Goal: Communication & Community: Answer question/provide support

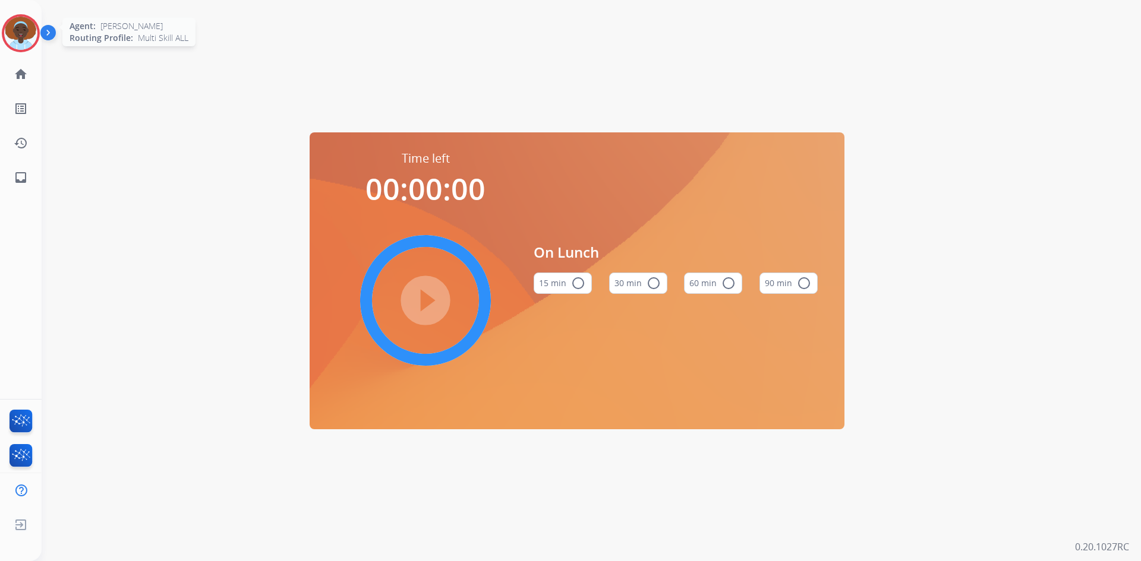
click at [16, 34] on img at bounding box center [20, 33] width 33 height 33
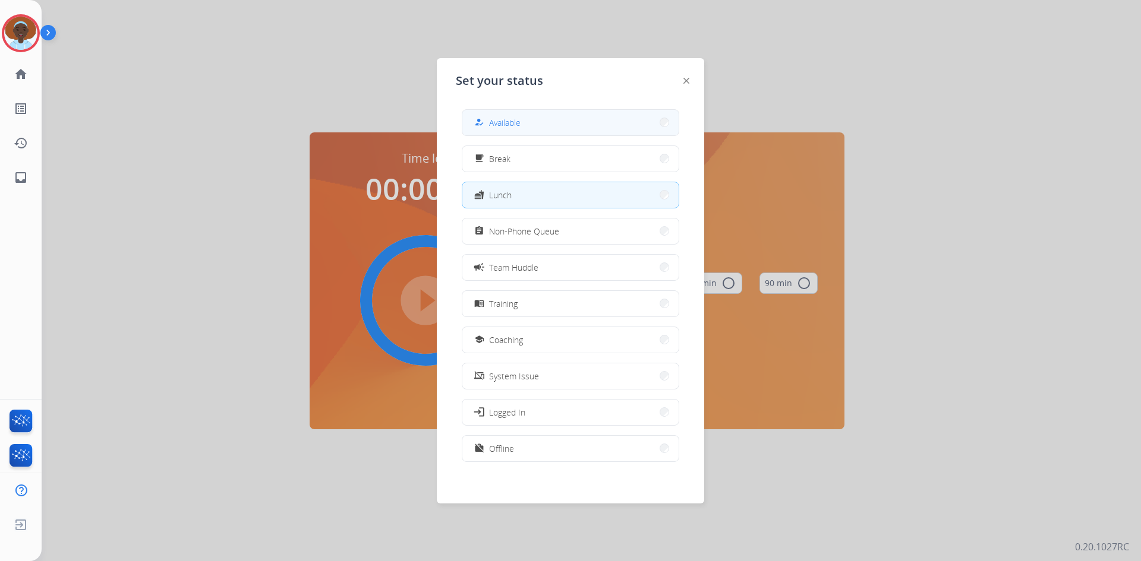
click at [512, 122] on span "Available" at bounding box center [504, 122] width 31 height 12
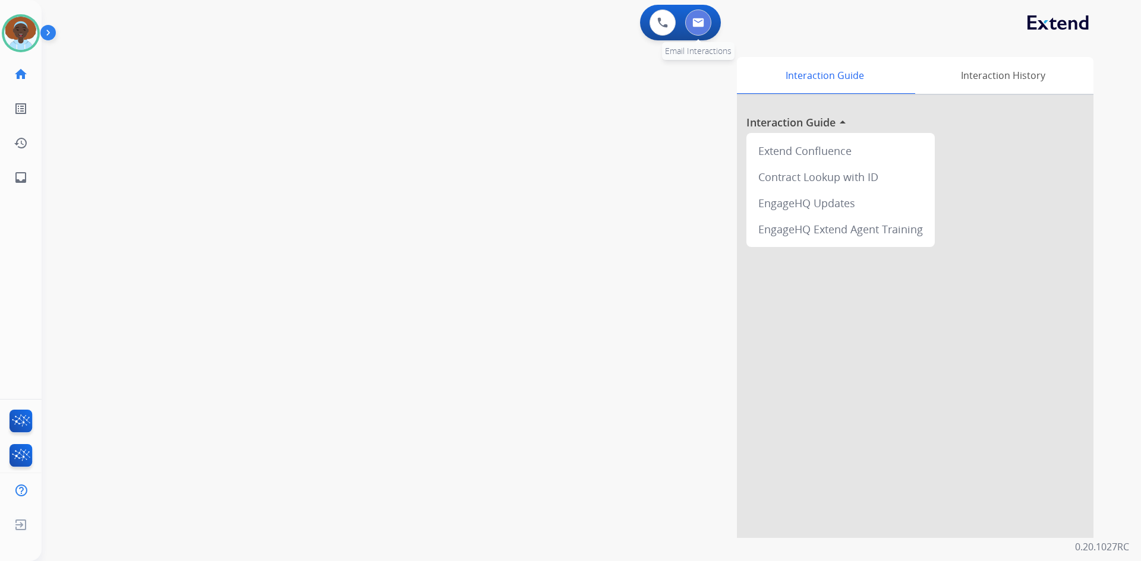
click at [702, 21] on img at bounding box center [698, 23] width 12 height 10
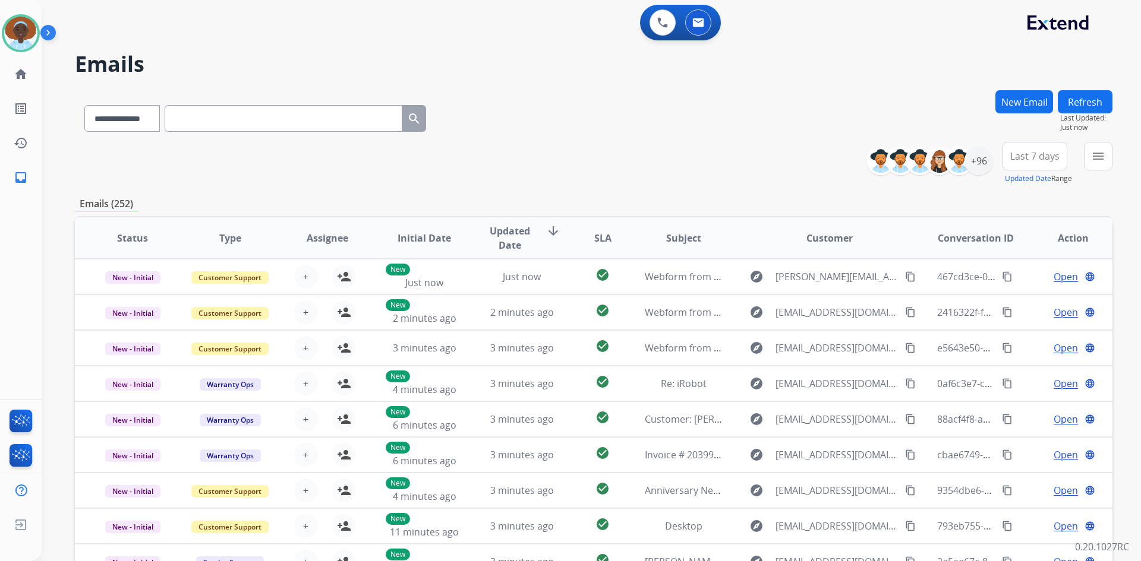
click at [1045, 154] on span "Last 7 days" at bounding box center [1034, 156] width 49 height 5
click at [1024, 304] on div "Last 90 days" at bounding box center [1030, 301] width 65 height 18
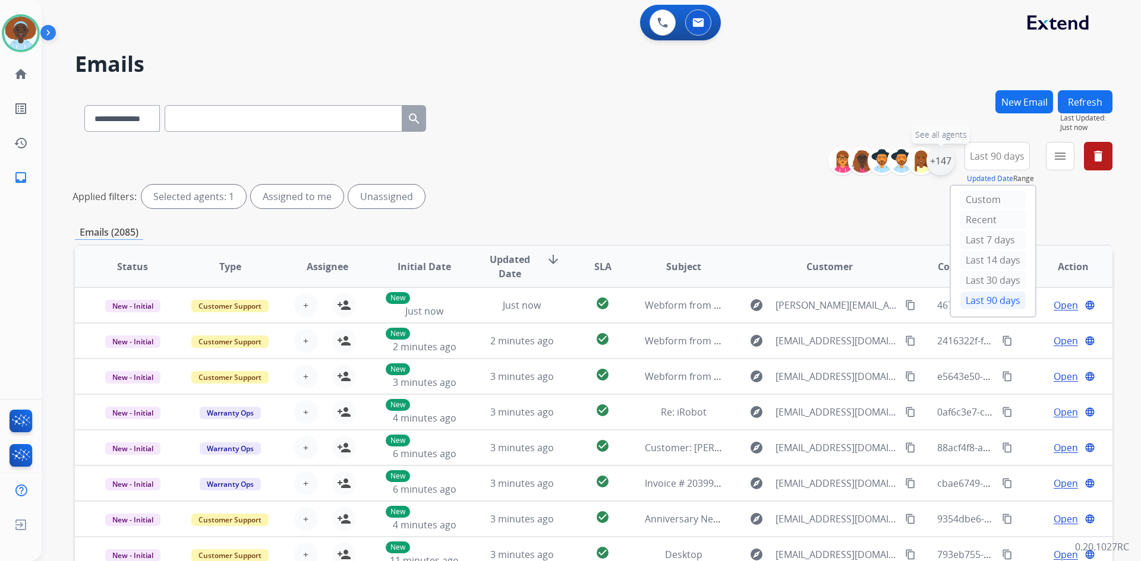
click at [937, 160] on div "+147" at bounding box center [940, 161] width 29 height 29
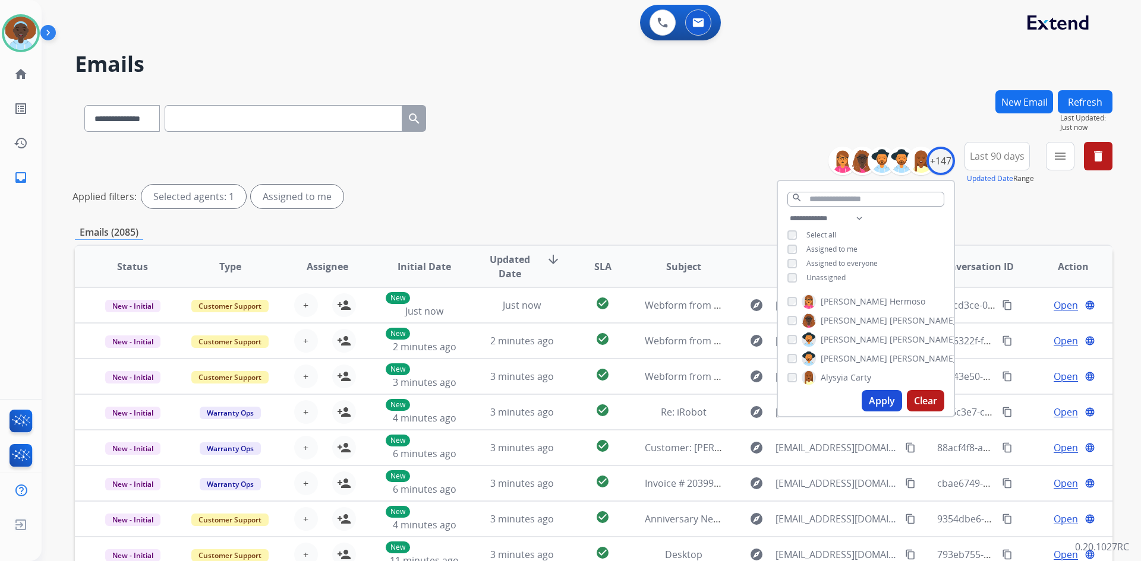
click at [878, 396] on button "Apply" at bounding box center [881, 400] width 40 height 21
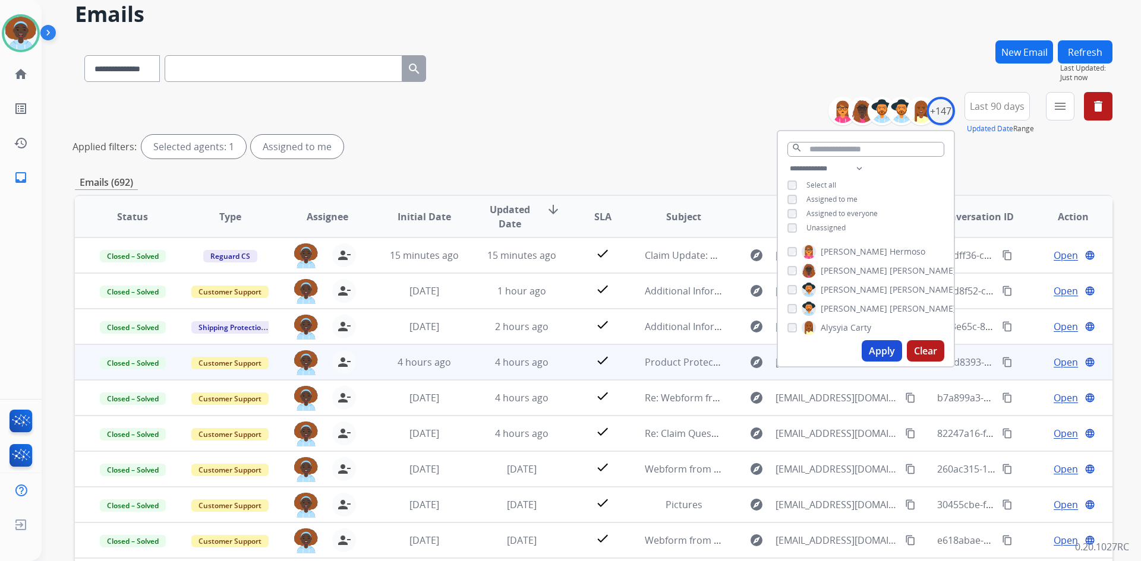
scroll to position [143, 0]
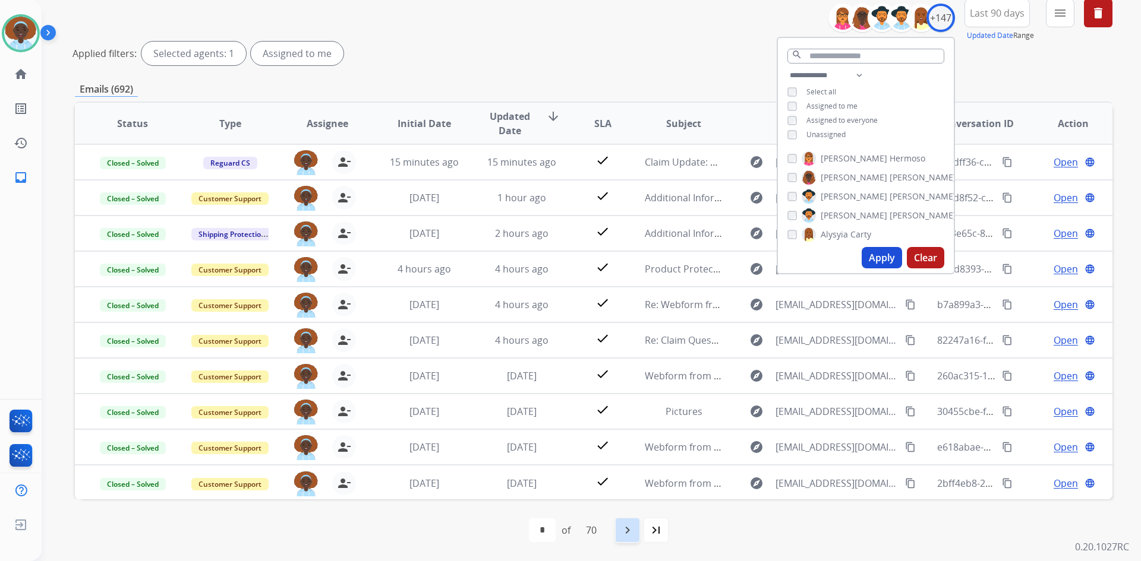
click at [631, 528] on mat-icon "navigate_next" at bounding box center [627, 530] width 14 height 14
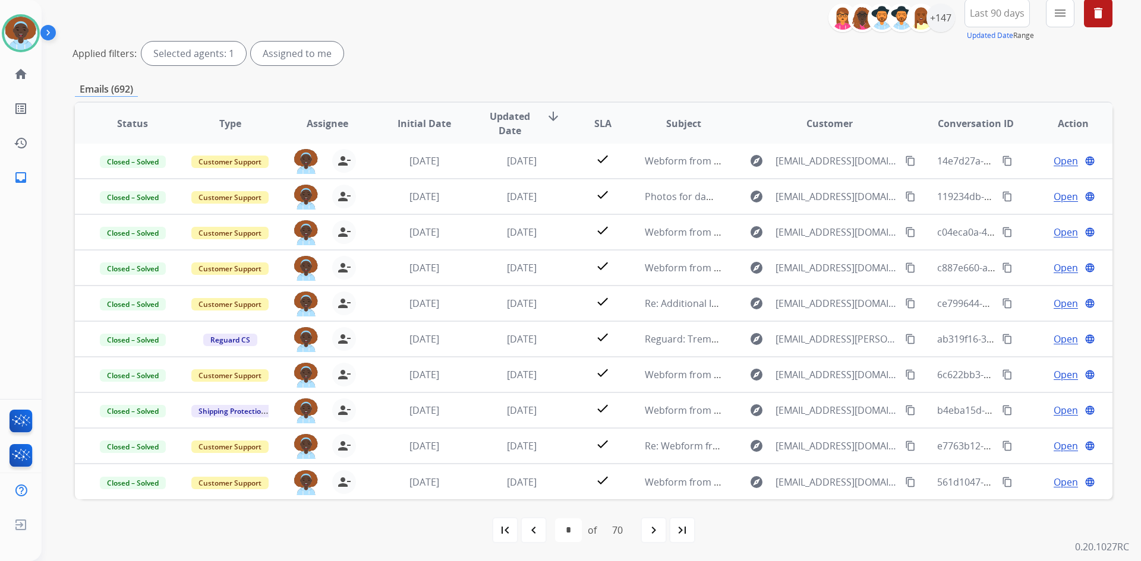
click at [505, 528] on mat-icon "first_page" at bounding box center [505, 530] width 14 height 14
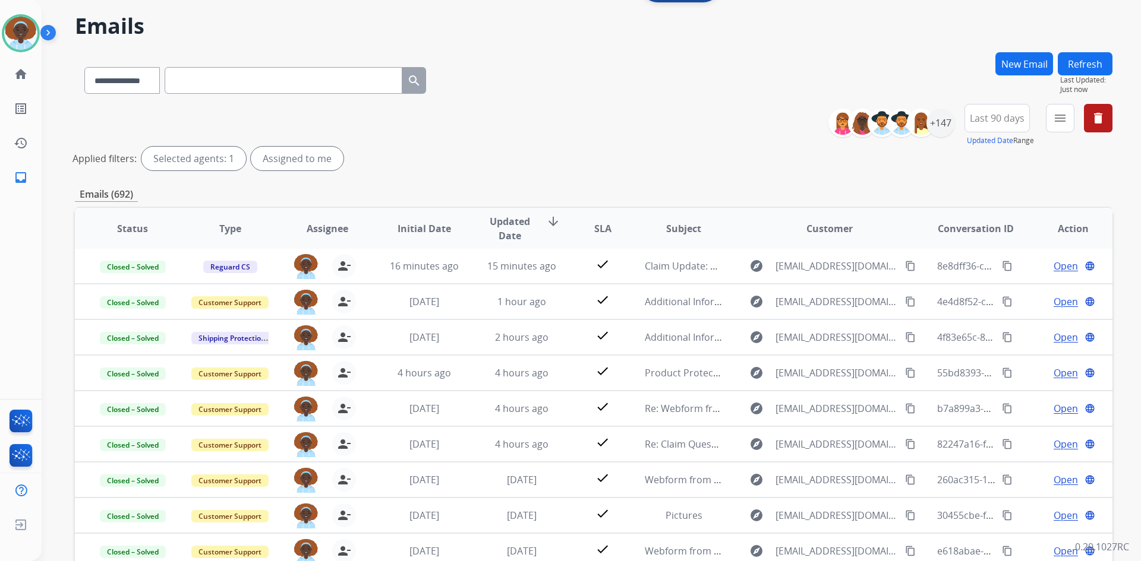
scroll to position [0, 0]
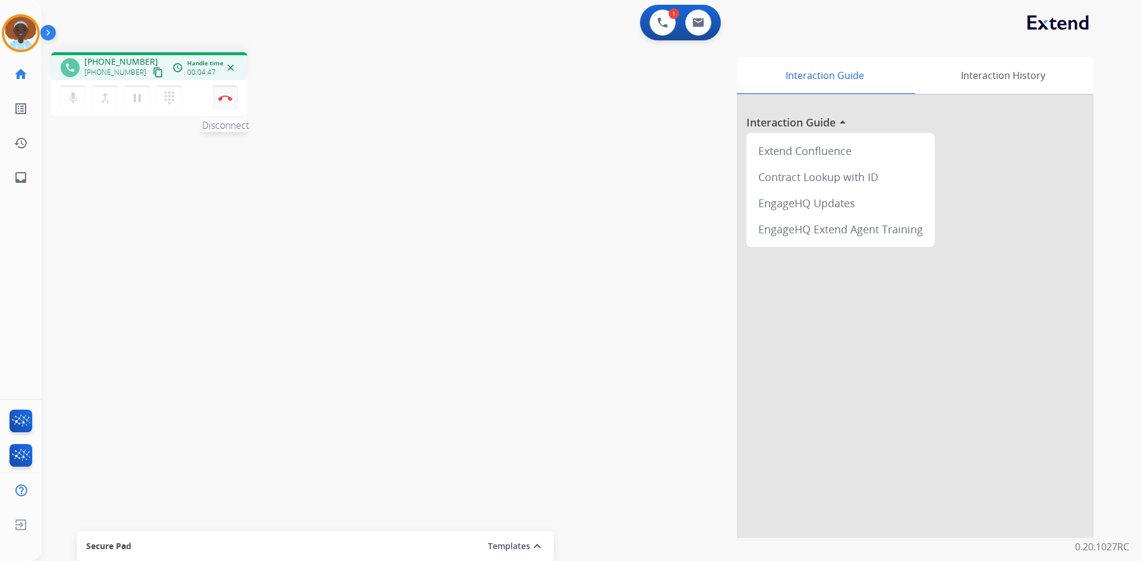
click at [225, 96] on img at bounding box center [225, 98] width 14 height 6
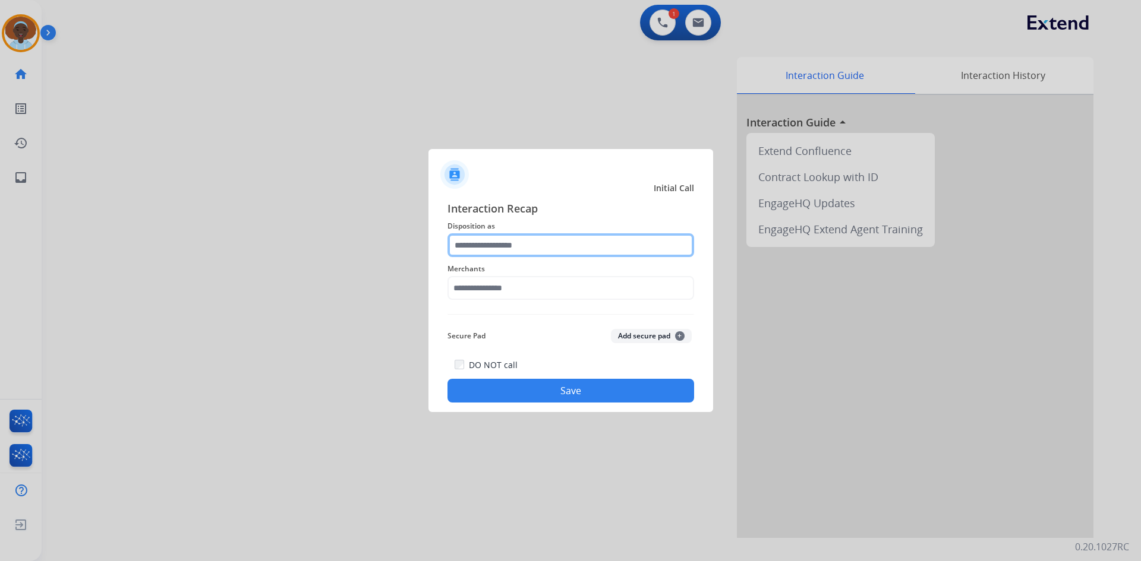
click at [494, 245] on input "text" at bounding box center [570, 245] width 247 height 24
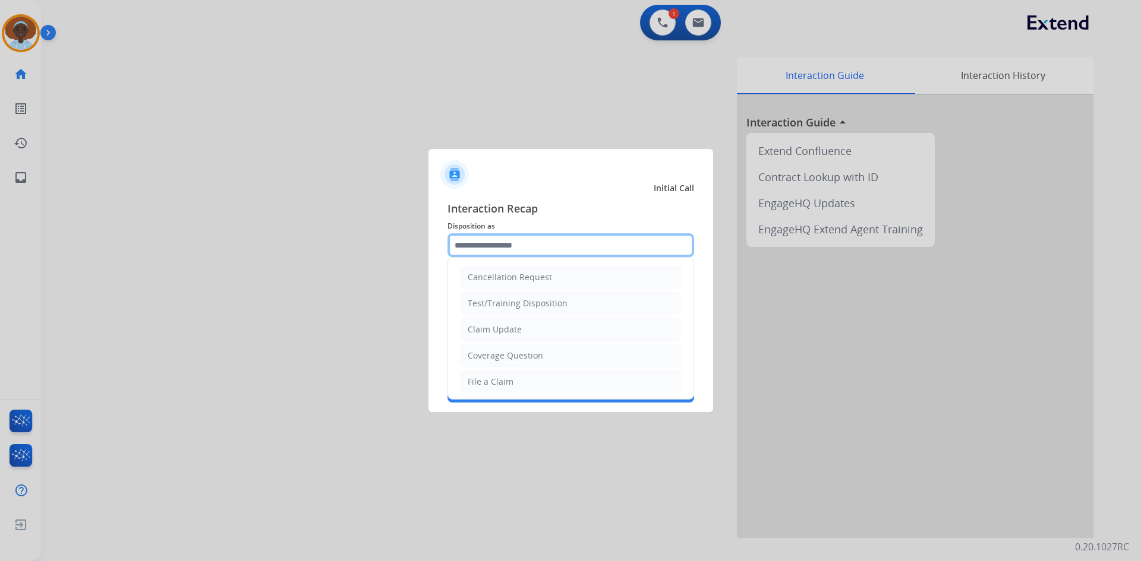
scroll to position [59, 0]
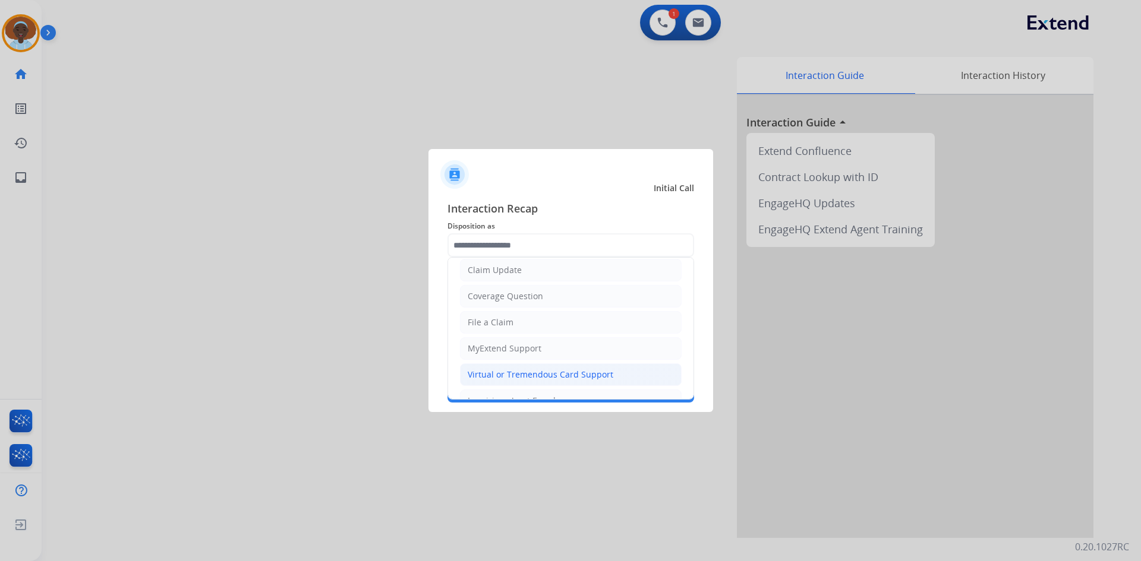
click at [527, 373] on div "Virtual or Tremendous Card Support" at bounding box center [541, 375] width 146 height 12
type input "**********"
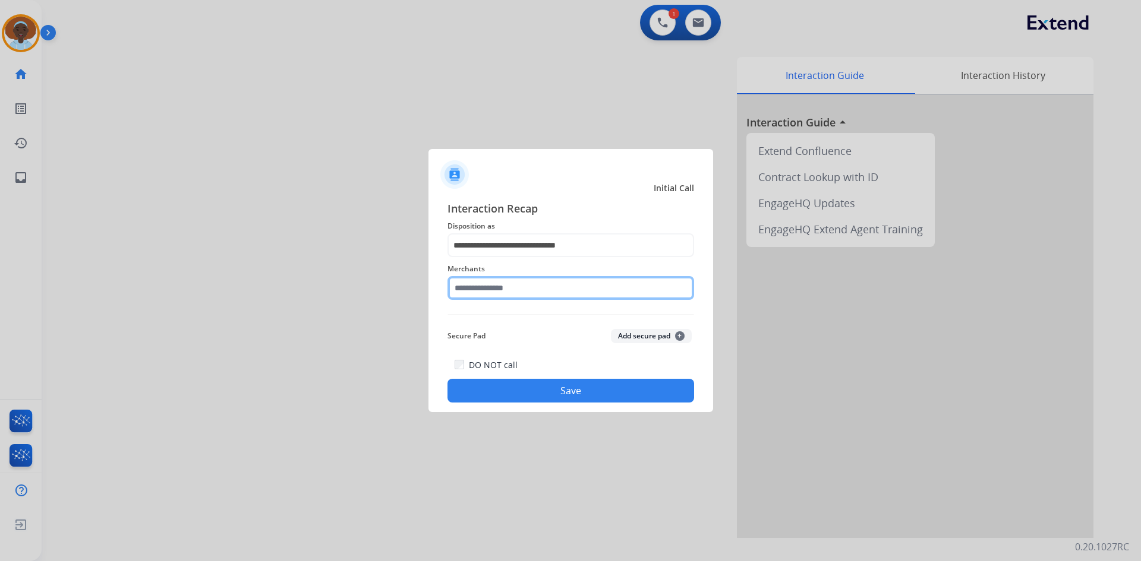
click at [503, 288] on input "text" at bounding box center [570, 288] width 247 height 24
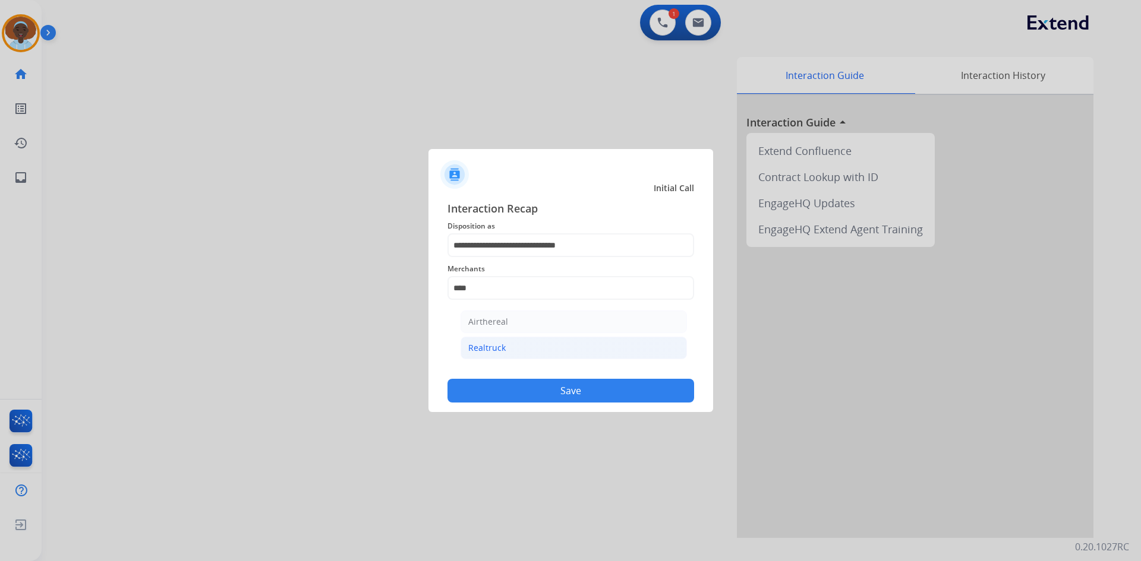
click at [505, 345] on li "Realtruck" at bounding box center [573, 348] width 226 height 23
type input "*********"
click at [574, 393] on button "Save" at bounding box center [570, 391] width 247 height 24
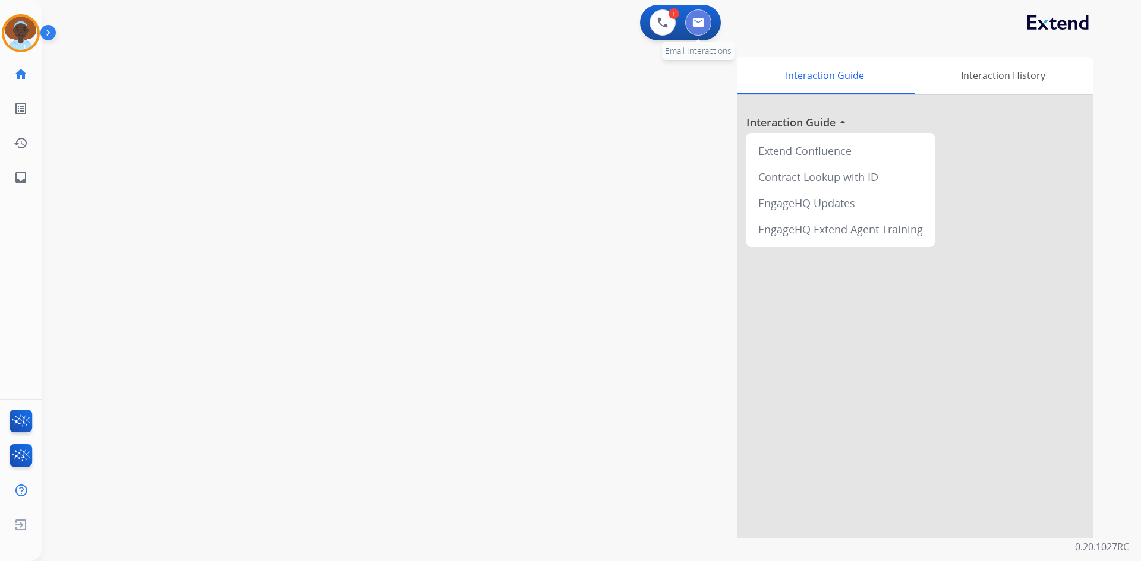
click at [702, 19] on img at bounding box center [698, 23] width 12 height 10
select select "**********"
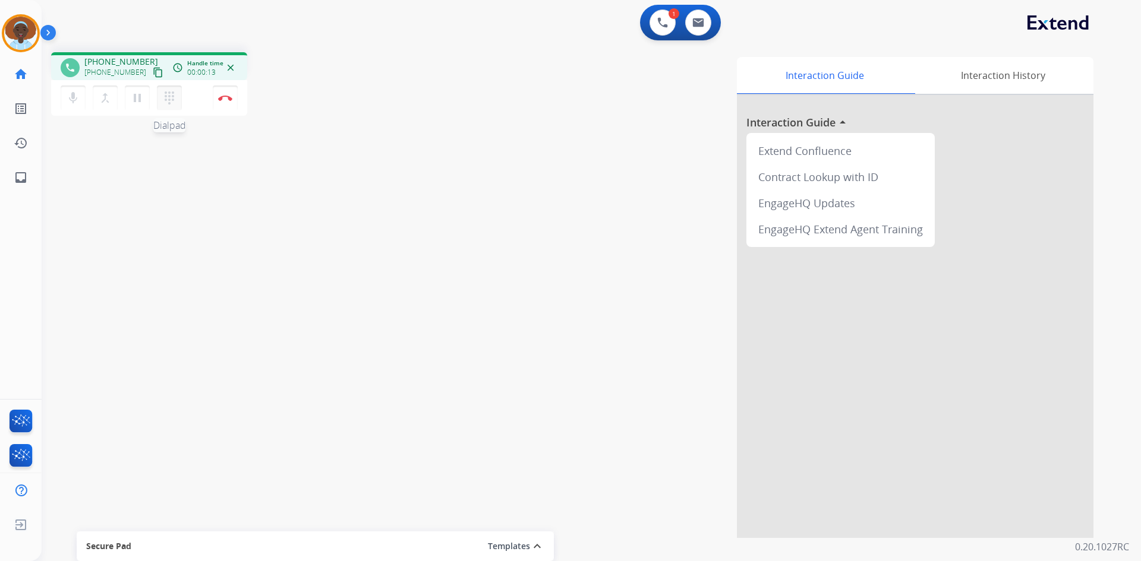
click at [167, 98] on mat-icon "dialpad" at bounding box center [169, 98] width 14 height 14
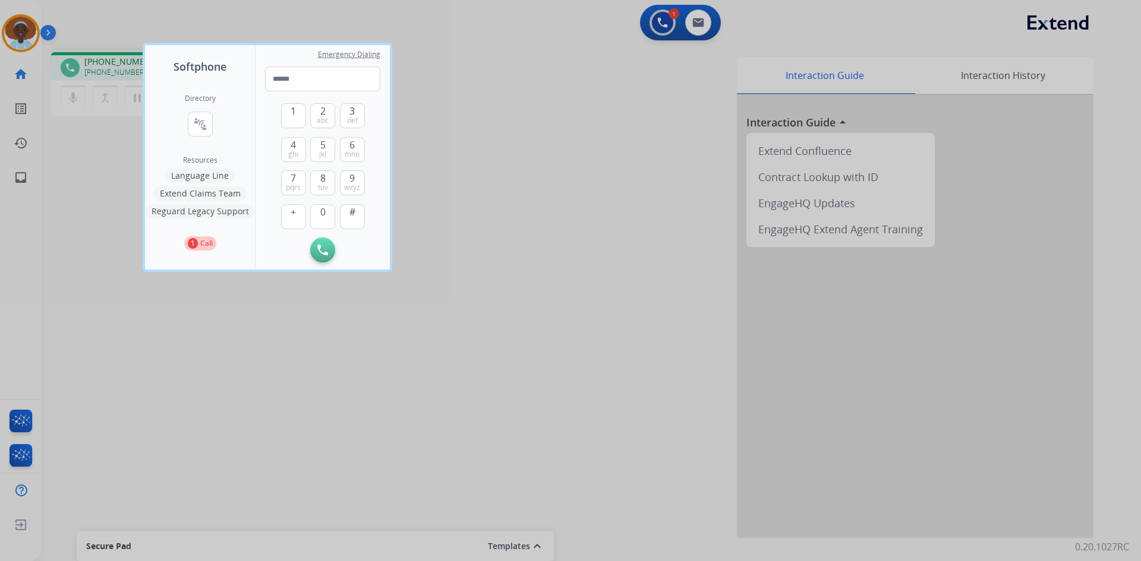
click at [193, 177] on button "Language Line" at bounding box center [200, 176] width 70 height 14
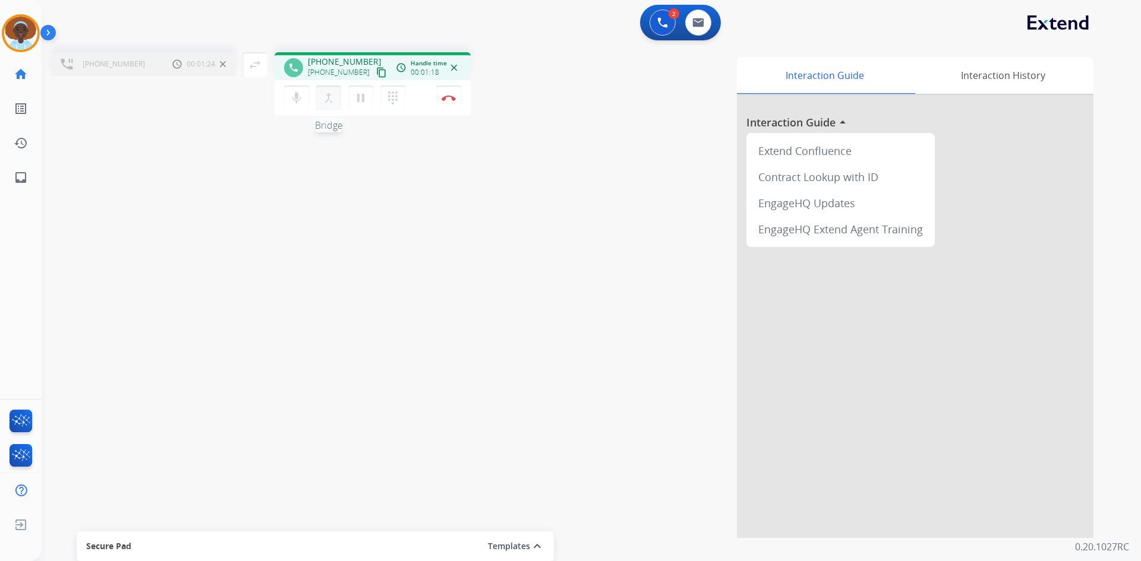
click at [331, 102] on mat-icon "merge_type" at bounding box center [328, 98] width 14 height 14
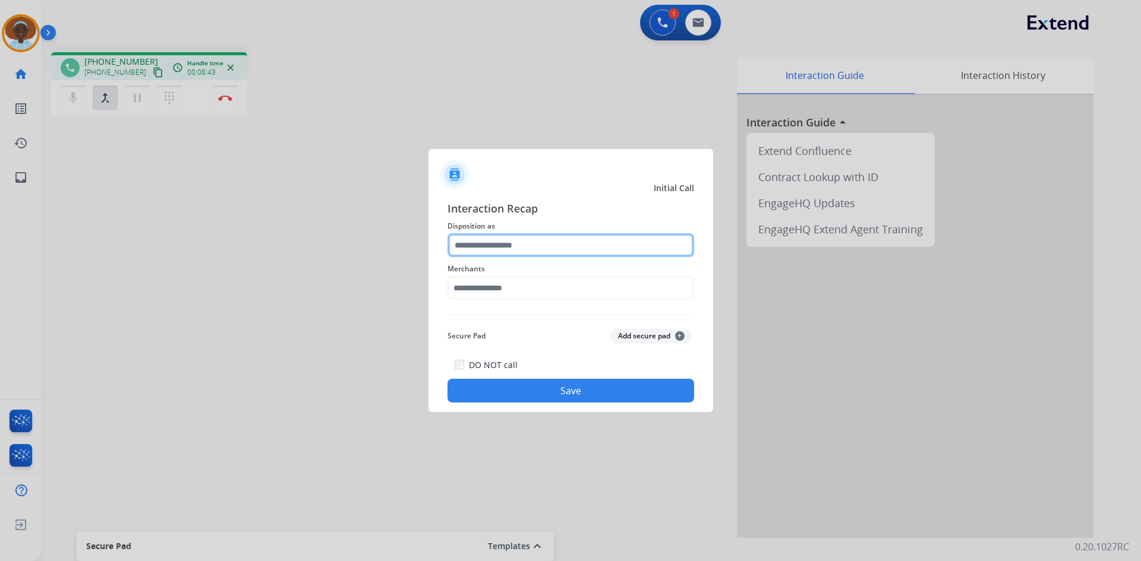
click at [476, 244] on input "text" at bounding box center [570, 245] width 247 height 24
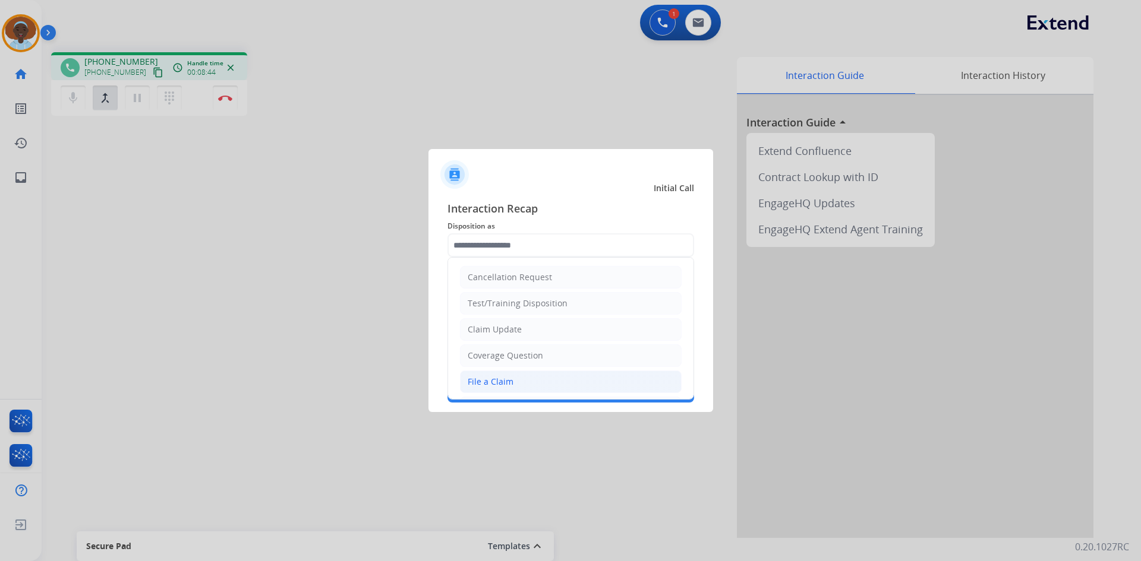
click at [500, 385] on div "File a Claim" at bounding box center [491, 382] width 46 height 12
type input "**********"
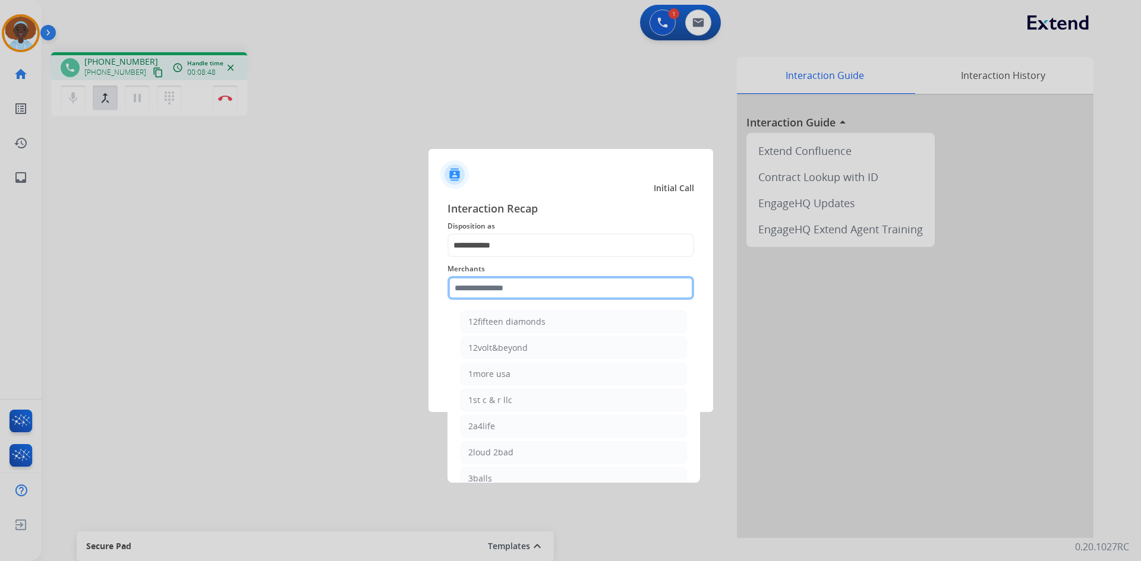
click at [497, 284] on input "text" at bounding box center [570, 288] width 247 height 24
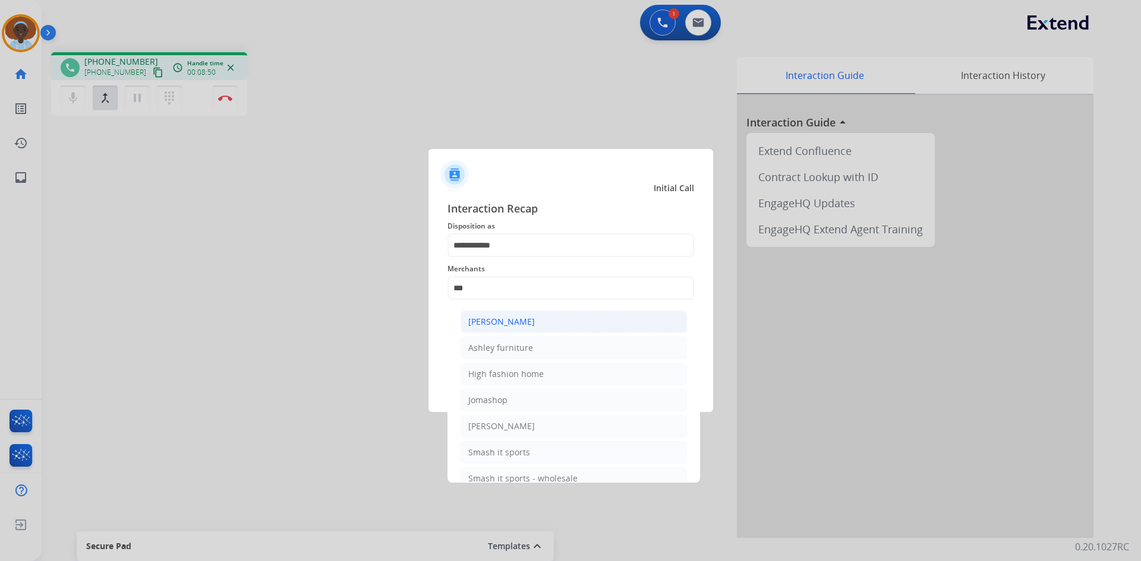
click at [501, 320] on div "[PERSON_NAME]" at bounding box center [501, 322] width 67 height 12
type input "**********"
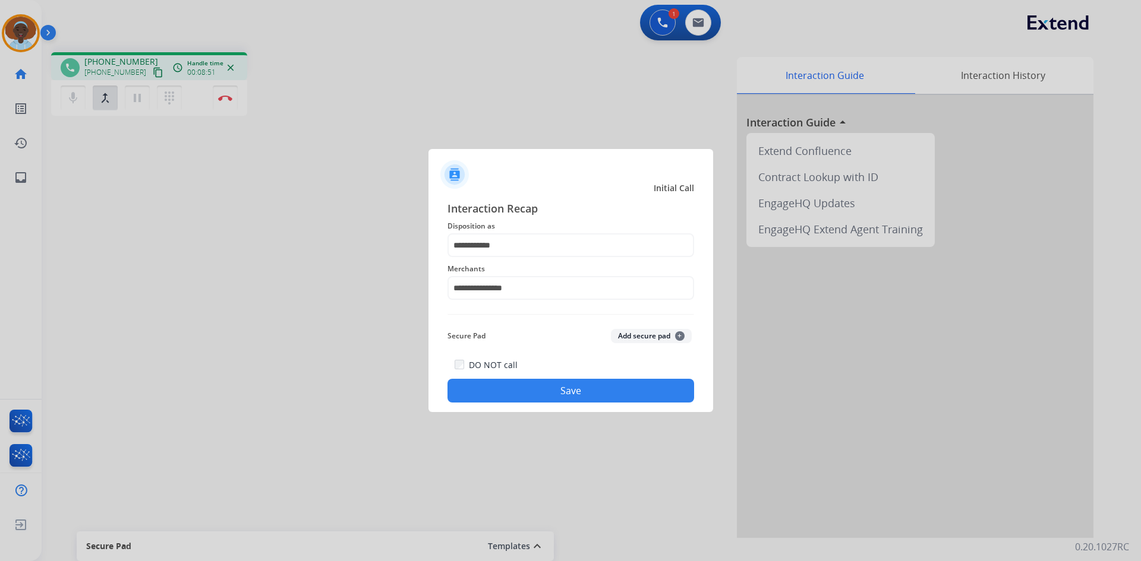
click at [559, 397] on button "Save" at bounding box center [570, 391] width 247 height 24
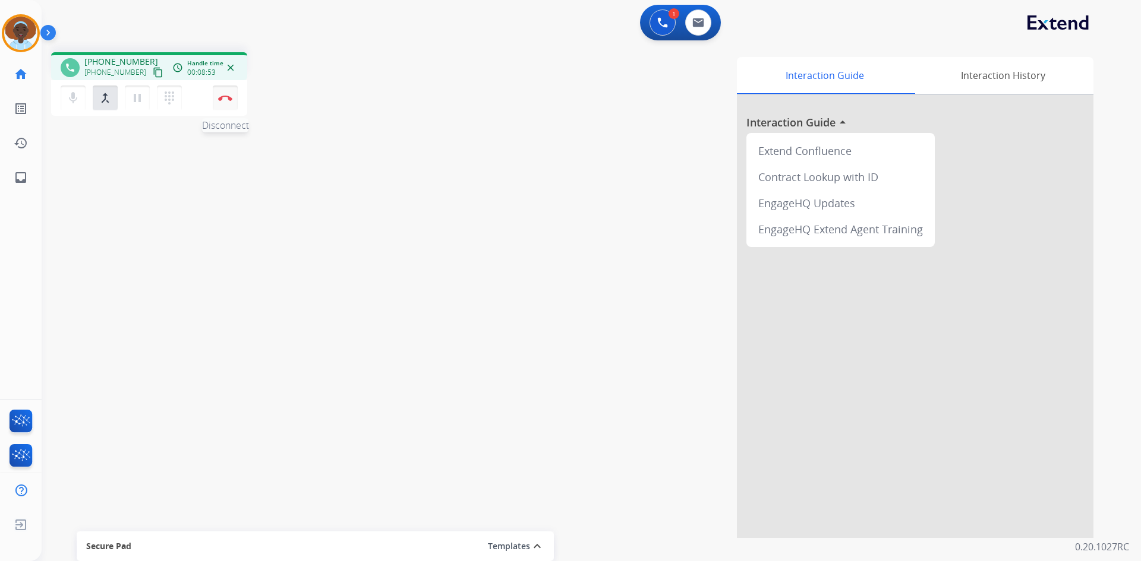
click at [227, 97] on img at bounding box center [225, 98] width 14 height 6
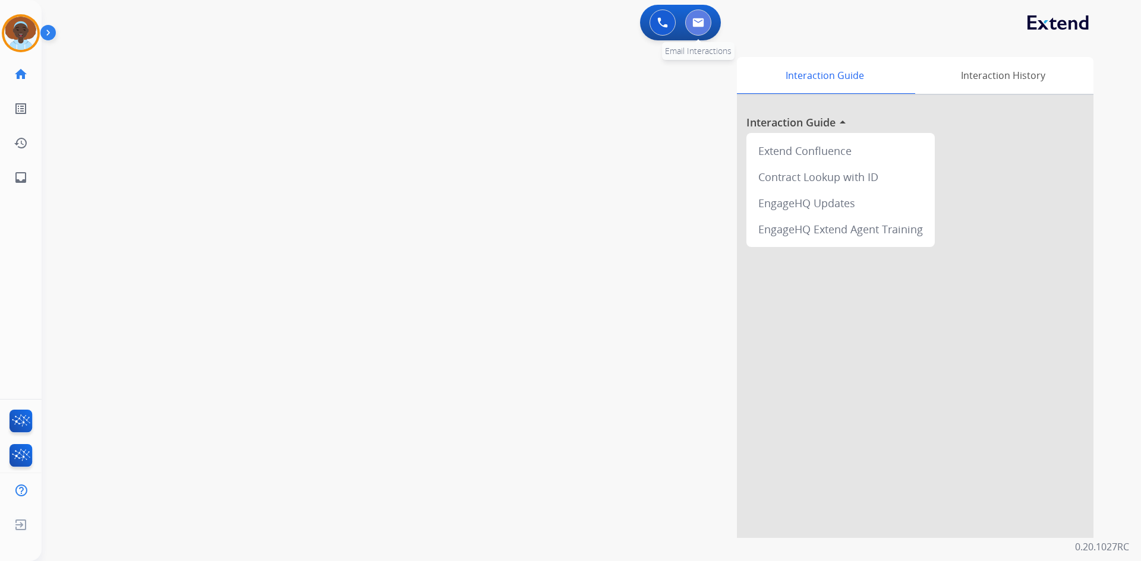
click at [699, 20] on img at bounding box center [698, 23] width 12 height 10
select select "**********"
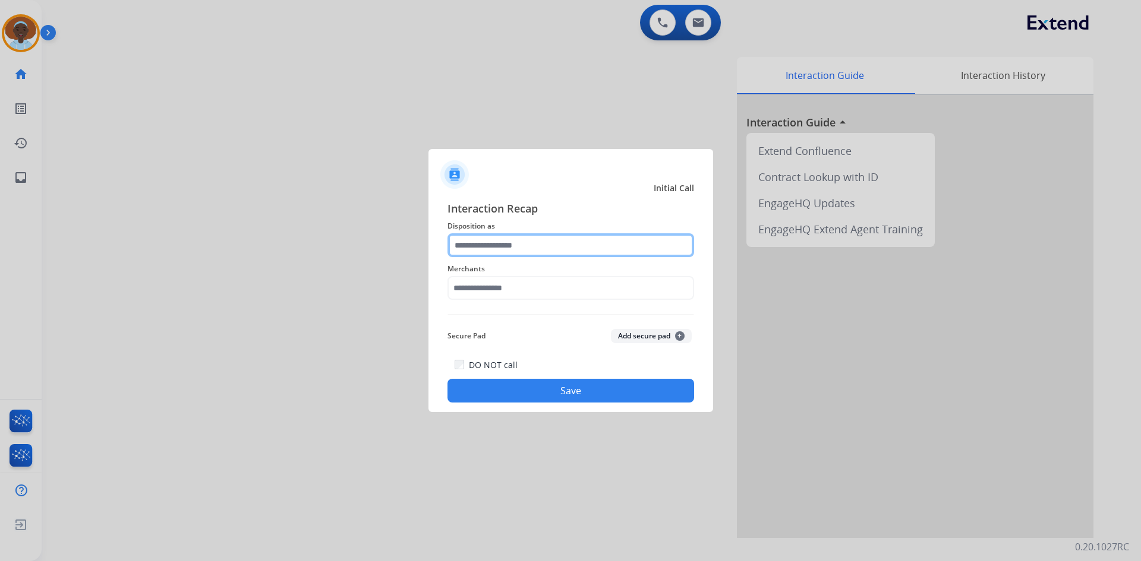
click at [475, 241] on input "text" at bounding box center [570, 245] width 247 height 24
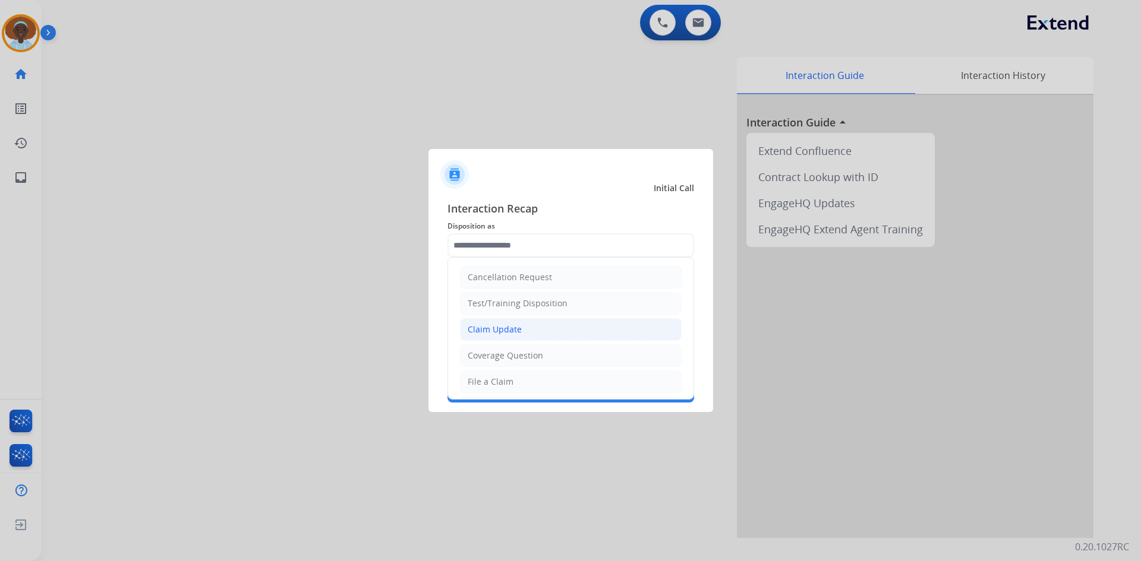
click at [501, 327] on div "Claim Update" at bounding box center [495, 330] width 54 height 12
type input "**********"
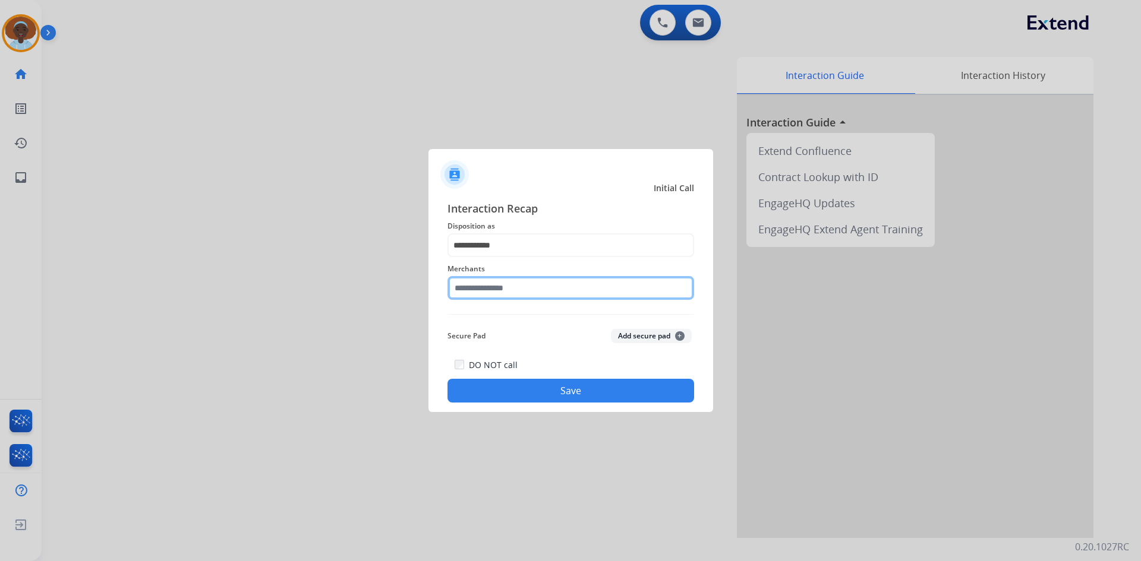
click at [498, 285] on input "text" at bounding box center [570, 288] width 247 height 24
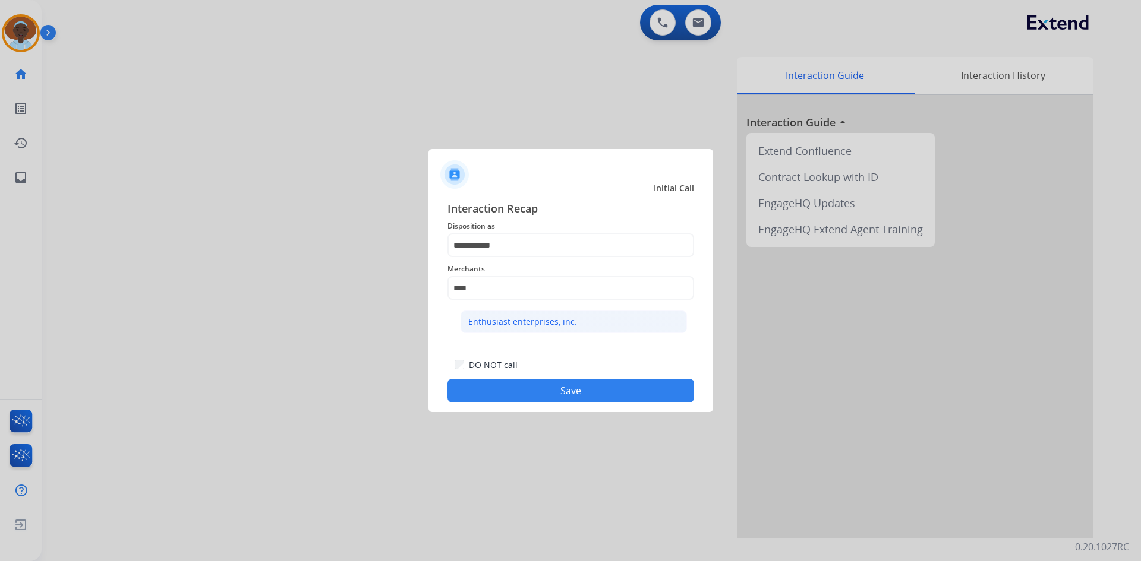
click at [500, 329] on li "Enthusiast enterprises, inc." at bounding box center [573, 322] width 226 height 23
type input "**********"
click at [526, 384] on button "Save" at bounding box center [570, 391] width 247 height 24
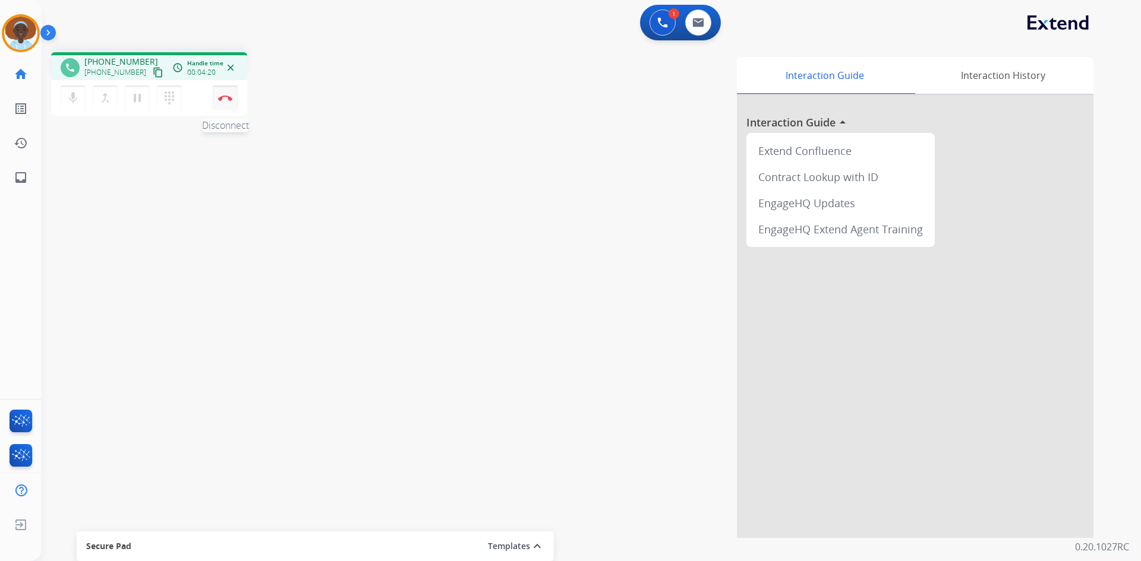
click at [224, 99] on img at bounding box center [225, 98] width 14 height 6
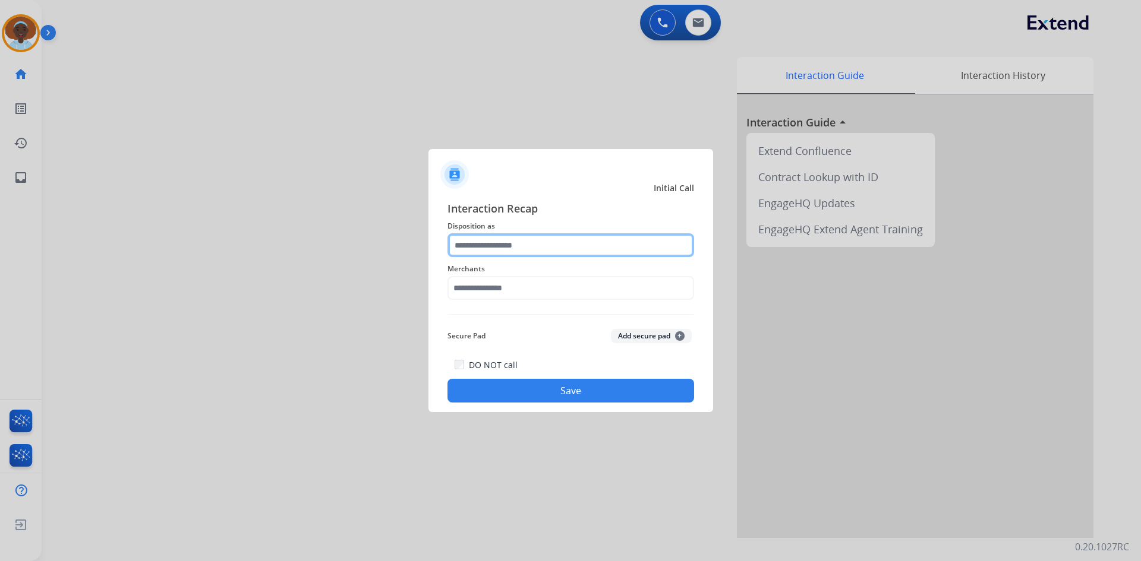
click at [503, 247] on input "text" at bounding box center [570, 245] width 247 height 24
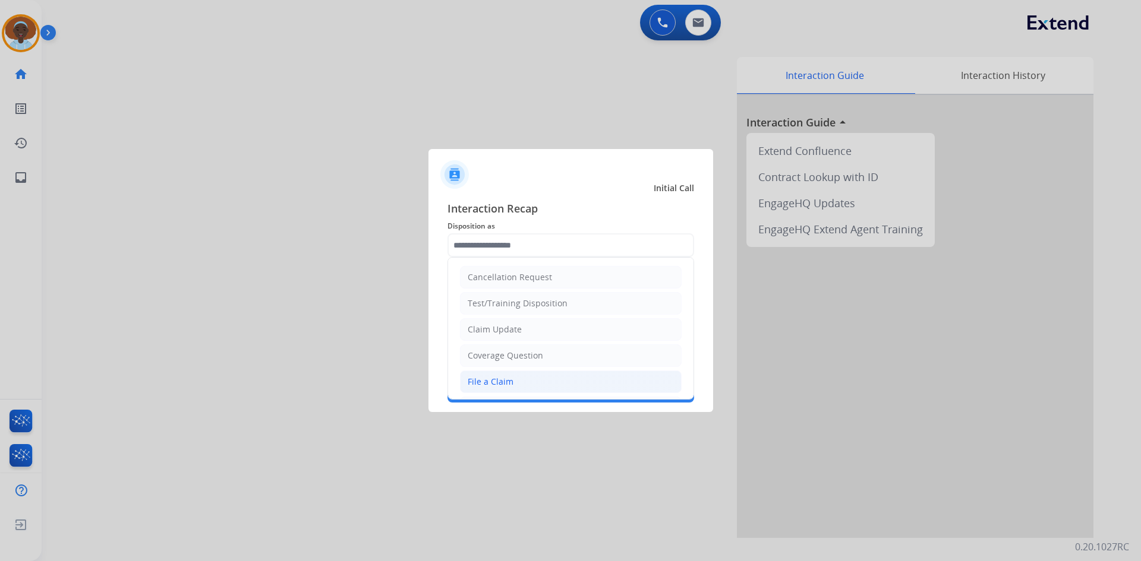
click at [510, 379] on div "File a Claim" at bounding box center [491, 382] width 46 height 12
type input "**********"
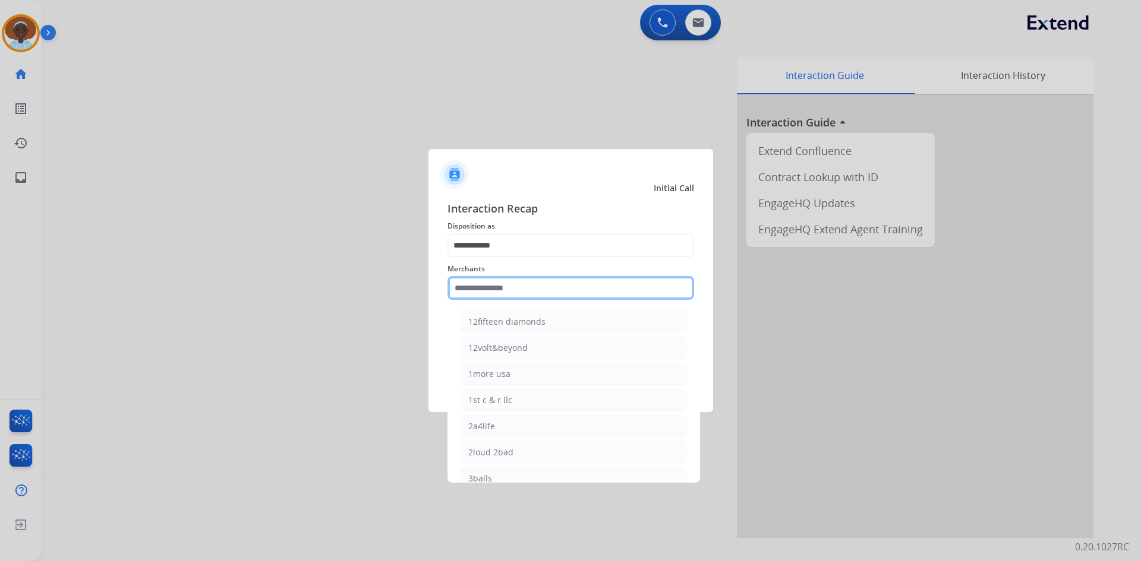
click at [495, 286] on input "text" at bounding box center [570, 288] width 247 height 24
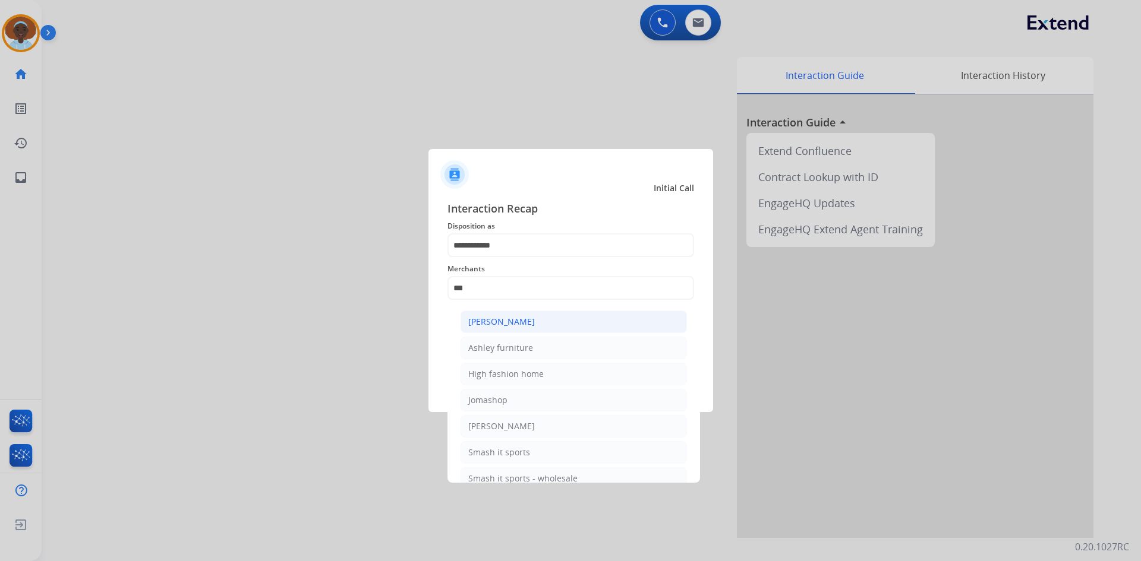
click at [507, 326] on div "[PERSON_NAME]" at bounding box center [501, 322] width 67 height 12
type input "**********"
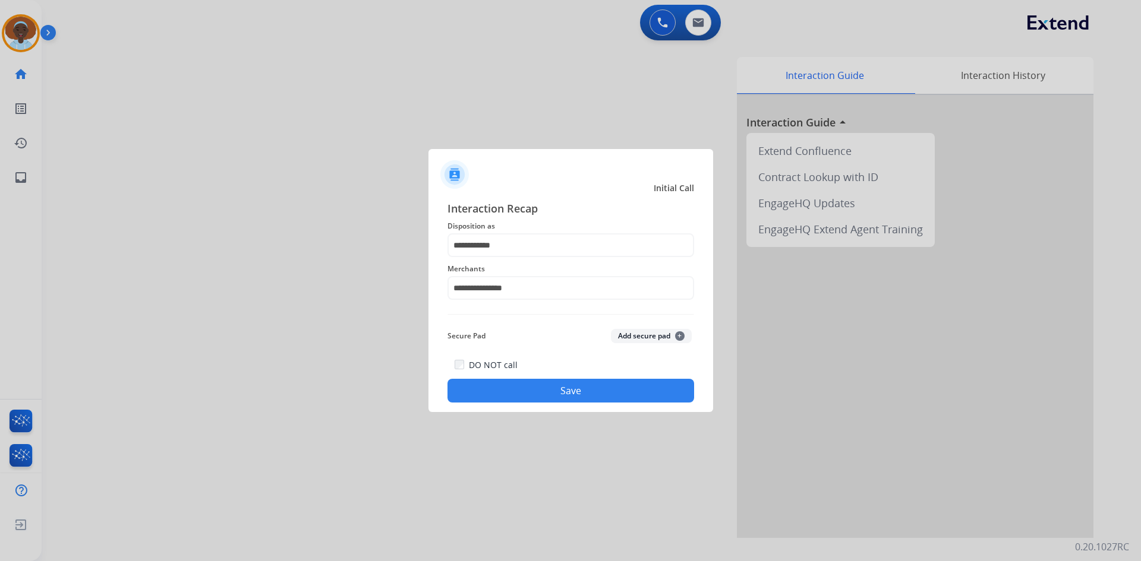
click at [580, 395] on button "Save" at bounding box center [570, 391] width 247 height 24
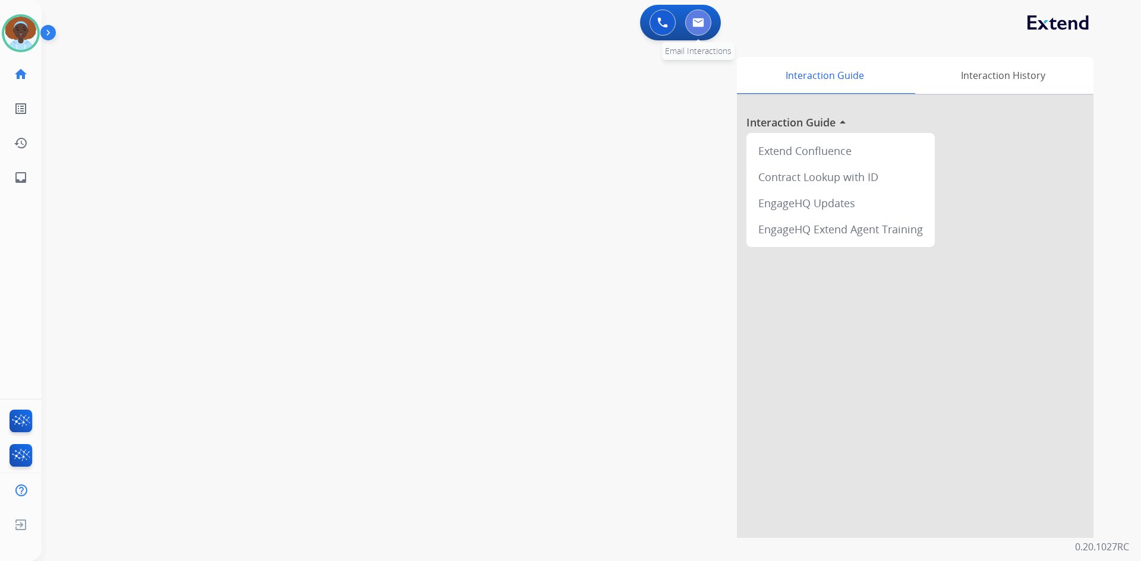
click at [706, 19] on button at bounding box center [698, 23] width 26 height 26
select select "**********"
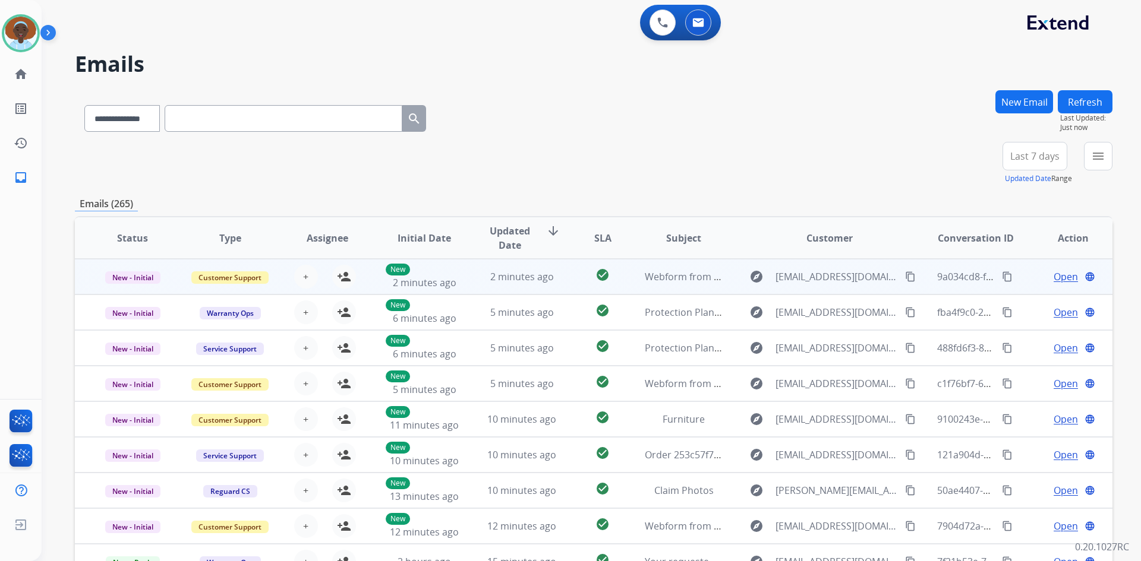
click at [1063, 276] on span "Open" at bounding box center [1065, 277] width 24 height 14
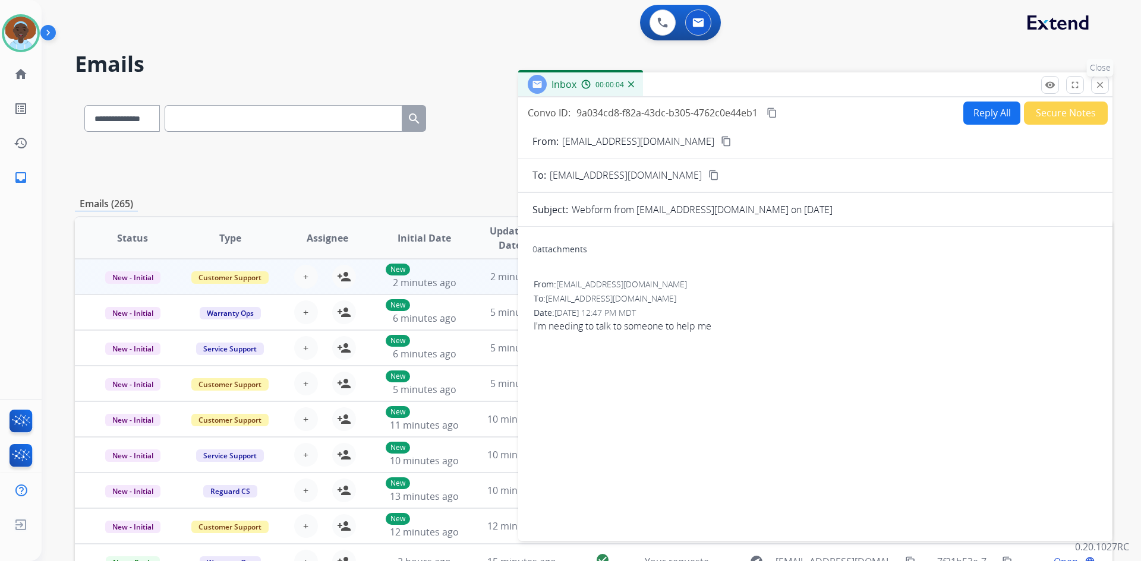
click at [1103, 86] on mat-icon "close" at bounding box center [1099, 85] width 11 height 11
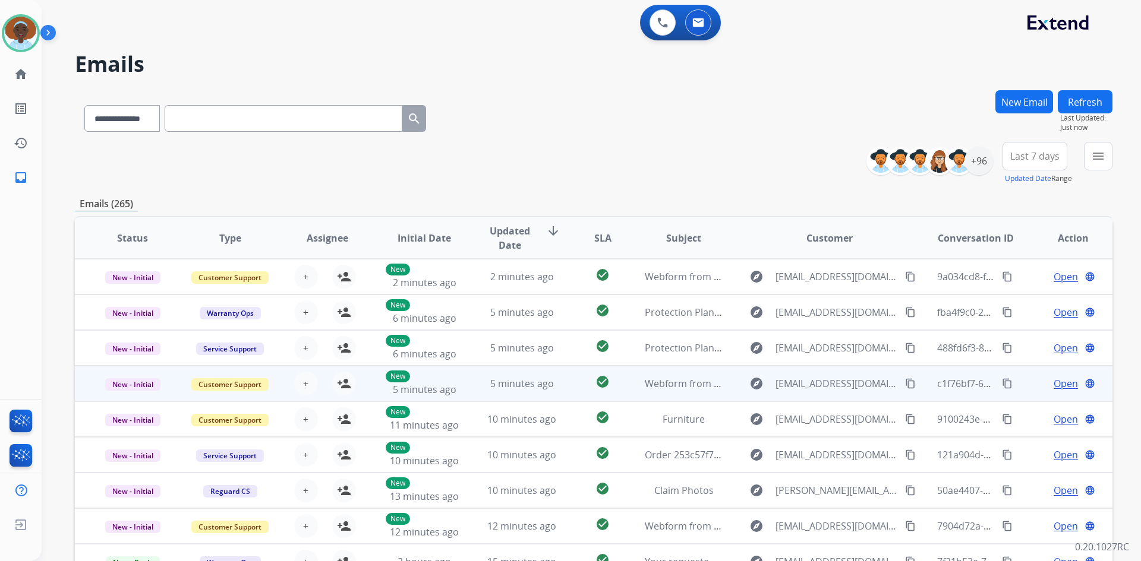
click at [1063, 383] on span "Open" at bounding box center [1065, 384] width 24 height 14
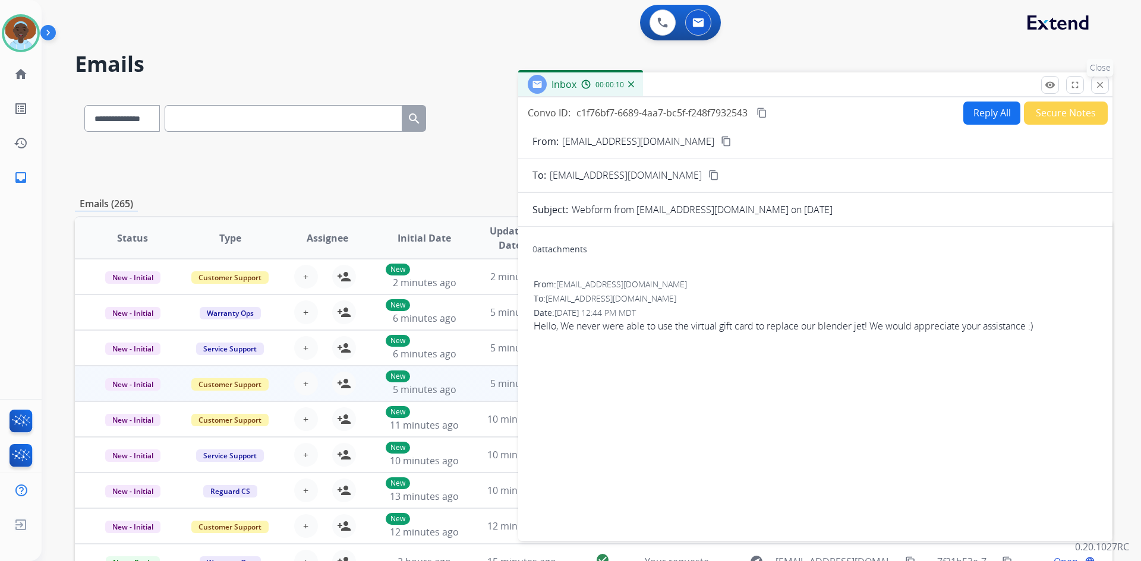
click at [1103, 88] on mat-icon "close" at bounding box center [1099, 85] width 11 height 11
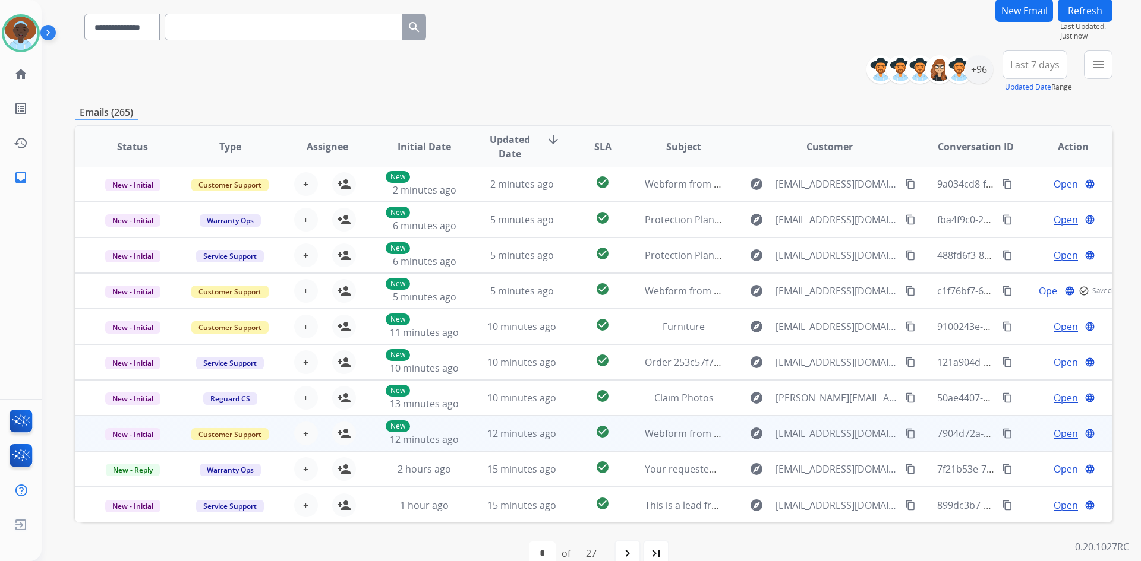
scroll to position [115, 0]
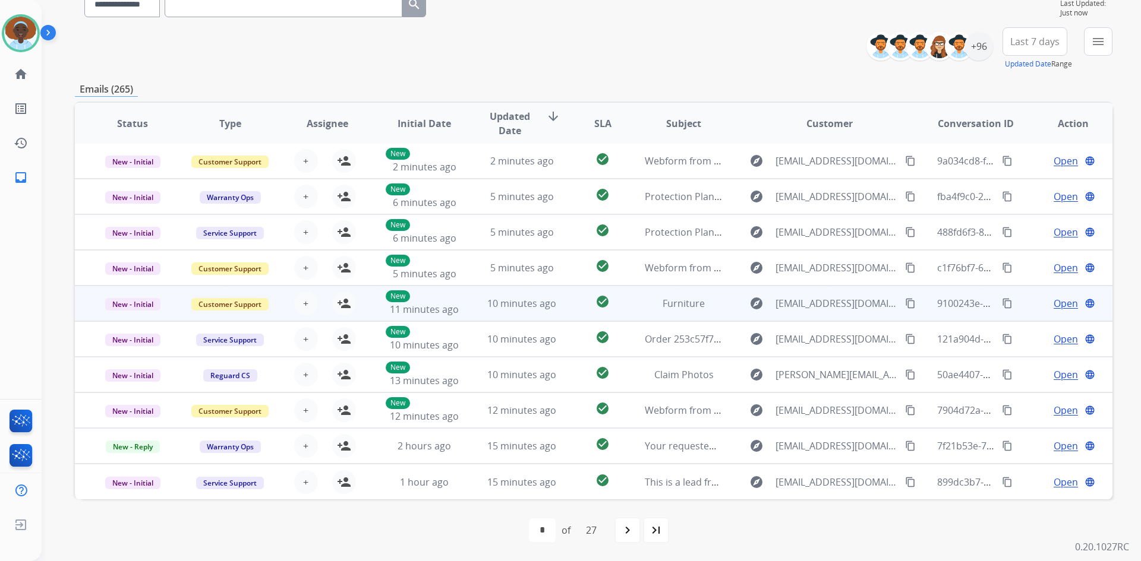
click at [1053, 304] on span "Open" at bounding box center [1065, 303] width 24 height 14
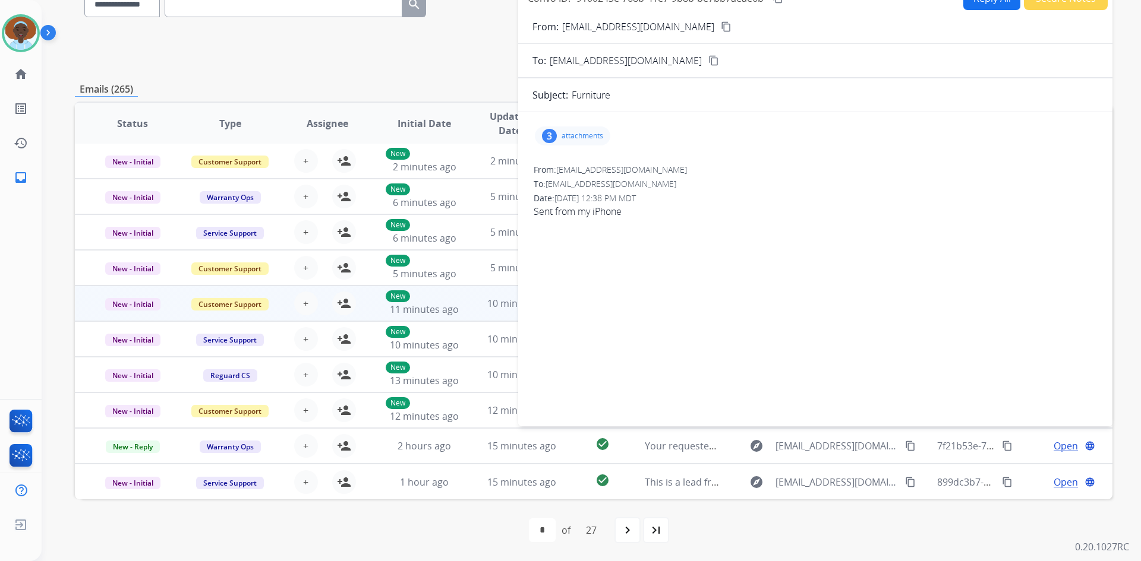
click at [550, 134] on div "3" at bounding box center [549, 136] width 15 height 14
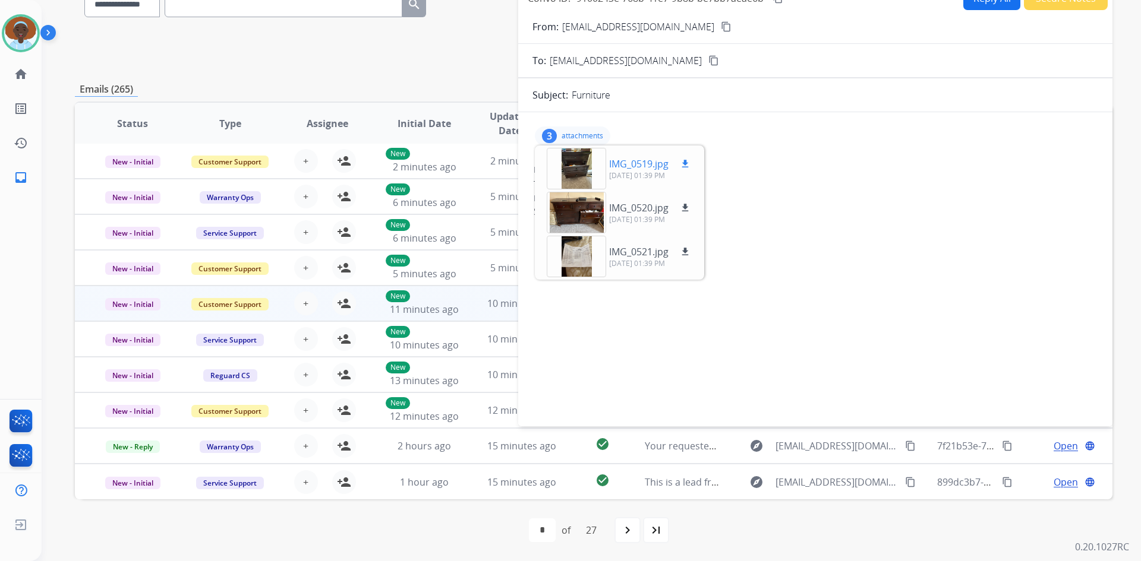
click at [579, 164] on div at bounding box center [576, 169] width 59 height 42
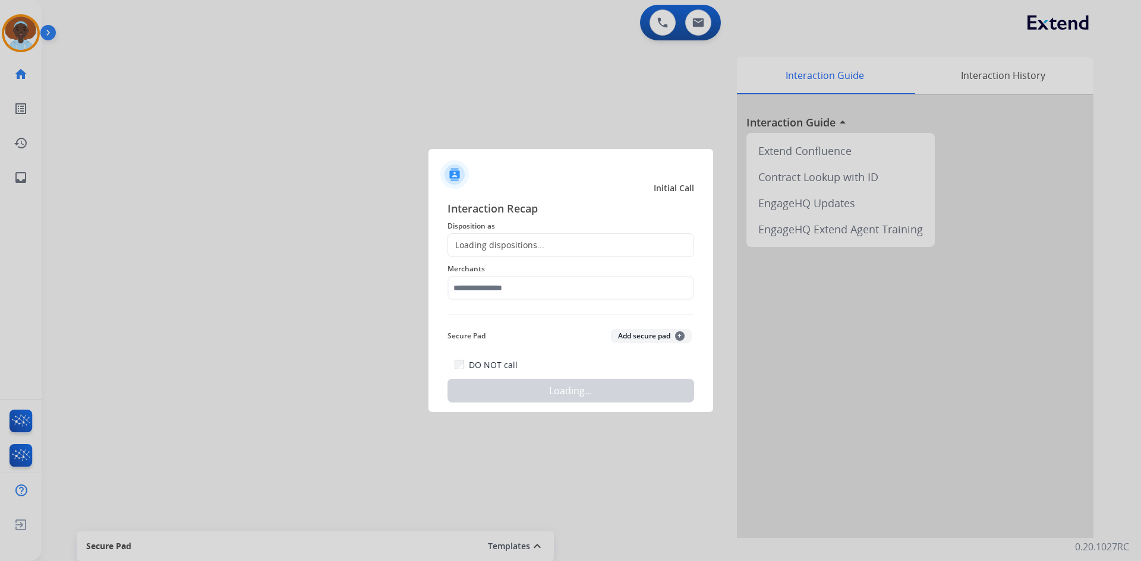
click at [222, 97] on div at bounding box center [570, 280] width 1141 height 561
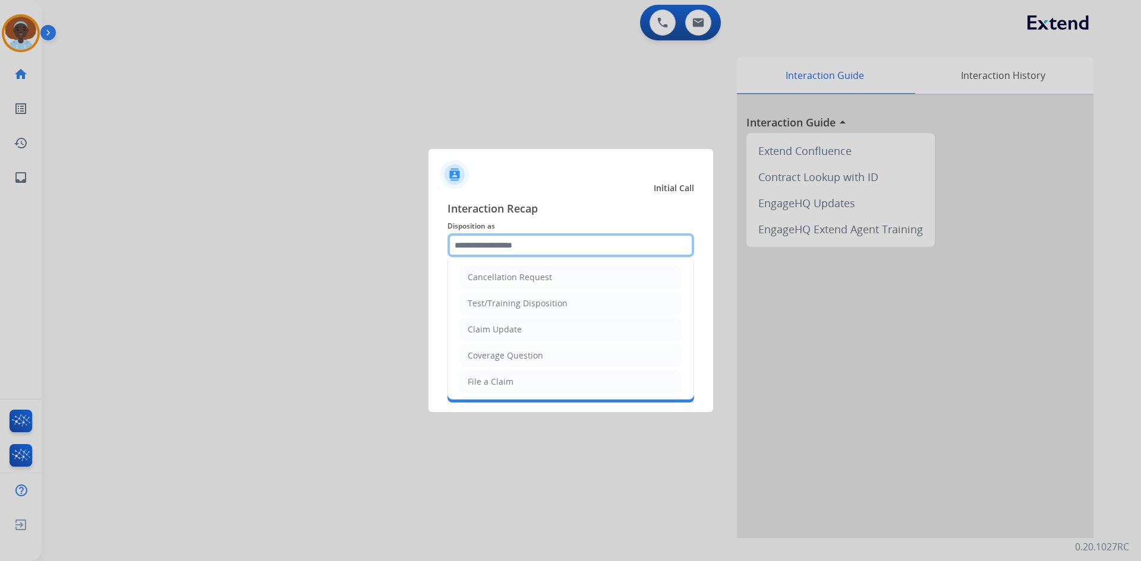
click at [522, 246] on input "text" at bounding box center [570, 245] width 247 height 24
click at [517, 379] on li "File a Claim" at bounding box center [571, 382] width 222 height 23
type input "**********"
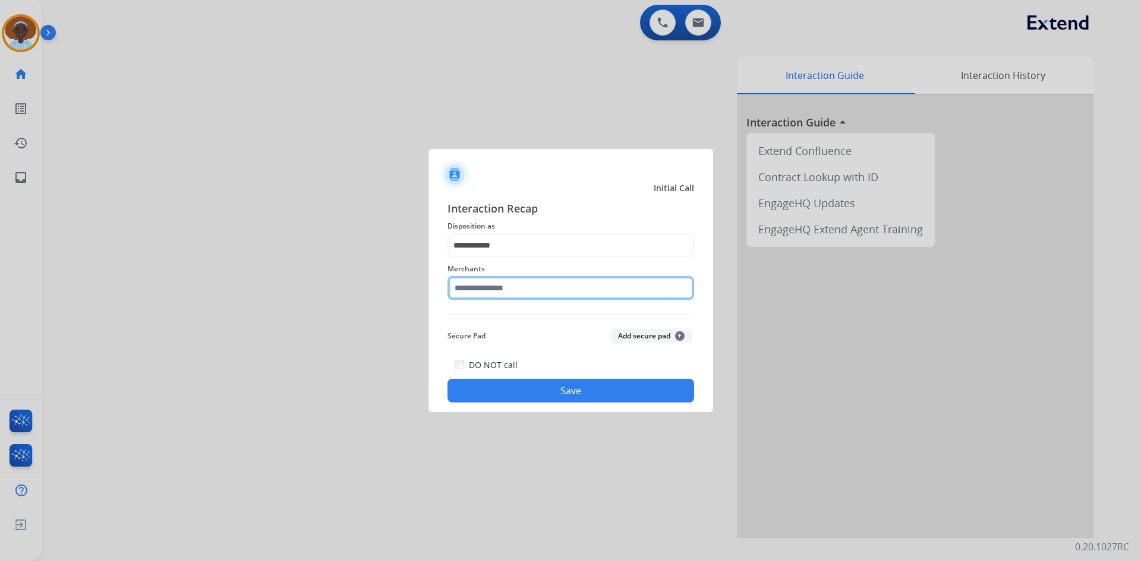
click at [530, 283] on input "text" at bounding box center [570, 288] width 247 height 24
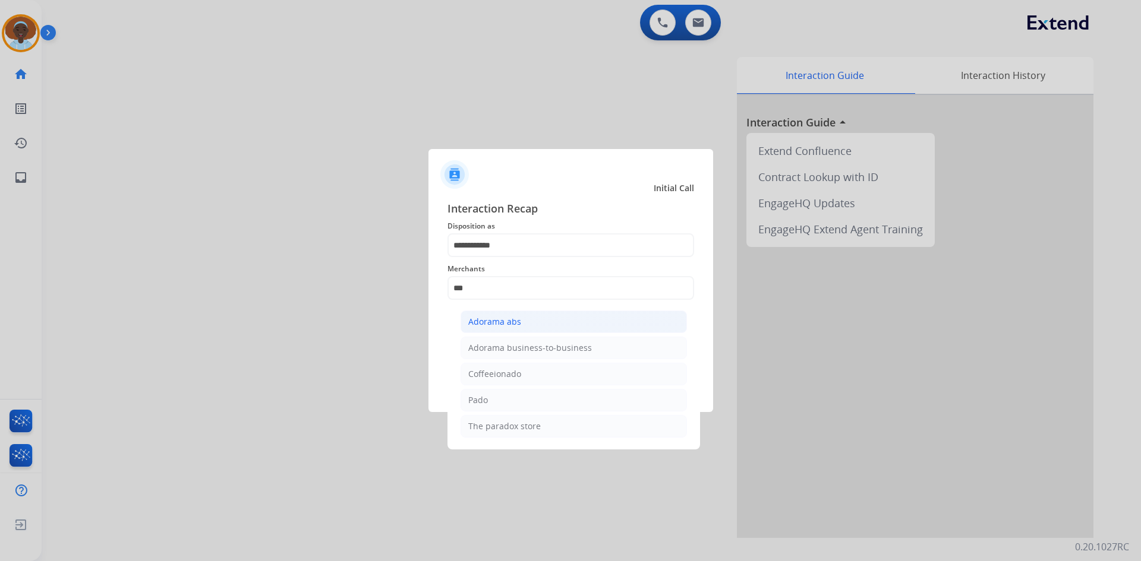
click at [531, 320] on li "Adorama abs" at bounding box center [573, 322] width 226 height 23
type input "**********"
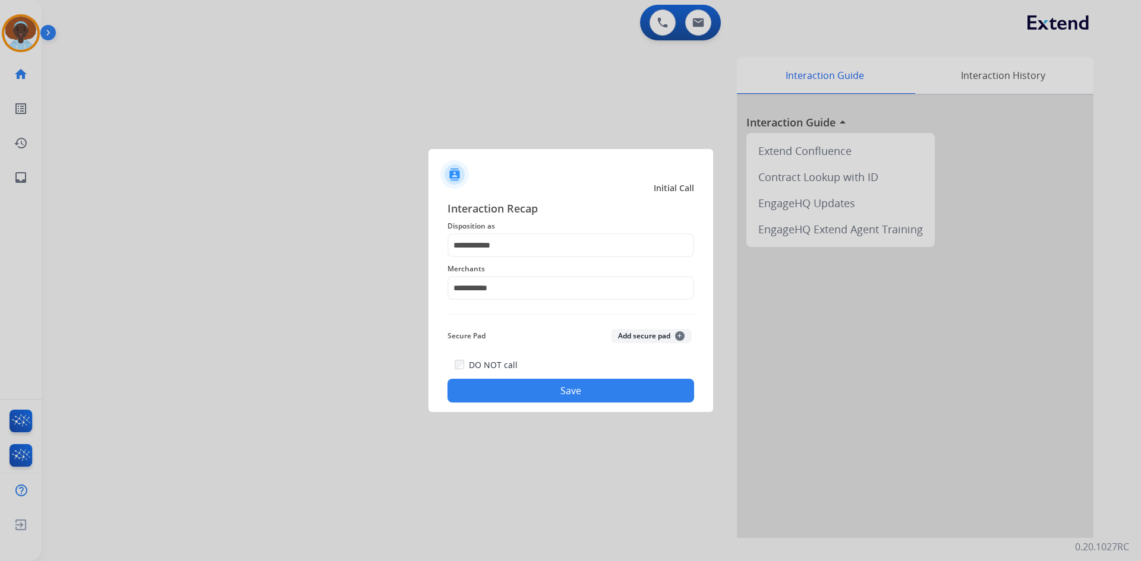
click at [545, 394] on button "Save" at bounding box center [570, 391] width 247 height 24
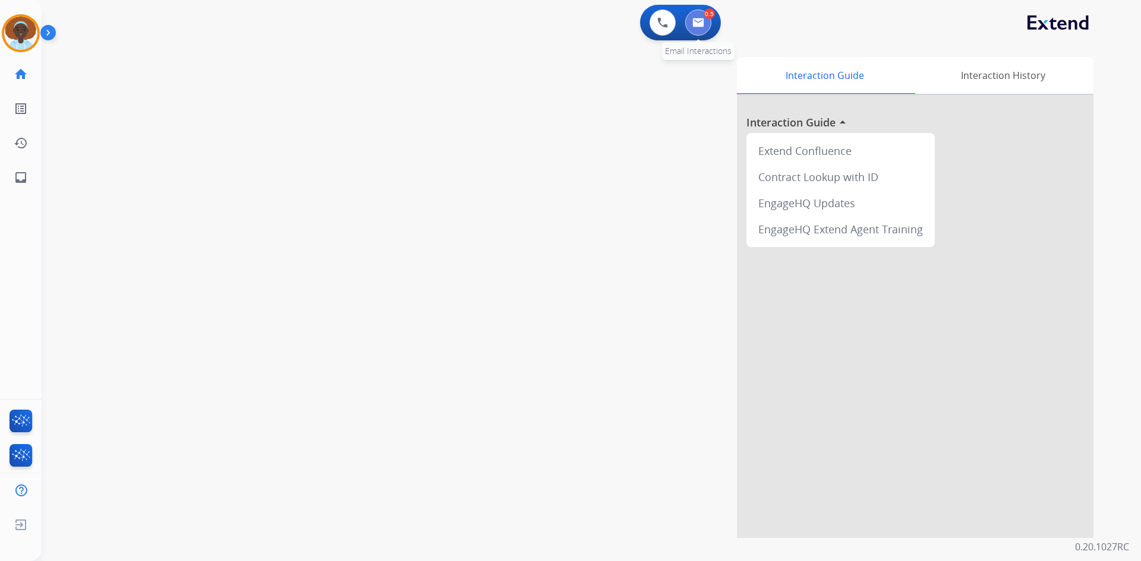
click at [700, 20] on img at bounding box center [698, 23] width 12 height 10
select select "**********"
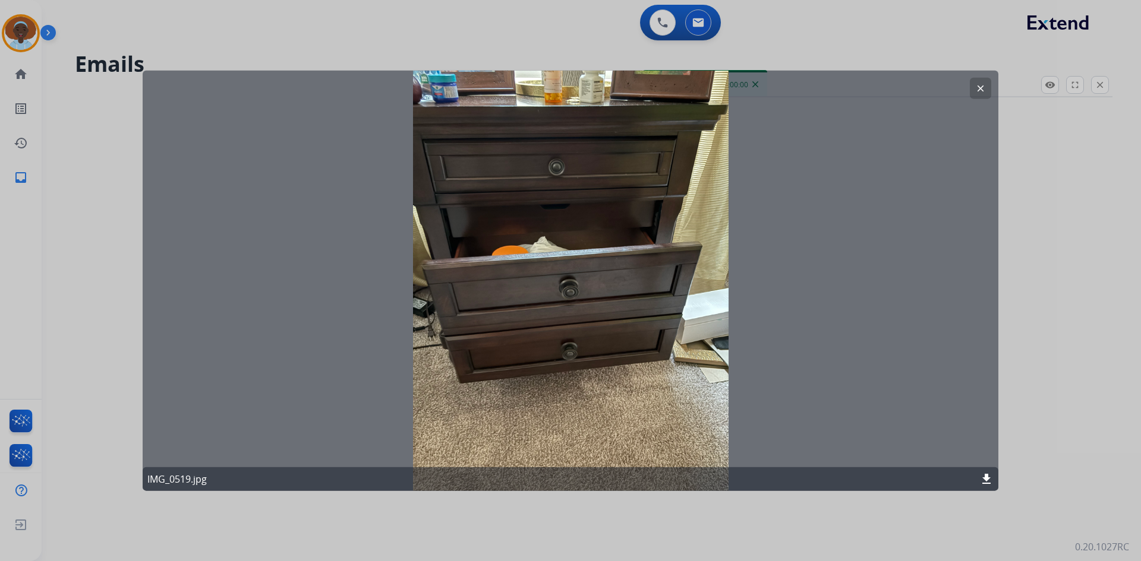
select select "**********"
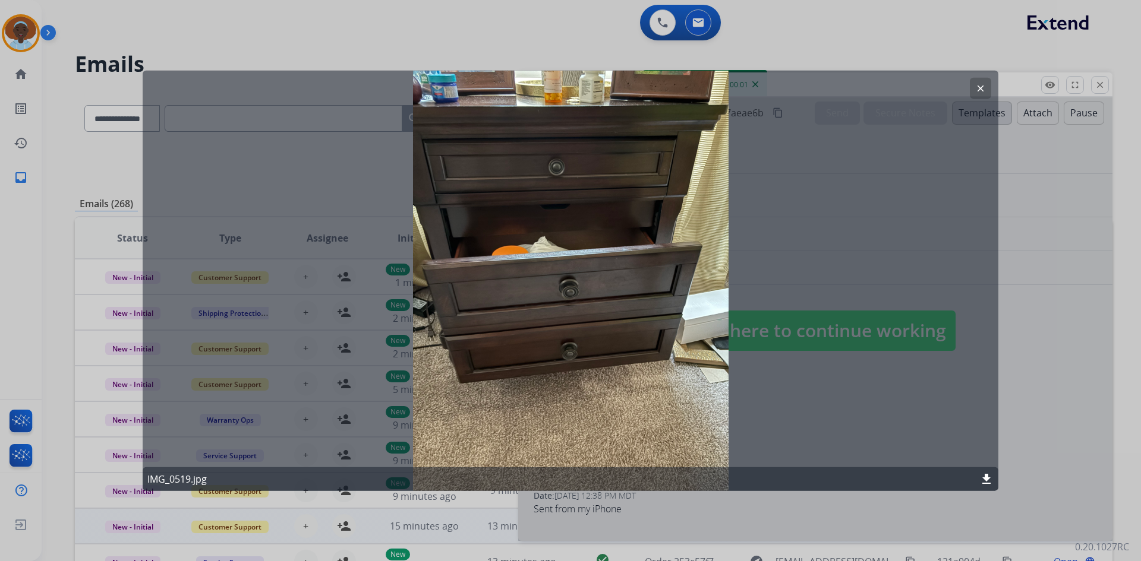
click at [980, 86] on mat-icon "clear" at bounding box center [980, 88] width 11 height 11
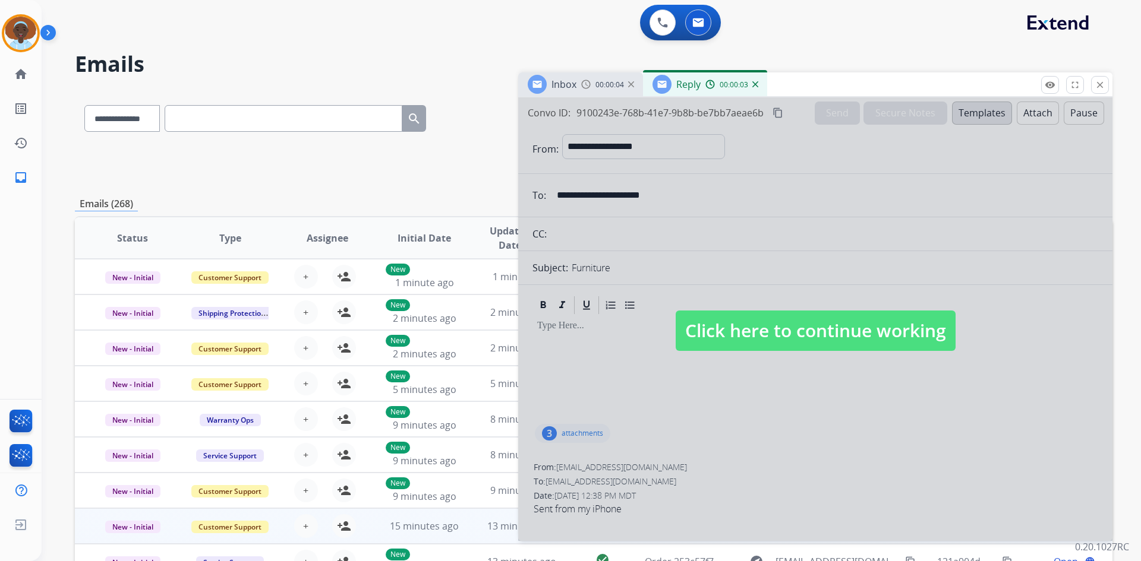
click at [774, 333] on span "Click here to continue working" at bounding box center [815, 331] width 280 height 40
select select
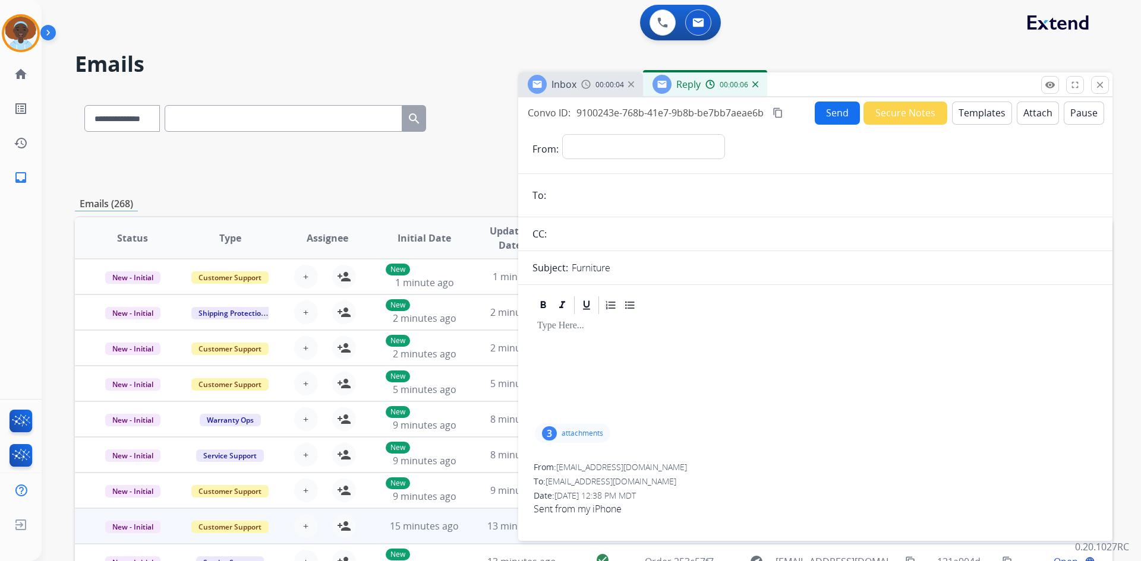
click at [755, 83] on img at bounding box center [755, 84] width 6 height 6
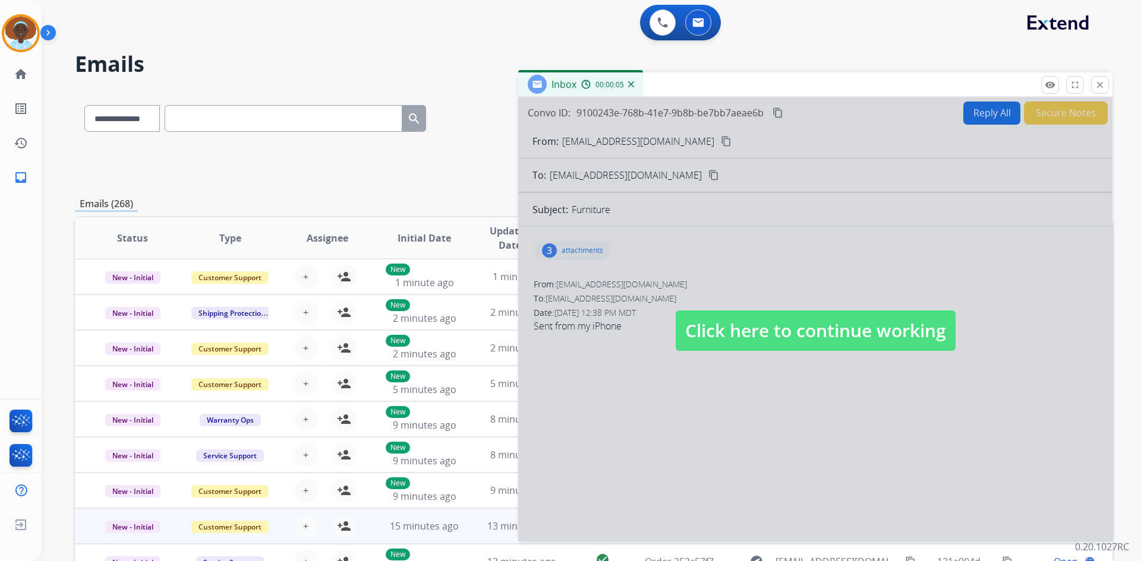
click at [768, 332] on span "Click here to continue working" at bounding box center [815, 331] width 280 height 40
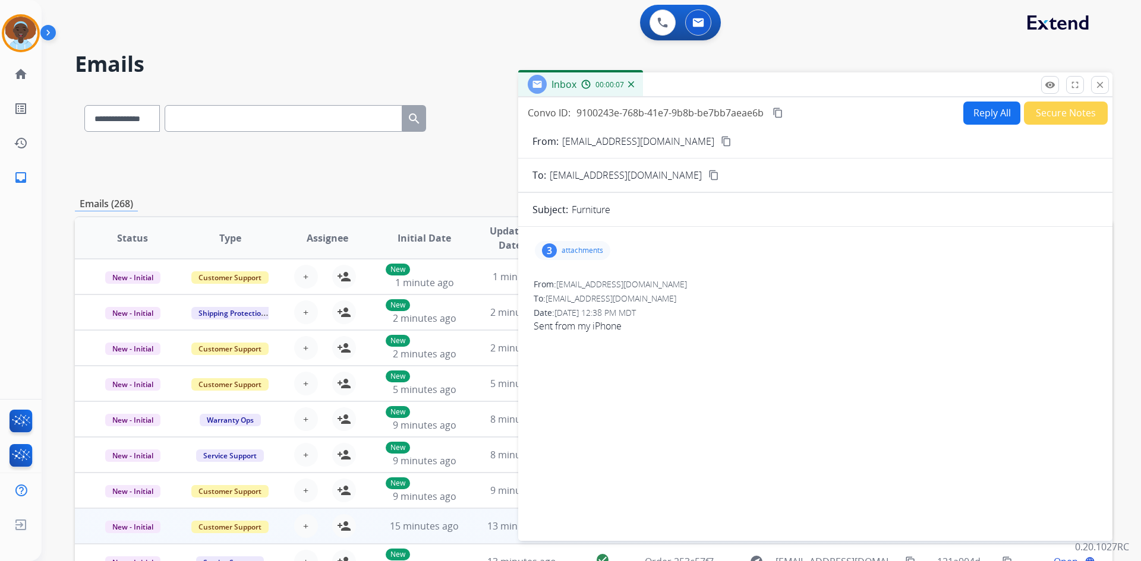
click at [545, 248] on div "3" at bounding box center [549, 251] width 15 height 14
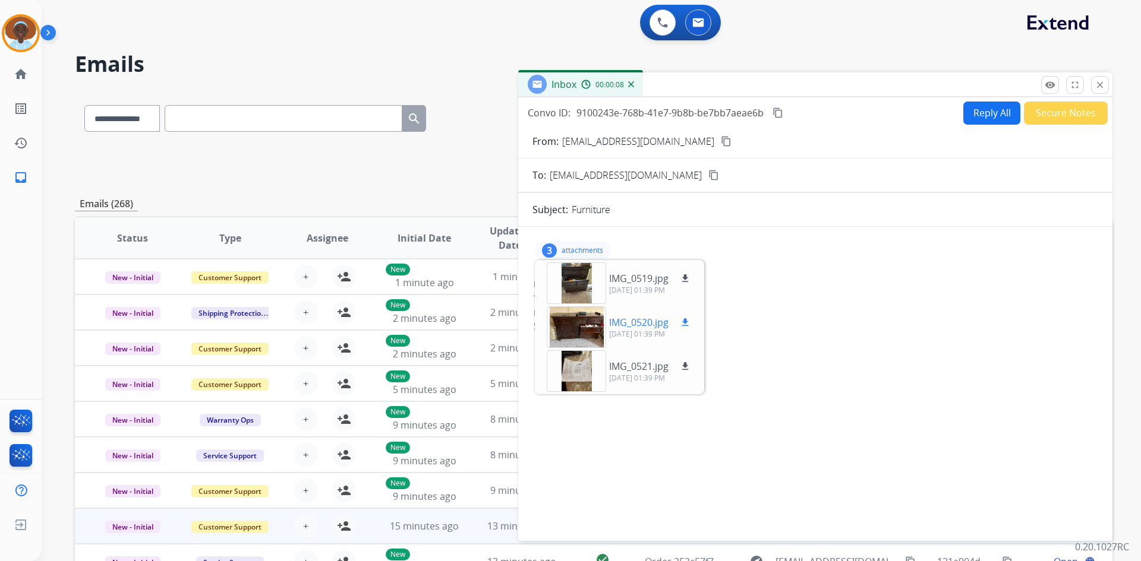
click at [574, 332] on div at bounding box center [576, 328] width 59 height 42
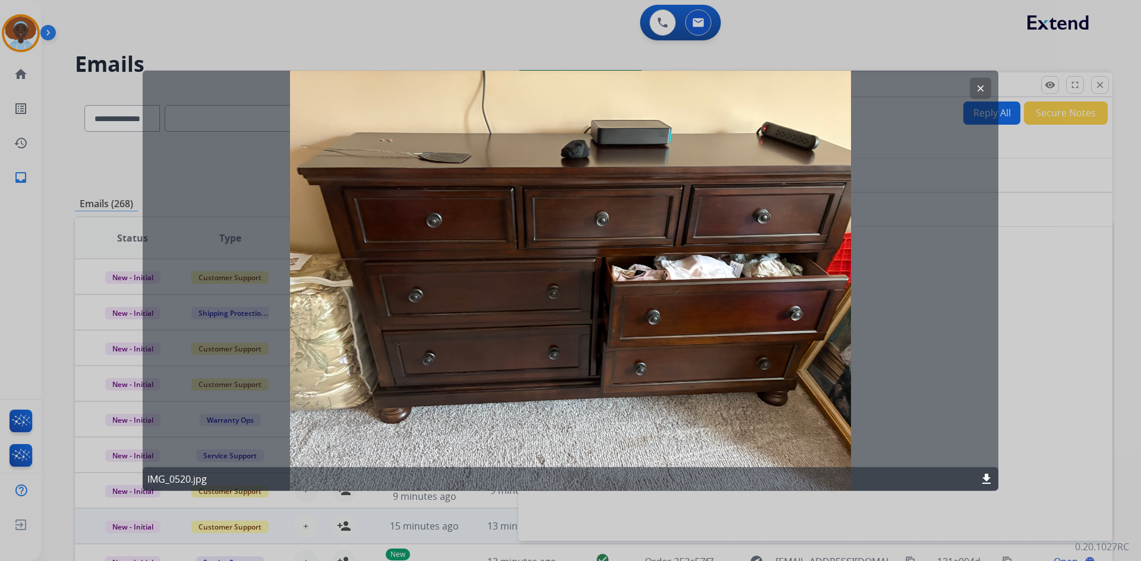
click at [984, 90] on mat-icon "clear" at bounding box center [980, 88] width 11 height 11
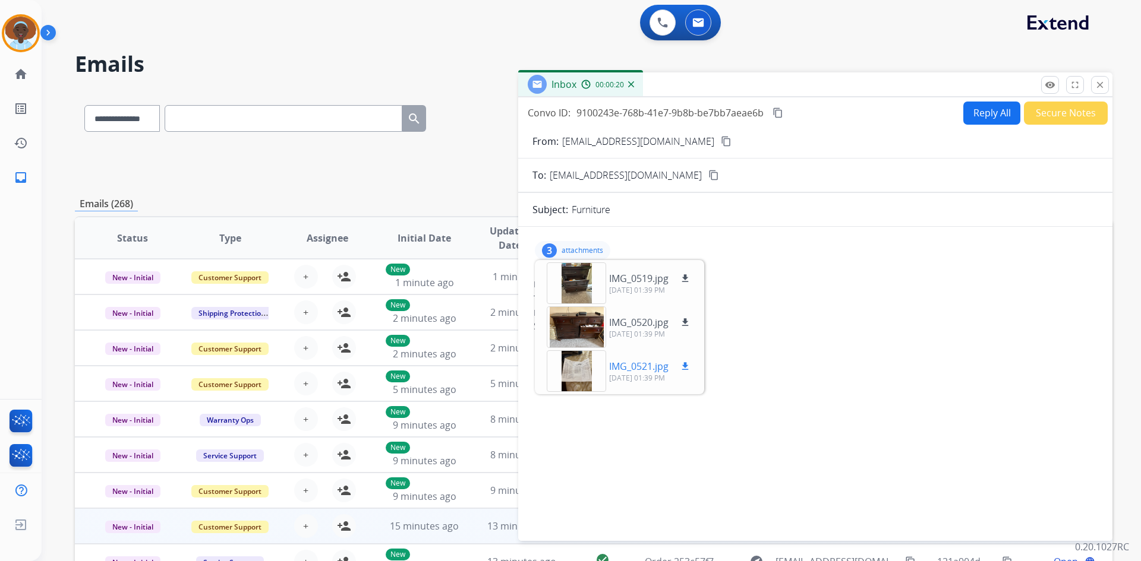
click at [583, 370] on div at bounding box center [576, 372] width 59 height 42
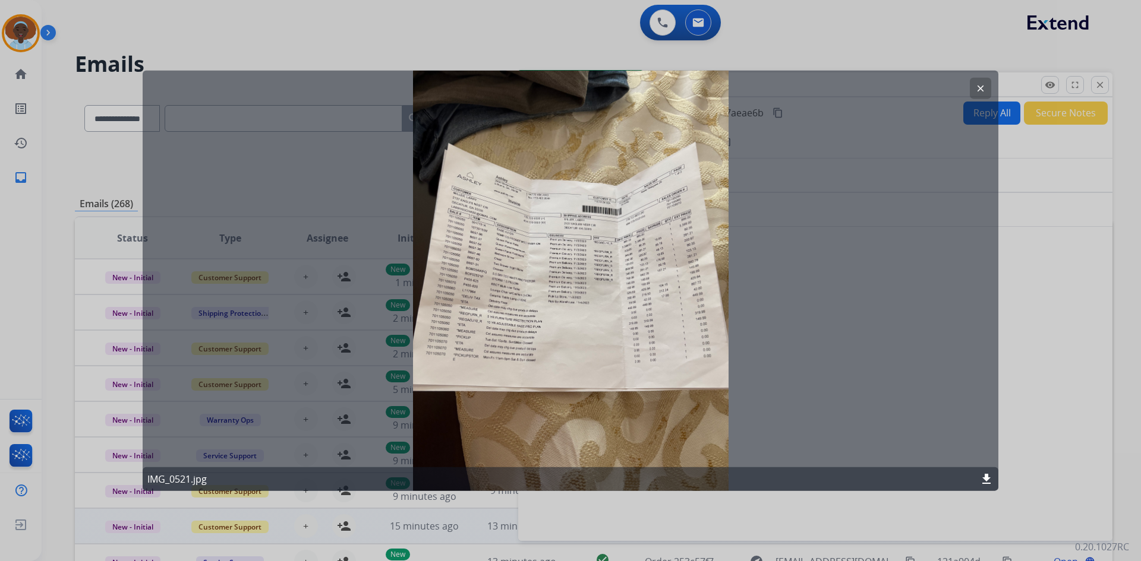
click at [976, 87] on mat-icon "clear" at bounding box center [980, 88] width 11 height 11
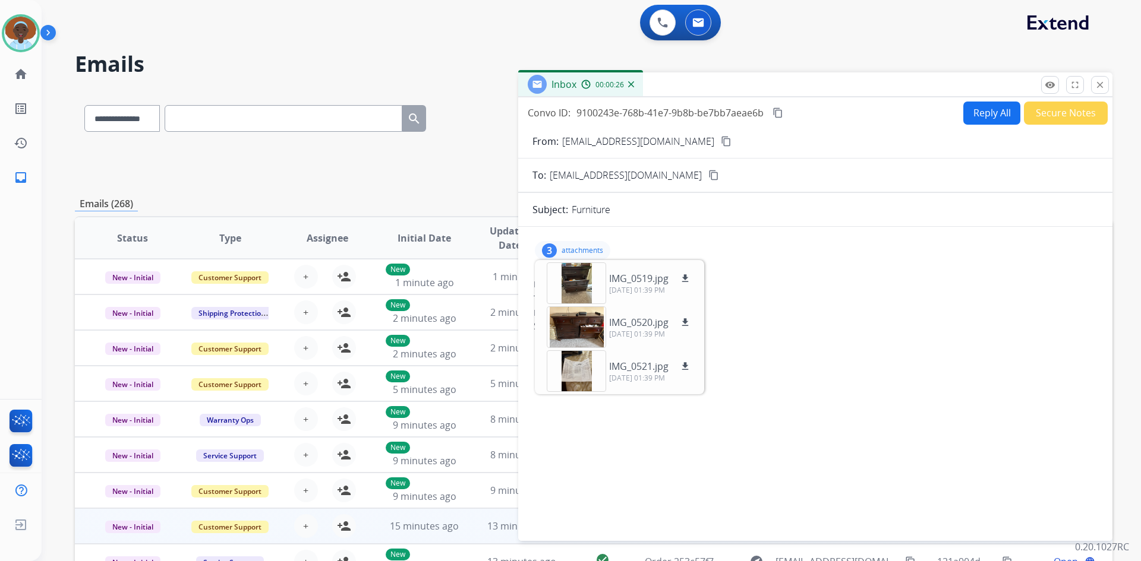
click at [552, 247] on div "3" at bounding box center [549, 251] width 15 height 14
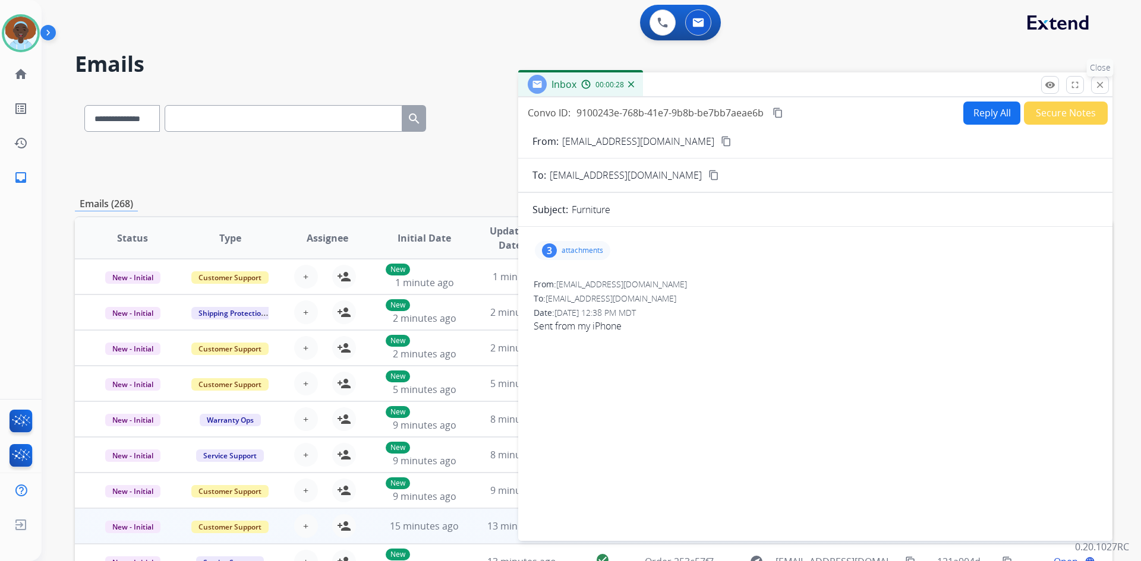
click at [1097, 90] on button "close Close" at bounding box center [1100, 85] width 18 height 18
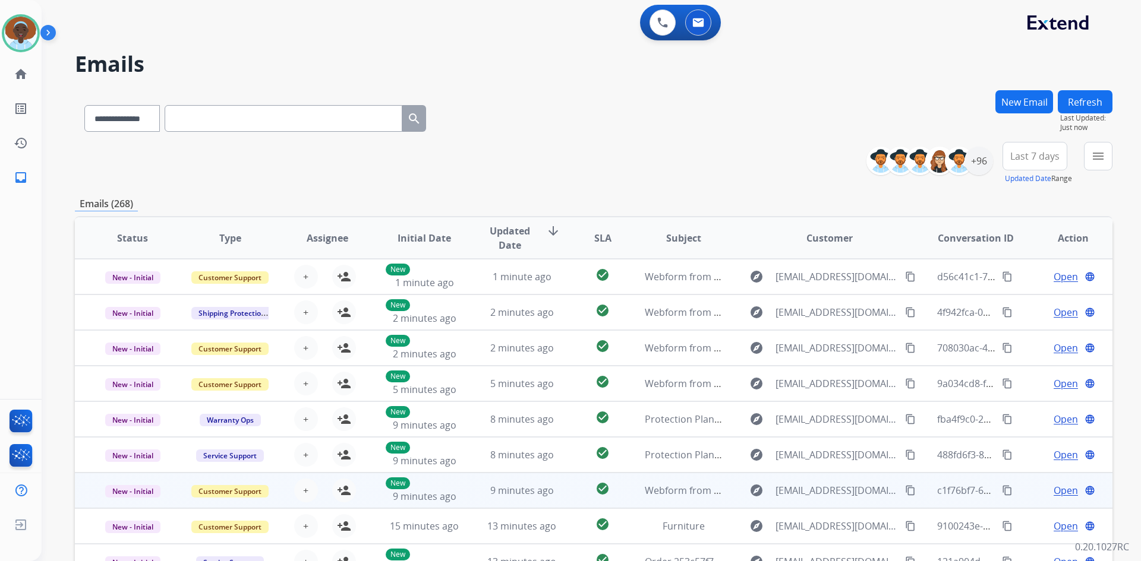
click at [1053, 491] on span "Open" at bounding box center [1065, 491] width 24 height 14
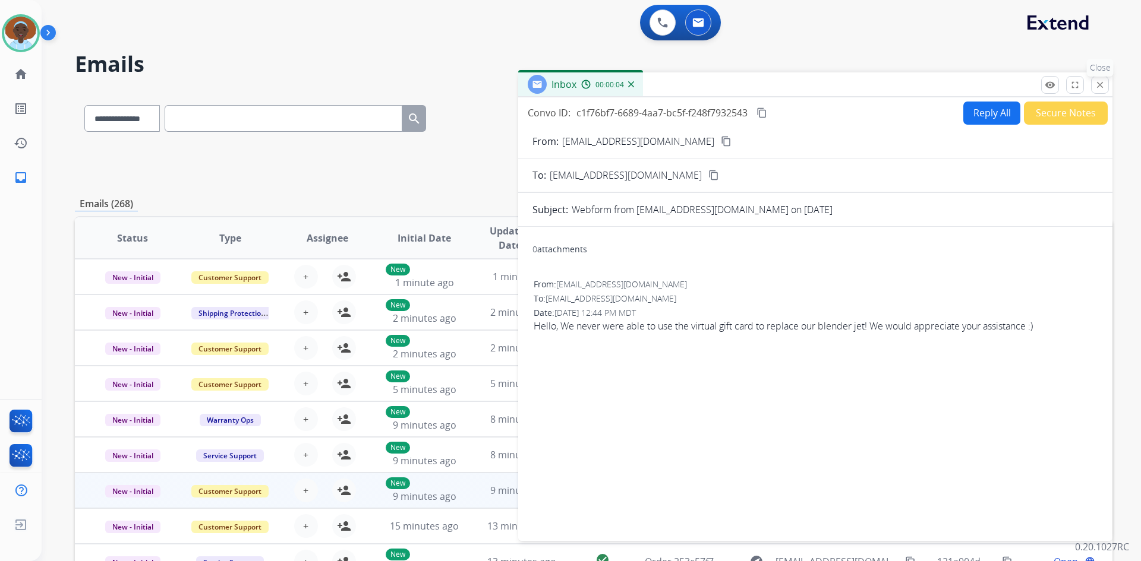
click at [1096, 86] on mat-icon "close" at bounding box center [1099, 85] width 11 height 11
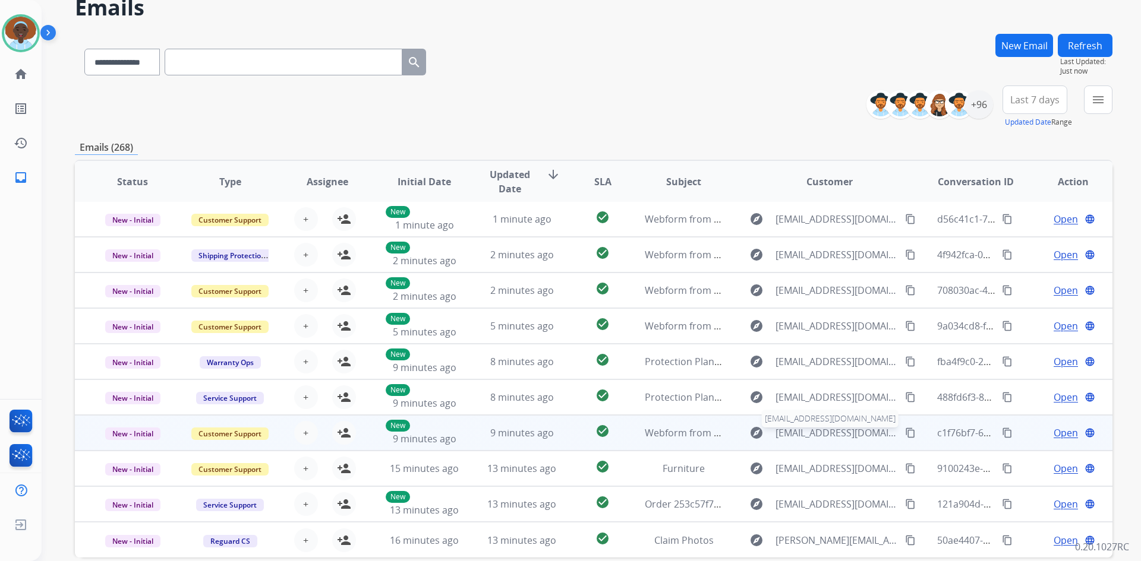
scroll to position [59, 0]
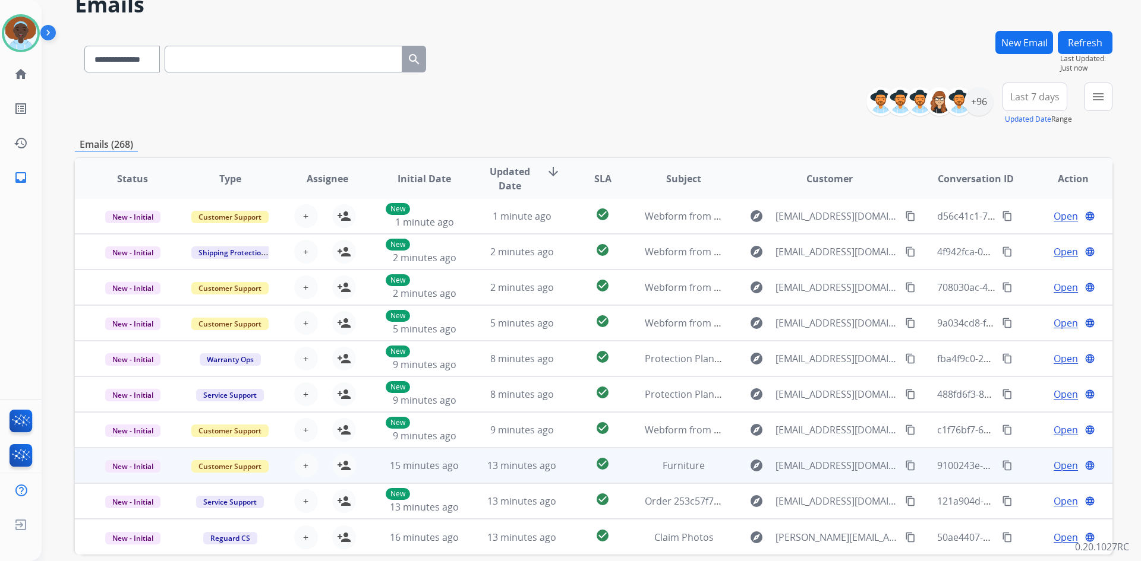
click at [1066, 461] on span "Open" at bounding box center [1065, 466] width 24 height 14
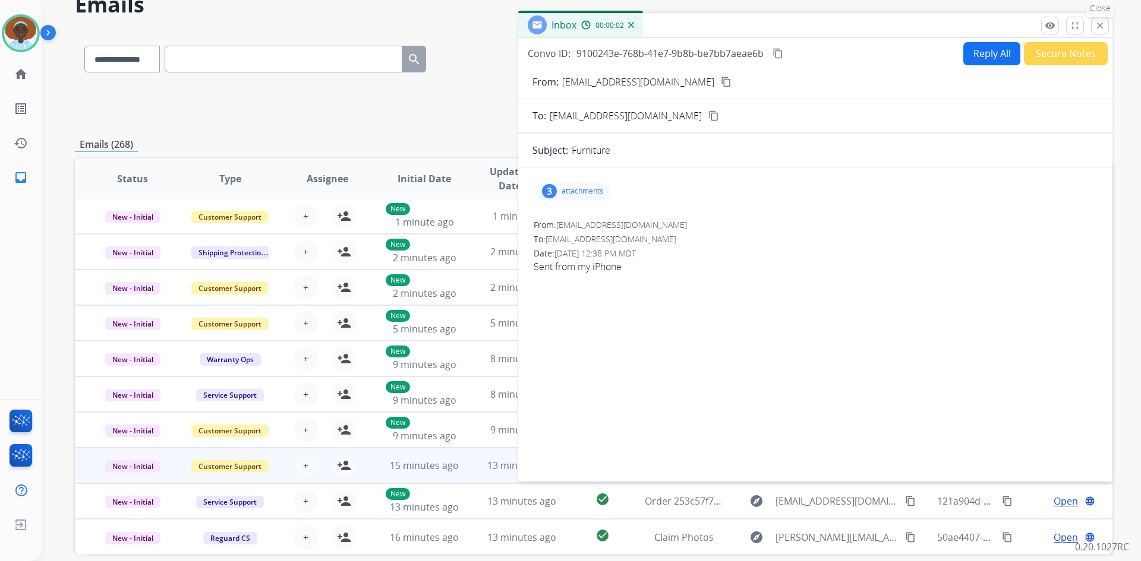
click at [1098, 24] on mat-icon "close" at bounding box center [1099, 25] width 11 height 11
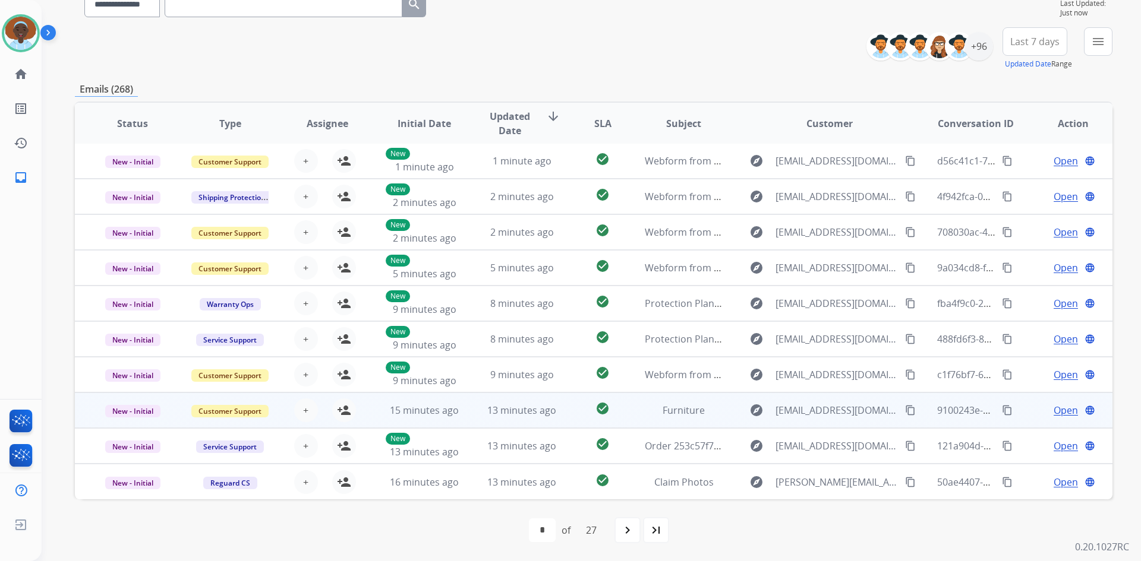
scroll to position [0, 0]
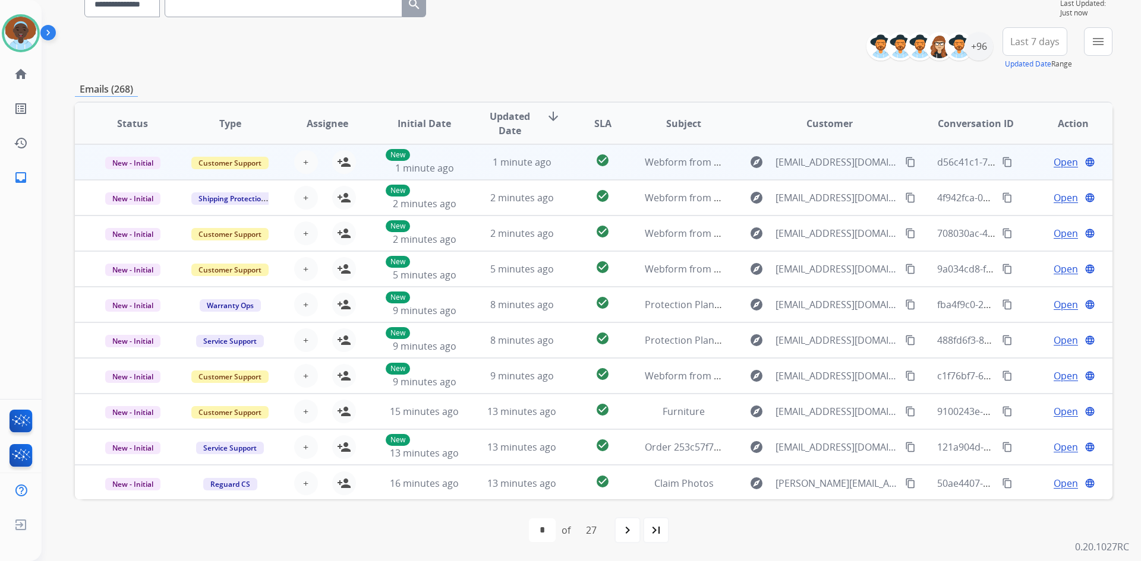
click at [1058, 160] on span "Open" at bounding box center [1065, 162] width 24 height 14
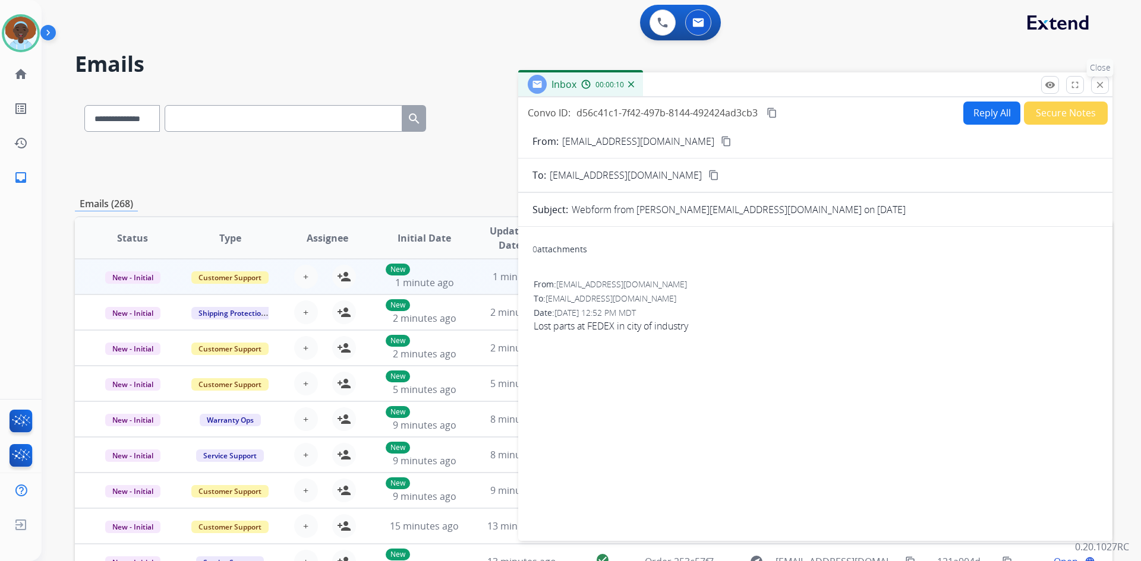
click at [1103, 87] on mat-icon "close" at bounding box center [1099, 85] width 11 height 11
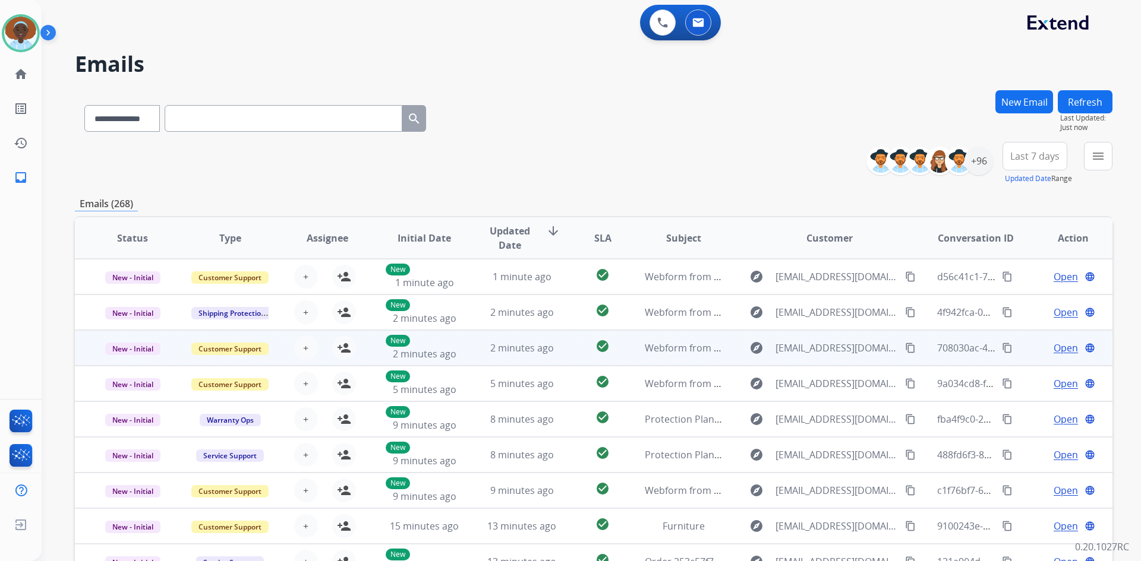
click at [1053, 347] on span "Open" at bounding box center [1065, 348] width 24 height 14
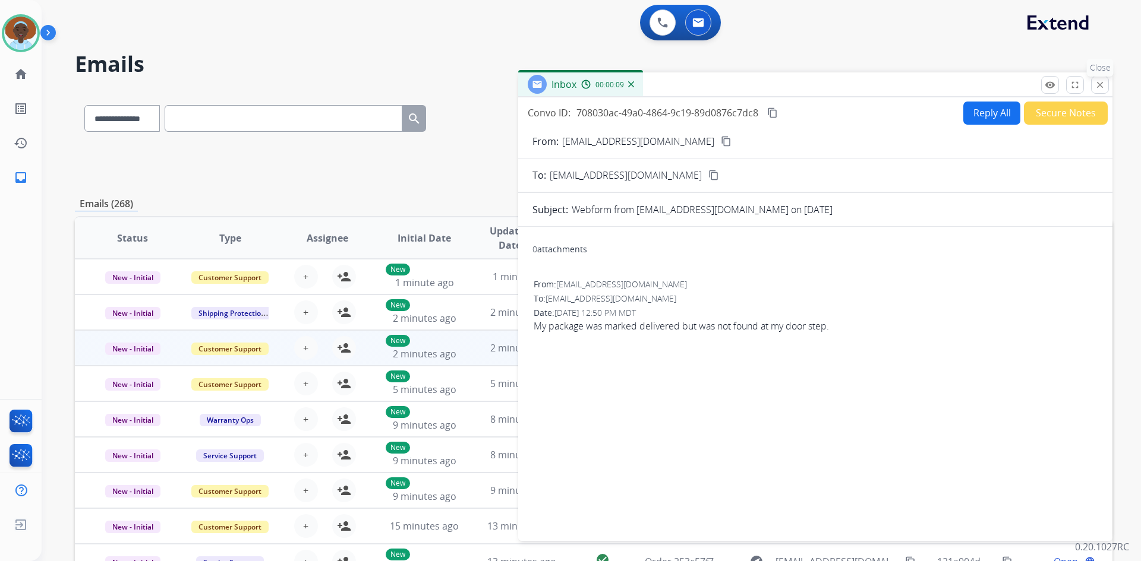
click at [1099, 84] on mat-icon "close" at bounding box center [1099, 85] width 11 height 11
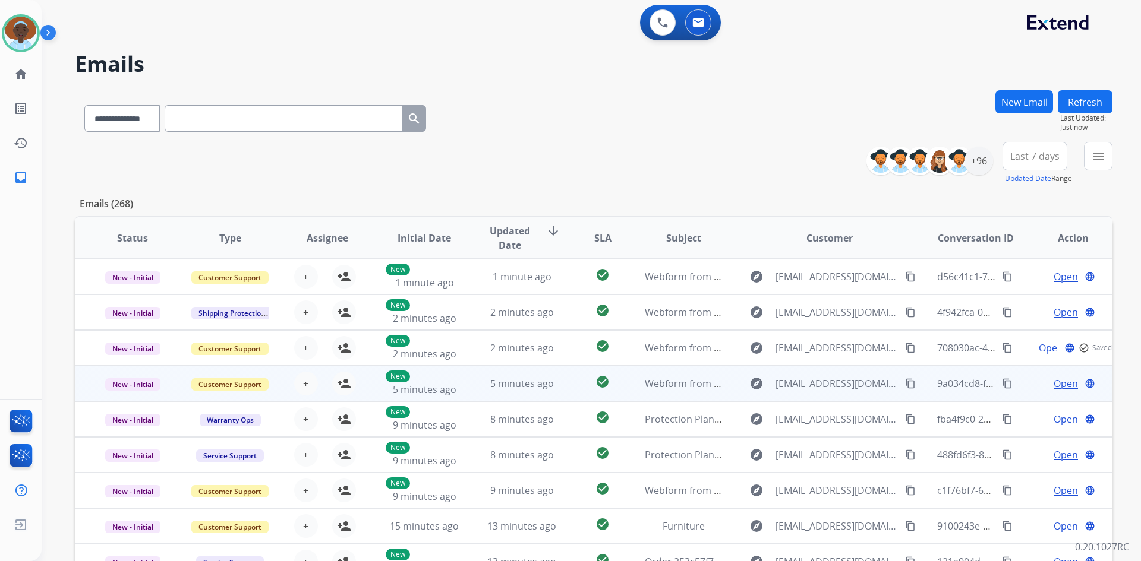
click at [1053, 387] on span "Open" at bounding box center [1065, 384] width 24 height 14
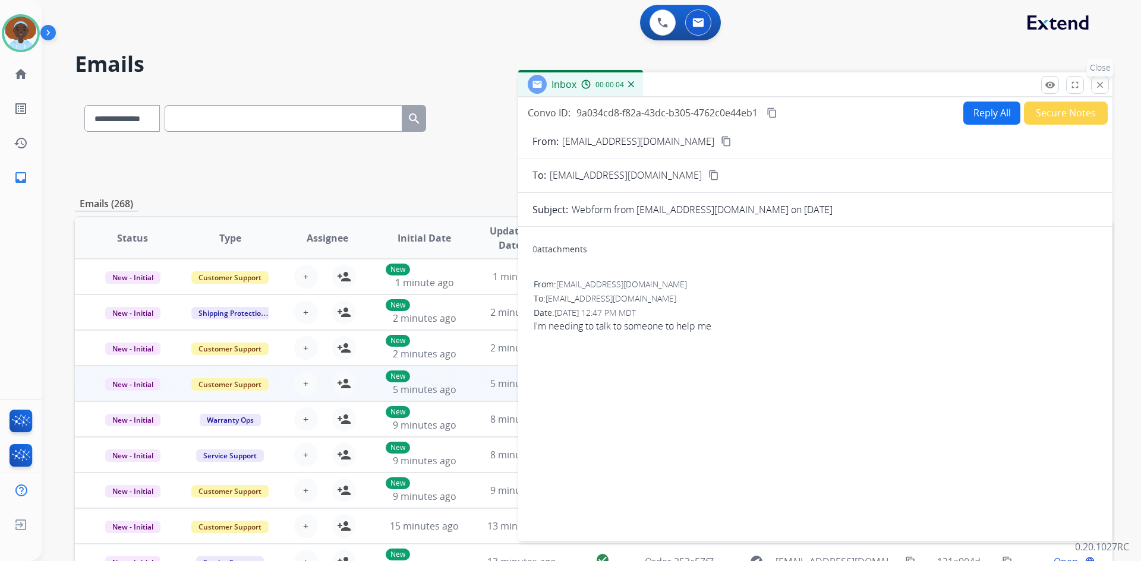
click at [1101, 84] on mat-icon "close" at bounding box center [1099, 85] width 11 height 11
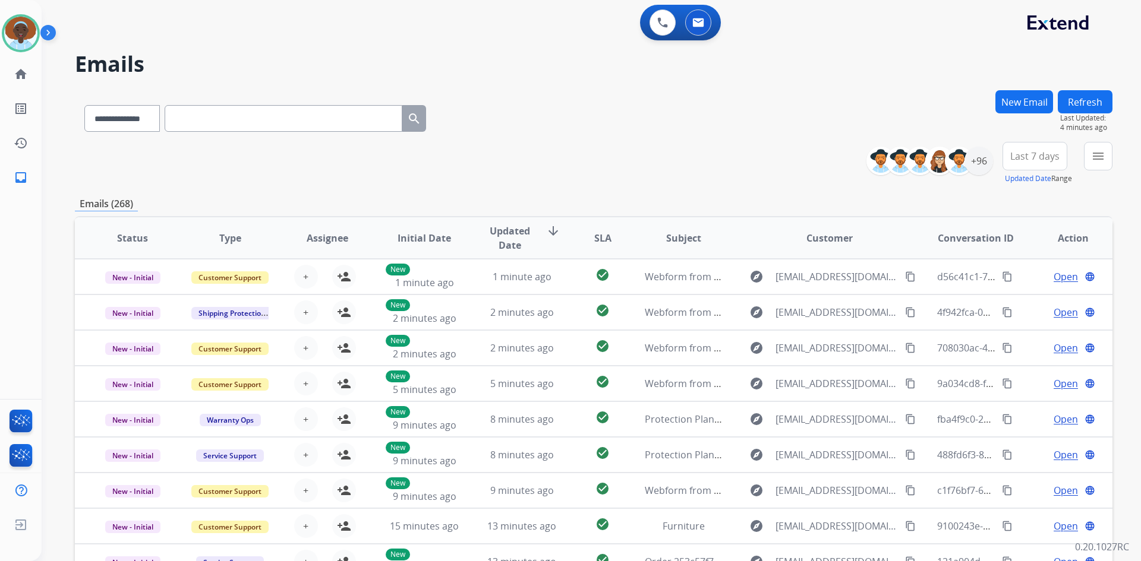
click at [1090, 105] on button "Refresh" at bounding box center [1085, 101] width 55 height 23
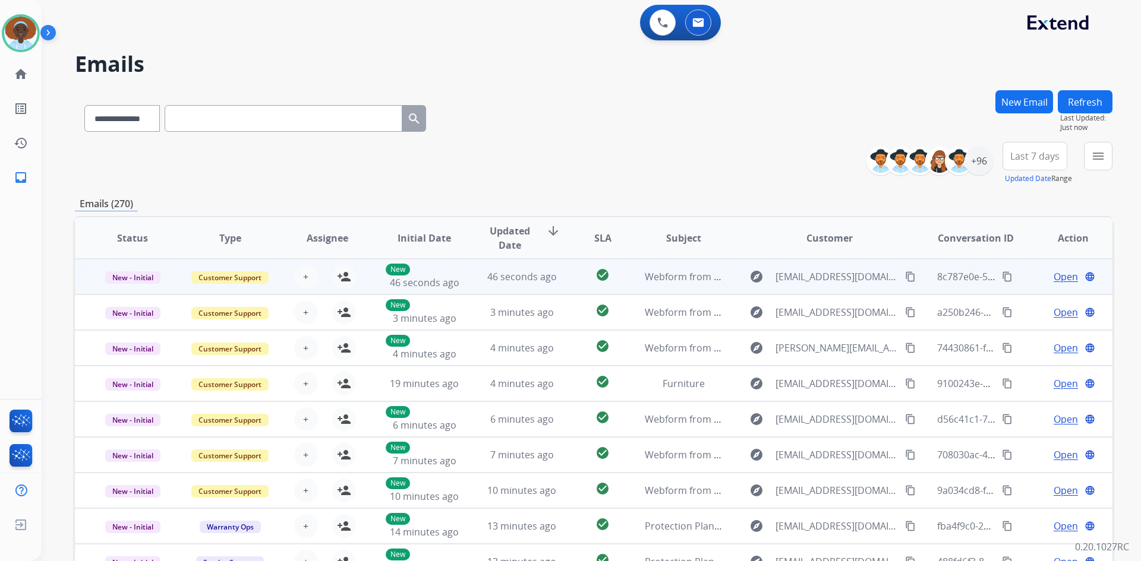
click at [1053, 277] on span "Open" at bounding box center [1065, 277] width 24 height 14
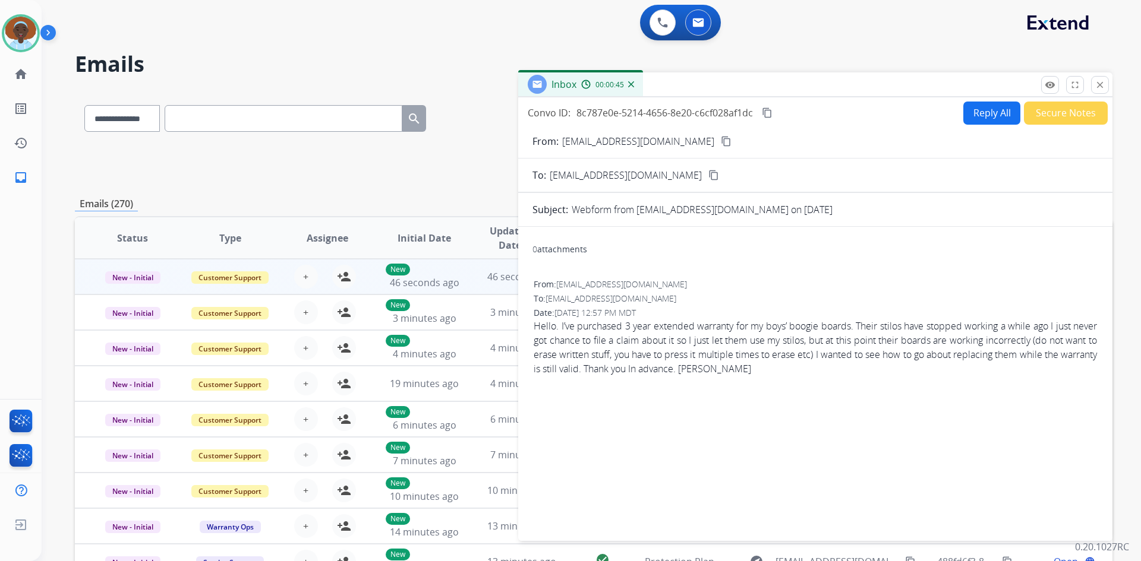
click at [721, 143] on mat-icon "content_copy" at bounding box center [726, 141] width 11 height 11
click at [984, 115] on button "Reply All" at bounding box center [991, 113] width 57 height 23
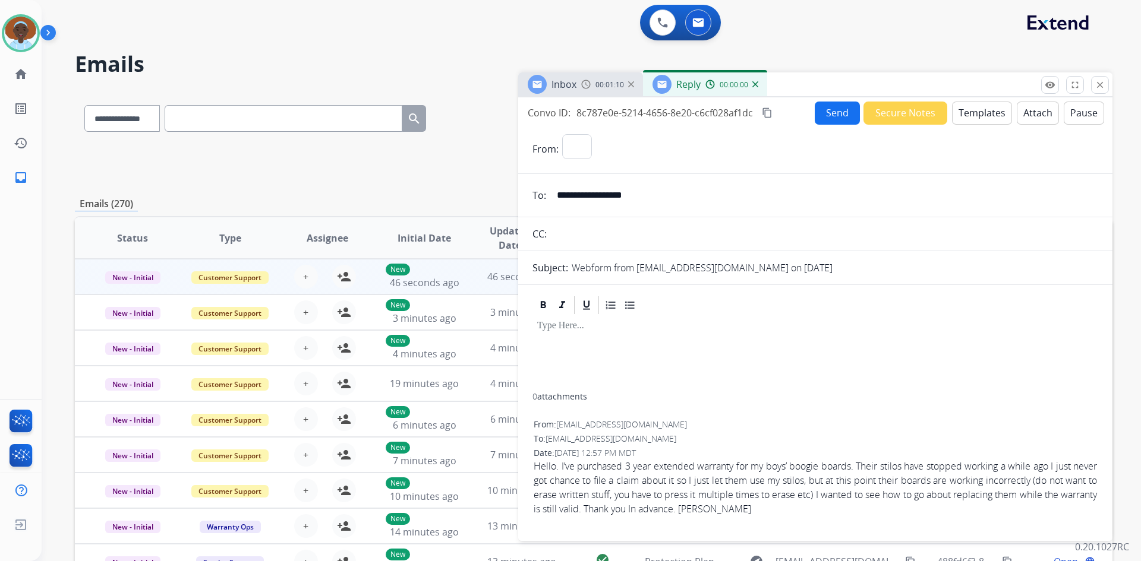
select select "**********"
click at [969, 116] on button "Templates" at bounding box center [982, 113] width 60 height 23
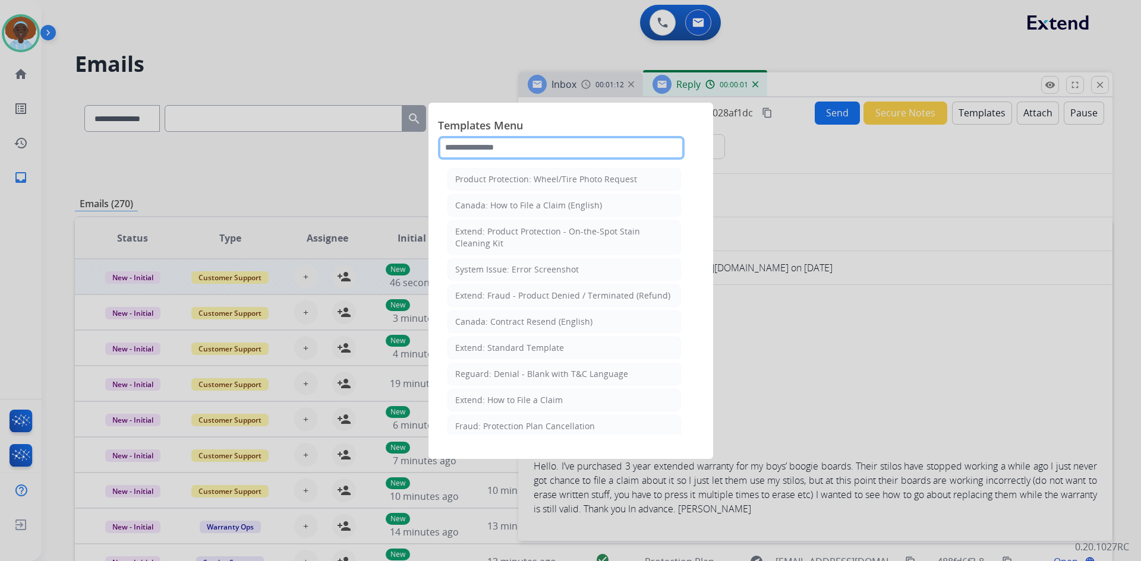
click at [520, 146] on input "text" at bounding box center [561, 148] width 247 height 24
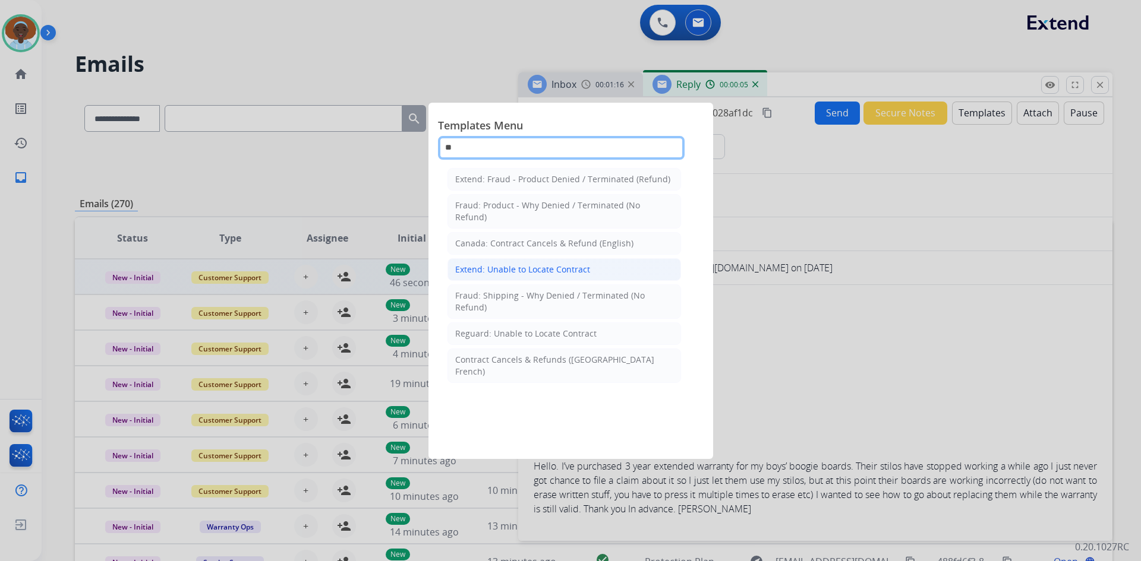
type input "**"
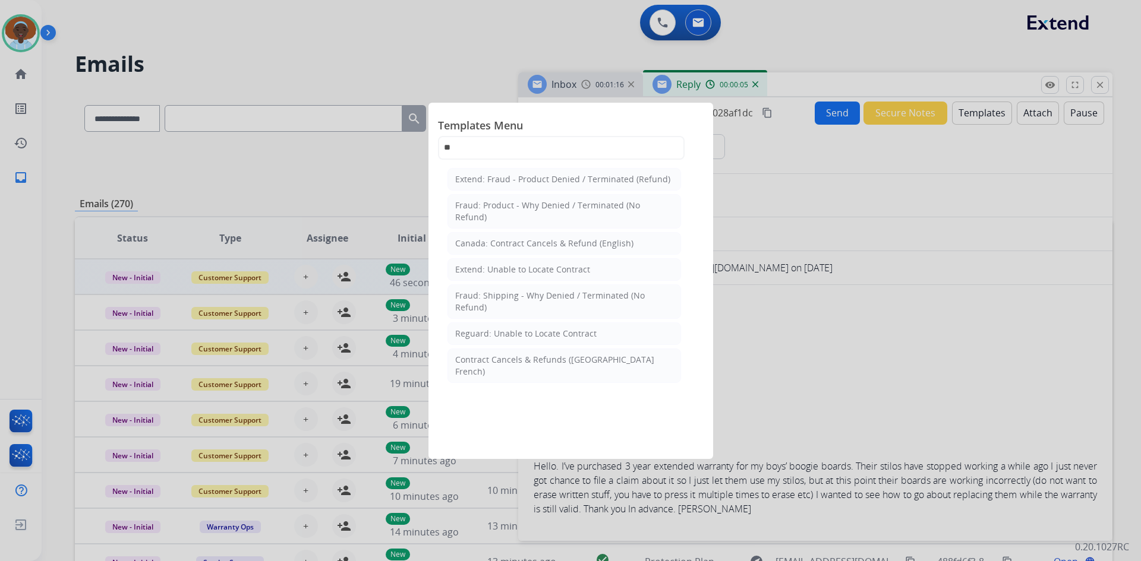
click at [548, 272] on div "Extend: Unable to Locate Contract" at bounding box center [522, 270] width 135 height 12
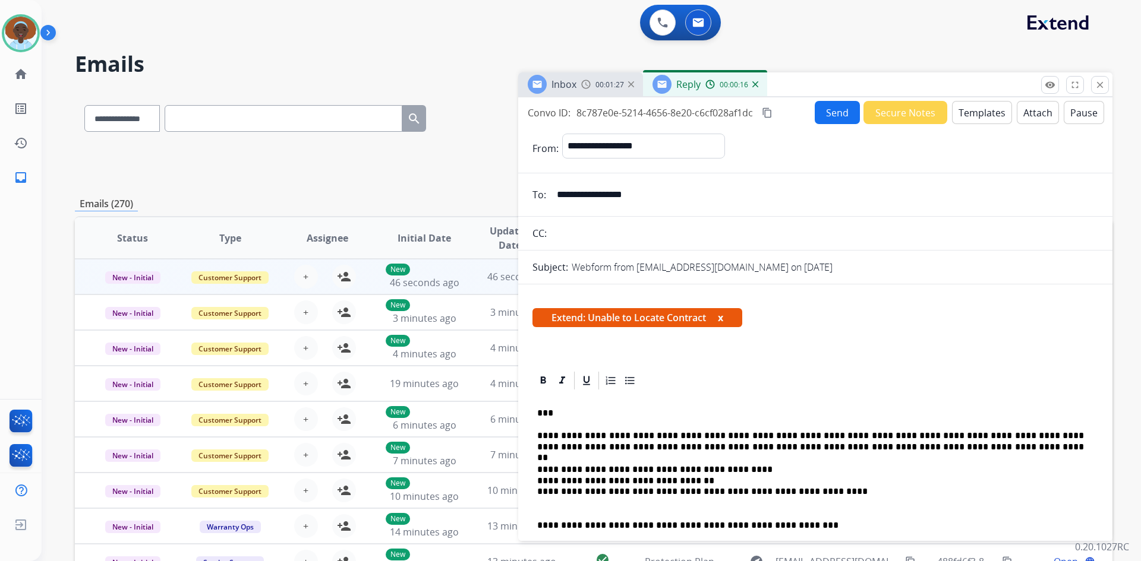
click at [825, 112] on button "Send" at bounding box center [837, 112] width 45 height 23
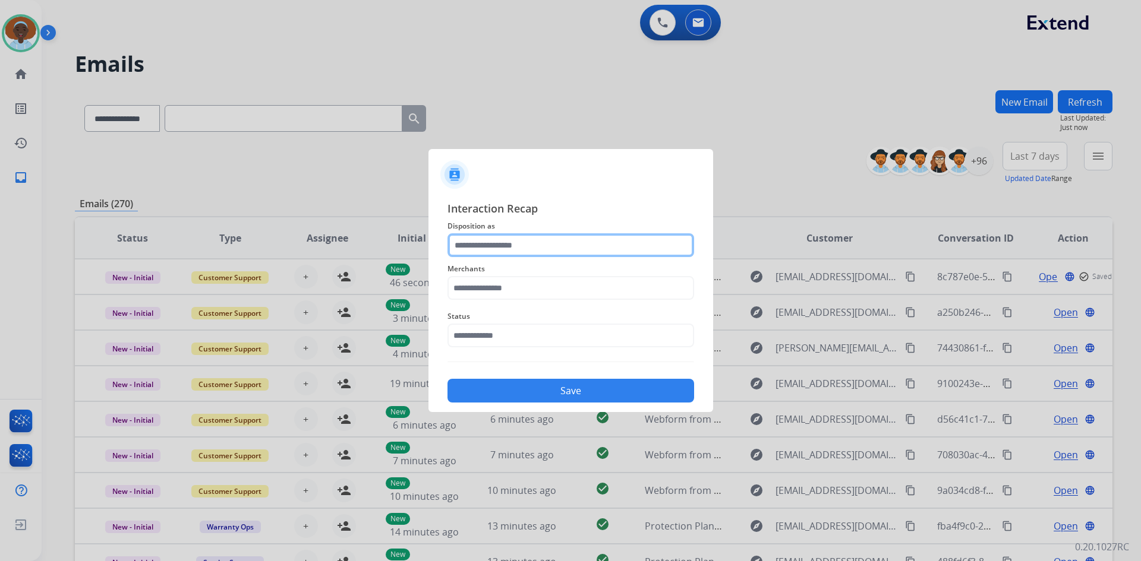
click at [493, 244] on input "text" at bounding box center [570, 245] width 247 height 24
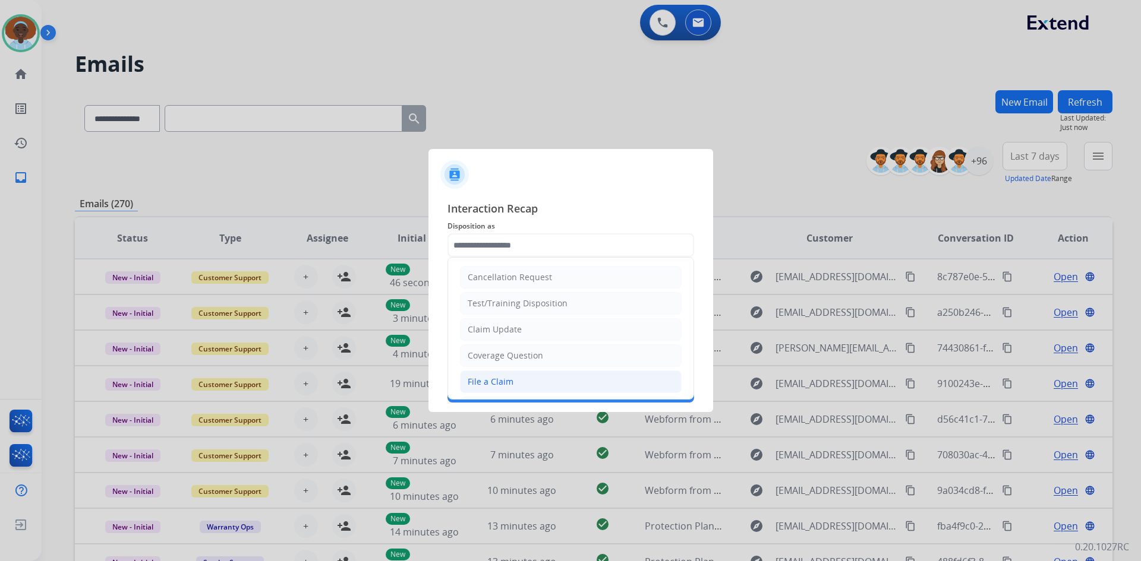
click at [521, 379] on li "File a Claim" at bounding box center [571, 382] width 222 height 23
type input "**********"
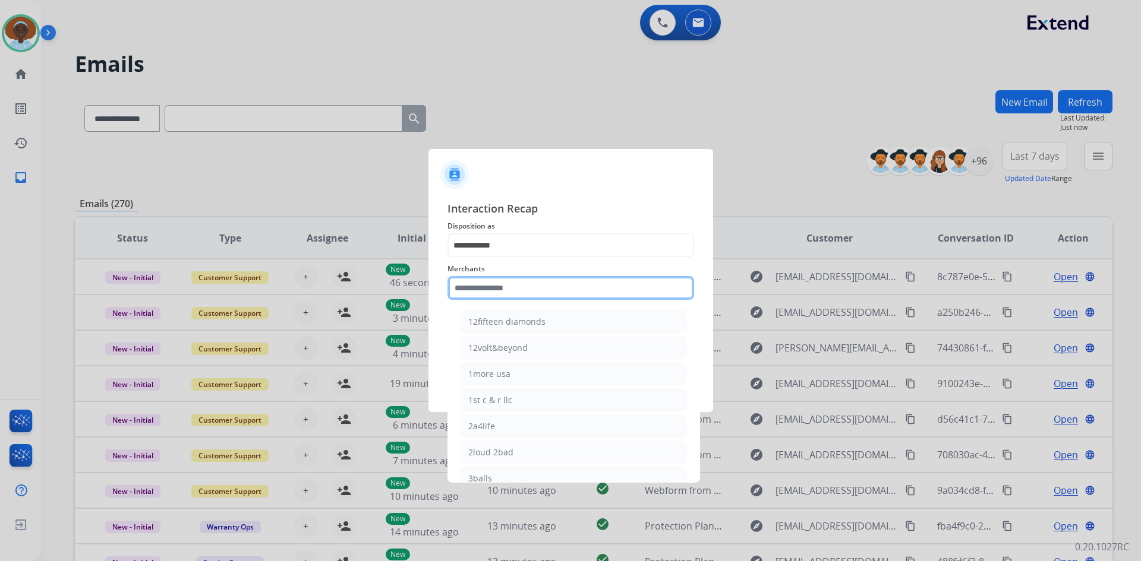
click at [508, 292] on input "text" at bounding box center [570, 288] width 247 height 24
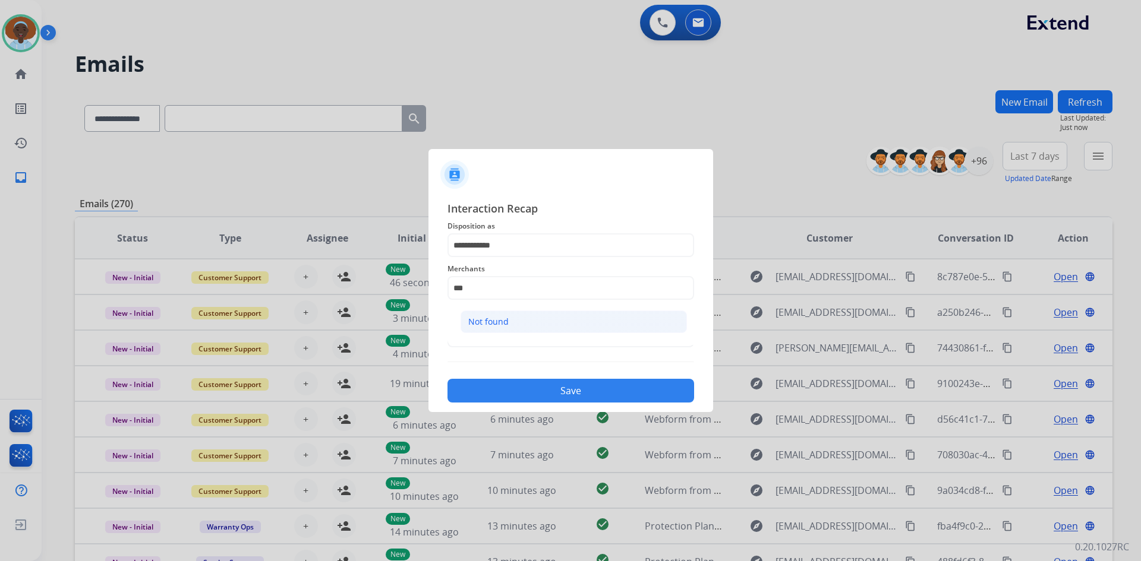
click at [505, 328] on div "Not found" at bounding box center [488, 322] width 40 height 12
type input "*********"
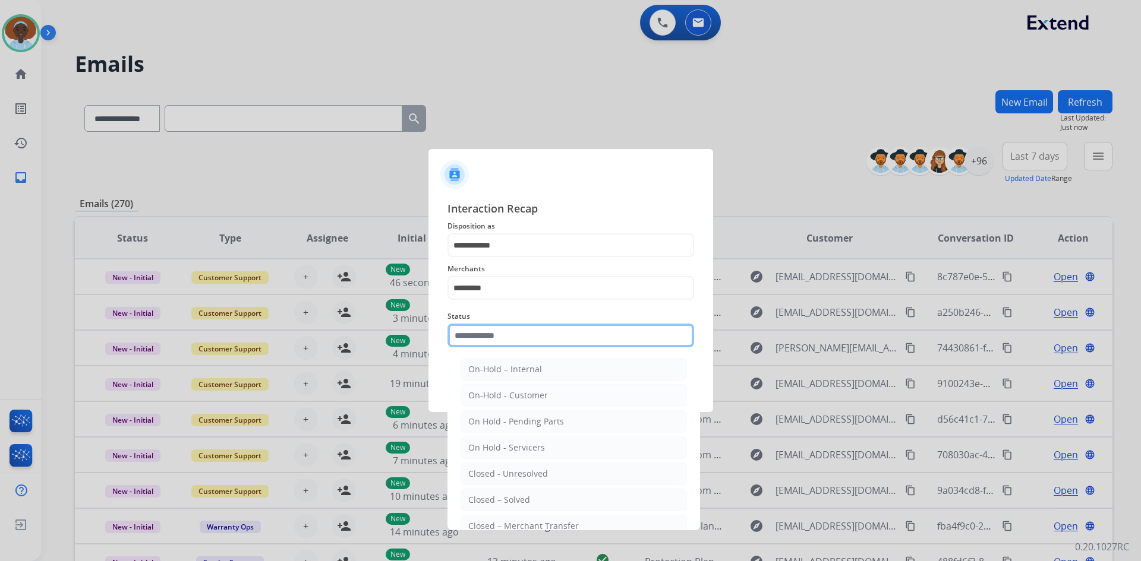
click at [505, 339] on input "text" at bounding box center [570, 336] width 247 height 24
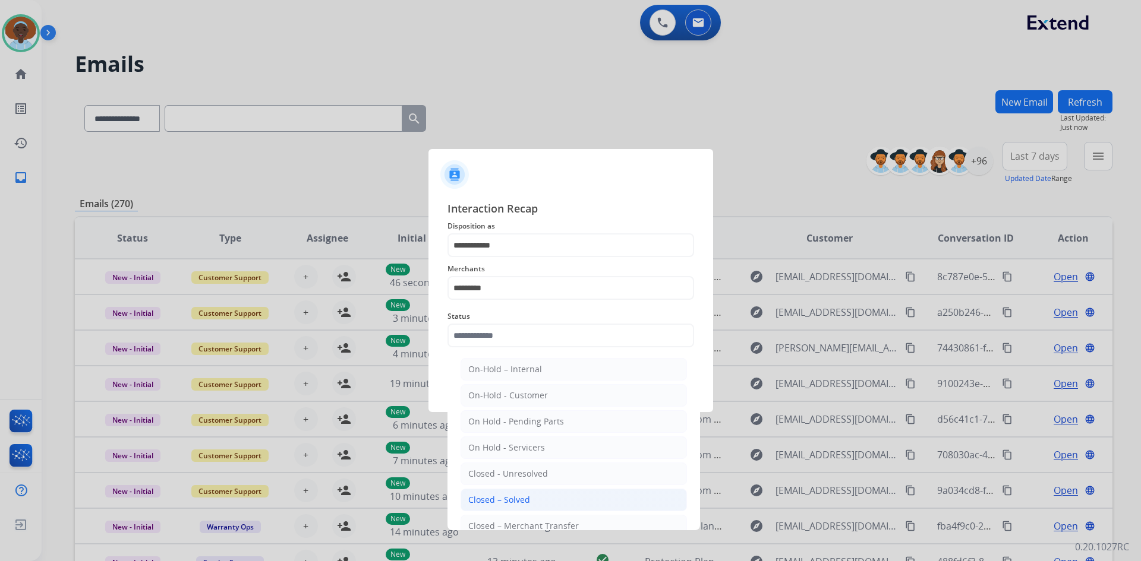
drag, startPoint x: 508, startPoint y: 502, endPoint x: 511, endPoint y: 482, distance: 19.8
click at [508, 501] on div "Closed – Solved" at bounding box center [499, 500] width 62 height 12
type input "**********"
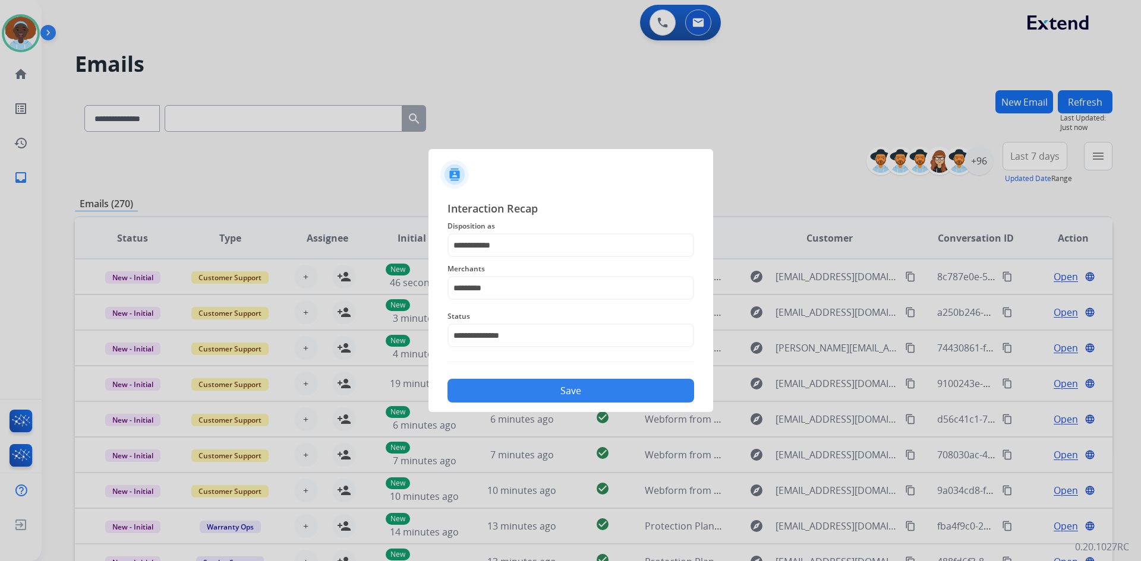
click at [559, 391] on button "Save" at bounding box center [570, 391] width 247 height 24
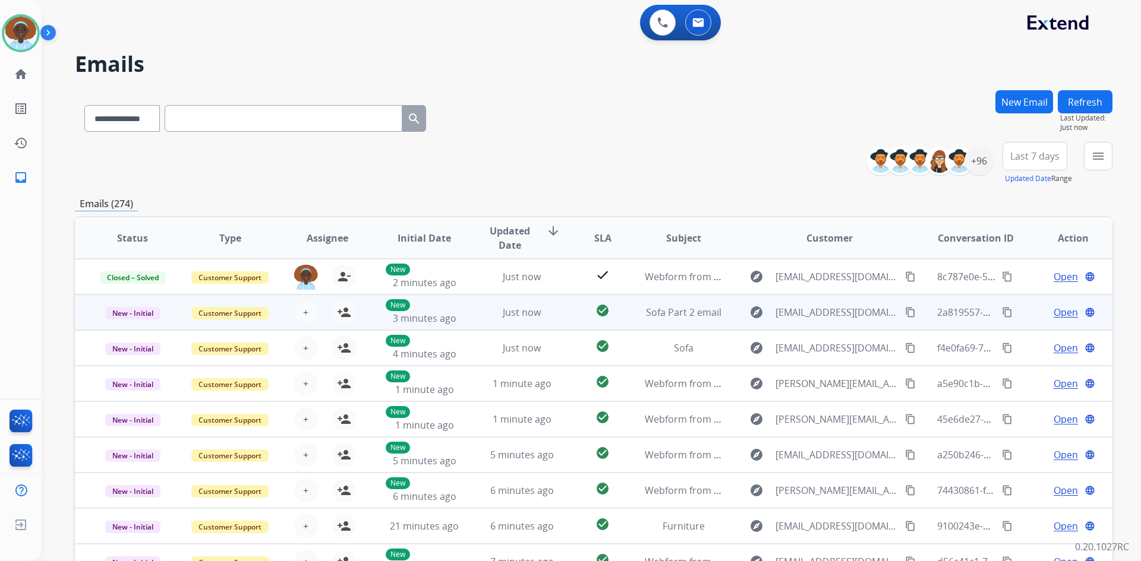
click at [1063, 312] on span "Open" at bounding box center [1065, 312] width 24 height 14
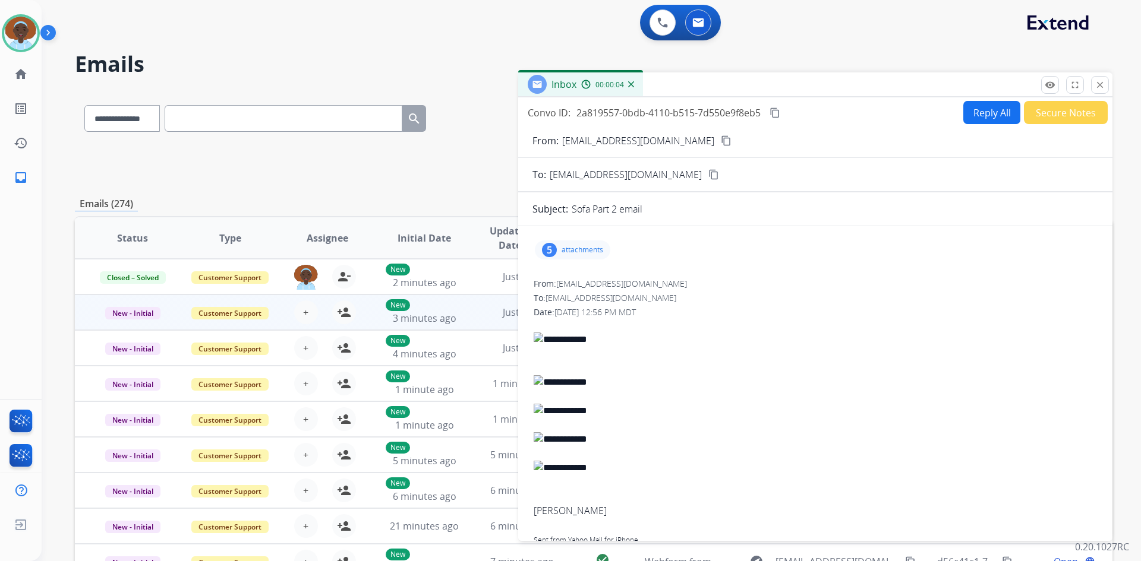
click at [544, 245] on div "5" at bounding box center [549, 250] width 15 height 14
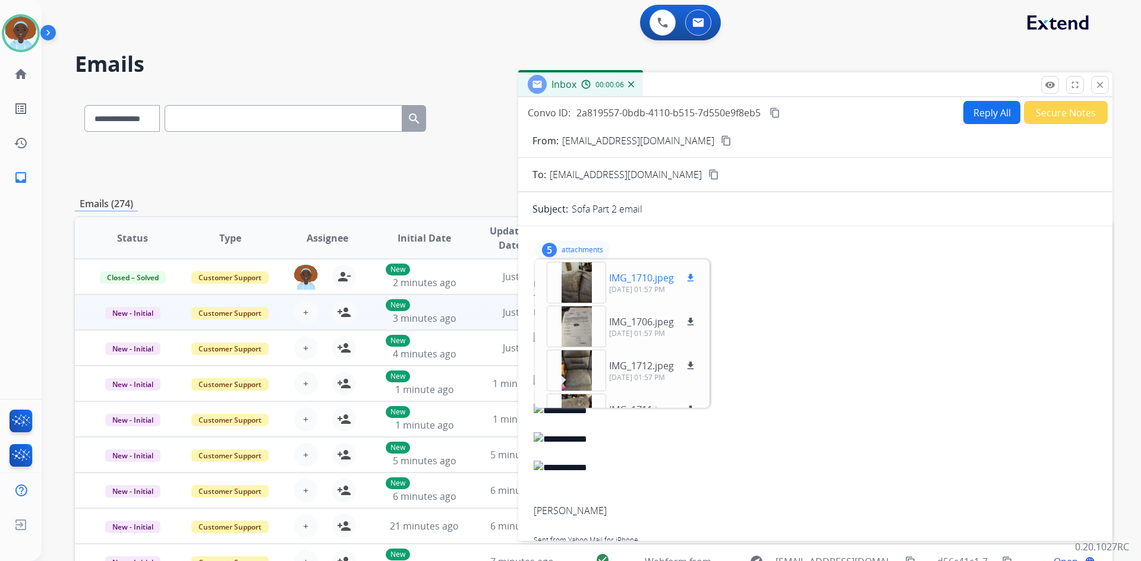
click at [579, 283] on div at bounding box center [576, 283] width 59 height 42
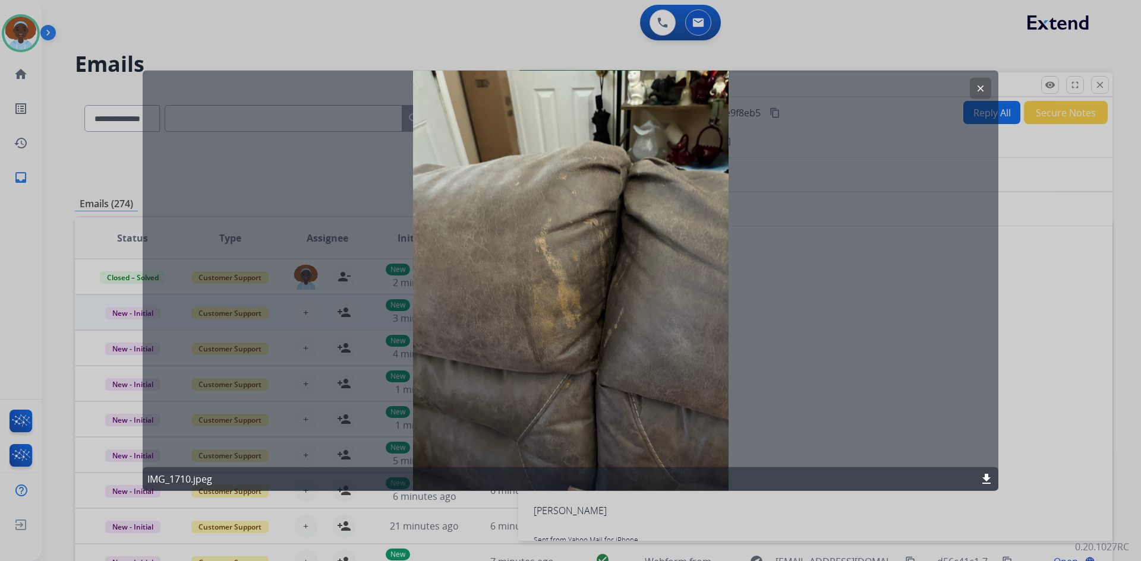
click at [977, 90] on mat-icon "clear" at bounding box center [980, 88] width 11 height 11
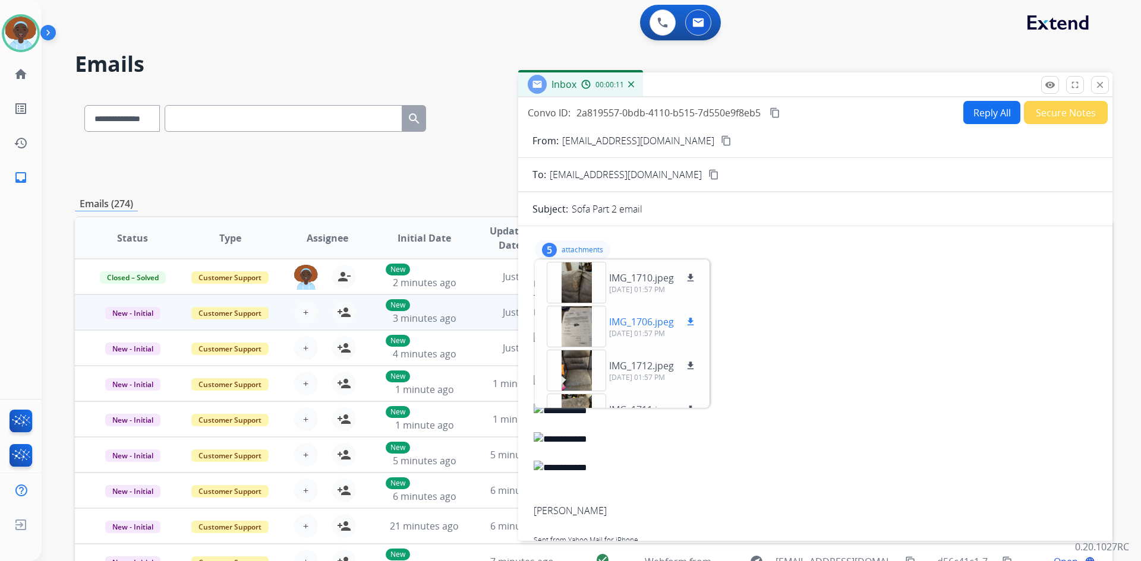
click at [576, 324] on div at bounding box center [576, 327] width 59 height 42
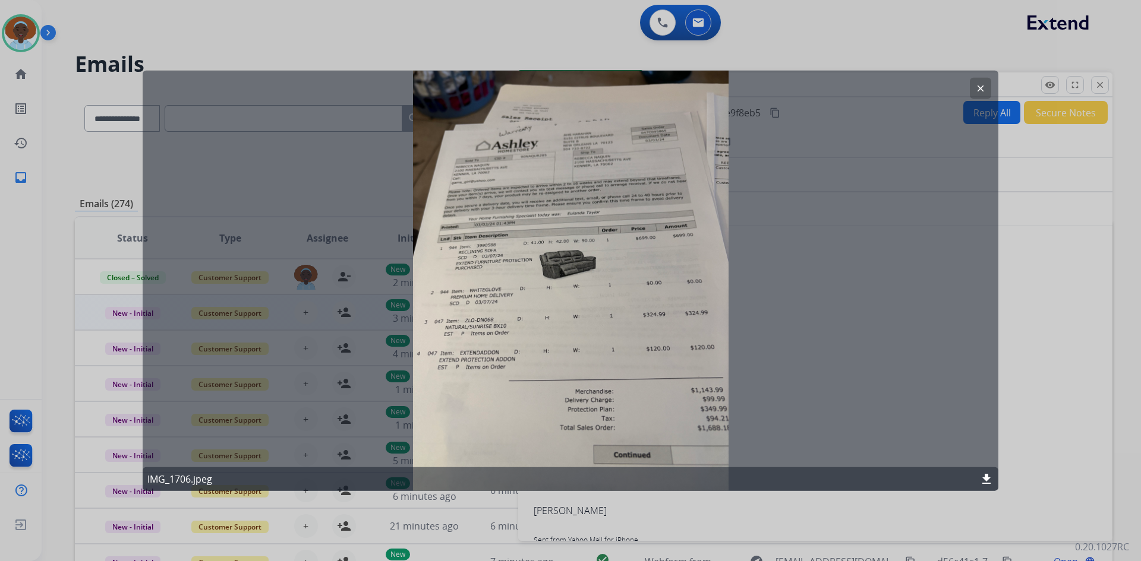
drag, startPoint x: 980, startPoint y: 87, endPoint x: 980, endPoint y: 98, distance: 11.3
click at [979, 87] on mat-icon "clear" at bounding box center [980, 88] width 11 height 11
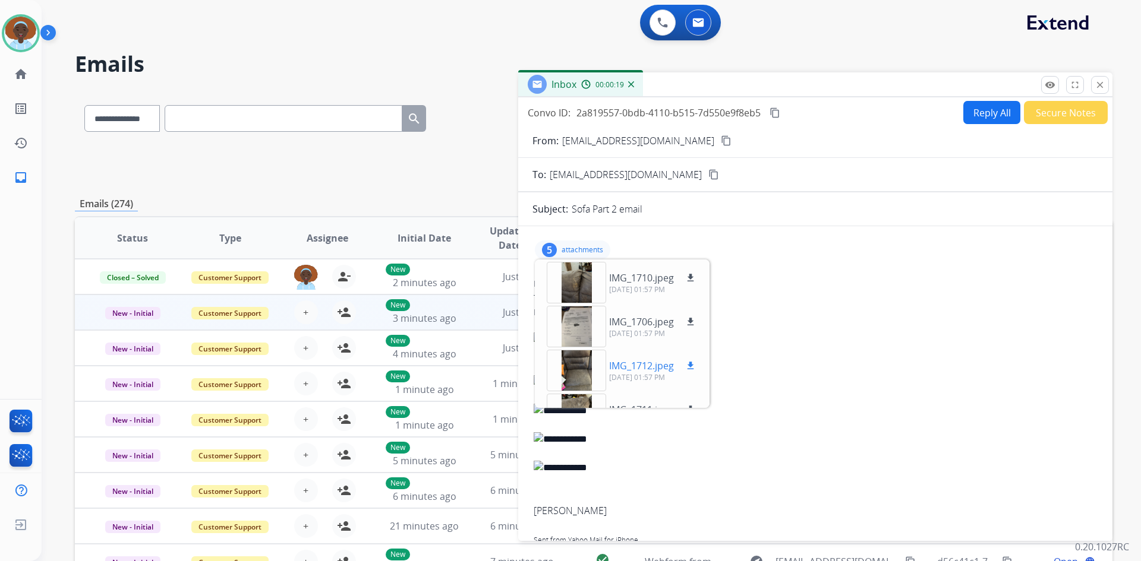
click at [564, 374] on div at bounding box center [576, 371] width 59 height 42
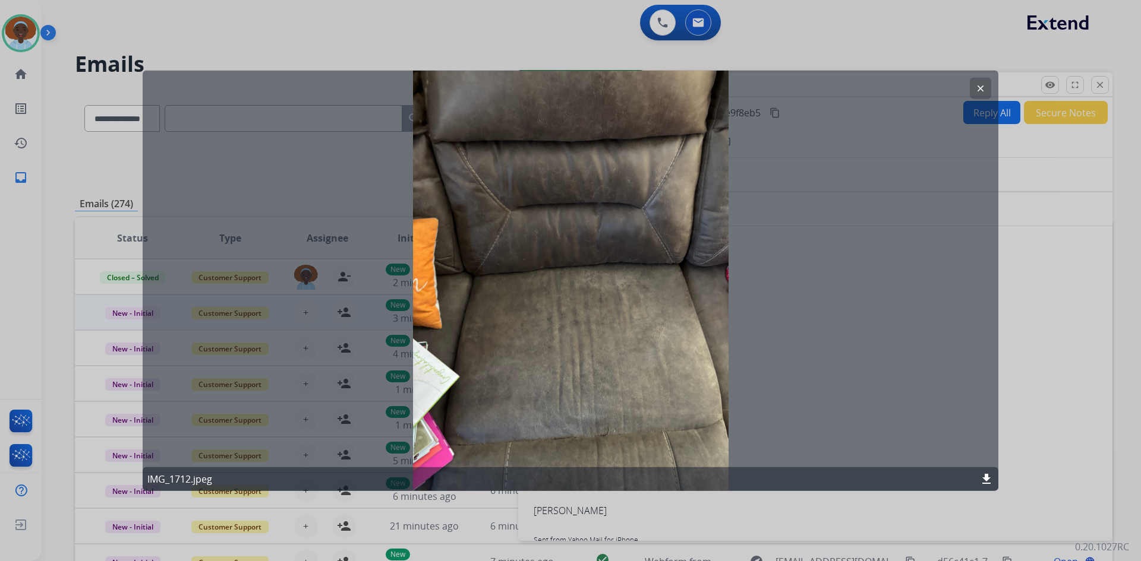
click at [979, 87] on mat-icon "clear" at bounding box center [980, 88] width 11 height 11
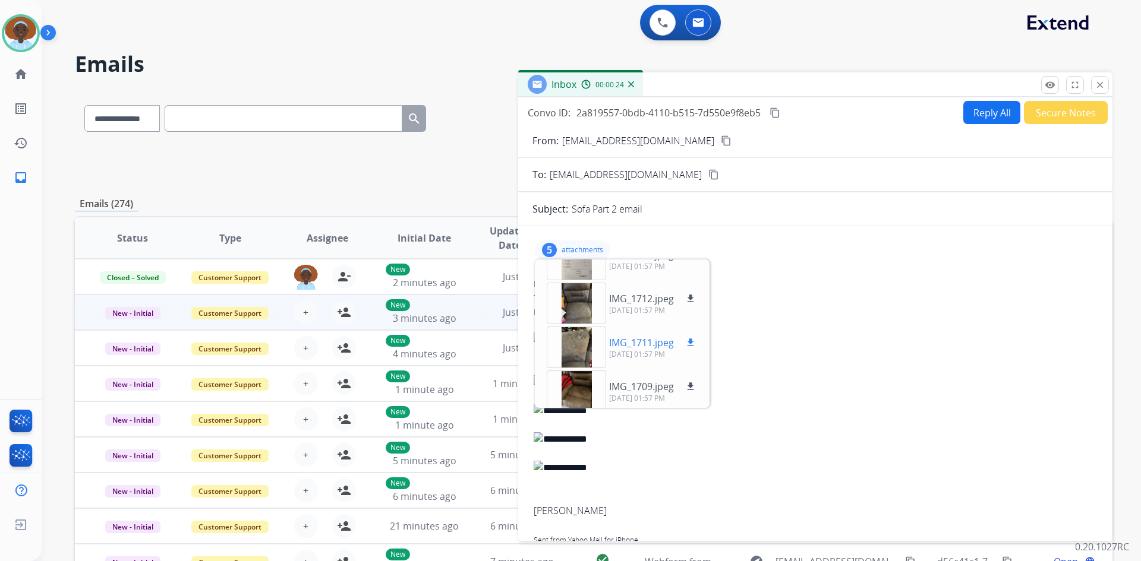
scroll to position [74, 0]
click at [577, 336] on div at bounding box center [576, 341] width 59 height 42
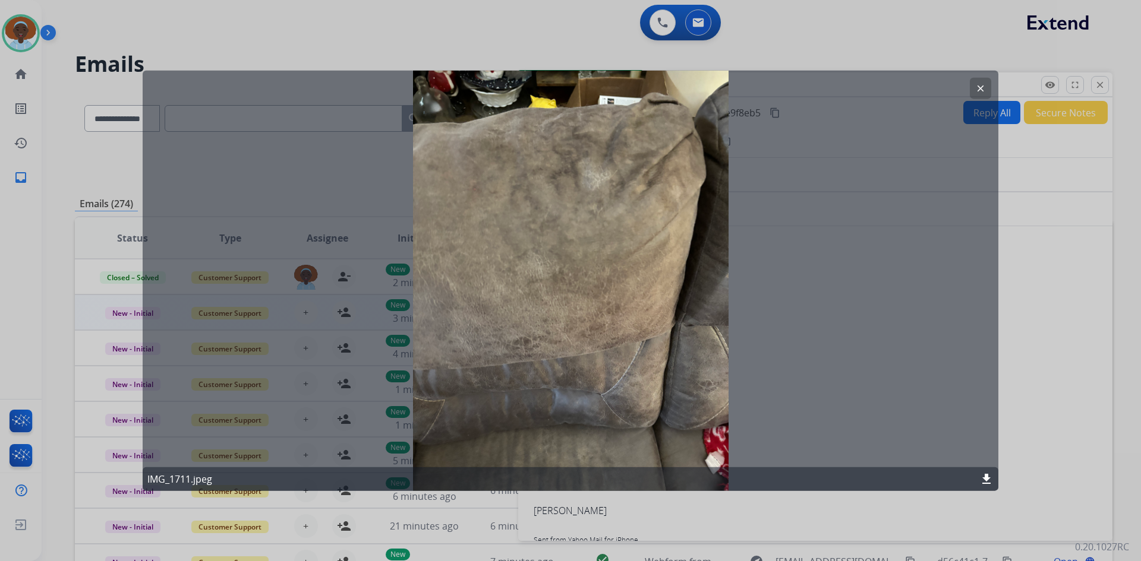
click at [979, 91] on mat-icon "clear" at bounding box center [980, 88] width 11 height 11
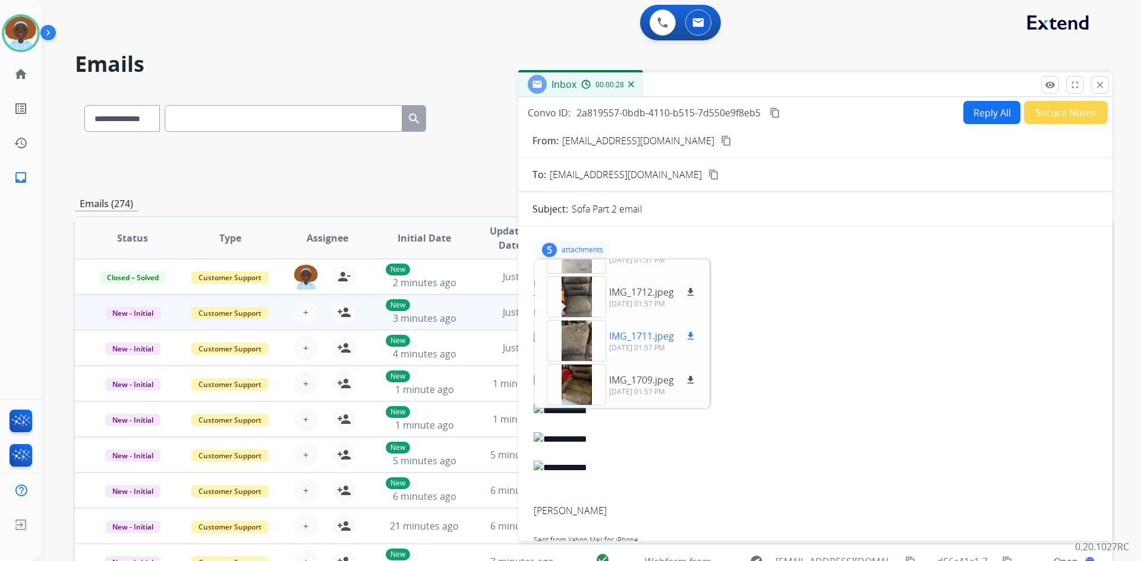
scroll to position [26, 0]
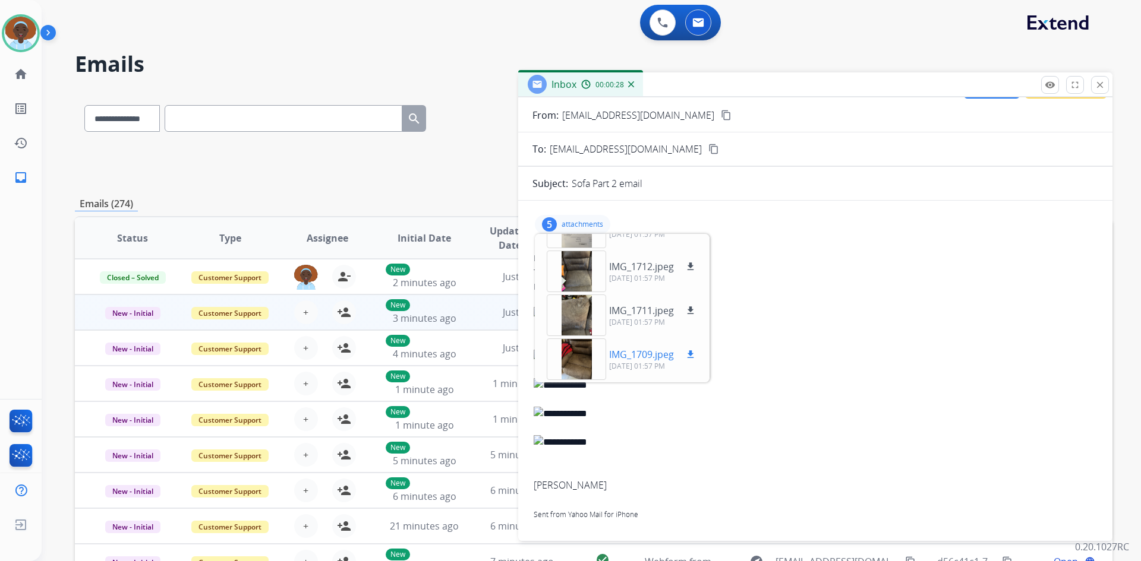
click at [582, 359] on div at bounding box center [576, 360] width 59 height 42
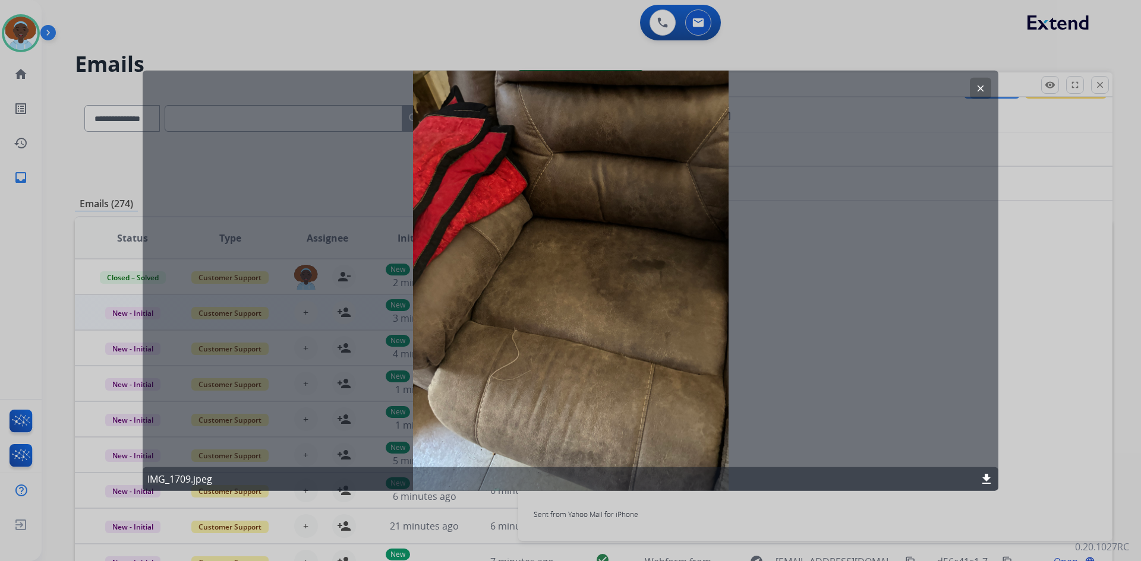
click at [977, 87] on mat-icon "clear" at bounding box center [980, 88] width 11 height 11
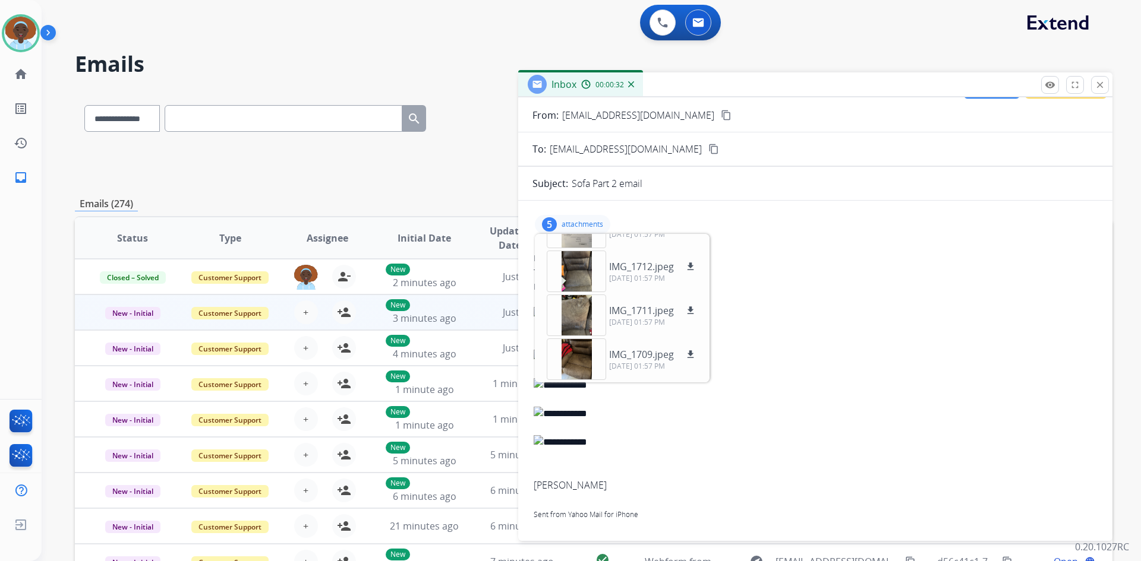
click at [556, 222] on div "5" at bounding box center [549, 224] width 15 height 14
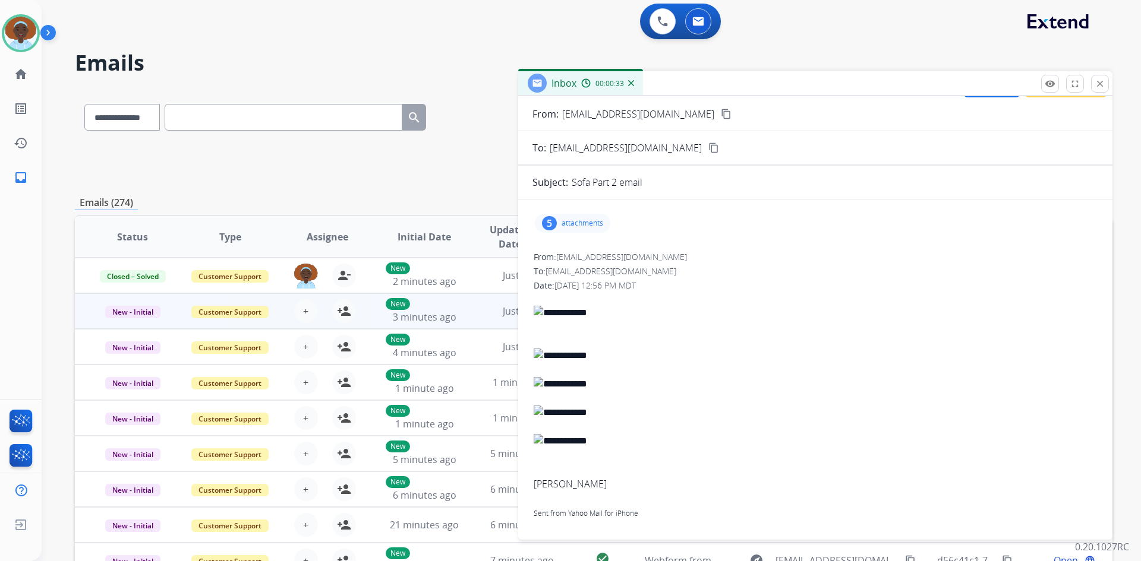
scroll to position [0, 0]
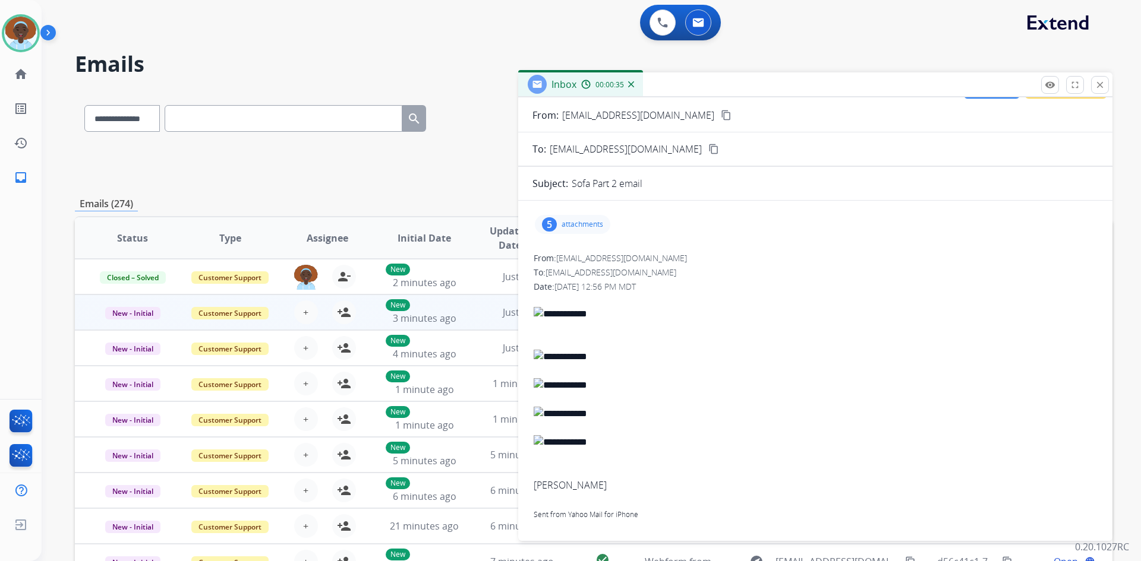
click at [721, 118] on mat-icon "content_copy" at bounding box center [726, 115] width 11 height 11
click at [1100, 84] on mat-icon "close" at bounding box center [1099, 85] width 11 height 11
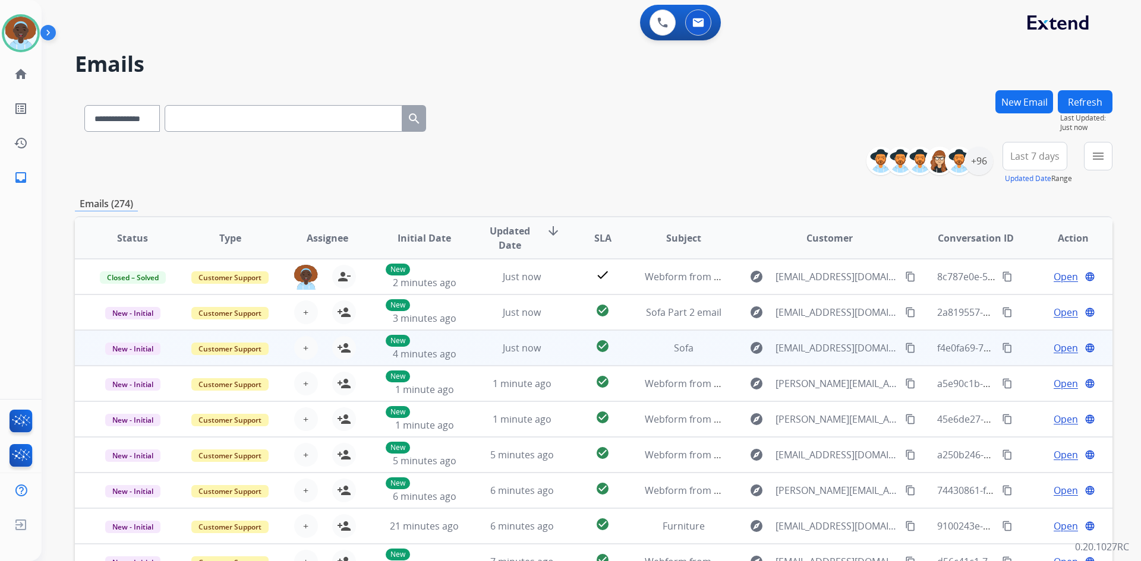
click at [1056, 349] on span "Open" at bounding box center [1065, 348] width 24 height 14
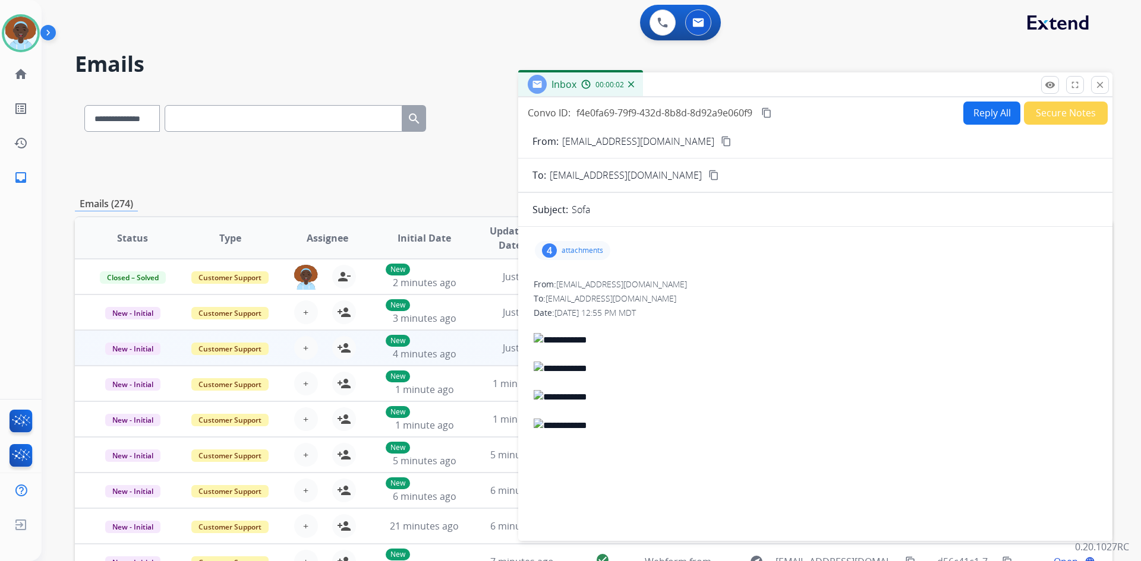
click at [544, 251] on div "4" at bounding box center [549, 251] width 15 height 14
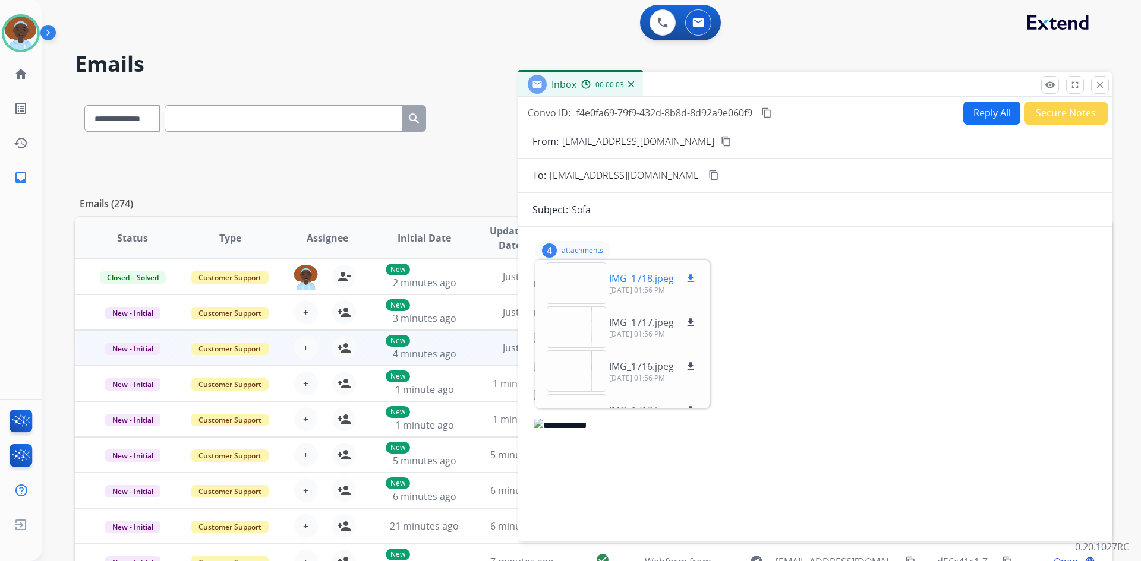
click at [585, 284] on div at bounding box center [576, 284] width 59 height 42
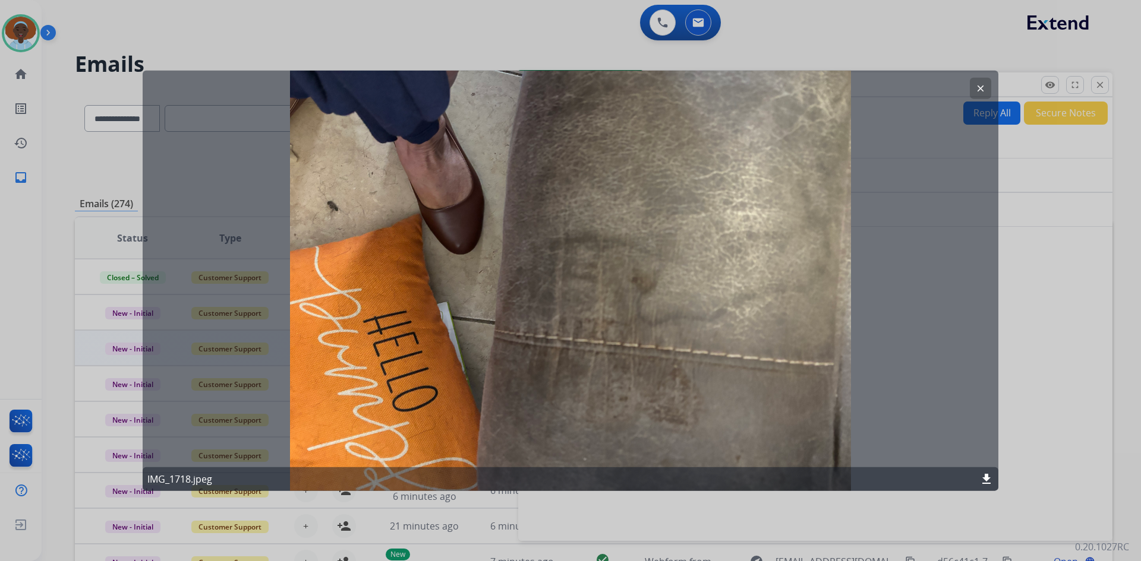
click at [978, 91] on mat-icon "clear" at bounding box center [980, 88] width 11 height 11
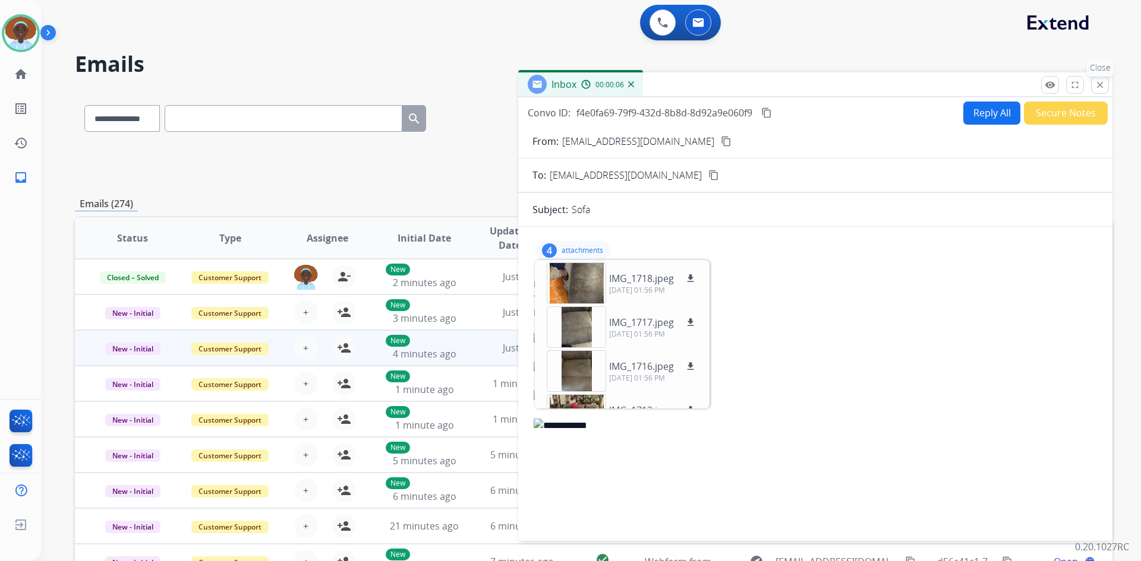
click at [1103, 83] on mat-icon "close" at bounding box center [1099, 85] width 11 height 11
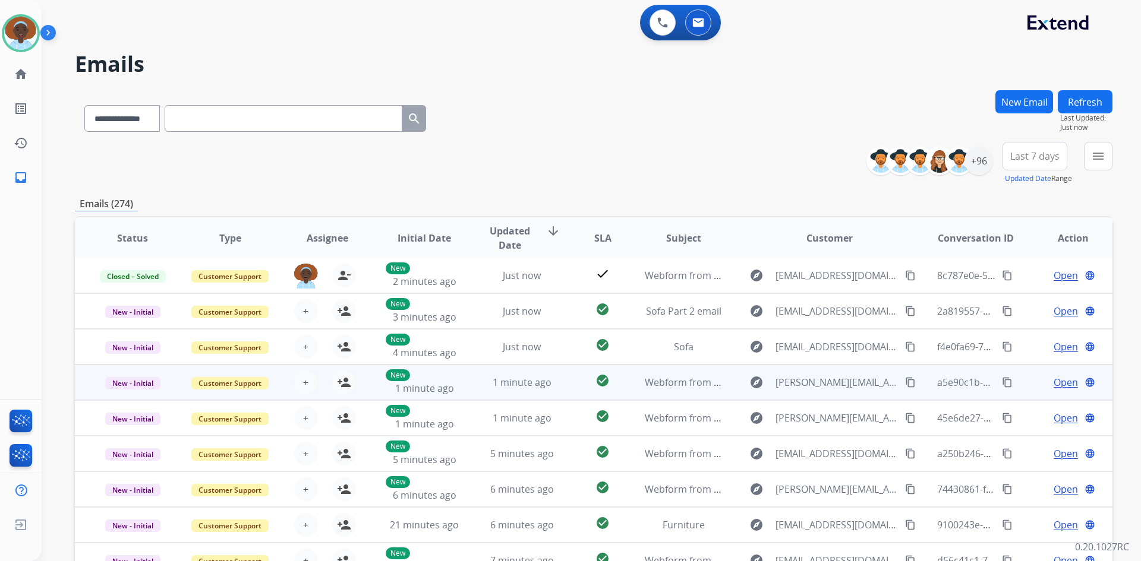
scroll to position [115, 0]
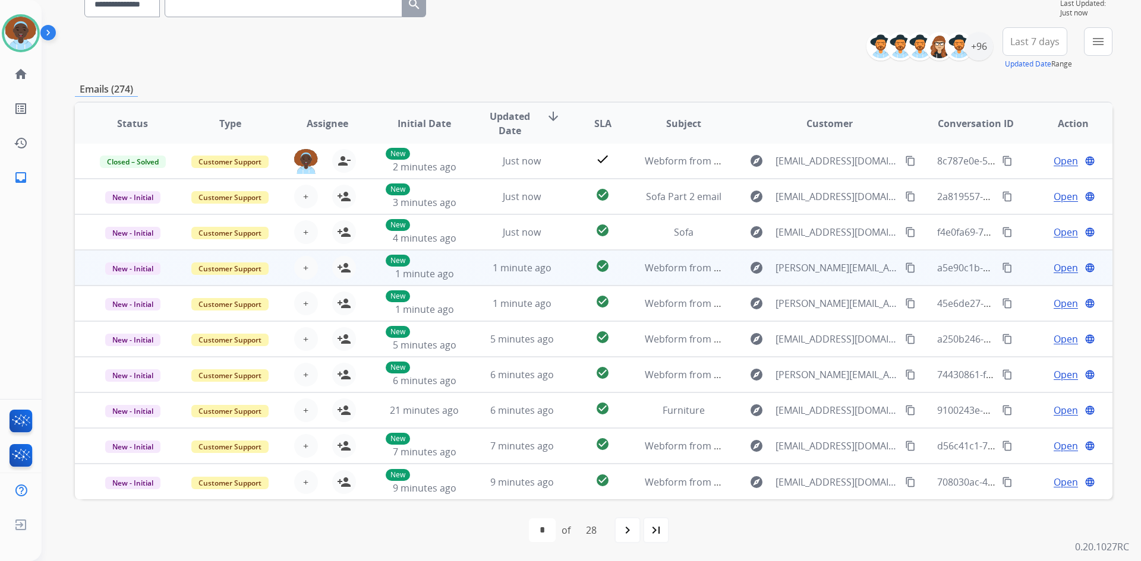
click at [1054, 268] on span "Open" at bounding box center [1065, 268] width 24 height 14
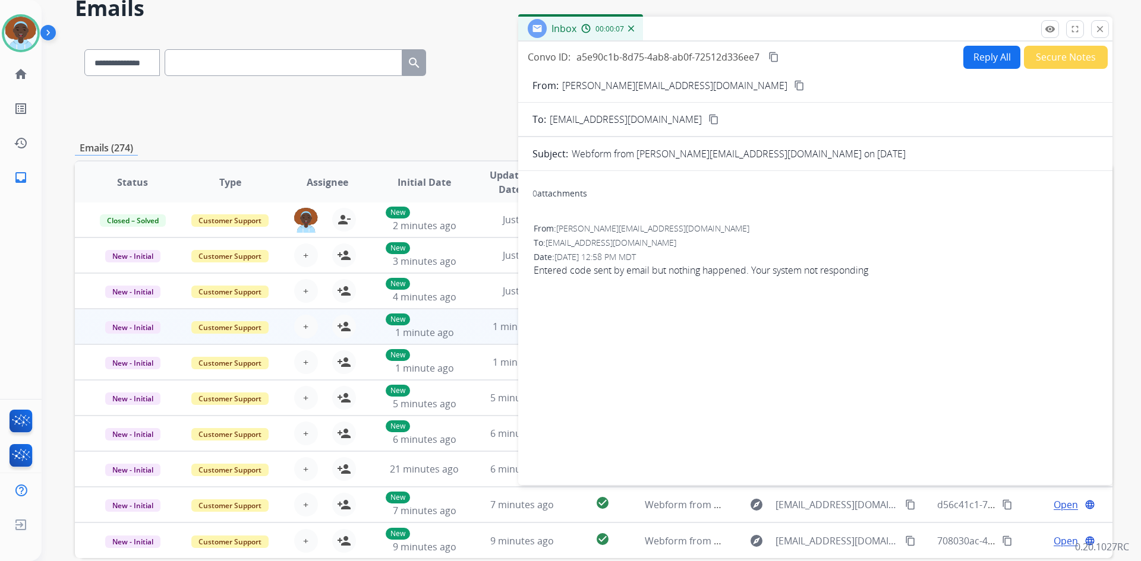
scroll to position [55, 0]
click at [1097, 34] on mat-icon "close" at bounding box center [1099, 29] width 11 height 11
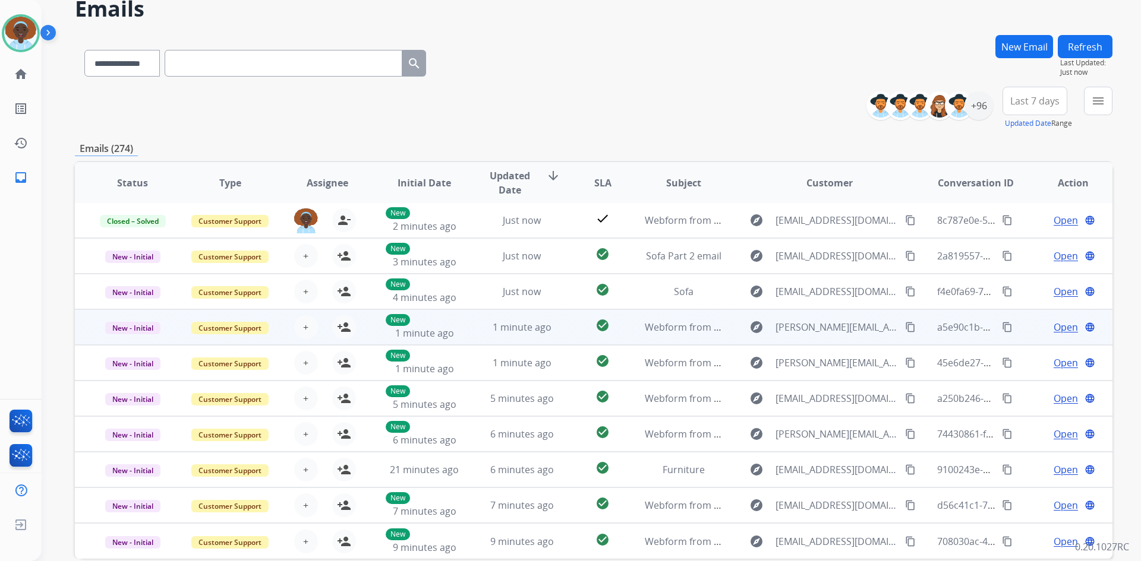
click at [1053, 330] on span "Open" at bounding box center [1065, 327] width 24 height 14
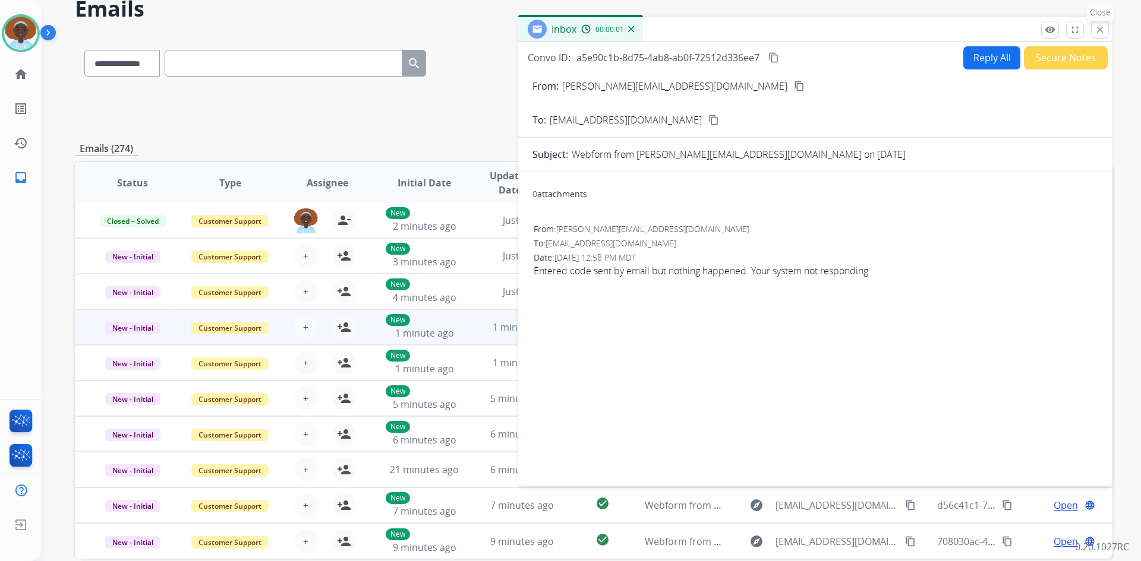
click at [1100, 31] on mat-icon "close" at bounding box center [1099, 29] width 11 height 11
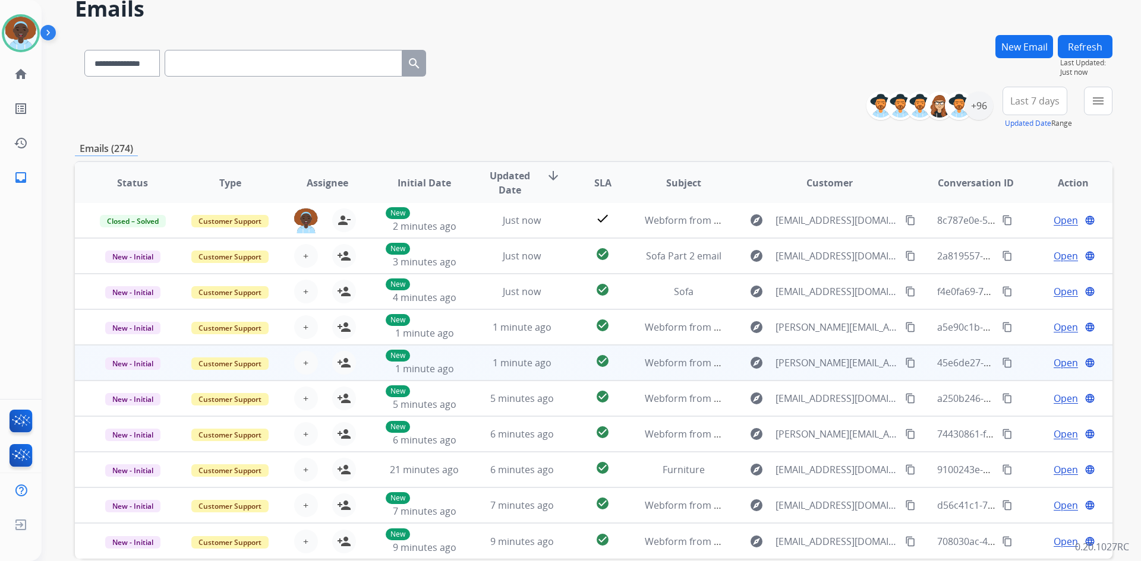
click at [1058, 364] on span "Open" at bounding box center [1065, 363] width 24 height 14
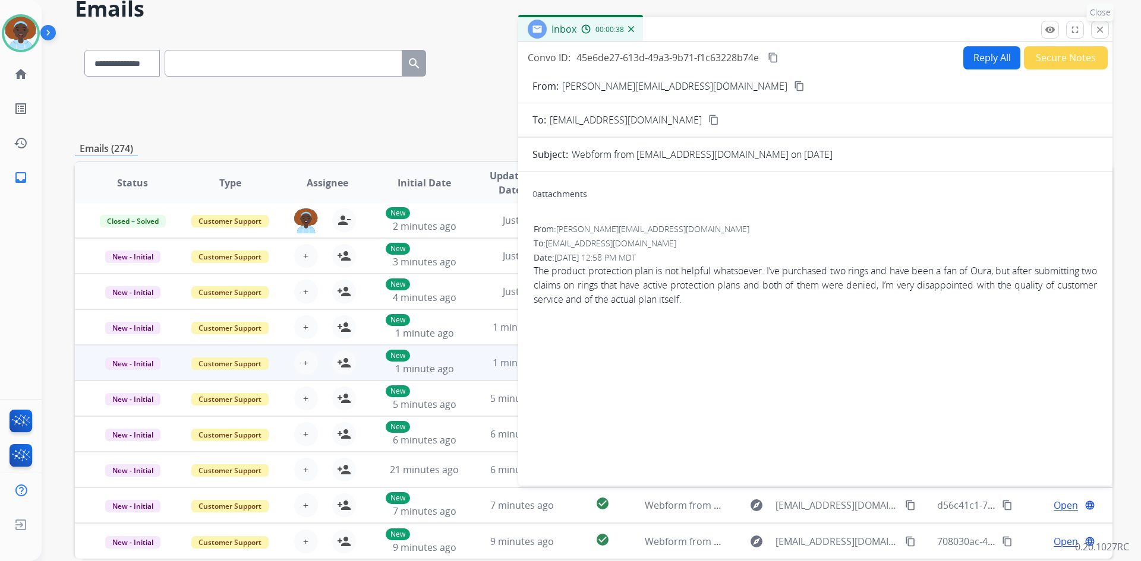
click at [1098, 33] on mat-icon "close" at bounding box center [1099, 29] width 11 height 11
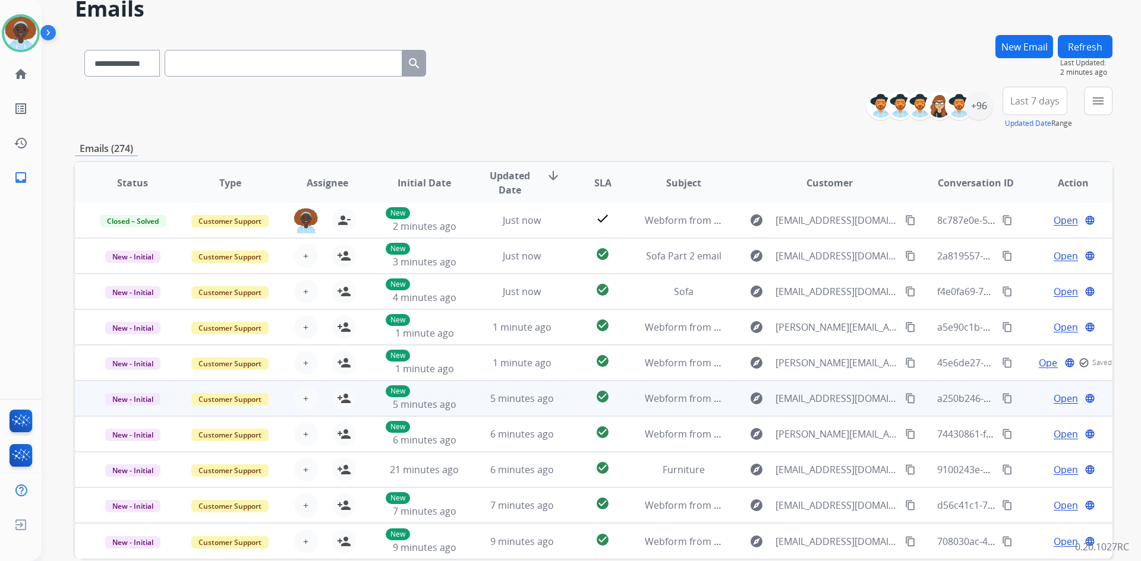
click at [1056, 400] on span "Open" at bounding box center [1065, 399] width 24 height 14
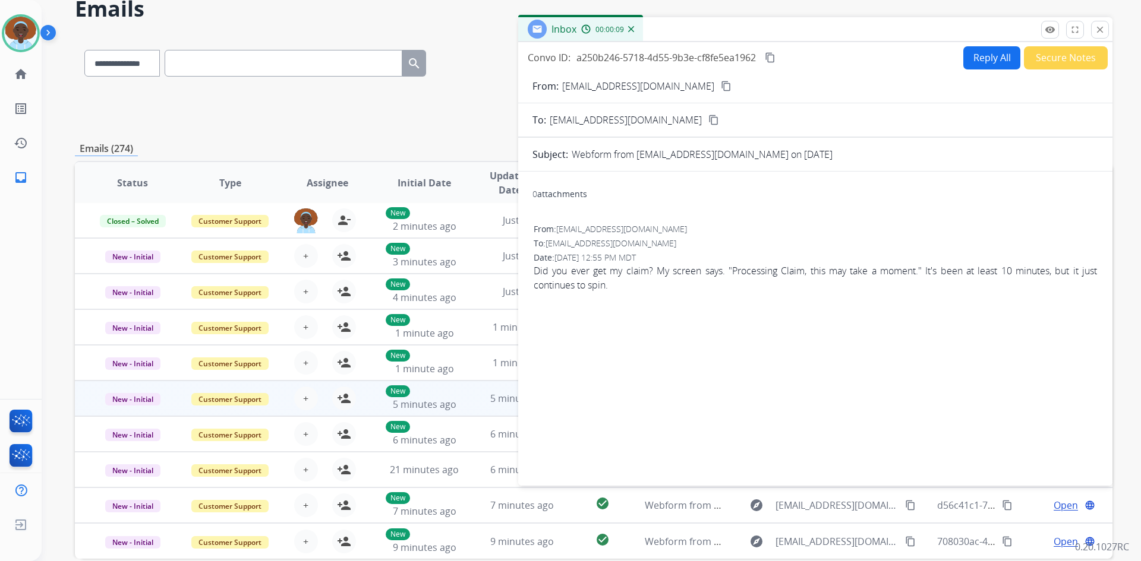
click at [721, 90] on mat-icon "content_copy" at bounding box center [726, 86] width 11 height 11
click at [990, 58] on button "Reply All" at bounding box center [991, 57] width 57 height 23
select select "**********"
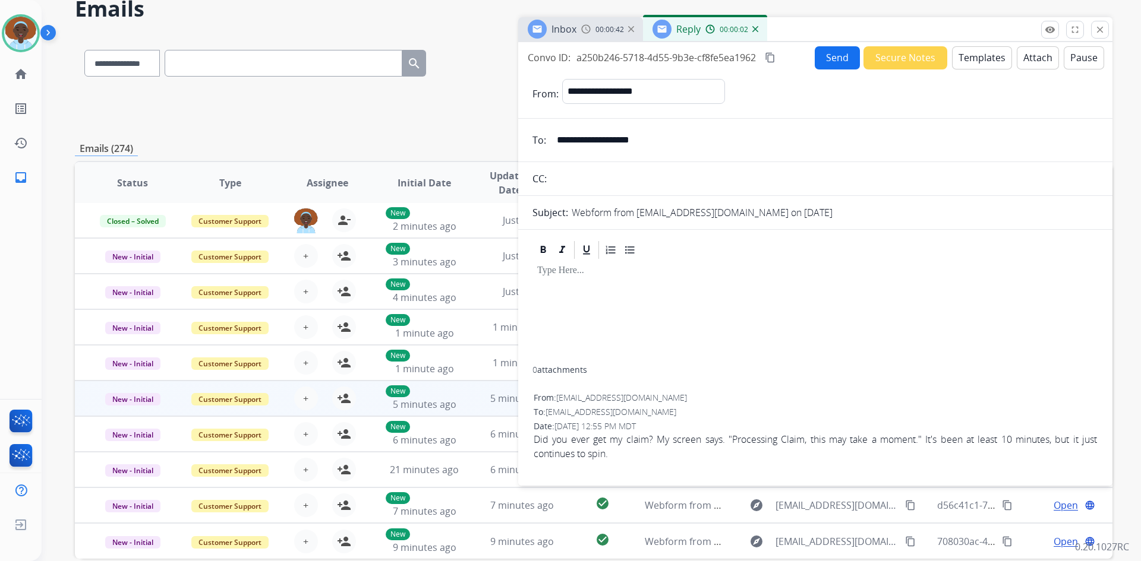
click at [983, 57] on button "Templates" at bounding box center [982, 57] width 60 height 23
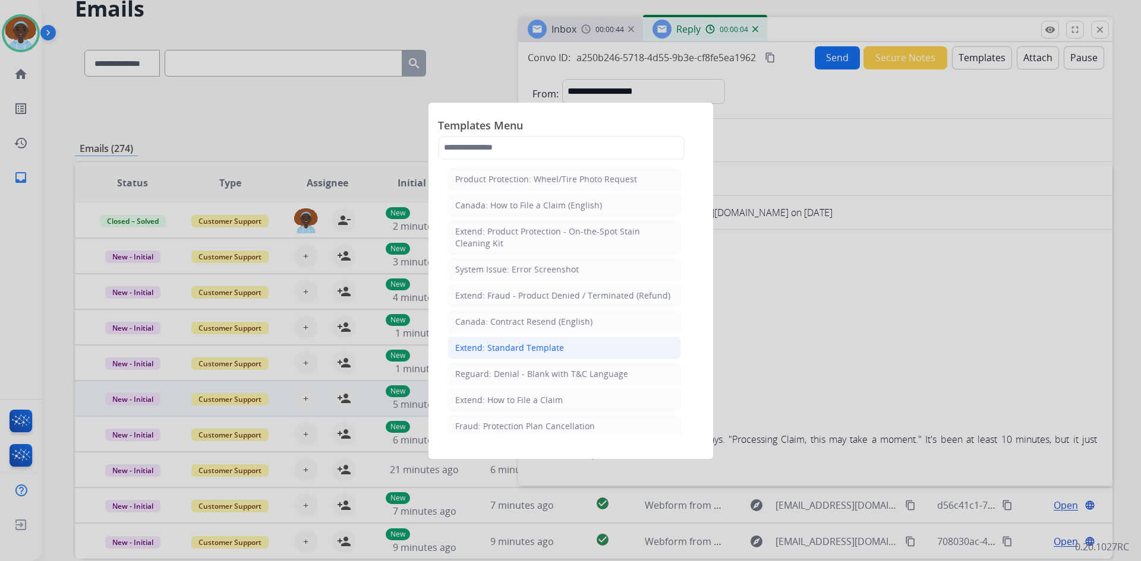
click at [561, 349] on li "Extend: Standard Template" at bounding box center [563, 348] width 233 height 23
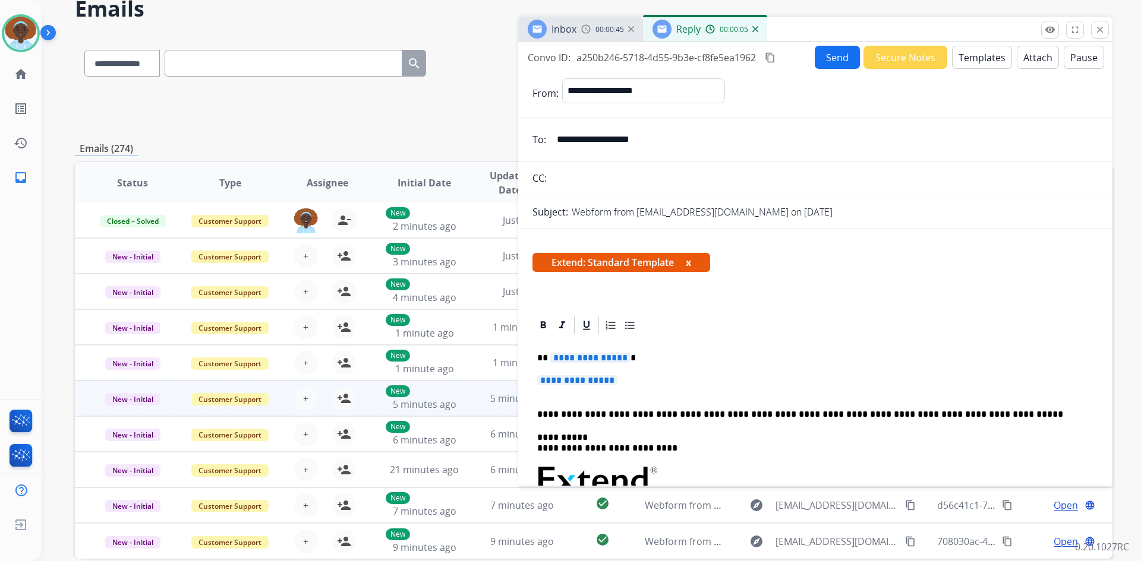
click at [606, 355] on span "**********" at bounding box center [590, 358] width 80 height 10
click at [569, 380] on span "**********" at bounding box center [577, 380] width 80 height 10
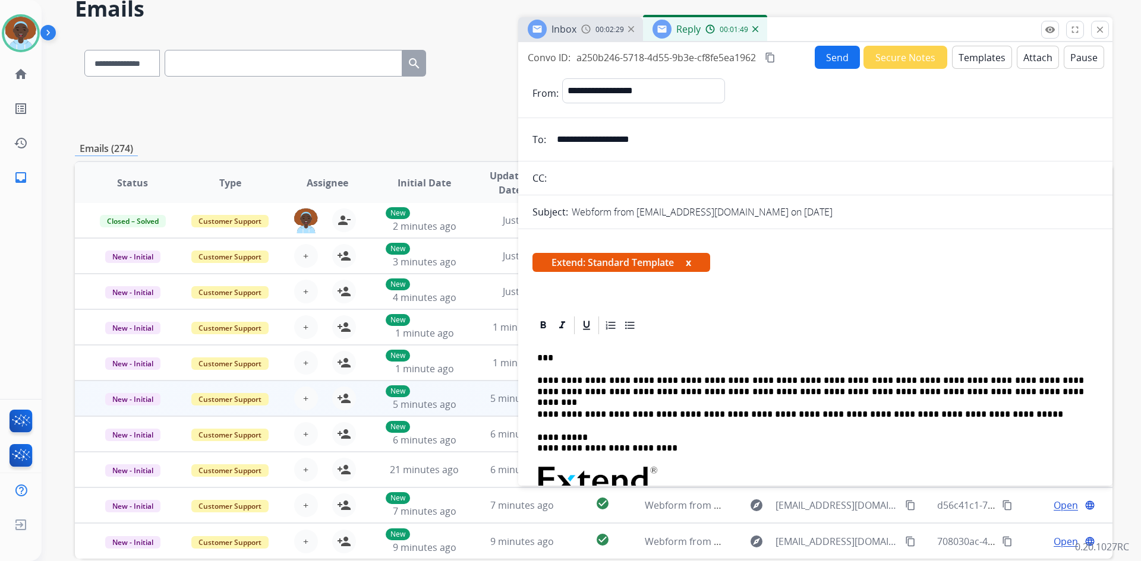
click at [833, 59] on button "Send" at bounding box center [837, 57] width 45 height 23
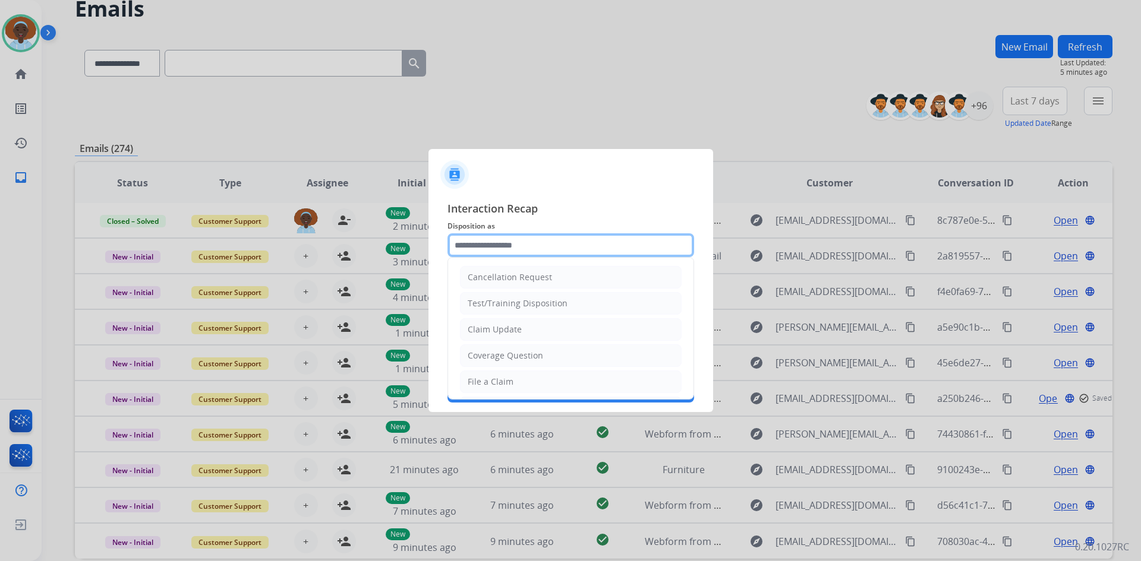
click at [488, 245] on input "text" at bounding box center [570, 245] width 247 height 24
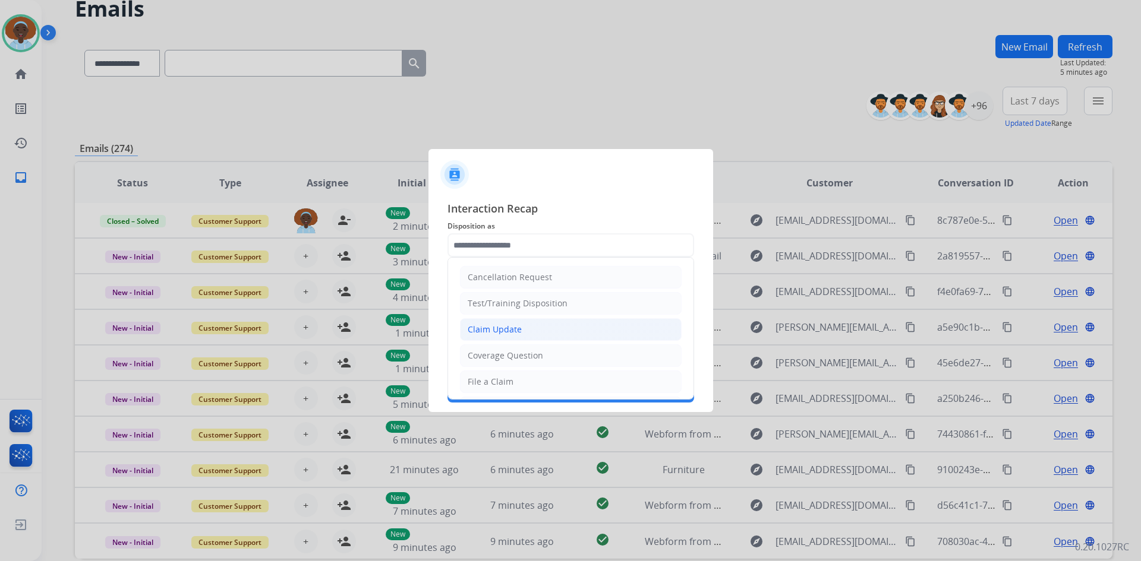
click at [519, 329] on div "Claim Update" at bounding box center [495, 330] width 54 height 12
type input "**********"
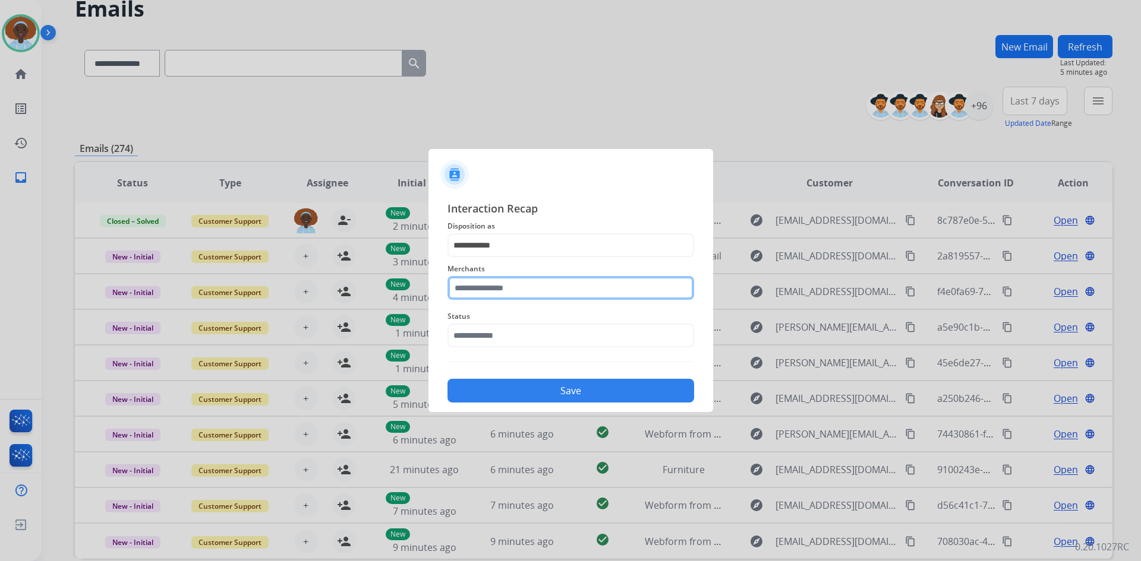
click at [507, 285] on input "text" at bounding box center [570, 288] width 247 height 24
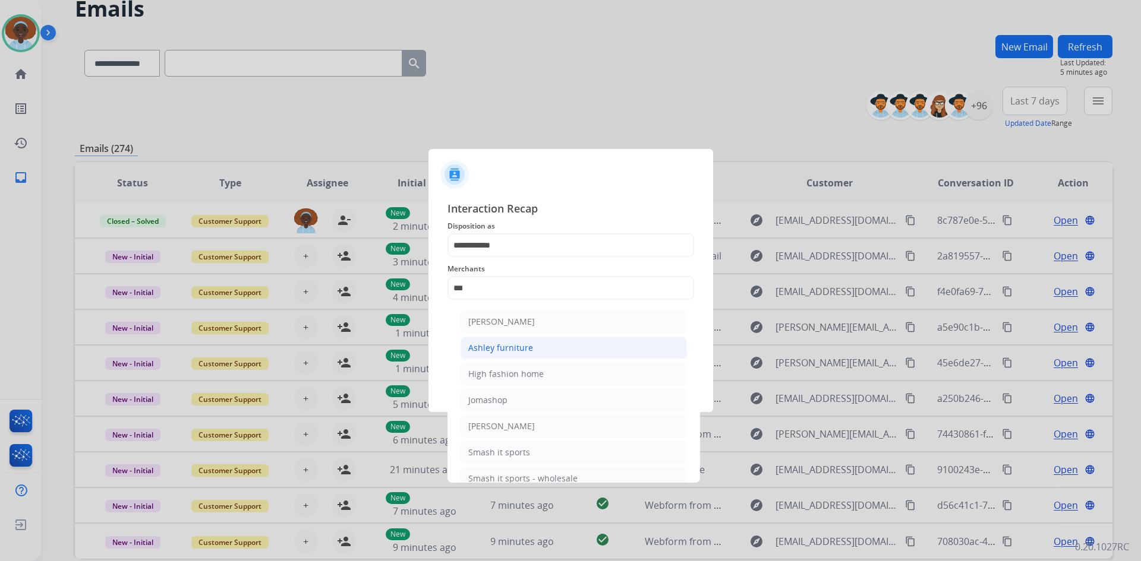
click at [520, 345] on div "Ashley furniture" at bounding box center [500, 348] width 65 height 12
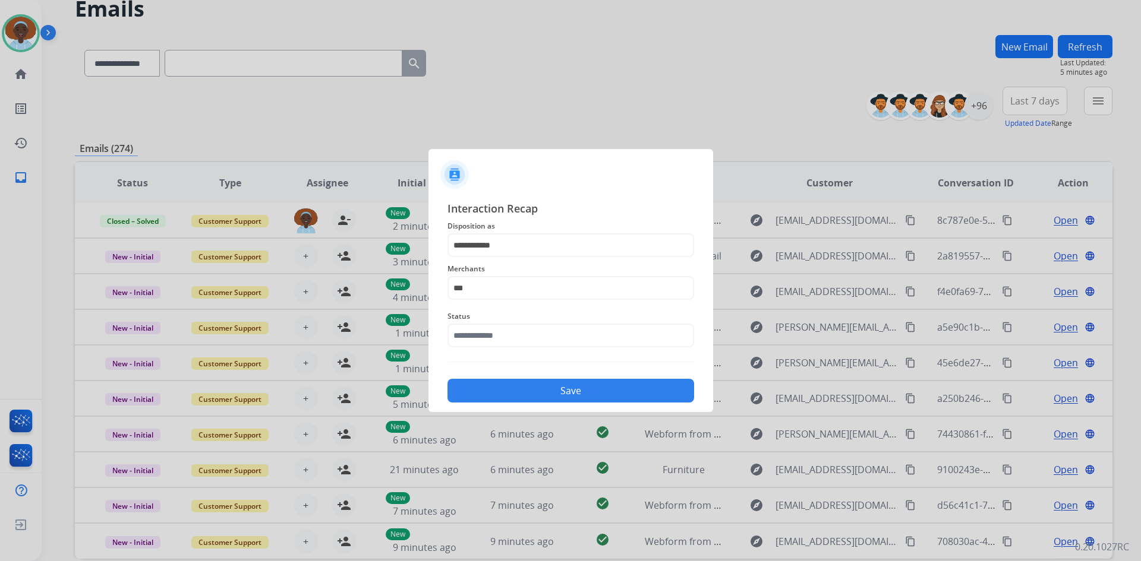
type input "**********"
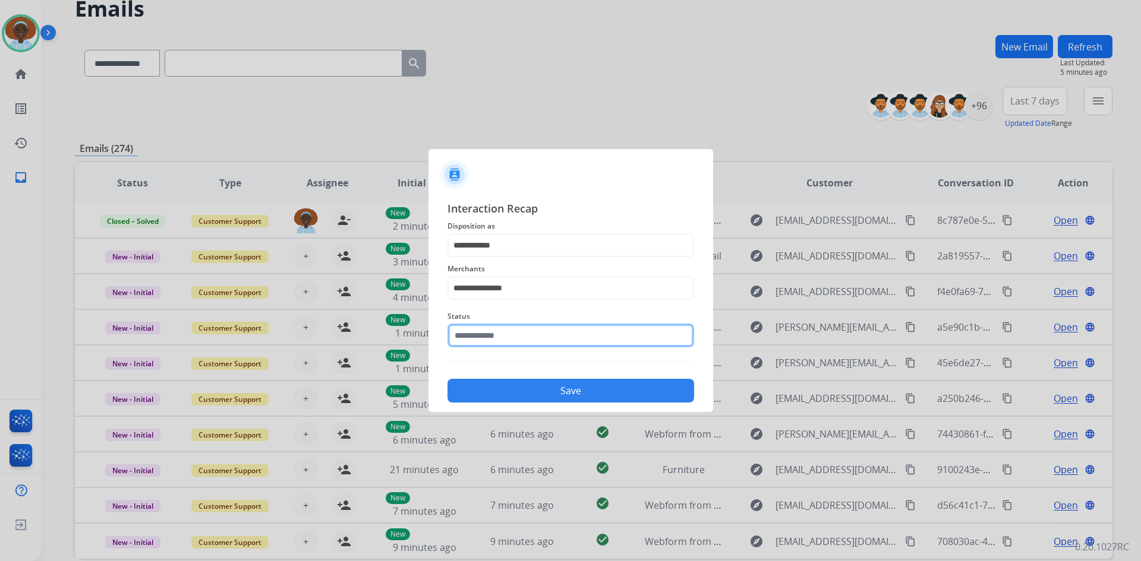
click at [526, 335] on input "text" at bounding box center [570, 336] width 247 height 24
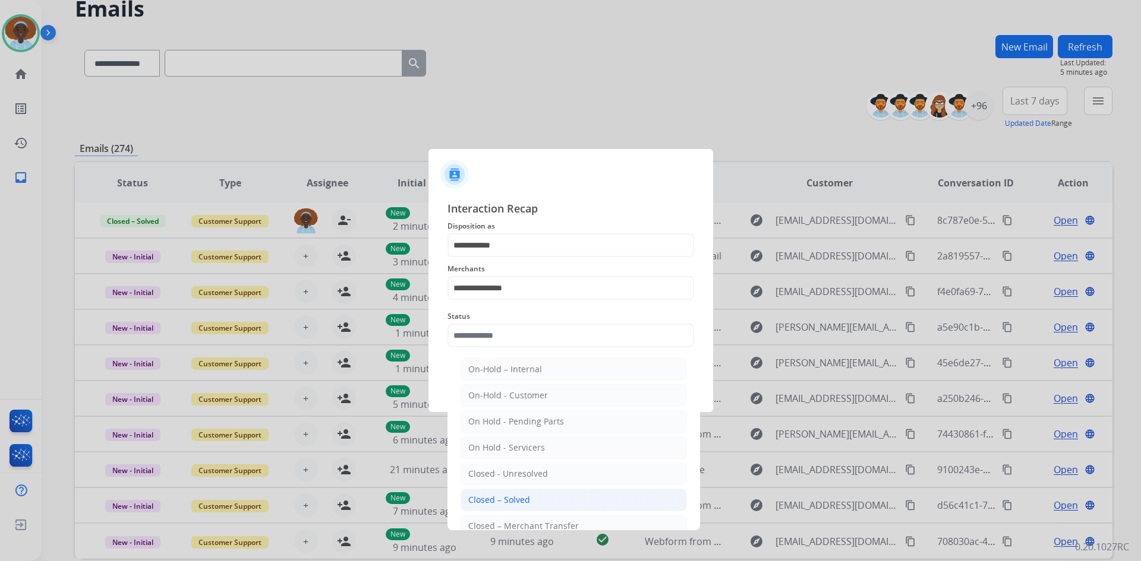
click at [547, 494] on li "Closed – Solved" at bounding box center [573, 500] width 226 height 23
type input "**********"
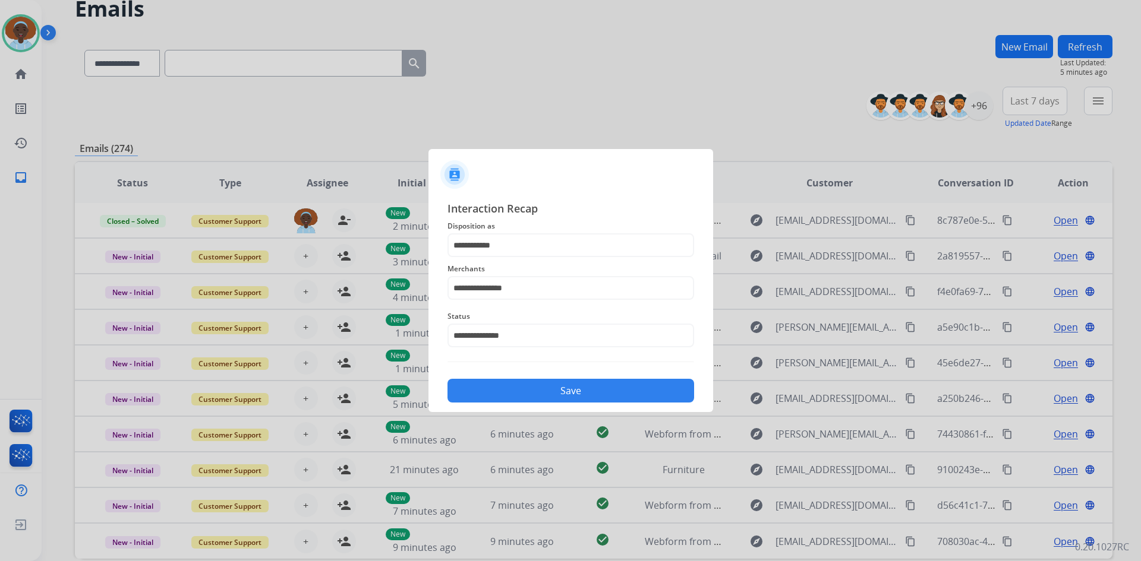
click at [556, 395] on button "Save" at bounding box center [570, 391] width 247 height 24
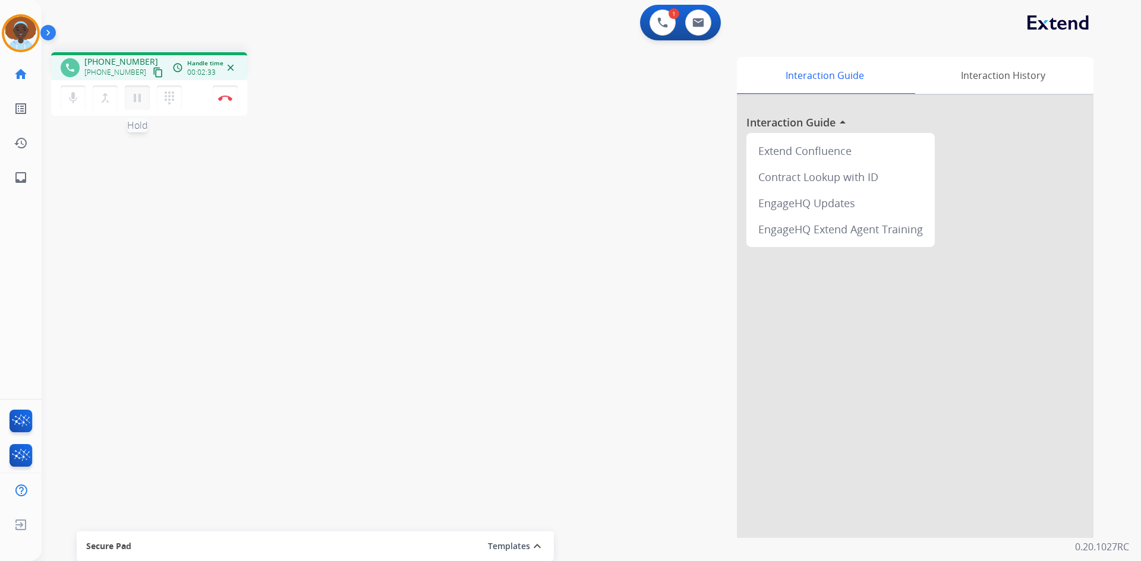
click at [138, 102] on mat-icon "pause" at bounding box center [137, 98] width 14 height 14
click at [169, 102] on mat-icon "dialpad" at bounding box center [169, 98] width 14 height 14
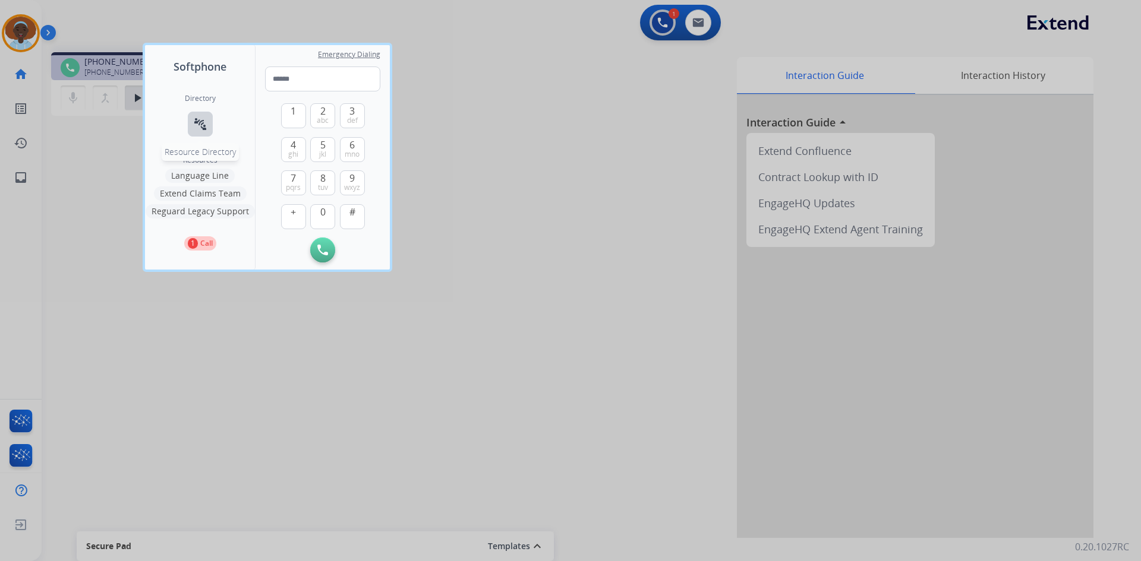
click at [197, 125] on mat-icon "connect_without_contact" at bounding box center [200, 124] width 14 height 14
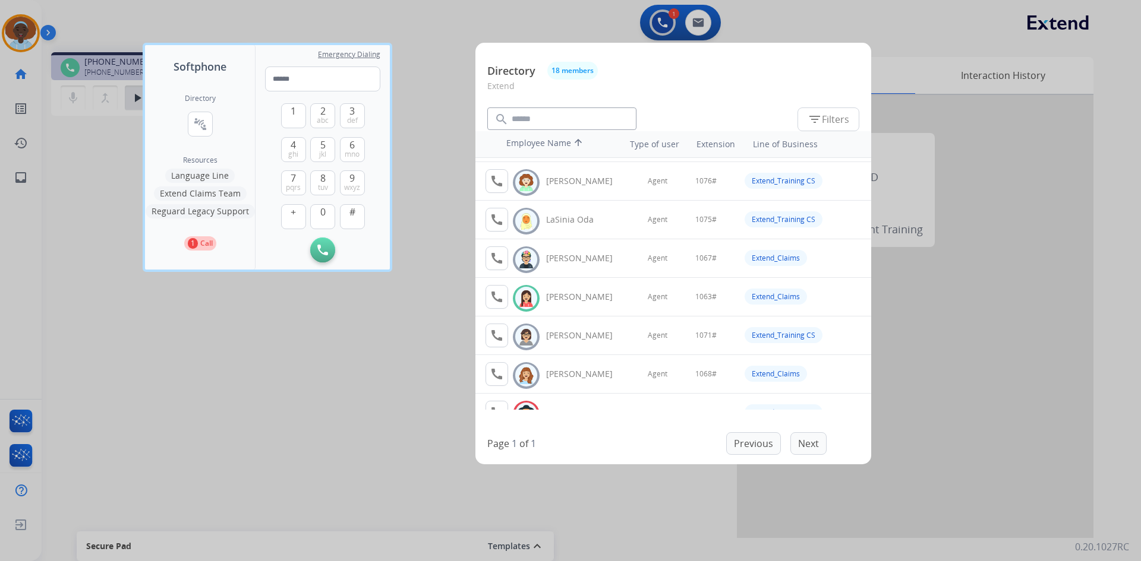
scroll to position [334, 0]
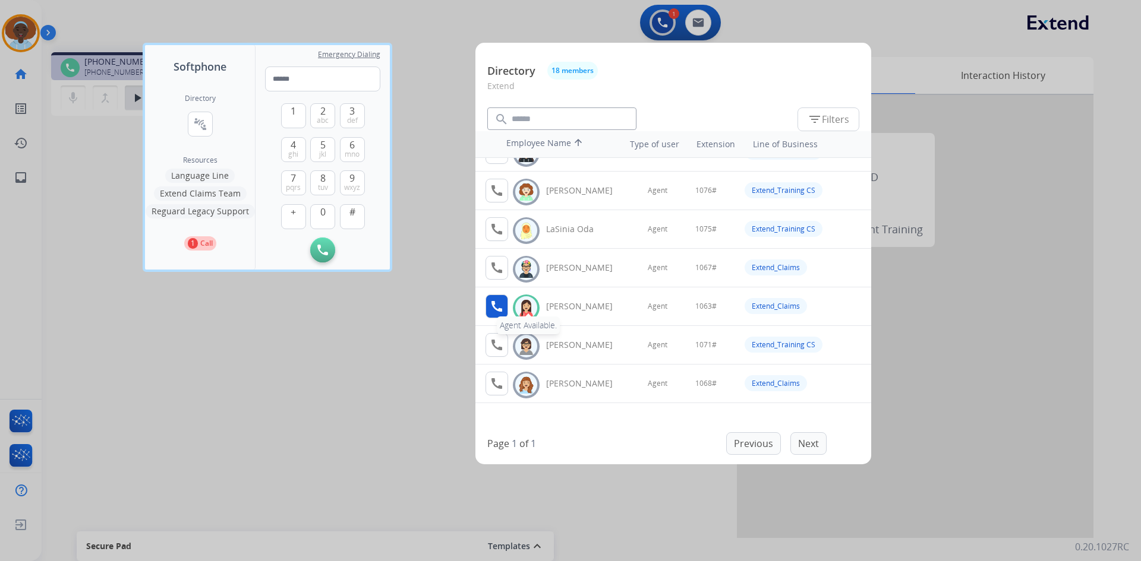
click at [492, 301] on mat-icon "call" at bounding box center [497, 306] width 14 height 14
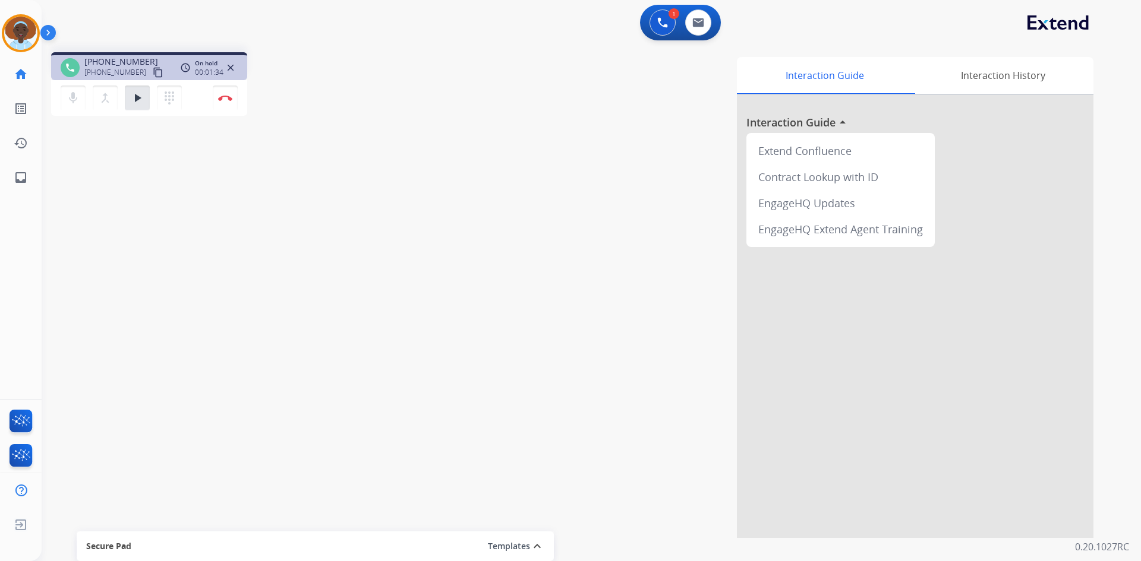
click at [452, 96] on div "Interaction Guide Interaction History Interaction Guide arrow_drop_up Extend Co…" at bounding box center [743, 297] width 700 height 481
click at [138, 99] on mat-icon "play_arrow" at bounding box center [137, 98] width 14 height 14
click at [226, 97] on img at bounding box center [225, 98] width 14 height 6
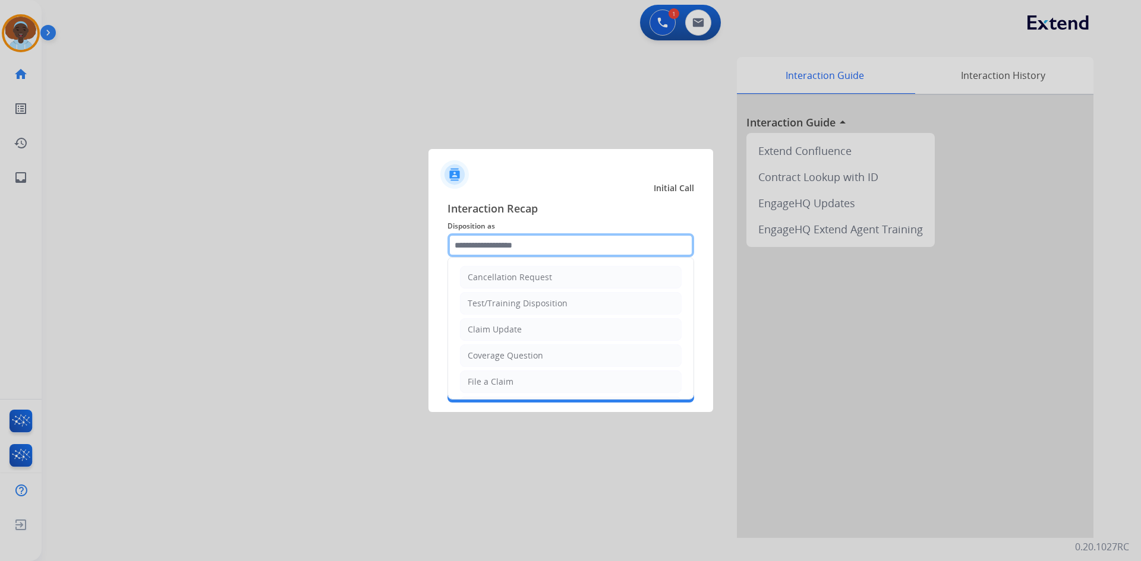
click at [529, 244] on input "text" at bounding box center [570, 245] width 247 height 24
click at [513, 330] on div "Claim Update" at bounding box center [495, 330] width 54 height 12
type input "**********"
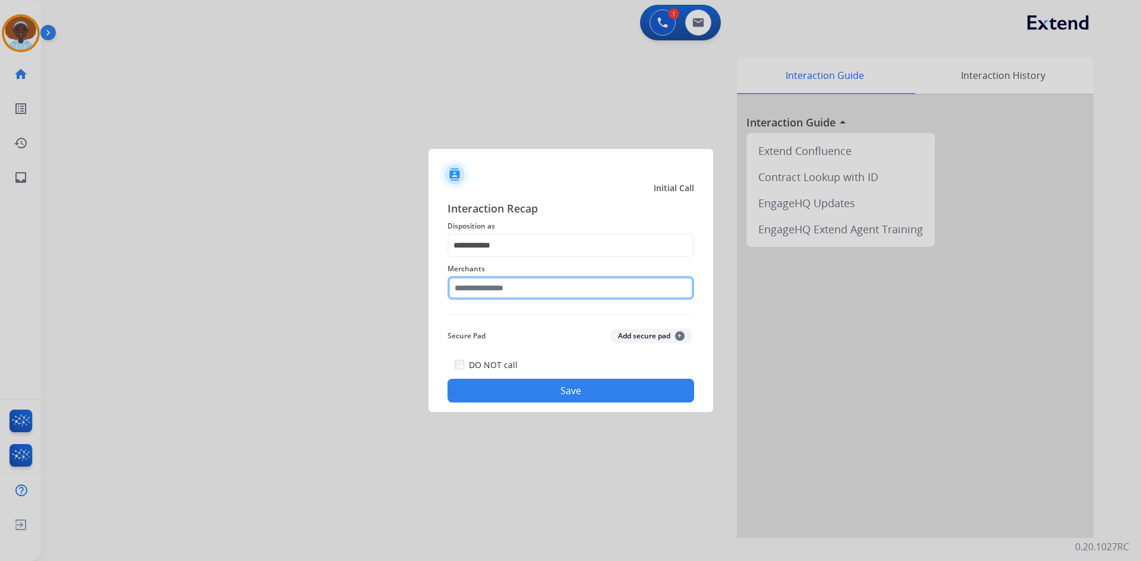
click at [525, 284] on input "text" at bounding box center [570, 288] width 247 height 24
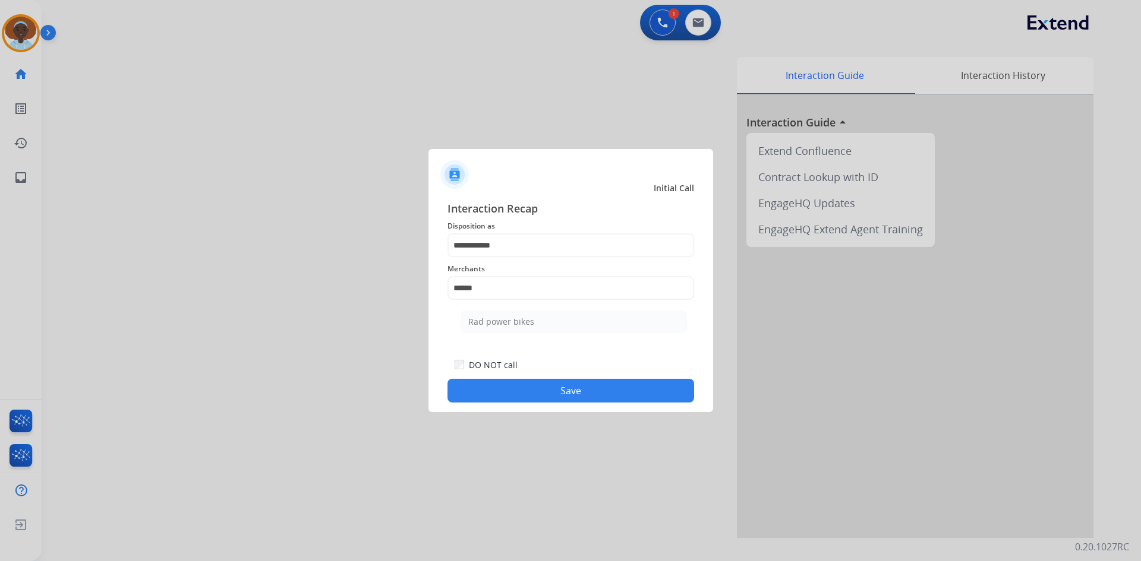
click at [510, 326] on div "Rad power bikes" at bounding box center [501, 322] width 66 height 12
type input "**********"
click at [568, 405] on div "**********" at bounding box center [570, 302] width 285 height 222
click at [569, 384] on button "Save" at bounding box center [570, 391] width 247 height 24
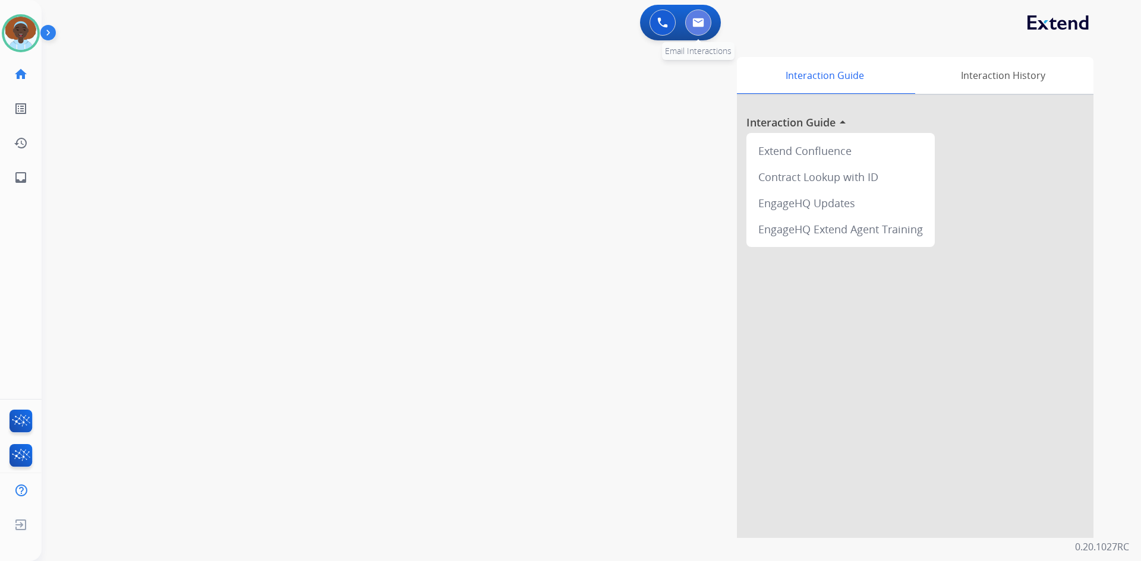
click at [701, 24] on img at bounding box center [698, 23] width 12 height 10
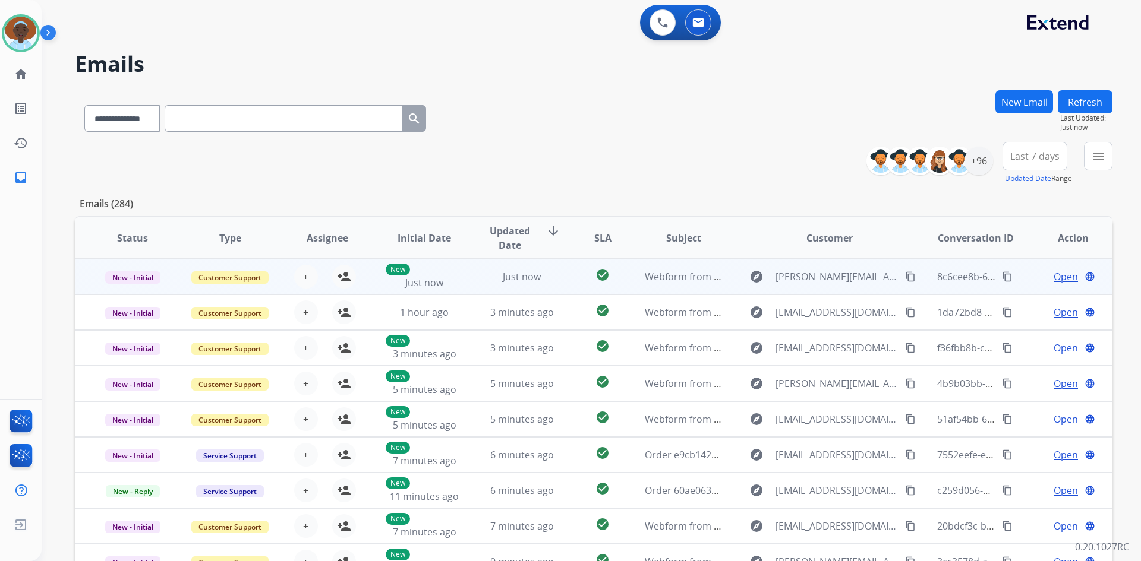
click at [1056, 277] on span "Open" at bounding box center [1065, 277] width 24 height 14
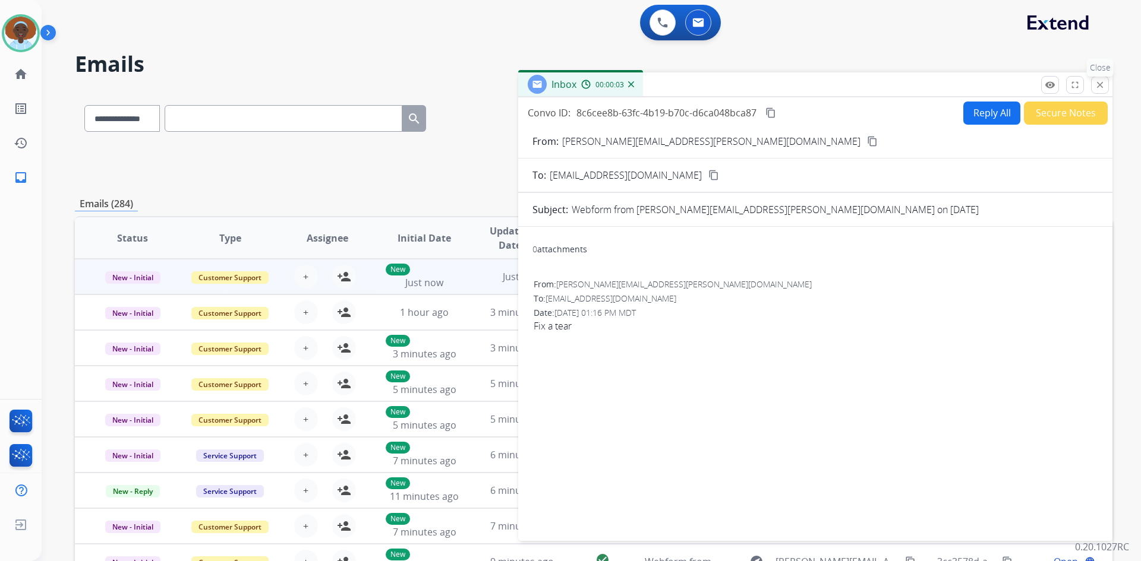
click at [1096, 89] on mat-icon "close" at bounding box center [1099, 85] width 11 height 11
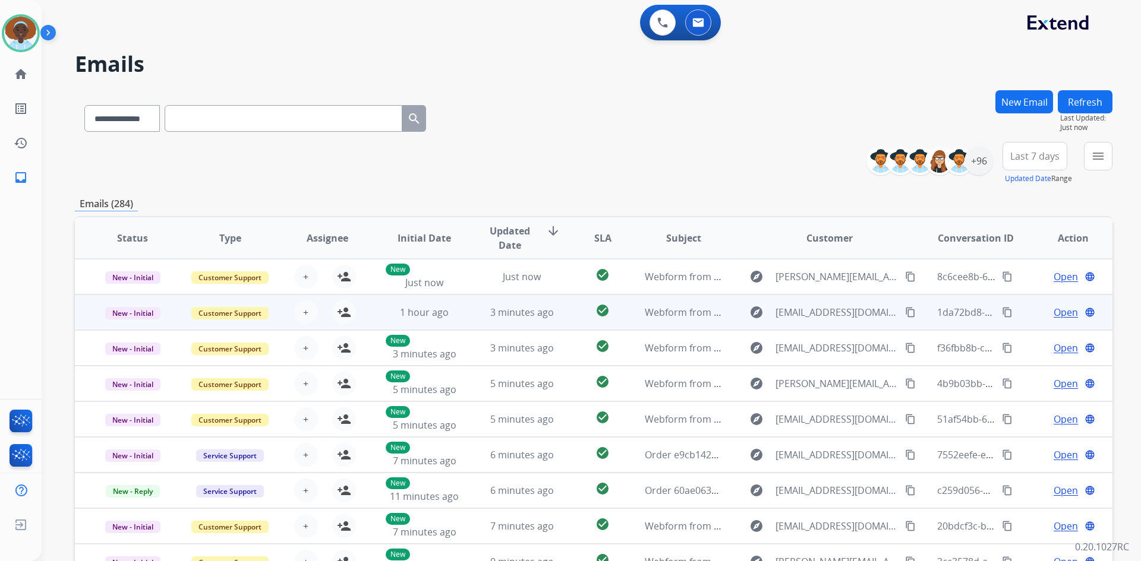
click at [1055, 311] on span "Open" at bounding box center [1065, 312] width 24 height 14
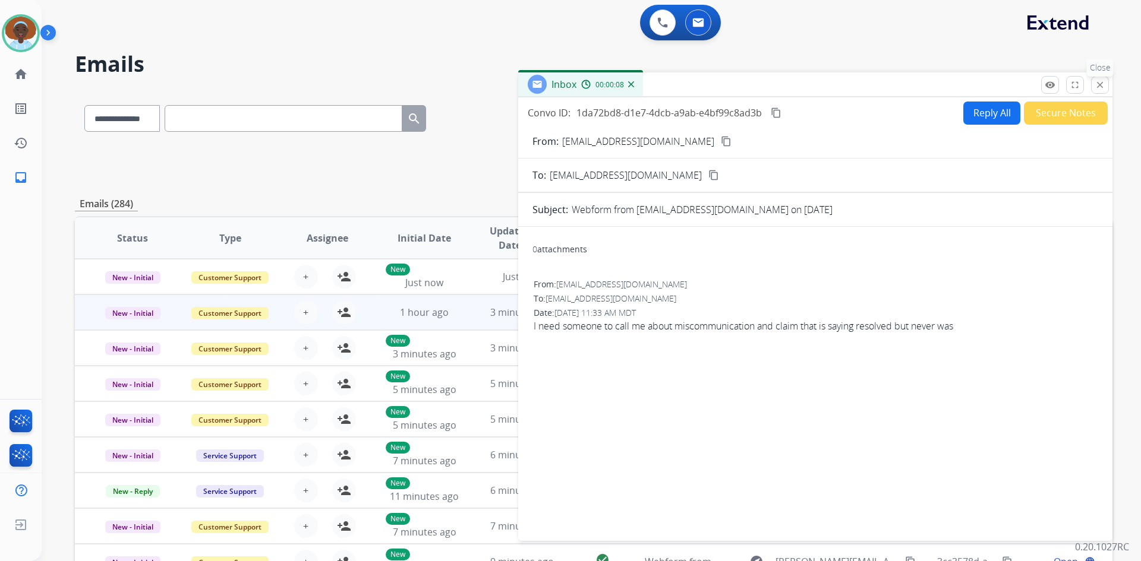
click at [1101, 85] on mat-icon "close" at bounding box center [1099, 85] width 11 height 11
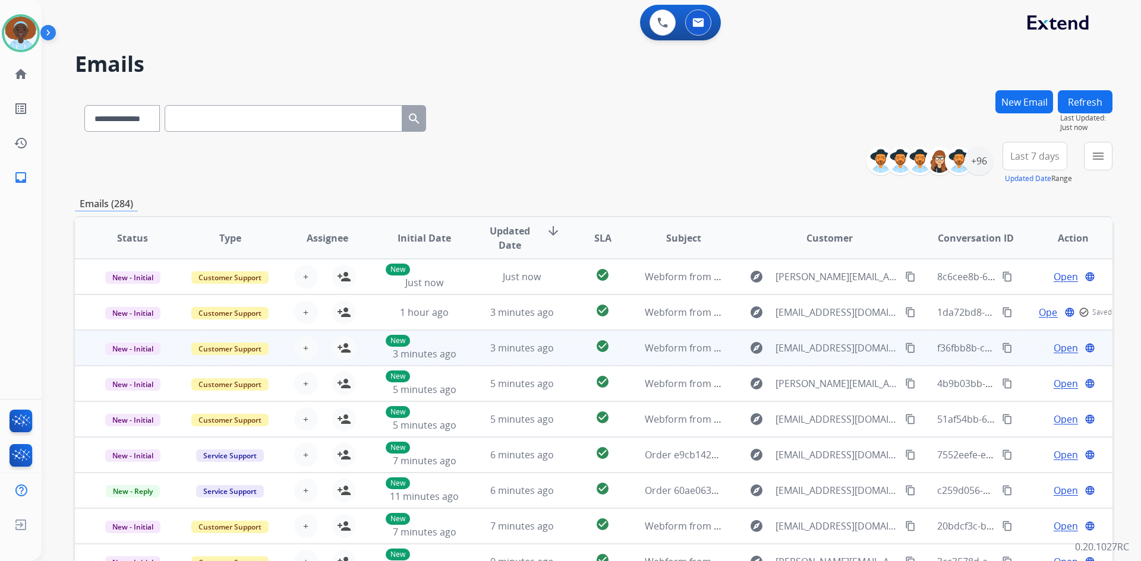
click at [1060, 346] on span "Open" at bounding box center [1065, 348] width 24 height 14
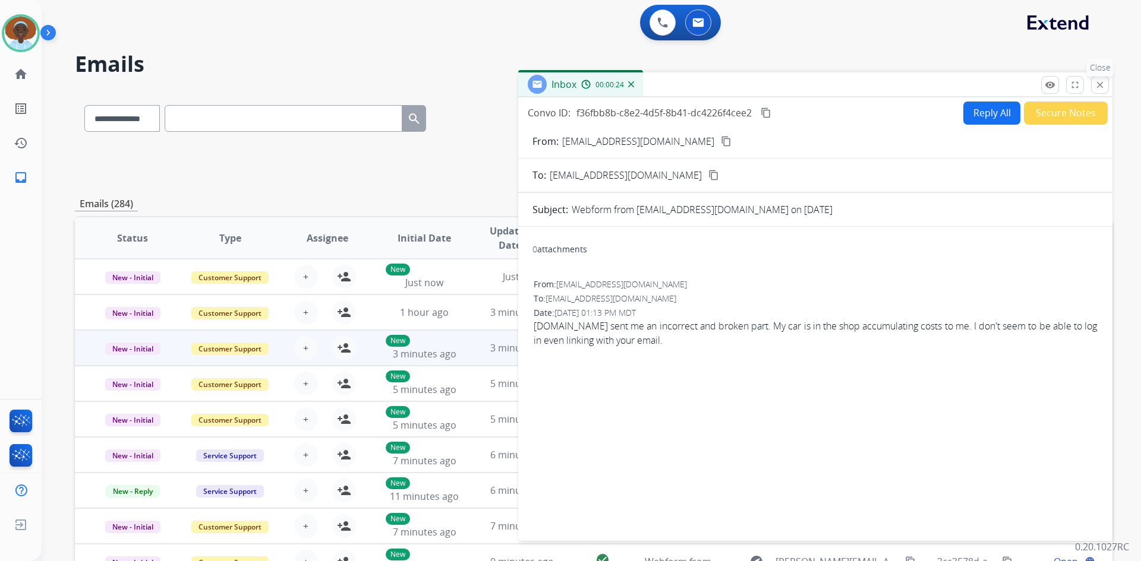
click at [1099, 85] on mat-icon "close" at bounding box center [1099, 85] width 11 height 11
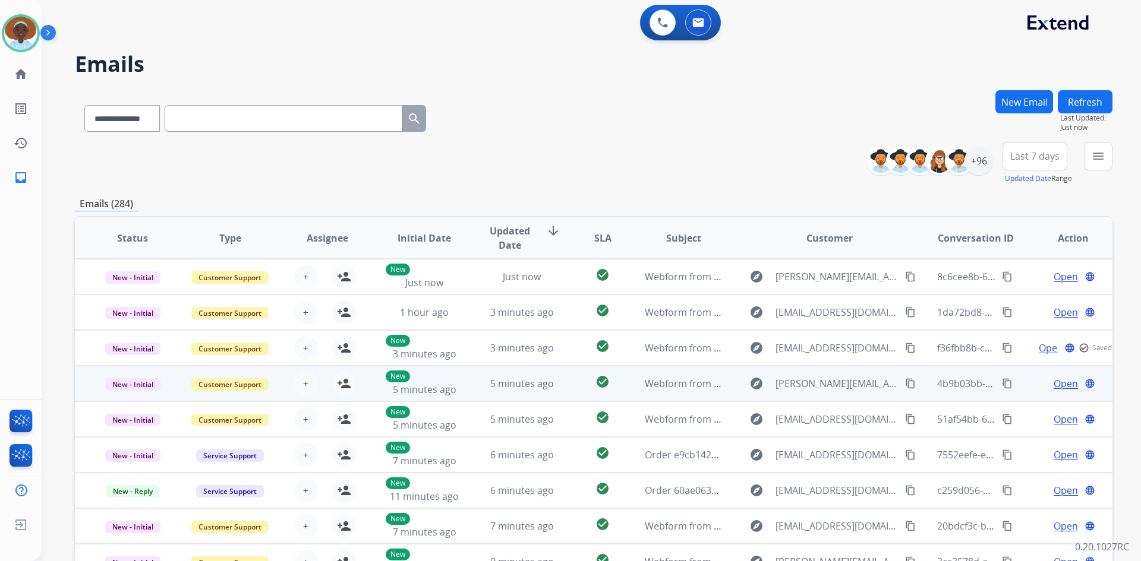
click at [1056, 384] on span "Open" at bounding box center [1065, 384] width 24 height 14
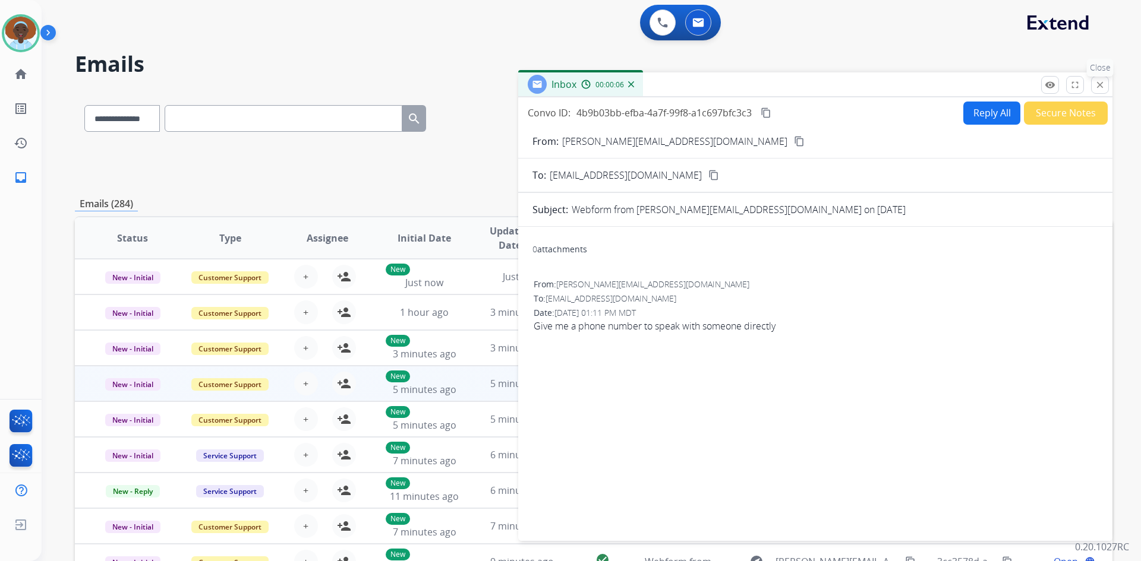
click at [1100, 83] on mat-icon "close" at bounding box center [1099, 85] width 11 height 11
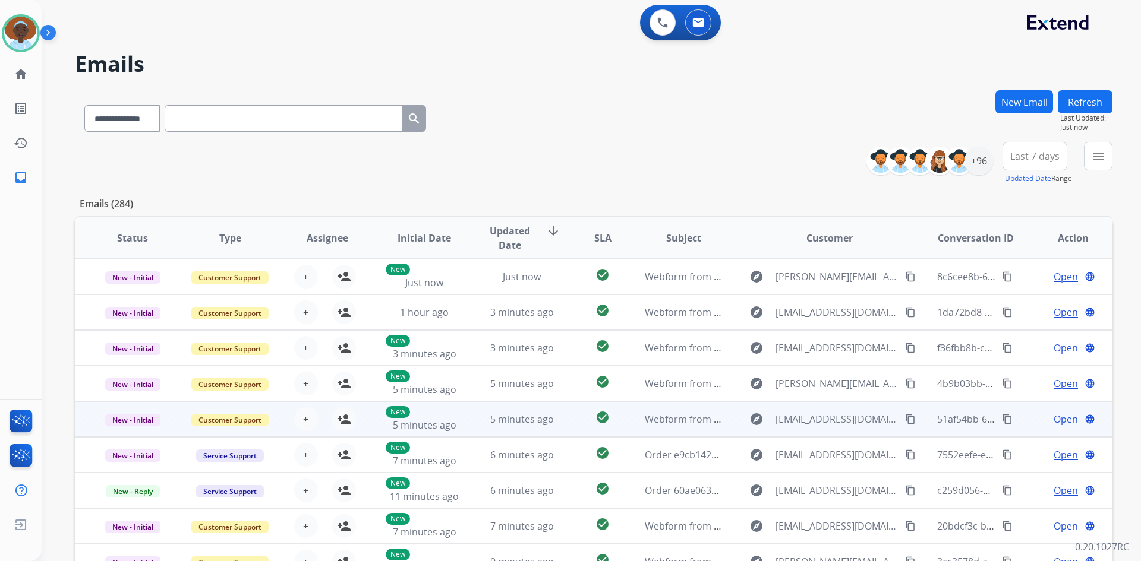
click at [1060, 424] on span "Open" at bounding box center [1065, 419] width 24 height 14
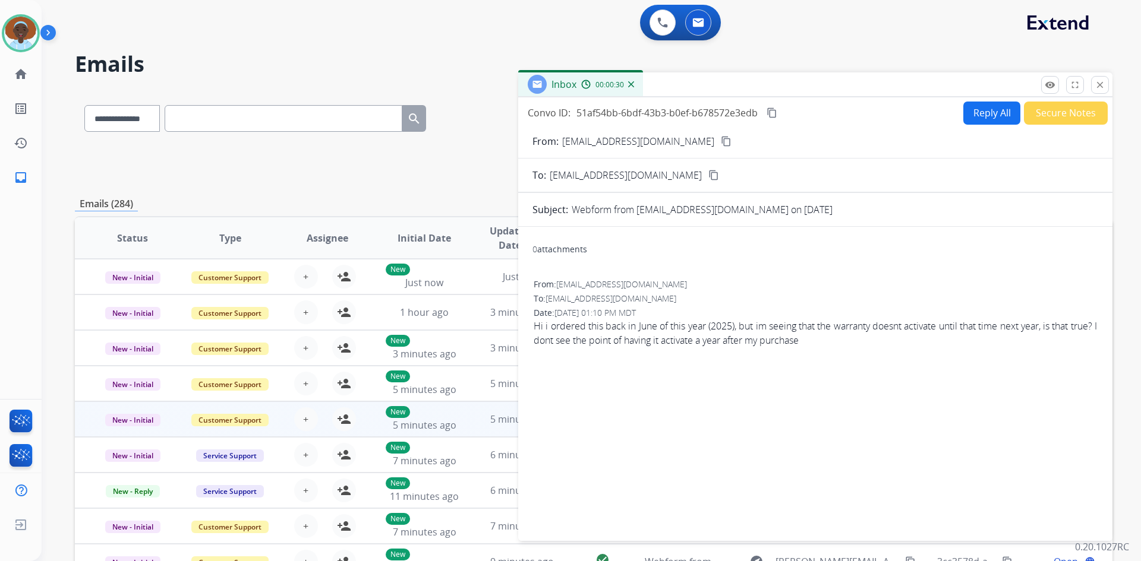
click at [721, 141] on mat-icon "content_copy" at bounding box center [726, 141] width 11 height 11
click at [973, 112] on button "Reply All" at bounding box center [991, 113] width 57 height 23
select select "**********"
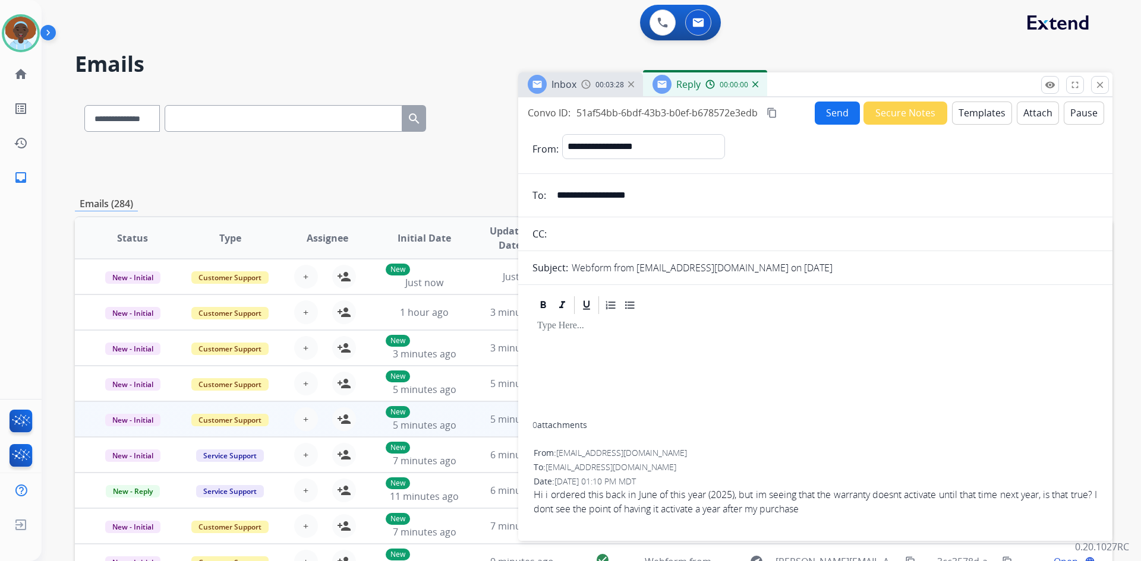
click at [976, 112] on button "Templates" at bounding box center [982, 113] width 60 height 23
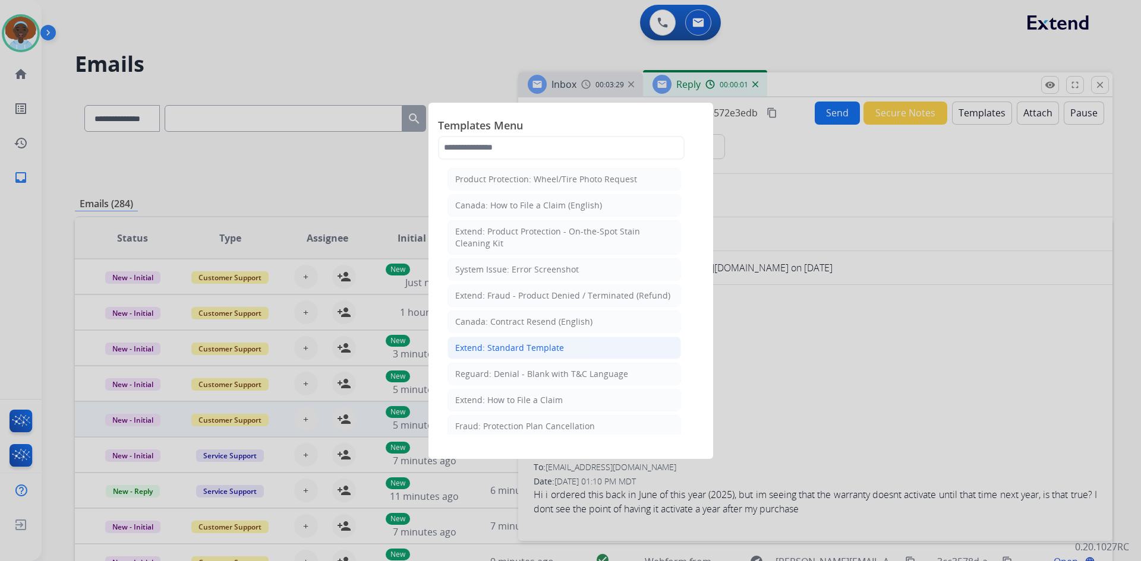
click at [544, 346] on div "Extend: Standard Template" at bounding box center [509, 348] width 109 height 12
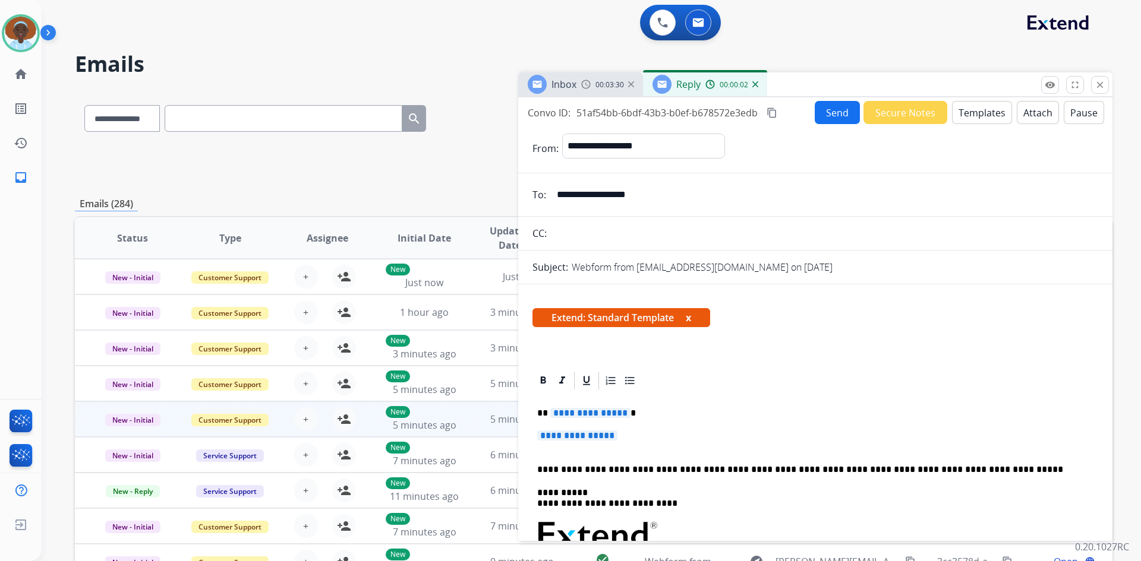
click at [597, 416] on span "**********" at bounding box center [590, 413] width 80 height 10
click at [575, 438] on span "**********" at bounding box center [577, 436] width 80 height 10
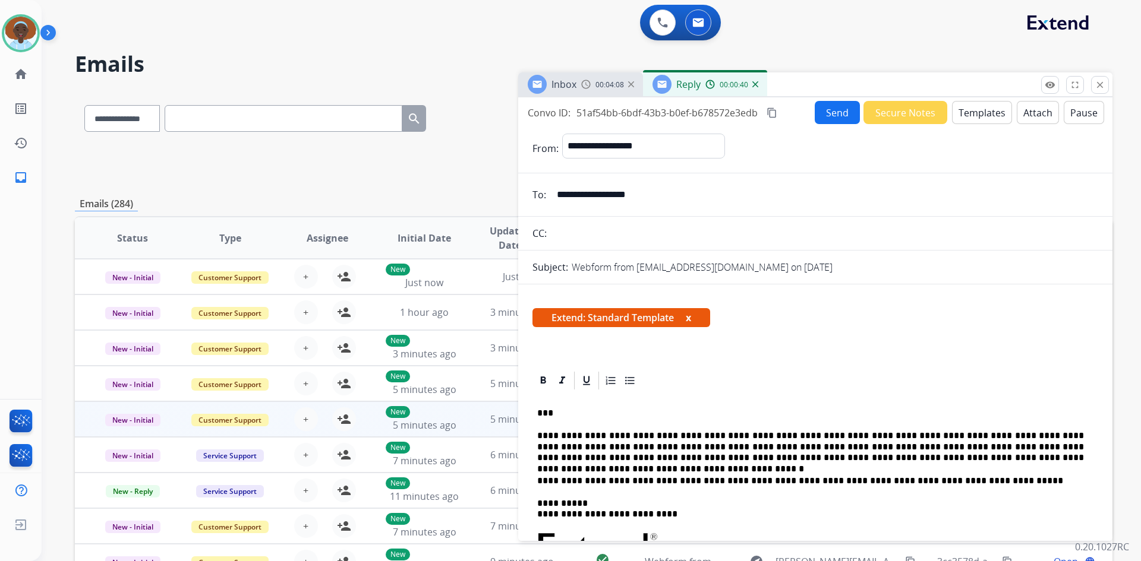
click at [835, 115] on button "Send" at bounding box center [837, 112] width 45 height 23
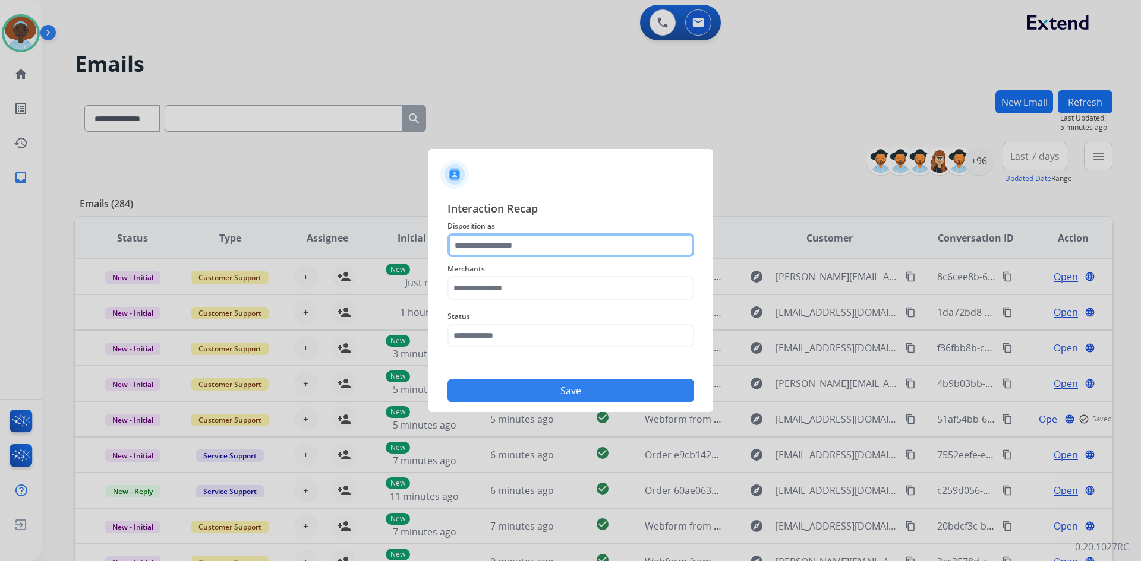
click at [507, 241] on input "text" at bounding box center [570, 245] width 247 height 24
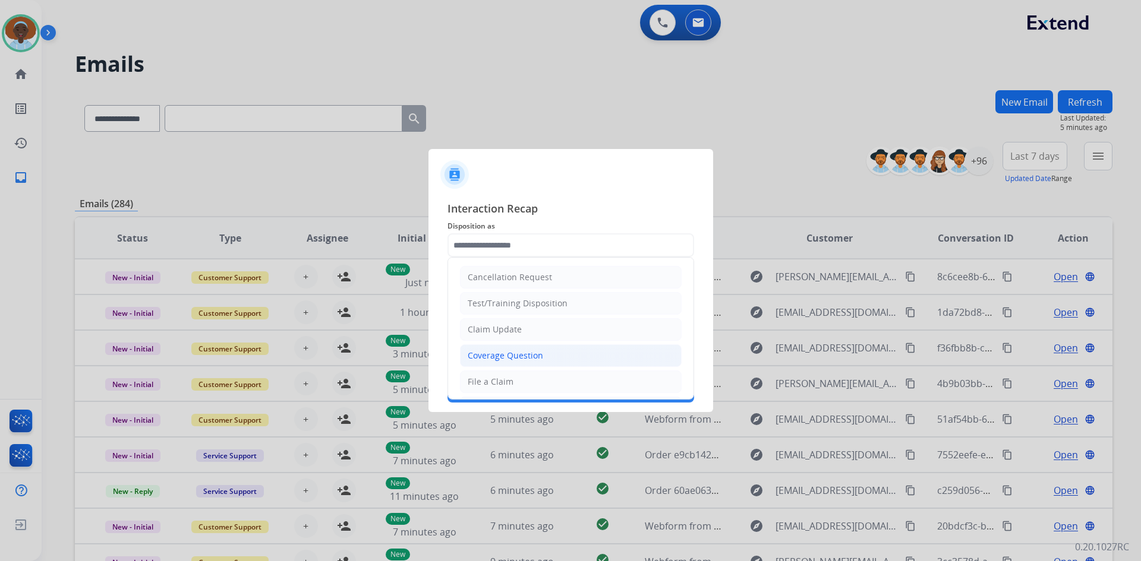
click at [524, 358] on div "Coverage Question" at bounding box center [505, 356] width 75 height 12
type input "**********"
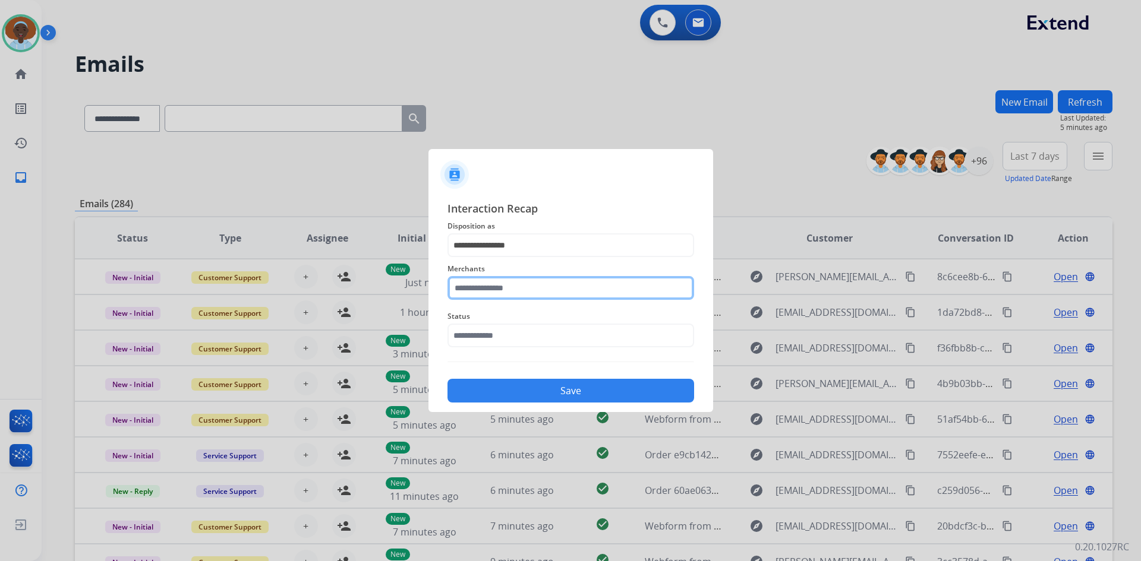
click at [503, 286] on input "text" at bounding box center [570, 288] width 247 height 24
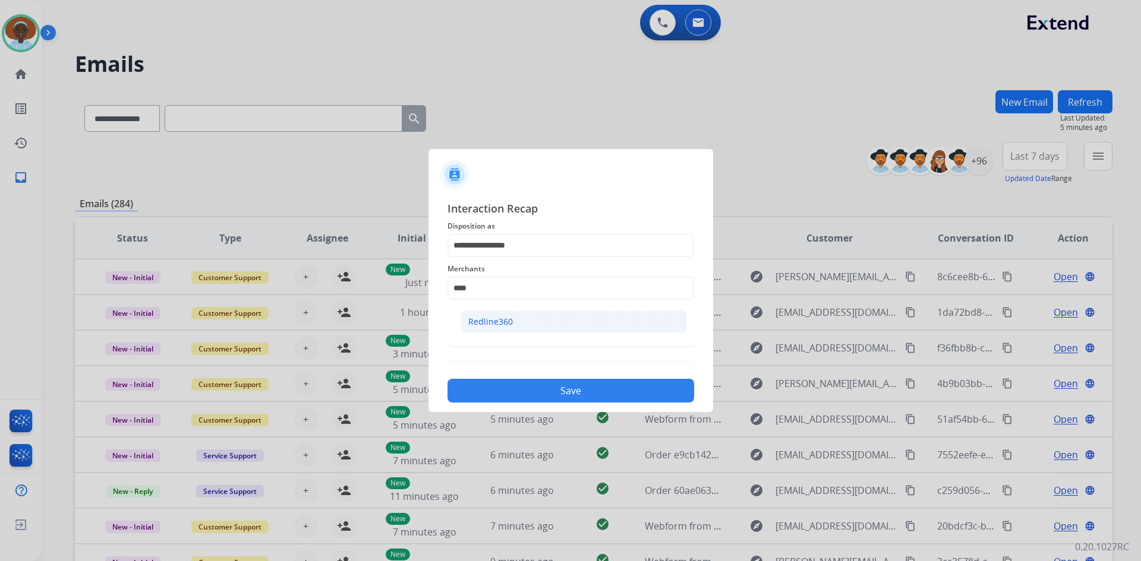
click at [503, 330] on li "Redline360" at bounding box center [573, 322] width 226 height 23
type input "**********"
click at [508, 339] on input "text" at bounding box center [570, 336] width 247 height 24
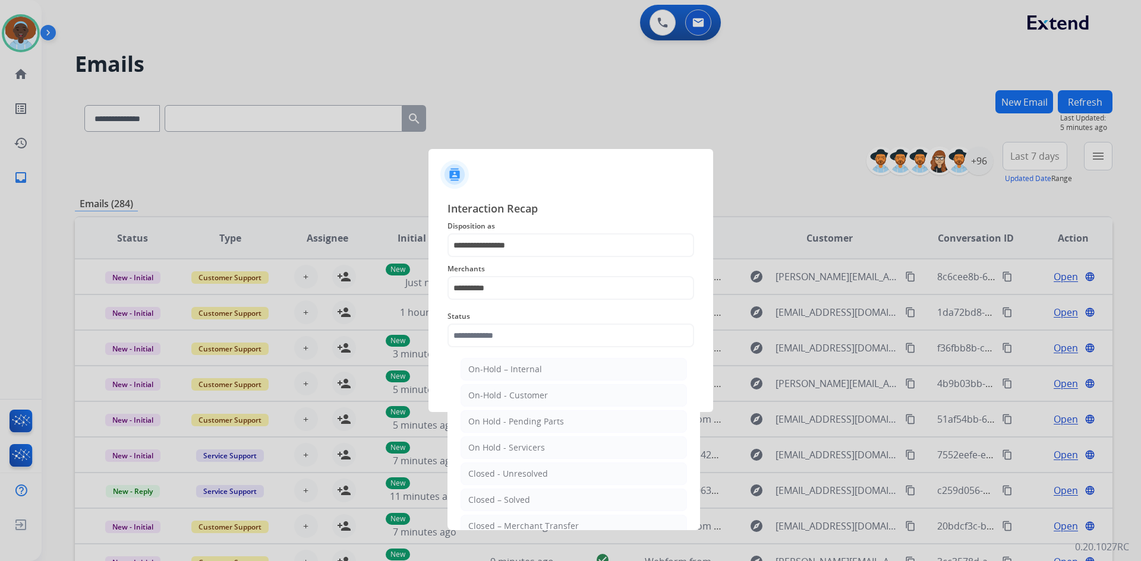
drag, startPoint x: 525, startPoint y: 502, endPoint x: 554, endPoint y: 413, distance: 93.4
click at [525, 500] on div "Closed – Solved" at bounding box center [499, 500] width 62 height 12
type input "**********"
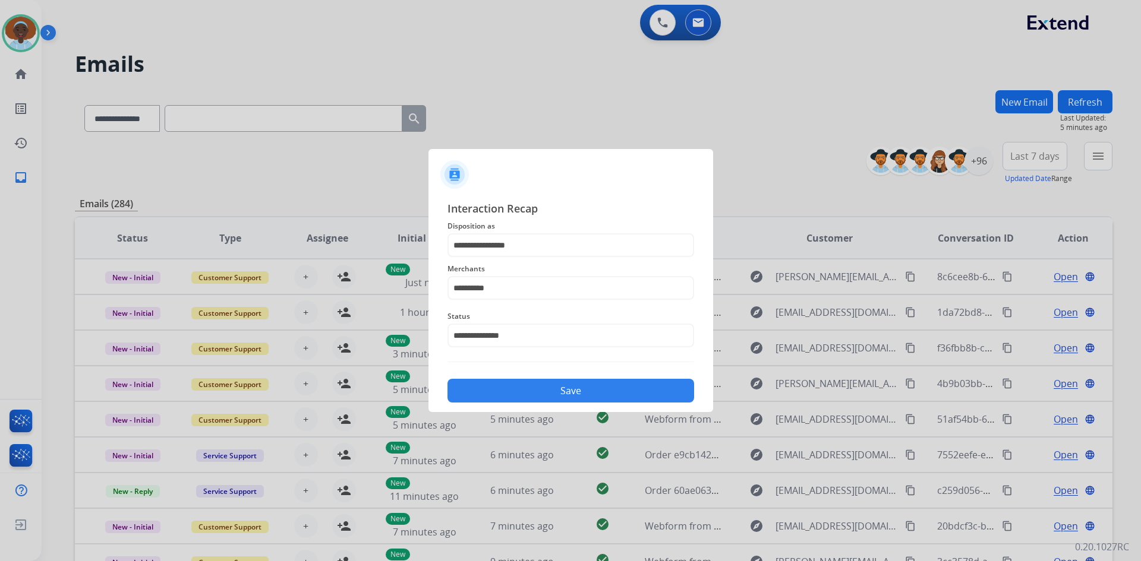
click at [558, 393] on button "Save" at bounding box center [570, 391] width 247 height 24
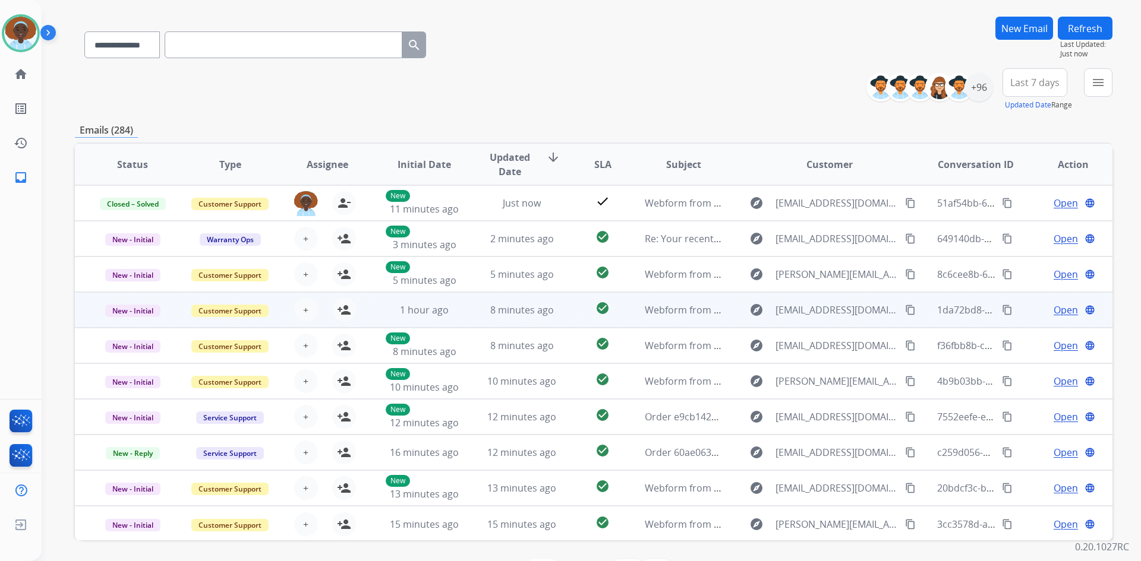
scroll to position [115, 0]
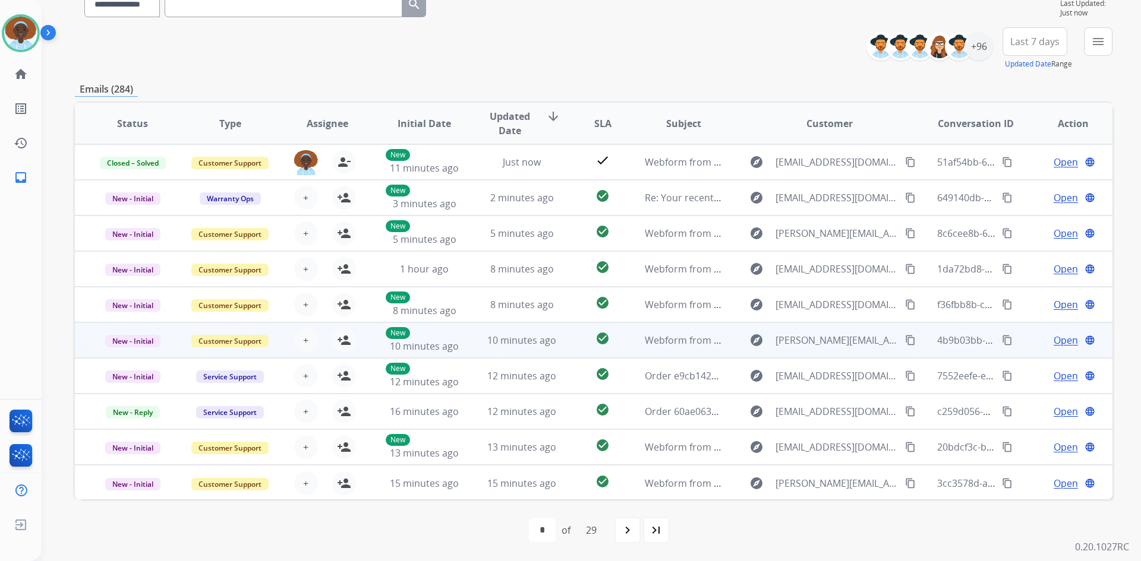
click at [1041, 340] on div "Open language" at bounding box center [1073, 340] width 78 height 14
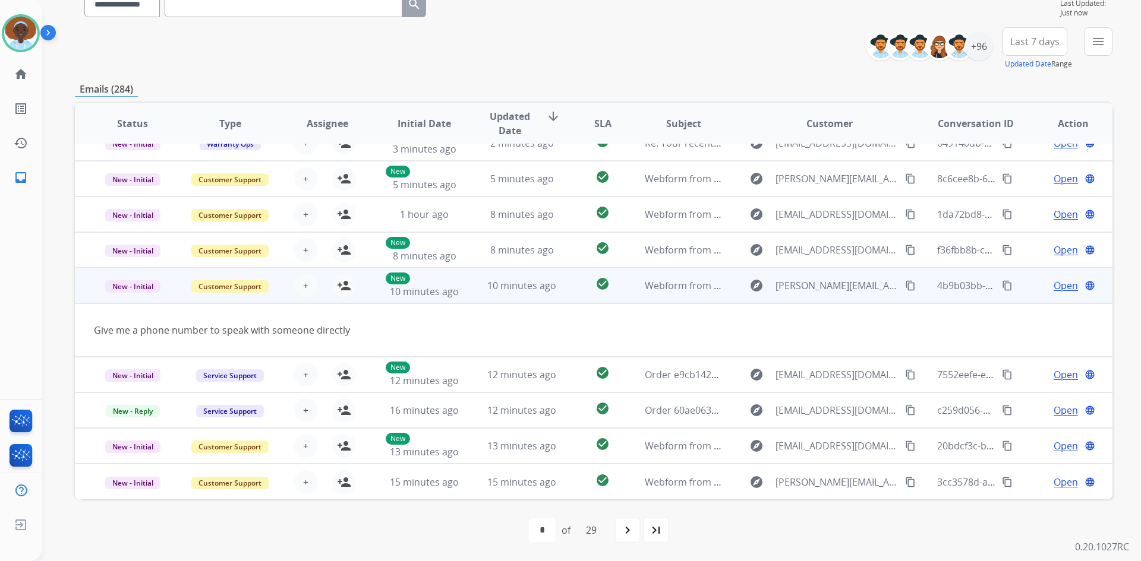
click at [1017, 282] on td "Open language" at bounding box center [1063, 286] width 97 height 36
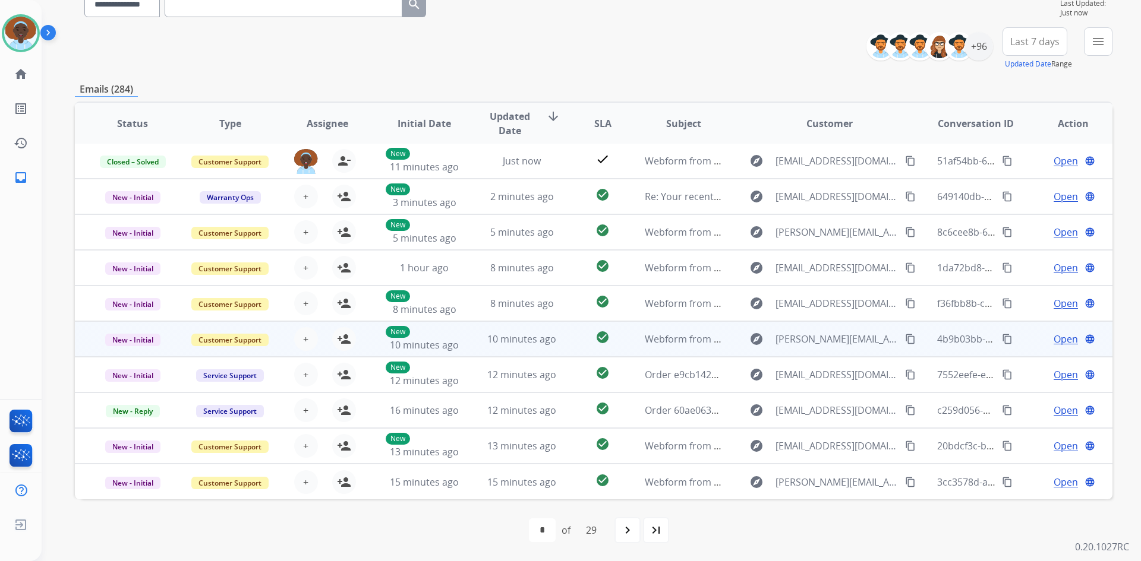
scroll to position [1, 0]
click at [1056, 340] on span "Open" at bounding box center [1065, 339] width 24 height 14
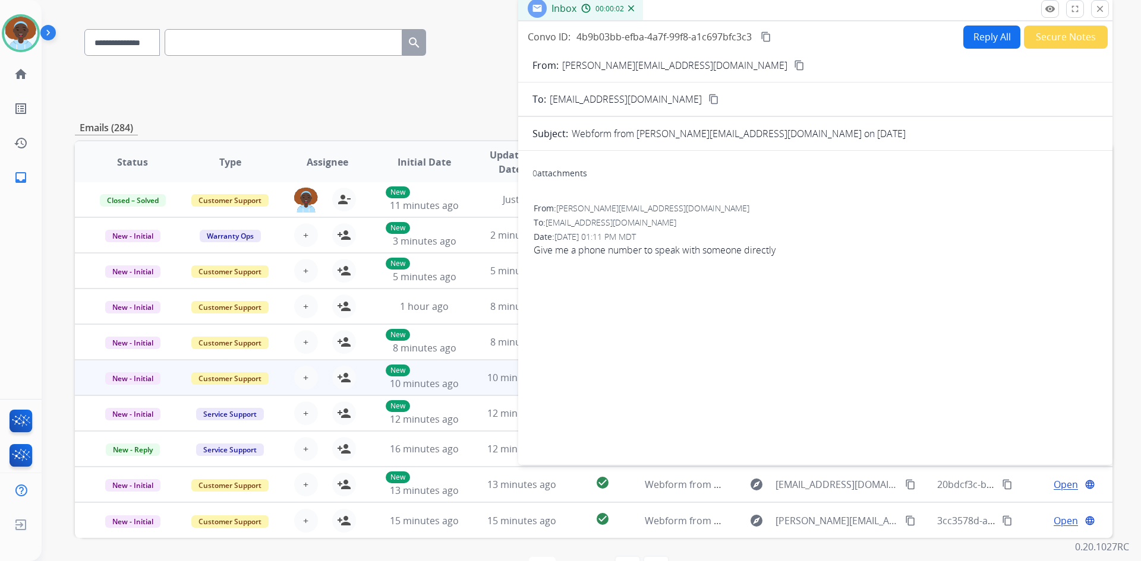
scroll to position [55, 0]
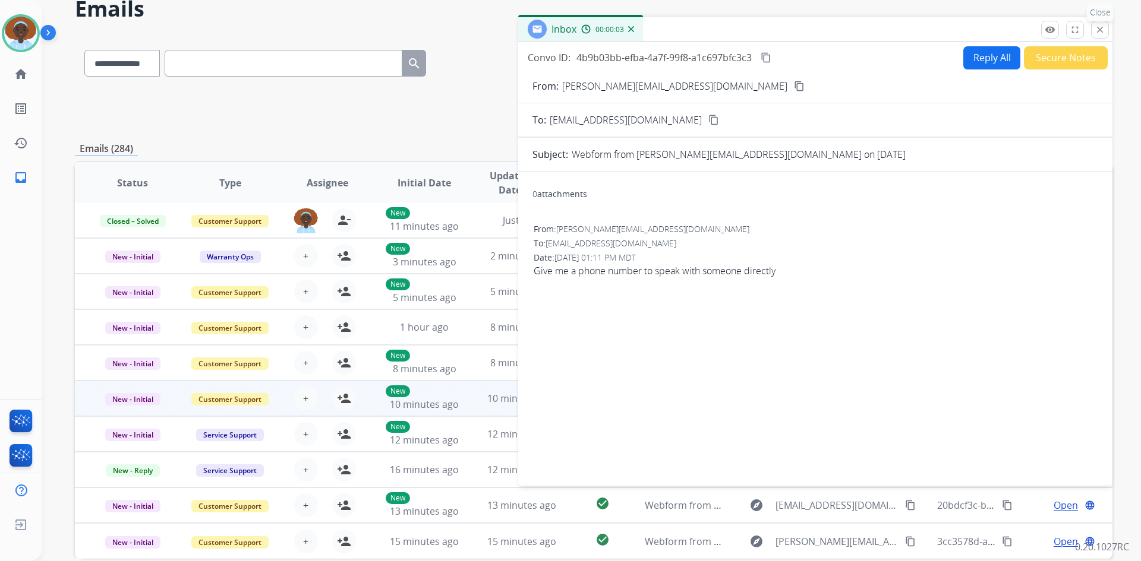
click at [1098, 30] on mat-icon "close" at bounding box center [1099, 29] width 11 height 11
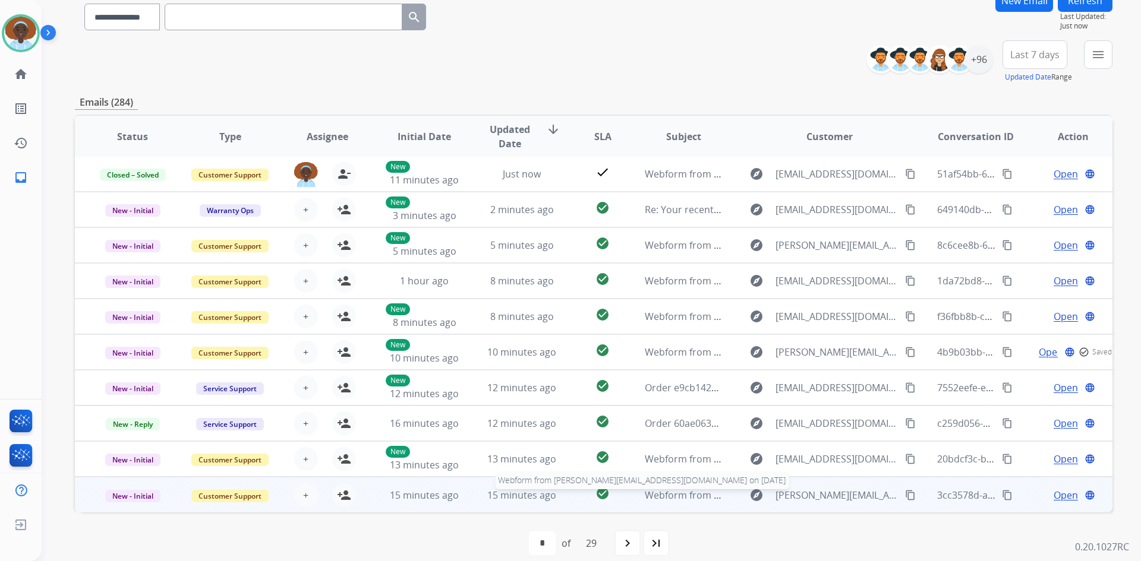
scroll to position [115, 0]
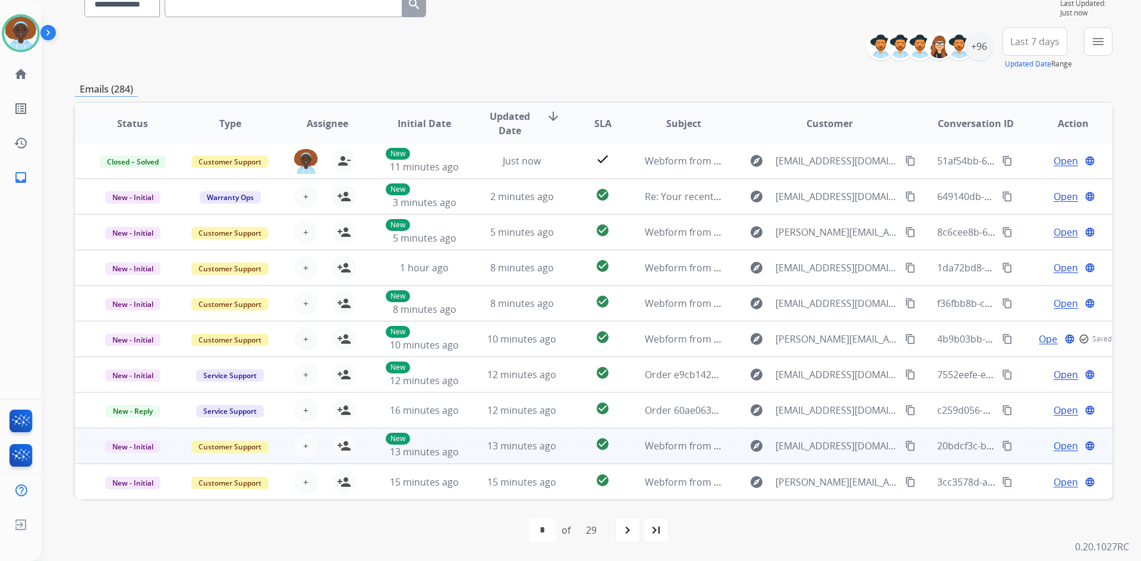
click at [1053, 443] on span "Open" at bounding box center [1065, 446] width 24 height 14
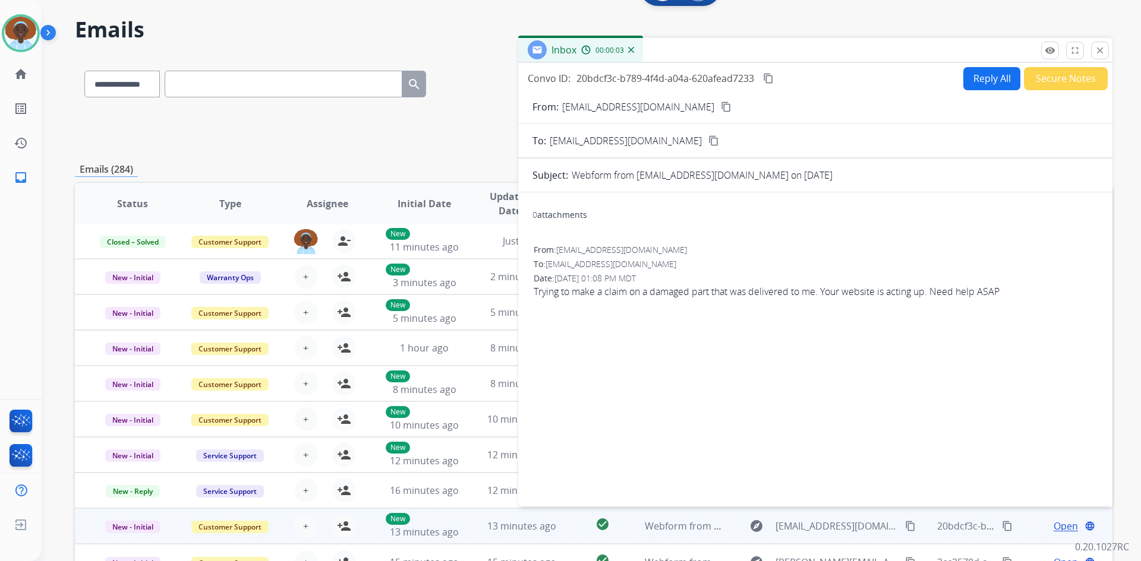
scroll to position [0, 0]
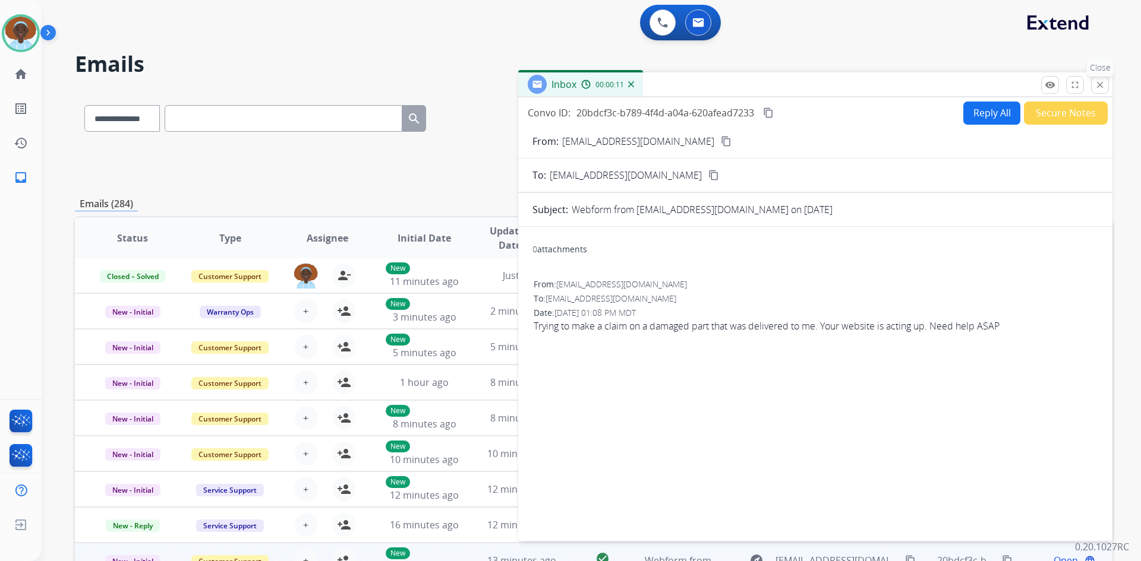
click at [1099, 84] on mat-icon "close" at bounding box center [1099, 85] width 11 height 11
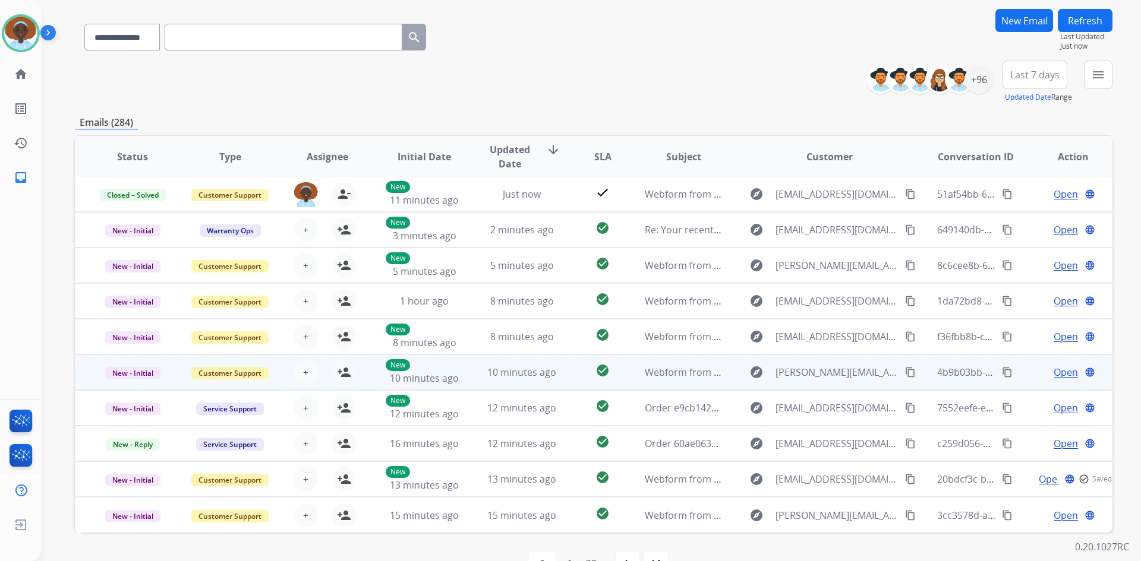
scroll to position [115, 0]
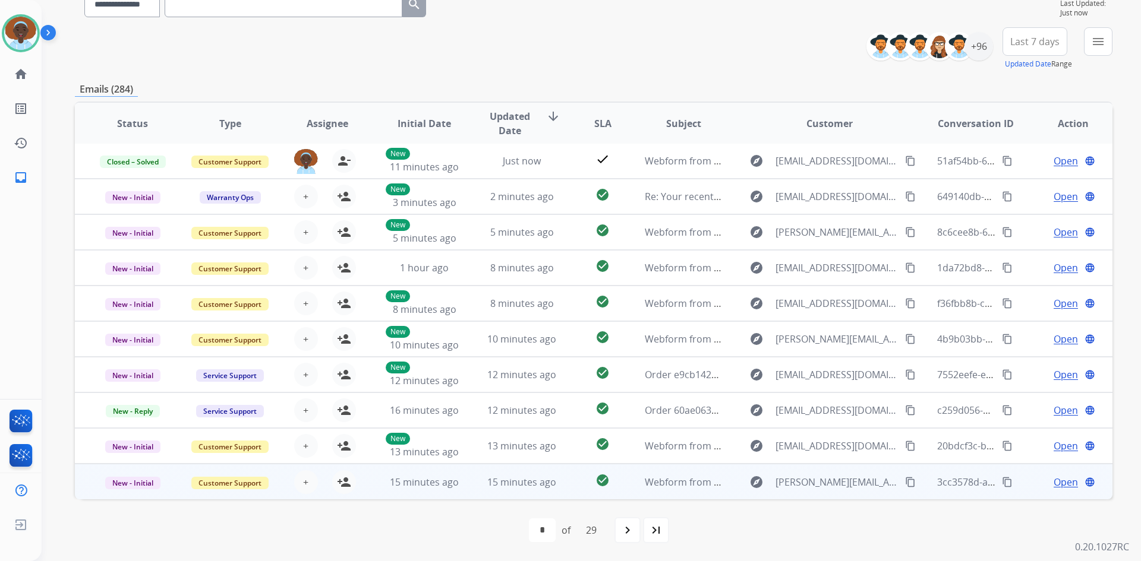
click at [1053, 485] on span "Open" at bounding box center [1065, 482] width 24 height 14
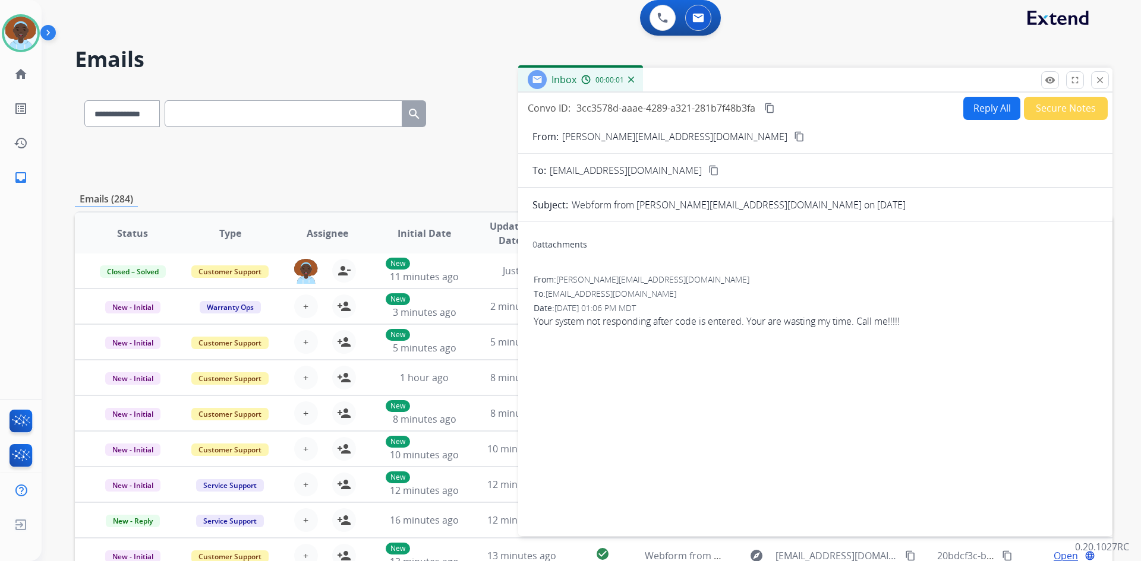
scroll to position [0, 0]
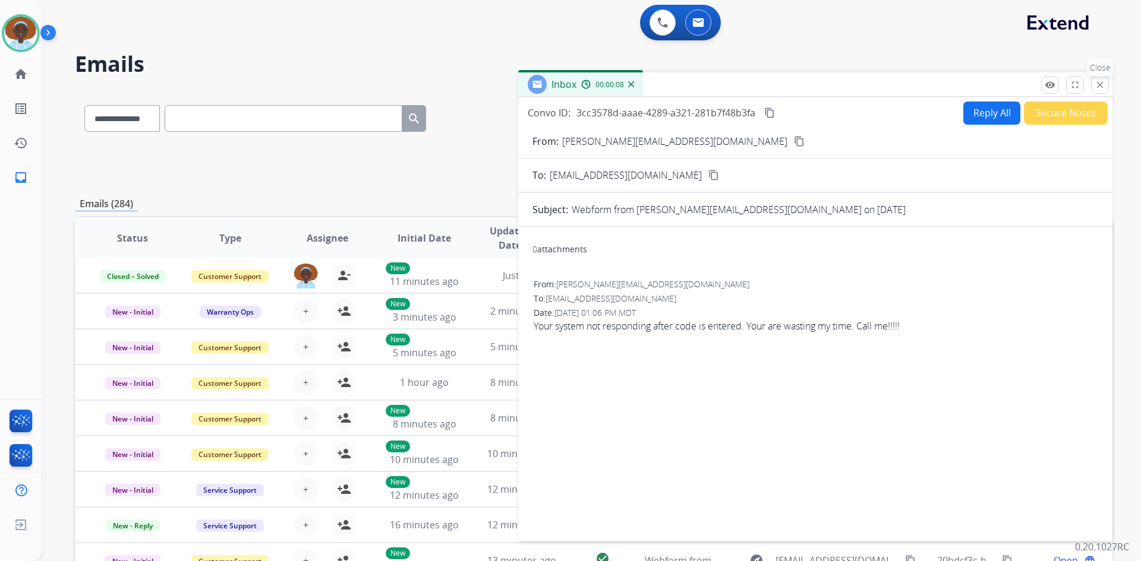
click at [1103, 83] on mat-icon "close" at bounding box center [1099, 85] width 11 height 11
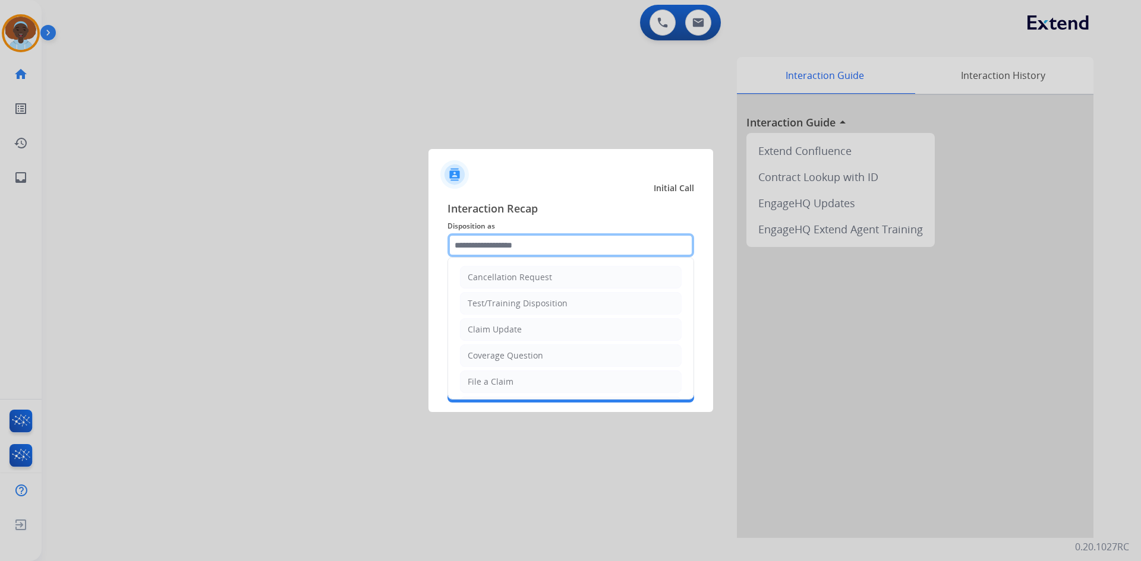
click at [527, 241] on input "text" at bounding box center [570, 245] width 247 height 24
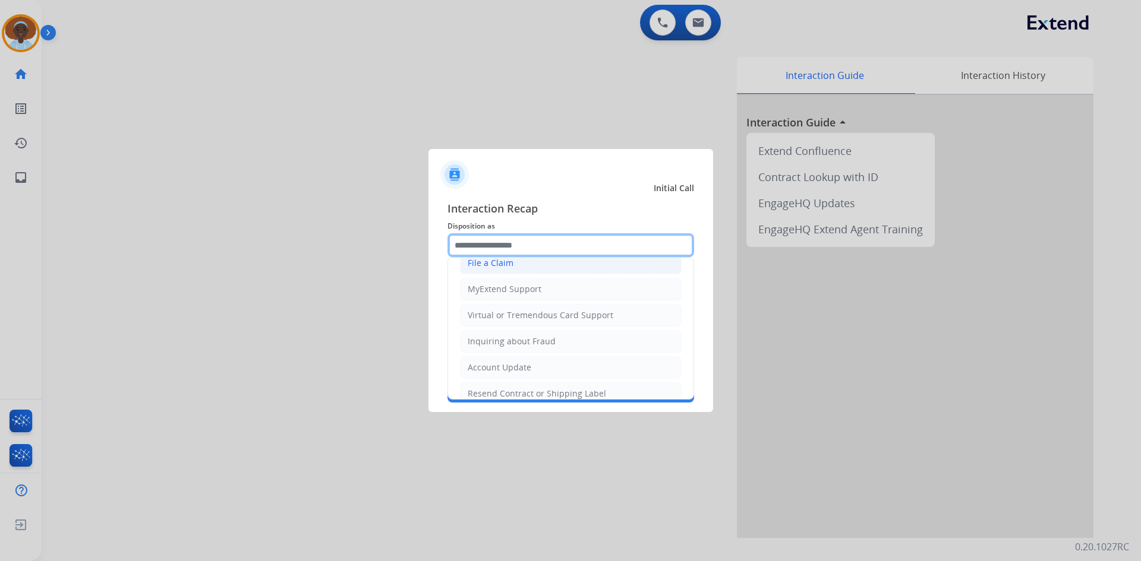
scroll to position [185, 0]
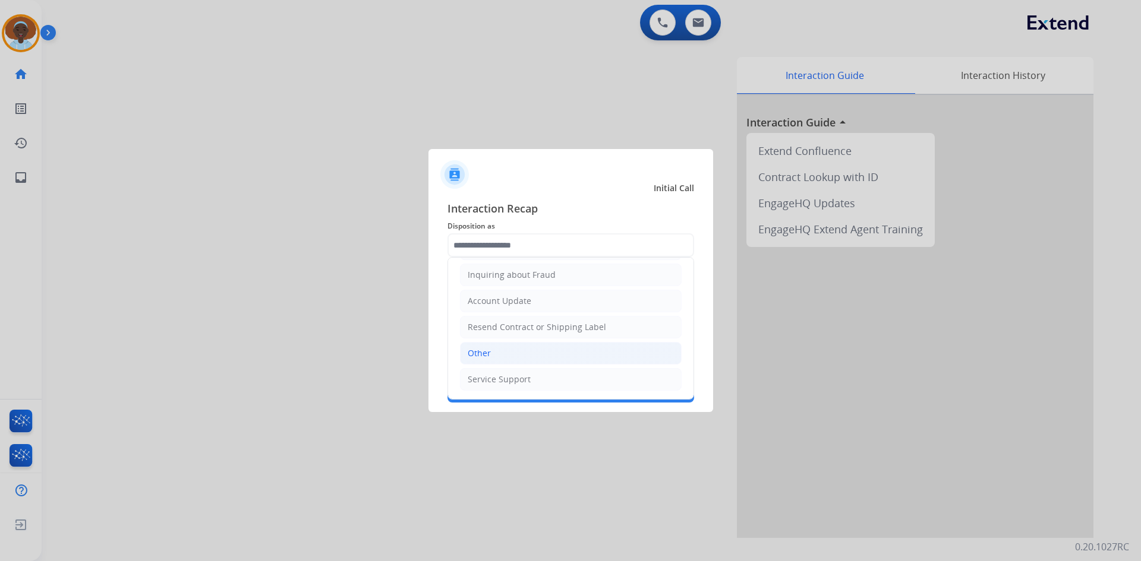
click at [525, 357] on li "Other" at bounding box center [571, 353] width 222 height 23
type input "*****"
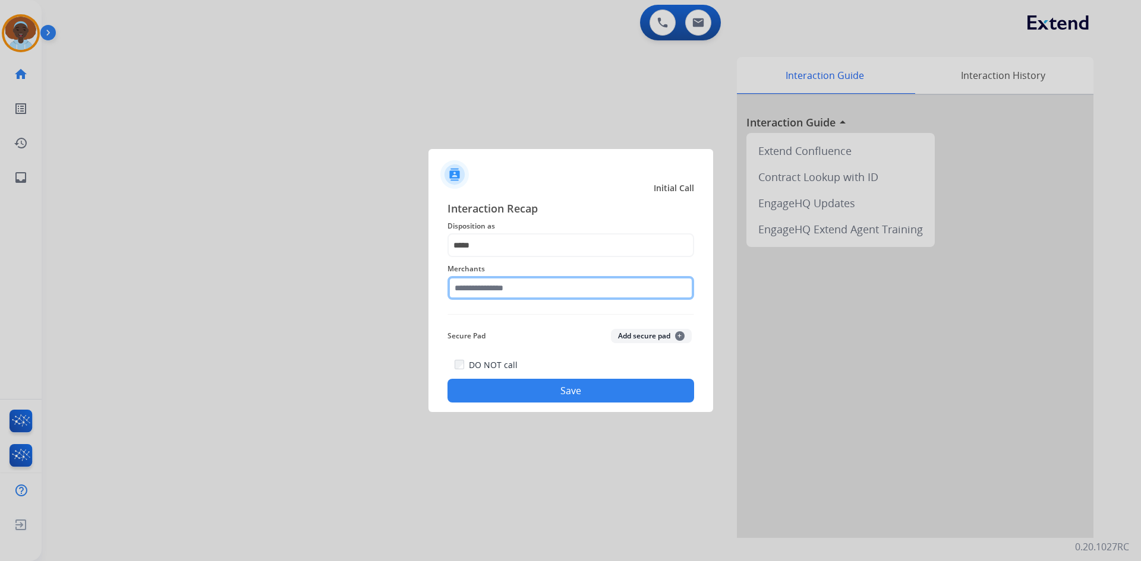
click at [510, 284] on input "text" at bounding box center [570, 288] width 247 height 24
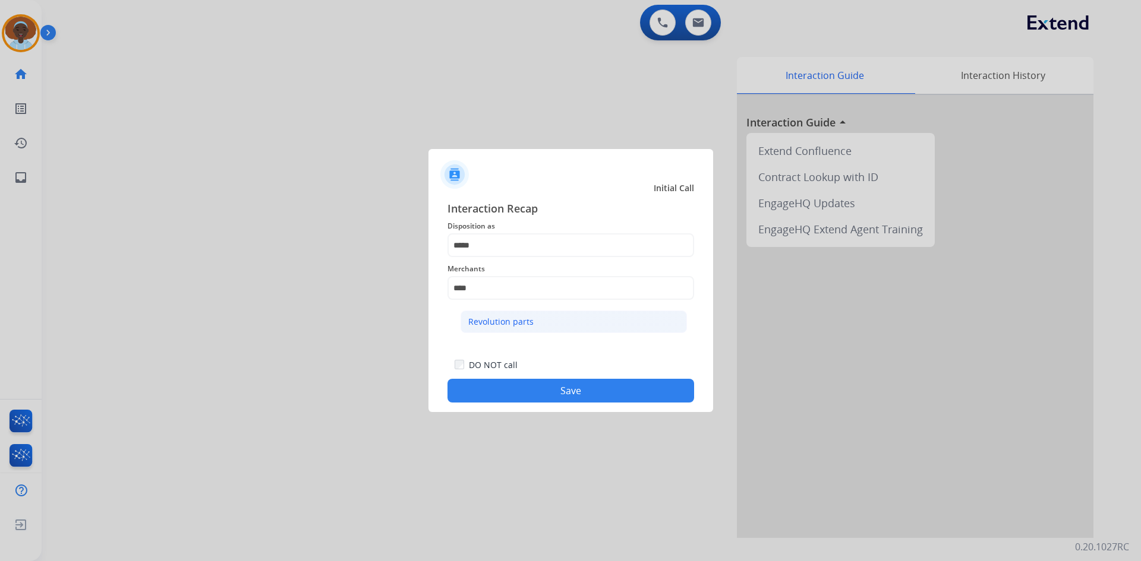
click at [507, 320] on div "Revolution parts" at bounding box center [500, 322] width 65 height 12
type input "**********"
click at [573, 400] on button "Save" at bounding box center [570, 391] width 247 height 24
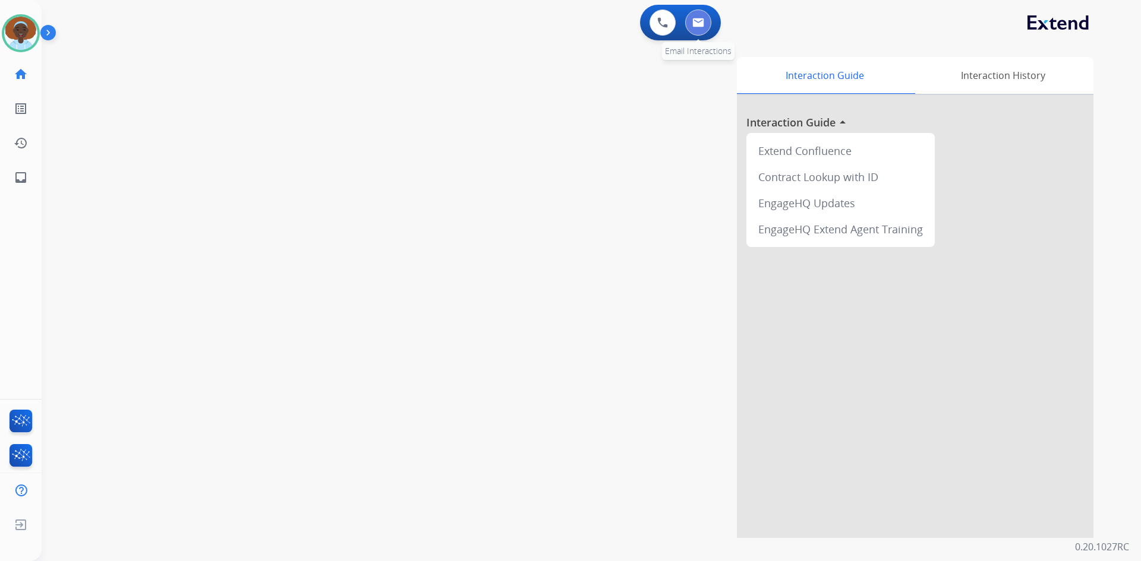
click at [696, 28] on button at bounding box center [698, 23] width 26 height 26
select select "**********"
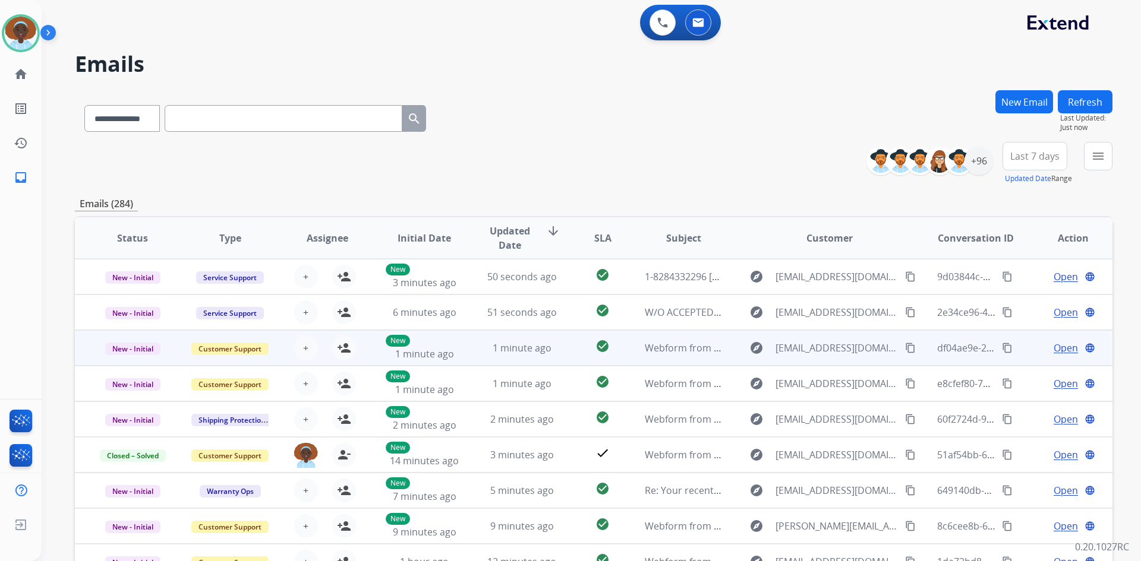
click at [1053, 349] on span "Open" at bounding box center [1065, 348] width 24 height 14
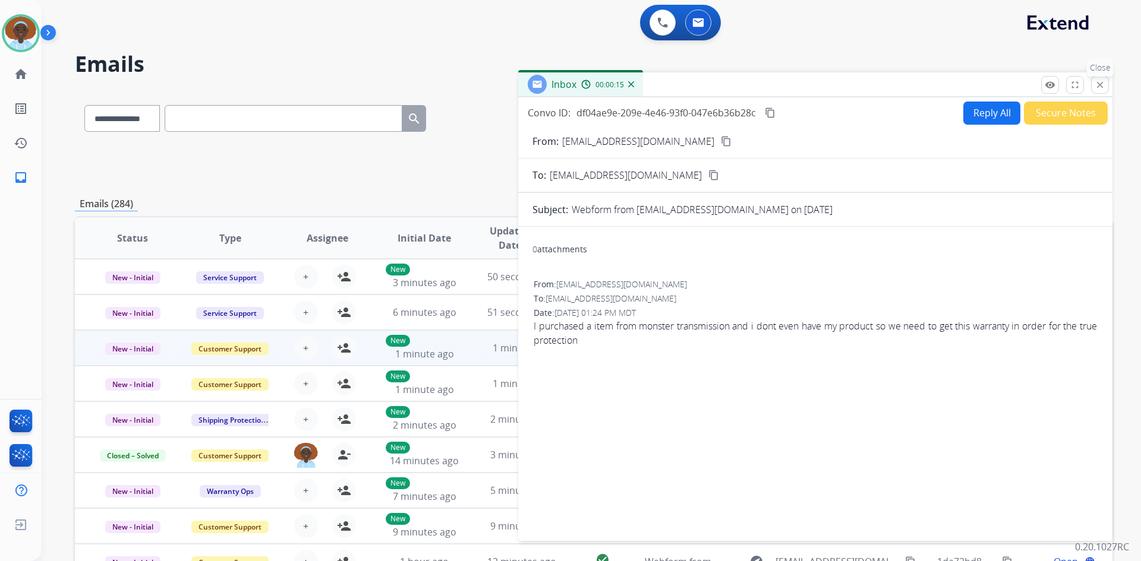
click at [1097, 83] on mat-icon "close" at bounding box center [1099, 85] width 11 height 11
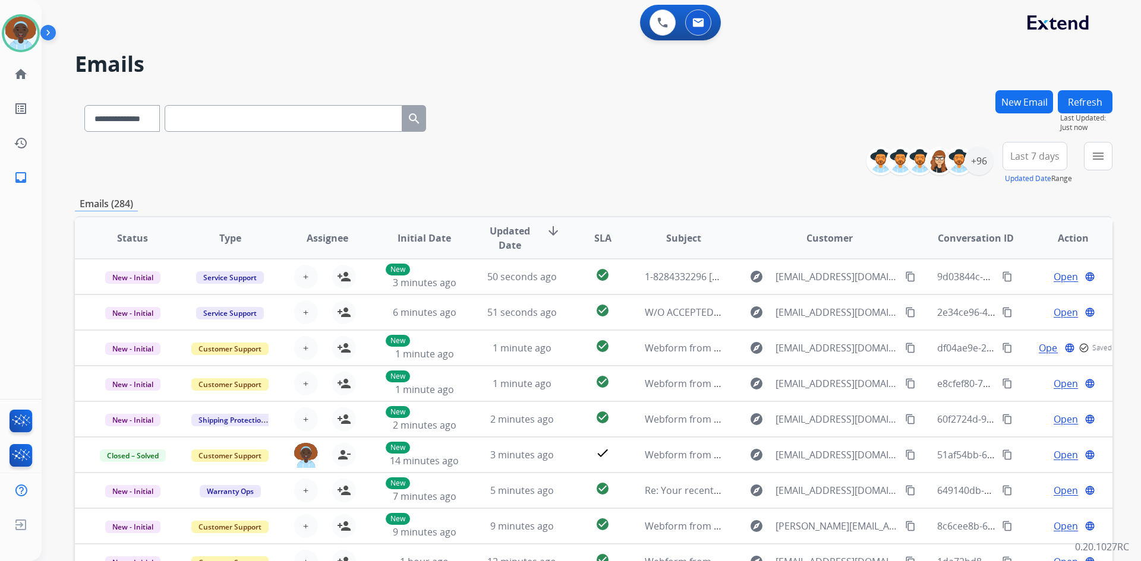
click at [1049, 154] on span "Last 7 days" at bounding box center [1034, 156] width 49 height 5
click at [1017, 302] on div "Last 90 days" at bounding box center [1030, 301] width 65 height 18
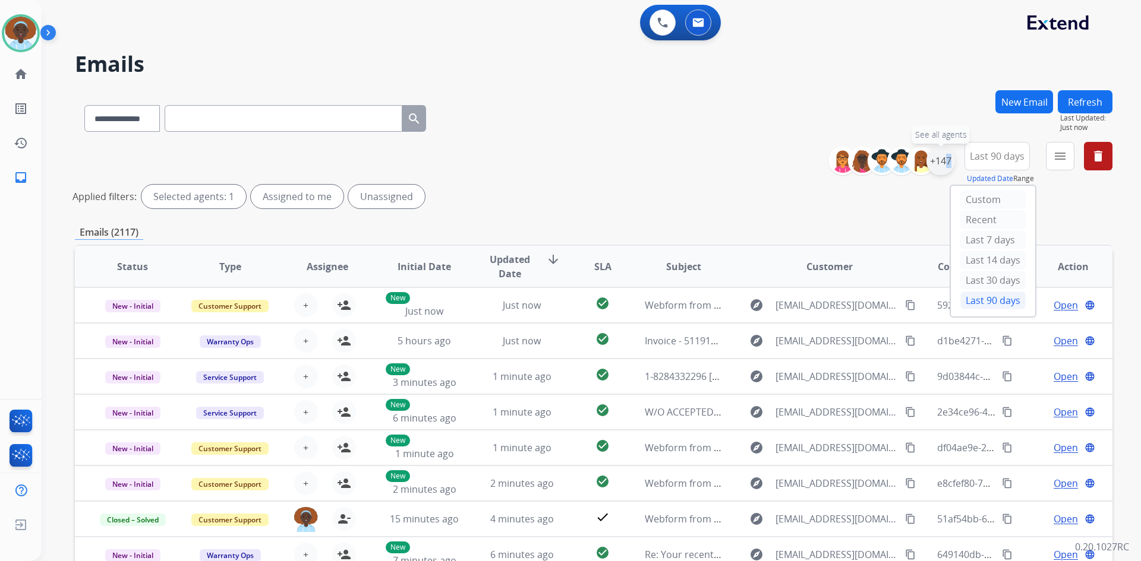
click at [941, 163] on div "+147" at bounding box center [940, 161] width 29 height 29
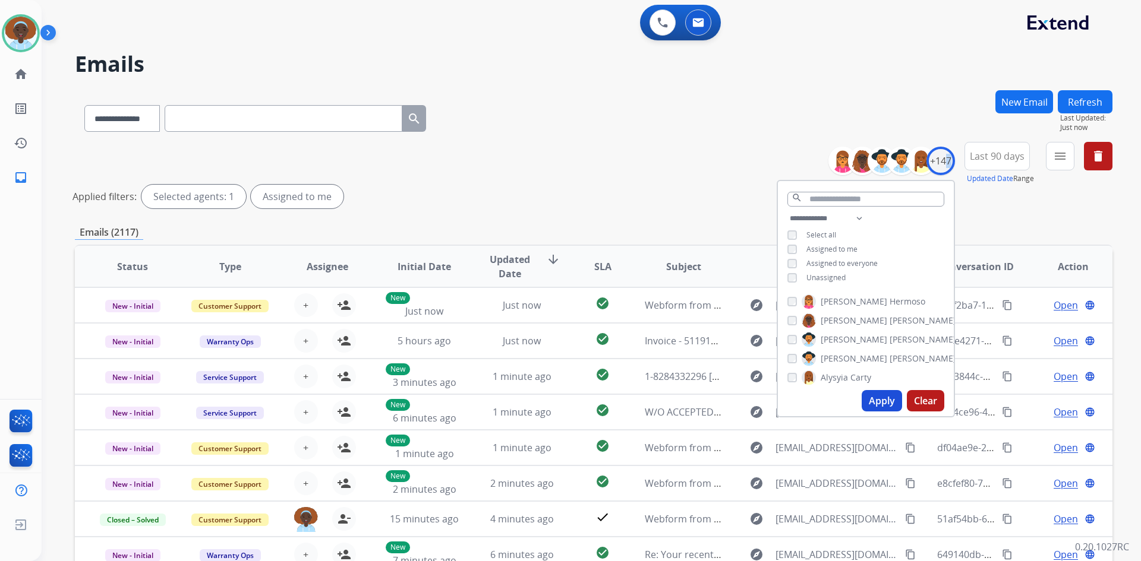
click at [880, 402] on button "Apply" at bounding box center [881, 400] width 40 height 21
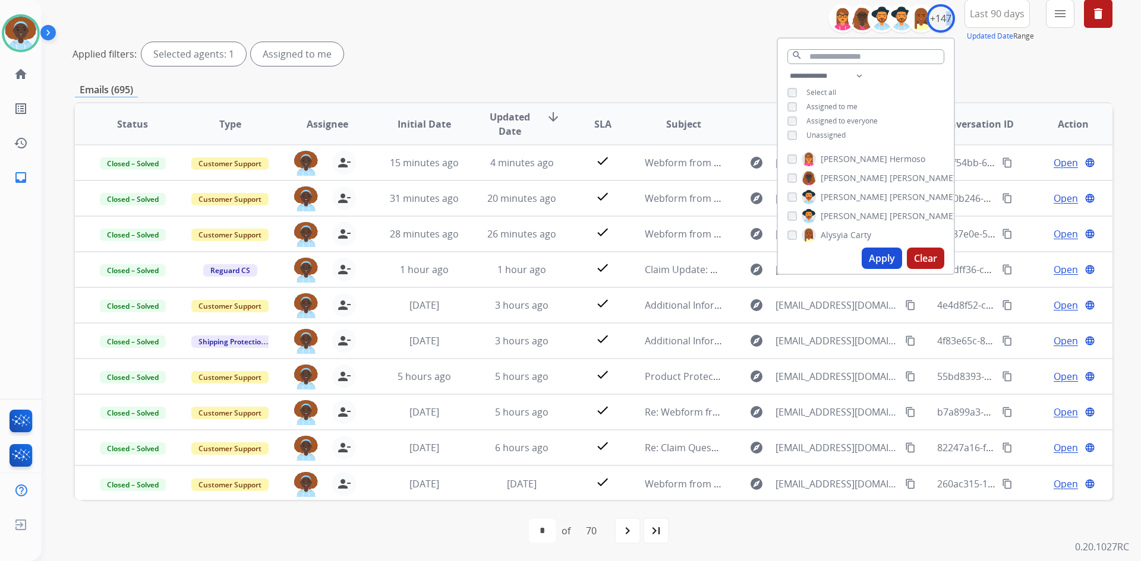
scroll to position [143, 0]
click at [689, 75] on div "**********" at bounding box center [593, 254] width 1037 height 614
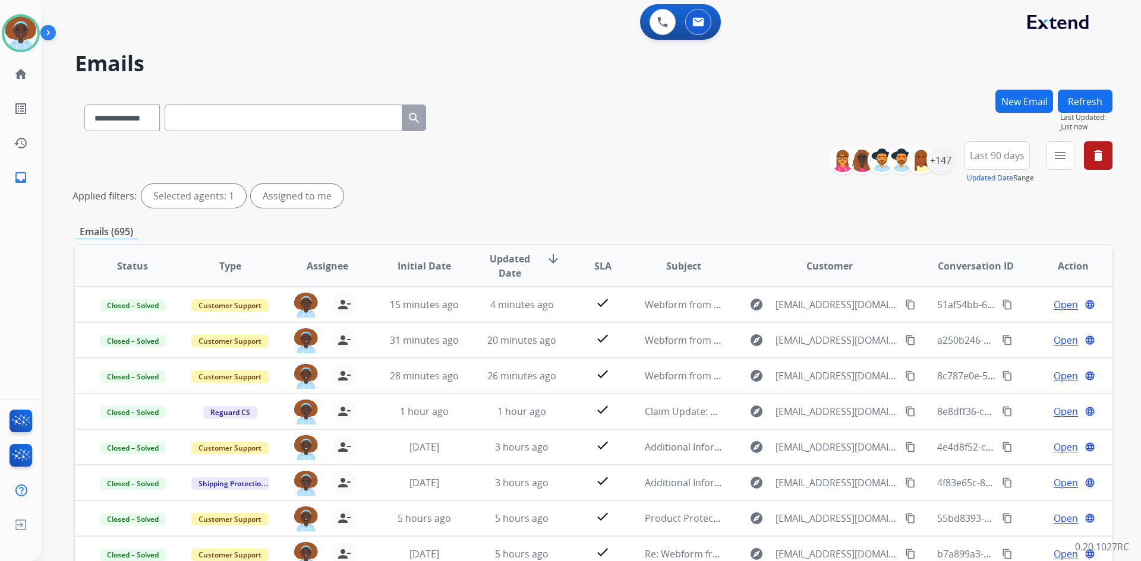
scroll to position [0, 0]
click at [18, 72] on mat-icon "home" at bounding box center [21, 74] width 14 height 14
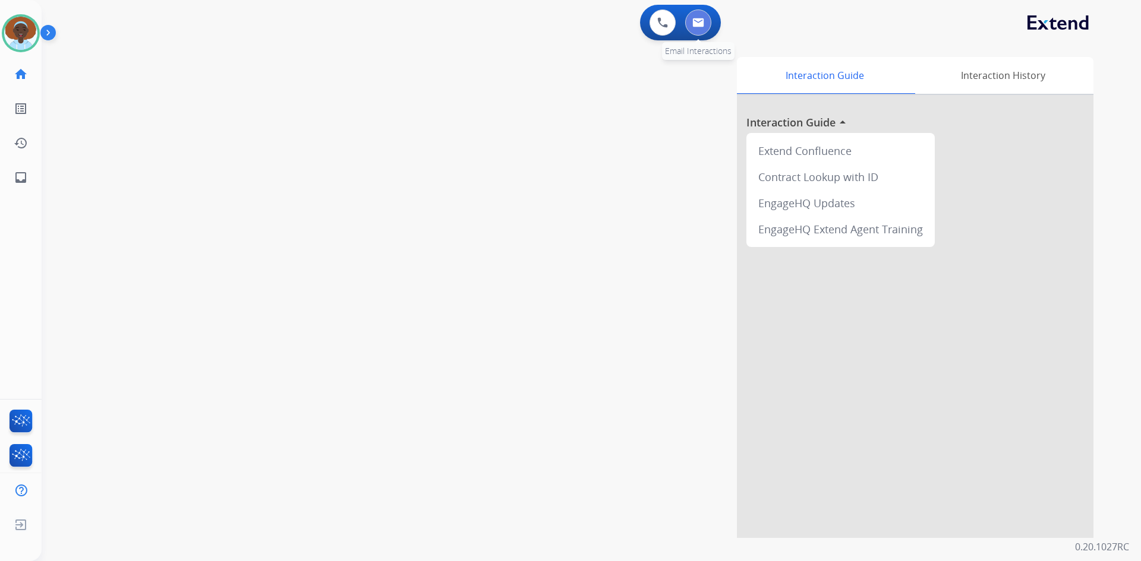
click at [697, 24] on img at bounding box center [698, 23] width 12 height 10
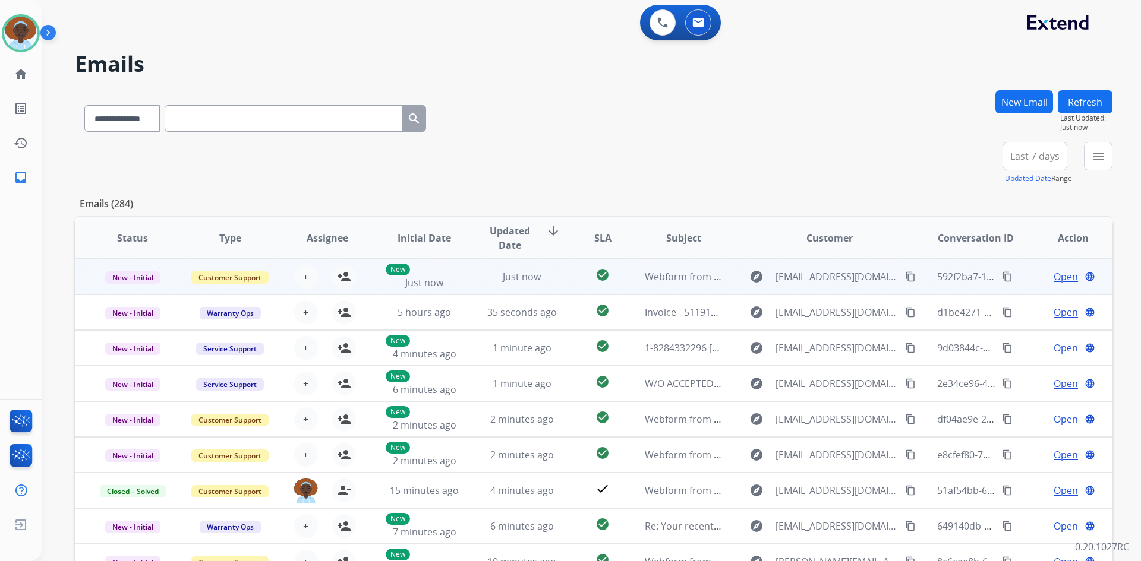
click at [1053, 280] on span "Open" at bounding box center [1065, 277] width 24 height 14
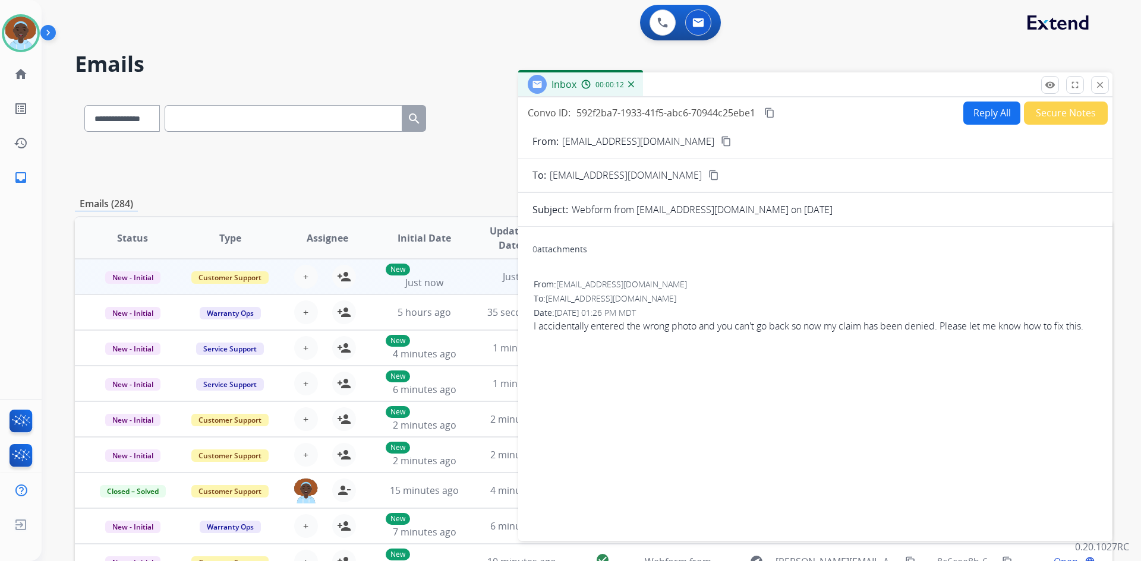
click at [721, 139] on mat-icon "content_copy" at bounding box center [726, 141] width 11 height 11
click at [25, 39] on img at bounding box center [20, 33] width 33 height 33
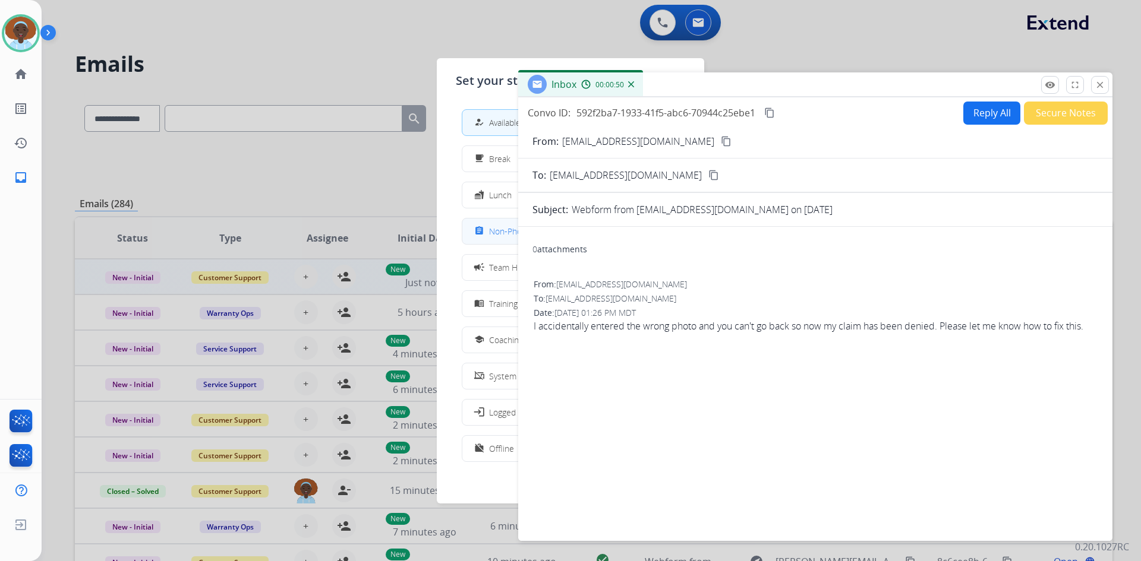
click at [488, 230] on div "assignment" at bounding box center [480, 231] width 17 height 14
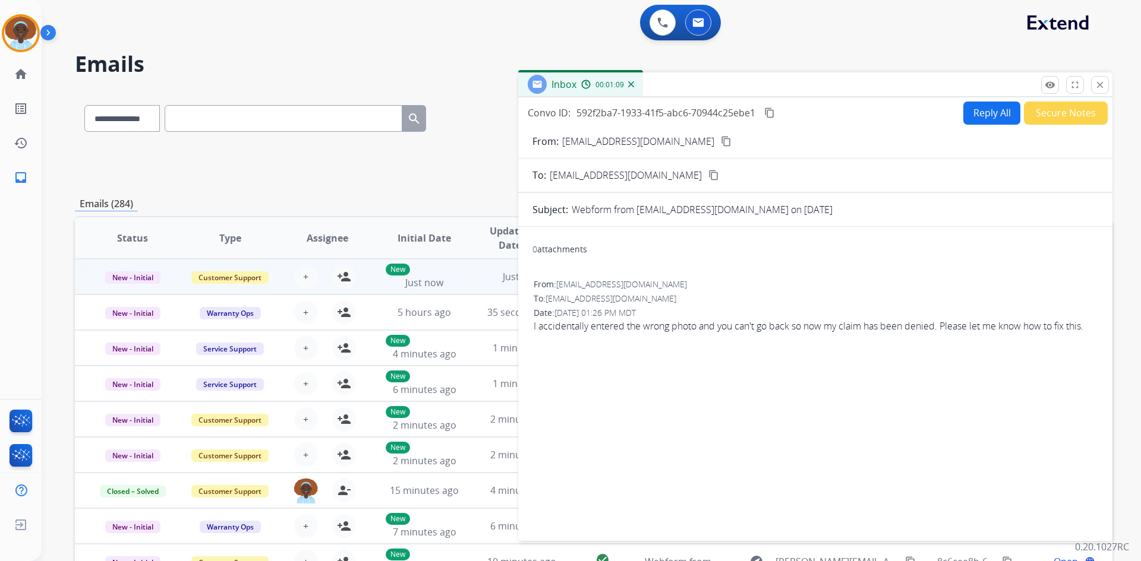
click at [984, 113] on button "Reply All" at bounding box center [991, 113] width 57 height 23
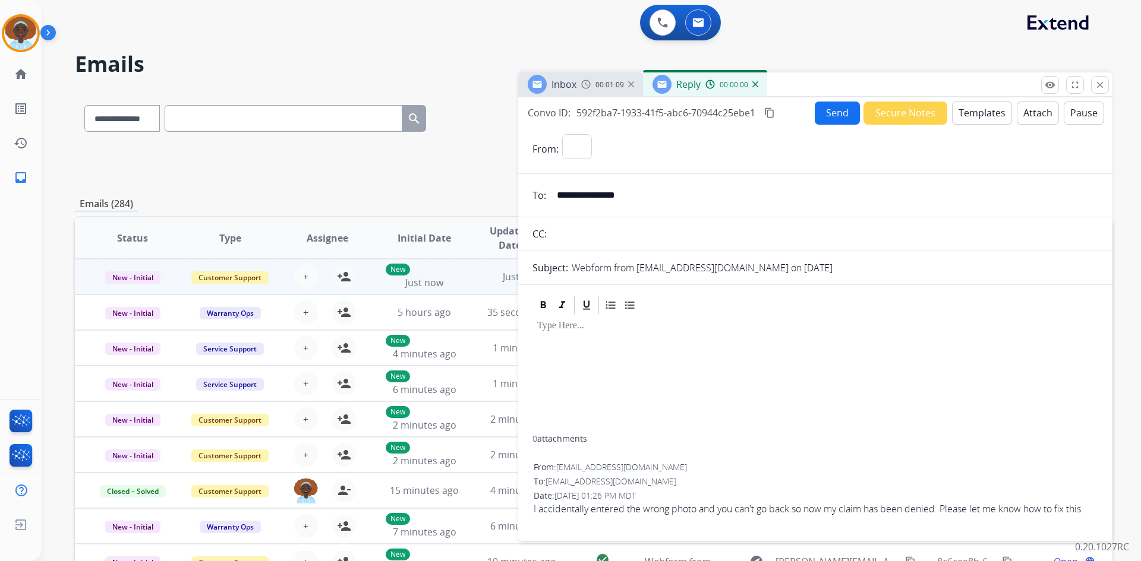
select select "**********"
click at [964, 116] on button "Templates" at bounding box center [982, 113] width 60 height 23
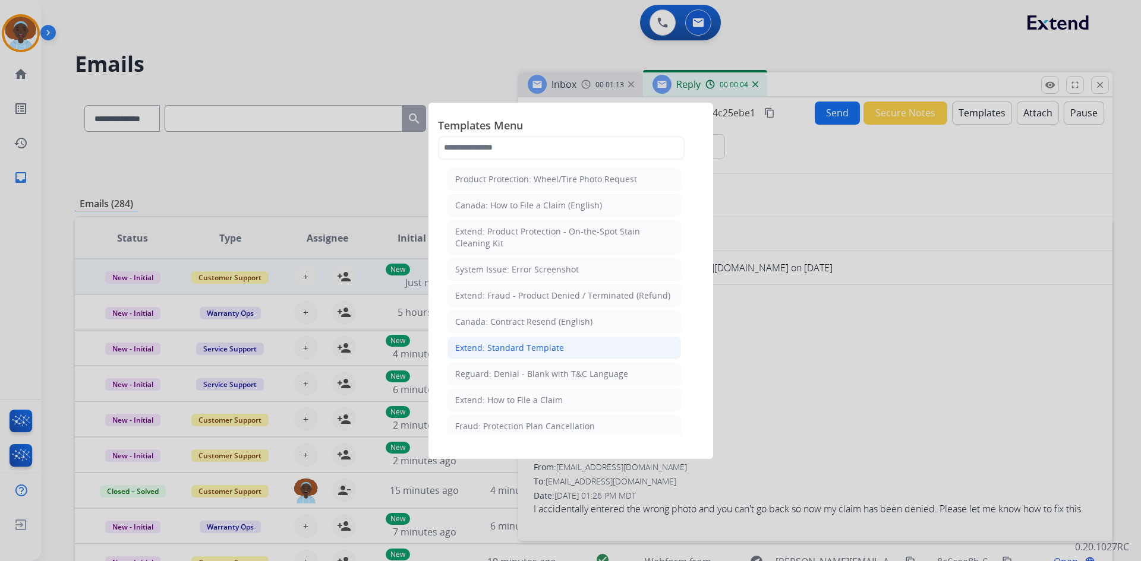
click at [504, 348] on div "Extend: Standard Template" at bounding box center [509, 348] width 109 height 12
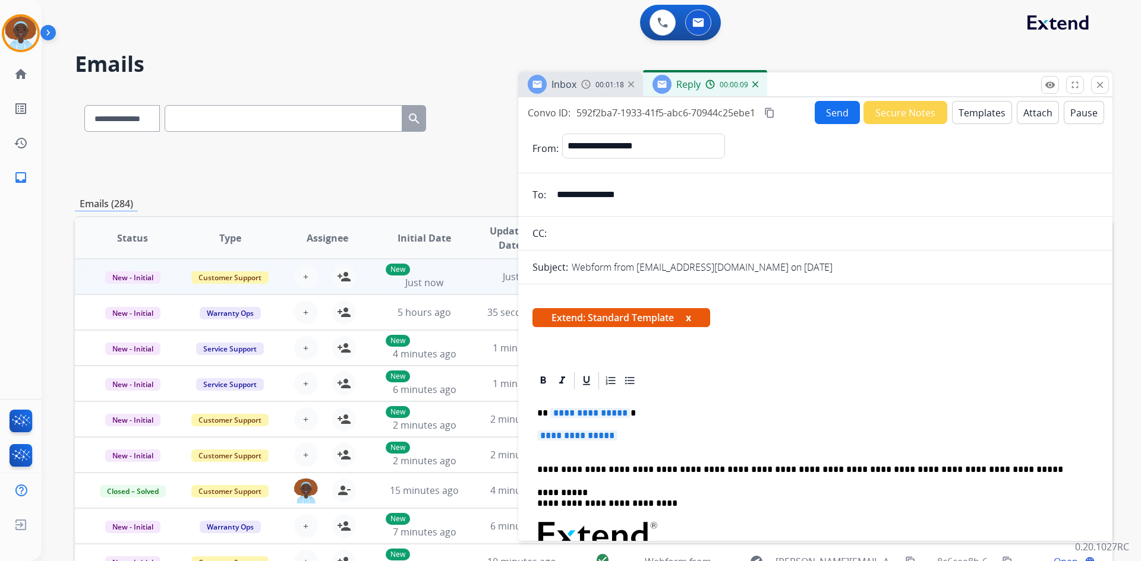
click at [580, 411] on span "**********" at bounding box center [590, 413] width 80 height 10
click at [579, 437] on span "**********" at bounding box center [577, 436] width 80 height 10
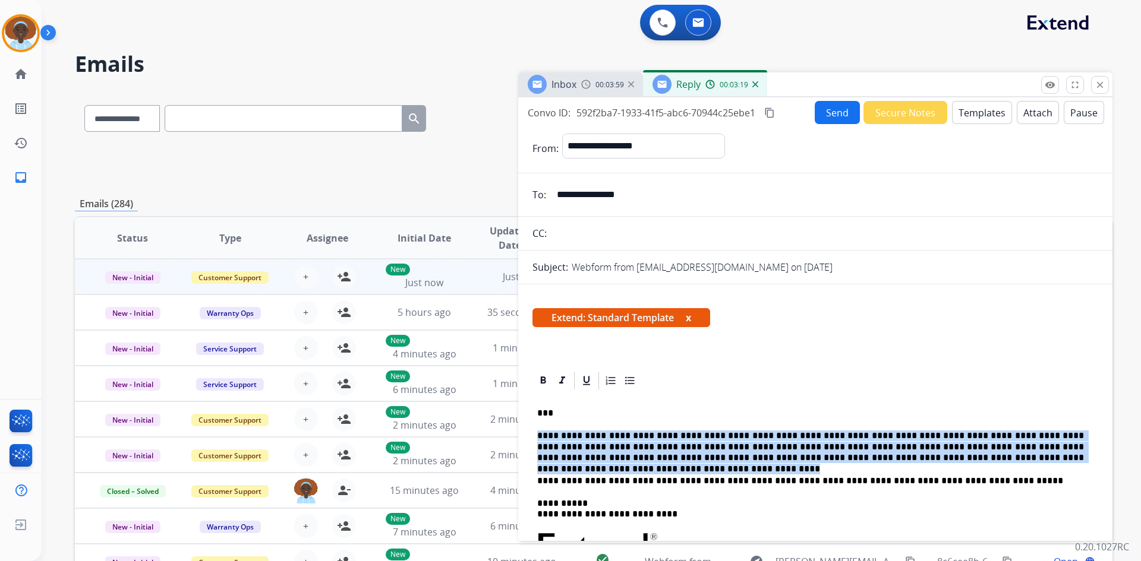
drag, startPoint x: 1023, startPoint y: 458, endPoint x: 538, endPoint y: 435, distance: 485.9
click at [538, 435] on p "**********" at bounding box center [810, 447] width 547 height 33
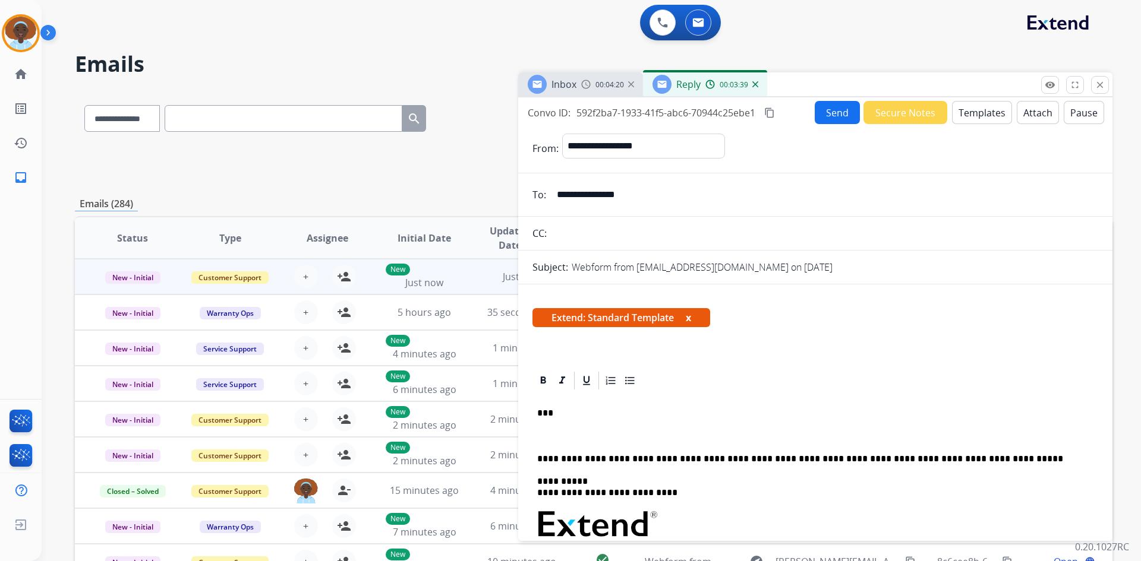
click at [545, 434] on p at bounding box center [810, 436] width 547 height 11
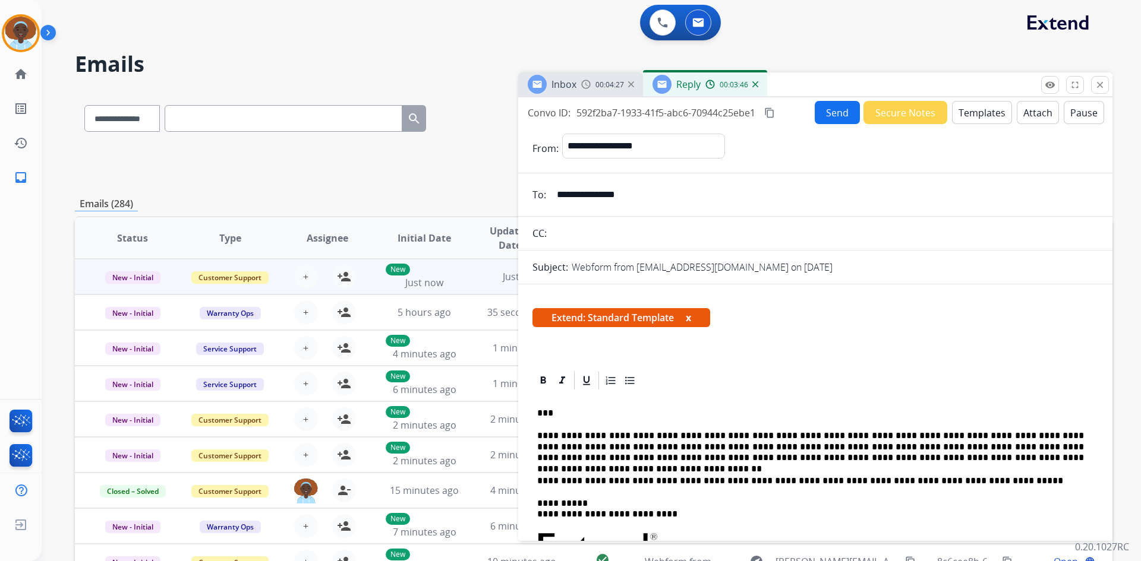
click at [831, 108] on button "Send" at bounding box center [837, 112] width 45 height 23
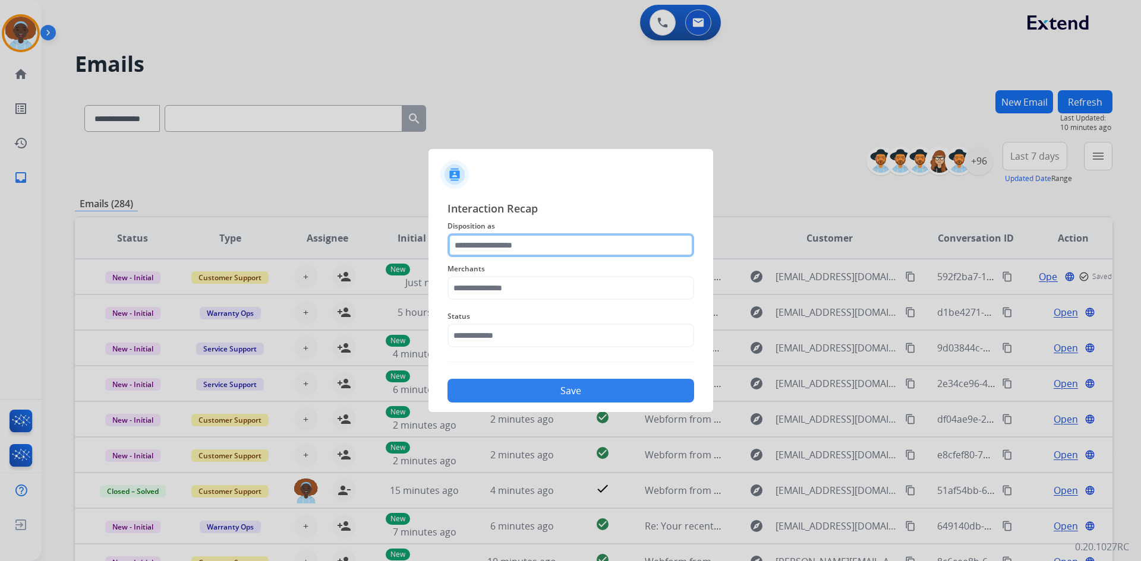
click at [535, 241] on input "text" at bounding box center [570, 245] width 247 height 24
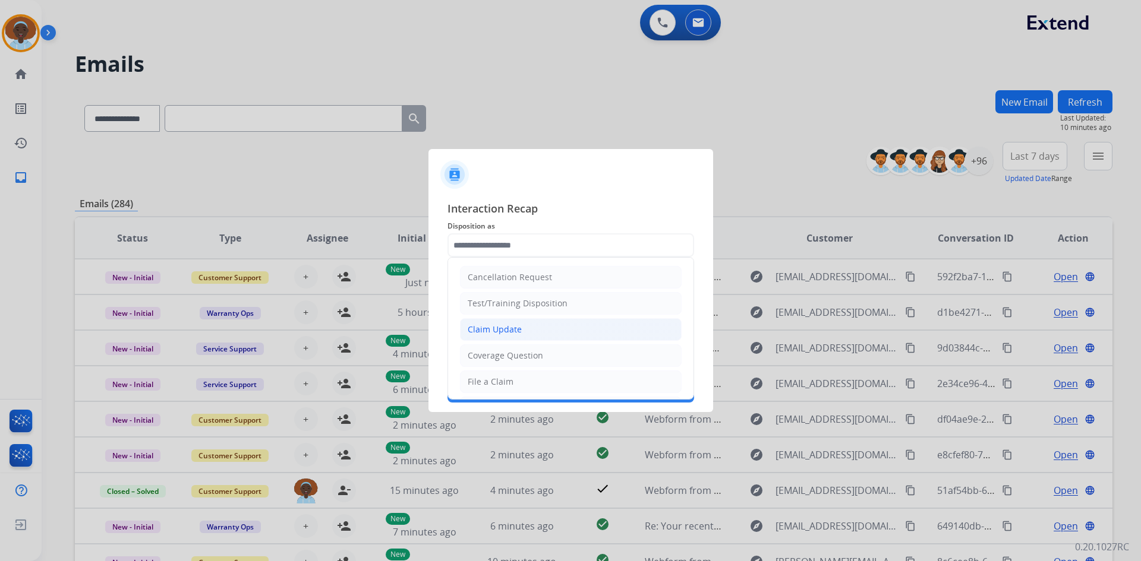
click at [532, 330] on li "Claim Update" at bounding box center [571, 329] width 222 height 23
type input "**********"
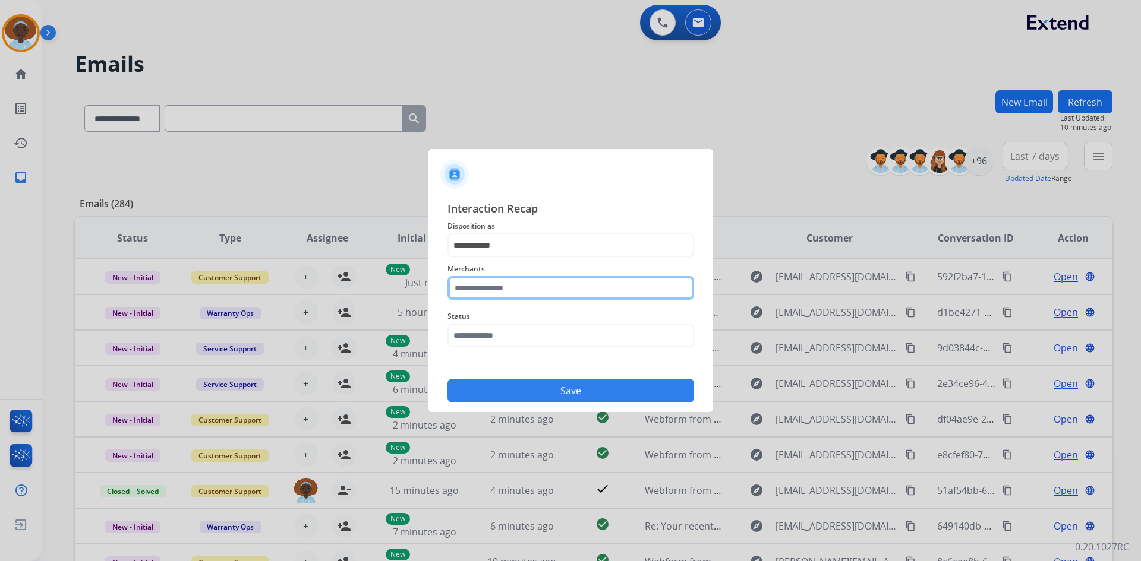
click at [488, 289] on input "text" at bounding box center [570, 288] width 247 height 24
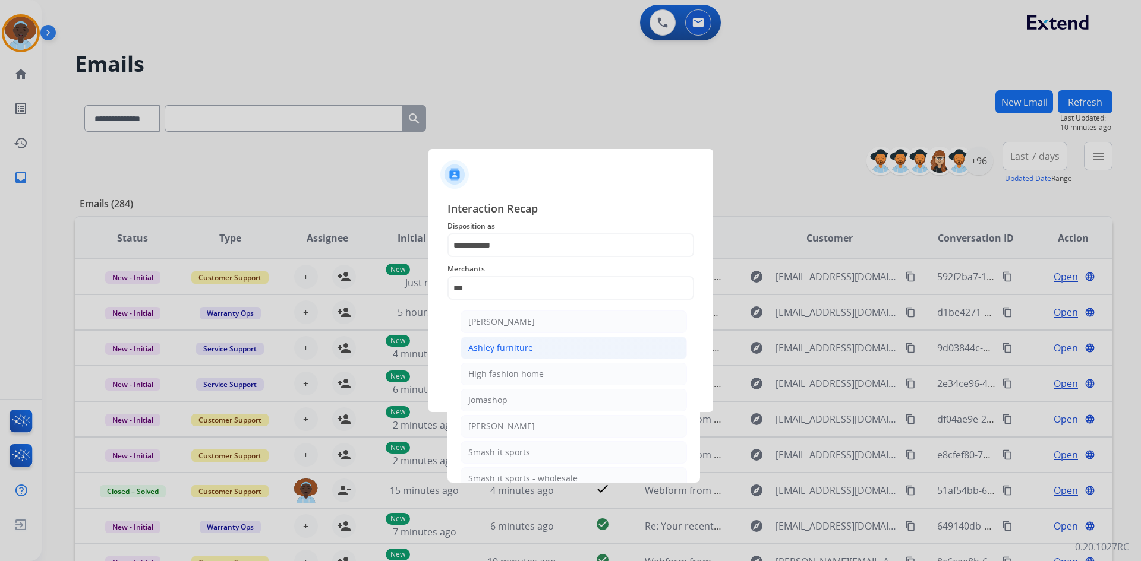
click at [529, 346] on div "Ashley furniture" at bounding box center [500, 348] width 65 height 12
type input "**********"
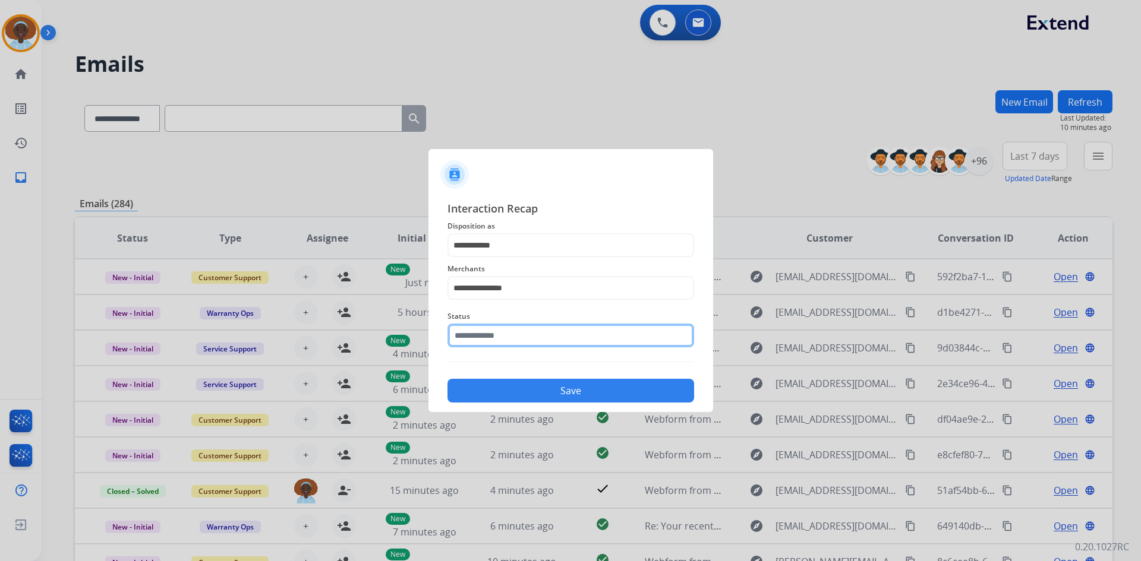
click at [533, 337] on input "text" at bounding box center [570, 336] width 247 height 24
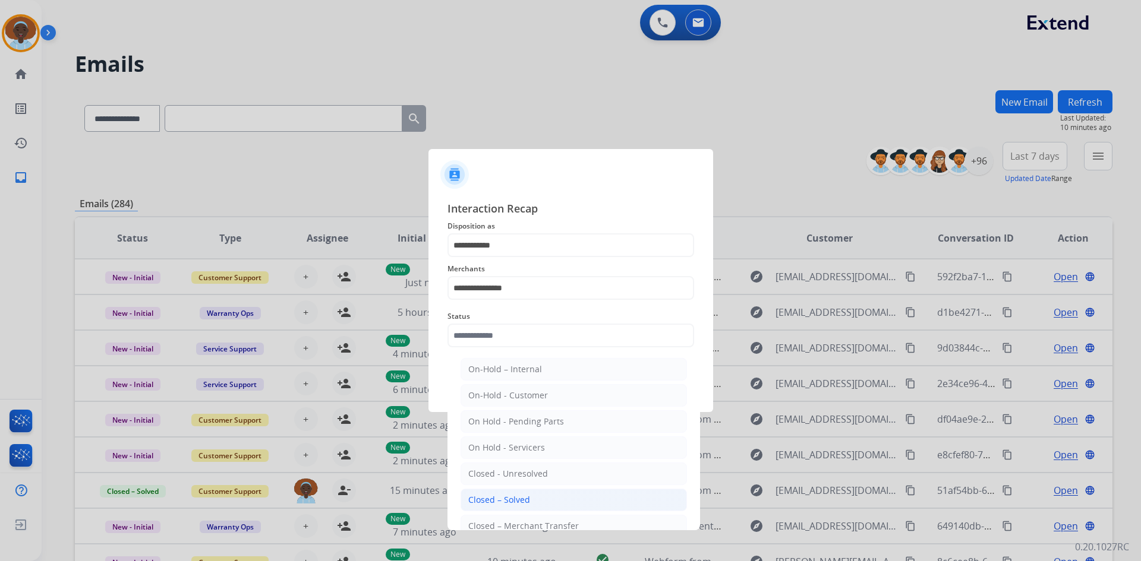
drag, startPoint x: 548, startPoint y: 506, endPoint x: 552, endPoint y: 441, distance: 64.3
click at [548, 504] on li "Closed – Solved" at bounding box center [573, 500] width 226 height 23
type input "**********"
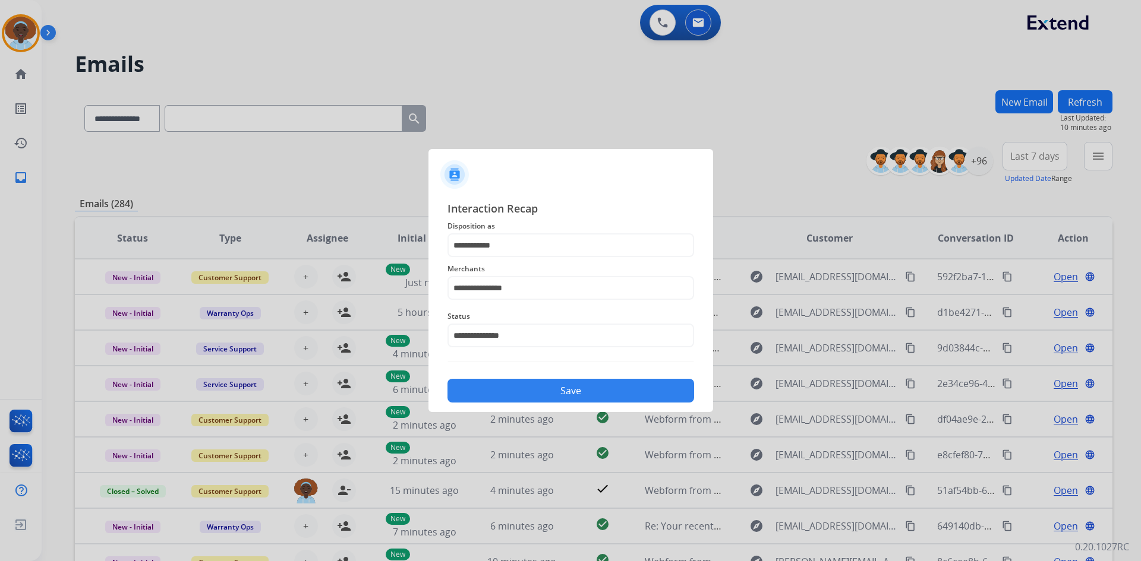
click at [550, 401] on button "Save" at bounding box center [570, 391] width 247 height 24
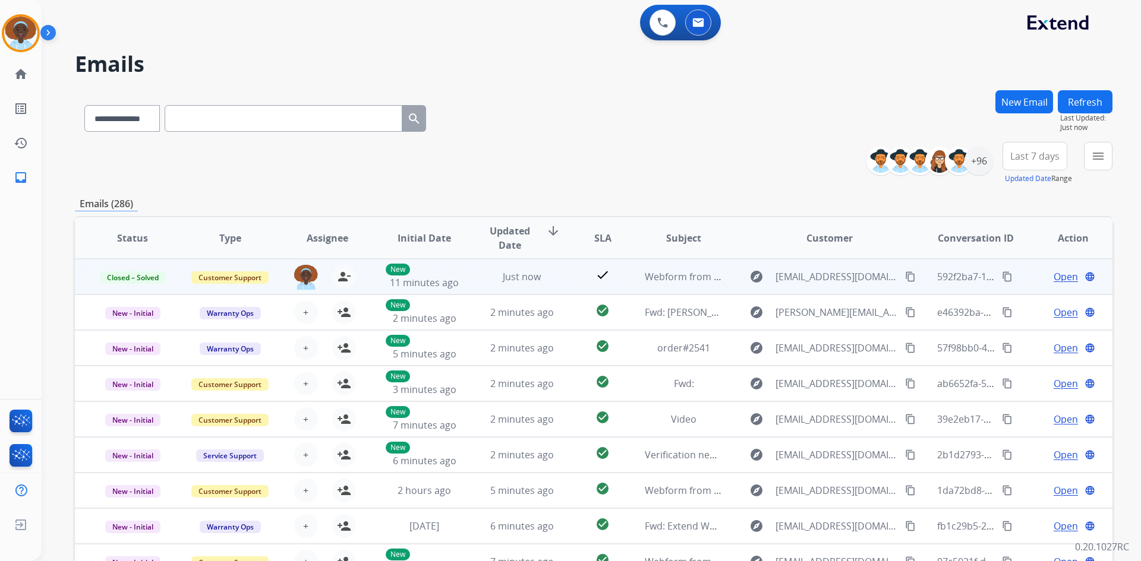
click at [1058, 276] on span "Open" at bounding box center [1065, 277] width 24 height 14
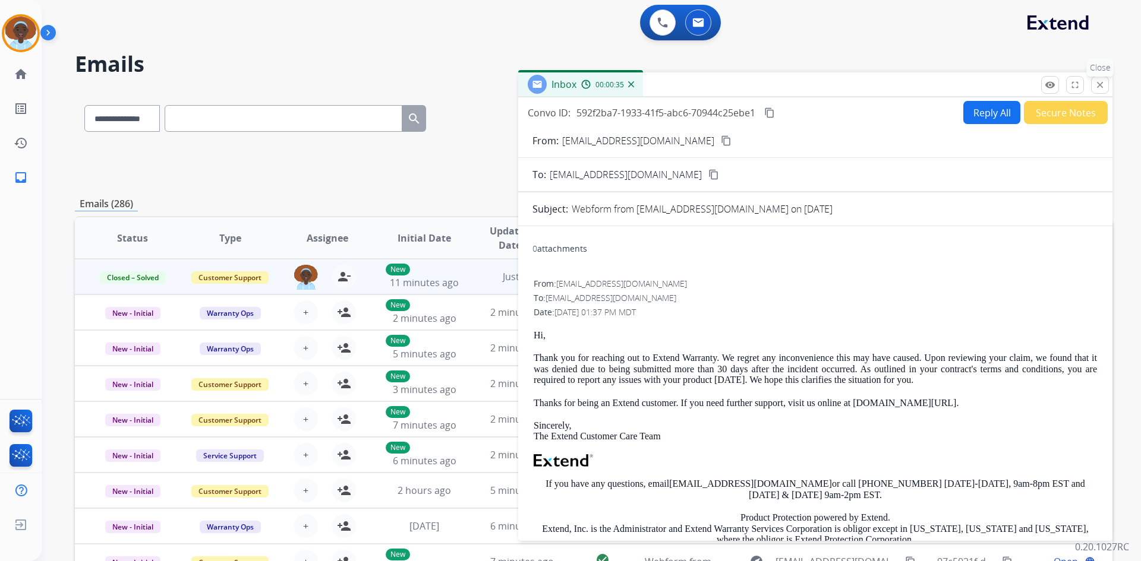
click at [1102, 87] on mat-icon "close" at bounding box center [1099, 85] width 11 height 11
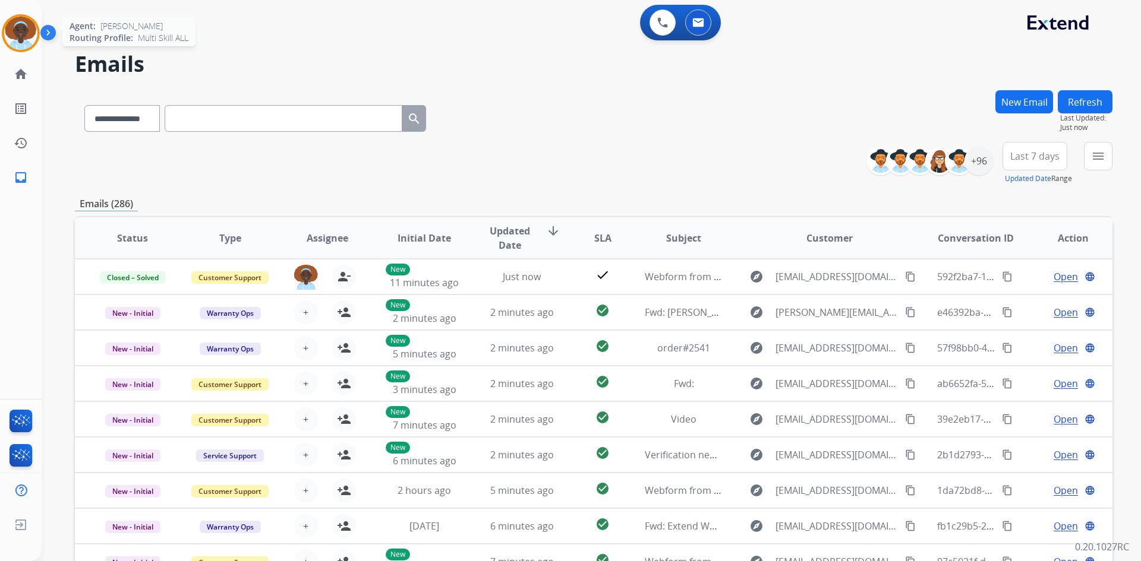
click at [17, 40] on img at bounding box center [20, 33] width 33 height 33
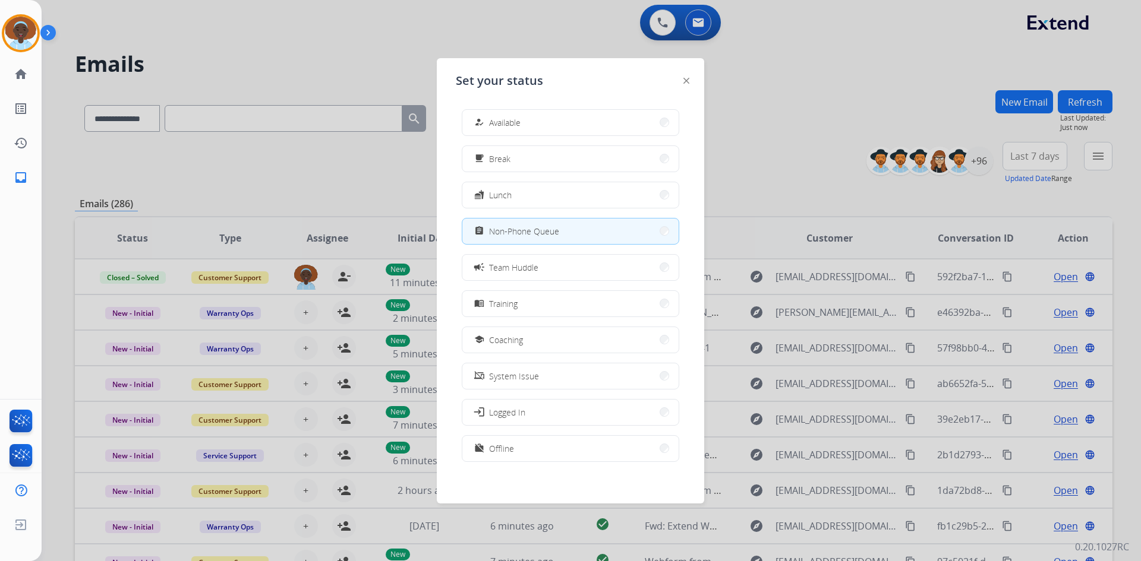
drag, startPoint x: 512, startPoint y: 119, endPoint x: 532, endPoint y: 187, distance: 70.8
click at [511, 118] on span "Available" at bounding box center [504, 122] width 31 height 12
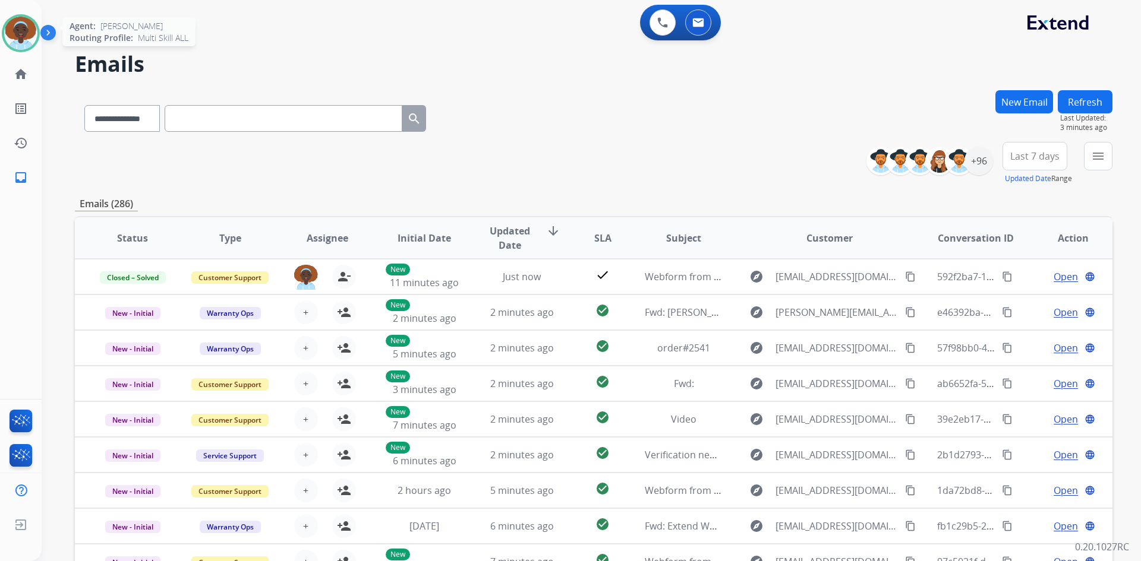
click at [23, 28] on img at bounding box center [20, 33] width 33 height 33
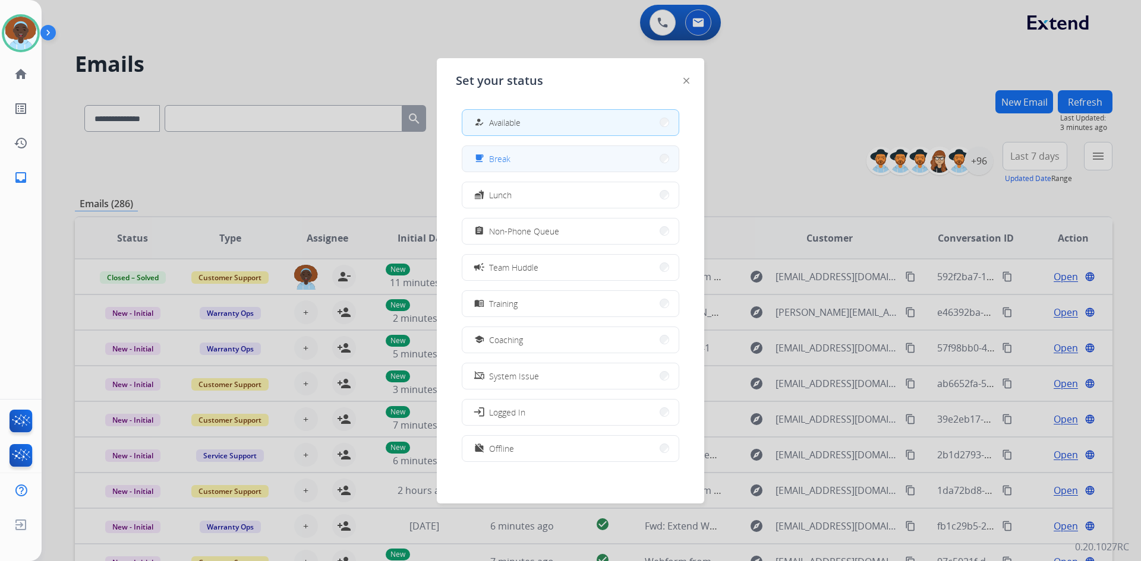
click at [536, 161] on button "free_breakfast Break" at bounding box center [570, 159] width 216 height 26
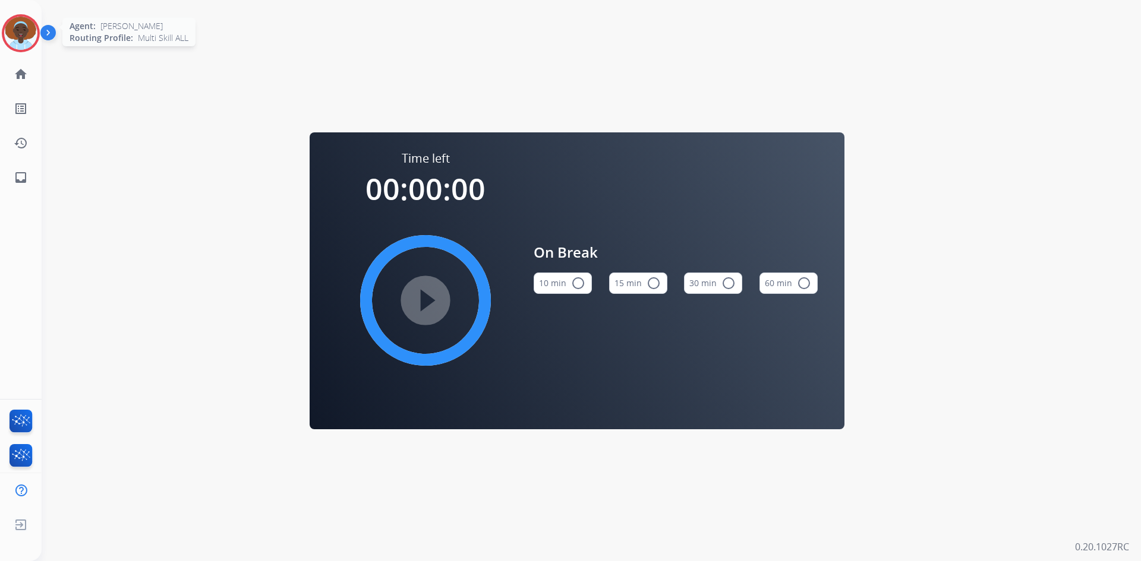
click at [14, 28] on img at bounding box center [20, 33] width 33 height 33
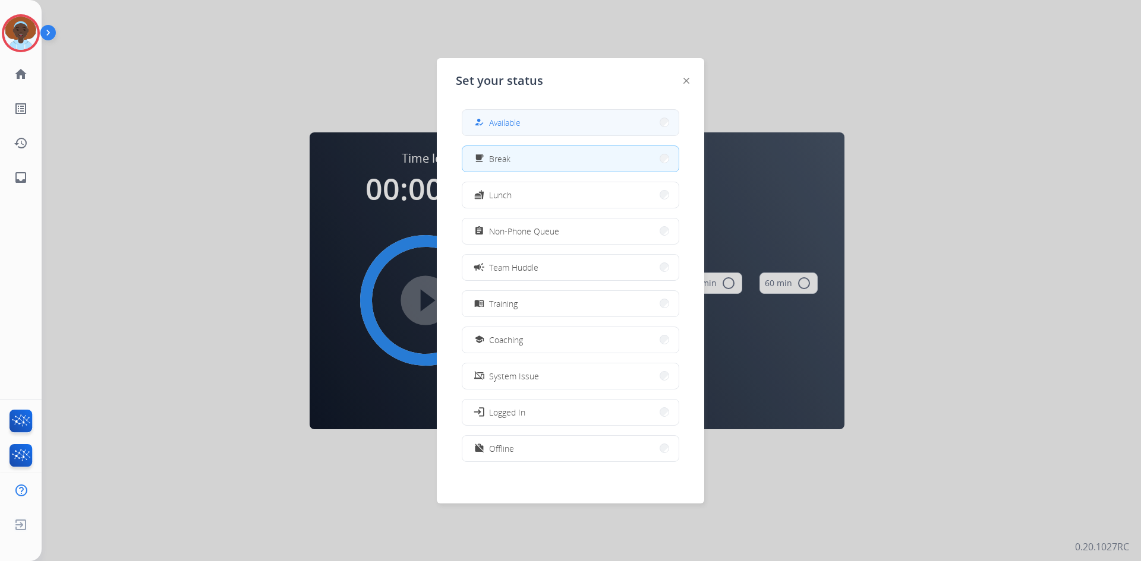
click at [550, 119] on button "how_to_reg Available" at bounding box center [570, 123] width 216 height 26
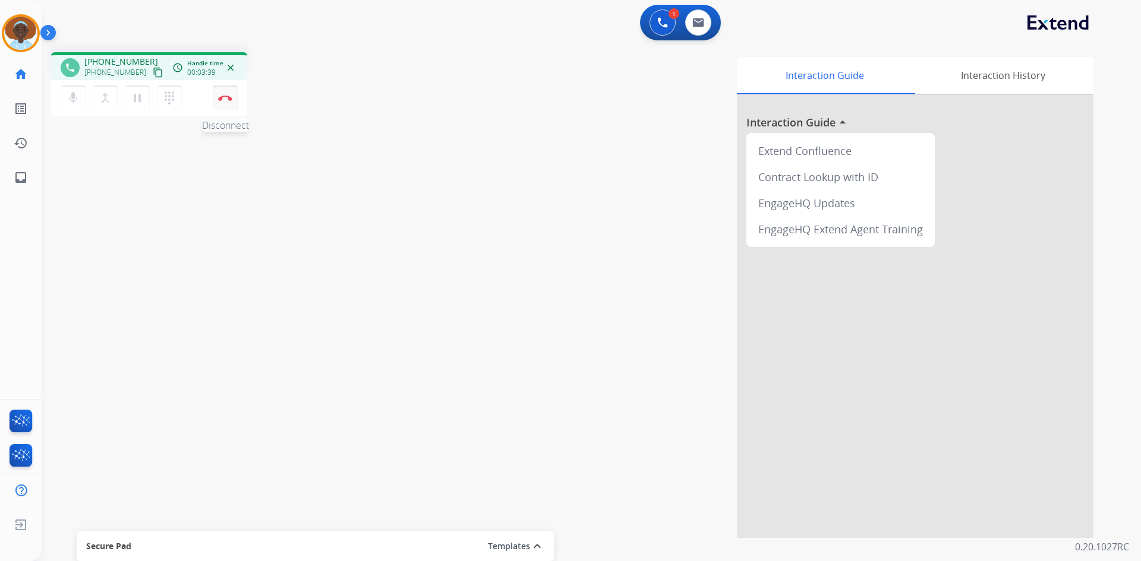
click at [222, 101] on button "Disconnect" at bounding box center [225, 98] width 25 height 25
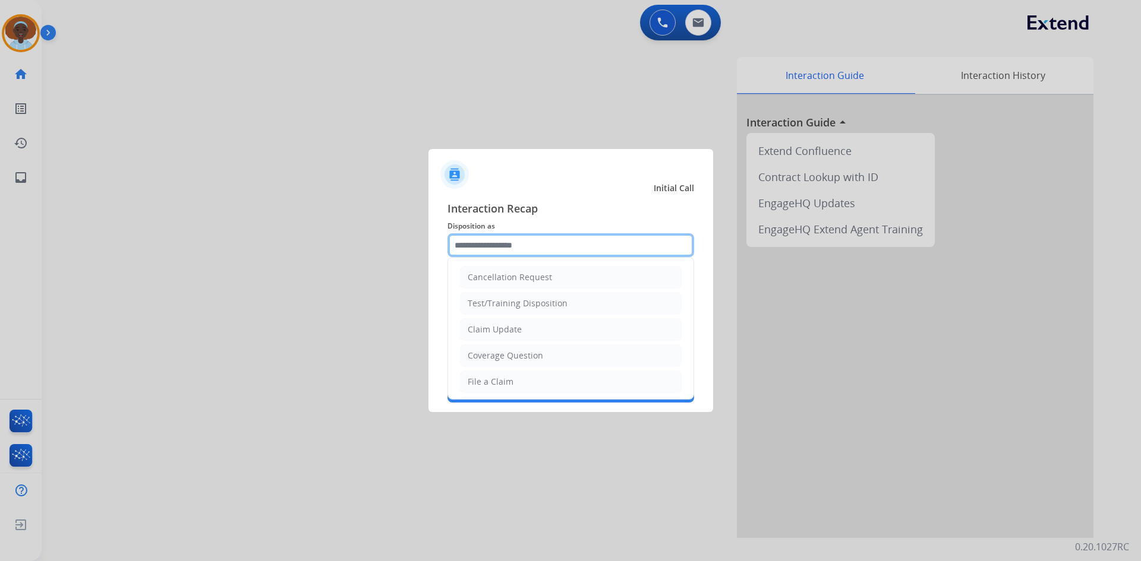
click at [541, 239] on input "text" at bounding box center [570, 245] width 247 height 24
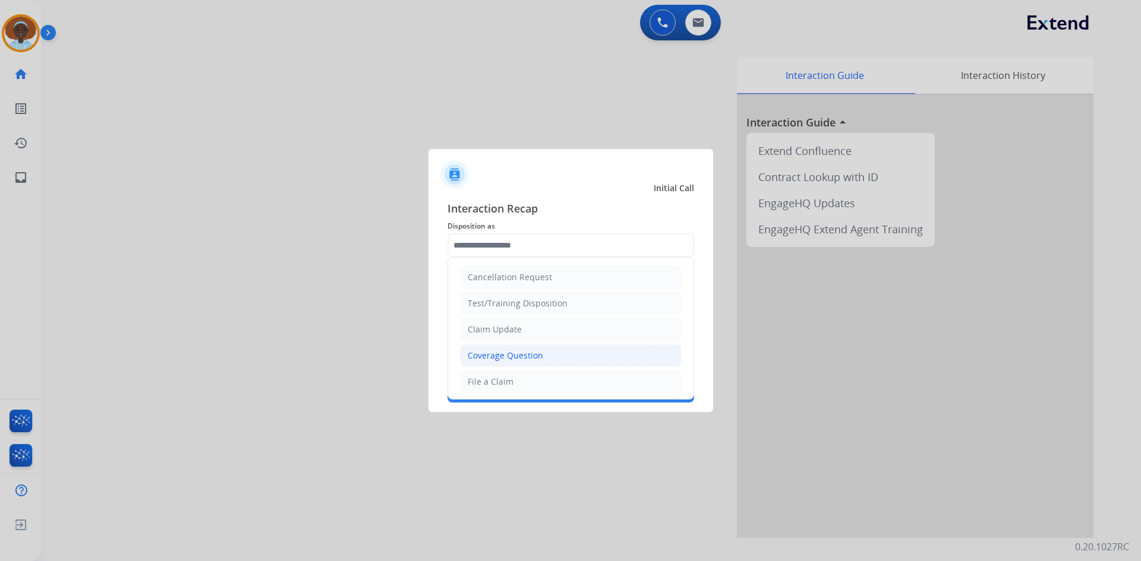
click at [540, 354] on div "Coverage Question" at bounding box center [505, 356] width 75 height 12
type input "**********"
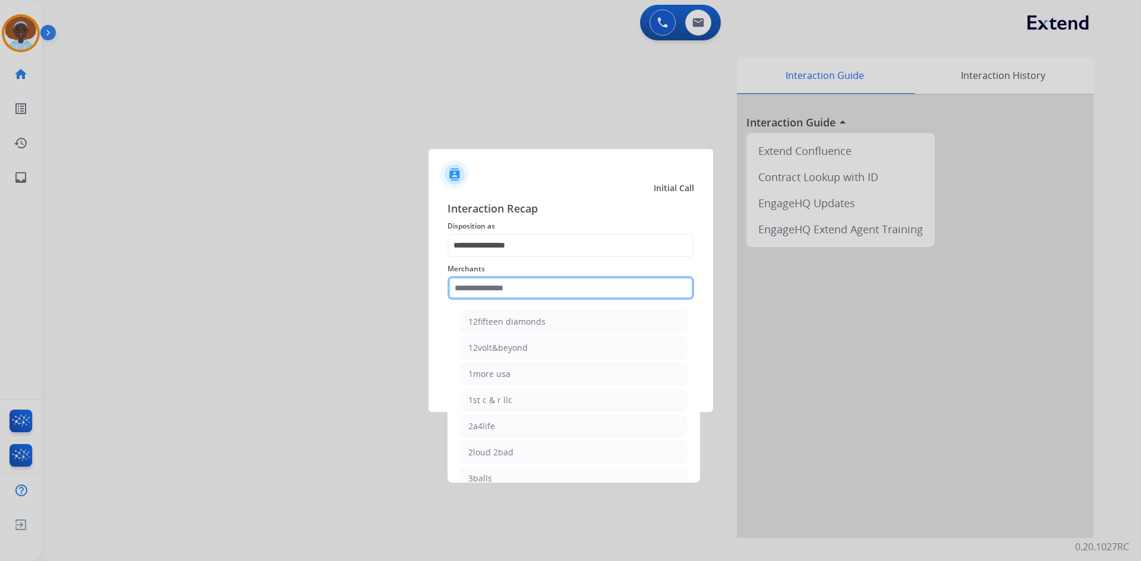
click at [534, 287] on input "text" at bounding box center [570, 288] width 247 height 24
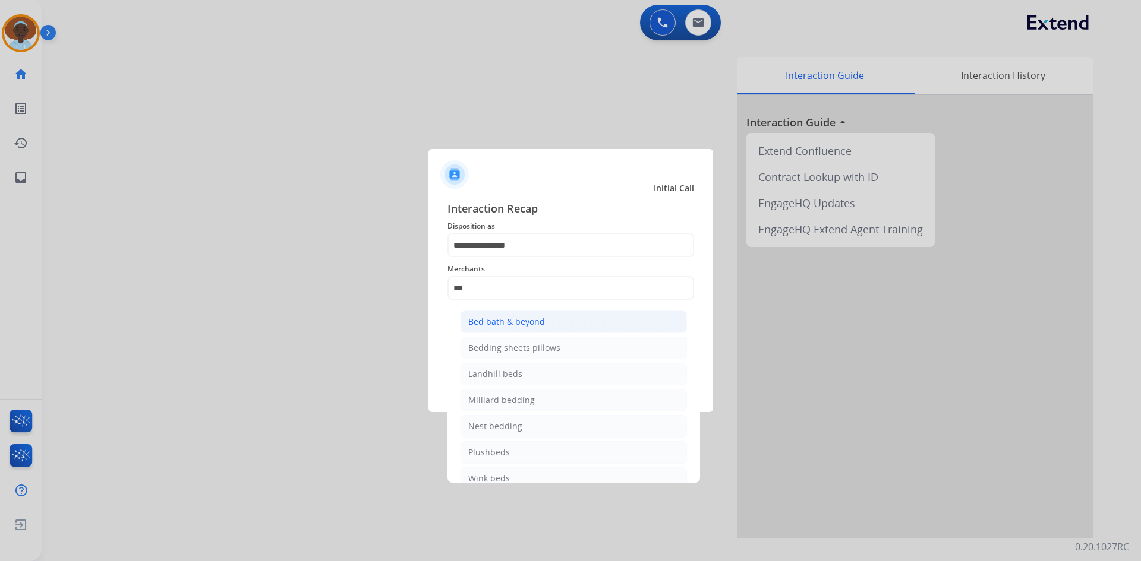
click at [528, 326] on div "Bed bath & beyond" at bounding box center [506, 322] width 77 height 12
type input "**********"
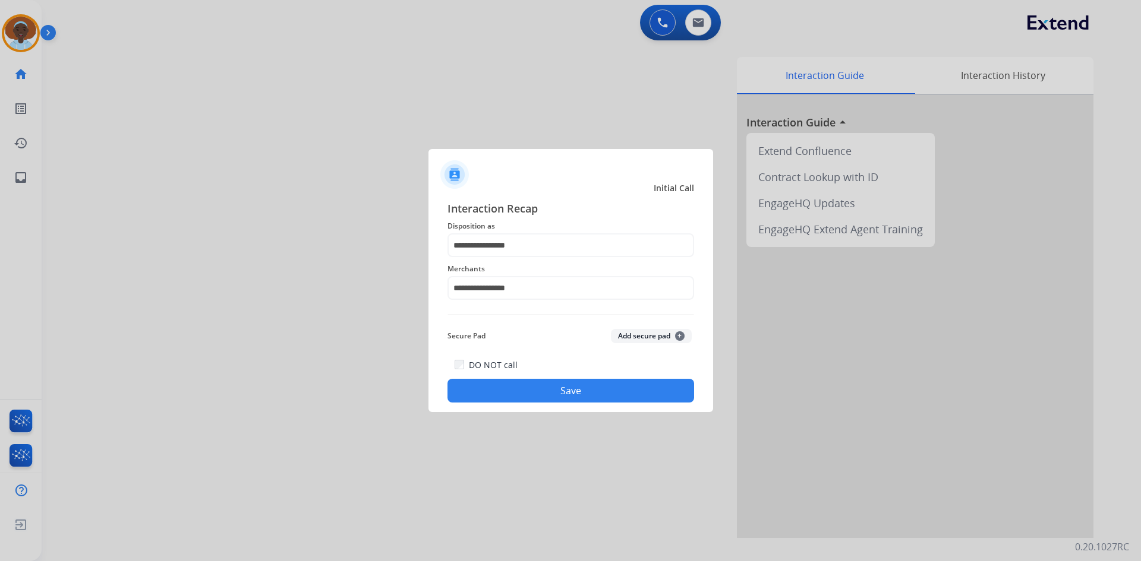
click at [573, 393] on button "Save" at bounding box center [570, 391] width 247 height 24
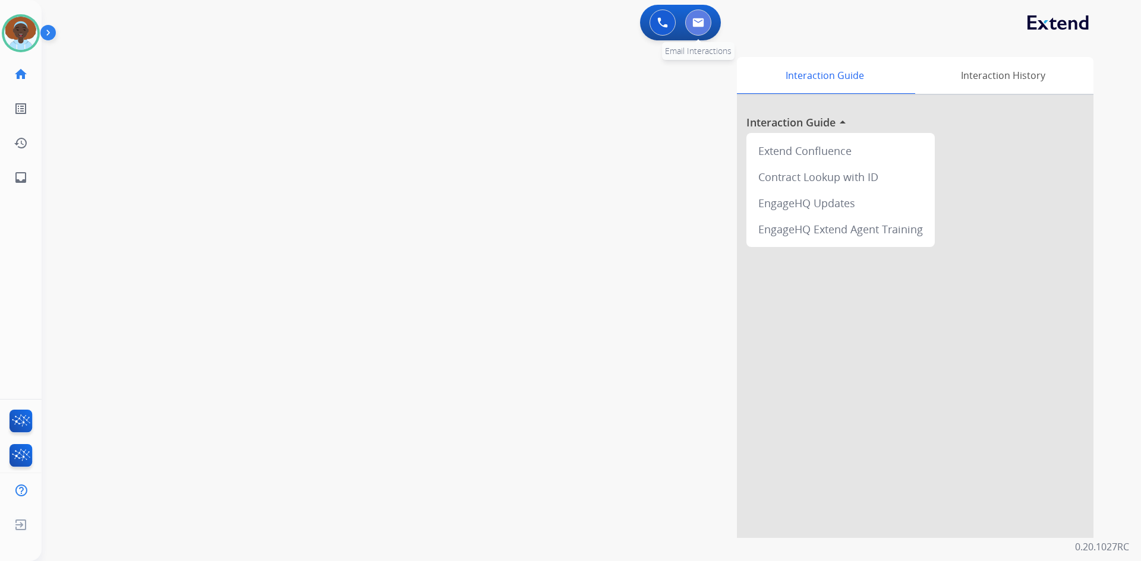
click at [692, 25] on img at bounding box center [698, 23] width 12 height 10
select select "**********"
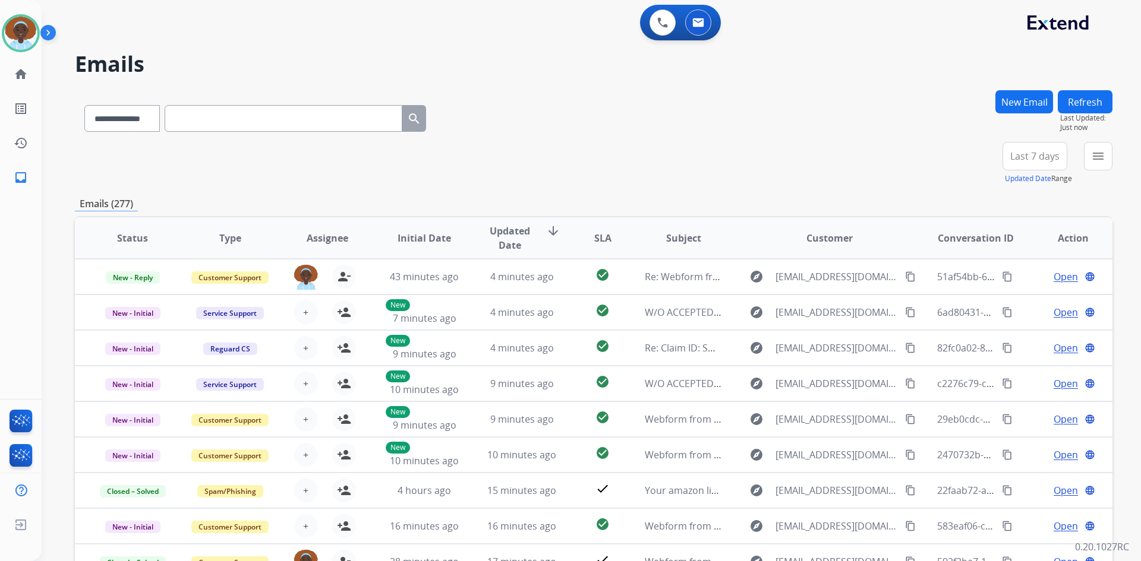
scroll to position [59, 0]
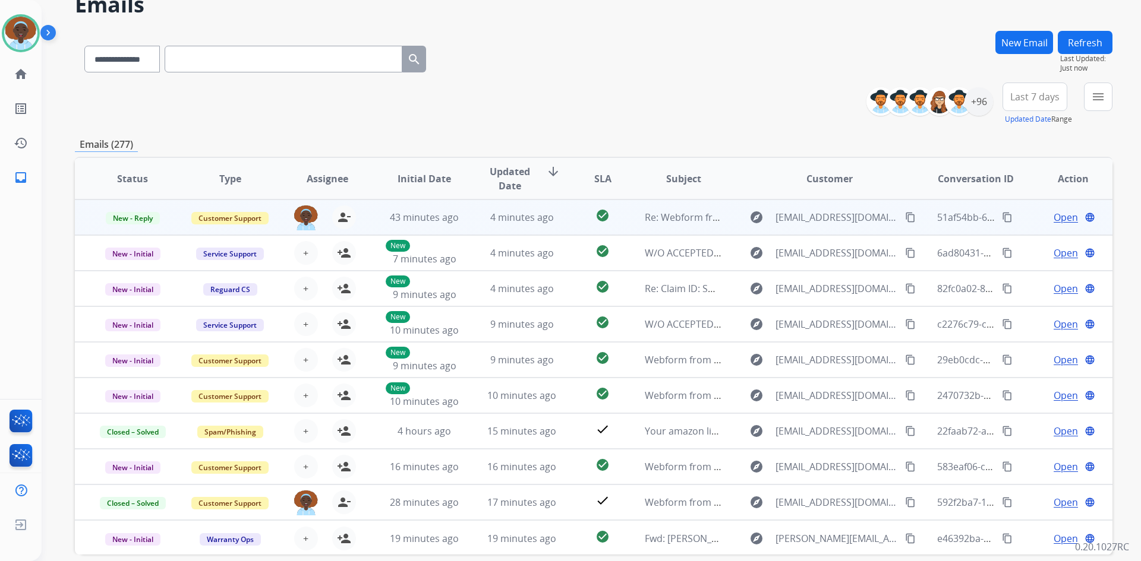
click at [1054, 215] on span "Open" at bounding box center [1065, 217] width 24 height 14
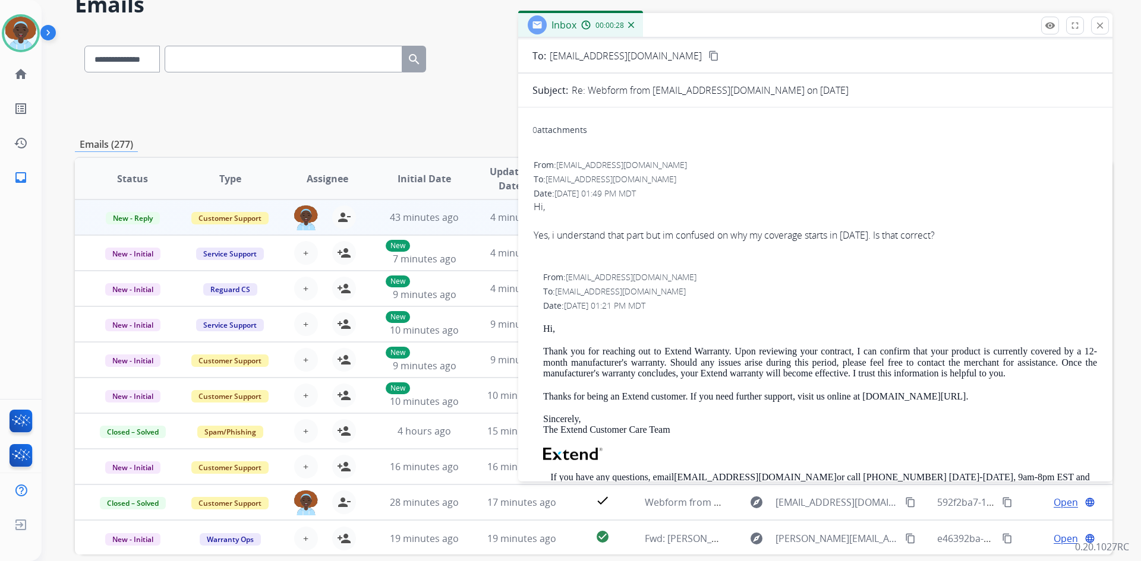
scroll to position [0, 0]
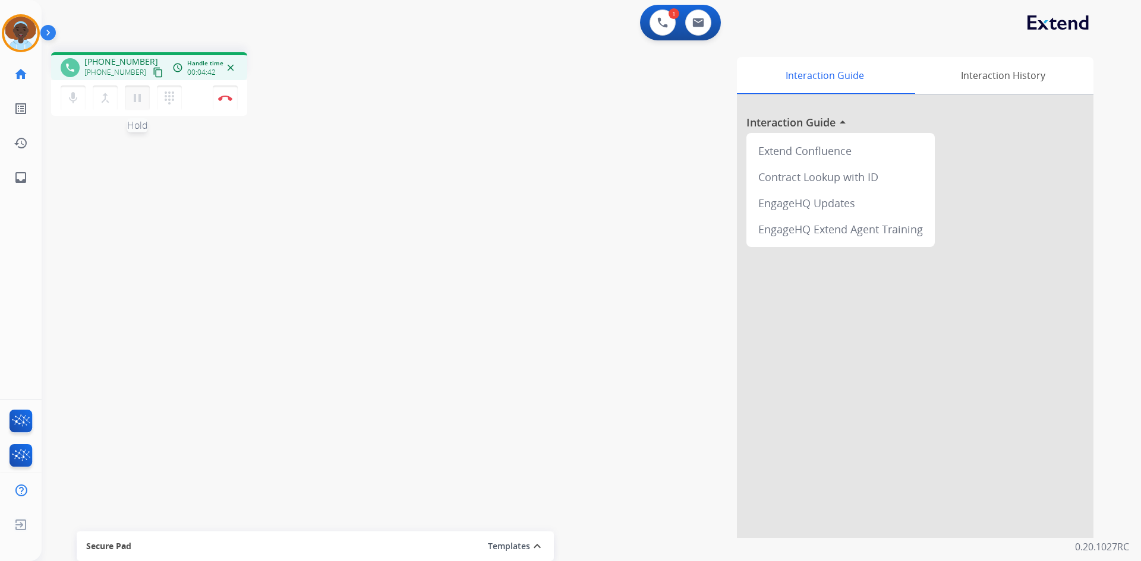
click at [138, 98] on mat-icon "pause" at bounding box center [137, 98] width 14 height 14
click at [170, 97] on mat-icon "dialpad" at bounding box center [169, 98] width 14 height 14
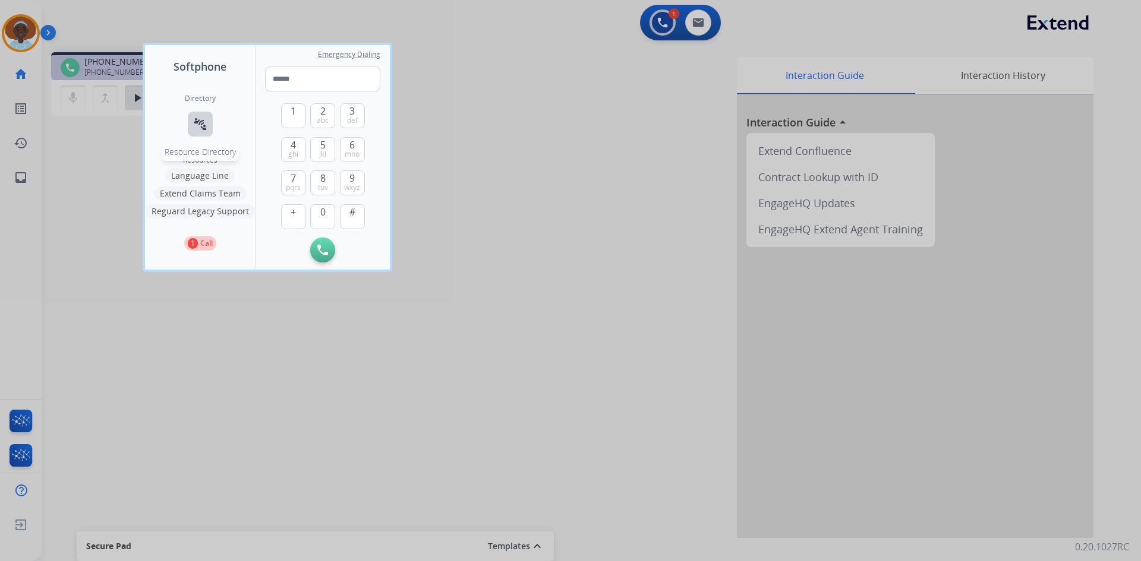
click at [202, 122] on mat-icon "connect_without_contact" at bounding box center [200, 124] width 14 height 14
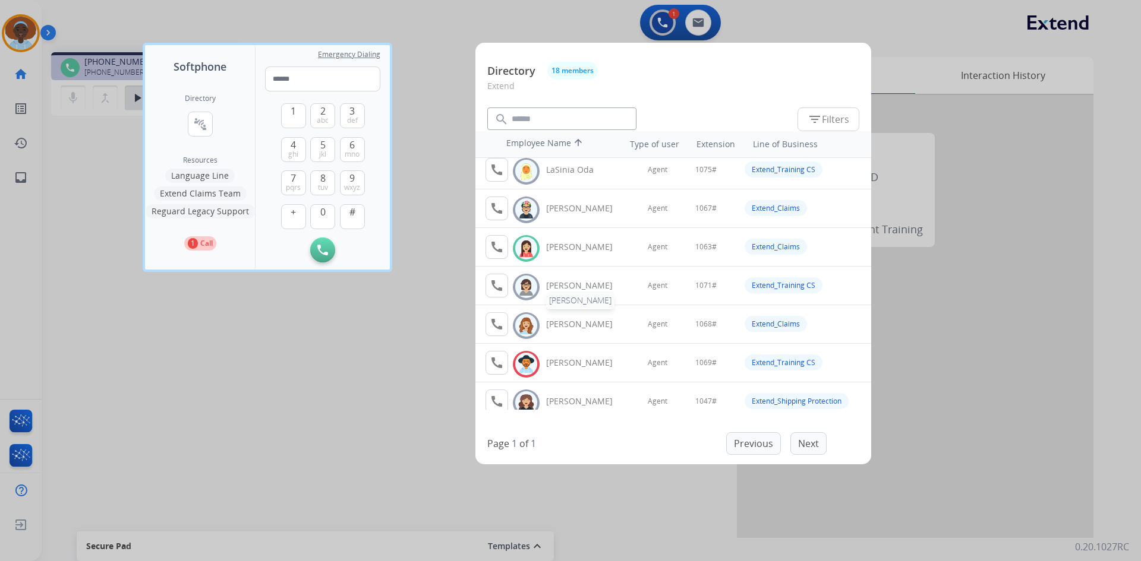
scroll to position [334, 0]
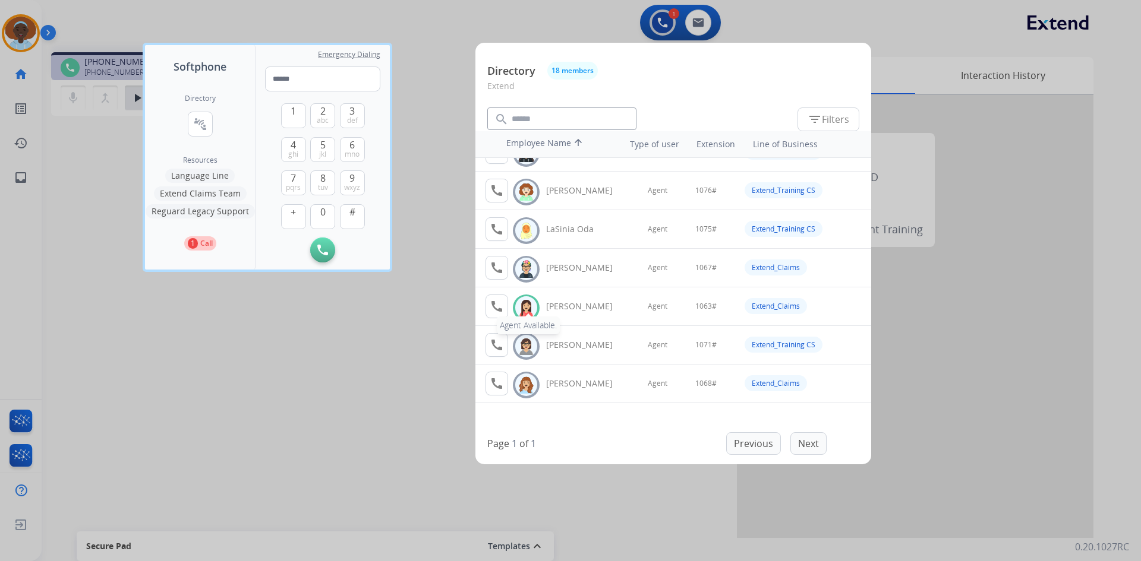
click at [494, 309] on mat-icon "call" at bounding box center [497, 306] width 14 height 14
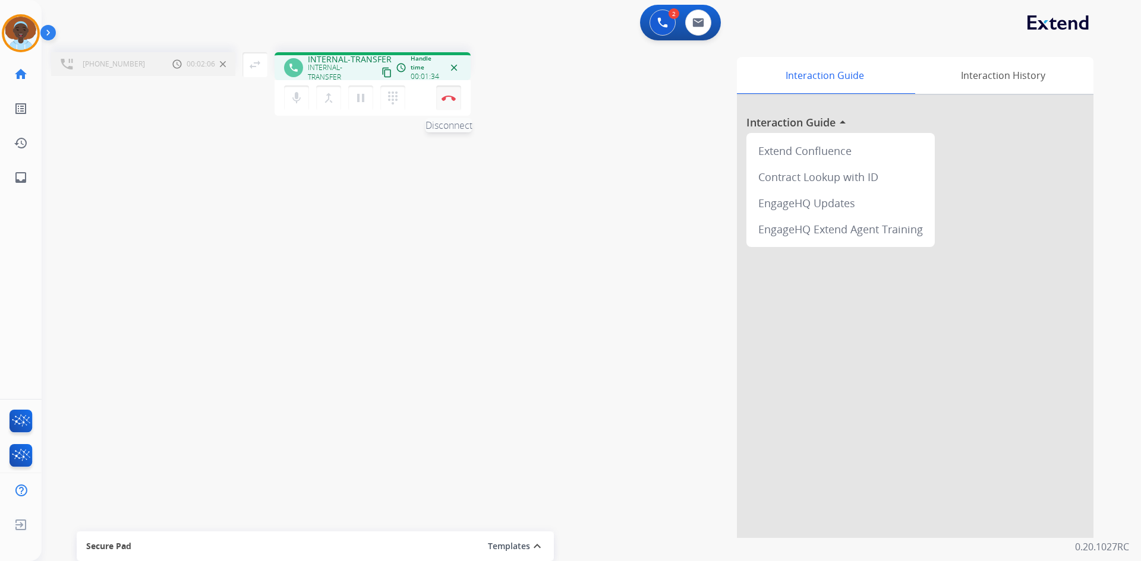
click at [444, 100] on img at bounding box center [448, 98] width 14 height 6
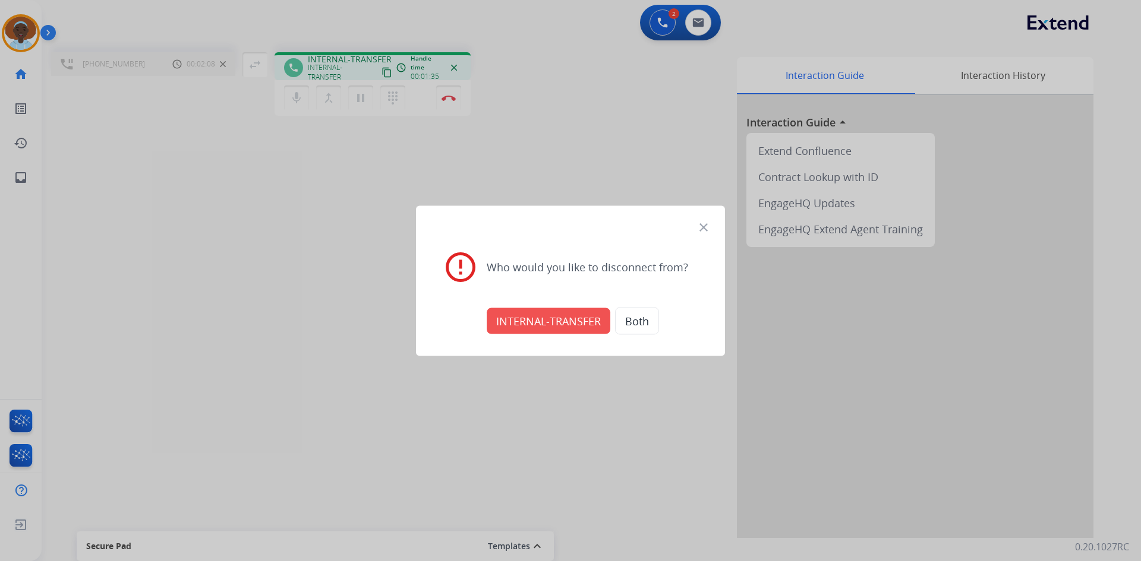
click at [545, 327] on button "INTERNAL-TRANSFER" at bounding box center [549, 321] width 124 height 26
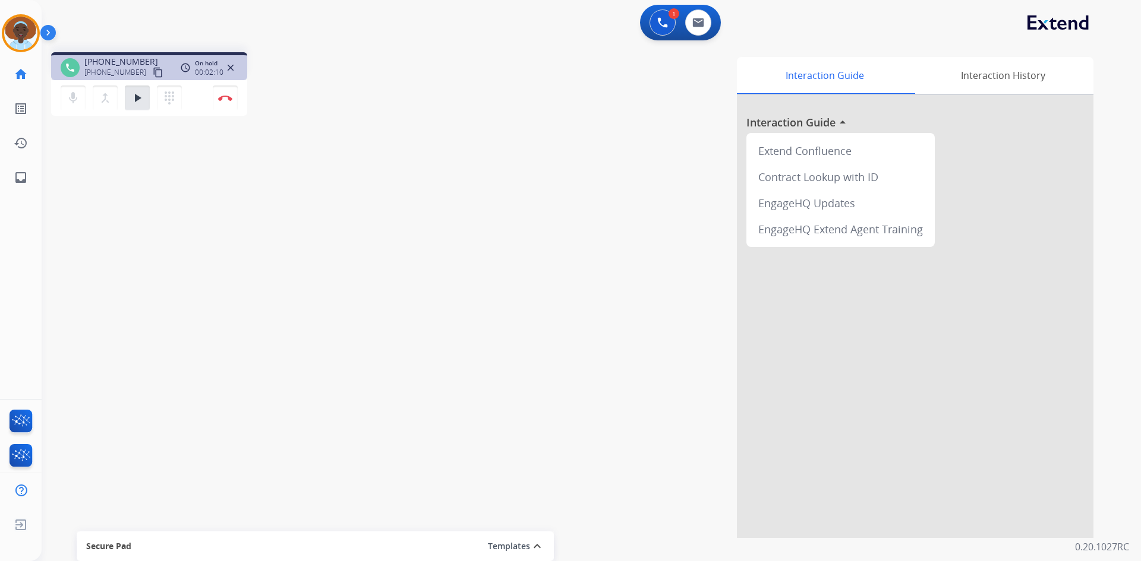
drag, startPoint x: 135, startPoint y: 97, endPoint x: 184, endPoint y: 133, distance: 61.2
click at [135, 97] on mat-icon "play_arrow" at bounding box center [137, 98] width 14 height 14
click at [229, 98] on img at bounding box center [225, 98] width 14 height 6
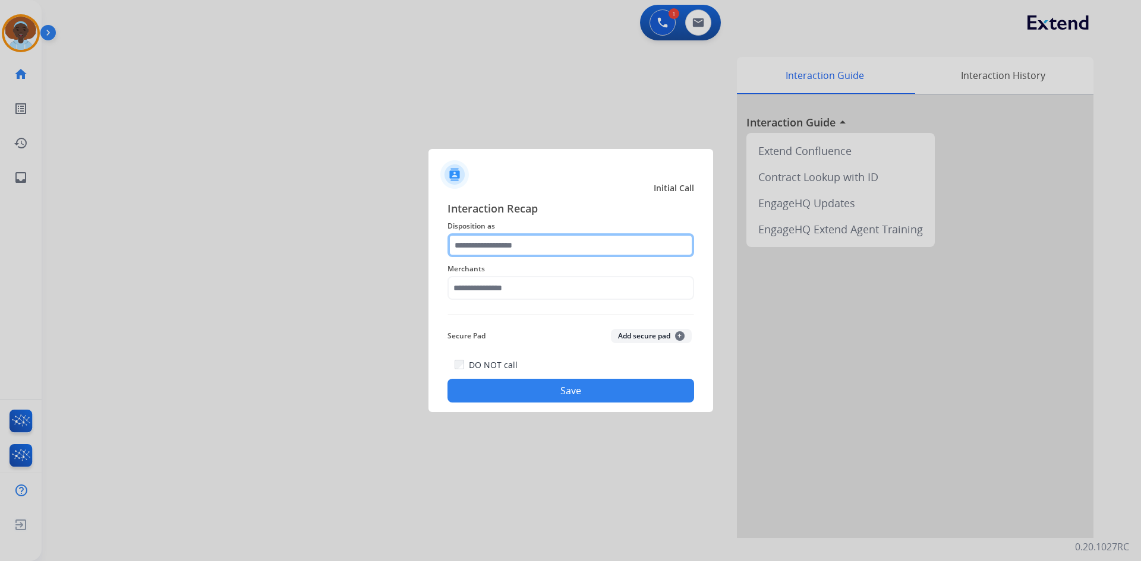
click at [528, 242] on input "text" at bounding box center [570, 245] width 247 height 24
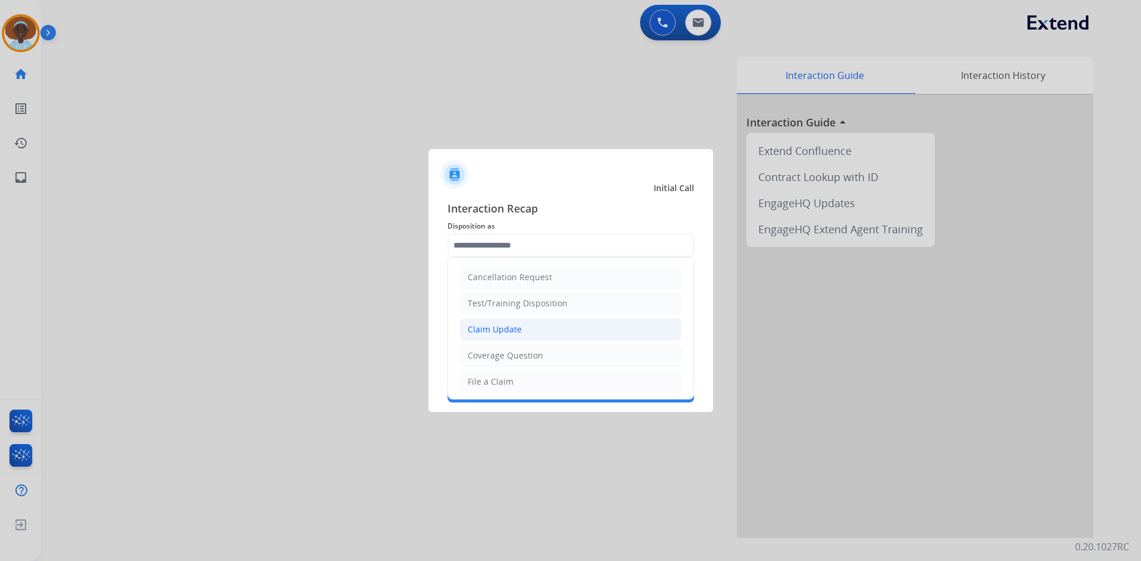
click at [534, 327] on li "Claim Update" at bounding box center [571, 329] width 222 height 23
type input "**********"
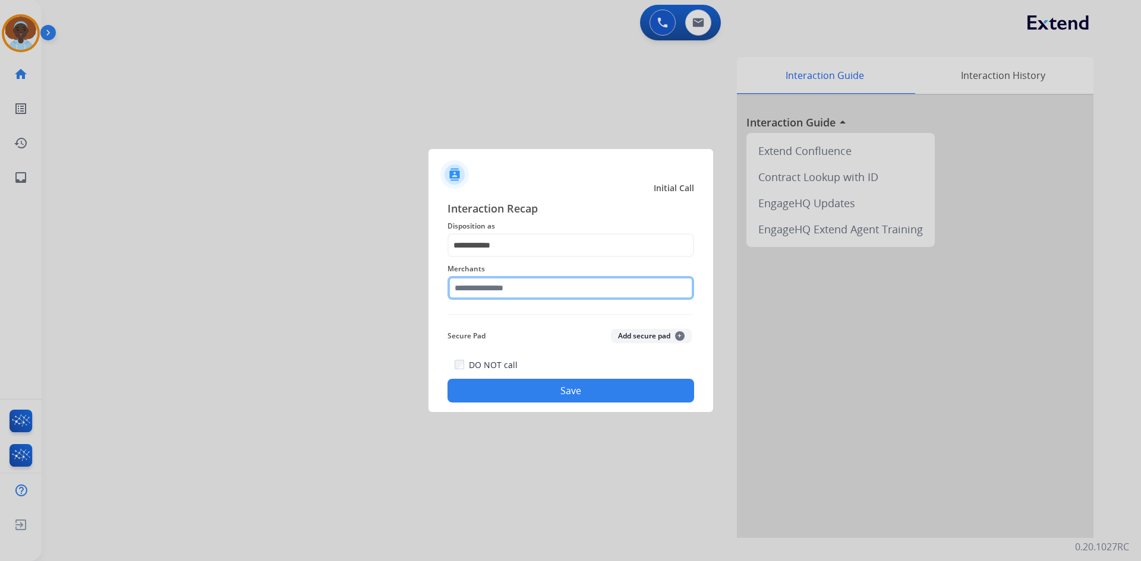
click at [511, 288] on input "text" at bounding box center [570, 288] width 247 height 24
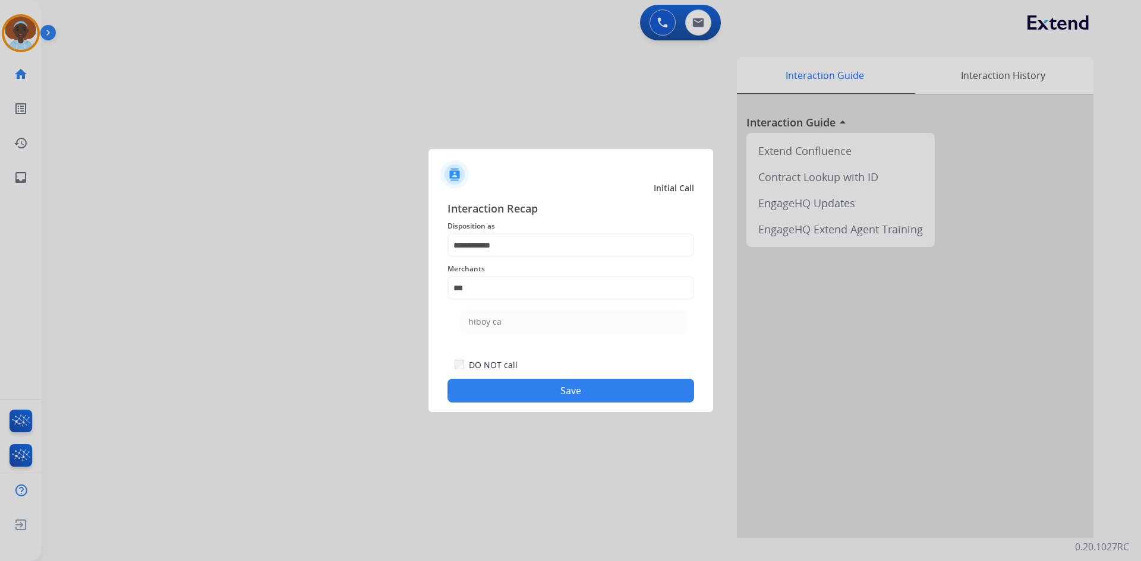
click at [505, 327] on li "hiboy ca" at bounding box center [573, 322] width 226 height 23
type input "********"
click at [559, 390] on button "Save" at bounding box center [570, 391] width 247 height 24
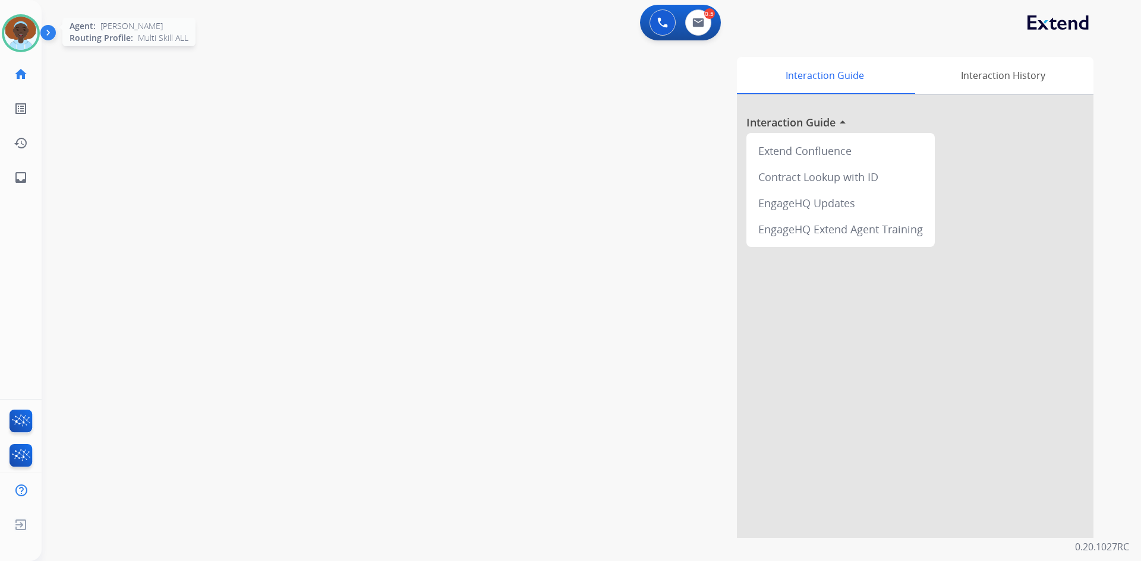
click at [21, 33] on img at bounding box center [20, 33] width 33 height 33
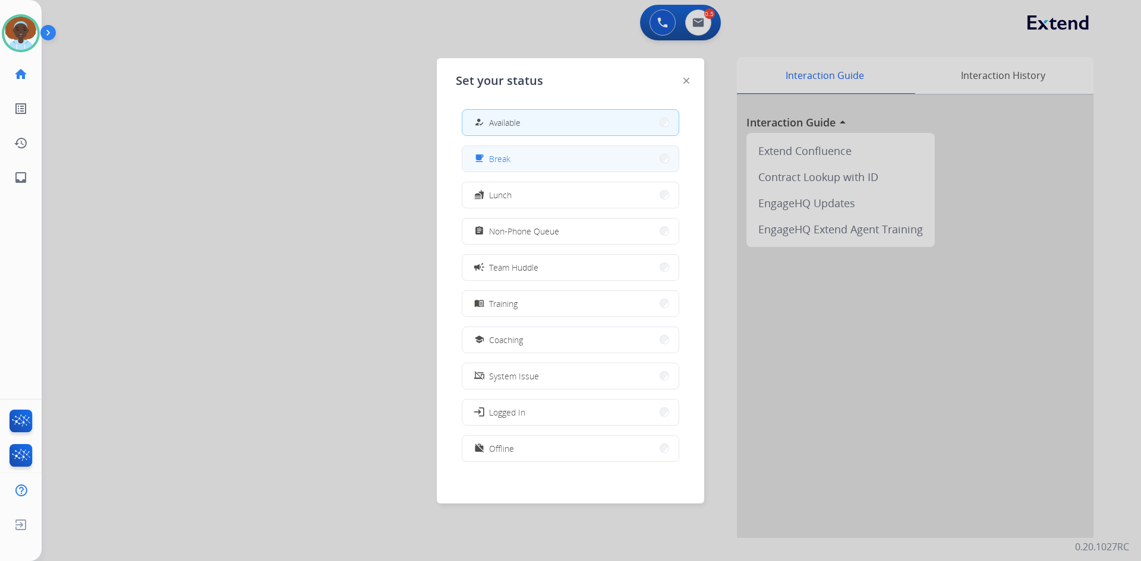
click at [523, 162] on button "free_breakfast Break" at bounding box center [570, 159] width 216 height 26
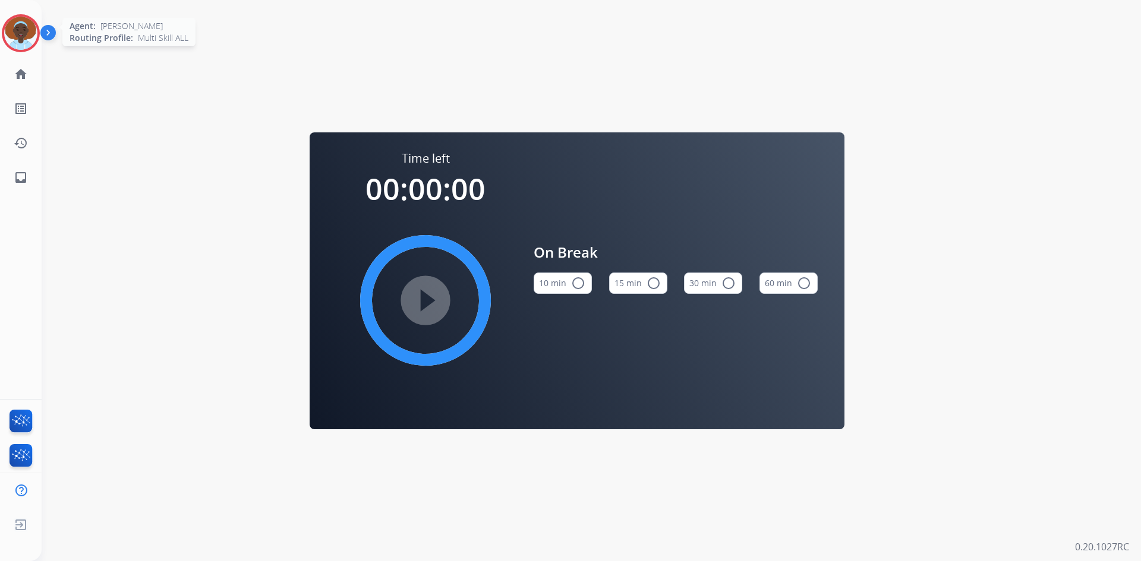
click at [25, 31] on img at bounding box center [20, 33] width 33 height 33
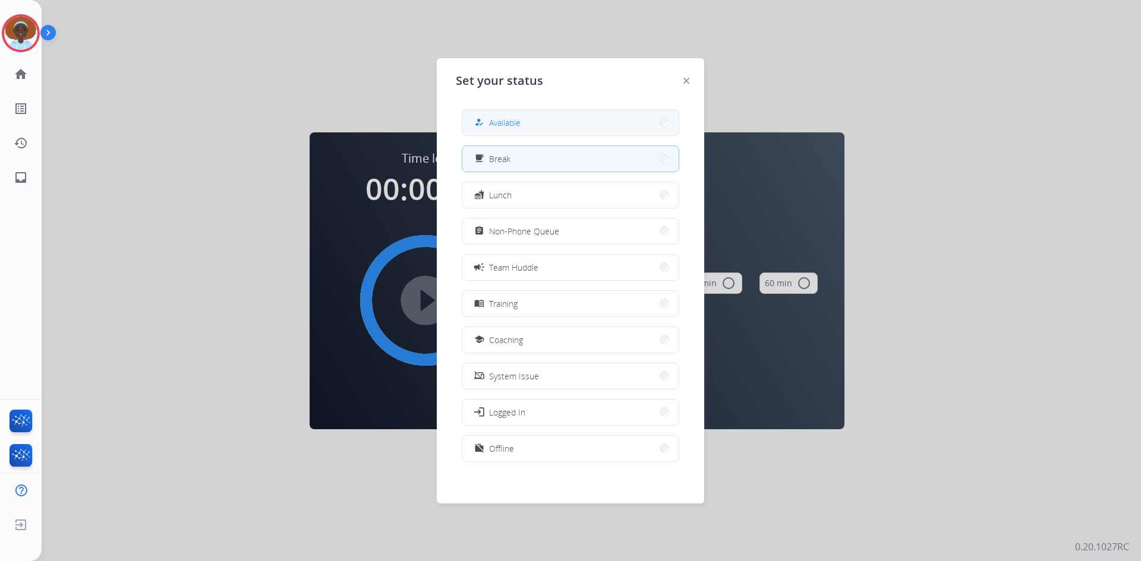
click at [539, 124] on button "how_to_reg Available" at bounding box center [570, 123] width 216 height 26
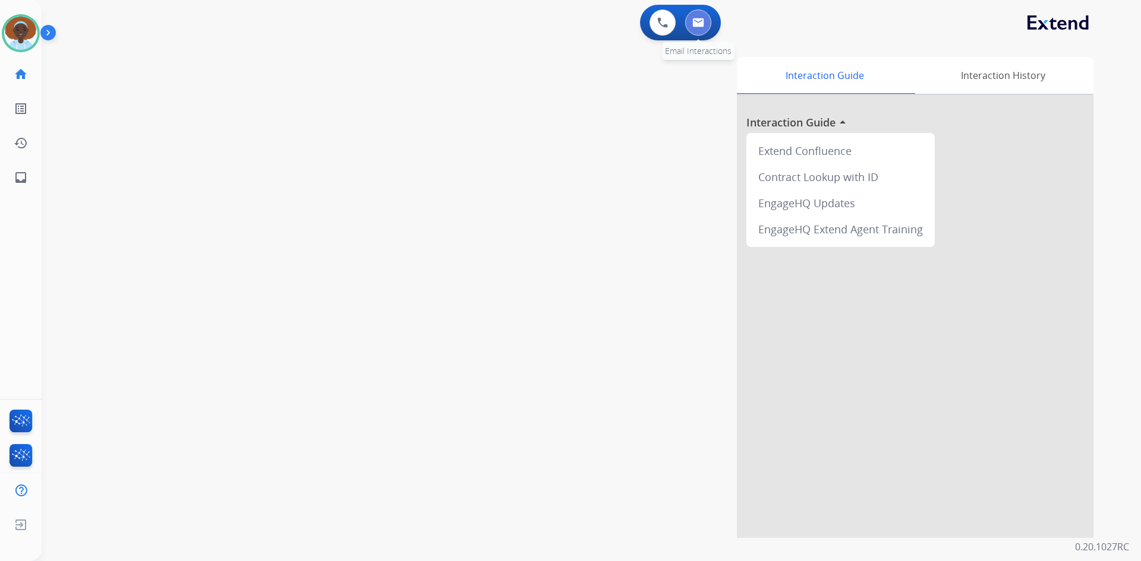
click at [697, 24] on img at bounding box center [698, 23] width 12 height 10
select select "**********"
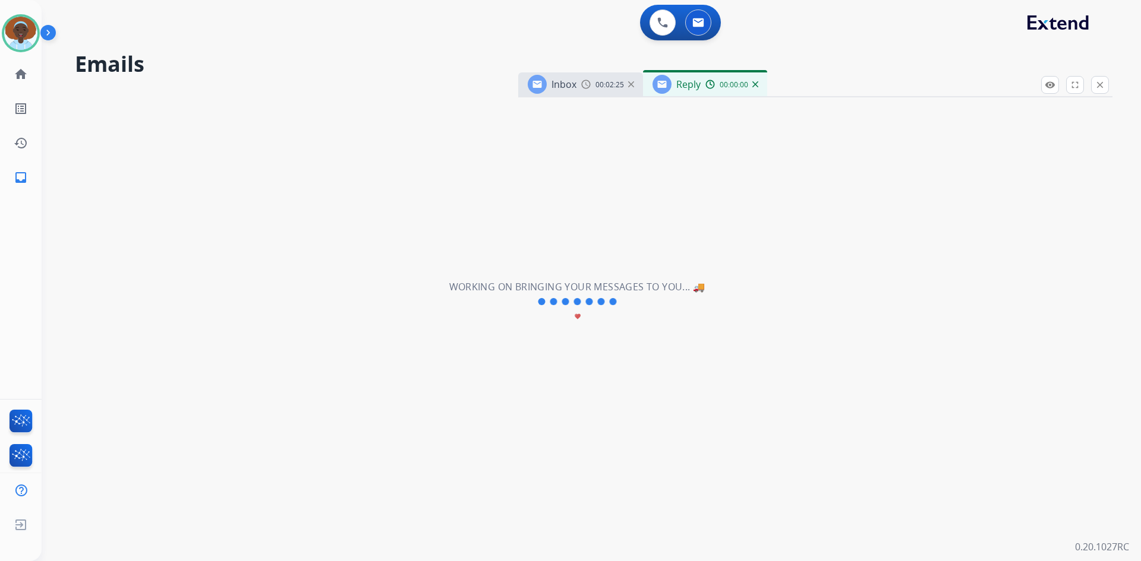
select select "**********"
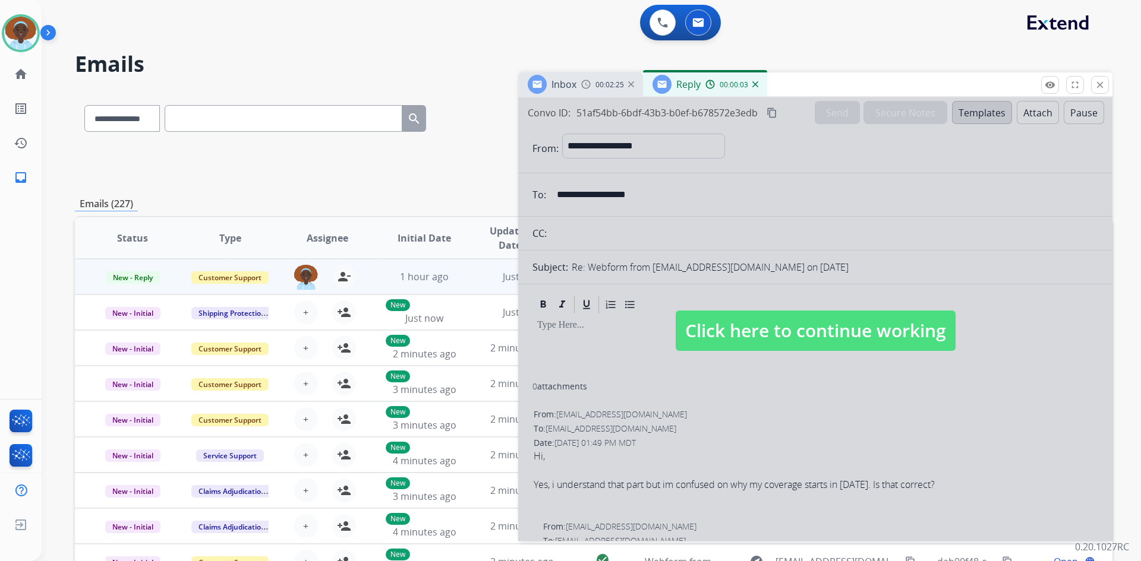
click at [817, 329] on span "Click here to continue working" at bounding box center [815, 331] width 280 height 40
select select
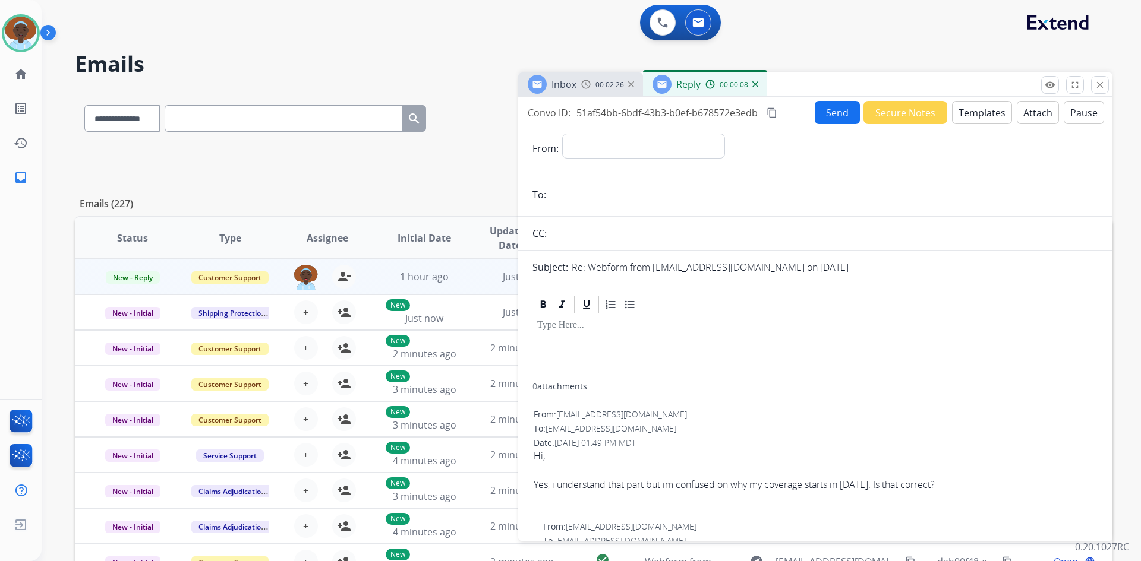
click at [753, 83] on img at bounding box center [755, 84] width 6 height 6
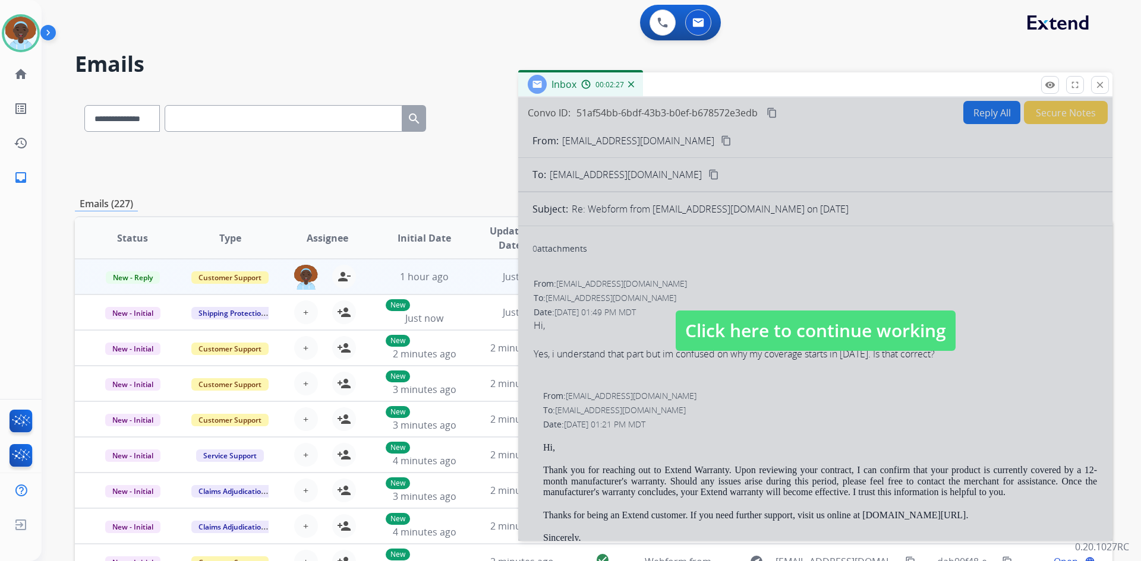
click at [785, 332] on span "Click here to continue working" at bounding box center [815, 331] width 280 height 40
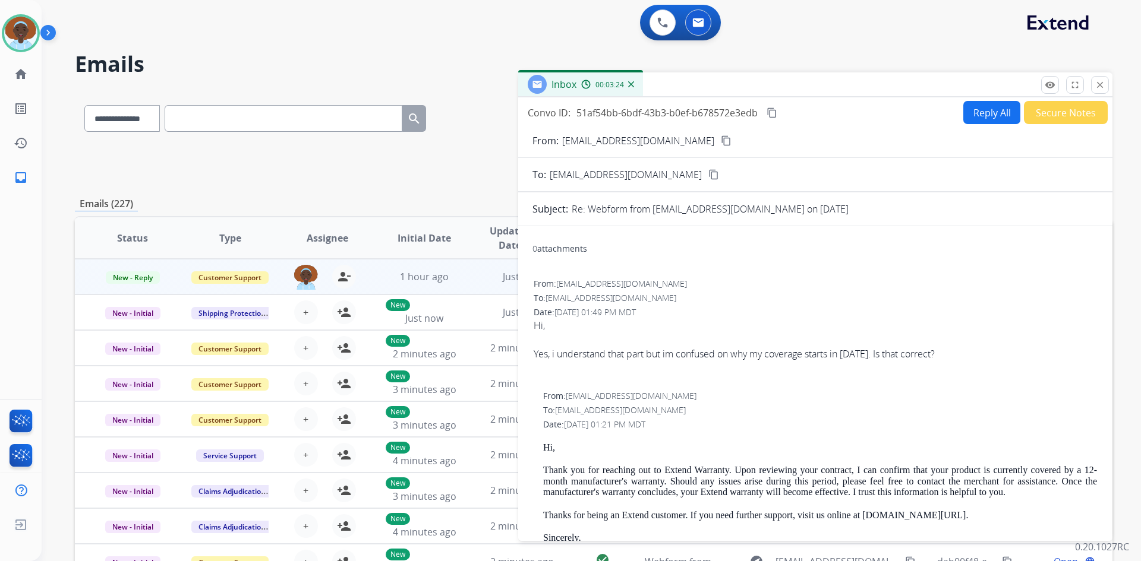
click at [989, 116] on button "Reply All" at bounding box center [991, 112] width 57 height 23
select select "**********"
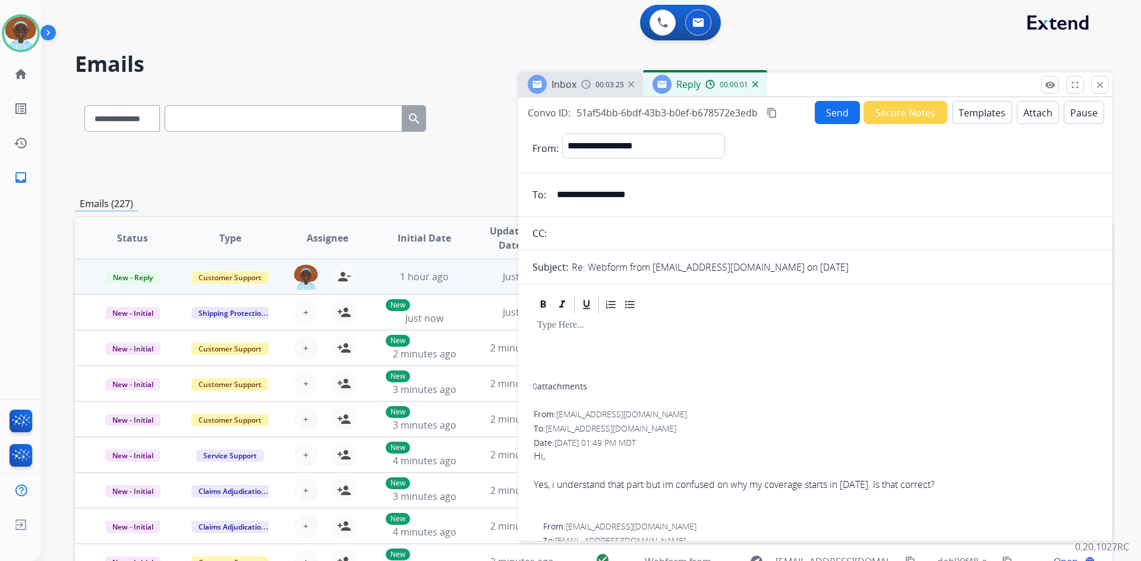
click at [981, 111] on button "Templates" at bounding box center [982, 112] width 60 height 23
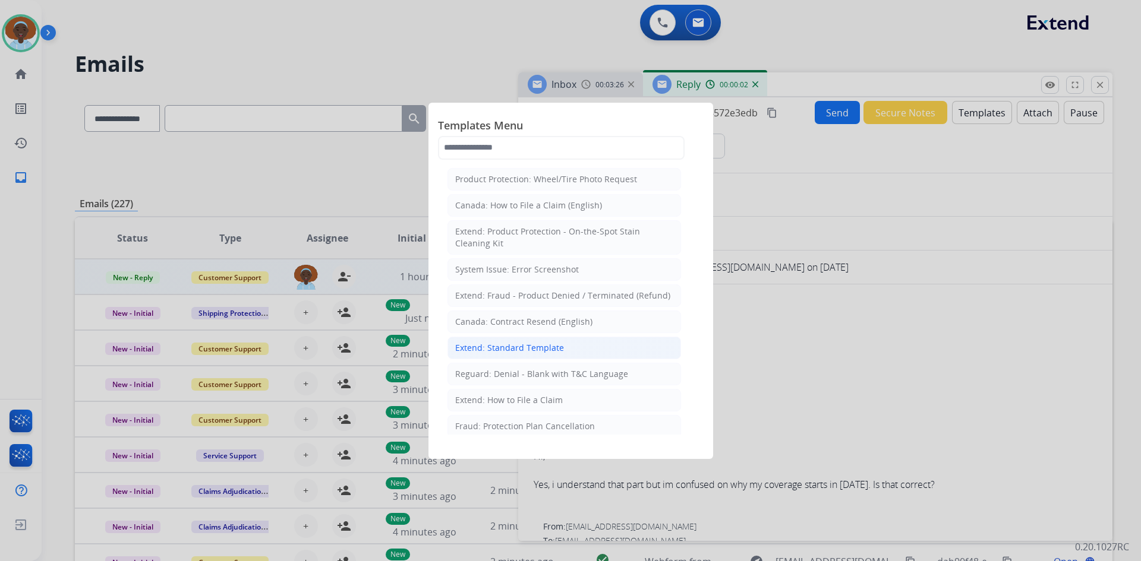
click at [529, 343] on div "Extend: Standard Template" at bounding box center [509, 348] width 109 height 12
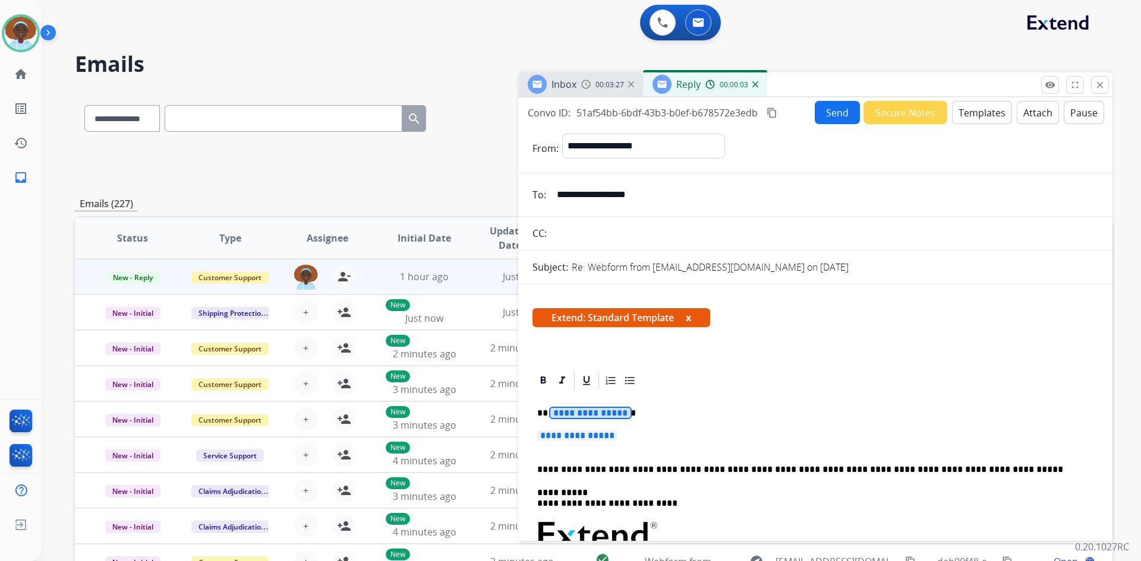
click at [595, 409] on span "**********" at bounding box center [590, 413] width 80 height 10
click at [581, 433] on span "**********" at bounding box center [577, 436] width 80 height 10
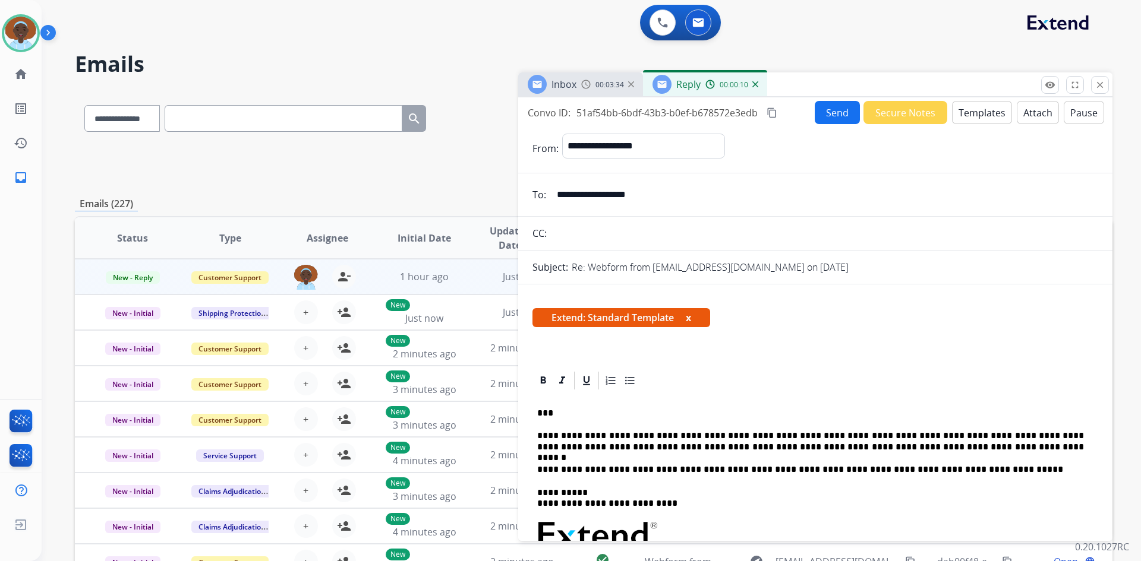
click at [827, 112] on button "Send" at bounding box center [837, 112] width 45 height 23
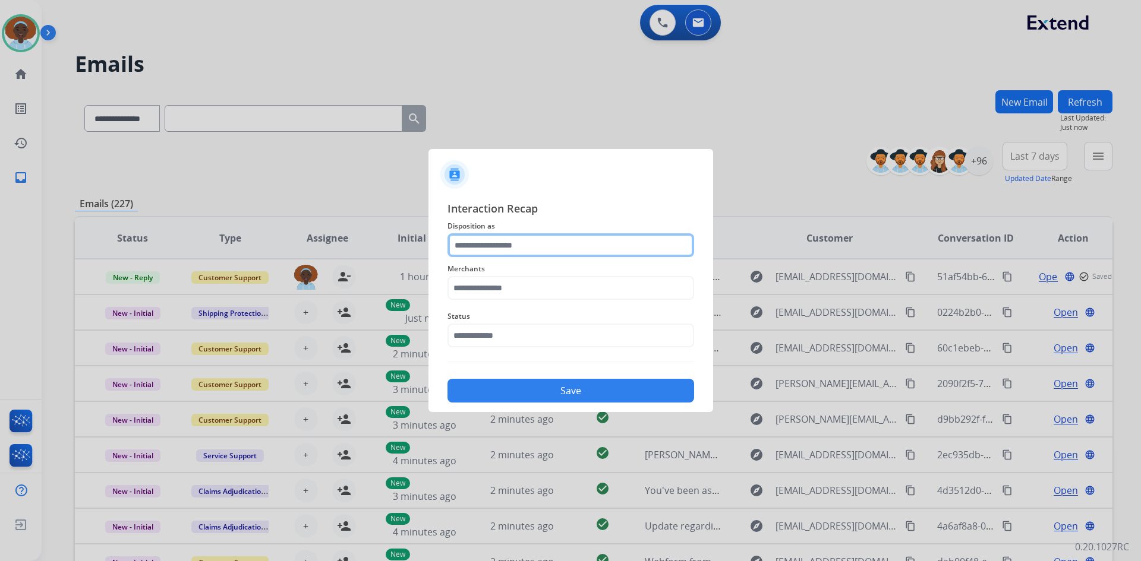
click at [529, 244] on input "text" at bounding box center [570, 245] width 247 height 24
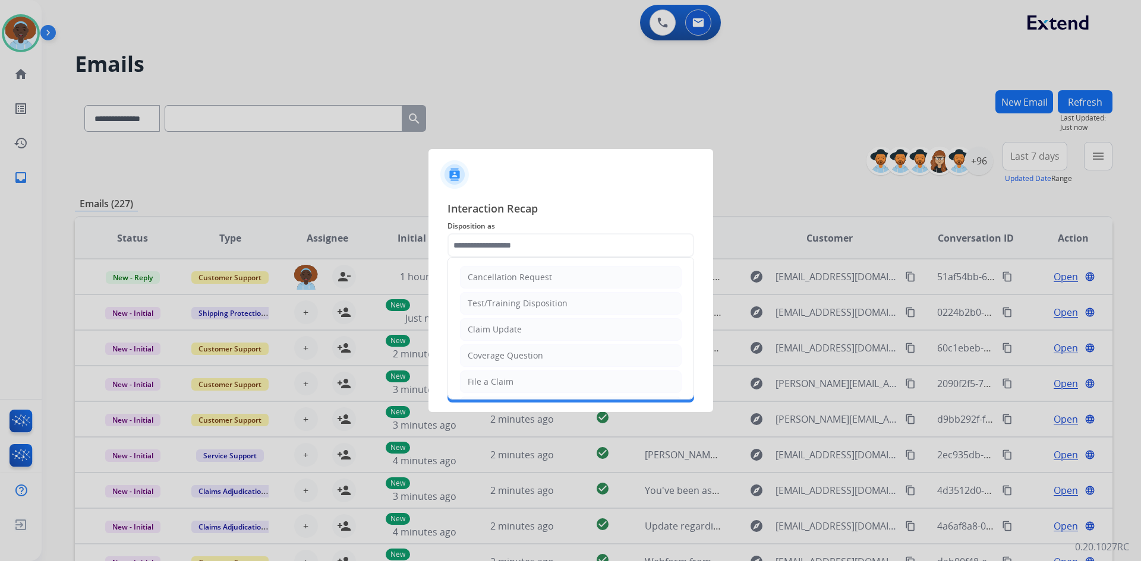
click at [535, 359] on div "Coverage Question" at bounding box center [505, 356] width 75 height 12
type input "**********"
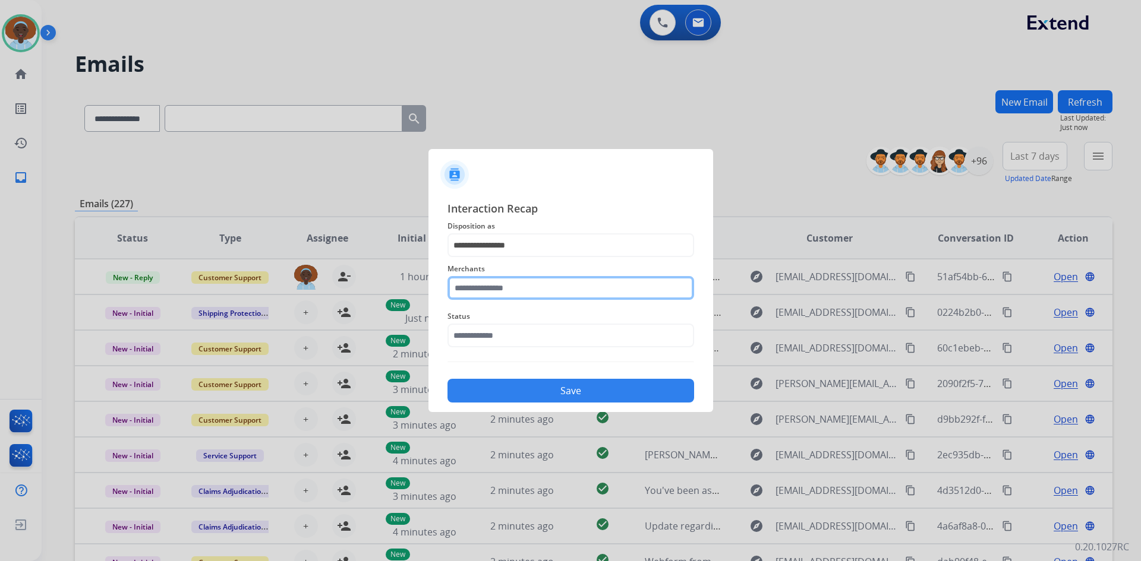
click at [531, 285] on input "text" at bounding box center [570, 288] width 247 height 24
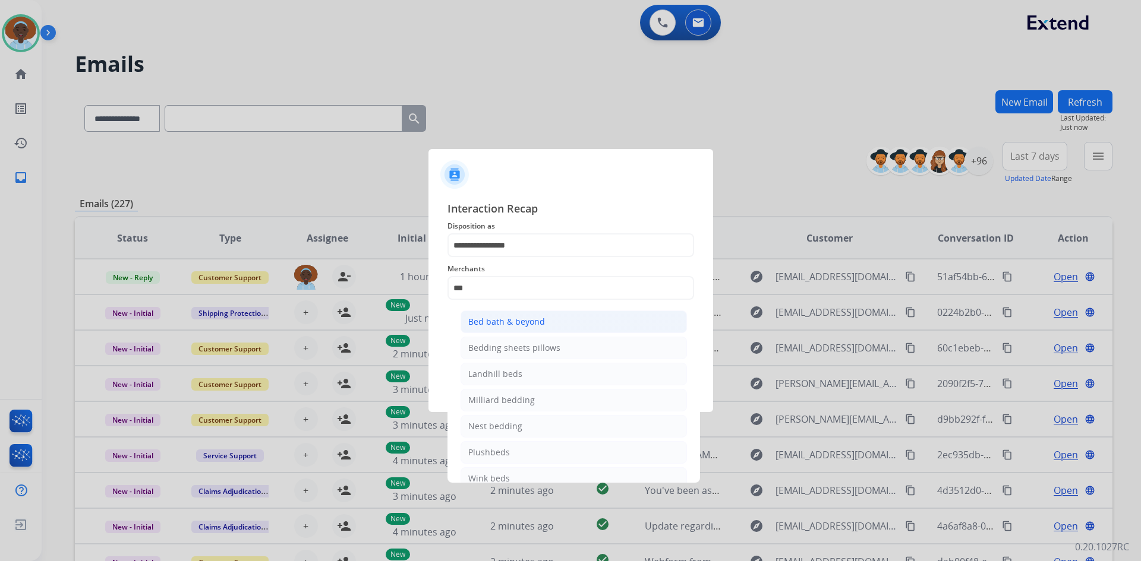
click at [519, 319] on div "Bed bath & beyond" at bounding box center [506, 322] width 77 height 12
type input "**********"
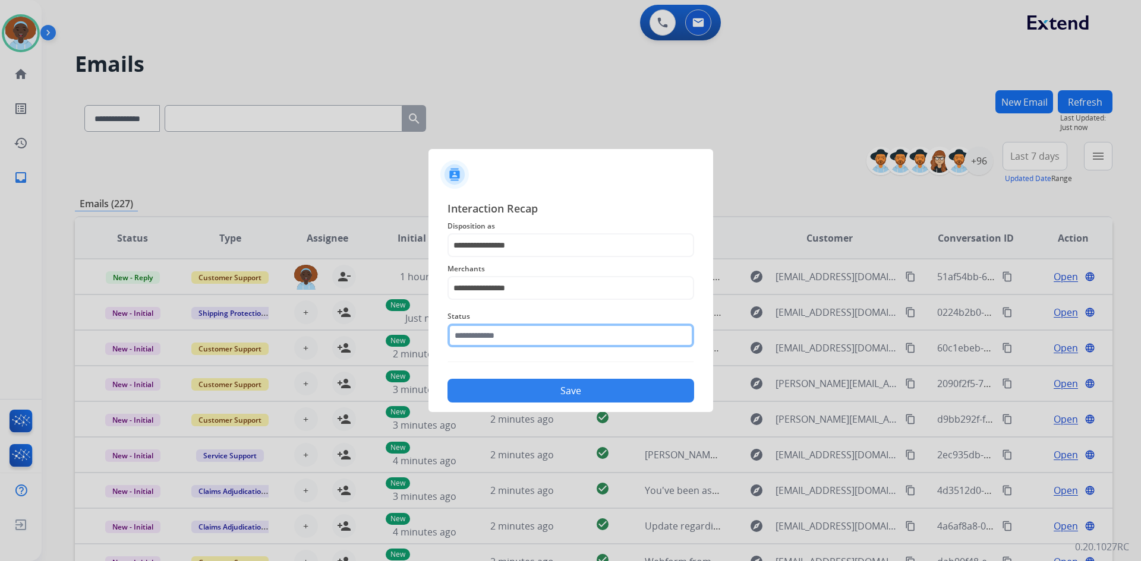
click at [532, 335] on input "text" at bounding box center [570, 336] width 247 height 24
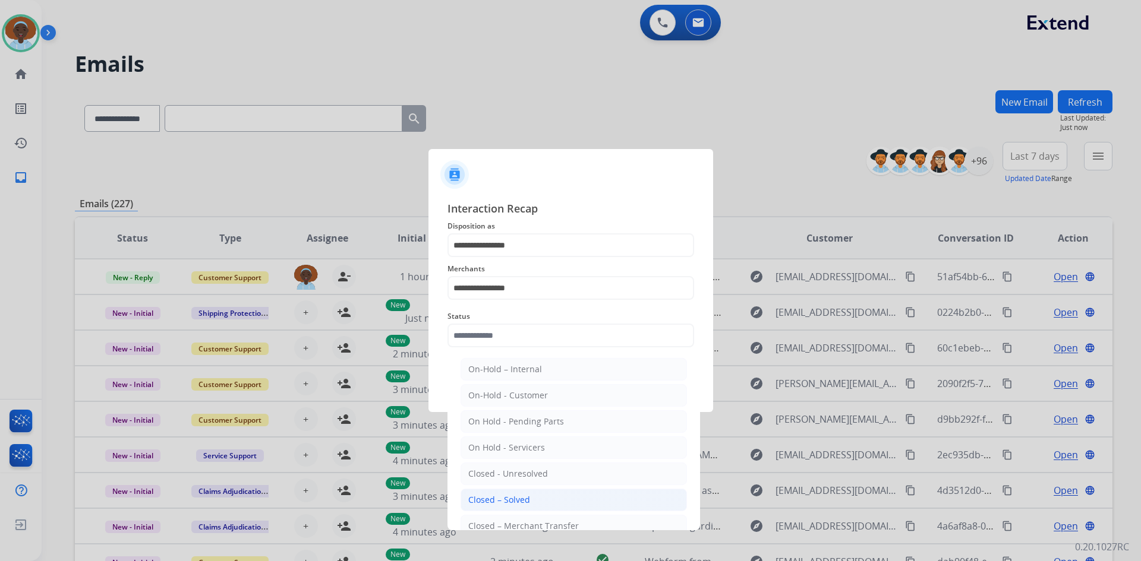
click at [539, 501] on li "Closed – Solved" at bounding box center [573, 500] width 226 height 23
type input "**********"
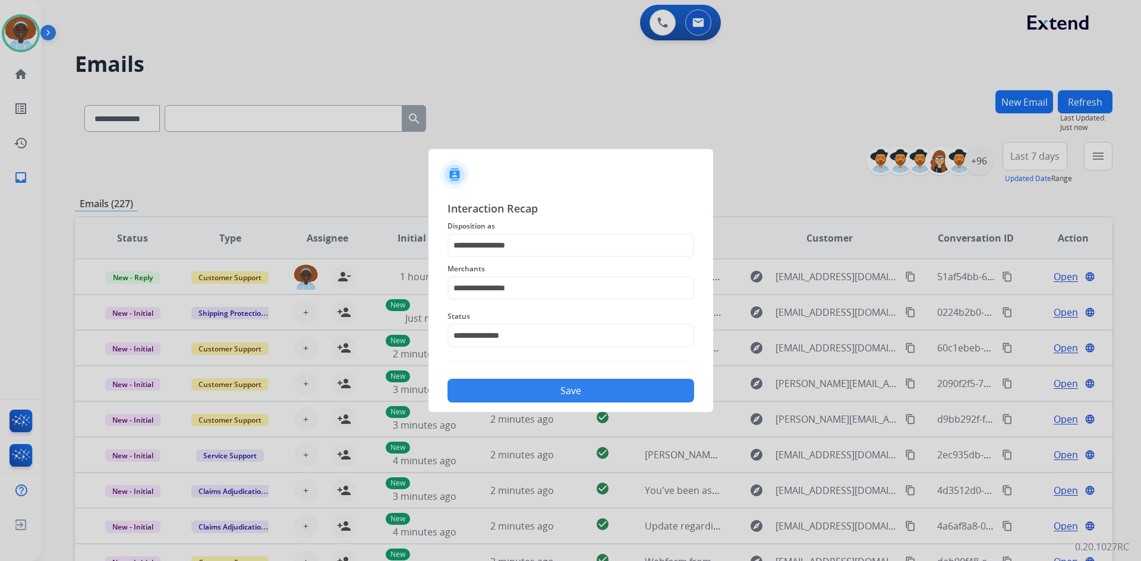
click at [575, 395] on button "Save" at bounding box center [570, 391] width 247 height 24
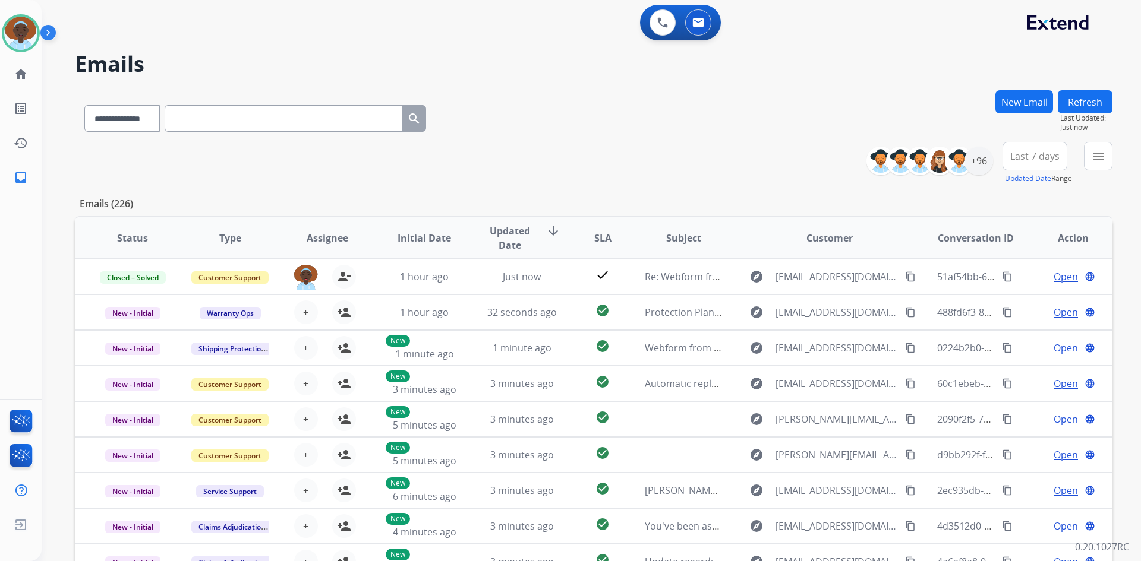
click at [1028, 159] on span "Last 7 days" at bounding box center [1034, 156] width 49 height 5
click at [1018, 302] on div "Last 90 days" at bounding box center [1030, 301] width 65 height 18
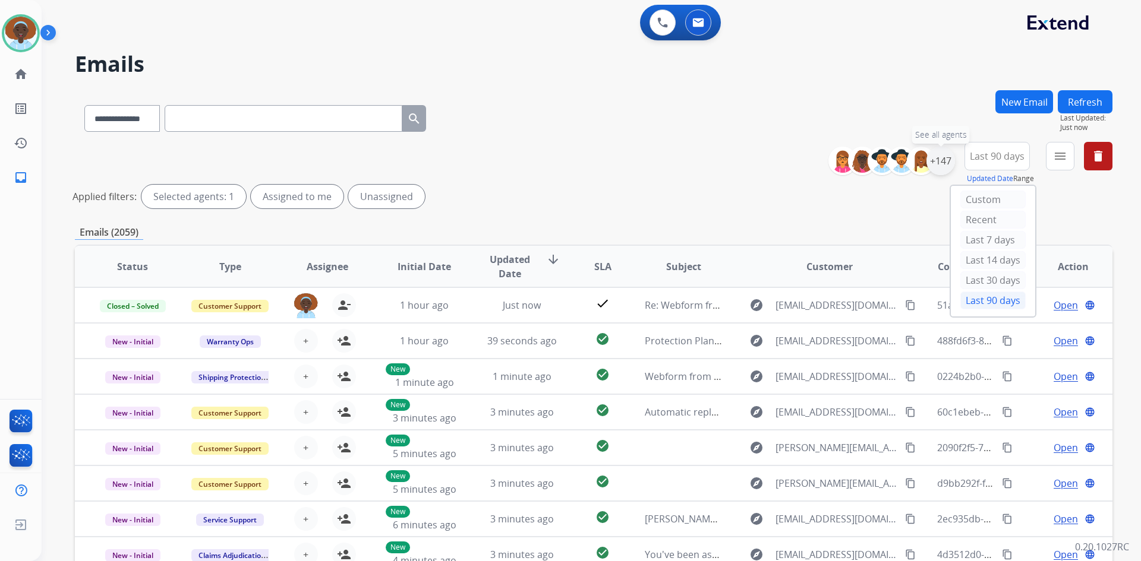
click at [937, 166] on div "+147" at bounding box center [940, 161] width 29 height 29
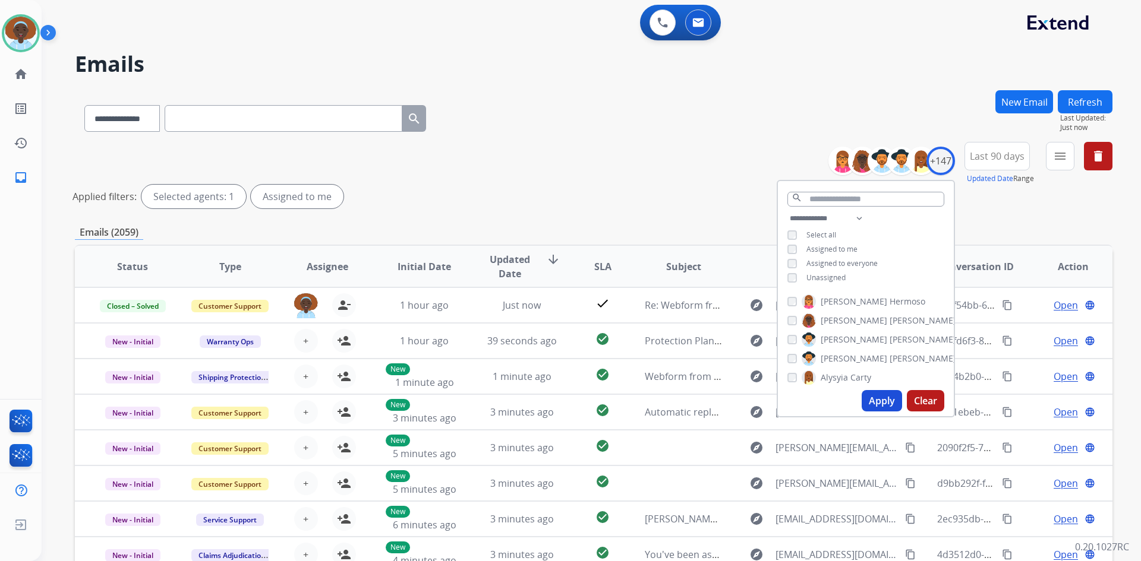
click at [889, 401] on button "Apply" at bounding box center [881, 400] width 40 height 21
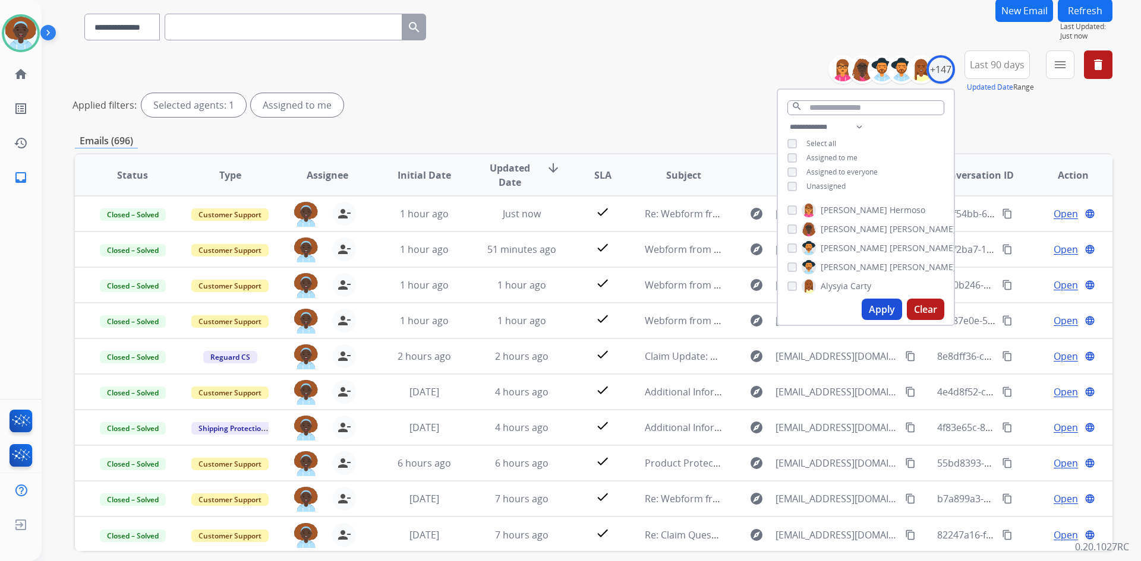
scroll to position [143, 0]
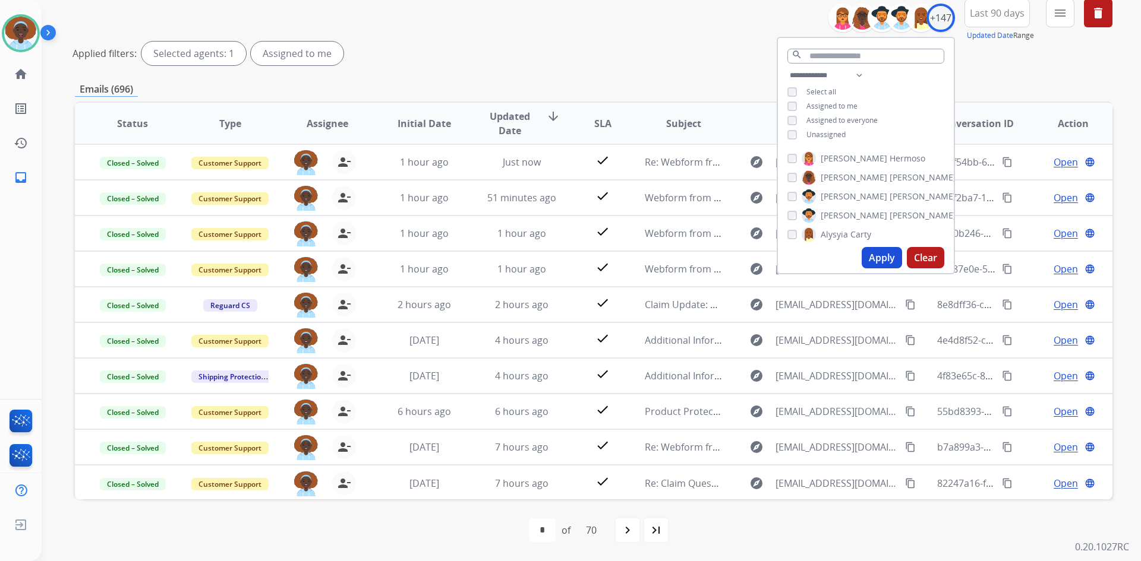
click at [629, 531] on mat-icon "navigate_next" at bounding box center [627, 530] width 14 height 14
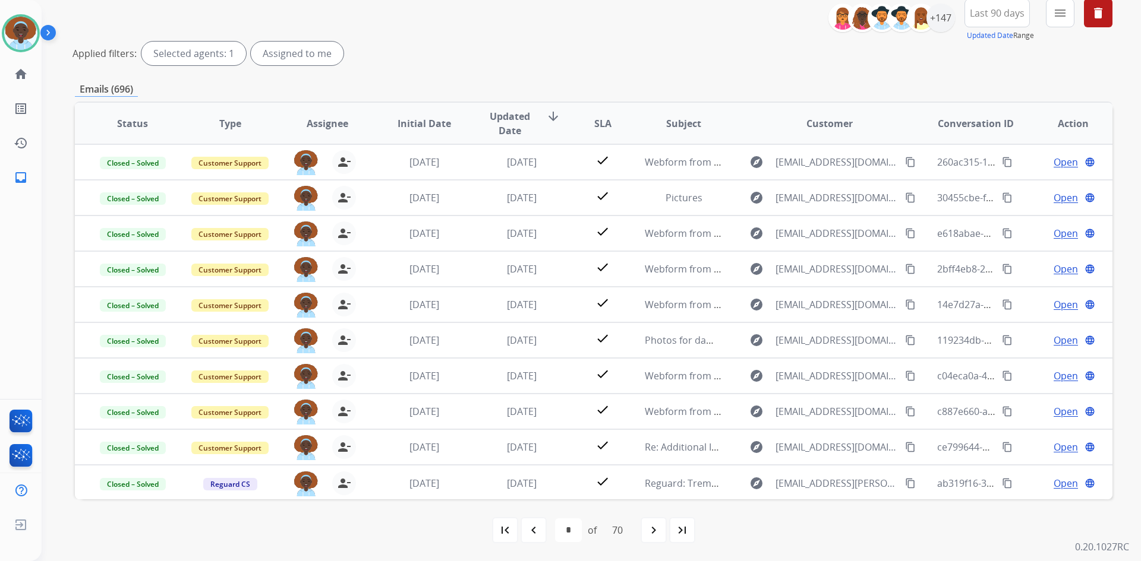
click at [504, 531] on mat-icon "first_page" at bounding box center [505, 530] width 14 height 14
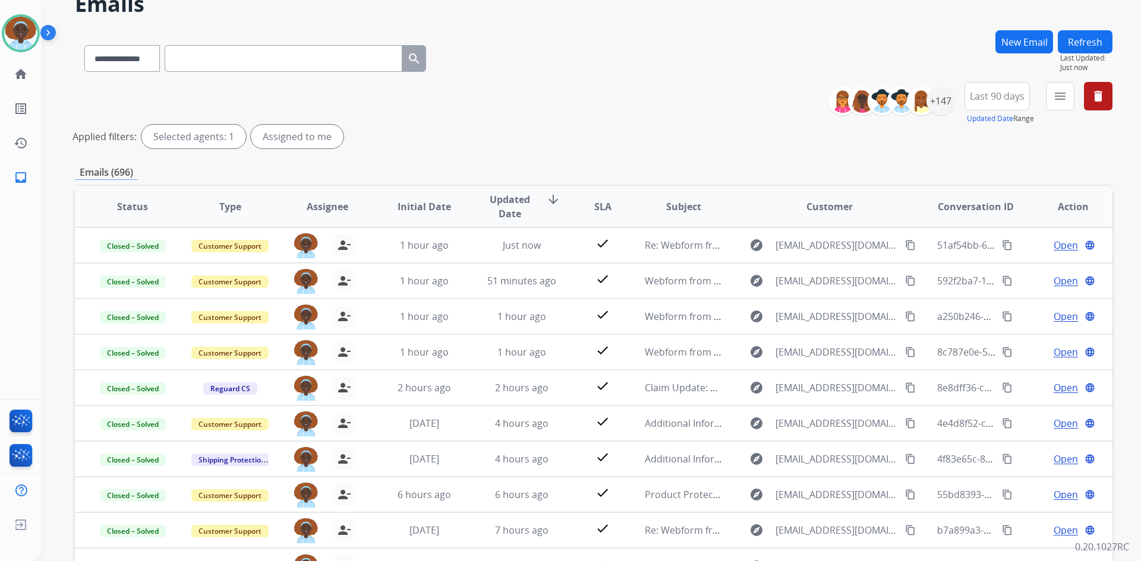
scroll to position [119, 0]
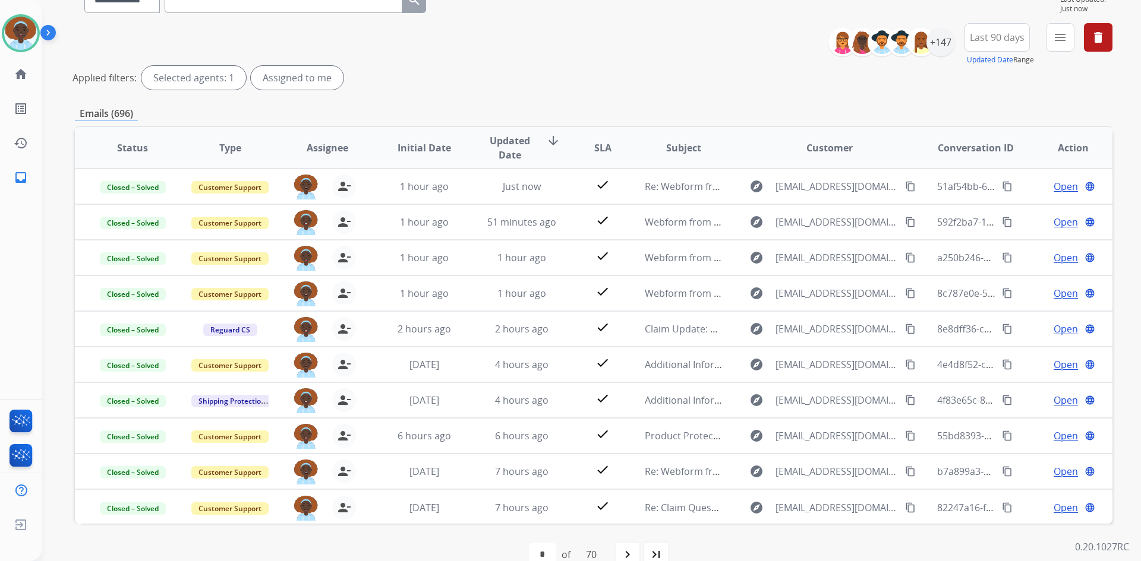
drag, startPoint x: 626, startPoint y: 555, endPoint x: 633, endPoint y: 532, distance: 23.7
click at [626, 554] on mat-icon "navigate_next" at bounding box center [627, 555] width 14 height 14
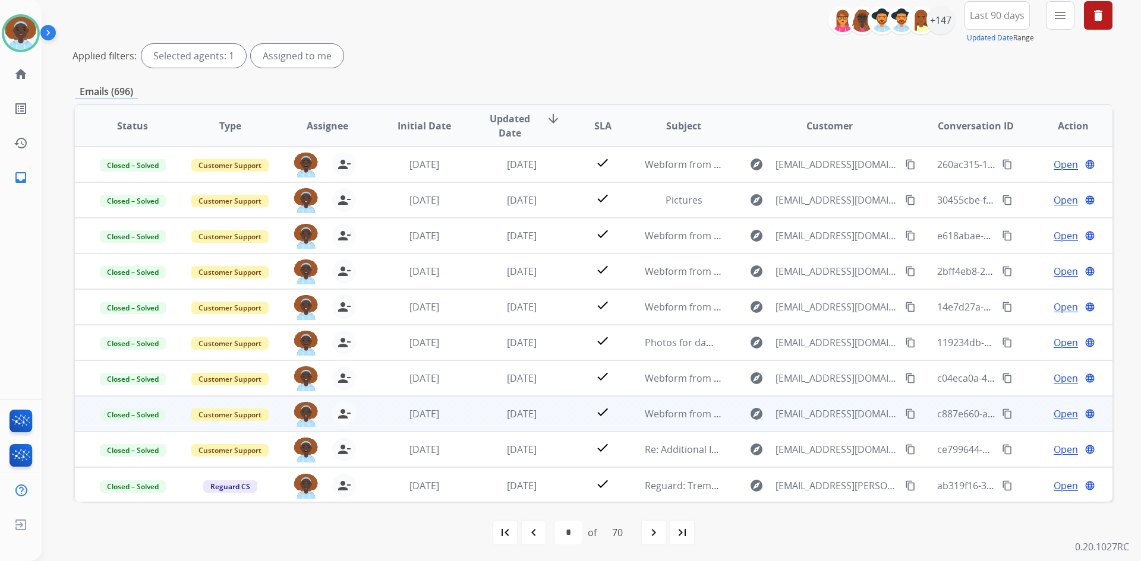
scroll to position [143, 0]
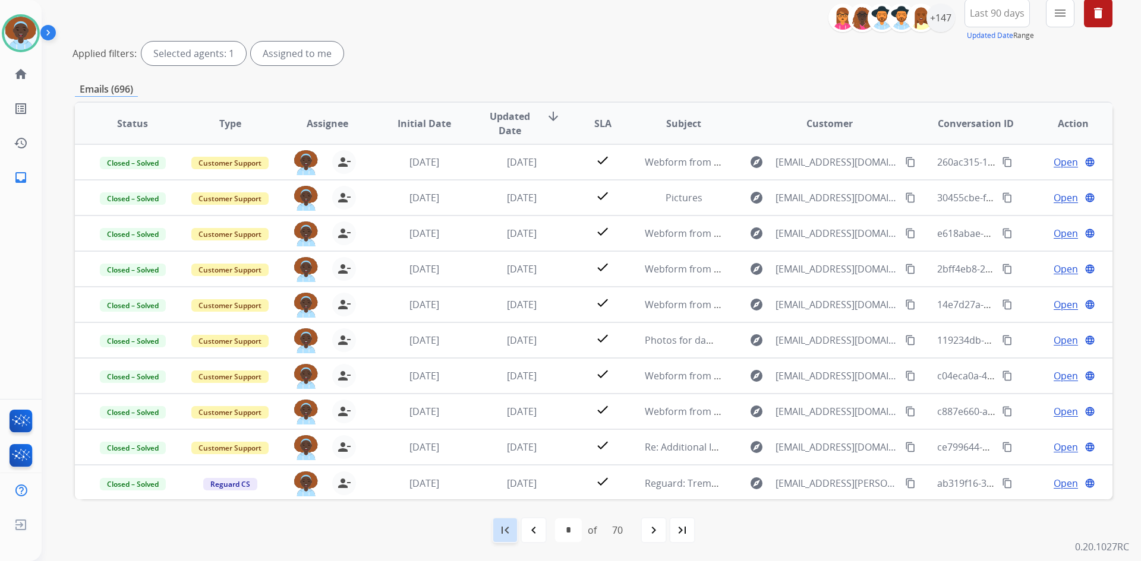
click at [500, 535] on mat-icon "first_page" at bounding box center [505, 530] width 14 height 14
select select "*"
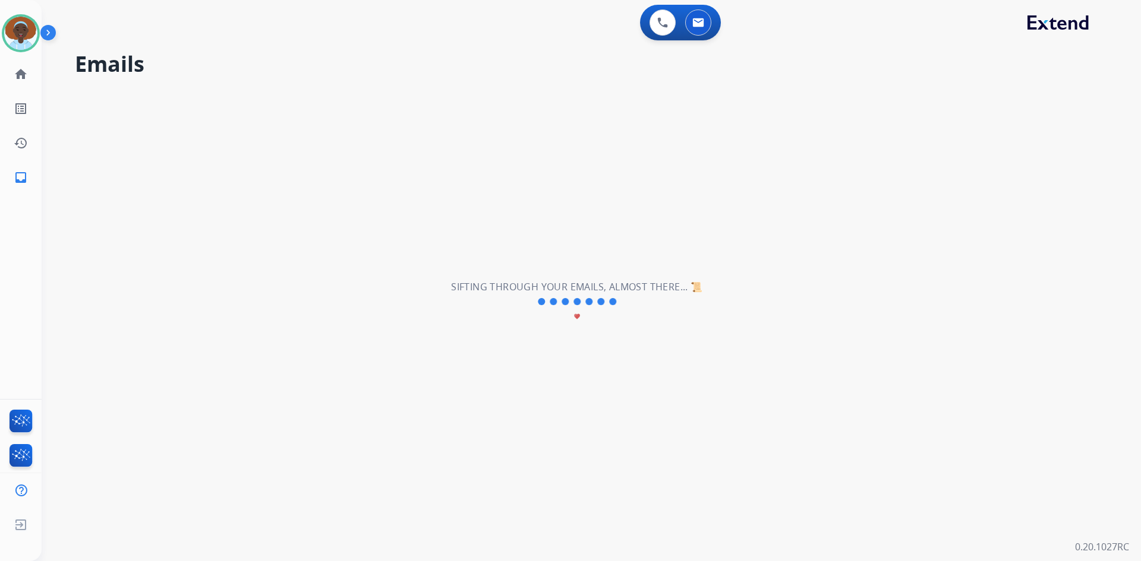
scroll to position [0, 0]
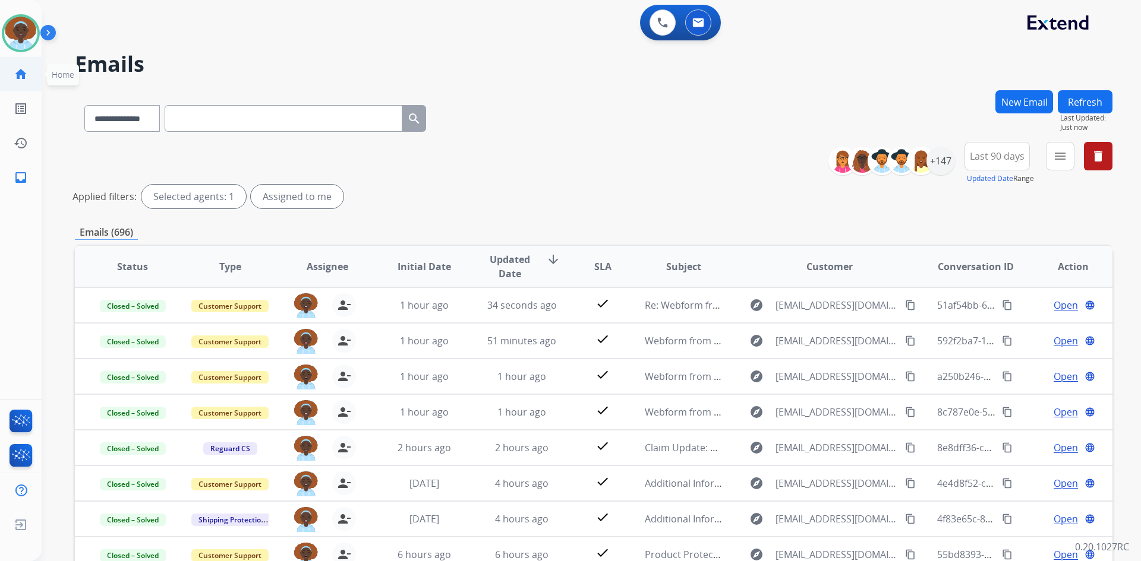
click at [18, 71] on mat-icon "home" at bounding box center [21, 74] width 14 height 14
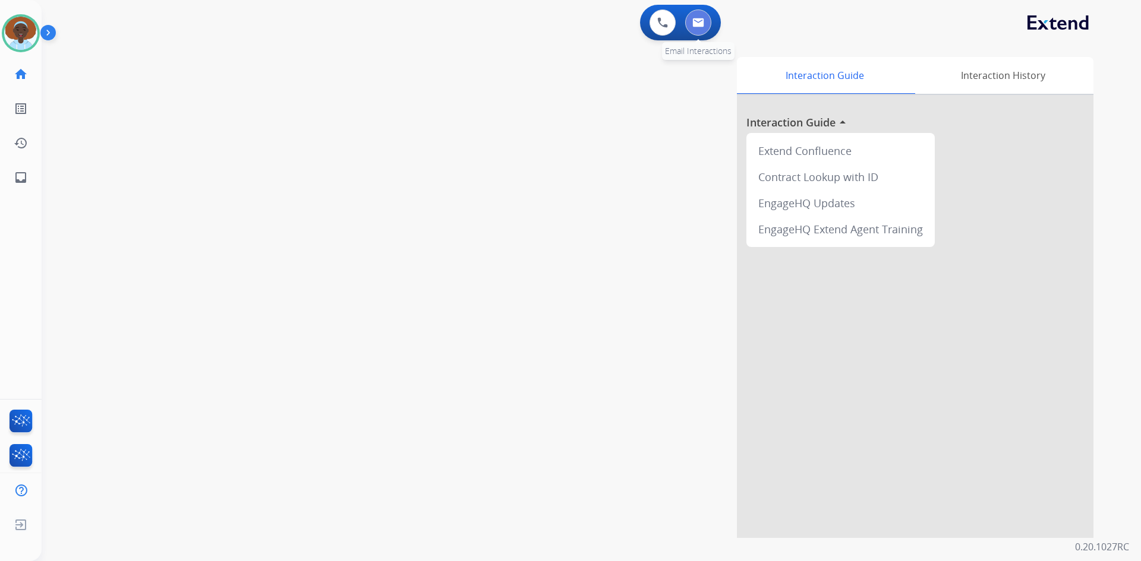
click at [698, 25] on img at bounding box center [698, 23] width 12 height 10
select select "**********"
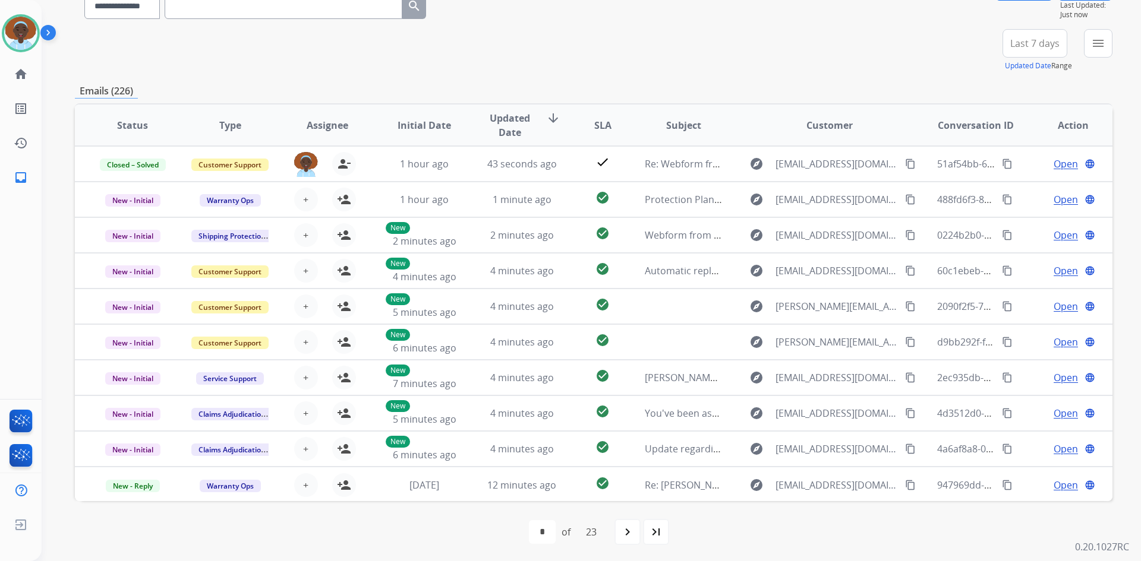
scroll to position [115, 0]
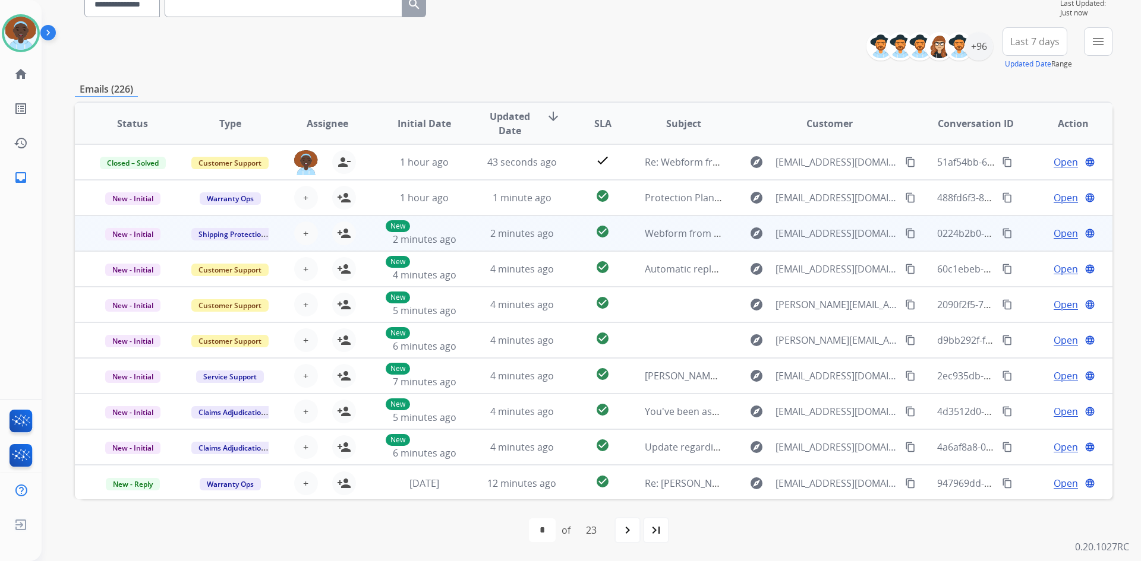
click at [1058, 233] on span "Open" at bounding box center [1065, 233] width 24 height 14
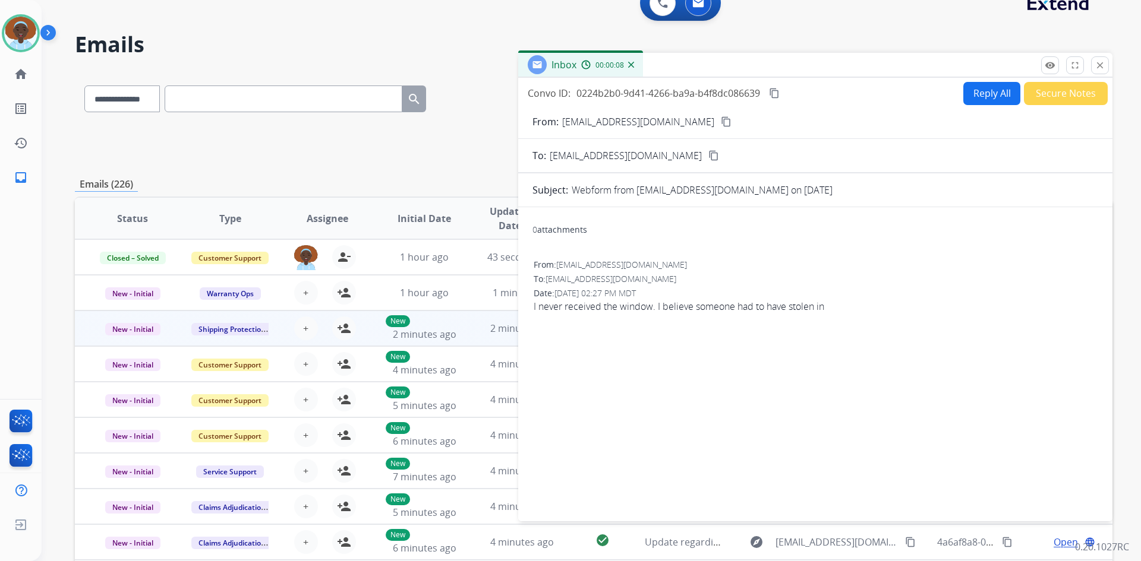
scroll to position [0, 0]
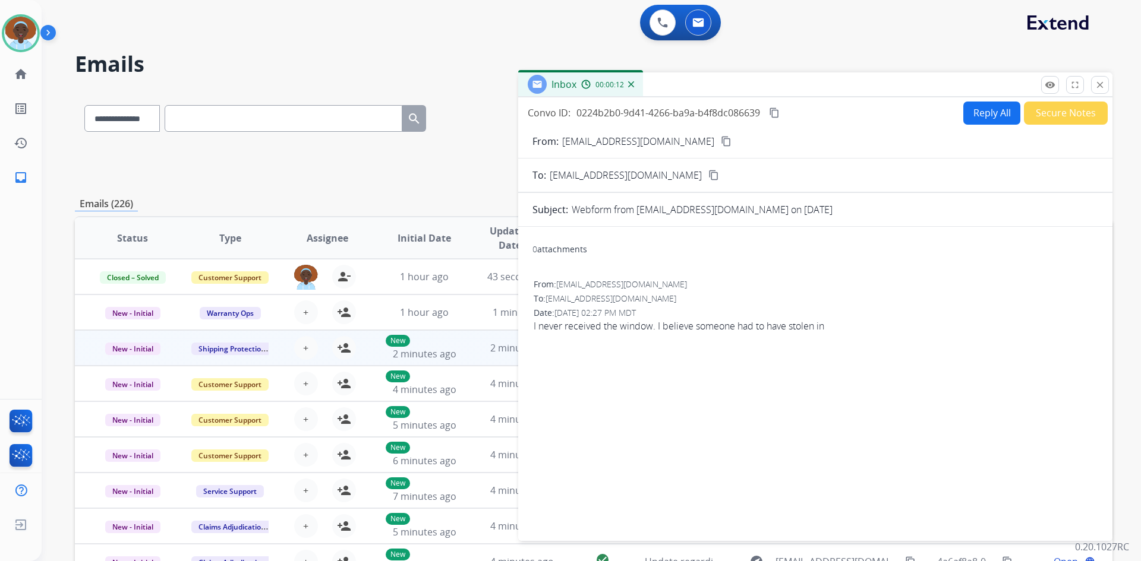
drag, startPoint x: 1097, startPoint y: 84, endPoint x: 1106, endPoint y: 126, distance: 43.1
click at [1097, 84] on mat-icon "close" at bounding box center [1099, 85] width 11 height 11
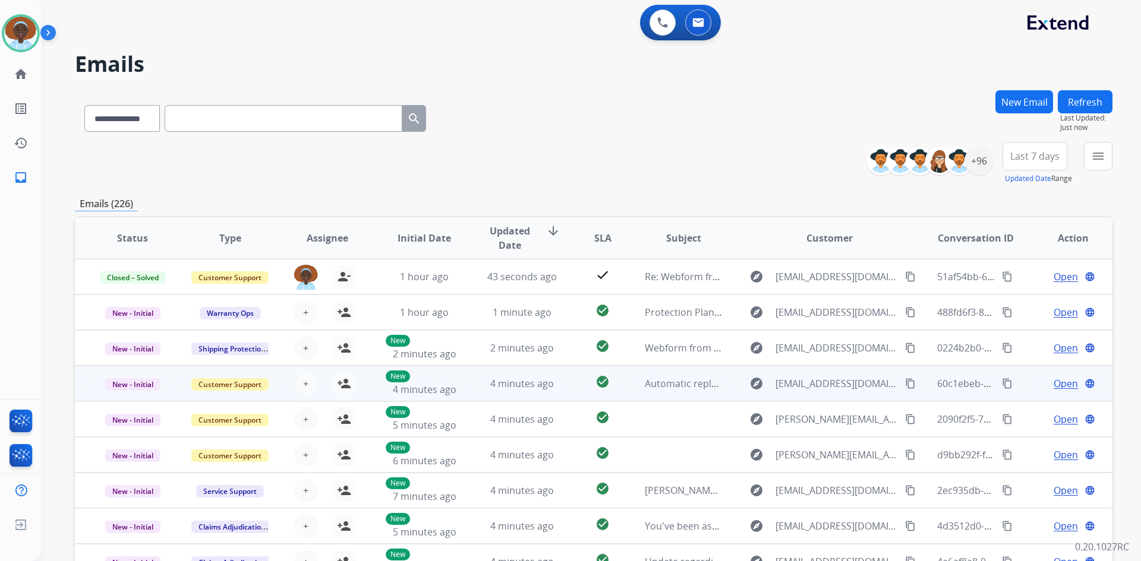
click at [1054, 386] on span "Open" at bounding box center [1065, 384] width 24 height 14
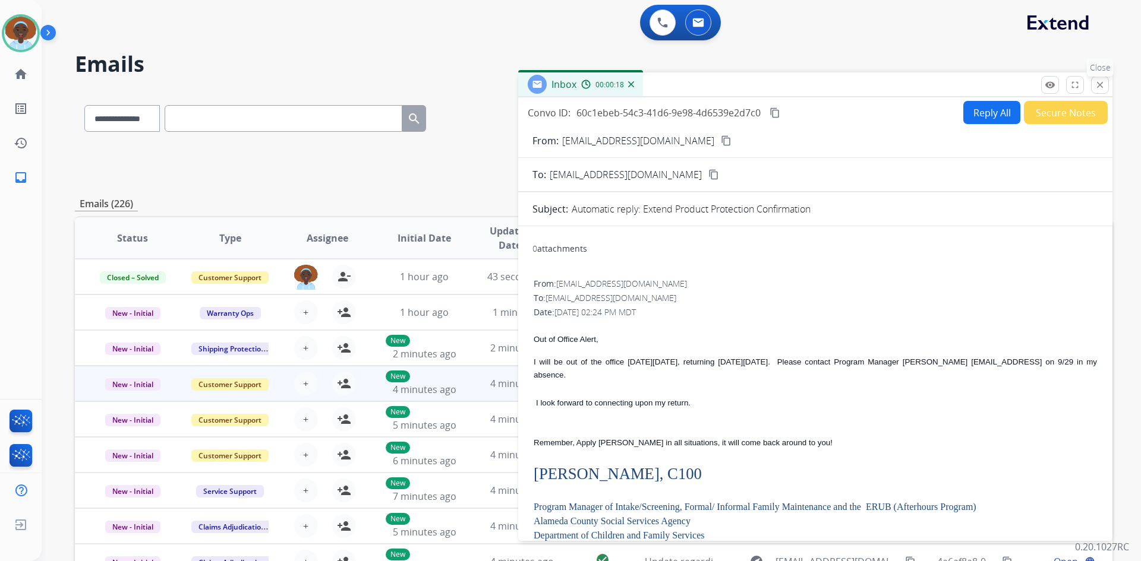
click at [1098, 86] on mat-icon "close" at bounding box center [1099, 85] width 11 height 11
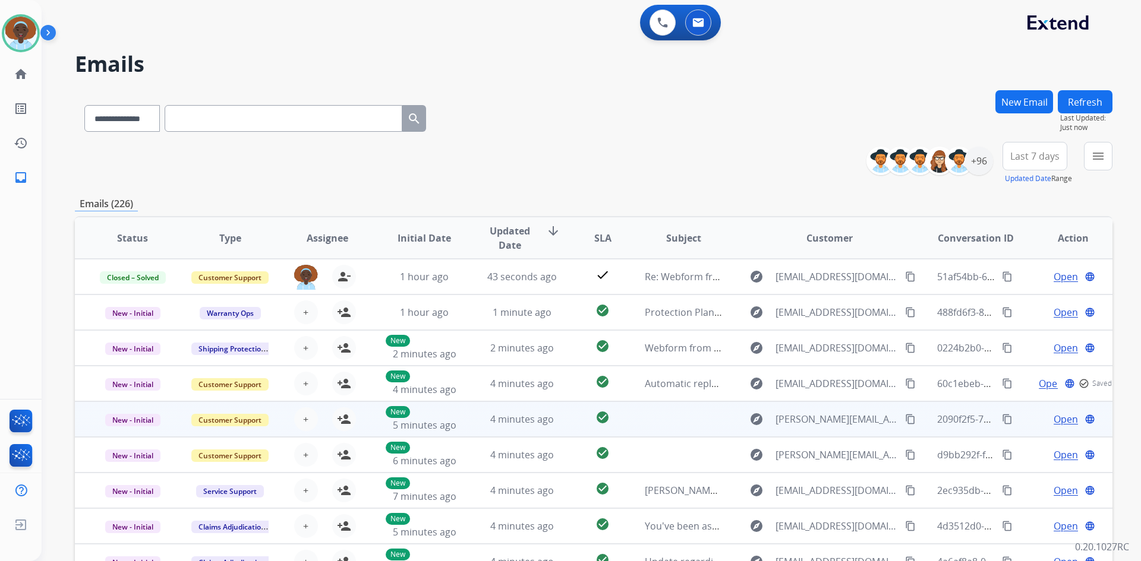
click at [1056, 421] on span "Open" at bounding box center [1065, 419] width 24 height 14
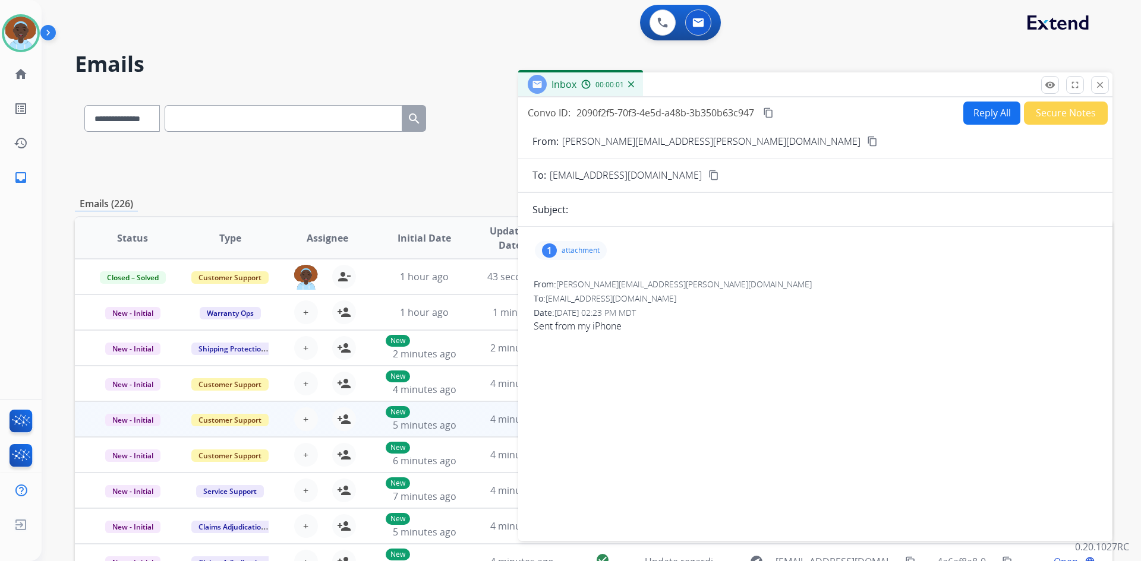
click at [554, 247] on div "1" at bounding box center [549, 251] width 15 height 14
click at [580, 276] on div at bounding box center [576, 284] width 59 height 42
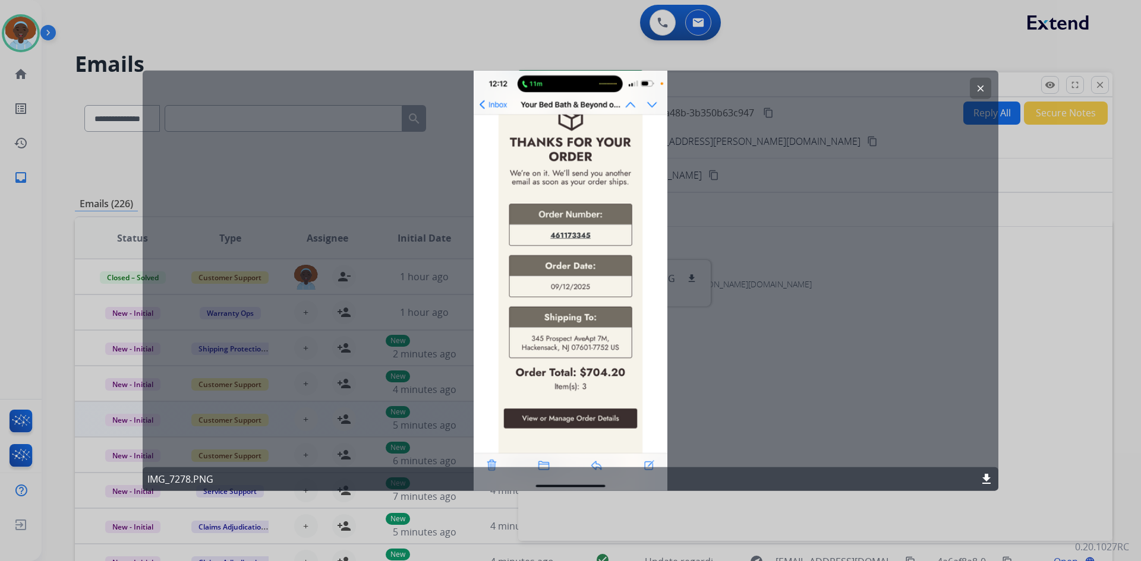
click at [977, 88] on mat-icon "clear" at bounding box center [980, 88] width 11 height 11
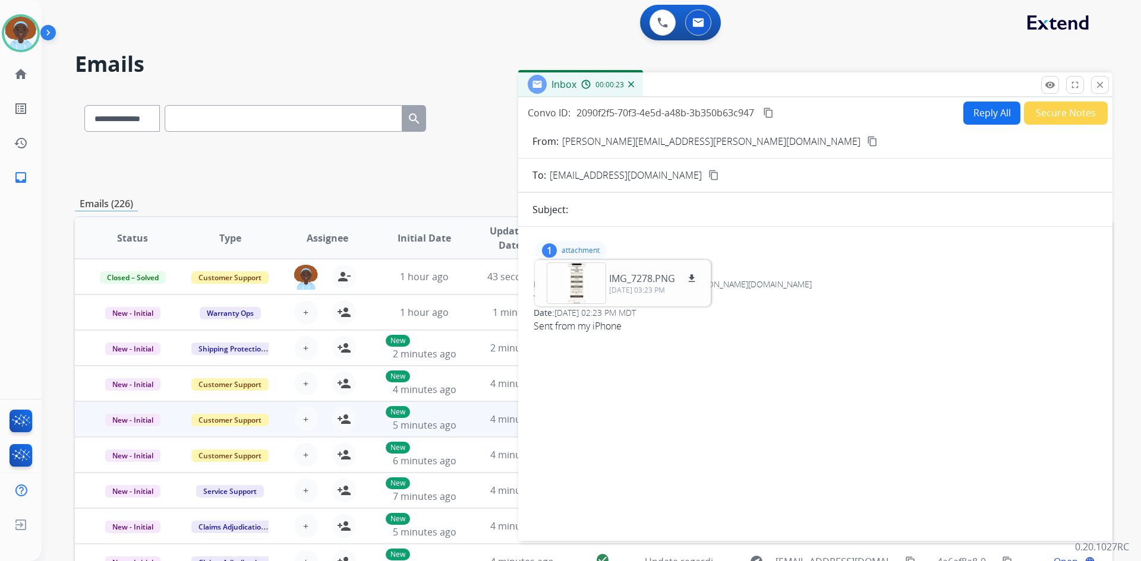
click at [542, 251] on div "1" at bounding box center [549, 251] width 15 height 14
click at [1097, 84] on mat-icon "close" at bounding box center [1099, 85] width 11 height 11
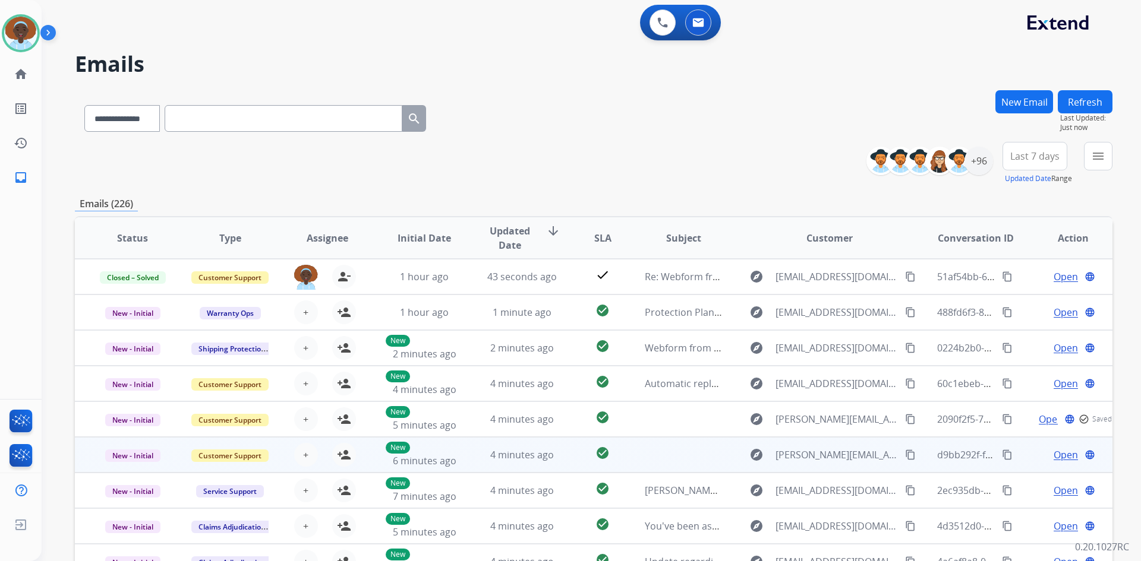
click at [1055, 456] on span "Open" at bounding box center [1065, 455] width 24 height 14
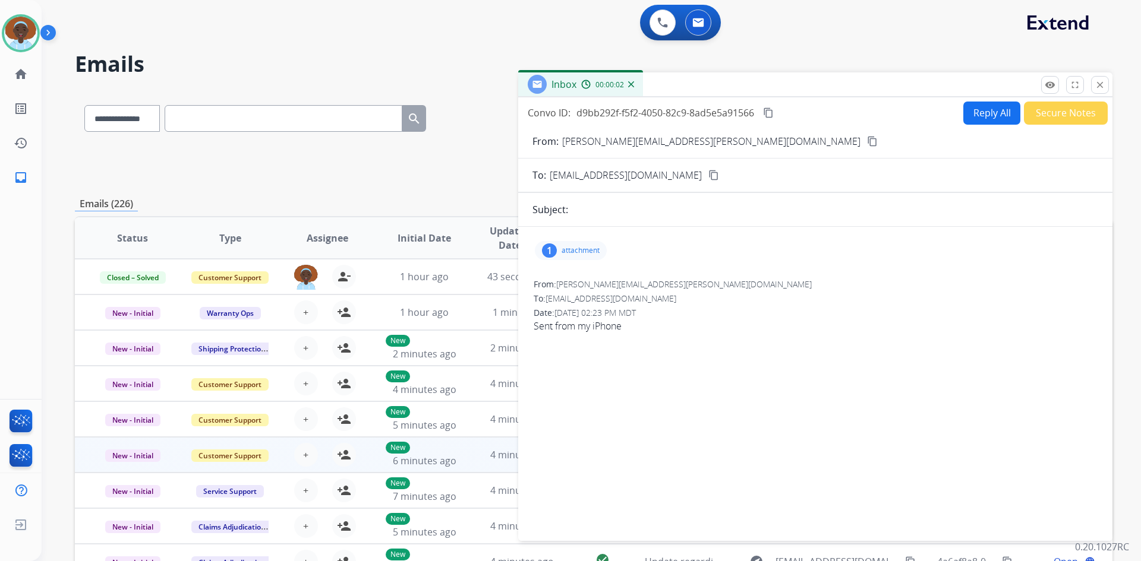
click at [549, 252] on div "1" at bounding box center [549, 251] width 15 height 14
click at [1096, 89] on mat-icon "close" at bounding box center [1099, 85] width 11 height 11
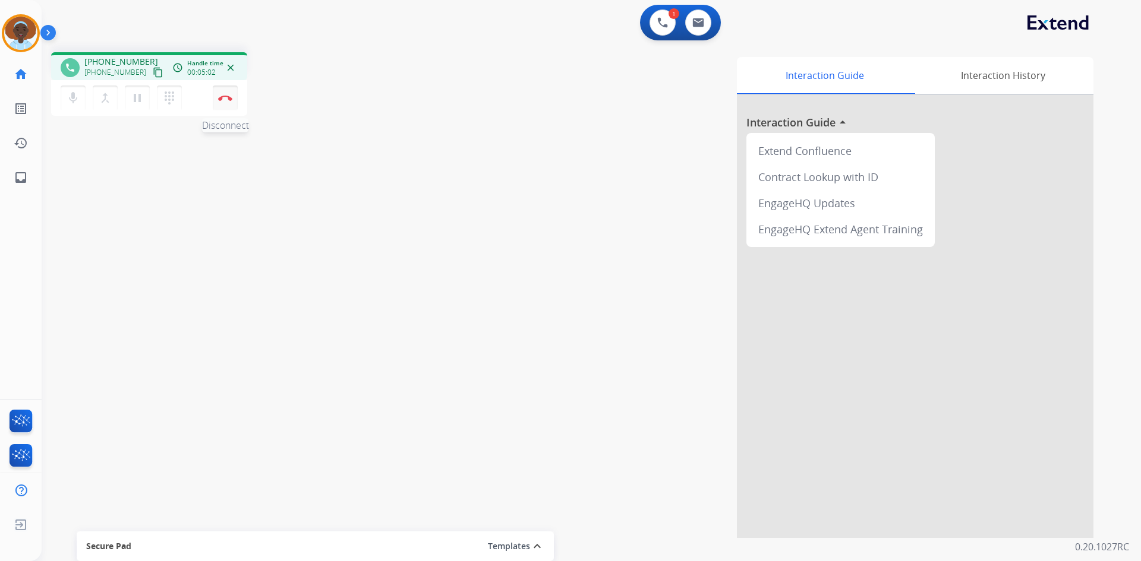
click at [226, 93] on button "Disconnect" at bounding box center [225, 98] width 25 height 25
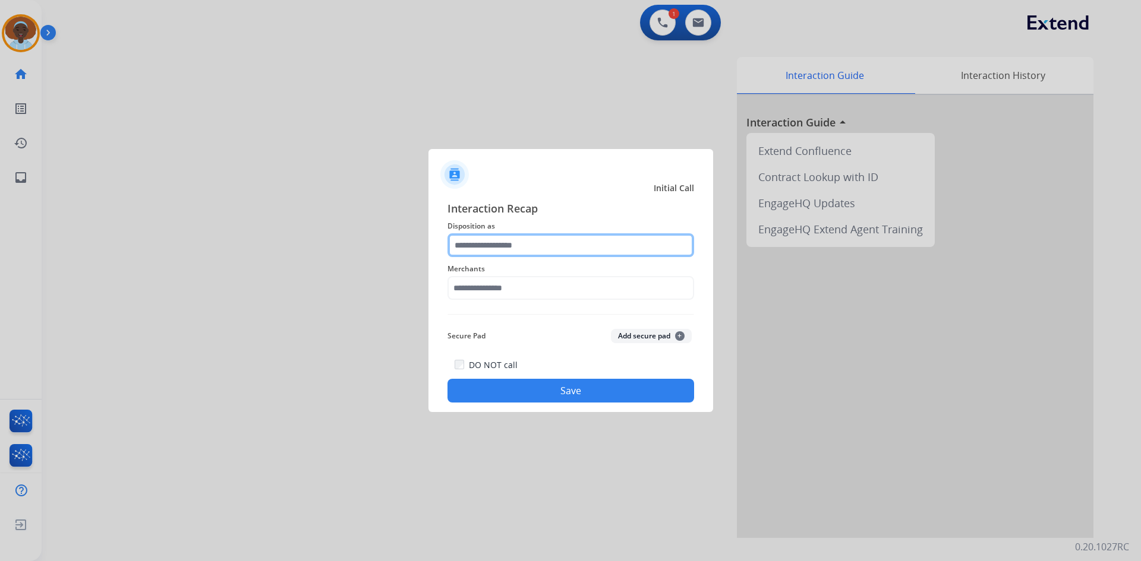
click at [535, 242] on input "text" at bounding box center [570, 245] width 247 height 24
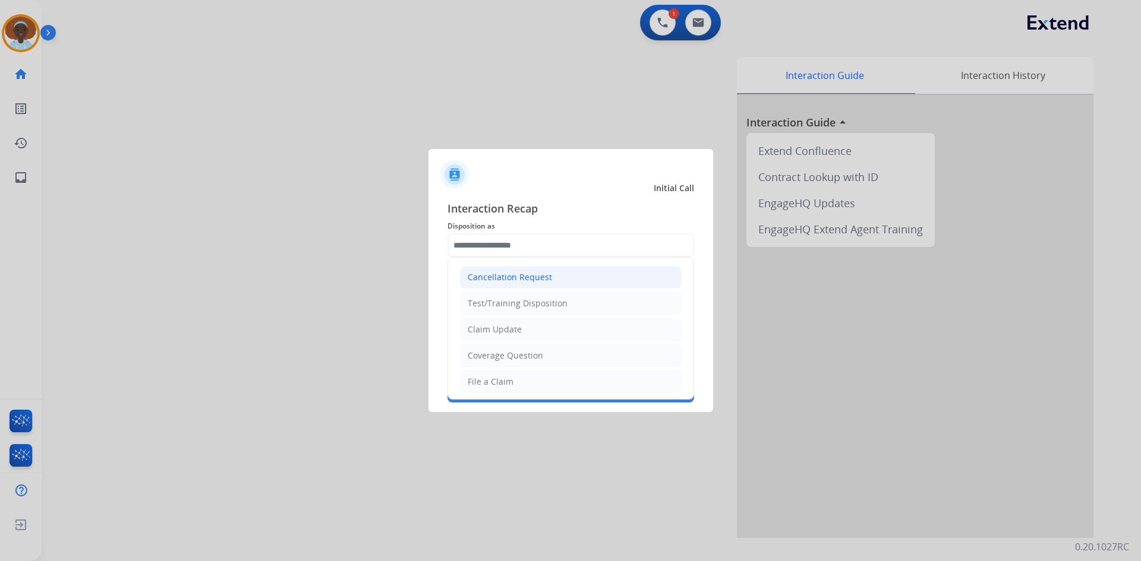
click at [542, 276] on div "Cancellation Request" at bounding box center [510, 278] width 84 height 12
type input "**********"
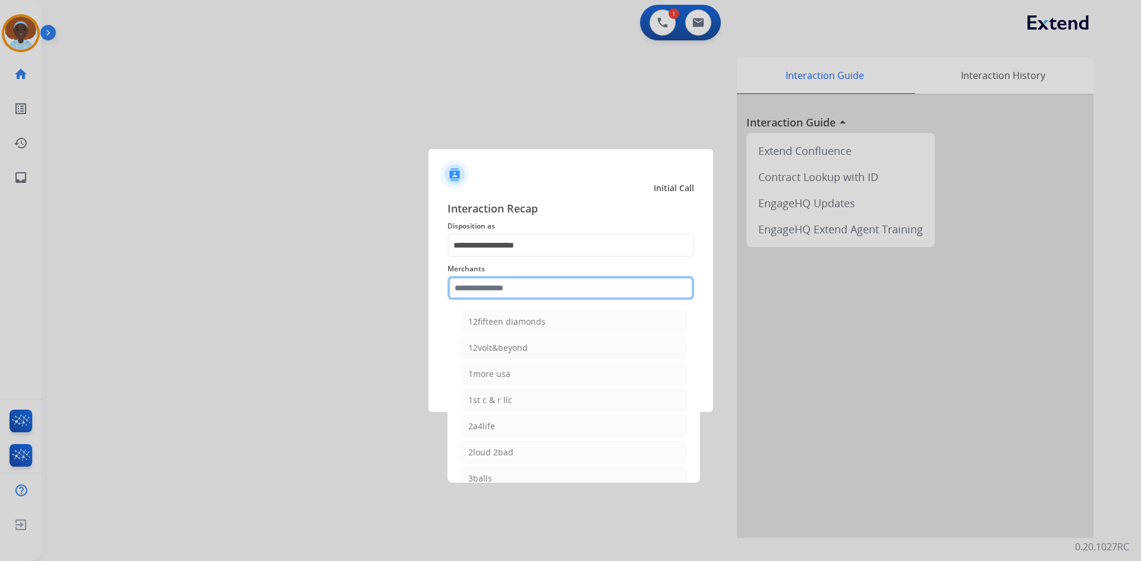
click at [544, 287] on input "text" at bounding box center [570, 288] width 247 height 24
click at [540, 318] on div "Bed bath & beyond" at bounding box center [506, 322] width 77 height 12
type input "**********"
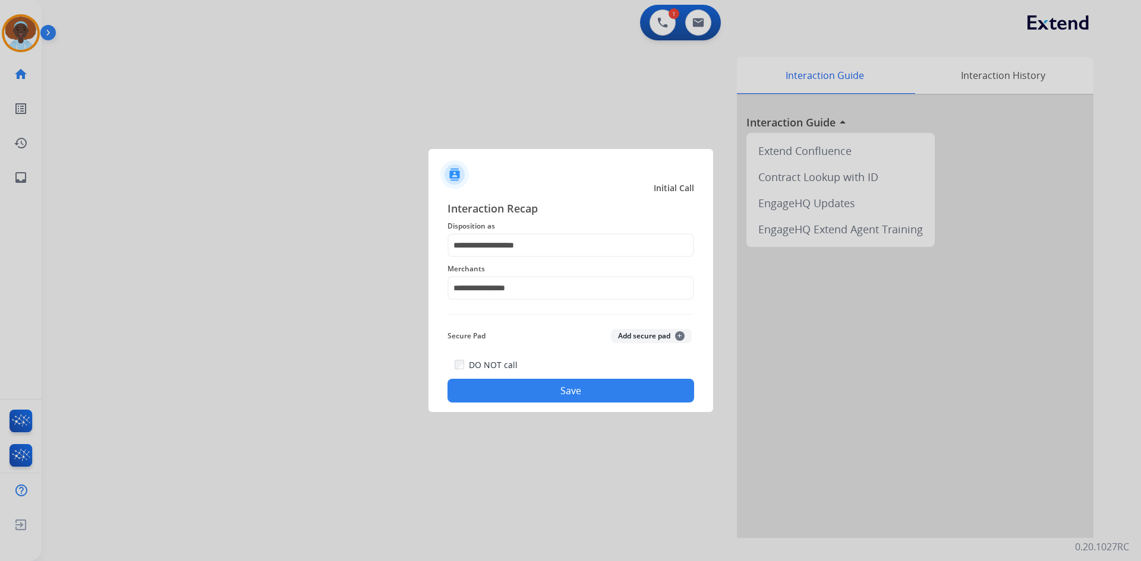
click at [577, 397] on button "Save" at bounding box center [570, 391] width 247 height 24
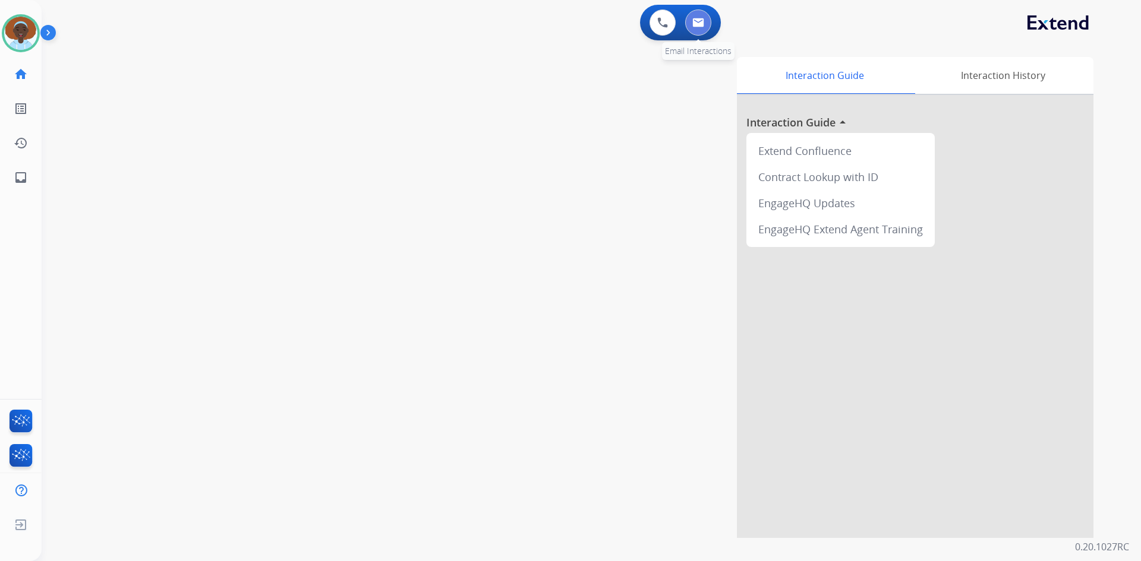
click at [704, 20] on button at bounding box center [698, 23] width 26 height 26
select select "**********"
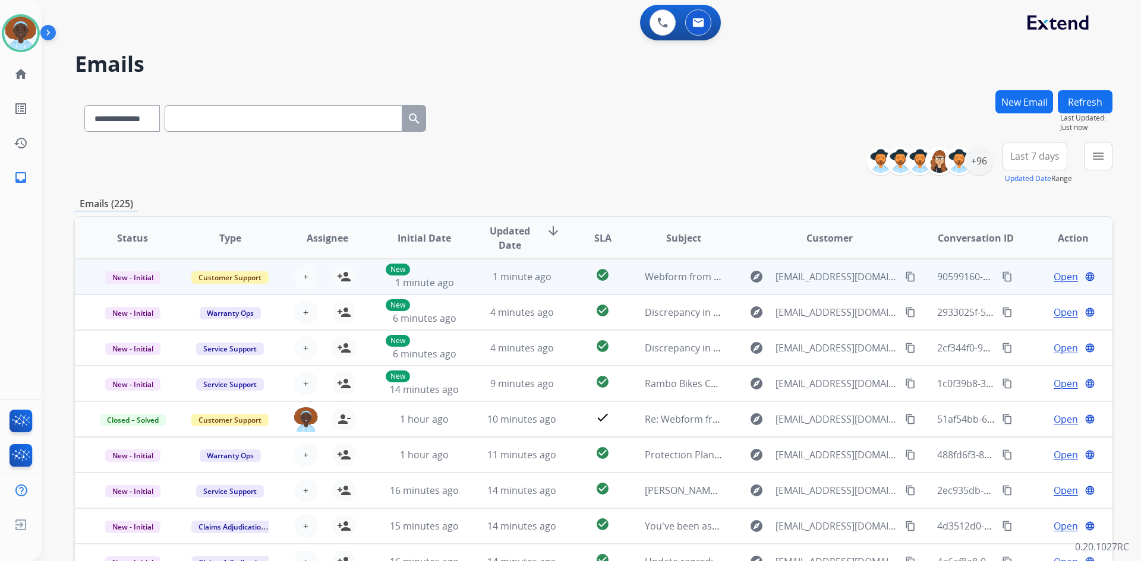
click at [1055, 276] on span "Open" at bounding box center [1065, 277] width 24 height 14
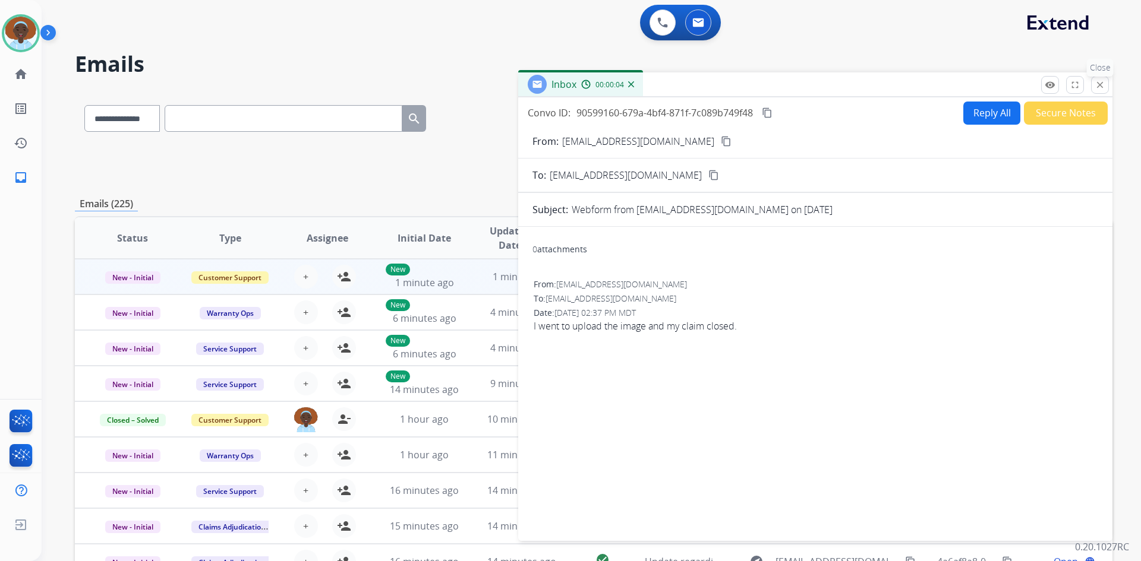
click at [1096, 83] on mat-icon "close" at bounding box center [1099, 85] width 11 height 11
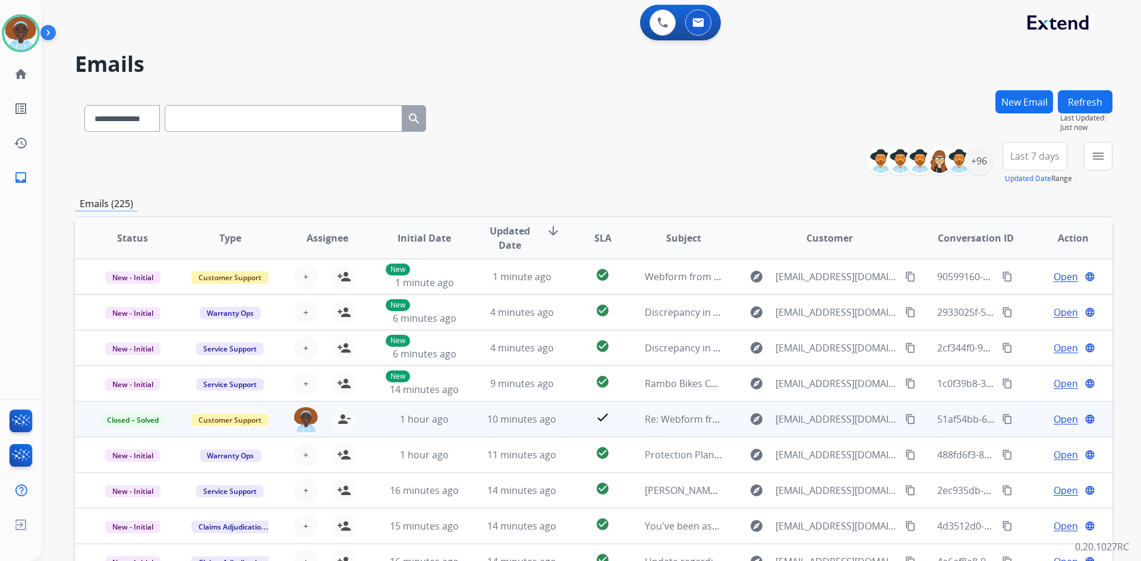
click at [1059, 425] on span "Open" at bounding box center [1065, 419] width 24 height 14
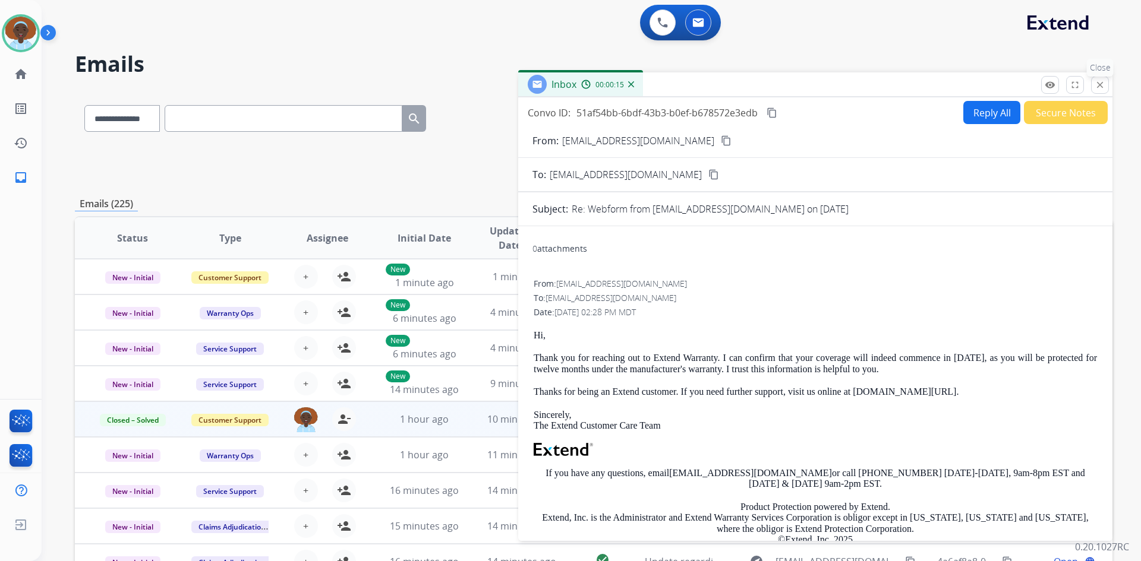
click at [1096, 84] on mat-icon "close" at bounding box center [1099, 85] width 11 height 11
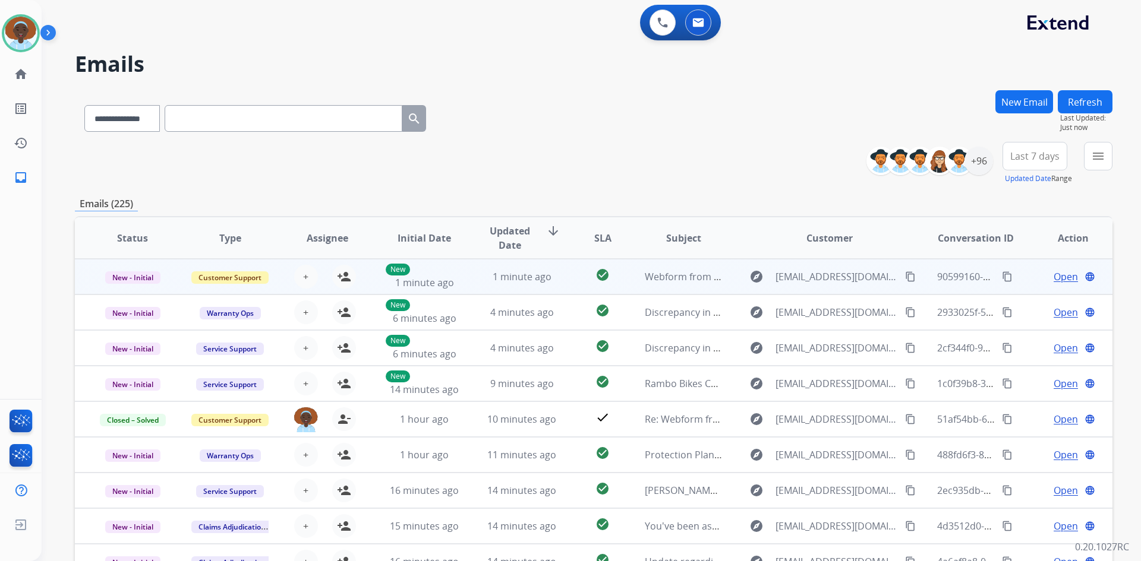
click at [1056, 276] on span "Open" at bounding box center [1065, 277] width 24 height 14
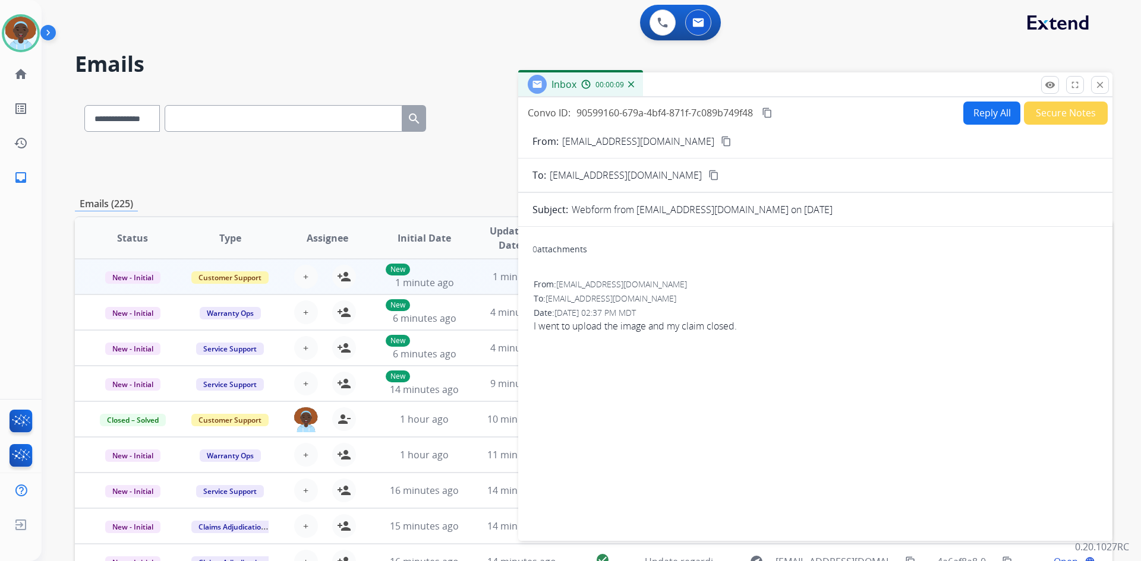
click at [721, 144] on mat-icon "content_copy" at bounding box center [726, 141] width 11 height 11
drag, startPoint x: 1100, startPoint y: 80, endPoint x: 1131, endPoint y: 112, distance: 44.5
click at [1100, 81] on mat-icon "close" at bounding box center [1099, 85] width 11 height 11
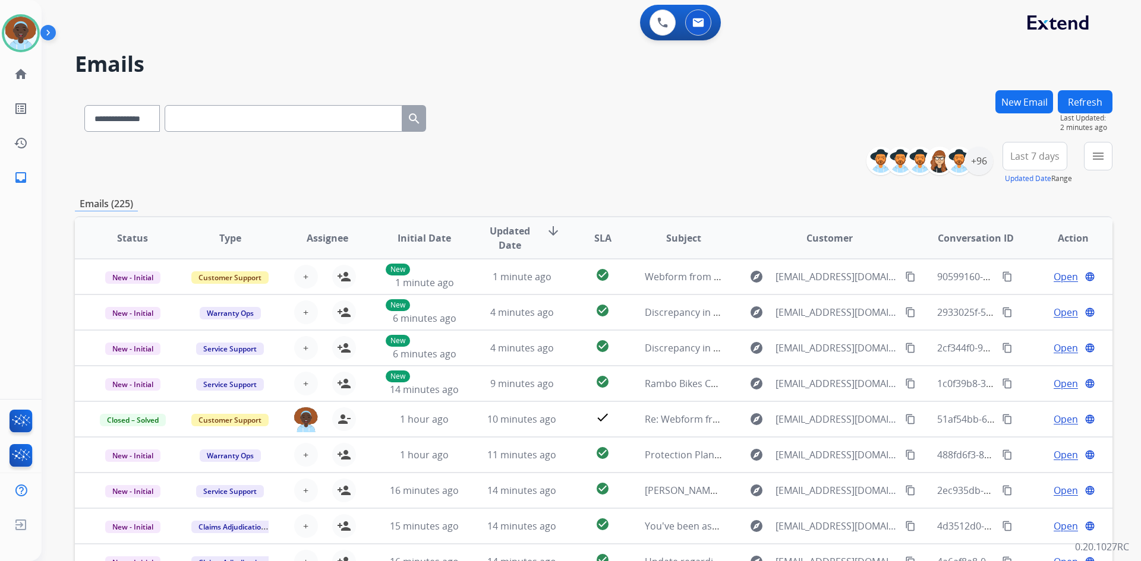
click at [1088, 105] on button "Refresh" at bounding box center [1085, 101] width 55 height 23
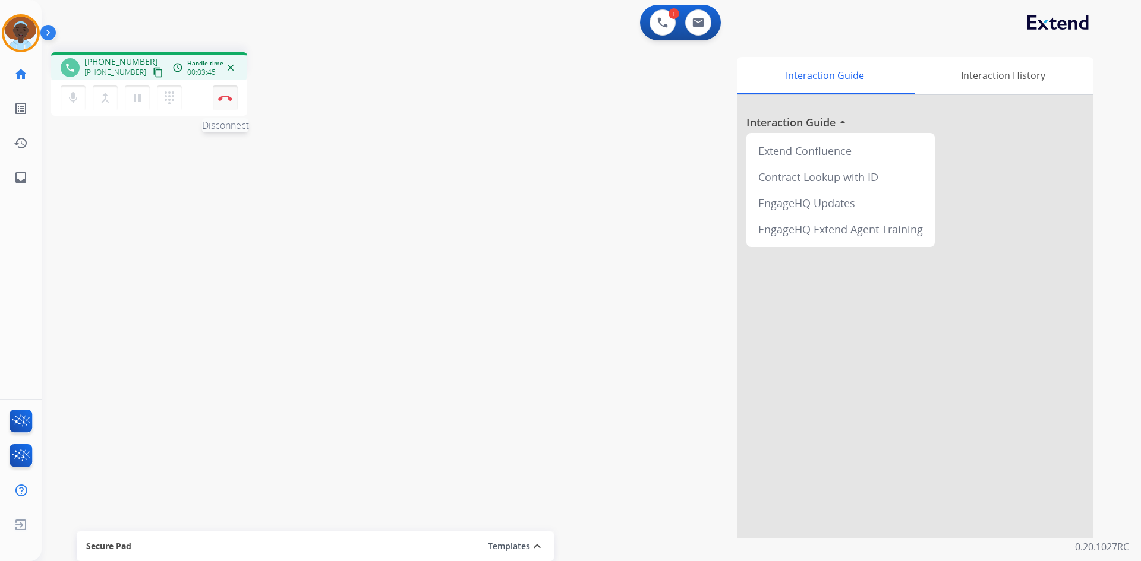
click at [232, 97] on img at bounding box center [225, 98] width 14 height 6
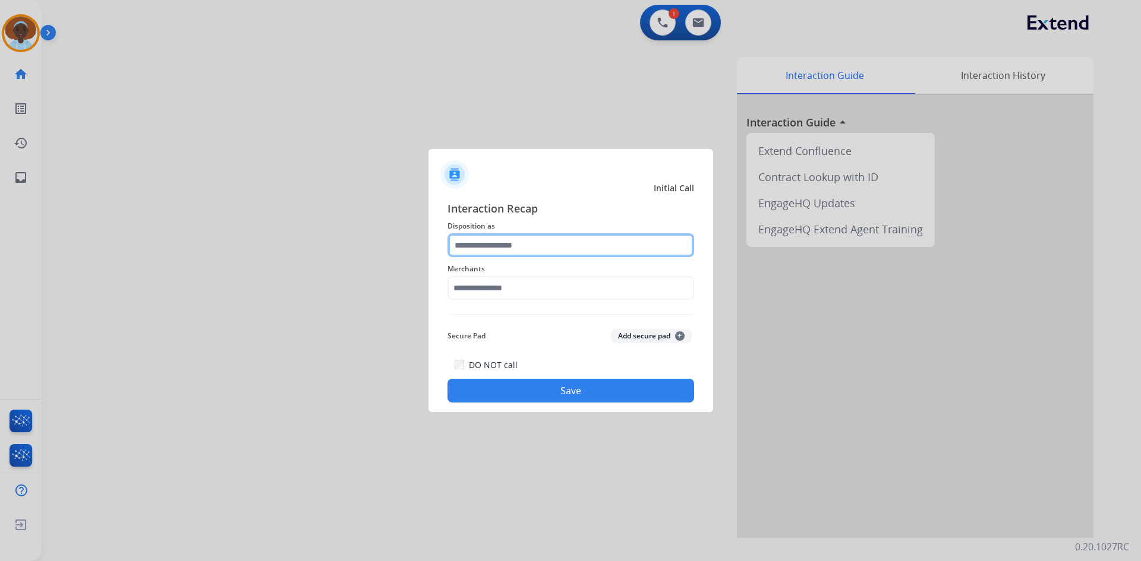
click at [532, 247] on input "text" at bounding box center [570, 245] width 247 height 24
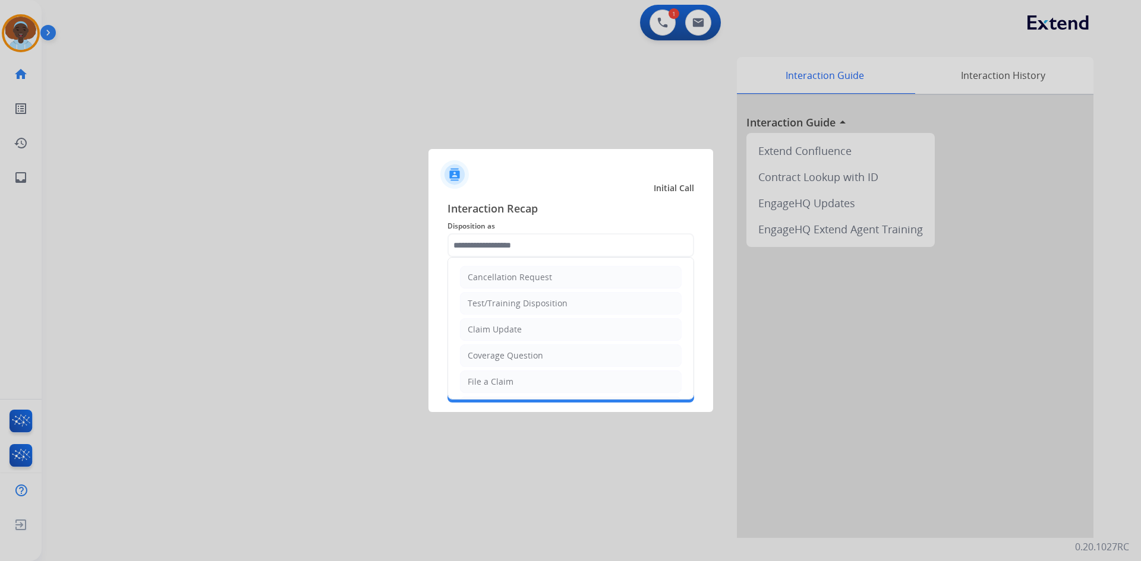
click at [525, 381] on li "File a Claim" at bounding box center [571, 382] width 222 height 23
type input "**********"
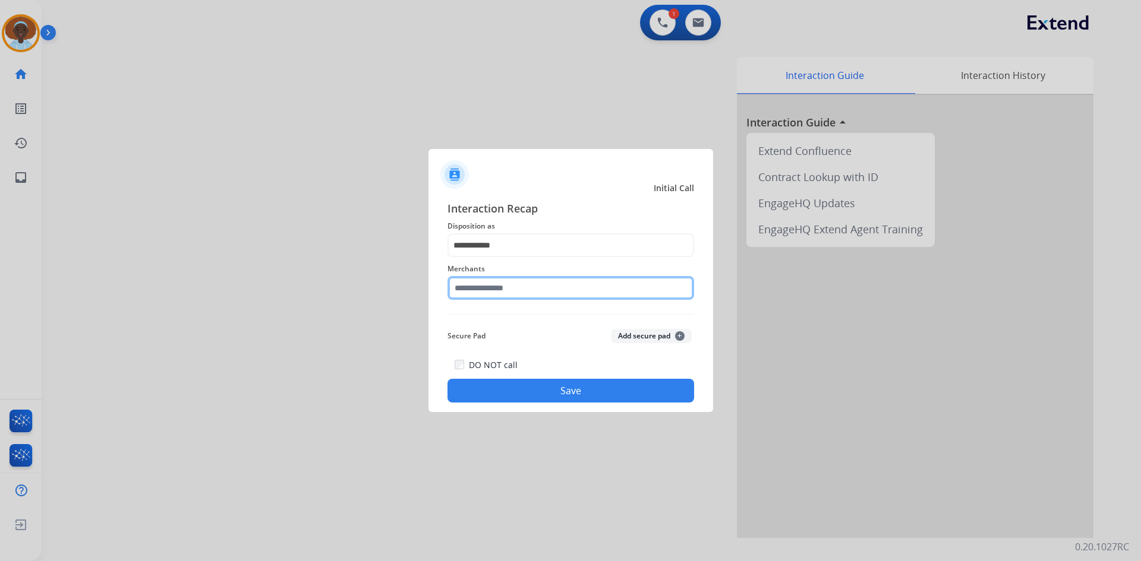
click at [519, 288] on input "text" at bounding box center [570, 288] width 247 height 24
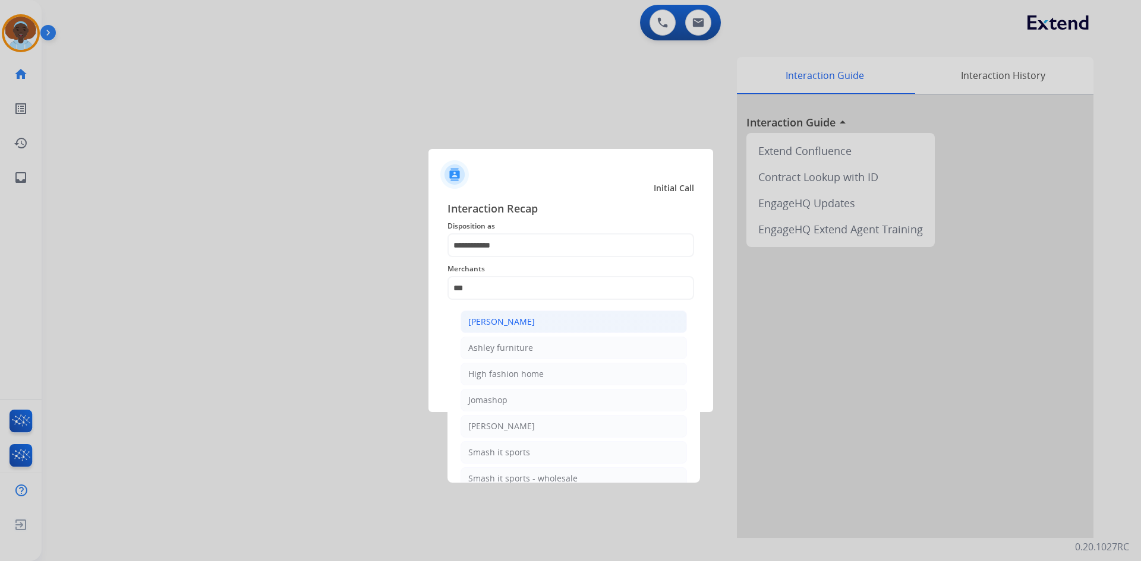
click at [520, 320] on div "[PERSON_NAME]" at bounding box center [501, 322] width 67 height 12
type input "**********"
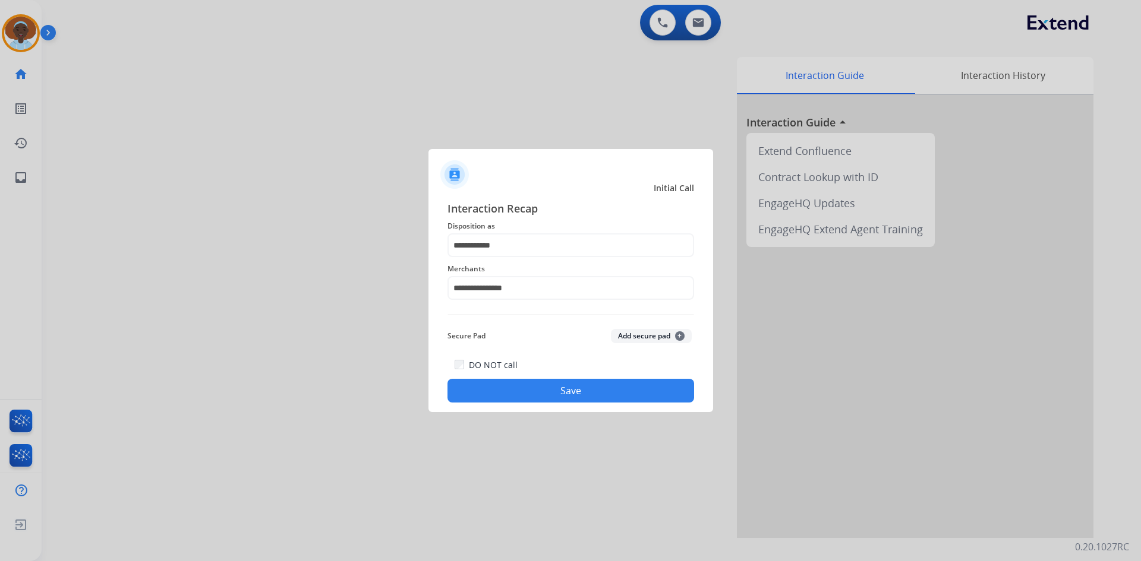
click at [551, 389] on button "Save" at bounding box center [570, 391] width 247 height 24
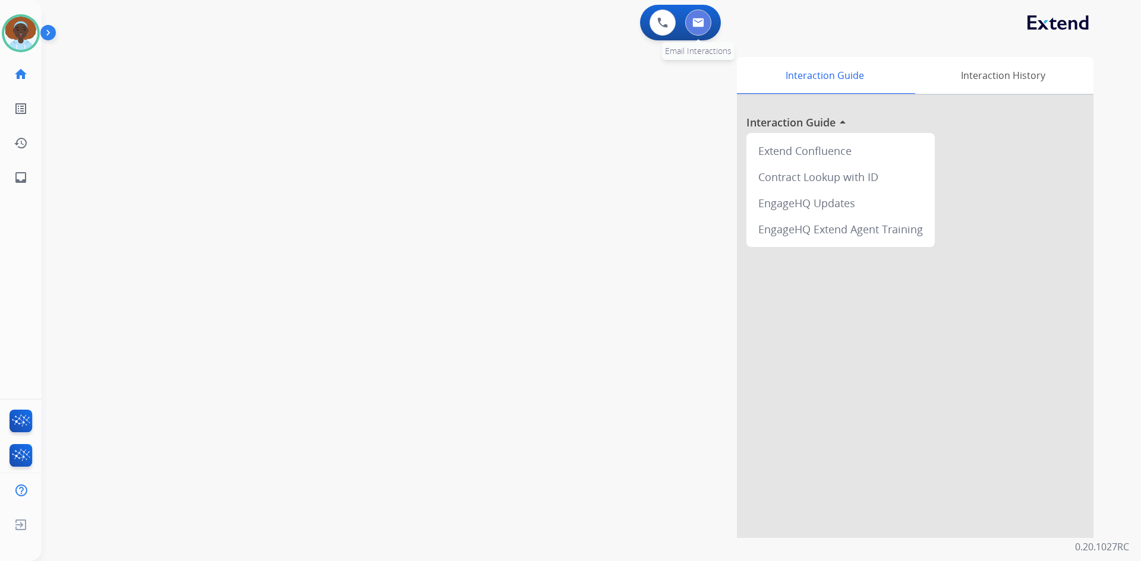
click at [695, 31] on button at bounding box center [698, 23] width 26 height 26
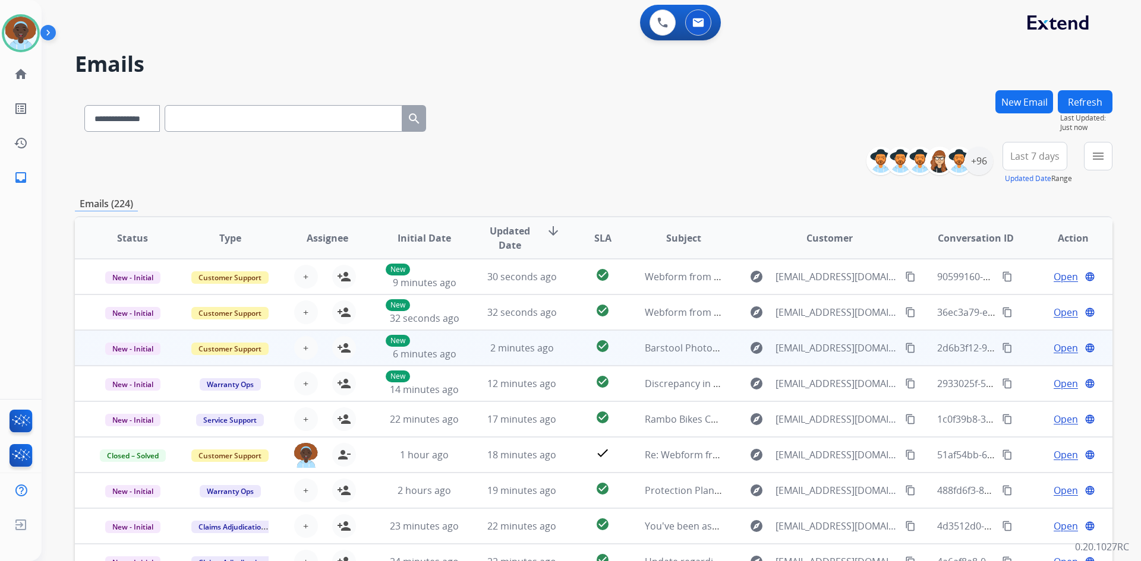
click at [1053, 349] on span "Open" at bounding box center [1065, 348] width 24 height 14
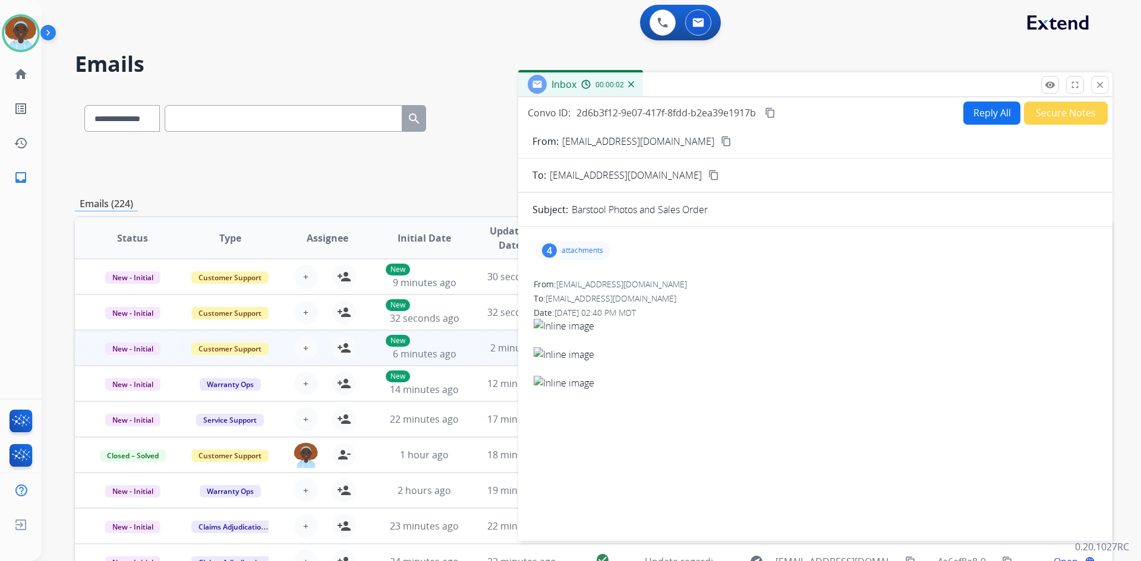
click at [553, 248] on div "4" at bounding box center [549, 251] width 15 height 14
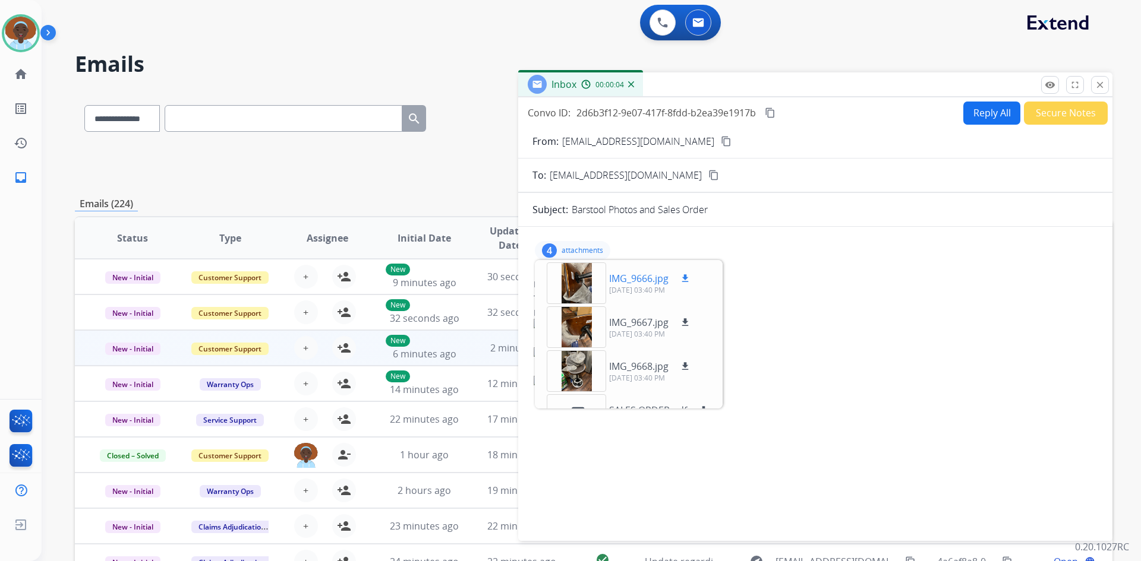
click at [585, 285] on div at bounding box center [576, 284] width 59 height 42
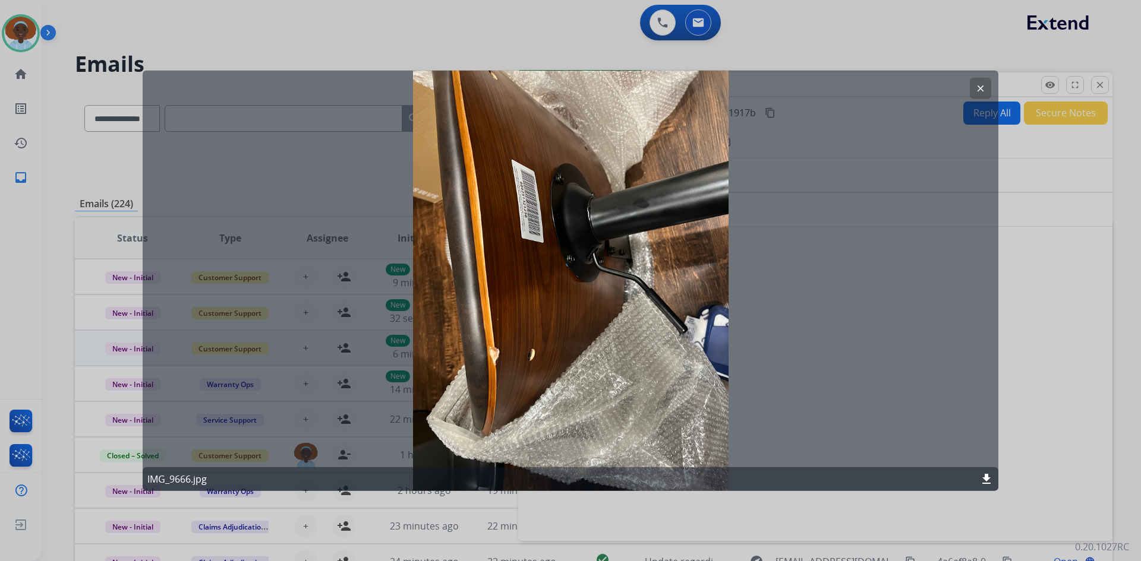
click at [982, 86] on mat-icon "clear" at bounding box center [980, 88] width 11 height 11
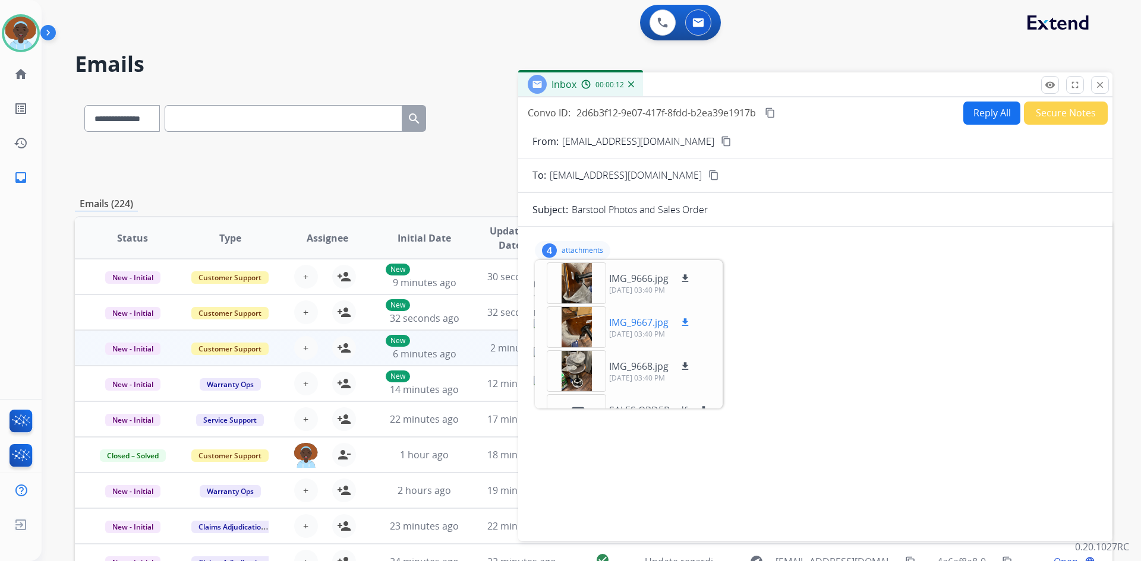
click at [574, 329] on div at bounding box center [576, 328] width 59 height 42
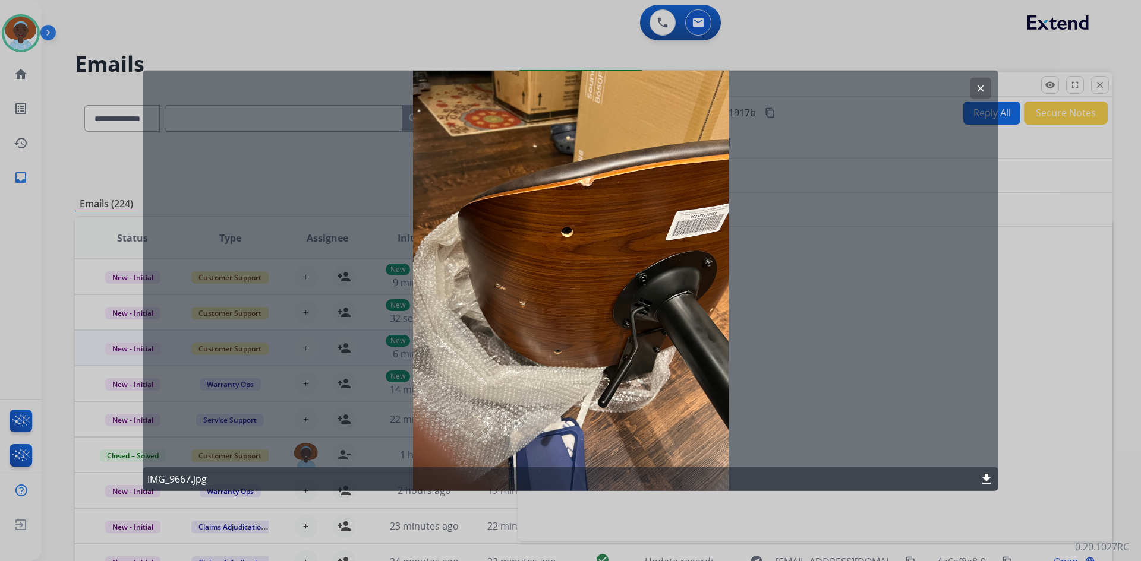
click at [984, 84] on mat-icon "clear" at bounding box center [980, 88] width 11 height 11
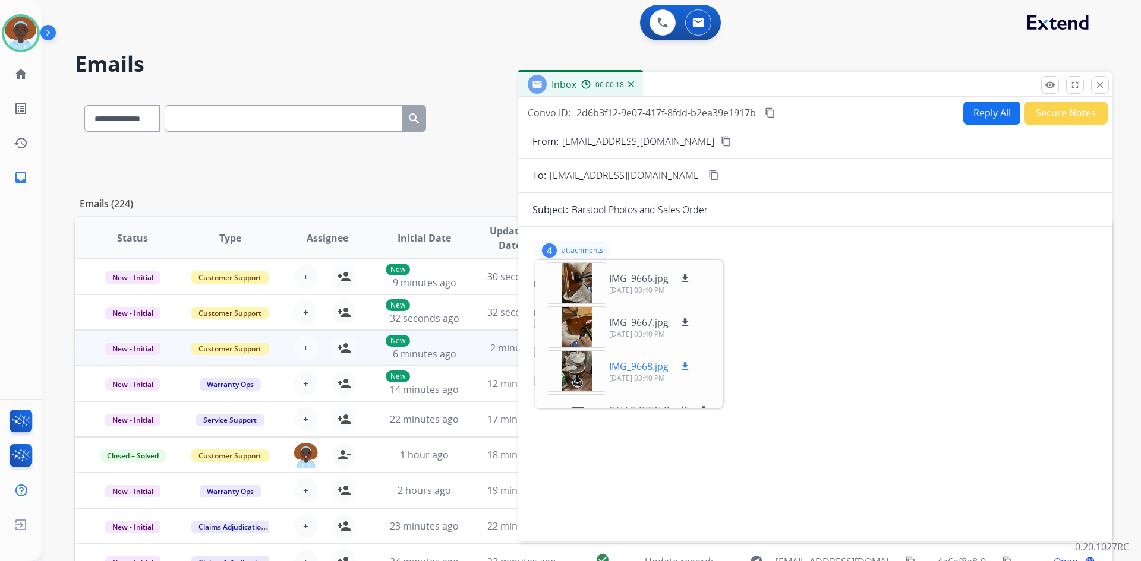
click at [574, 364] on div at bounding box center [576, 372] width 59 height 42
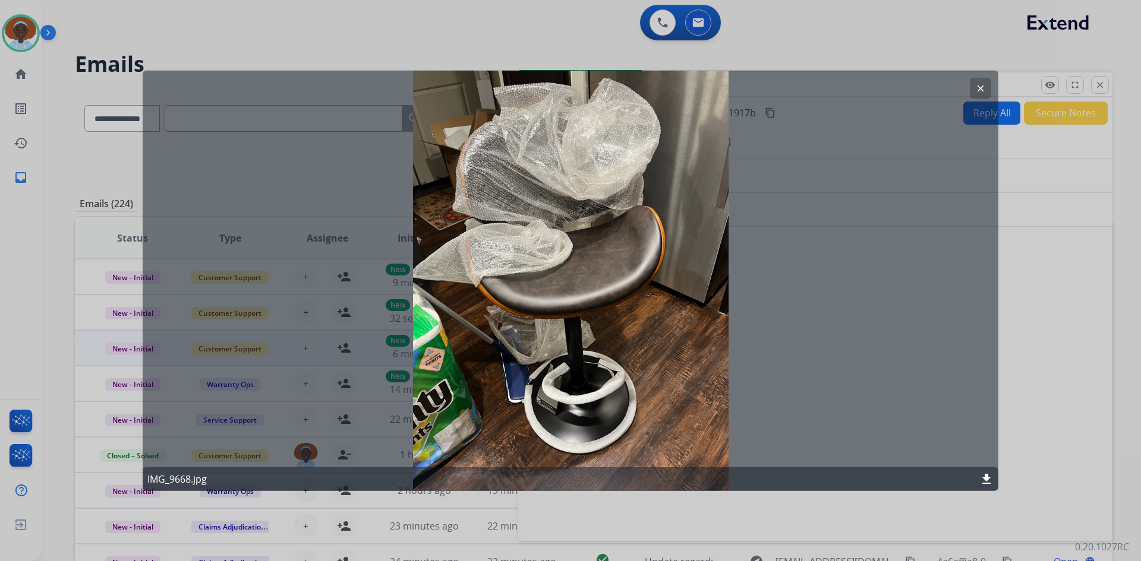
click at [980, 87] on mat-icon "clear" at bounding box center [980, 88] width 11 height 11
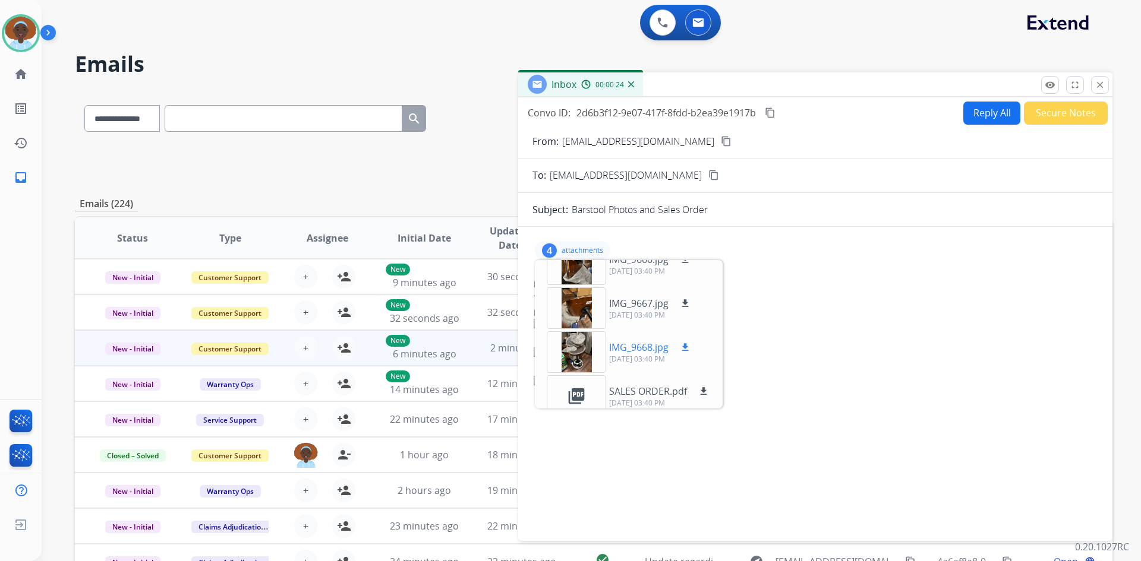
scroll to position [30, 0]
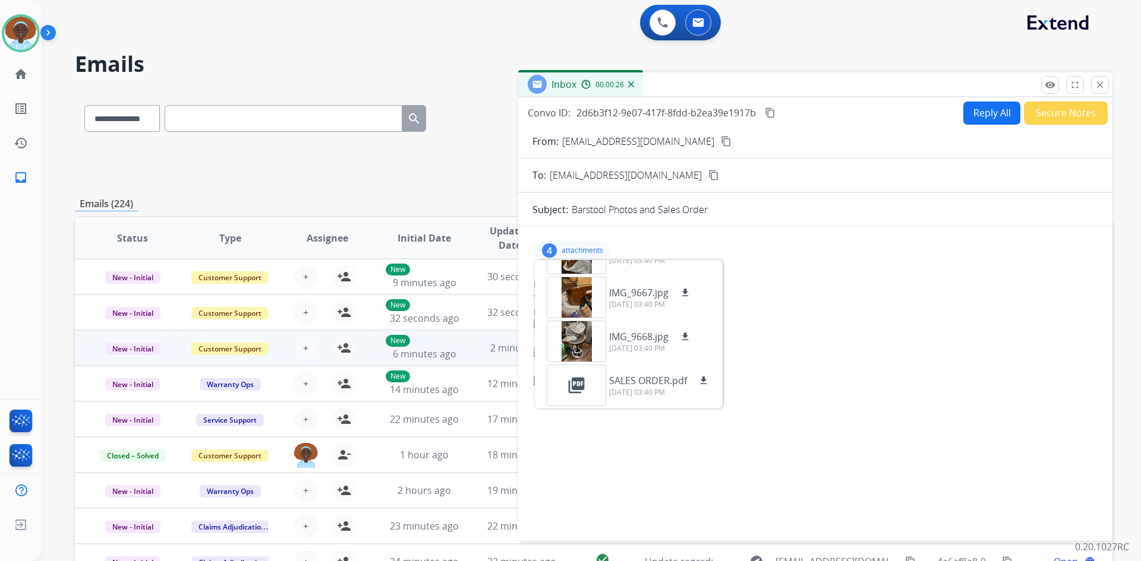
click at [547, 253] on div "4" at bounding box center [549, 251] width 15 height 14
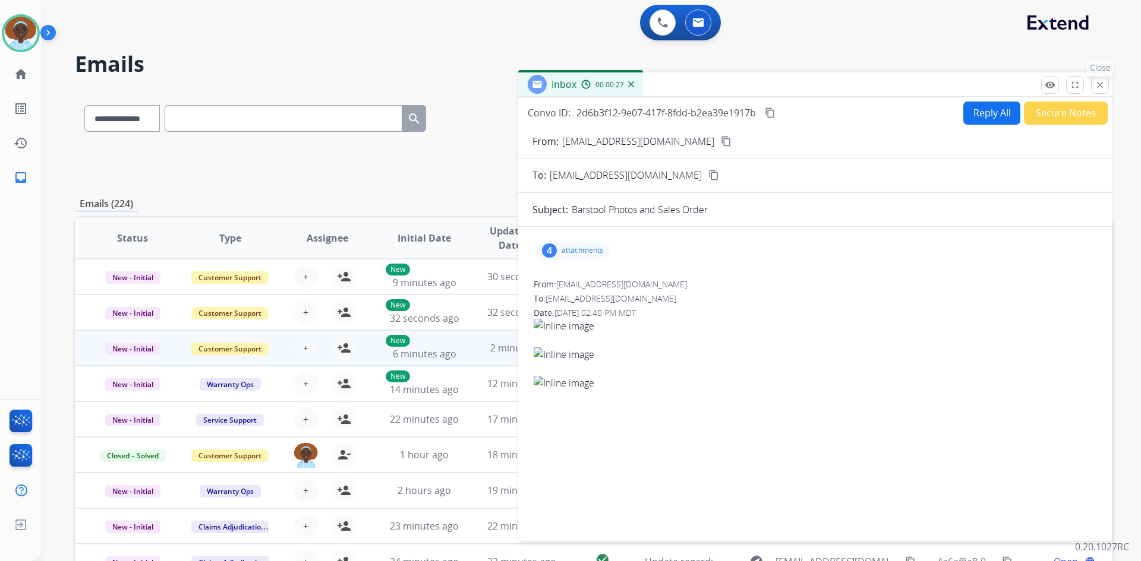
click at [1100, 81] on mat-icon "close" at bounding box center [1099, 85] width 11 height 11
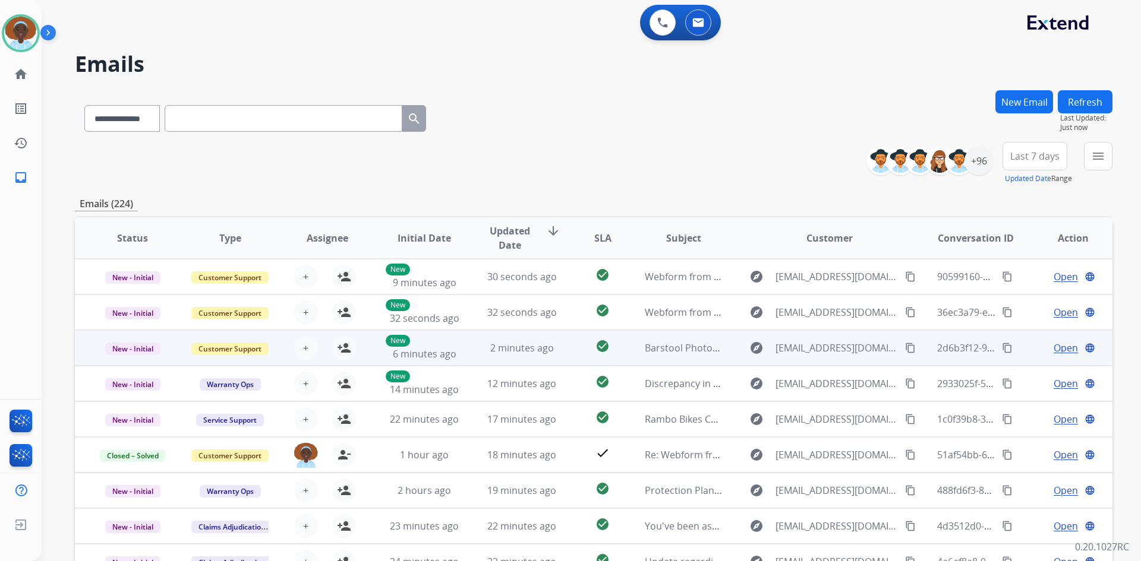
click at [1055, 349] on span "Open" at bounding box center [1065, 348] width 24 height 14
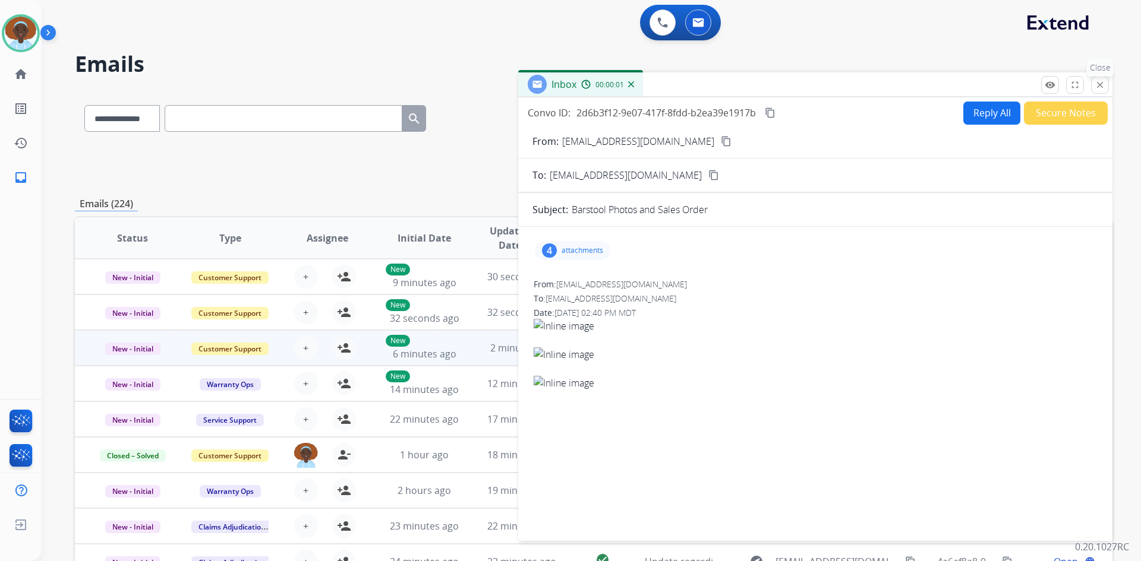
click at [1104, 83] on mat-icon "close" at bounding box center [1099, 85] width 11 height 11
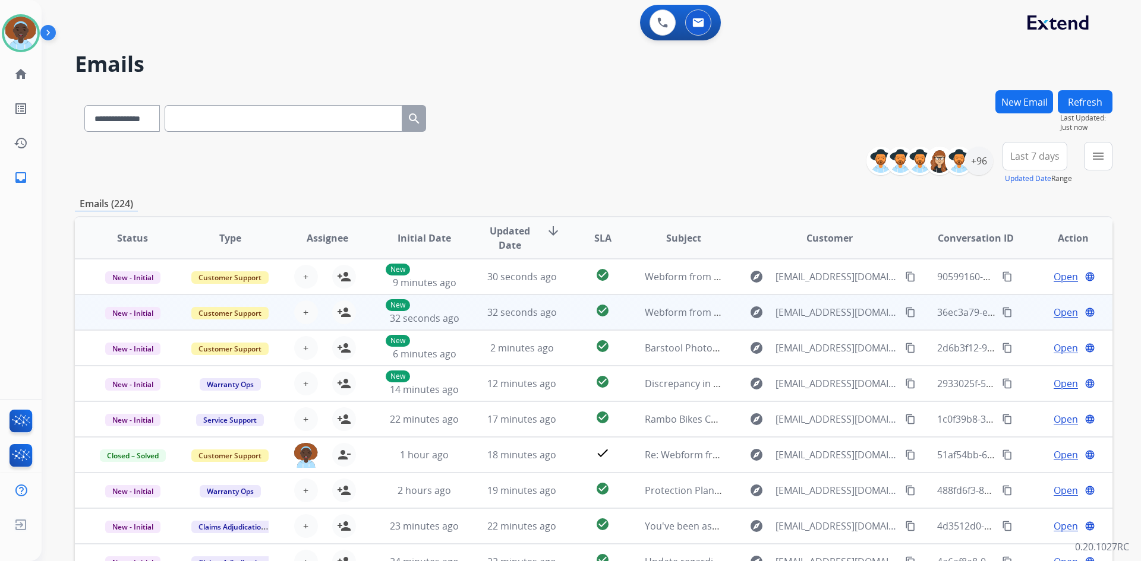
click at [1058, 309] on span "Open" at bounding box center [1065, 312] width 24 height 14
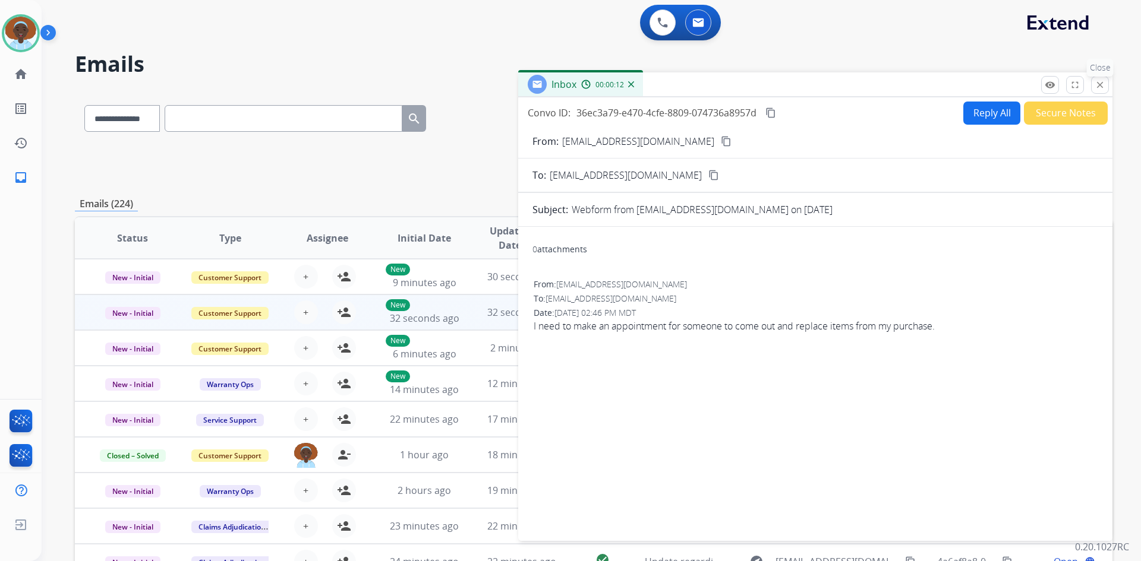
click at [1098, 81] on mat-icon "close" at bounding box center [1099, 85] width 11 height 11
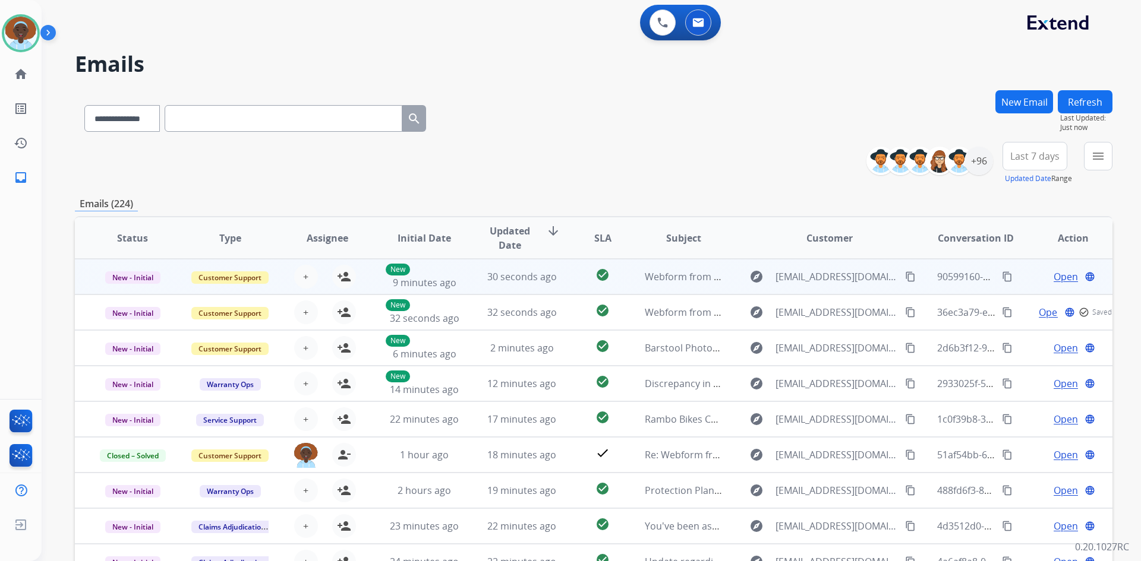
click at [1053, 277] on span "Open" at bounding box center [1065, 277] width 24 height 14
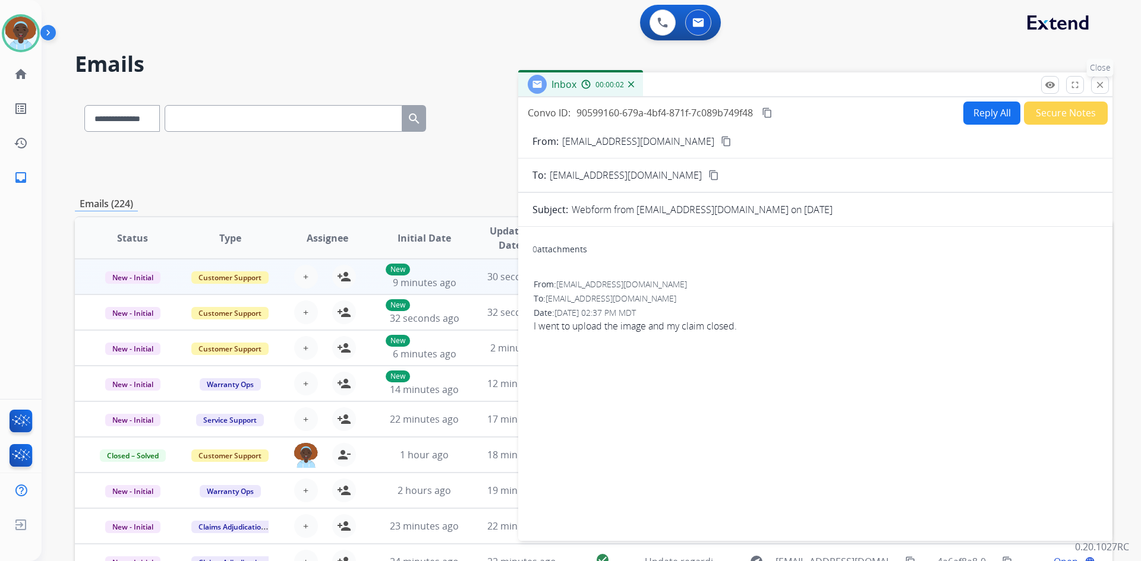
click at [1100, 81] on mat-icon "close" at bounding box center [1099, 85] width 11 height 11
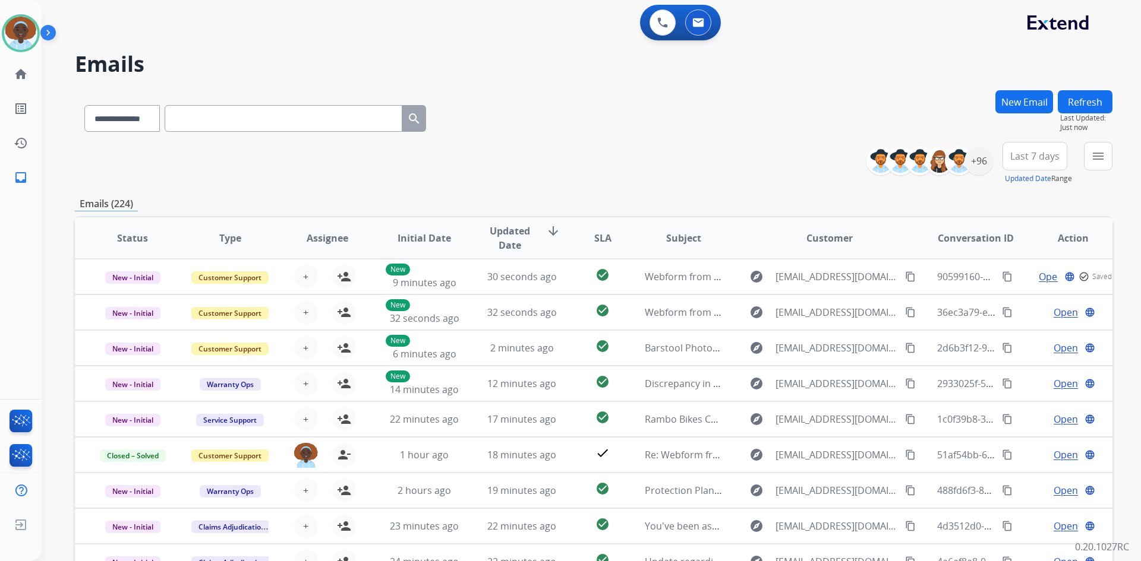
click at [1094, 96] on button "Refresh" at bounding box center [1085, 101] width 55 height 23
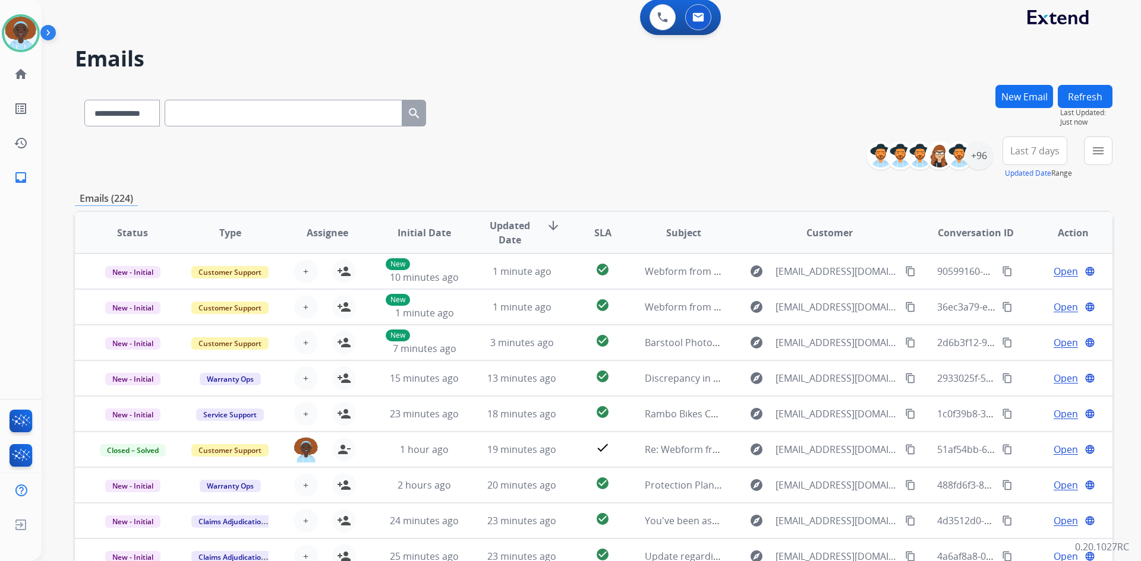
scroll to position [0, 0]
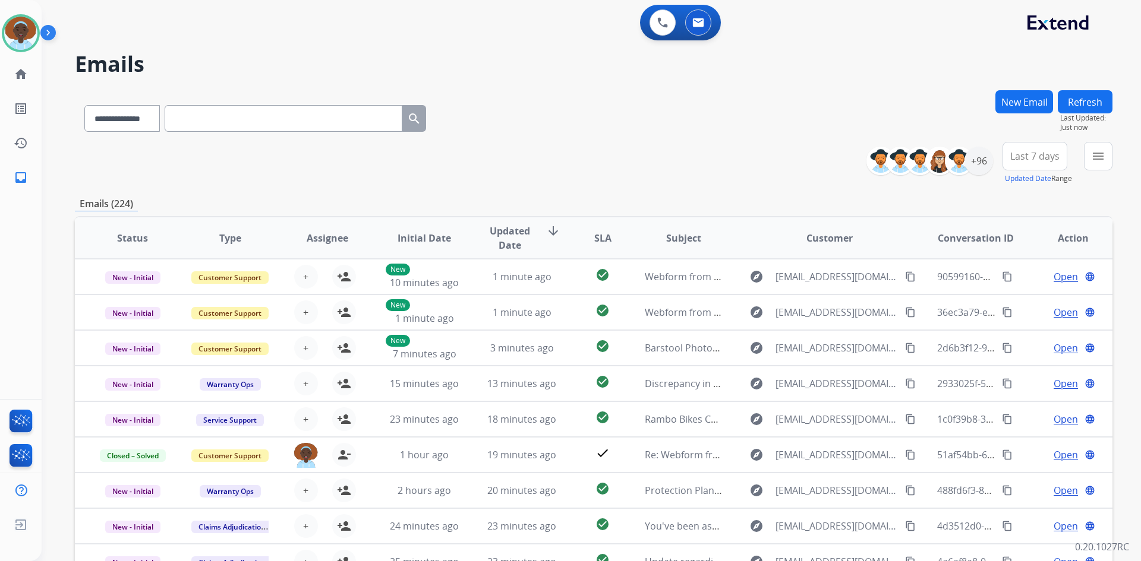
click at [1088, 100] on button "Refresh" at bounding box center [1085, 101] width 55 height 23
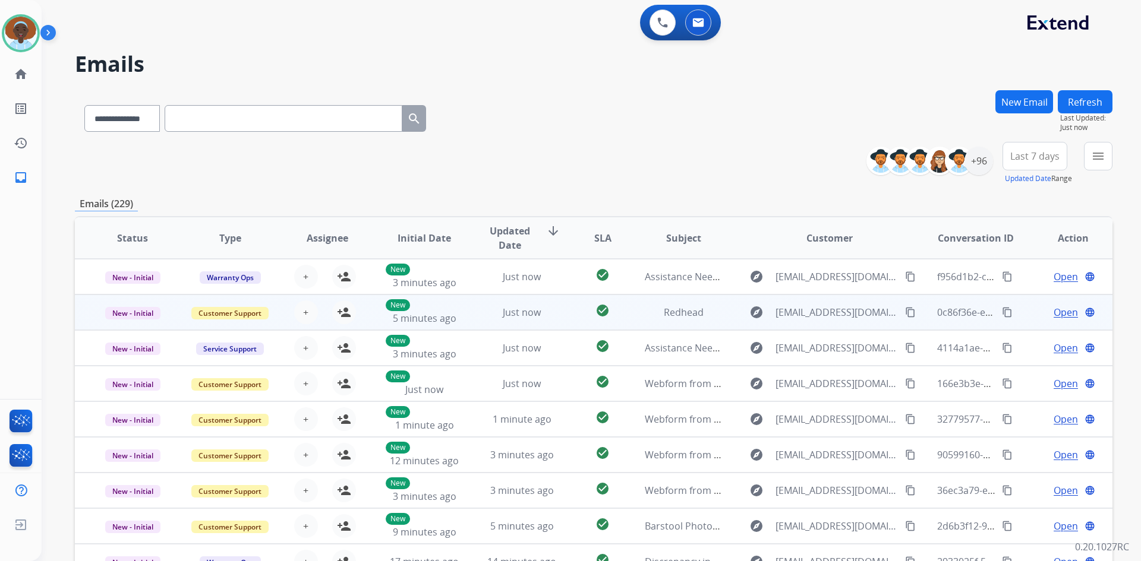
click at [1059, 311] on span "Open" at bounding box center [1065, 312] width 24 height 14
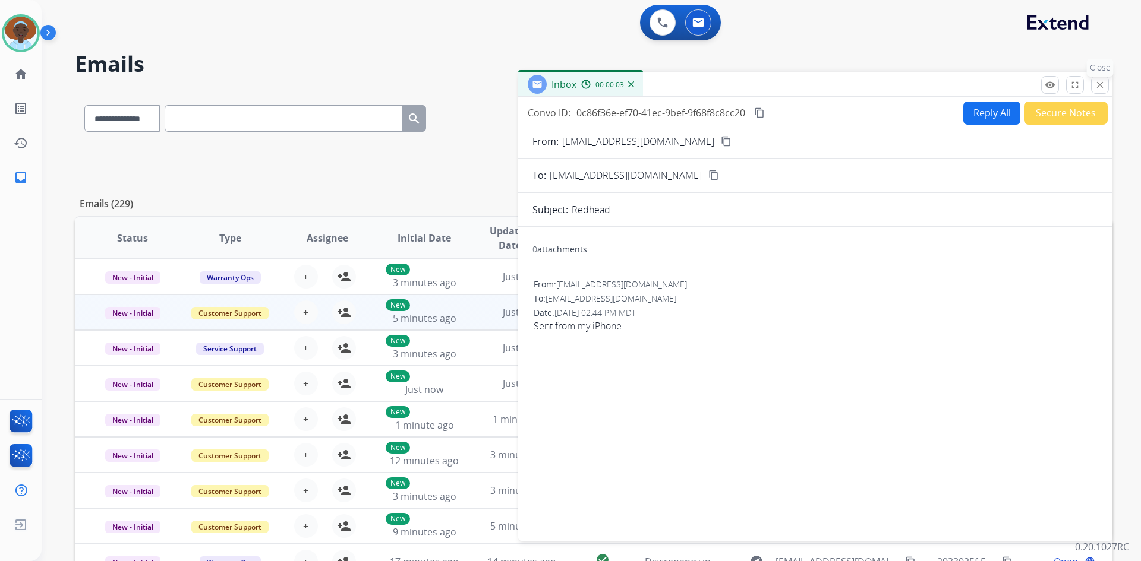
click at [1097, 83] on mat-icon "close" at bounding box center [1099, 85] width 11 height 11
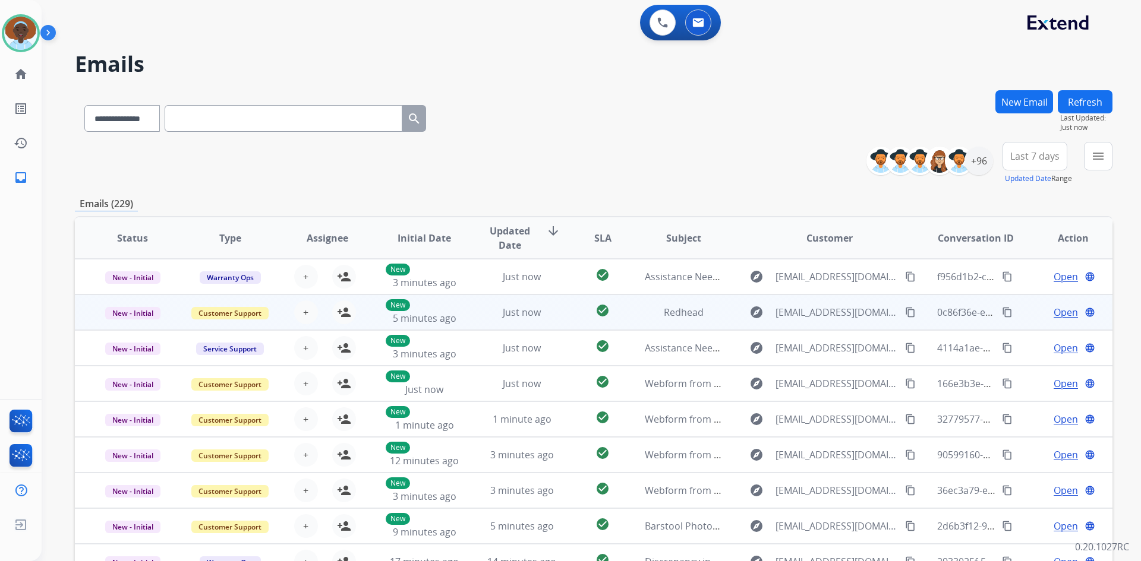
click at [1060, 309] on span "Open" at bounding box center [1065, 312] width 24 height 14
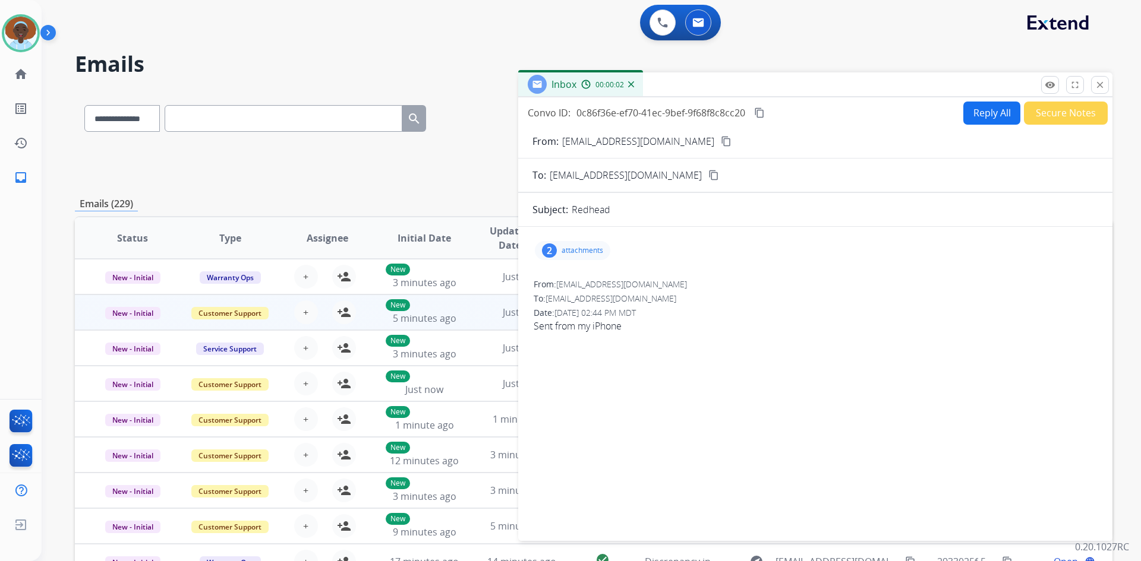
click at [552, 248] on div "2" at bounding box center [549, 251] width 15 height 14
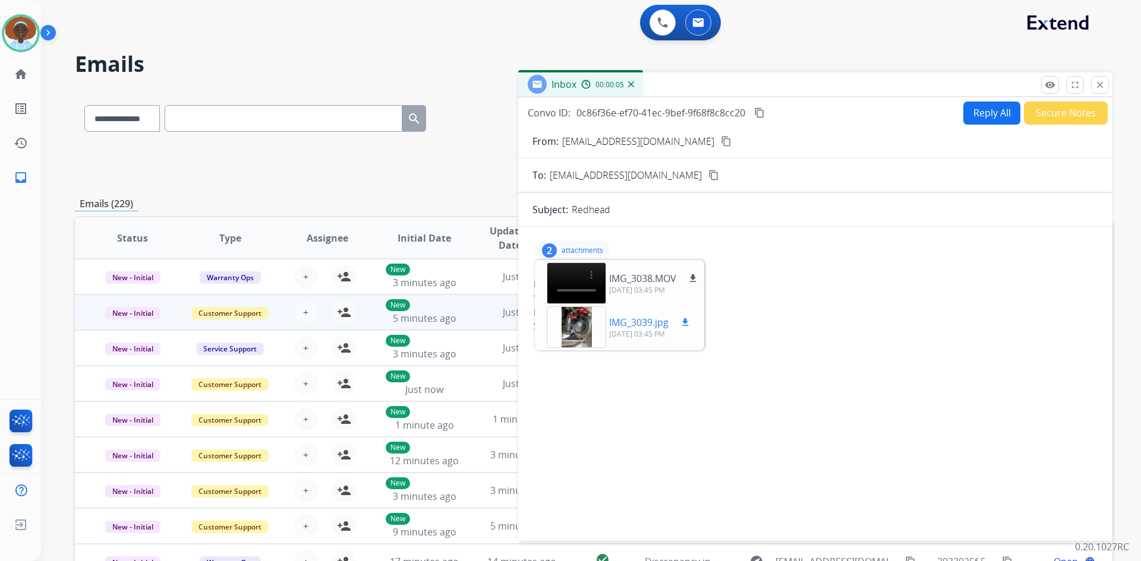
click at [573, 327] on div at bounding box center [576, 328] width 59 height 42
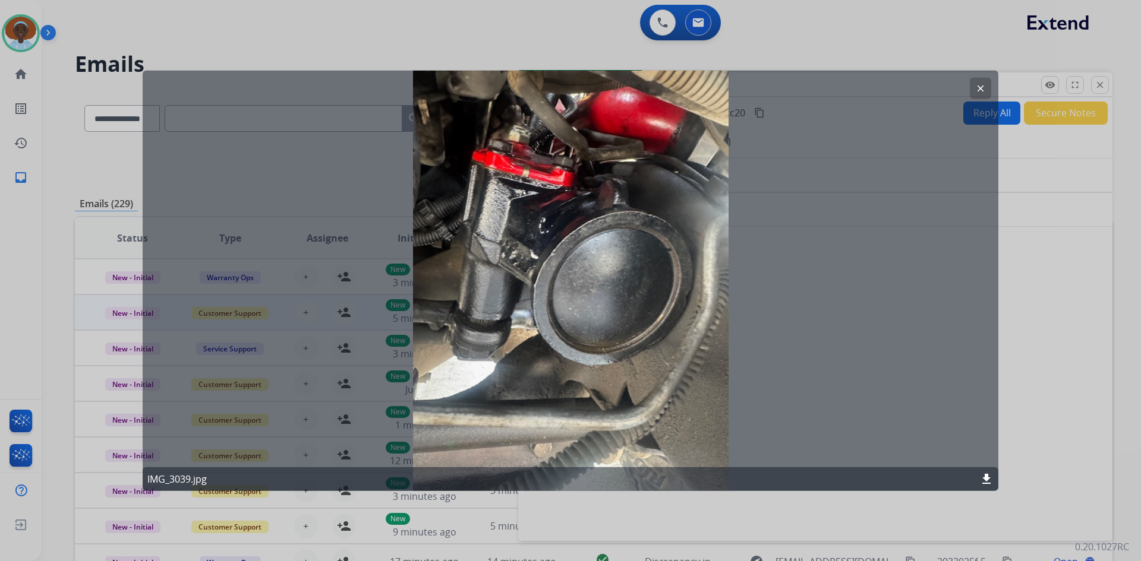
click at [980, 84] on mat-icon "clear" at bounding box center [980, 88] width 11 height 11
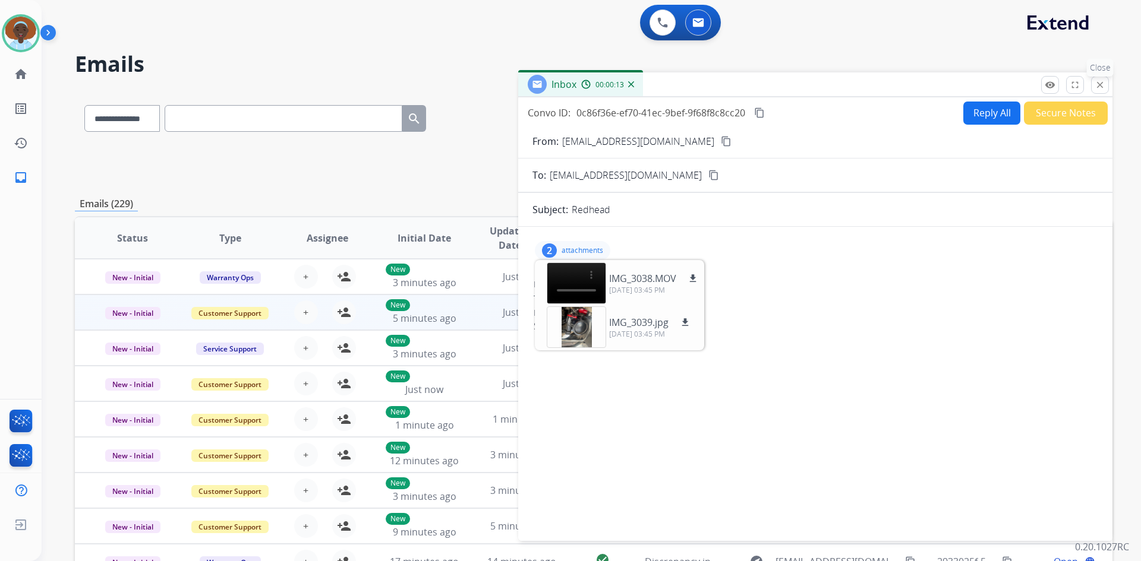
click at [1098, 83] on mat-icon "close" at bounding box center [1099, 85] width 11 height 11
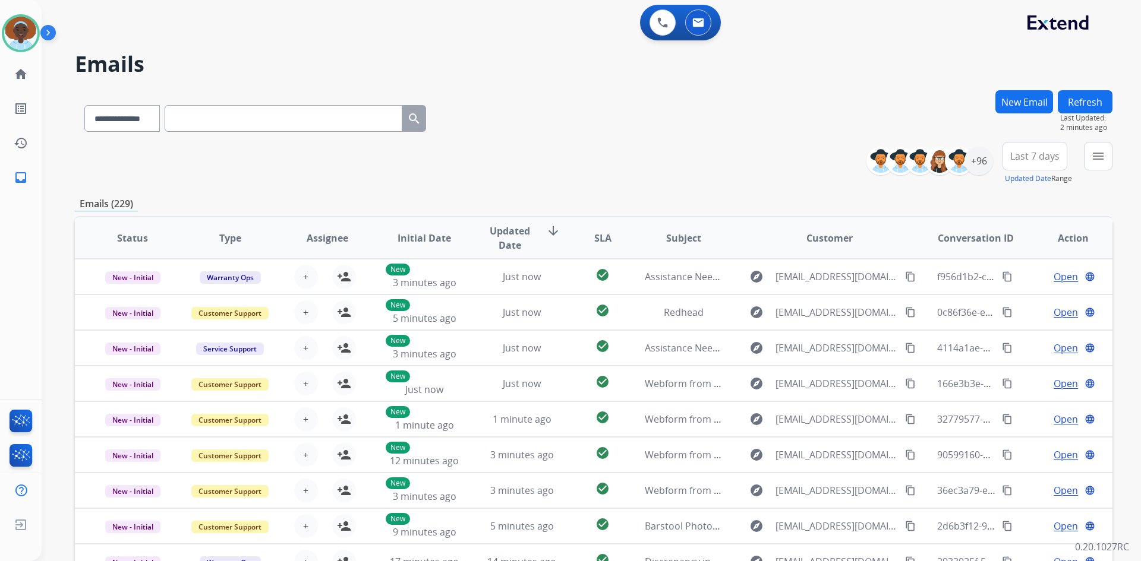
click at [1076, 102] on button "Refresh" at bounding box center [1085, 101] width 55 height 23
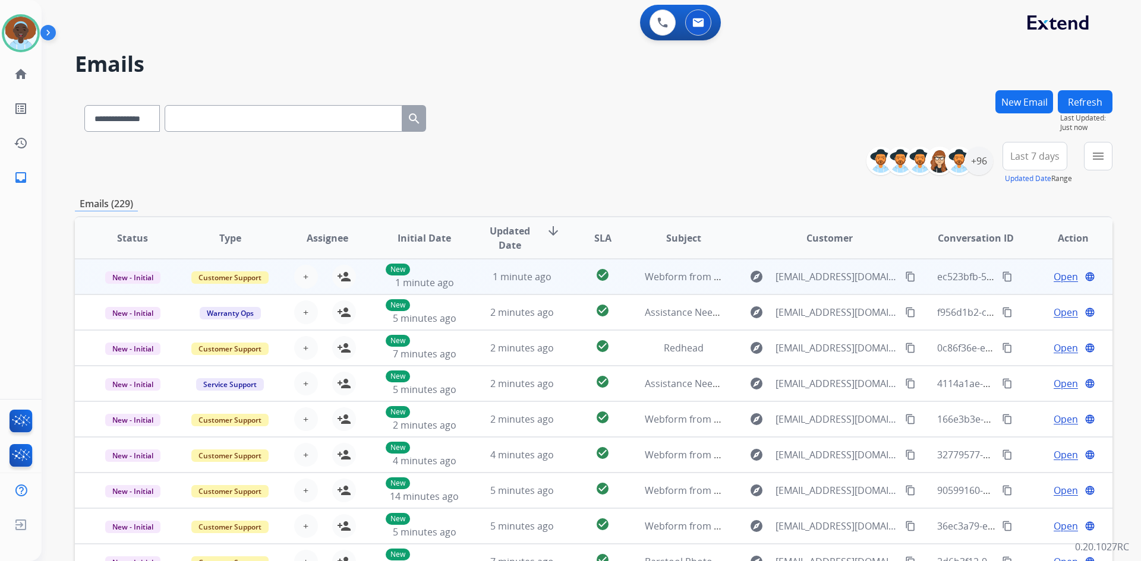
click at [1055, 273] on span "Open" at bounding box center [1065, 277] width 24 height 14
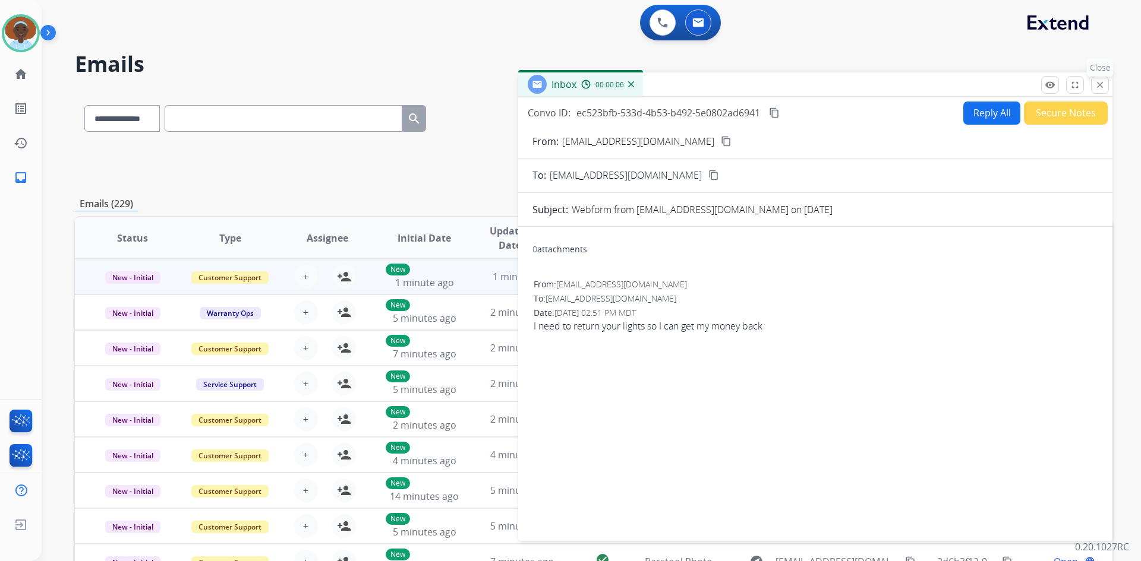
click at [1098, 89] on mat-icon "close" at bounding box center [1099, 85] width 11 height 11
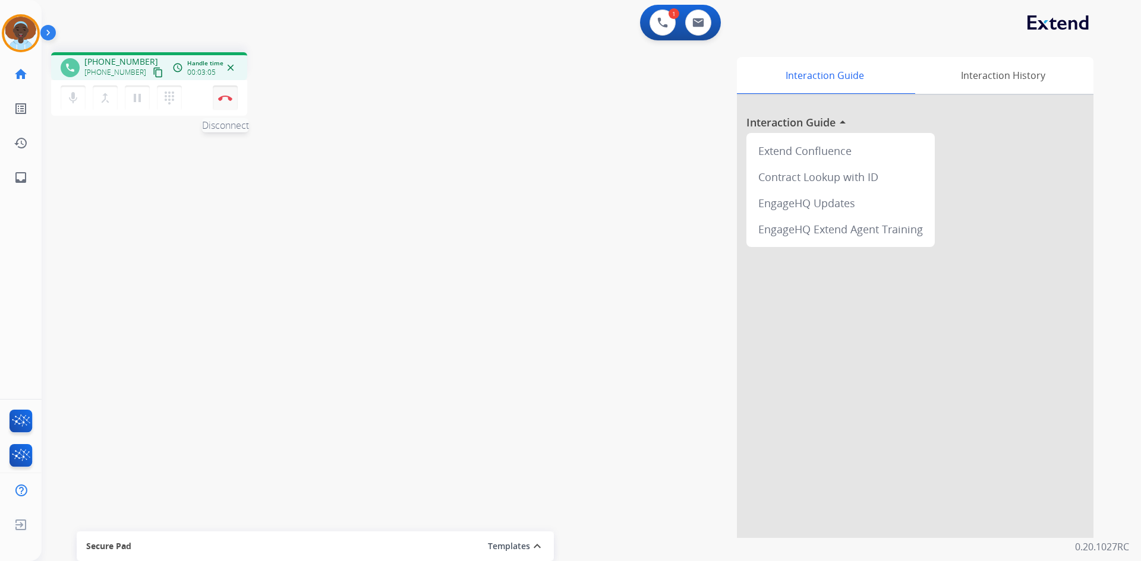
click at [226, 100] on img at bounding box center [225, 98] width 14 height 6
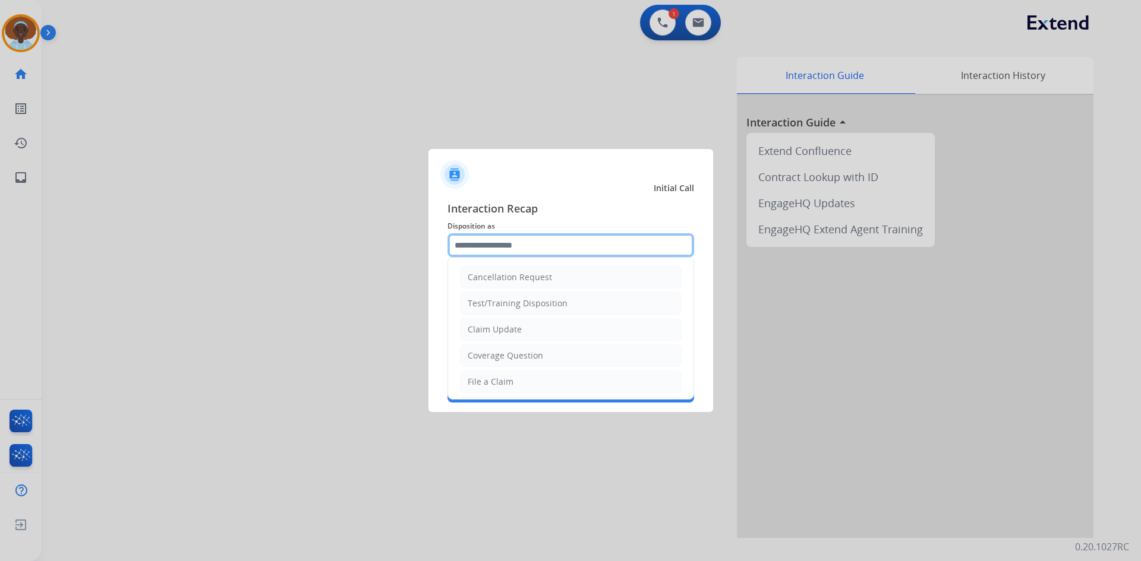
click at [532, 242] on input "text" at bounding box center [570, 245] width 247 height 24
click at [526, 333] on li "Claim Update" at bounding box center [571, 329] width 222 height 23
type input "**********"
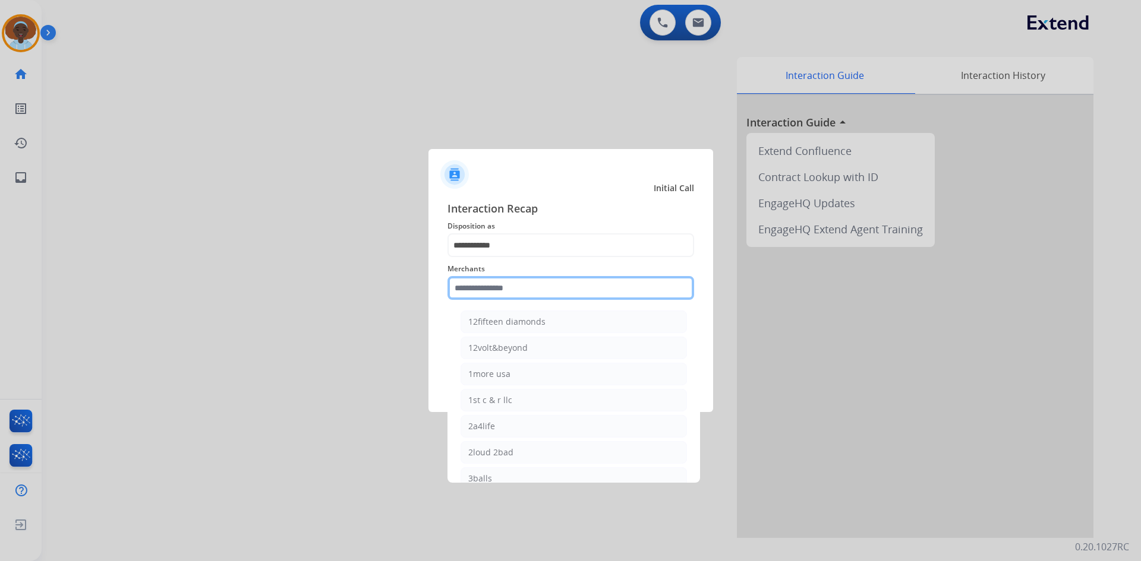
click at [503, 288] on input "text" at bounding box center [570, 288] width 247 height 24
click at [516, 353] on div "Ashley furniture" at bounding box center [500, 348] width 65 height 12
type input "**********"
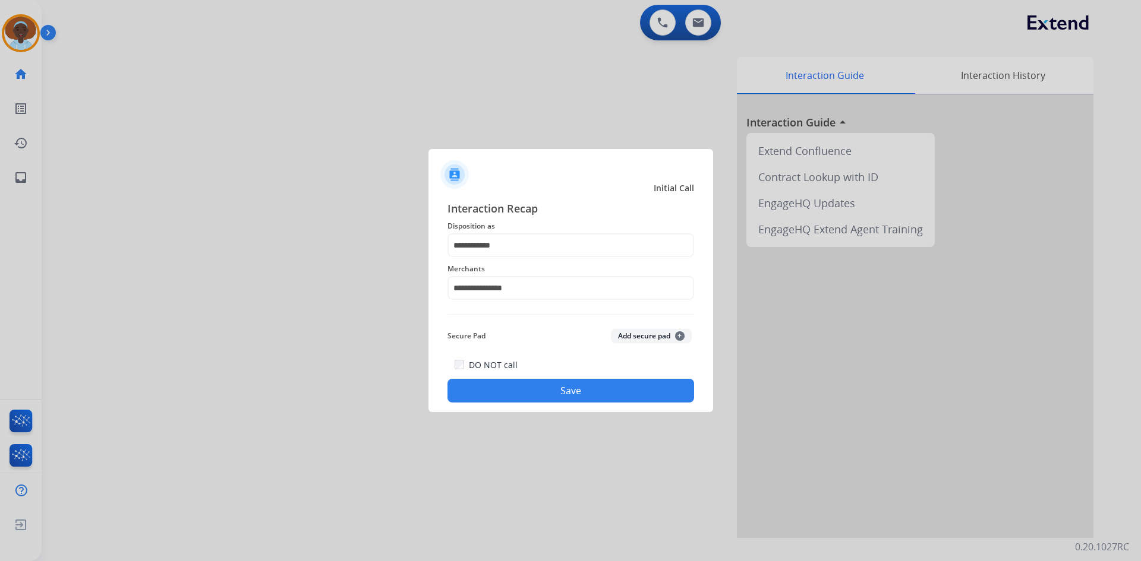
click at [578, 392] on button "Save" at bounding box center [570, 391] width 247 height 24
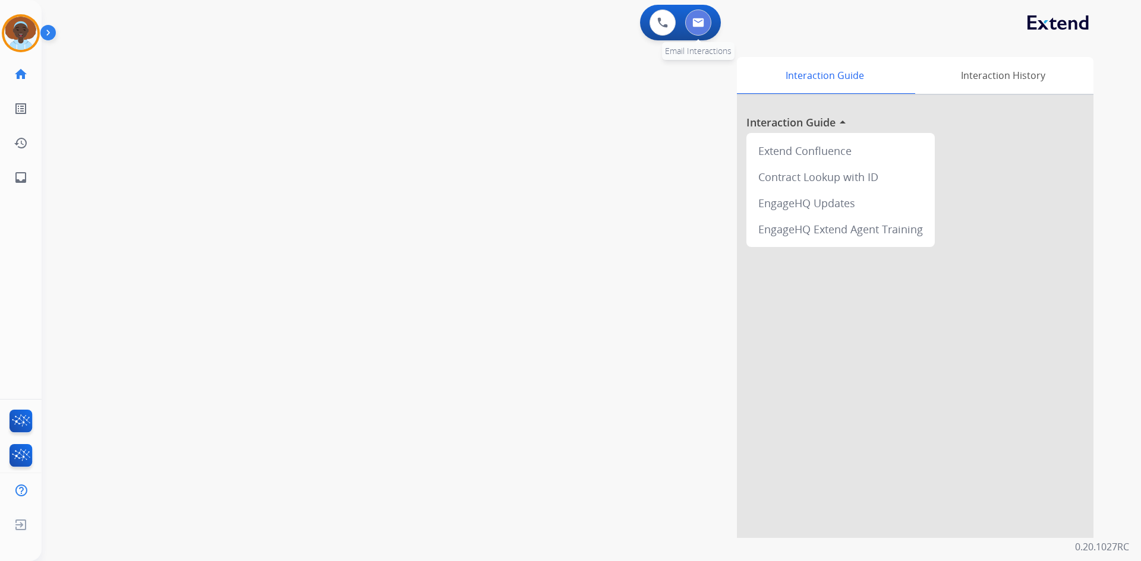
click at [697, 25] on img at bounding box center [698, 23] width 12 height 10
select select "**********"
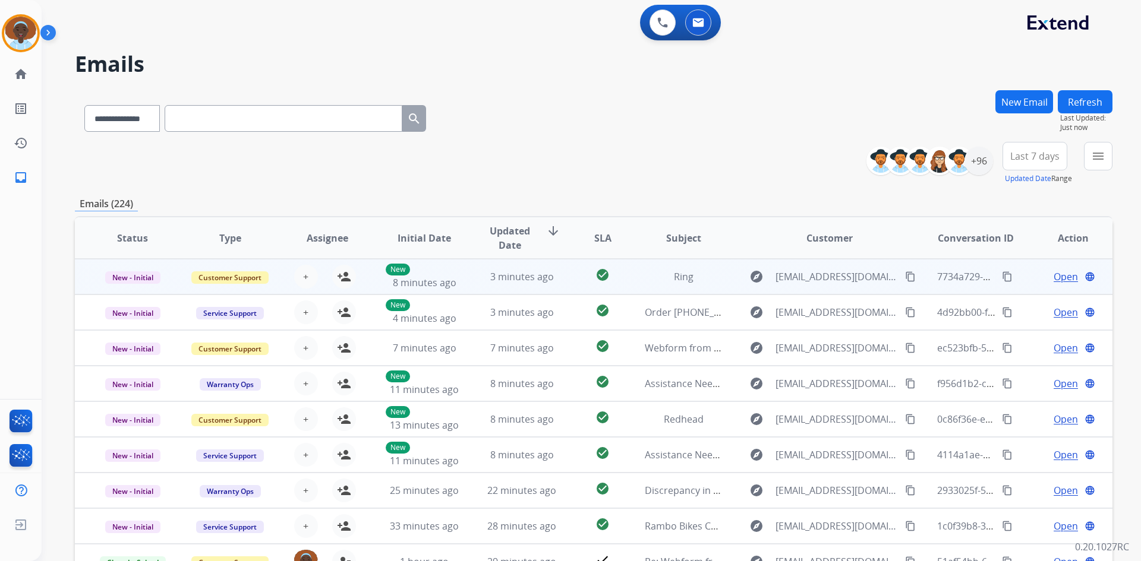
click at [1058, 279] on span "Open" at bounding box center [1065, 277] width 24 height 14
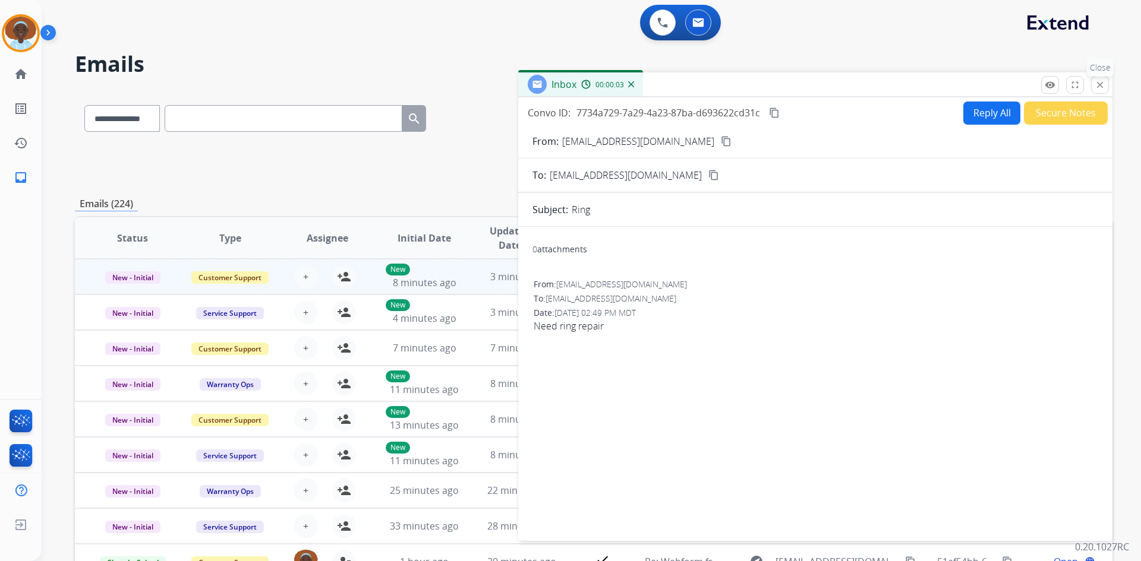
click at [1098, 87] on mat-icon "close" at bounding box center [1099, 85] width 11 height 11
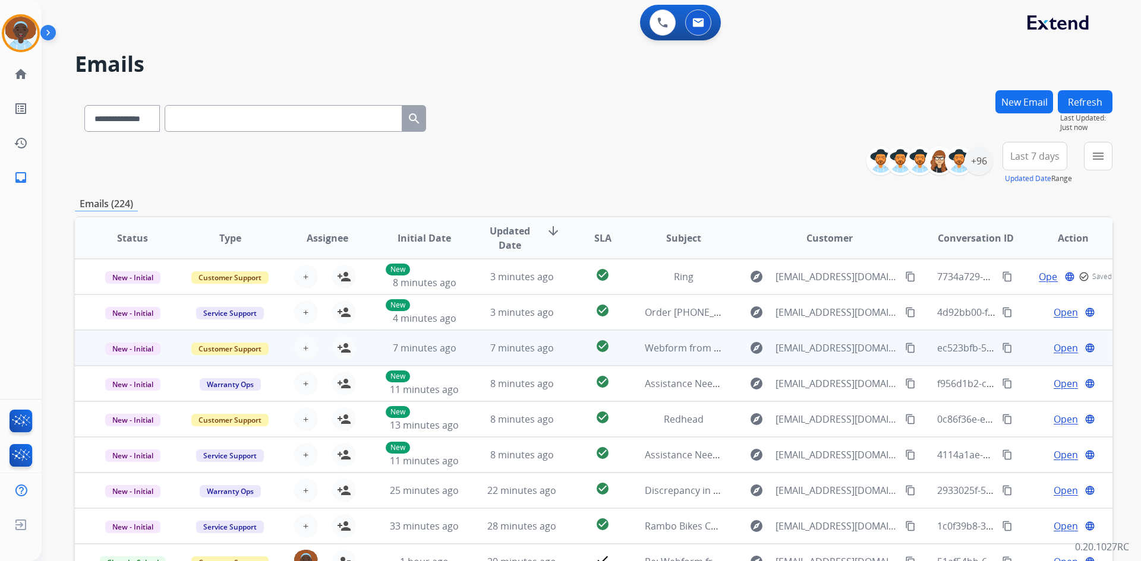
click at [1053, 344] on span "Open" at bounding box center [1065, 348] width 24 height 14
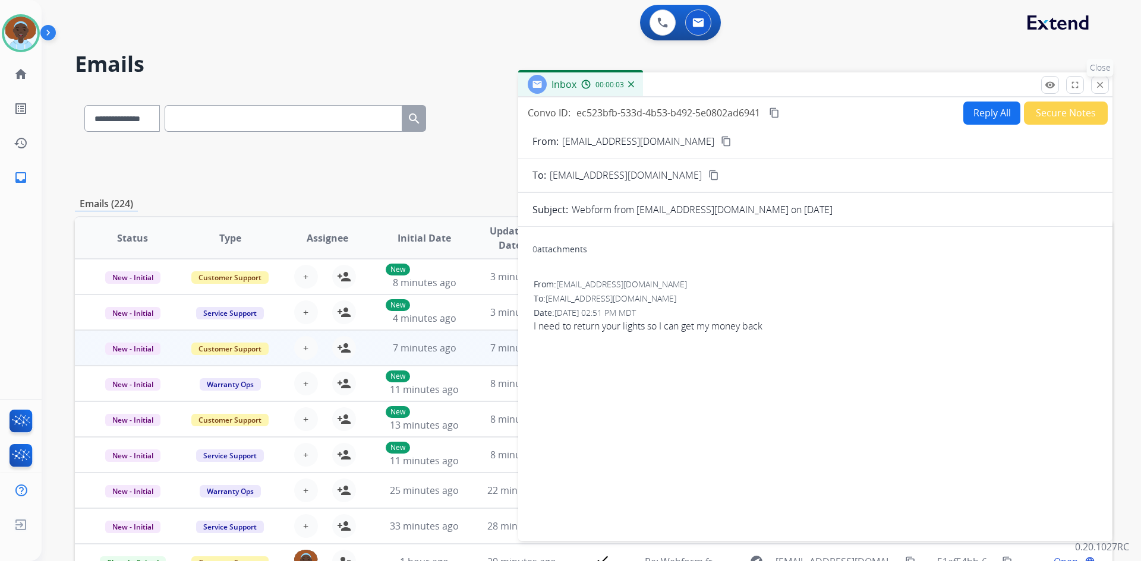
click at [1103, 83] on mat-icon "close" at bounding box center [1099, 85] width 11 height 11
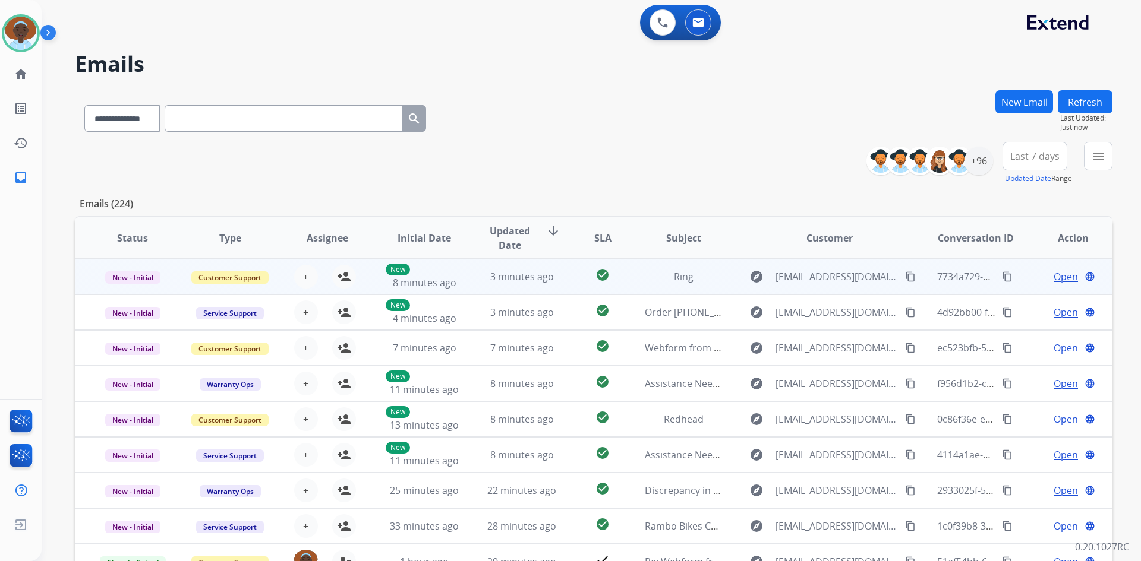
click at [1060, 278] on span "Open" at bounding box center [1065, 277] width 24 height 14
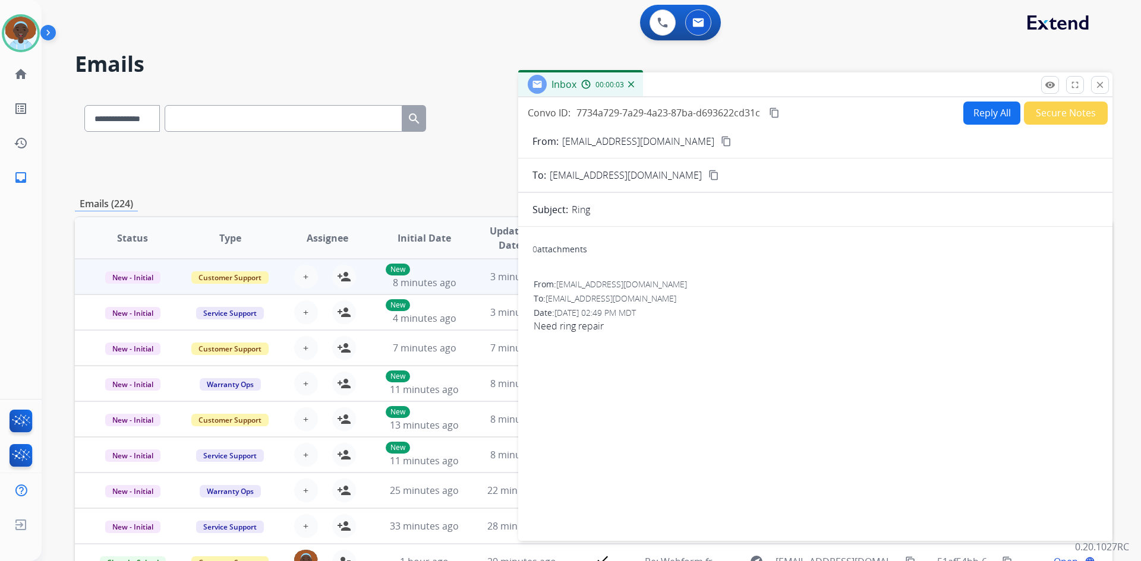
click at [721, 140] on mat-icon "content_copy" at bounding box center [726, 141] width 11 height 11
click at [980, 113] on button "Reply All" at bounding box center [991, 113] width 57 height 23
select select "**********"
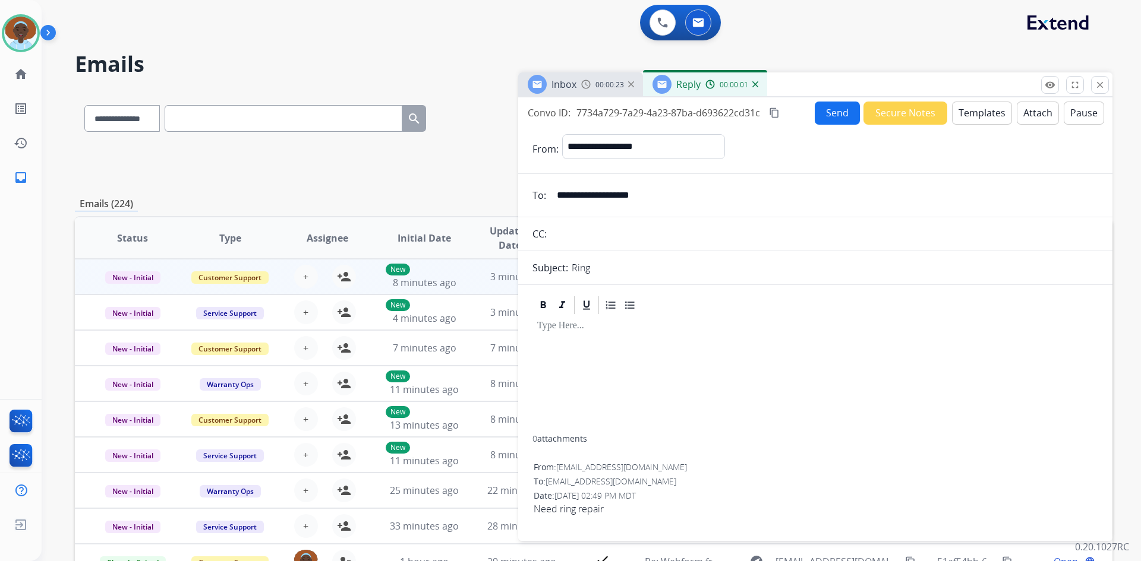
click at [979, 114] on button "Templates" at bounding box center [982, 113] width 60 height 23
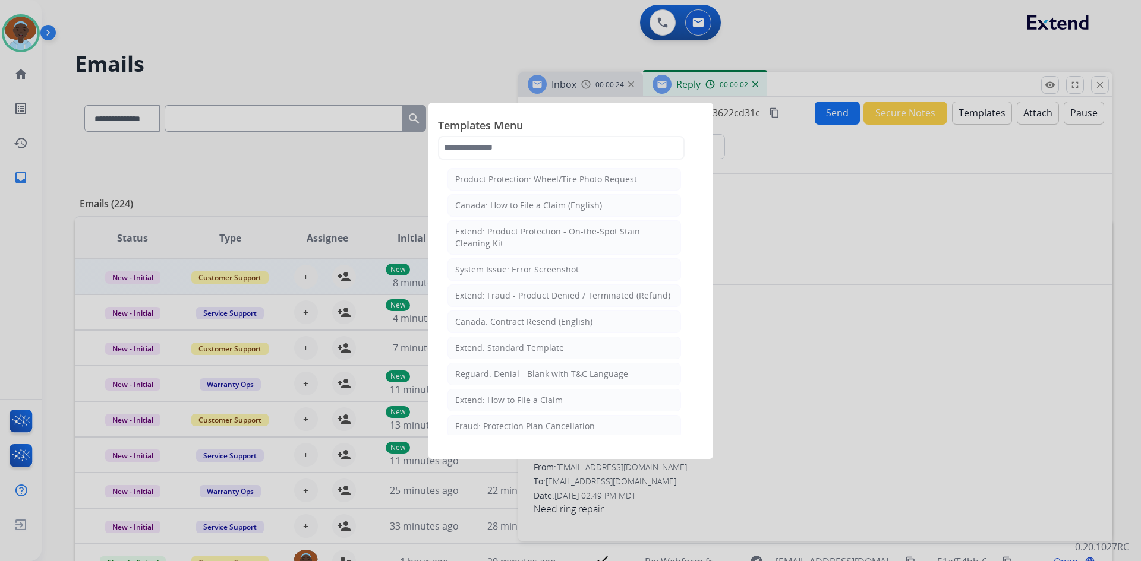
click at [542, 399] on div "Extend: How to File a Claim" at bounding box center [509, 400] width 108 height 12
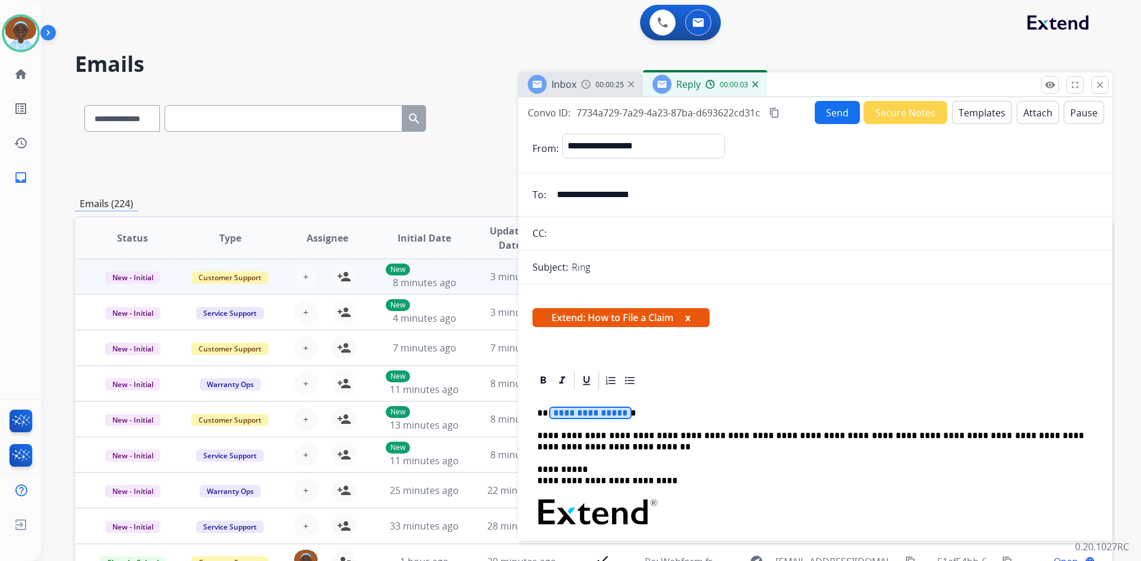
drag, startPoint x: 592, startPoint y: 413, endPoint x: 638, endPoint y: 406, distance: 46.4
click at [592, 413] on span "**********" at bounding box center [590, 413] width 80 height 10
drag, startPoint x: 654, startPoint y: 195, endPoint x: 548, endPoint y: 196, distance: 105.8
click at [548, 196] on div "**********" at bounding box center [815, 195] width 594 height 24
click at [826, 113] on button "Send" at bounding box center [837, 112] width 45 height 23
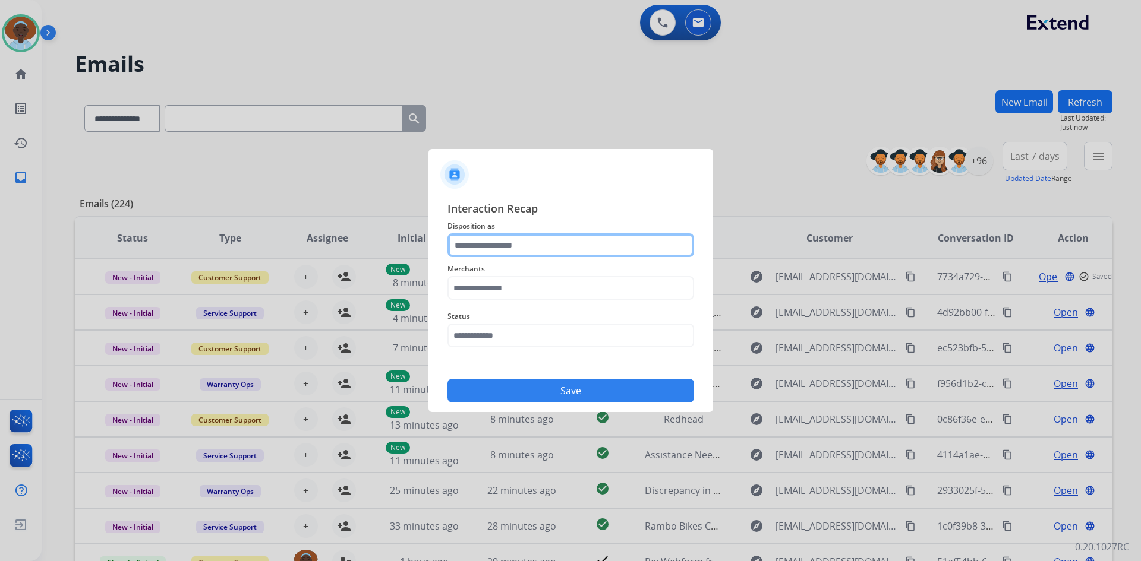
click at [476, 244] on input "text" at bounding box center [570, 245] width 247 height 24
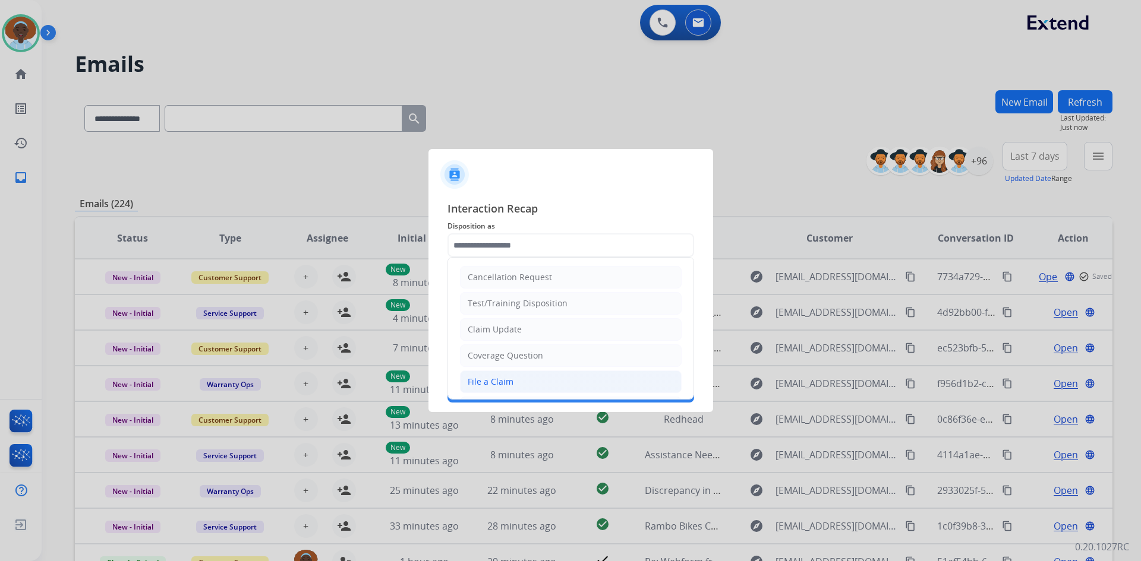
click at [513, 378] on li "File a Claim" at bounding box center [571, 382] width 222 height 23
type input "**********"
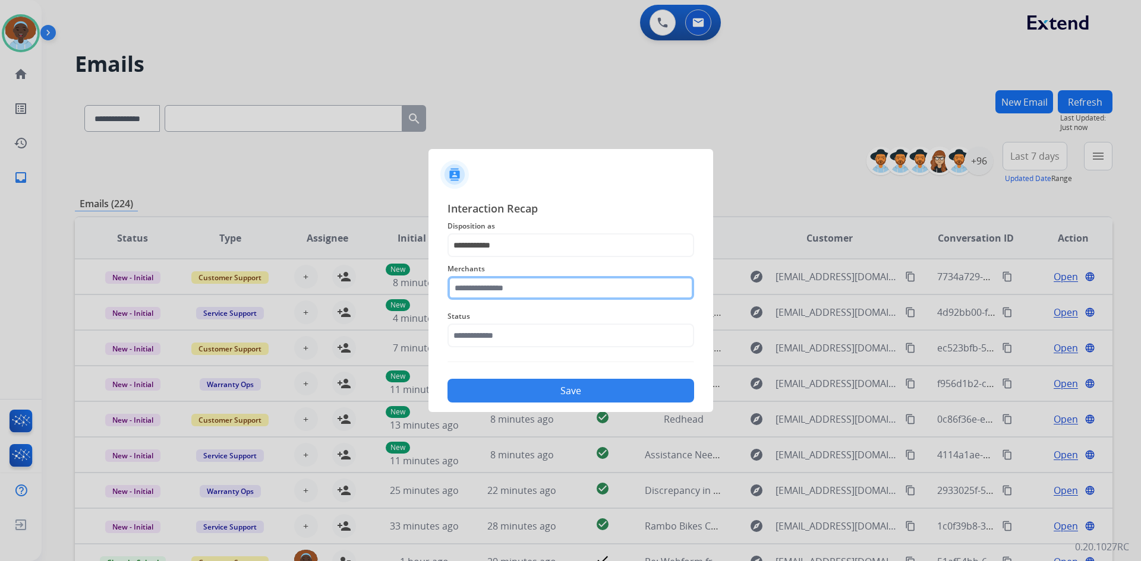
click at [525, 283] on input "text" at bounding box center [570, 288] width 247 height 24
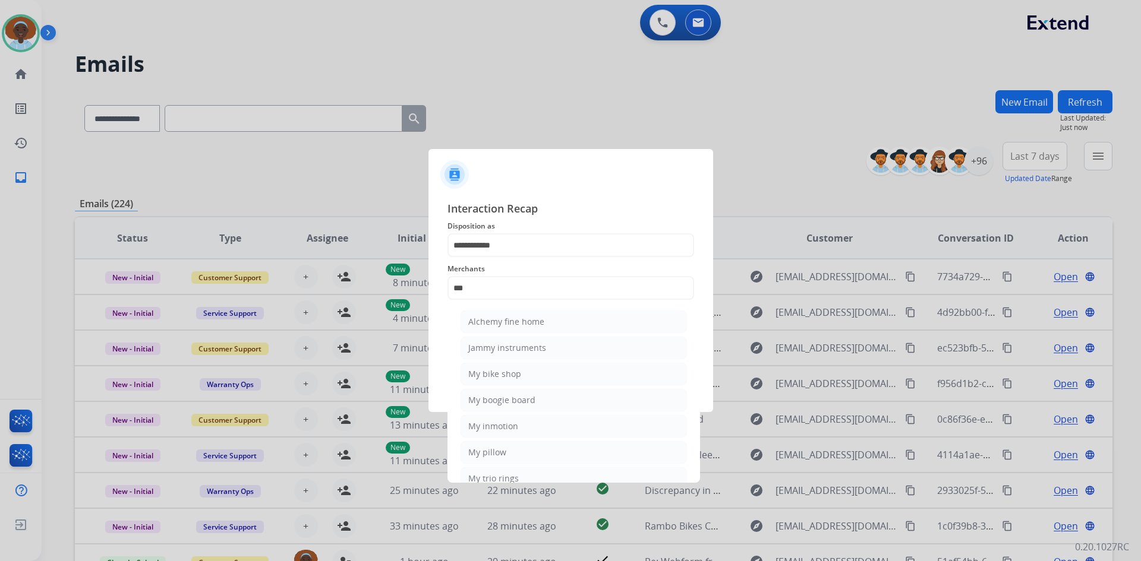
click at [525, 473] on li "My trio rings" at bounding box center [573, 479] width 226 height 23
type input "**********"
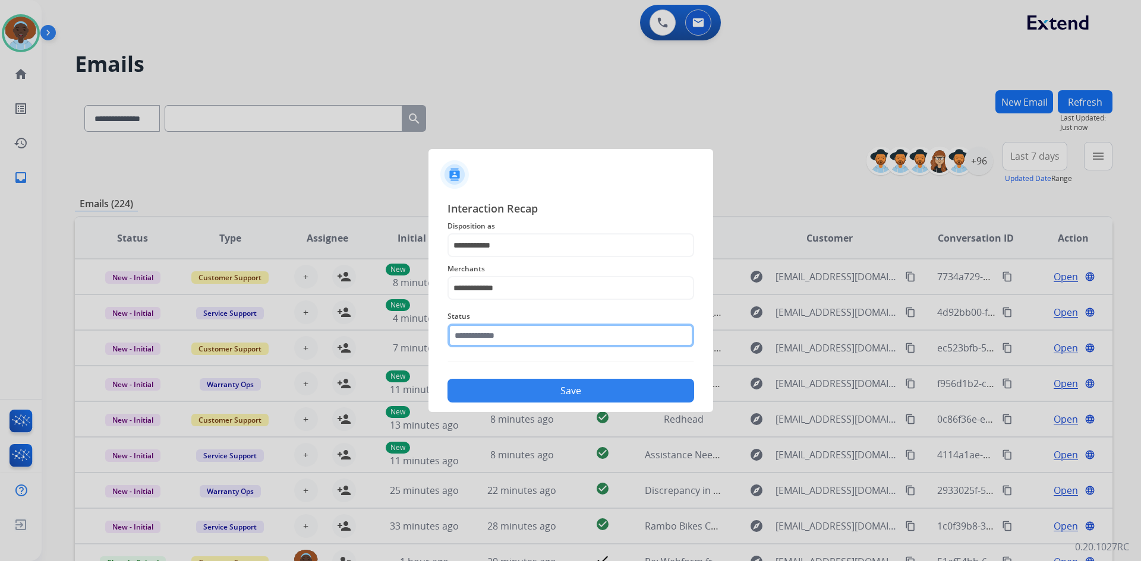
click at [518, 340] on input "text" at bounding box center [570, 336] width 247 height 24
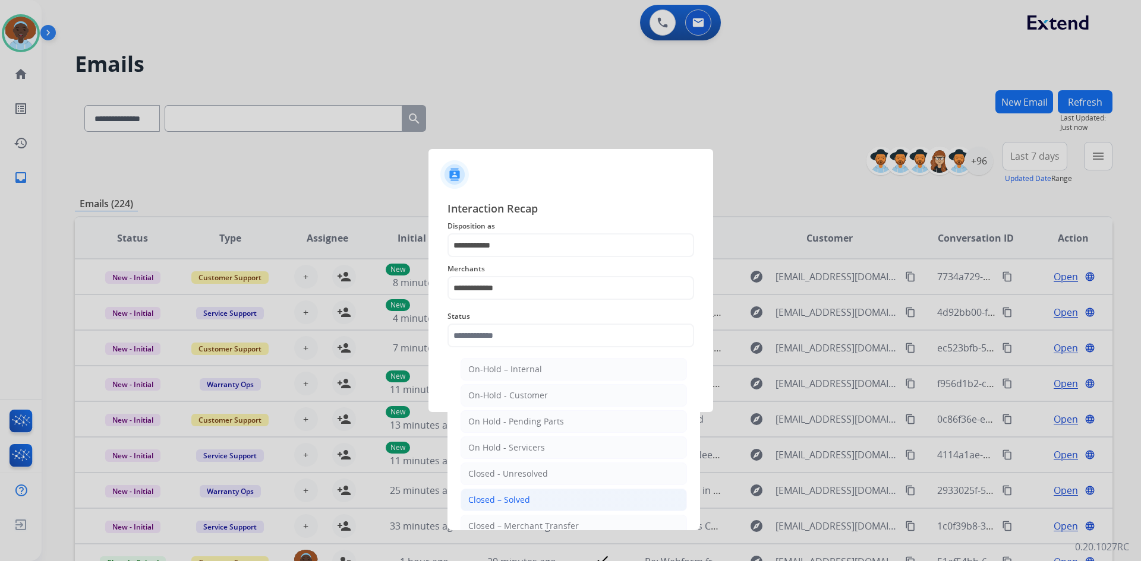
click at [535, 496] on li "Closed – Solved" at bounding box center [573, 500] width 226 height 23
type input "**********"
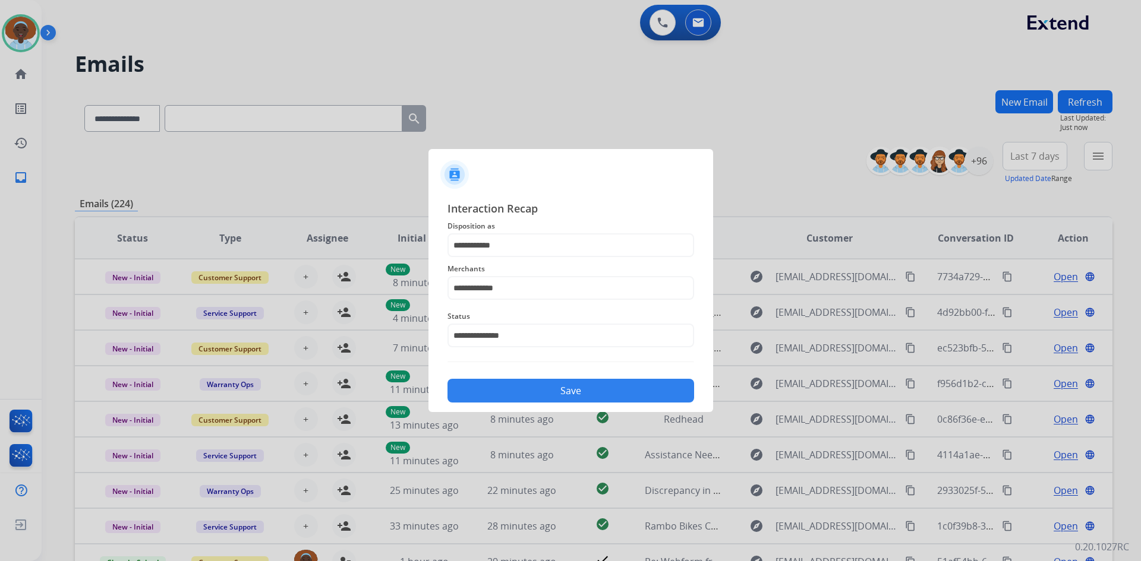
click at [533, 389] on button "Save" at bounding box center [570, 391] width 247 height 24
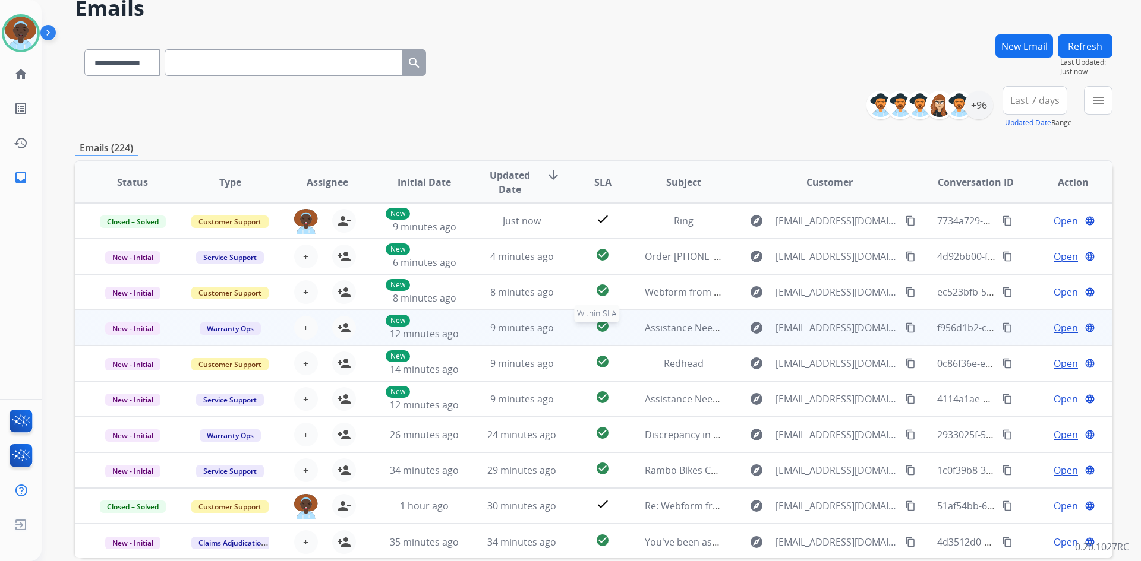
scroll to position [55, 0]
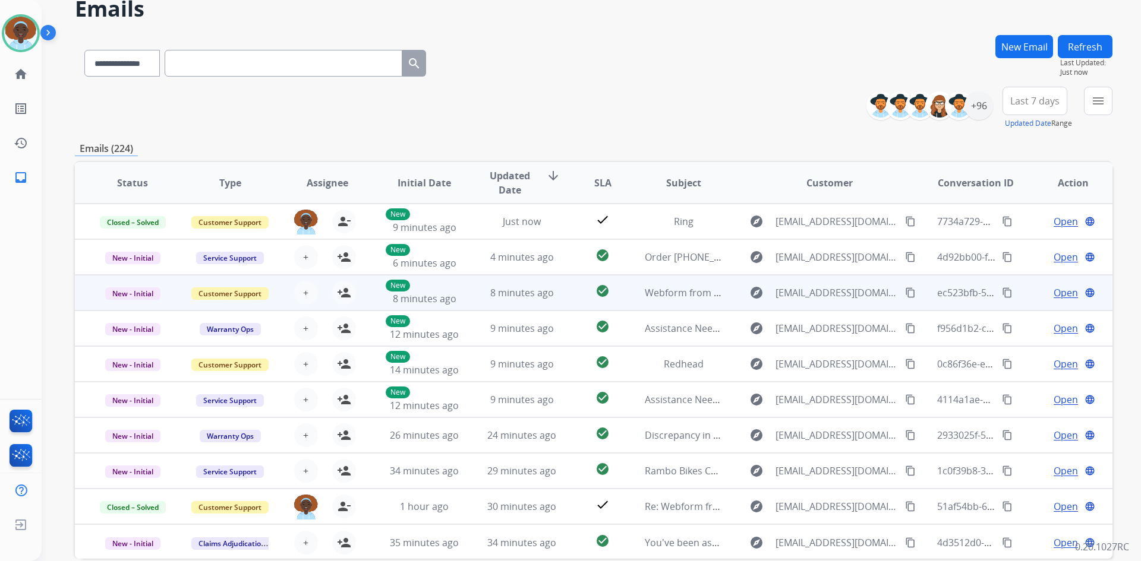
click at [1053, 295] on span "Open" at bounding box center [1065, 293] width 24 height 14
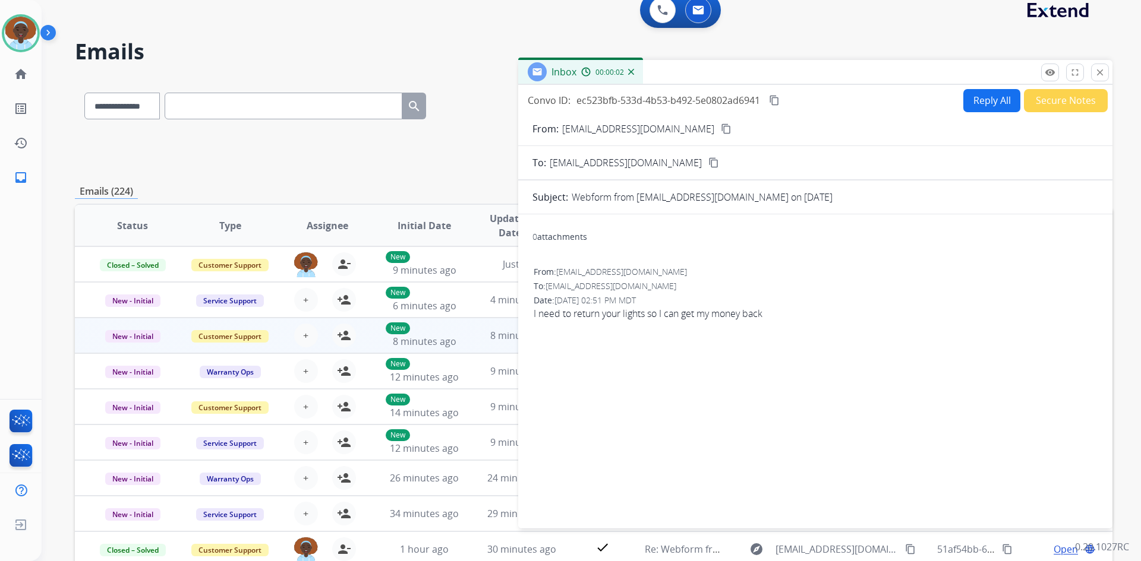
scroll to position [0, 0]
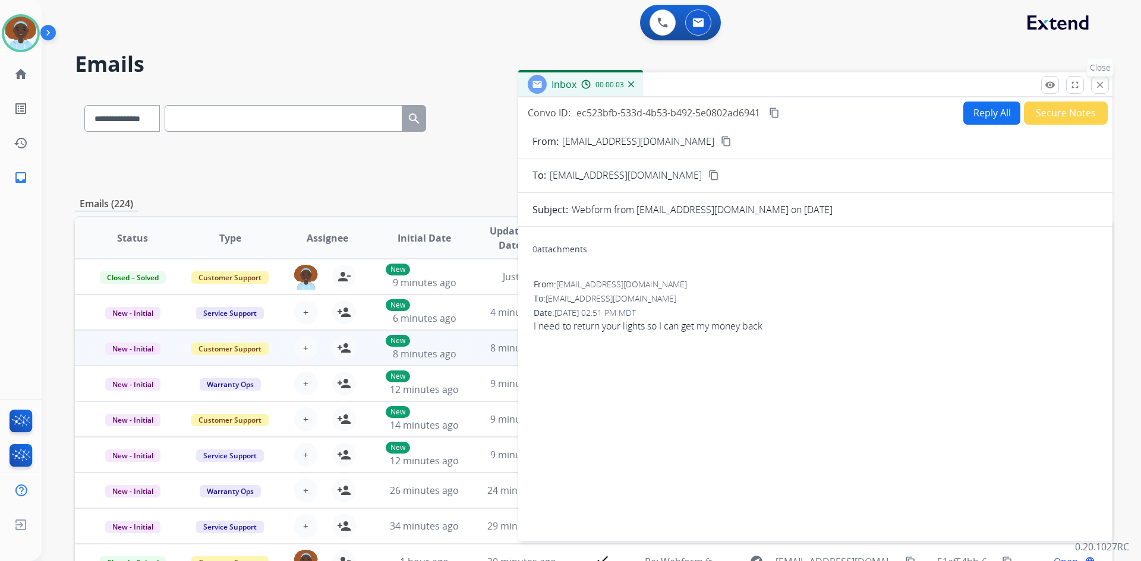
click at [1104, 80] on mat-icon "close" at bounding box center [1099, 85] width 11 height 11
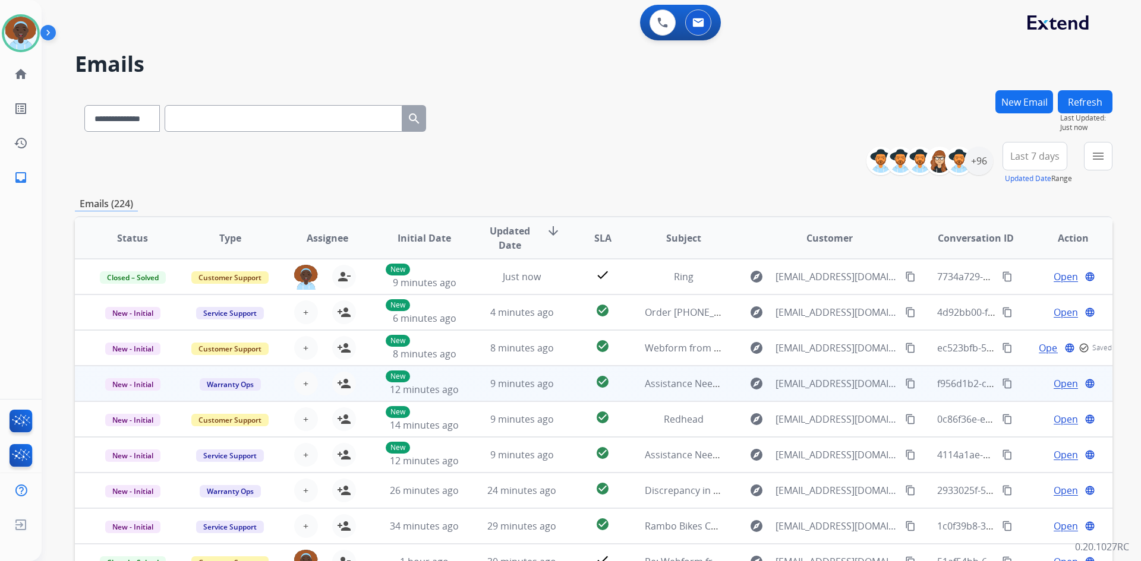
scroll to position [1, 0]
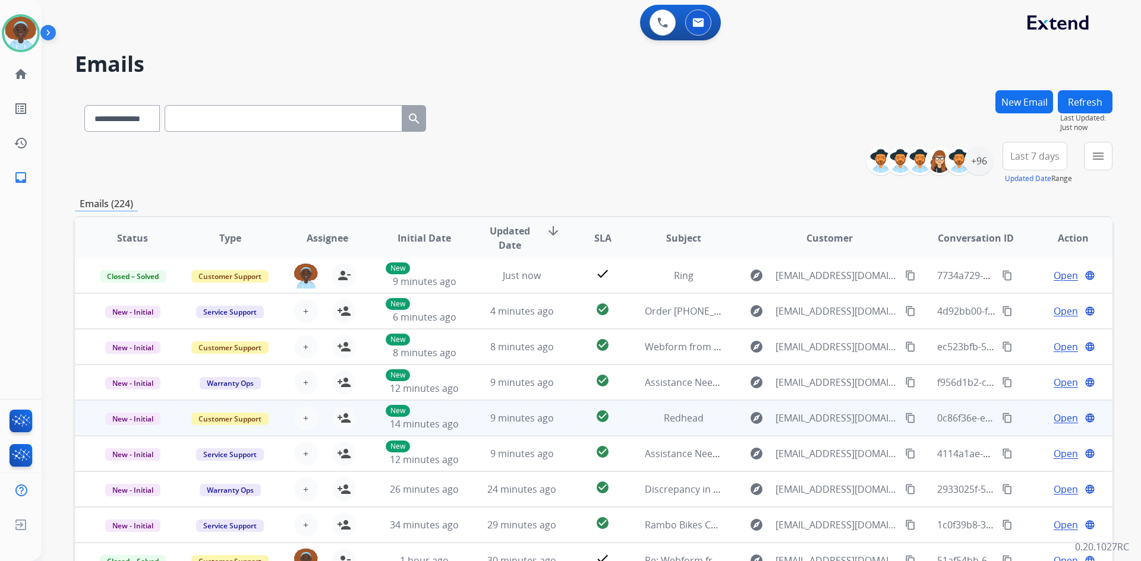
click at [1053, 417] on span "Open" at bounding box center [1065, 418] width 24 height 14
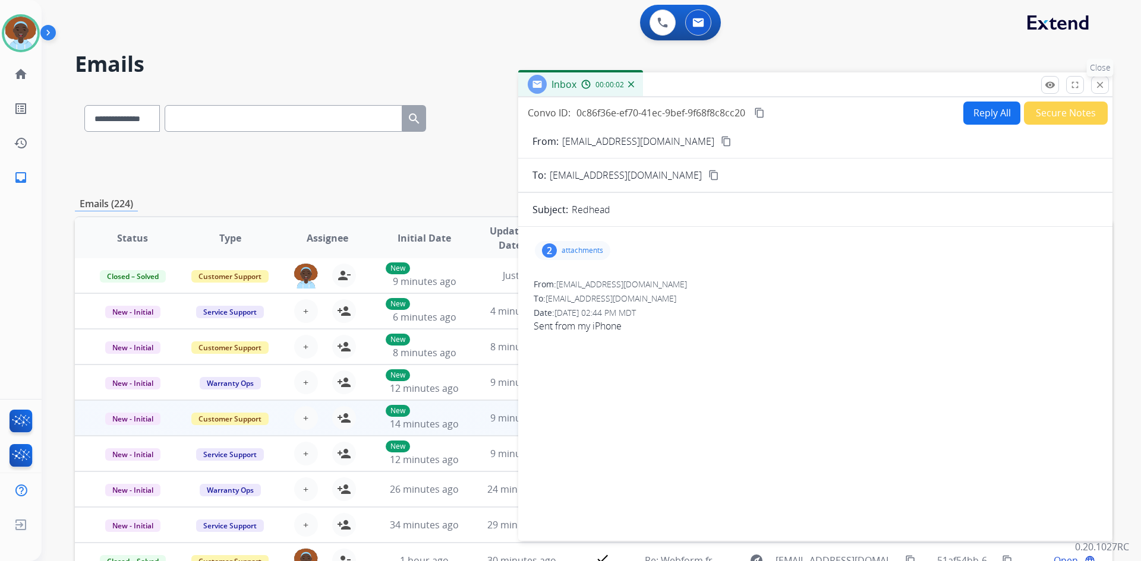
click at [1098, 86] on mat-icon "close" at bounding box center [1099, 85] width 11 height 11
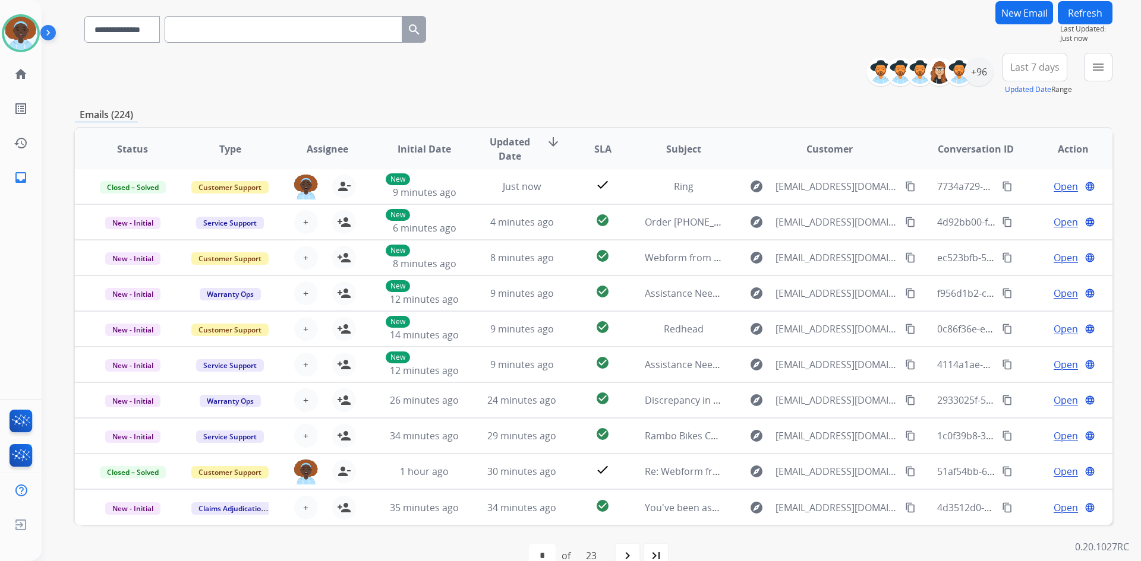
scroll to position [55, 0]
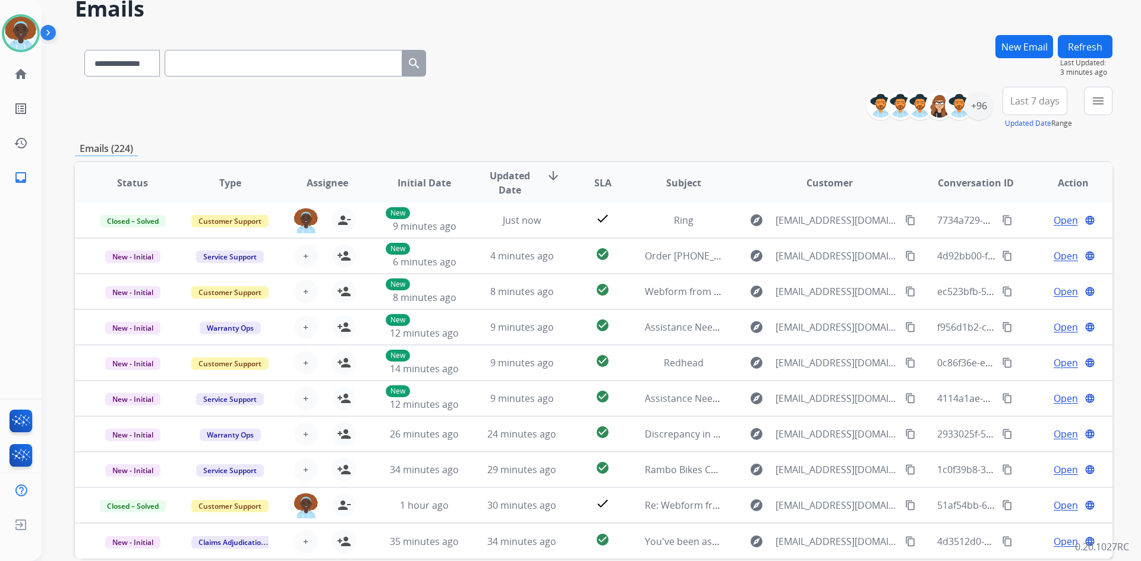
click at [1081, 46] on button "Refresh" at bounding box center [1085, 46] width 55 height 23
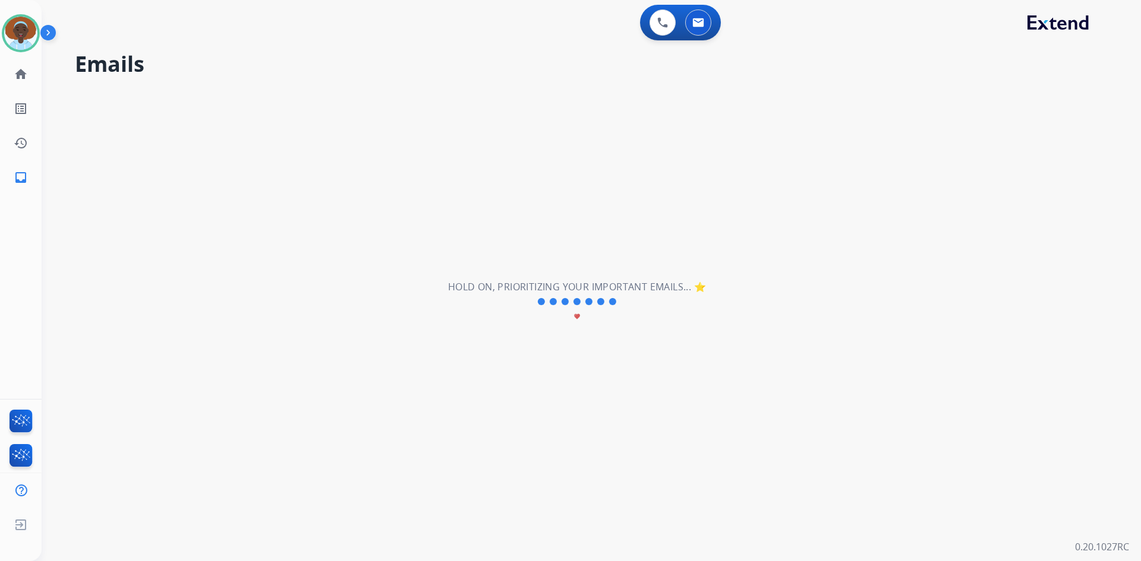
scroll to position [0, 0]
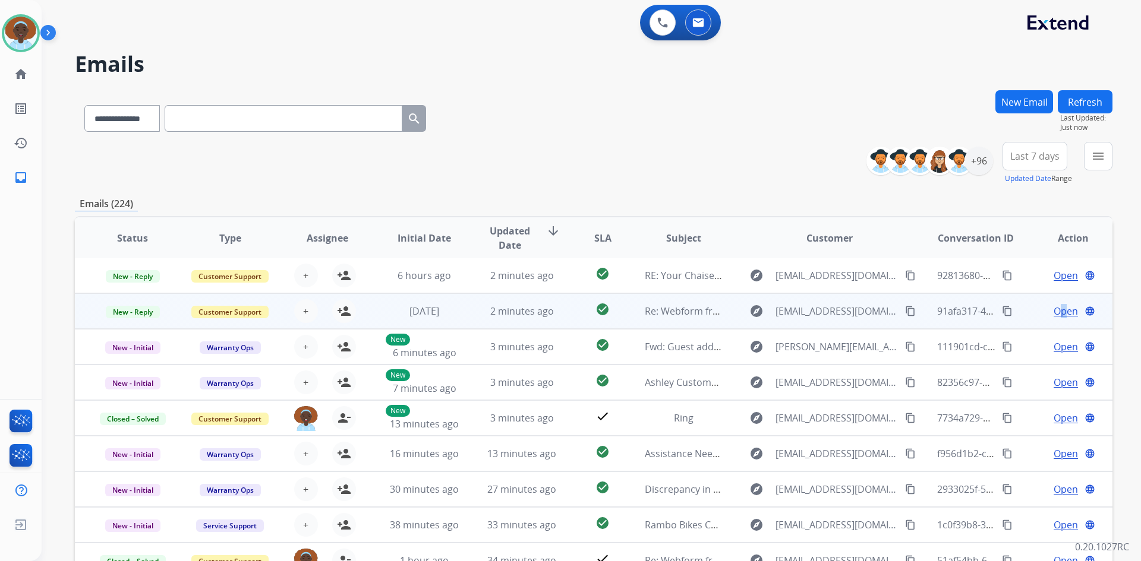
click at [1053, 309] on span "Open" at bounding box center [1065, 311] width 24 height 14
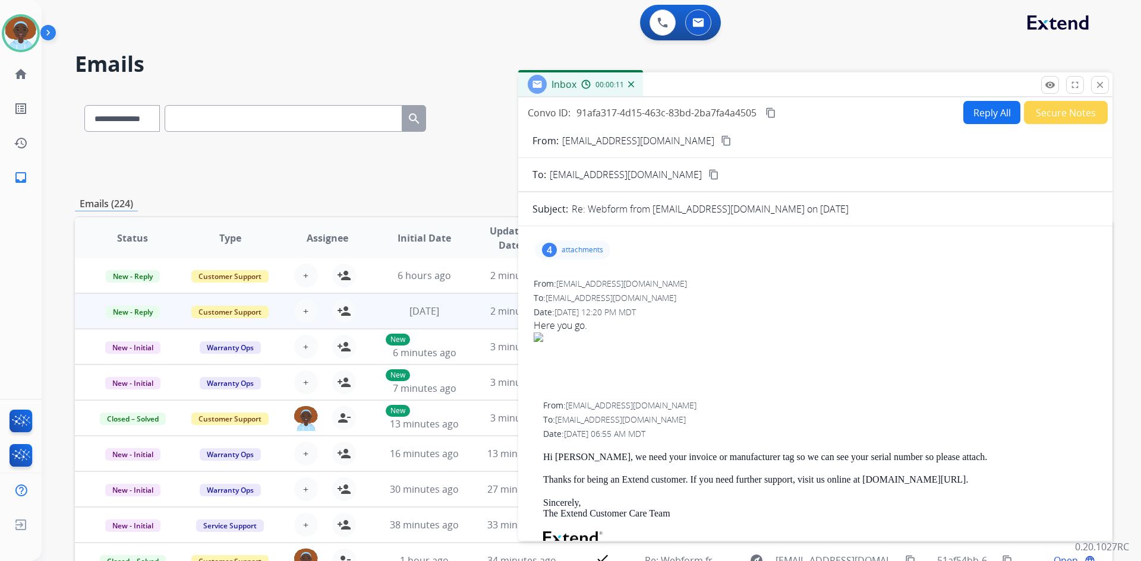
click at [551, 247] on div "4" at bounding box center [549, 250] width 15 height 14
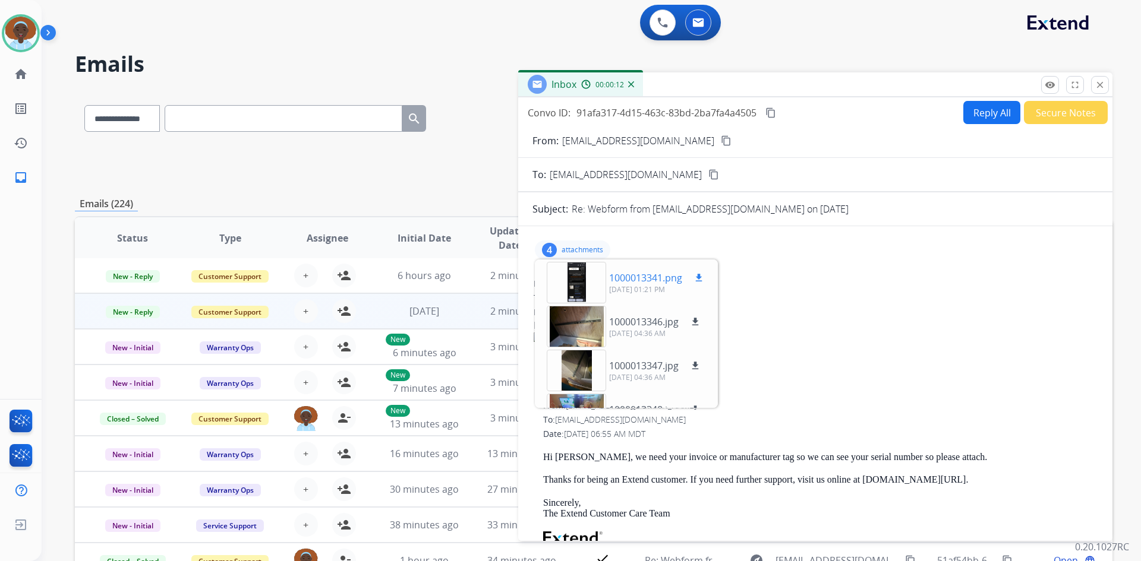
click at [575, 282] on div at bounding box center [576, 283] width 59 height 42
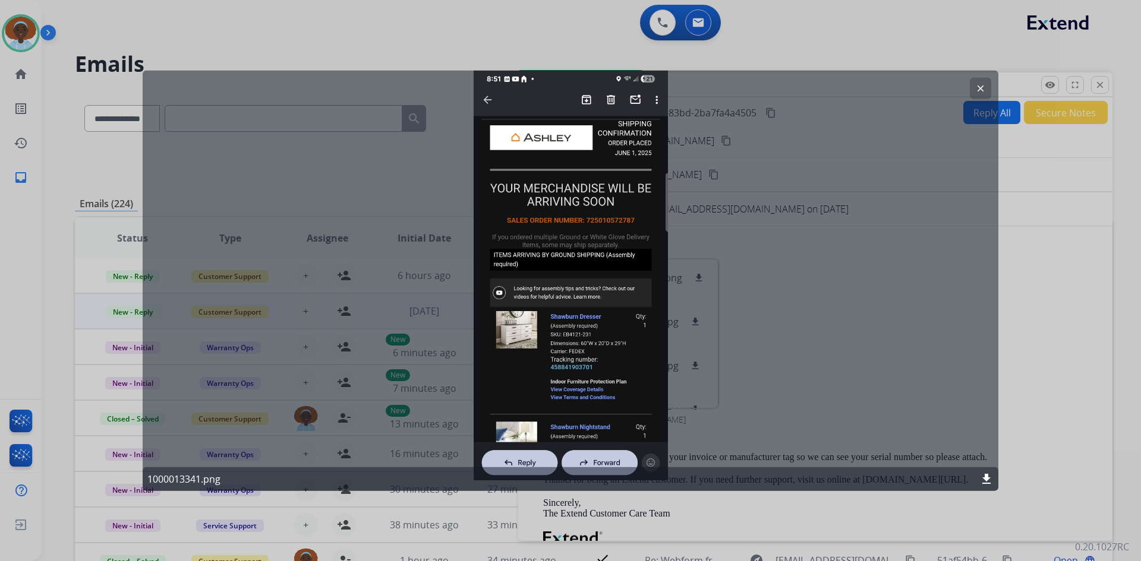
click at [977, 90] on mat-icon "clear" at bounding box center [980, 88] width 11 height 11
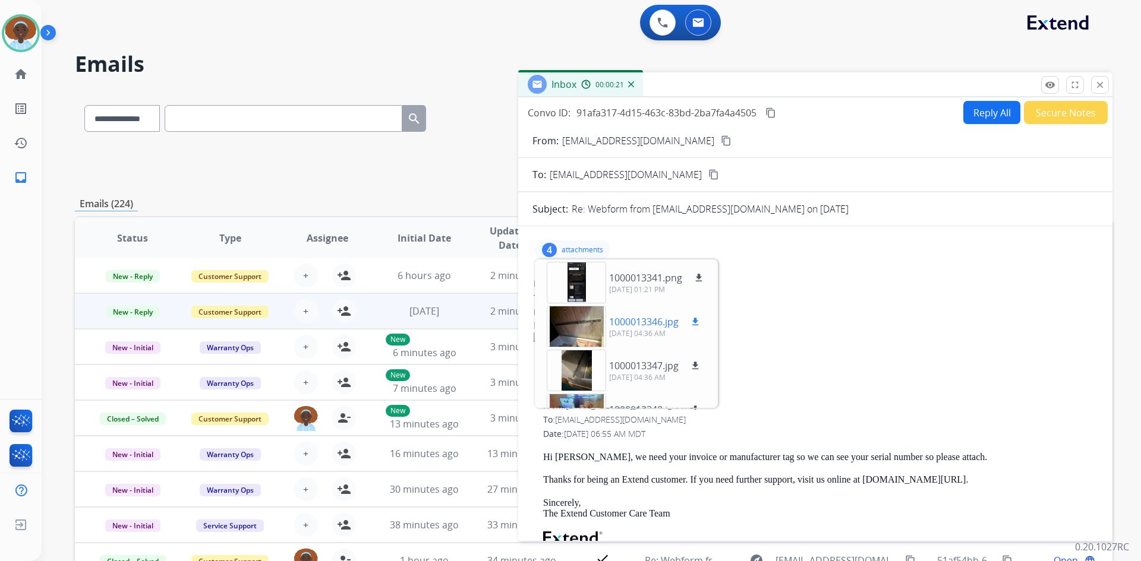
click at [578, 324] on div at bounding box center [576, 327] width 59 height 42
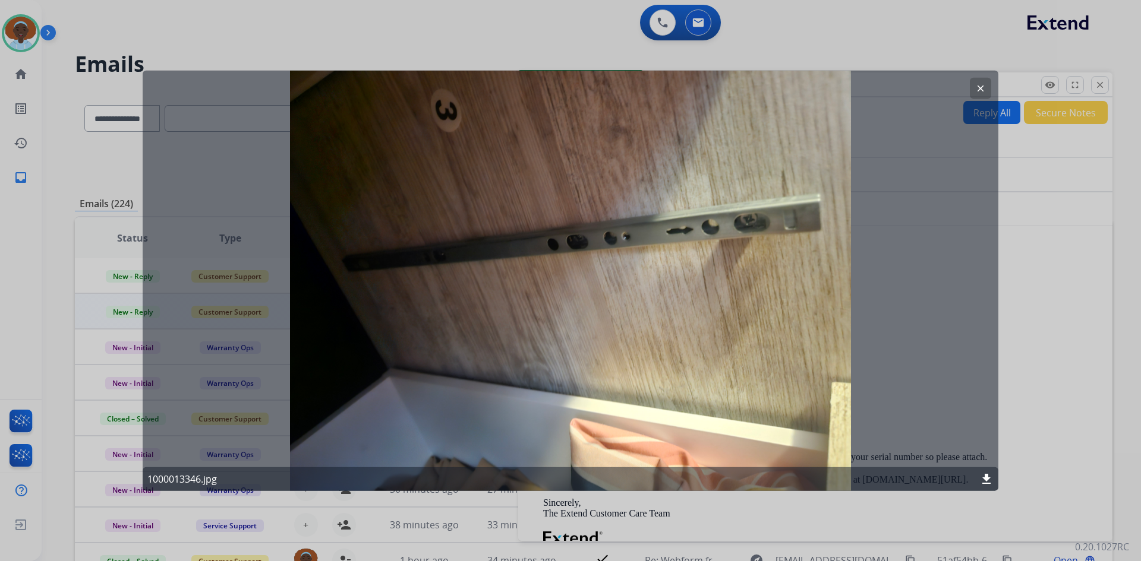
click at [976, 84] on mat-icon "clear" at bounding box center [980, 88] width 11 height 11
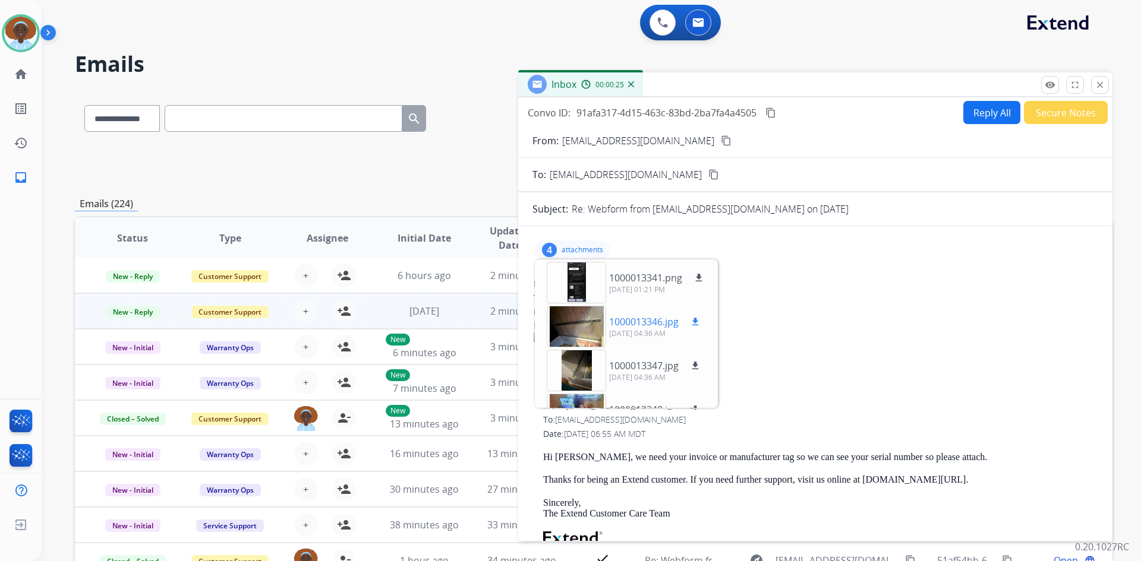
click at [590, 324] on div at bounding box center [576, 327] width 59 height 42
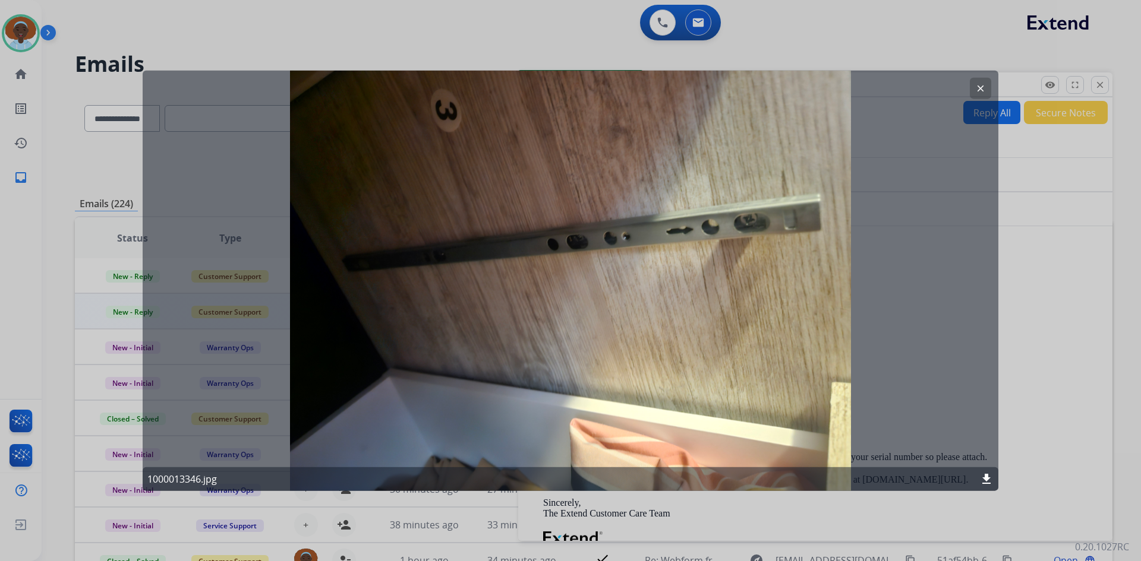
click at [977, 87] on mat-icon "clear" at bounding box center [980, 88] width 11 height 11
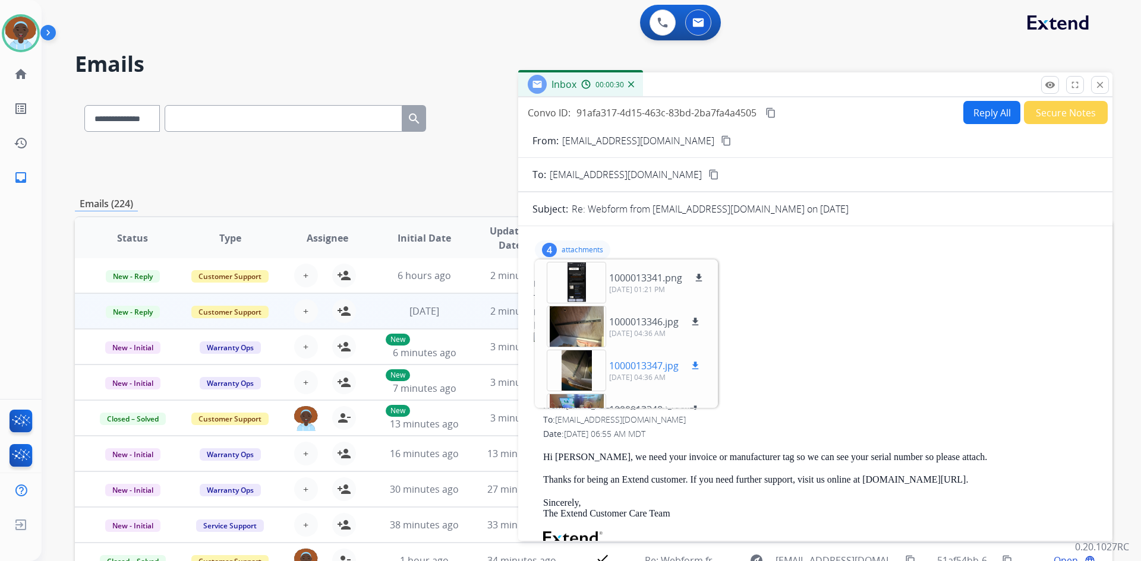
click at [573, 369] on div at bounding box center [576, 371] width 59 height 42
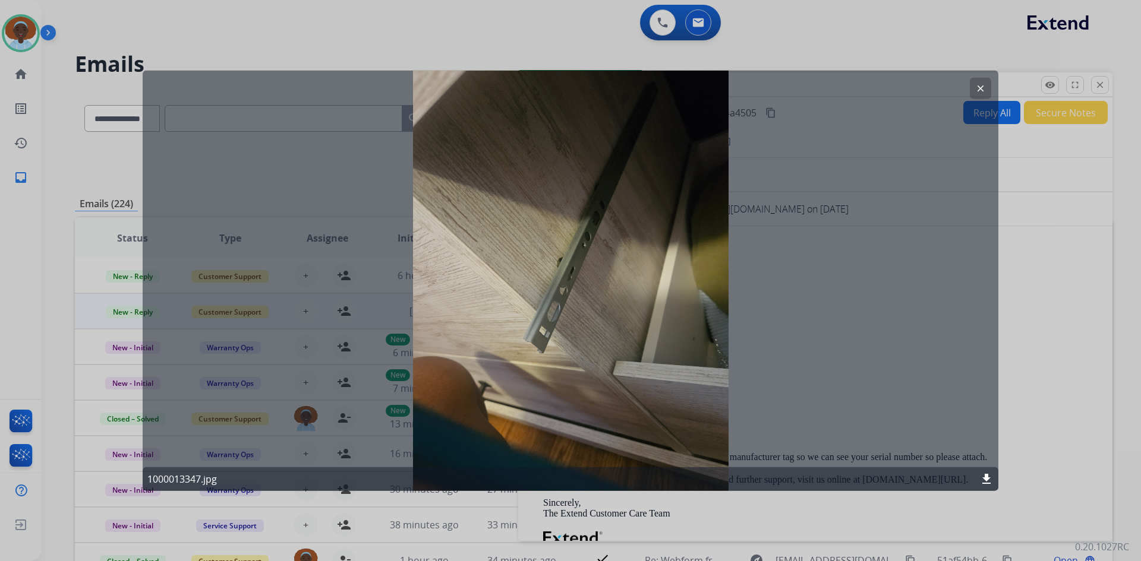
click at [980, 89] on mat-icon "clear" at bounding box center [980, 88] width 11 height 11
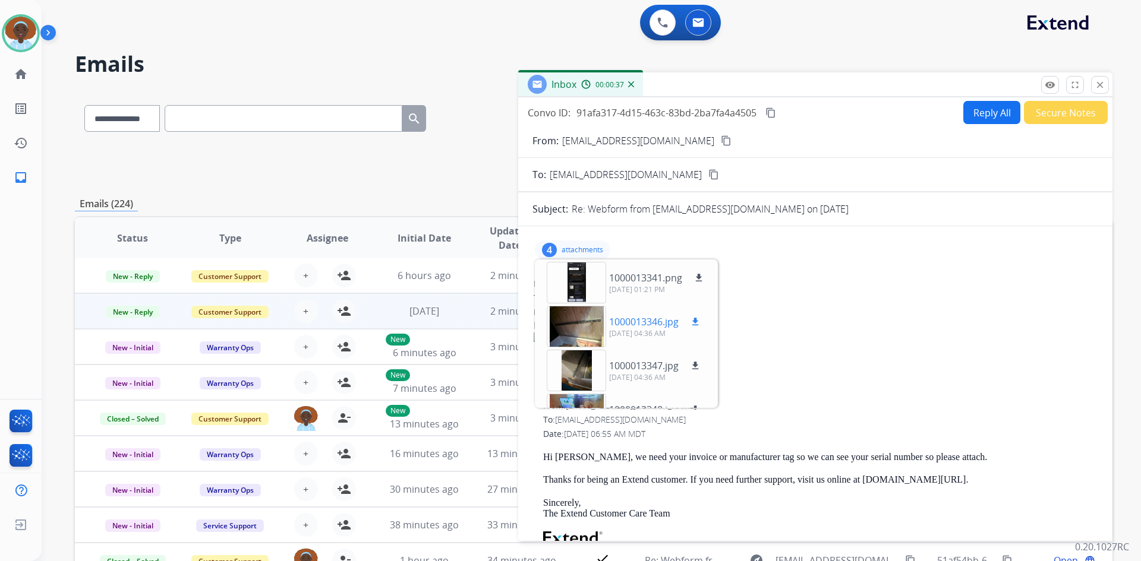
click at [584, 329] on div at bounding box center [576, 327] width 59 height 42
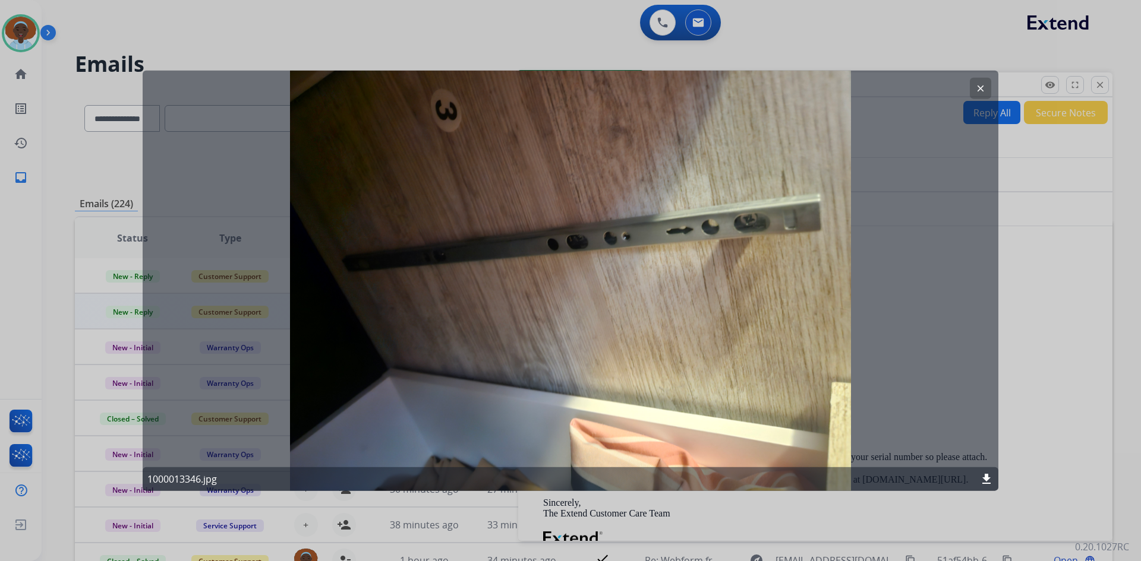
click at [983, 90] on mat-icon "clear" at bounding box center [980, 88] width 11 height 11
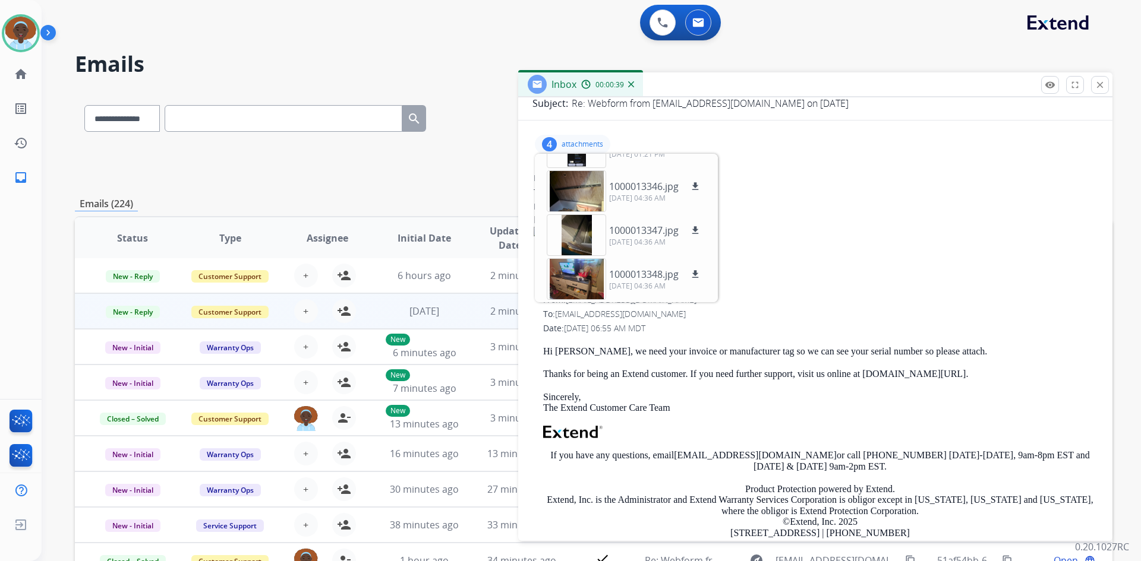
scroll to position [119, 0]
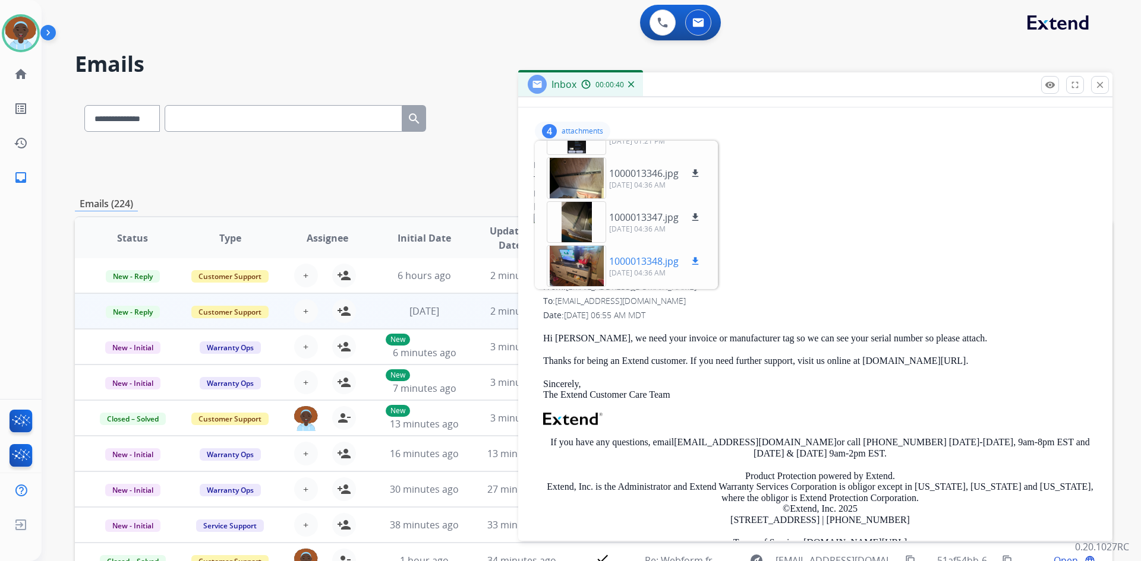
click at [574, 263] on div at bounding box center [576, 266] width 59 height 42
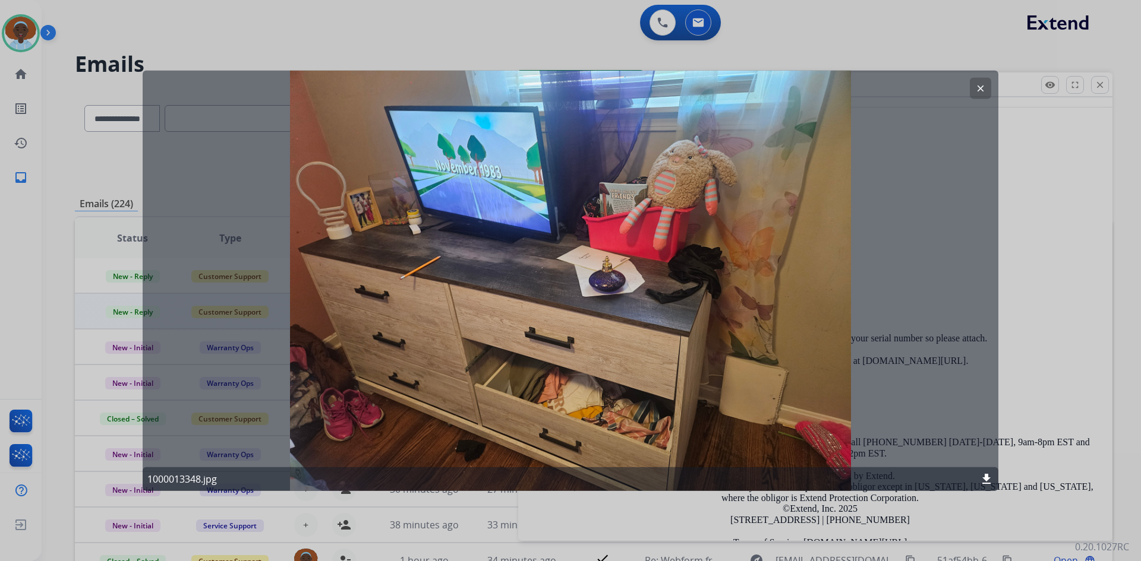
click at [976, 86] on mat-icon "clear" at bounding box center [980, 88] width 11 height 11
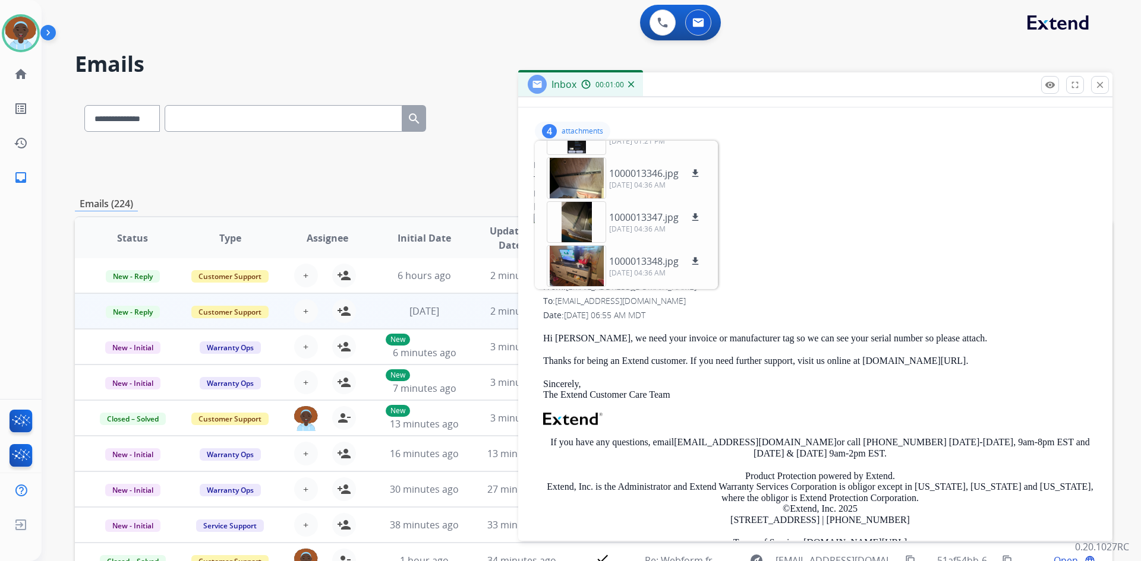
click at [552, 130] on div "4" at bounding box center [549, 131] width 15 height 14
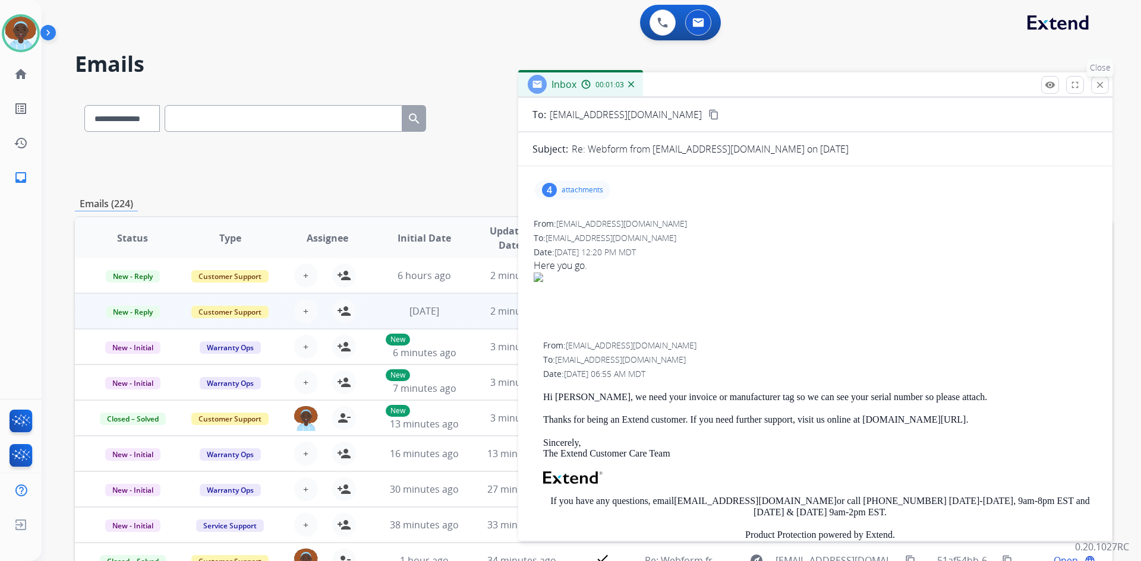
scroll to position [59, 0]
click at [1097, 84] on mat-icon "close" at bounding box center [1099, 85] width 11 height 11
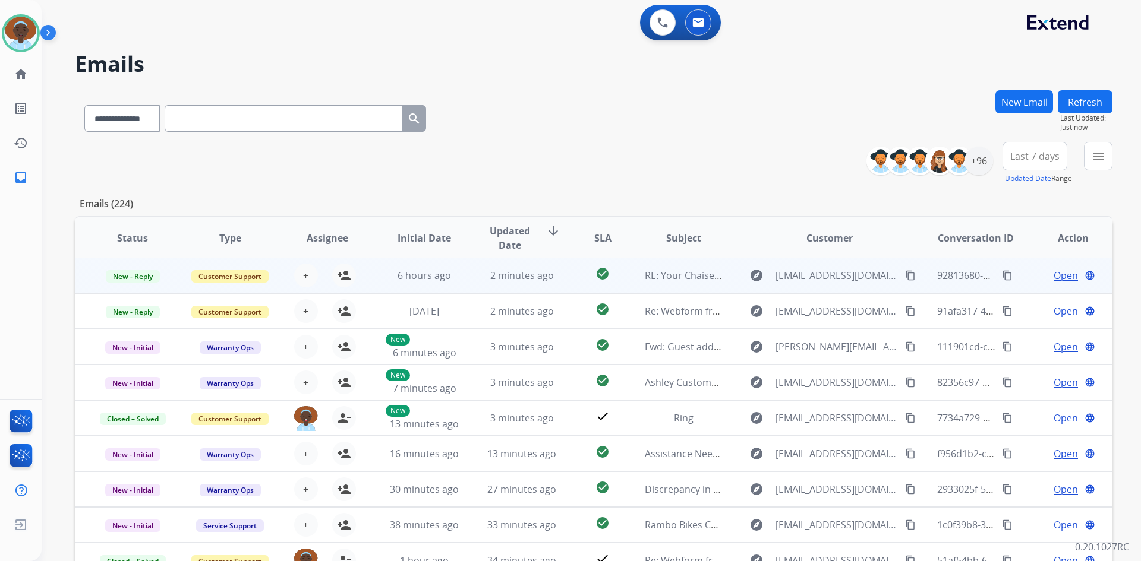
click at [1056, 276] on span "Open" at bounding box center [1065, 276] width 24 height 14
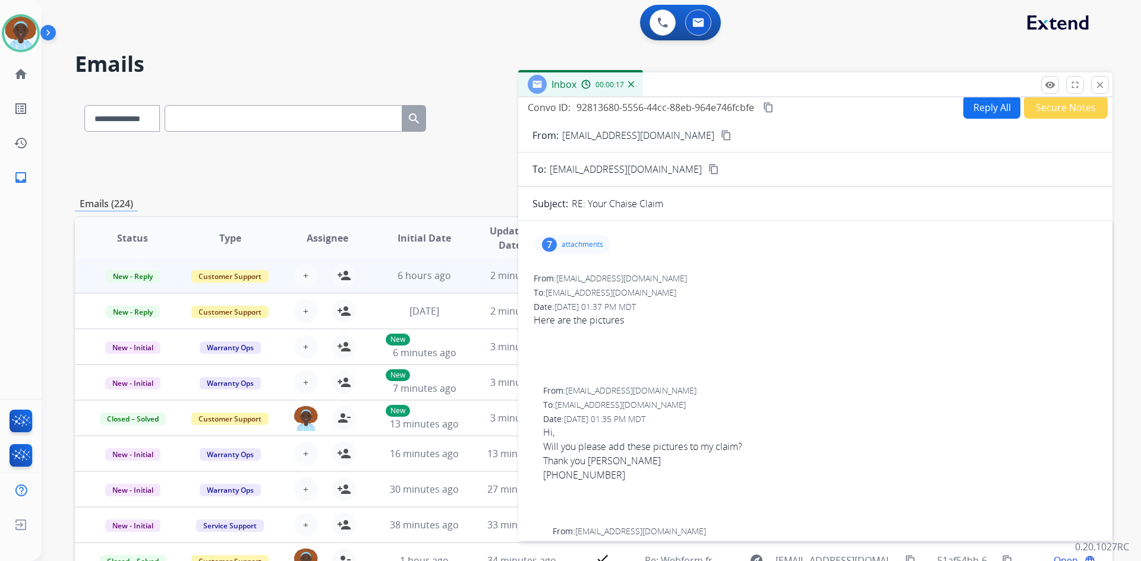
scroll to position [0, 0]
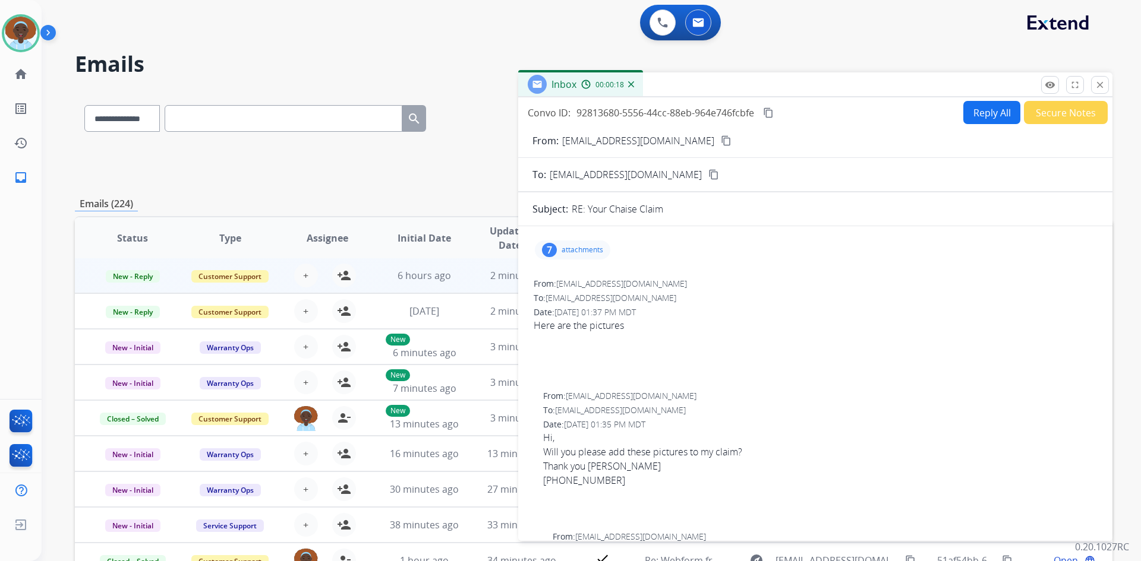
click at [548, 248] on div "7" at bounding box center [549, 250] width 15 height 14
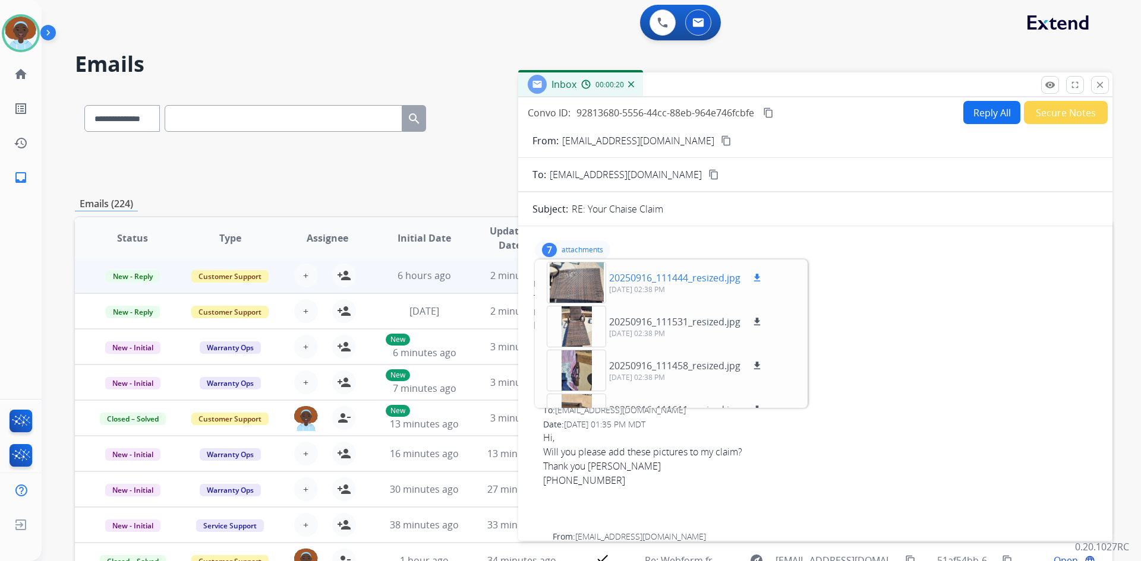
click at [571, 286] on div at bounding box center [576, 283] width 59 height 42
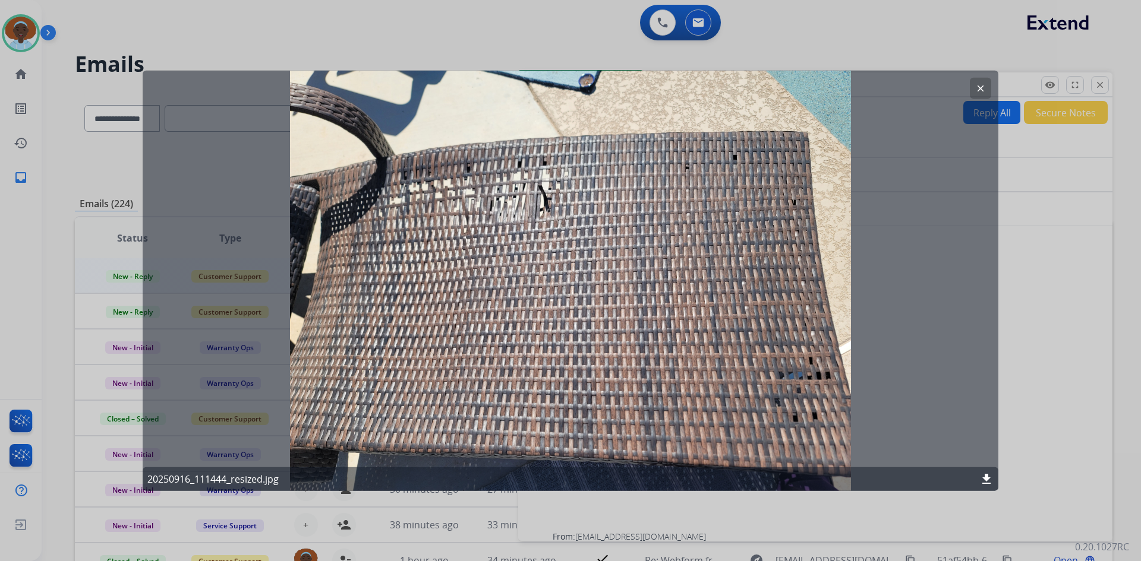
click at [977, 88] on mat-icon "clear" at bounding box center [980, 88] width 11 height 11
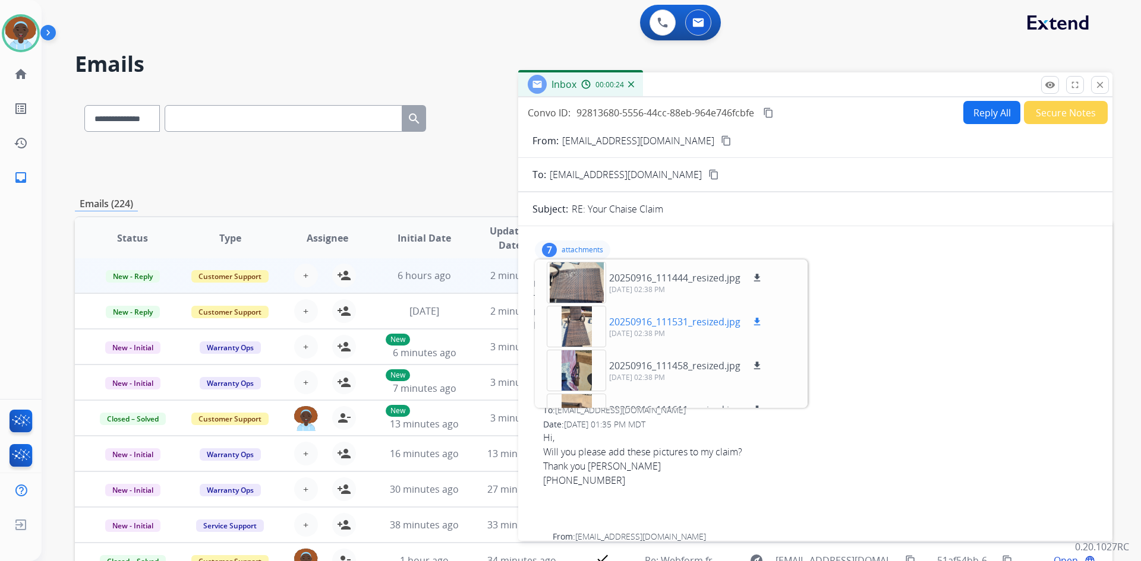
click at [573, 330] on div at bounding box center [576, 327] width 59 height 42
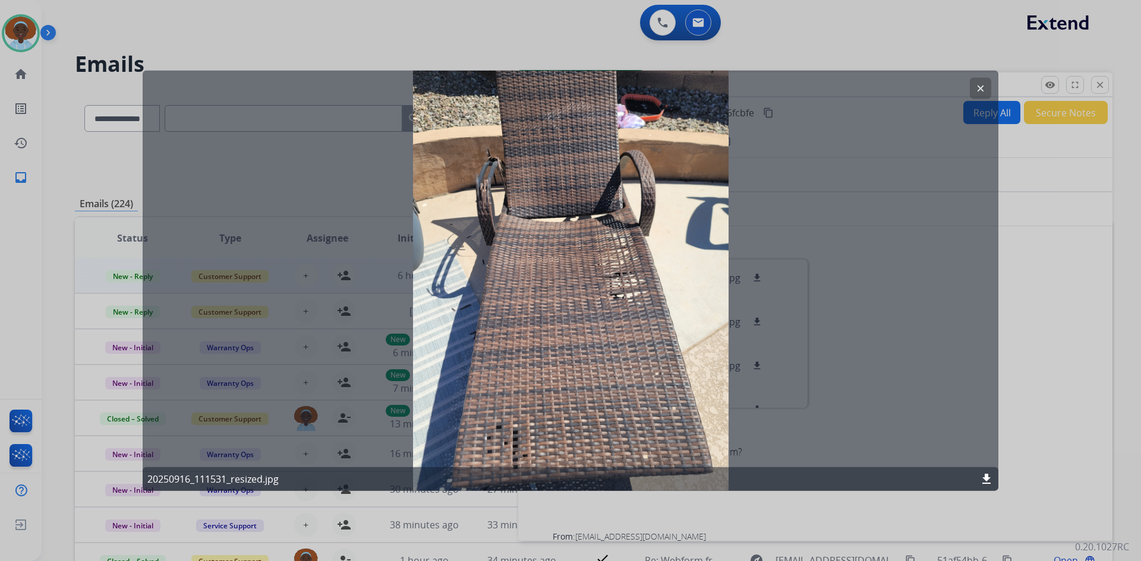
click at [977, 90] on mat-icon "clear" at bounding box center [980, 88] width 11 height 11
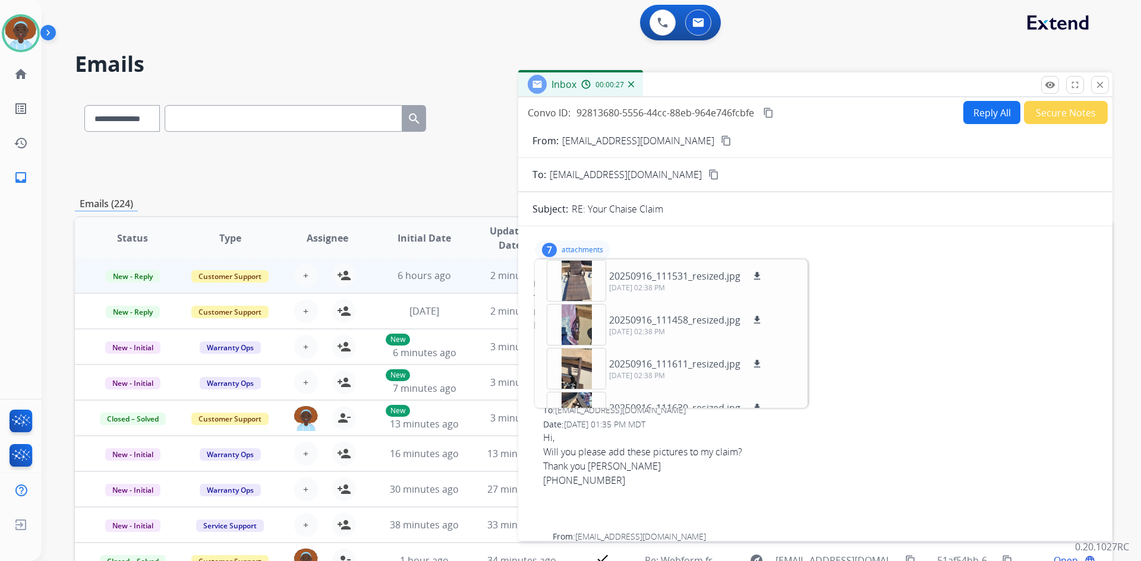
scroll to position [59, 0]
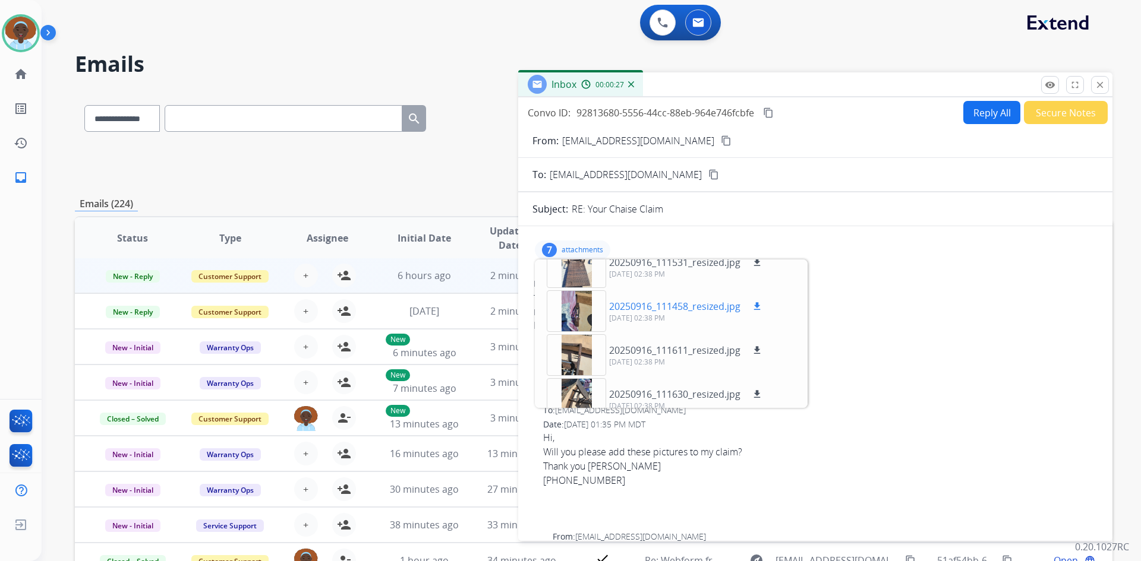
click at [577, 312] on div at bounding box center [576, 312] width 59 height 42
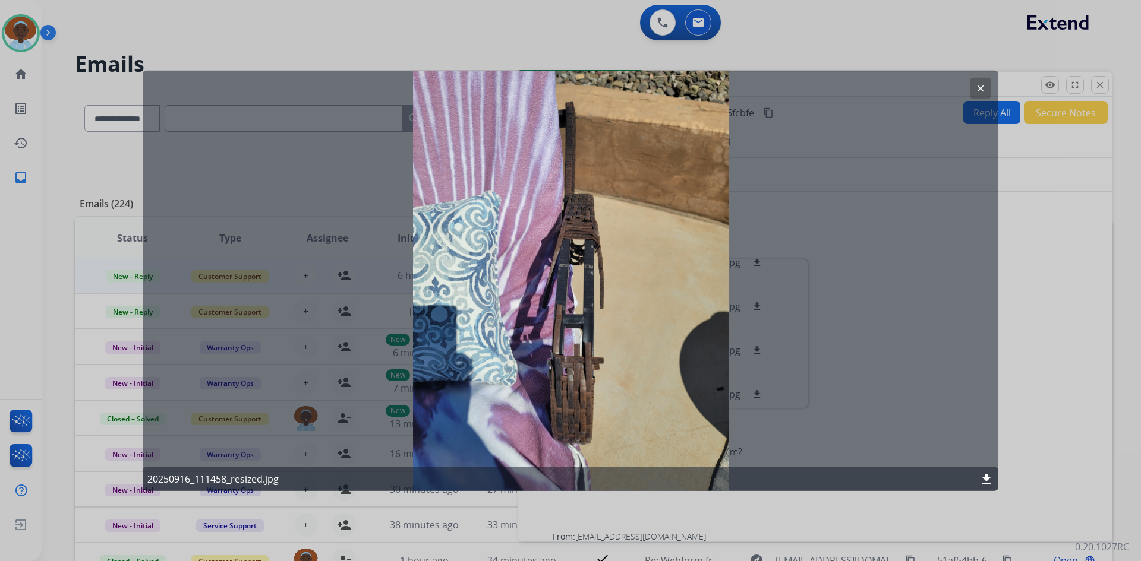
click at [980, 87] on mat-icon "clear" at bounding box center [980, 88] width 11 height 11
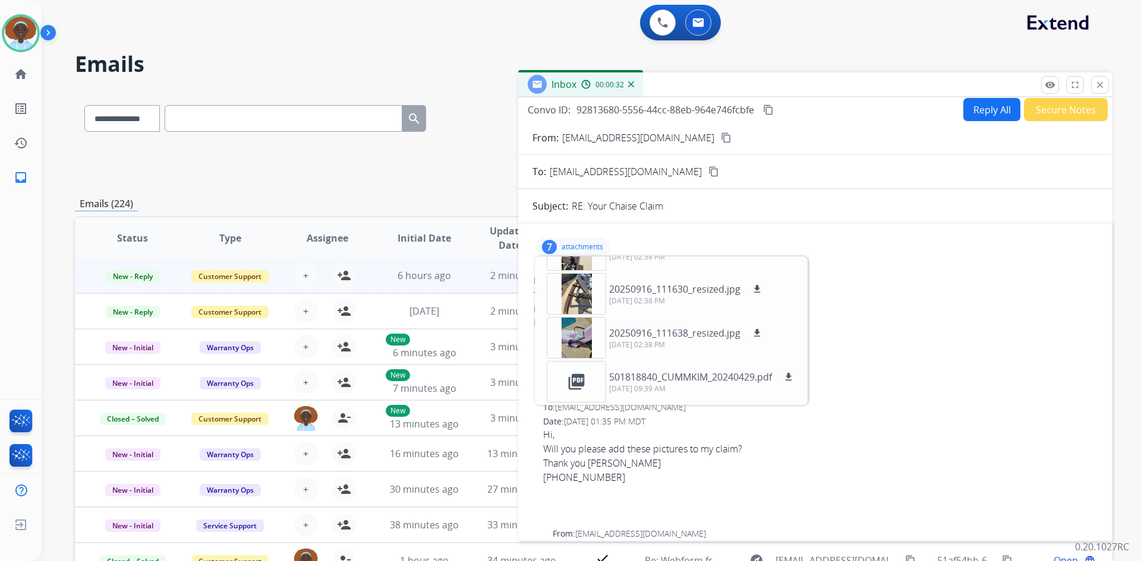
scroll to position [0, 0]
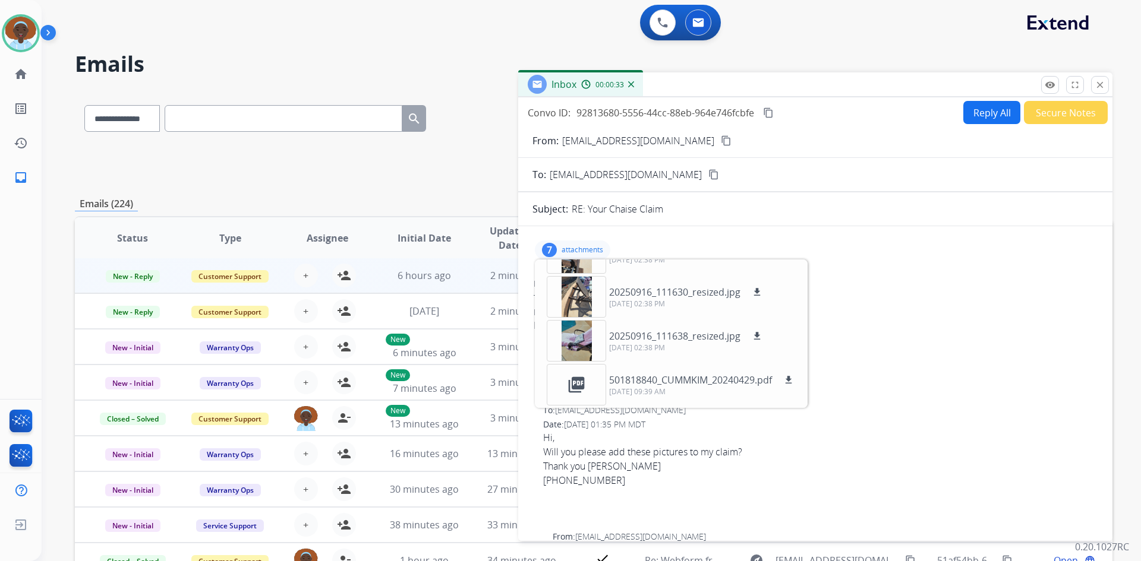
click at [553, 247] on div "7" at bounding box center [549, 250] width 15 height 14
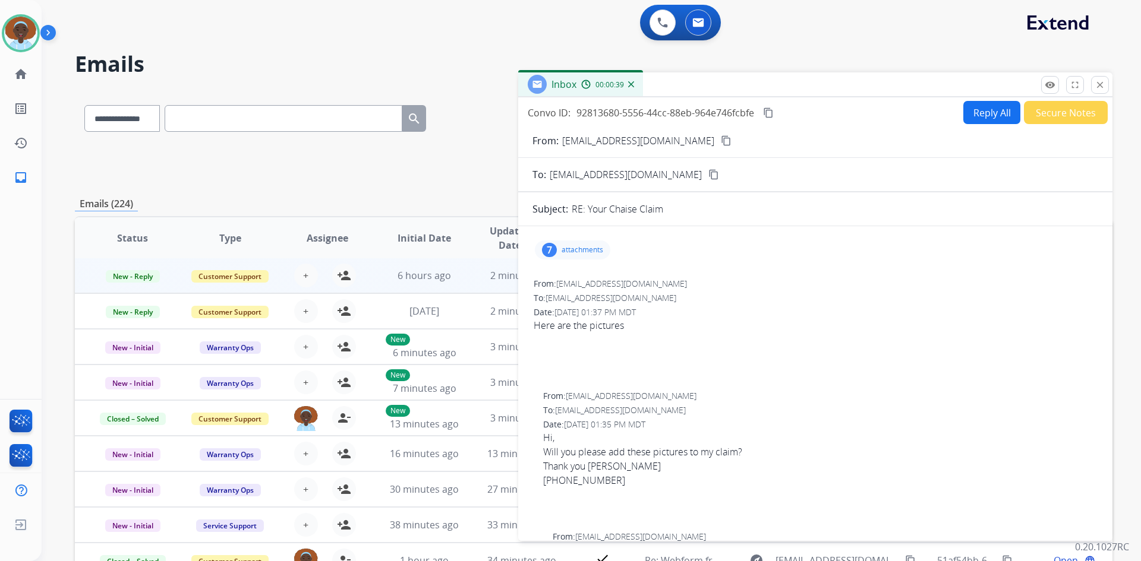
click at [721, 141] on mat-icon "content_copy" at bounding box center [726, 140] width 11 height 11
click at [721, 137] on mat-icon "content_copy" at bounding box center [726, 140] width 11 height 11
drag, startPoint x: 1097, startPoint y: 81, endPoint x: 1107, endPoint y: 164, distance: 83.2
click at [1096, 81] on mat-icon "close" at bounding box center [1099, 85] width 11 height 11
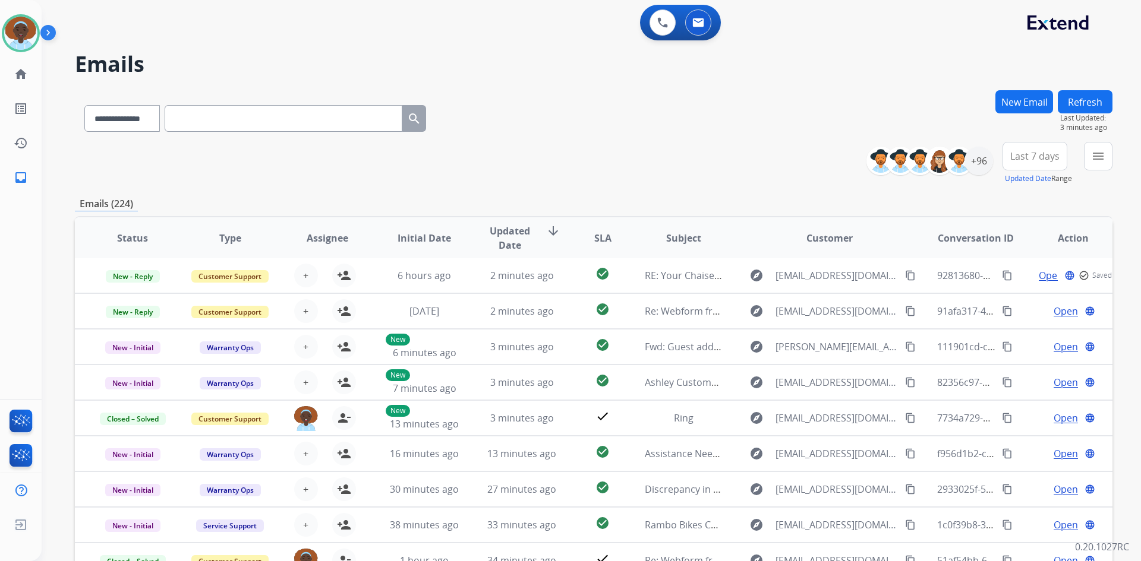
click at [1083, 99] on button "Refresh" at bounding box center [1085, 101] width 55 height 23
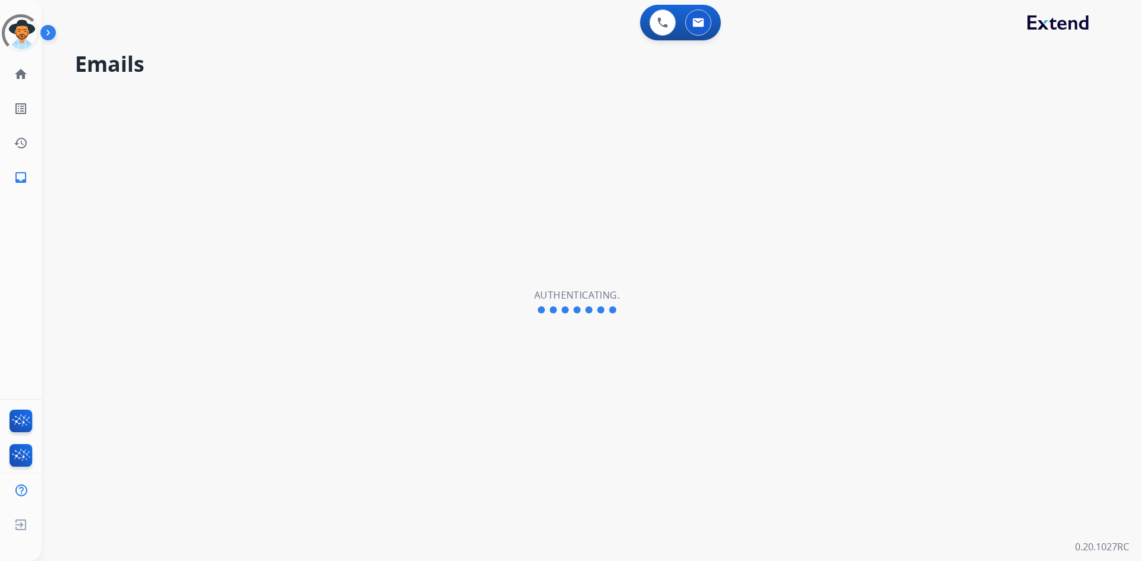
select select "**********"
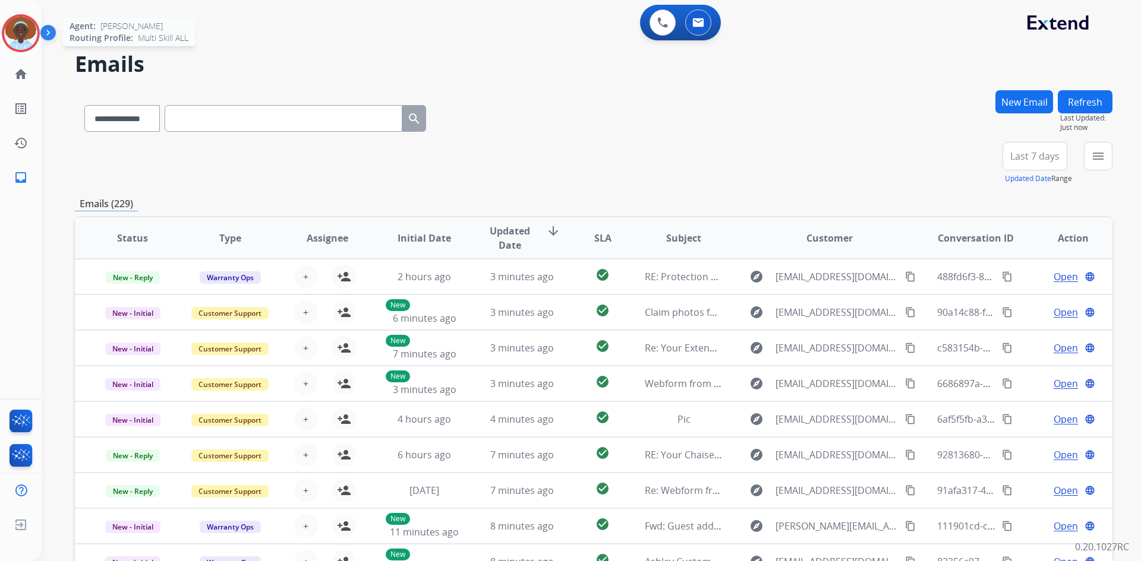
click at [27, 30] on img at bounding box center [20, 33] width 33 height 33
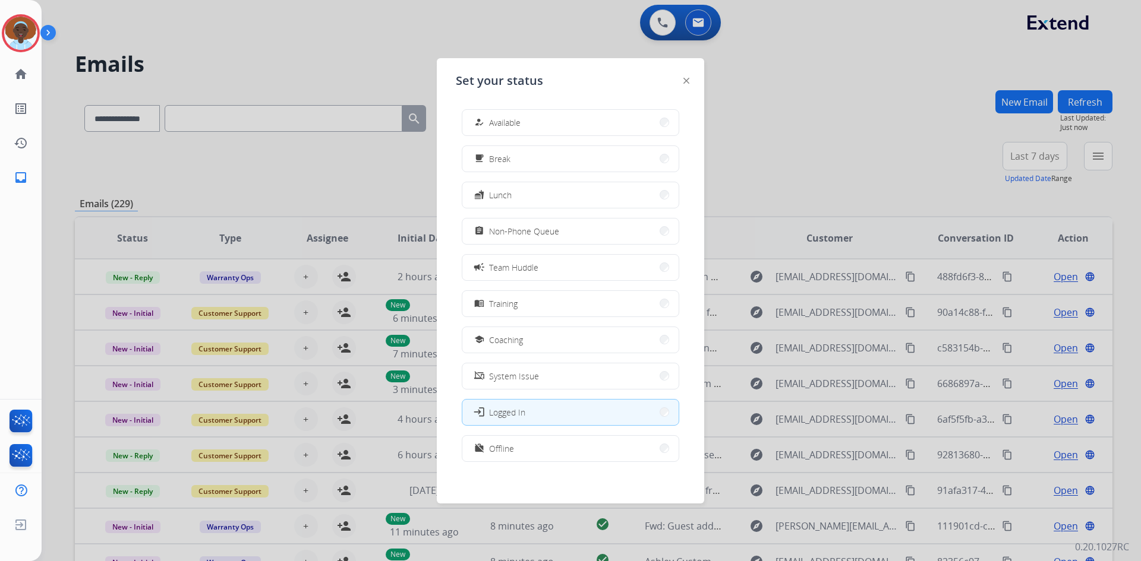
click at [509, 127] on span "Available" at bounding box center [504, 122] width 31 height 12
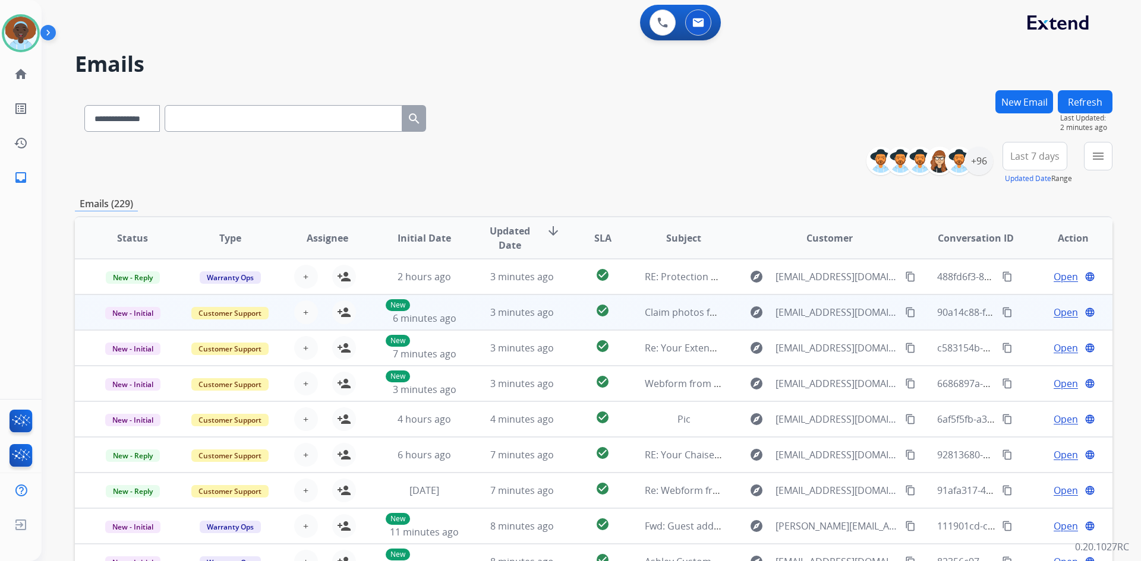
click at [1056, 312] on span "Open" at bounding box center [1065, 312] width 24 height 14
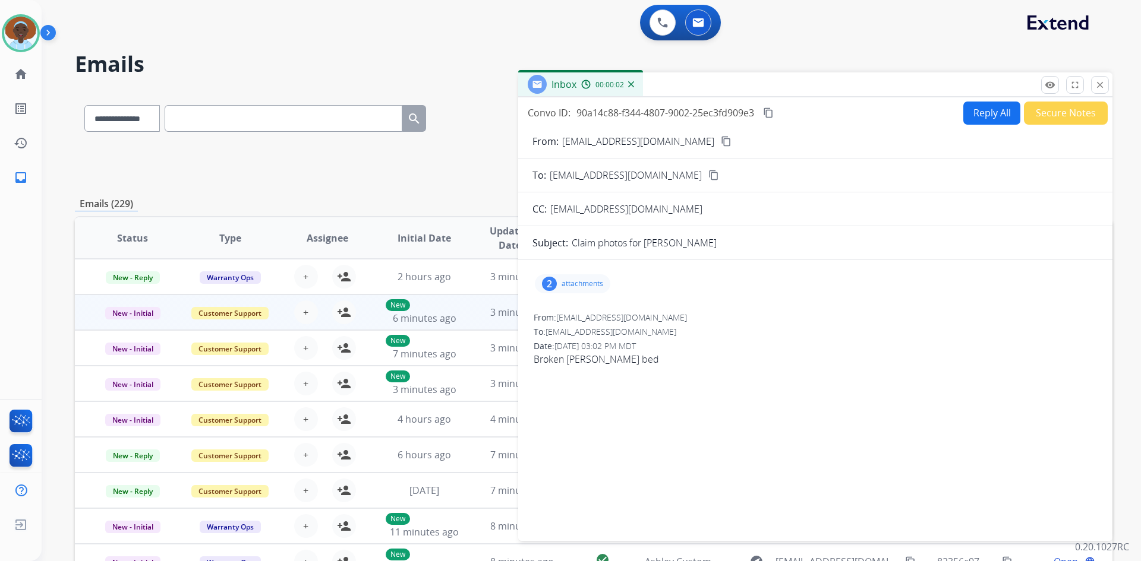
click at [550, 277] on div "2" at bounding box center [549, 284] width 15 height 14
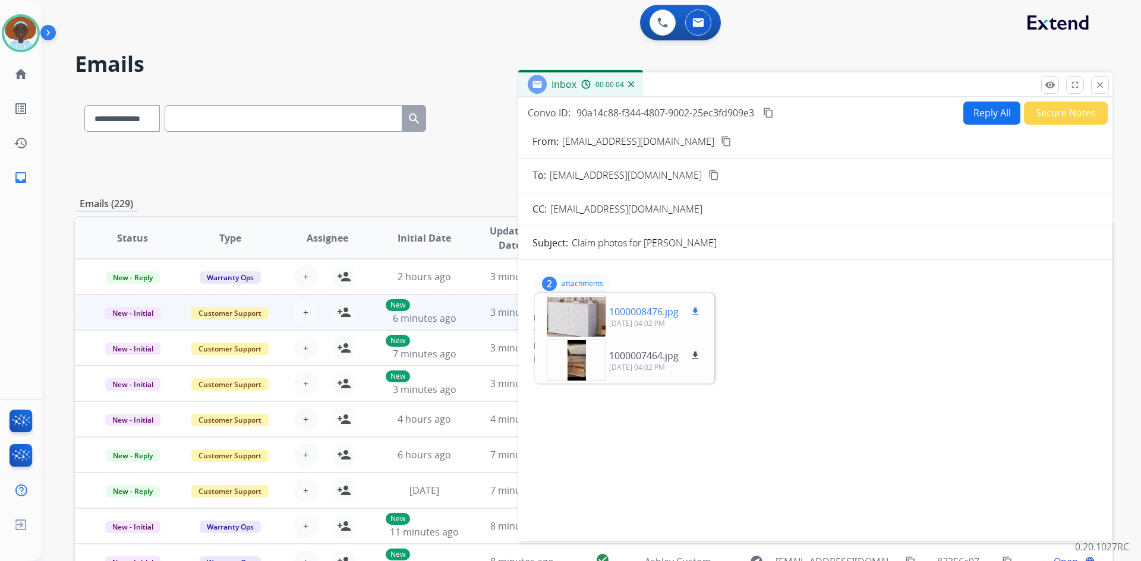
click at [579, 310] on div at bounding box center [576, 317] width 59 height 42
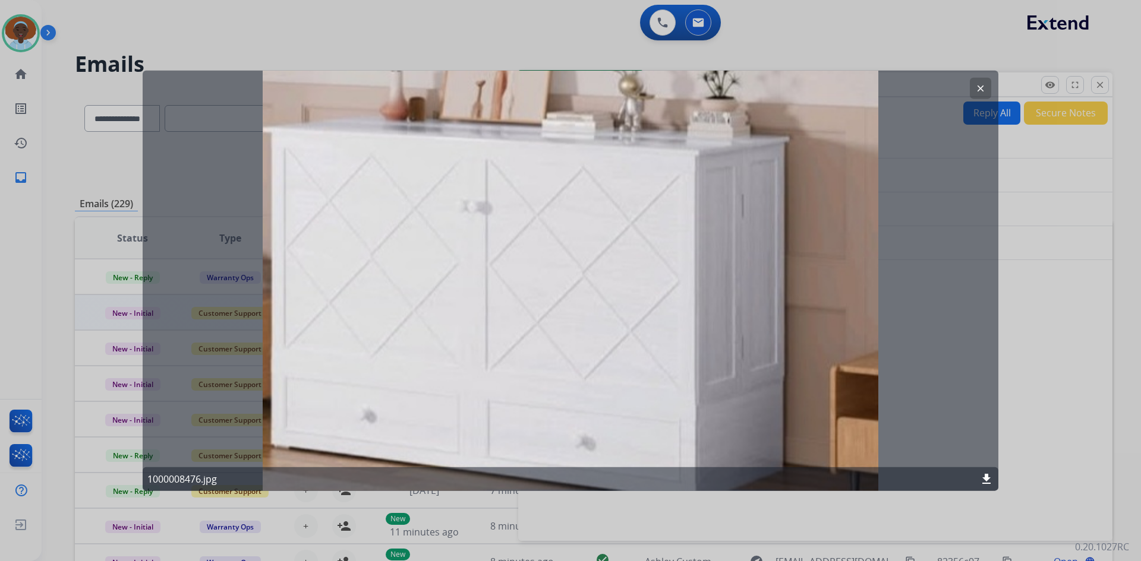
click at [983, 84] on mat-icon "clear" at bounding box center [980, 88] width 11 height 11
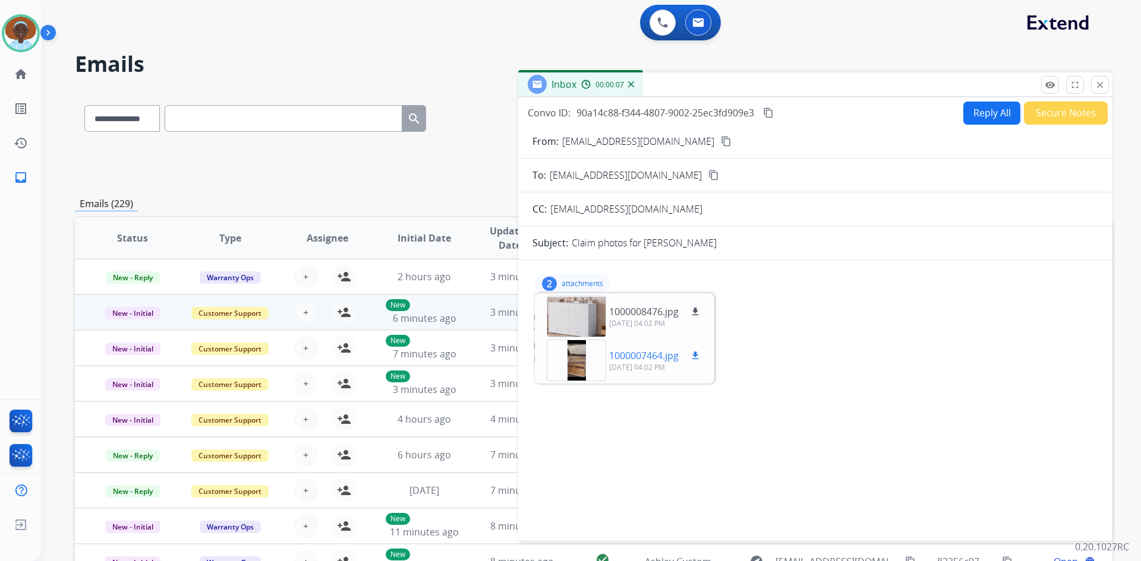
click at [580, 359] on div at bounding box center [576, 361] width 59 height 42
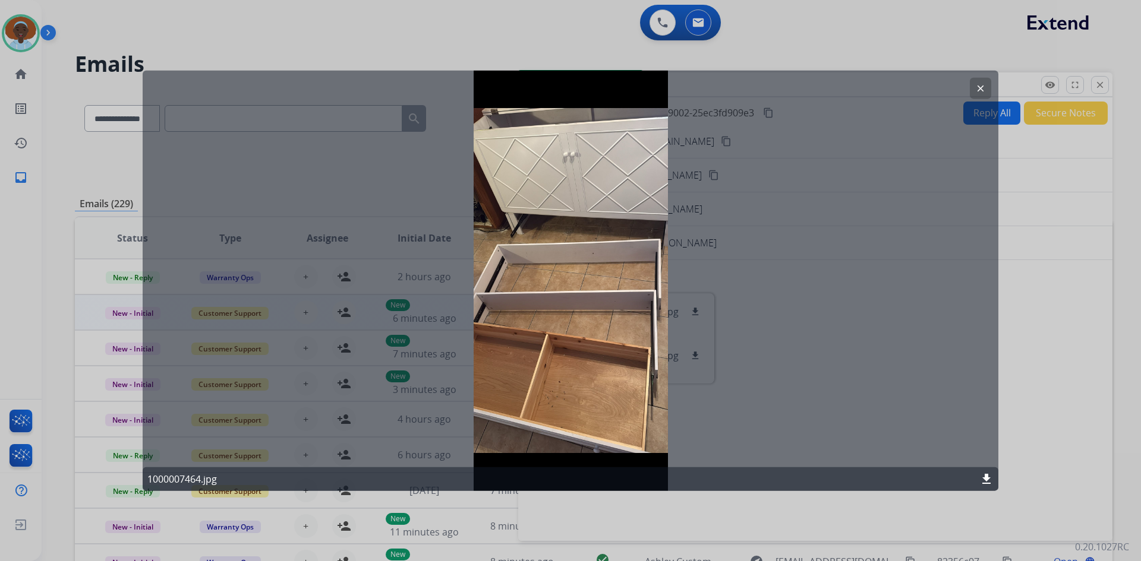
click at [980, 83] on button "clear" at bounding box center [980, 87] width 21 height 21
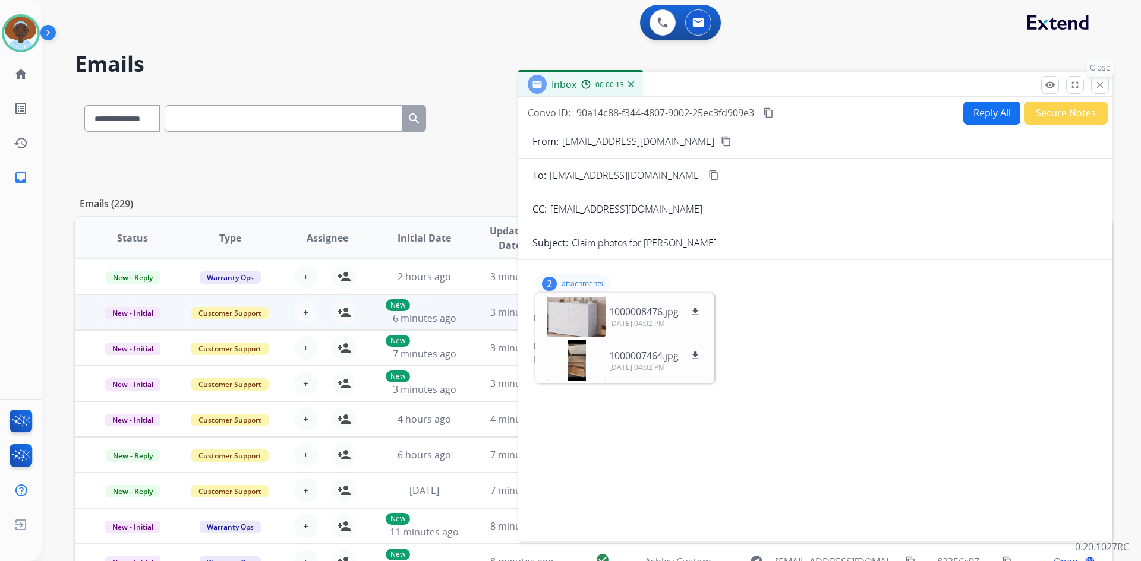
click at [1099, 84] on mat-icon "close" at bounding box center [1099, 85] width 11 height 11
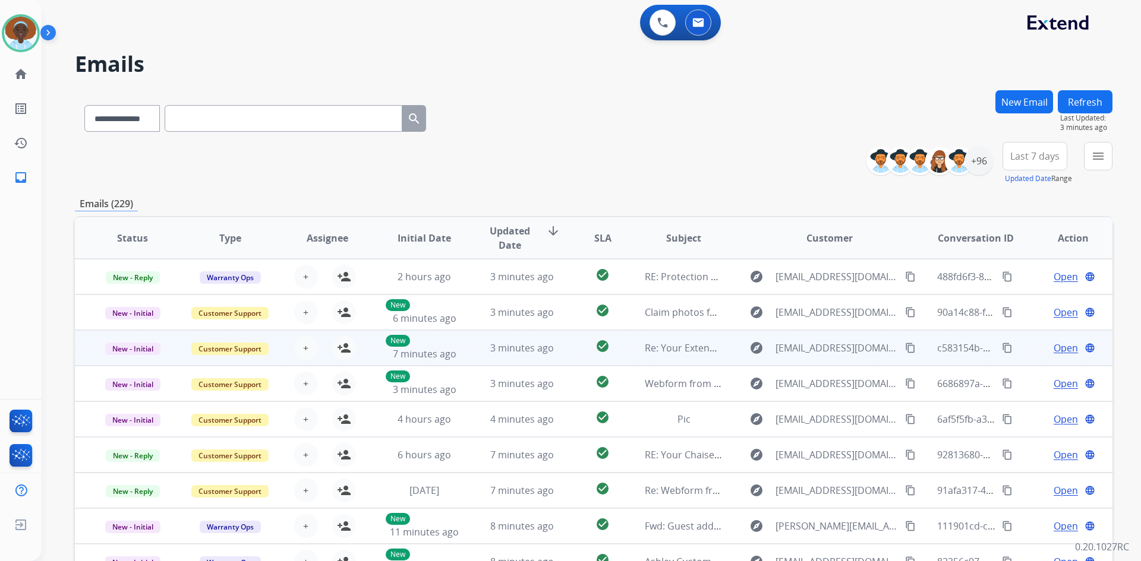
click at [1053, 346] on span "Open" at bounding box center [1065, 348] width 24 height 14
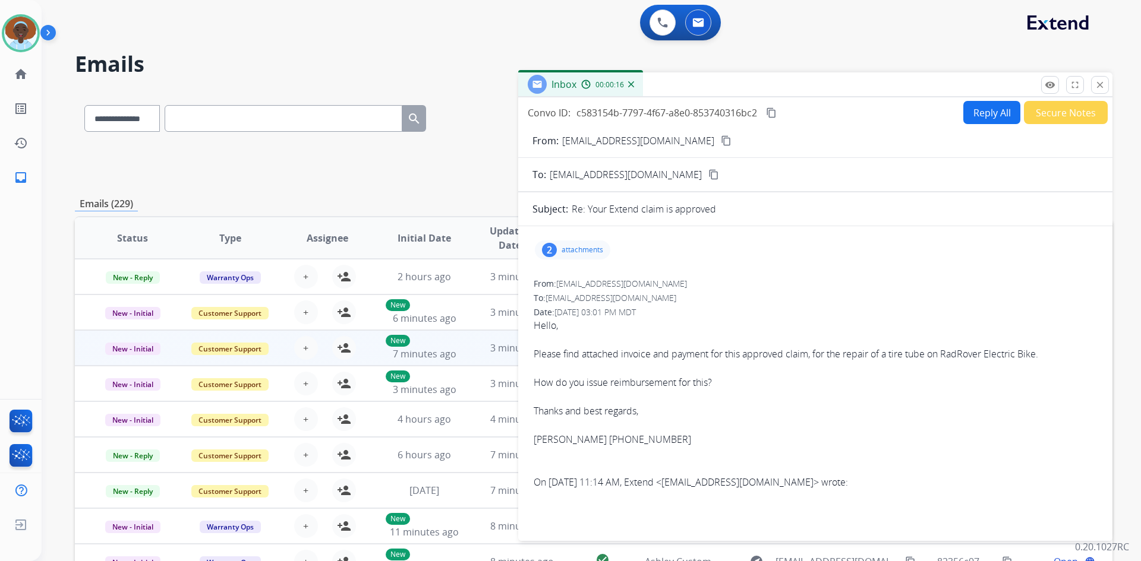
click at [549, 247] on div "2" at bounding box center [549, 250] width 15 height 14
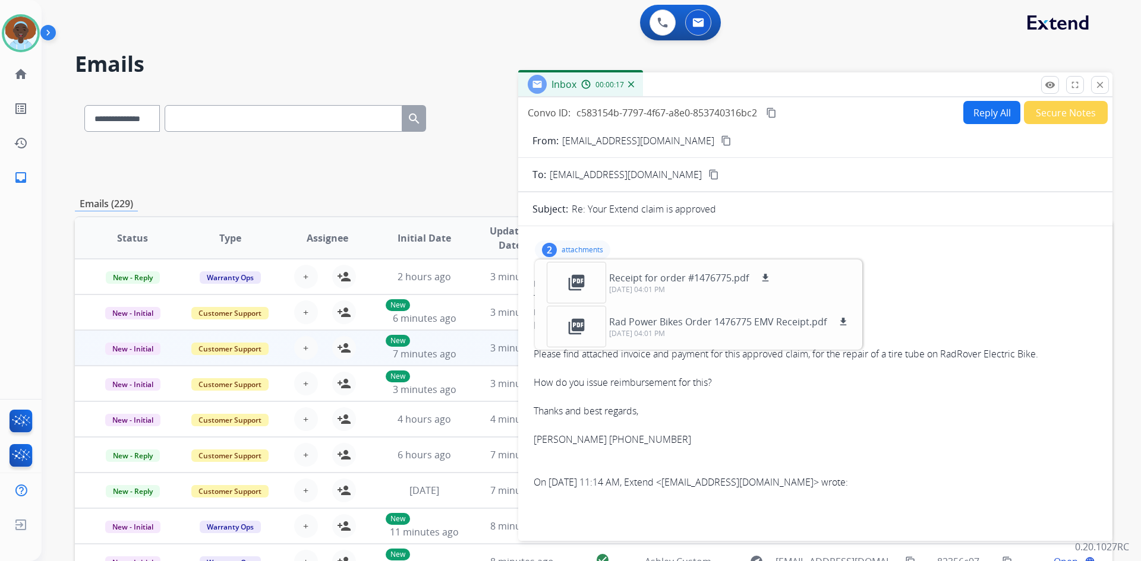
click at [976, 258] on div "2 attachments picture_as_pdf Receipt for order #1476775.pdf download 09/29/2025…" at bounding box center [815, 250] width 566 height 29
click at [936, 258] on div "2 attachments picture_as_pdf Receipt for order #1476775.pdf download 09/29/2025…" at bounding box center [815, 250] width 566 height 29
click at [1096, 85] on mat-icon "close" at bounding box center [1099, 85] width 11 height 11
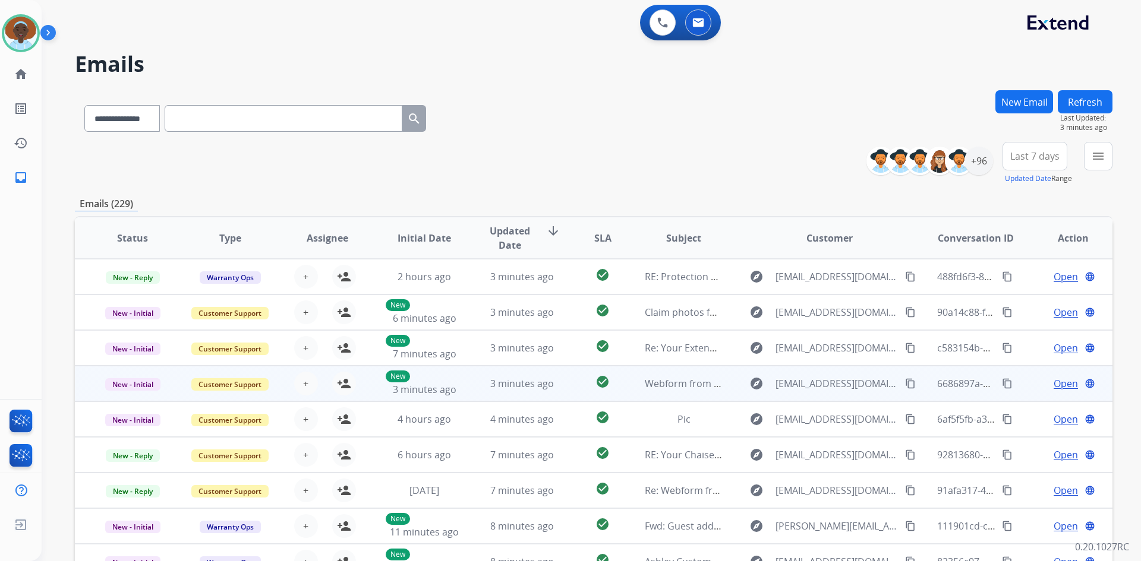
click at [1060, 387] on span "Open" at bounding box center [1065, 384] width 24 height 14
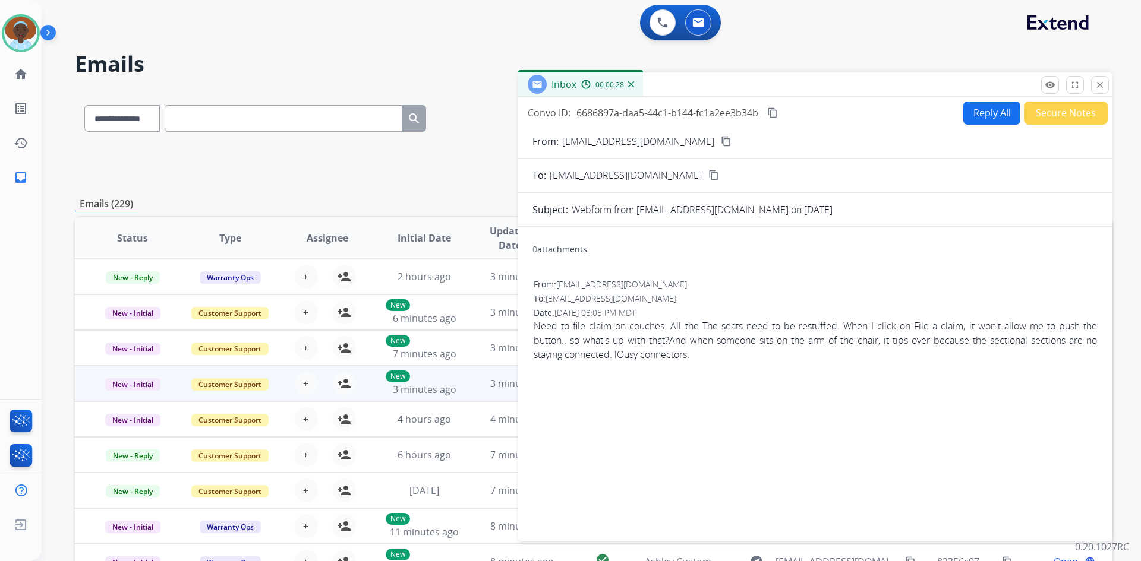
click at [721, 140] on mat-icon "content_copy" at bounding box center [726, 141] width 11 height 11
drag, startPoint x: 1102, startPoint y: 87, endPoint x: 1085, endPoint y: 156, distance: 71.6
click at [1101, 87] on mat-icon "close" at bounding box center [1099, 85] width 11 height 11
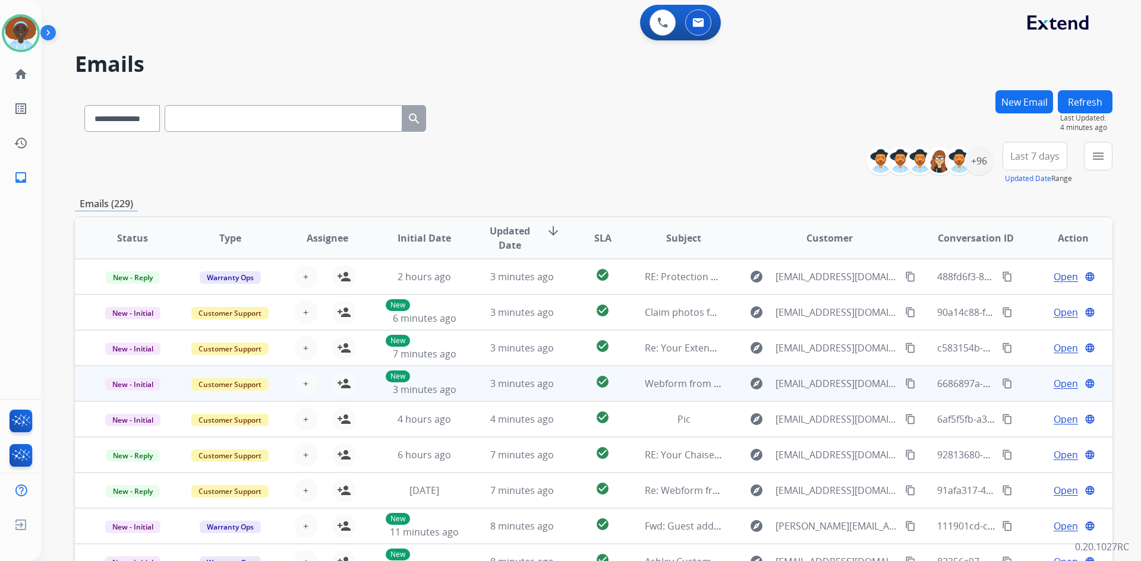
click at [1054, 383] on span "Open" at bounding box center [1065, 384] width 24 height 14
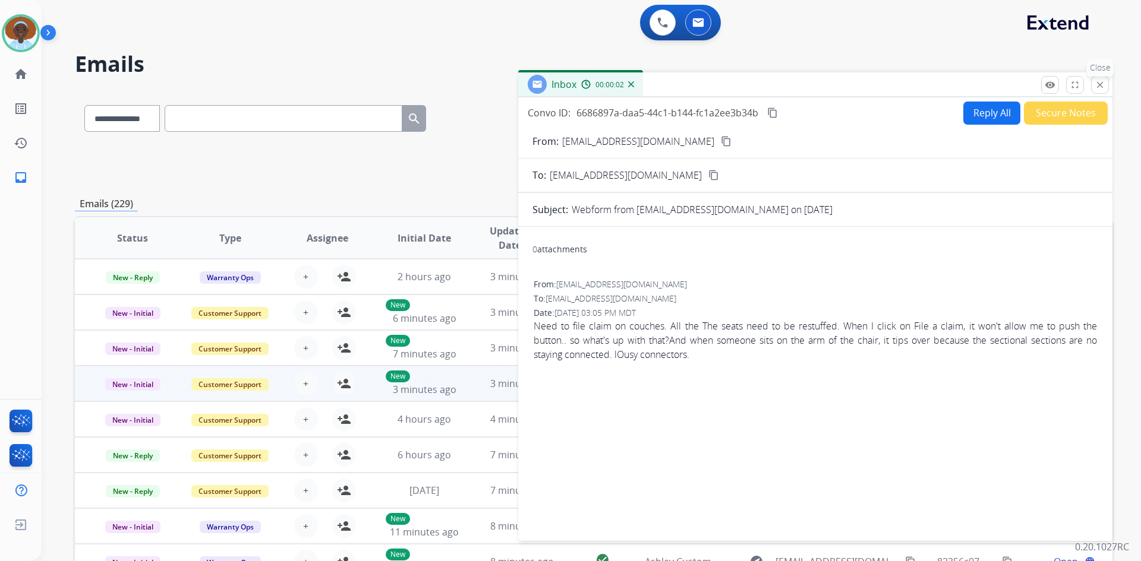
click at [1103, 80] on mat-icon "close" at bounding box center [1099, 85] width 11 height 11
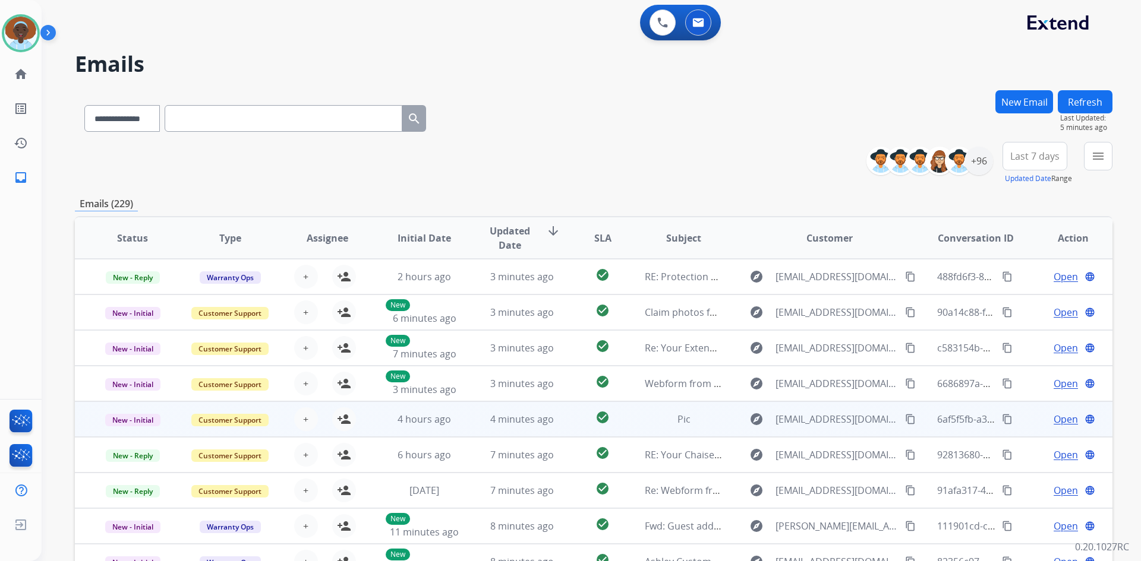
click at [1053, 418] on span "Open" at bounding box center [1065, 419] width 24 height 14
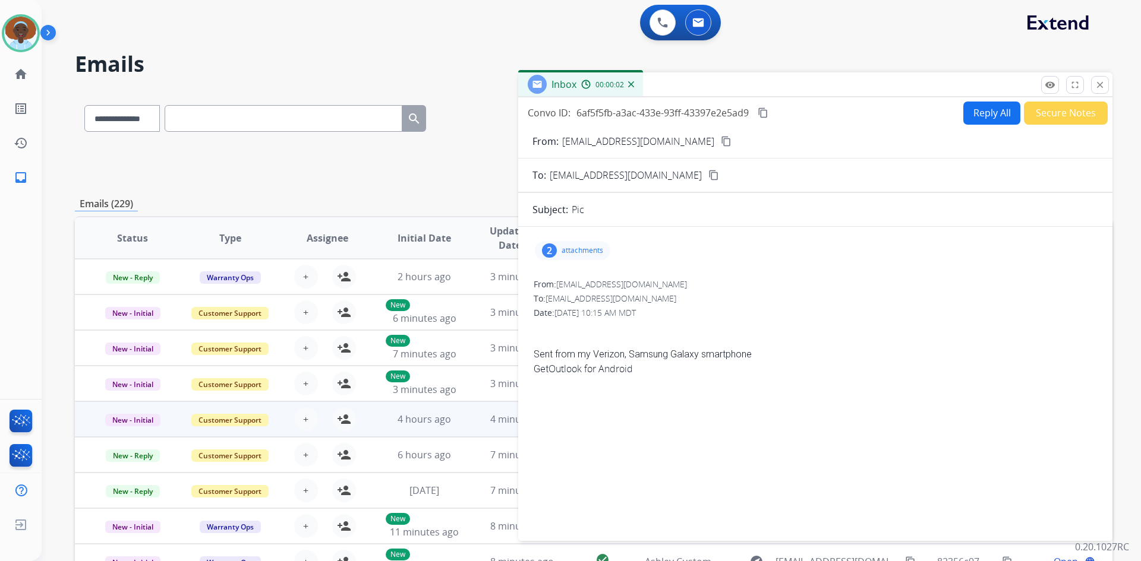
click at [548, 247] on div "2" at bounding box center [549, 251] width 15 height 14
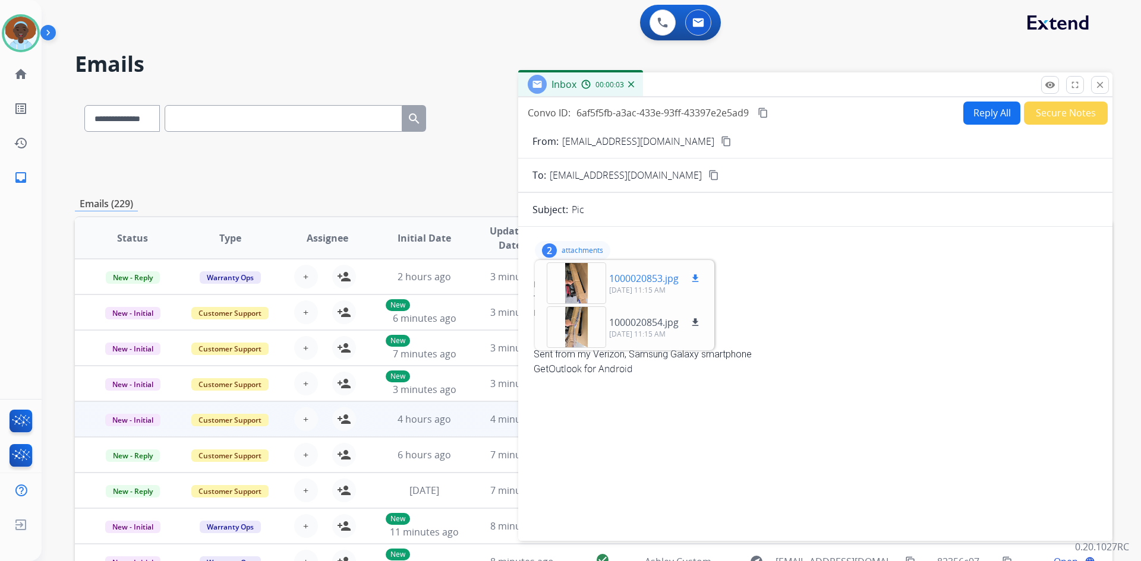
click at [582, 277] on div at bounding box center [576, 284] width 59 height 42
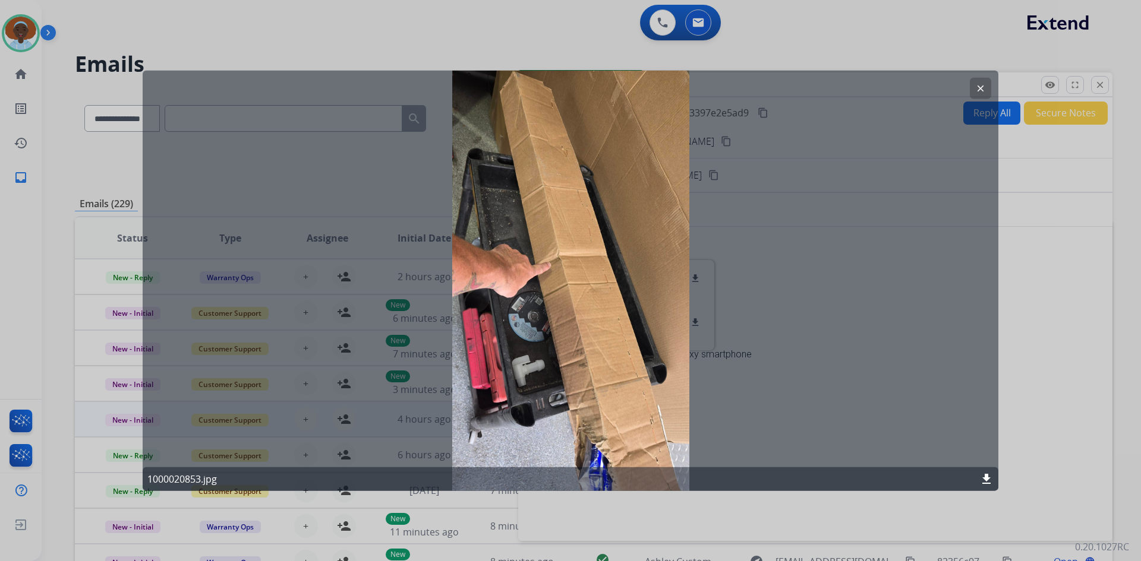
click at [978, 89] on mat-icon "clear" at bounding box center [980, 88] width 11 height 11
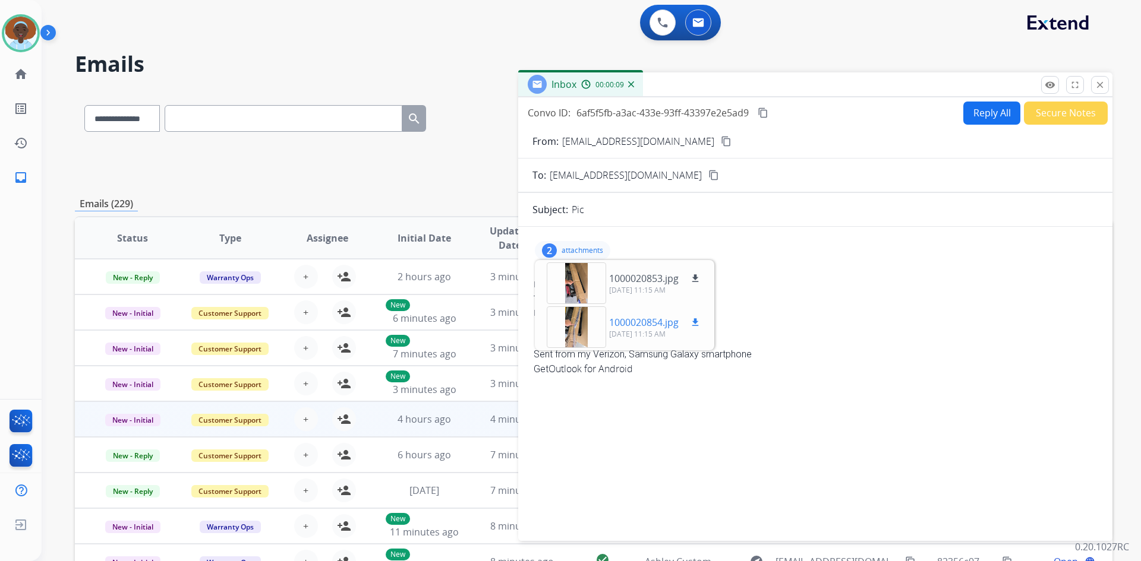
click at [574, 322] on div at bounding box center [576, 328] width 59 height 42
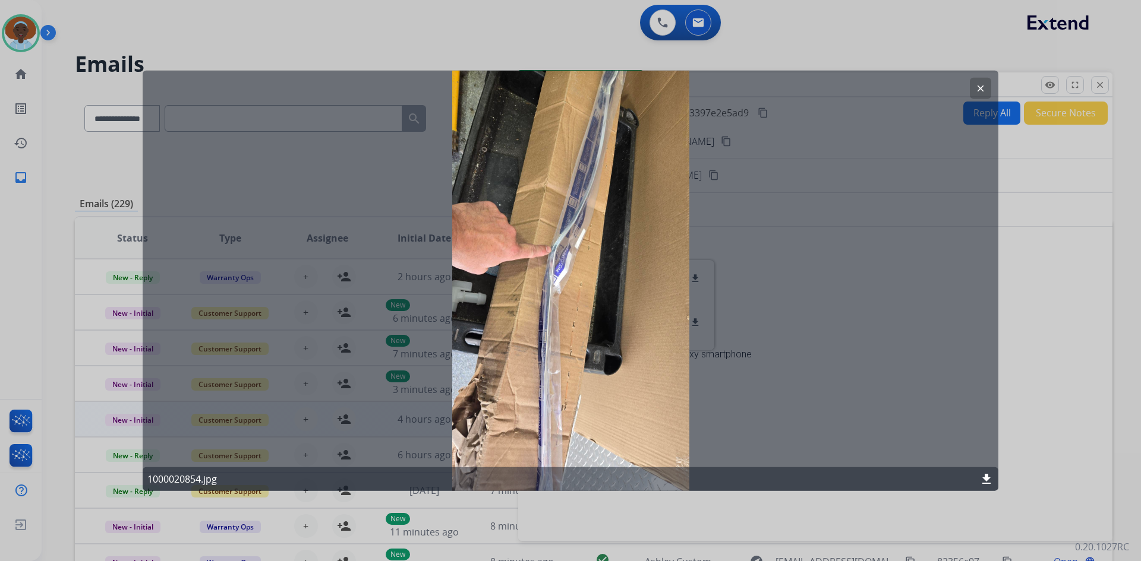
click at [978, 84] on mat-icon "clear" at bounding box center [980, 88] width 11 height 11
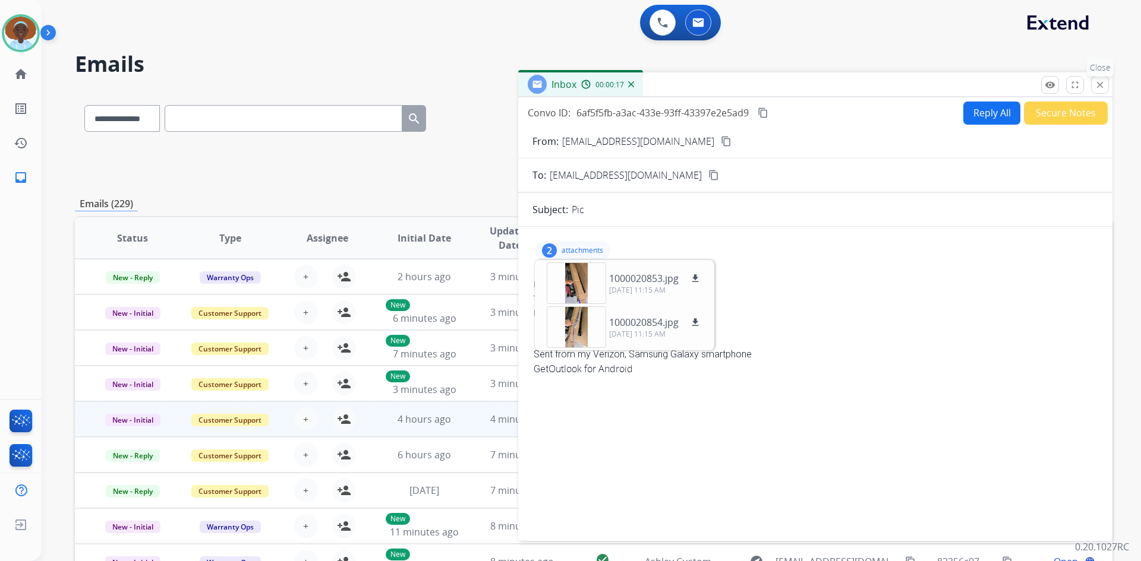
click at [1098, 86] on mat-icon "close" at bounding box center [1099, 85] width 11 height 11
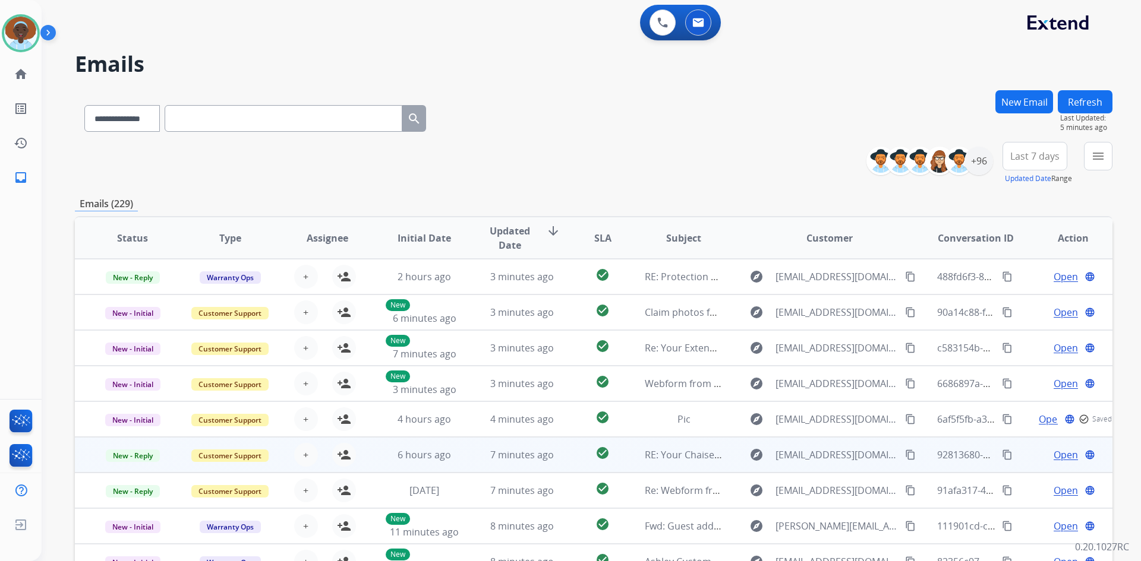
click at [1053, 456] on span "Open" at bounding box center [1065, 455] width 24 height 14
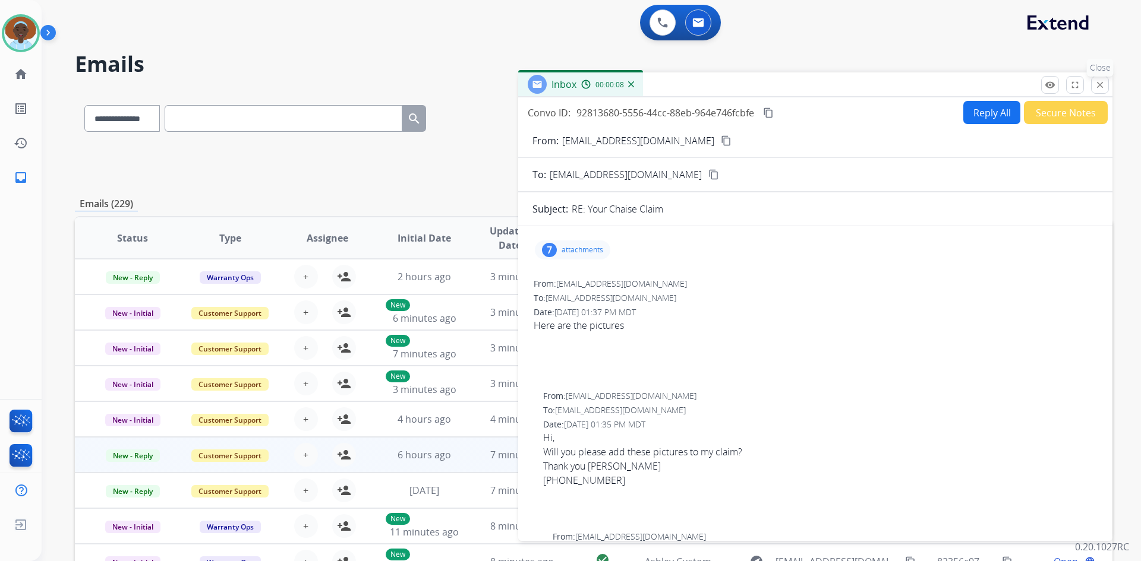
click at [1102, 80] on mat-icon "close" at bounding box center [1099, 85] width 11 height 11
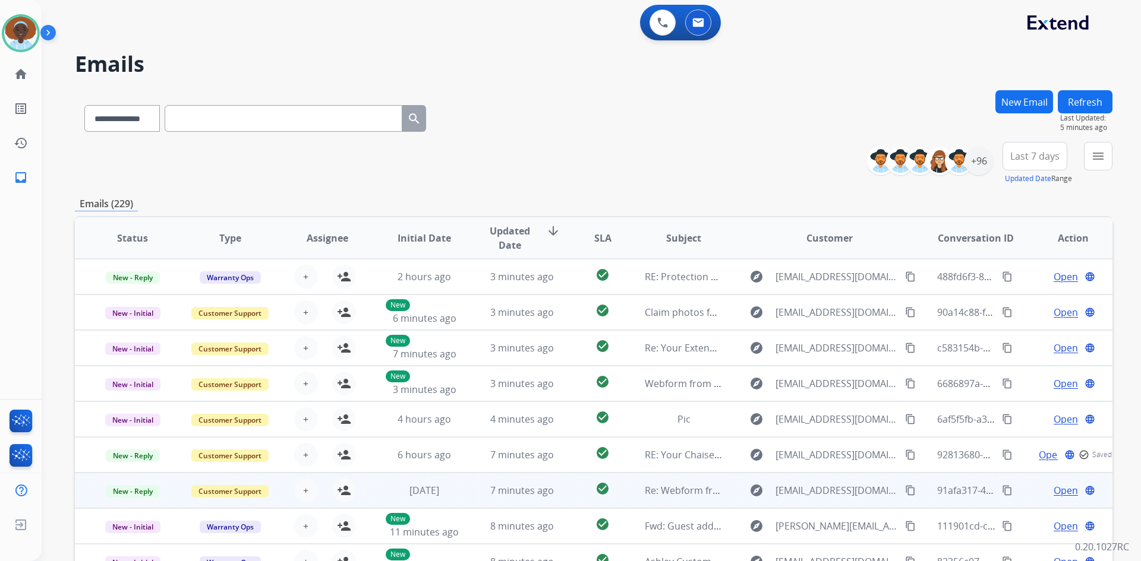
click at [1059, 490] on span "Open" at bounding box center [1065, 491] width 24 height 14
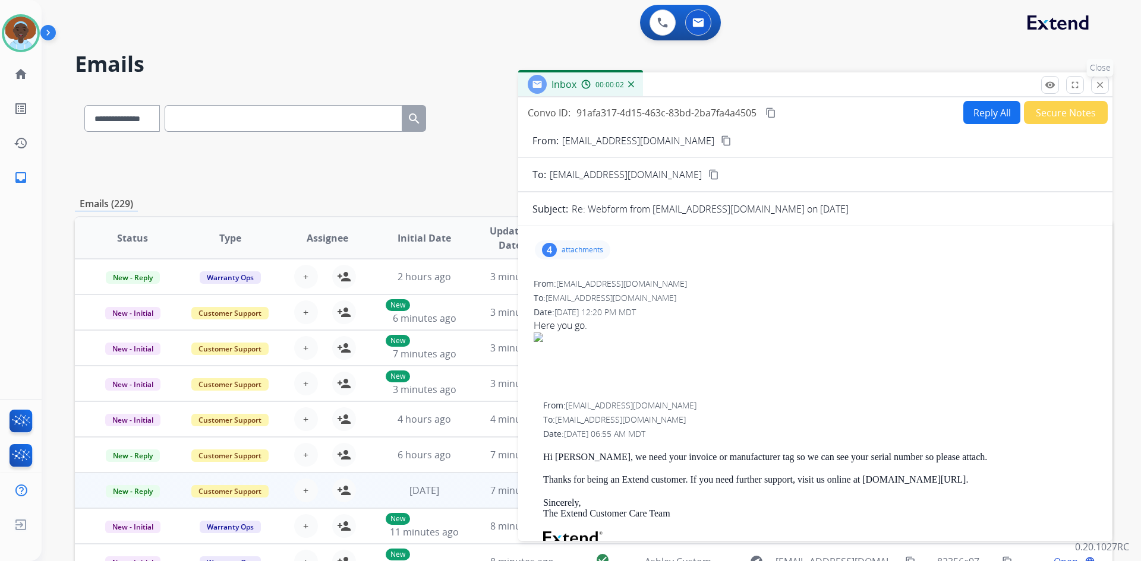
click at [1106, 84] on button "close Close" at bounding box center [1100, 85] width 18 height 18
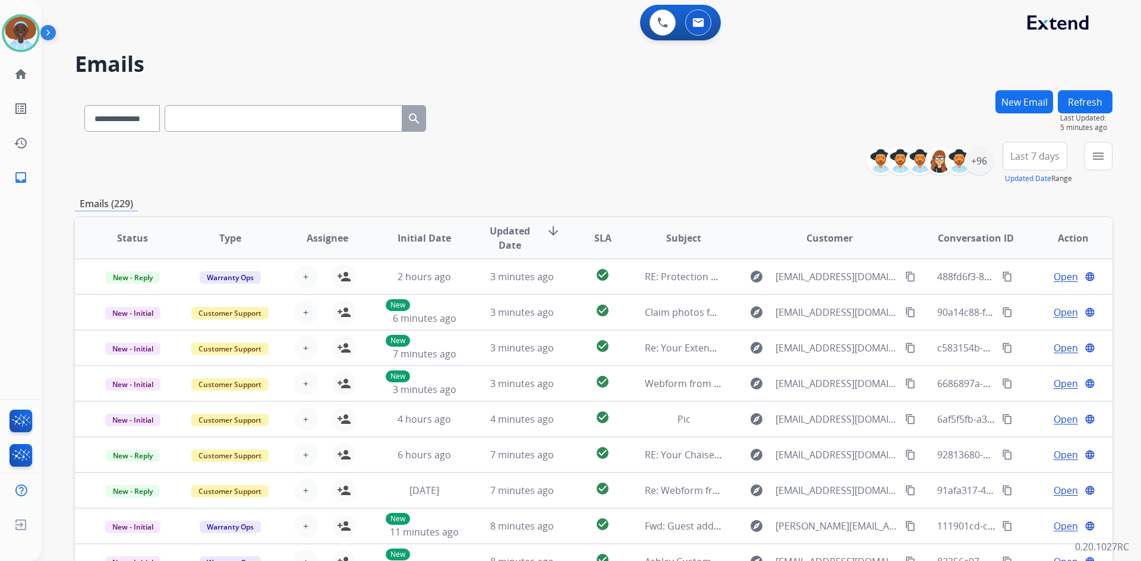
click at [1090, 100] on button "Refresh" at bounding box center [1085, 101] width 55 height 23
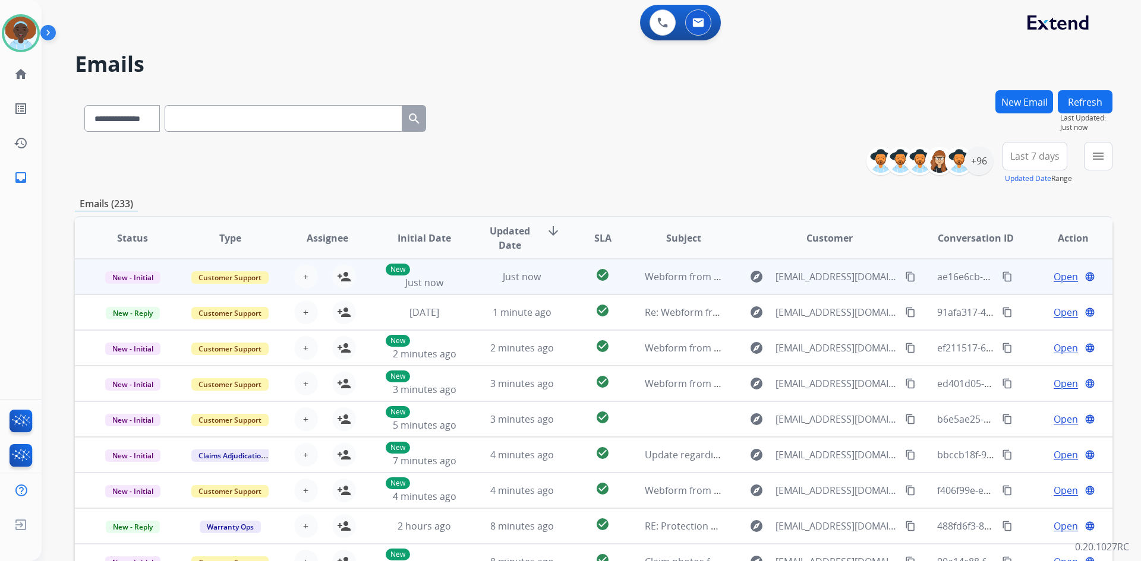
click at [1055, 270] on span "Open" at bounding box center [1065, 277] width 24 height 14
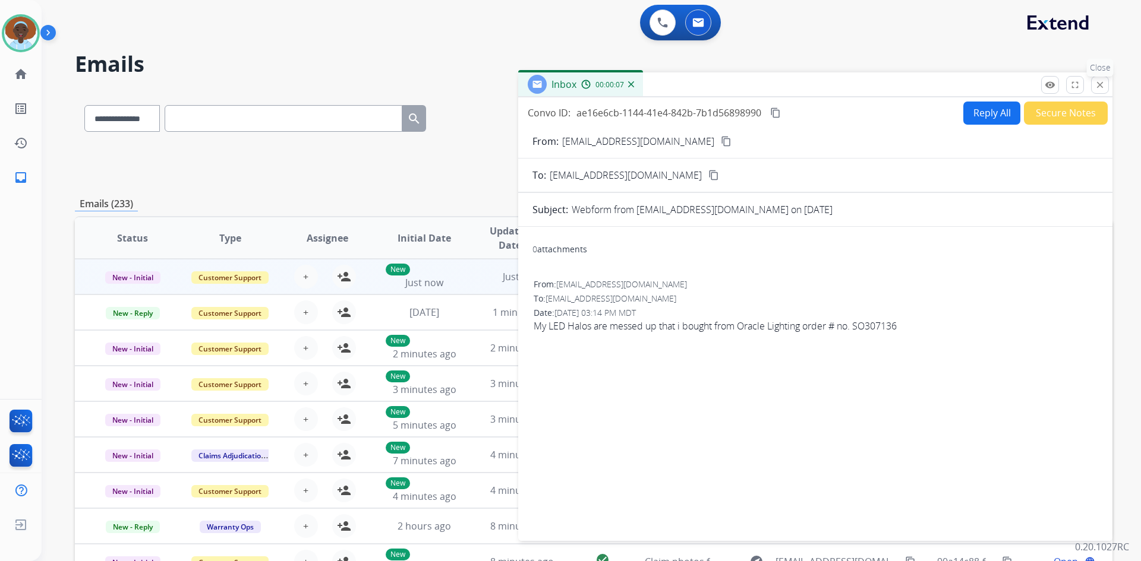
click at [1100, 84] on mat-icon "close" at bounding box center [1099, 85] width 11 height 11
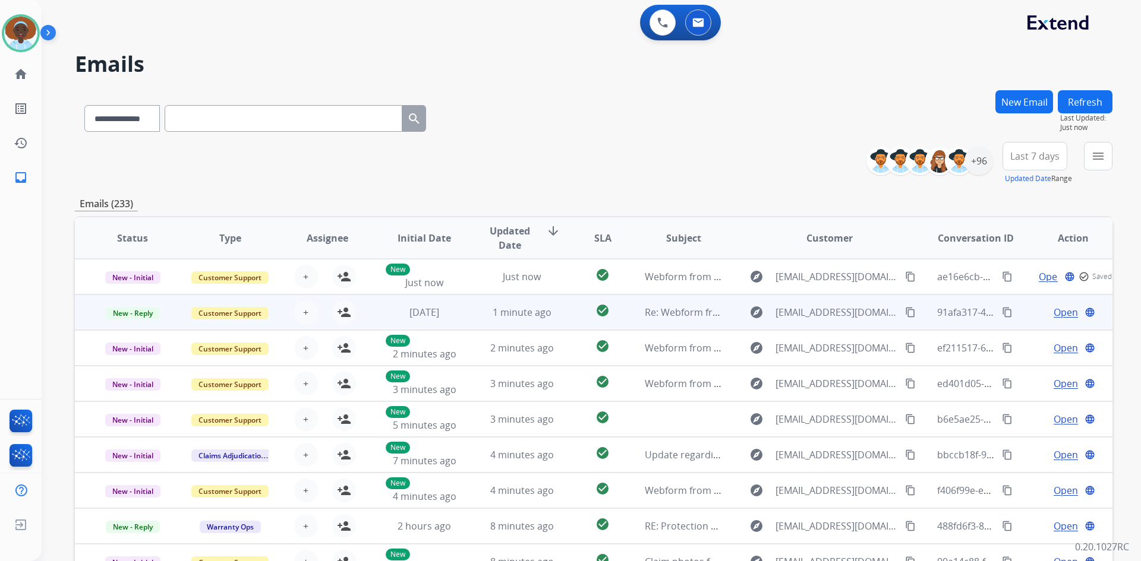
click at [1055, 314] on span "Open" at bounding box center [1065, 312] width 24 height 14
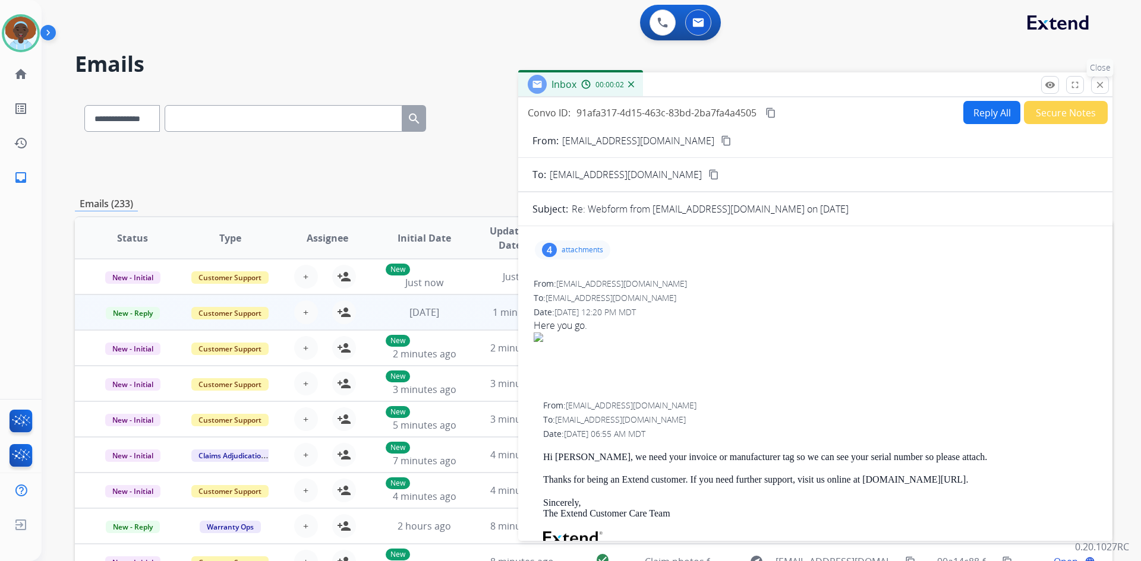
click at [1101, 85] on mat-icon "close" at bounding box center [1099, 85] width 11 height 11
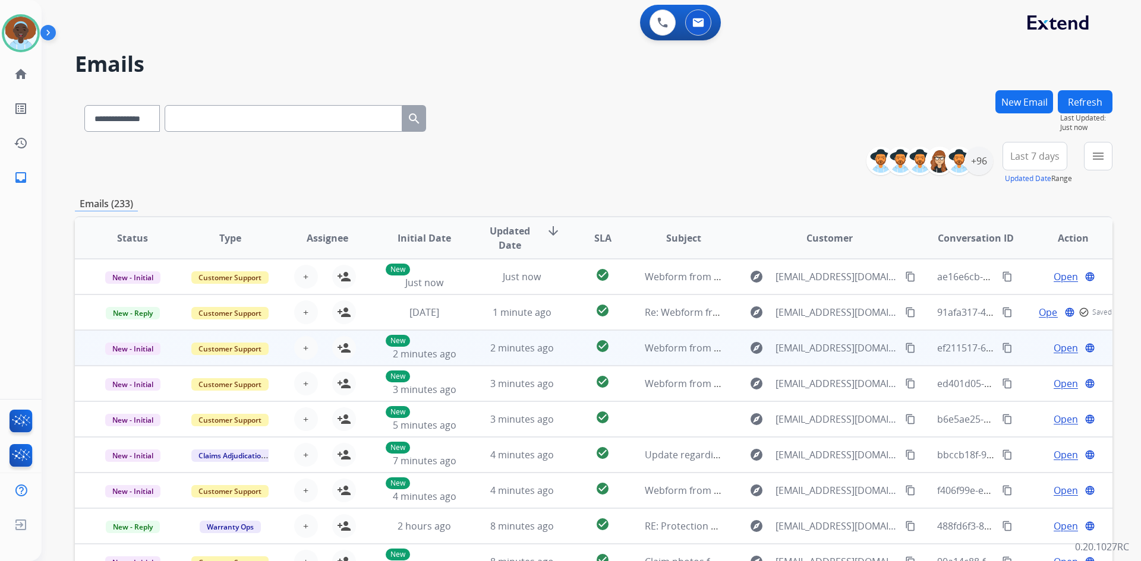
click at [1056, 354] on span "Open" at bounding box center [1065, 348] width 24 height 14
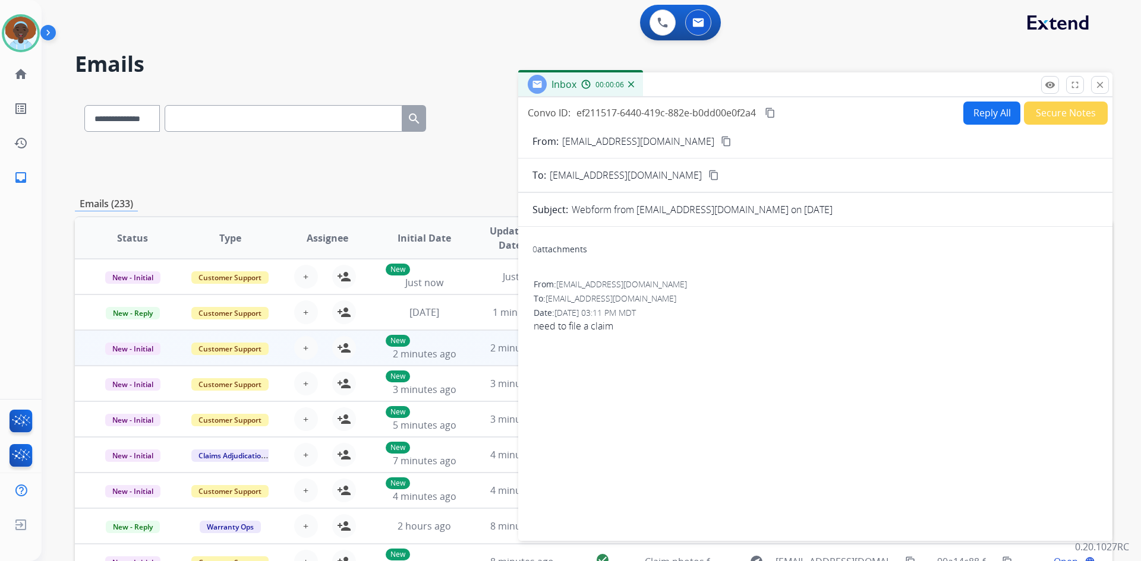
click at [992, 110] on button "Reply All" at bounding box center [991, 113] width 57 height 23
select select "**********"
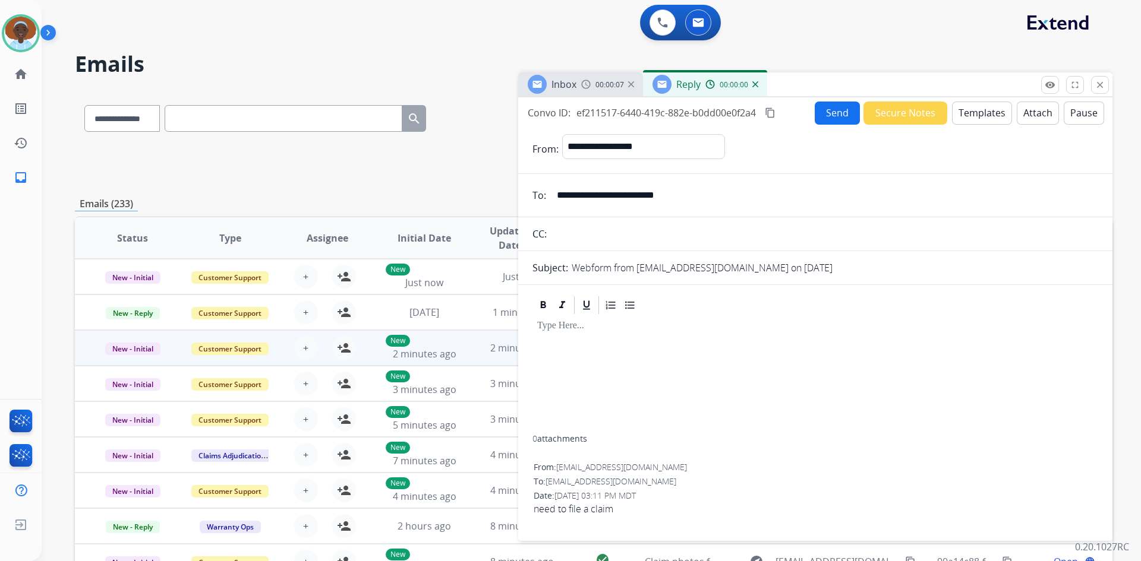
click at [987, 109] on button "Templates" at bounding box center [982, 113] width 60 height 23
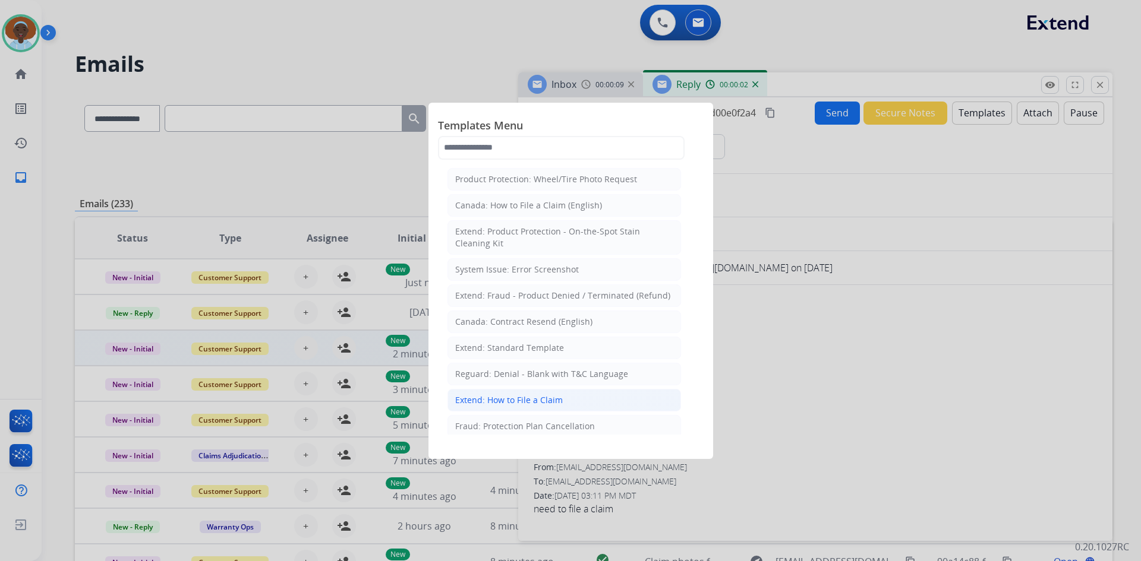
click at [563, 398] on li "Extend: How to File a Claim" at bounding box center [563, 400] width 233 height 23
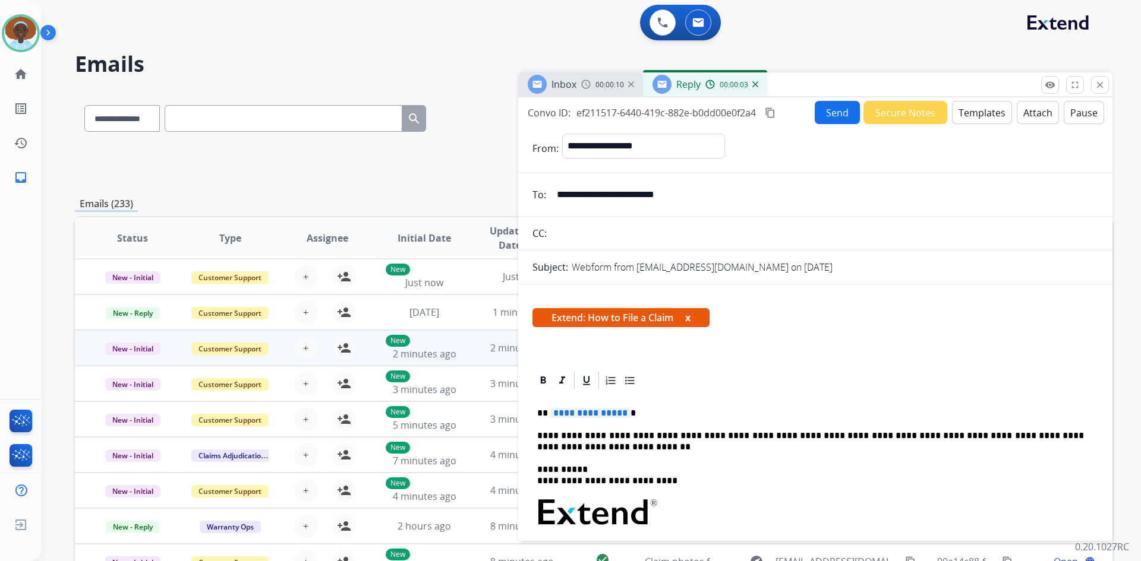
click at [606, 409] on span "**********" at bounding box center [590, 413] width 80 height 10
drag, startPoint x: 688, startPoint y: 197, endPoint x: 554, endPoint y: 198, distance: 133.7
click at [554, 198] on input "**********" at bounding box center [824, 195] width 548 height 24
click at [689, 319] on button "x" at bounding box center [687, 318] width 5 height 14
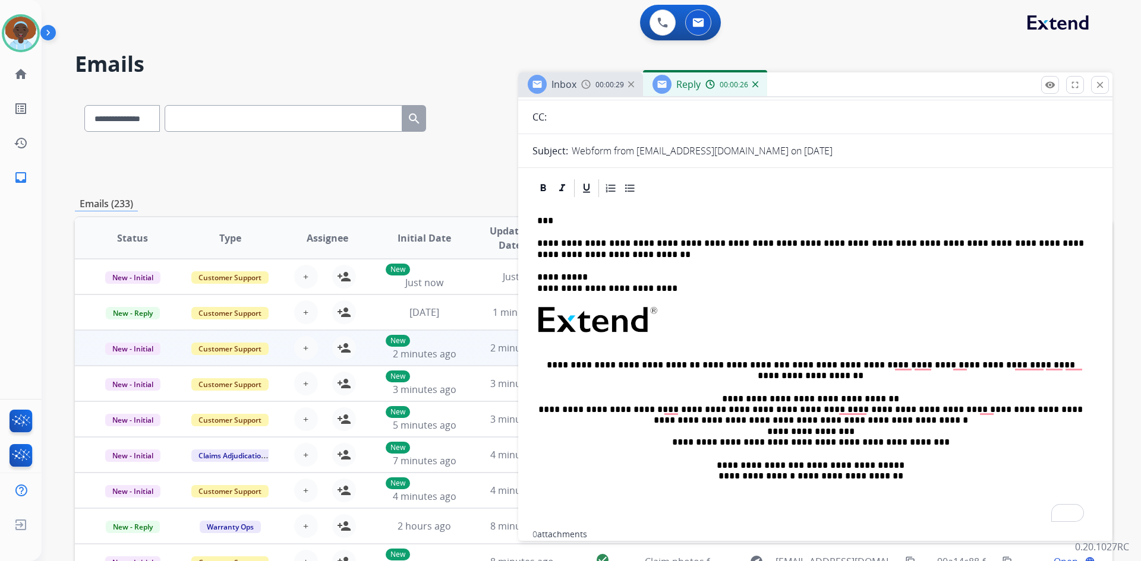
scroll to position [119, 0]
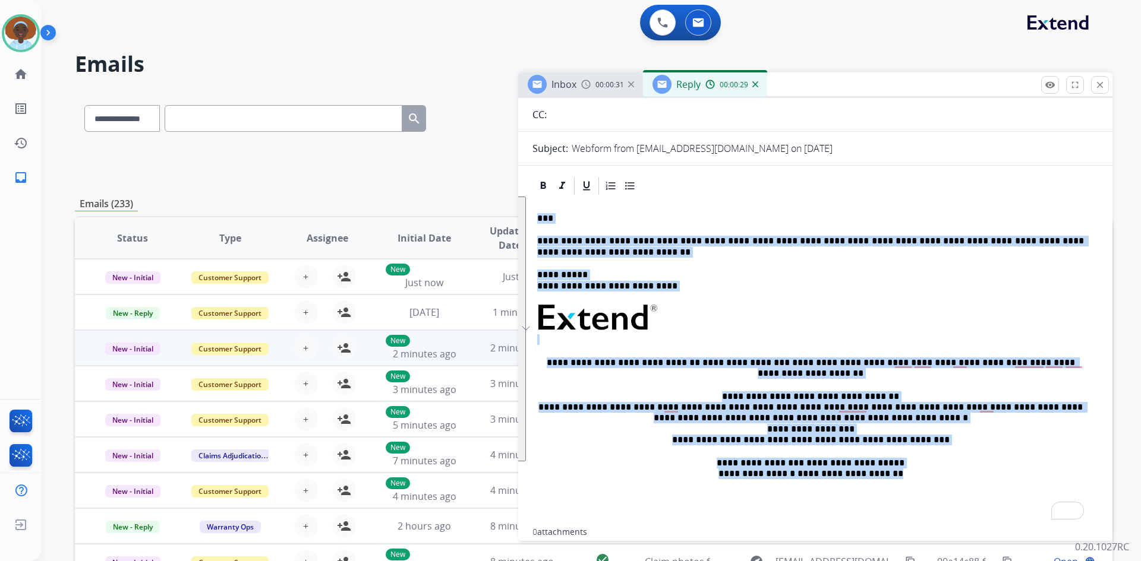
drag, startPoint x: 894, startPoint y: 478, endPoint x: 538, endPoint y: 216, distance: 442.0
click at [538, 216] on div "**********" at bounding box center [815, 361] width 566 height 329
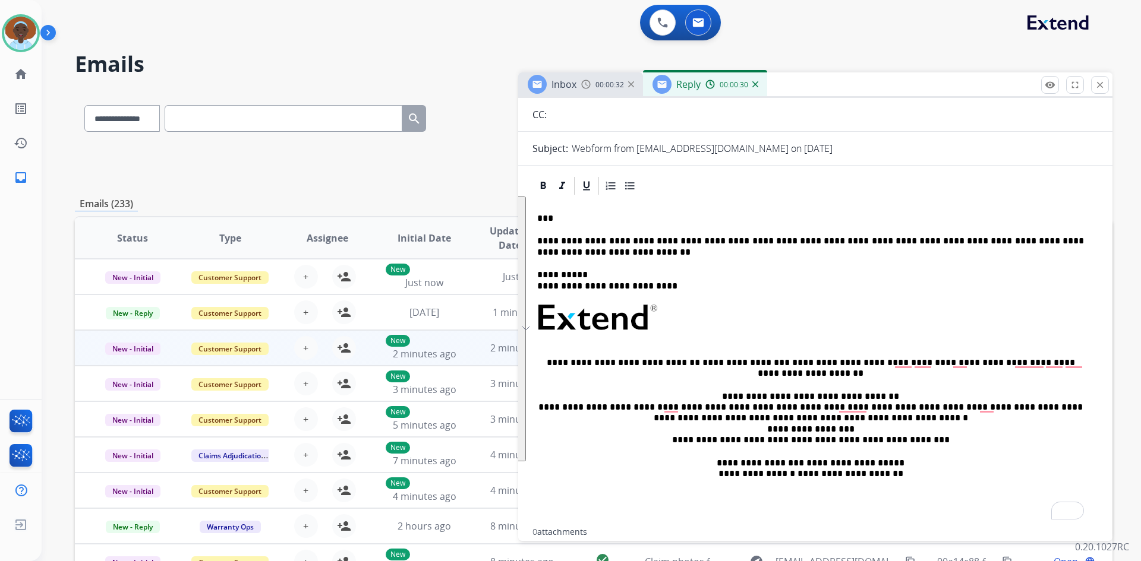
scroll to position [0, 0]
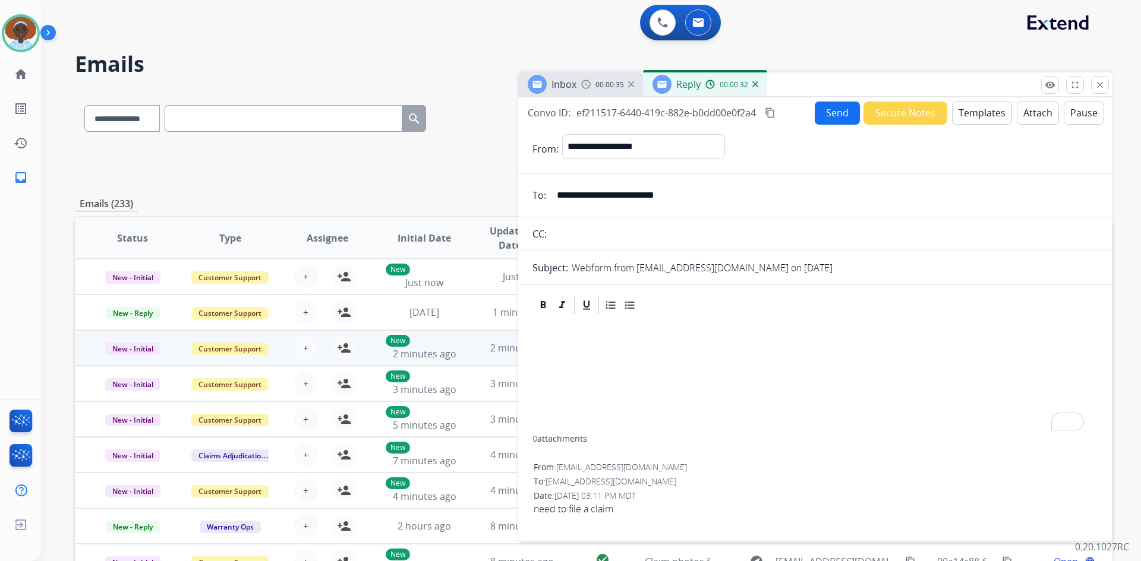
click at [980, 118] on button "Templates" at bounding box center [982, 113] width 60 height 23
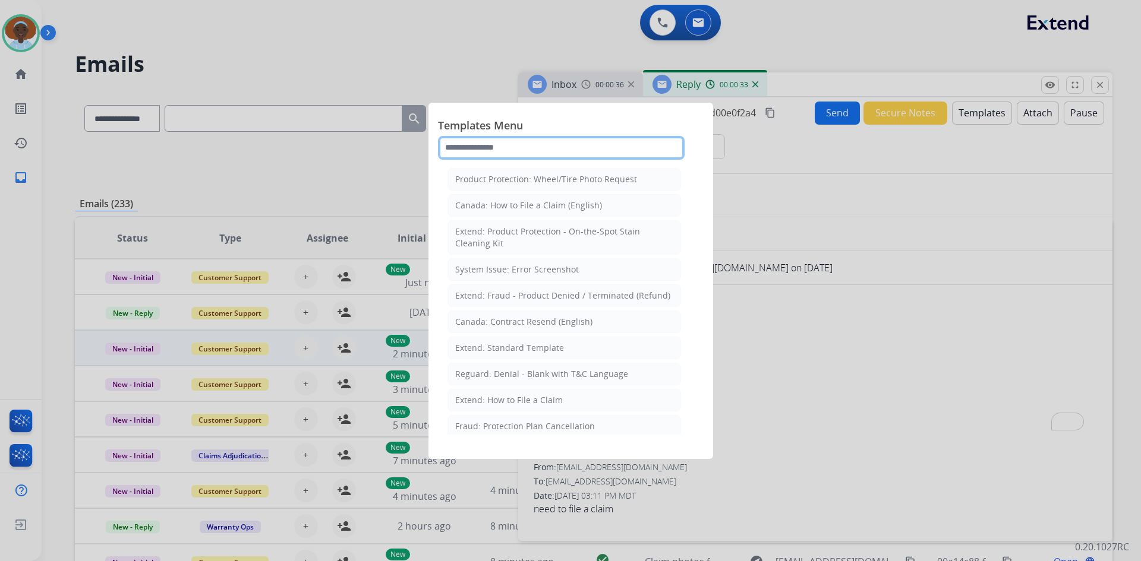
click at [526, 143] on input "text" at bounding box center [561, 148] width 247 height 24
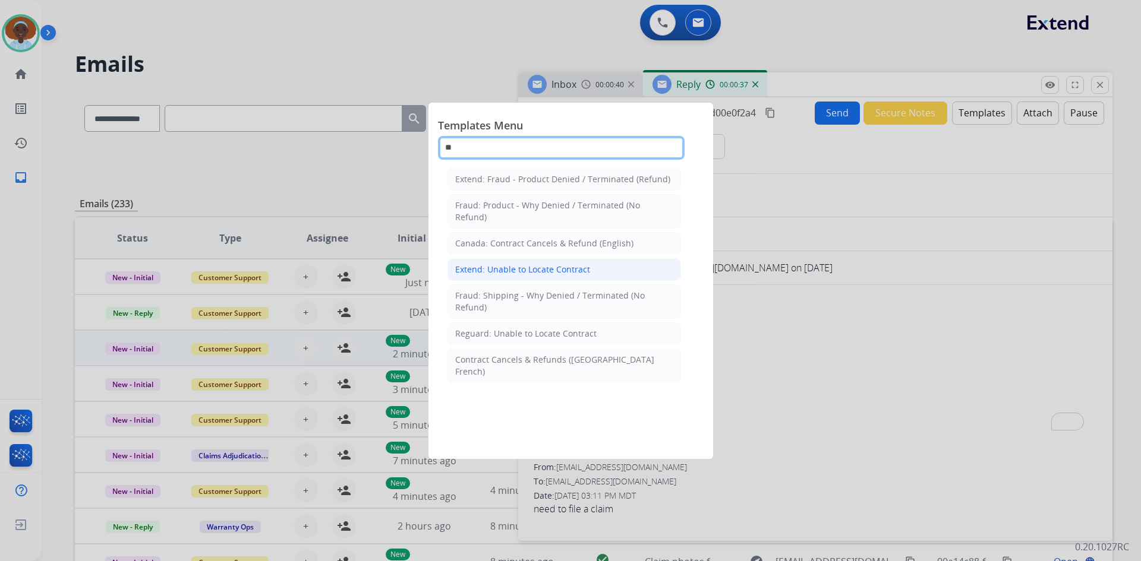
type input "**"
click at [546, 268] on div "Extend: Unable to Locate Contract" at bounding box center [522, 270] width 135 height 12
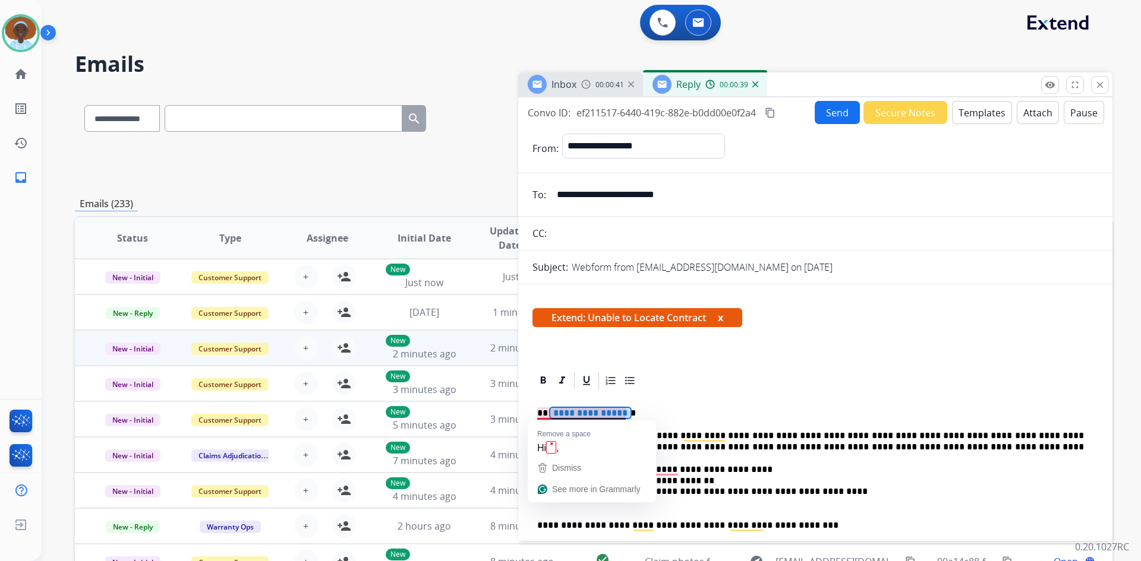
click at [598, 413] on span "**********" at bounding box center [590, 413] width 80 height 10
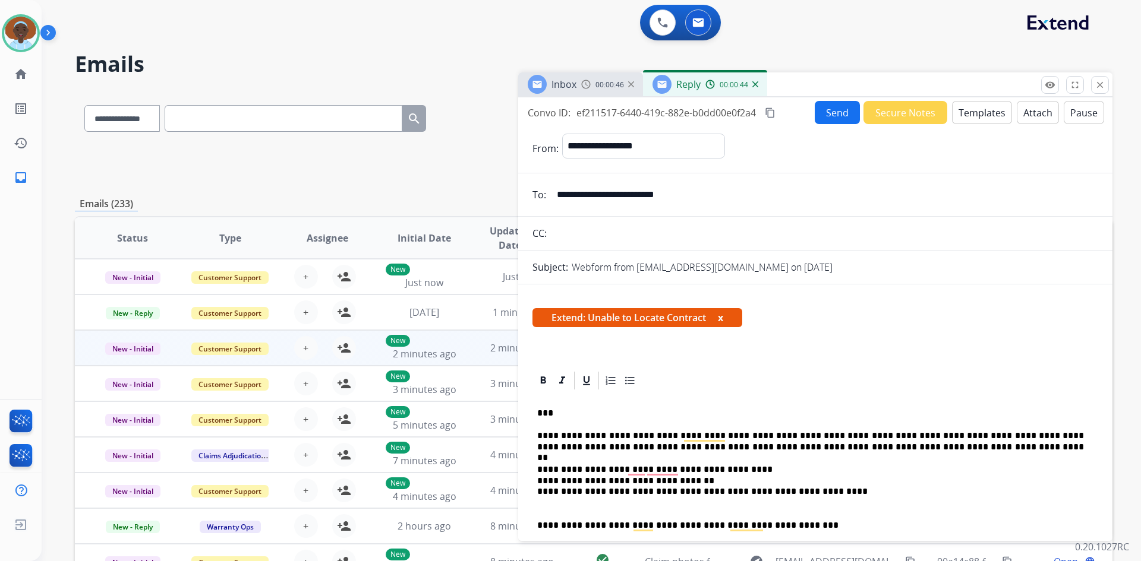
click at [825, 117] on button "Send" at bounding box center [837, 112] width 45 height 23
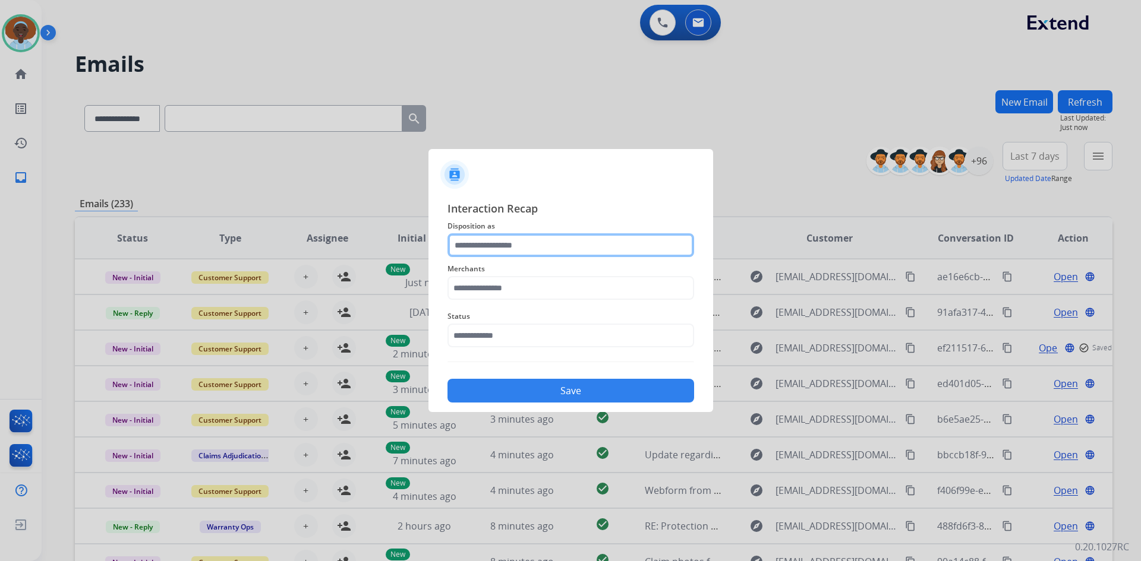
click at [505, 248] on input "text" at bounding box center [570, 245] width 247 height 24
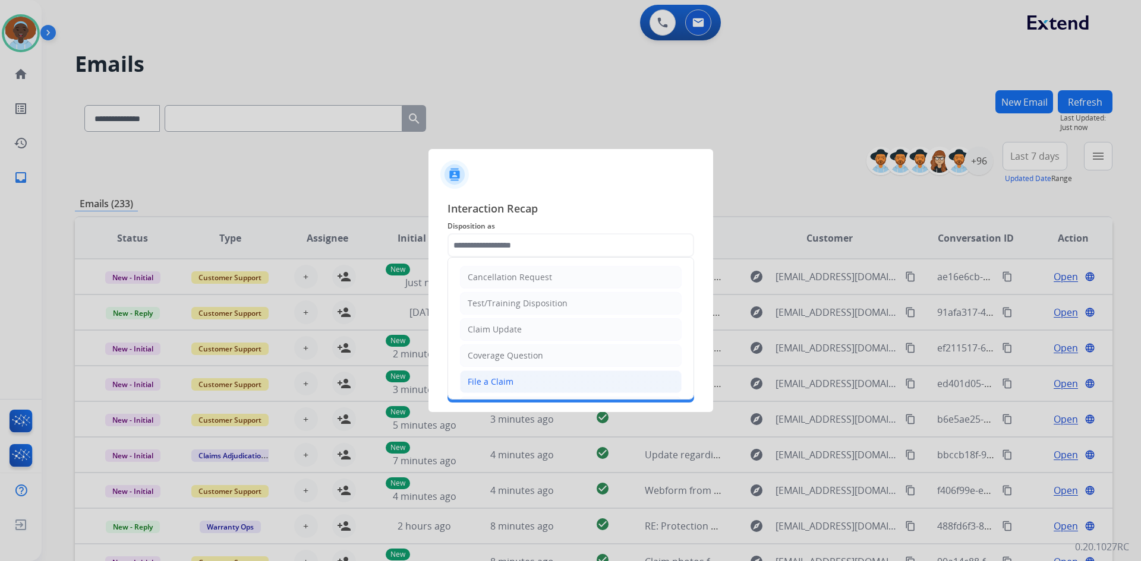
click at [493, 382] on div "File a Claim" at bounding box center [491, 382] width 46 height 12
type input "**********"
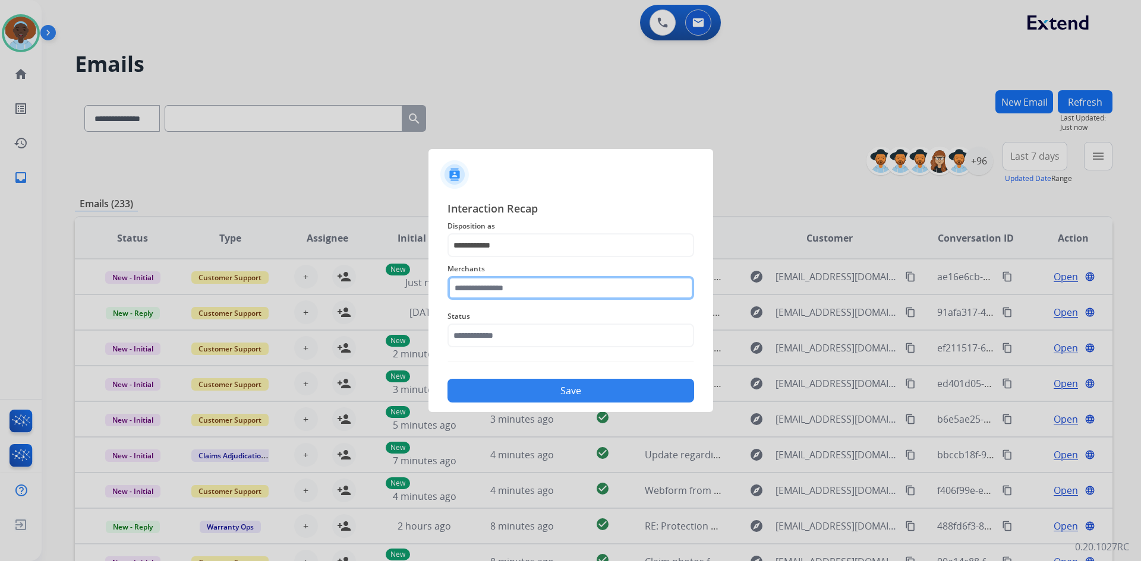
click at [518, 287] on input "text" at bounding box center [570, 288] width 247 height 24
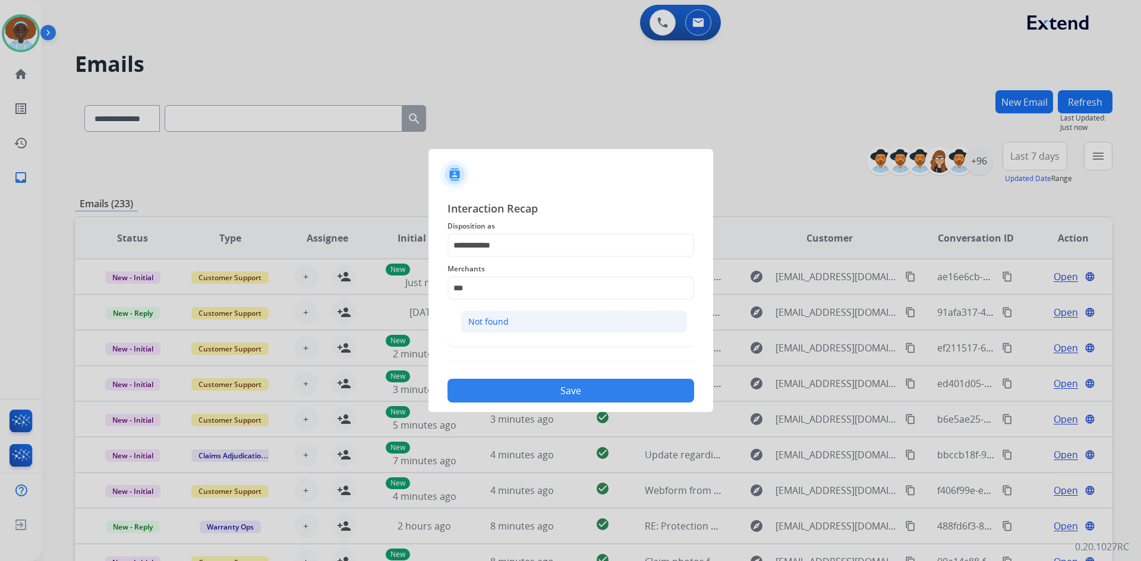
click at [516, 321] on li "Not found" at bounding box center [573, 322] width 226 height 23
type input "*********"
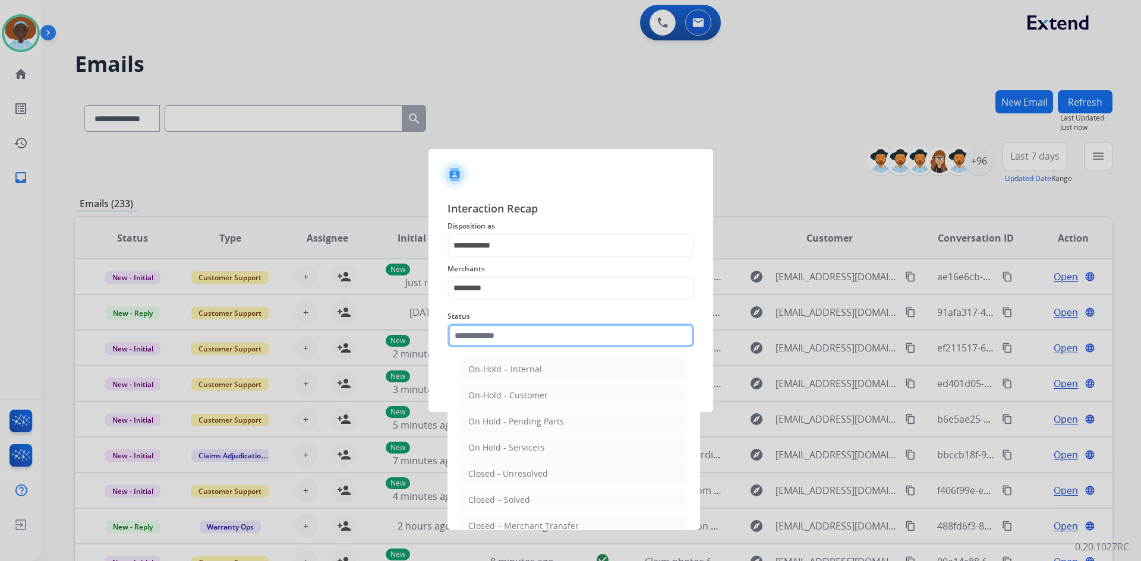
click at [517, 334] on input "text" at bounding box center [570, 336] width 247 height 24
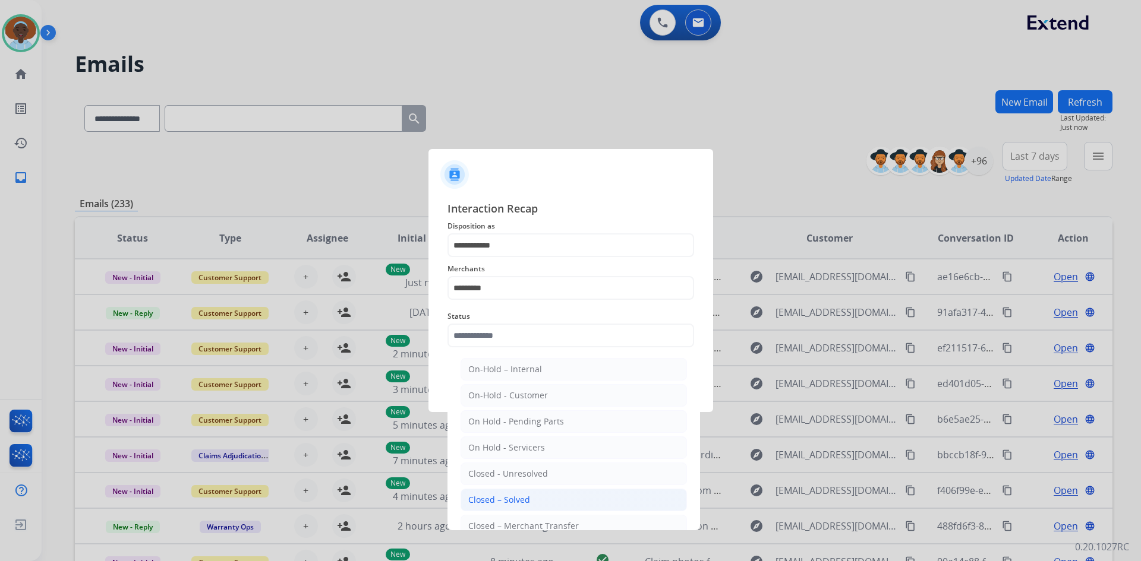
click at [532, 502] on li "Closed – Solved" at bounding box center [573, 500] width 226 height 23
type input "**********"
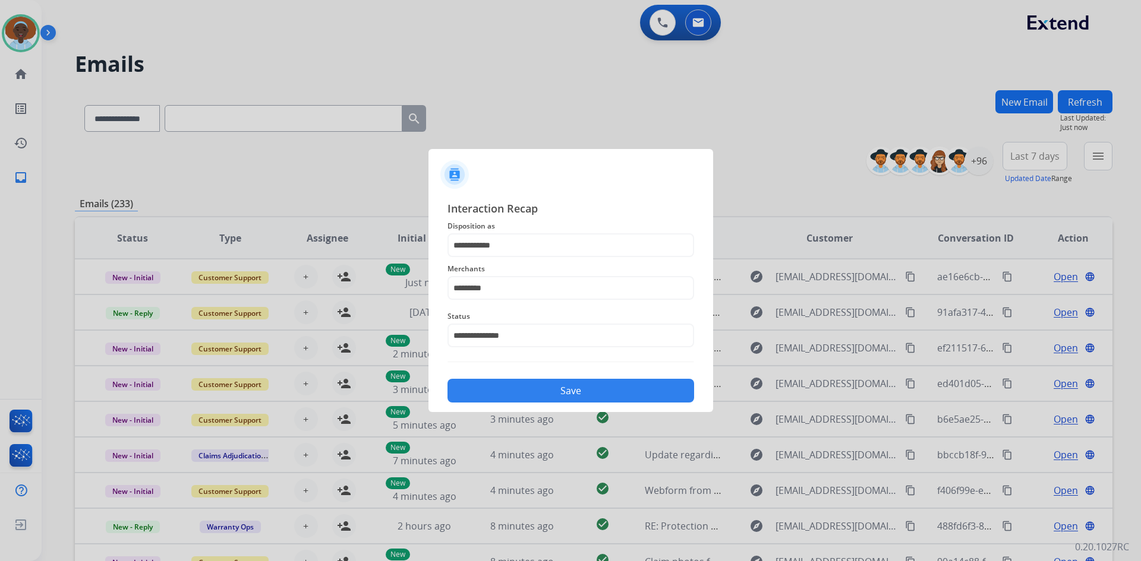
click at [581, 395] on button "Save" at bounding box center [570, 391] width 247 height 24
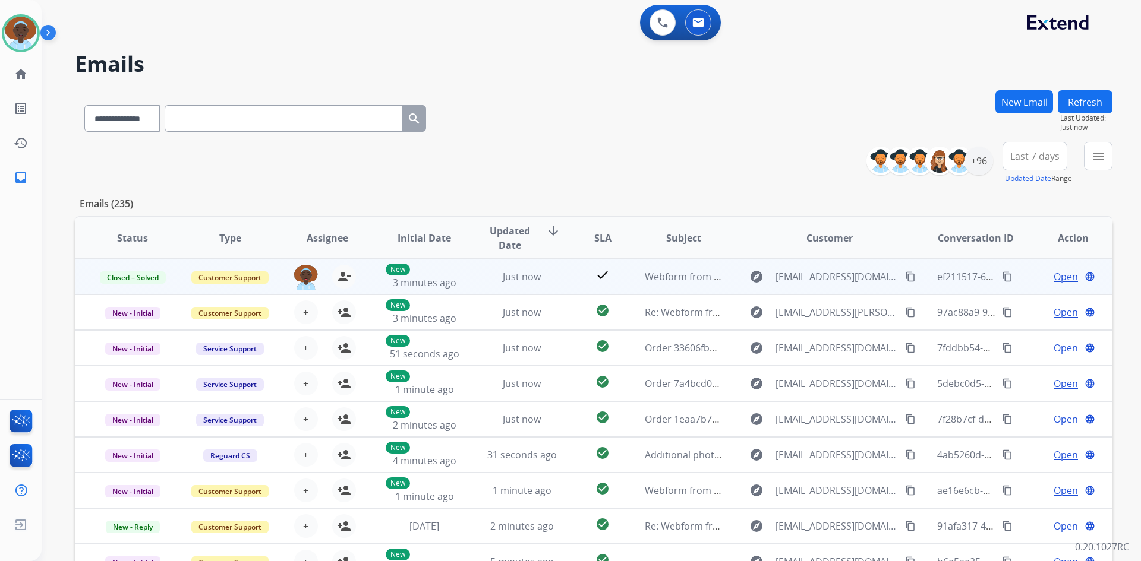
click at [1060, 276] on span "Open" at bounding box center [1065, 277] width 24 height 14
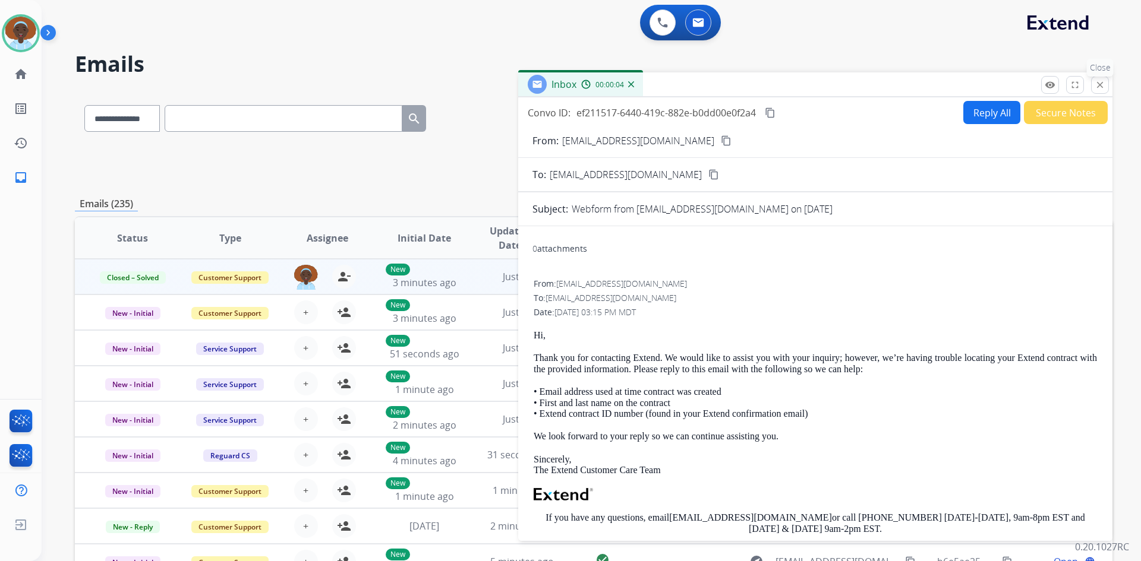
click at [1103, 84] on mat-icon "close" at bounding box center [1099, 85] width 11 height 11
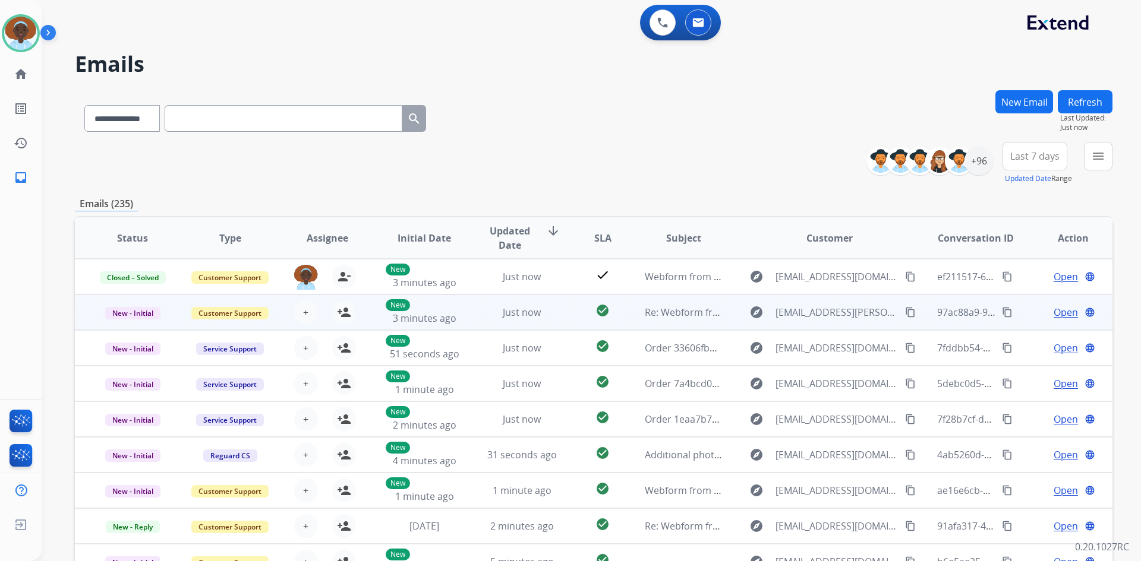
click at [1053, 317] on span "Open" at bounding box center [1065, 312] width 24 height 14
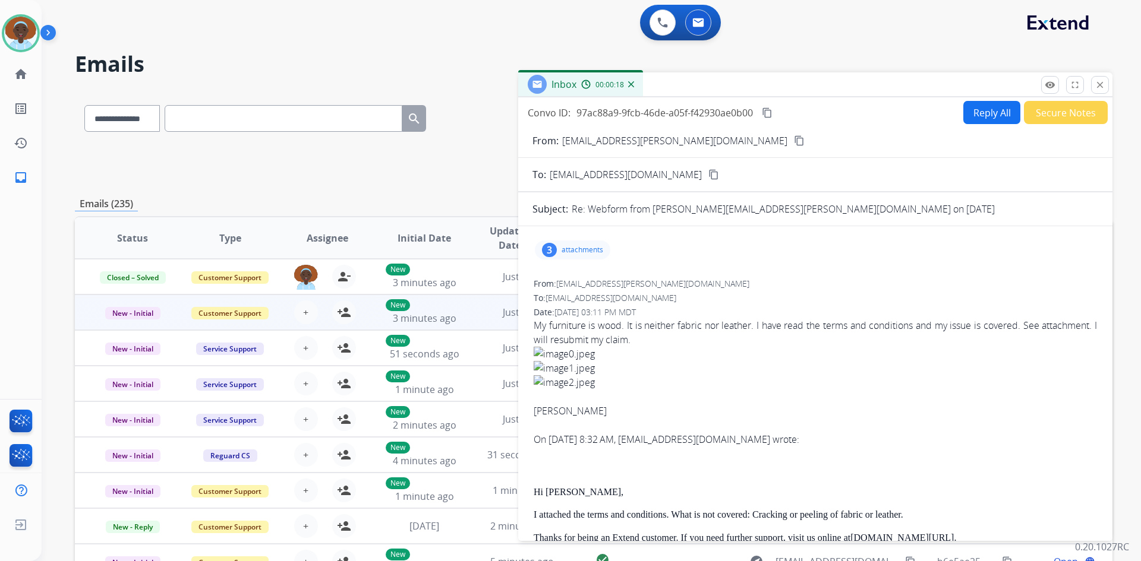
click at [551, 248] on div "3" at bounding box center [549, 250] width 15 height 14
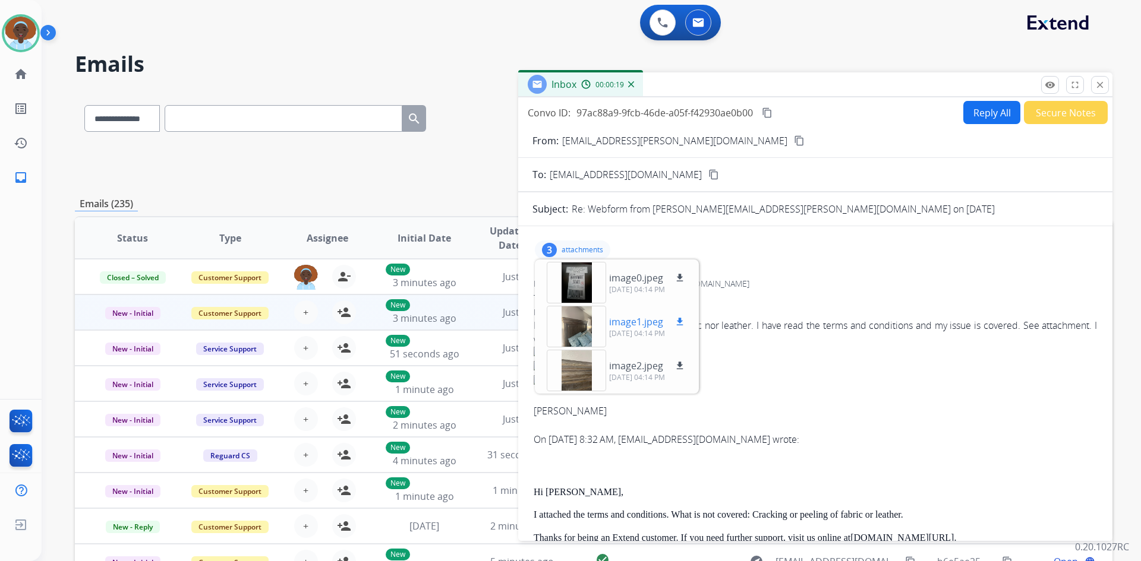
click at [577, 325] on div at bounding box center [576, 327] width 59 height 42
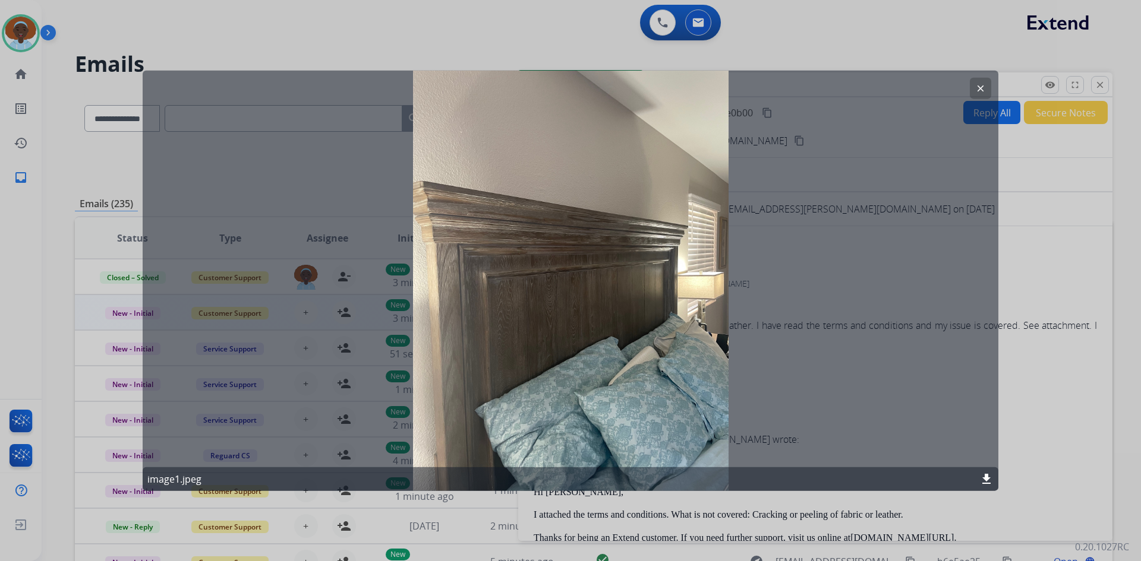
click at [982, 85] on mat-icon "clear" at bounding box center [980, 88] width 11 height 11
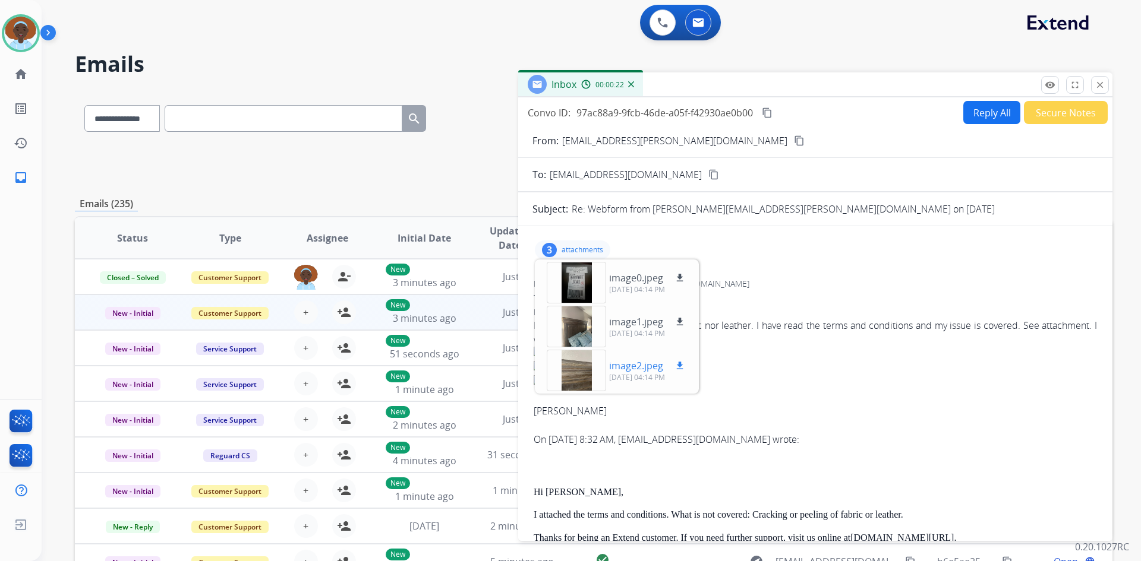
click at [579, 365] on div at bounding box center [576, 371] width 59 height 42
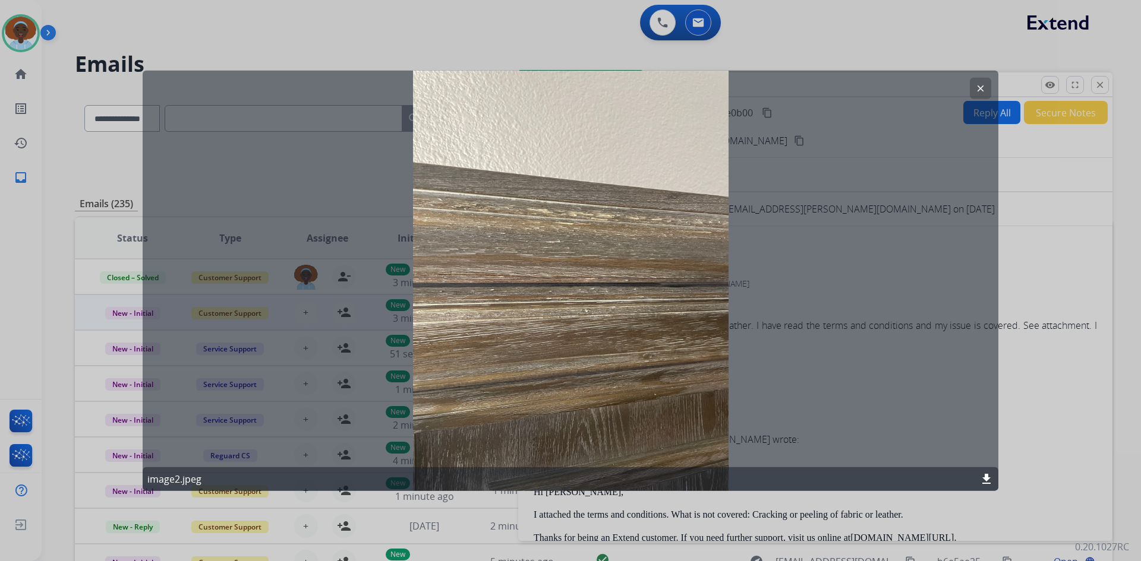
click at [984, 89] on mat-icon "clear" at bounding box center [980, 88] width 11 height 11
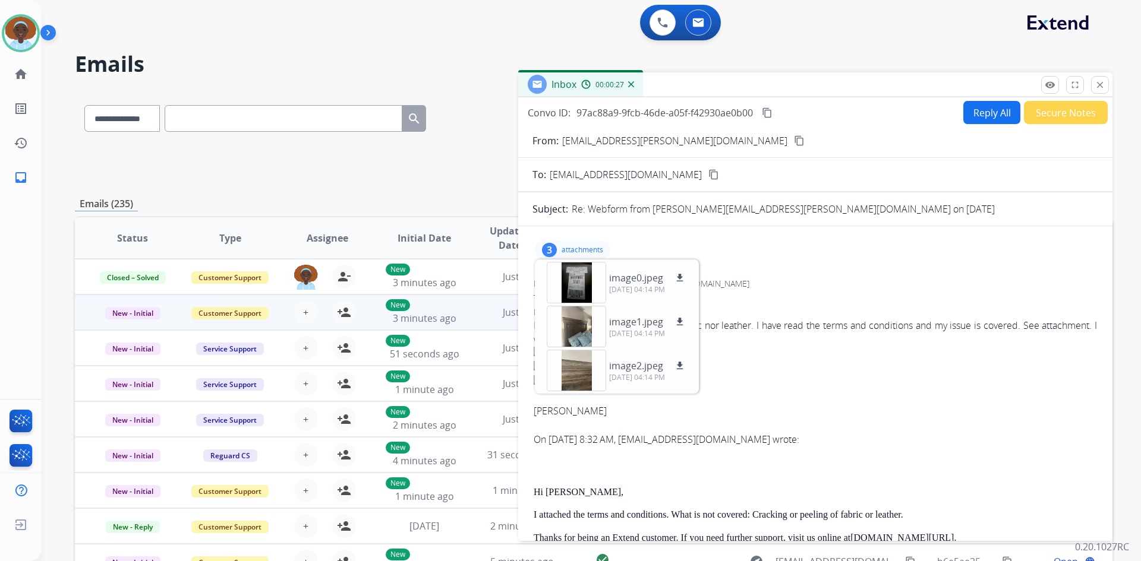
click at [781, 258] on div "3 attachments image0.jpeg download 09/29/2025, 04:14 PM image1.jpeg download 09…" at bounding box center [815, 250] width 566 height 29
click at [562, 250] on p "attachments" at bounding box center [582, 250] width 42 height 10
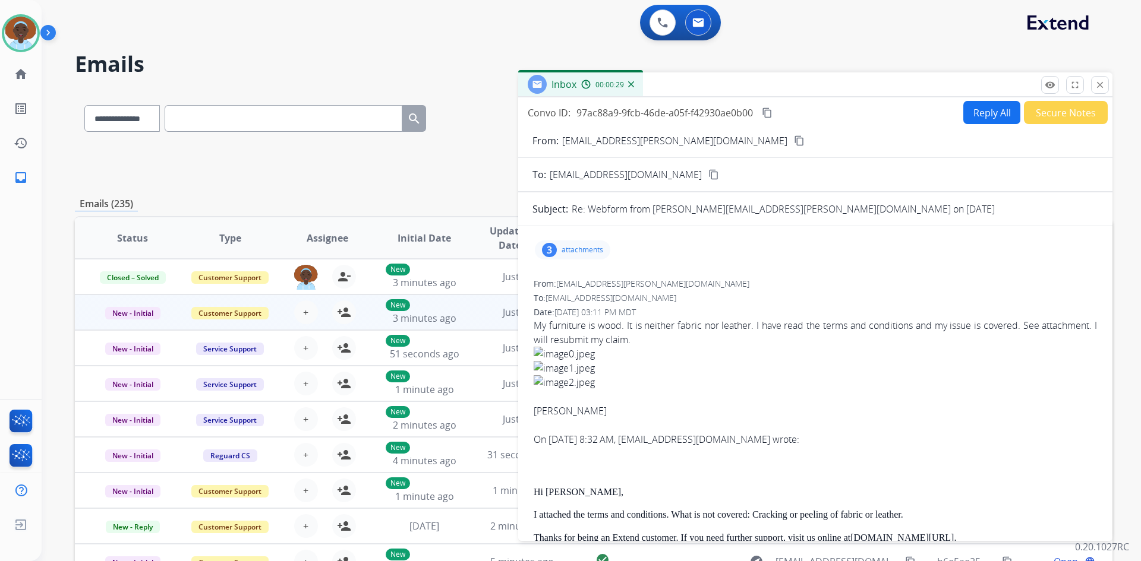
click at [547, 247] on div "3" at bounding box center [549, 250] width 15 height 14
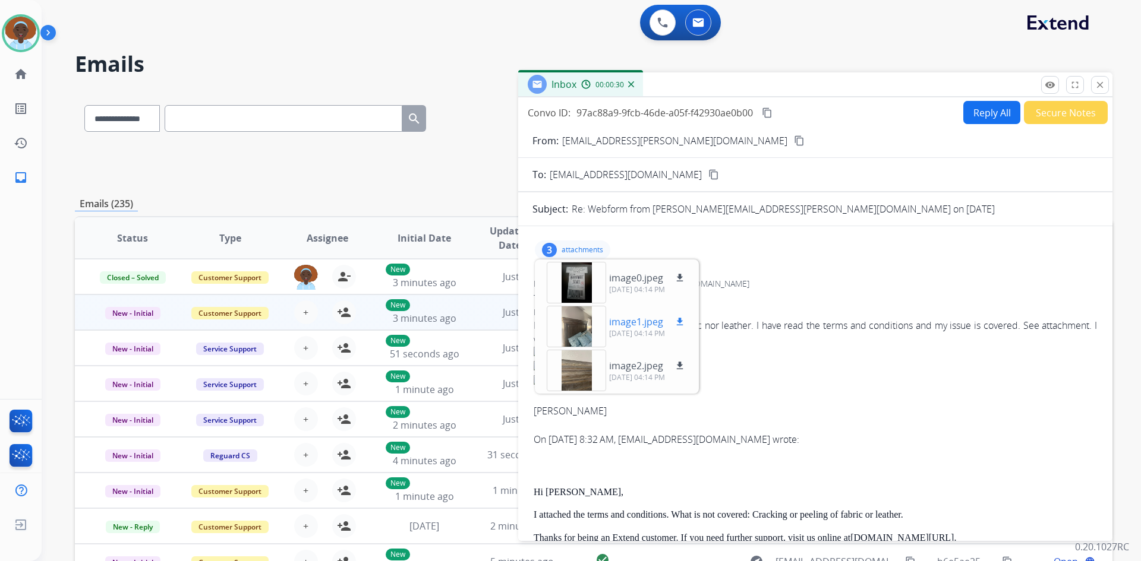
click at [574, 334] on div at bounding box center [576, 327] width 59 height 42
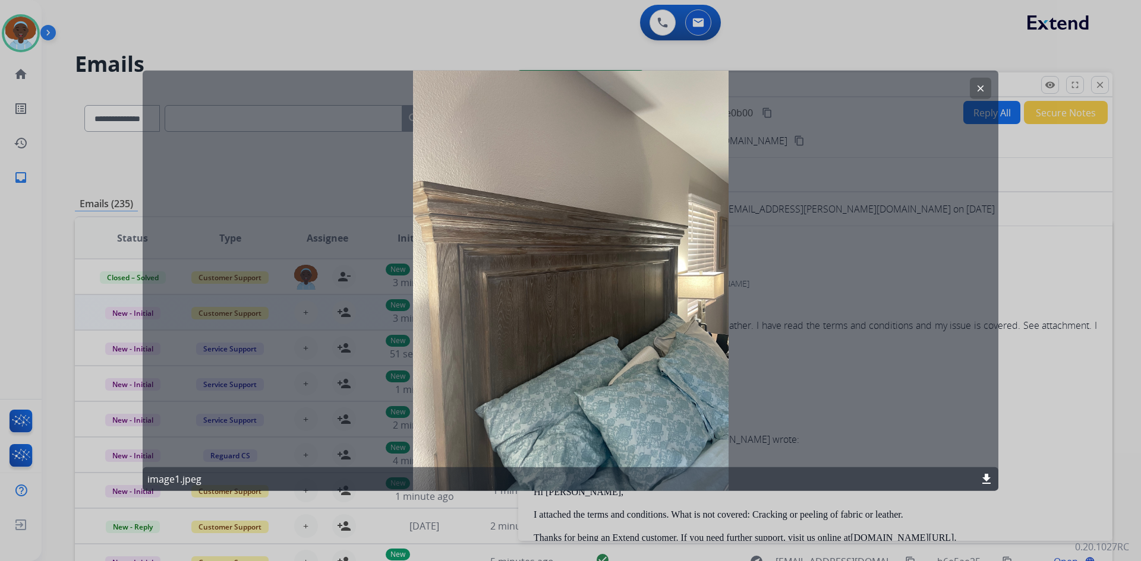
click at [983, 87] on mat-icon "clear" at bounding box center [980, 88] width 11 height 11
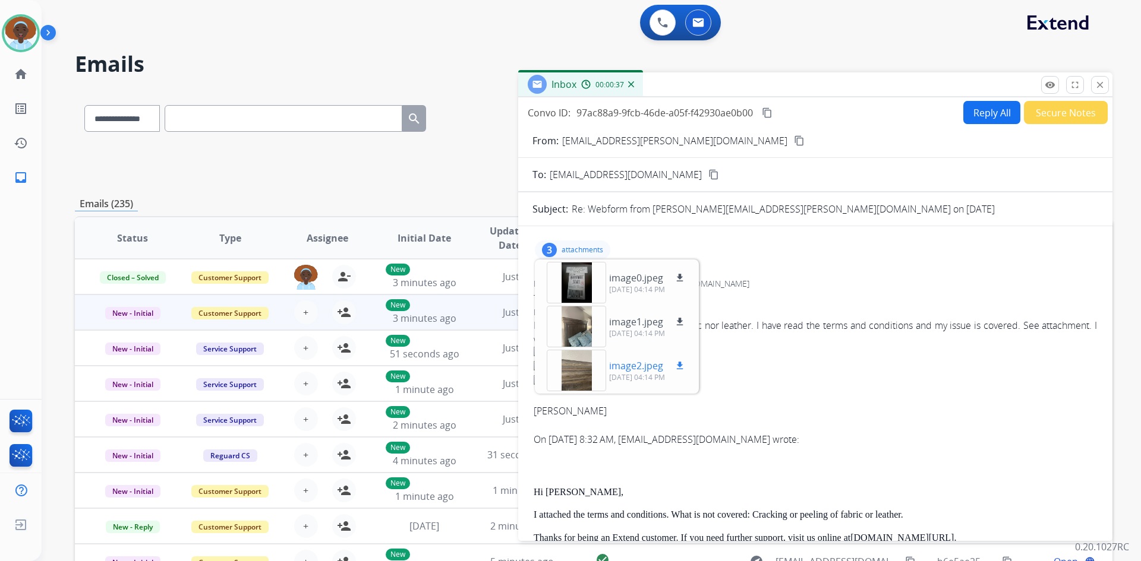
click at [574, 367] on div at bounding box center [576, 371] width 59 height 42
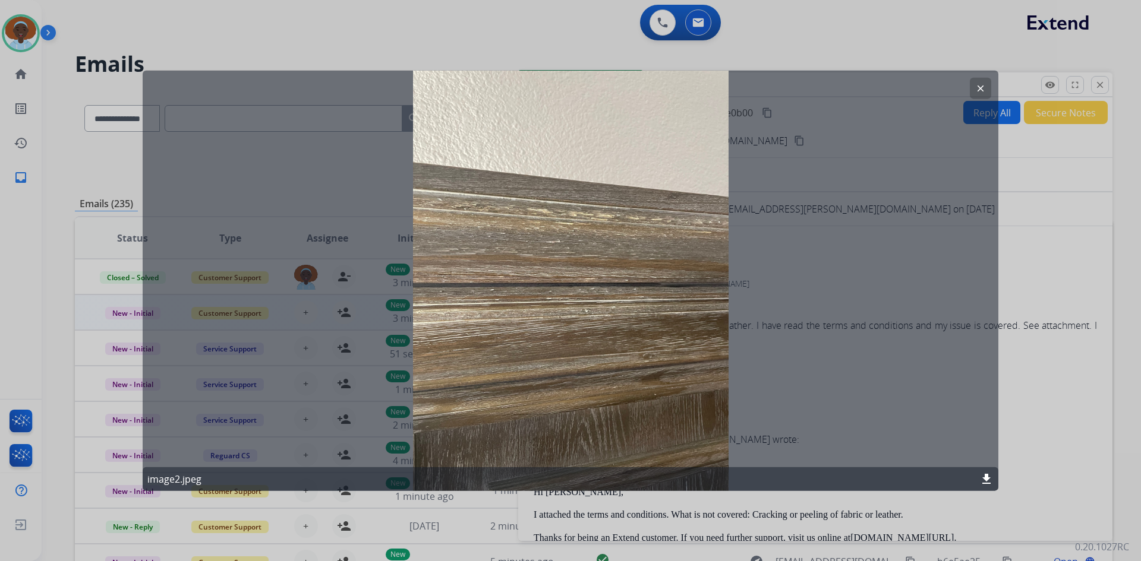
click at [981, 90] on mat-icon "clear" at bounding box center [980, 88] width 11 height 11
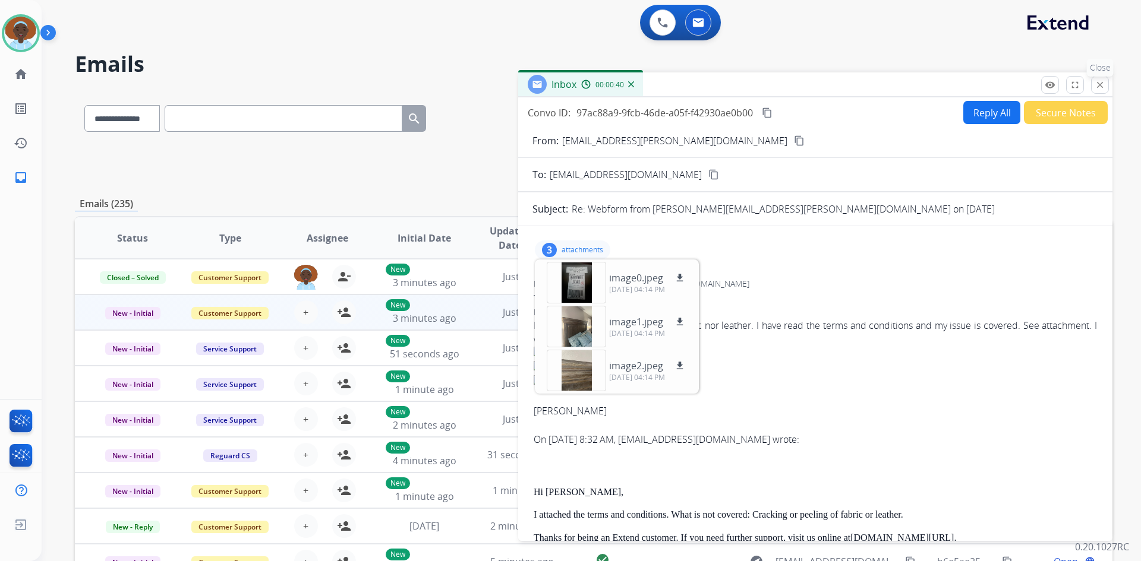
click at [1100, 86] on mat-icon "close" at bounding box center [1099, 85] width 11 height 11
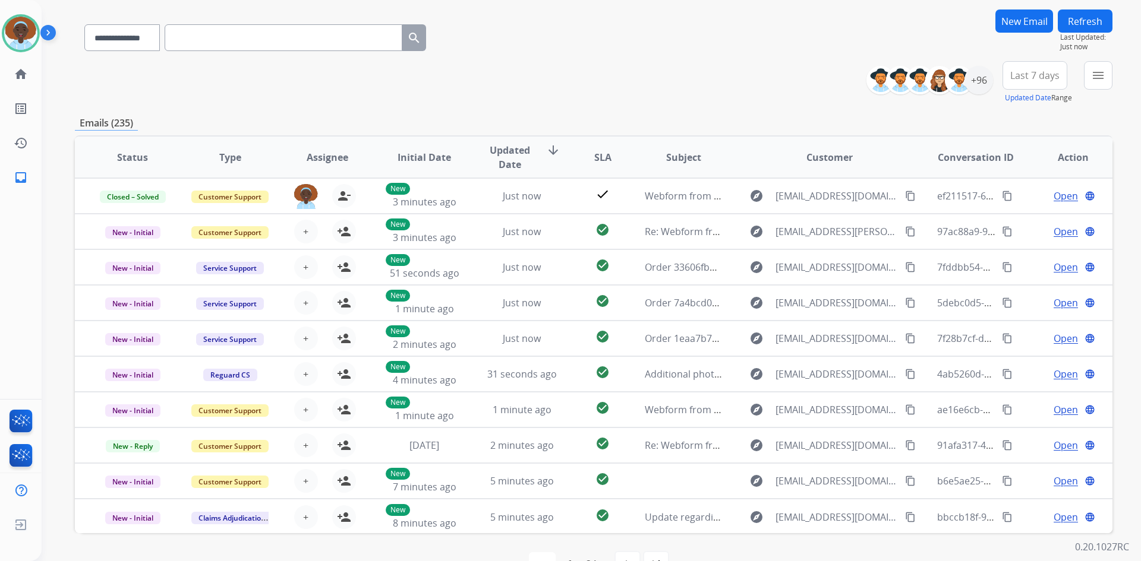
scroll to position [115, 0]
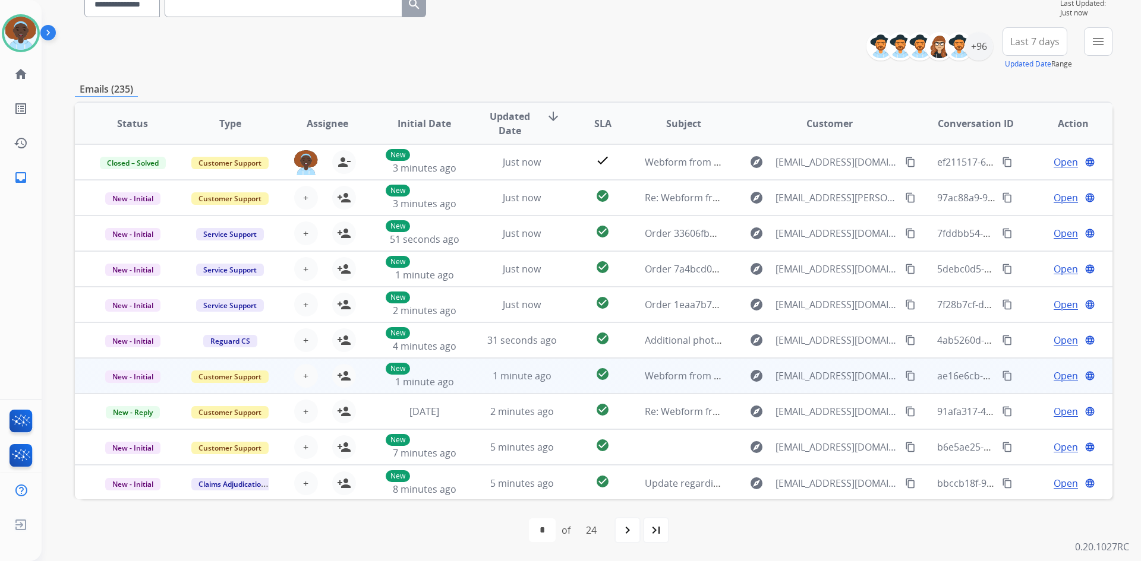
click at [1056, 380] on span "Open" at bounding box center [1065, 376] width 24 height 14
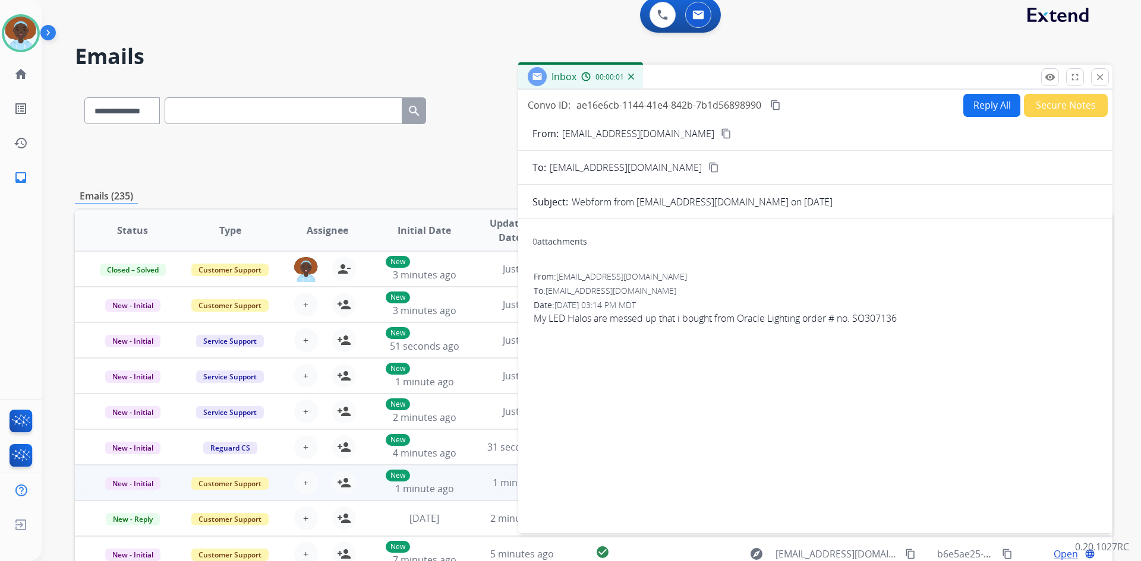
scroll to position [0, 0]
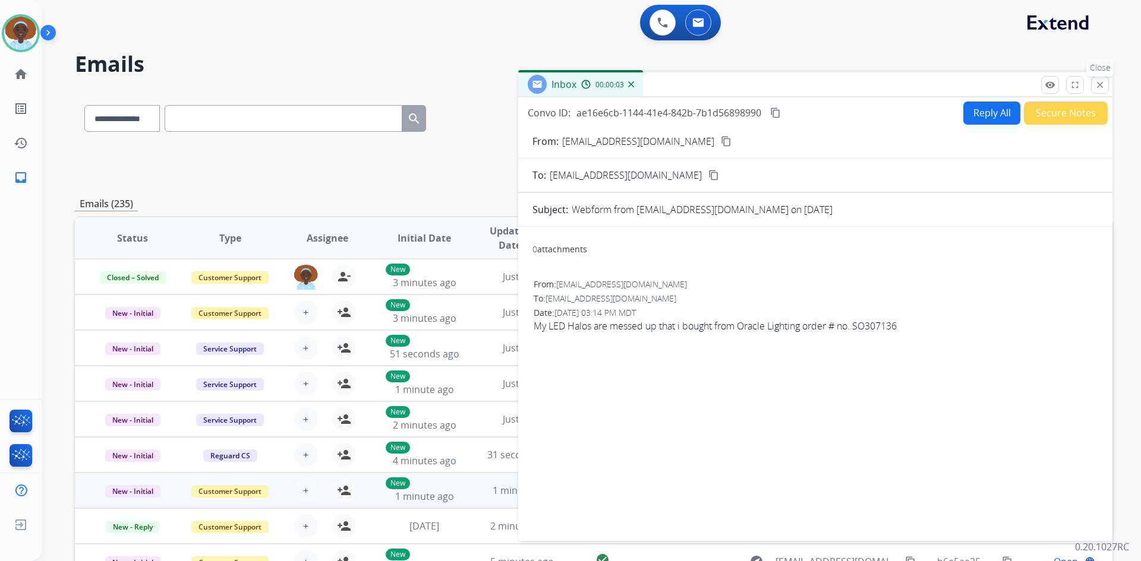
click at [1098, 84] on mat-icon "close" at bounding box center [1099, 85] width 11 height 11
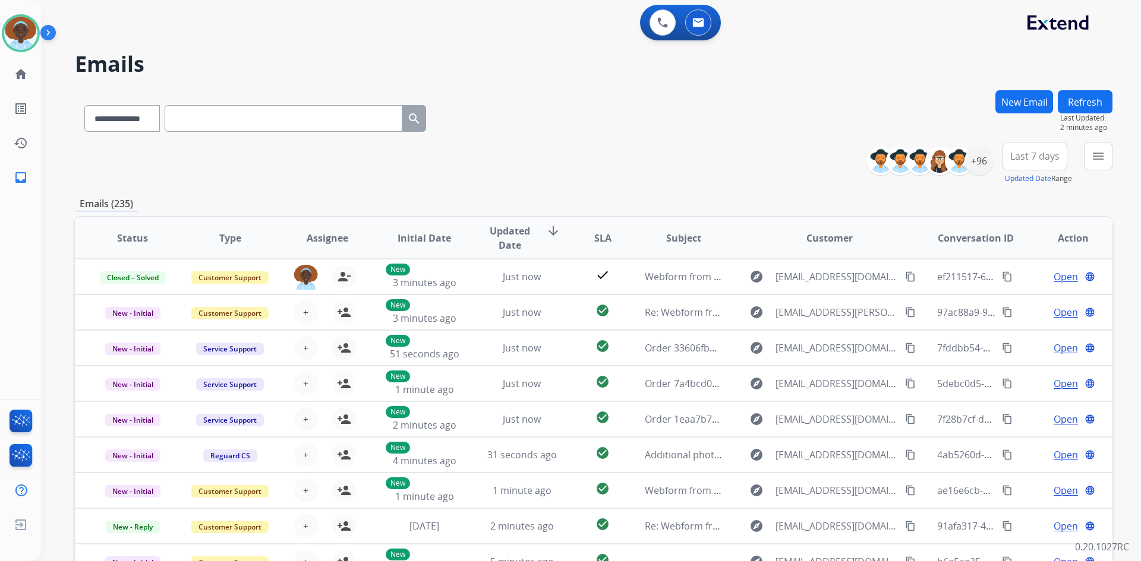
click at [1098, 103] on button "Refresh" at bounding box center [1085, 101] width 55 height 23
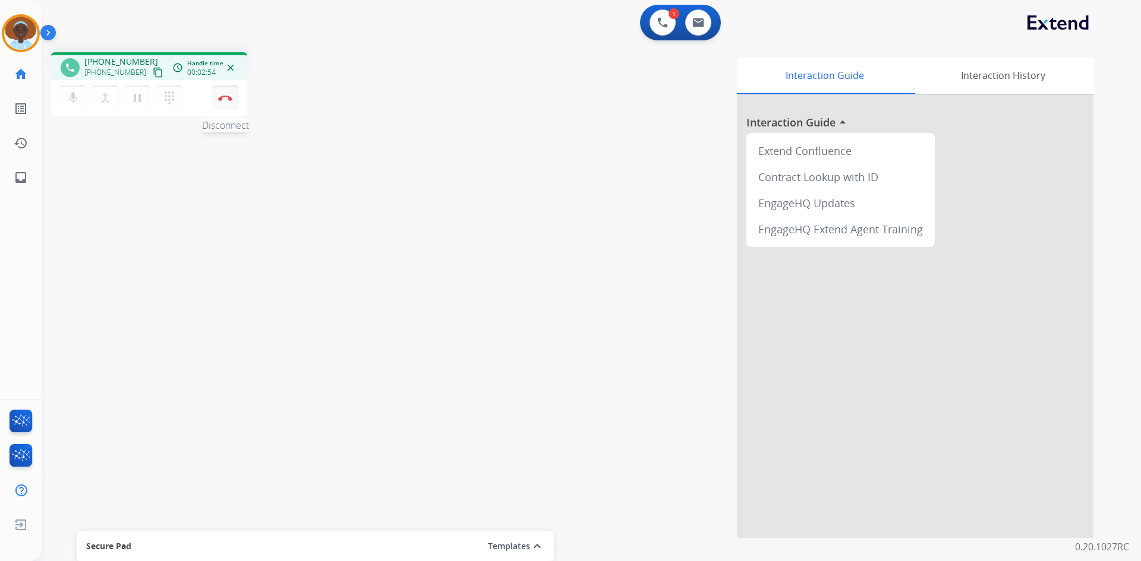
click at [226, 99] on img at bounding box center [225, 98] width 14 height 6
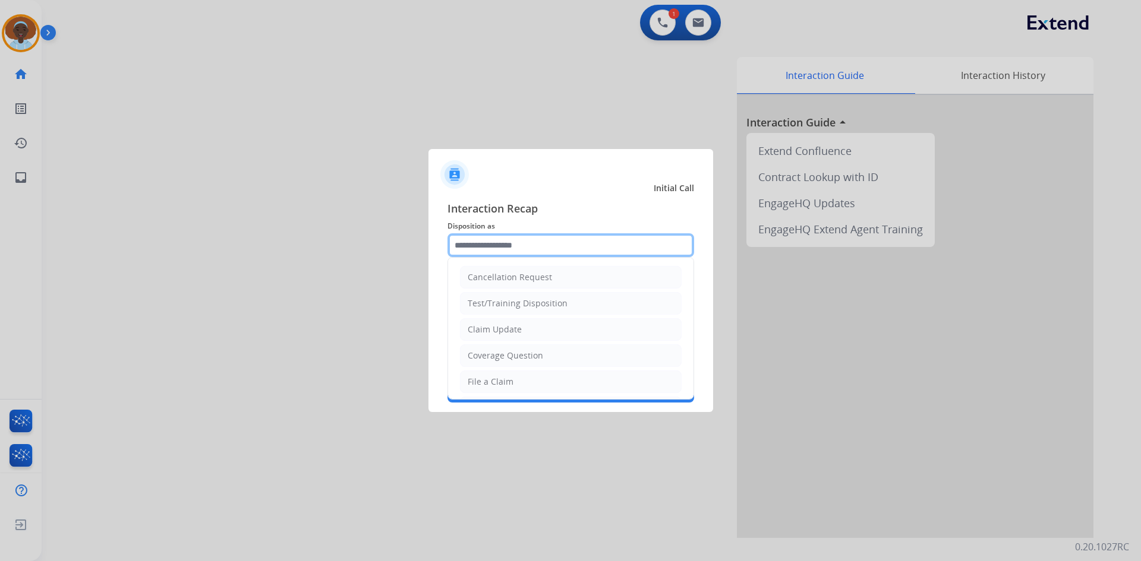
click at [489, 242] on input "text" at bounding box center [570, 245] width 247 height 24
click at [541, 355] on div "Coverage Question" at bounding box center [505, 356] width 75 height 12
type input "**********"
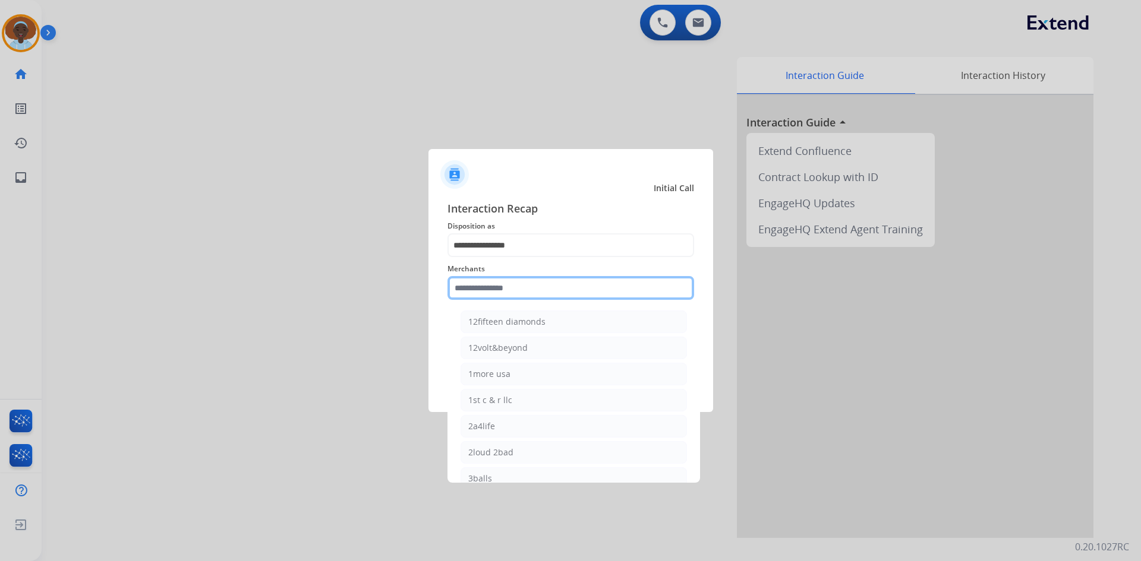
click at [513, 289] on input "text" at bounding box center [570, 288] width 247 height 24
click at [516, 350] on div "Ashley furniture" at bounding box center [500, 348] width 65 height 12
type input "**********"
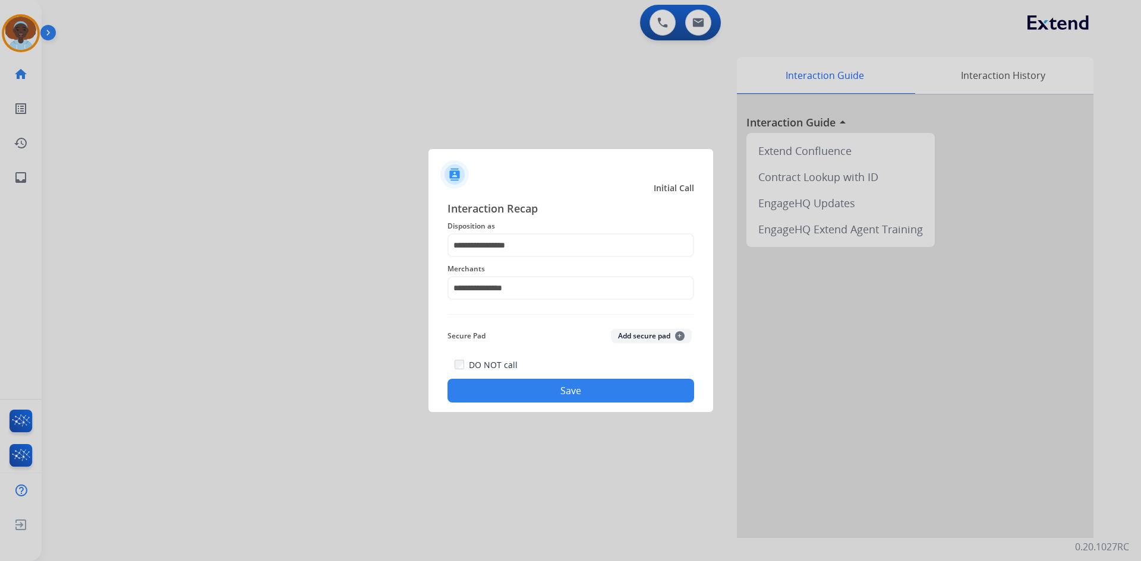
click at [553, 393] on button "Save" at bounding box center [570, 391] width 247 height 24
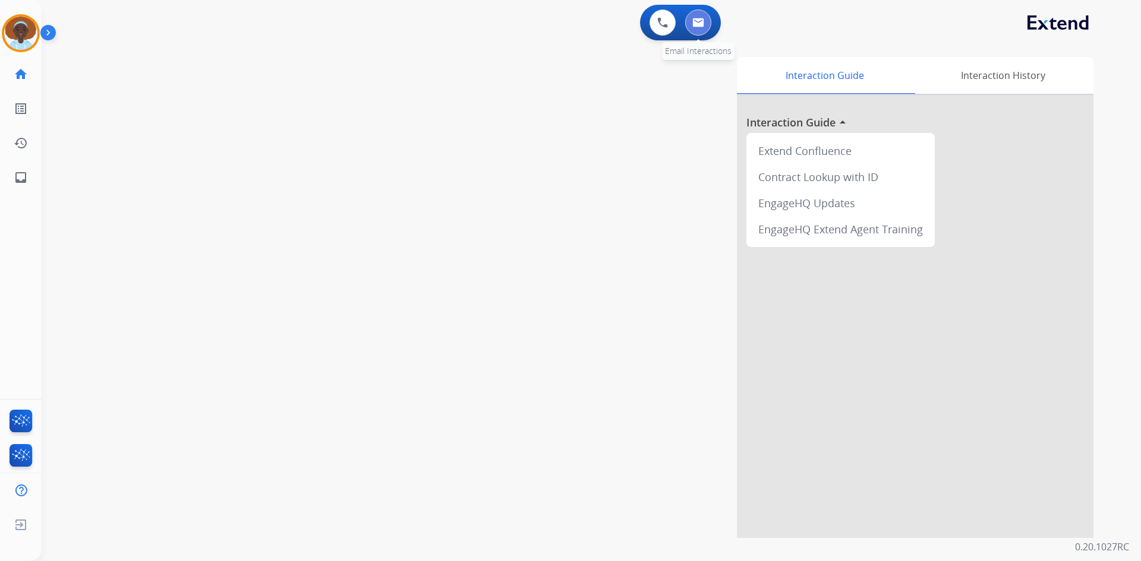
click at [702, 23] on img at bounding box center [698, 23] width 12 height 10
select select "**********"
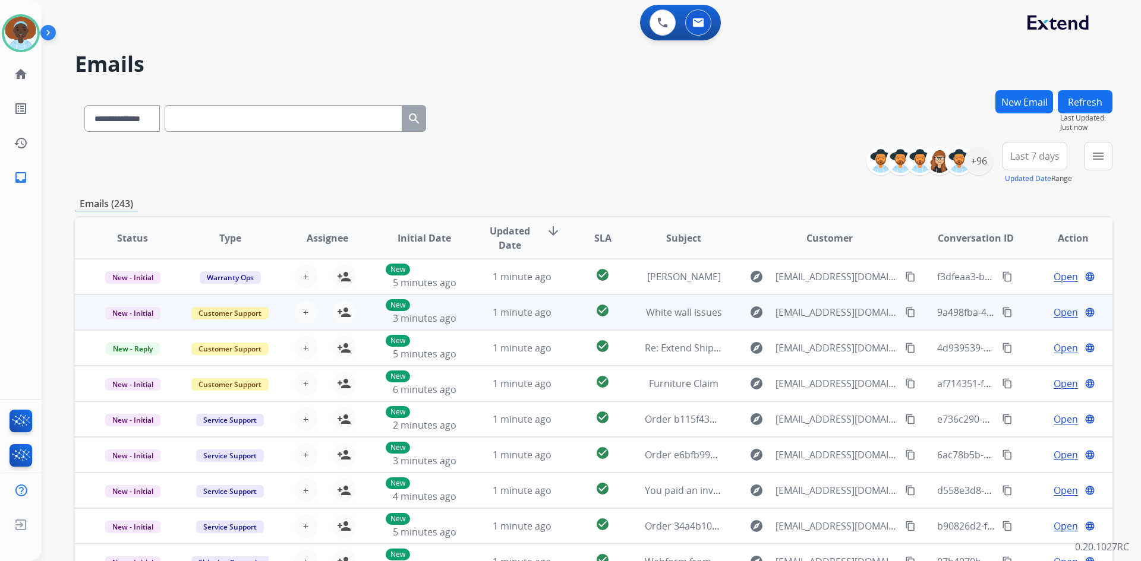
click at [1056, 311] on span "Open" at bounding box center [1065, 312] width 24 height 14
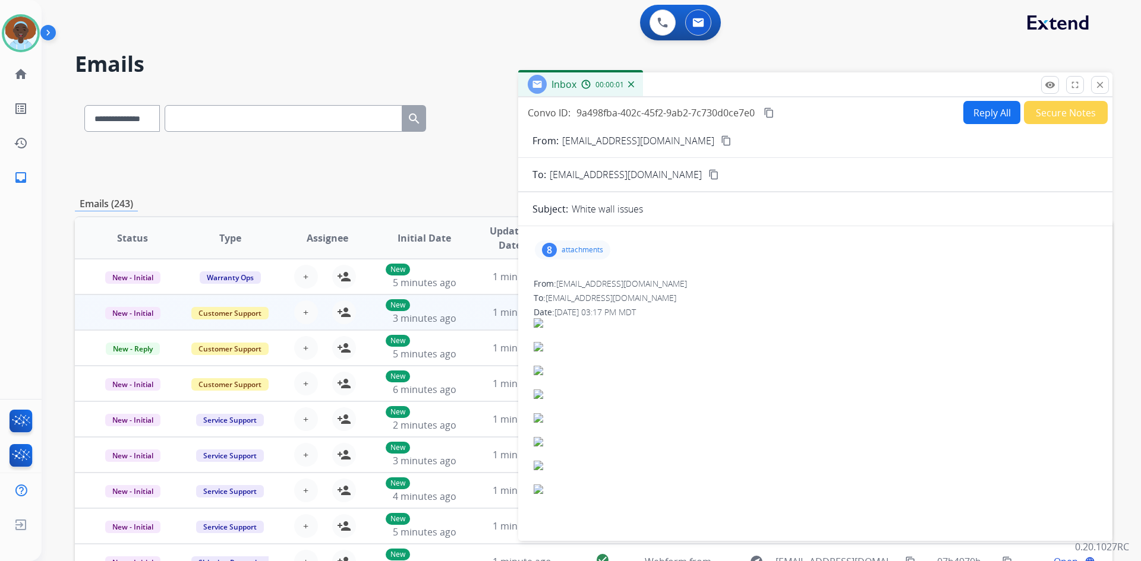
click at [548, 248] on div "8" at bounding box center [549, 250] width 15 height 14
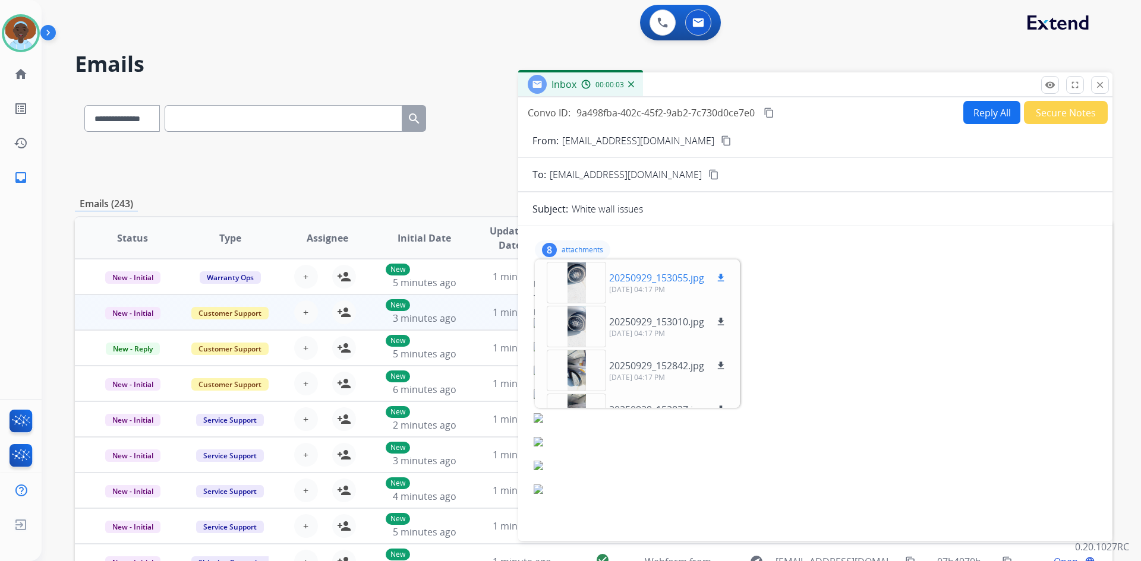
click at [582, 276] on div at bounding box center [576, 283] width 59 height 42
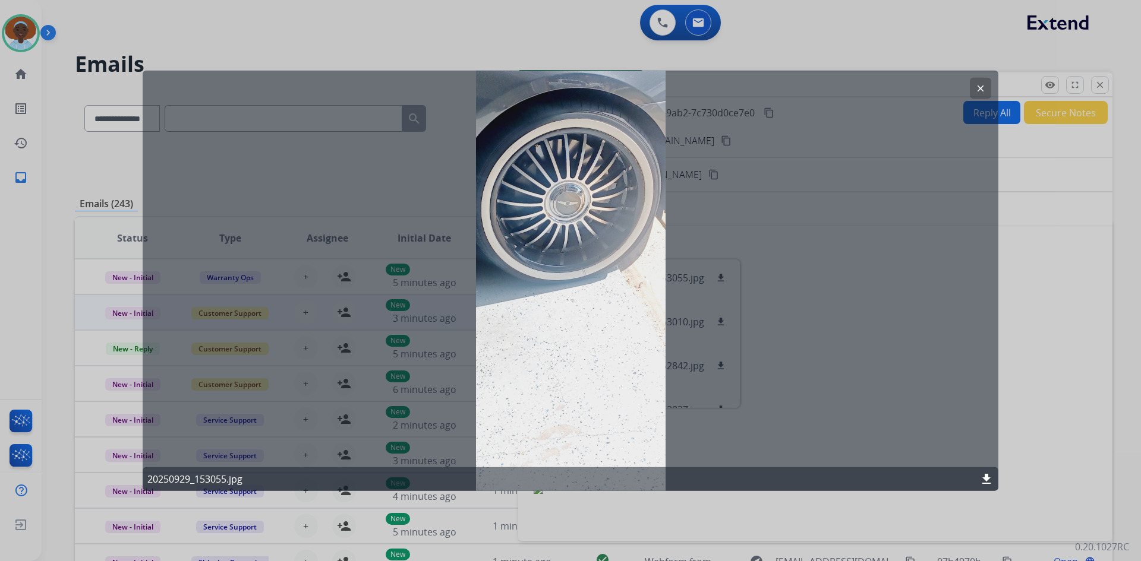
click at [978, 85] on mat-icon "clear" at bounding box center [980, 88] width 11 height 11
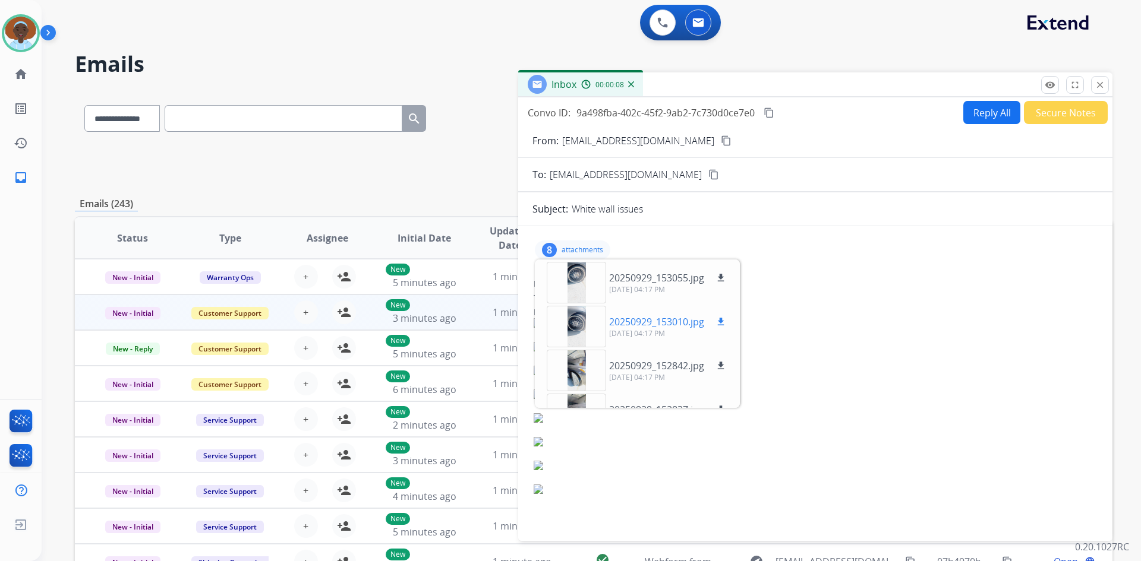
click at [585, 321] on div at bounding box center [576, 327] width 59 height 42
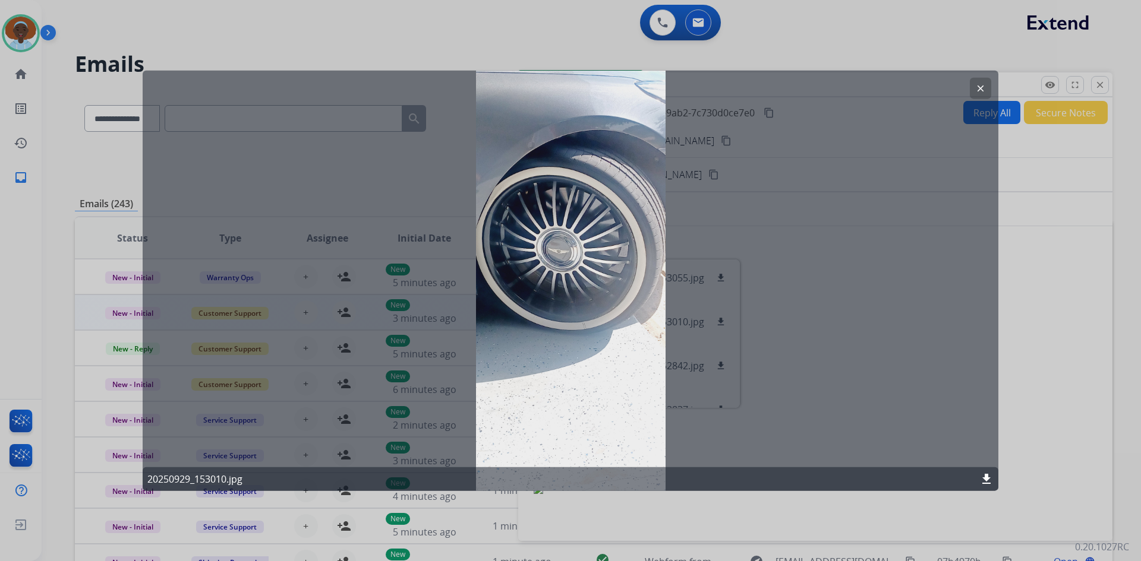
click at [980, 87] on mat-icon "clear" at bounding box center [980, 88] width 11 height 11
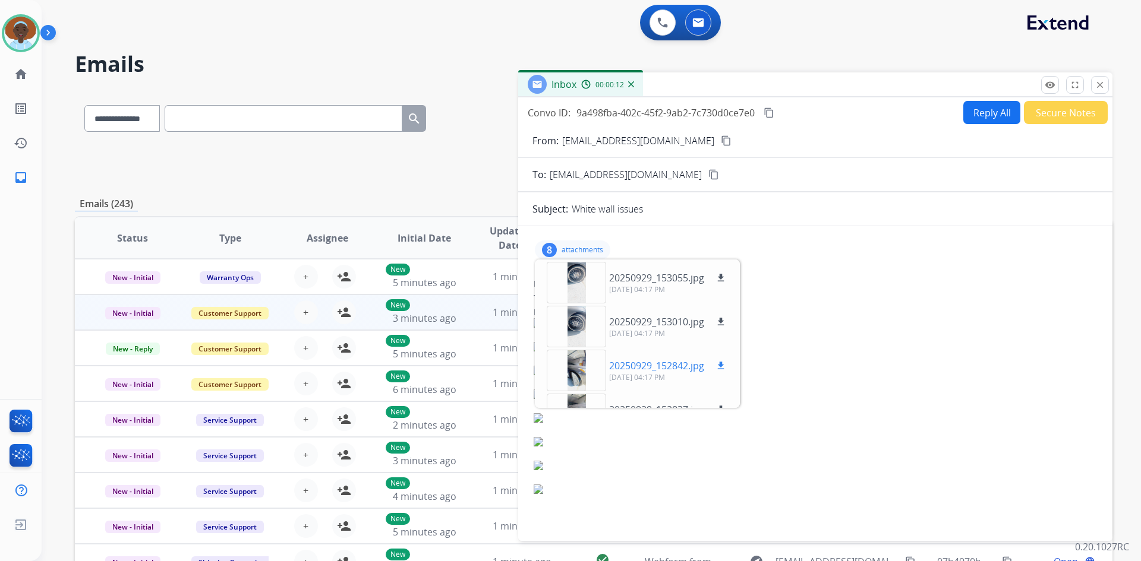
click at [577, 362] on div at bounding box center [576, 371] width 59 height 42
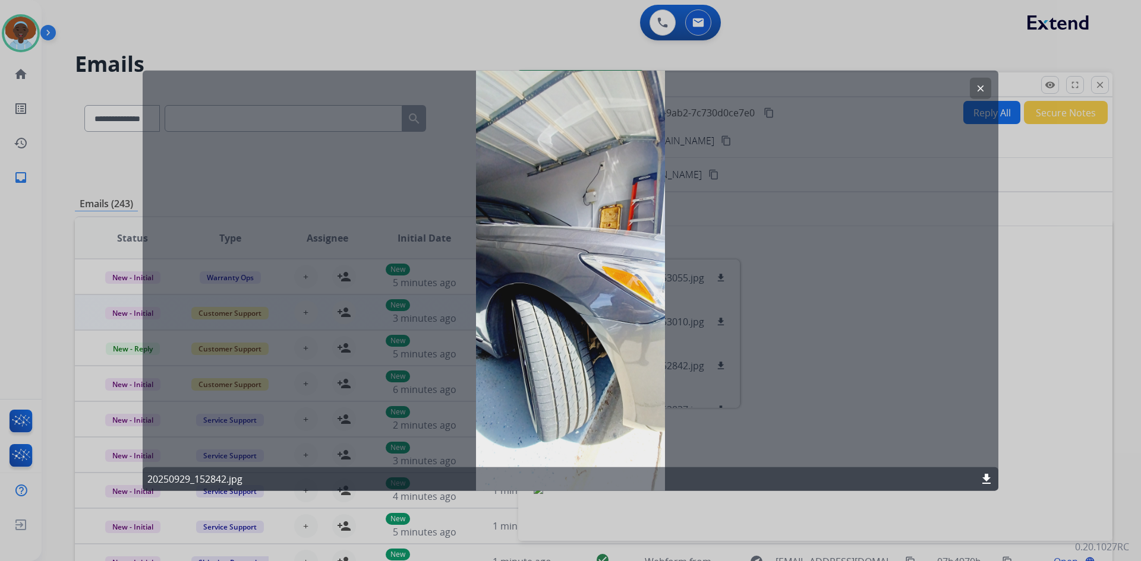
click at [978, 87] on mat-icon "clear" at bounding box center [980, 88] width 11 height 11
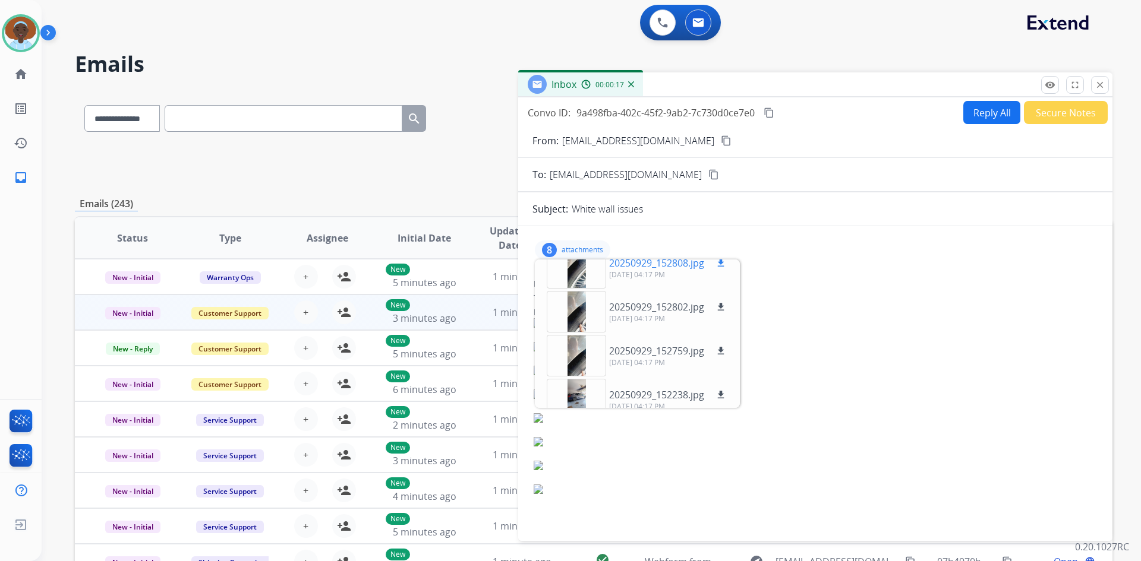
scroll to position [206, 0]
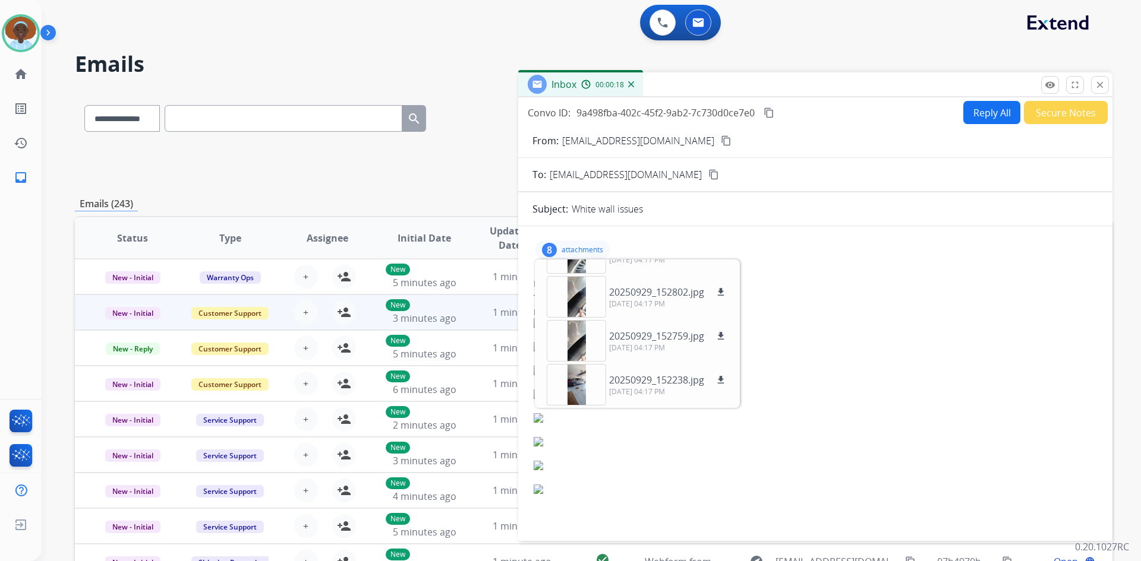
click at [767, 241] on div "8 attachments 20250929_153055.jpg download 09/29/2025, 04:17 PM 20250929_153010…" at bounding box center [815, 250] width 566 height 29
click at [1100, 80] on mat-icon "close" at bounding box center [1099, 85] width 11 height 11
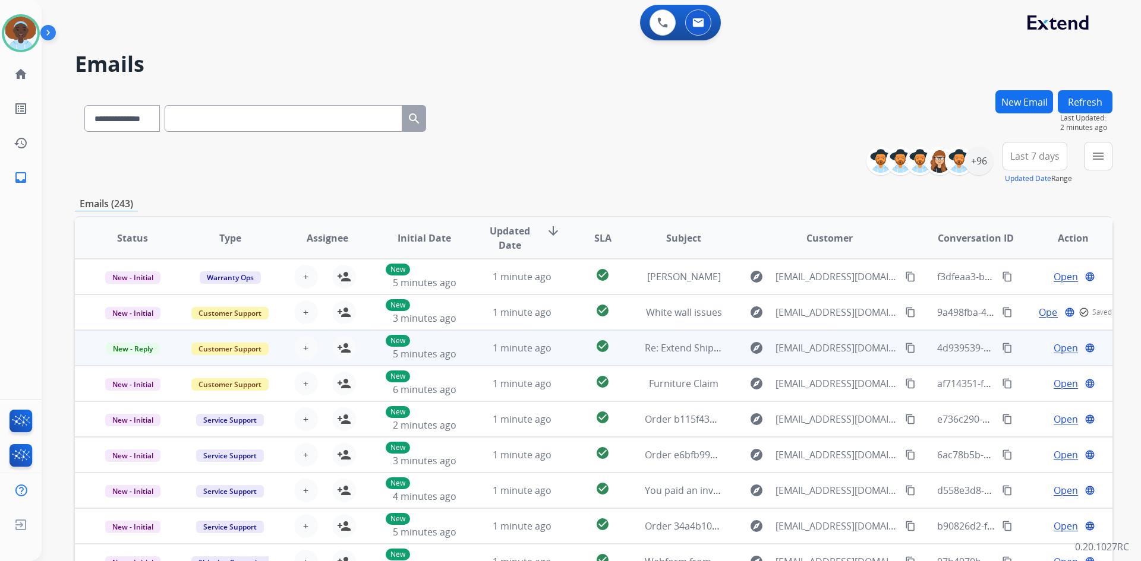
click at [1054, 343] on span "Open" at bounding box center [1065, 348] width 24 height 14
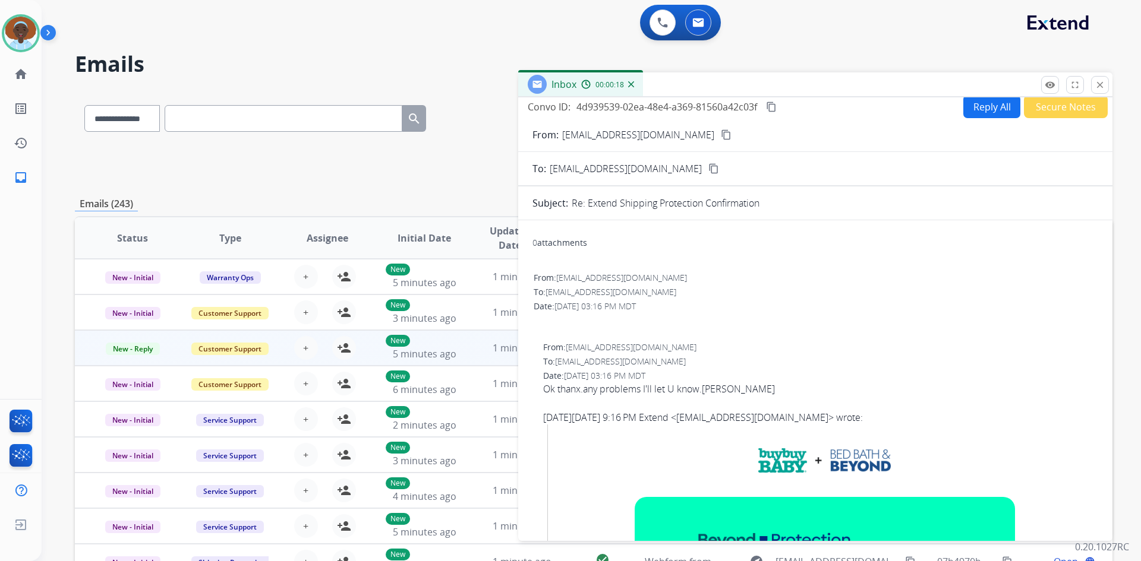
scroll to position [0, 0]
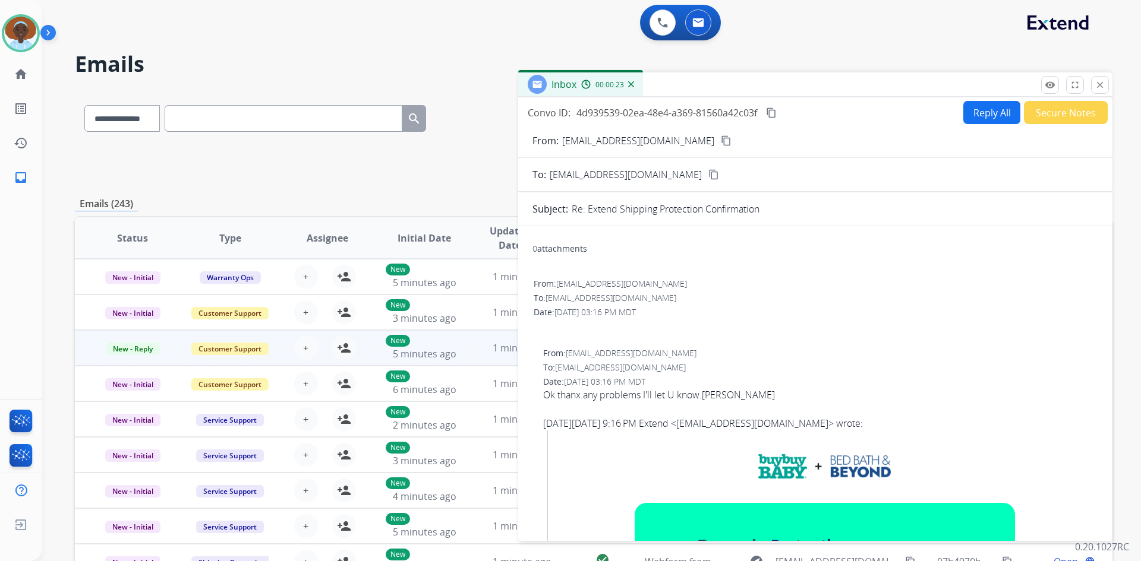
click at [1050, 116] on button "Secure Notes" at bounding box center [1066, 112] width 84 height 23
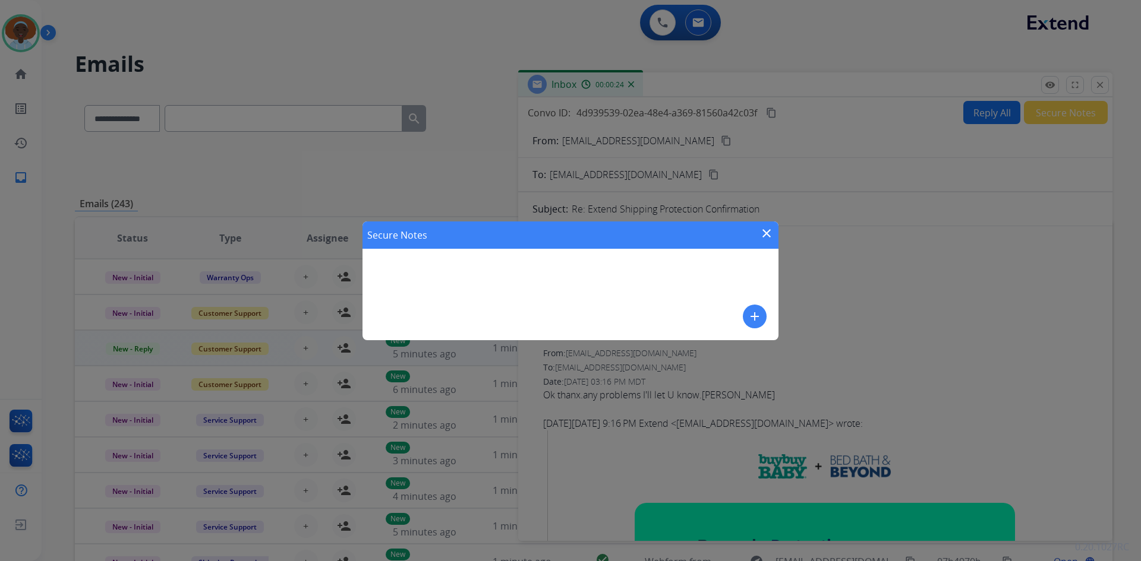
click at [756, 314] on mat-icon "add" at bounding box center [754, 317] width 14 height 14
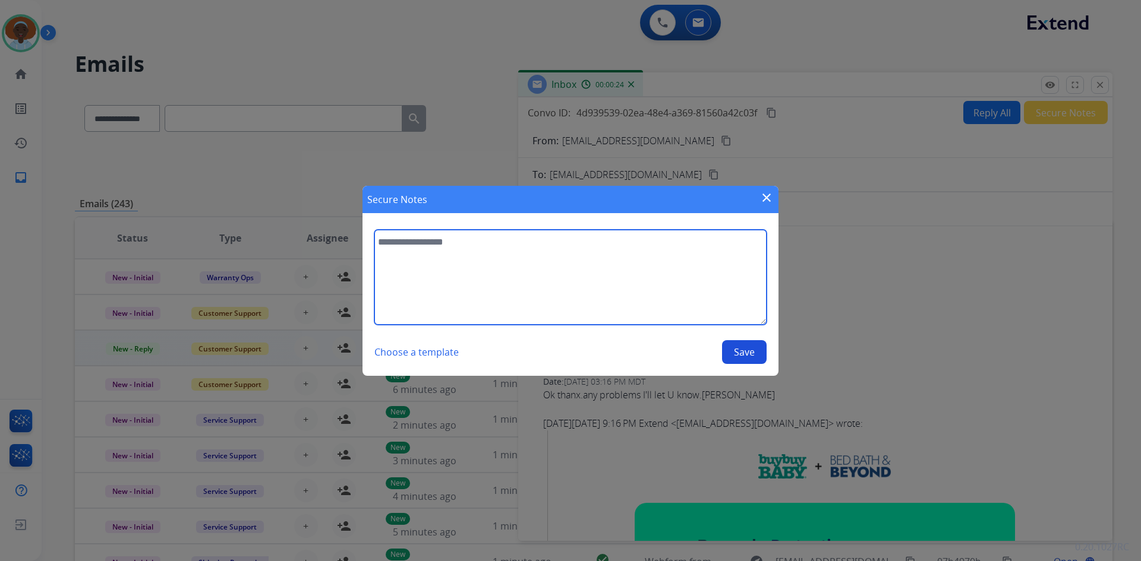
click at [510, 246] on textarea at bounding box center [570, 277] width 392 height 95
type textarea "**********"
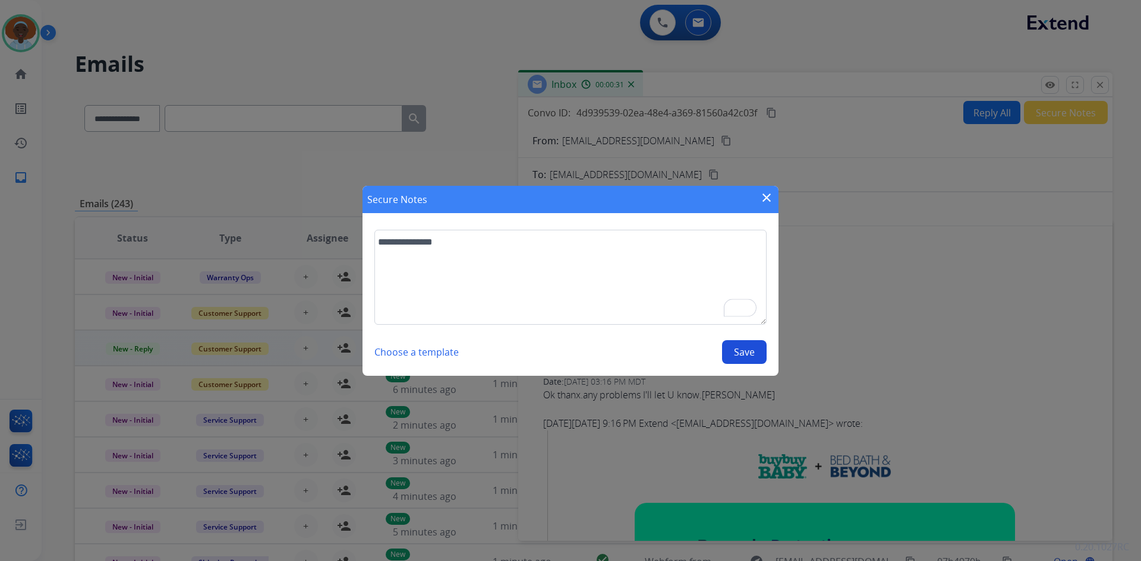
click at [749, 350] on button "Save" at bounding box center [744, 352] width 45 height 24
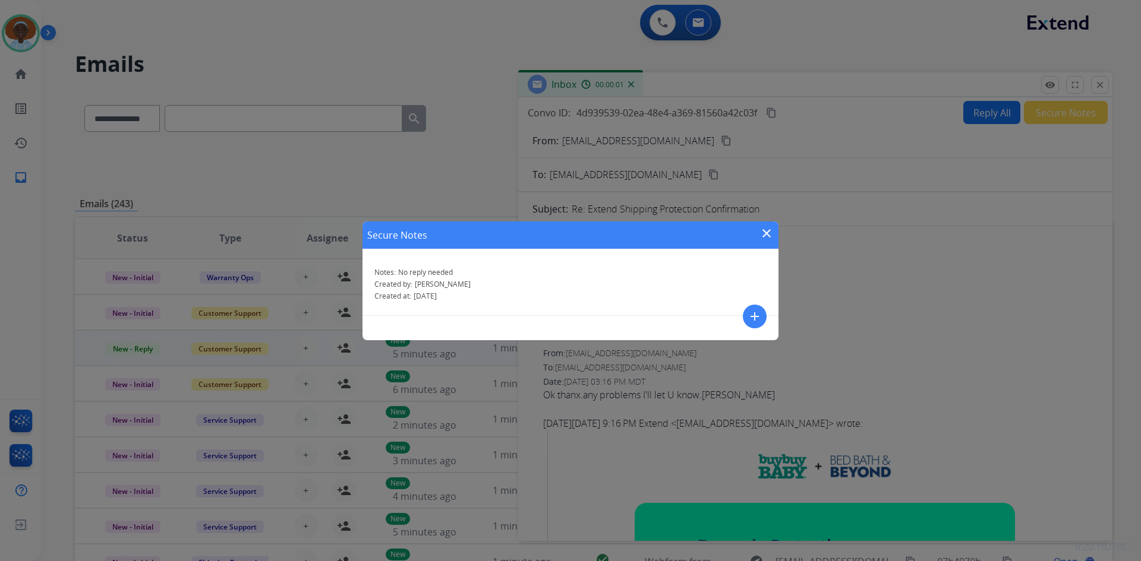
click at [765, 233] on mat-icon "close" at bounding box center [766, 233] width 14 height 14
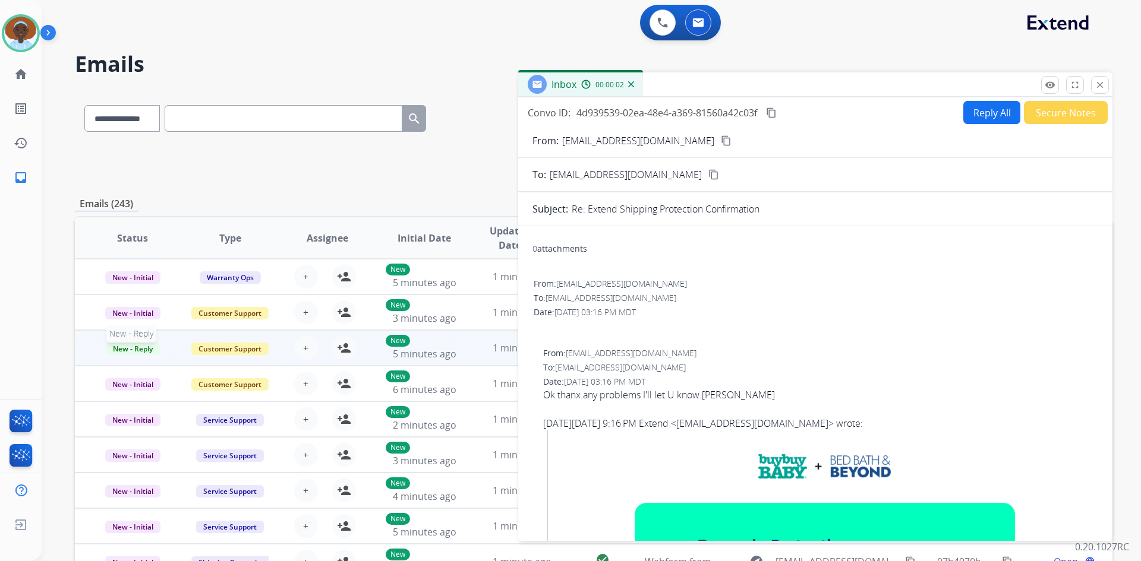
click at [141, 351] on span "New - Reply" at bounding box center [133, 349] width 54 height 12
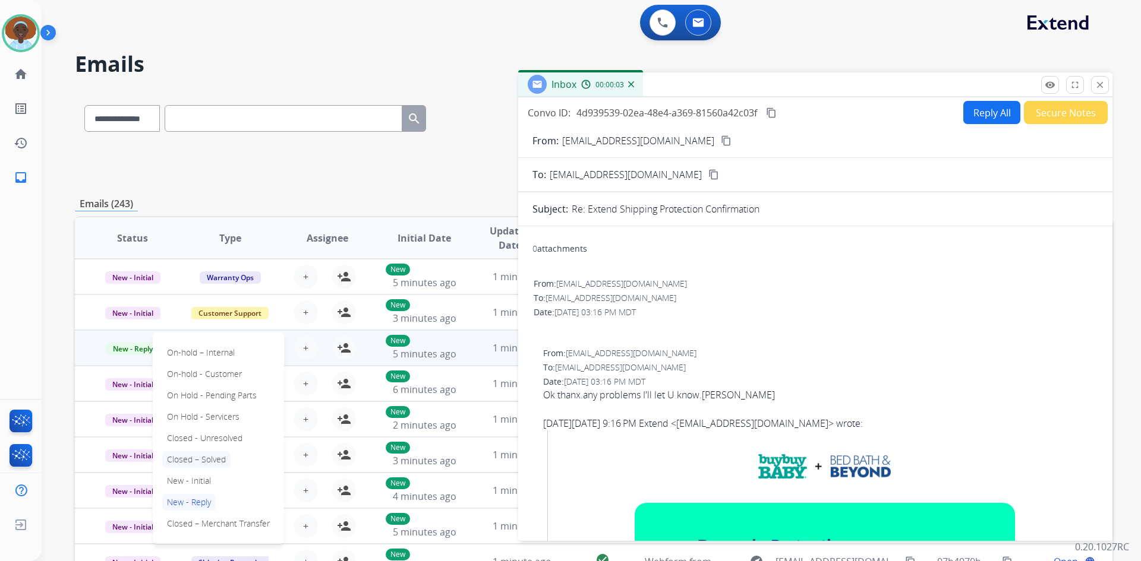
click at [204, 462] on p "Closed – Solved" at bounding box center [196, 460] width 68 height 17
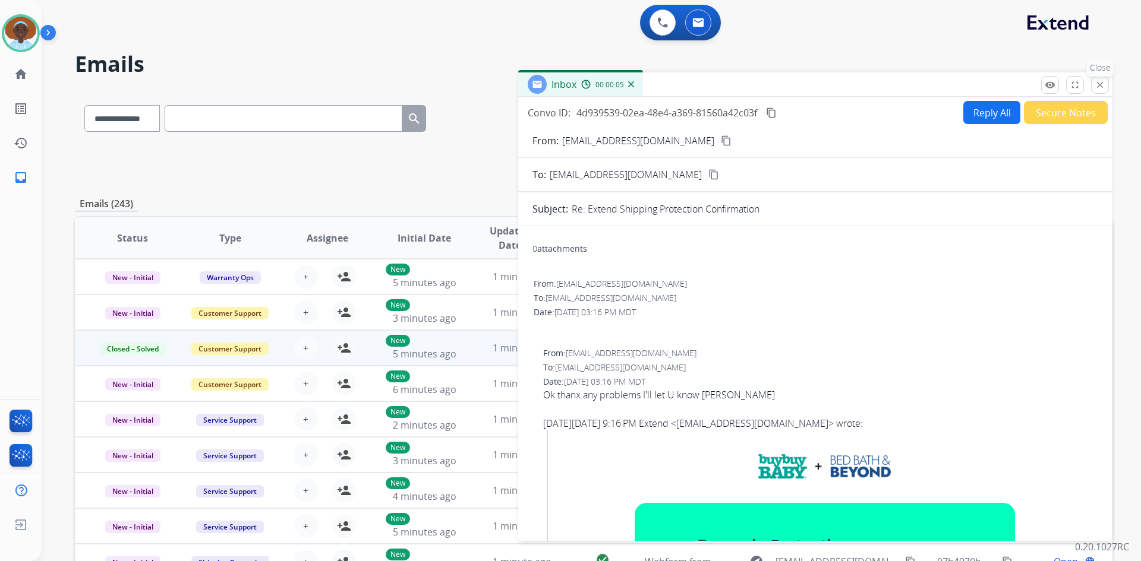
click at [1100, 85] on mat-icon "close" at bounding box center [1099, 85] width 11 height 11
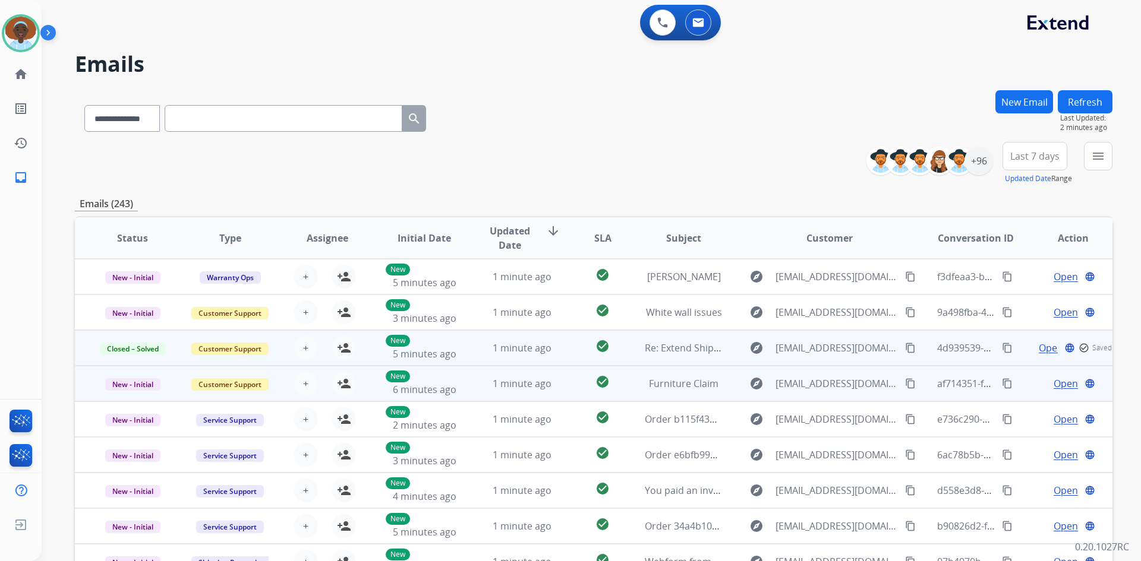
click at [1056, 383] on span "Open" at bounding box center [1065, 384] width 24 height 14
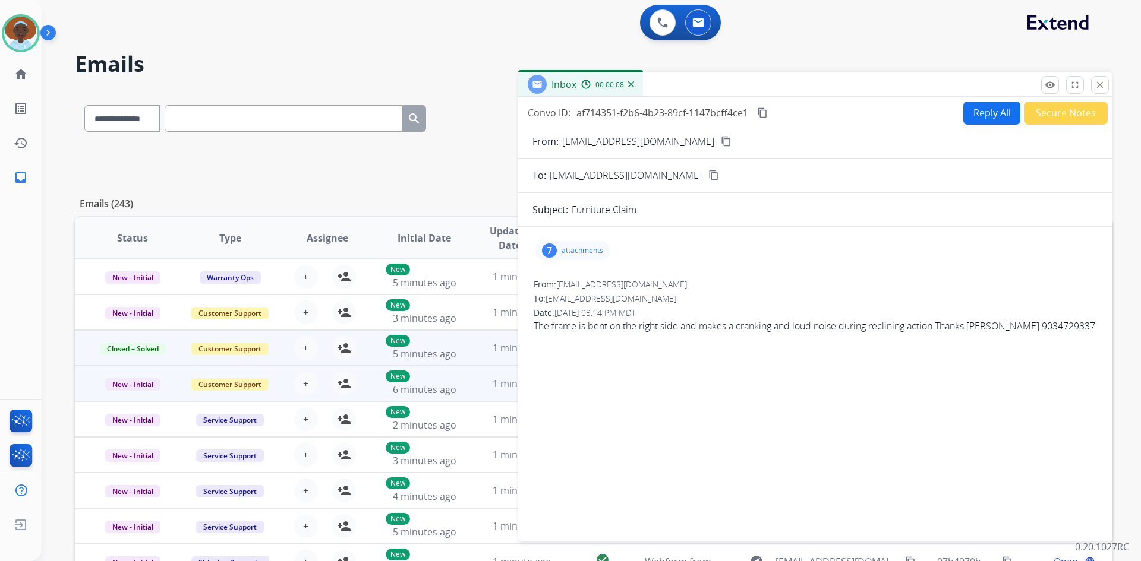
click at [549, 251] on div "7" at bounding box center [549, 251] width 15 height 14
click at [569, 282] on div at bounding box center [576, 284] width 59 height 42
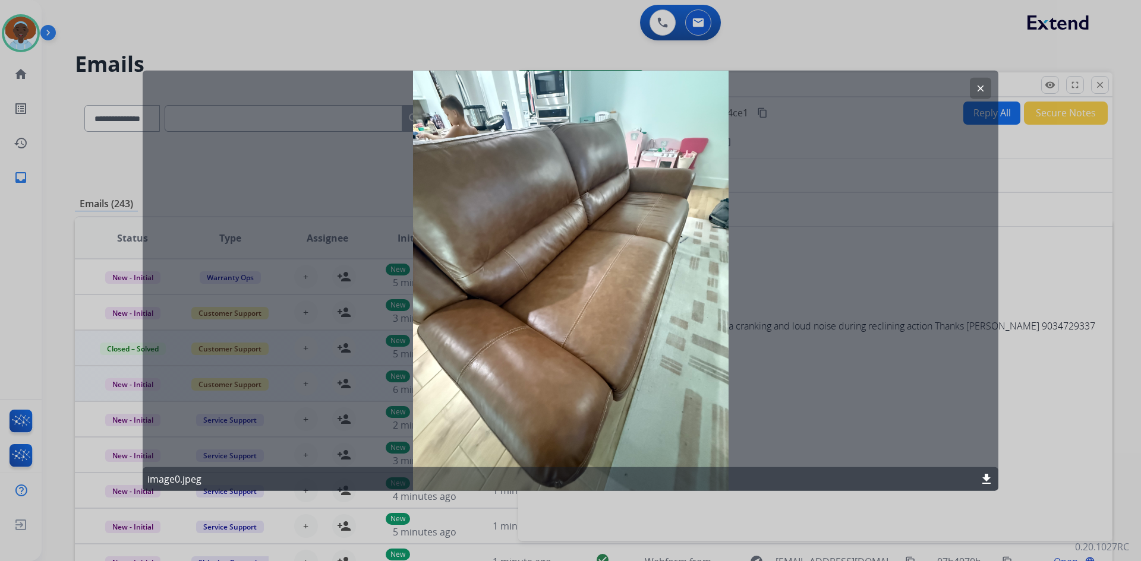
click at [978, 89] on mat-icon "clear" at bounding box center [980, 88] width 11 height 11
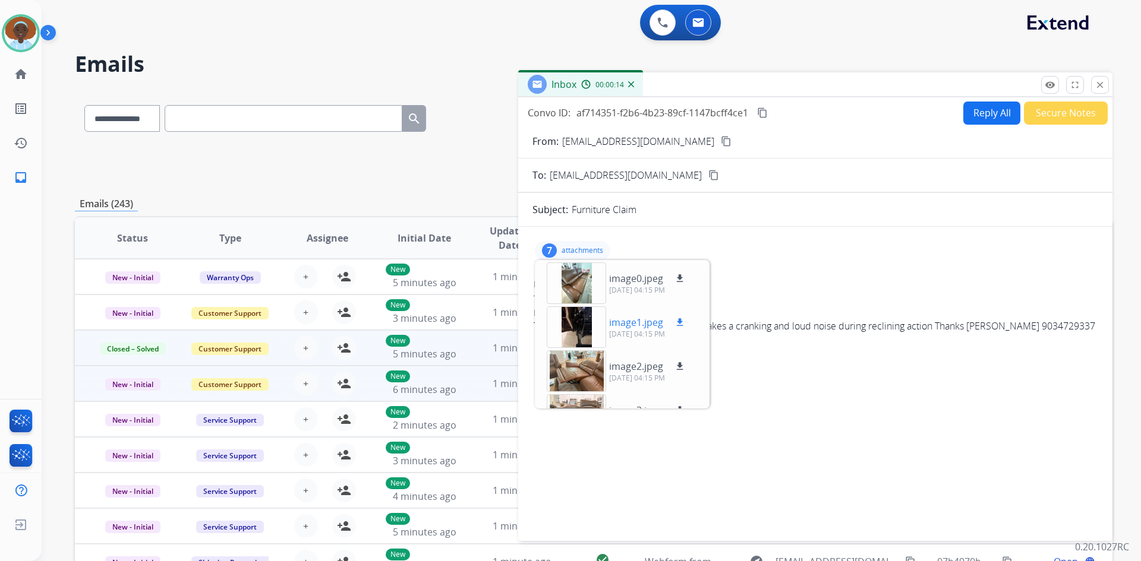
click at [584, 323] on div at bounding box center [576, 328] width 59 height 42
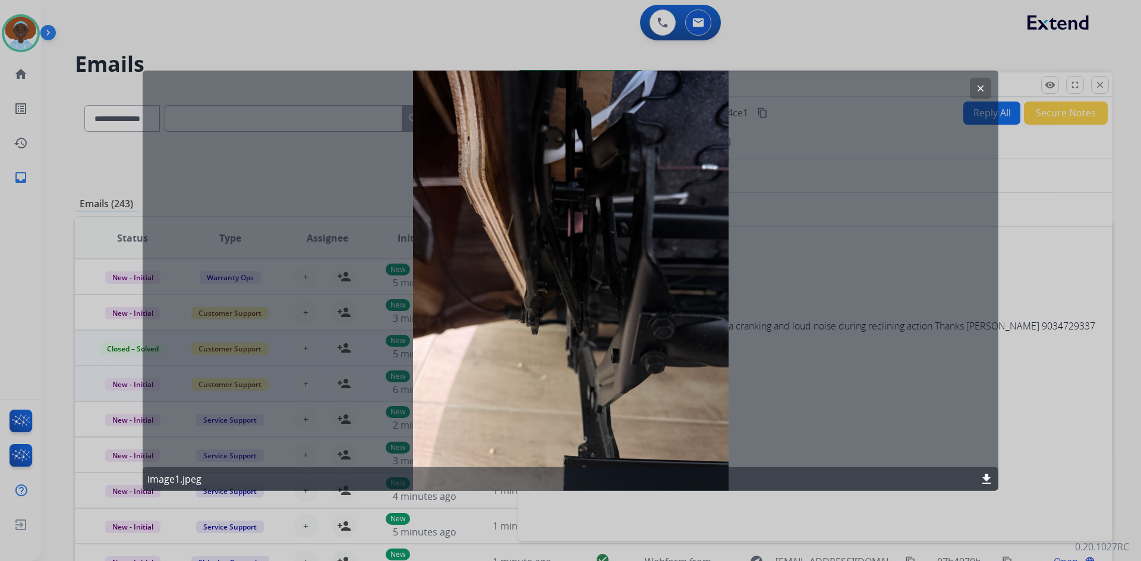
click at [983, 92] on mat-icon "clear" at bounding box center [980, 88] width 11 height 11
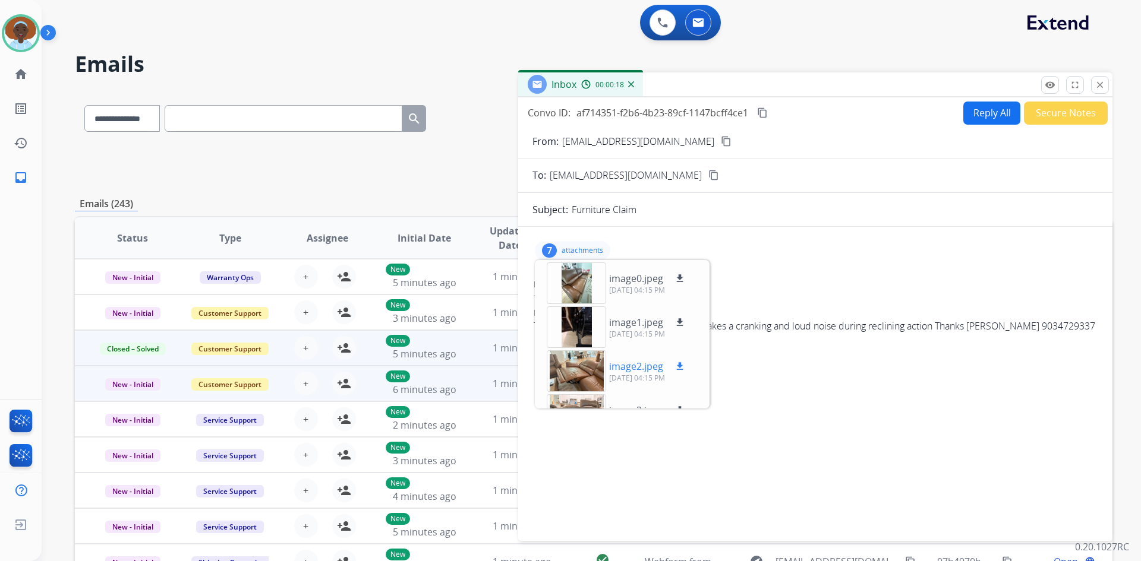
click at [574, 370] on div at bounding box center [576, 372] width 59 height 42
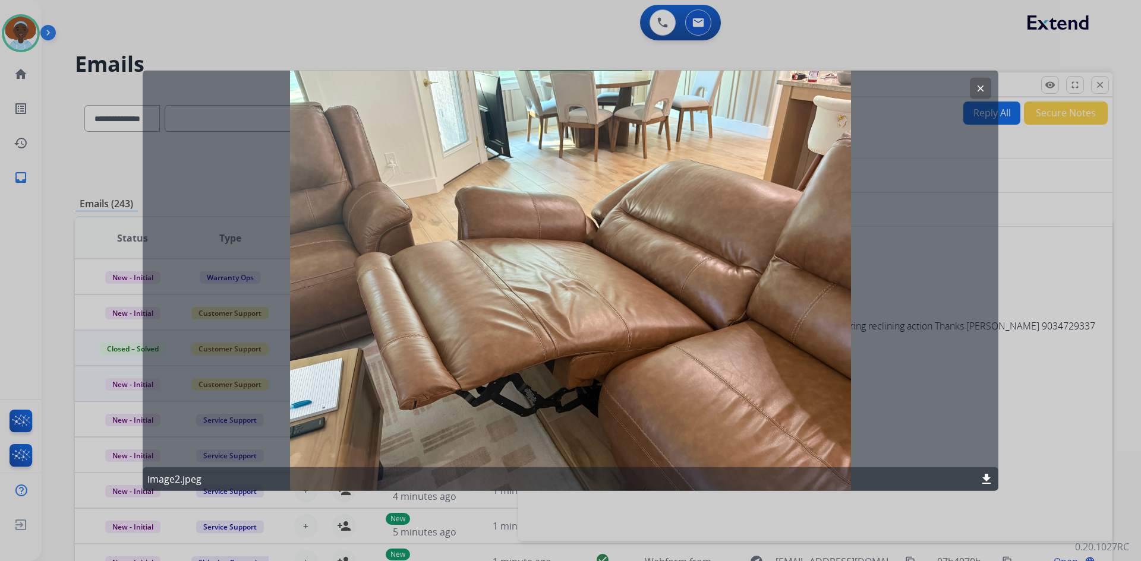
click at [979, 89] on mat-icon "clear" at bounding box center [980, 88] width 11 height 11
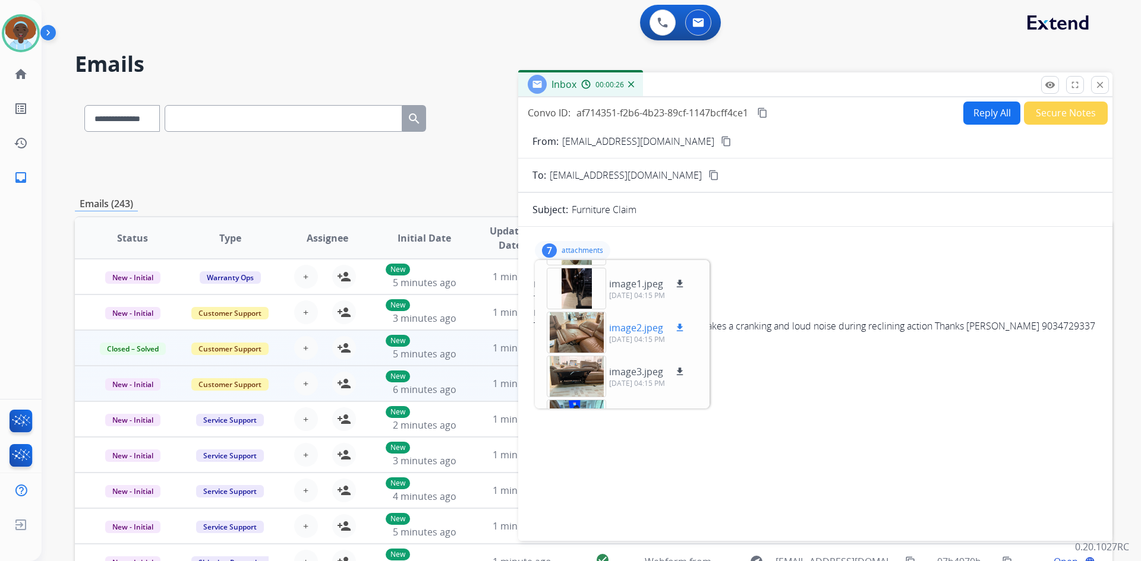
scroll to position [59, 0]
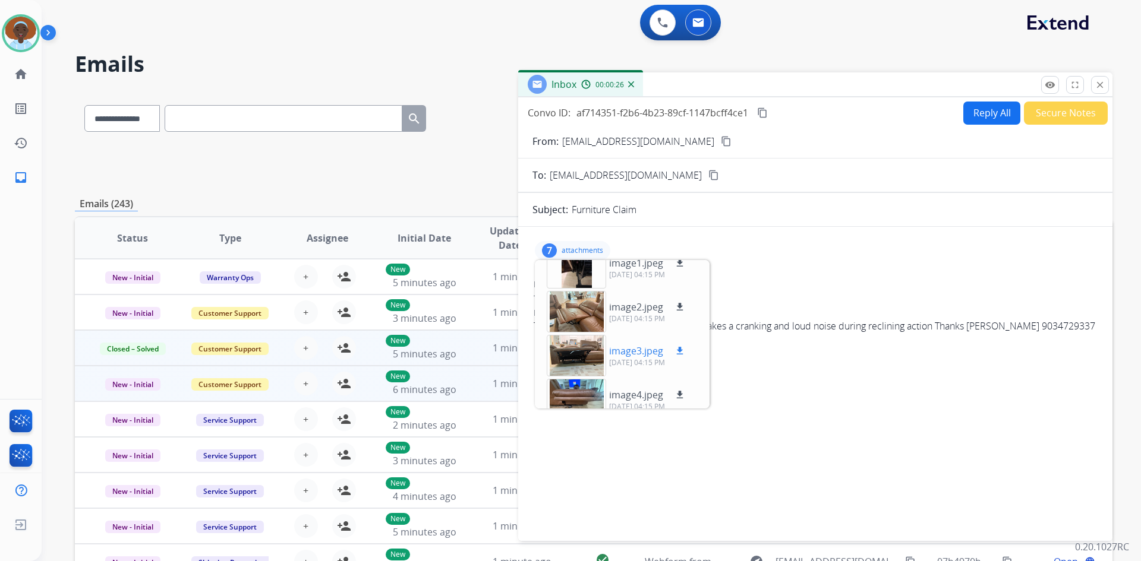
click at [580, 353] on div at bounding box center [576, 356] width 59 height 42
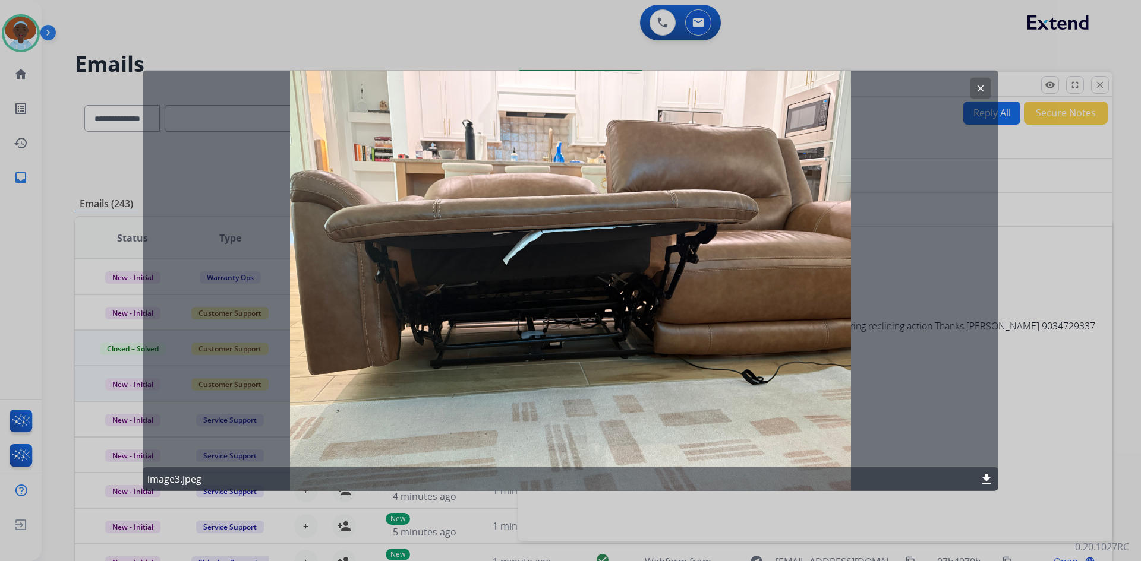
click at [978, 88] on mat-icon "clear" at bounding box center [980, 88] width 11 height 11
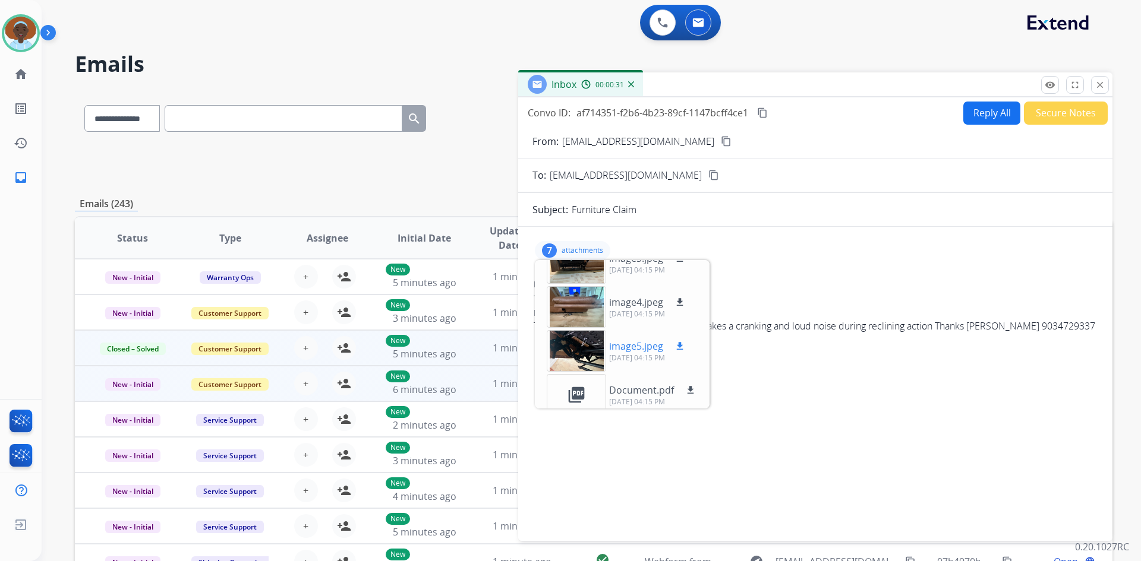
scroll to position [162, 0]
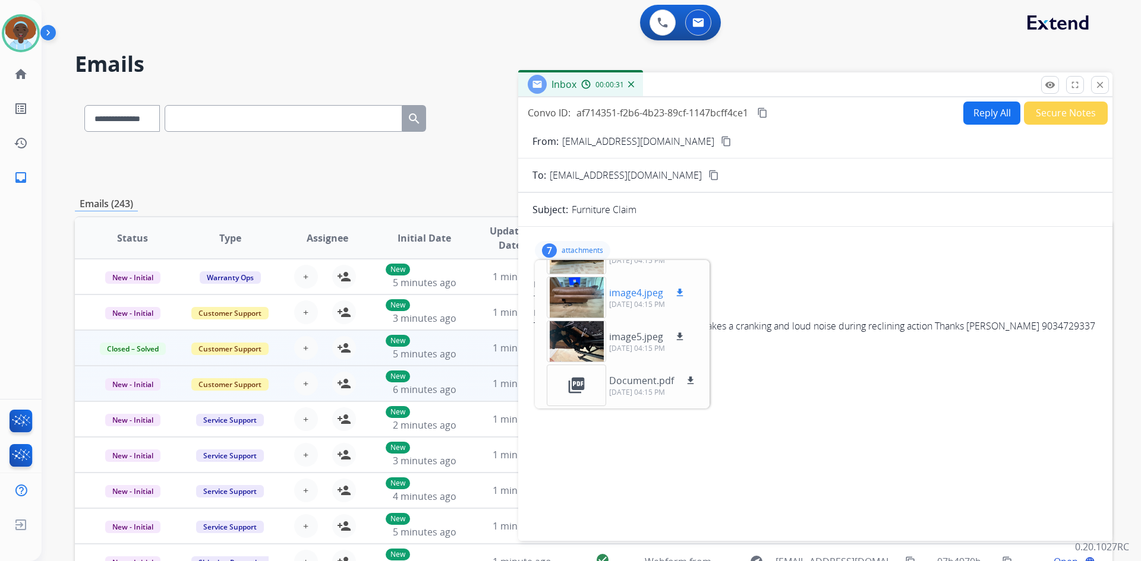
click at [588, 288] on div at bounding box center [576, 298] width 59 height 42
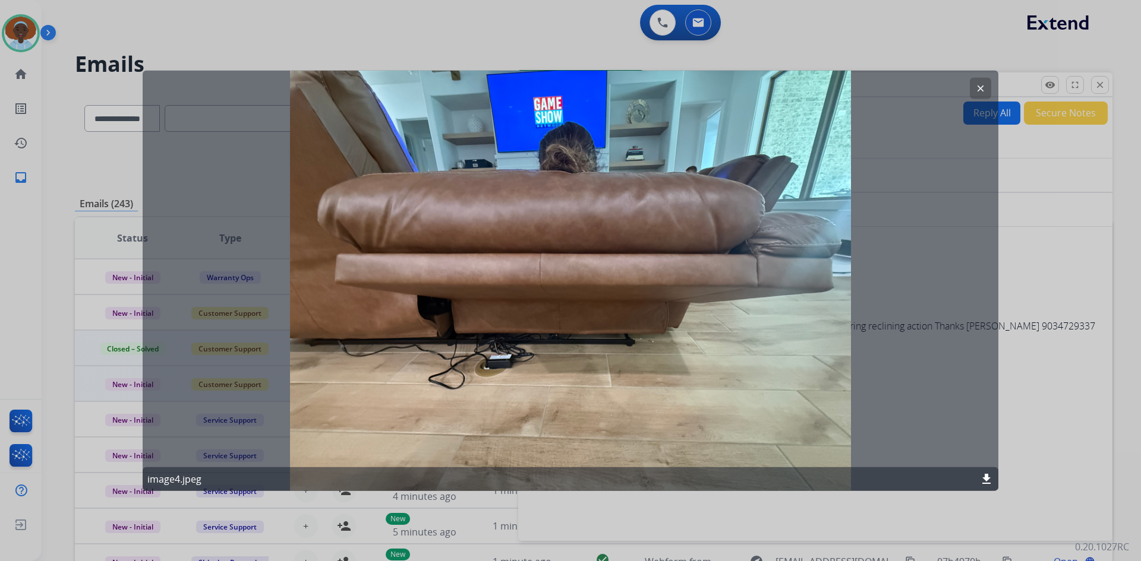
click at [980, 90] on mat-icon "clear" at bounding box center [980, 88] width 11 height 11
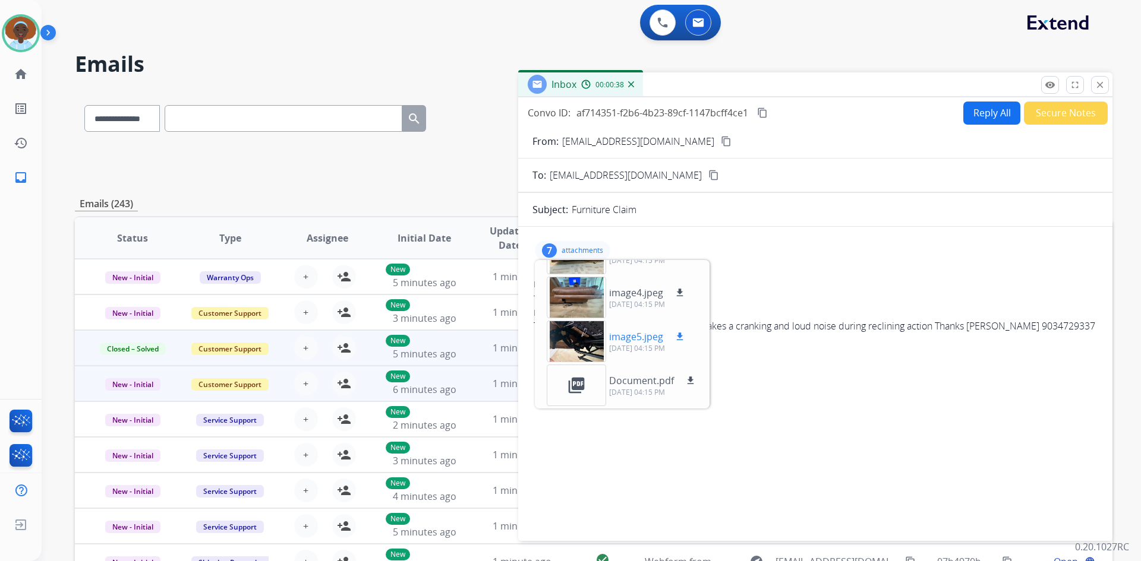
click at [589, 338] on div at bounding box center [576, 342] width 59 height 42
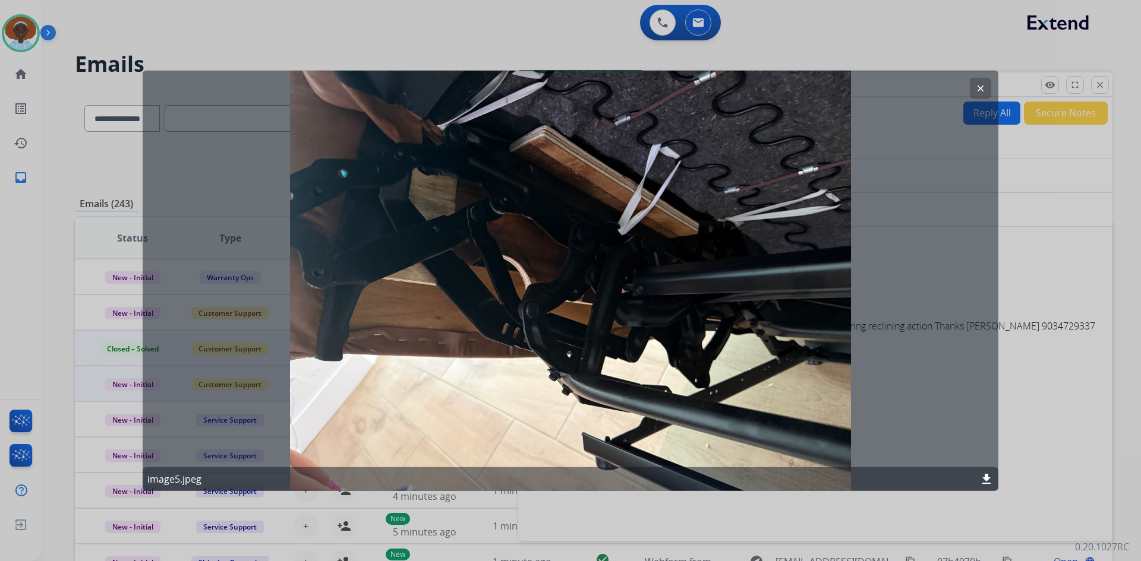
click at [978, 87] on mat-icon "clear" at bounding box center [980, 88] width 11 height 11
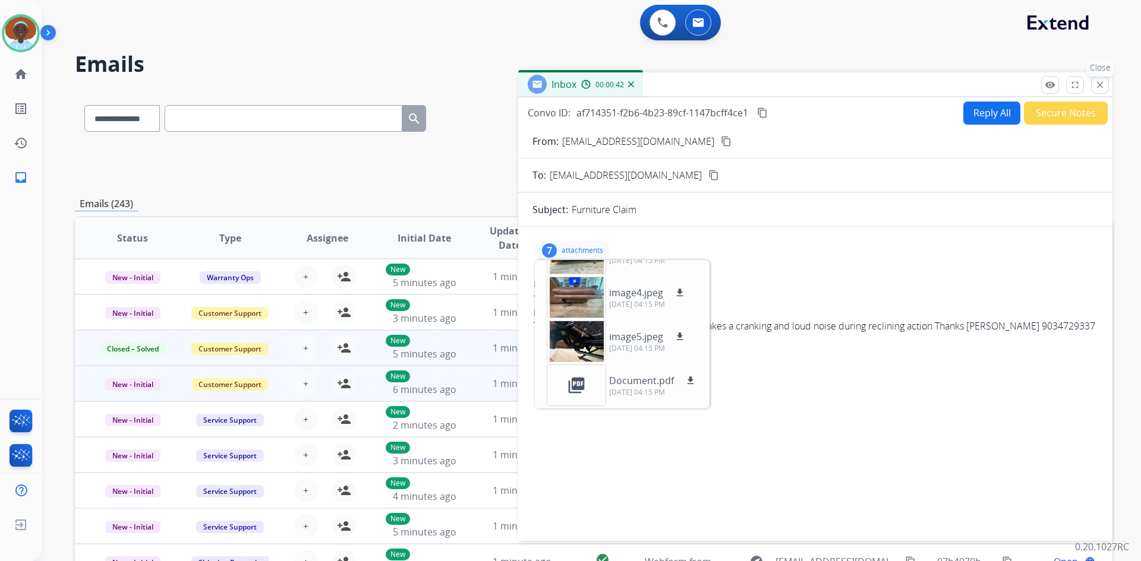
click at [1101, 83] on mat-icon "close" at bounding box center [1099, 85] width 11 height 11
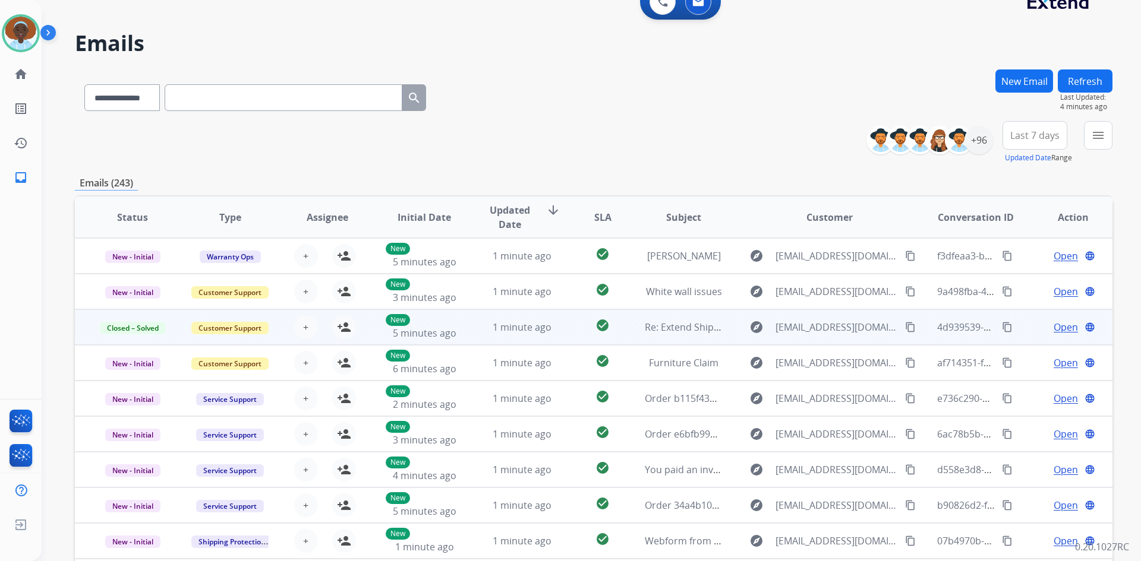
scroll to position [0, 0]
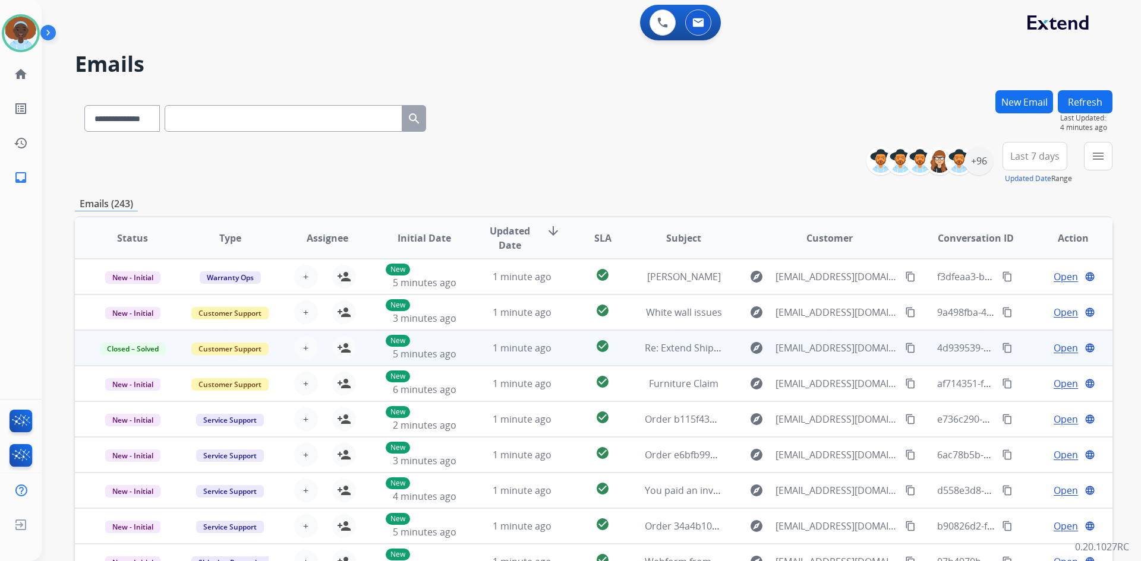
click at [1069, 104] on button "Refresh" at bounding box center [1085, 101] width 55 height 23
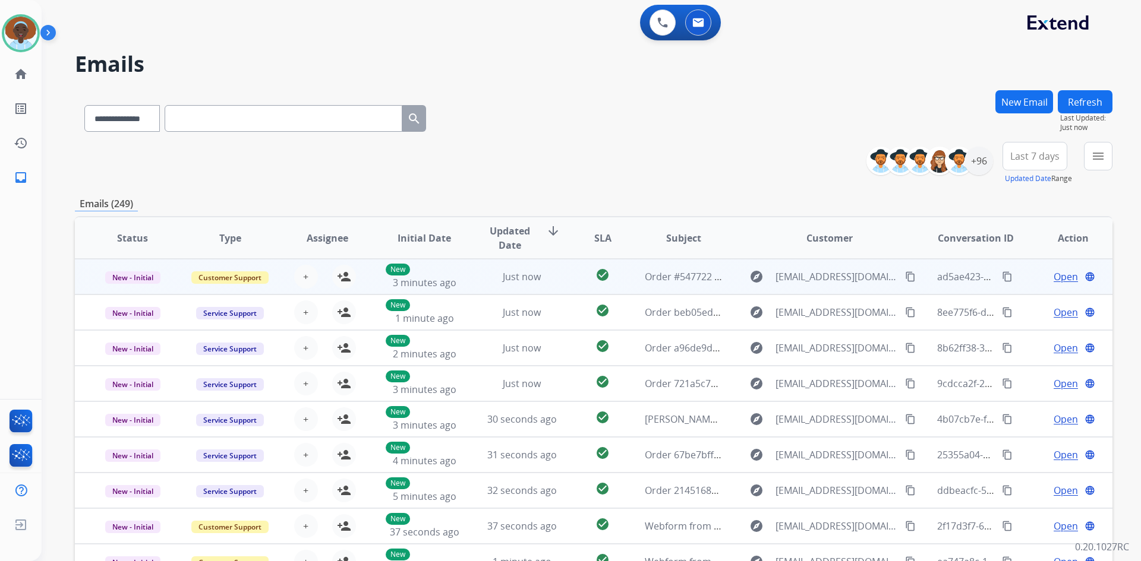
click at [1053, 281] on span "Open" at bounding box center [1065, 277] width 24 height 14
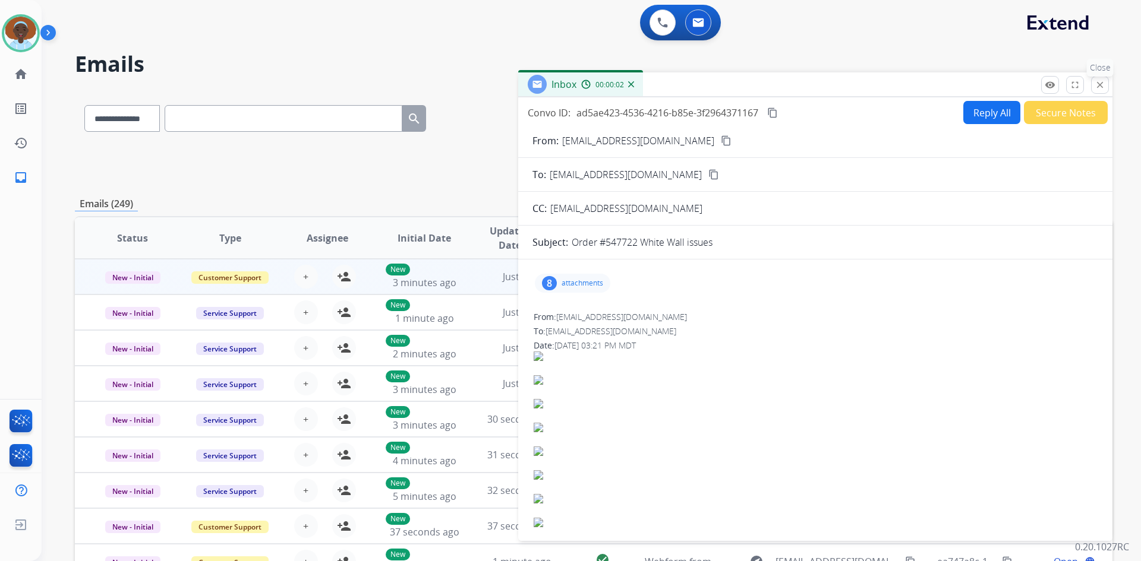
click at [1101, 87] on mat-icon "close" at bounding box center [1099, 85] width 11 height 11
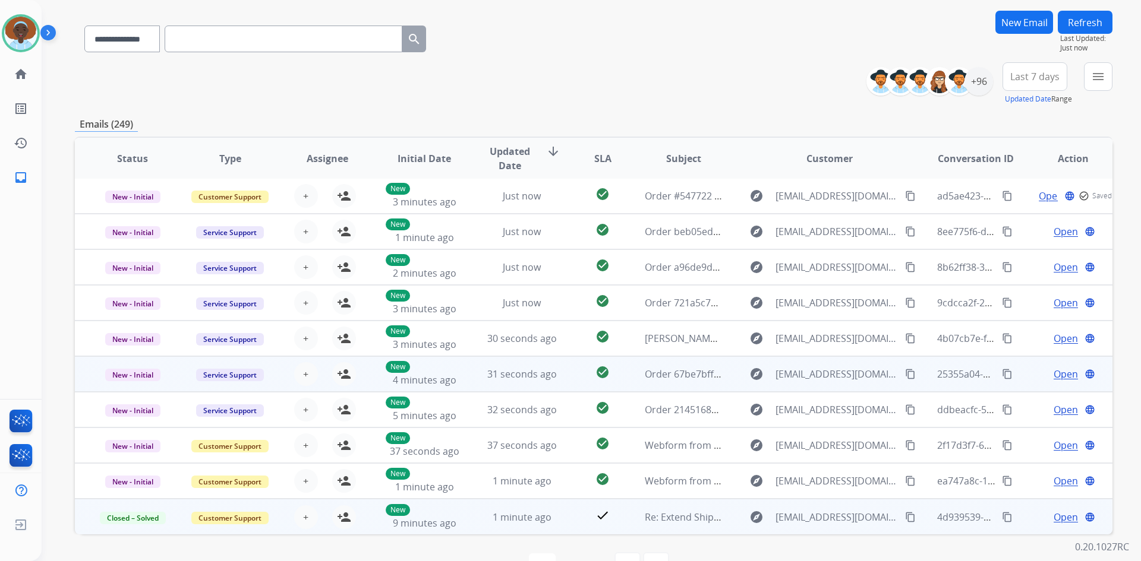
scroll to position [115, 0]
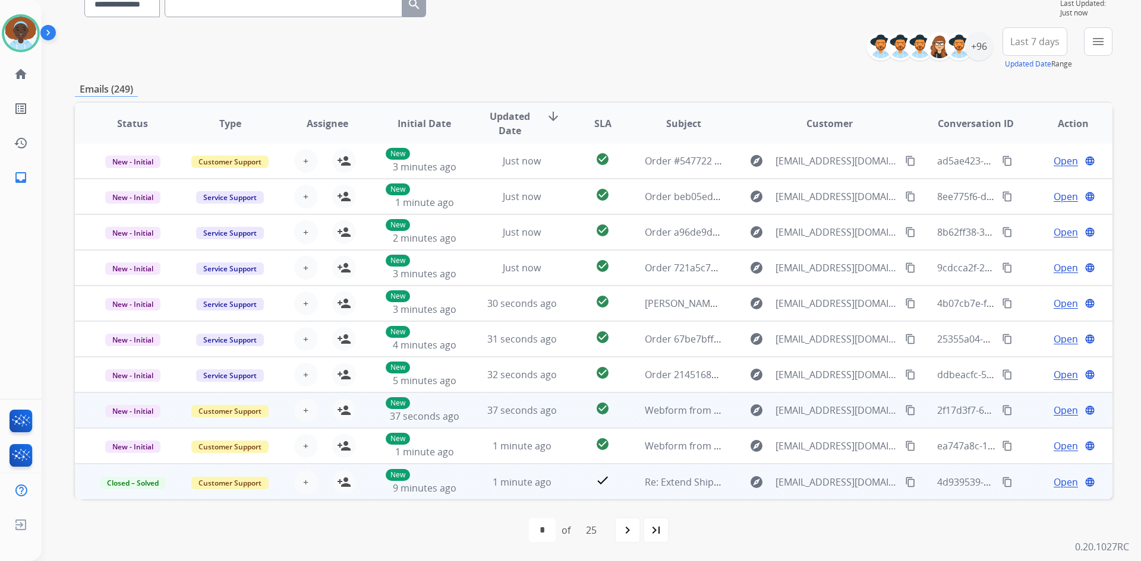
click at [1055, 413] on span "Open" at bounding box center [1065, 410] width 24 height 14
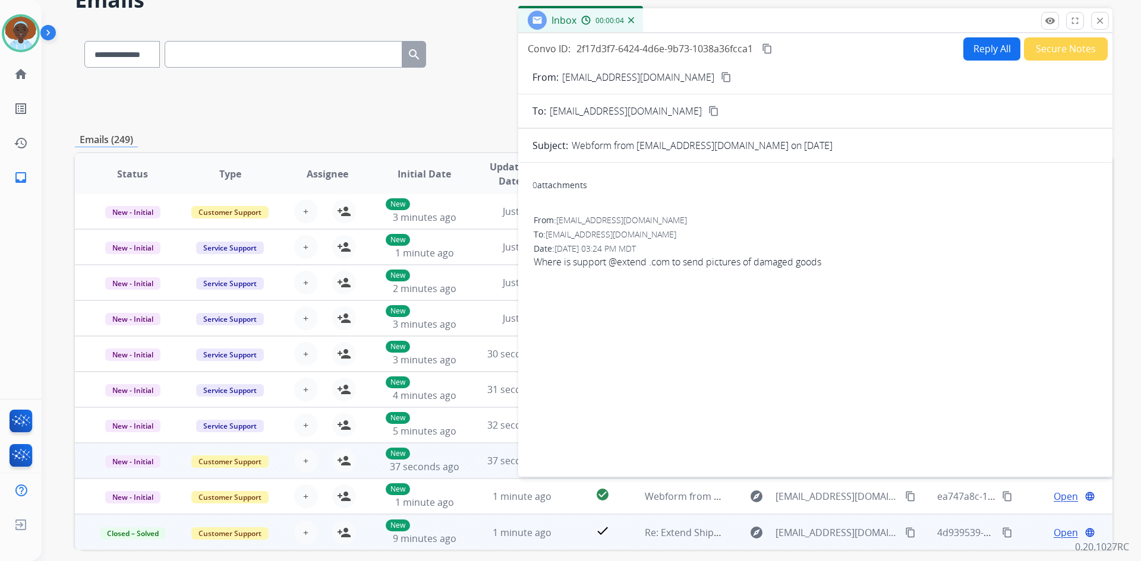
scroll to position [55, 0]
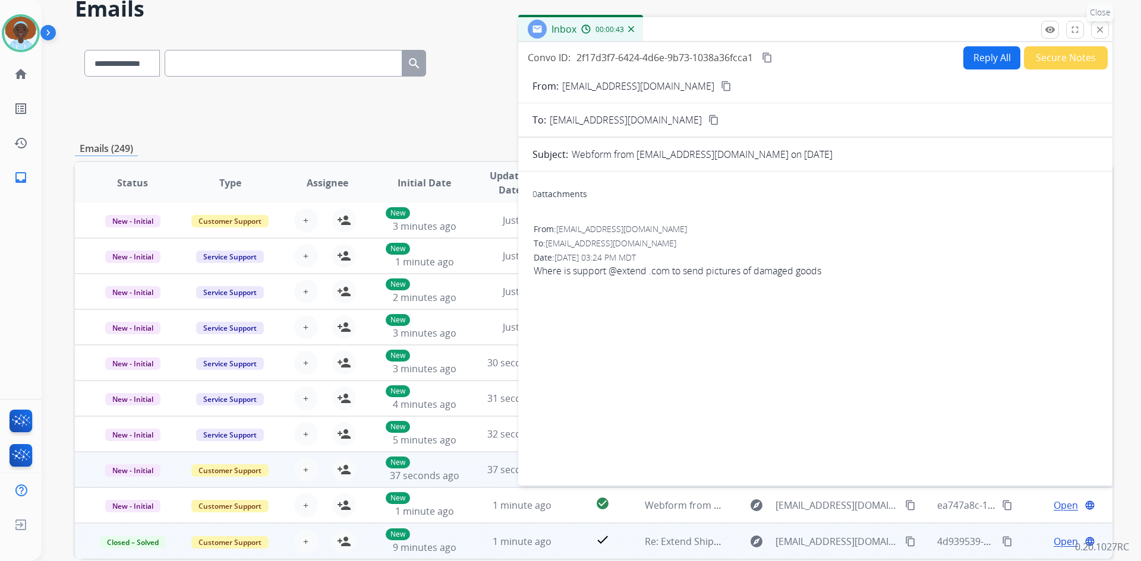
click at [1098, 28] on mat-icon "close" at bounding box center [1099, 29] width 11 height 11
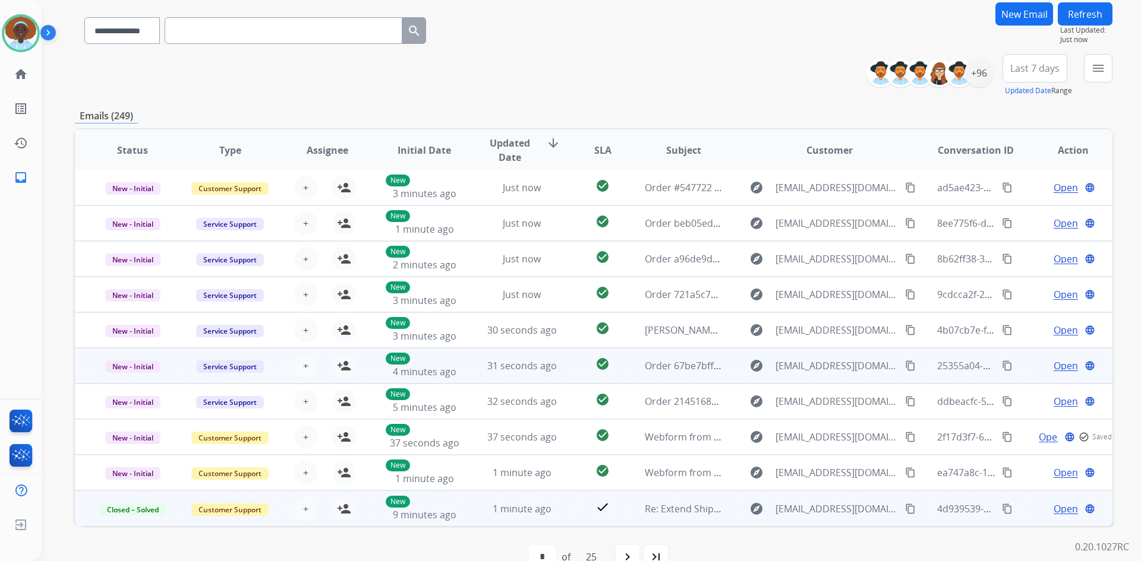
scroll to position [115, 0]
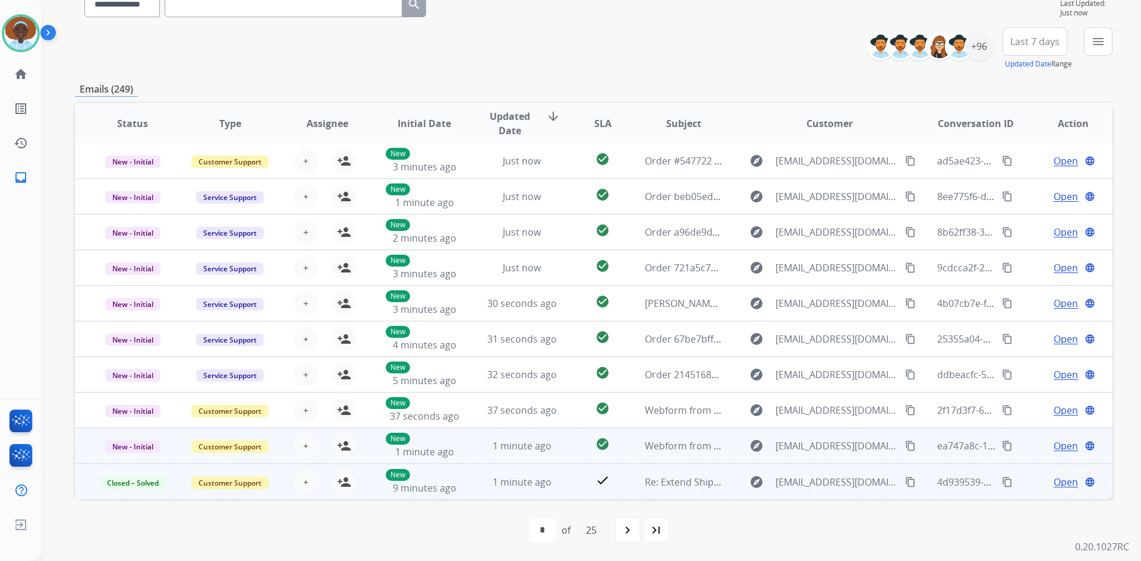
click at [1055, 447] on span "Open" at bounding box center [1065, 446] width 24 height 14
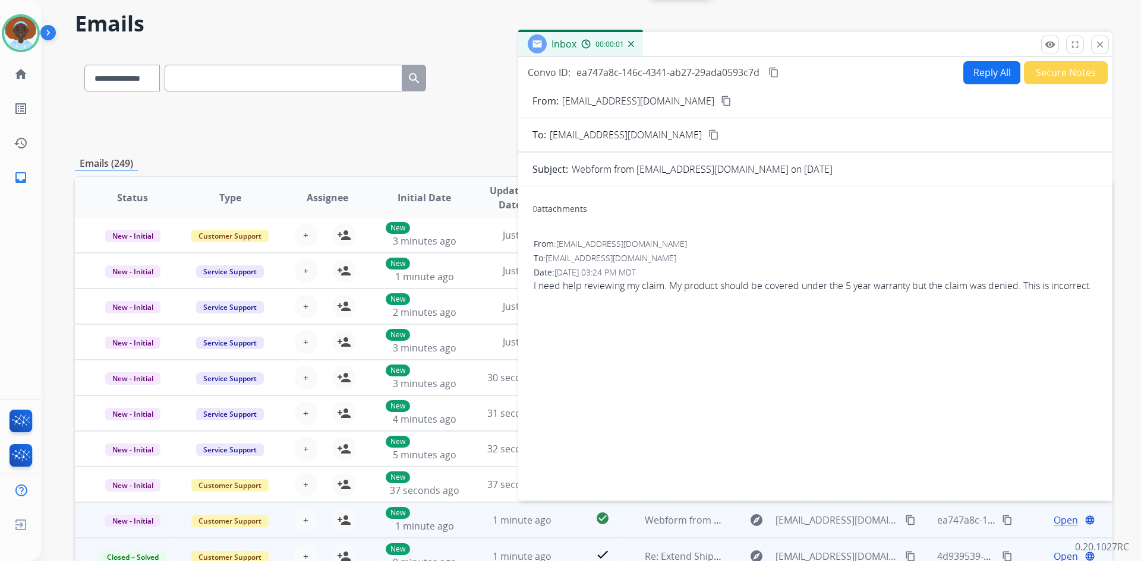
scroll to position [0, 0]
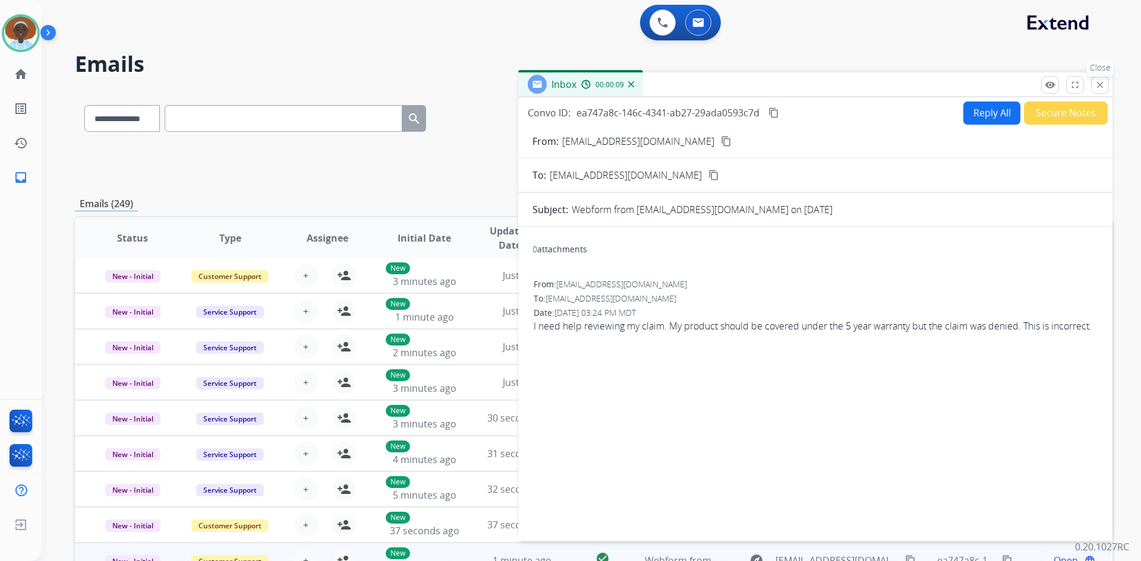
click at [1103, 84] on mat-icon "close" at bounding box center [1099, 85] width 11 height 11
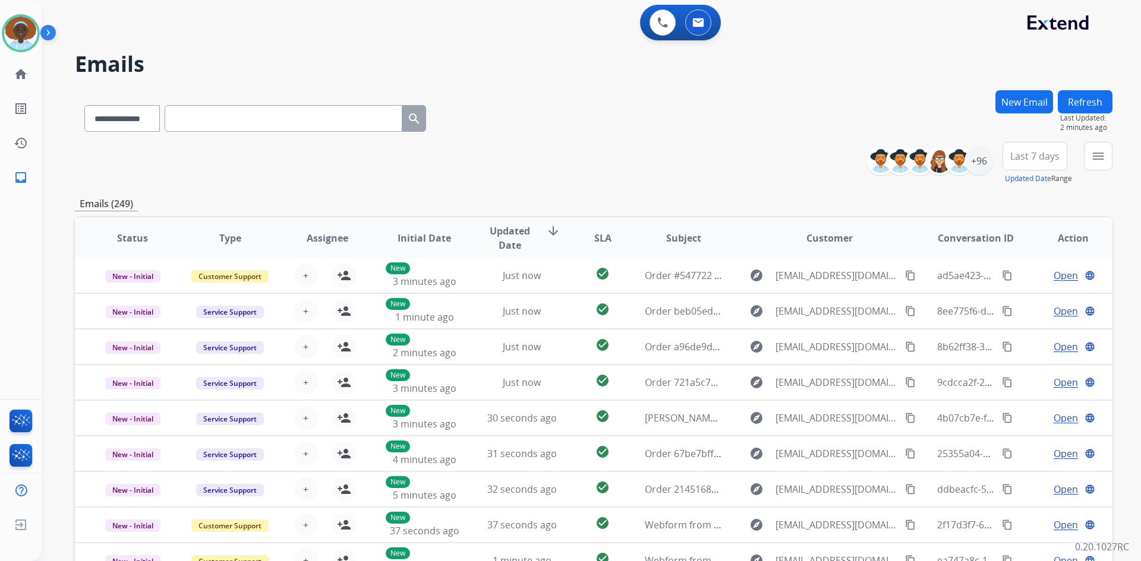
drag, startPoint x: 1081, startPoint y: 104, endPoint x: 1082, endPoint y: 112, distance: 8.3
click at [1081, 104] on button "Refresh" at bounding box center [1085, 101] width 55 height 23
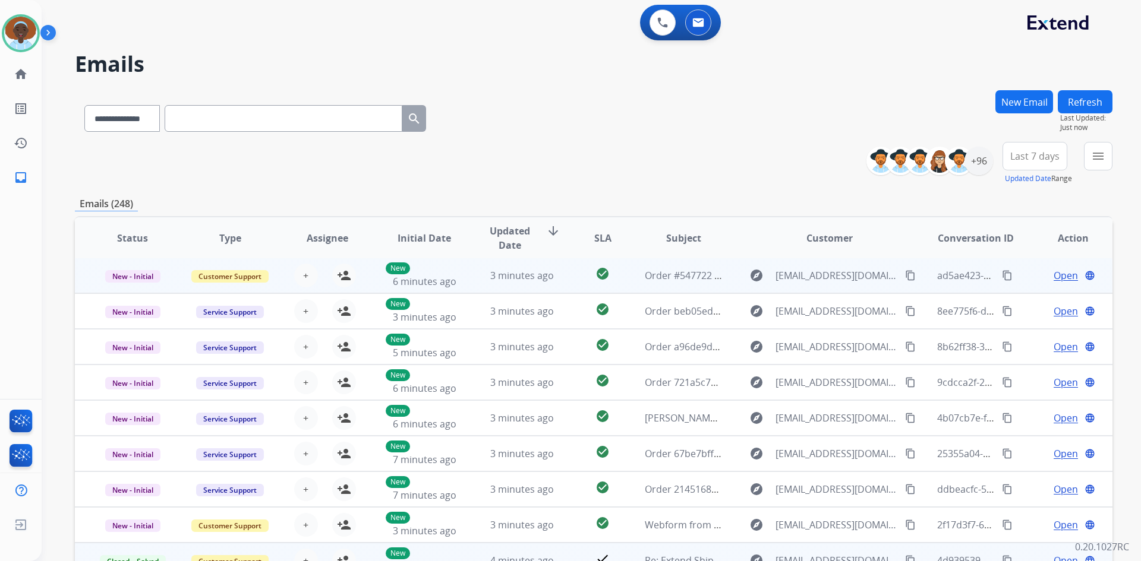
click at [1061, 276] on span "Open" at bounding box center [1065, 276] width 24 height 14
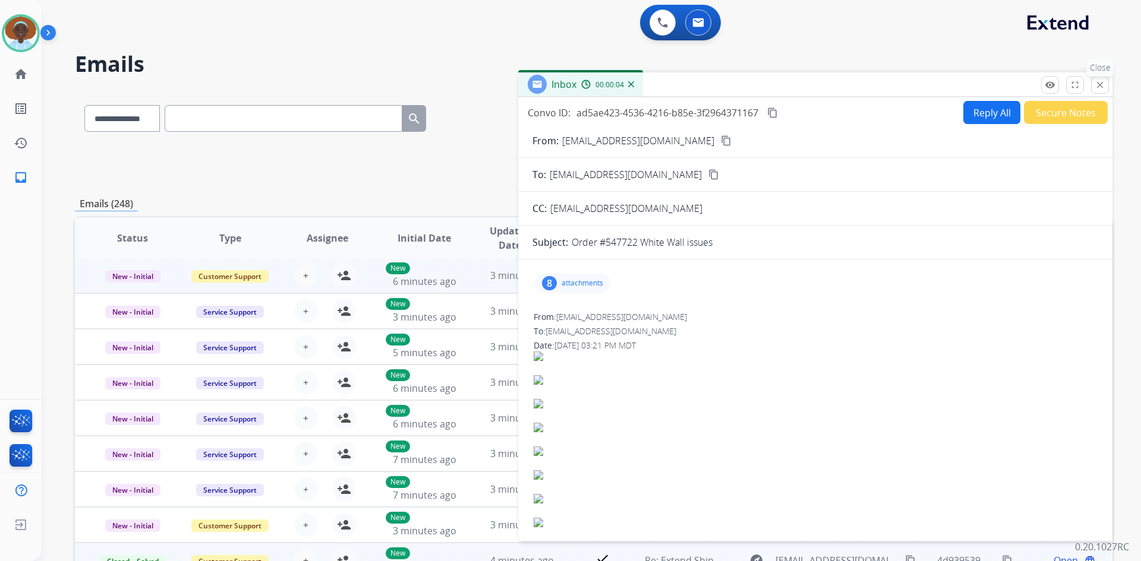
click at [1102, 80] on mat-icon "close" at bounding box center [1099, 85] width 11 height 11
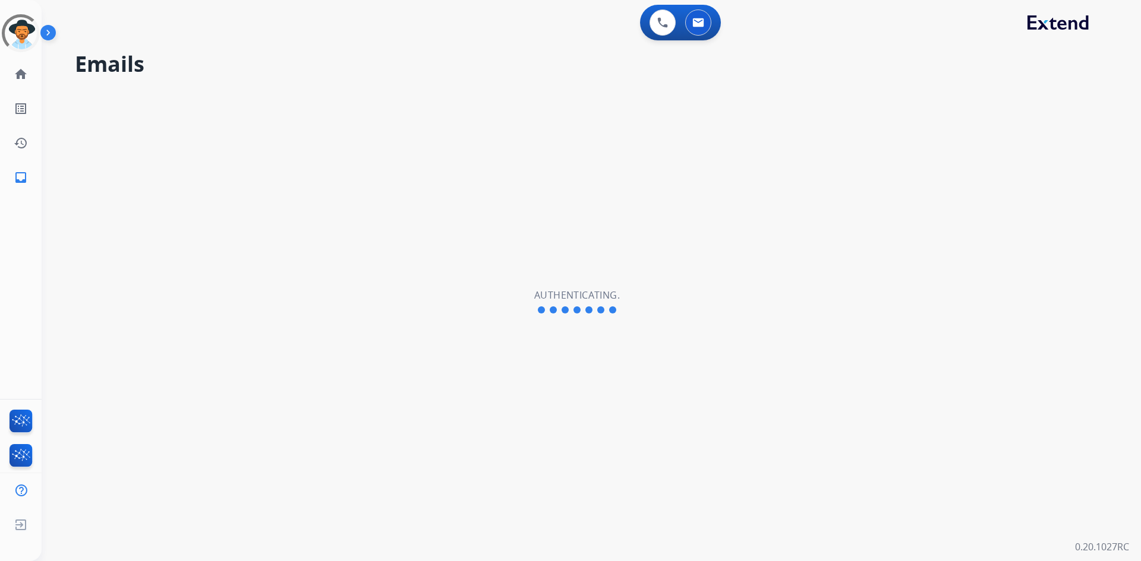
select select "**********"
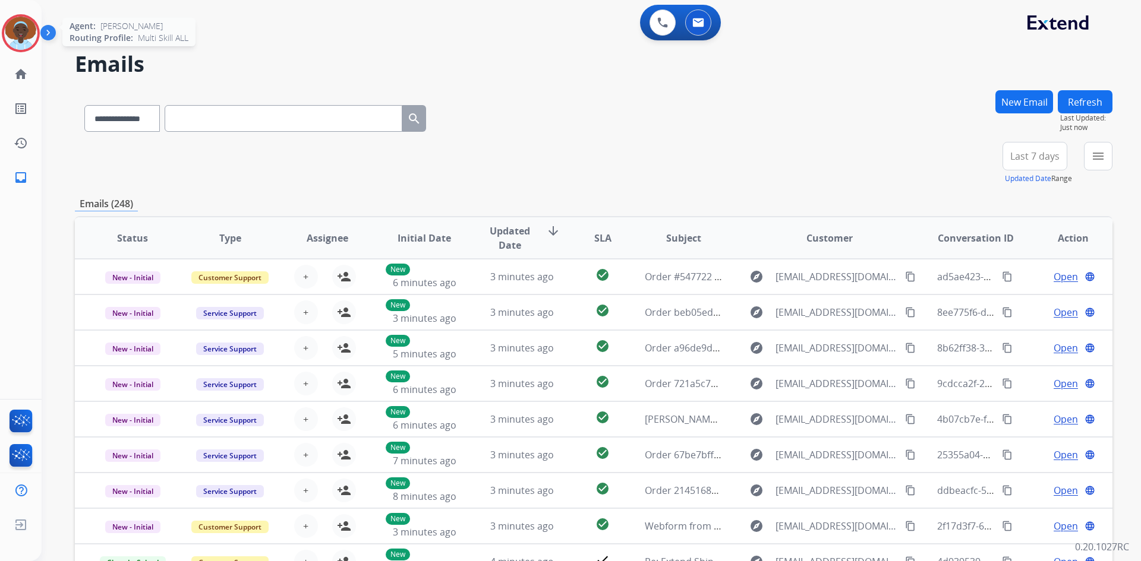
click at [22, 33] on img at bounding box center [20, 33] width 33 height 33
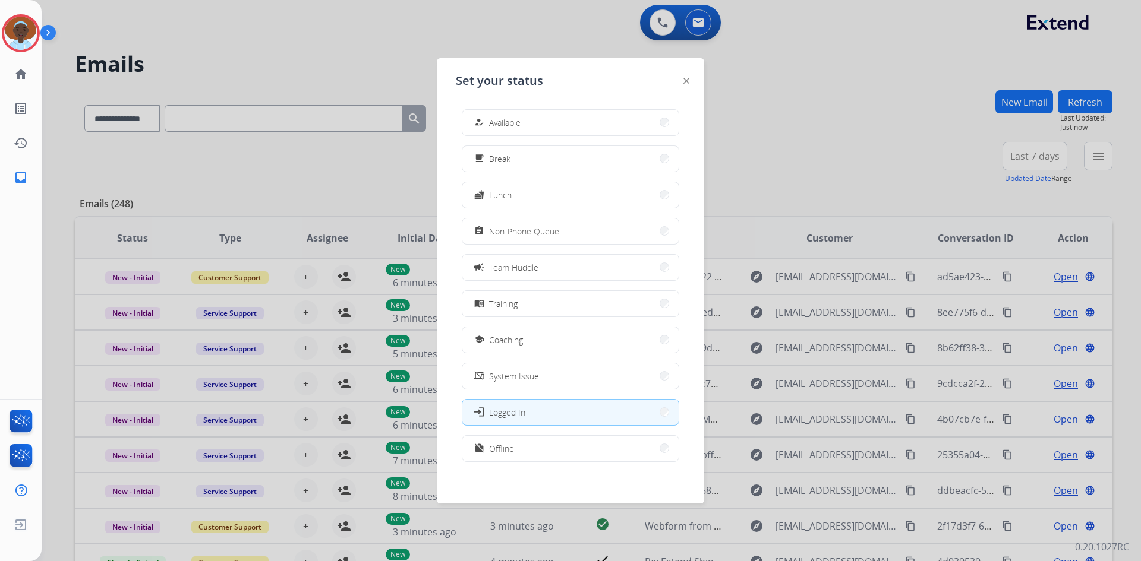
drag, startPoint x: 545, startPoint y: 131, endPoint x: 542, endPoint y: 122, distance: 8.8
click at [542, 124] on button "how_to_reg Available" at bounding box center [570, 123] width 216 height 26
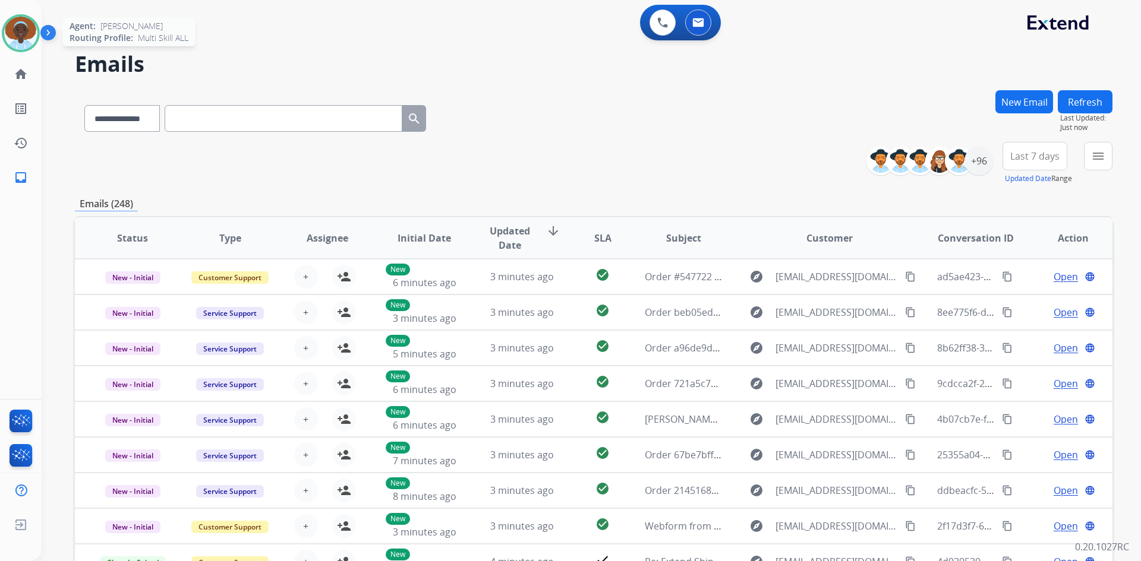
click at [23, 37] on img at bounding box center [20, 33] width 33 height 33
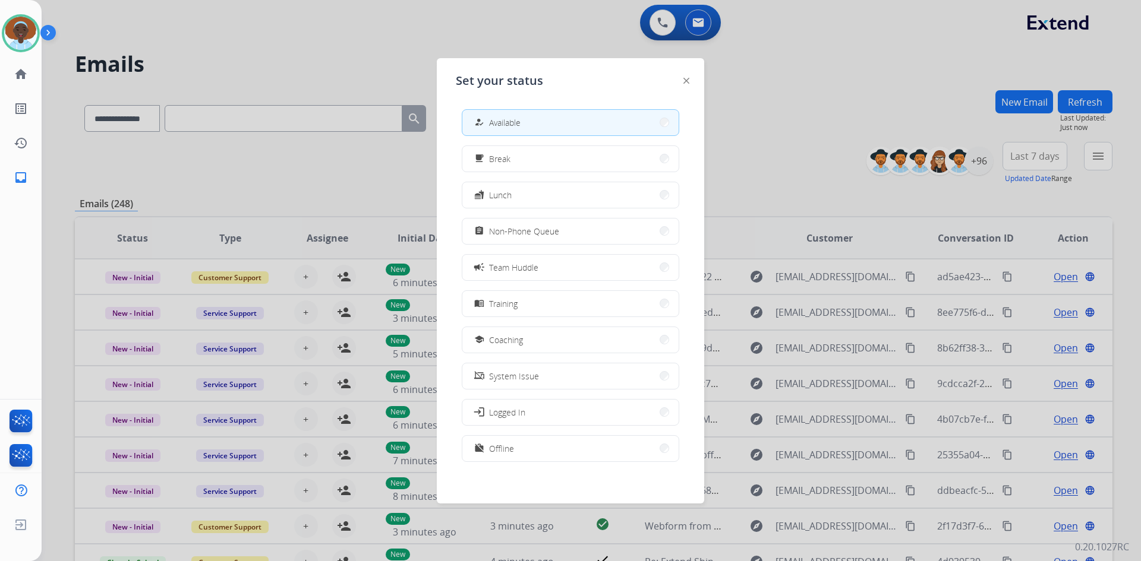
click at [582, 222] on button "assignment Non-Phone Queue" at bounding box center [570, 232] width 216 height 26
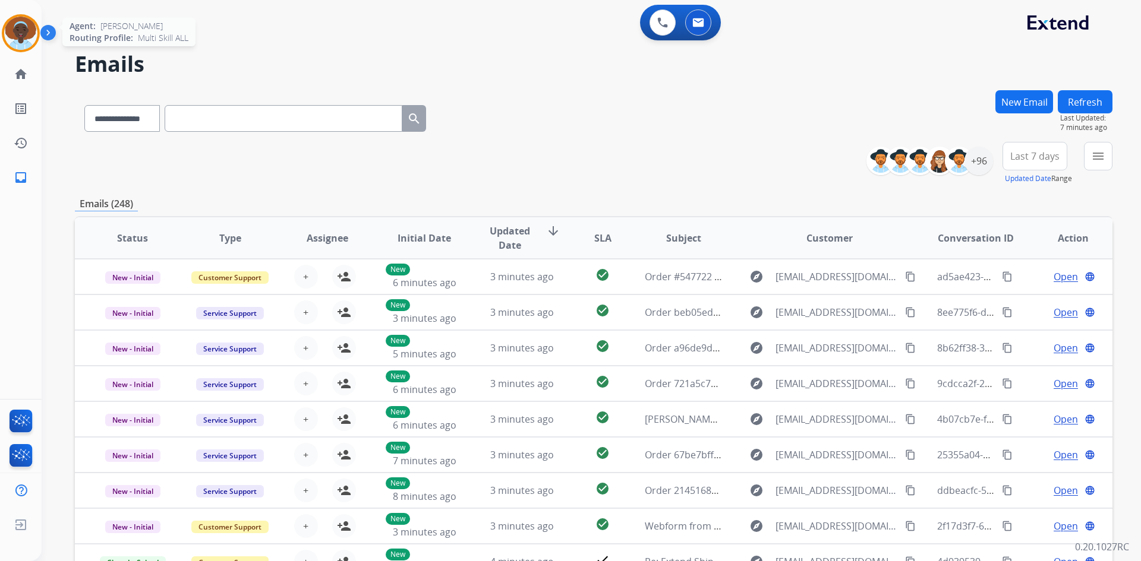
click at [19, 36] on img at bounding box center [20, 33] width 33 height 33
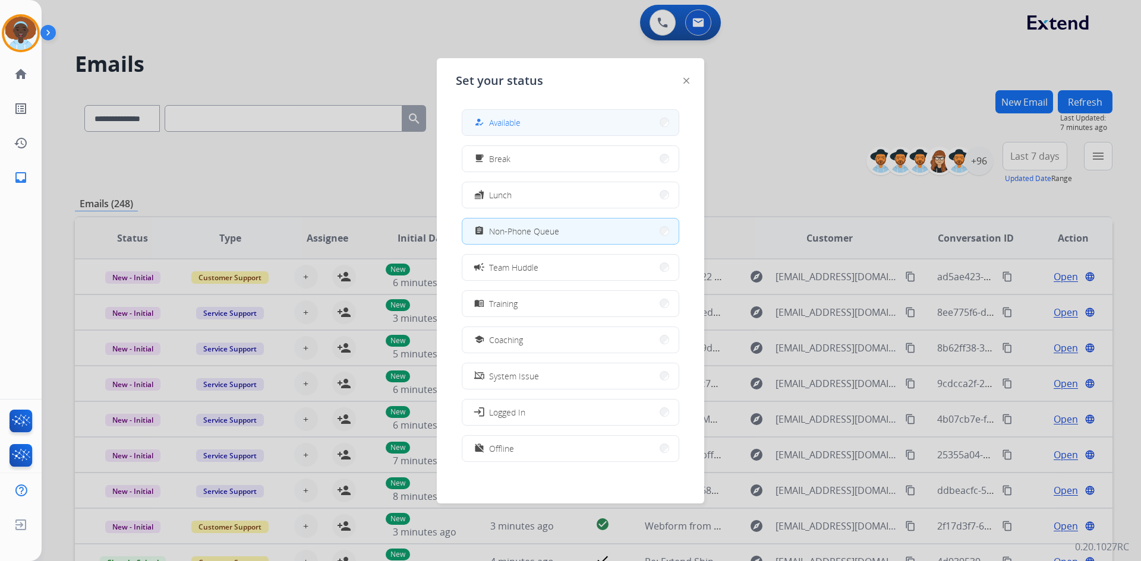
click at [508, 115] on button "how_to_reg Available" at bounding box center [570, 123] width 216 height 26
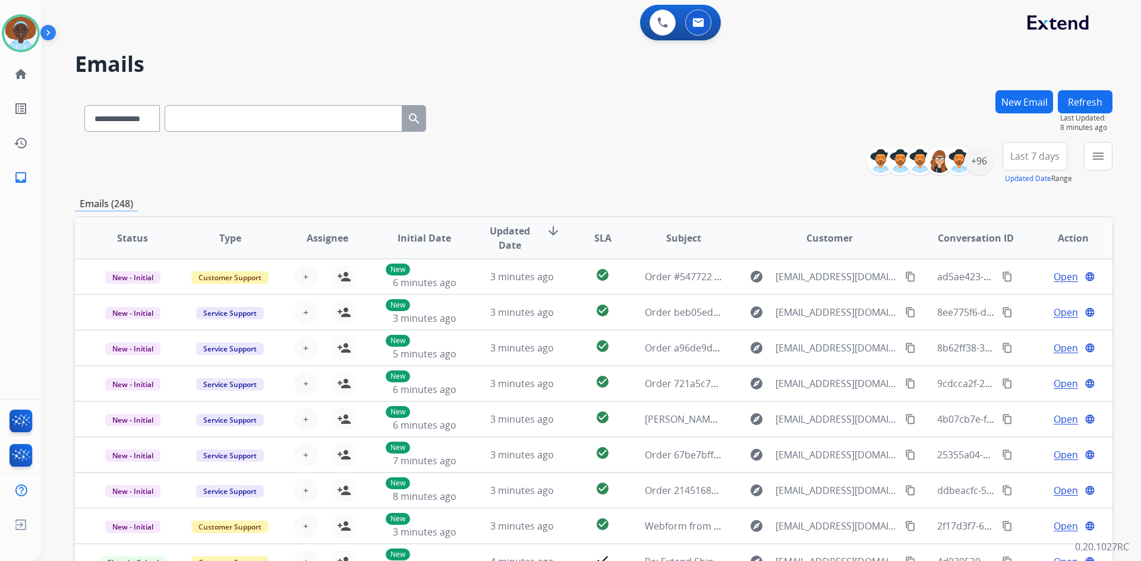
click at [1078, 101] on button "Refresh" at bounding box center [1085, 101] width 55 height 23
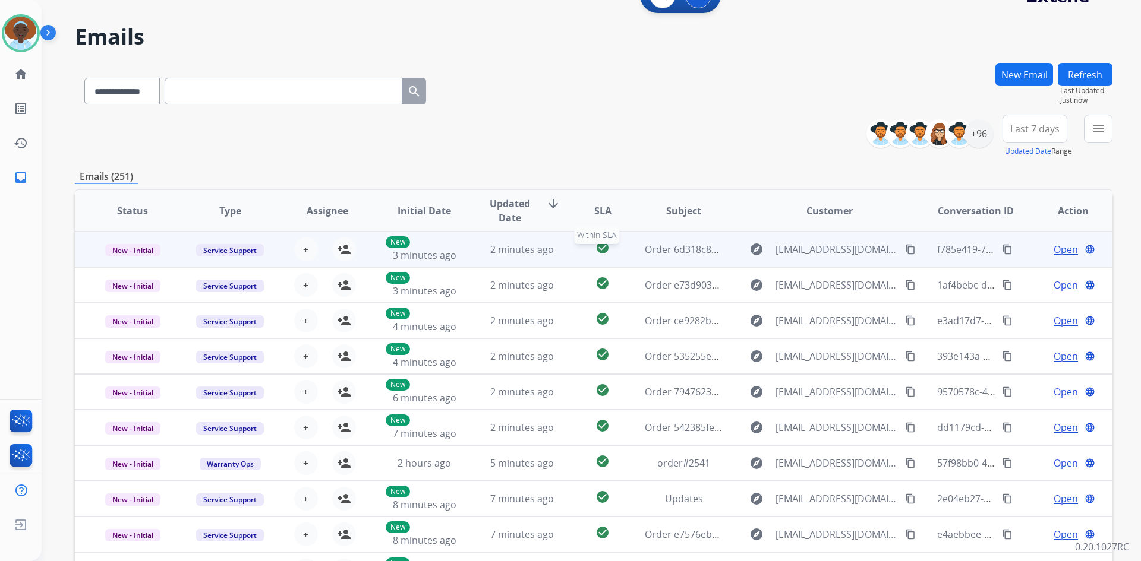
scroll to position [115, 0]
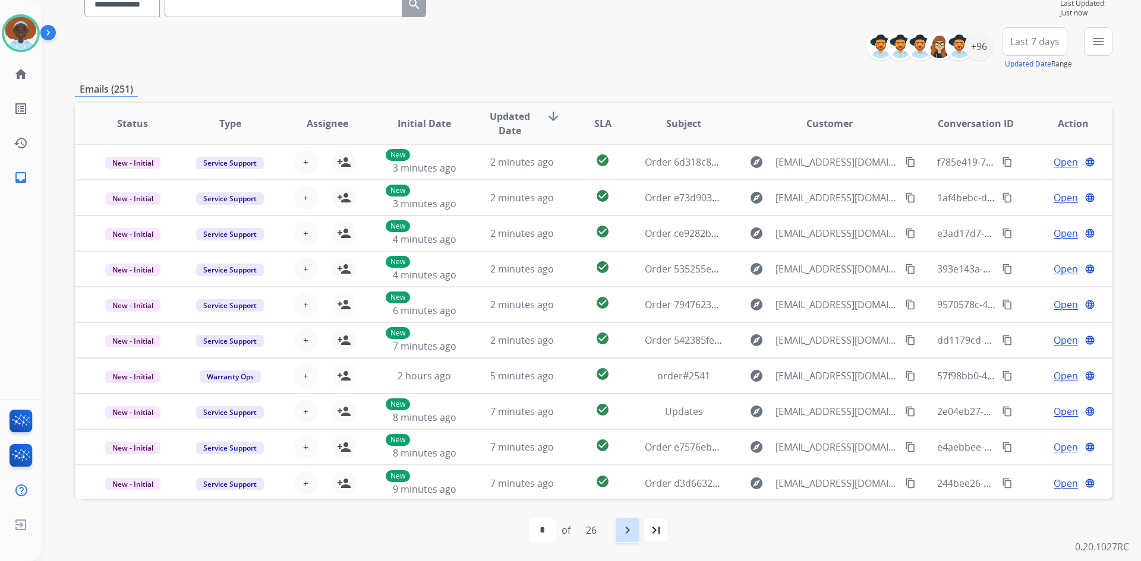
click at [626, 531] on mat-icon "navigate_next" at bounding box center [627, 530] width 14 height 14
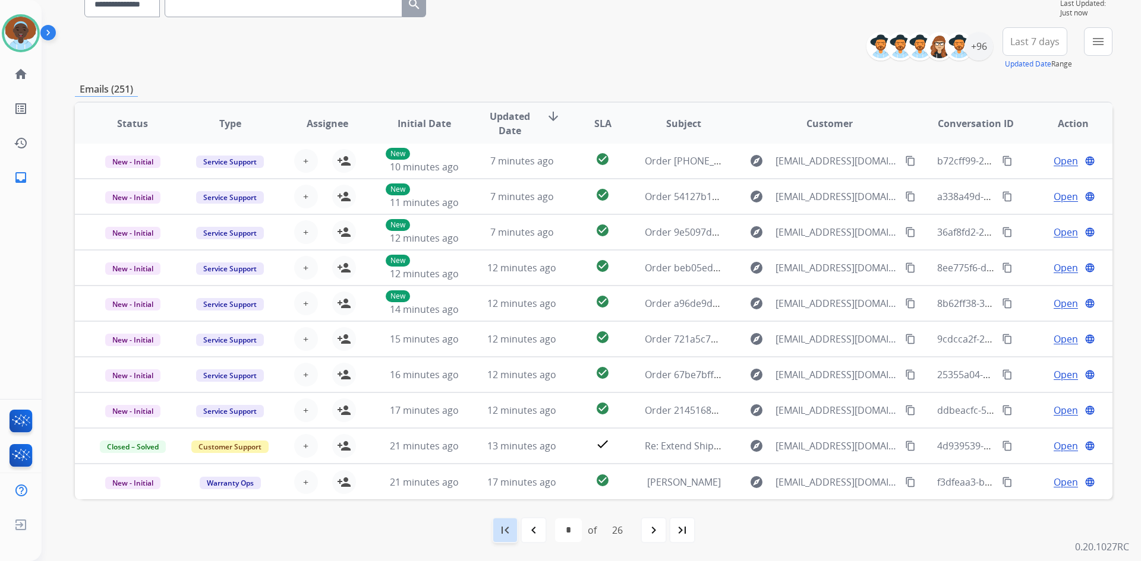
click at [507, 528] on mat-icon "first_page" at bounding box center [505, 530] width 14 height 14
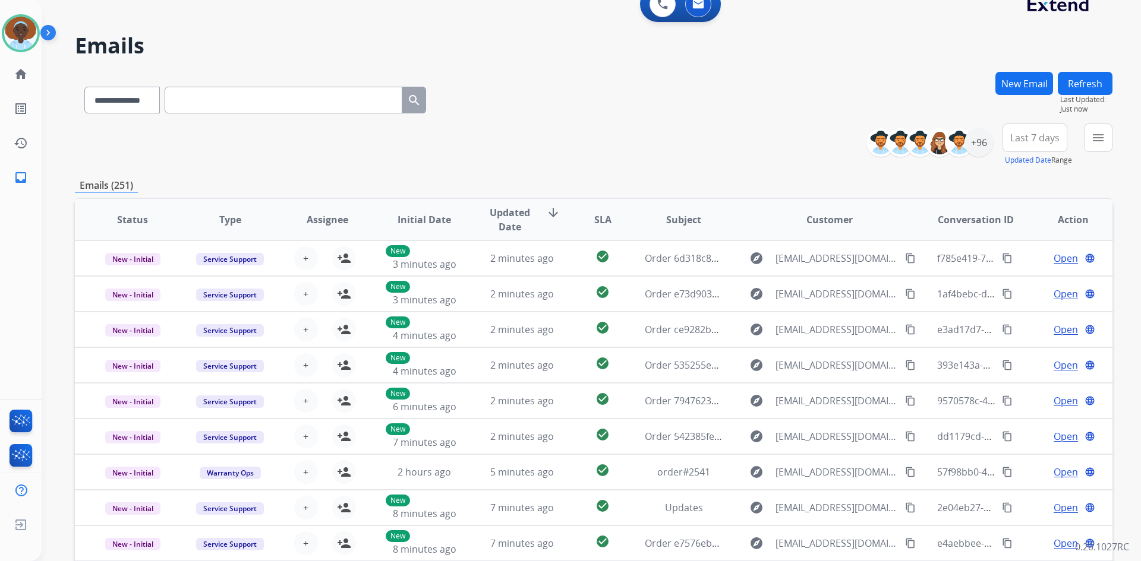
scroll to position [0, 0]
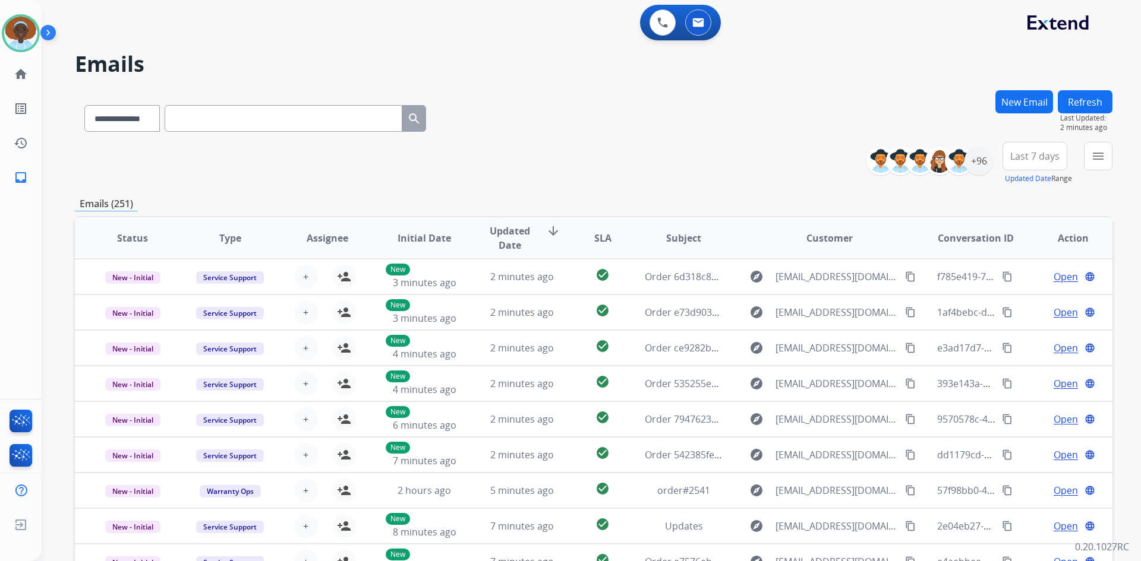
click at [1089, 99] on button "Refresh" at bounding box center [1085, 101] width 55 height 23
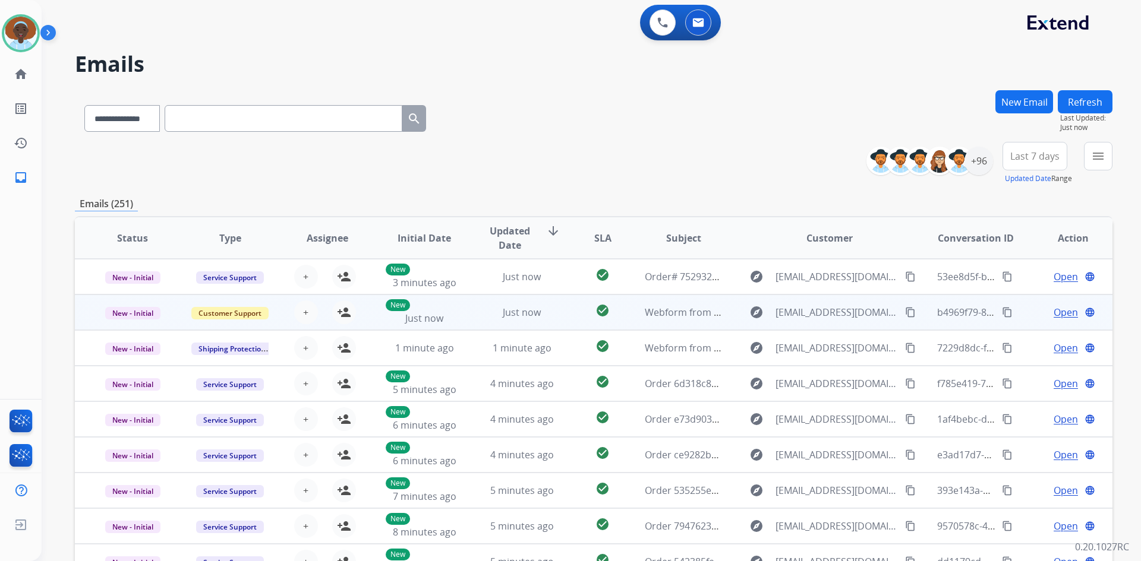
click at [1055, 313] on span "Open" at bounding box center [1065, 312] width 24 height 14
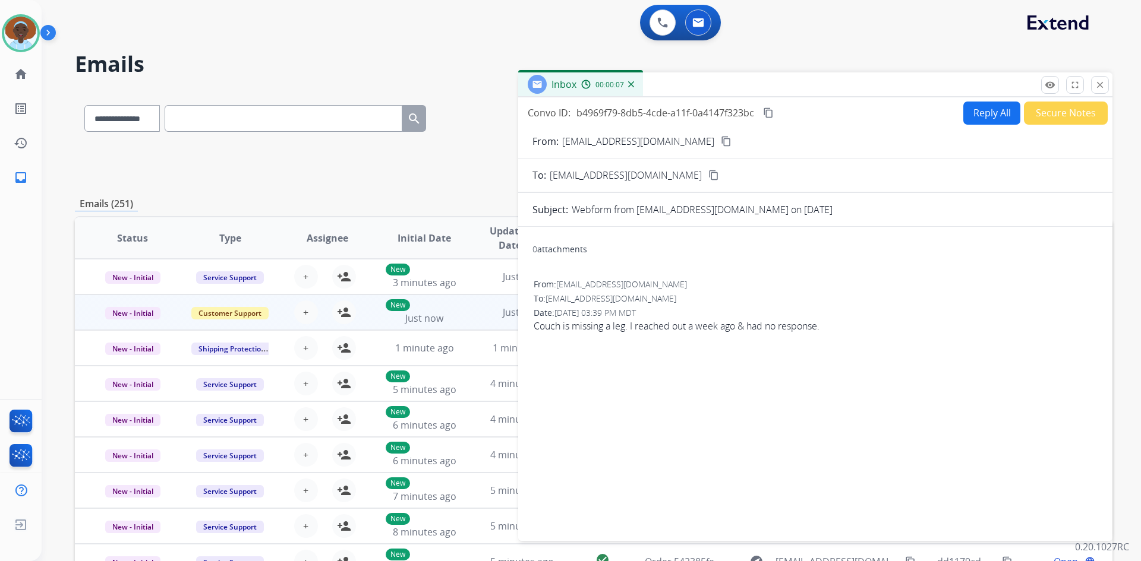
click at [721, 143] on mat-icon "content_copy" at bounding box center [726, 141] width 11 height 11
click at [1103, 83] on mat-icon "close" at bounding box center [1099, 85] width 11 height 11
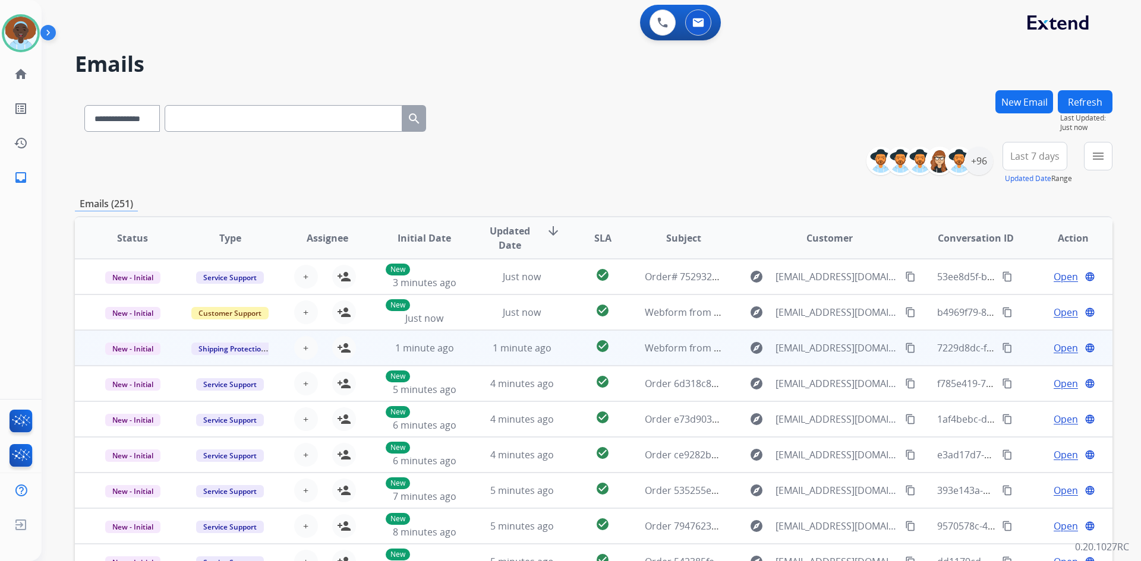
click at [1059, 346] on span "Open" at bounding box center [1065, 348] width 24 height 14
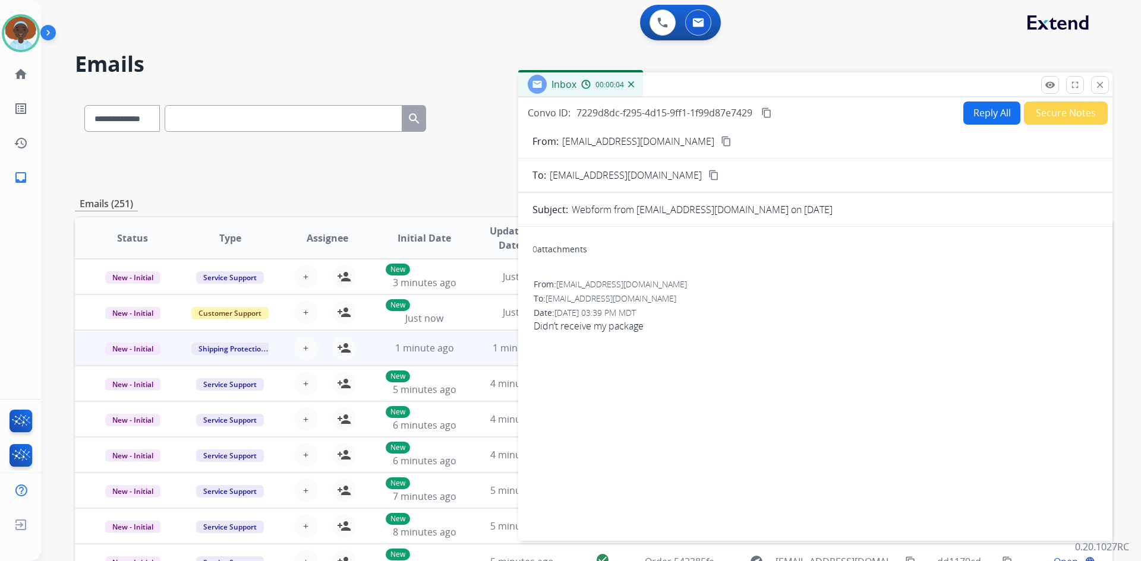
click at [721, 143] on mat-icon "content_copy" at bounding box center [726, 141] width 11 height 11
click at [1101, 86] on mat-icon "close" at bounding box center [1099, 85] width 11 height 11
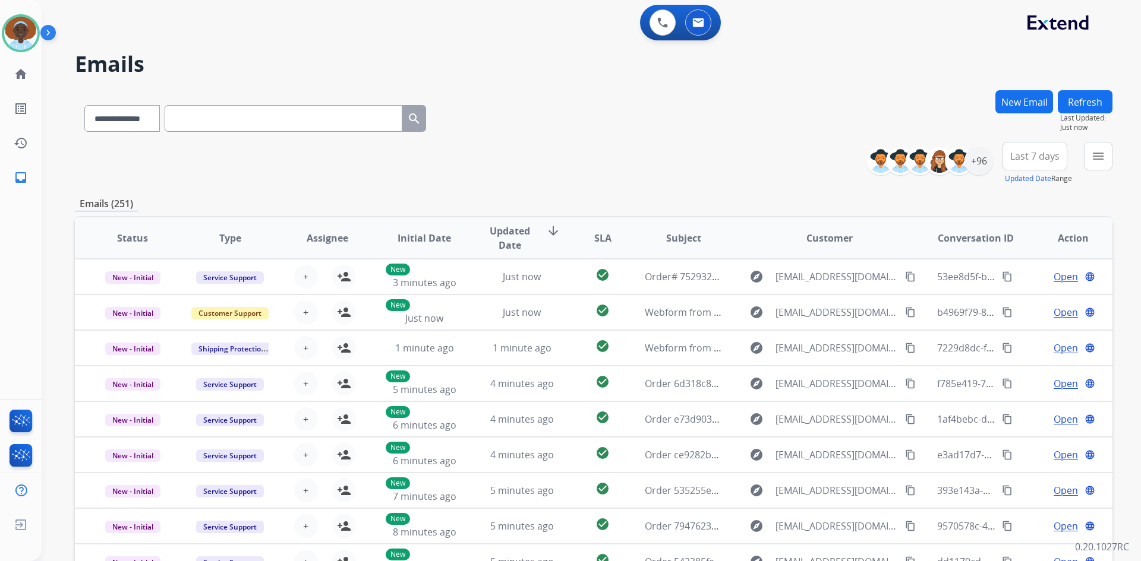
click at [1022, 164] on button "Last 7 days" at bounding box center [1034, 156] width 65 height 29
click at [1022, 295] on div "Last 90 days" at bounding box center [1030, 301] width 65 height 18
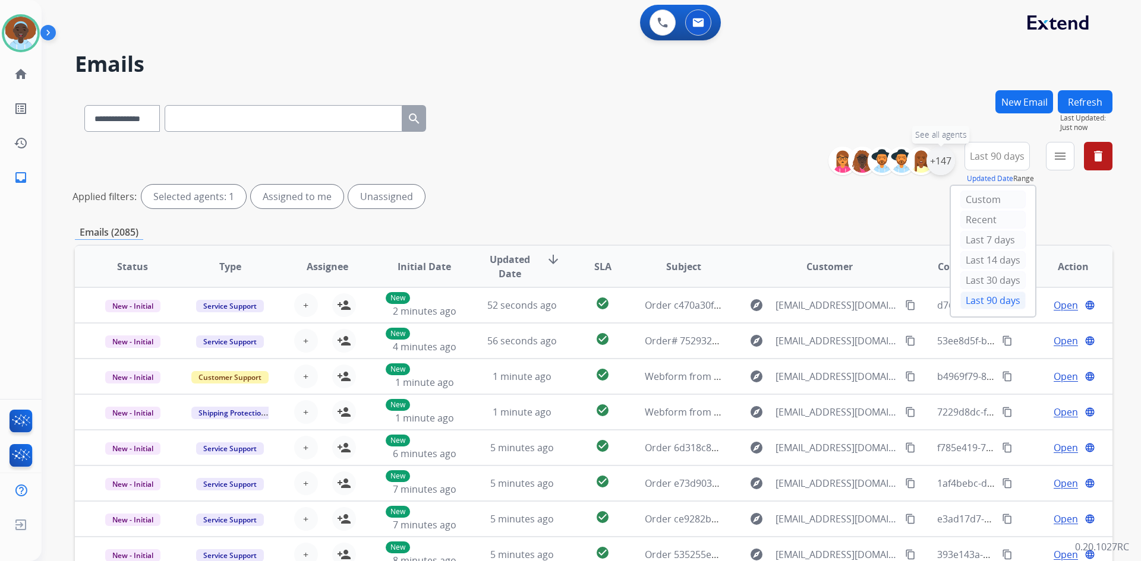
click at [935, 169] on div "+147" at bounding box center [940, 161] width 29 height 29
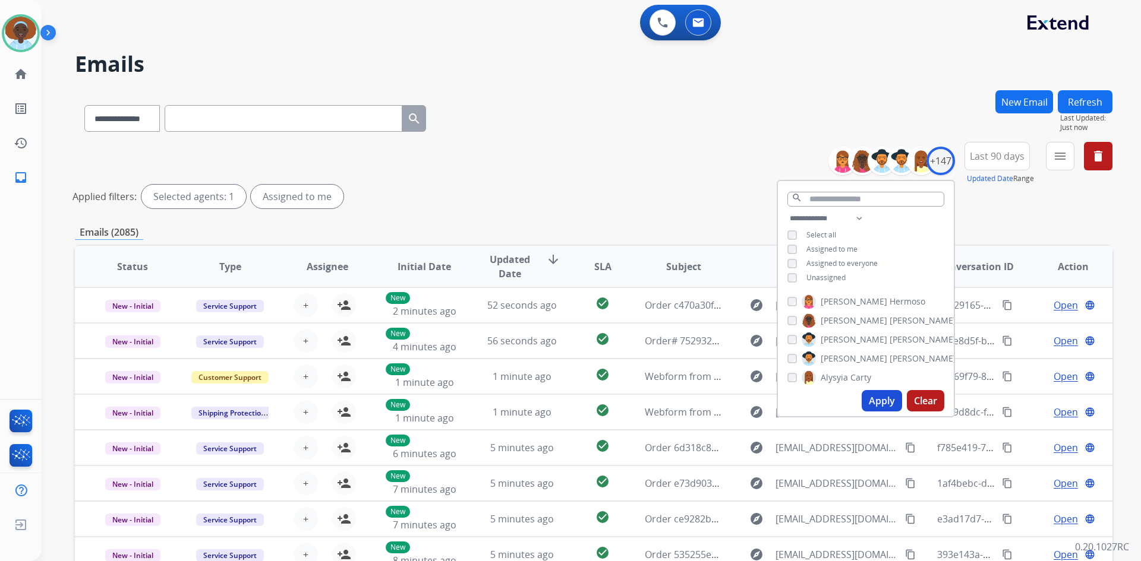
click at [878, 402] on button "Apply" at bounding box center [881, 400] width 40 height 21
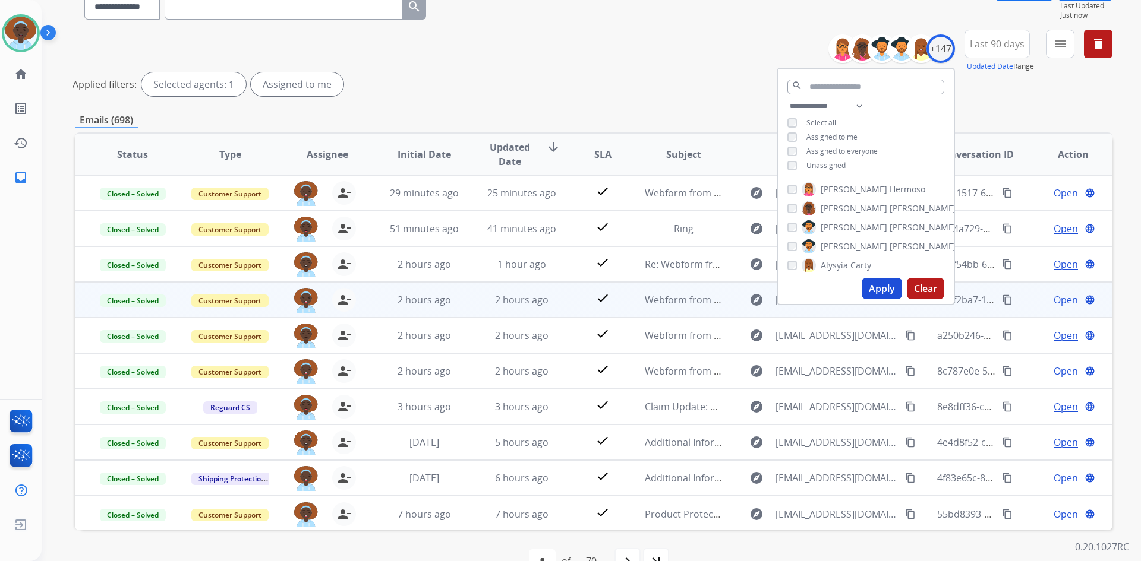
scroll to position [143, 0]
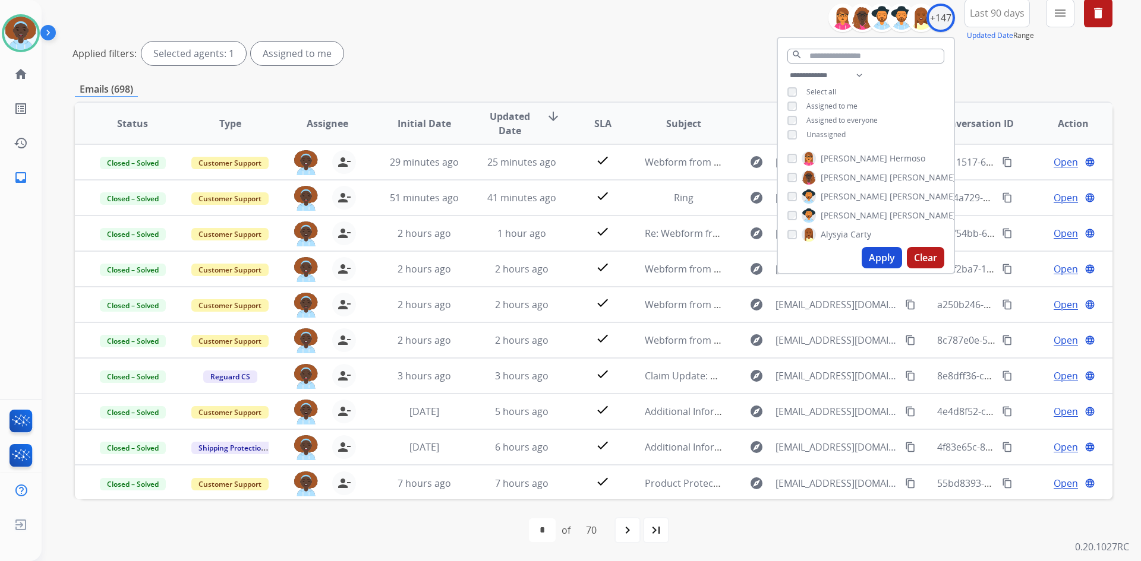
click at [662, 62] on div "Applied filters: Selected agents: 1 Assigned to me" at bounding box center [590, 54] width 1037 height 24
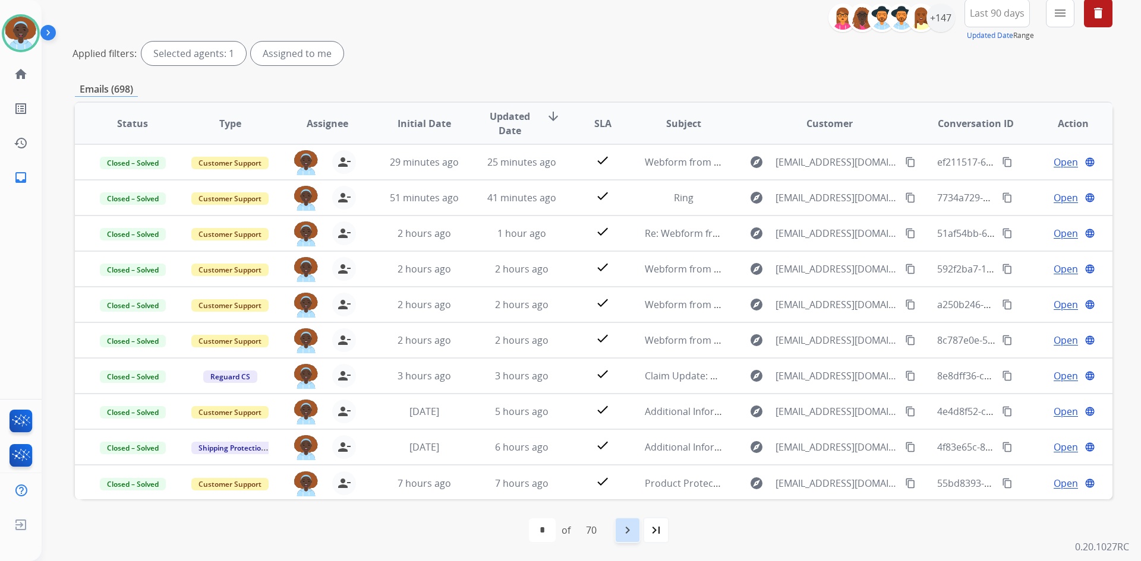
click at [627, 528] on mat-icon "navigate_next" at bounding box center [627, 530] width 14 height 14
select select "*"
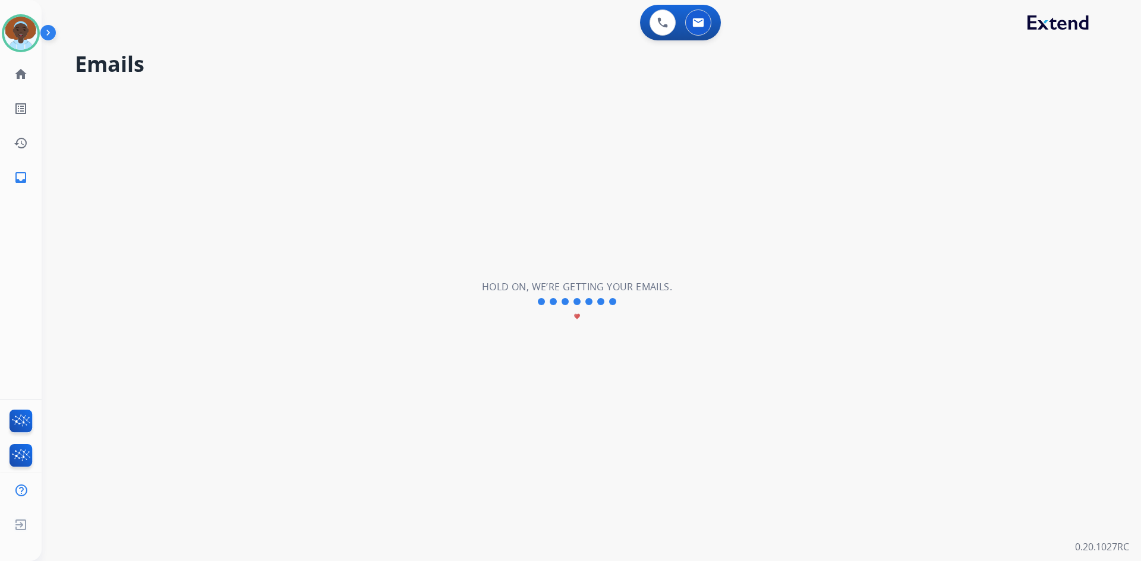
scroll to position [0, 0]
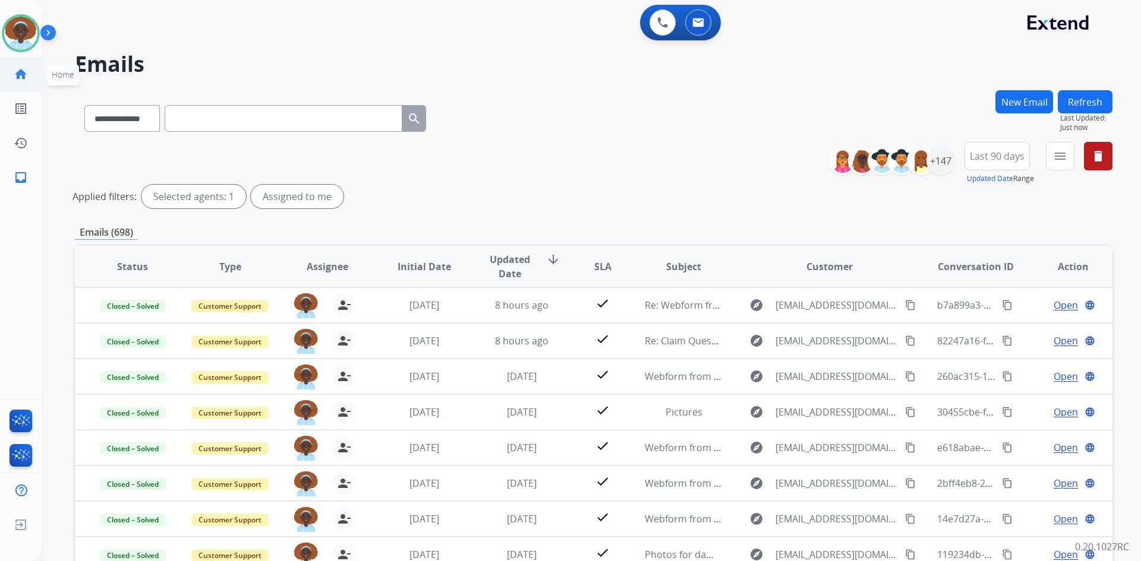
click at [19, 74] on mat-icon "home" at bounding box center [21, 74] width 14 height 14
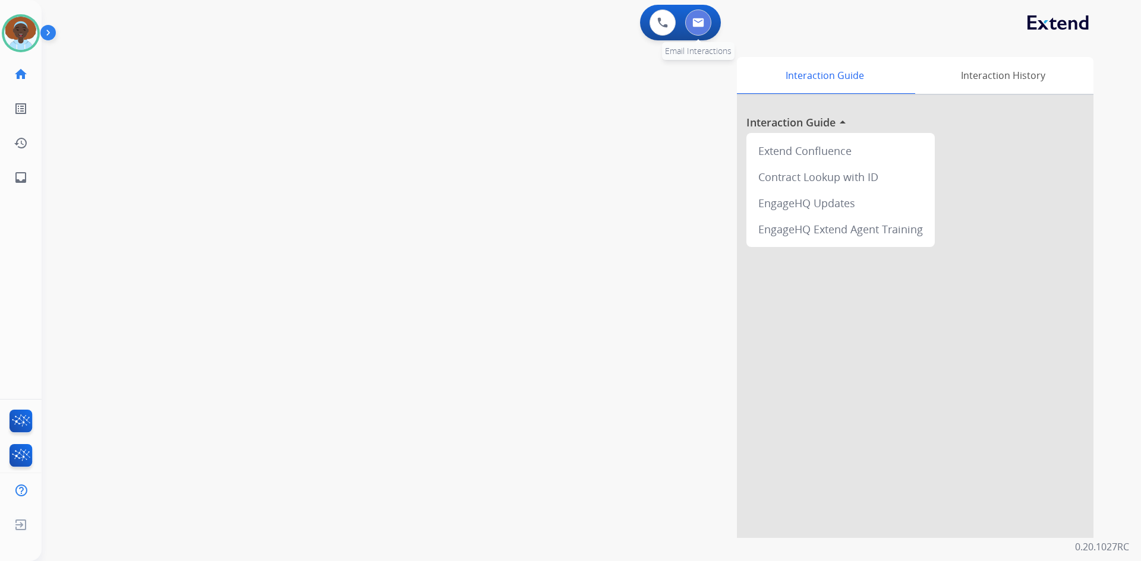
click at [704, 20] on button at bounding box center [698, 23] width 26 height 26
select select "**********"
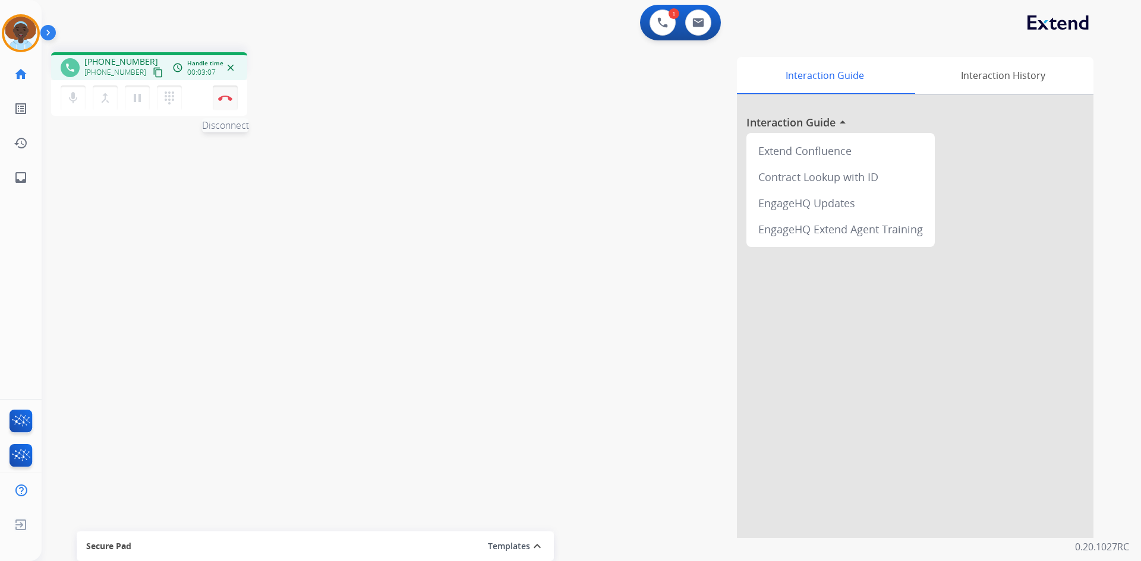
click at [223, 99] on img at bounding box center [225, 98] width 14 height 6
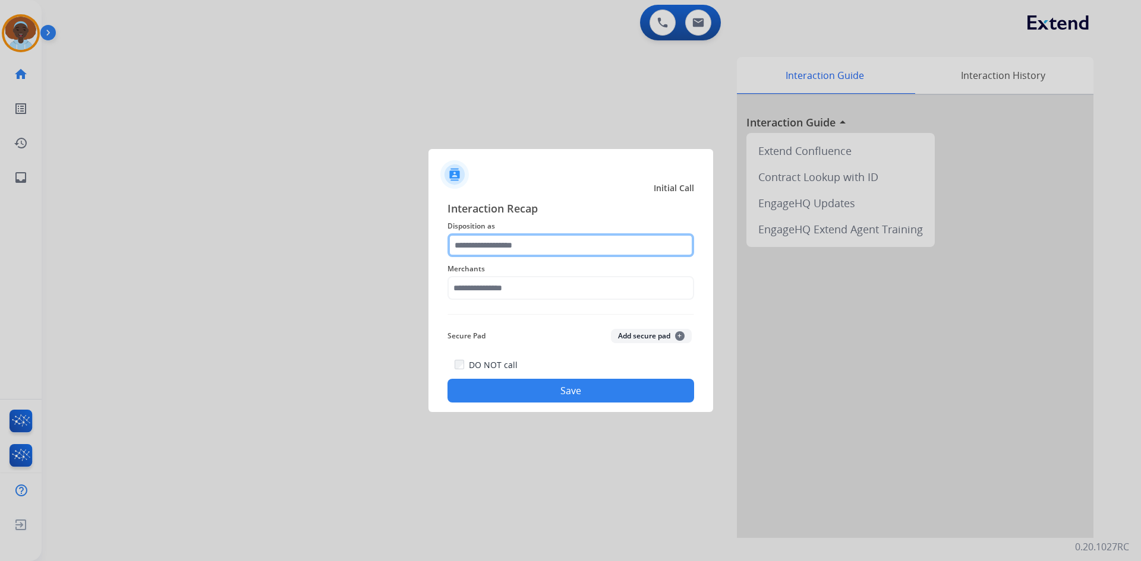
click at [509, 242] on input "text" at bounding box center [570, 245] width 247 height 24
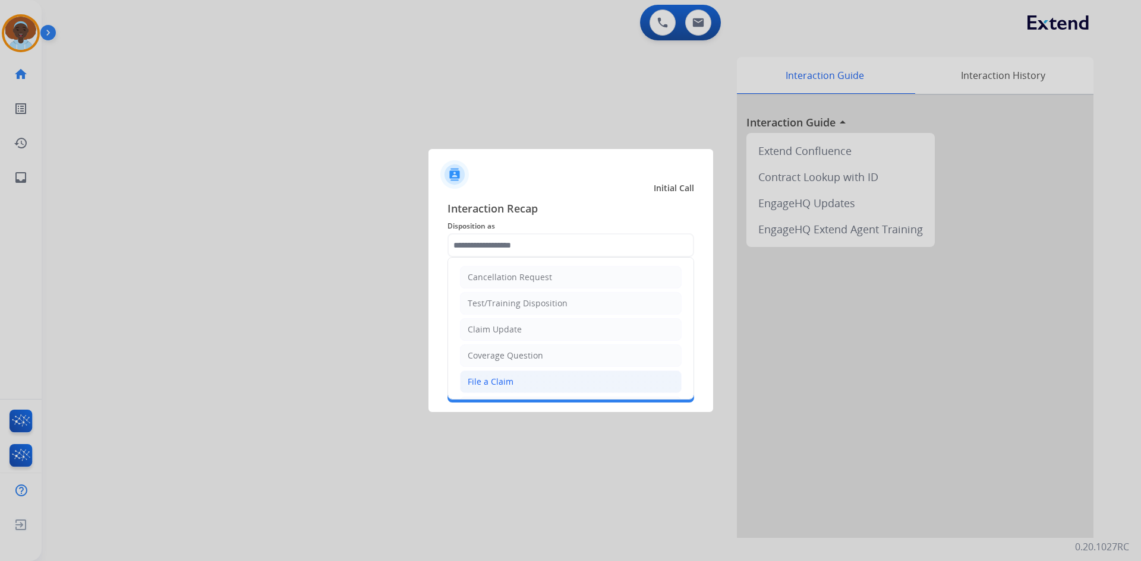
click at [513, 389] on li "File a Claim" at bounding box center [571, 382] width 222 height 23
type input "**********"
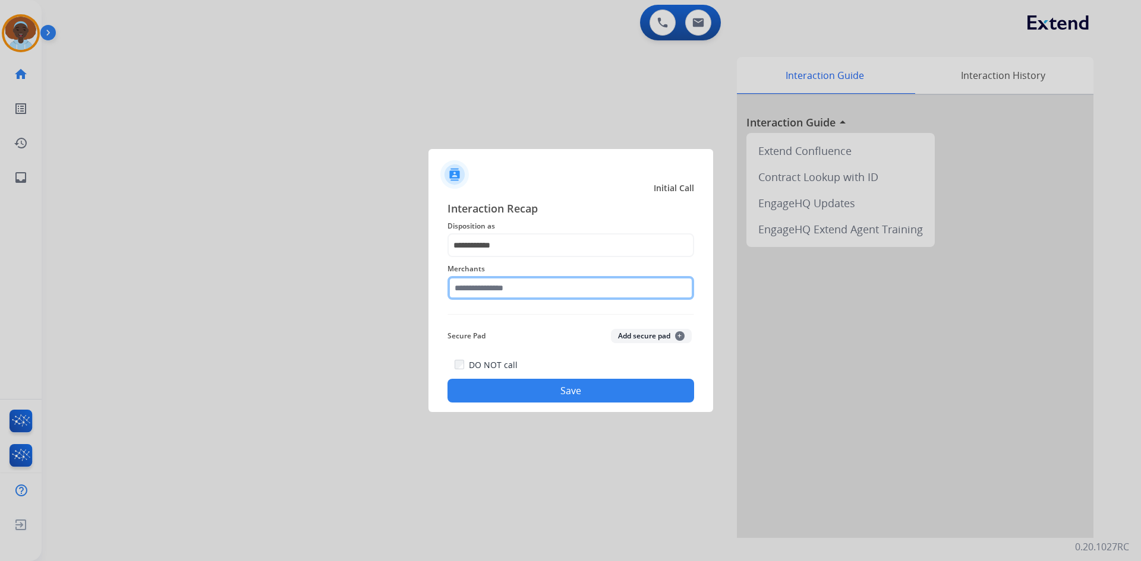
click at [526, 286] on input "text" at bounding box center [570, 288] width 247 height 24
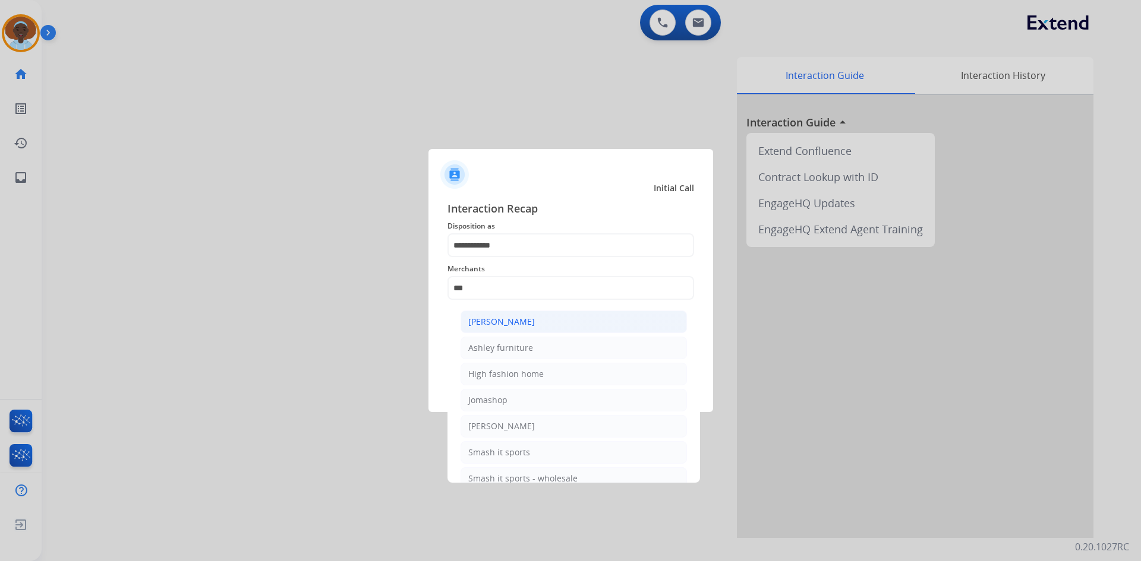
click at [528, 320] on div "[PERSON_NAME]" at bounding box center [501, 322] width 67 height 12
type input "**********"
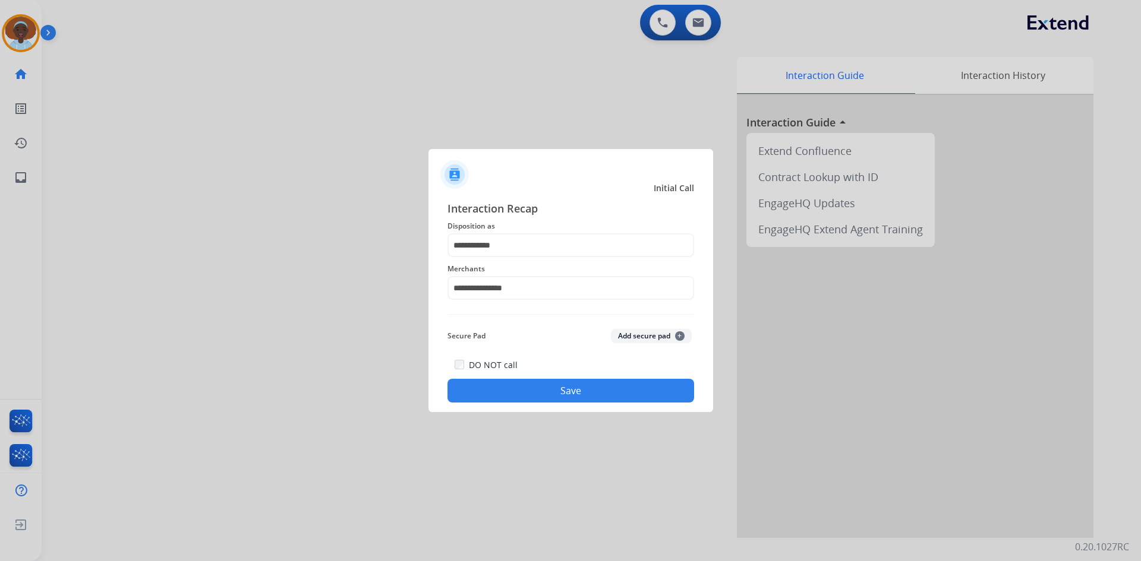
click at [574, 391] on button "Save" at bounding box center [570, 391] width 247 height 24
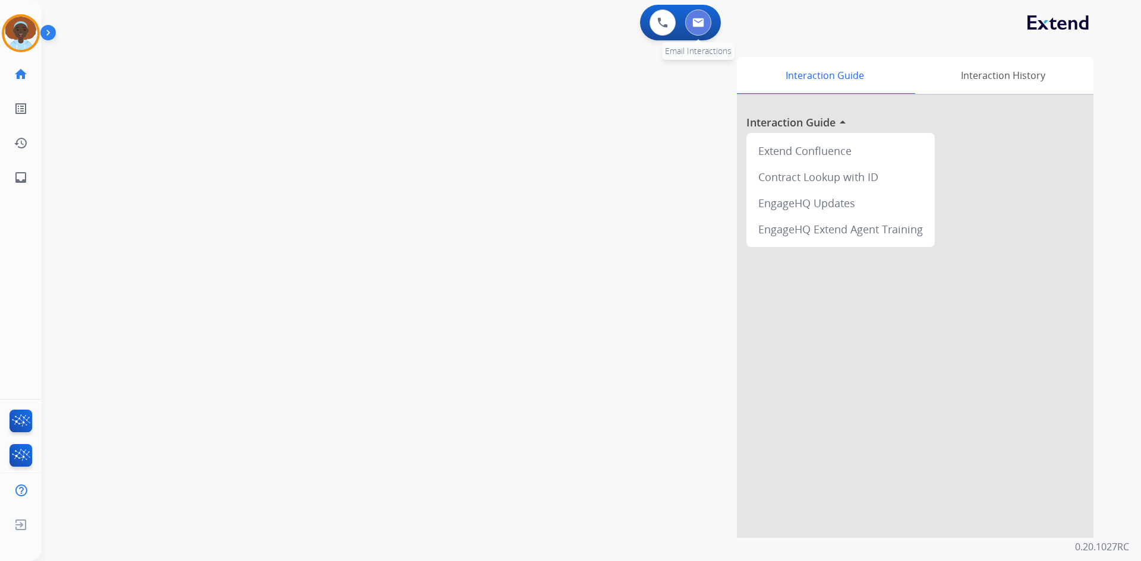
click at [701, 22] on img at bounding box center [698, 23] width 12 height 10
select select "**********"
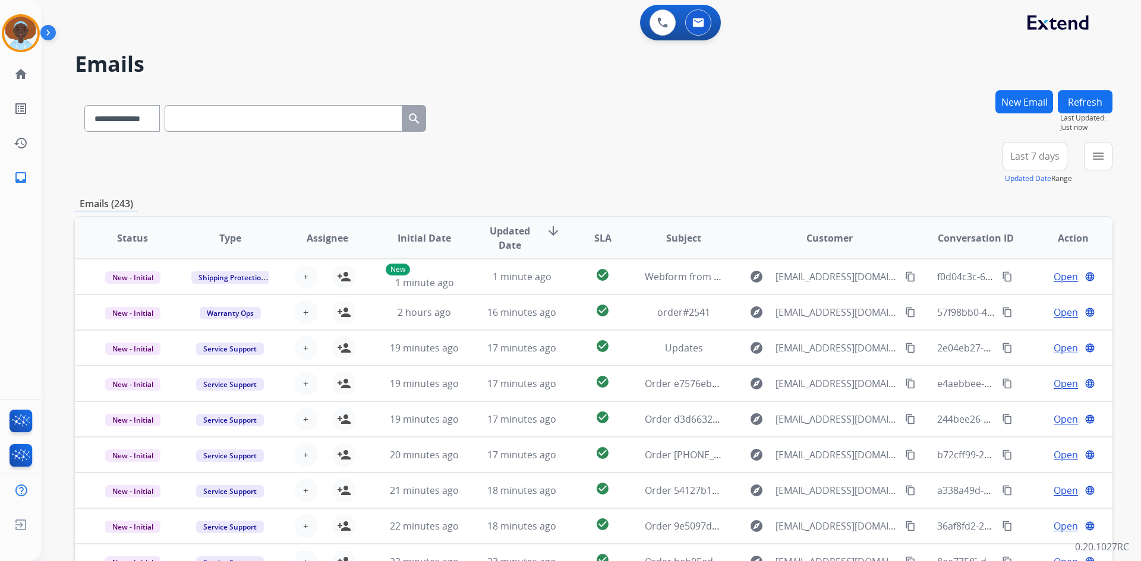
scroll to position [59, 0]
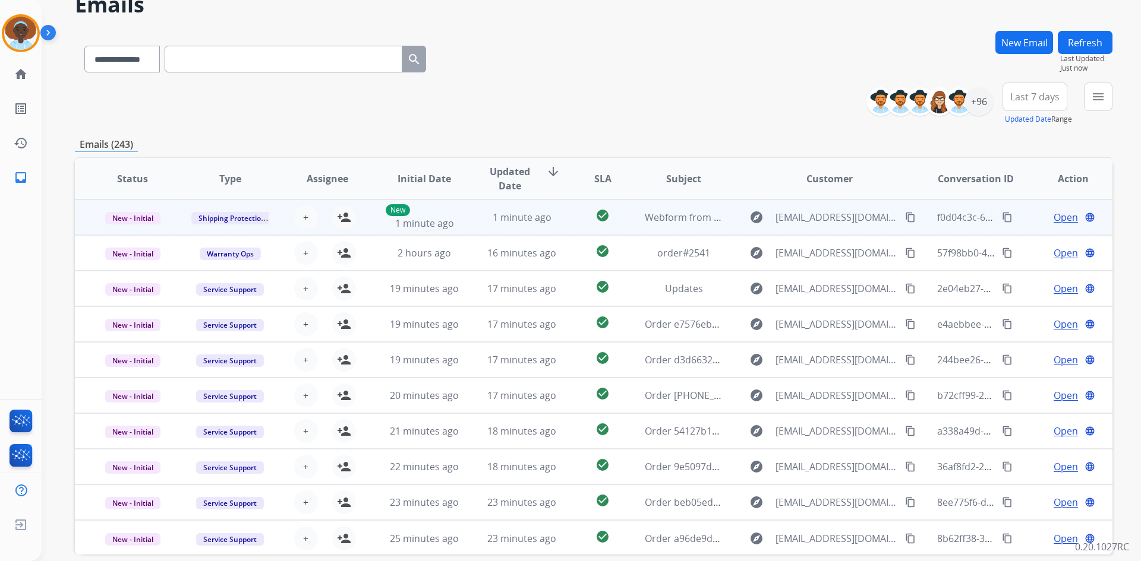
click at [1056, 218] on span "Open" at bounding box center [1065, 217] width 24 height 14
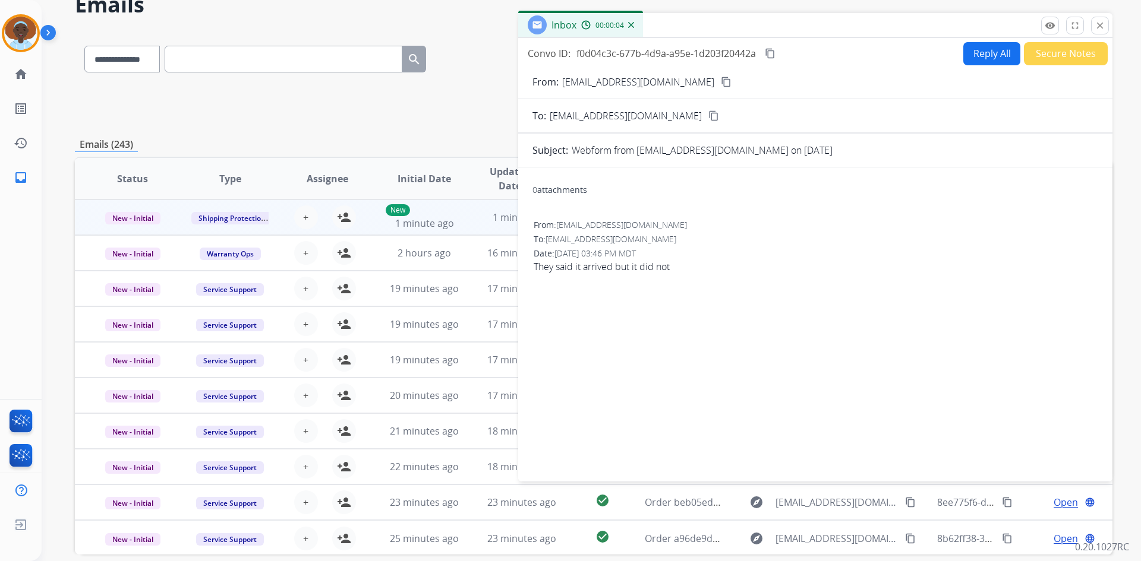
drag, startPoint x: 680, startPoint y: 81, endPoint x: 677, endPoint y: 147, distance: 65.4
click at [721, 81] on mat-icon "content_copy" at bounding box center [726, 82] width 11 height 11
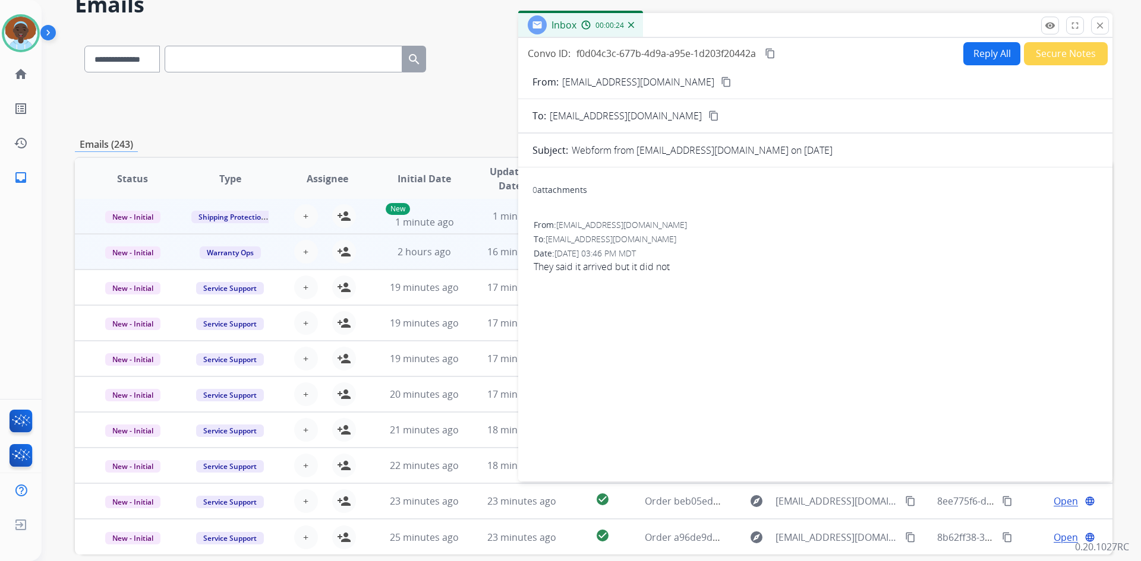
scroll to position [0, 0]
click at [982, 56] on button "Reply All" at bounding box center [991, 53] width 57 height 23
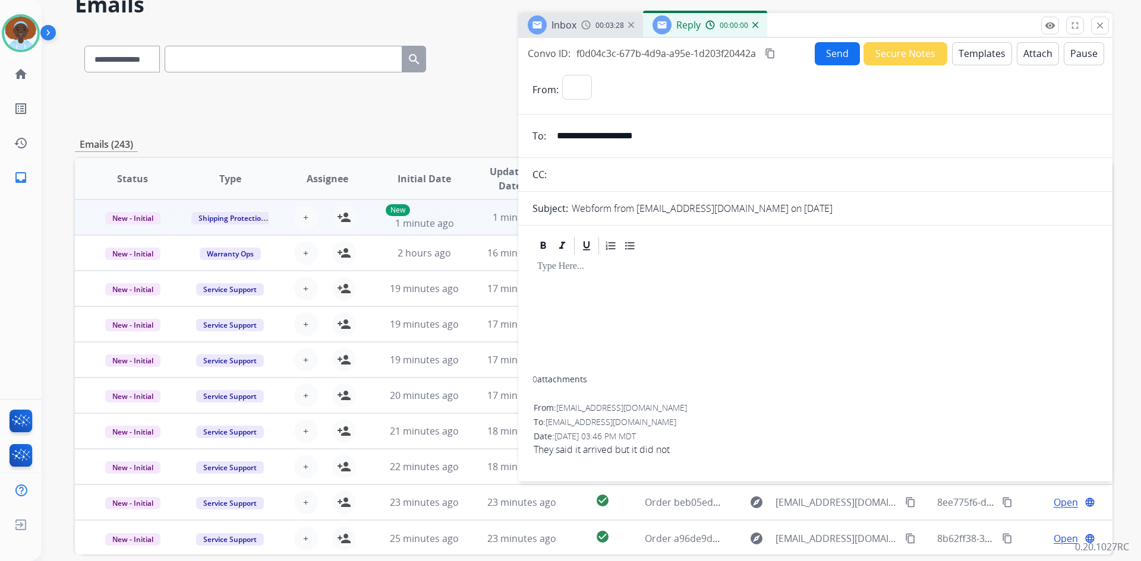
select select "**********"
click at [965, 53] on button "Templates" at bounding box center [982, 53] width 60 height 23
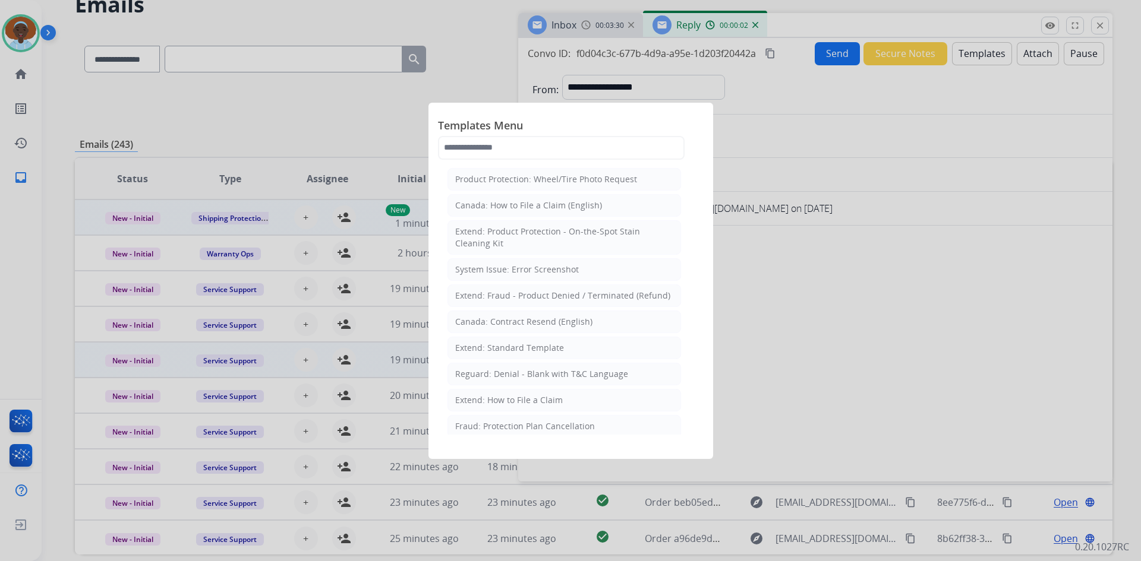
click at [511, 346] on div "Extend: Standard Template" at bounding box center [509, 348] width 109 height 12
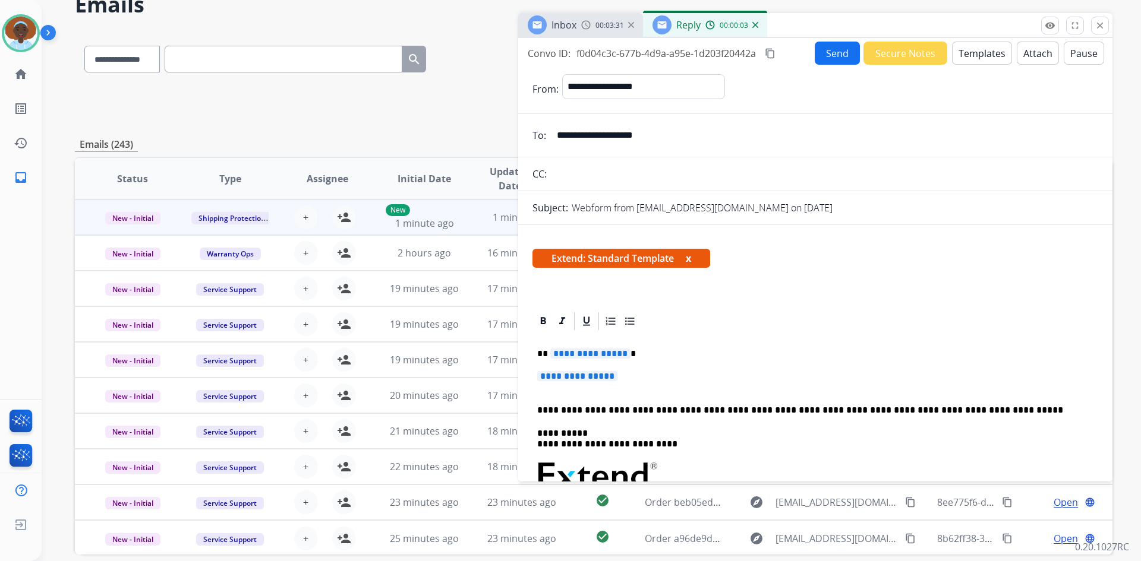
click at [595, 355] on span "**********" at bounding box center [590, 354] width 80 height 10
click at [588, 372] on span "**********" at bounding box center [577, 376] width 80 height 10
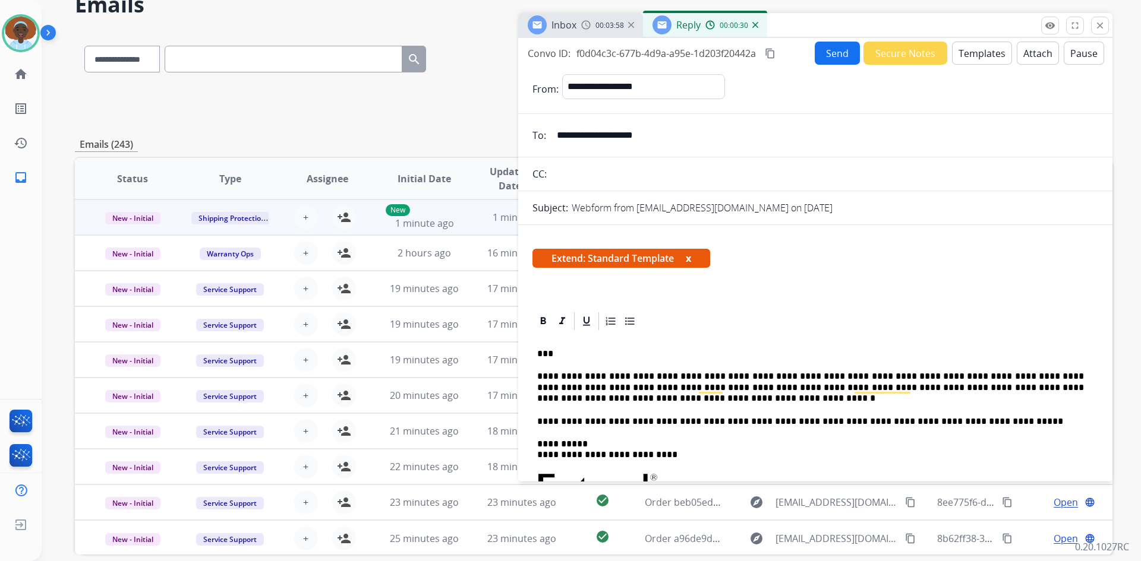
click at [823, 52] on button "Send" at bounding box center [837, 53] width 45 height 23
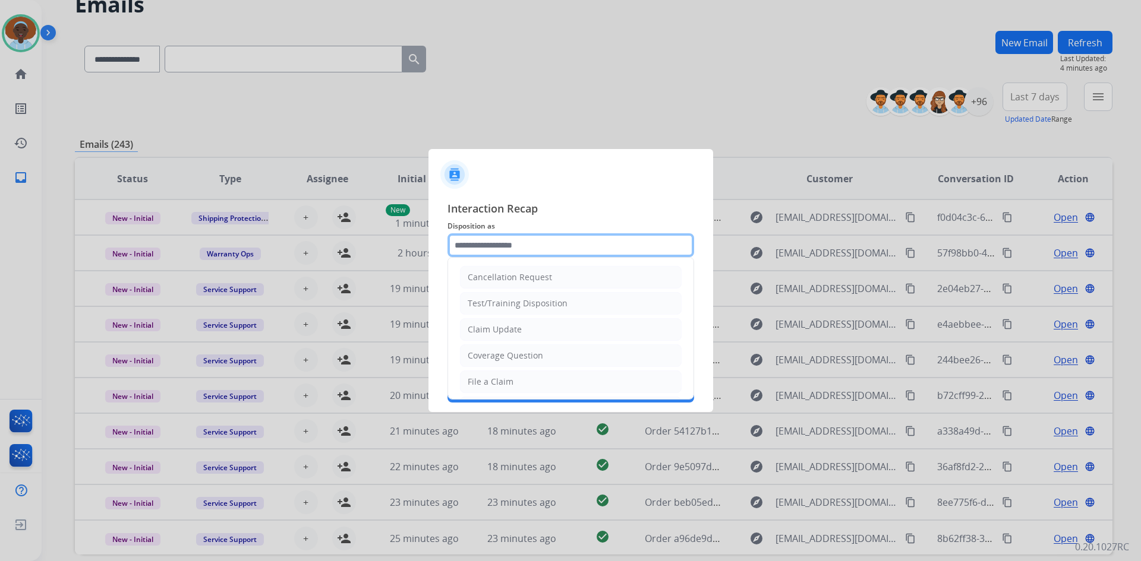
click at [501, 239] on input "text" at bounding box center [570, 245] width 247 height 24
click at [516, 327] on div "Claim Update" at bounding box center [495, 330] width 54 height 12
type input "**********"
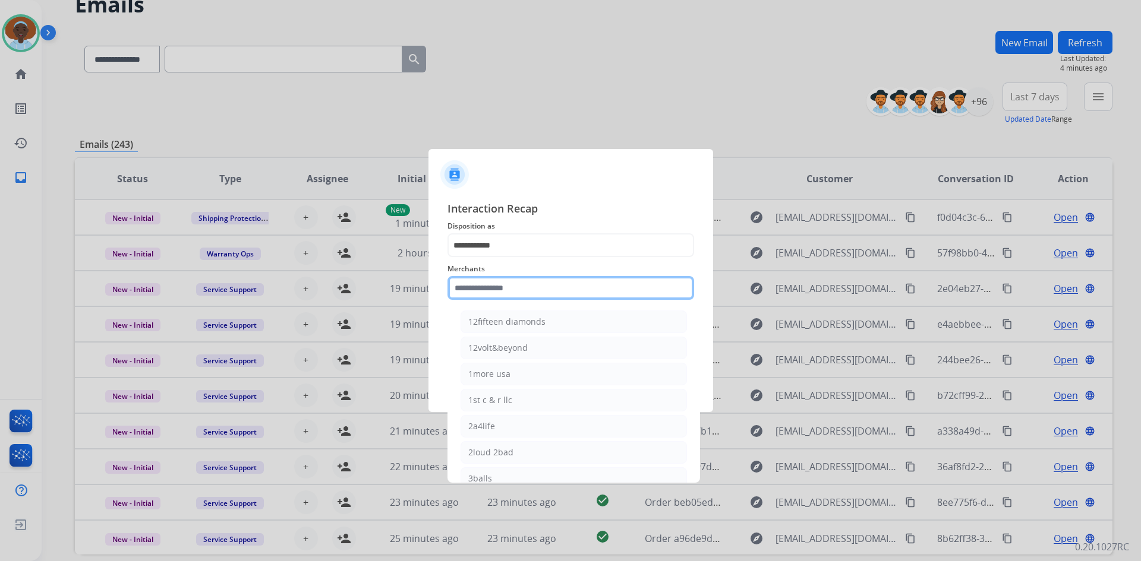
click at [483, 288] on input "text" at bounding box center [570, 288] width 247 height 24
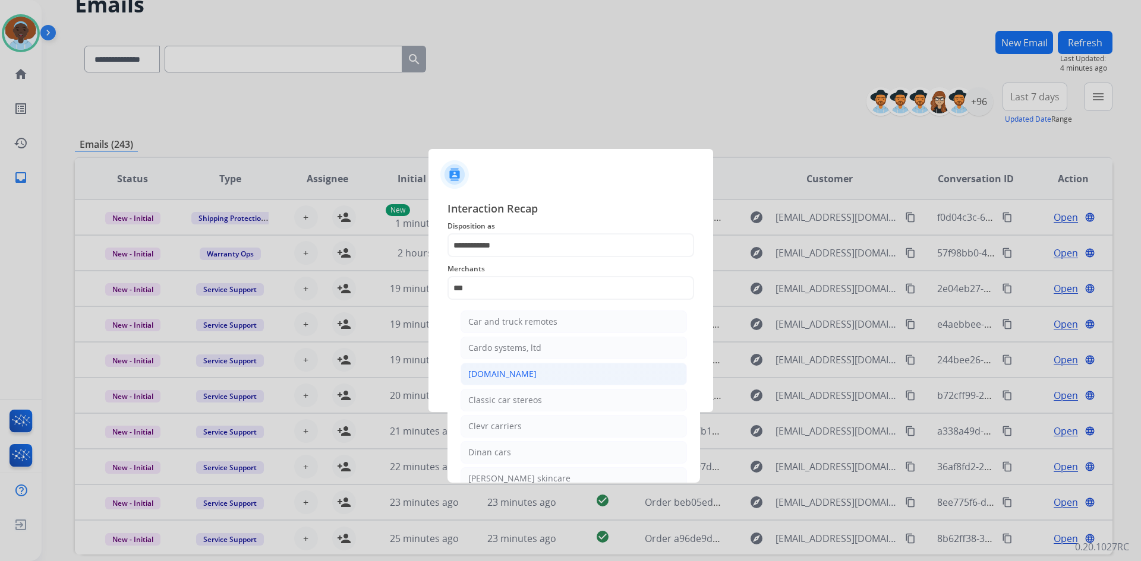
click at [518, 377] on div "[DOMAIN_NAME]" at bounding box center [502, 374] width 68 height 12
type input "**********"
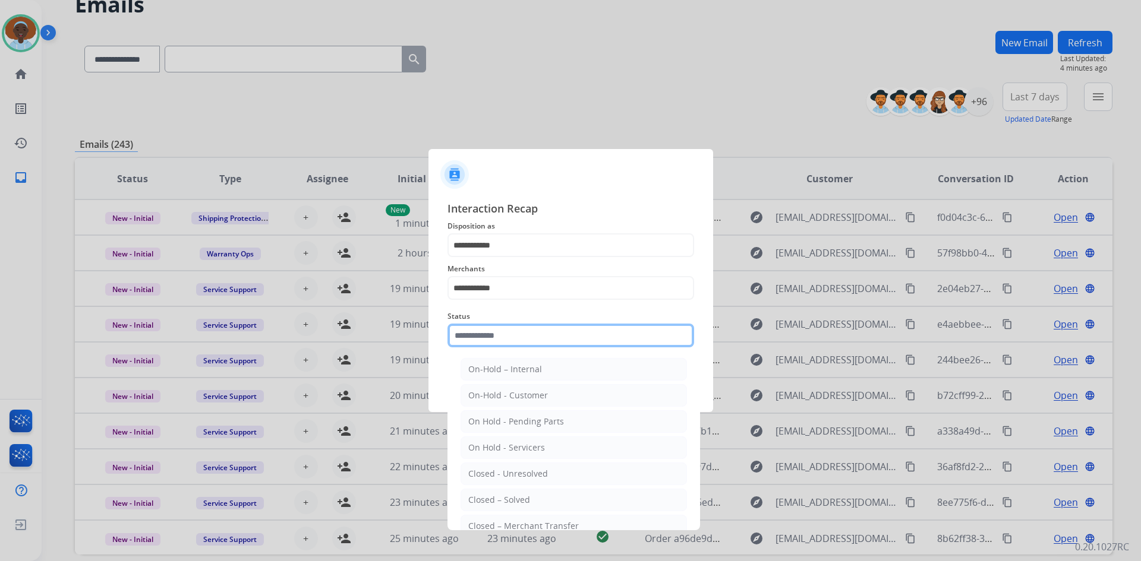
click at [513, 337] on input "text" at bounding box center [570, 336] width 247 height 24
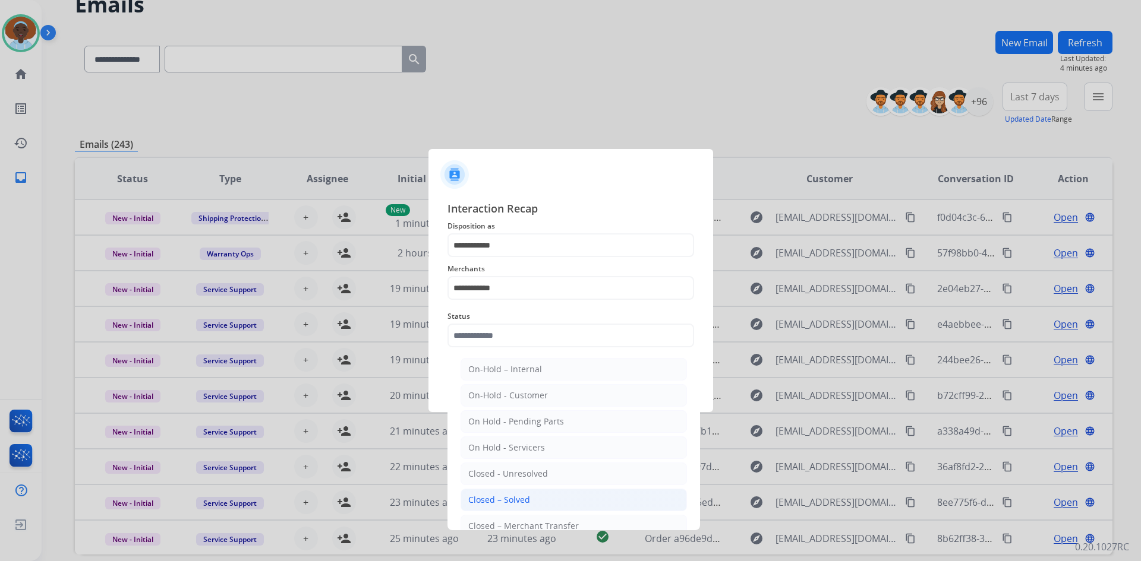
click at [504, 497] on div "Closed – Solved" at bounding box center [499, 500] width 62 height 12
type input "**********"
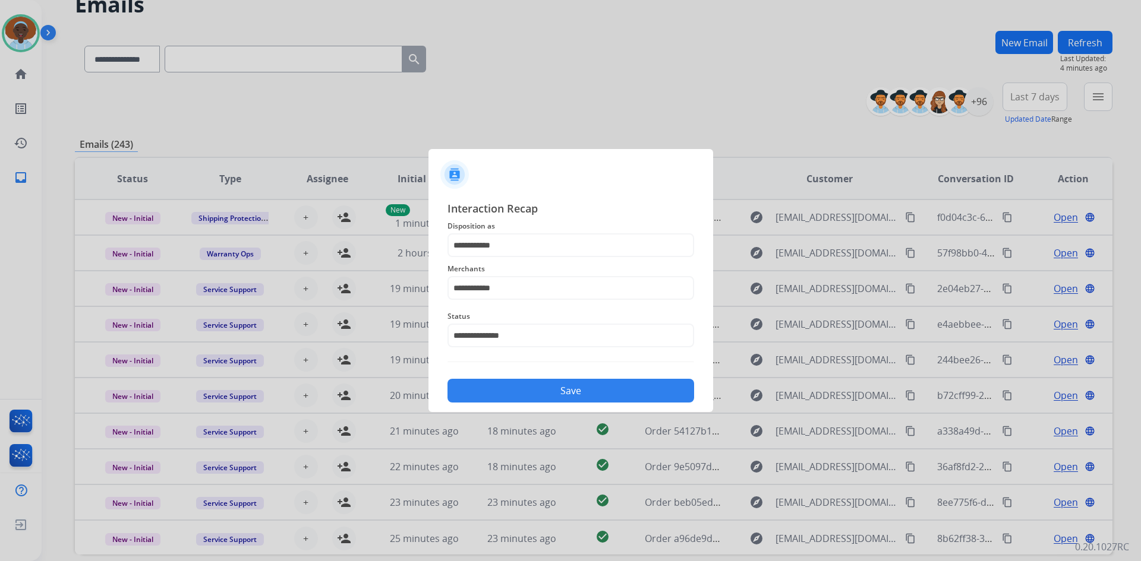
click at [550, 394] on button "Save" at bounding box center [570, 391] width 247 height 24
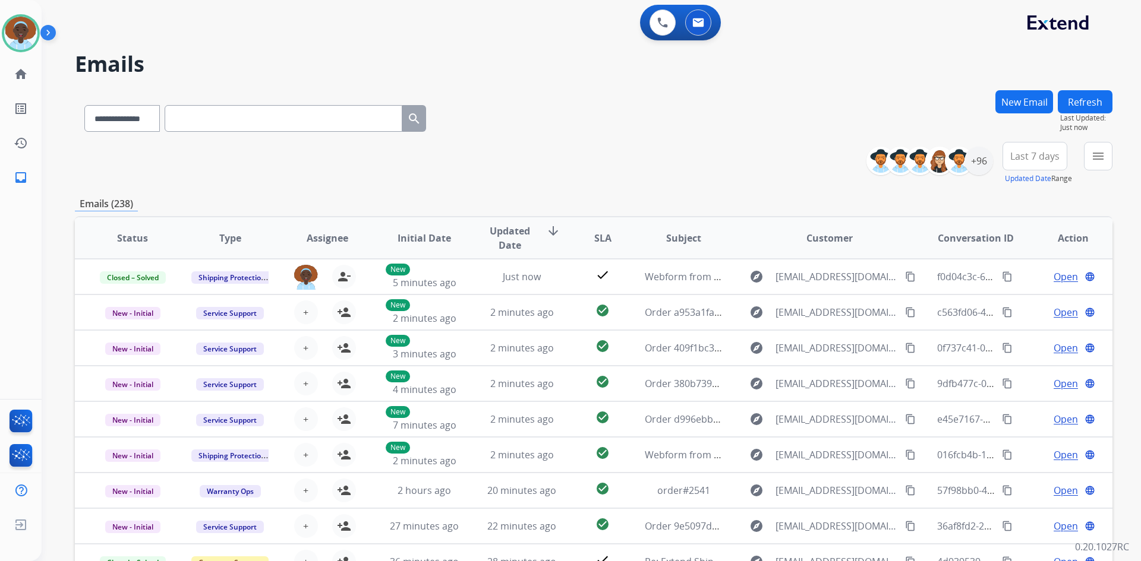
click at [1084, 102] on button "Refresh" at bounding box center [1085, 101] width 55 height 23
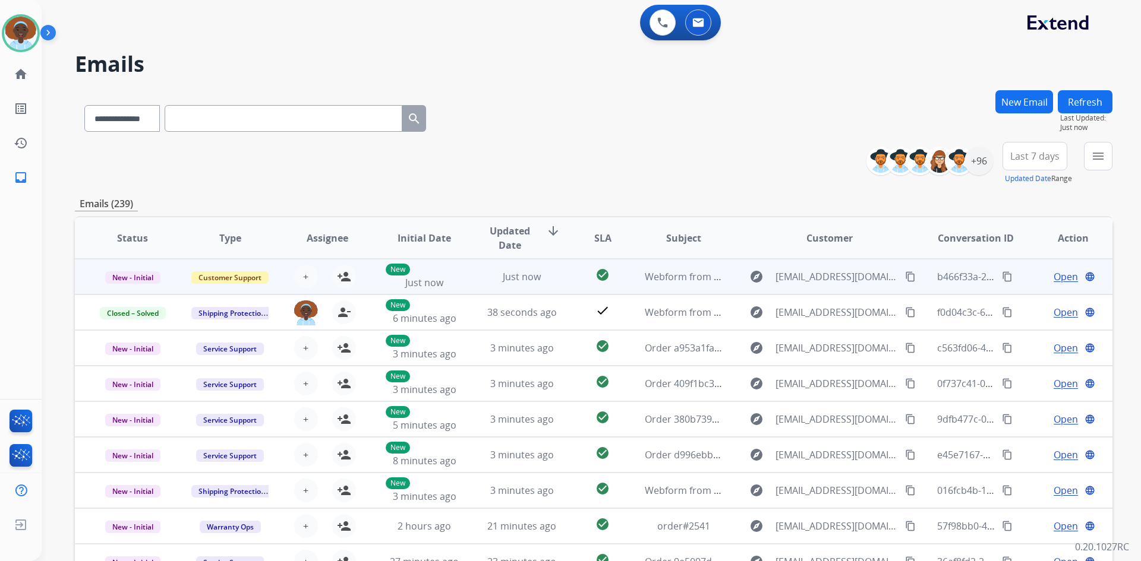
click at [1057, 274] on span "Open" at bounding box center [1065, 277] width 24 height 14
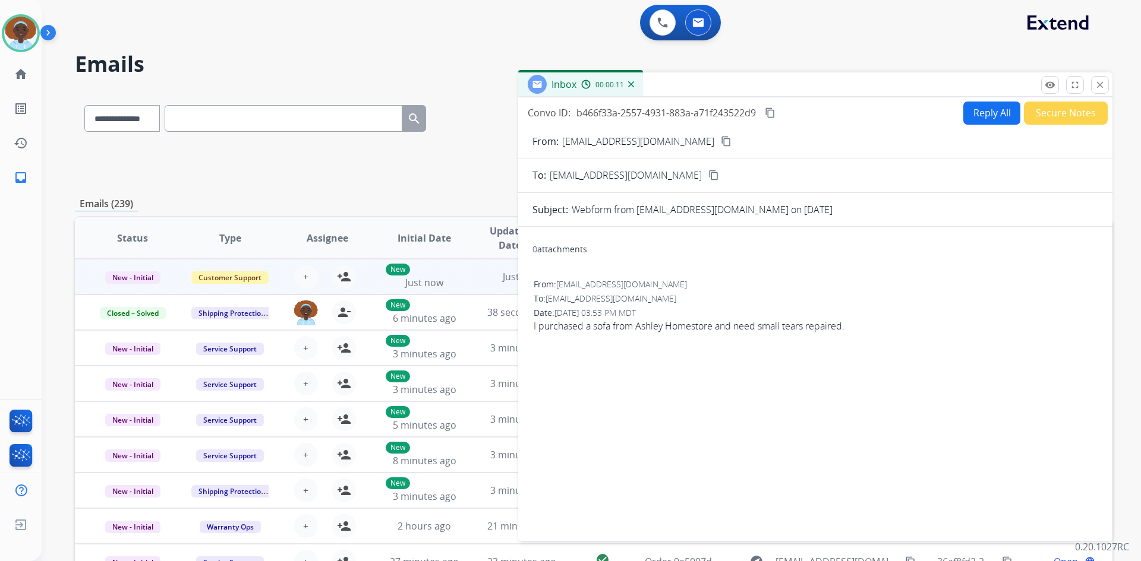
click at [721, 141] on mat-icon "content_copy" at bounding box center [726, 141] width 11 height 11
click at [967, 118] on button "Reply All" at bounding box center [991, 113] width 57 height 23
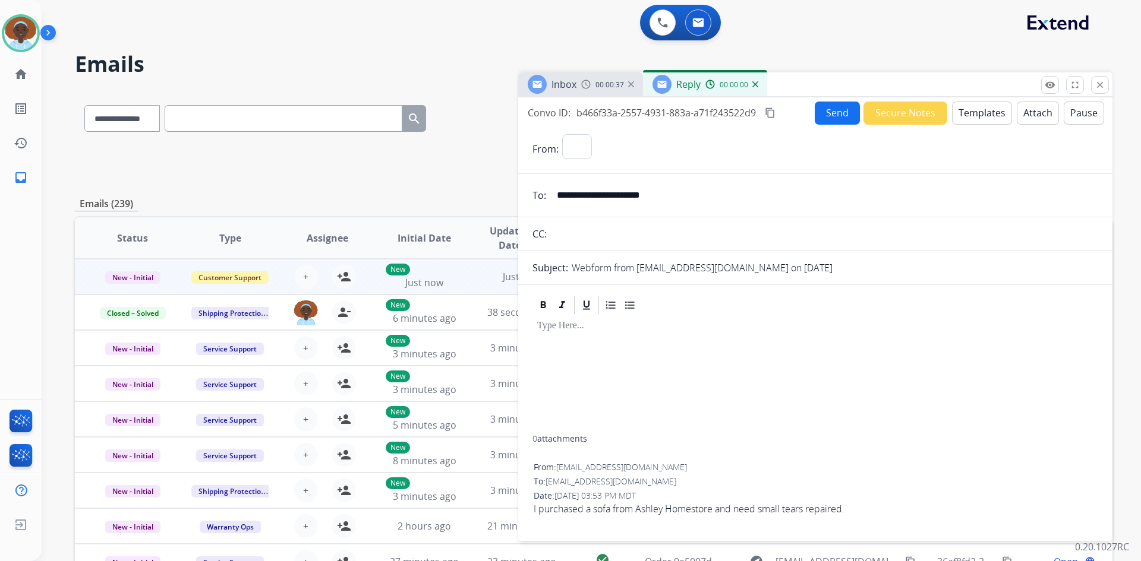
select select "**********"
click at [977, 114] on button "Templates" at bounding box center [982, 113] width 60 height 23
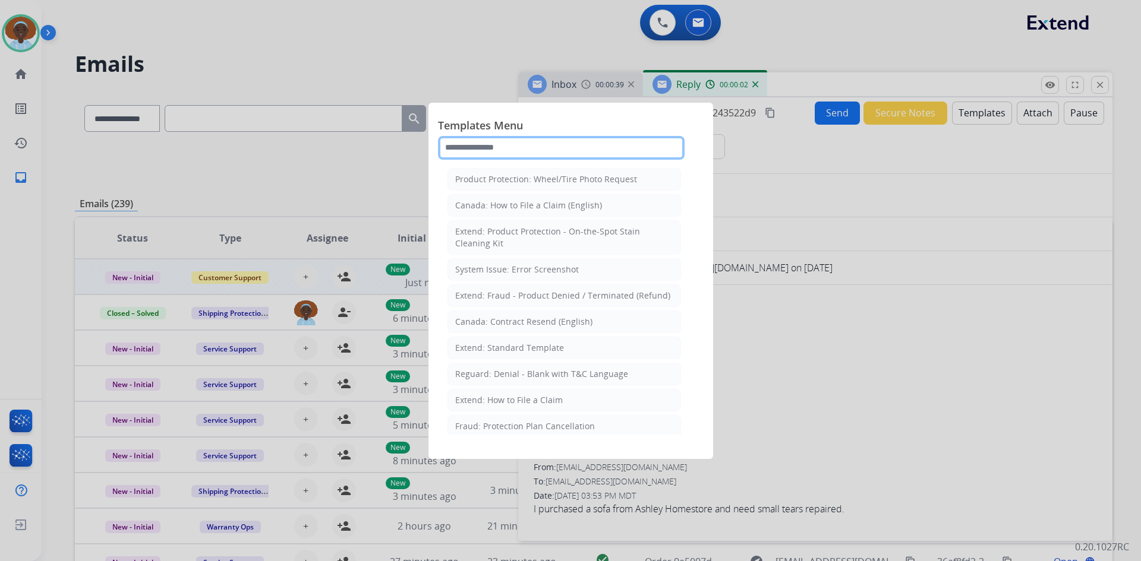
click at [544, 148] on input "text" at bounding box center [561, 148] width 247 height 24
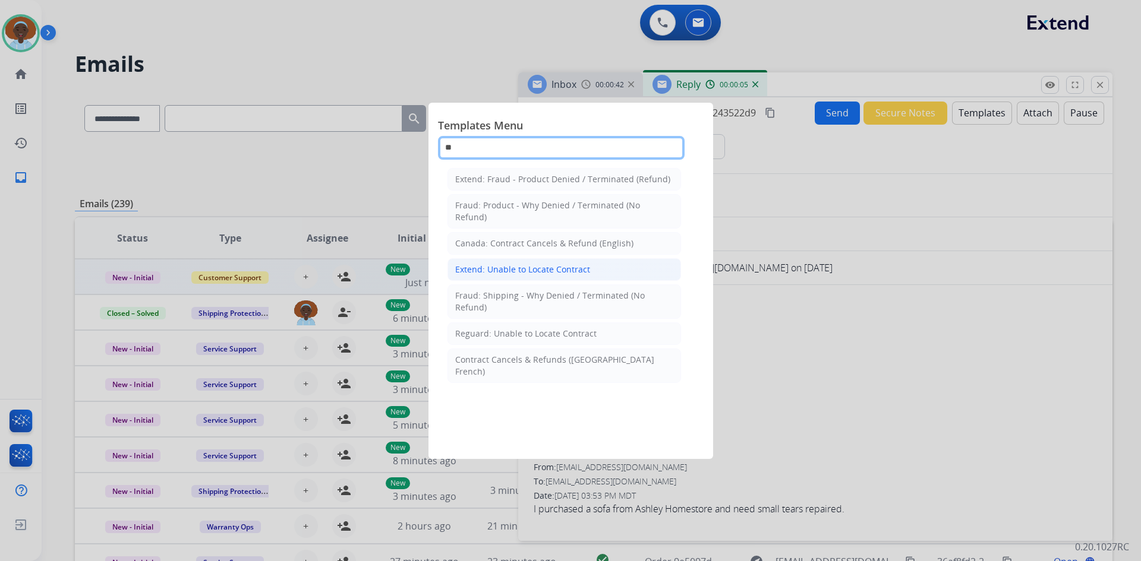
type input "**"
click at [535, 269] on div "Extend: Unable to Locate Contract" at bounding box center [522, 270] width 135 height 12
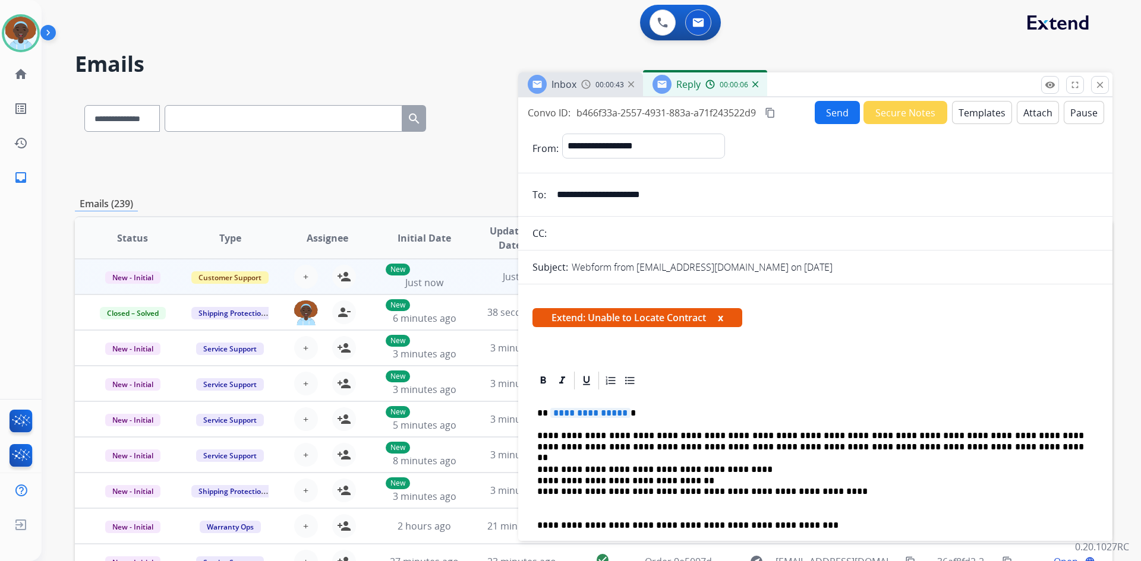
click at [602, 413] on span "**********" at bounding box center [590, 413] width 80 height 10
click at [830, 113] on button "Send" at bounding box center [837, 112] width 45 height 23
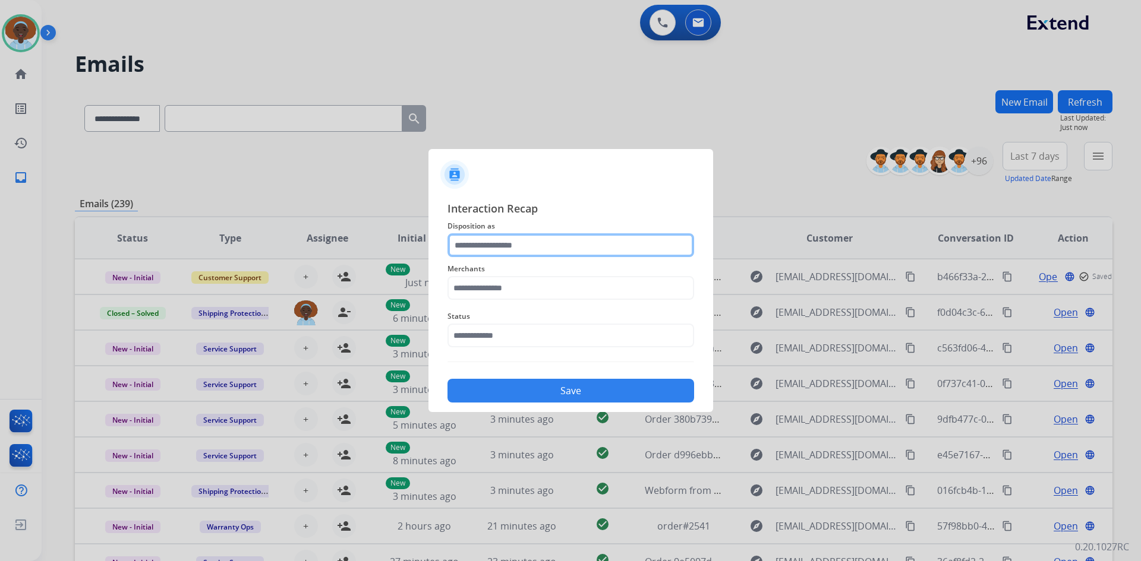
click at [488, 239] on input "text" at bounding box center [570, 245] width 247 height 24
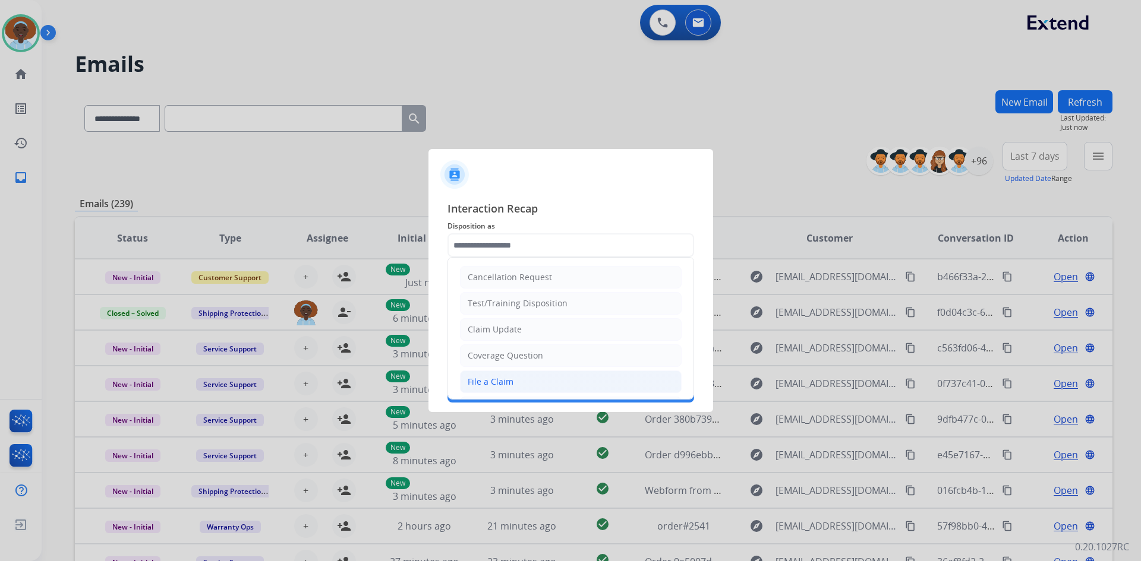
click at [526, 380] on li "File a Claim" at bounding box center [571, 382] width 222 height 23
type input "**********"
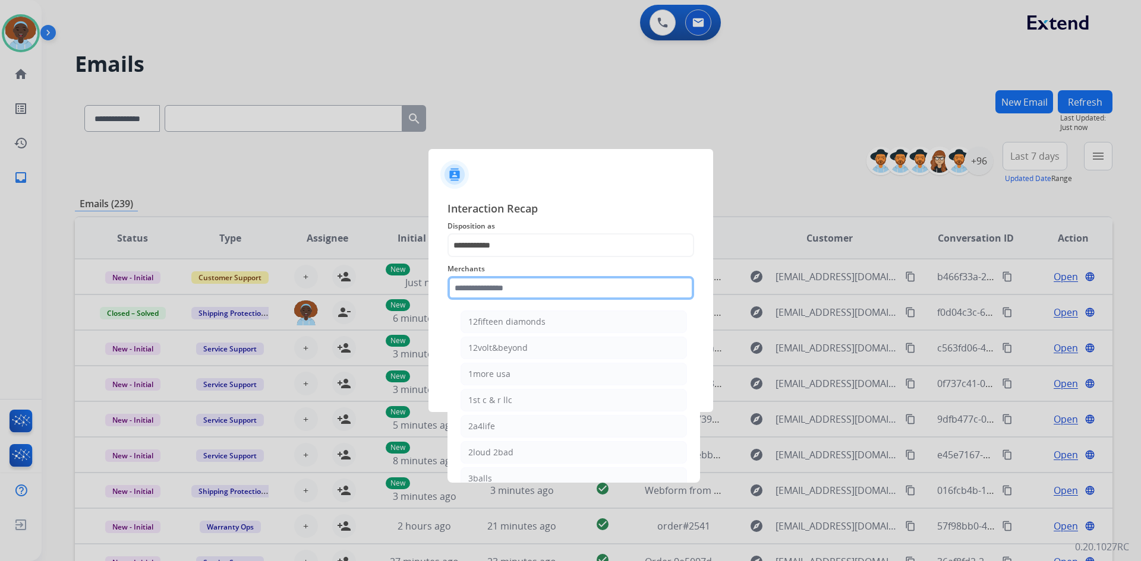
click at [500, 288] on input "text" at bounding box center [570, 288] width 247 height 24
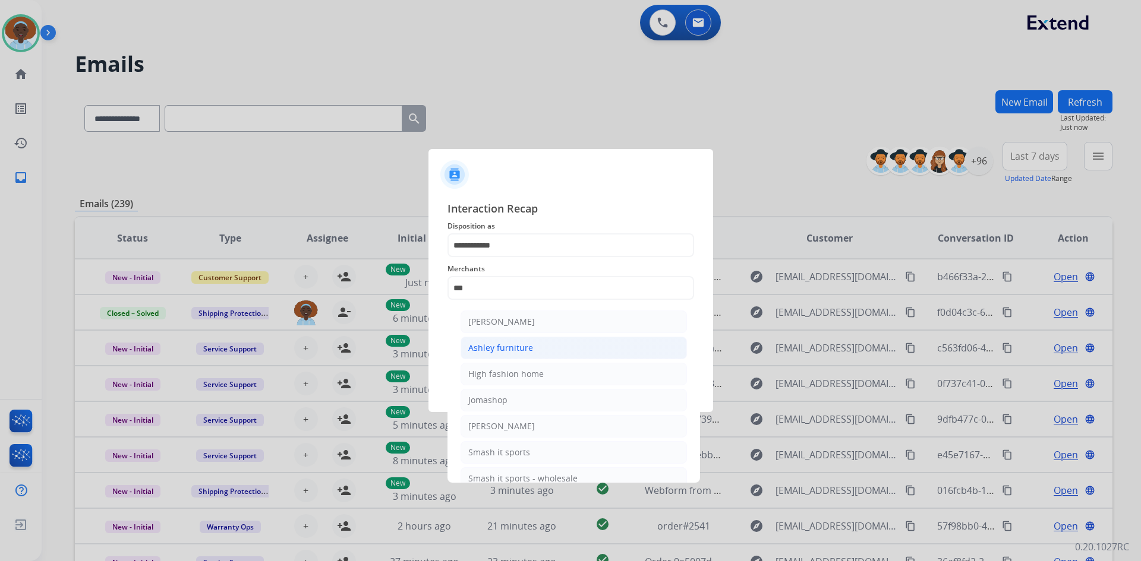
click at [501, 348] on div "Ashley furniture" at bounding box center [500, 348] width 65 height 12
type input "**********"
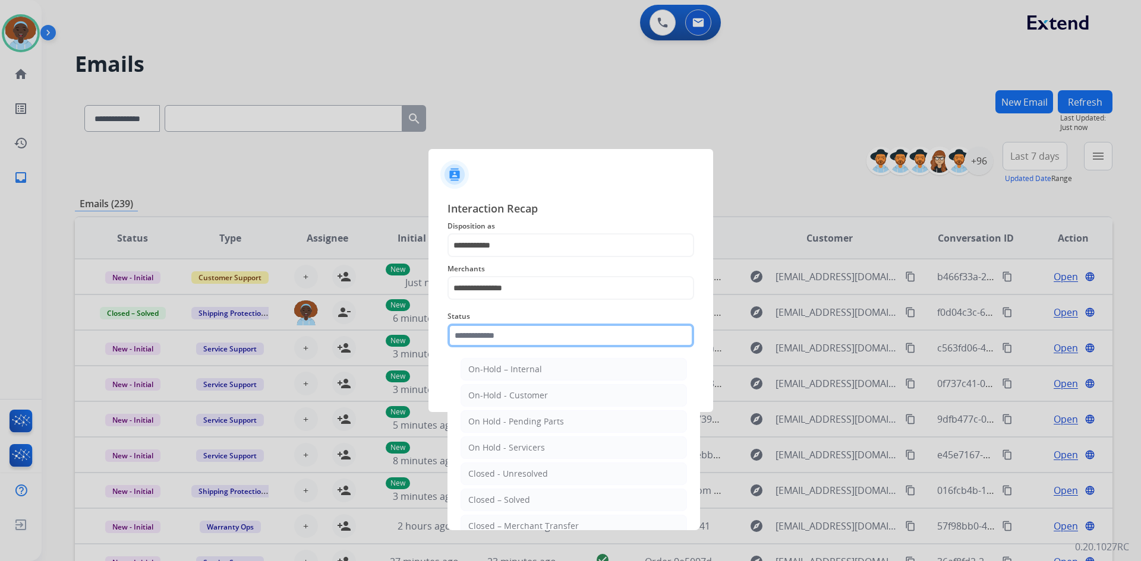
click at [519, 333] on input "text" at bounding box center [570, 336] width 247 height 24
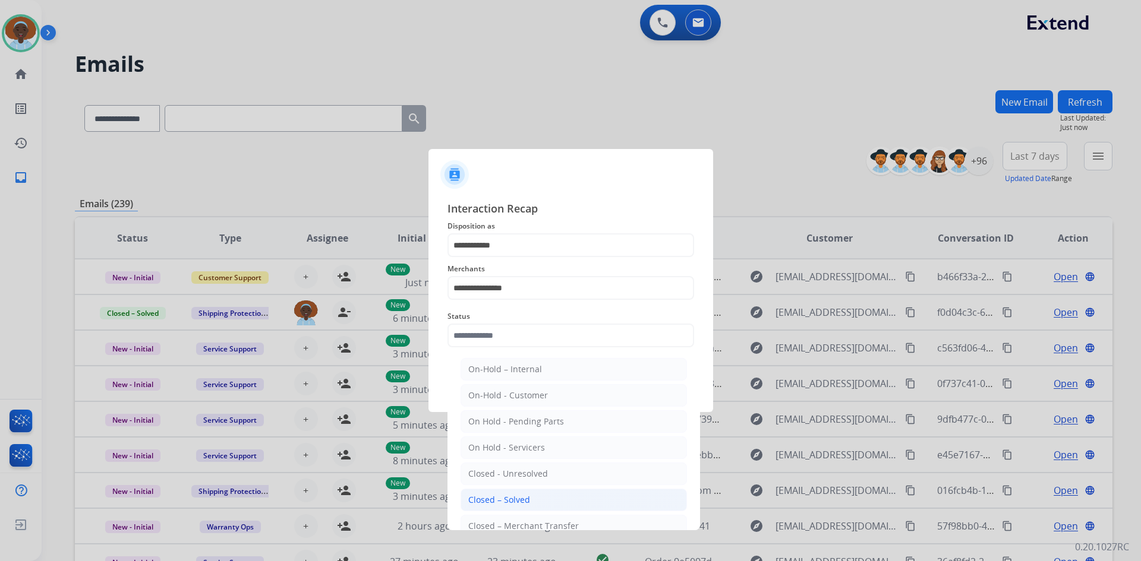
click at [523, 500] on div "Closed – Solved" at bounding box center [499, 500] width 62 height 12
type input "**********"
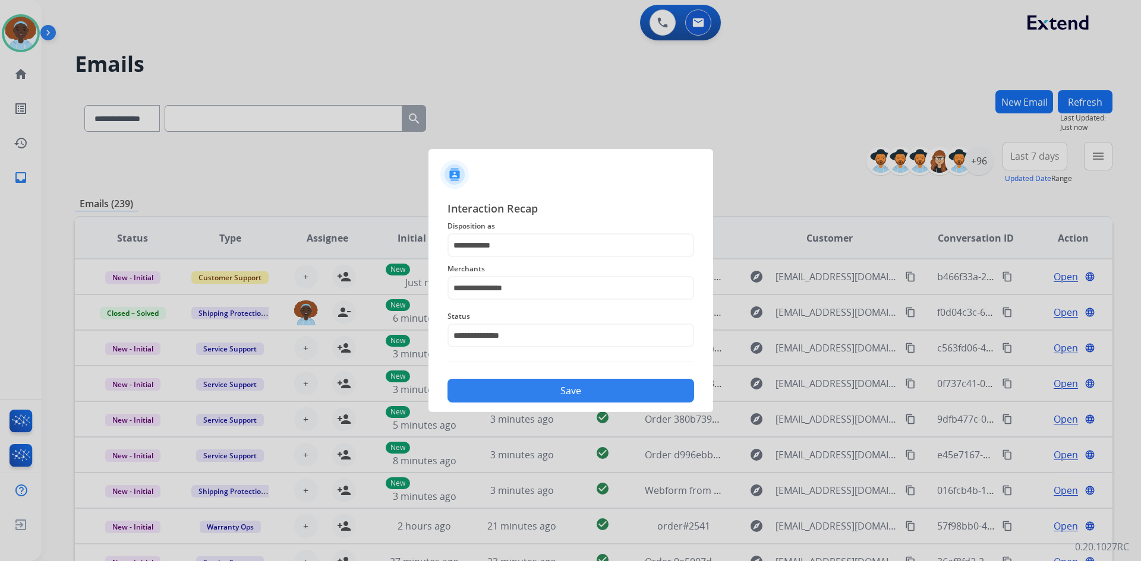
click at [559, 386] on button "Save" at bounding box center [570, 391] width 247 height 24
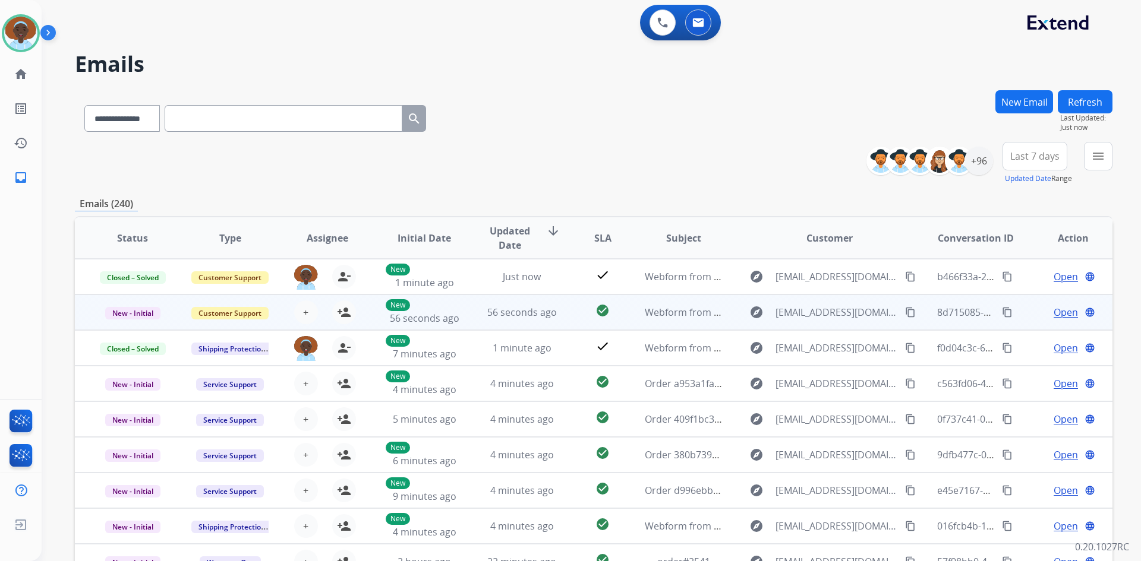
click at [1055, 315] on span "Open" at bounding box center [1065, 312] width 24 height 14
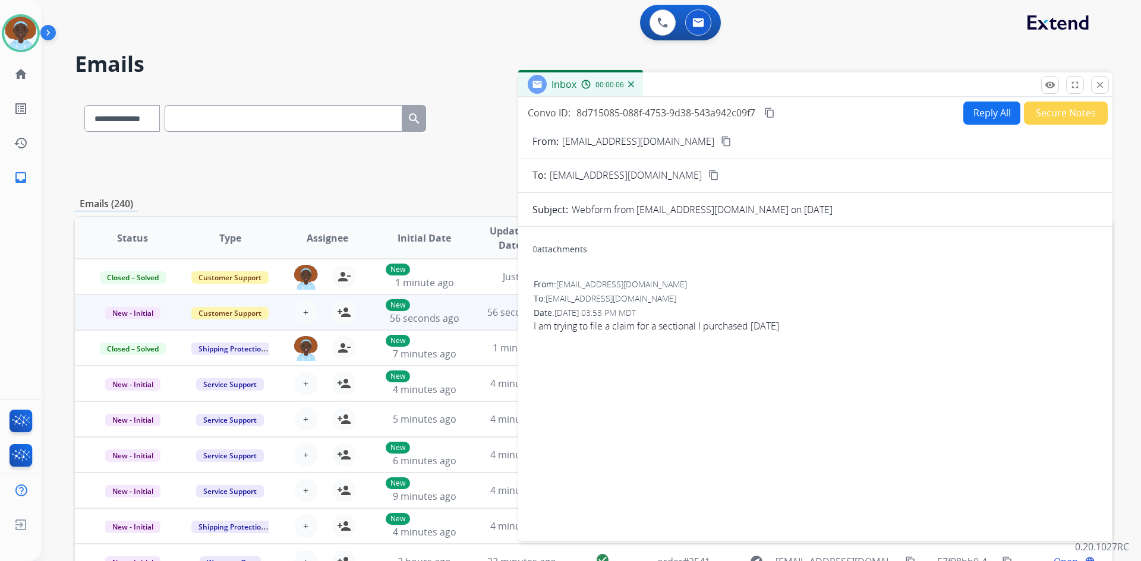
click at [721, 141] on mat-icon "content_copy" at bounding box center [726, 141] width 11 height 11
click at [1103, 86] on mat-icon "close" at bounding box center [1099, 85] width 11 height 11
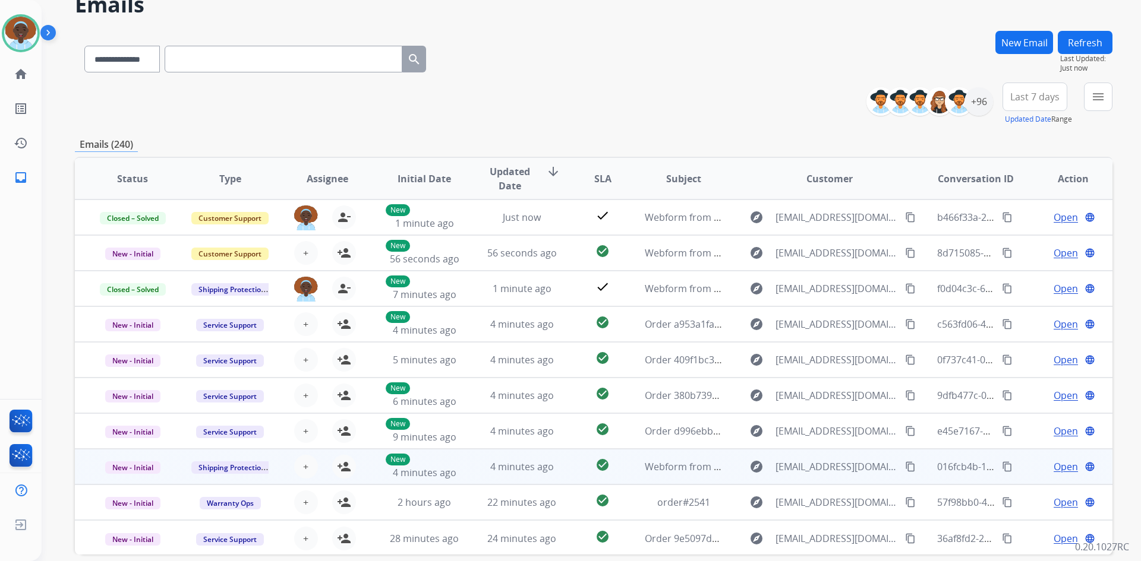
scroll to position [1, 0]
click at [1060, 466] on span "Open" at bounding box center [1065, 466] width 24 height 14
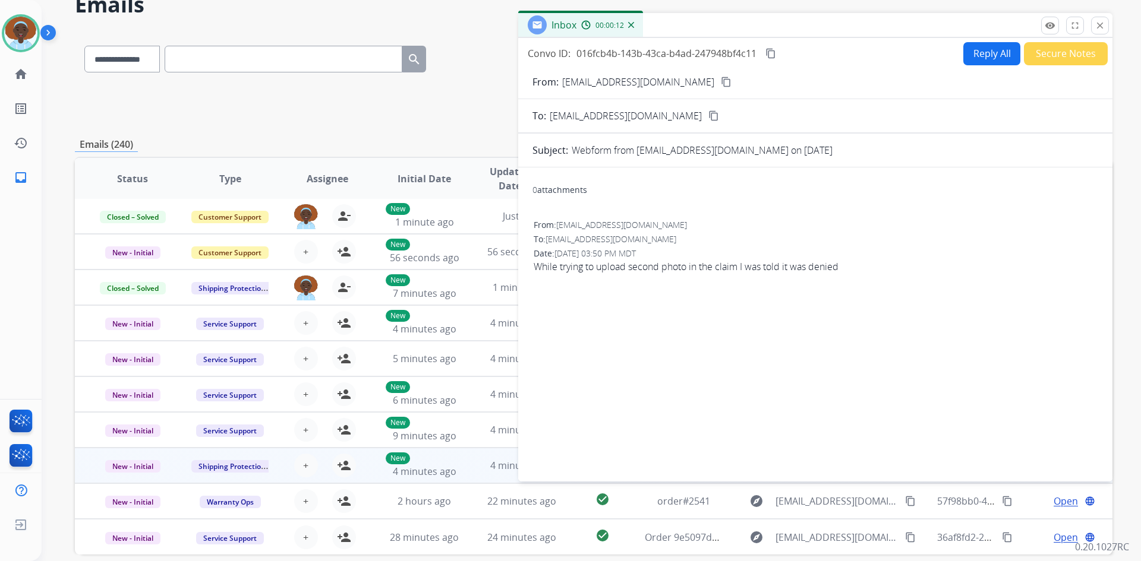
click at [1097, 23] on mat-icon "close" at bounding box center [1099, 25] width 11 height 11
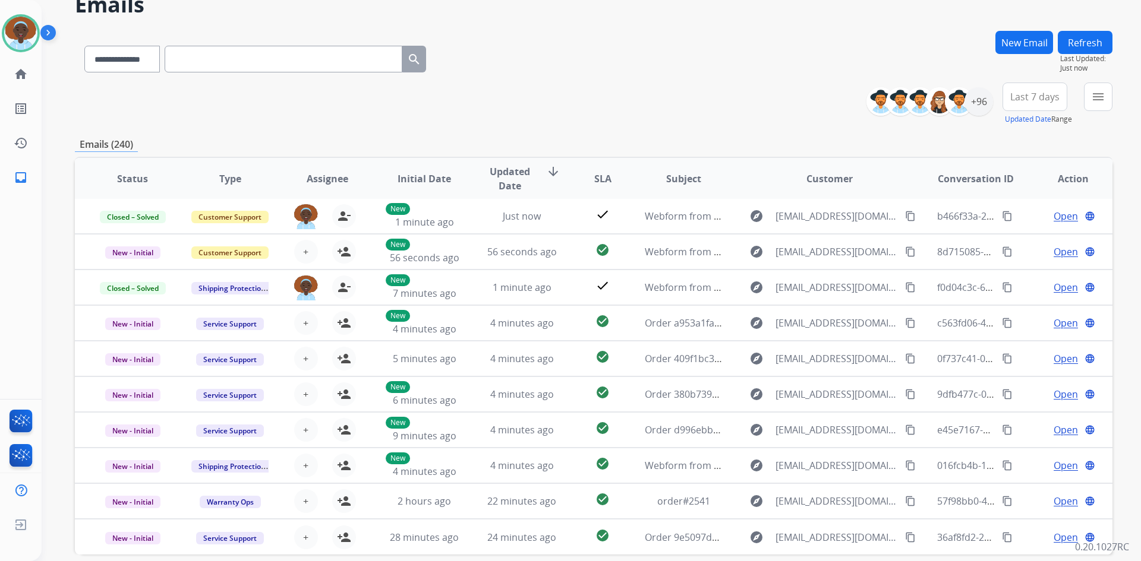
click at [1090, 38] on button "Refresh" at bounding box center [1085, 42] width 55 height 23
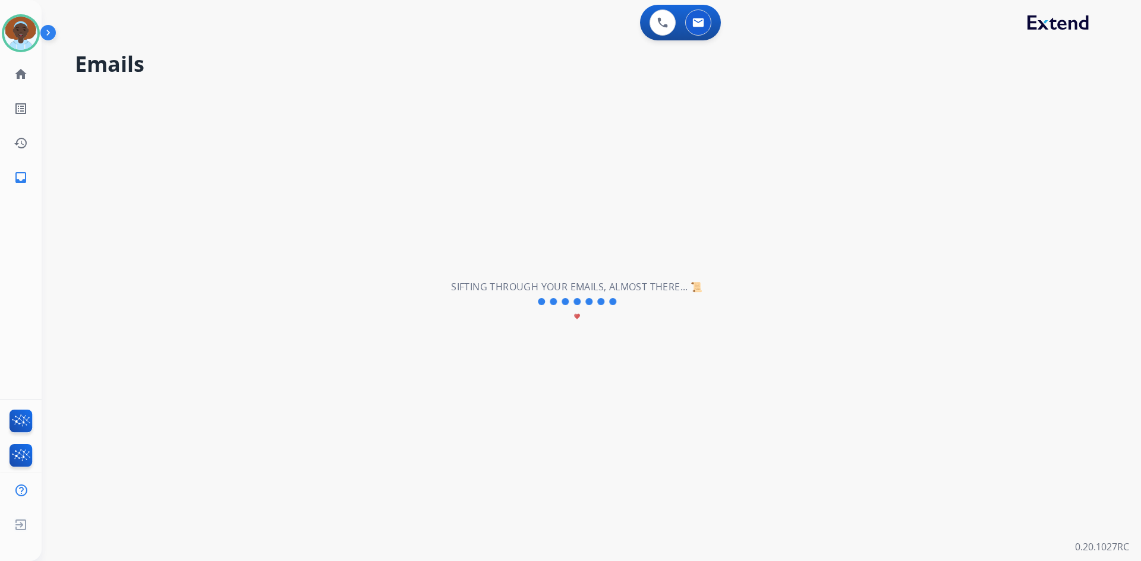
scroll to position [0, 0]
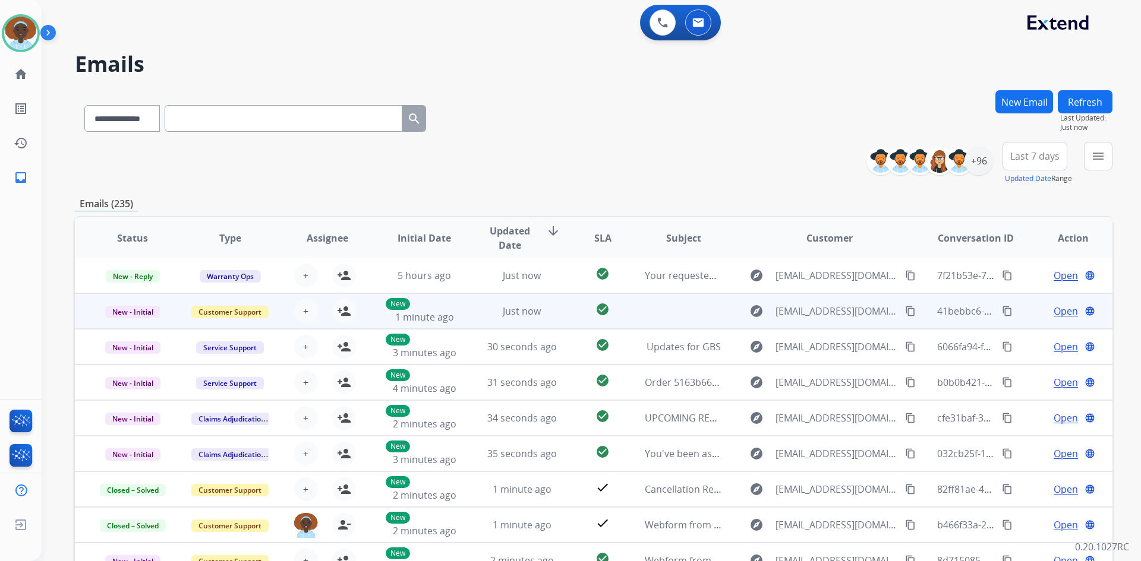
click at [1053, 311] on span "Open" at bounding box center [1065, 311] width 24 height 14
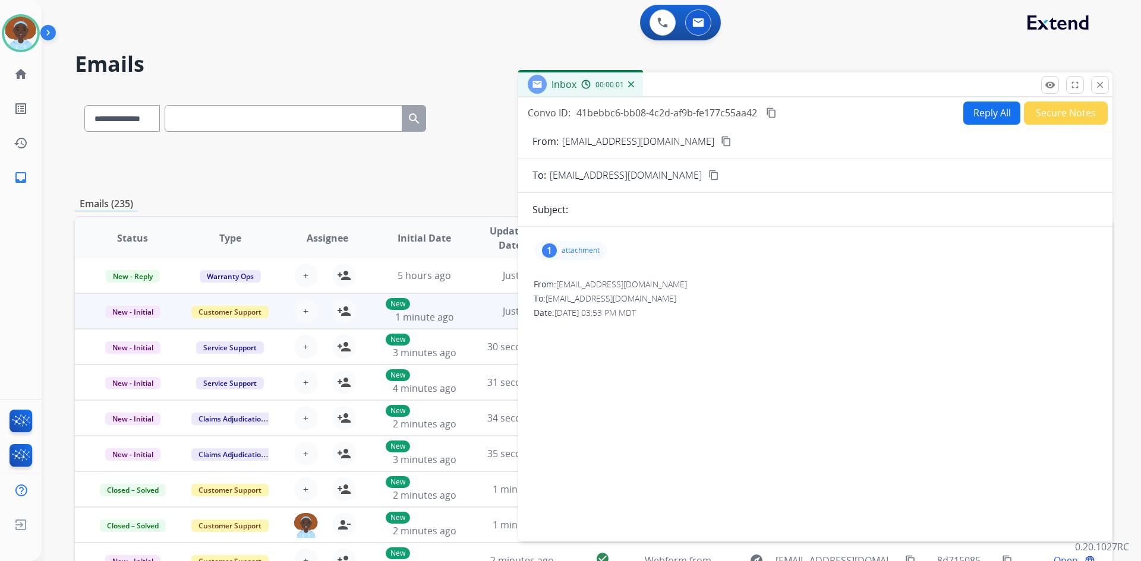
click at [548, 252] on div "1" at bounding box center [549, 251] width 15 height 14
click at [580, 280] on div at bounding box center [576, 284] width 59 height 42
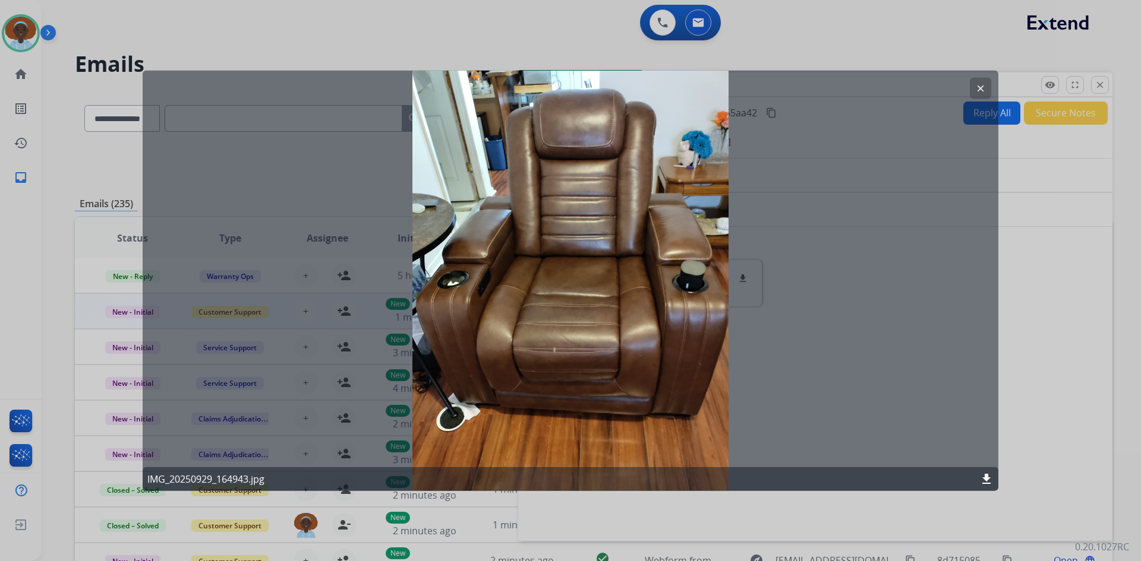
click at [978, 84] on mat-icon "clear" at bounding box center [980, 88] width 11 height 11
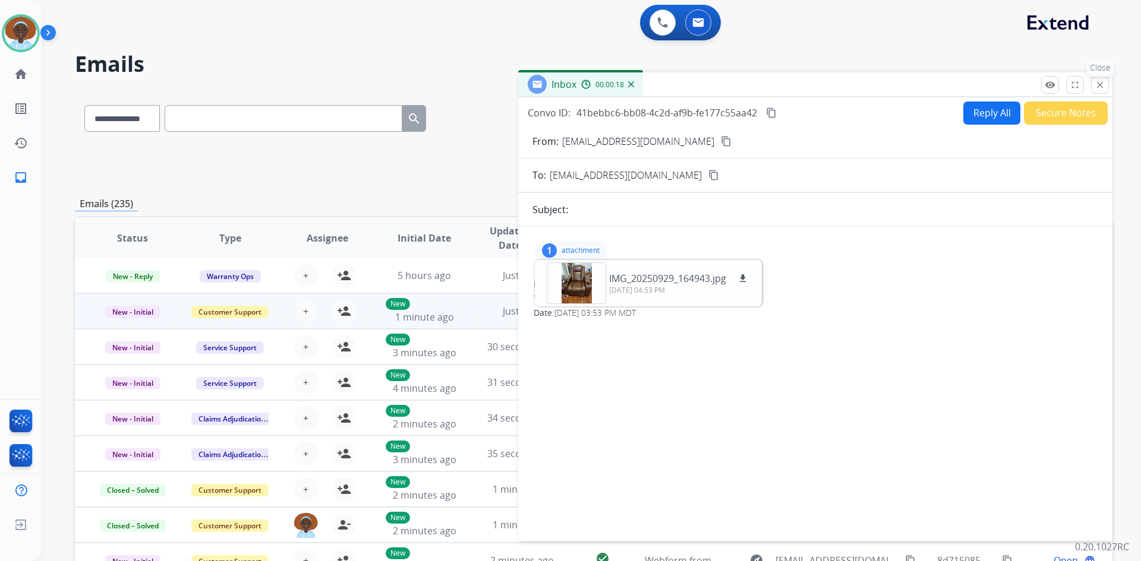
click at [1104, 86] on mat-icon "close" at bounding box center [1099, 85] width 11 height 11
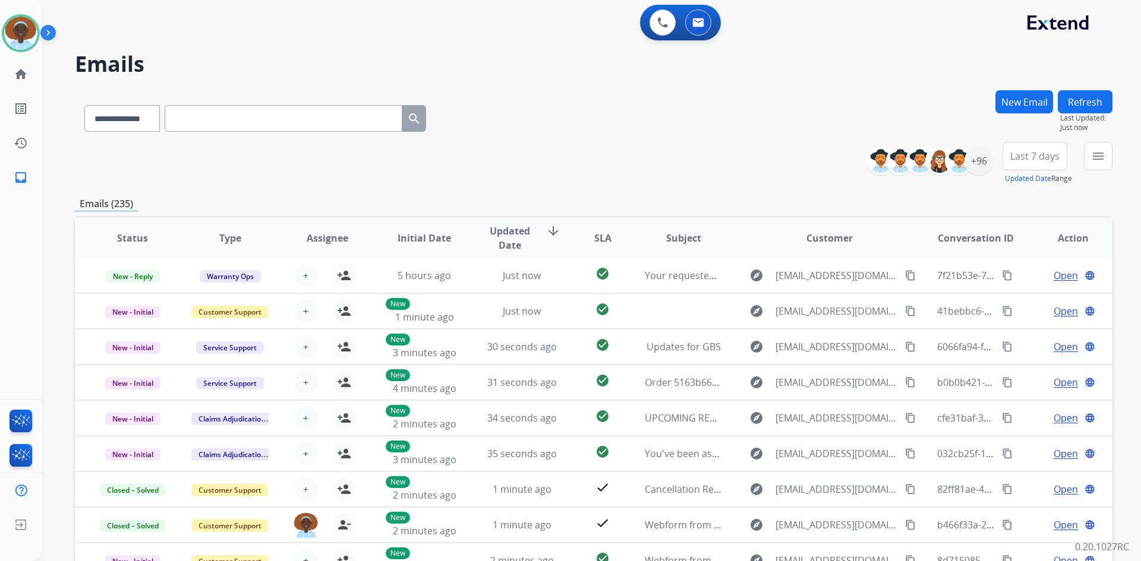
click at [1082, 105] on button "Refresh" at bounding box center [1085, 101] width 55 height 23
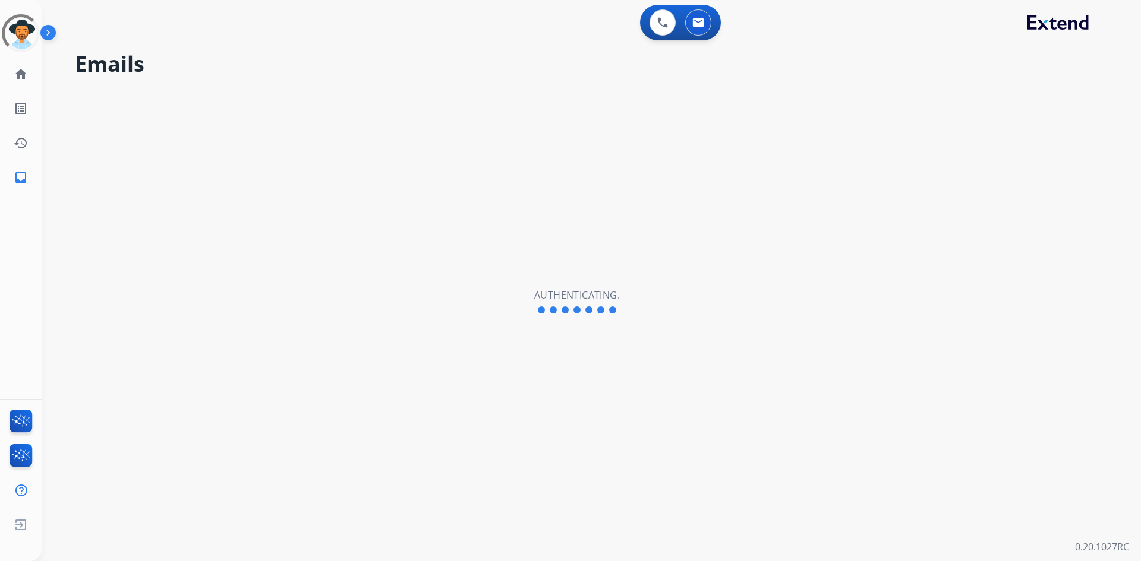
select select "**********"
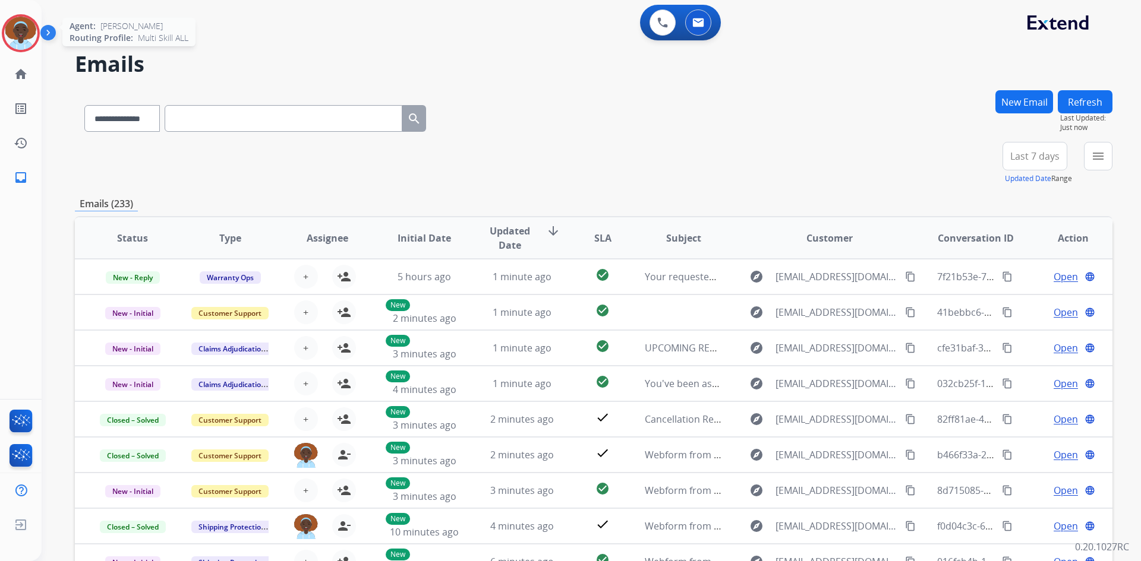
click at [22, 32] on img at bounding box center [20, 33] width 33 height 33
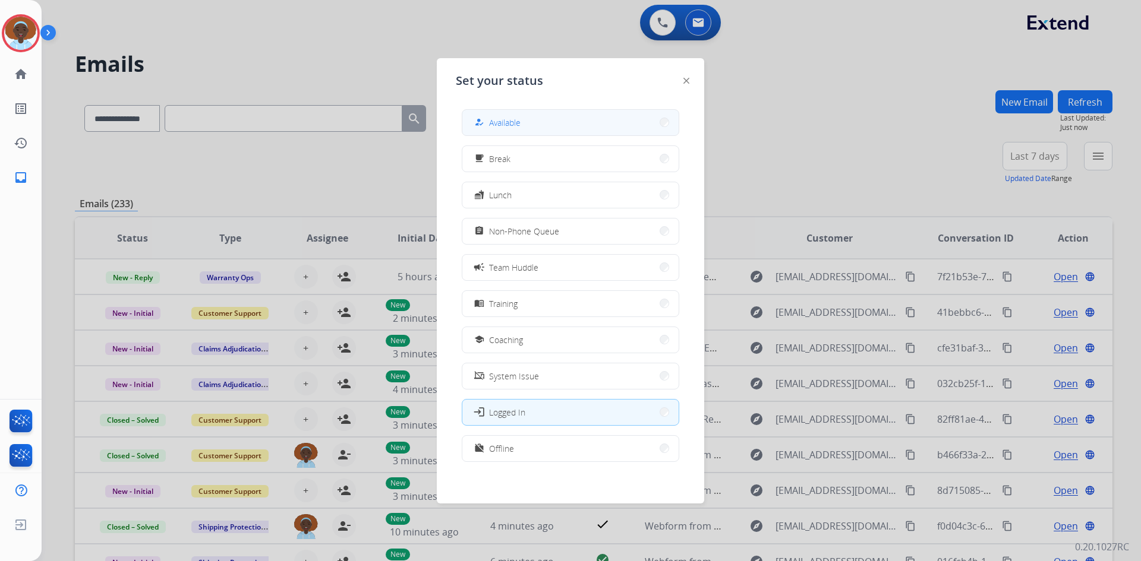
click at [536, 130] on button "how_to_reg Available" at bounding box center [570, 123] width 216 height 26
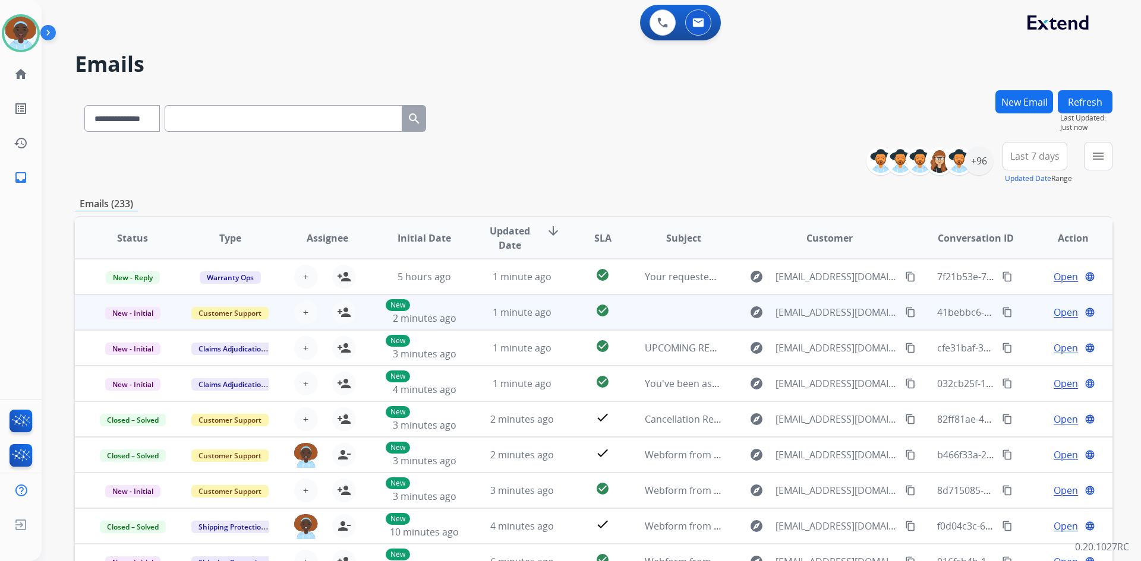
click at [1054, 311] on span "Open" at bounding box center [1065, 312] width 24 height 14
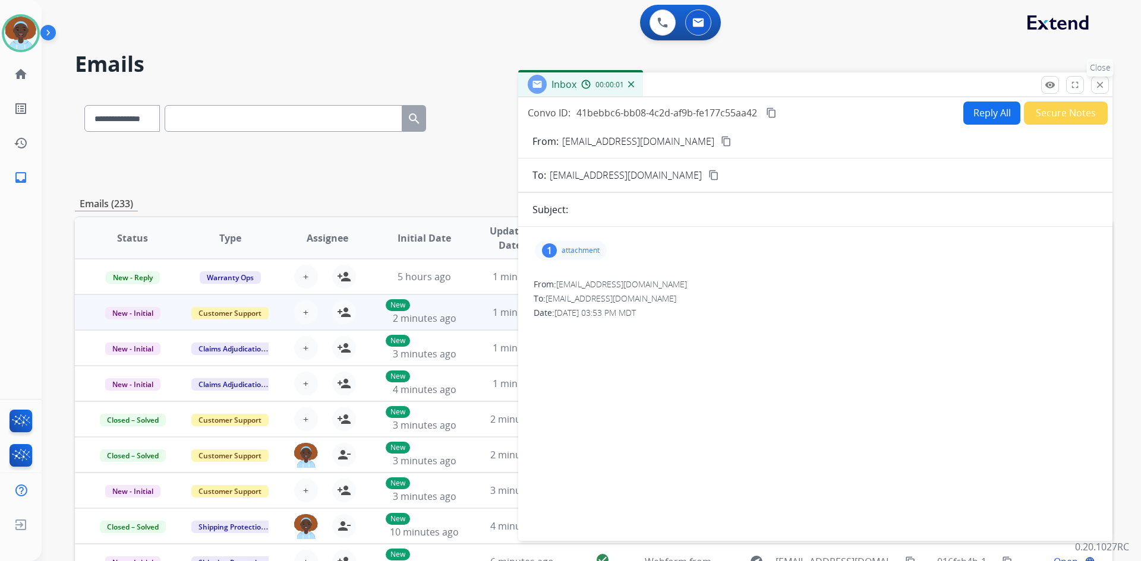
click at [1096, 88] on mat-icon "close" at bounding box center [1099, 85] width 11 height 11
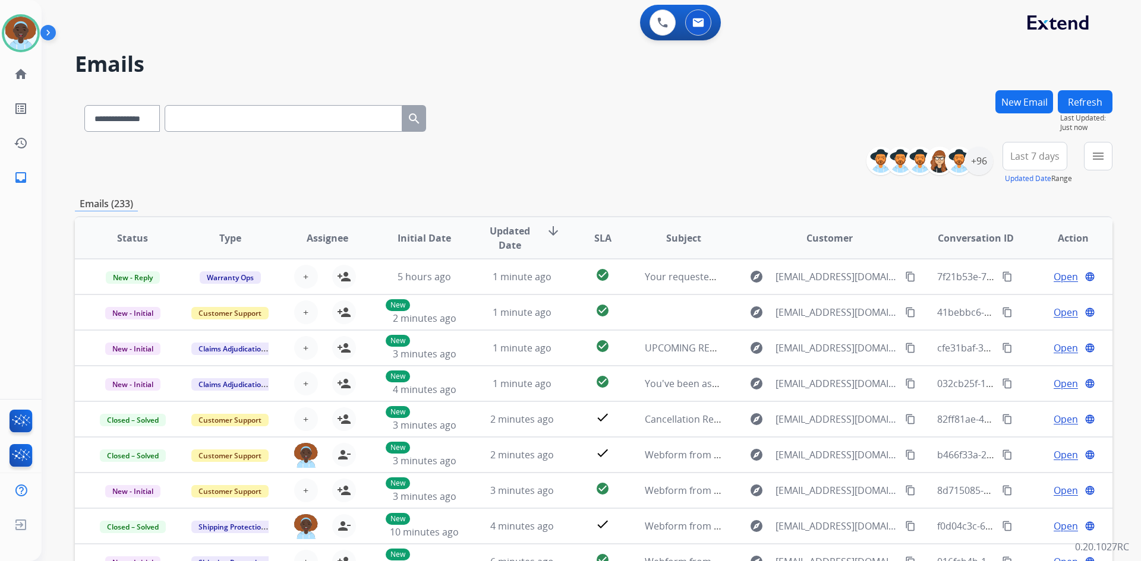
click at [1075, 96] on button "Refresh" at bounding box center [1085, 101] width 55 height 23
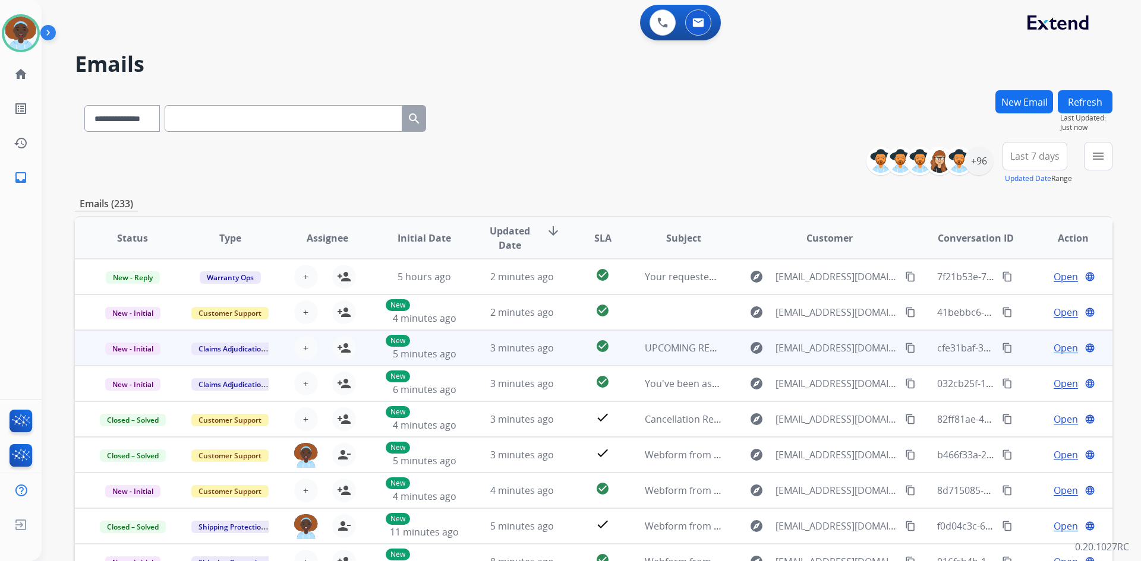
click at [1061, 348] on span "Open" at bounding box center [1065, 348] width 24 height 14
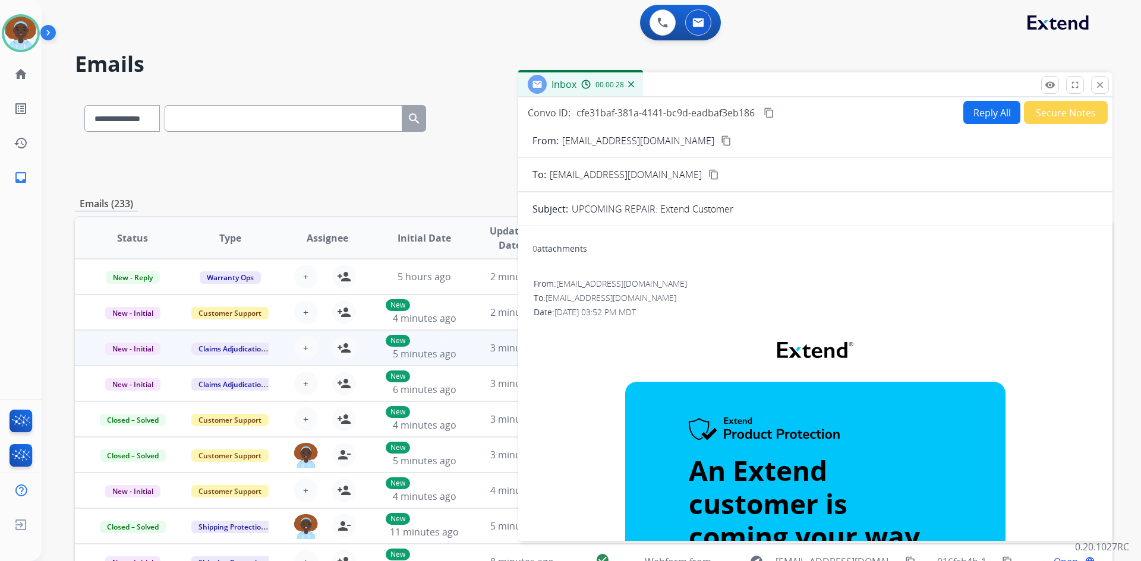
click at [1099, 87] on mat-icon "close" at bounding box center [1099, 85] width 11 height 11
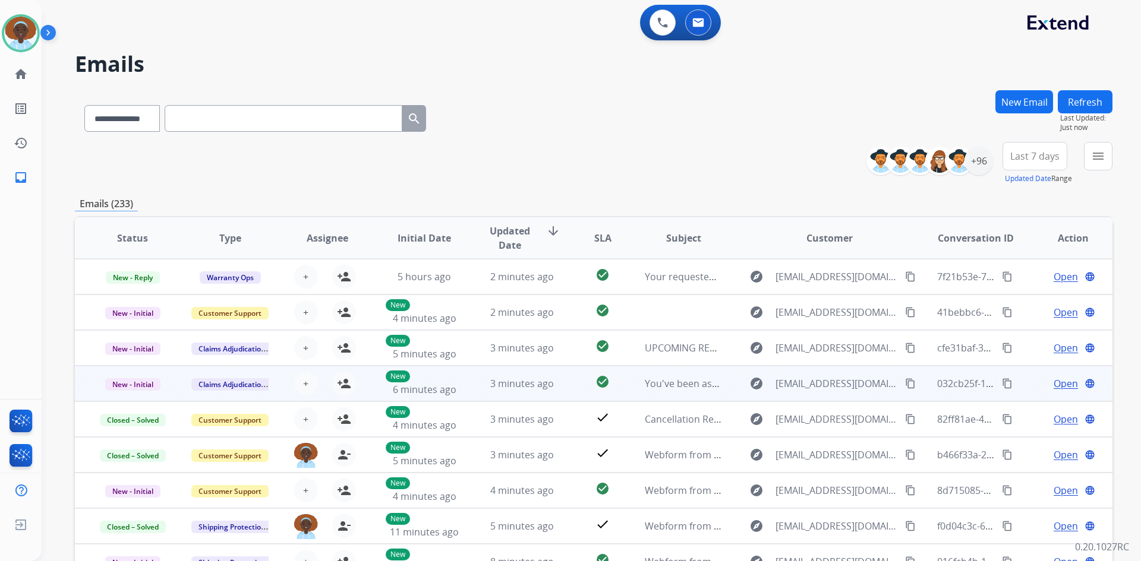
click at [1053, 380] on span "Open" at bounding box center [1065, 384] width 24 height 14
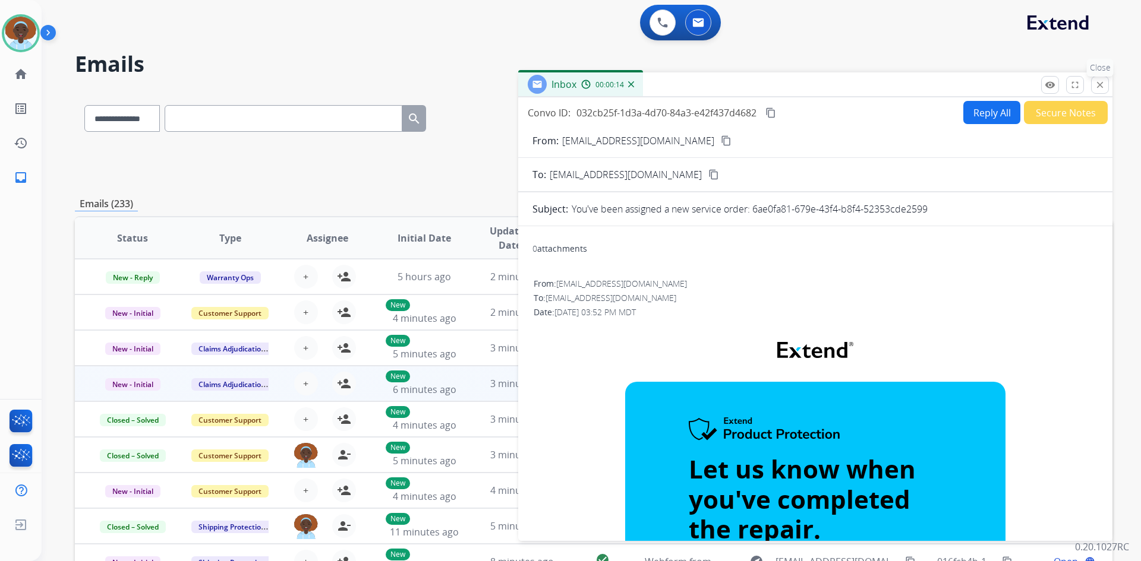
click at [1099, 82] on mat-icon "close" at bounding box center [1099, 85] width 11 height 11
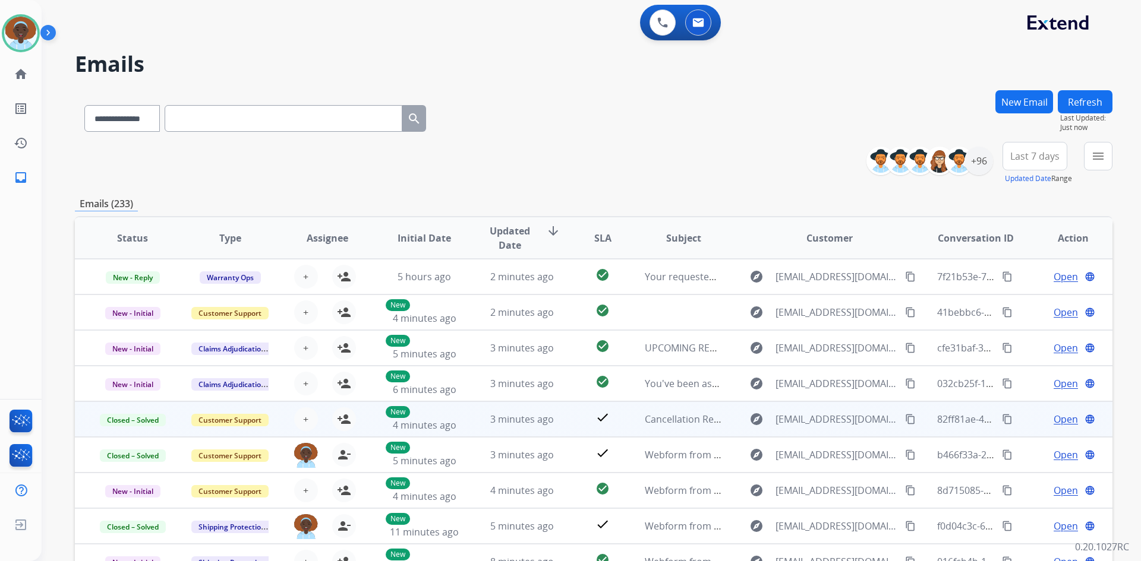
click at [1053, 420] on span "Open" at bounding box center [1065, 419] width 24 height 14
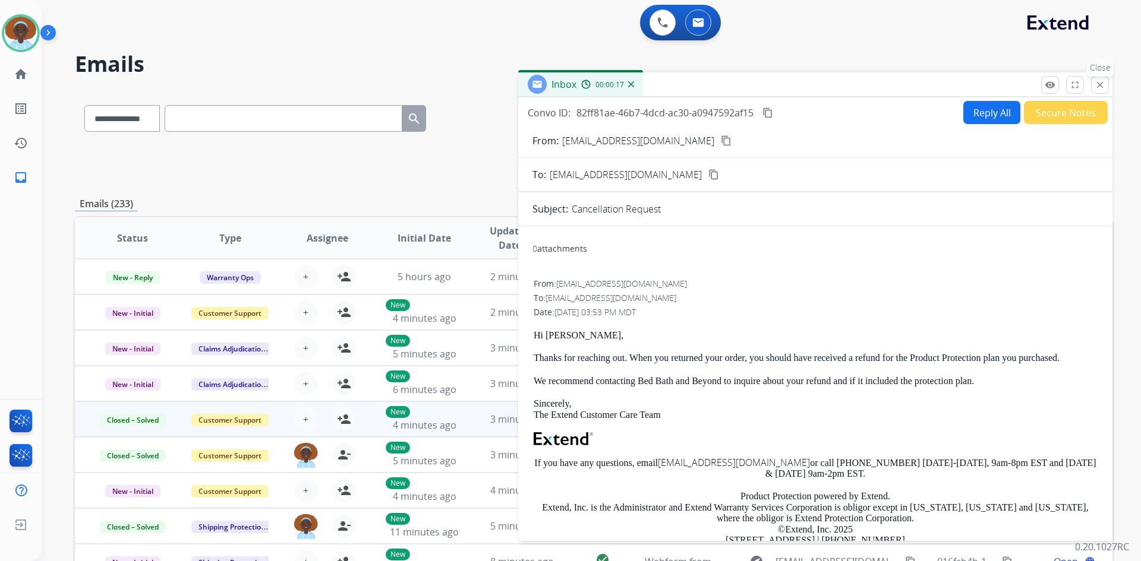
click at [1103, 84] on mat-icon "close" at bounding box center [1099, 85] width 11 height 11
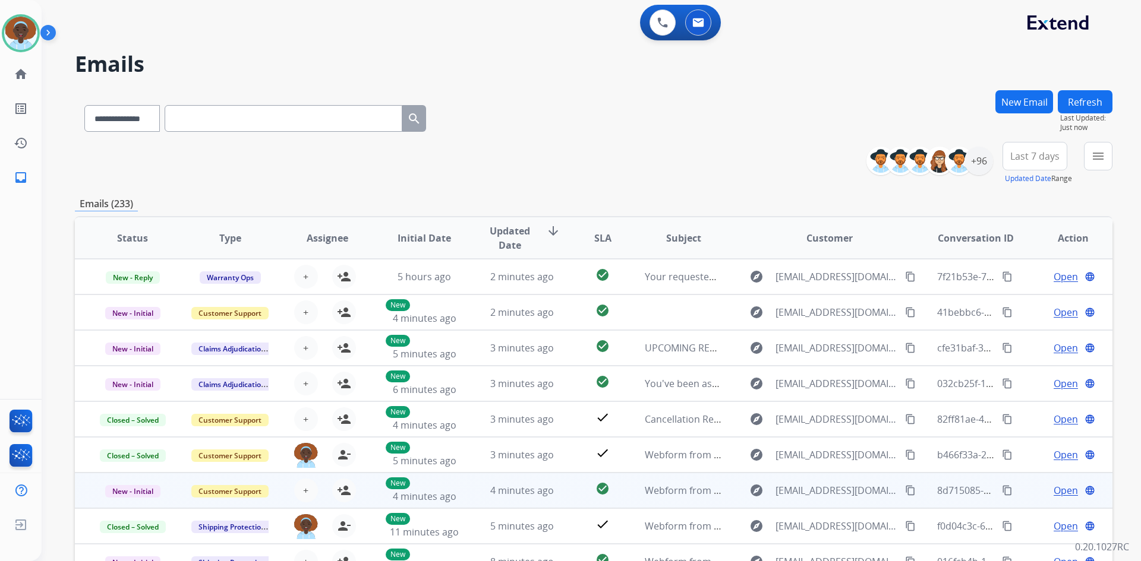
click at [1062, 490] on span "Open" at bounding box center [1065, 491] width 24 height 14
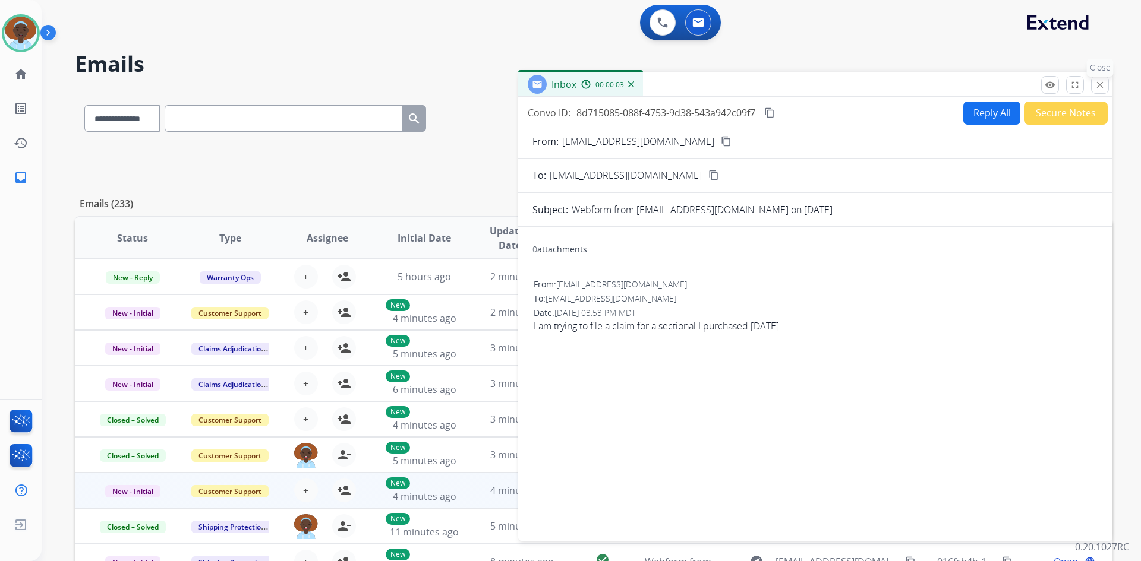
click at [1096, 84] on mat-icon "close" at bounding box center [1099, 85] width 11 height 11
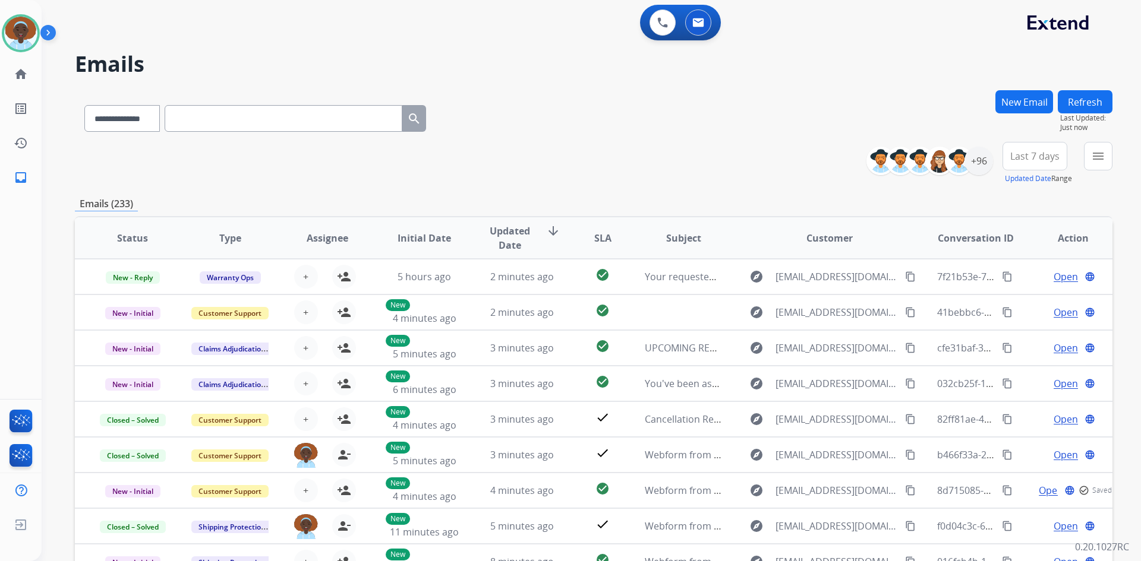
click at [1075, 99] on button "Refresh" at bounding box center [1085, 101] width 55 height 23
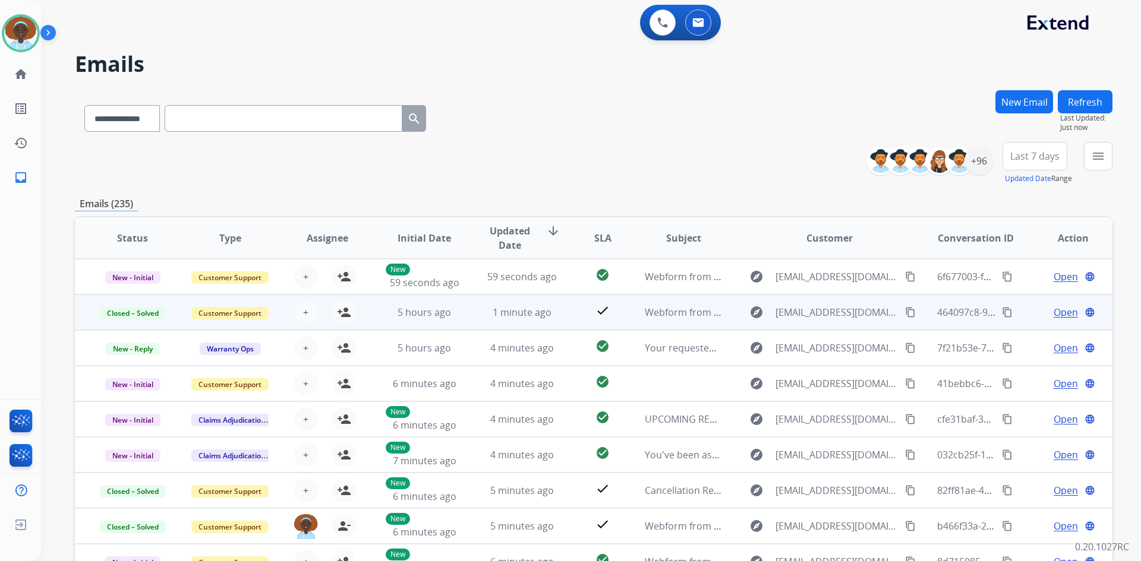
click at [1053, 308] on span "Open" at bounding box center [1065, 312] width 24 height 14
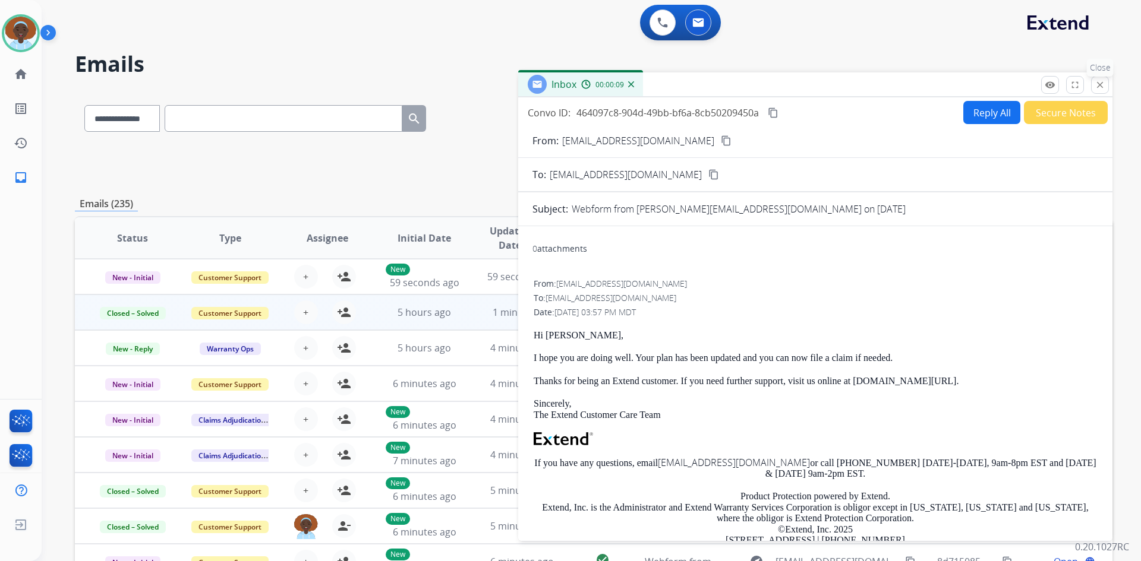
click at [1098, 84] on mat-icon "close" at bounding box center [1099, 85] width 11 height 11
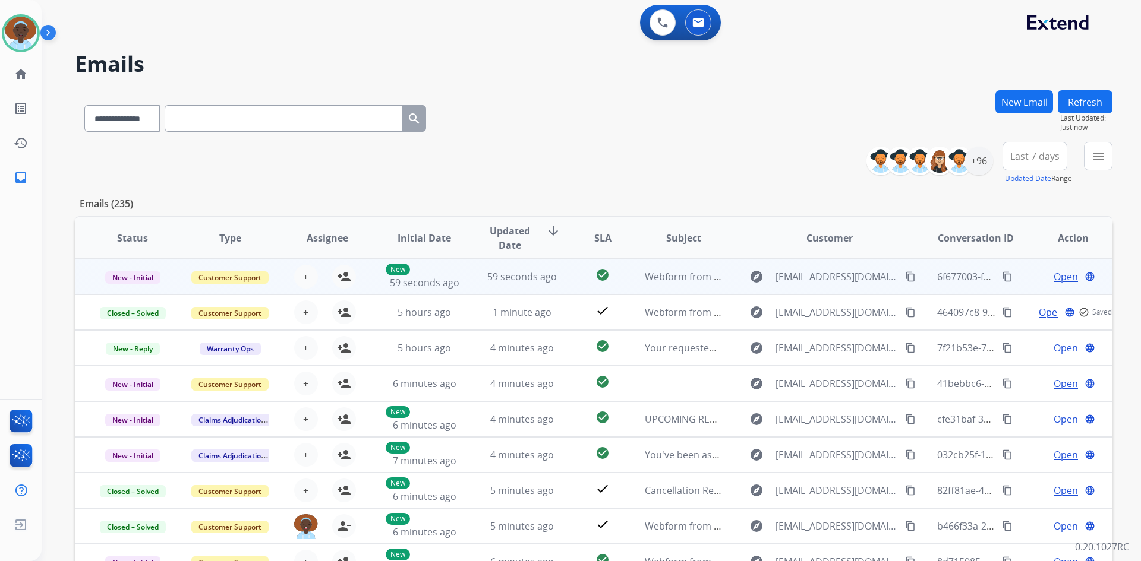
click at [1053, 275] on span "Open" at bounding box center [1065, 277] width 24 height 14
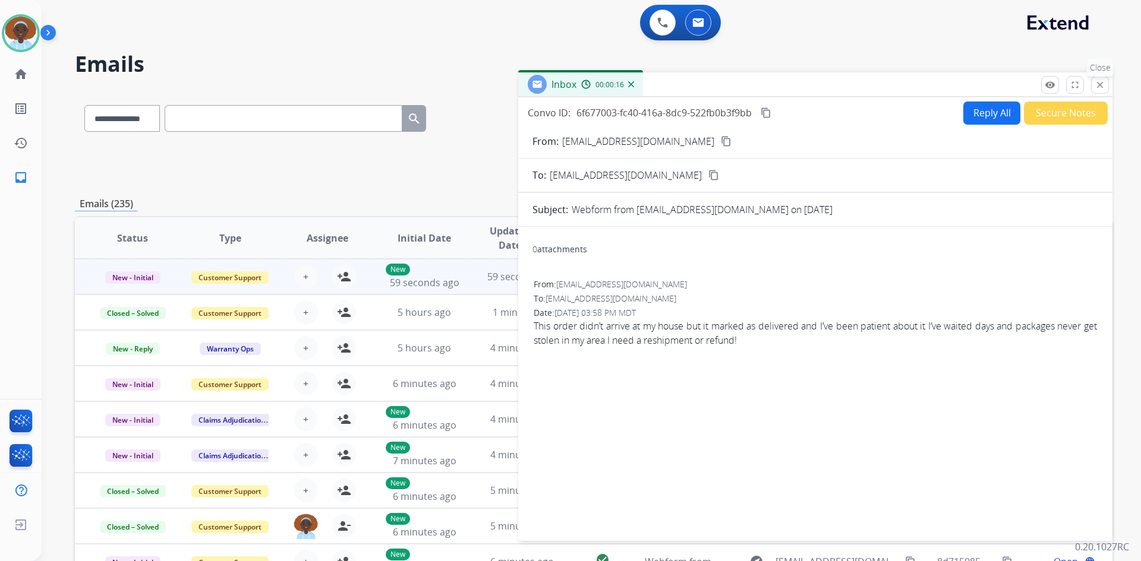
click at [1096, 86] on mat-icon "close" at bounding box center [1099, 85] width 11 height 11
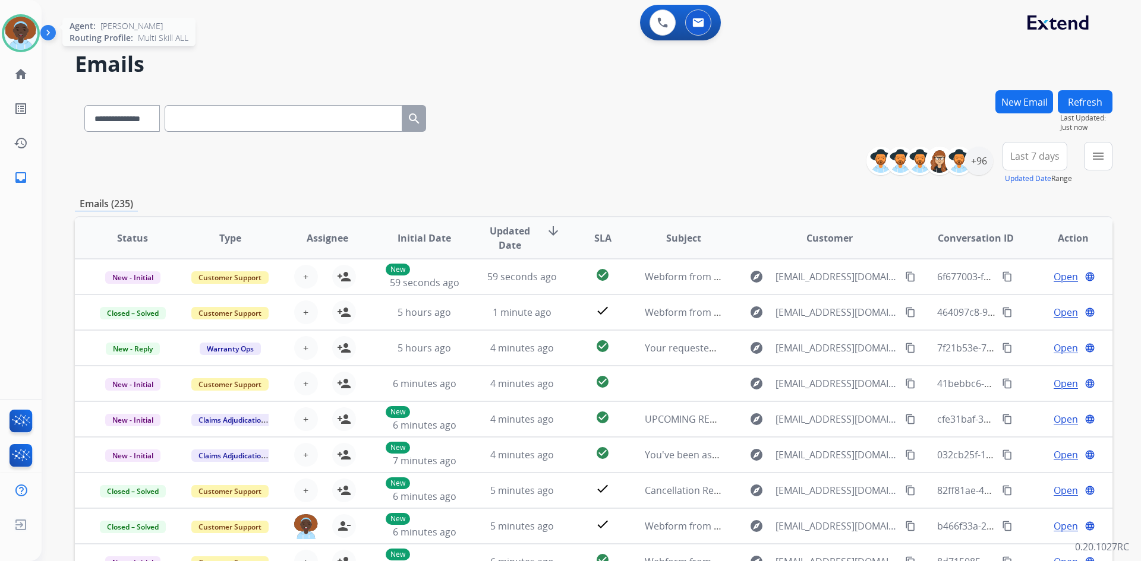
click at [21, 34] on img at bounding box center [20, 33] width 33 height 33
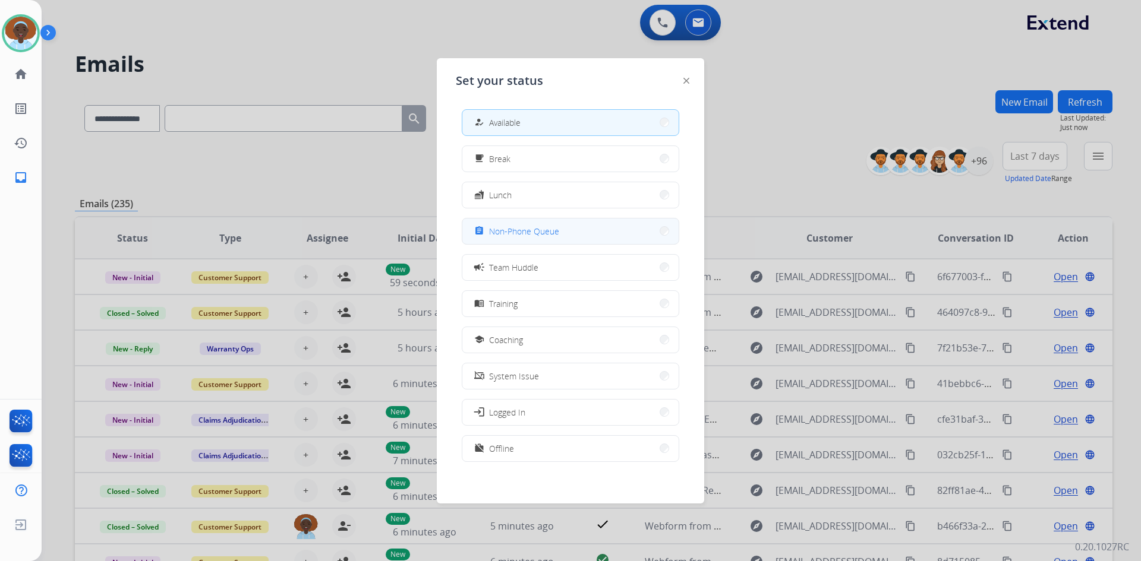
click at [545, 229] on span "Non-Phone Queue" at bounding box center [524, 231] width 70 height 12
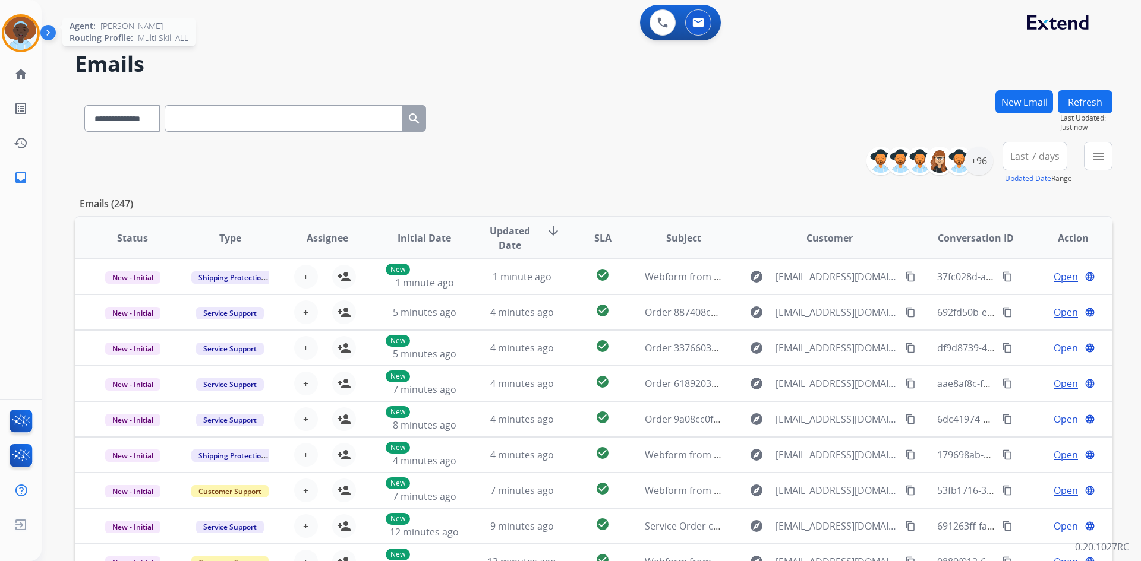
click at [19, 31] on img at bounding box center [20, 33] width 33 height 33
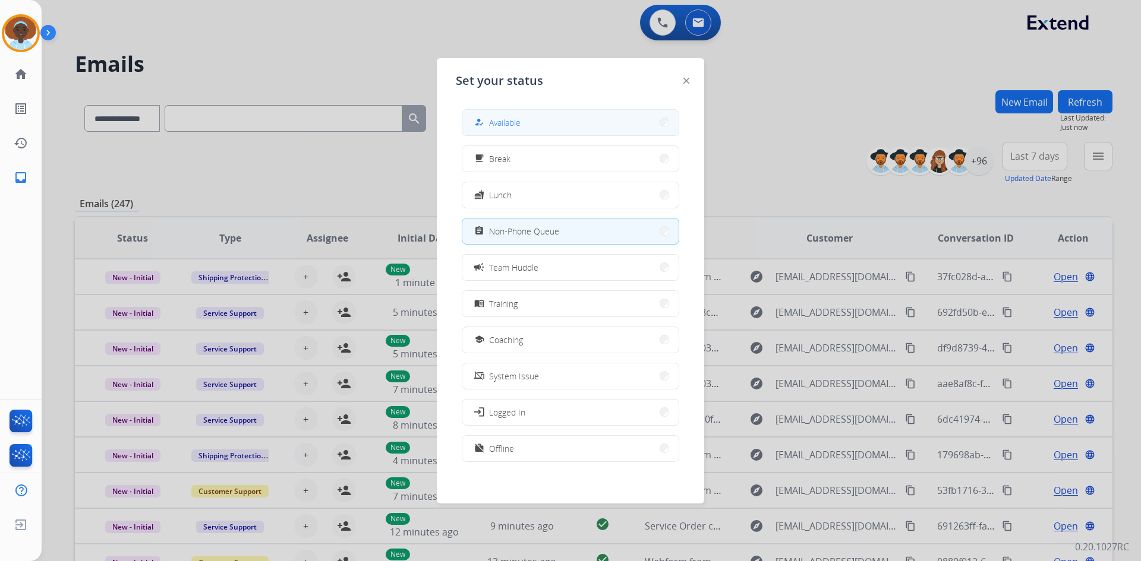
click at [490, 123] on div "how_to_reg Available" at bounding box center [496, 122] width 49 height 14
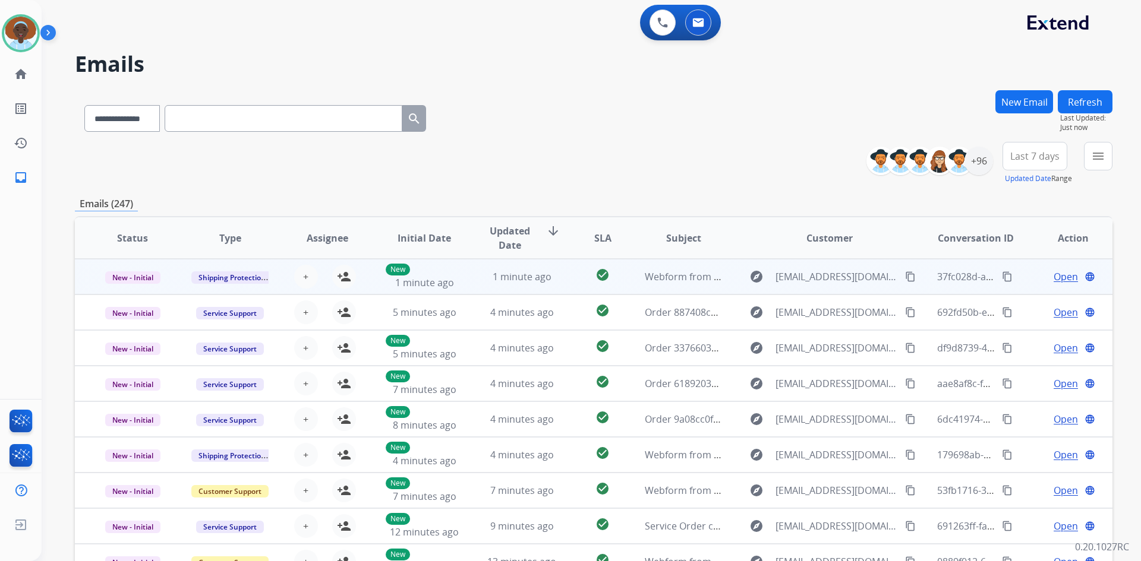
click at [1053, 280] on span "Open" at bounding box center [1065, 277] width 24 height 14
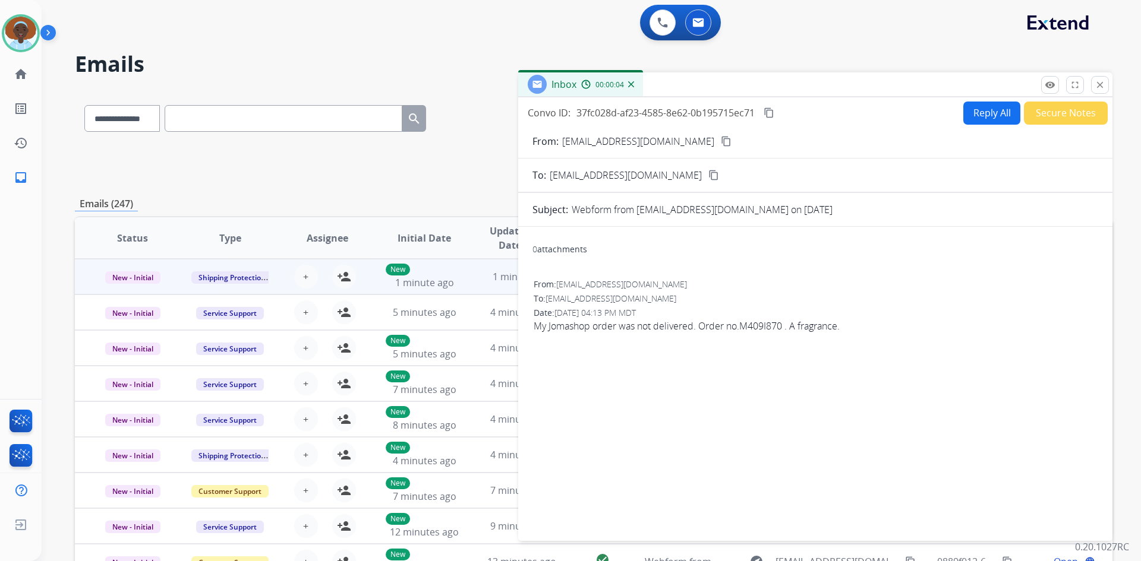
click at [721, 143] on mat-icon "content_copy" at bounding box center [726, 141] width 11 height 11
click at [986, 115] on button "Reply All" at bounding box center [991, 113] width 57 height 23
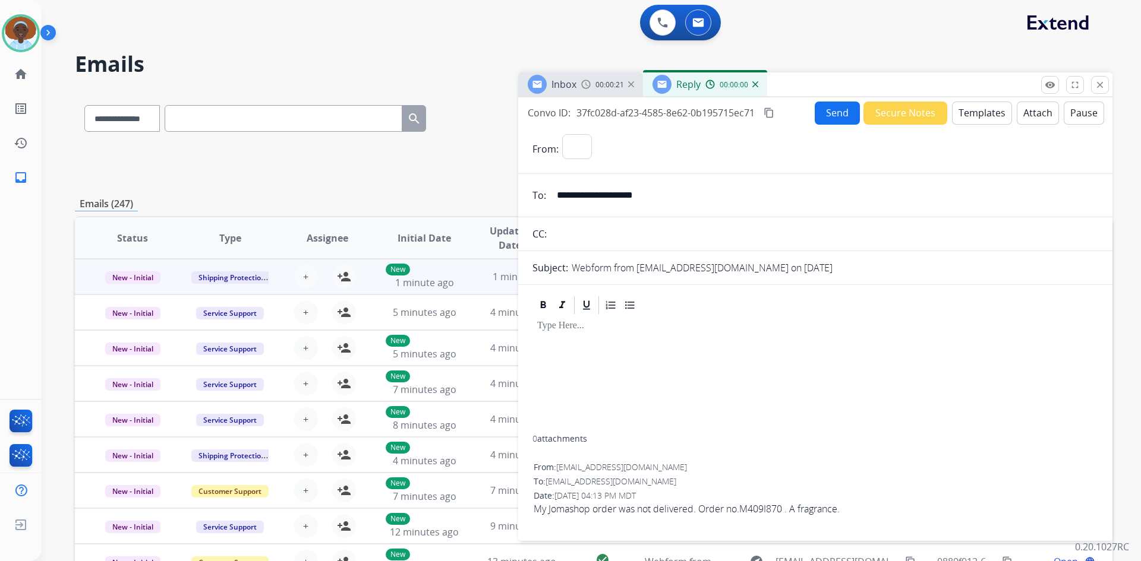
select select "**********"
click at [974, 109] on button "Templates" at bounding box center [982, 113] width 60 height 23
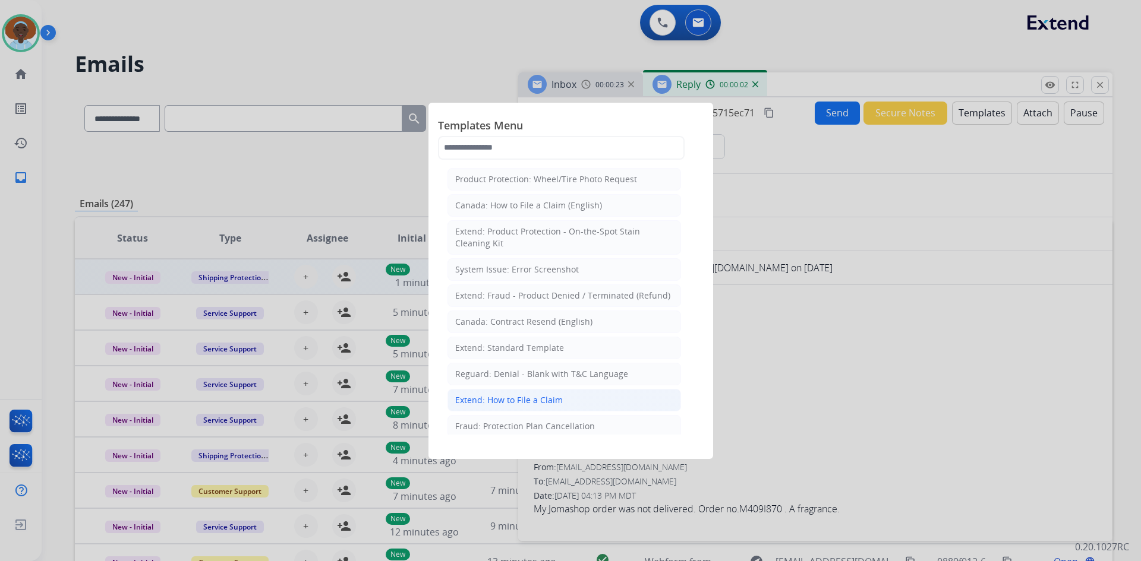
click at [553, 399] on div "Extend: How to File a Claim" at bounding box center [509, 400] width 108 height 12
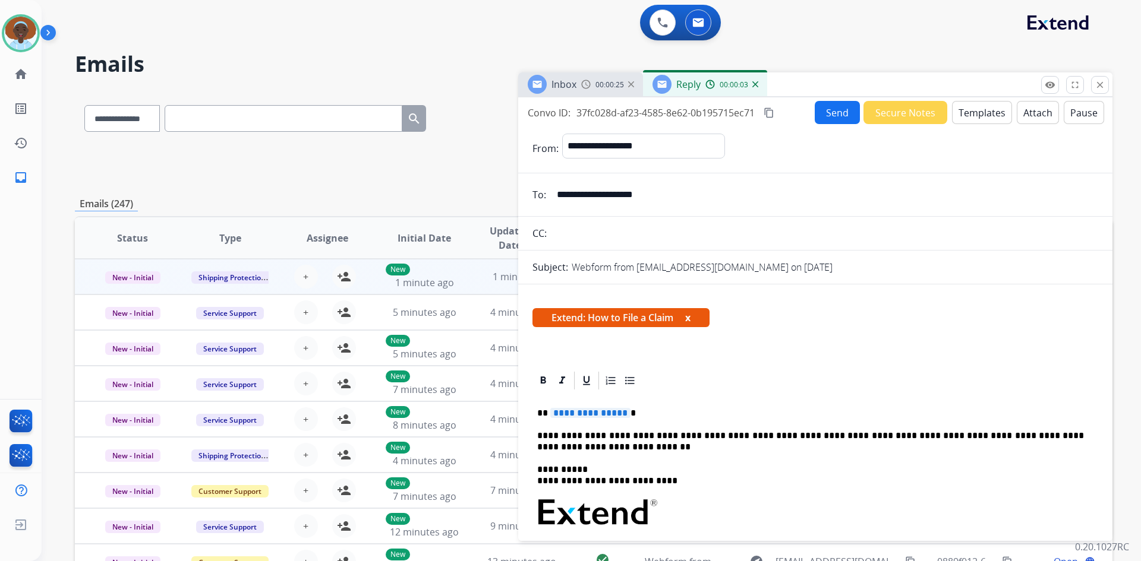
click at [577, 415] on span "**********" at bounding box center [590, 413] width 80 height 10
click at [831, 112] on button "Send" at bounding box center [837, 112] width 45 height 23
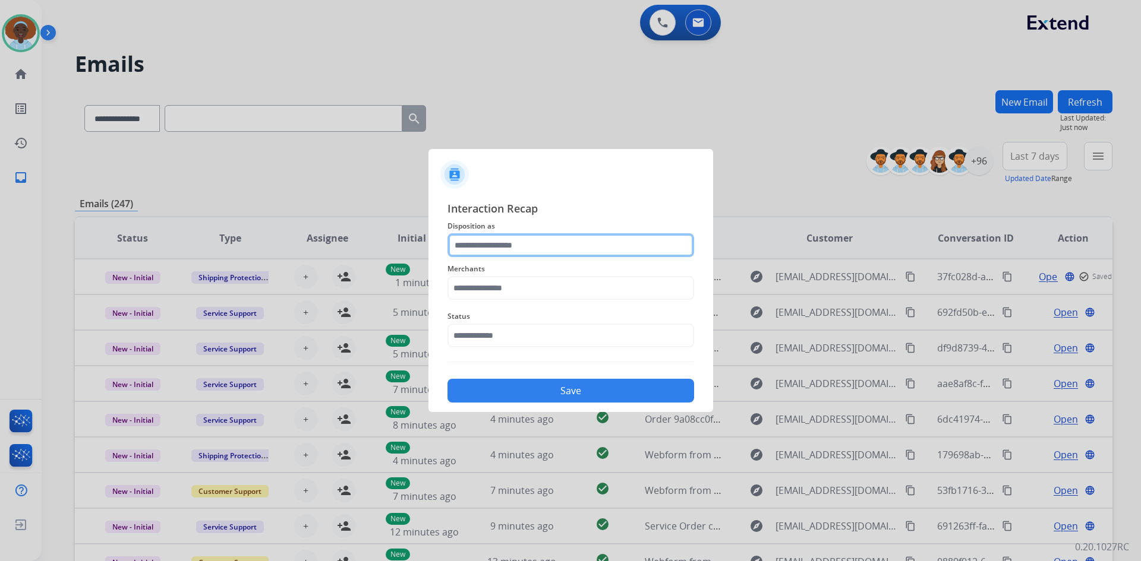
click at [509, 244] on input "text" at bounding box center [570, 245] width 247 height 24
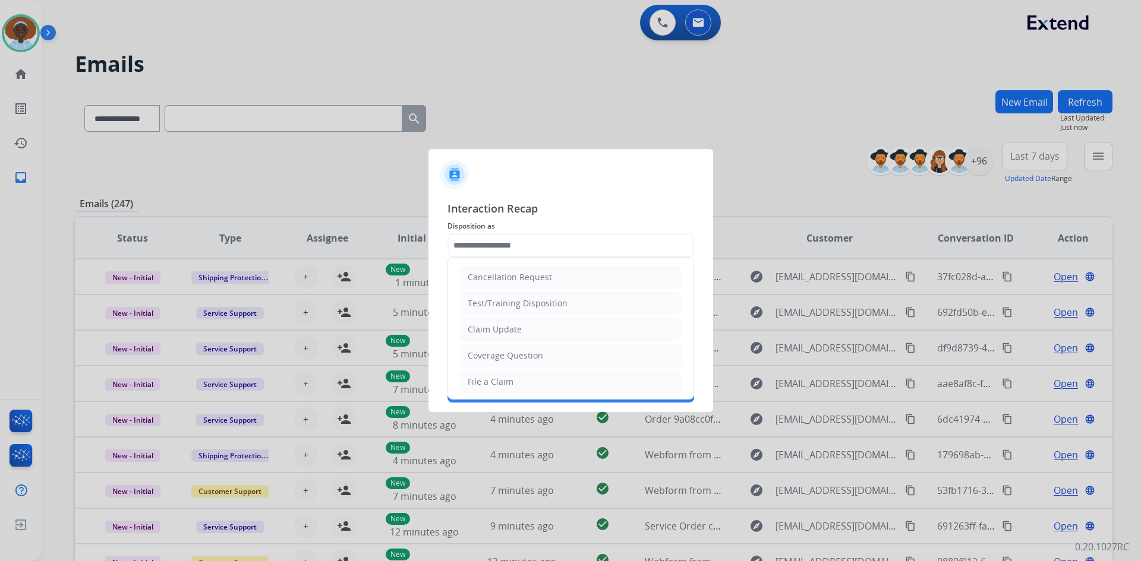
drag, startPoint x: 514, startPoint y: 383, endPoint x: 523, endPoint y: 332, distance: 51.9
click at [514, 383] on li "File a Claim" at bounding box center [571, 382] width 222 height 23
type input "**********"
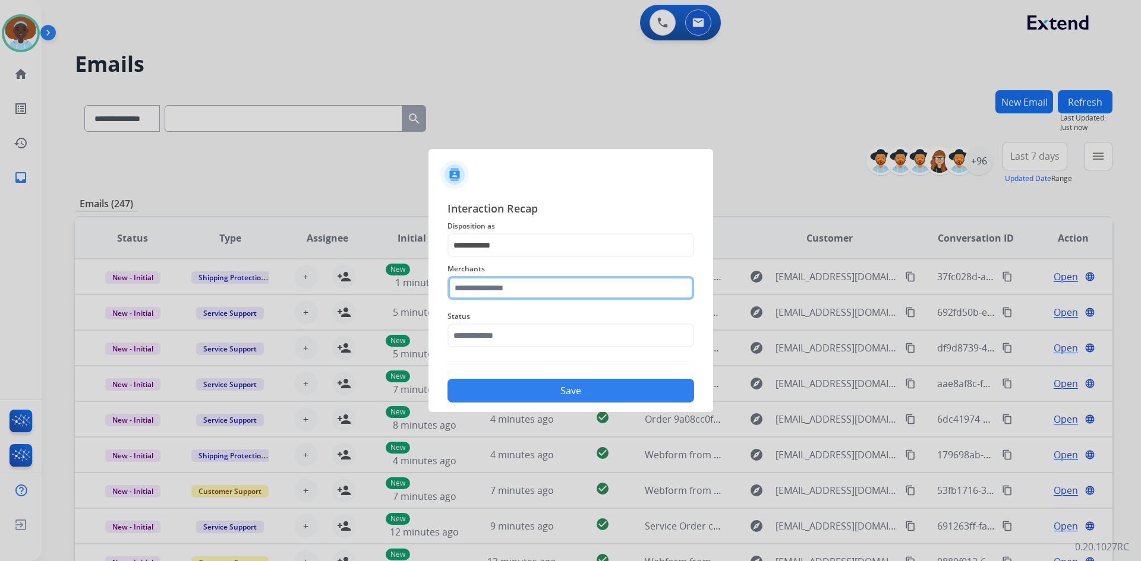
click at [532, 287] on input "text" at bounding box center [570, 288] width 247 height 24
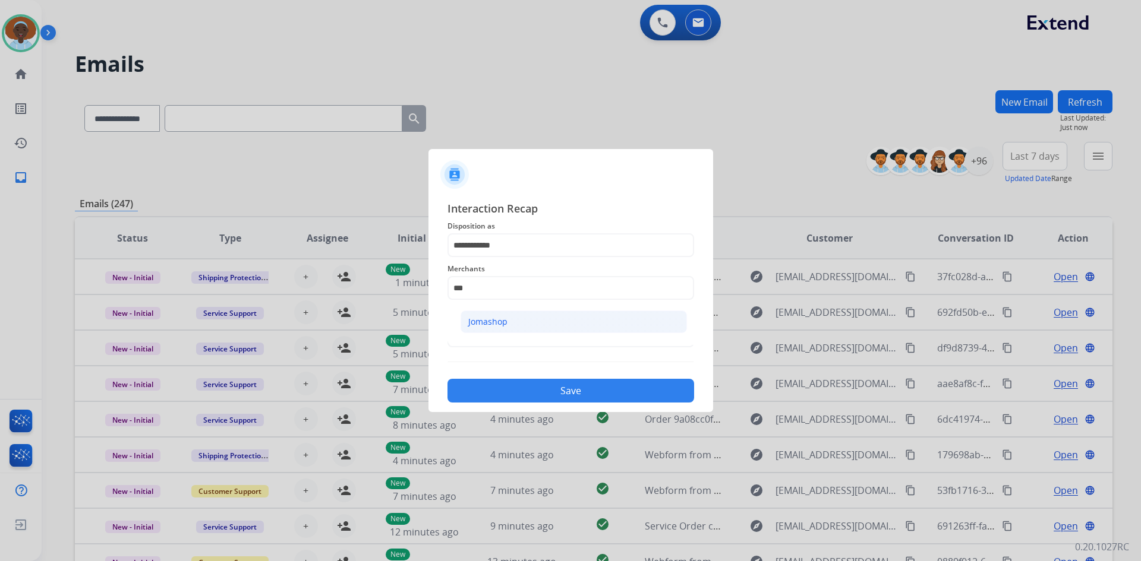
click at [533, 326] on li "Jomashop" at bounding box center [573, 322] width 226 height 23
type input "********"
click at [531, 333] on input "text" at bounding box center [570, 336] width 247 height 24
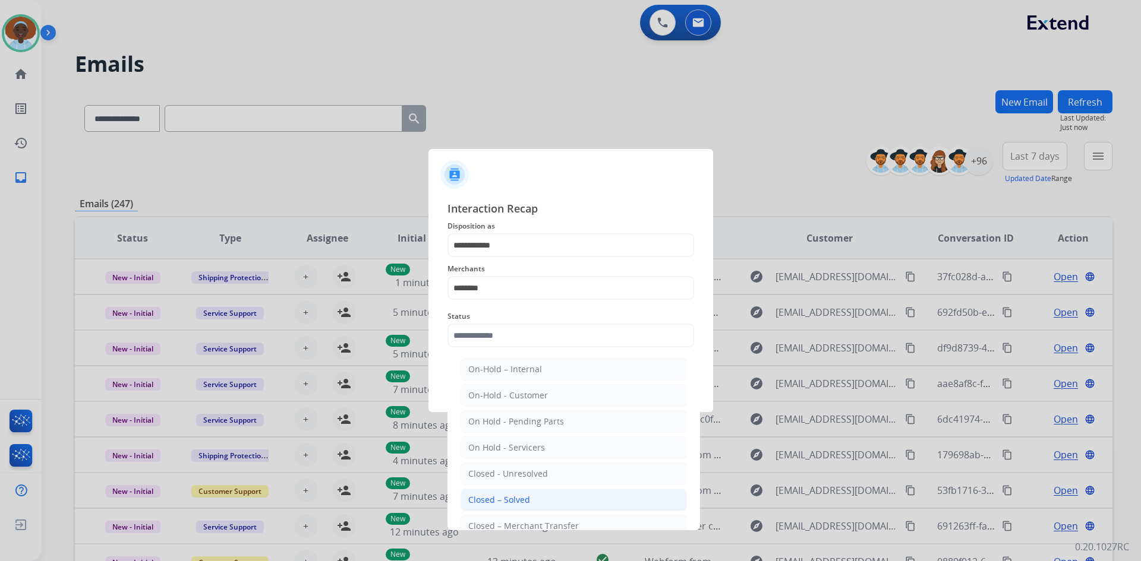
click at [539, 503] on li "Closed – Solved" at bounding box center [573, 500] width 226 height 23
type input "**********"
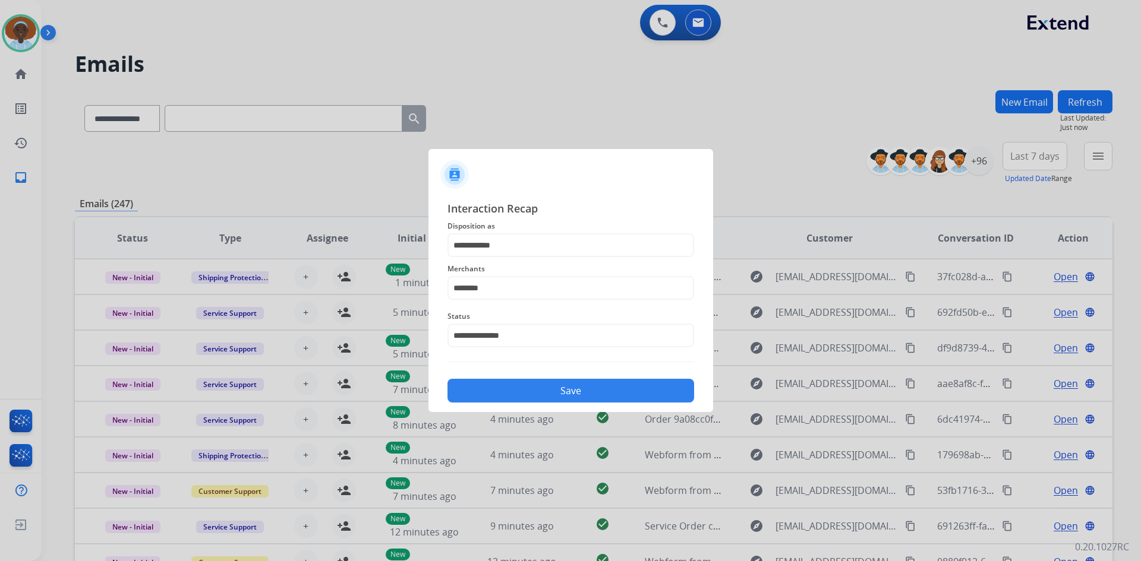
click at [560, 394] on button "Save" at bounding box center [570, 391] width 247 height 24
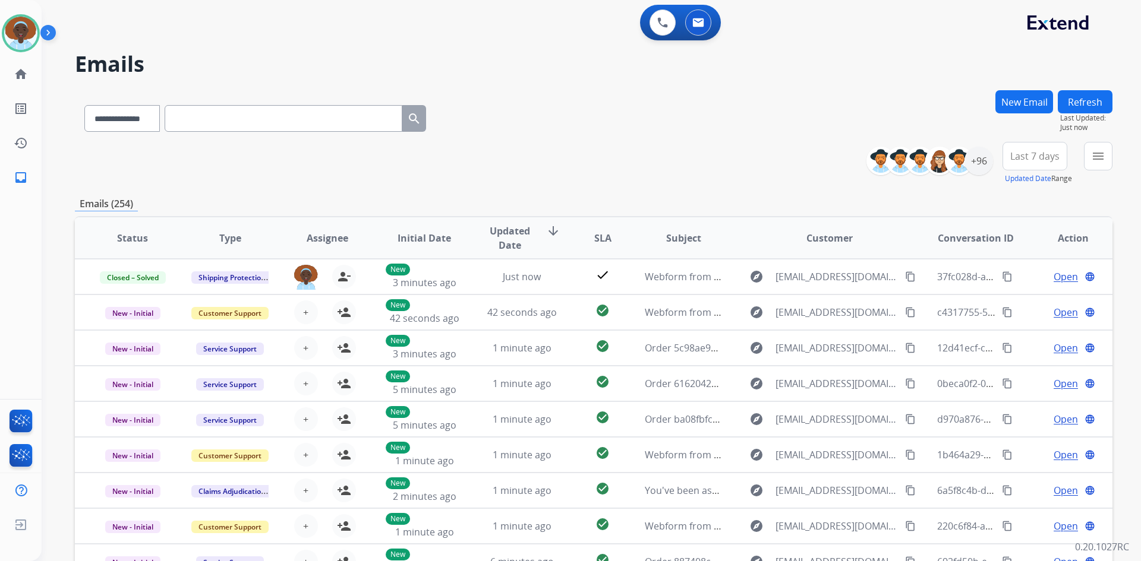
click at [1024, 163] on button "Last 7 days" at bounding box center [1034, 156] width 65 height 29
click at [1027, 300] on div "Last 90 days" at bounding box center [1030, 301] width 65 height 18
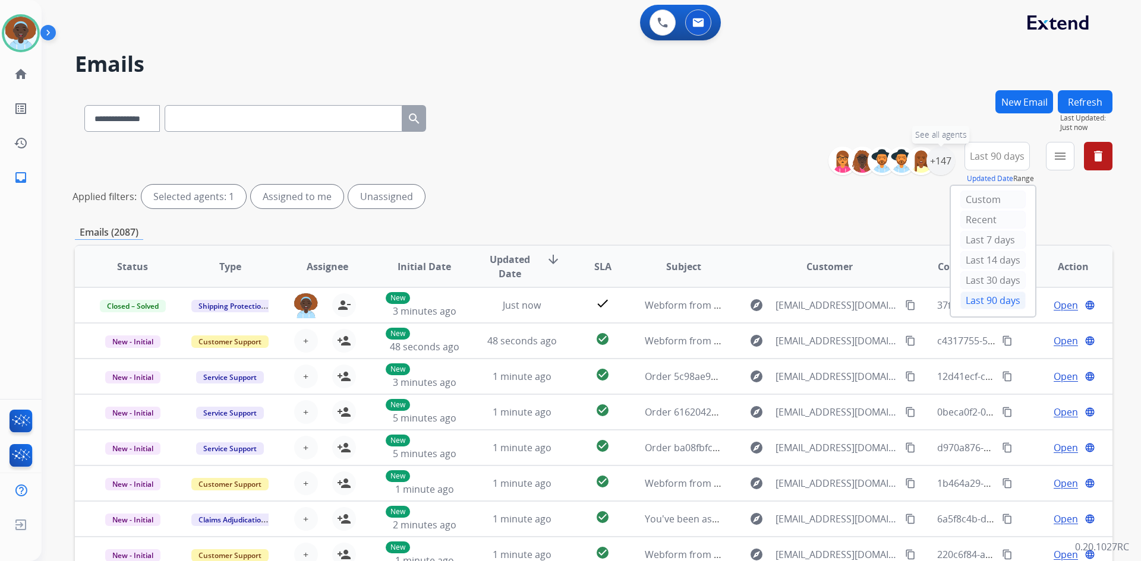
click at [940, 162] on div "+147" at bounding box center [940, 161] width 29 height 29
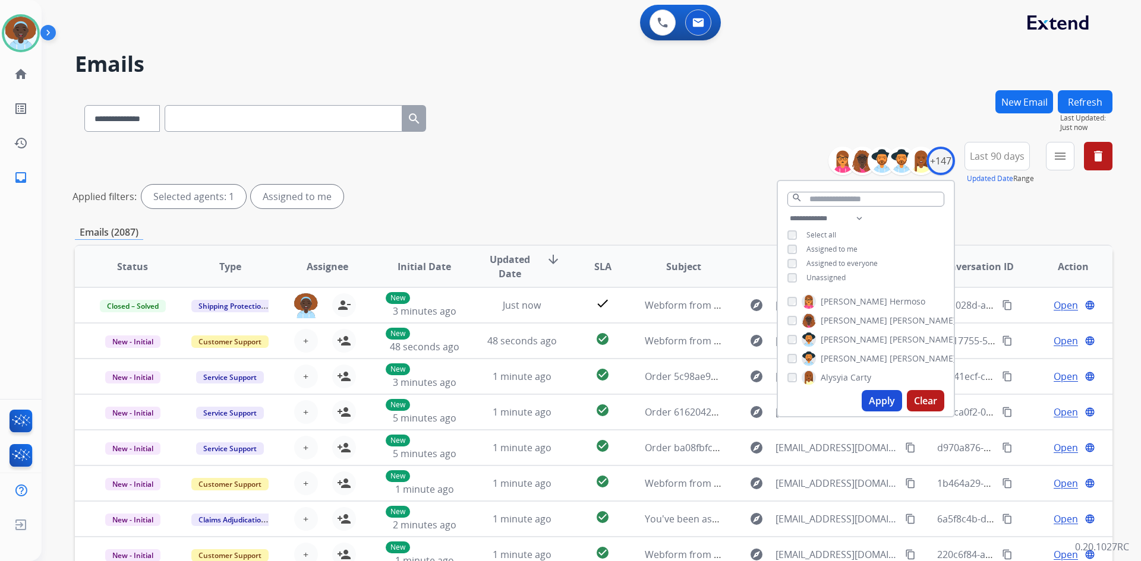
click at [883, 400] on button "Apply" at bounding box center [881, 400] width 40 height 21
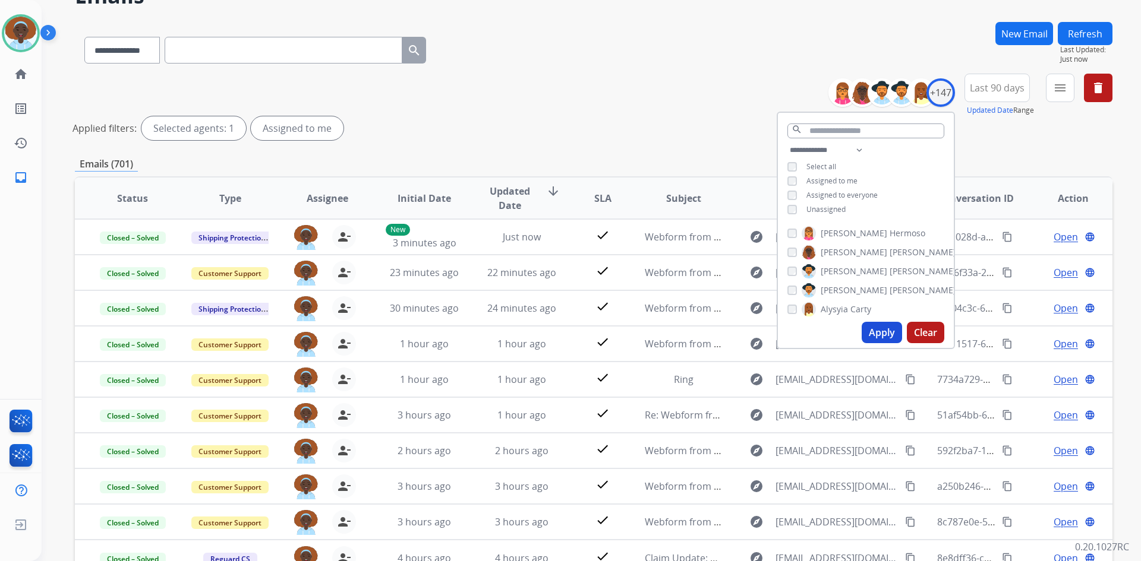
scroll to position [119, 0]
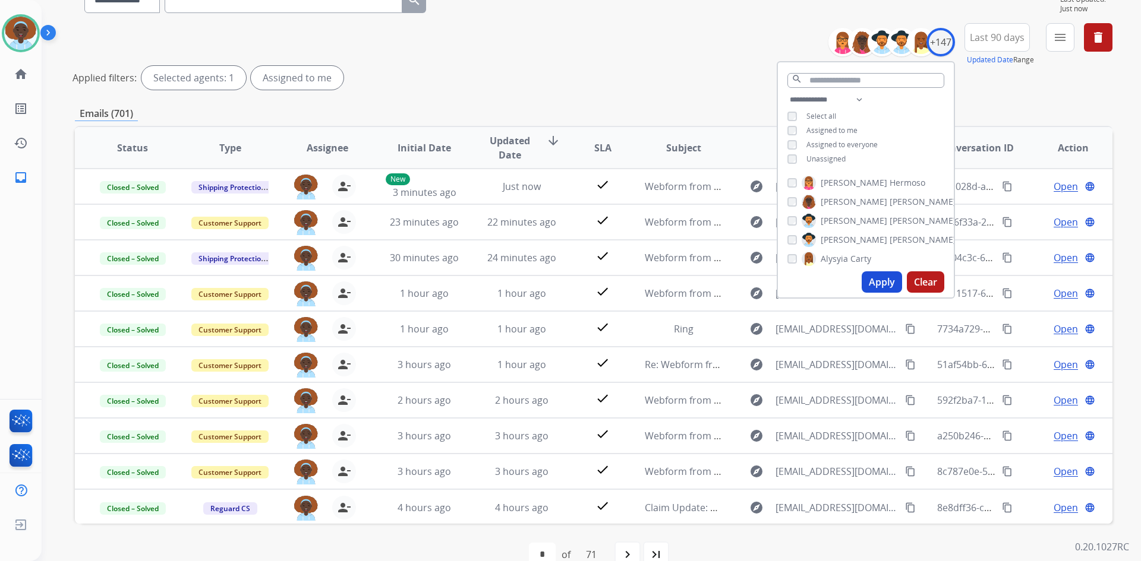
click at [698, 77] on div "Applied filters: Selected agents: 1 Assigned to me" at bounding box center [590, 78] width 1037 height 24
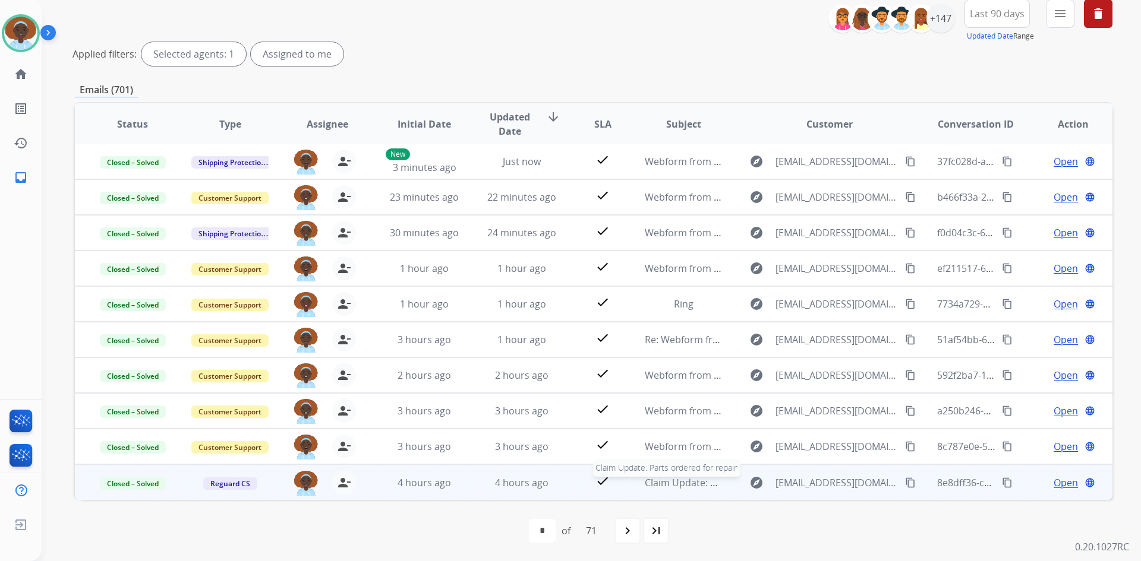
scroll to position [143, 0]
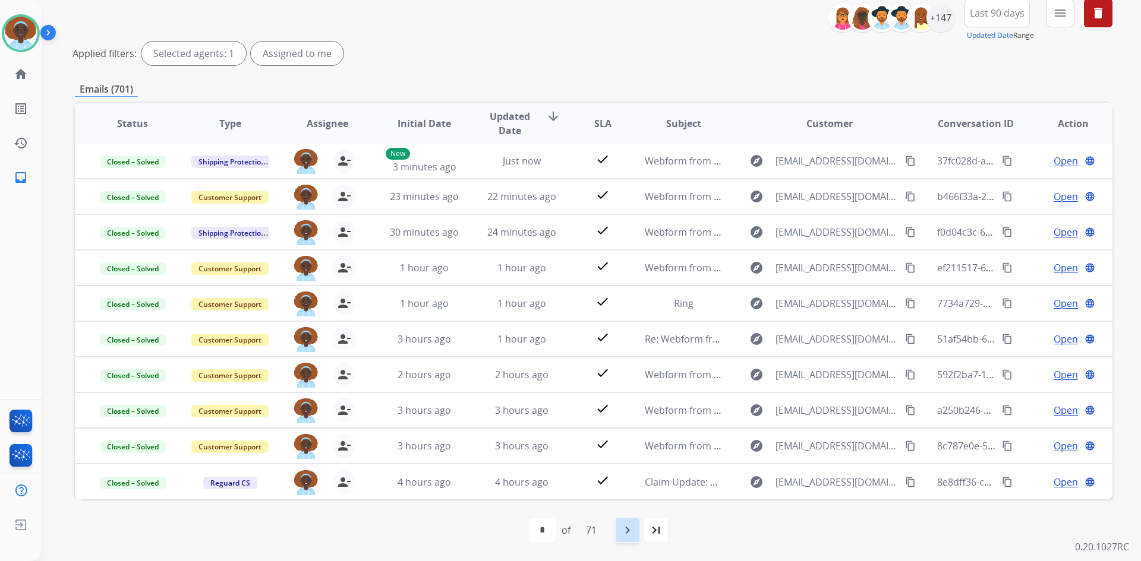
click at [629, 528] on mat-icon "navigate_next" at bounding box center [627, 530] width 14 height 14
select select "*"
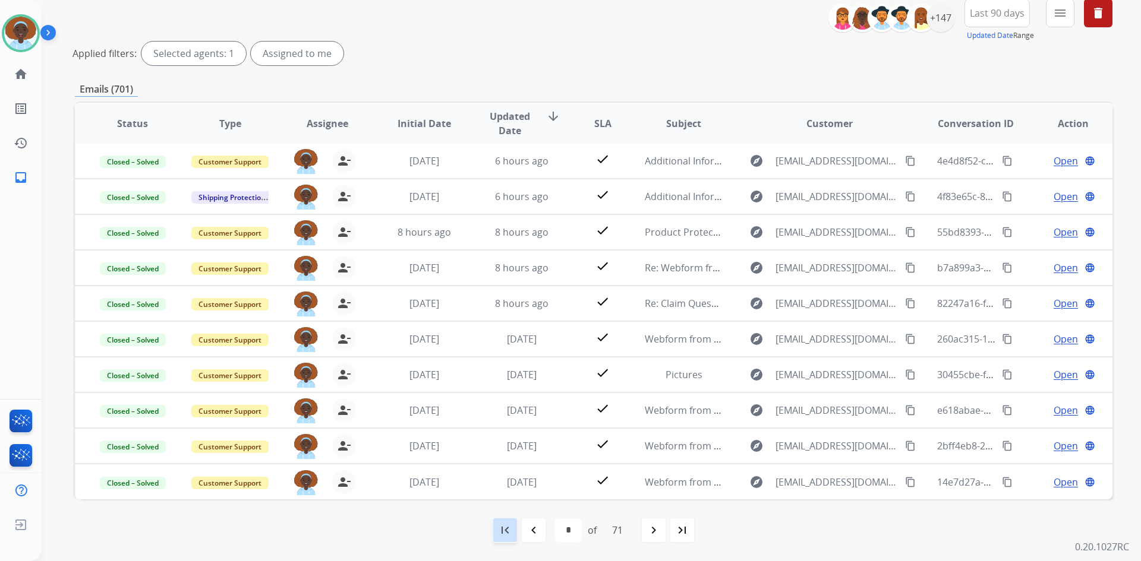
click at [500, 531] on mat-icon "first_page" at bounding box center [505, 530] width 14 height 14
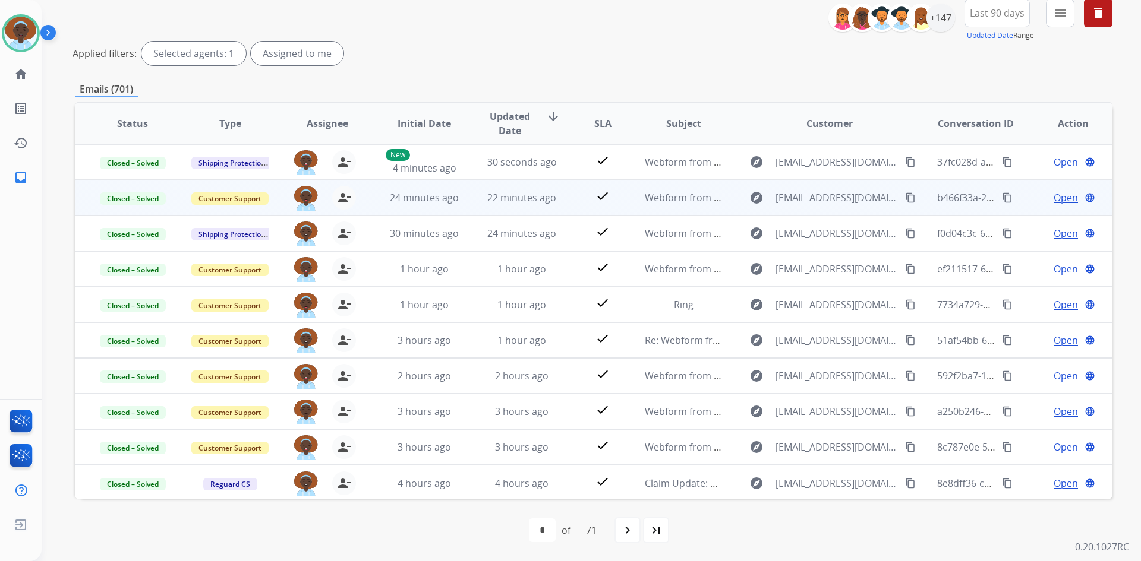
click at [1056, 201] on span "Open" at bounding box center [1065, 198] width 24 height 14
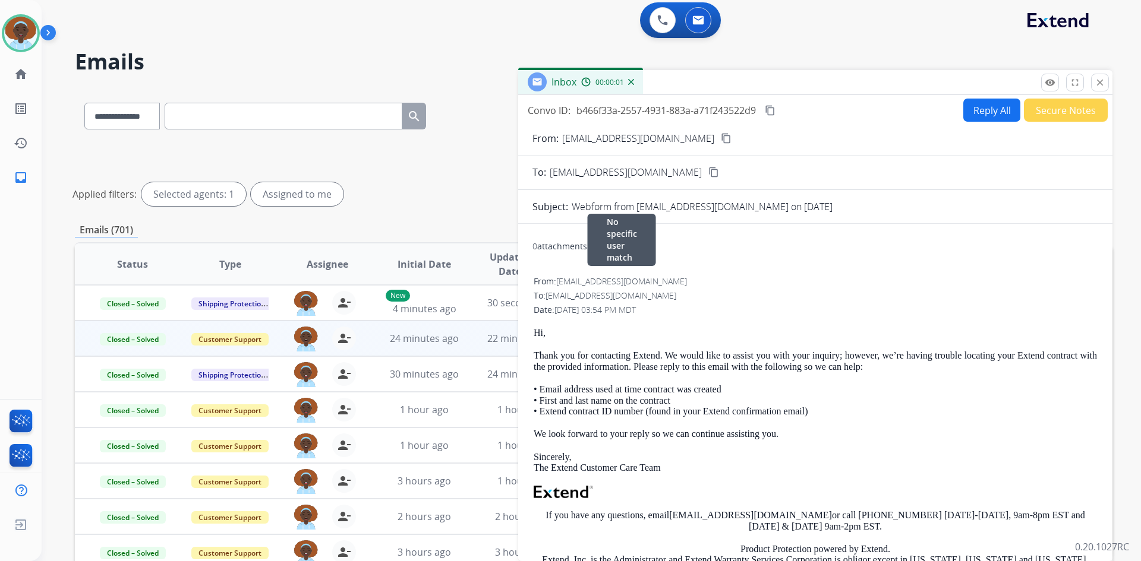
scroll to position [0, 0]
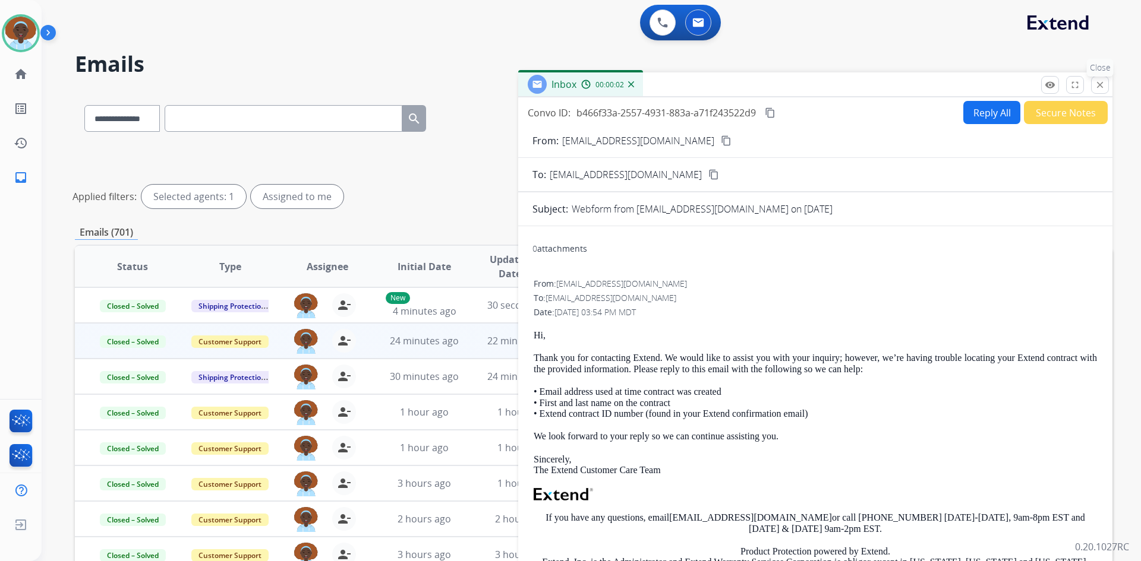
click at [1101, 86] on mat-icon "close" at bounding box center [1099, 85] width 11 height 11
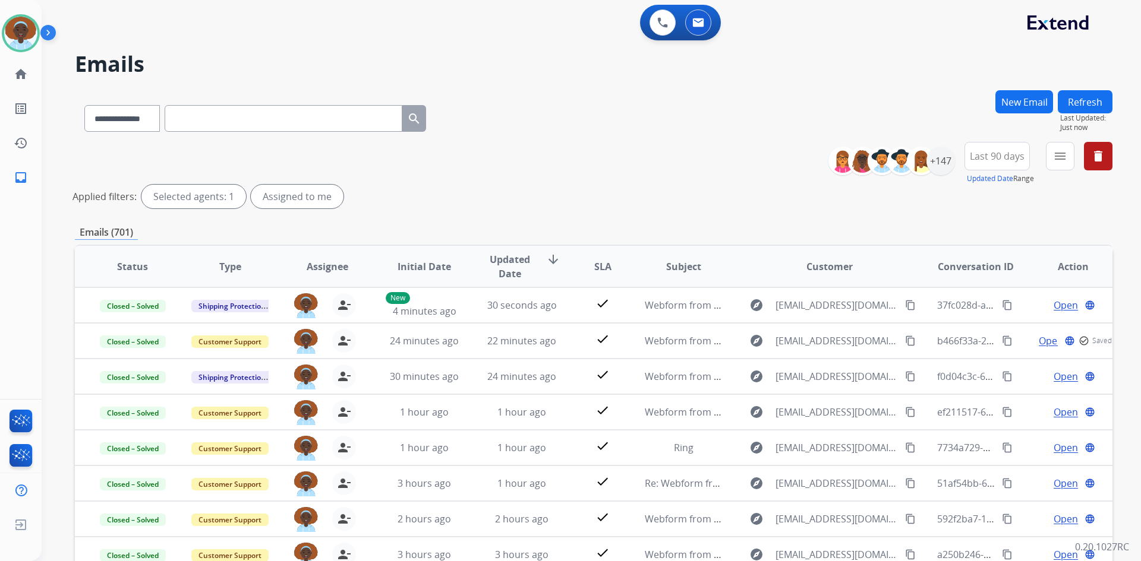
scroll to position [1, 0]
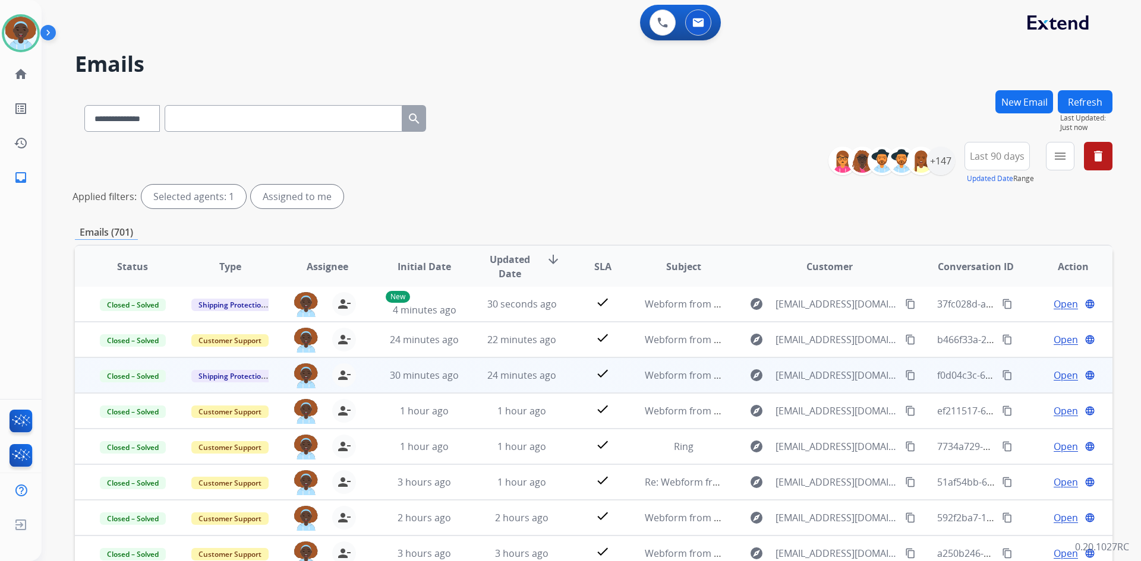
click at [1066, 375] on span "Open" at bounding box center [1065, 375] width 24 height 14
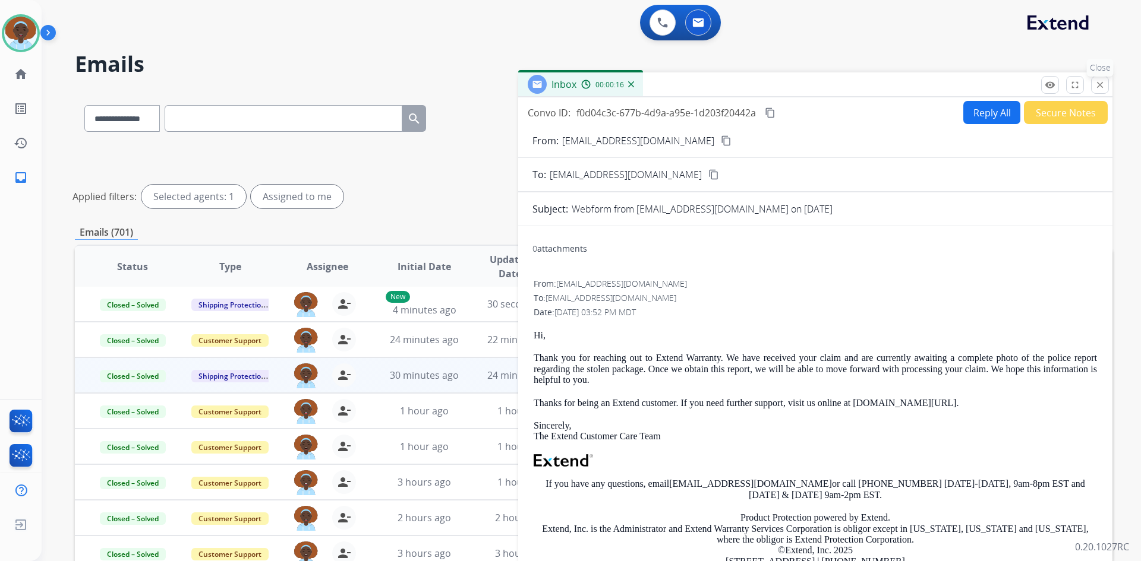
click at [1099, 87] on mat-icon "close" at bounding box center [1099, 85] width 11 height 11
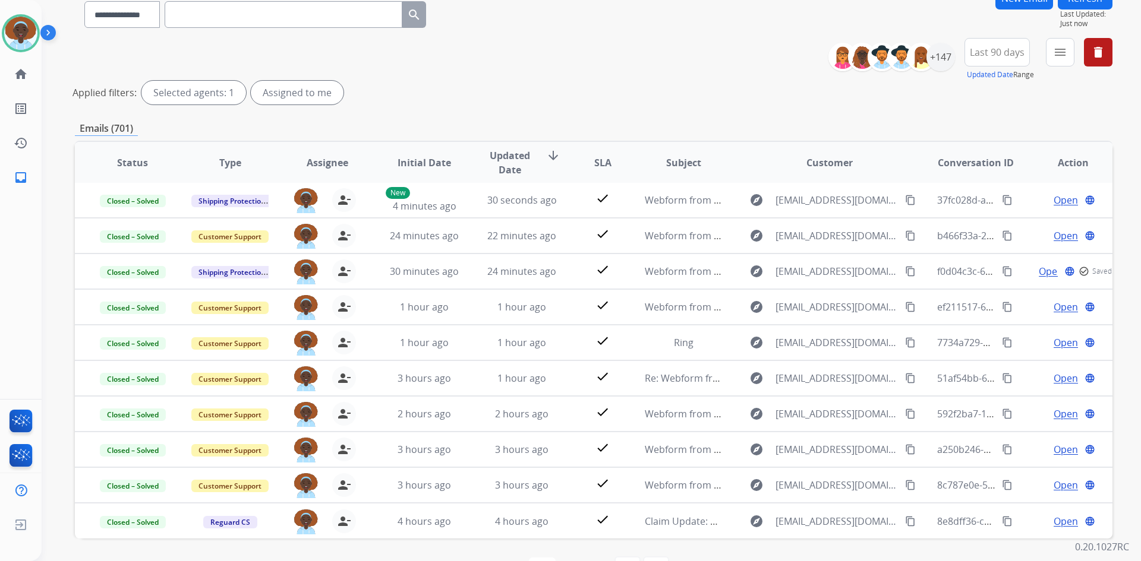
scroll to position [119, 0]
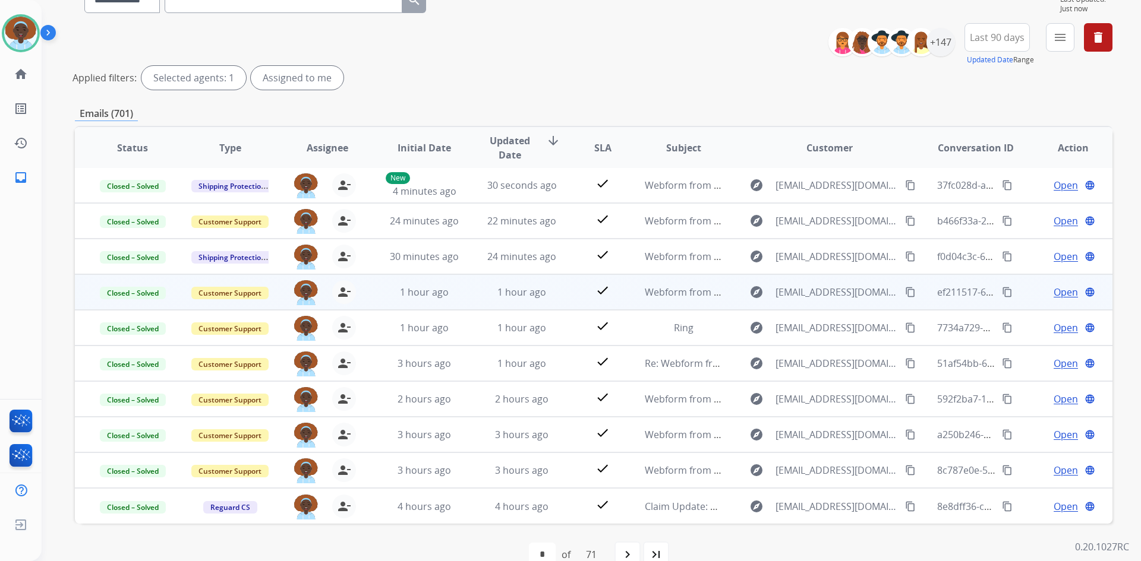
click at [1058, 295] on span "Open" at bounding box center [1065, 292] width 24 height 14
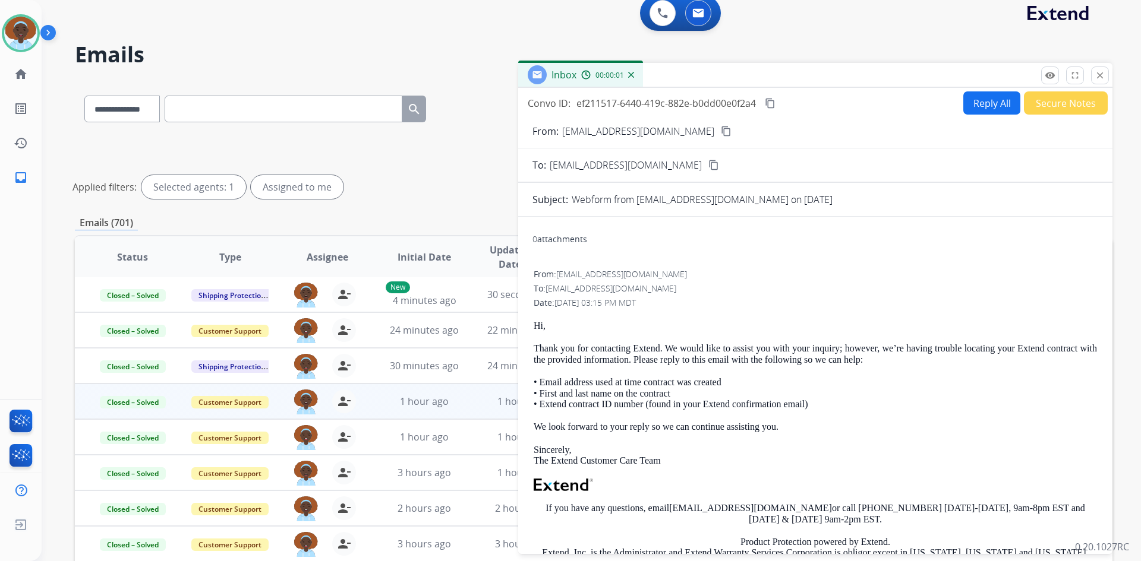
scroll to position [0, 0]
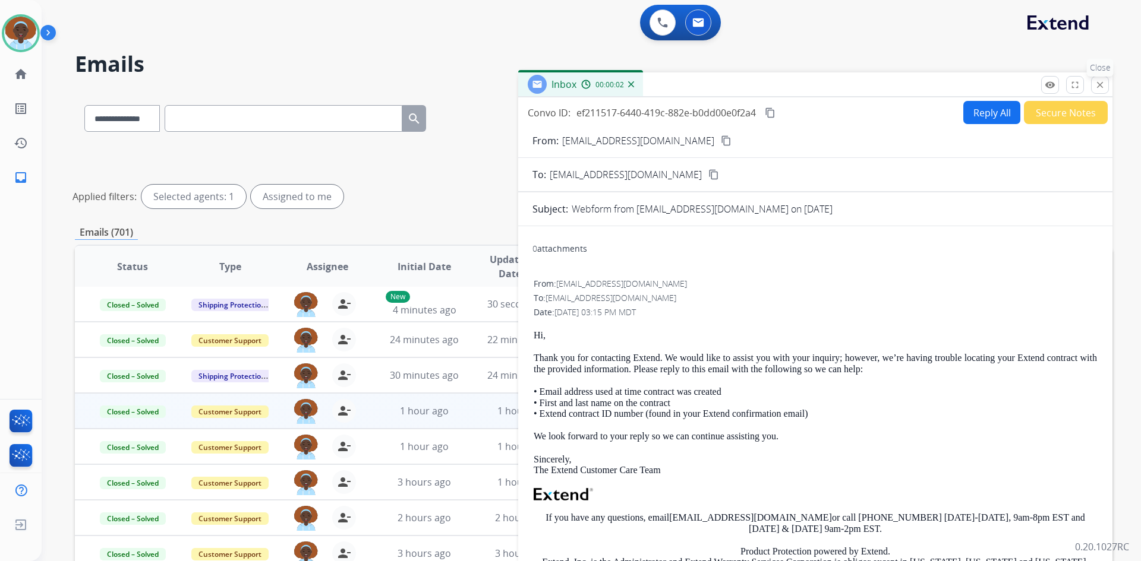
click at [1100, 83] on mat-icon "close" at bounding box center [1099, 85] width 11 height 11
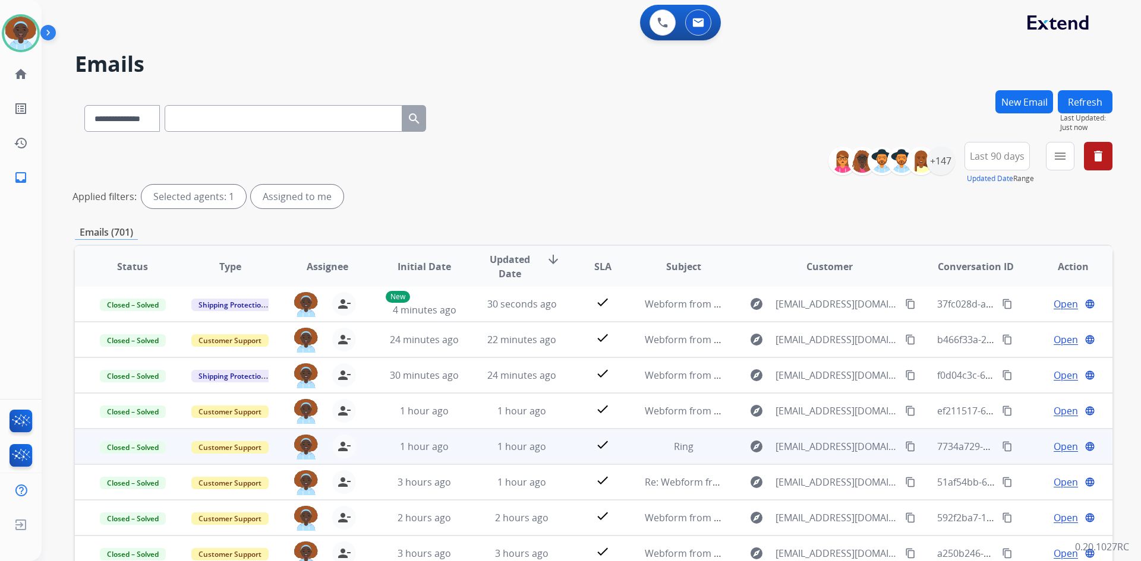
click at [1054, 446] on span "Open" at bounding box center [1065, 447] width 24 height 14
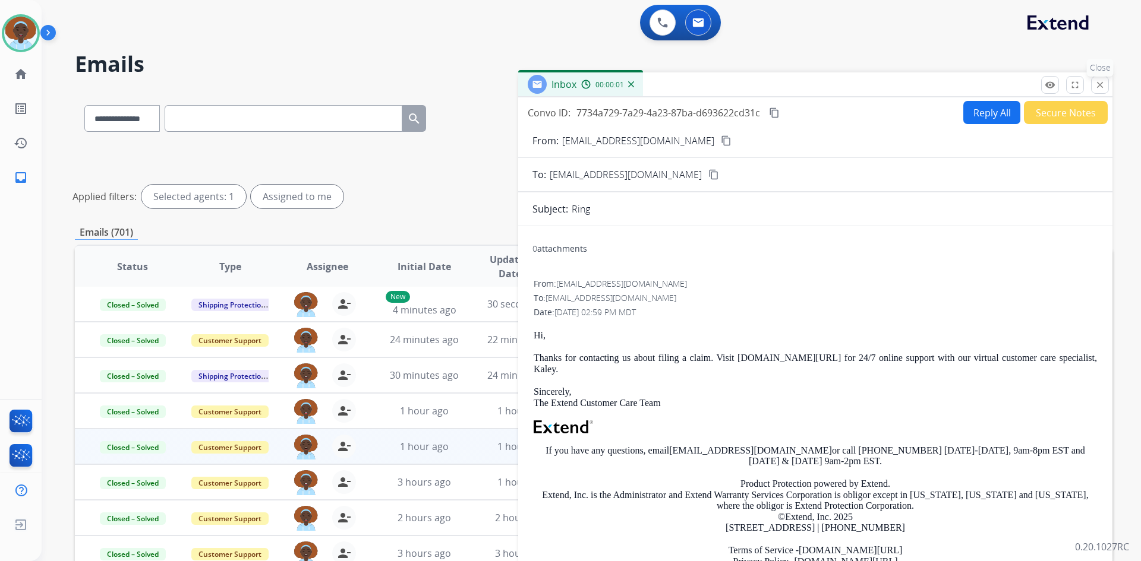
click at [1096, 82] on mat-icon "close" at bounding box center [1099, 85] width 11 height 11
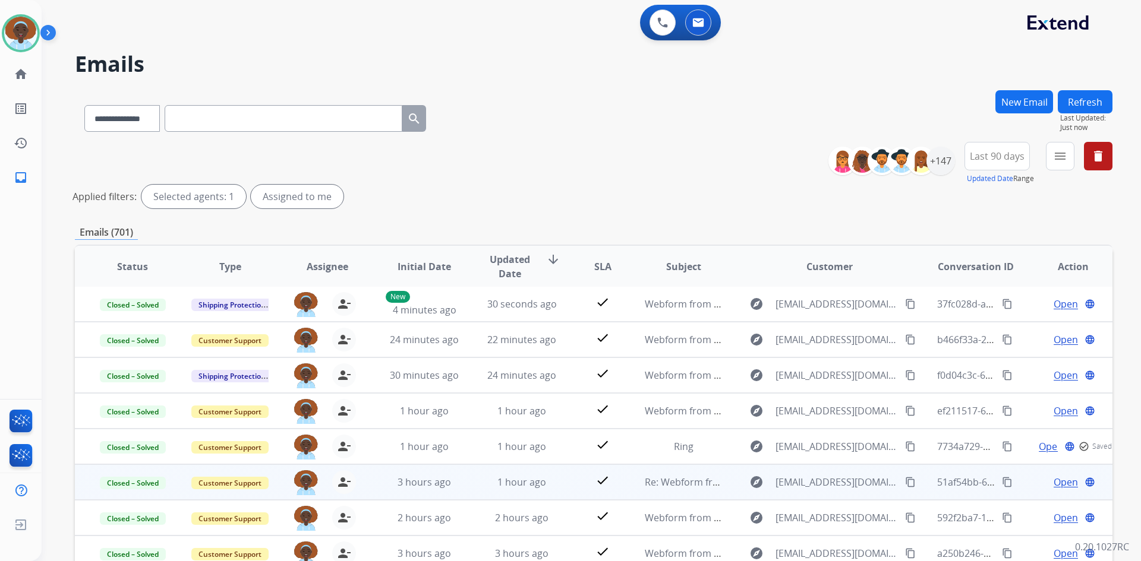
click at [1060, 479] on span "Open" at bounding box center [1065, 482] width 24 height 14
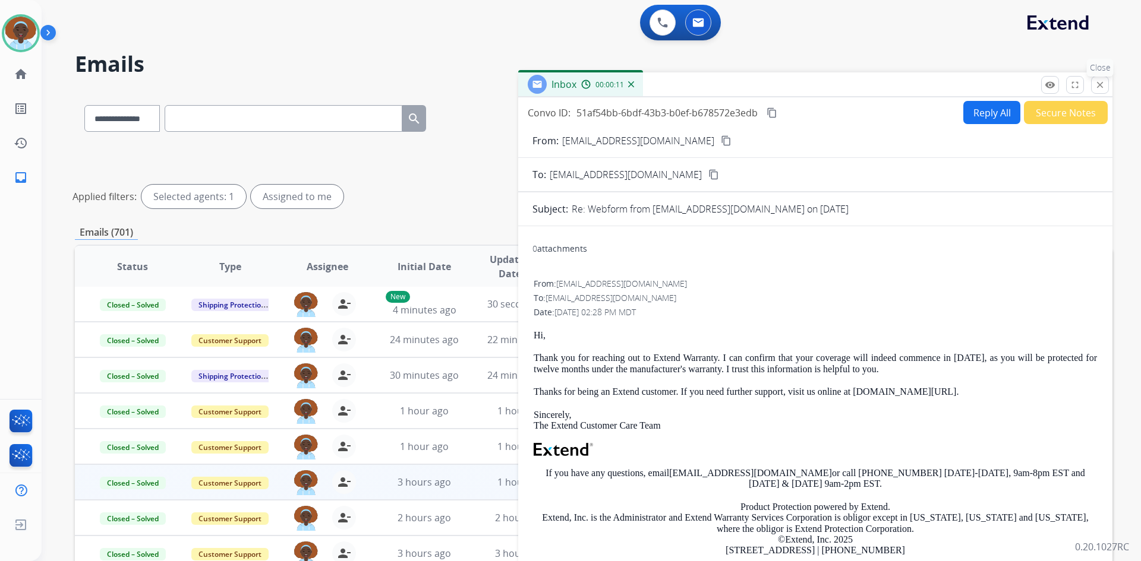
click at [1098, 80] on mat-icon "close" at bounding box center [1099, 85] width 11 height 11
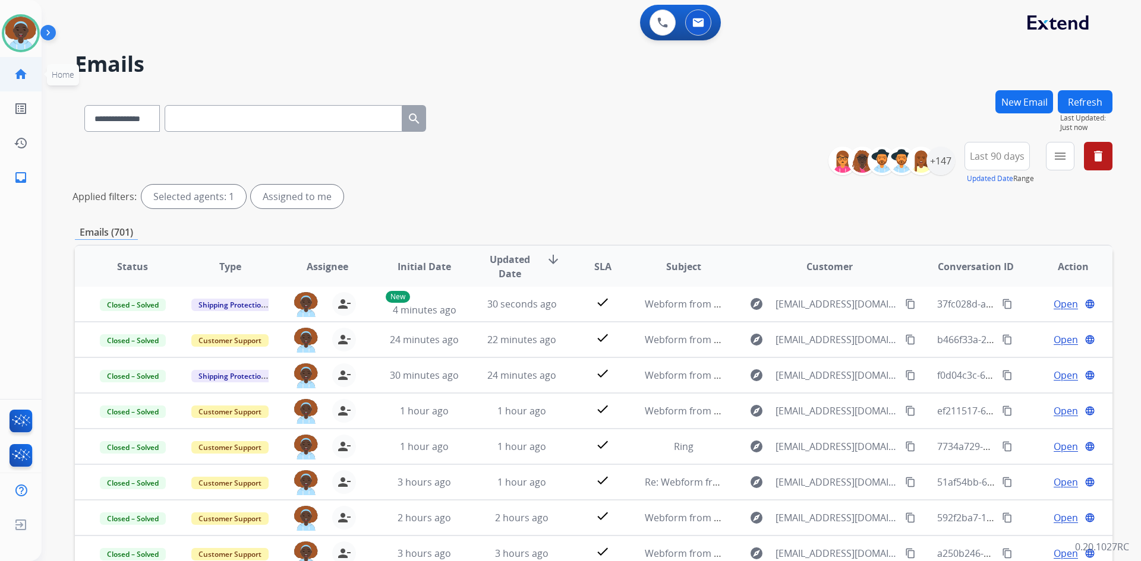
click at [26, 75] on mat-icon "home" at bounding box center [21, 74] width 14 height 14
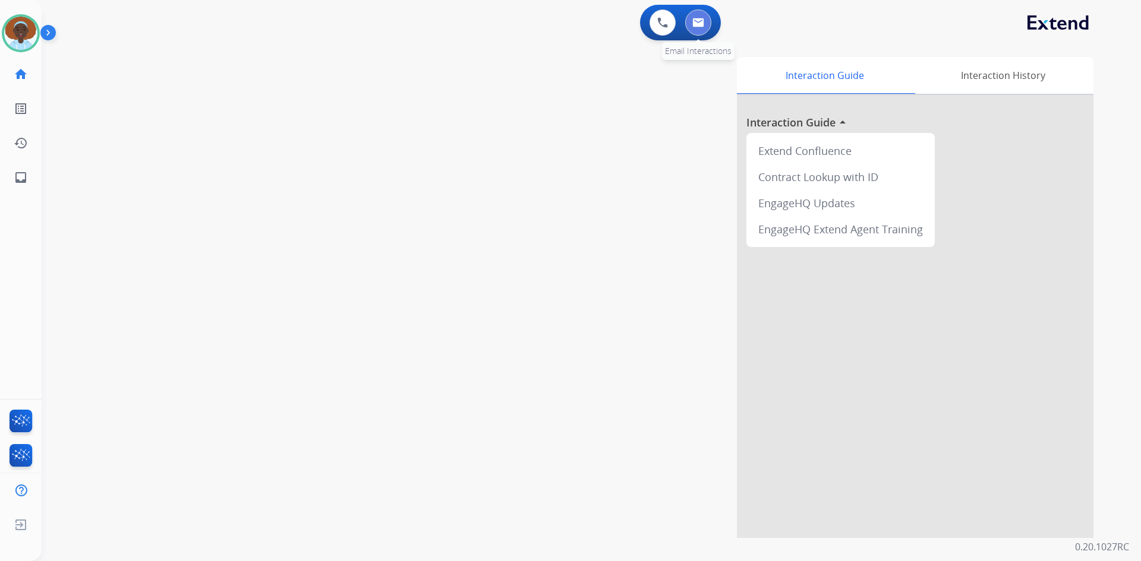
click at [702, 27] on img at bounding box center [698, 23] width 12 height 10
select select "**********"
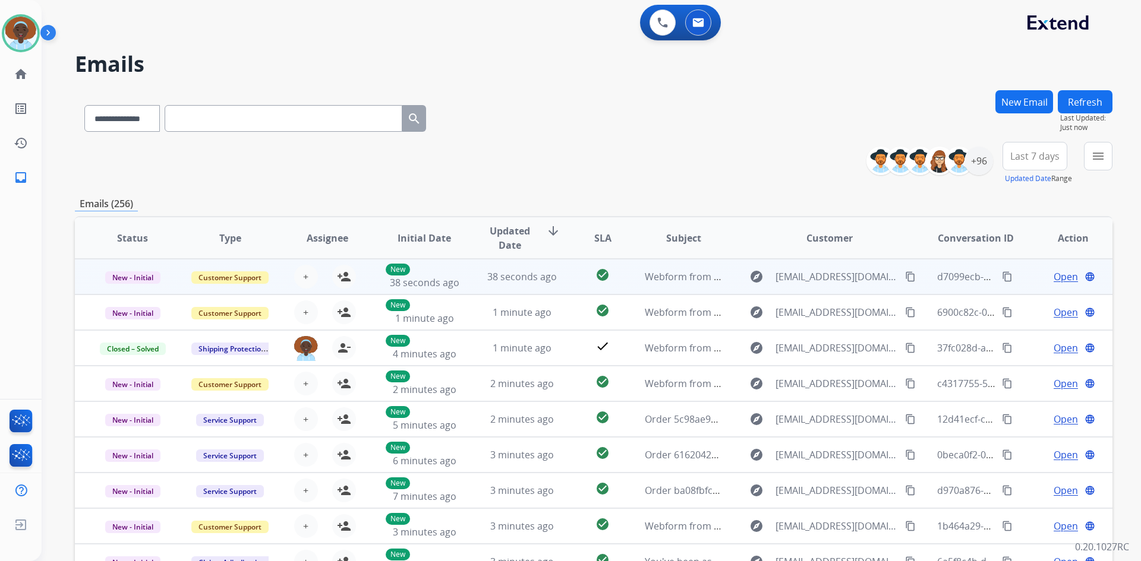
click at [1061, 273] on span "Open" at bounding box center [1065, 277] width 24 height 14
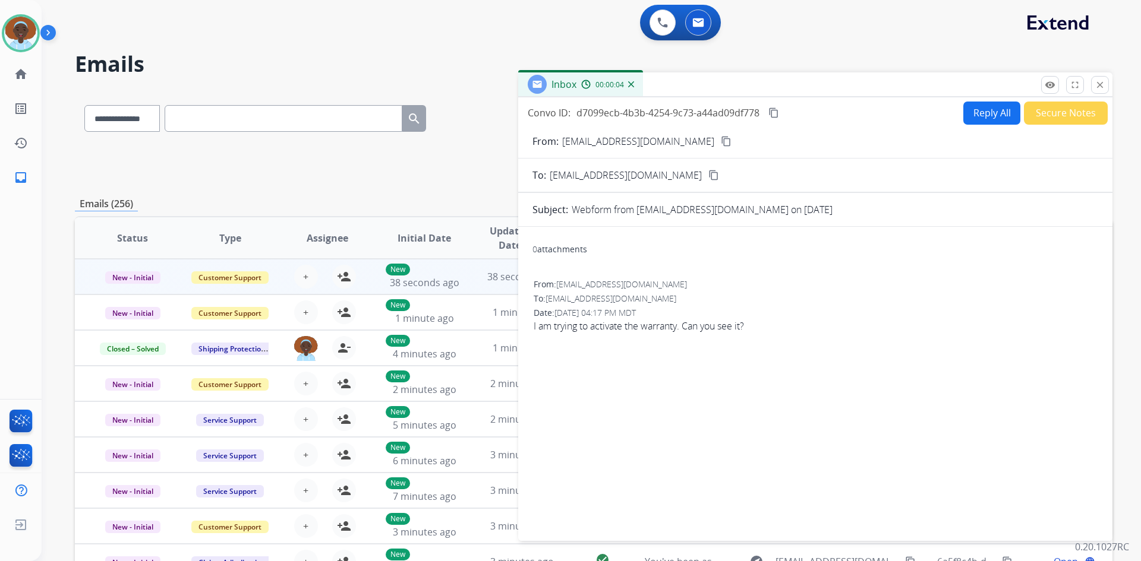
click at [721, 141] on mat-icon "content_copy" at bounding box center [726, 141] width 11 height 11
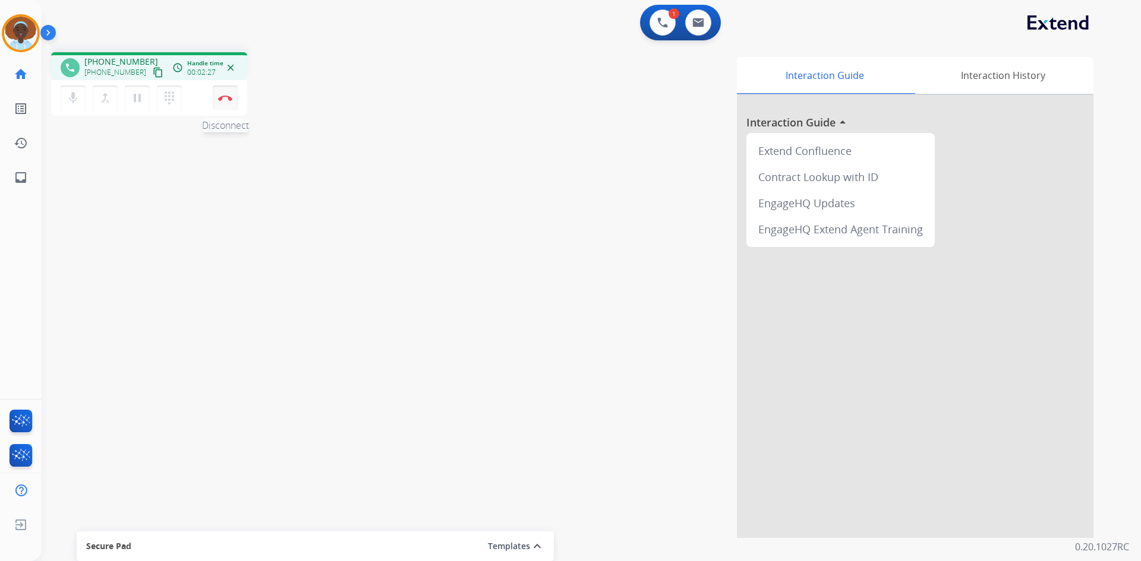
click at [226, 99] on img at bounding box center [225, 98] width 14 height 6
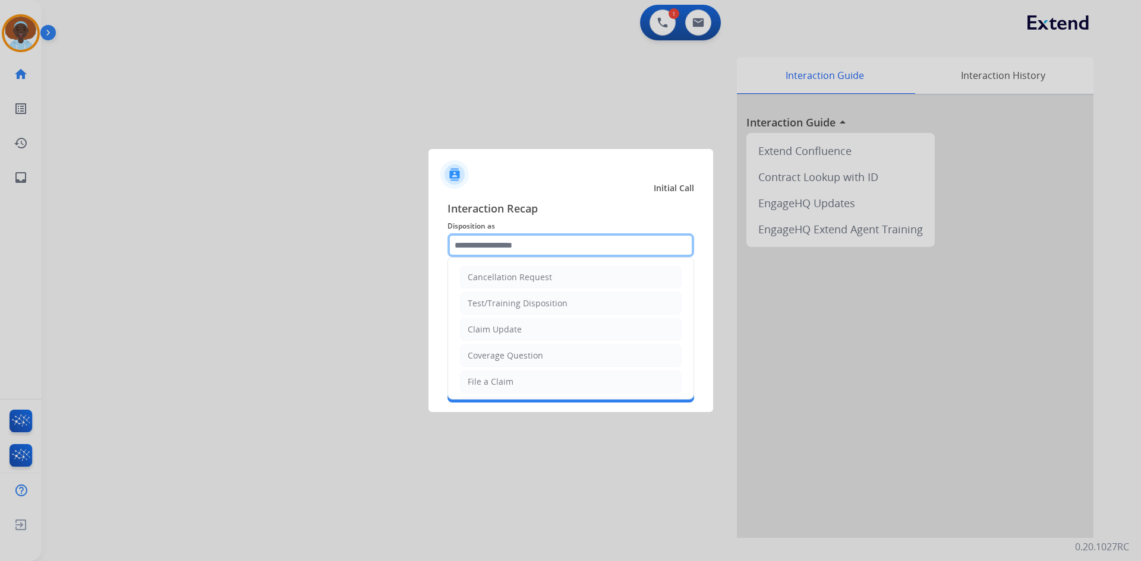
click at [510, 242] on input "text" at bounding box center [570, 245] width 247 height 24
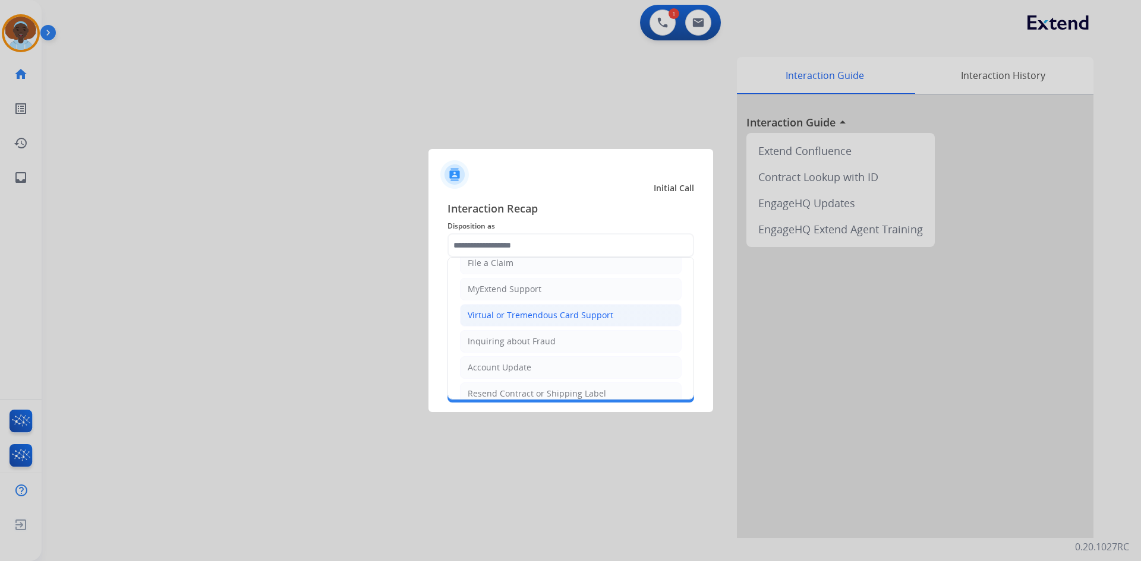
click at [530, 317] on div "Virtual or Tremendous Card Support" at bounding box center [541, 316] width 146 height 12
type input "**********"
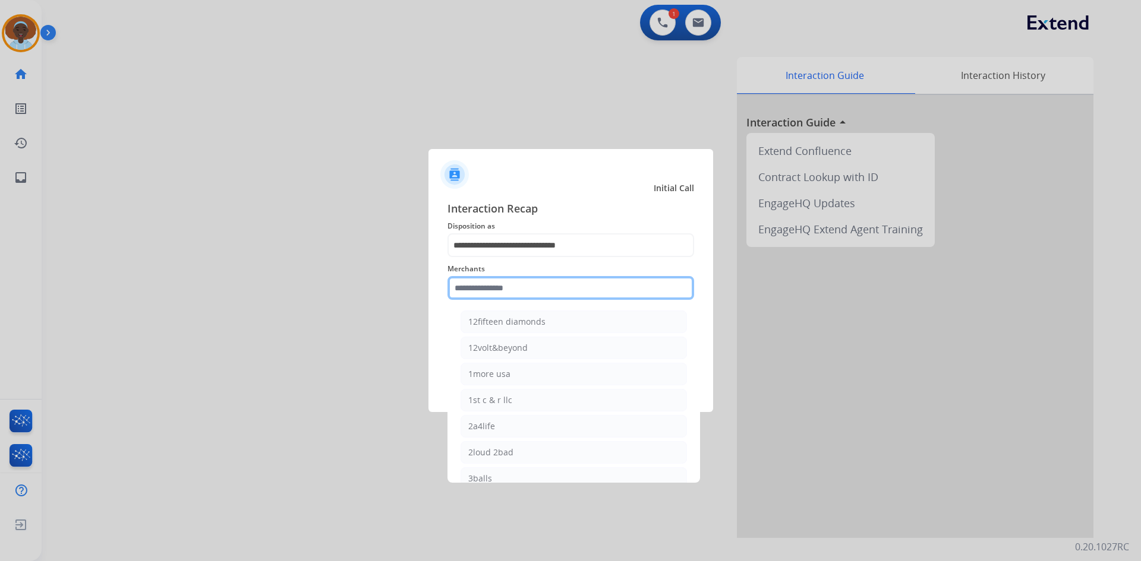
click at [506, 281] on input "text" at bounding box center [570, 288] width 247 height 24
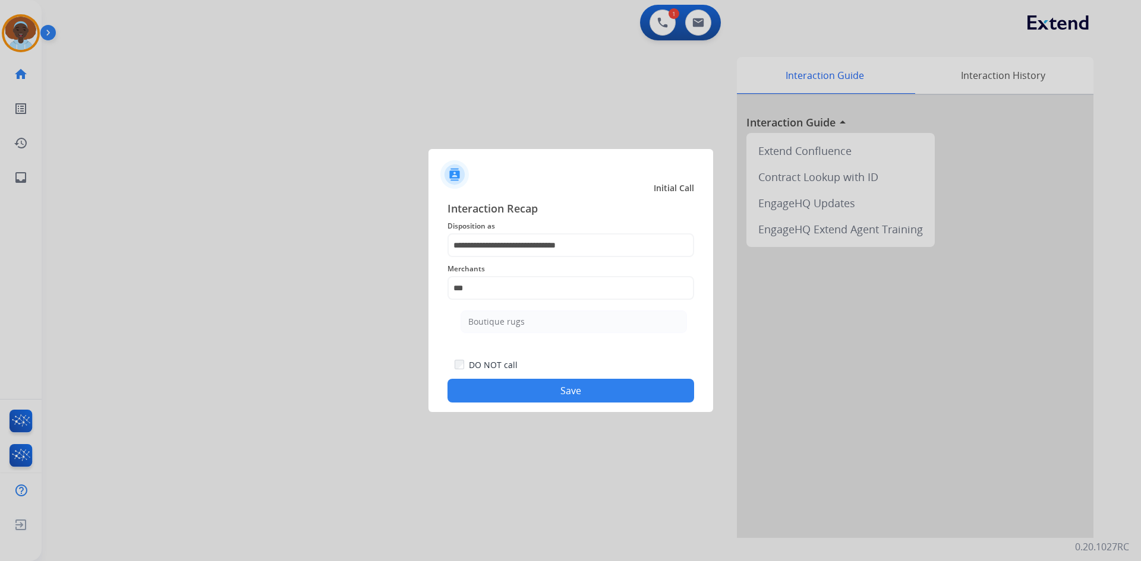
click at [503, 324] on div "Boutique rugs" at bounding box center [496, 322] width 56 height 12
type input "**********"
click at [571, 386] on button "Save" at bounding box center [570, 391] width 247 height 24
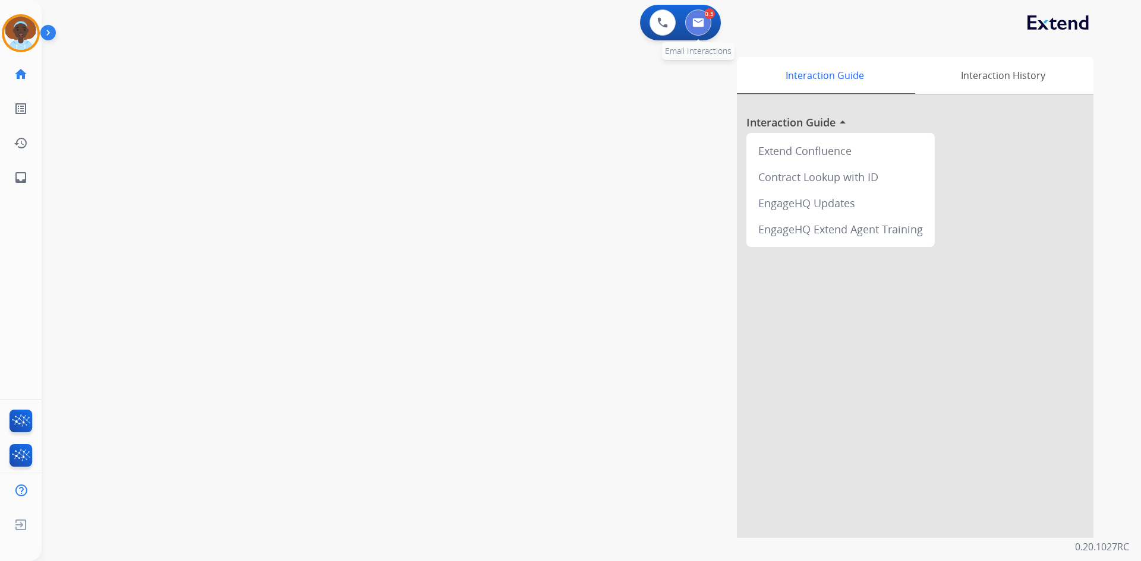
click at [706, 21] on button at bounding box center [698, 23] width 26 height 26
select select "**********"
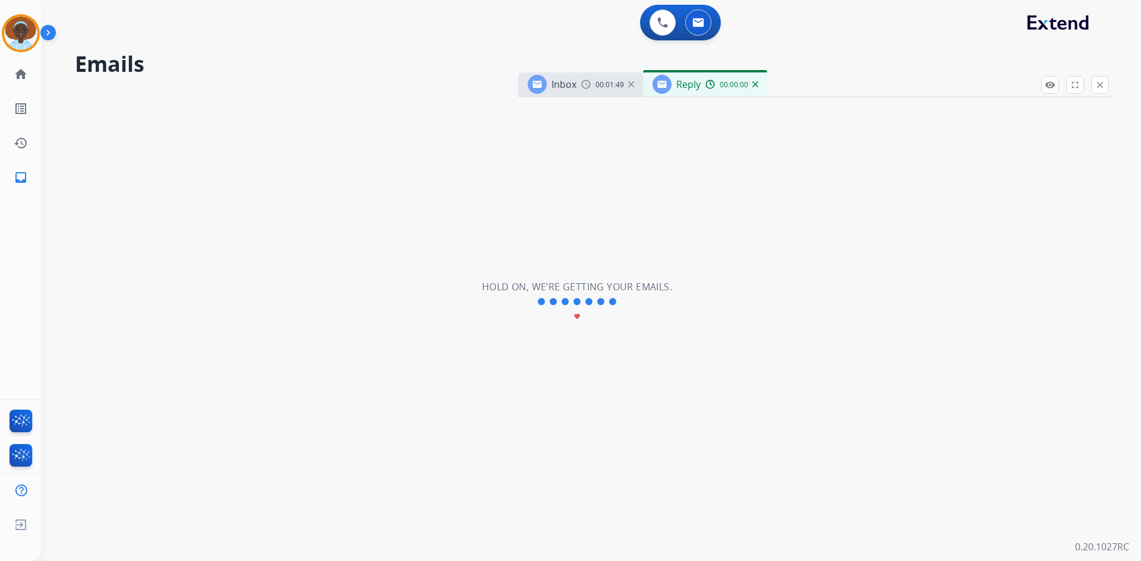
select select "**********"
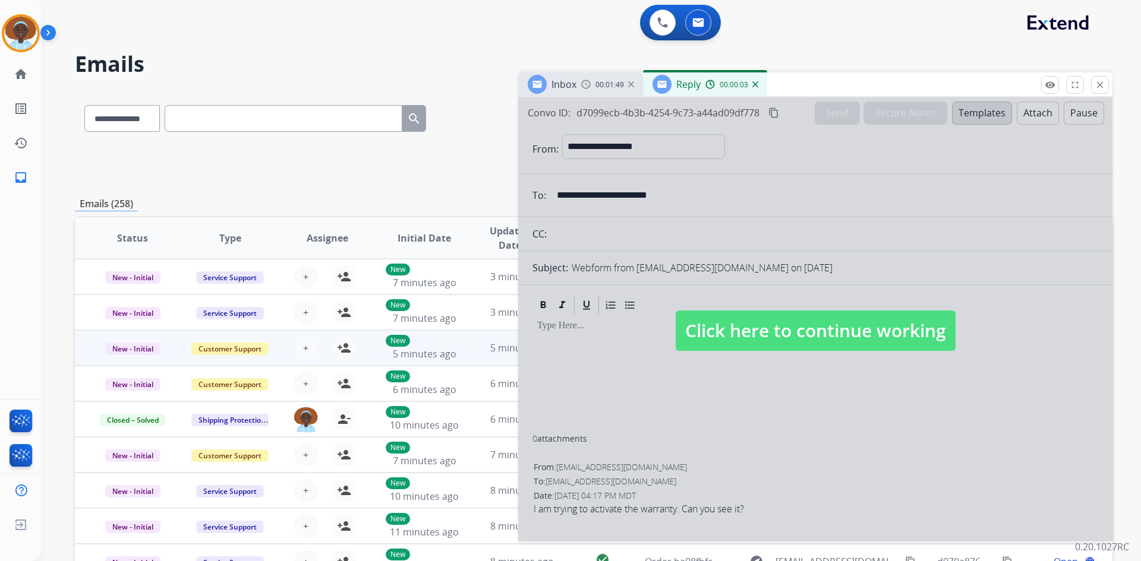
drag, startPoint x: 791, startPoint y: 330, endPoint x: 791, endPoint y: 344, distance: 14.3
click at [790, 329] on span "Click here to continue working" at bounding box center [815, 331] width 280 height 40
select select
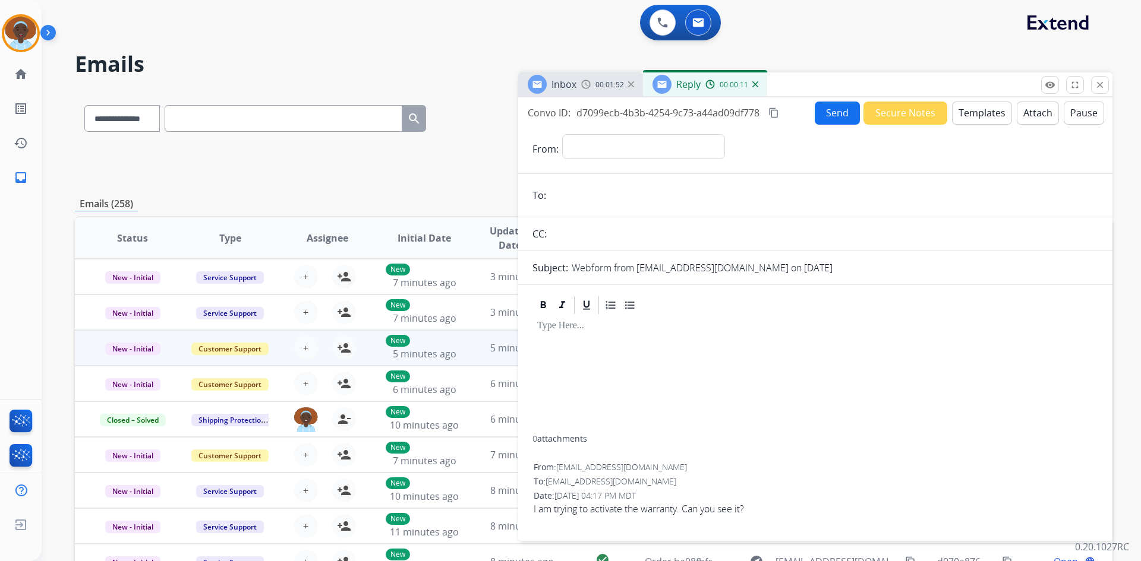
click at [755, 84] on img at bounding box center [755, 84] width 6 height 6
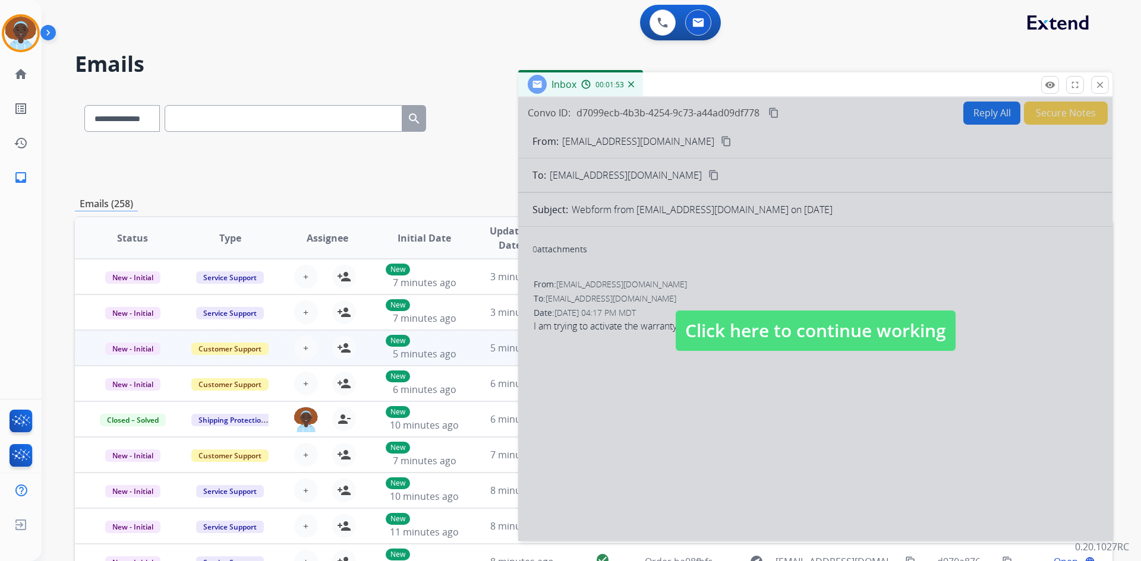
click at [819, 334] on span "Click here to continue working" at bounding box center [815, 331] width 280 height 40
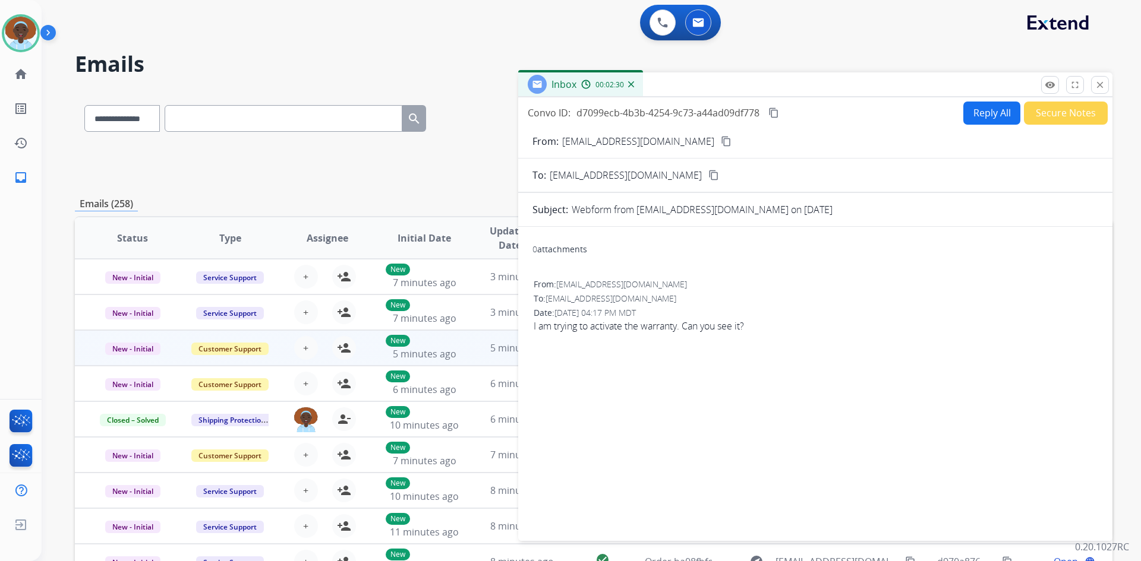
click at [721, 141] on mat-icon "content_copy" at bounding box center [726, 141] width 11 height 11
click at [978, 113] on button "Reply All" at bounding box center [991, 113] width 57 height 23
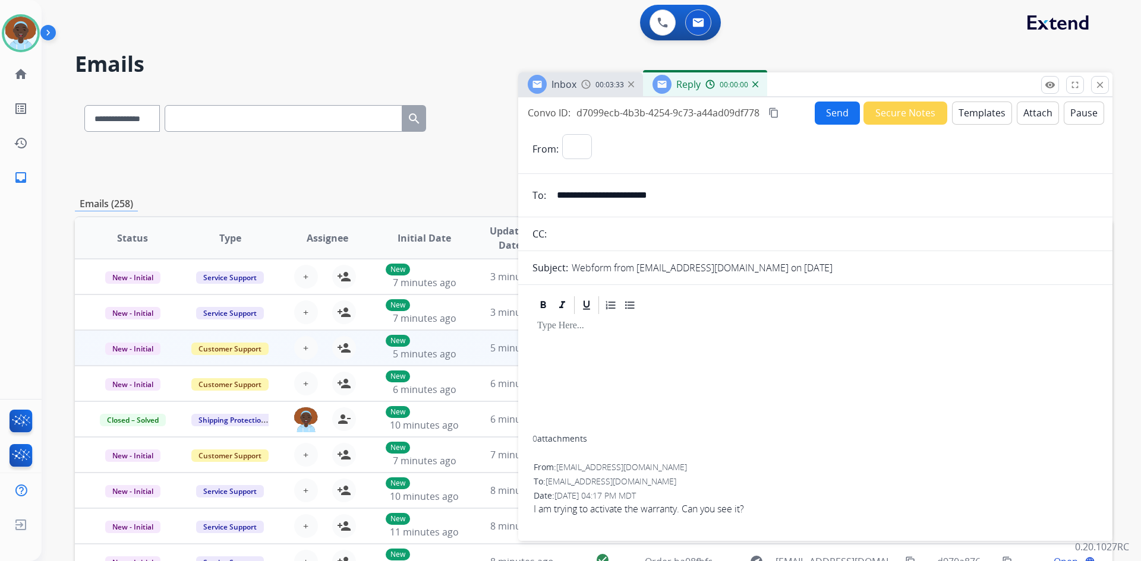
select select "**********"
click at [968, 113] on button "Templates" at bounding box center [982, 113] width 60 height 23
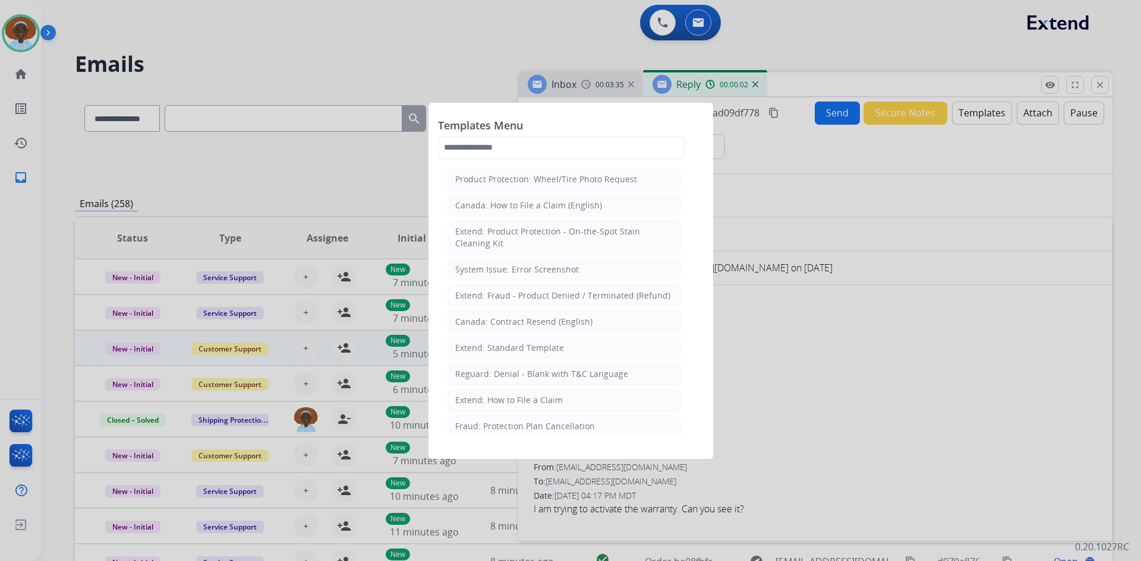
click at [506, 347] on div "Extend: Standard Template" at bounding box center [509, 348] width 109 height 12
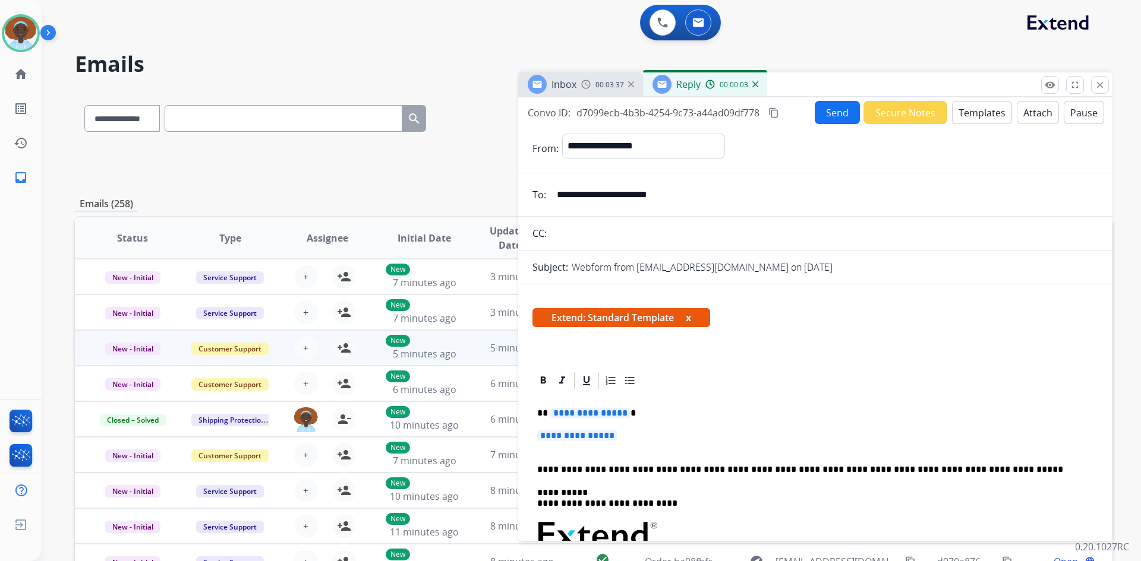
click at [590, 412] on span "**********" at bounding box center [590, 413] width 80 height 10
click at [606, 433] on span "**********" at bounding box center [577, 436] width 80 height 10
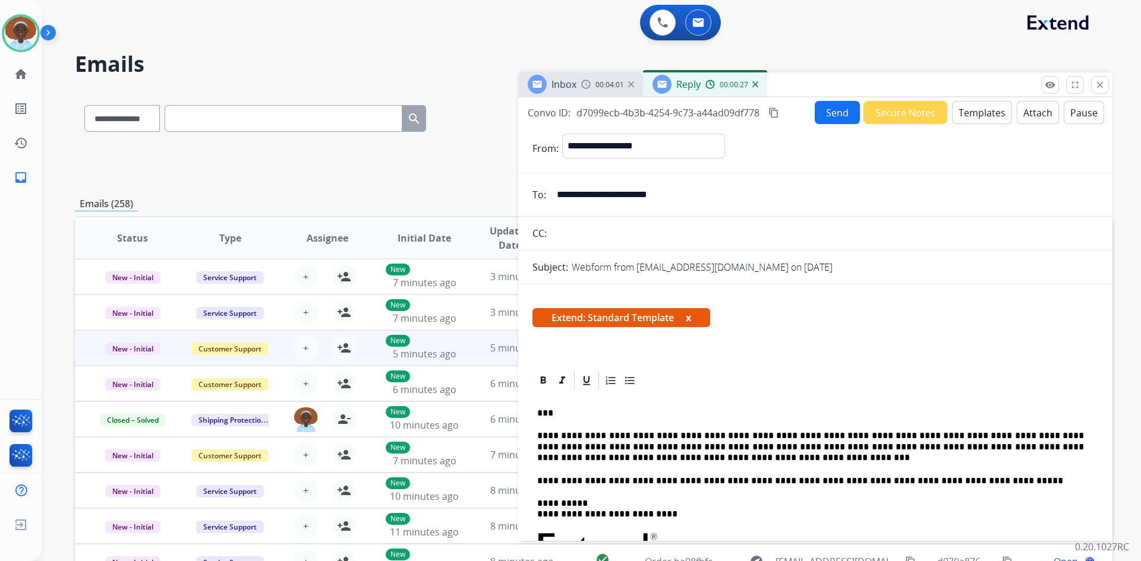
click at [830, 118] on button "Send" at bounding box center [837, 112] width 45 height 23
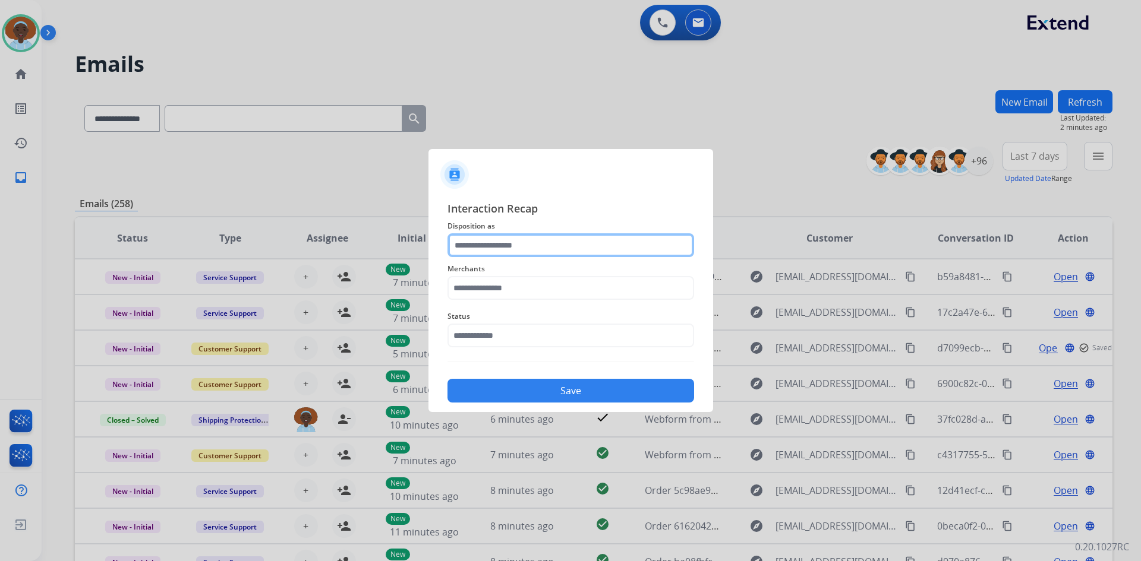
click at [503, 240] on input "text" at bounding box center [570, 245] width 247 height 24
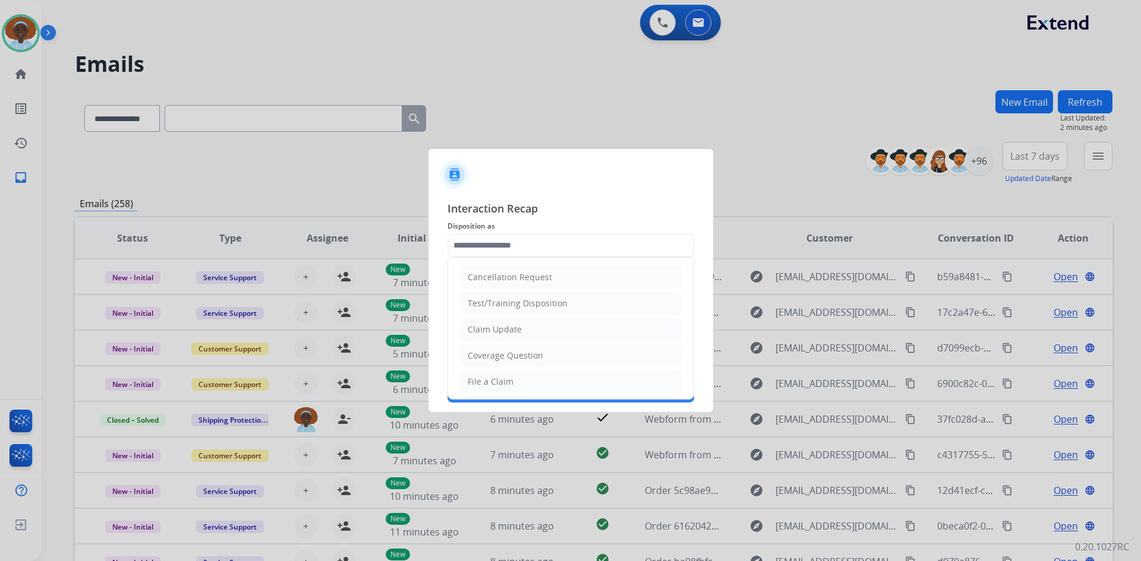
click at [515, 351] on div "Coverage Question" at bounding box center [505, 356] width 75 height 12
type input "**********"
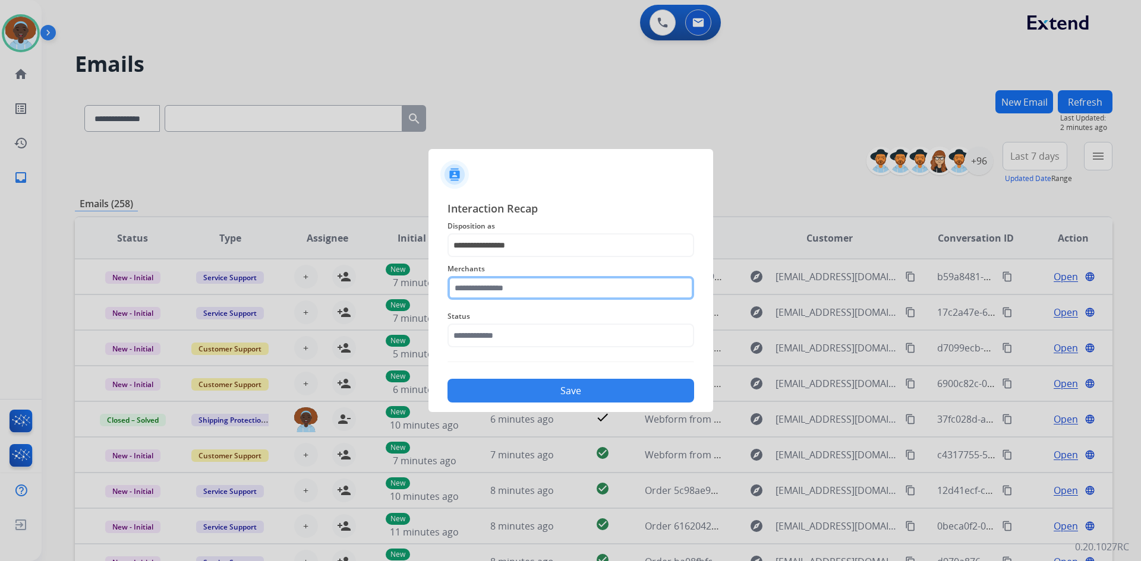
click at [488, 286] on input "text" at bounding box center [570, 288] width 247 height 24
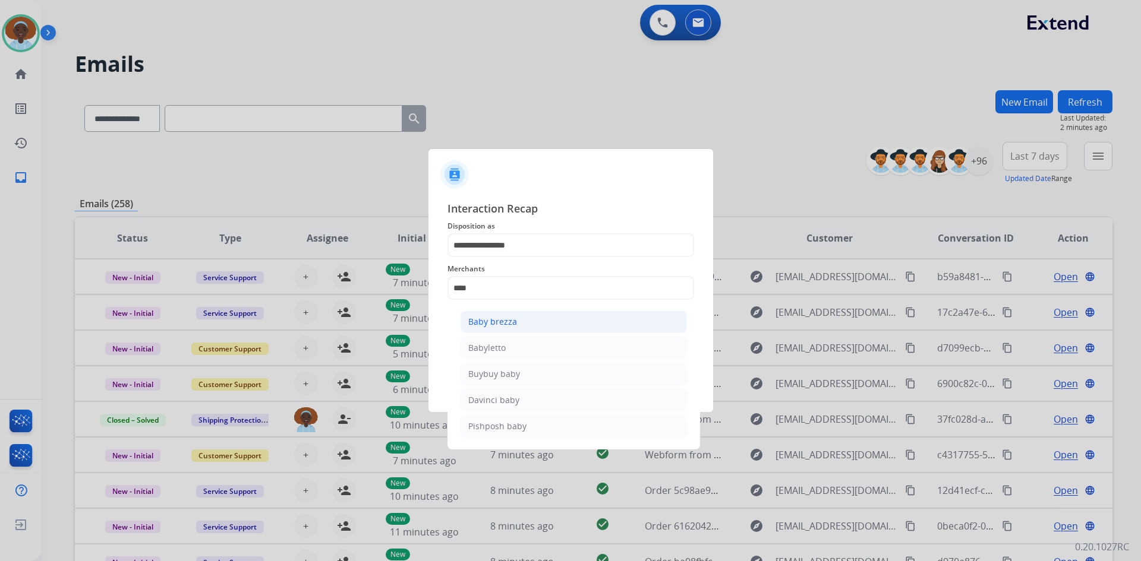
click at [499, 322] on div "Baby brezza" at bounding box center [492, 322] width 49 height 12
type input "**********"
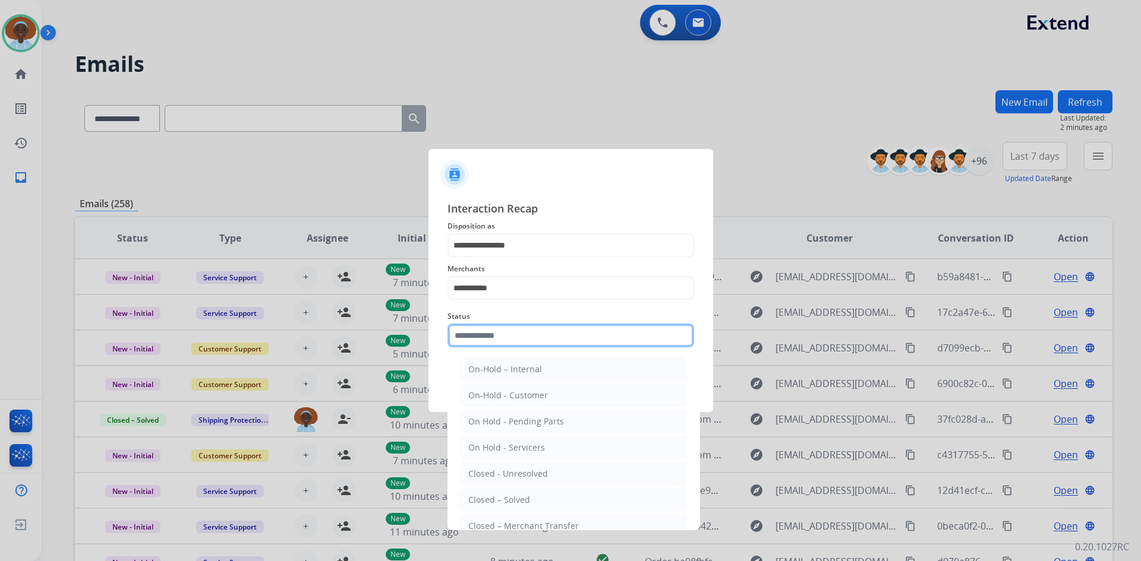
click at [510, 329] on input "text" at bounding box center [570, 336] width 247 height 24
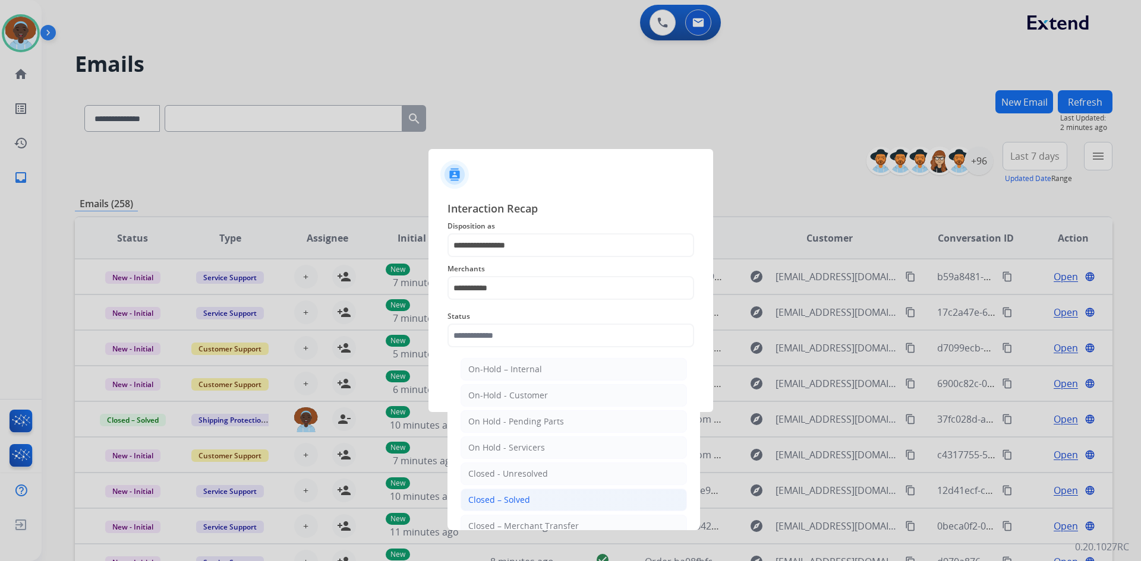
click at [539, 499] on li "Closed – Solved" at bounding box center [573, 500] width 226 height 23
type input "**********"
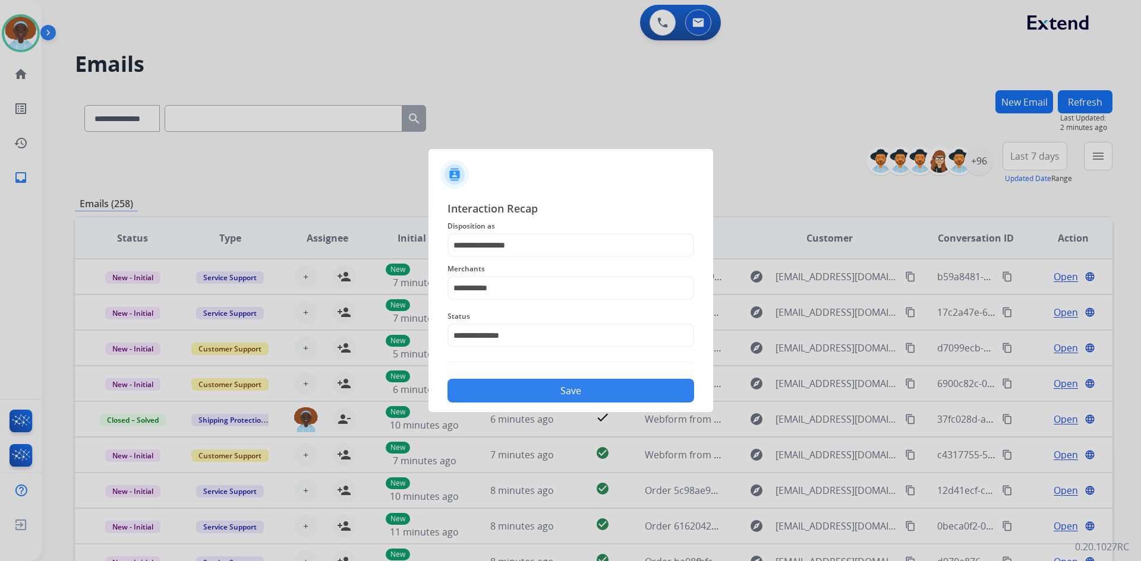
click at [555, 394] on button "Save" at bounding box center [570, 391] width 247 height 24
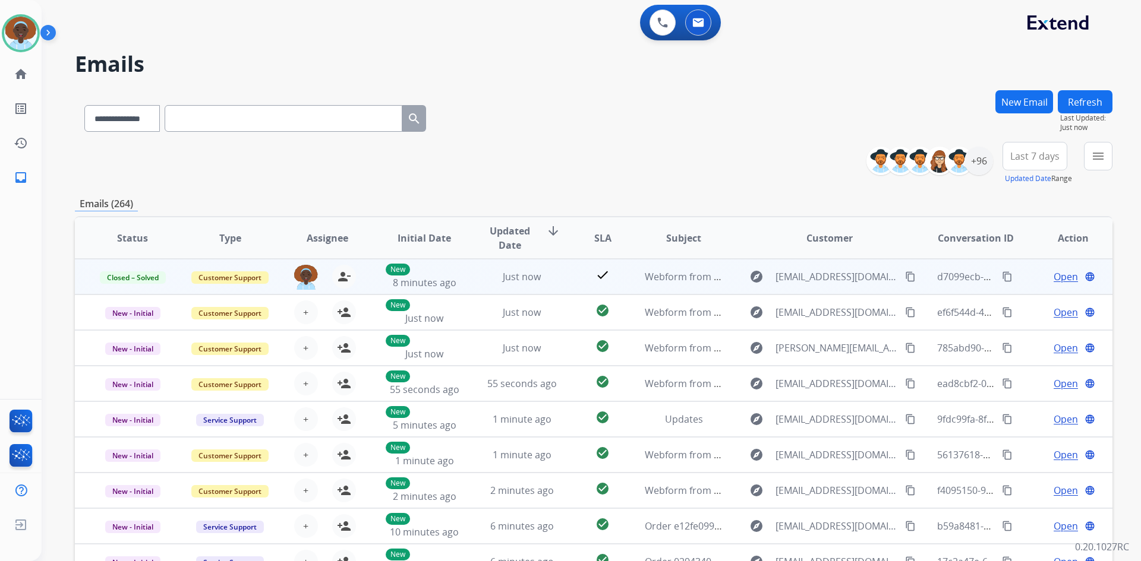
click at [1054, 279] on span "Open" at bounding box center [1065, 277] width 24 height 14
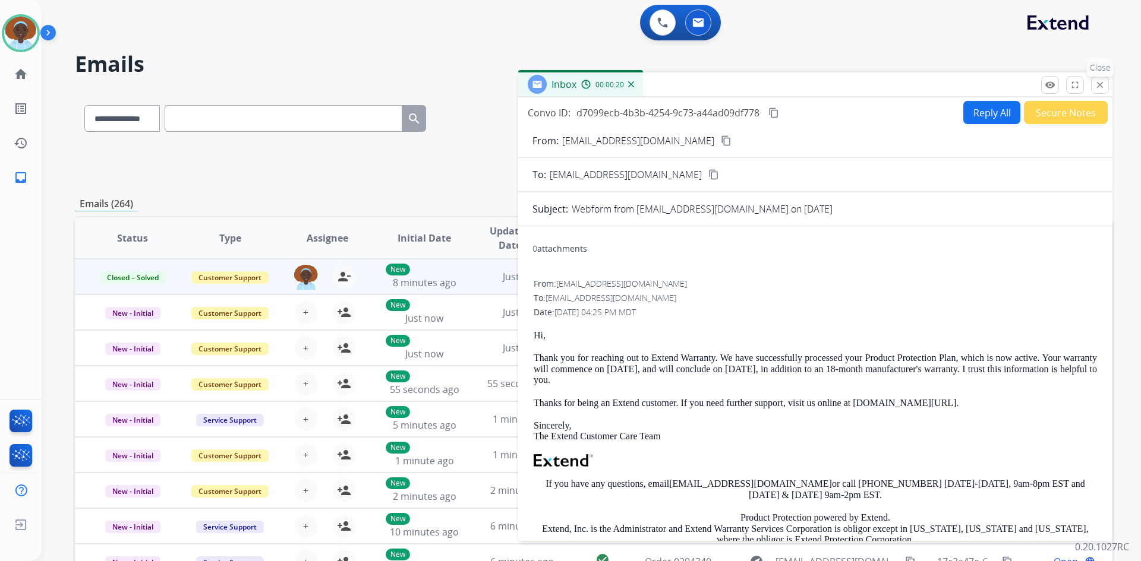
click at [1097, 84] on mat-icon "close" at bounding box center [1099, 85] width 11 height 11
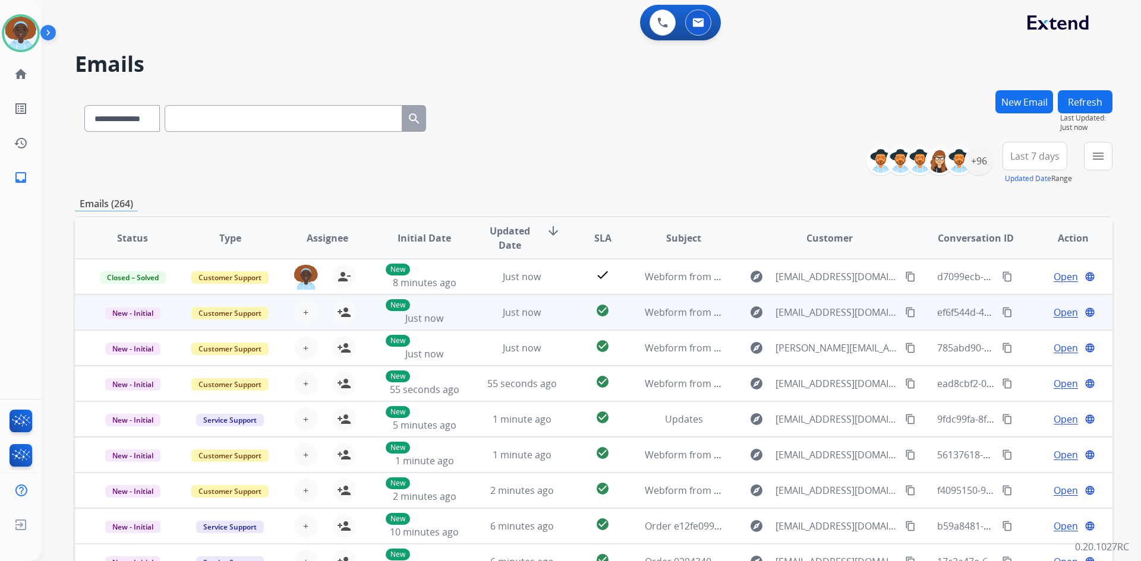
click at [1053, 313] on span "Open" at bounding box center [1065, 312] width 24 height 14
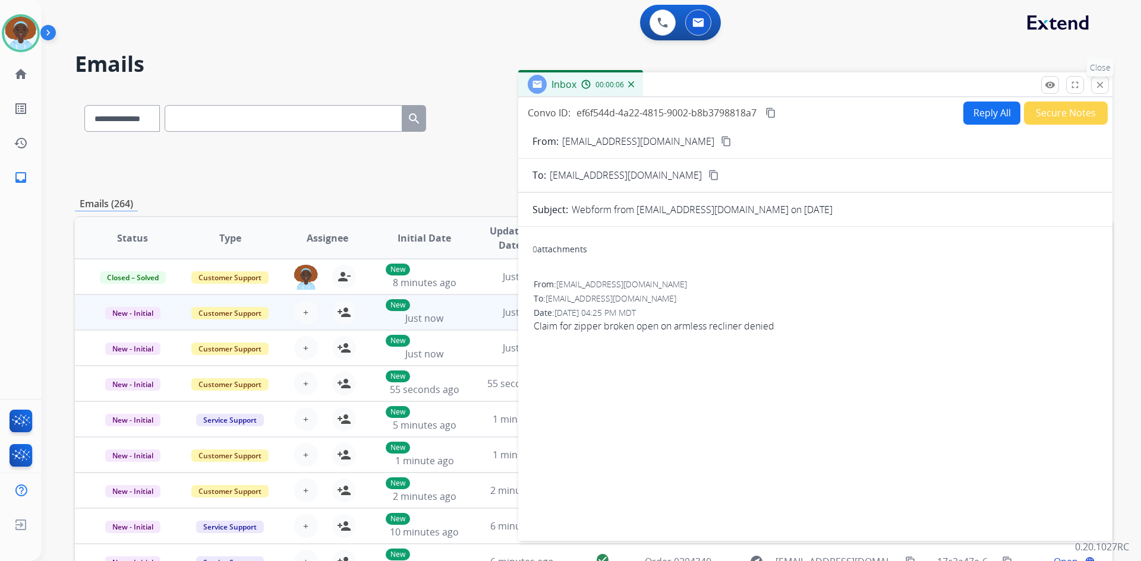
click at [1100, 84] on mat-icon "close" at bounding box center [1099, 85] width 11 height 11
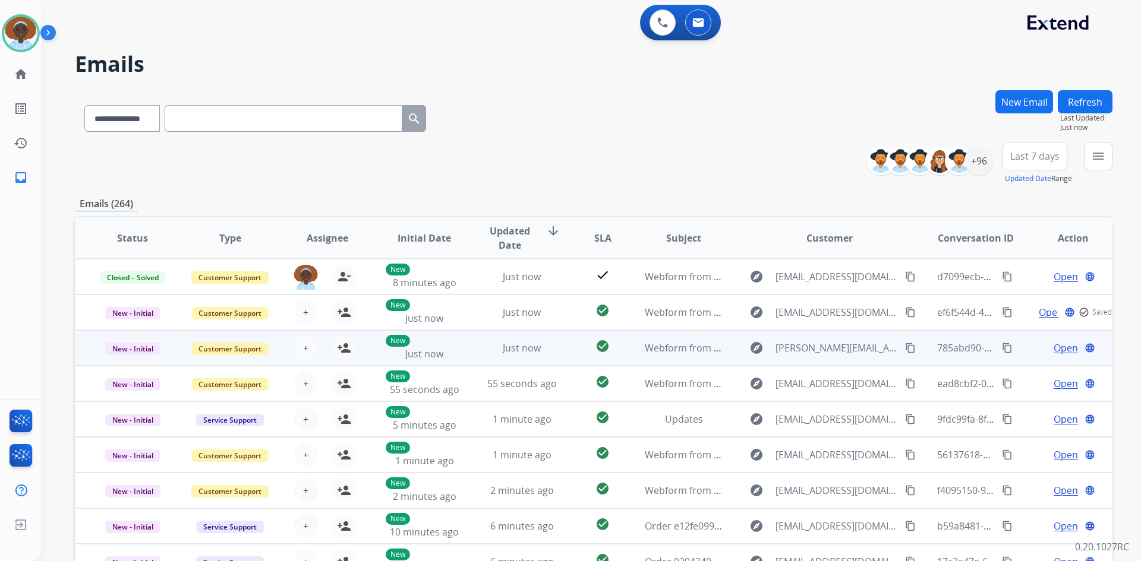
click at [1063, 342] on span "Open" at bounding box center [1065, 348] width 24 height 14
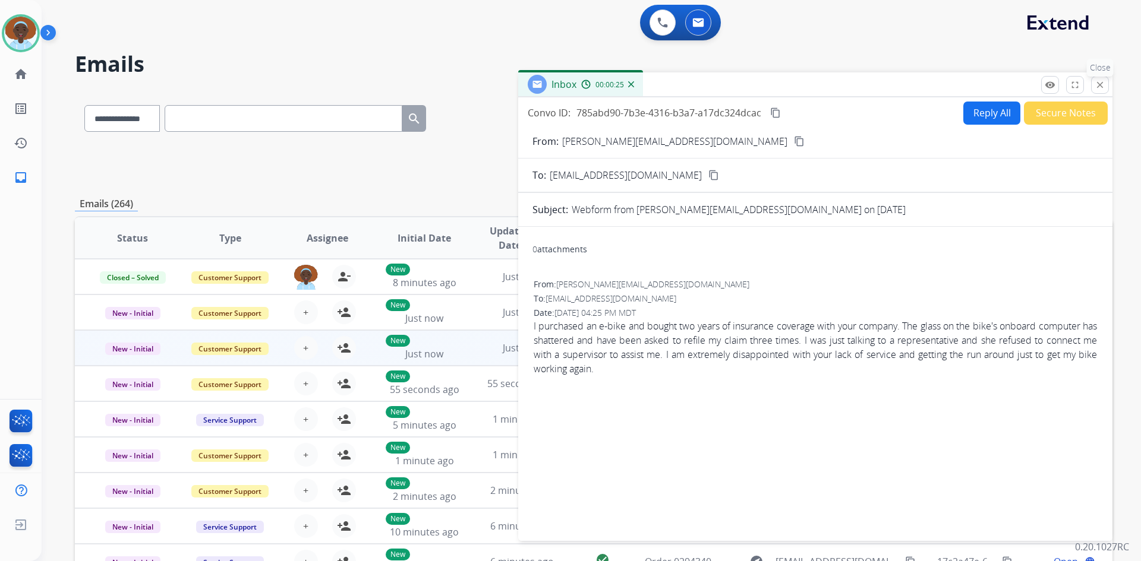
click at [1099, 85] on mat-icon "close" at bounding box center [1099, 85] width 11 height 11
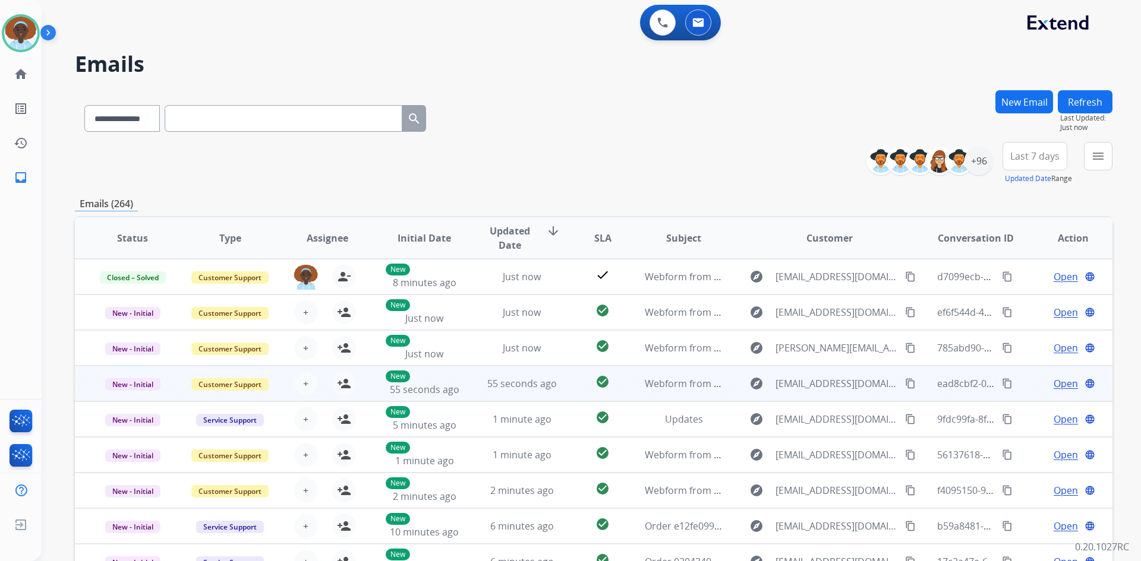
click at [1060, 381] on span "Open" at bounding box center [1065, 384] width 24 height 14
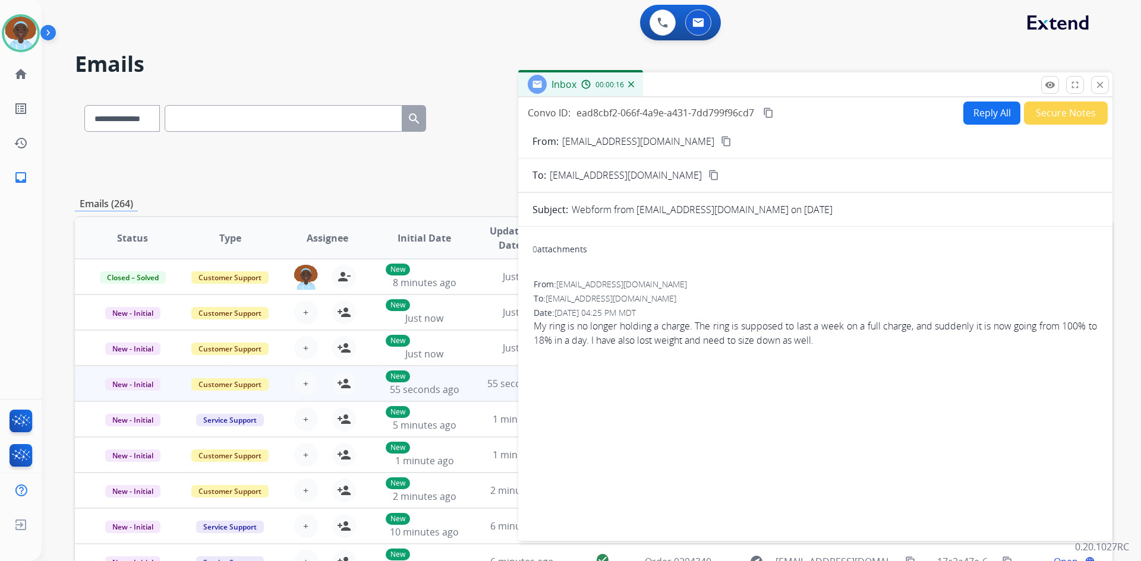
click at [721, 141] on mat-icon "content_copy" at bounding box center [726, 141] width 11 height 11
click at [1096, 81] on mat-icon "close" at bounding box center [1099, 85] width 11 height 11
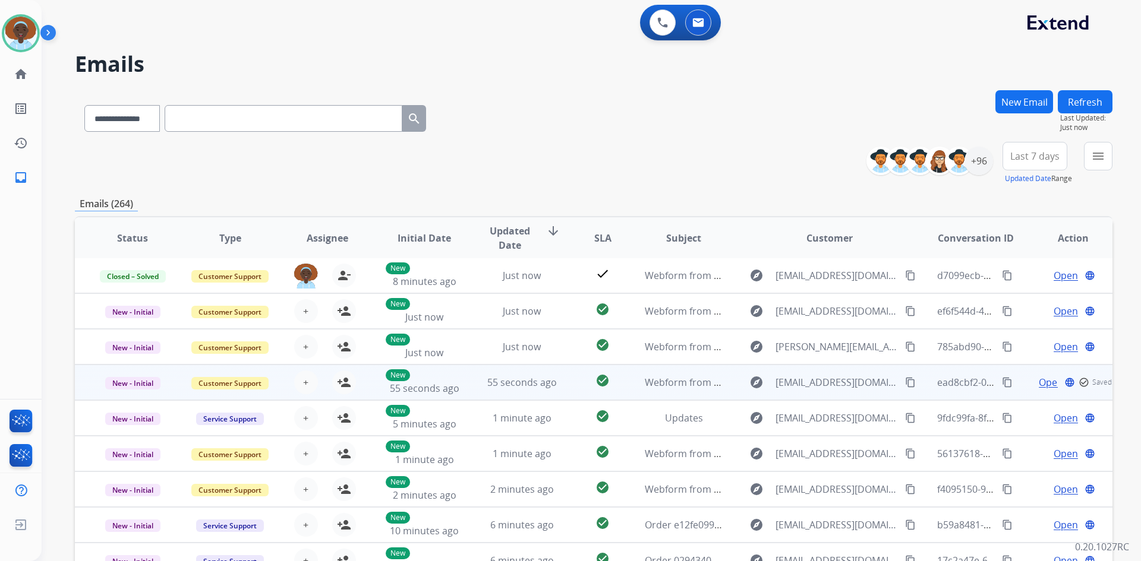
scroll to position [115, 0]
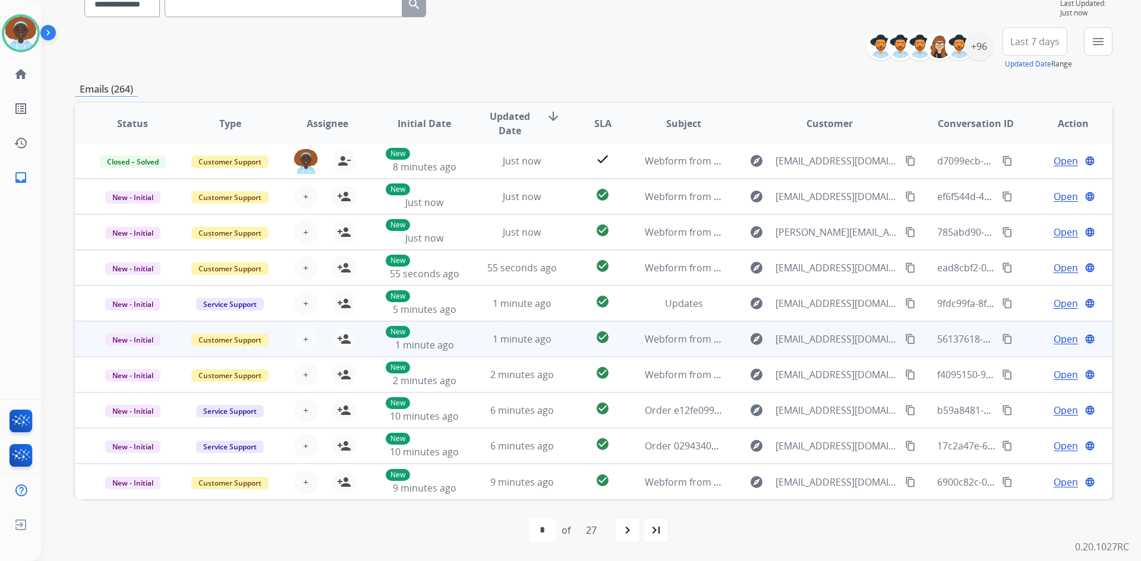
click at [1053, 340] on span "Open" at bounding box center [1065, 339] width 24 height 14
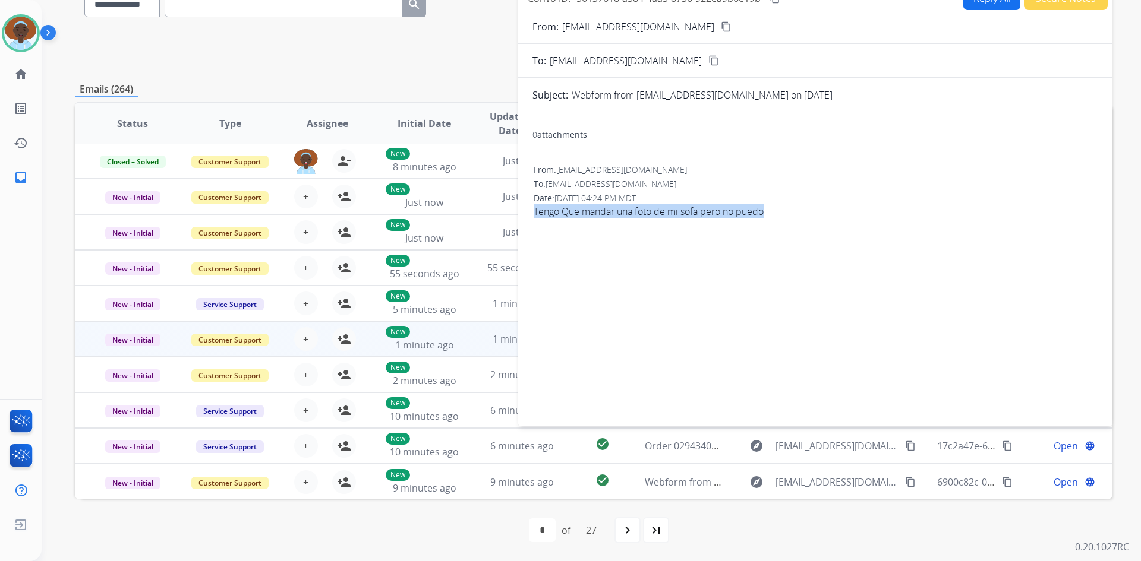
drag, startPoint x: 769, startPoint y: 210, endPoint x: 535, endPoint y: 216, distance: 234.2
click at [535, 216] on span "Tengo Que mandar una foto de mi sofa pero no puedo" at bounding box center [815, 211] width 563 height 14
copy span "Tengo Que mandar una foto de mi sofa pero no puedo"
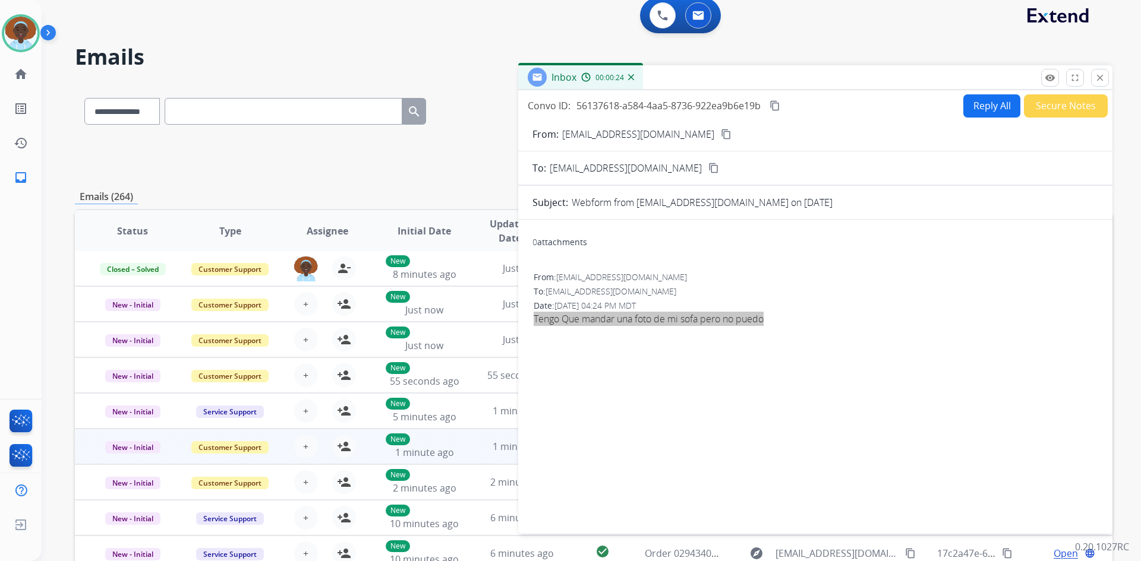
scroll to position [0, 0]
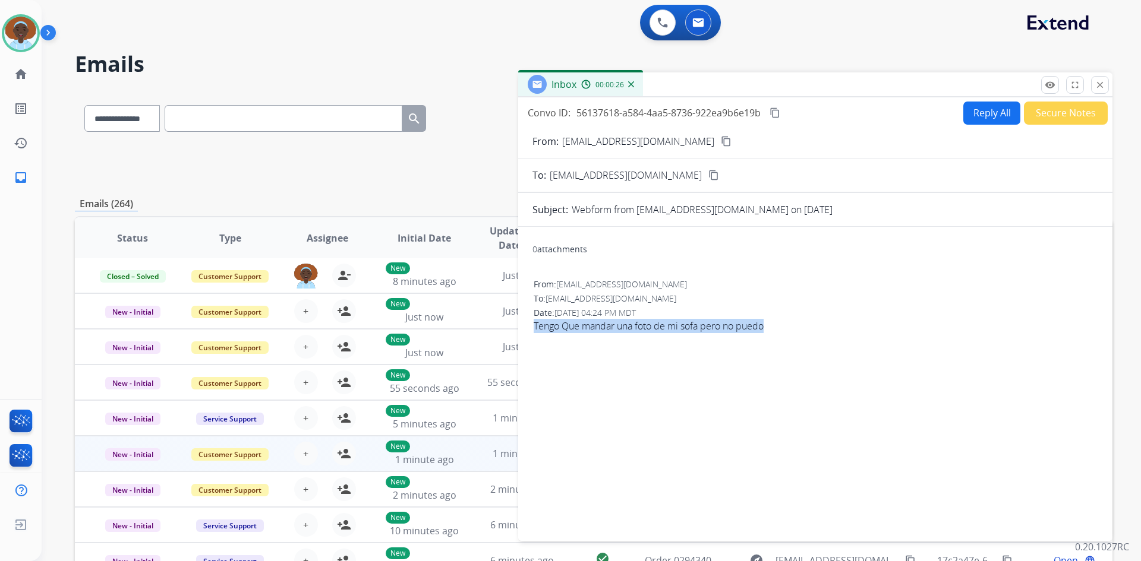
drag, startPoint x: 1101, startPoint y: 87, endPoint x: 1104, endPoint y: 97, distance: 10.5
click at [1101, 87] on mat-icon "close" at bounding box center [1099, 85] width 11 height 11
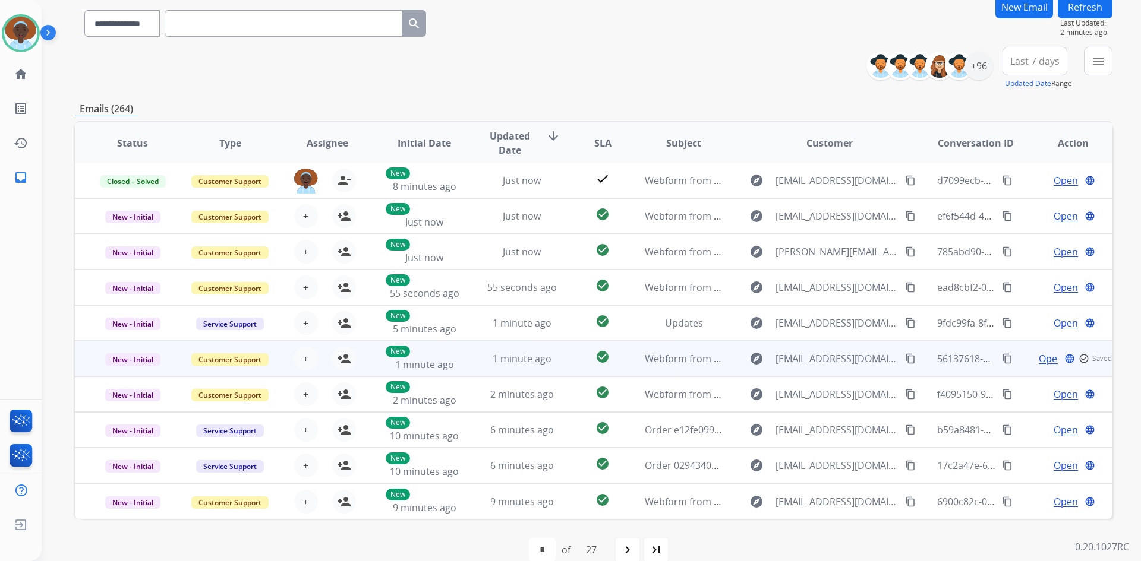
scroll to position [115, 0]
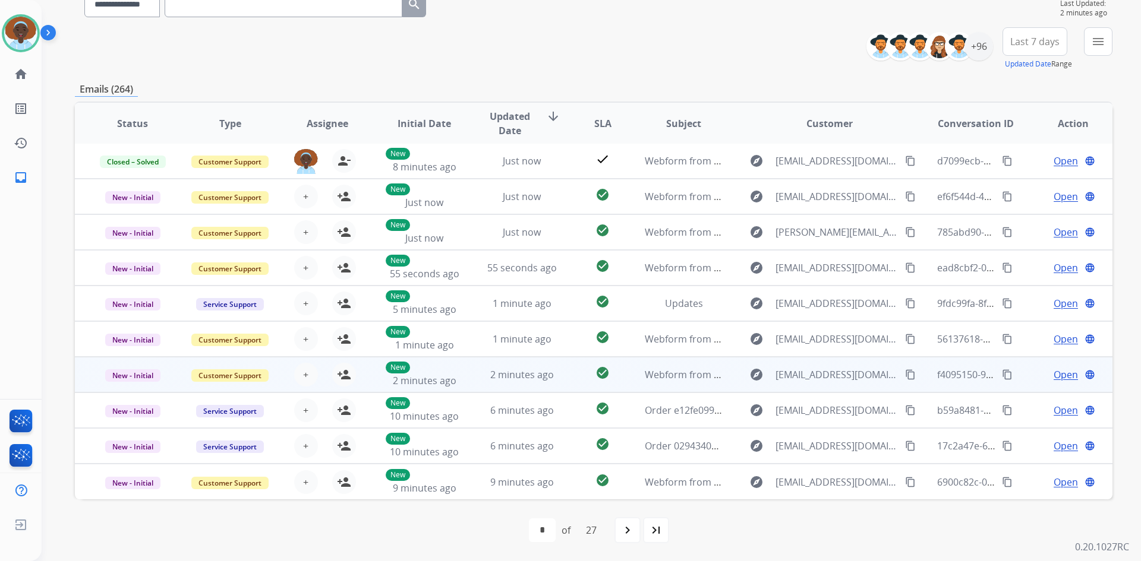
click at [1066, 374] on span "Open" at bounding box center [1065, 375] width 24 height 14
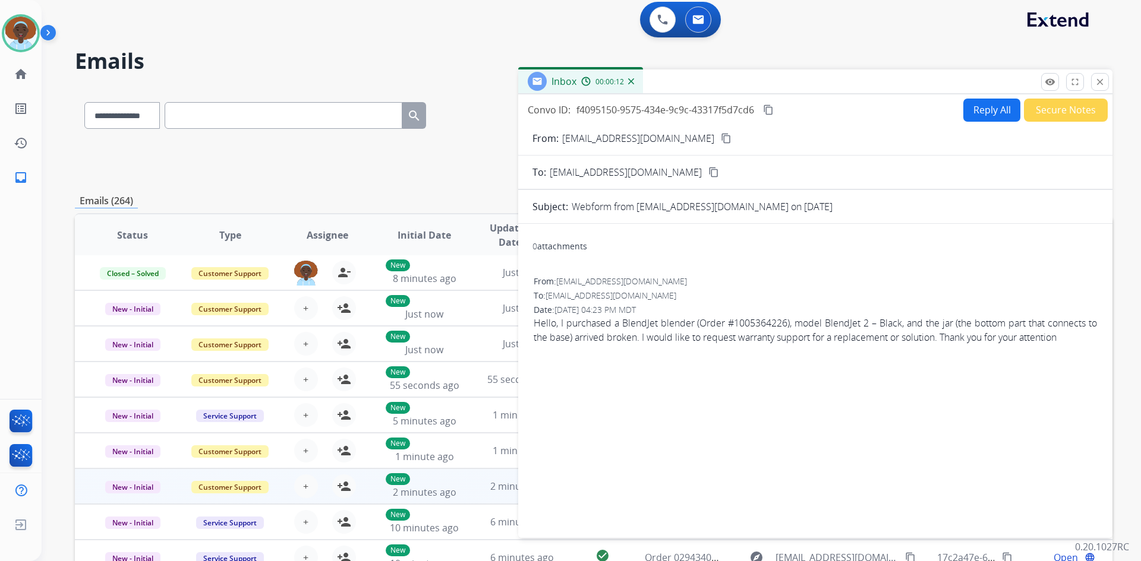
scroll to position [0, 0]
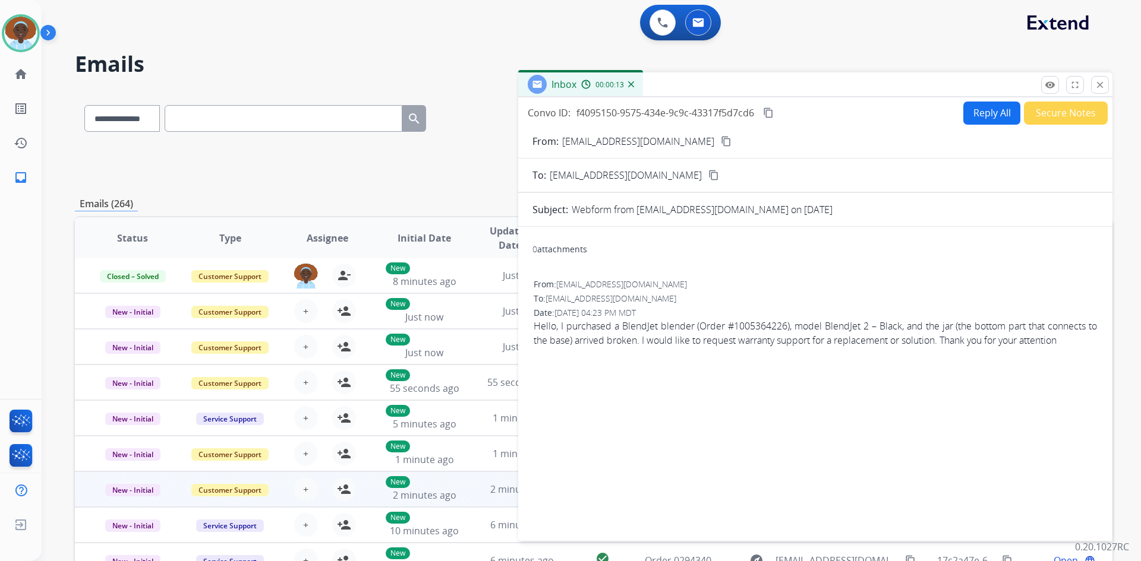
click at [721, 143] on mat-icon "content_copy" at bounding box center [726, 141] width 11 height 11
click at [975, 113] on button "Reply All" at bounding box center [991, 113] width 57 height 23
select select "**********"
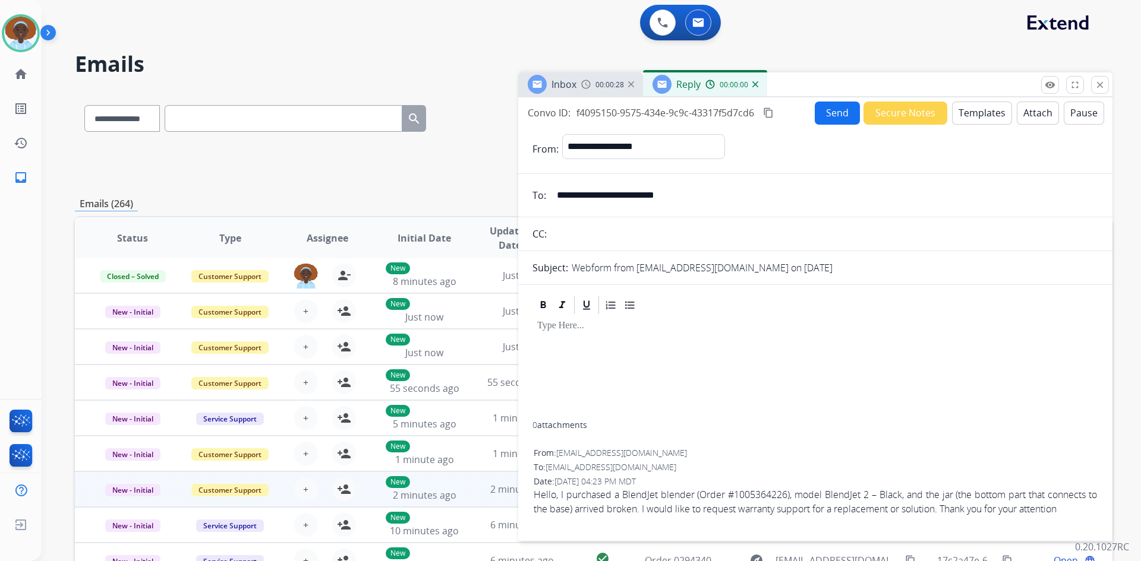
click at [973, 115] on button "Templates" at bounding box center [982, 113] width 60 height 23
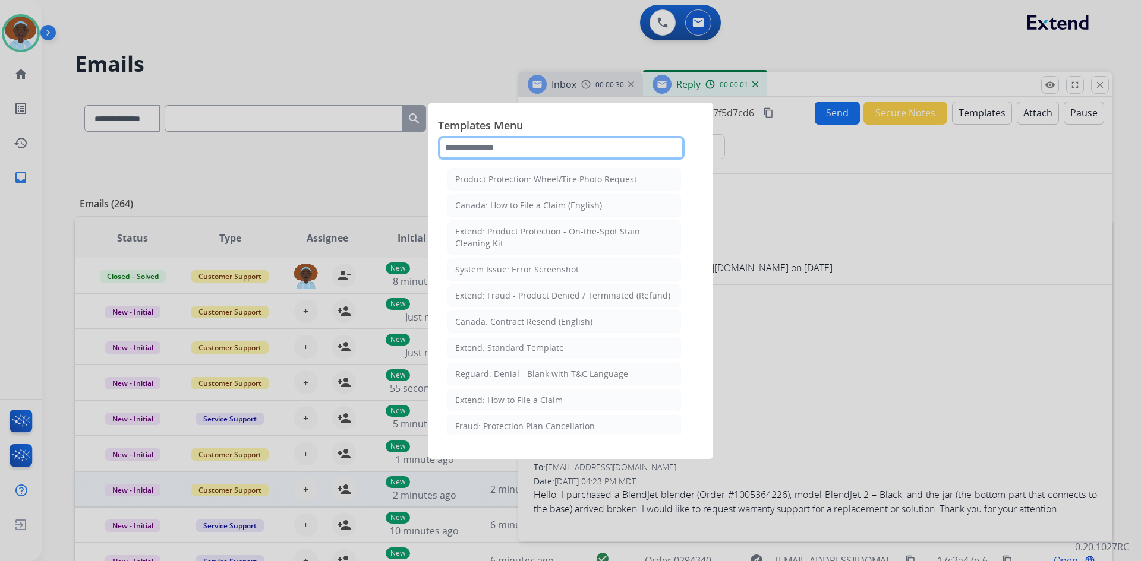
click at [528, 145] on input "text" at bounding box center [561, 148] width 247 height 24
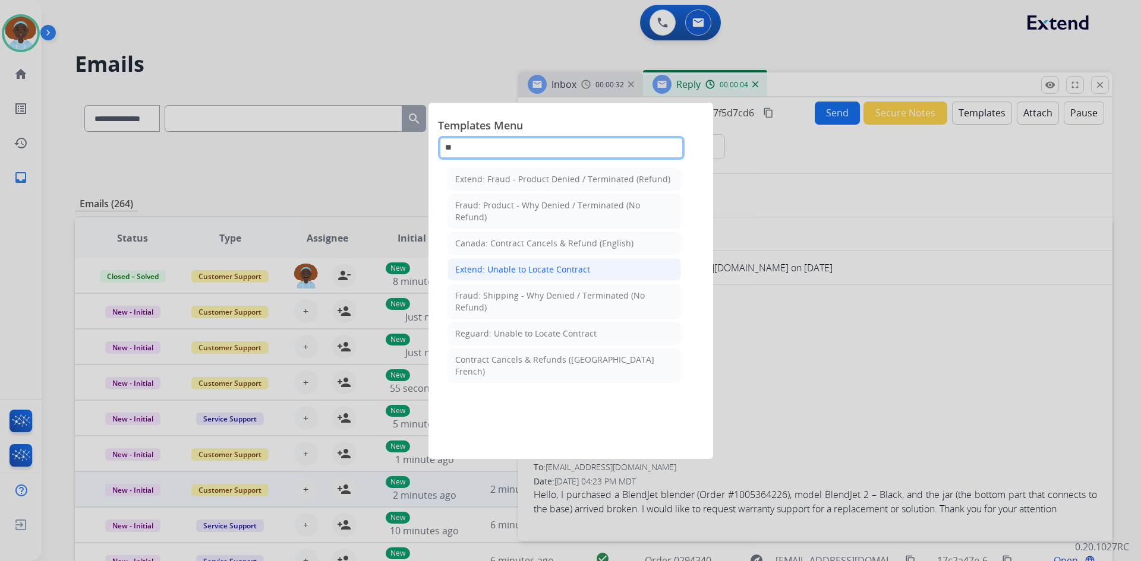
type input "**"
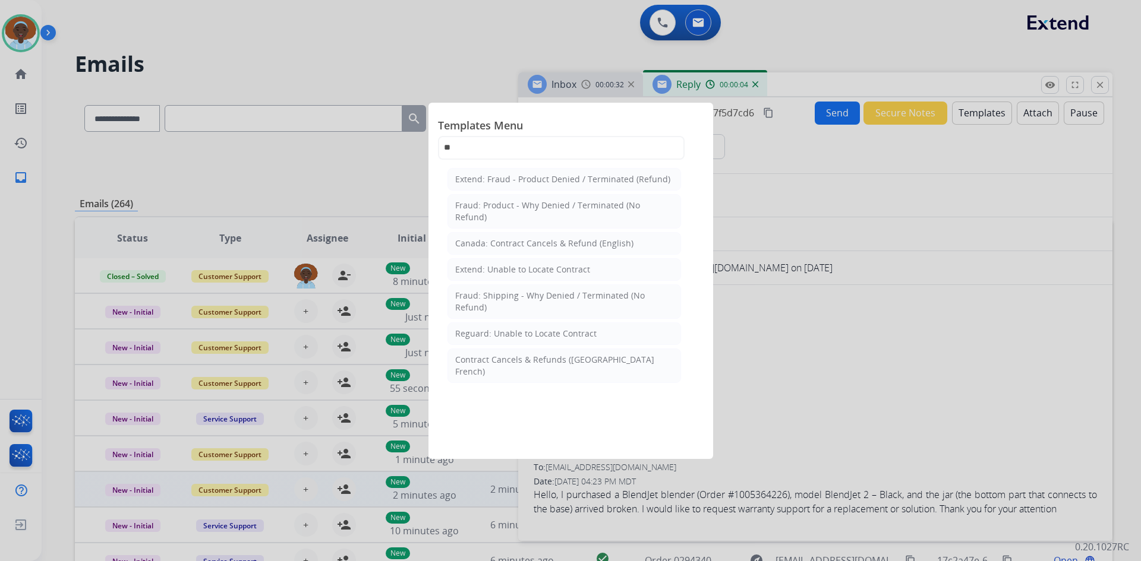
click at [545, 272] on div "Extend: Unable to Locate Contract" at bounding box center [522, 270] width 135 height 12
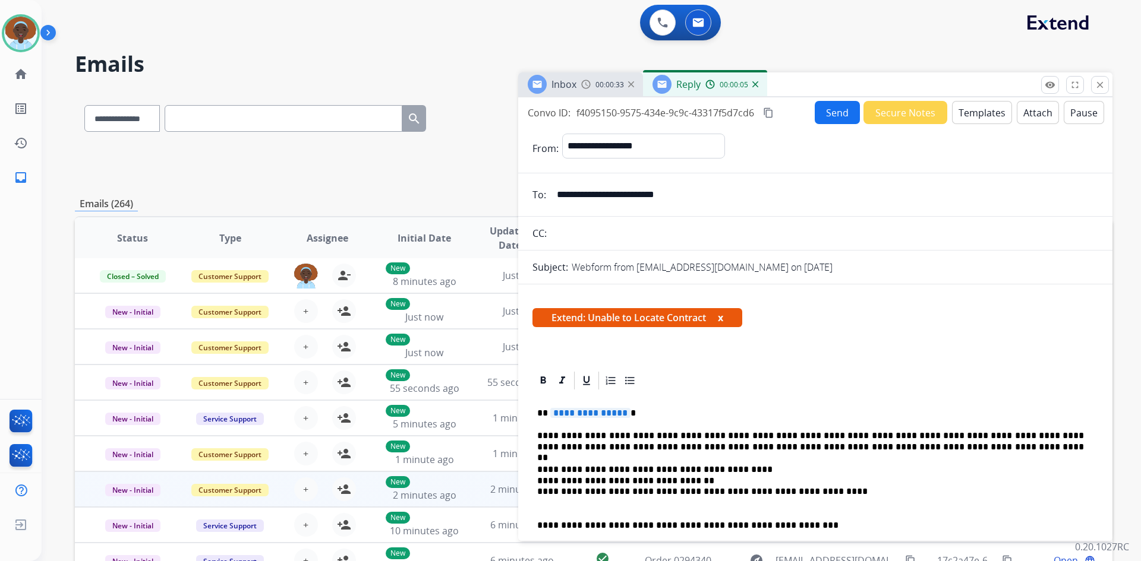
click at [603, 412] on span "**********" at bounding box center [590, 413] width 80 height 10
click at [829, 113] on button "Send" at bounding box center [837, 112] width 45 height 23
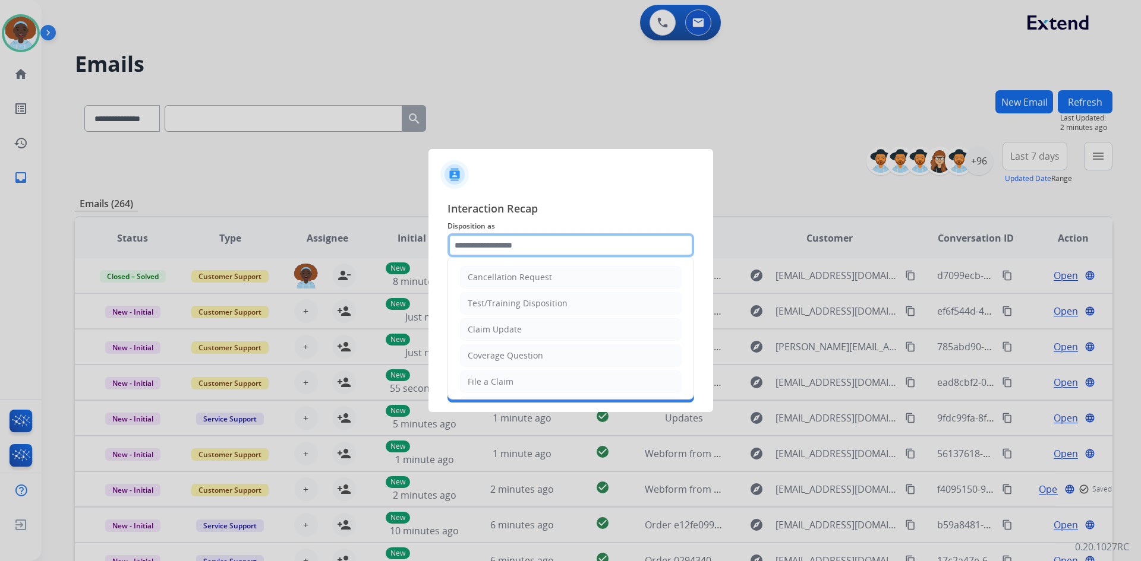
click at [517, 246] on input "text" at bounding box center [570, 245] width 247 height 24
click at [523, 380] on li "File a Claim" at bounding box center [571, 382] width 222 height 23
type input "**********"
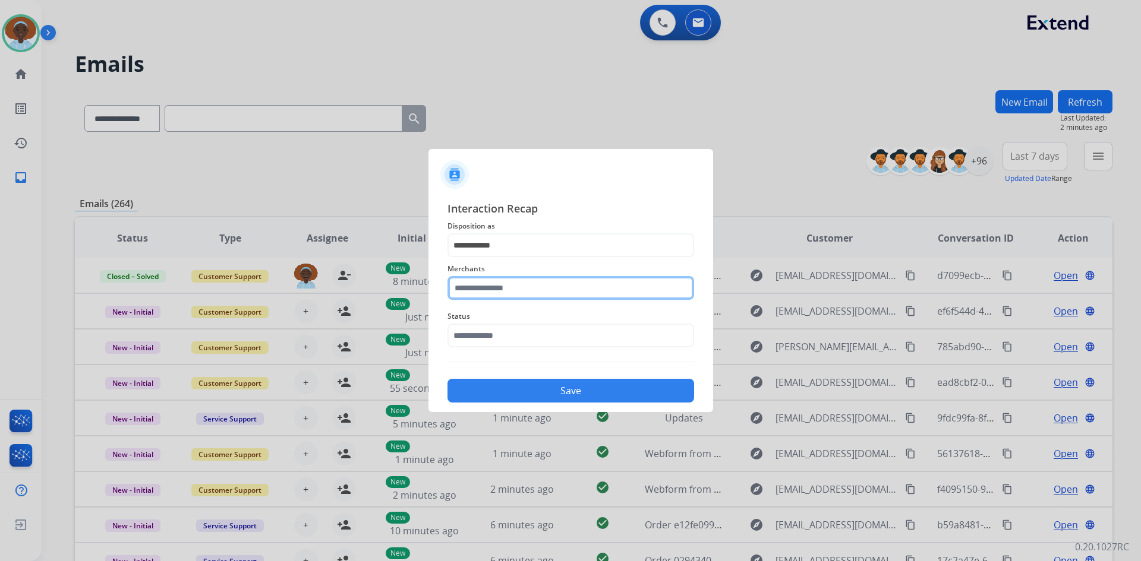
click at [529, 285] on input "text" at bounding box center [570, 288] width 247 height 24
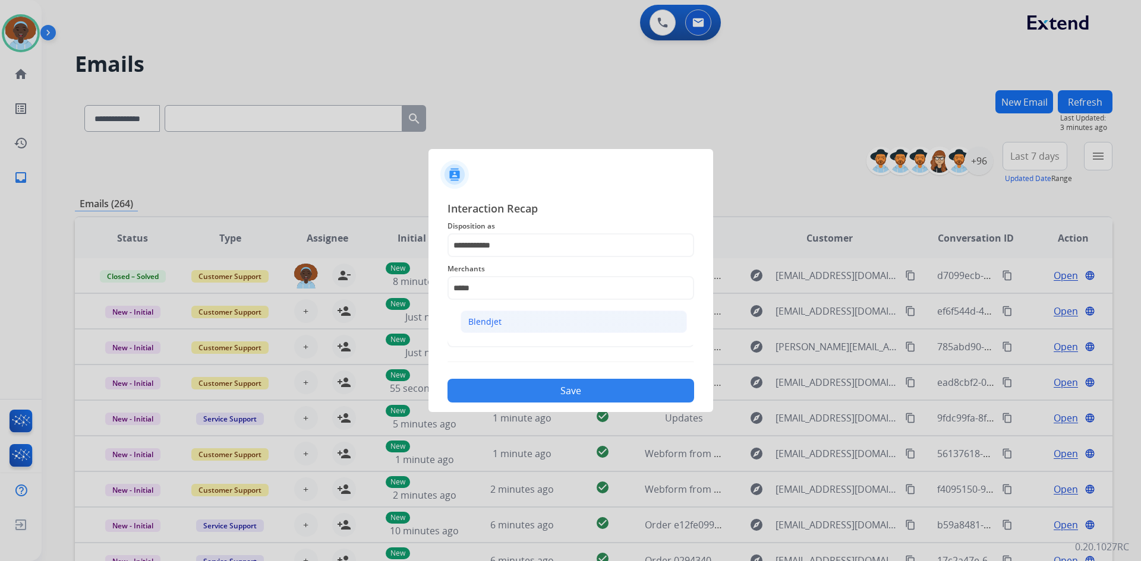
click at [522, 321] on li "Blendjet" at bounding box center [573, 322] width 226 height 23
type input "********"
click at [523, 334] on input "text" at bounding box center [570, 336] width 247 height 24
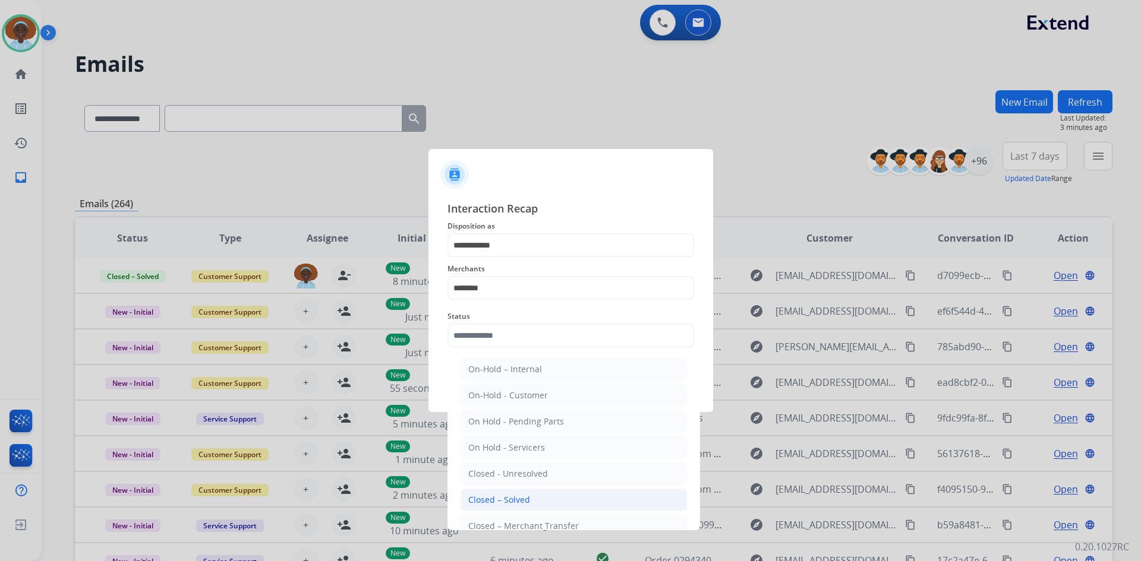
click at [540, 491] on li "Closed – Solved" at bounding box center [573, 500] width 226 height 23
type input "**********"
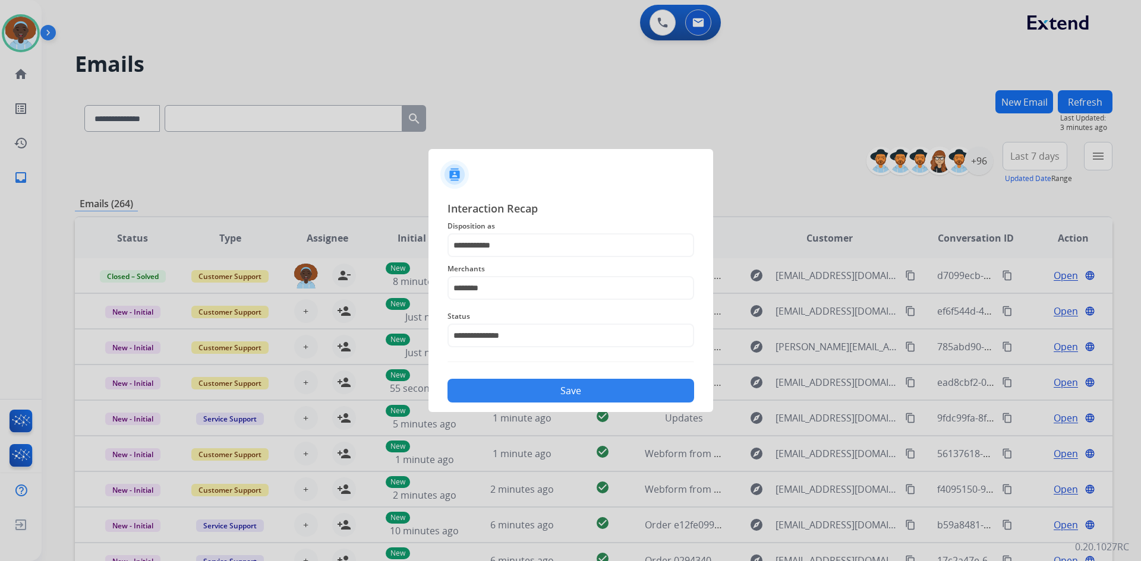
click at [557, 393] on button "Save" at bounding box center [570, 391] width 247 height 24
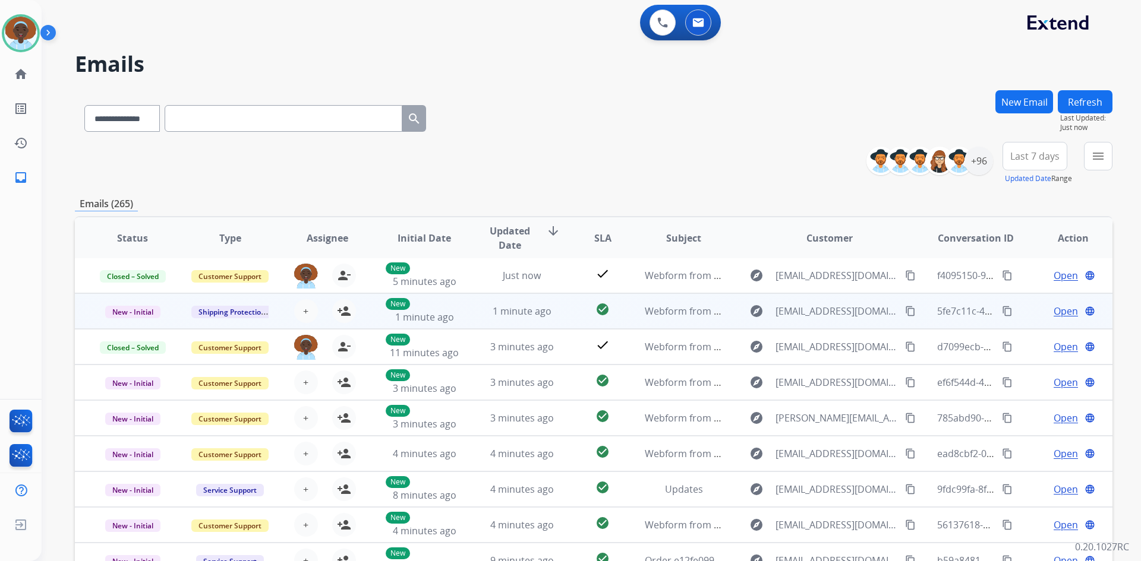
click at [1053, 314] on span "Open" at bounding box center [1065, 311] width 24 height 14
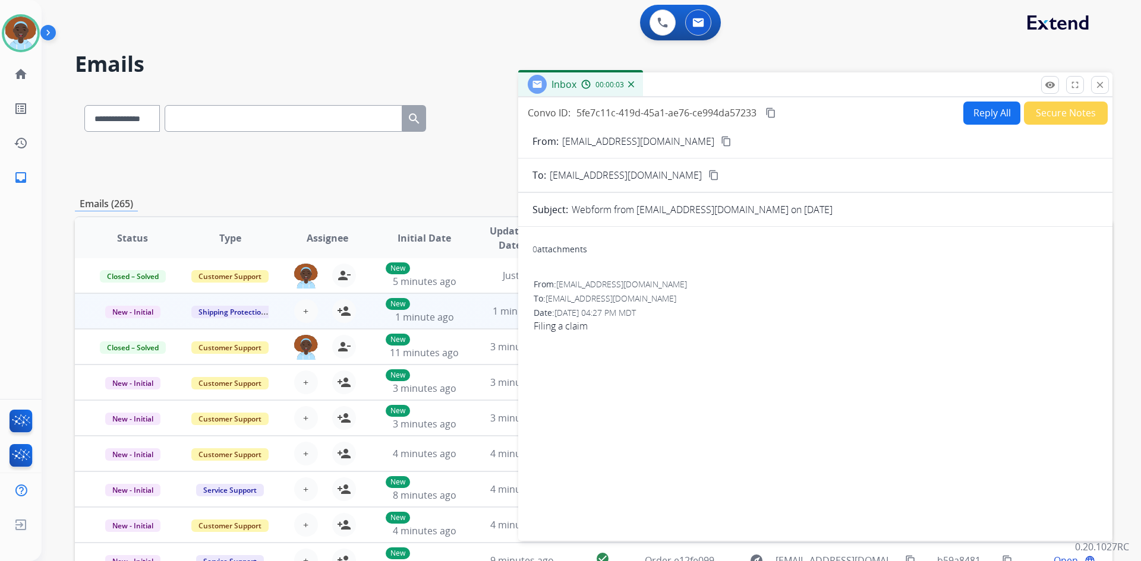
click at [721, 141] on mat-icon "content_copy" at bounding box center [726, 141] width 11 height 11
click at [1094, 86] on mat-icon "close" at bounding box center [1099, 85] width 11 height 11
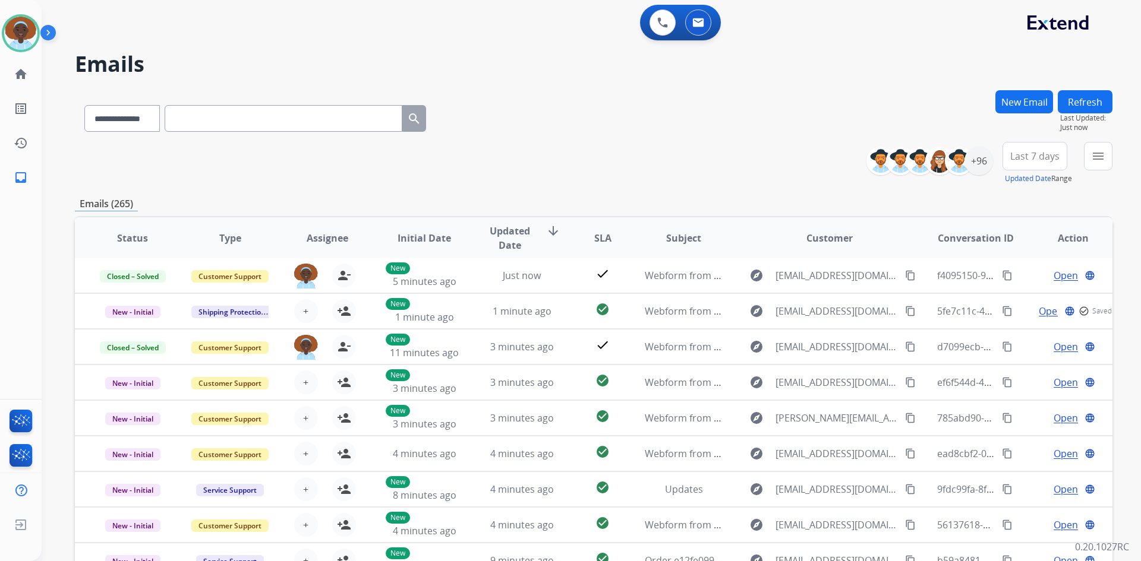
click at [1092, 99] on button "Refresh" at bounding box center [1085, 101] width 55 height 23
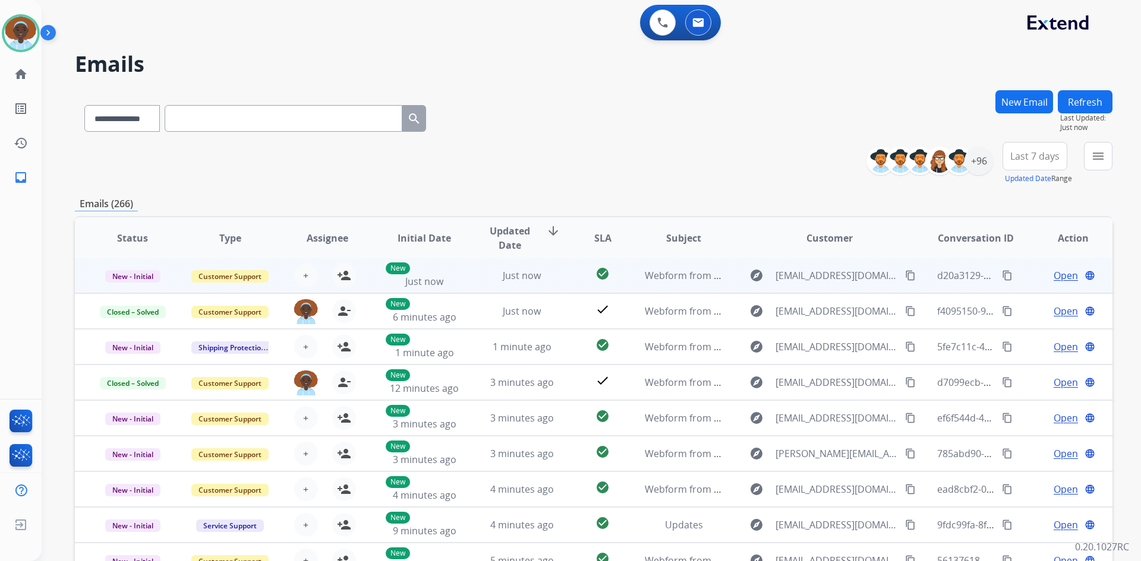
click at [1065, 276] on span "Open" at bounding box center [1065, 276] width 24 height 14
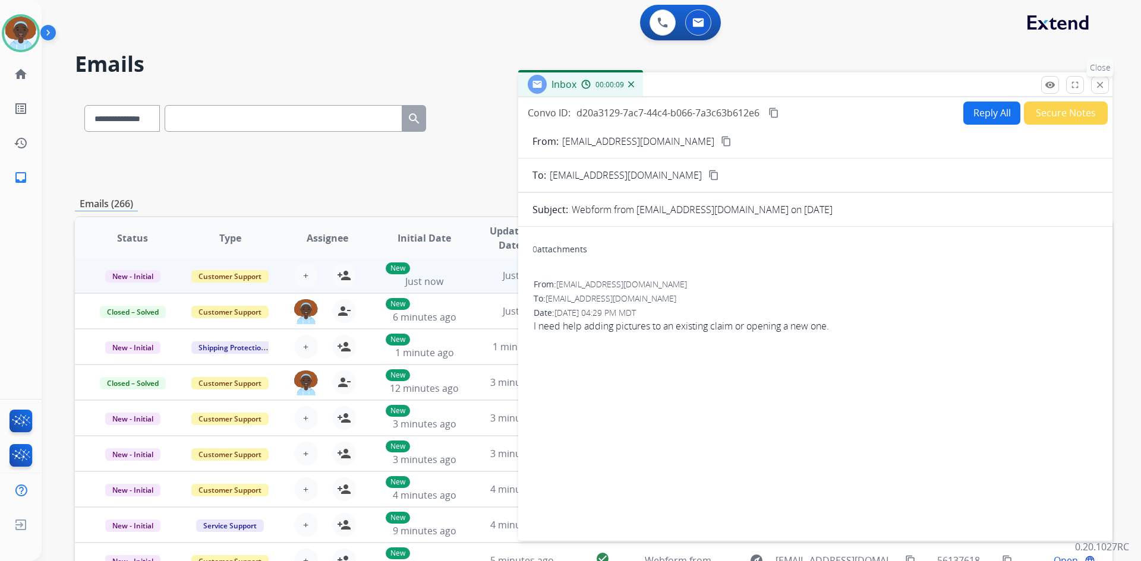
click at [1098, 83] on mat-icon "close" at bounding box center [1099, 85] width 11 height 11
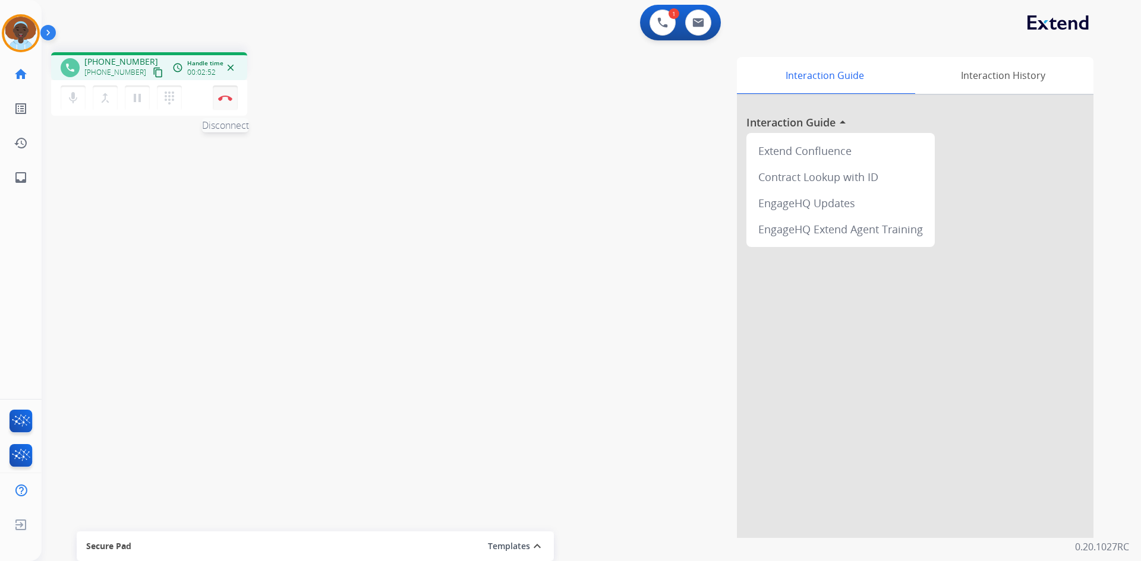
click at [224, 102] on button "Disconnect" at bounding box center [225, 98] width 25 height 25
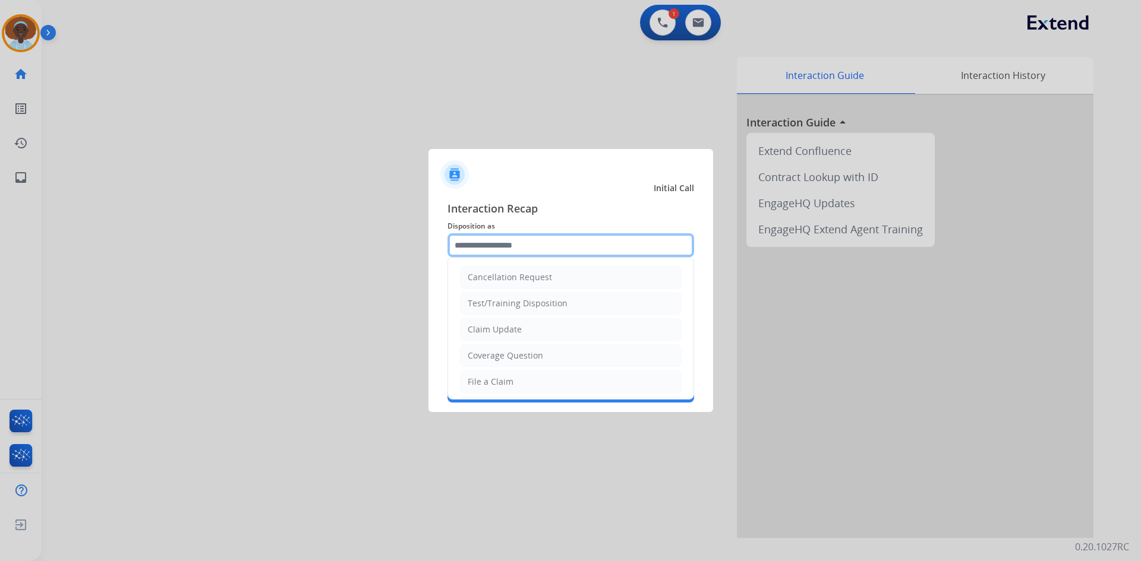
click at [534, 238] on input "text" at bounding box center [570, 245] width 247 height 24
drag, startPoint x: 520, startPoint y: 380, endPoint x: 518, endPoint y: 311, distance: 69.0
click at [519, 380] on li "File a Claim" at bounding box center [571, 382] width 222 height 23
type input "**********"
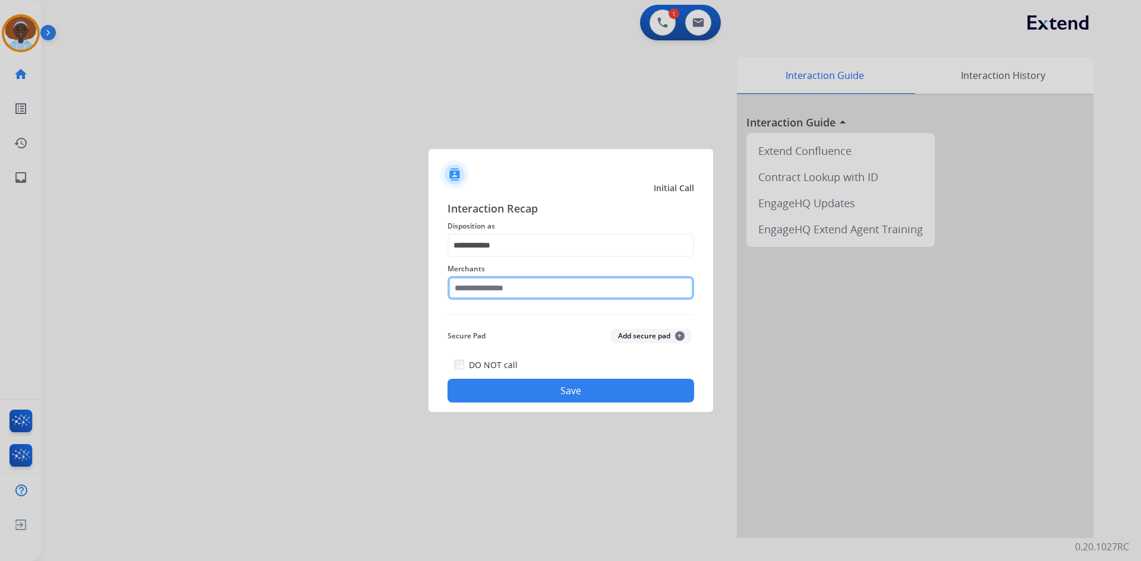
click at [526, 278] on input "text" at bounding box center [570, 288] width 247 height 24
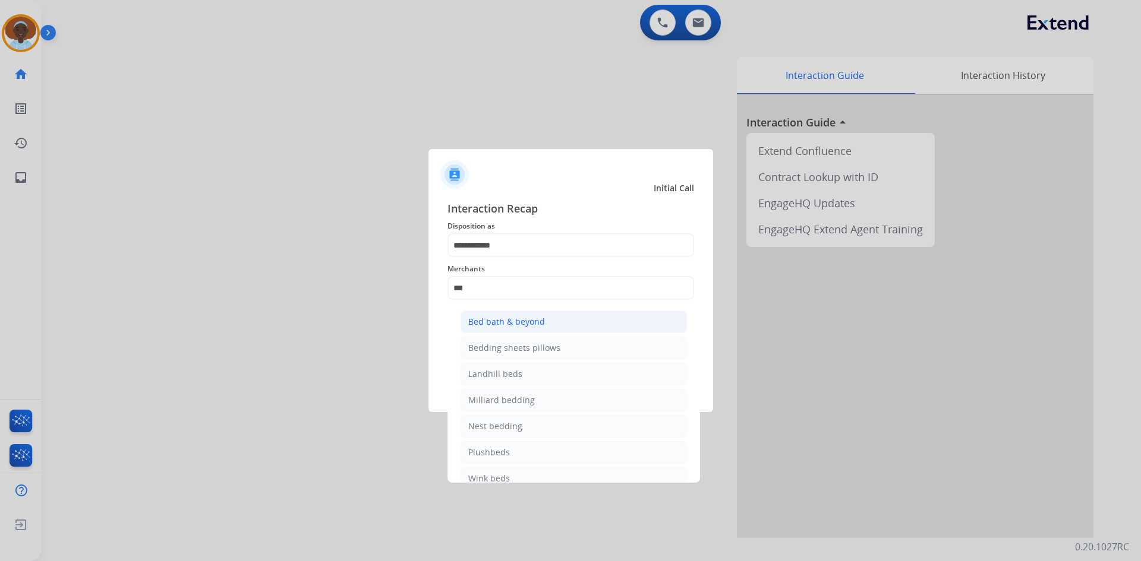
click at [528, 320] on div "Bed bath & beyond" at bounding box center [506, 322] width 77 height 12
type input "**********"
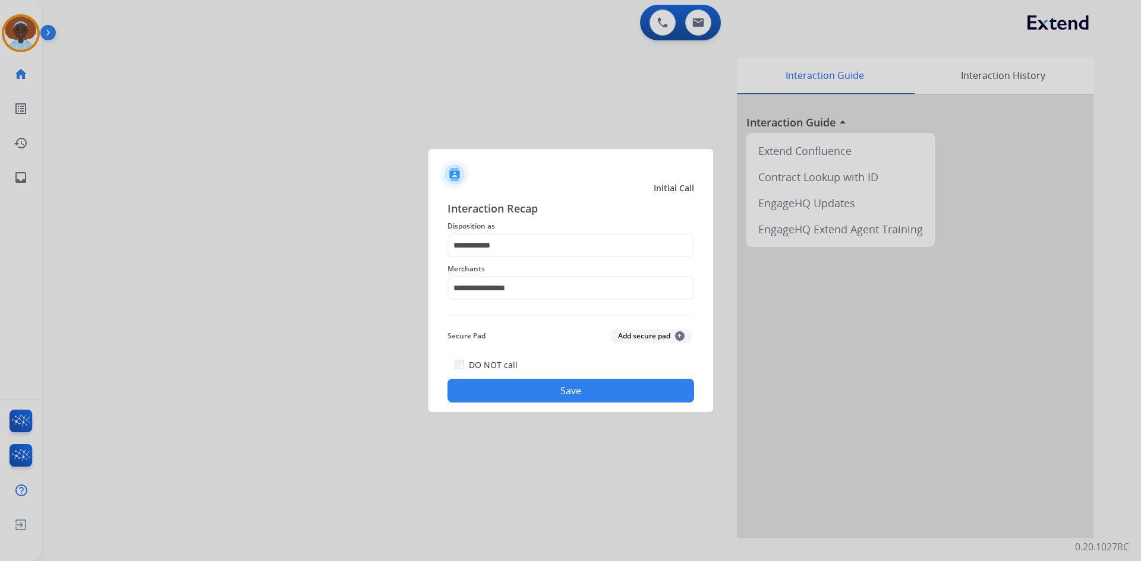
click at [572, 393] on button "Save" at bounding box center [570, 391] width 247 height 24
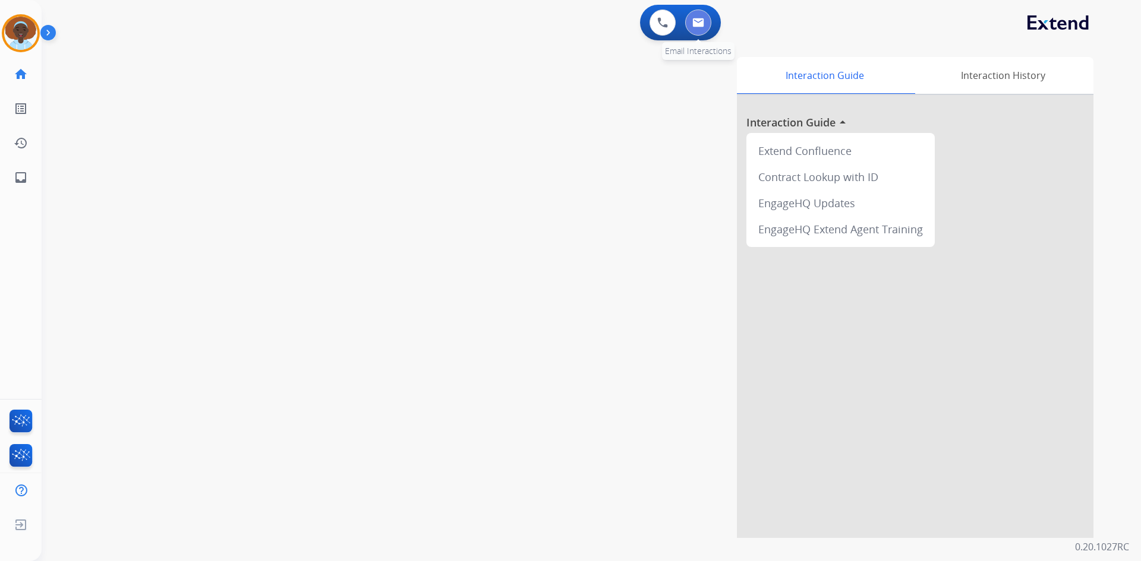
click at [702, 20] on img at bounding box center [698, 23] width 12 height 10
select select "**********"
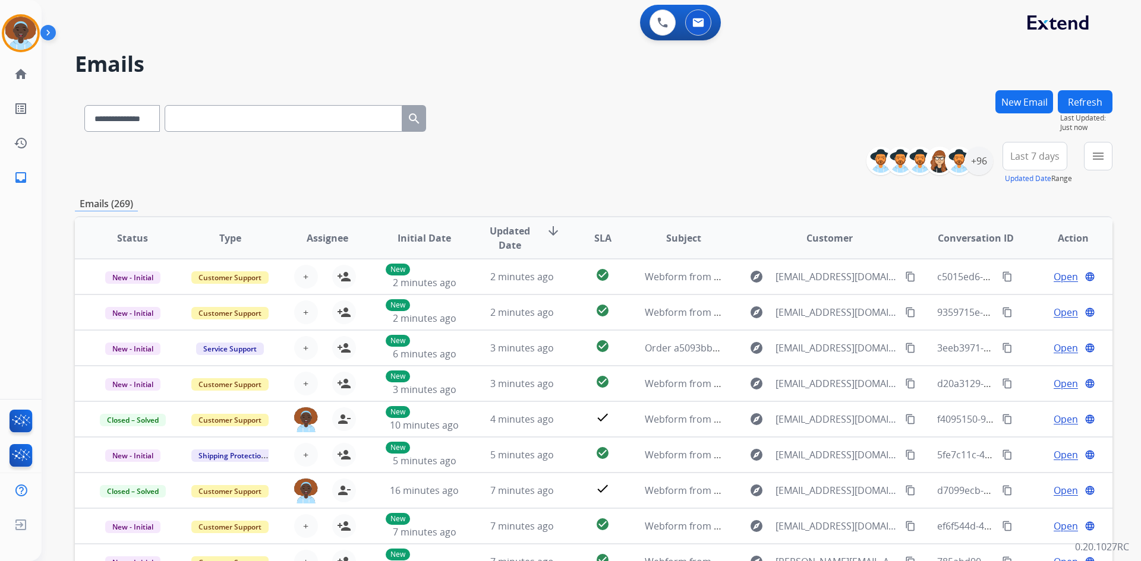
click at [1035, 157] on span "Last 7 days" at bounding box center [1034, 156] width 49 height 5
click at [1023, 298] on div "Last 90 days" at bounding box center [1030, 301] width 65 height 18
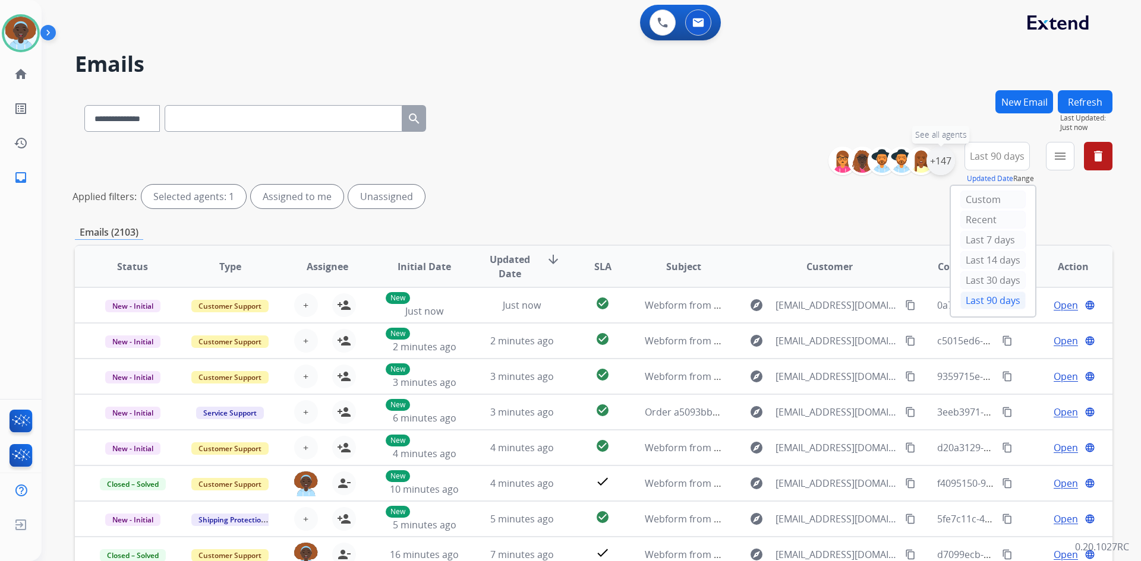
click at [935, 165] on div "+147" at bounding box center [940, 161] width 29 height 29
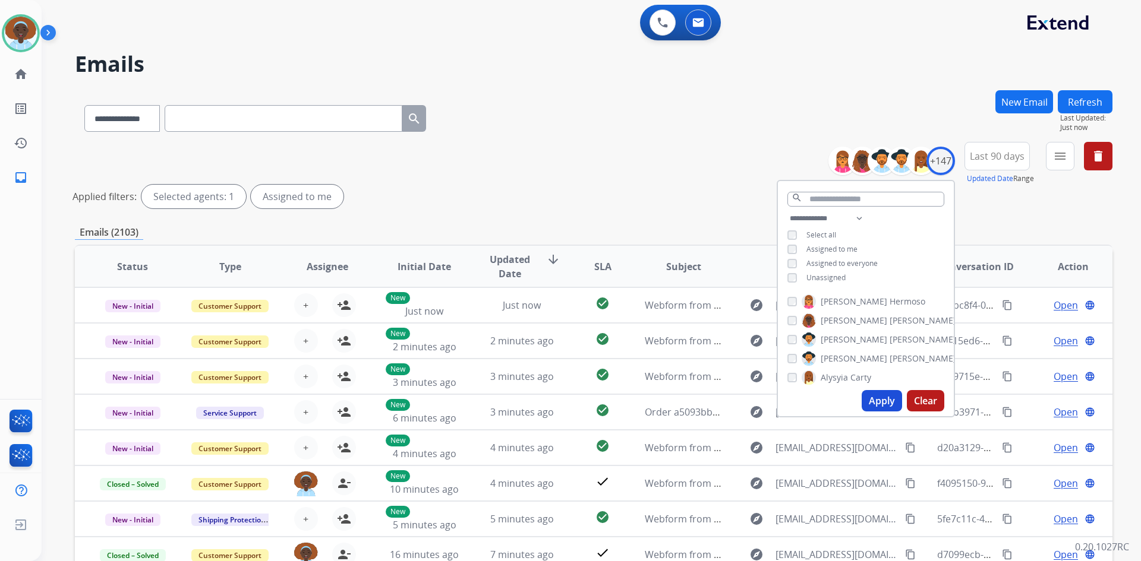
click at [882, 399] on button "Apply" at bounding box center [881, 400] width 40 height 21
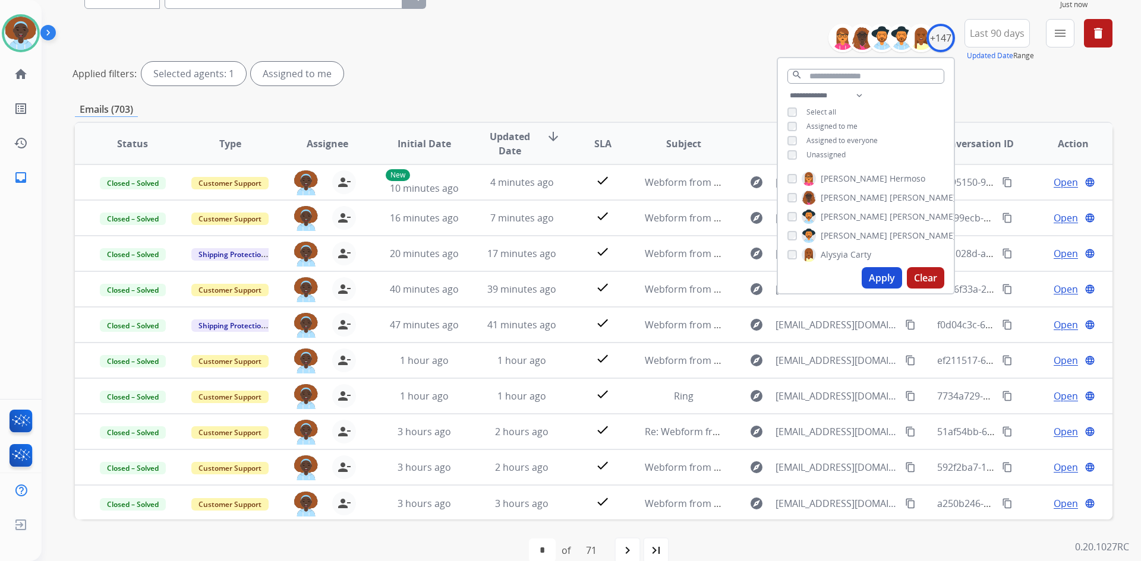
scroll to position [143, 0]
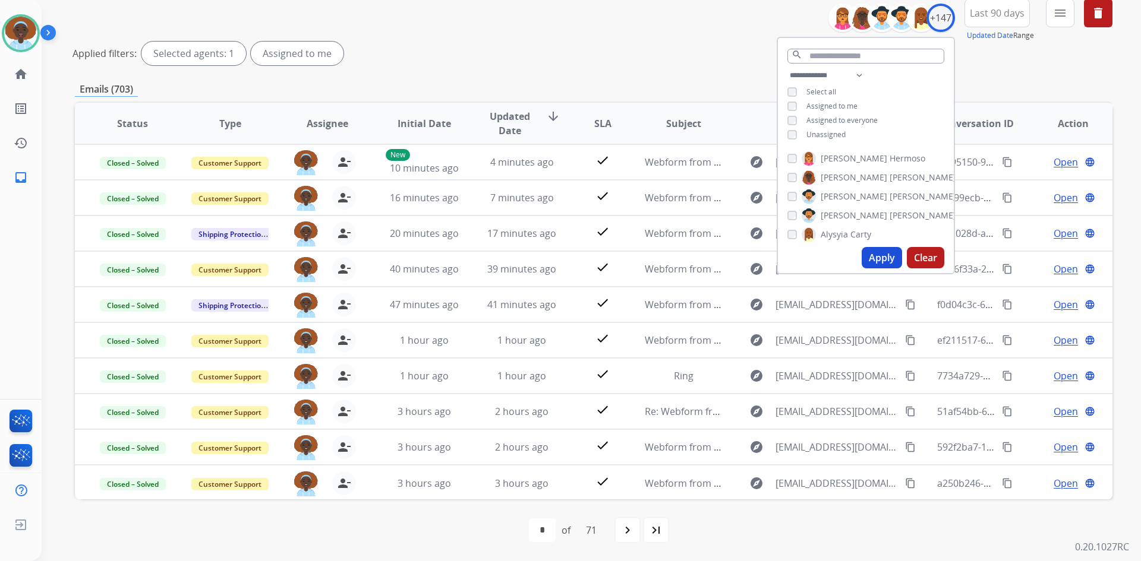
click at [724, 58] on div "Applied filters: Selected agents: 1 Assigned to me" at bounding box center [590, 54] width 1037 height 24
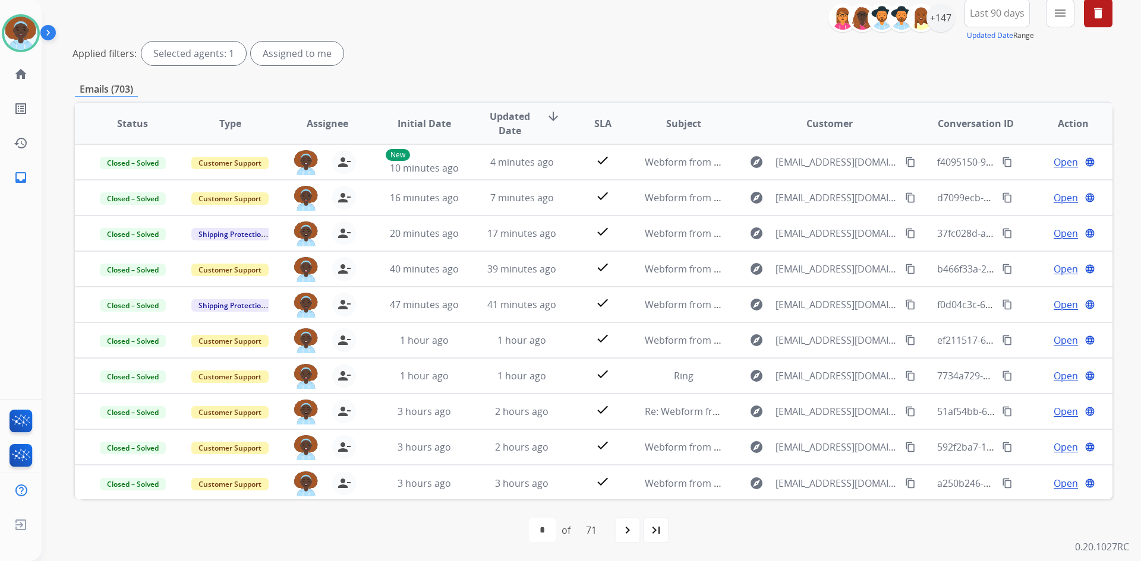
click at [629, 532] on mat-icon "navigate_next" at bounding box center [627, 530] width 14 height 14
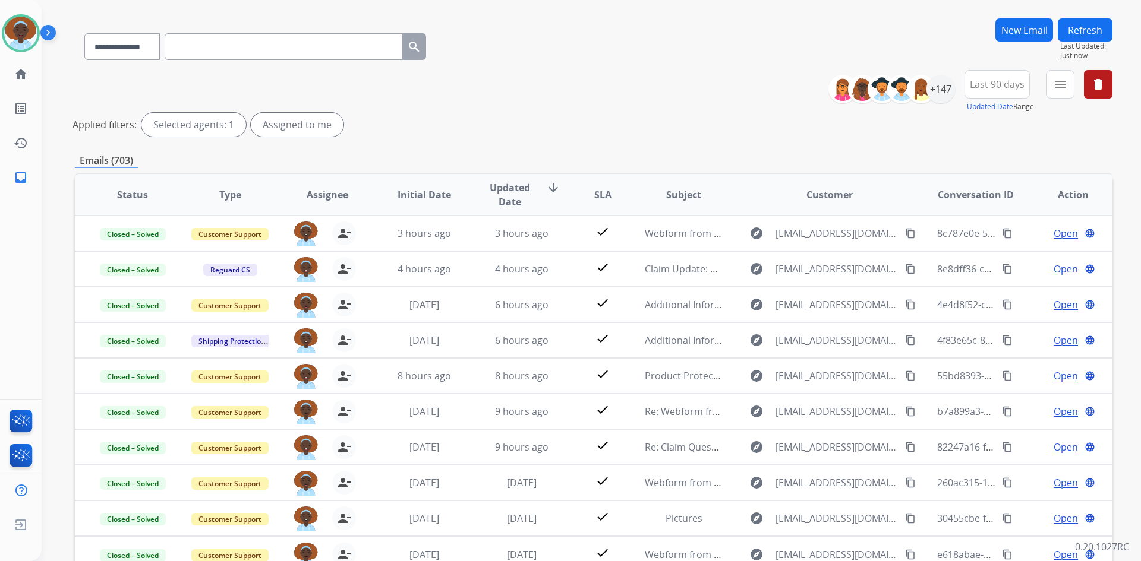
scroll to position [0, 0]
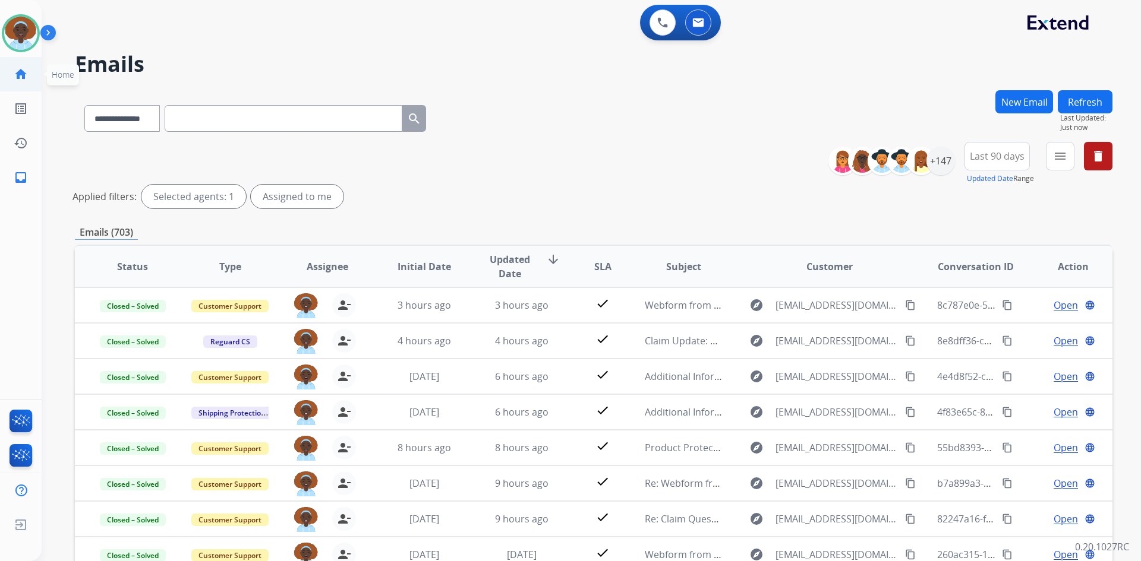
click at [18, 73] on mat-icon "home" at bounding box center [21, 74] width 14 height 14
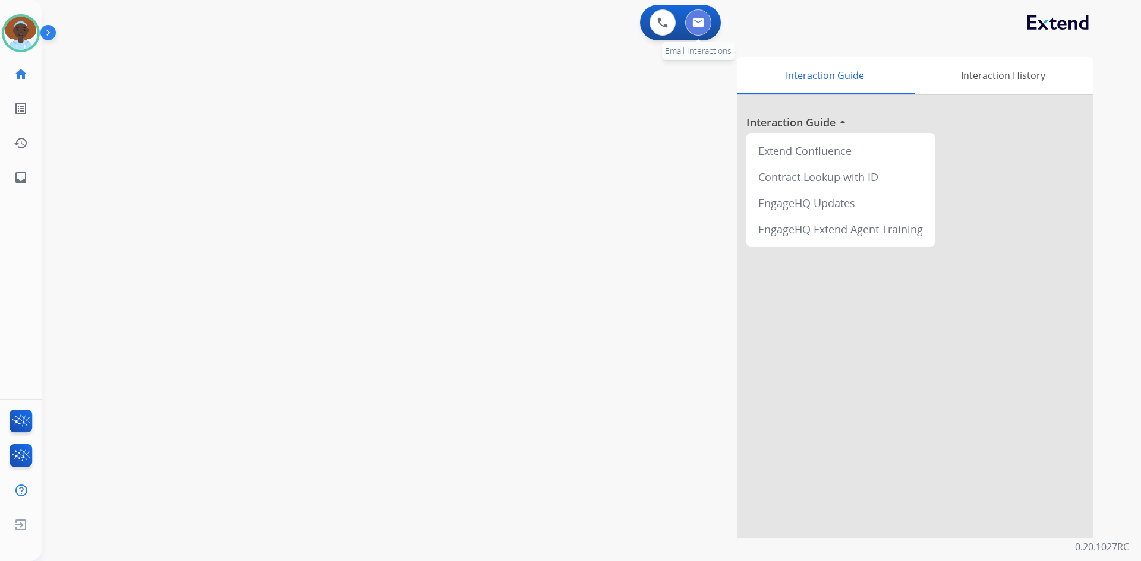
click at [698, 20] on img at bounding box center [698, 23] width 12 height 10
select select "**********"
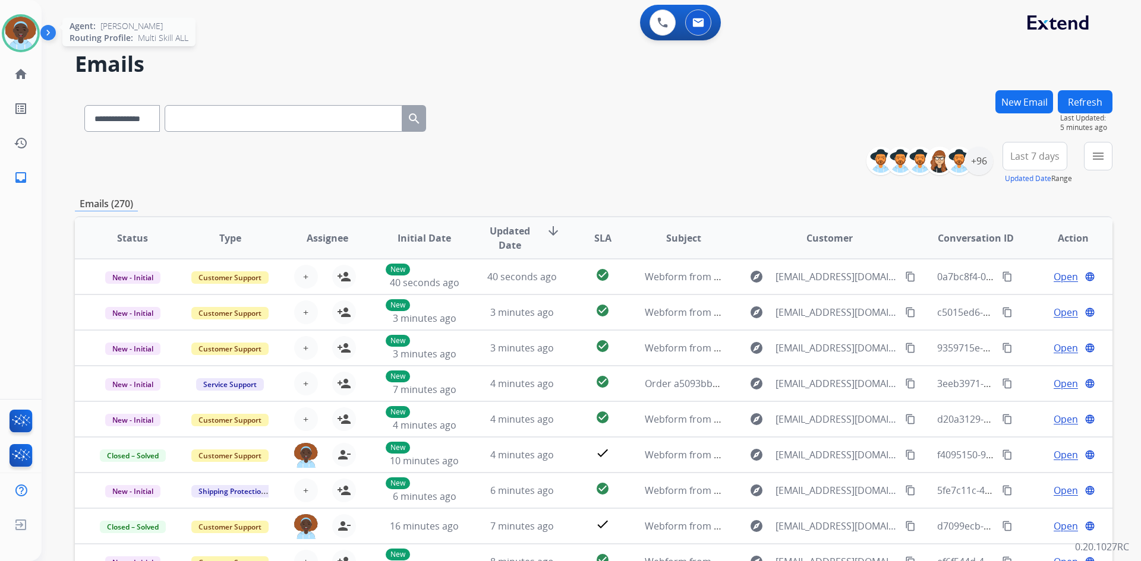
click at [24, 30] on img at bounding box center [20, 33] width 33 height 33
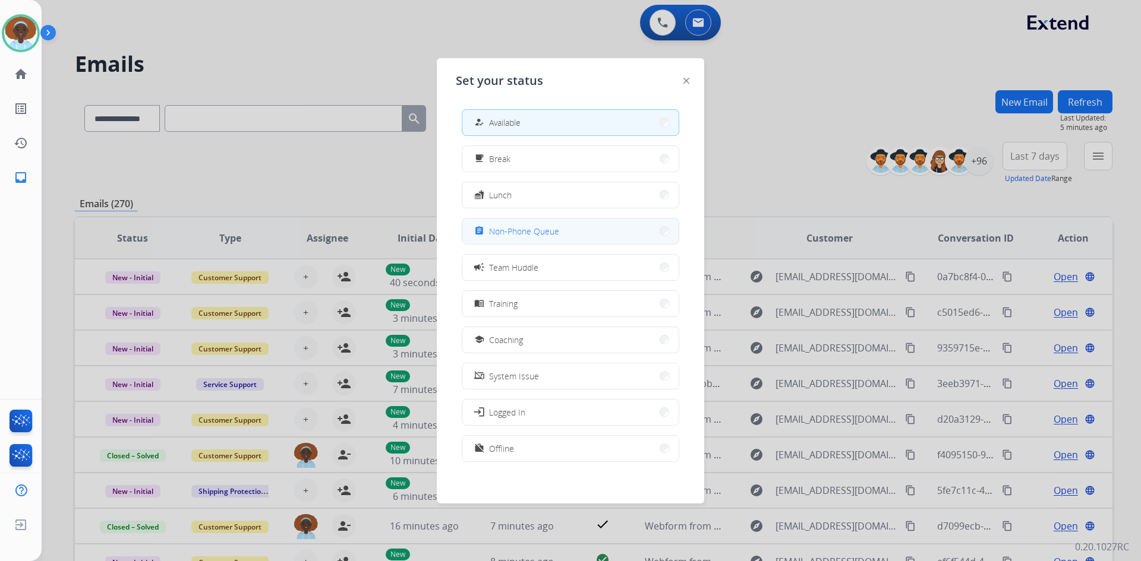
click at [520, 225] on span "Non-Phone Queue" at bounding box center [524, 231] width 70 height 12
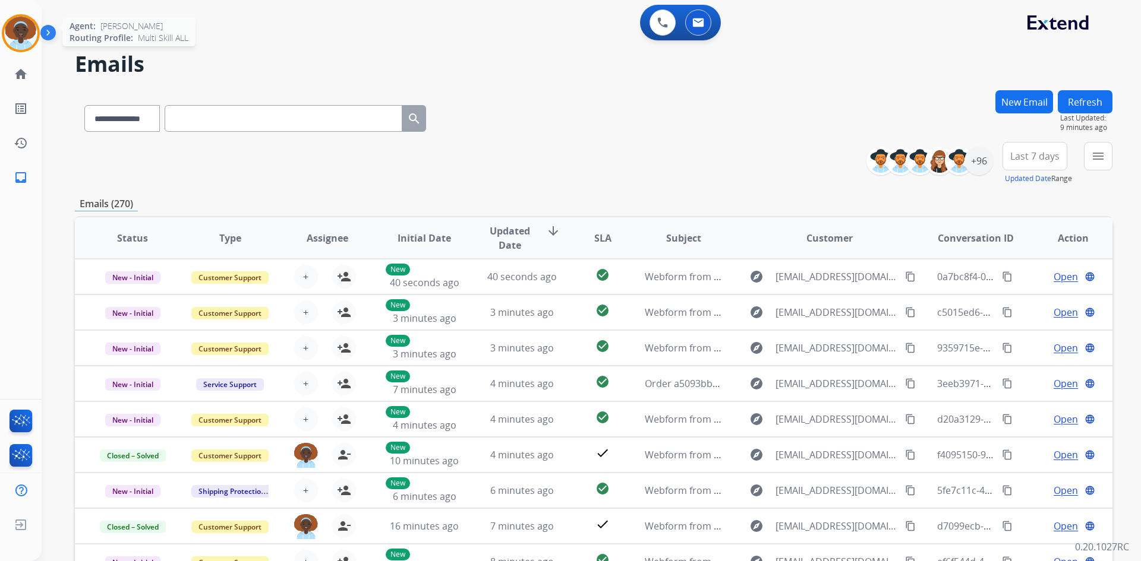
click at [20, 27] on img at bounding box center [20, 33] width 33 height 33
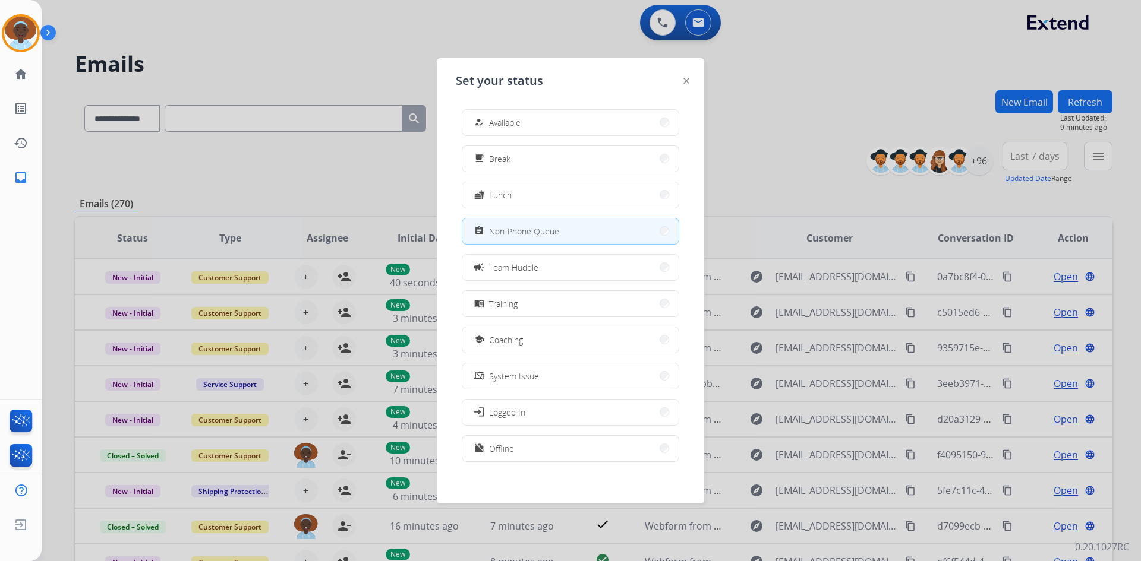
click at [519, 120] on span "Available" at bounding box center [504, 122] width 31 height 12
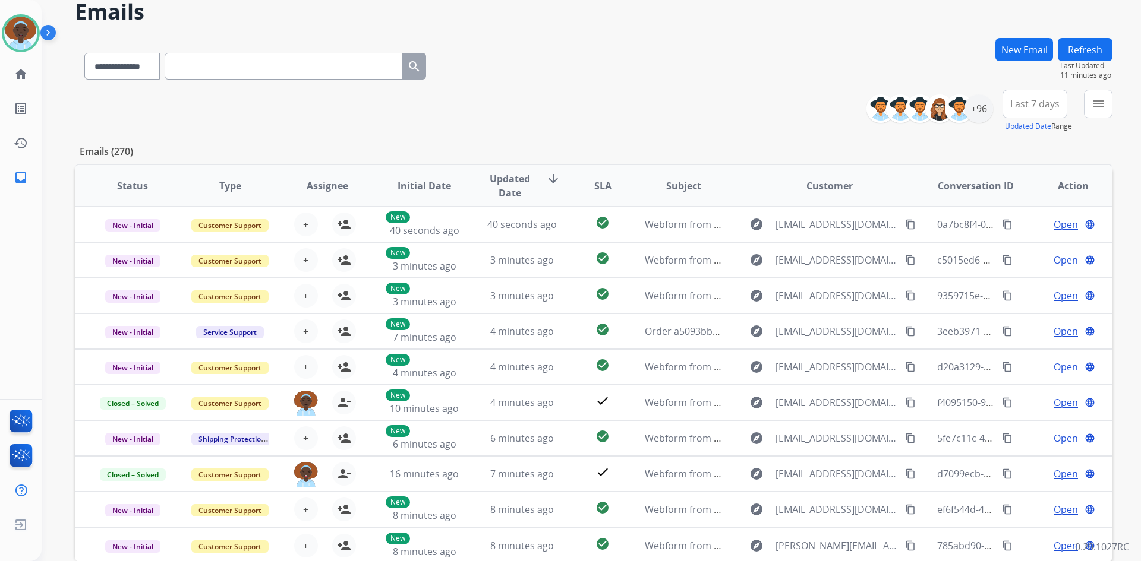
scroll to position [59, 0]
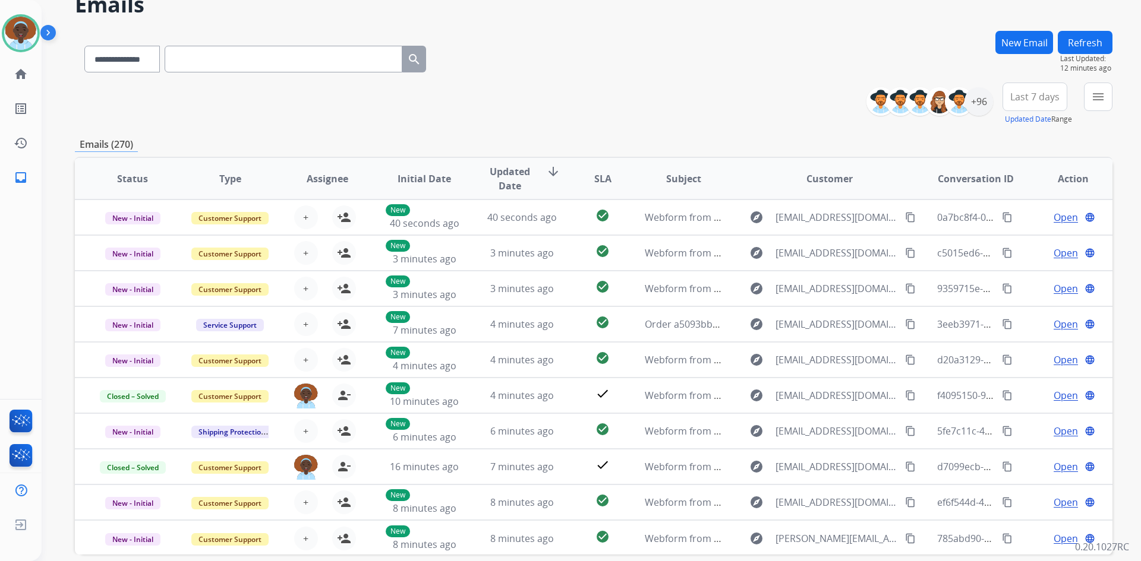
click at [1084, 46] on button "Refresh" at bounding box center [1085, 42] width 55 height 23
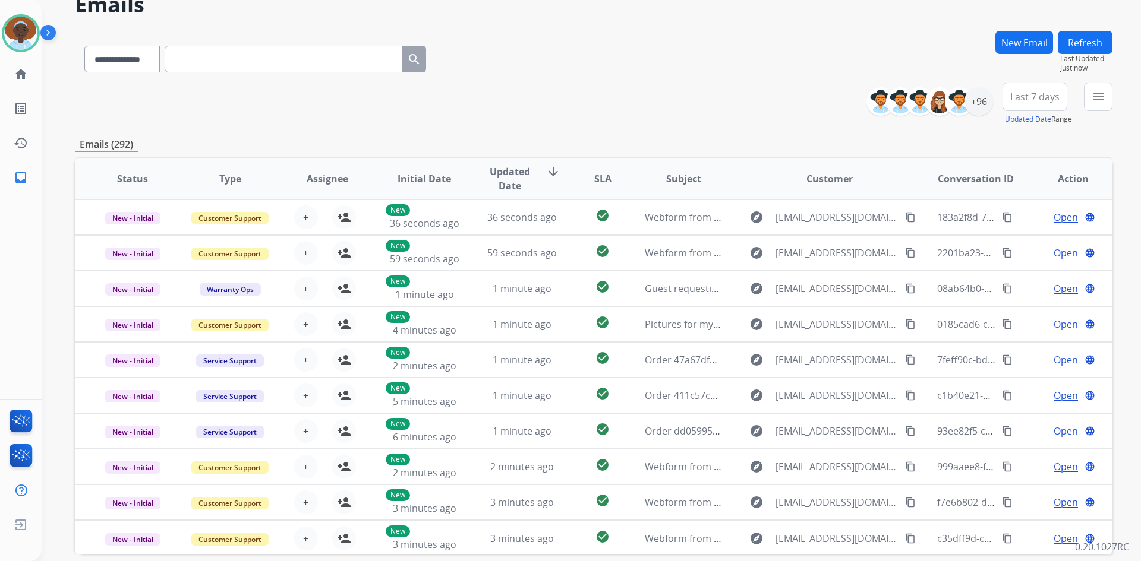
scroll to position [0, 0]
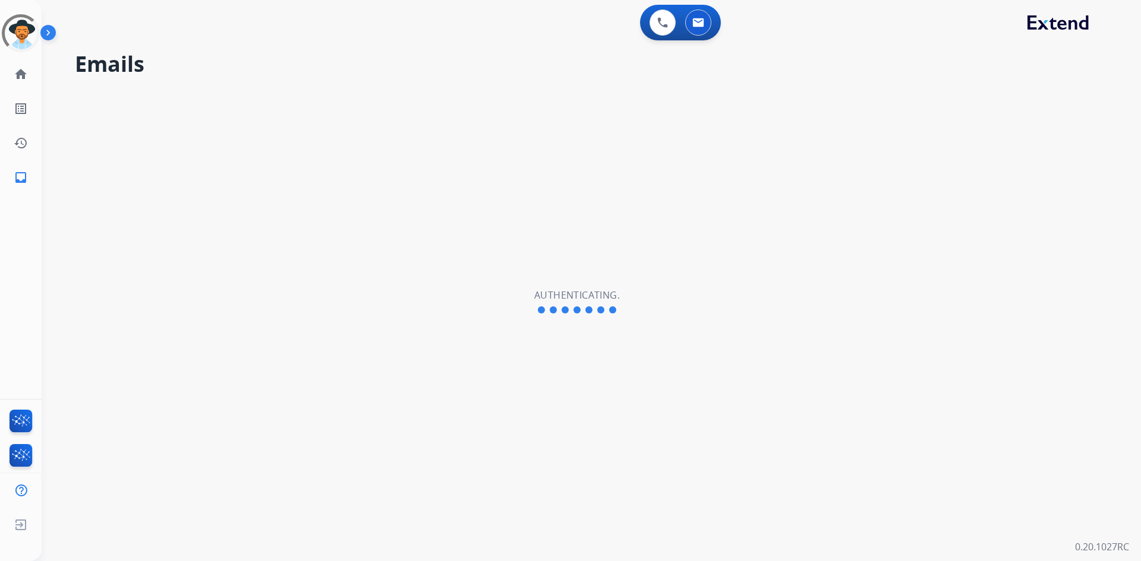
select select "**********"
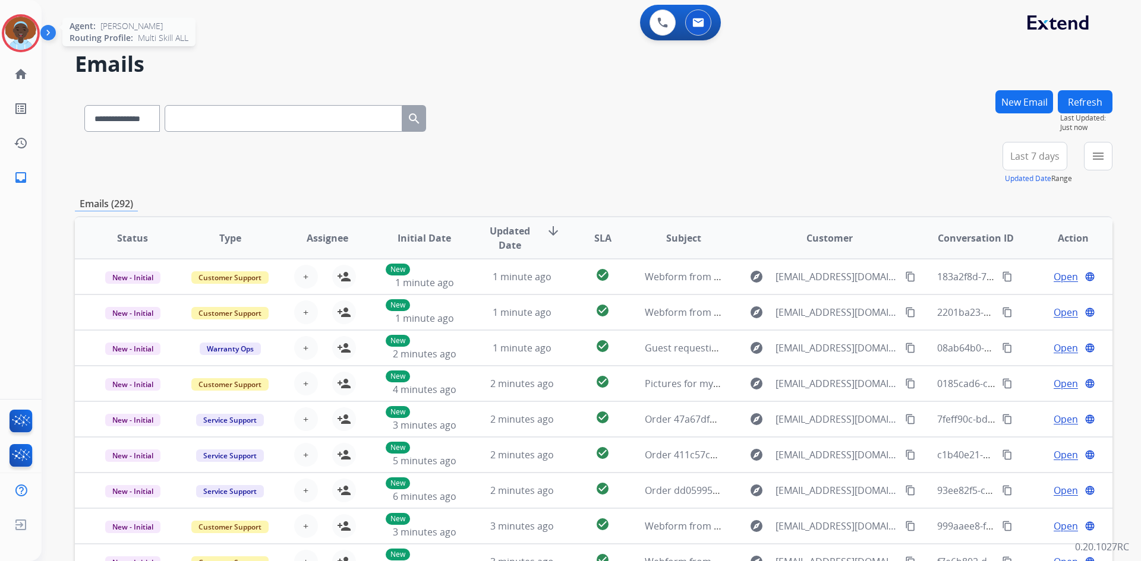
click at [20, 34] on img at bounding box center [20, 33] width 33 height 33
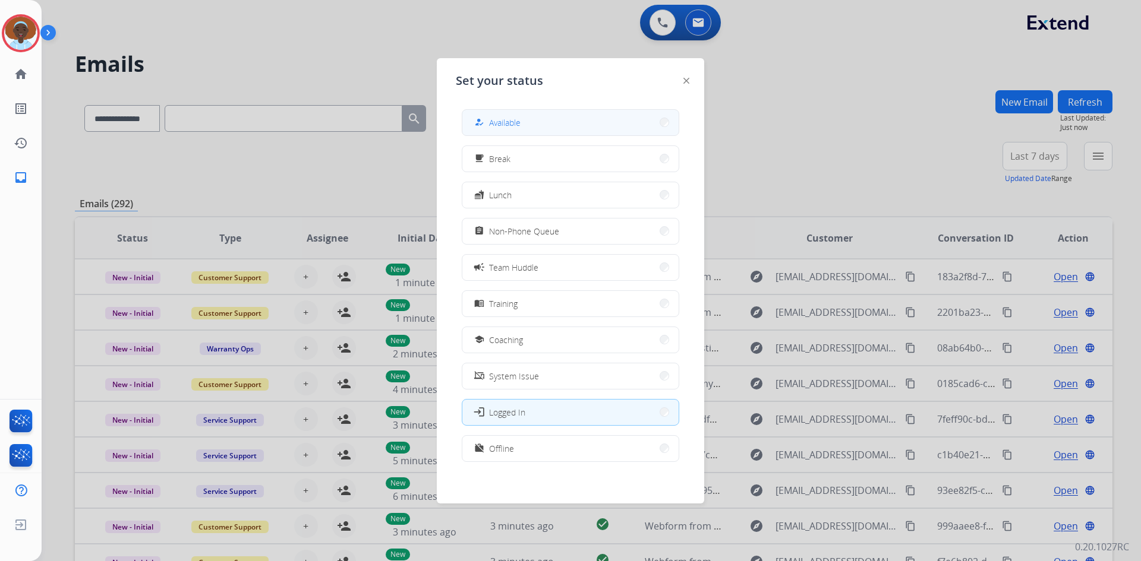
click at [528, 122] on button "how_to_reg Available" at bounding box center [570, 123] width 216 height 26
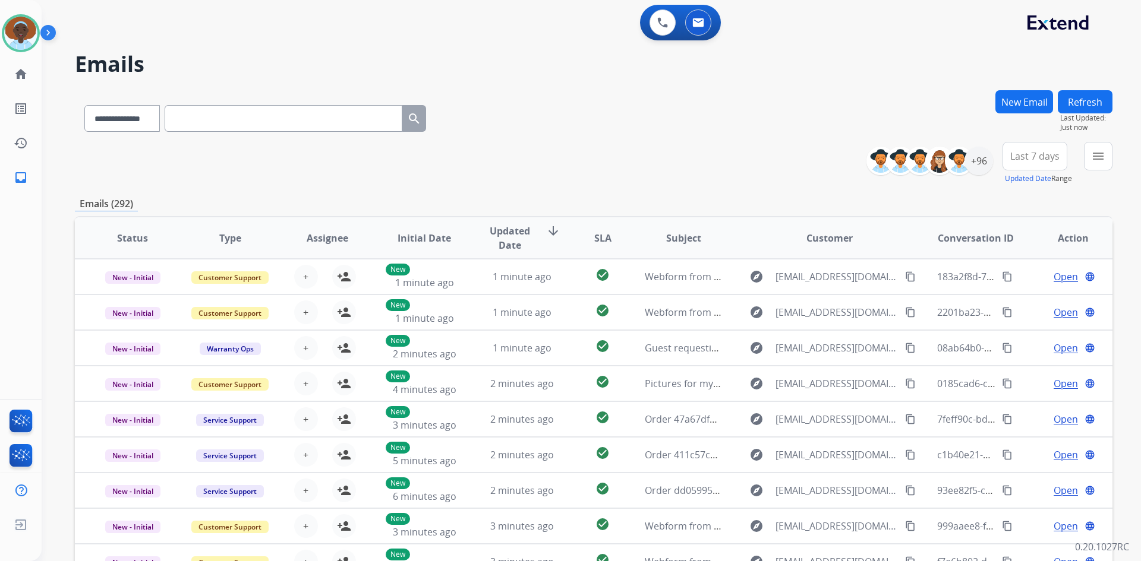
click at [995, 159] on div "**********" at bounding box center [993, 163] width 237 height 43
click at [972, 156] on div "+96" at bounding box center [978, 161] width 29 height 29
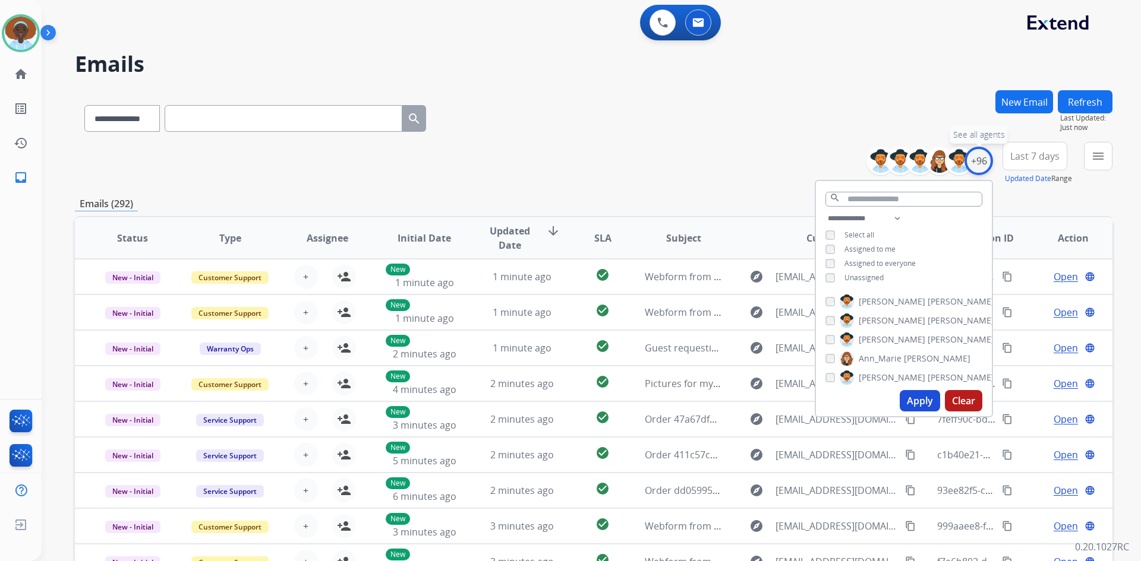
click at [973, 156] on div "+96" at bounding box center [978, 161] width 29 height 29
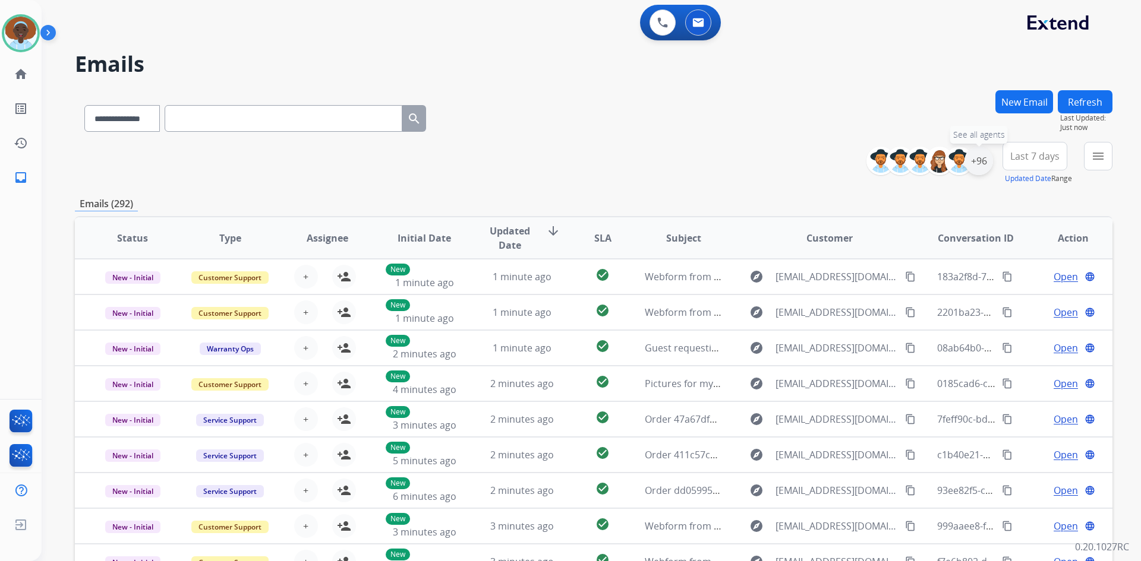
click at [981, 162] on div "+96" at bounding box center [978, 161] width 29 height 29
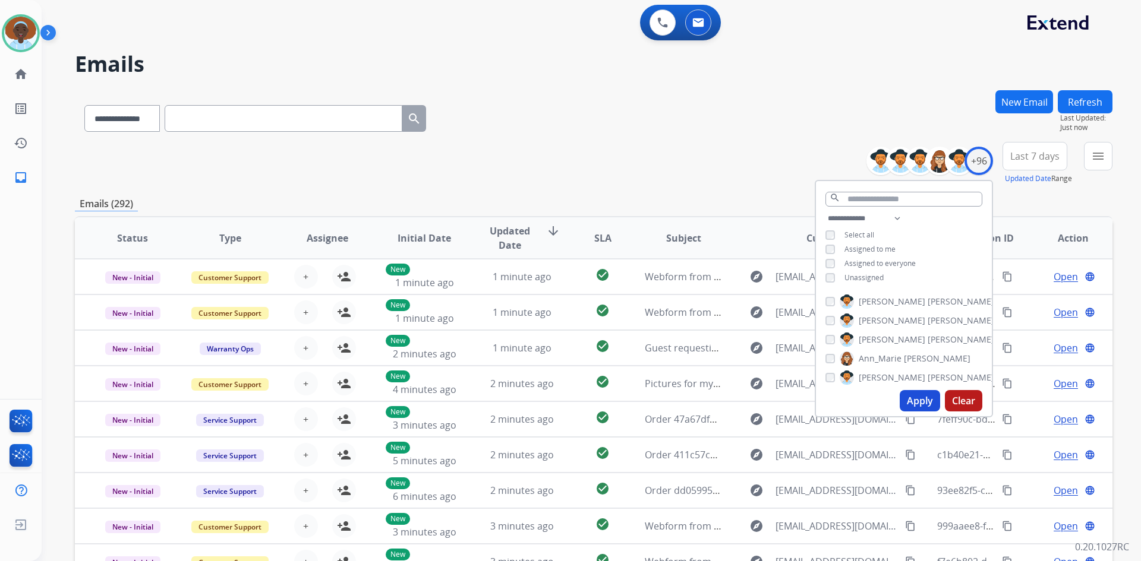
drag, startPoint x: 907, startPoint y: 399, endPoint x: 924, endPoint y: 391, distance: 18.6
click at [908, 399] on button "Apply" at bounding box center [919, 400] width 40 height 21
click at [1038, 157] on span "Last 7 days" at bounding box center [1034, 156] width 49 height 5
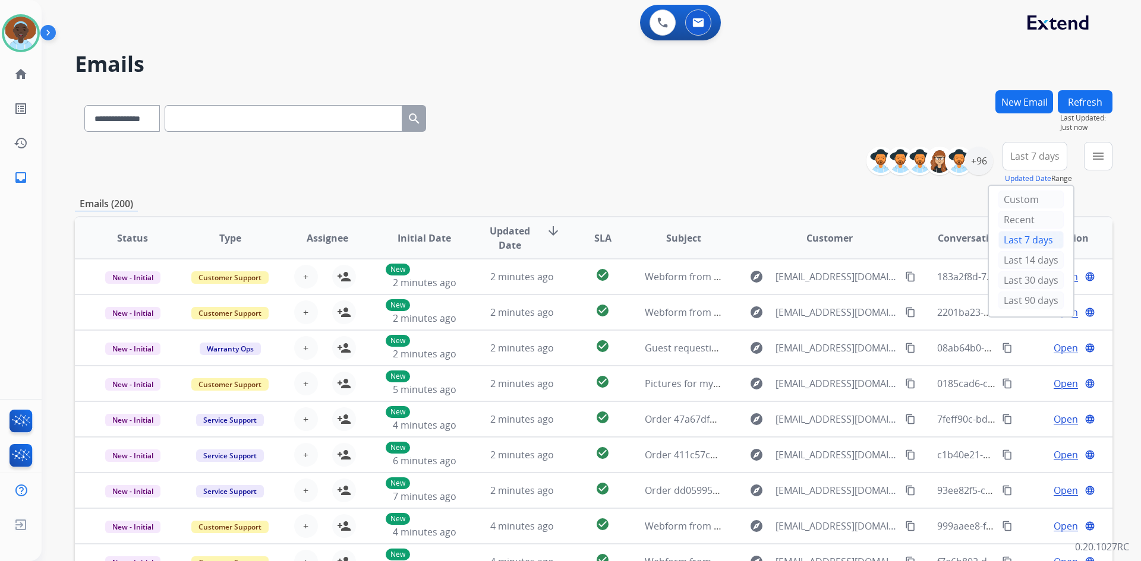
drag, startPoint x: 1008, startPoint y: 299, endPoint x: 1012, endPoint y: 293, distance: 6.9
click at [1009, 298] on div "Last 90 days" at bounding box center [1030, 301] width 65 height 18
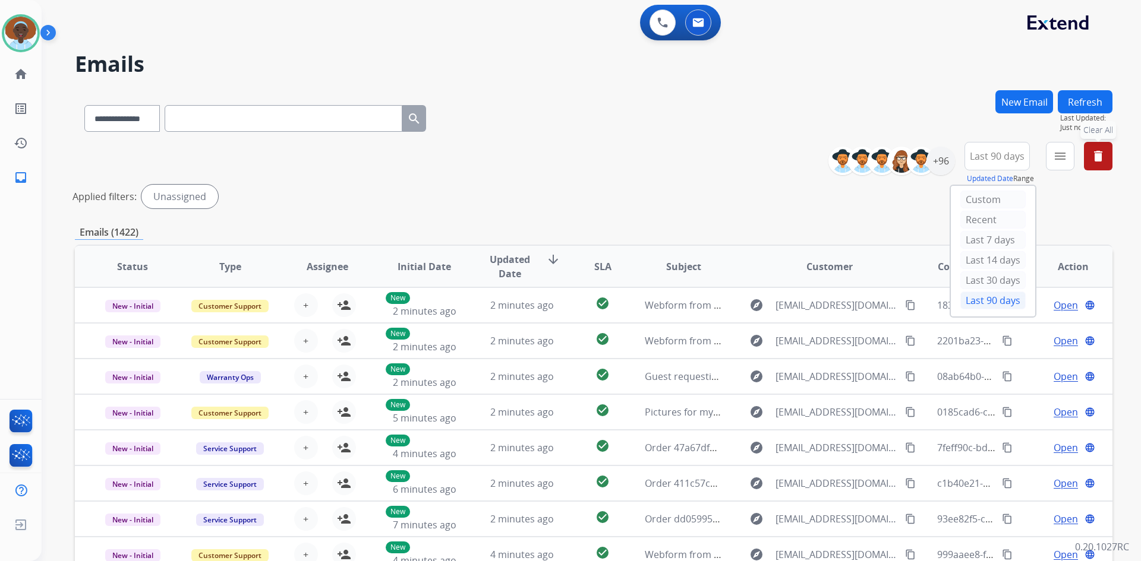
click at [1106, 151] on button "delete Clear All" at bounding box center [1098, 156] width 29 height 29
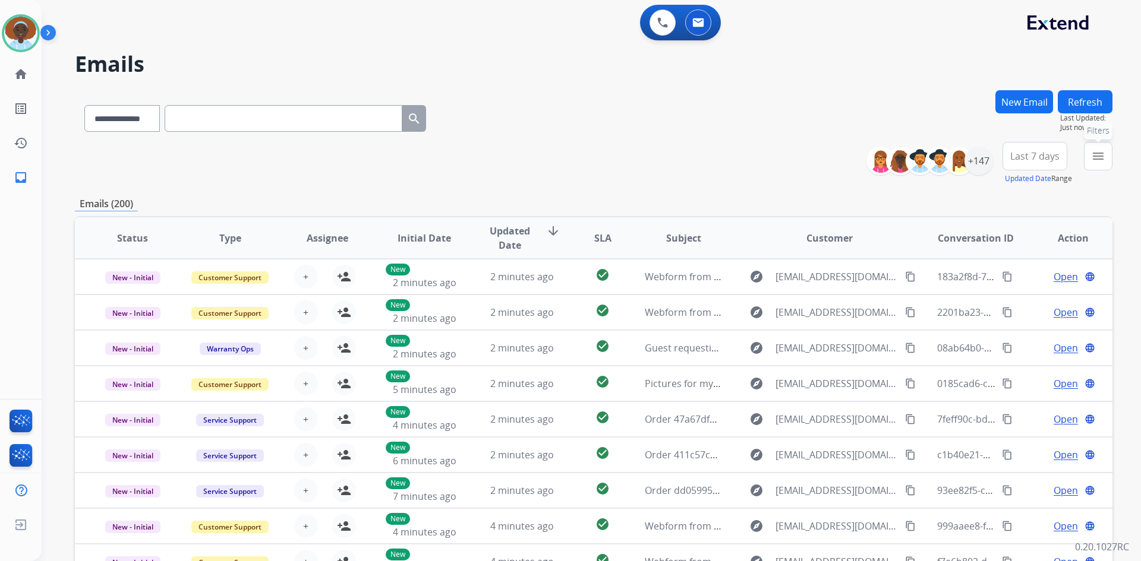
click at [1106, 159] on button "menu Filters" at bounding box center [1098, 156] width 29 height 29
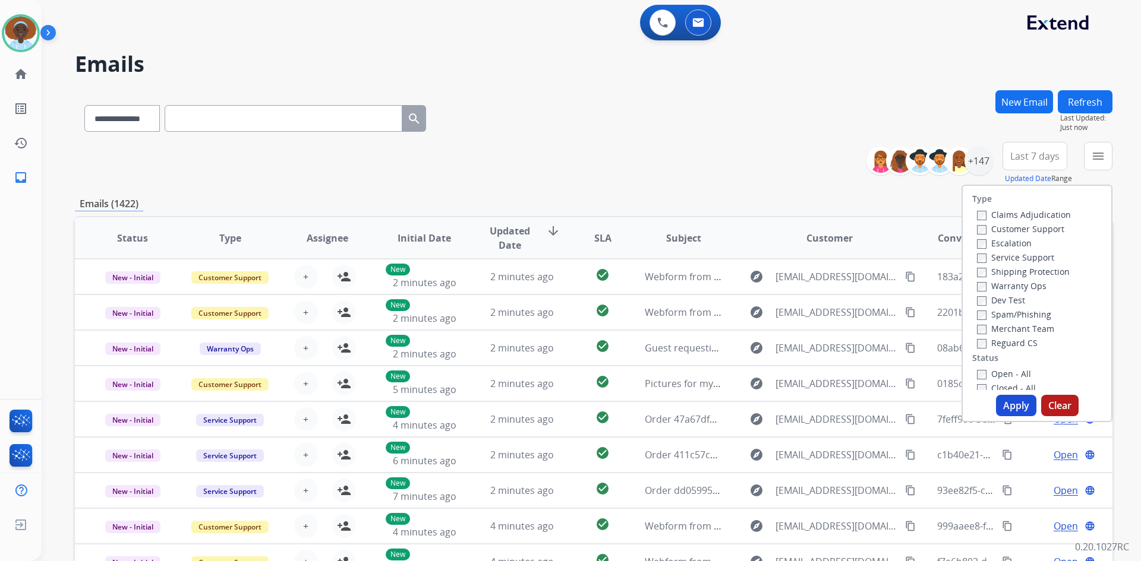
click at [981, 231] on label "Customer Support" at bounding box center [1020, 228] width 87 height 11
click at [1012, 396] on button "Apply" at bounding box center [1016, 405] width 40 height 21
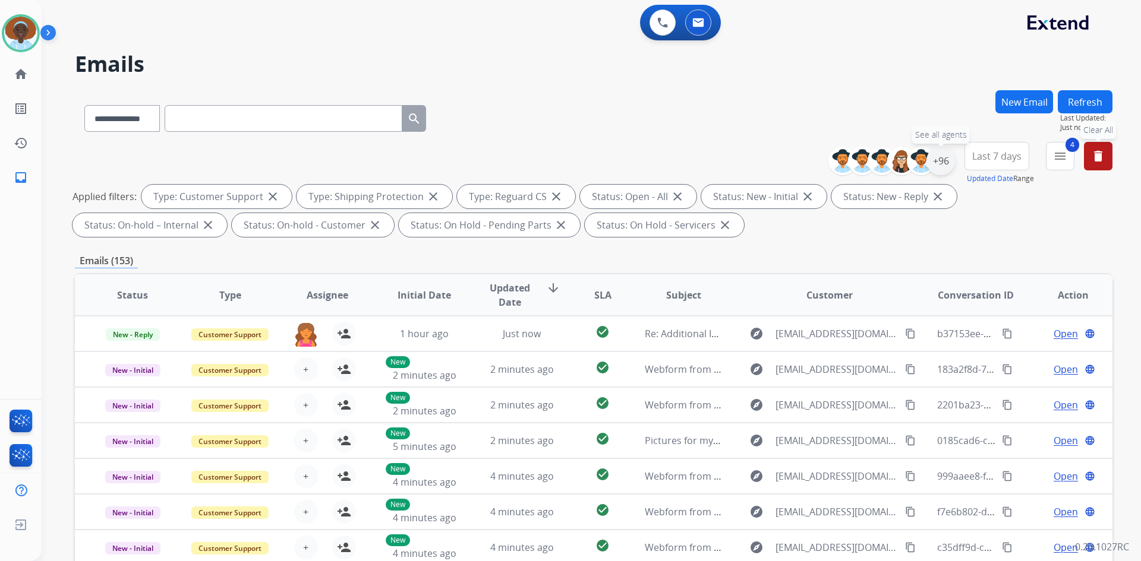
click at [935, 162] on div "+96" at bounding box center [940, 161] width 29 height 29
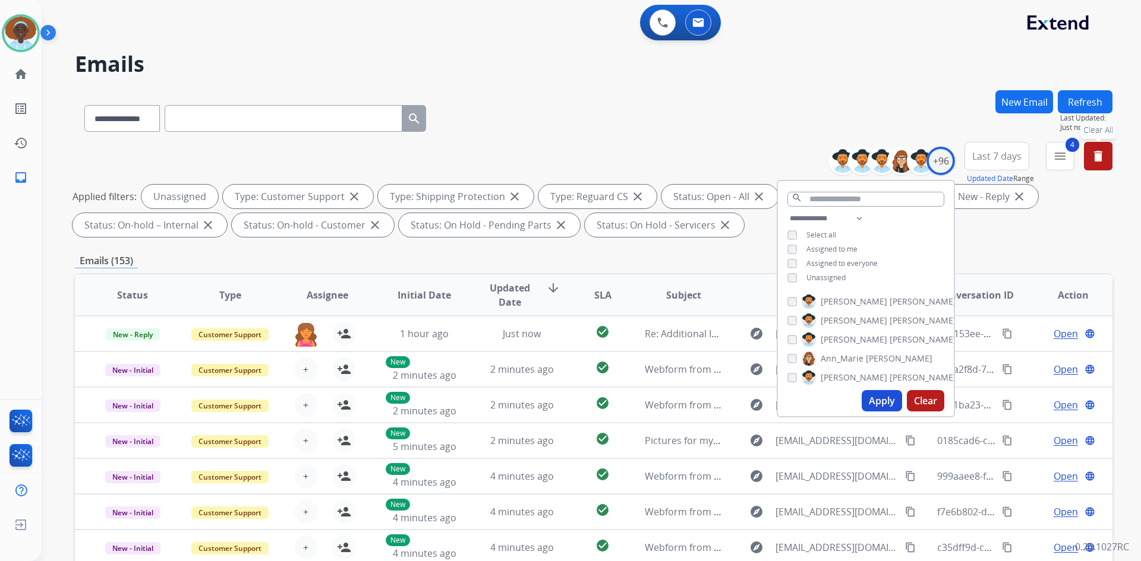
click at [875, 403] on button "Apply" at bounding box center [881, 400] width 40 height 21
click at [1081, 202] on div "Applied filters: Unassigned Type: Customer Support close Type: Shipping Protect…" at bounding box center [590, 211] width 1037 height 52
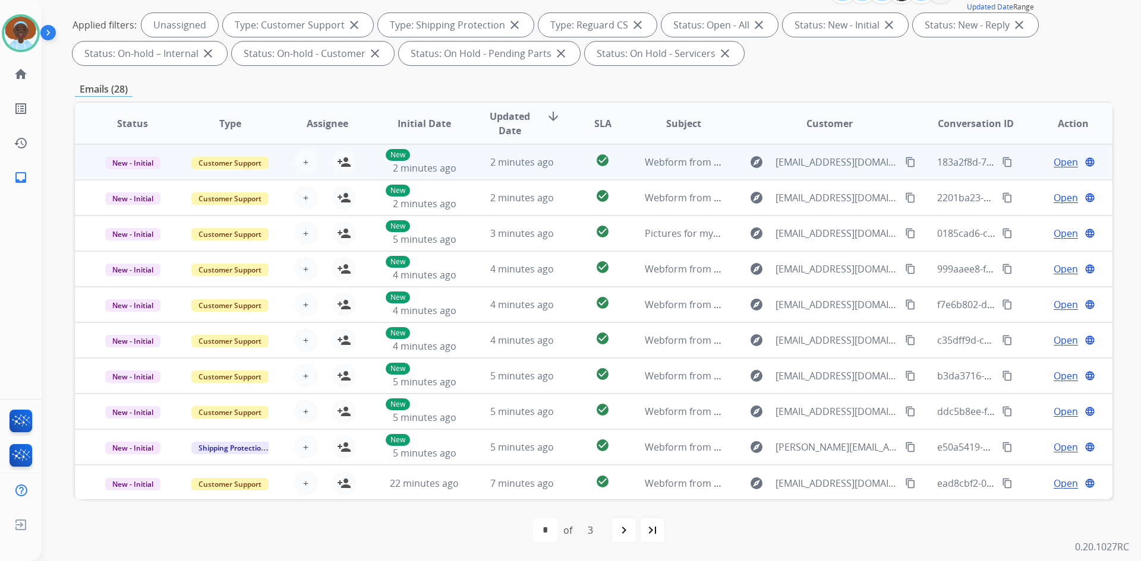
click at [1056, 165] on span "Open" at bounding box center [1065, 162] width 24 height 14
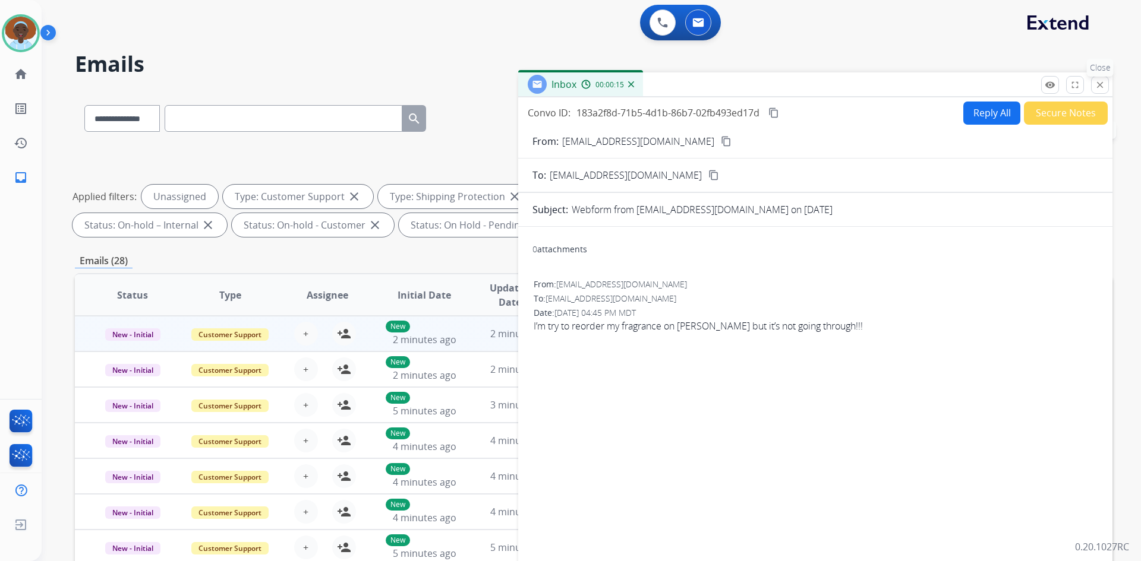
click at [1100, 85] on mat-icon "close" at bounding box center [1099, 85] width 11 height 11
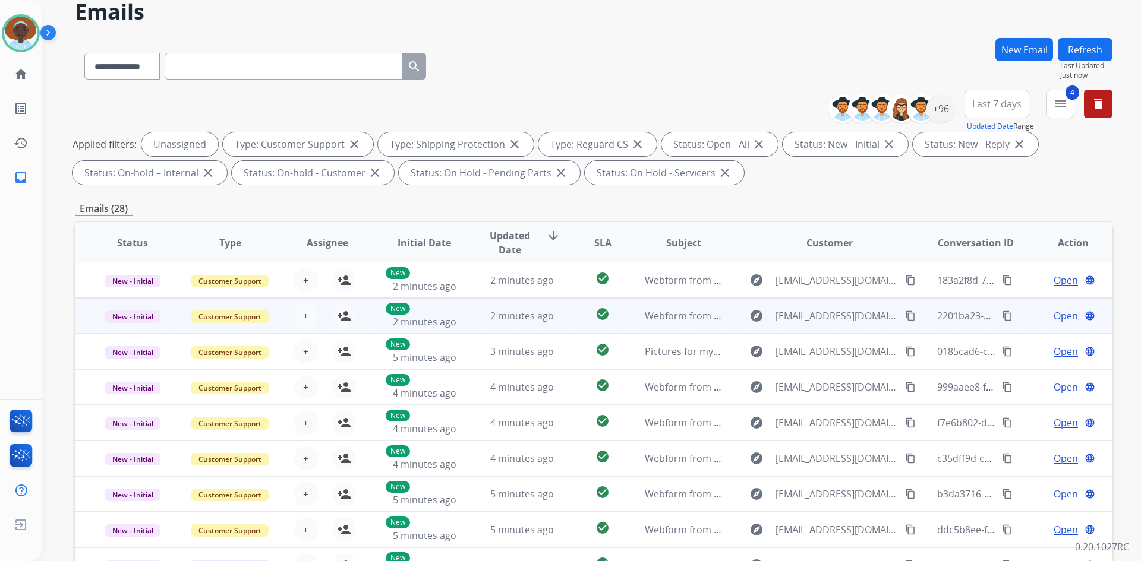
scroll to position [59, 0]
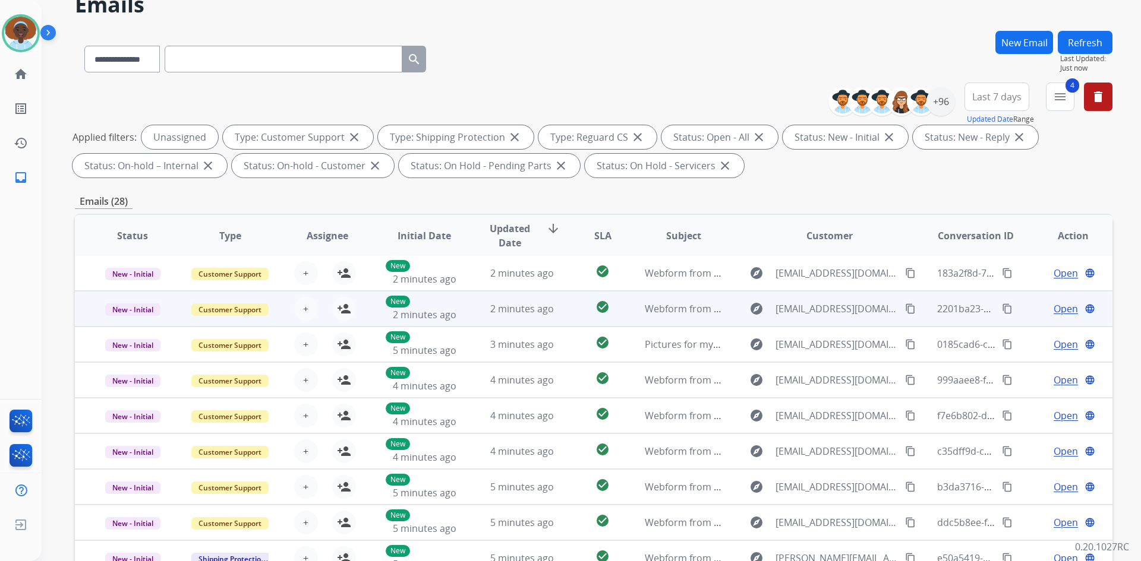
click at [1059, 310] on span "Open" at bounding box center [1065, 309] width 24 height 14
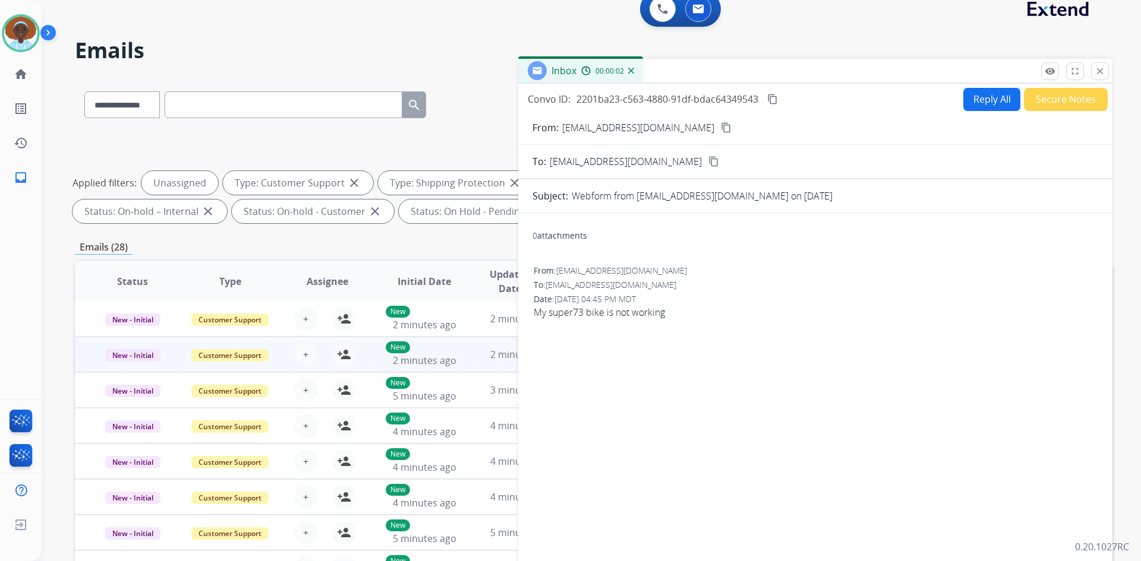
scroll to position [0, 0]
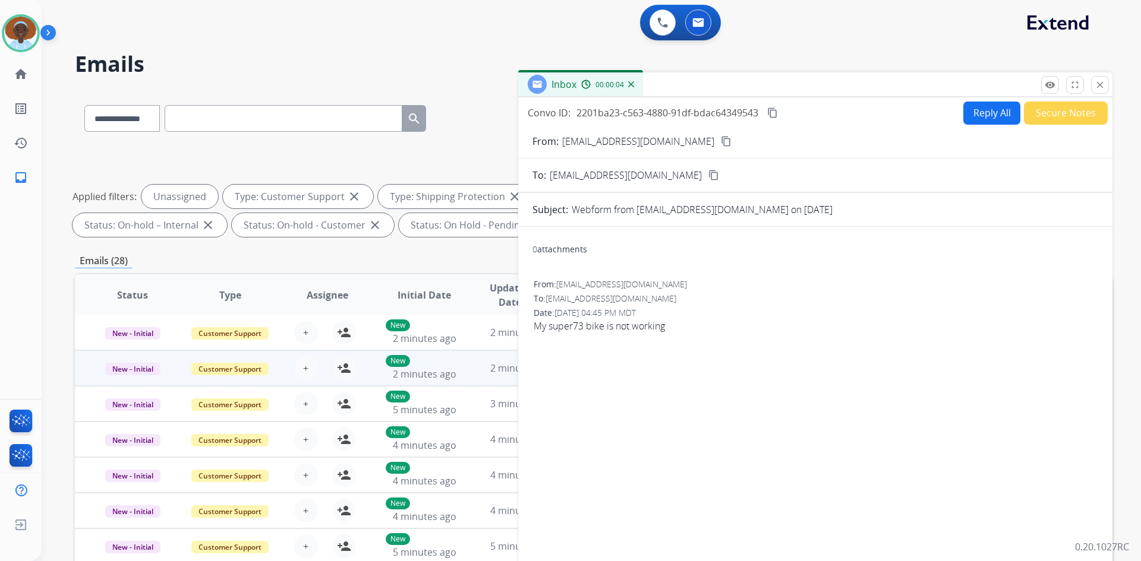
click at [721, 140] on mat-icon "content_copy" at bounding box center [726, 141] width 11 height 11
click at [1102, 84] on mat-icon "close" at bounding box center [1099, 85] width 11 height 11
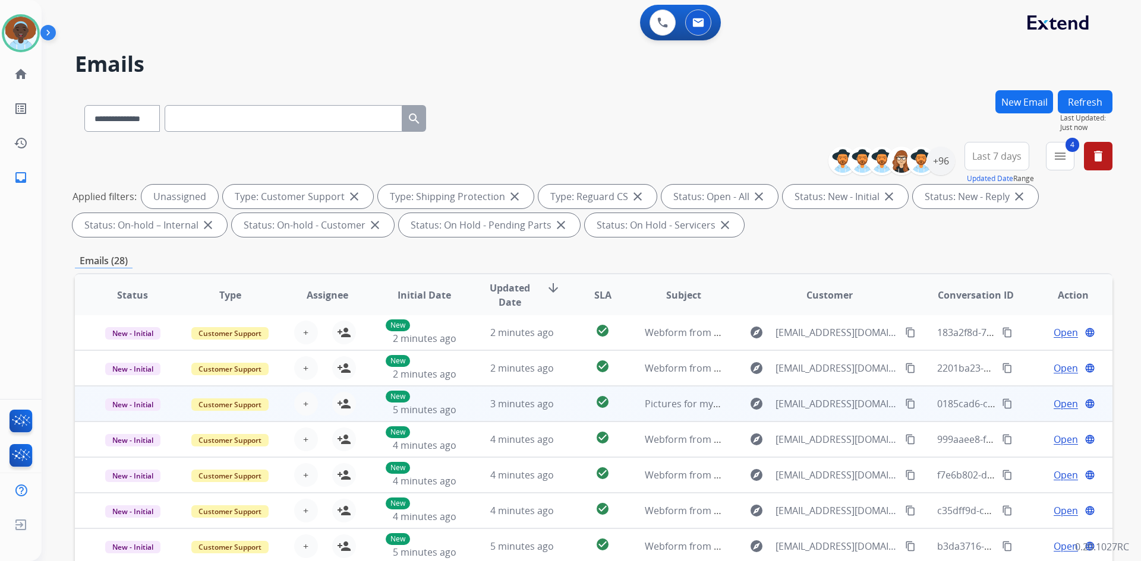
click at [1058, 406] on span "Open" at bounding box center [1065, 404] width 24 height 14
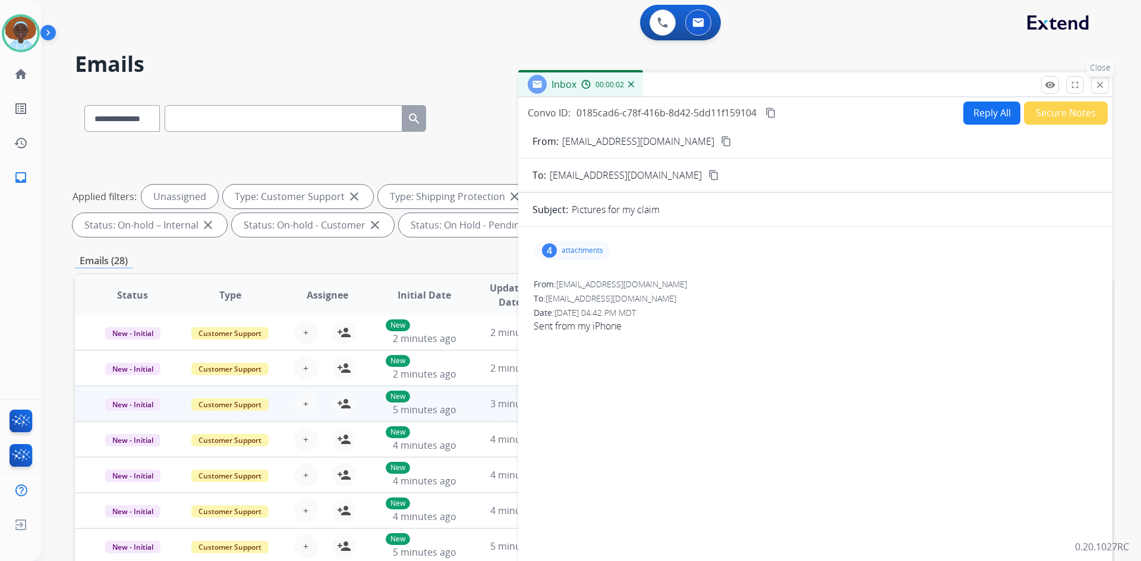
click at [1104, 80] on mat-icon "close" at bounding box center [1099, 85] width 11 height 11
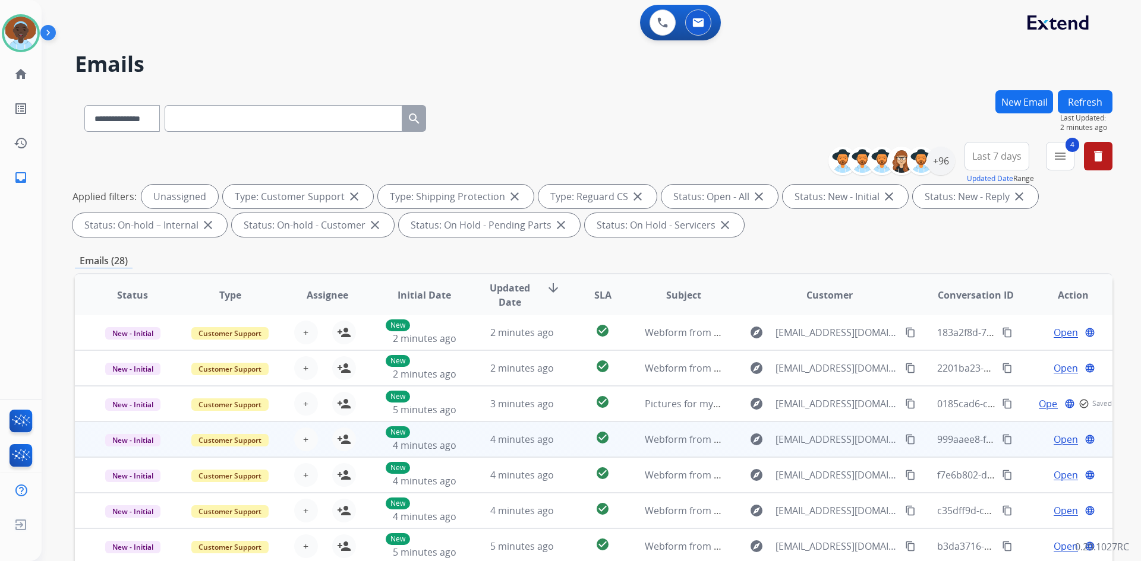
click at [1053, 438] on span "Open" at bounding box center [1065, 440] width 24 height 14
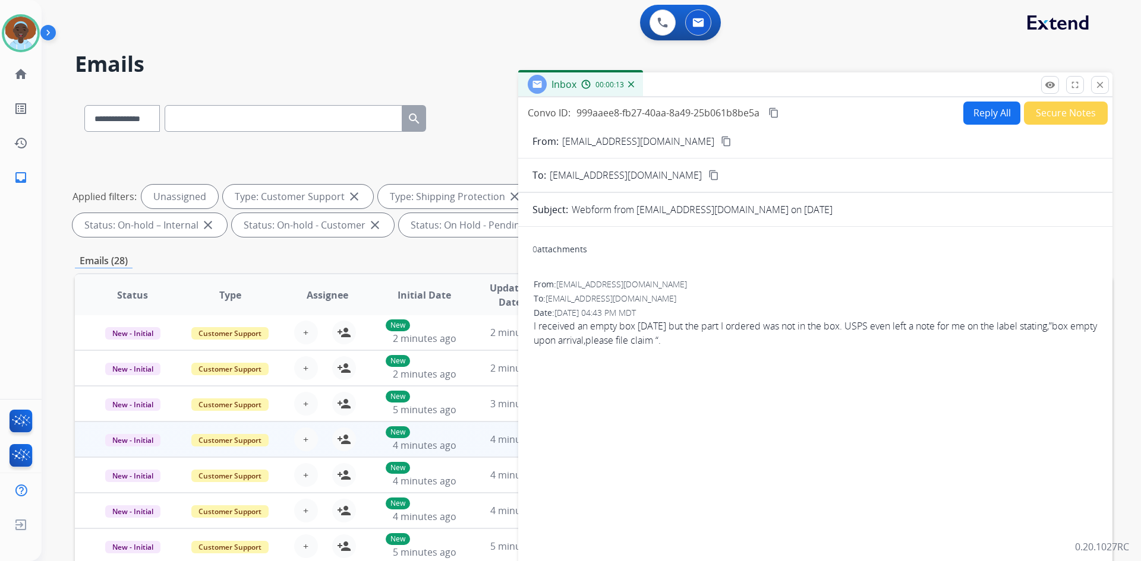
click at [721, 143] on mat-icon "content_copy" at bounding box center [726, 141] width 11 height 11
click at [1101, 84] on mat-icon "close" at bounding box center [1099, 85] width 11 height 11
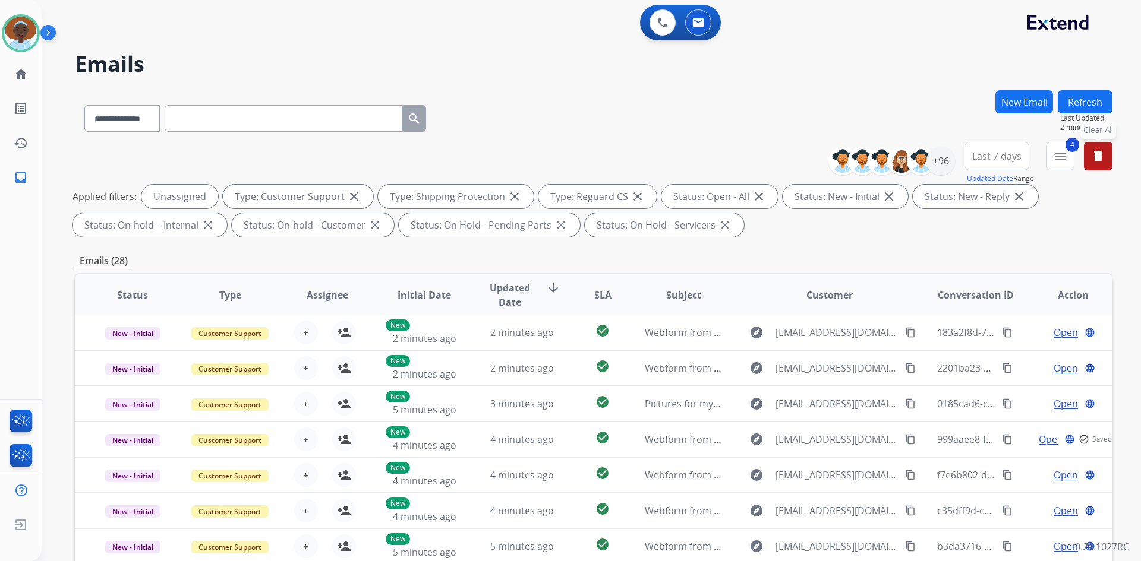
click at [1102, 156] on mat-icon "delete" at bounding box center [1098, 156] width 14 height 14
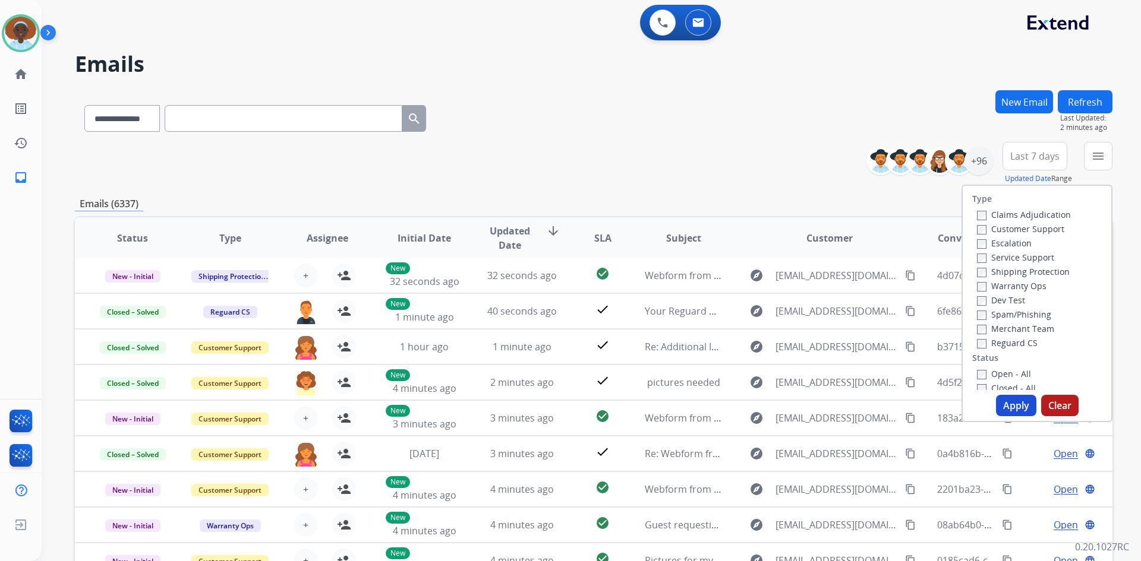
click at [723, 143] on div "**********" at bounding box center [593, 163] width 1037 height 43
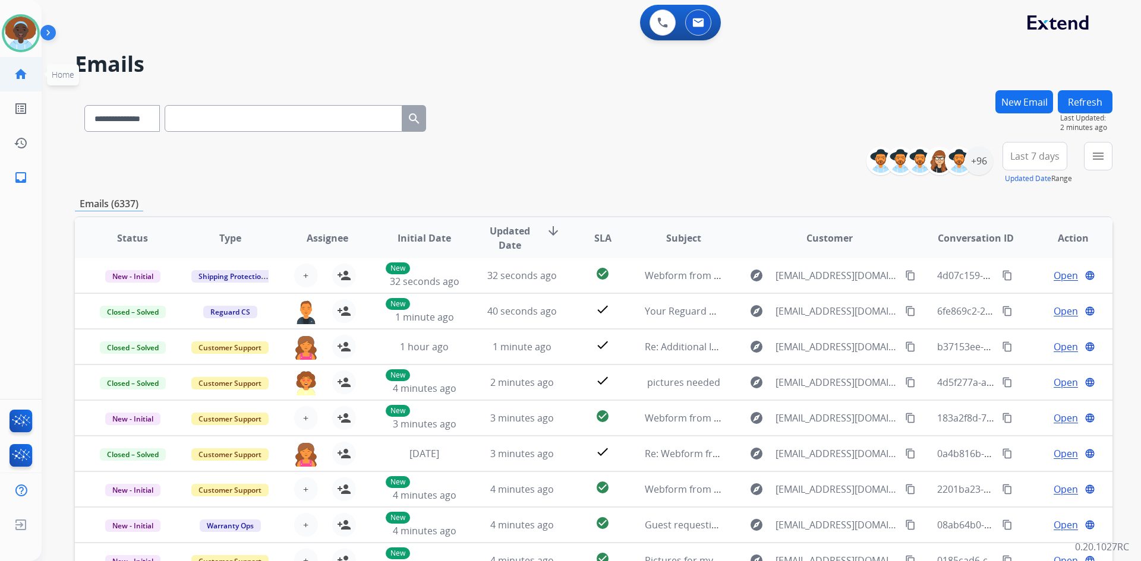
click at [23, 73] on mat-icon "home" at bounding box center [21, 74] width 14 height 14
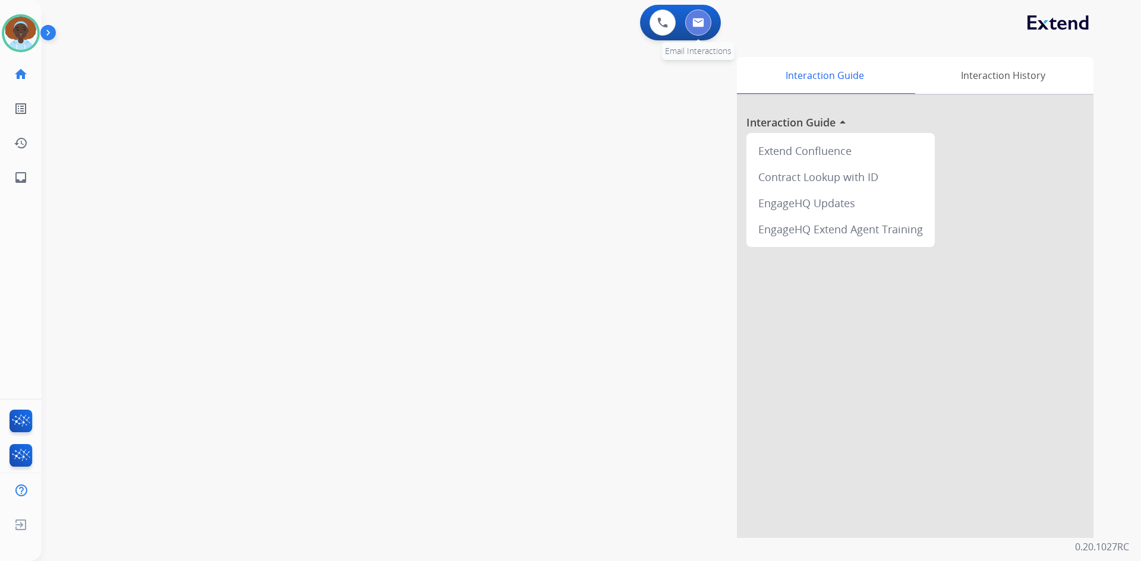
click at [702, 24] on img at bounding box center [698, 23] width 12 height 10
select select "**********"
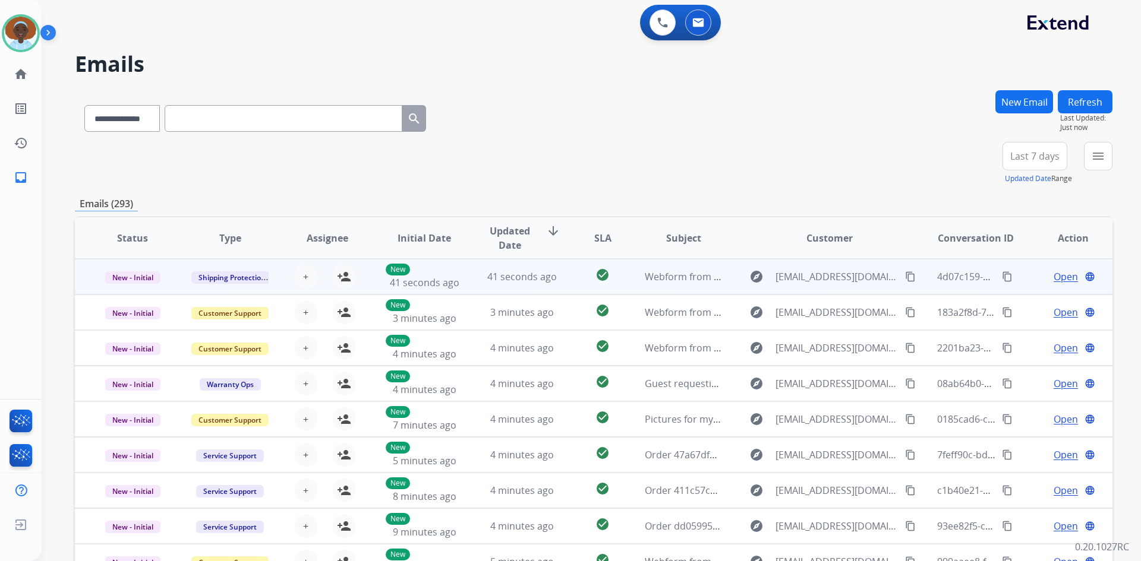
click at [1056, 283] on span "Open" at bounding box center [1065, 277] width 24 height 14
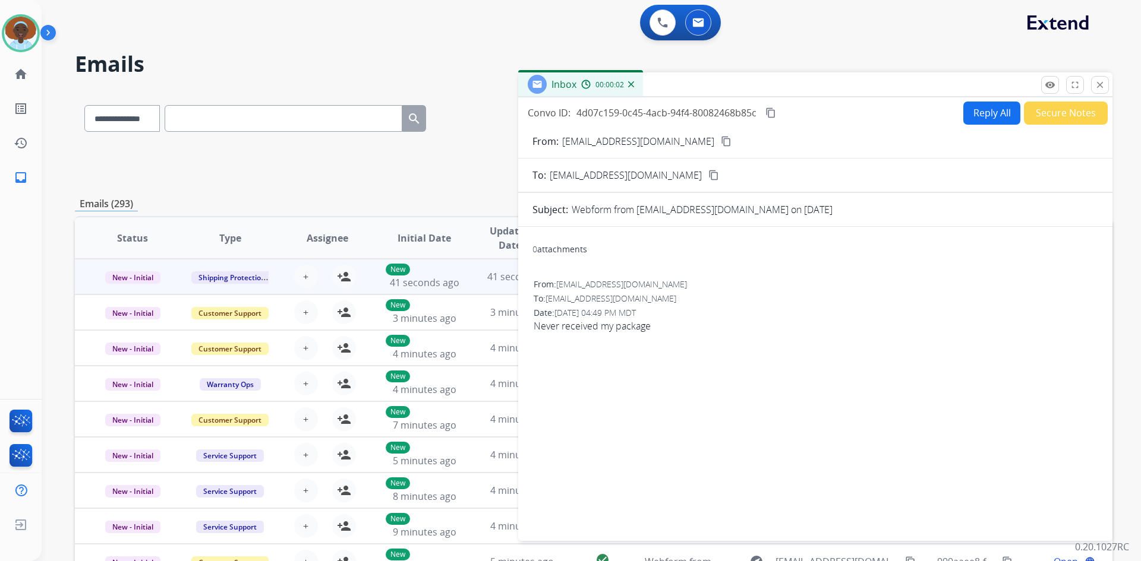
click at [721, 141] on mat-icon "content_copy" at bounding box center [726, 141] width 11 height 11
click at [989, 113] on button "Reply All" at bounding box center [991, 113] width 57 height 23
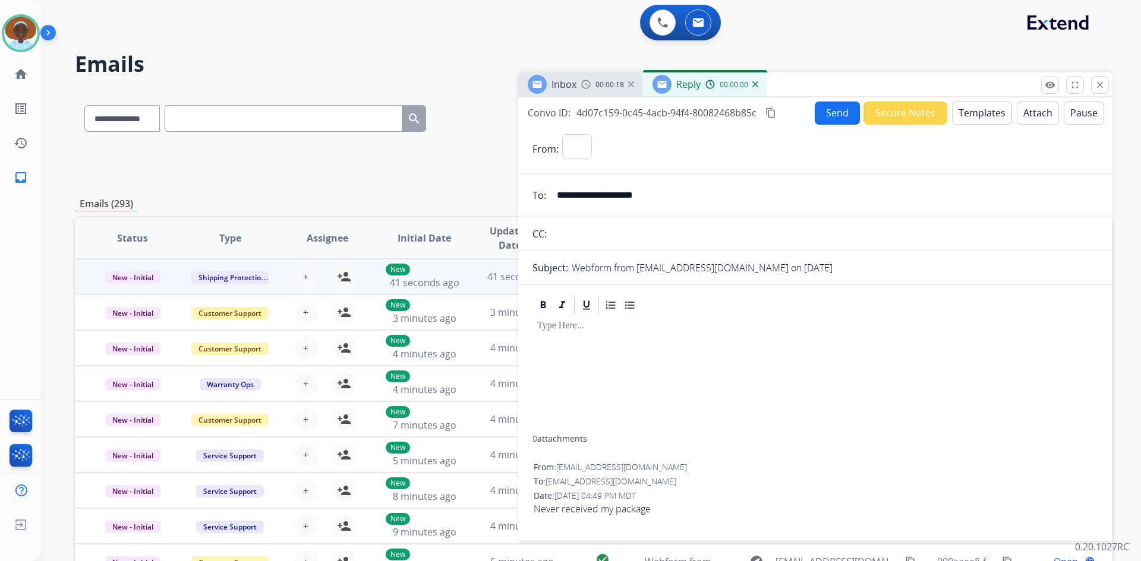
select select "**********"
click at [971, 111] on button "Templates" at bounding box center [982, 113] width 60 height 23
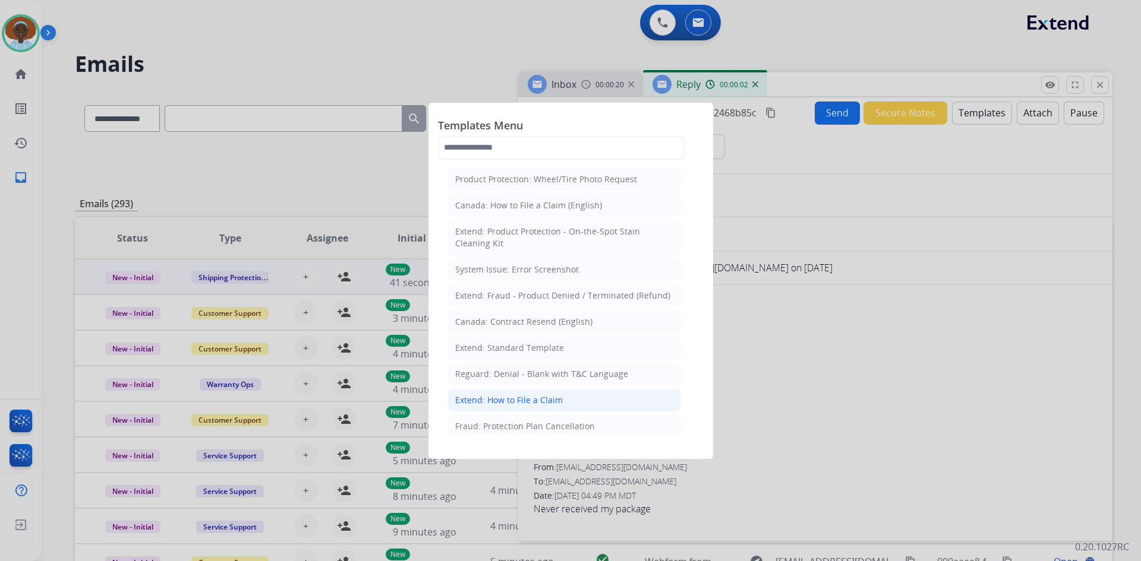
click at [522, 394] on div "Extend: How to File a Claim" at bounding box center [509, 400] width 108 height 12
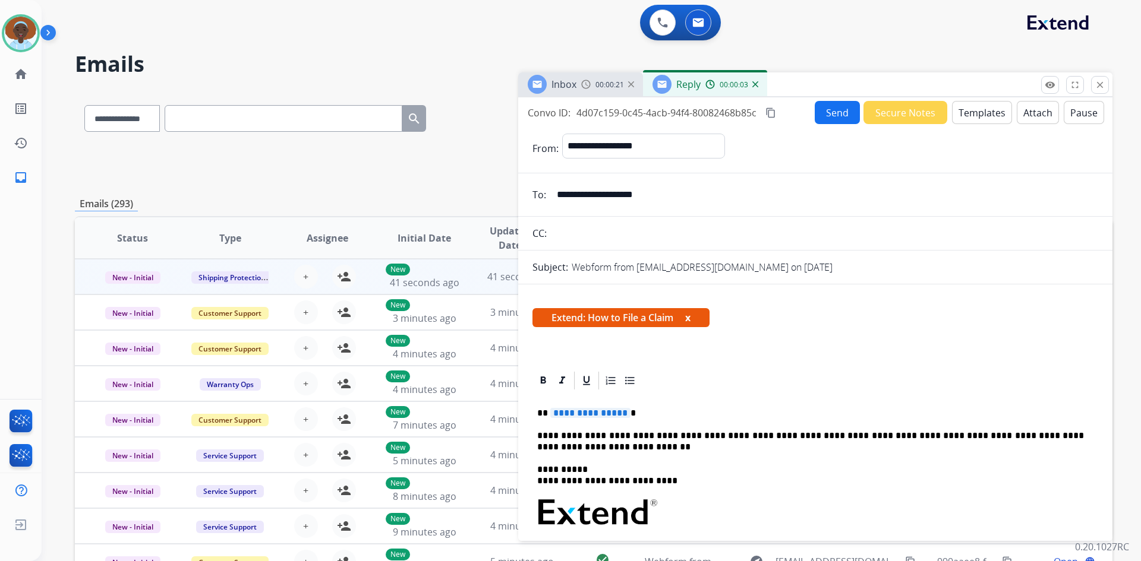
click at [577, 416] on span "**********" at bounding box center [590, 413] width 80 height 10
drag, startPoint x: 663, startPoint y: 196, endPoint x: 551, endPoint y: 194, distance: 111.7
click at [551, 194] on input "**********" at bounding box center [824, 195] width 548 height 24
click at [834, 114] on button "Send" at bounding box center [837, 112] width 45 height 23
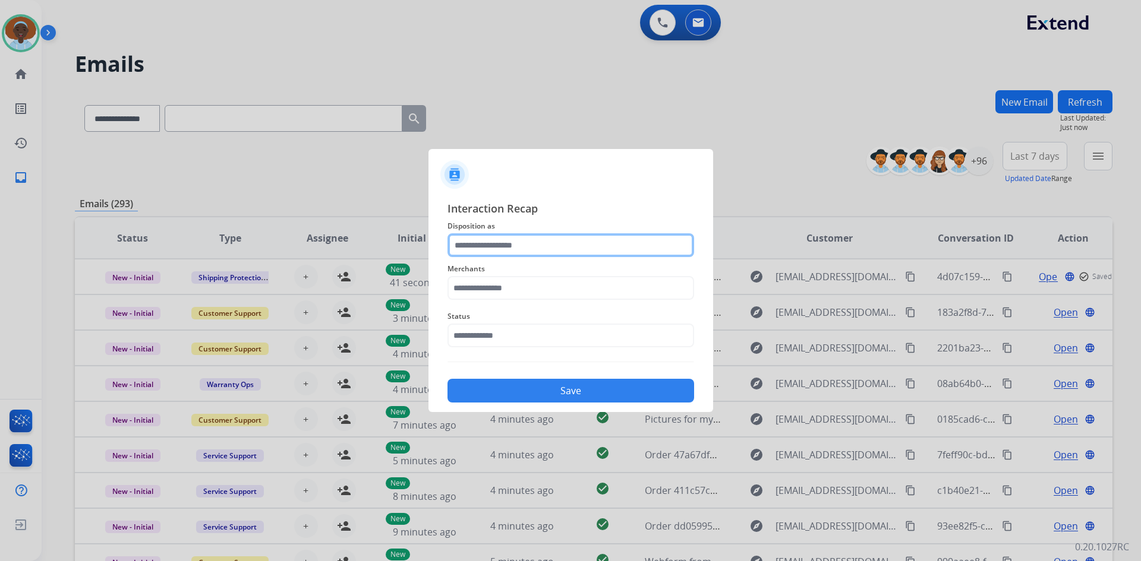
click at [494, 242] on input "text" at bounding box center [570, 245] width 247 height 24
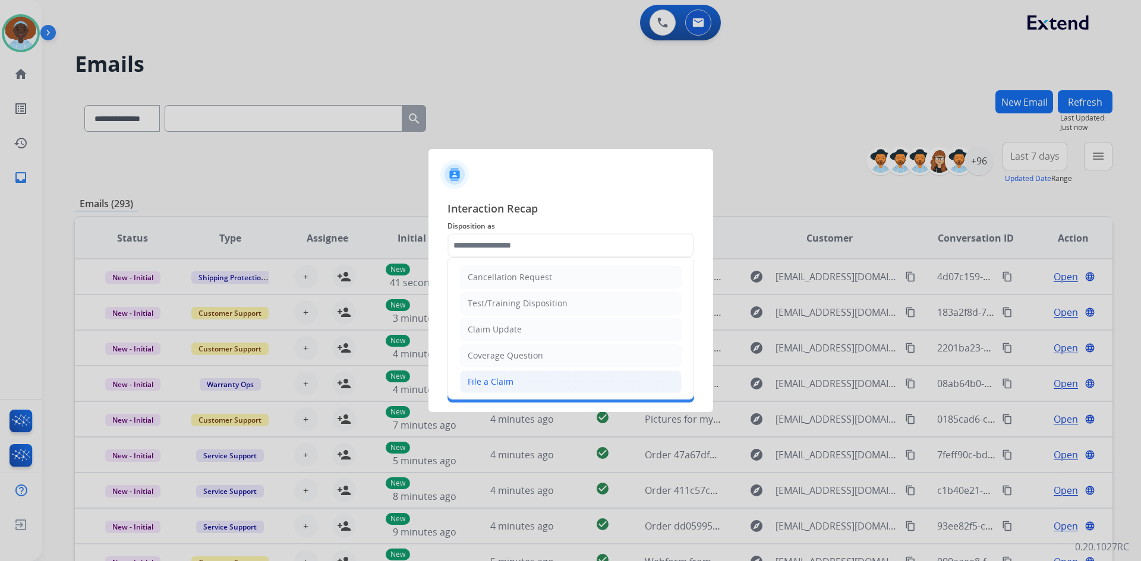
click at [506, 381] on div "File a Claim" at bounding box center [491, 382] width 46 height 12
type input "**********"
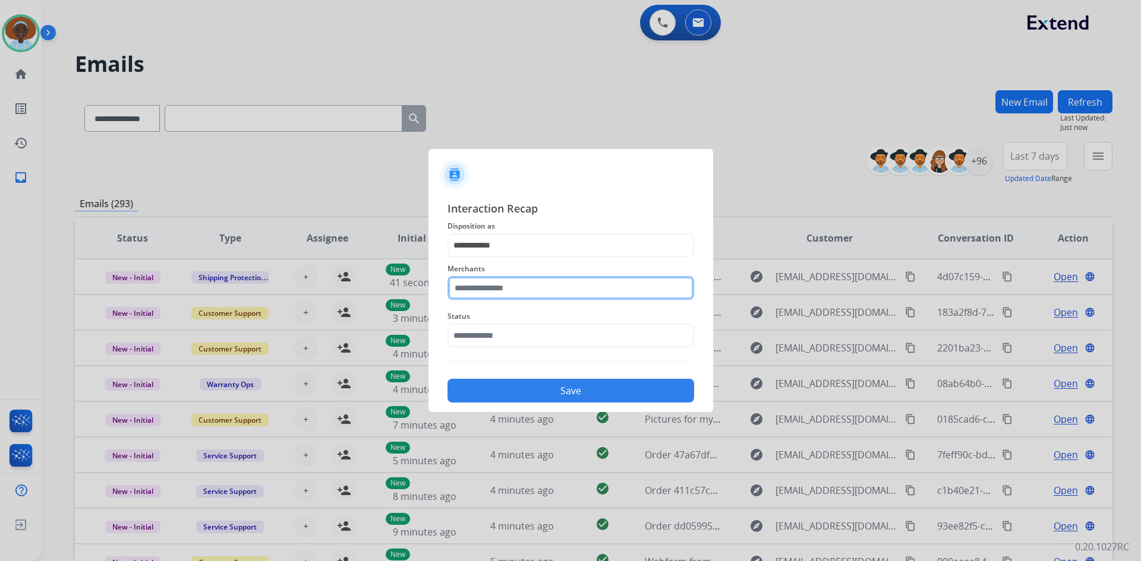
click at [526, 287] on input "text" at bounding box center [570, 288] width 247 height 24
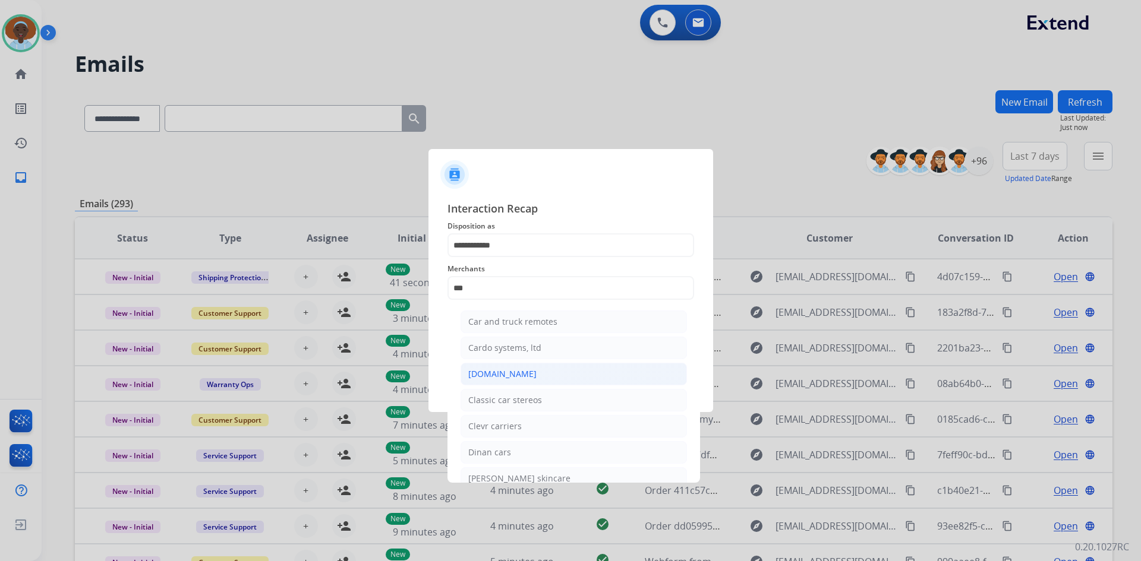
click at [531, 373] on li "[DOMAIN_NAME]" at bounding box center [573, 374] width 226 height 23
type input "**********"
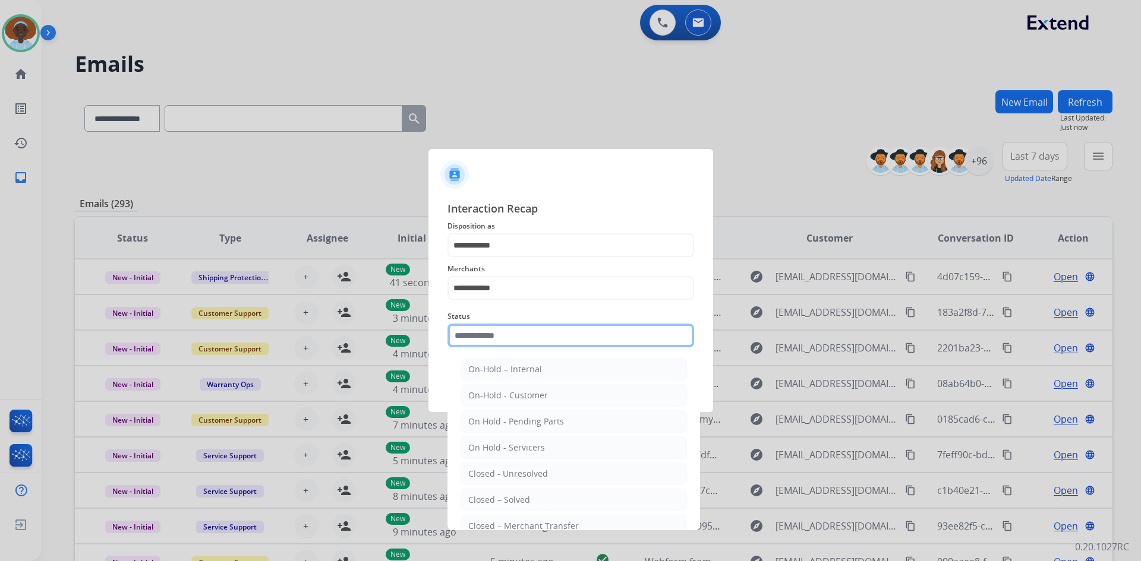
click at [538, 329] on input "text" at bounding box center [570, 336] width 247 height 24
click at [534, 494] on li "Closed – Solved" at bounding box center [573, 500] width 226 height 23
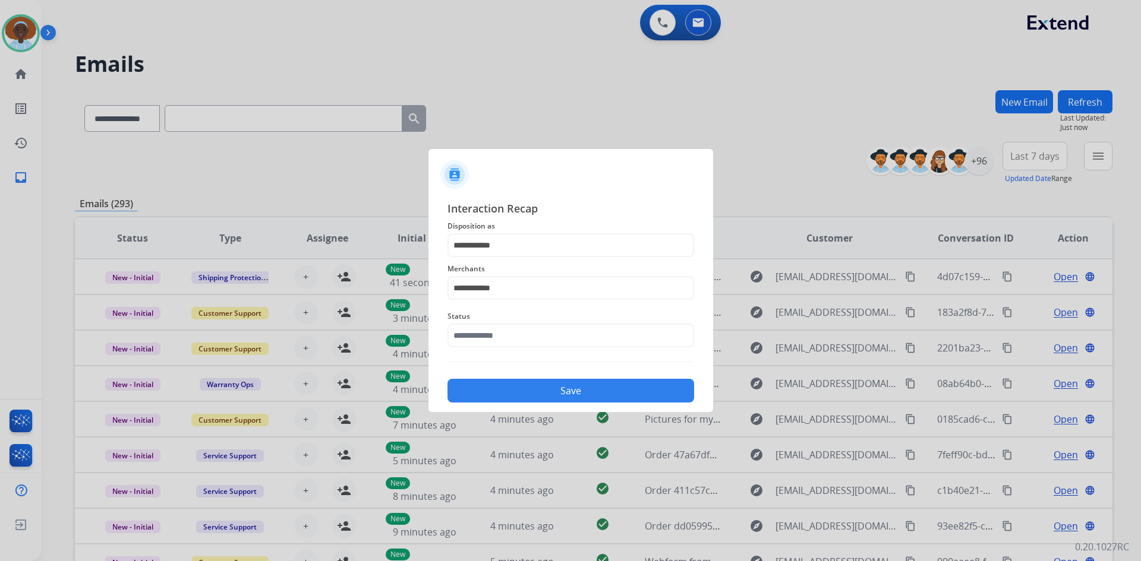
type input "**********"
click at [567, 397] on button "Save" at bounding box center [570, 391] width 247 height 24
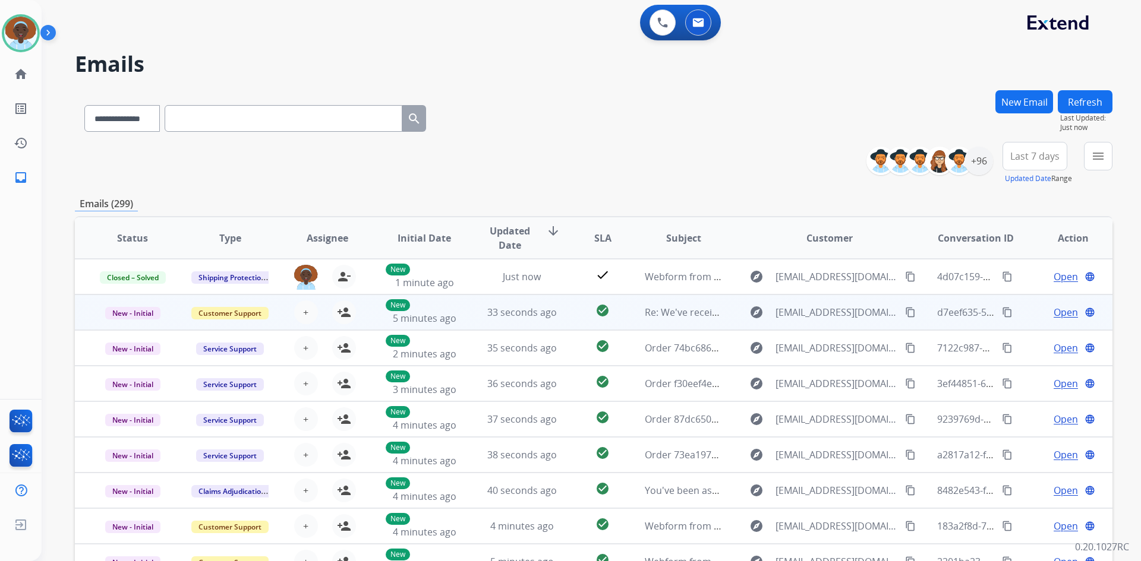
click at [1059, 316] on span "Open" at bounding box center [1065, 312] width 24 height 14
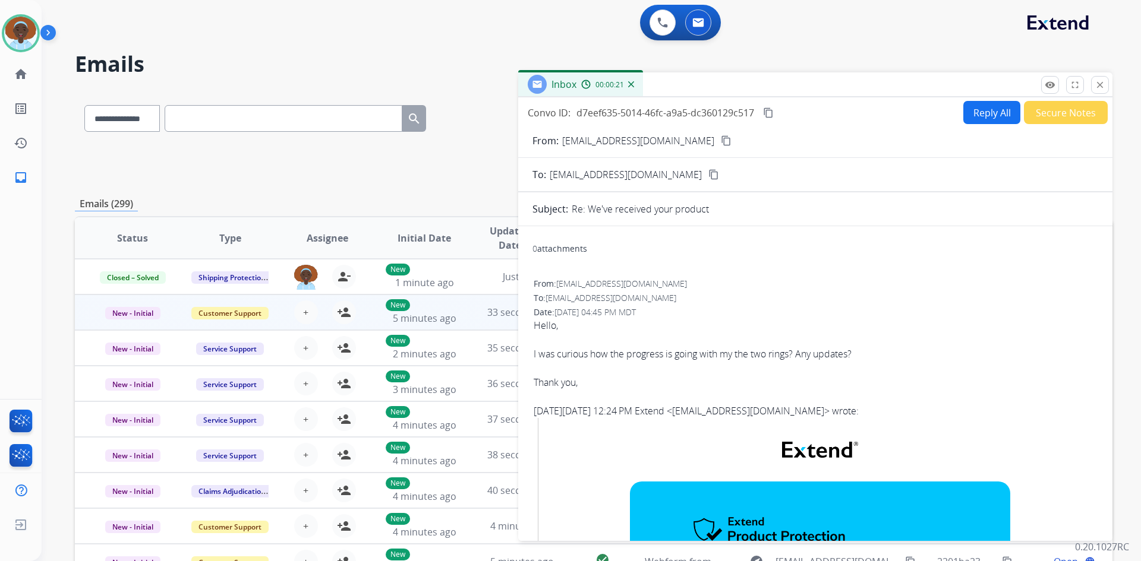
click at [721, 142] on mat-icon "content_copy" at bounding box center [726, 140] width 11 height 11
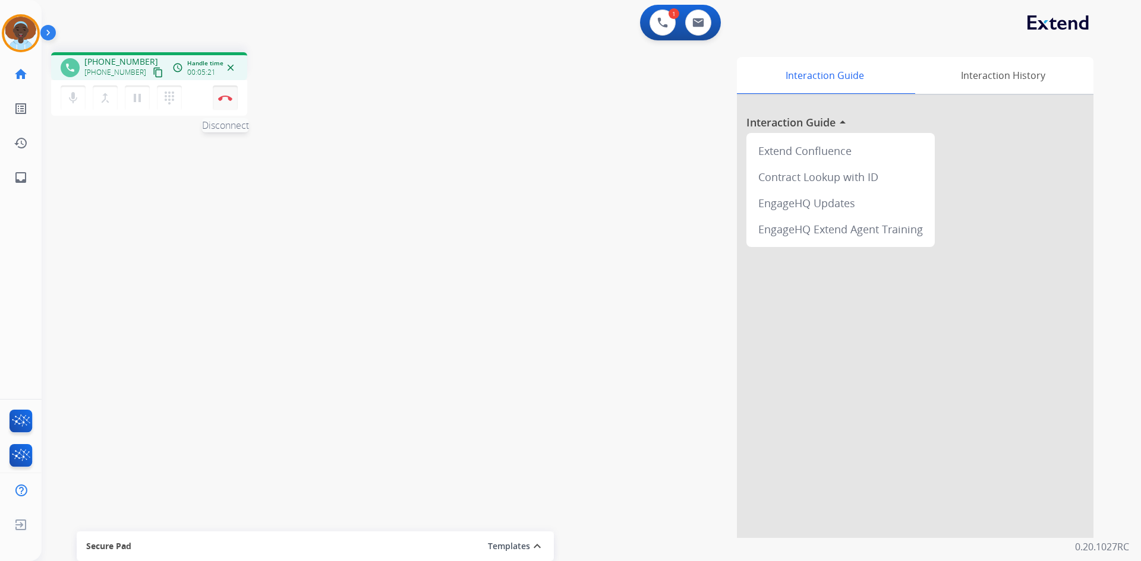
click at [226, 96] on img at bounding box center [225, 98] width 14 height 6
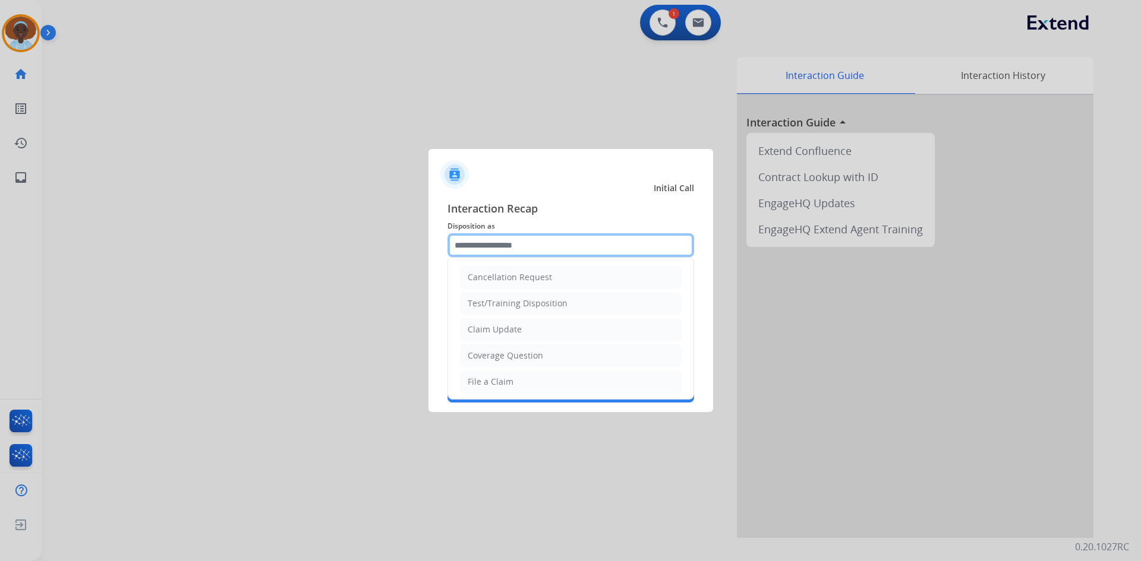
click at [536, 241] on input "text" at bounding box center [570, 245] width 247 height 24
click at [519, 380] on li "File a Claim" at bounding box center [571, 382] width 222 height 23
type input "**********"
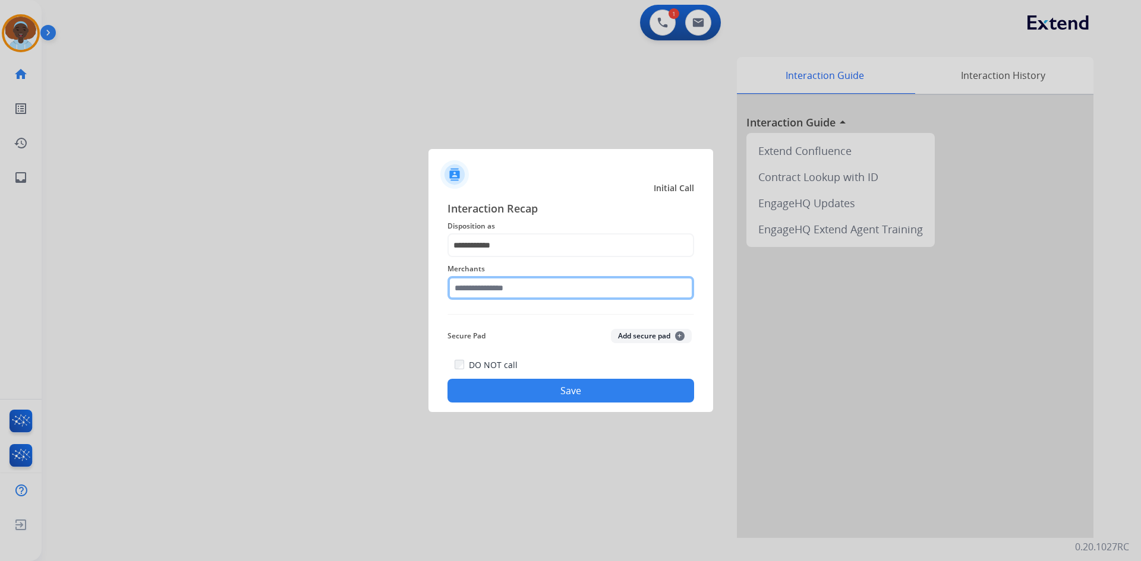
click at [528, 289] on input "text" at bounding box center [570, 288] width 247 height 24
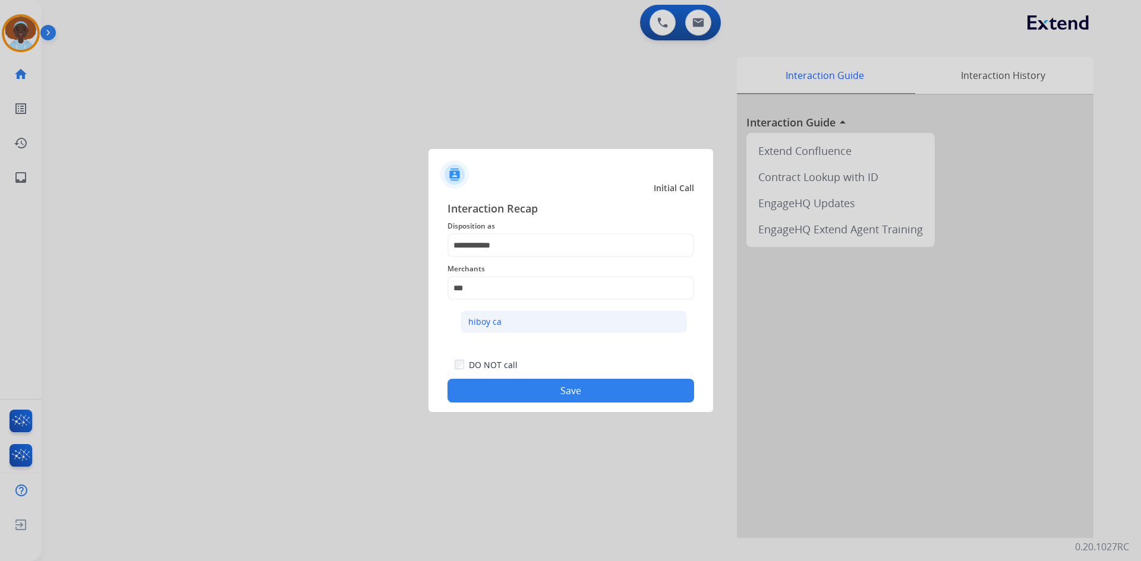
click at [529, 323] on li "hiboy ca" at bounding box center [573, 322] width 226 height 23
type input "********"
click at [599, 397] on button "Save" at bounding box center [570, 391] width 247 height 24
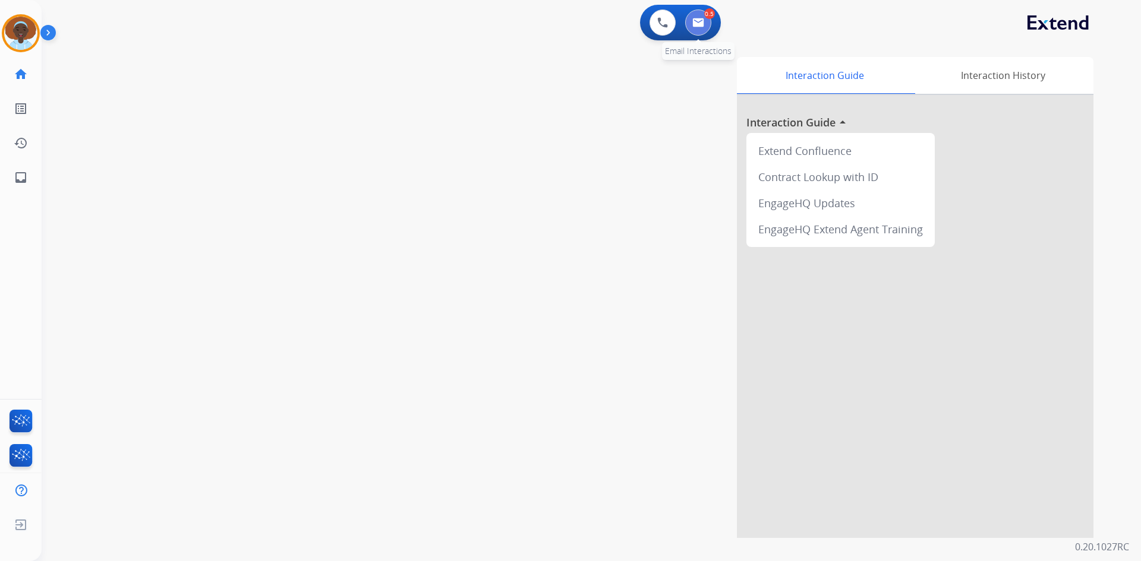
click at [699, 29] on button at bounding box center [698, 23] width 26 height 26
select select "**********"
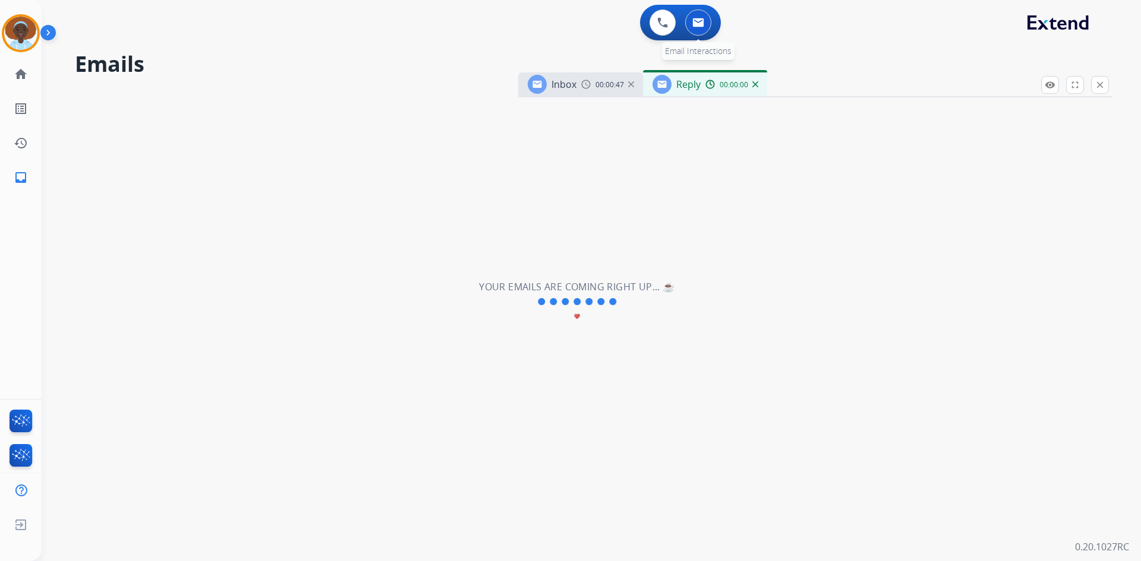
select select "**********"
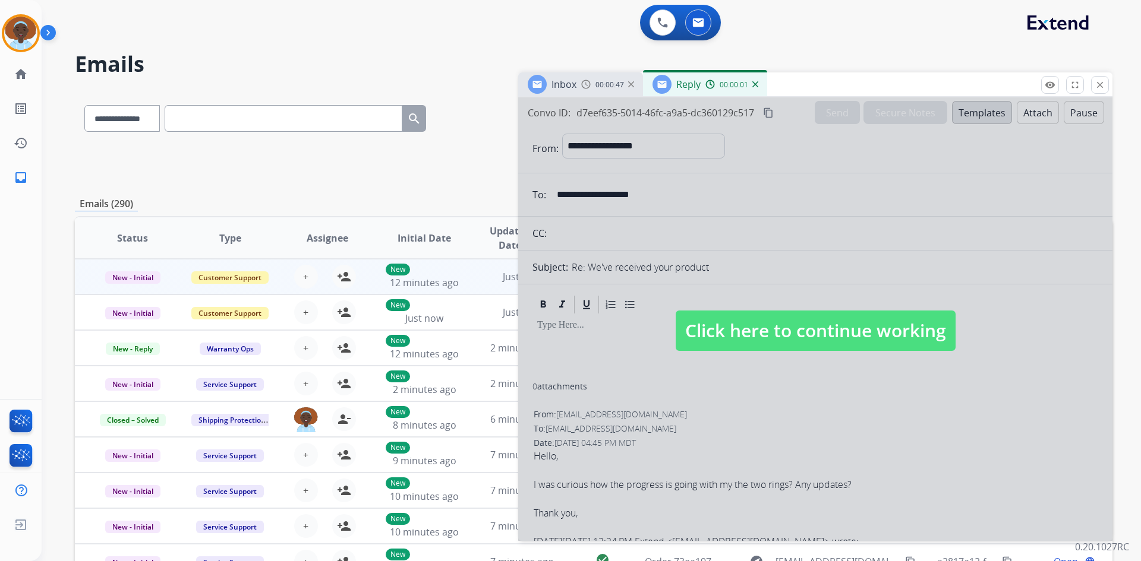
click at [793, 343] on span "Click here to continue working" at bounding box center [815, 331] width 280 height 40
select select
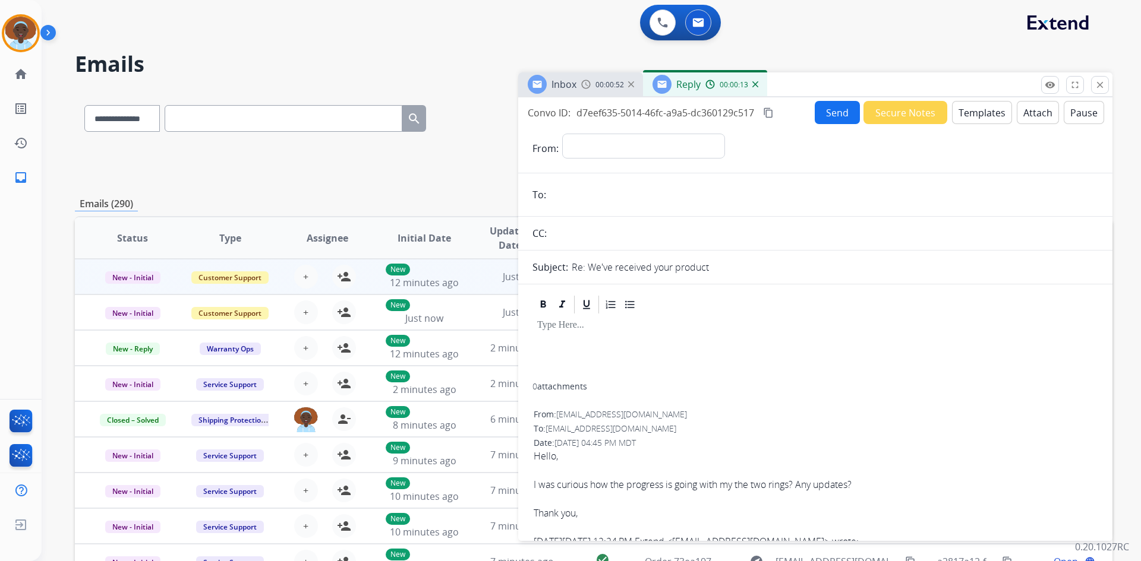
click at [755, 85] on img at bounding box center [755, 84] width 6 height 6
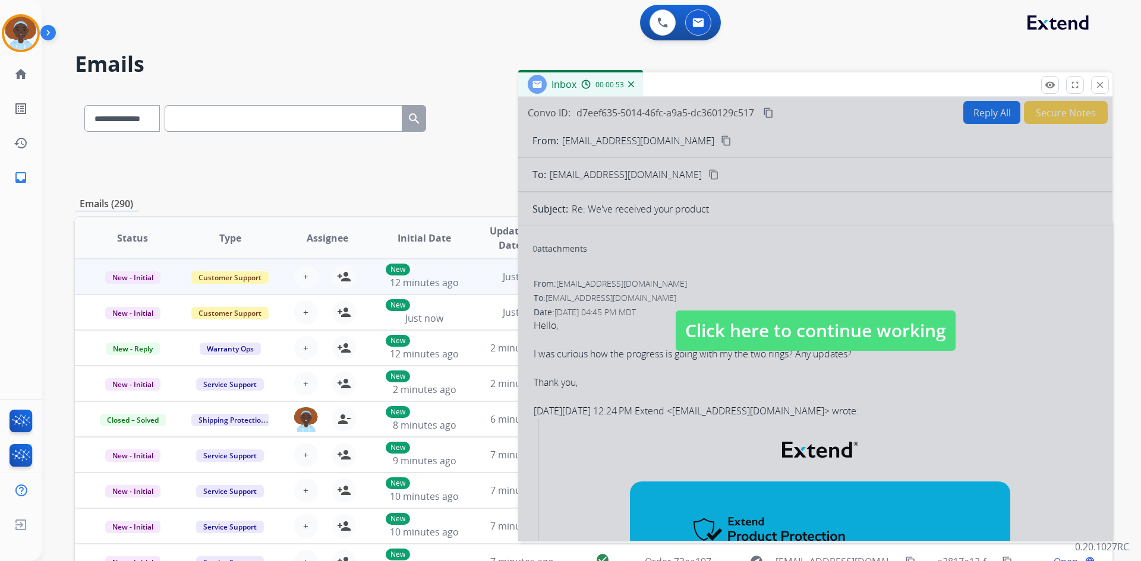
drag, startPoint x: 817, startPoint y: 330, endPoint x: 703, endPoint y: 276, distance: 126.5
click at [817, 332] on span "Click here to continue working" at bounding box center [815, 331] width 280 height 40
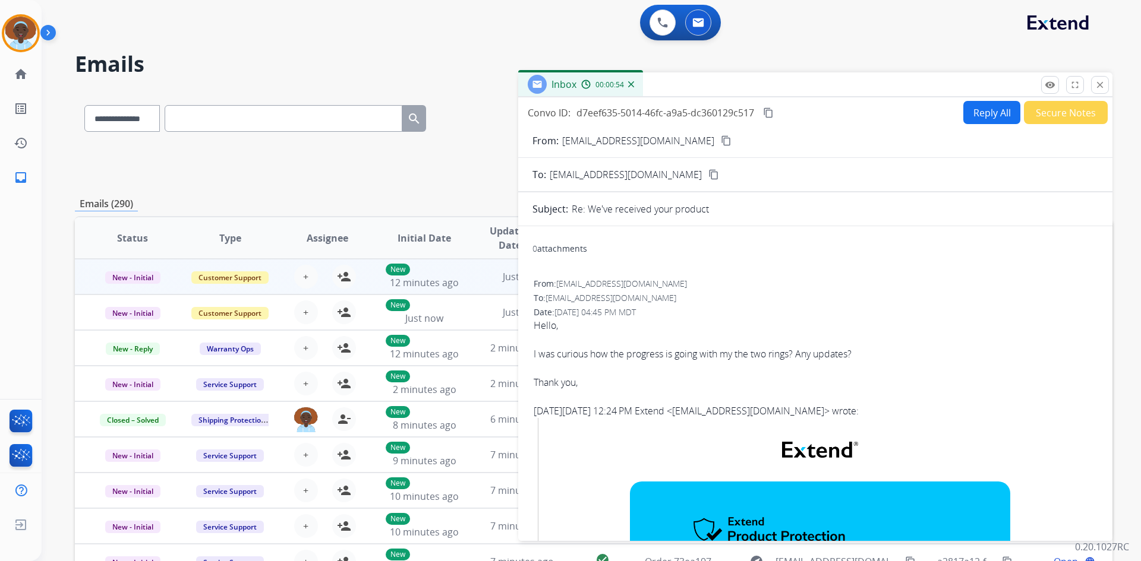
click at [633, 86] on img at bounding box center [631, 84] width 6 height 6
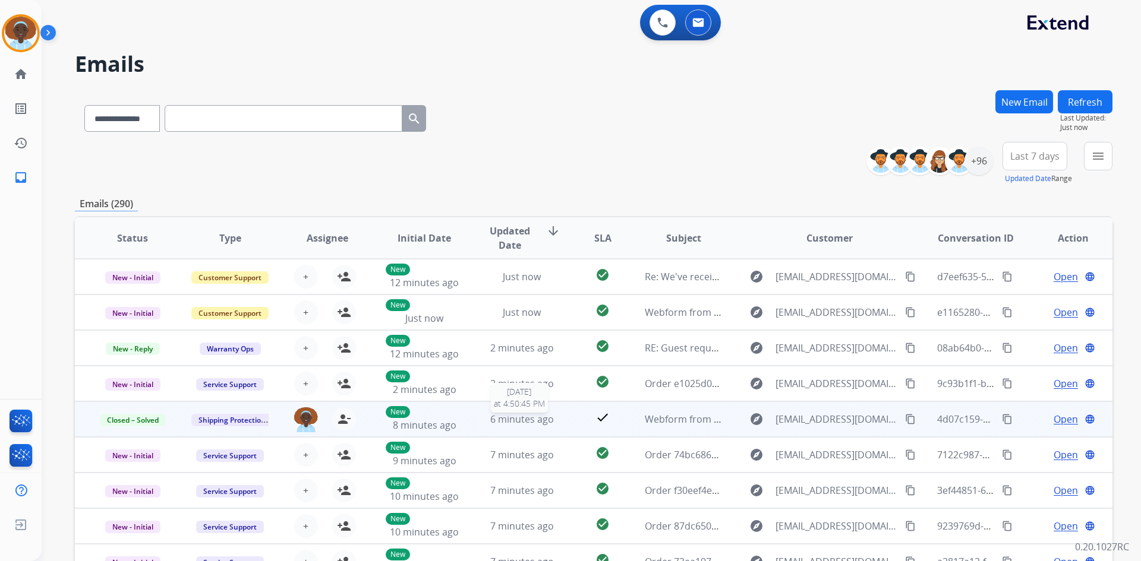
scroll to position [1, 0]
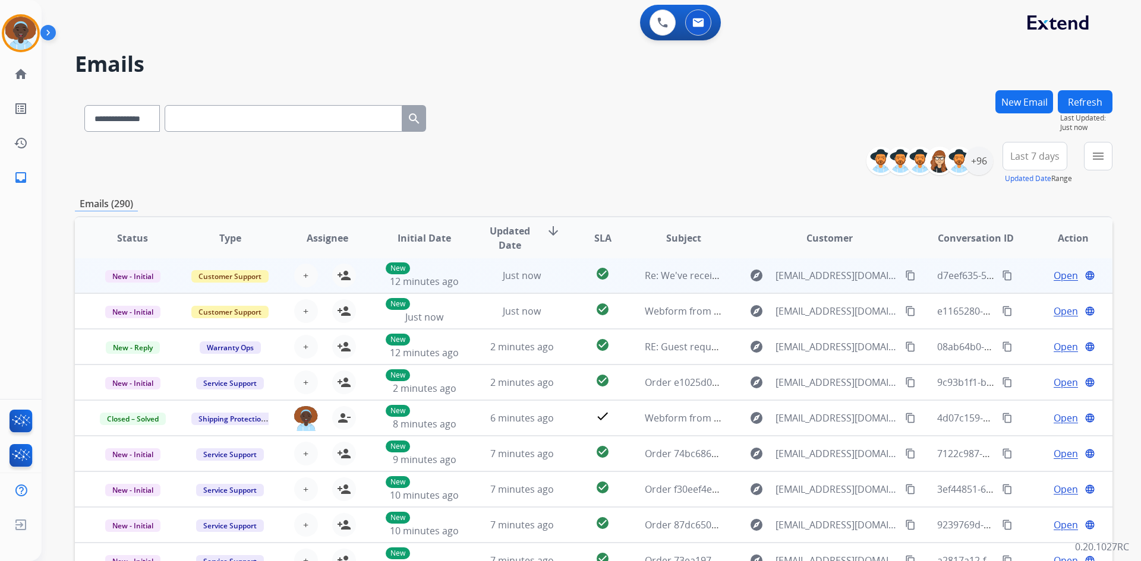
click at [1054, 273] on span "Open" at bounding box center [1065, 276] width 24 height 14
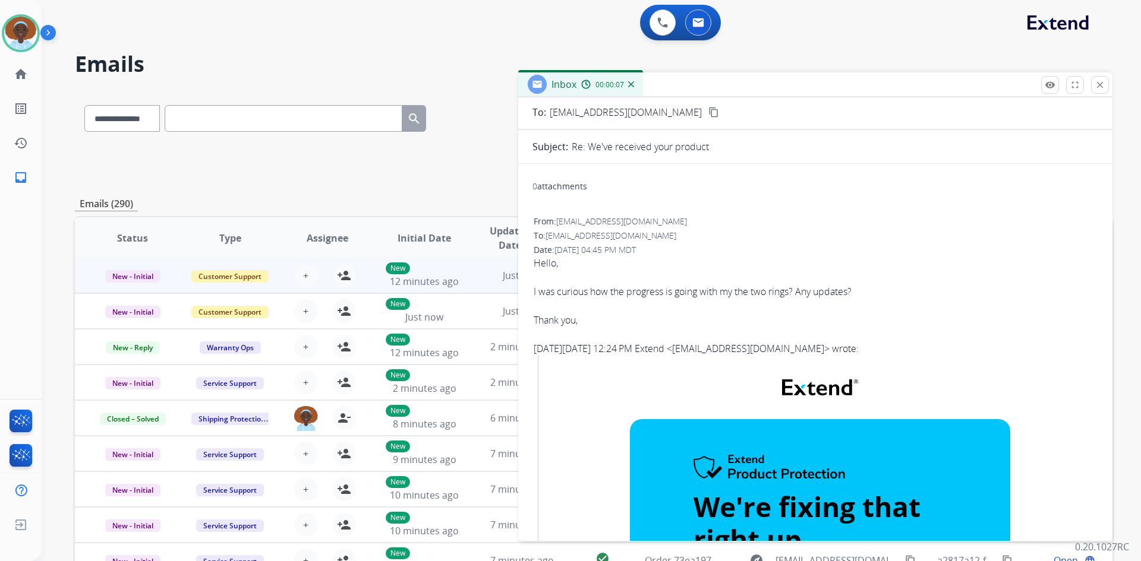
scroll to position [0, 0]
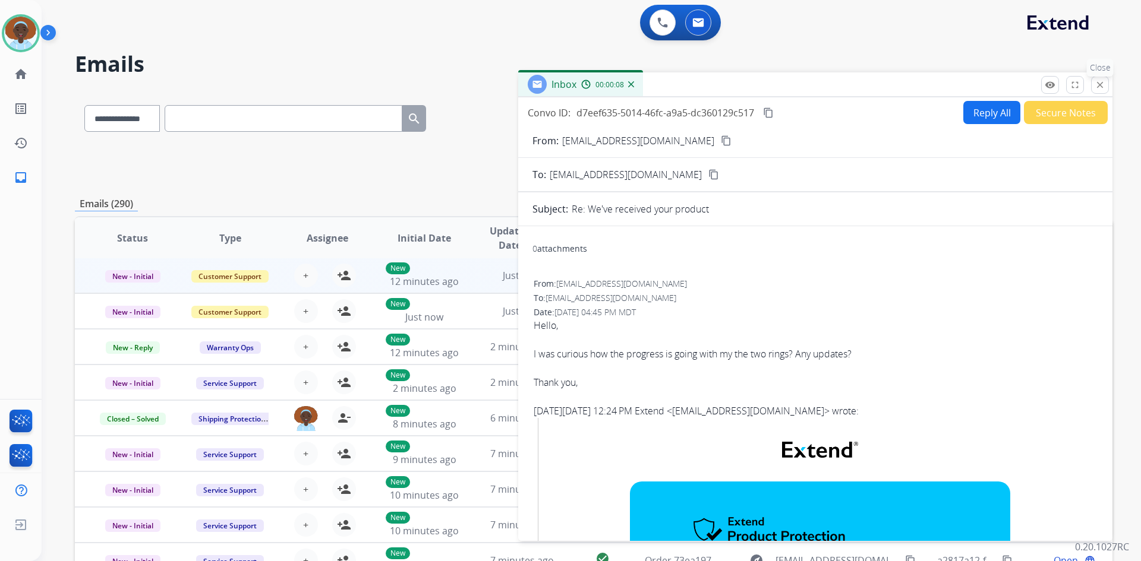
click at [1098, 88] on mat-icon "close" at bounding box center [1099, 85] width 11 height 11
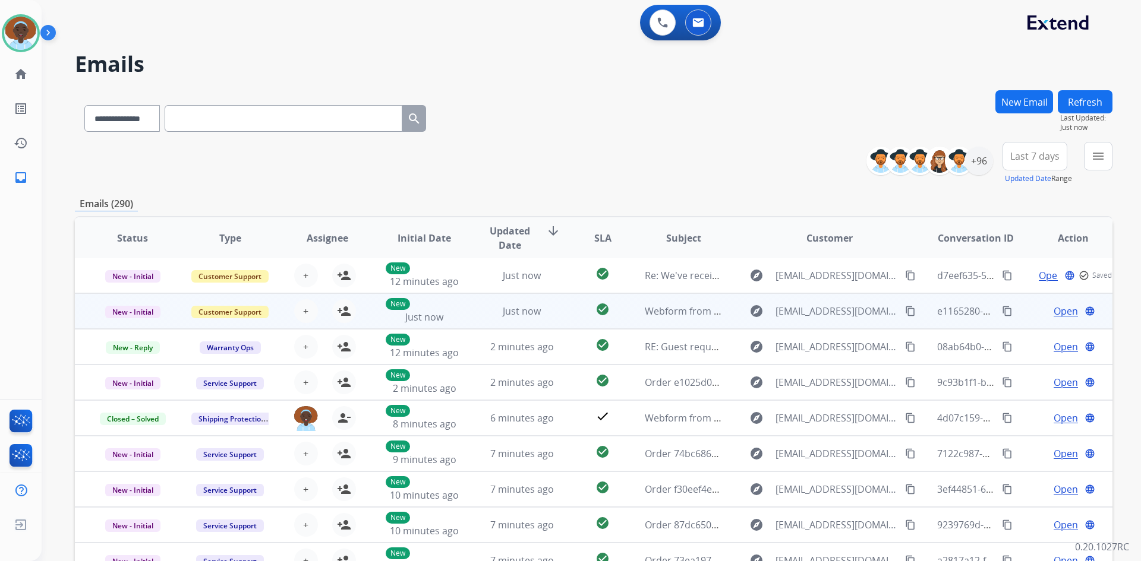
click at [1053, 314] on span "Open" at bounding box center [1065, 311] width 24 height 14
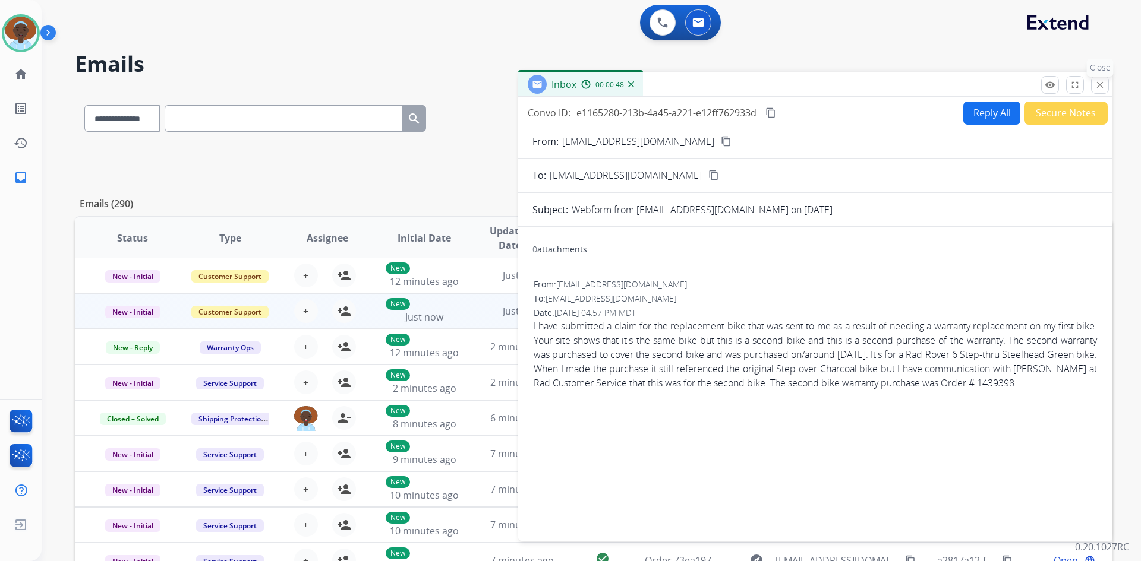
click at [1102, 86] on mat-icon "close" at bounding box center [1099, 85] width 11 height 11
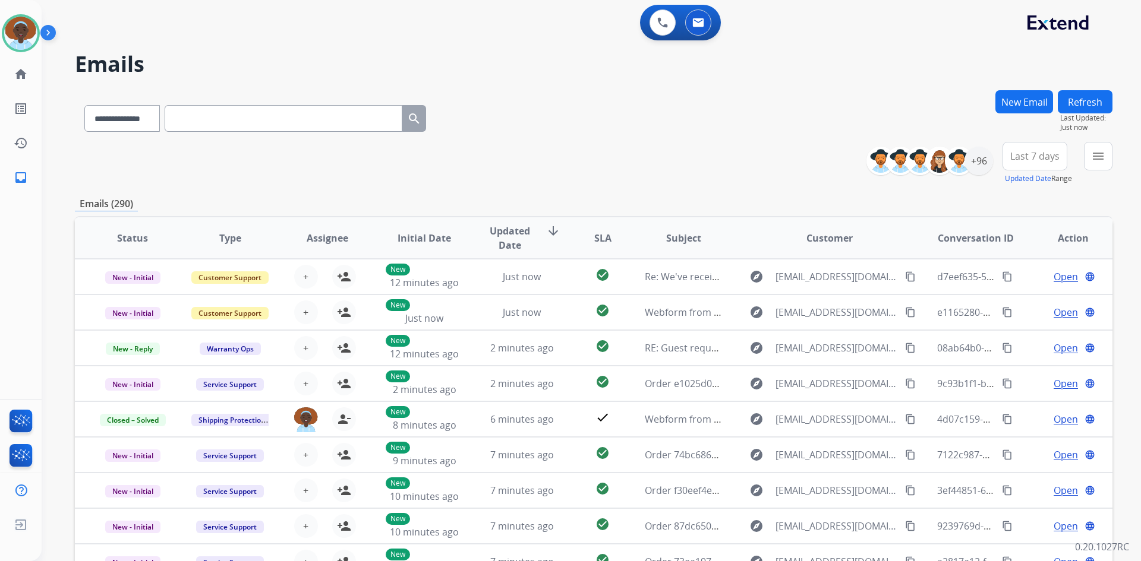
click at [1085, 104] on button "Refresh" at bounding box center [1085, 101] width 55 height 23
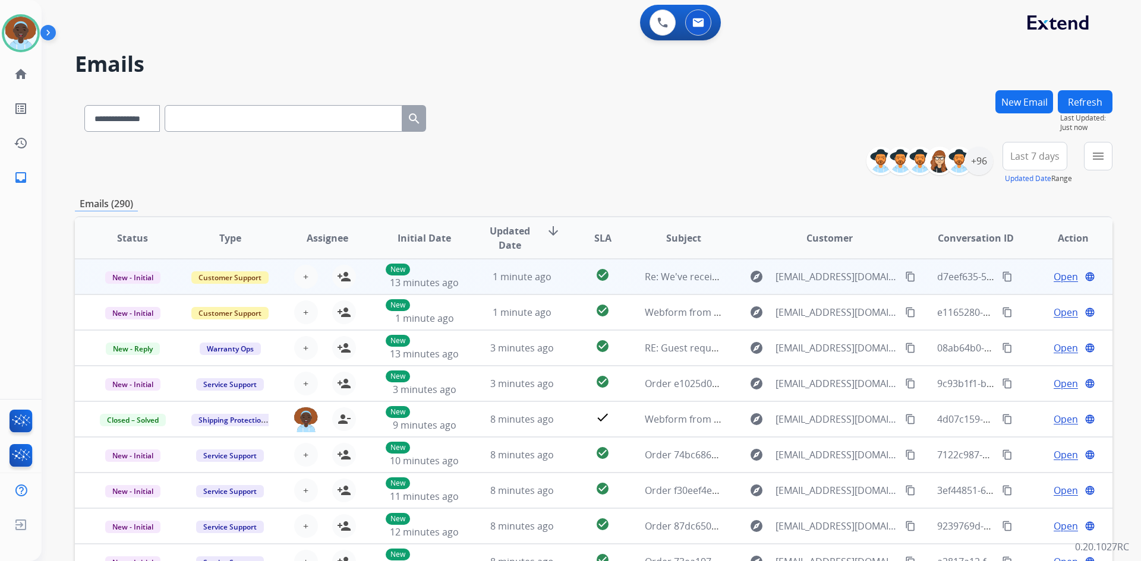
click at [1053, 276] on span "Open" at bounding box center [1065, 277] width 24 height 14
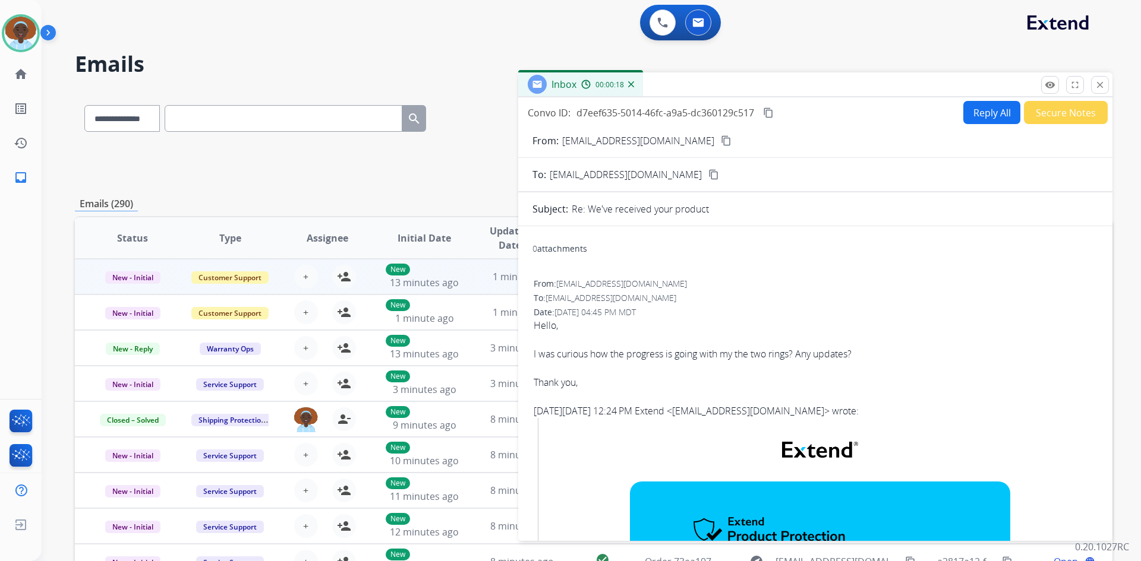
click at [985, 113] on button "Reply All" at bounding box center [991, 112] width 57 height 23
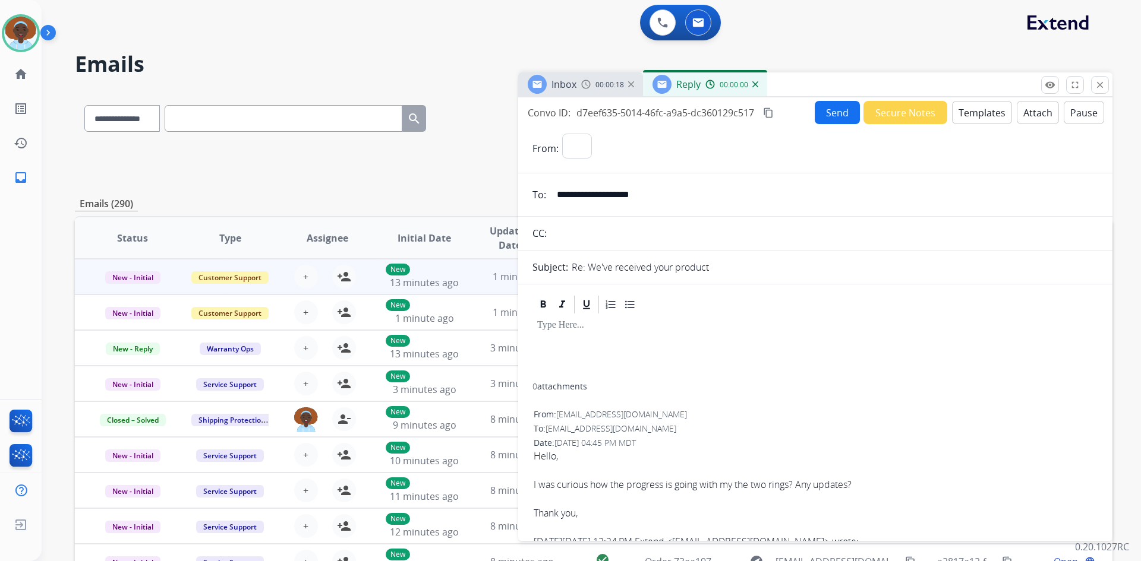
select select "**********"
click at [976, 112] on button "Templates" at bounding box center [982, 112] width 60 height 23
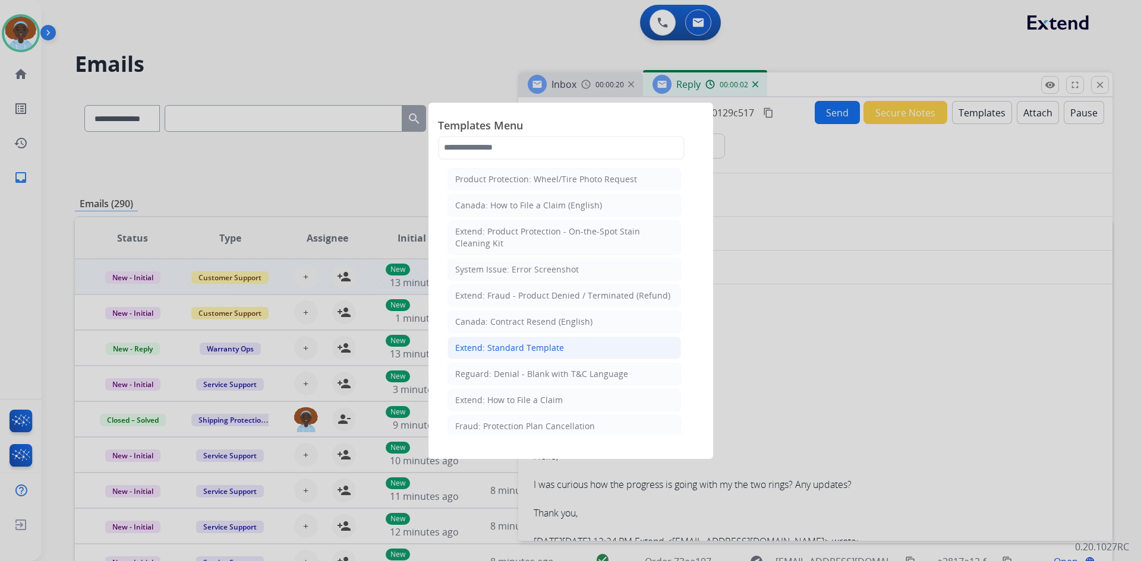
click at [560, 351] on li "Extend: Standard Template" at bounding box center [563, 348] width 233 height 23
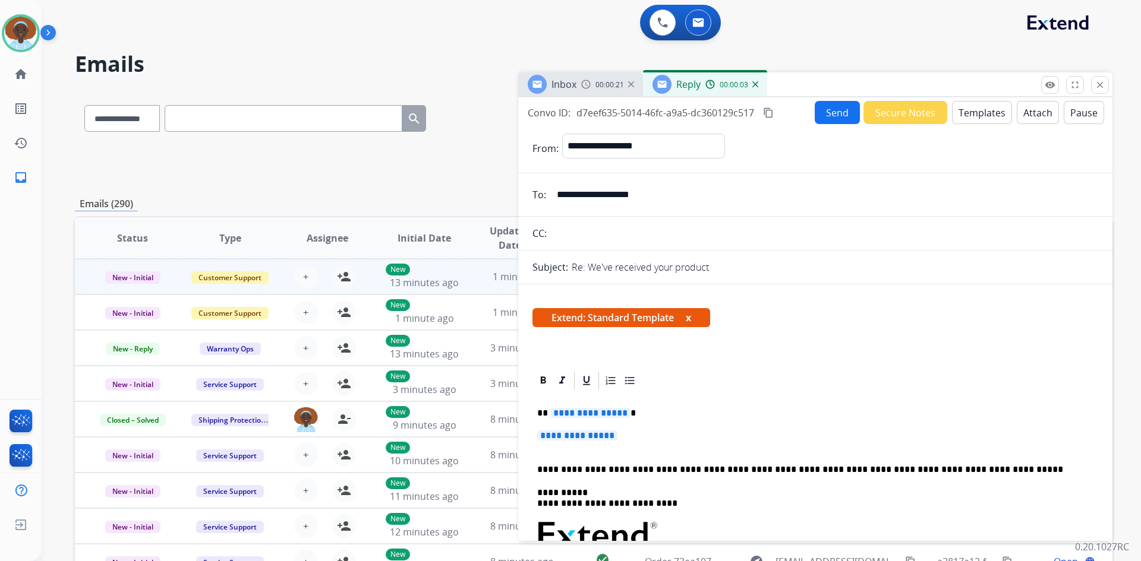
click at [591, 411] on span "**********" at bounding box center [590, 413] width 80 height 10
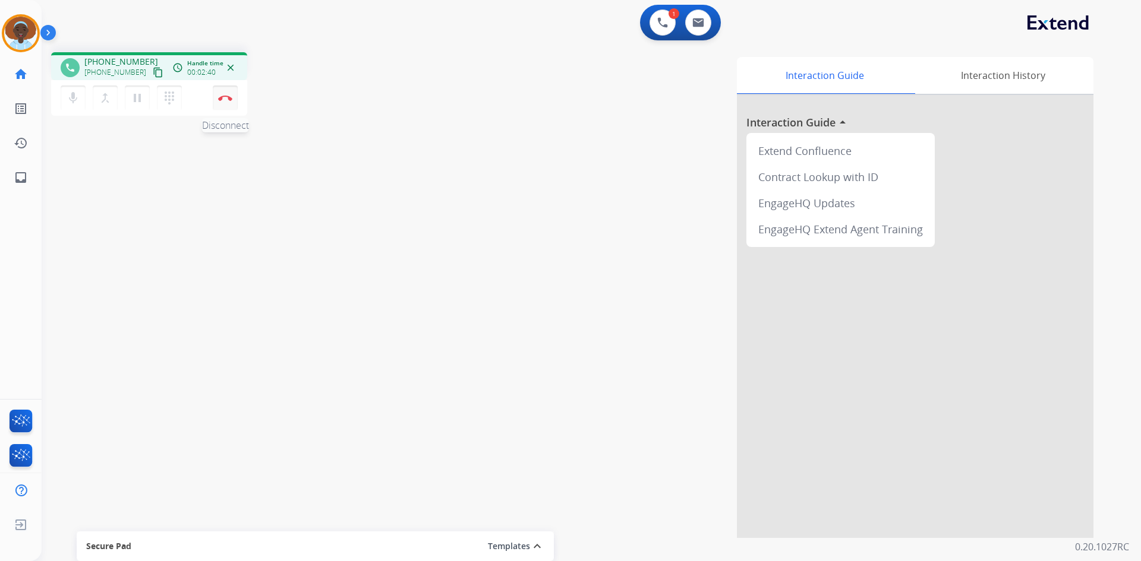
click at [226, 98] on img at bounding box center [225, 98] width 14 height 6
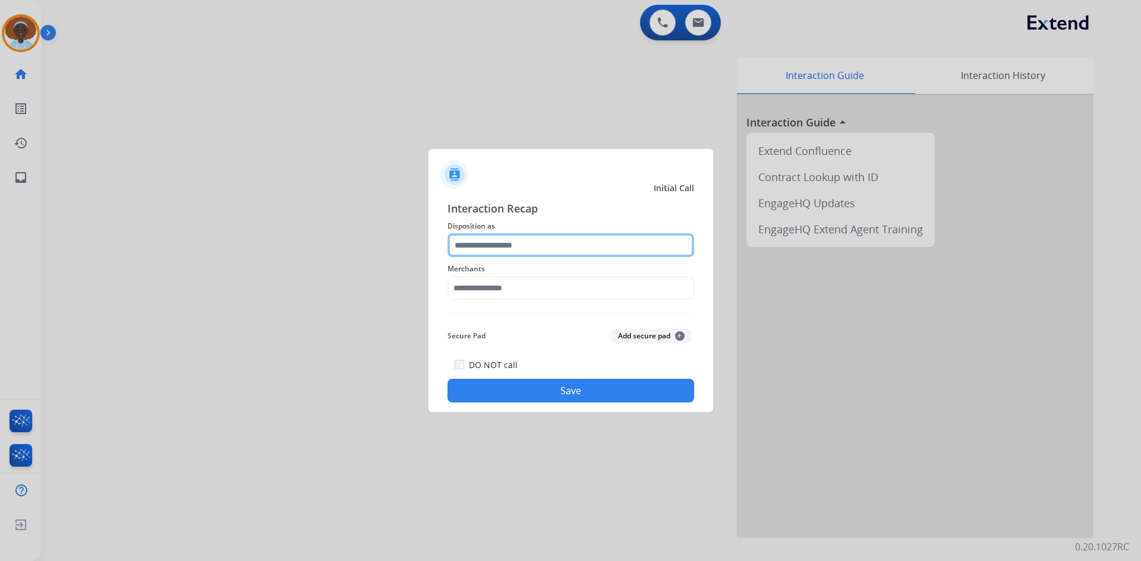
click at [501, 244] on input "text" at bounding box center [570, 245] width 247 height 24
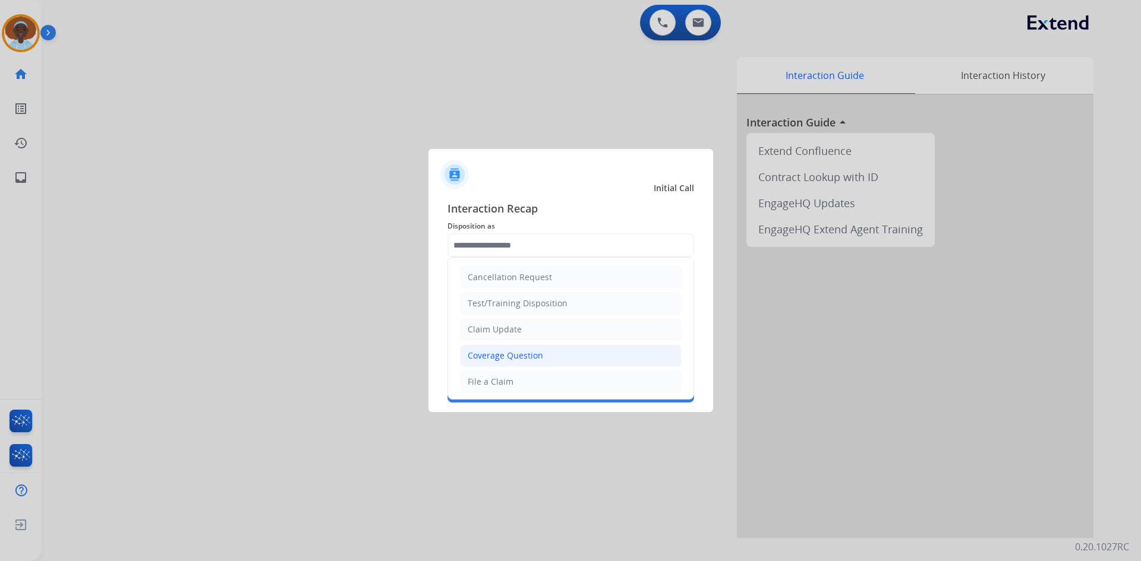
click at [500, 358] on div "Coverage Question" at bounding box center [505, 356] width 75 height 12
type input "**********"
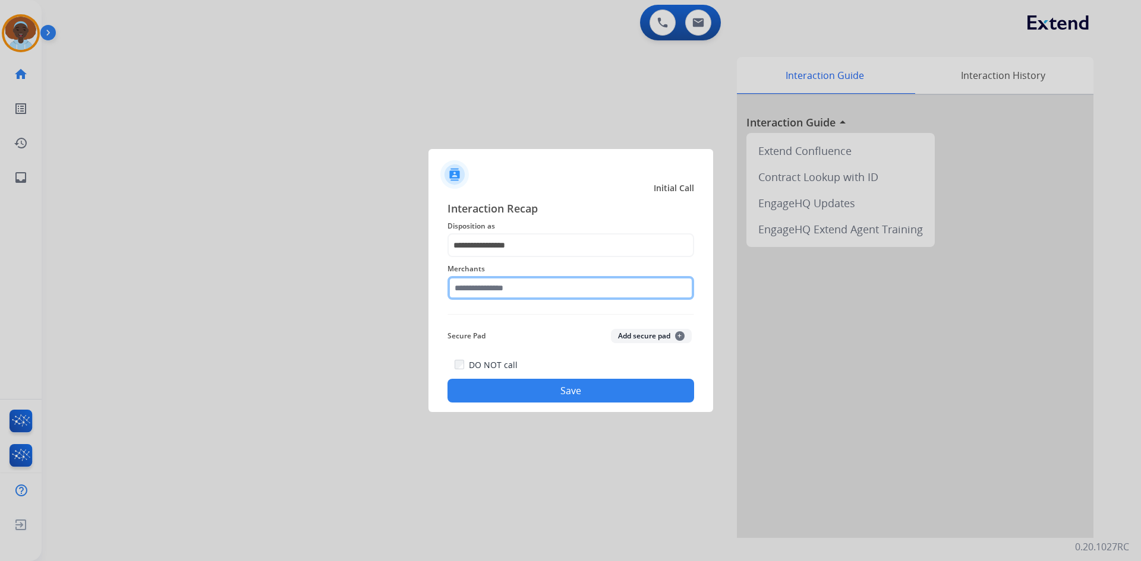
click at [503, 291] on input "text" at bounding box center [570, 288] width 247 height 24
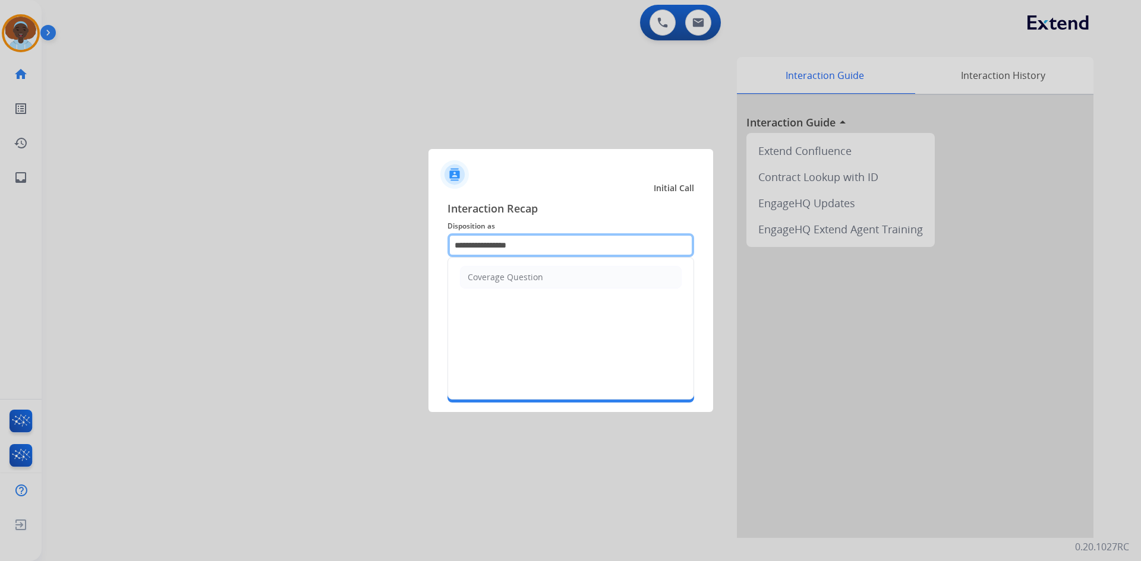
drag, startPoint x: 548, startPoint y: 247, endPoint x: 251, endPoint y: 245, distance: 296.5
click at [0, 245] on app-contact-recap-modal "**********" at bounding box center [0, 280] width 0 height 561
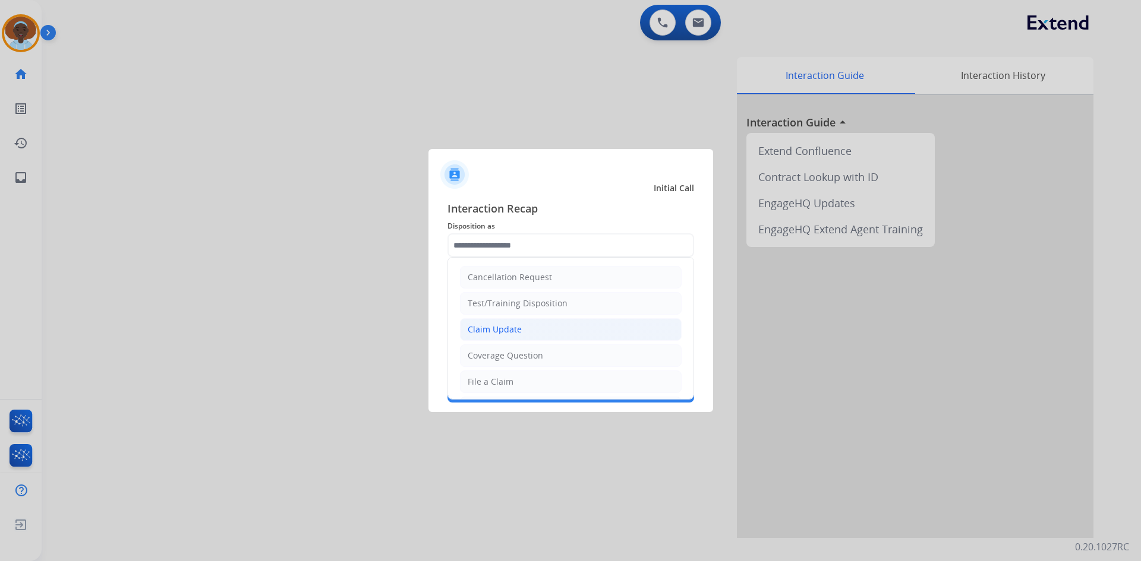
click at [501, 330] on div "Claim Update" at bounding box center [495, 330] width 54 height 12
type input "**********"
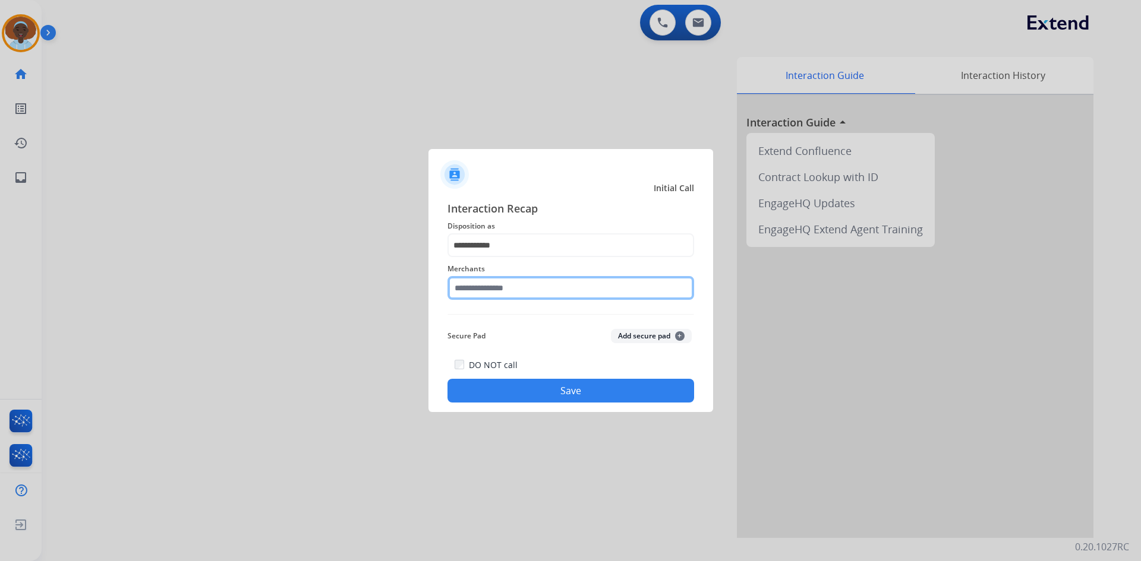
click at [528, 288] on input "text" at bounding box center [570, 288] width 247 height 24
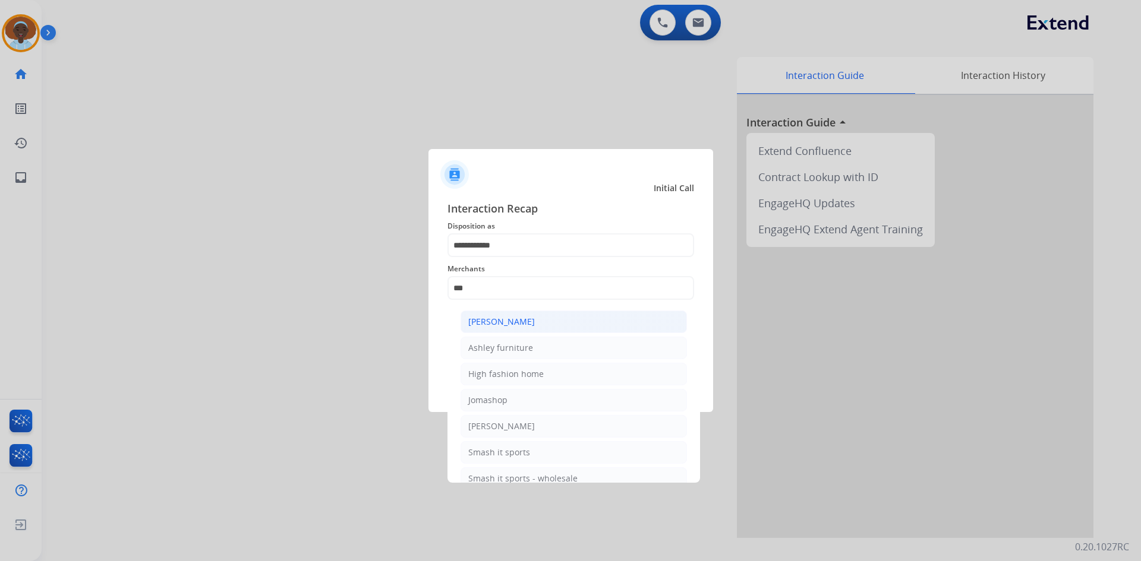
click at [526, 321] on div "[PERSON_NAME]" at bounding box center [501, 322] width 67 height 12
type input "**********"
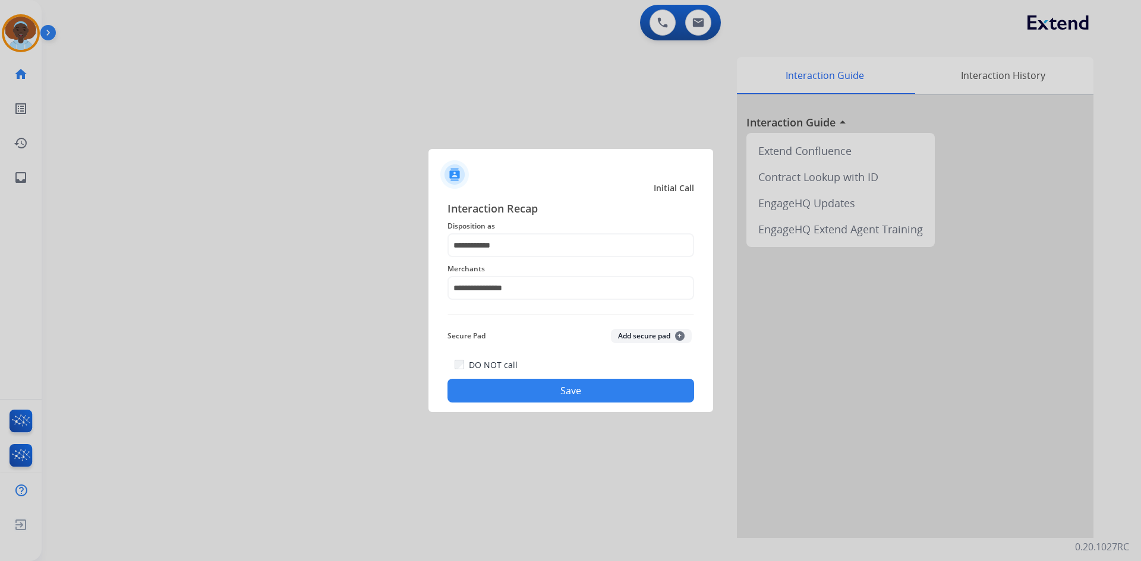
click at [574, 389] on button "Save" at bounding box center [570, 391] width 247 height 24
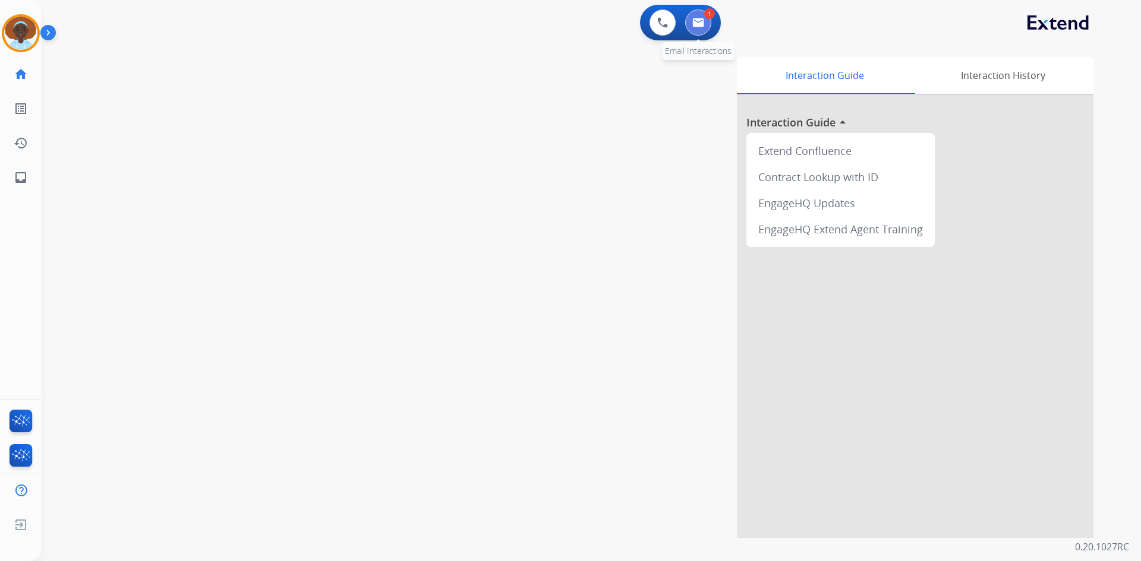
click at [693, 26] on img at bounding box center [698, 23] width 12 height 10
select select "**********"
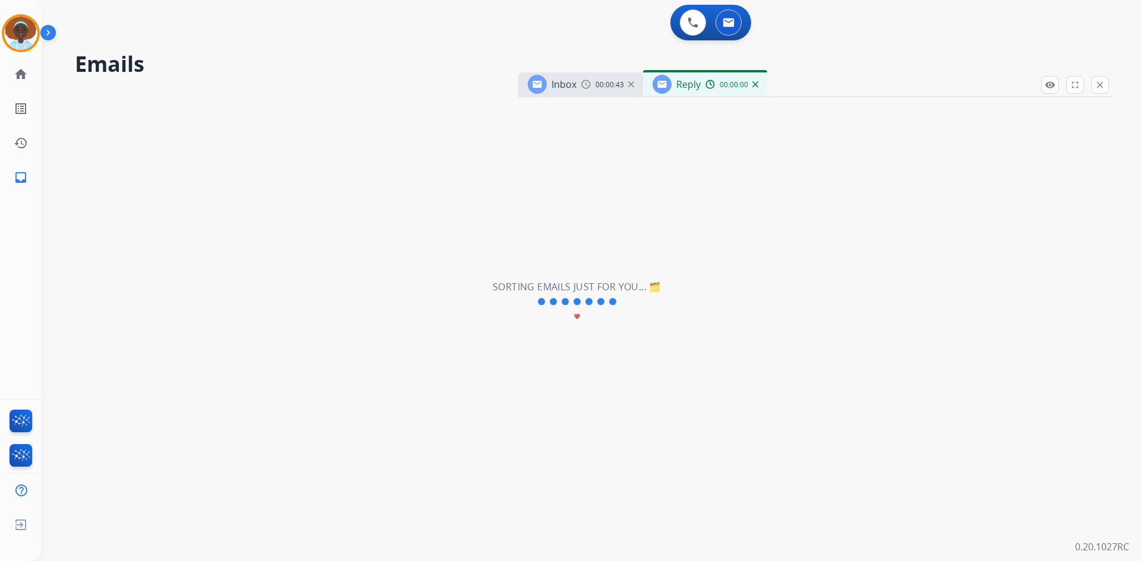
select select "**********"
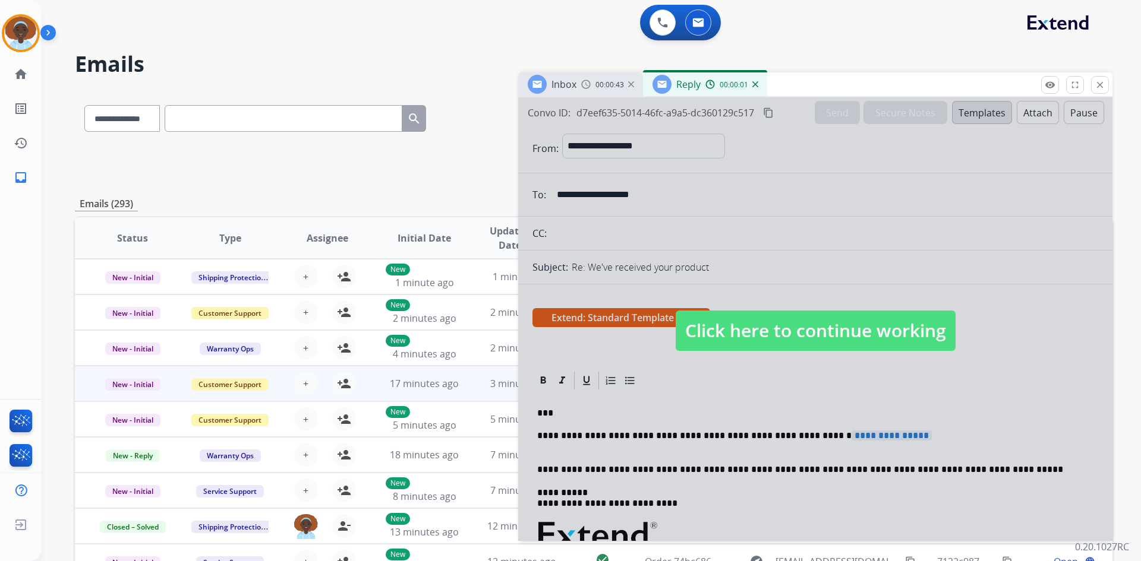
click at [799, 339] on span "Click here to continue working" at bounding box center [815, 331] width 280 height 40
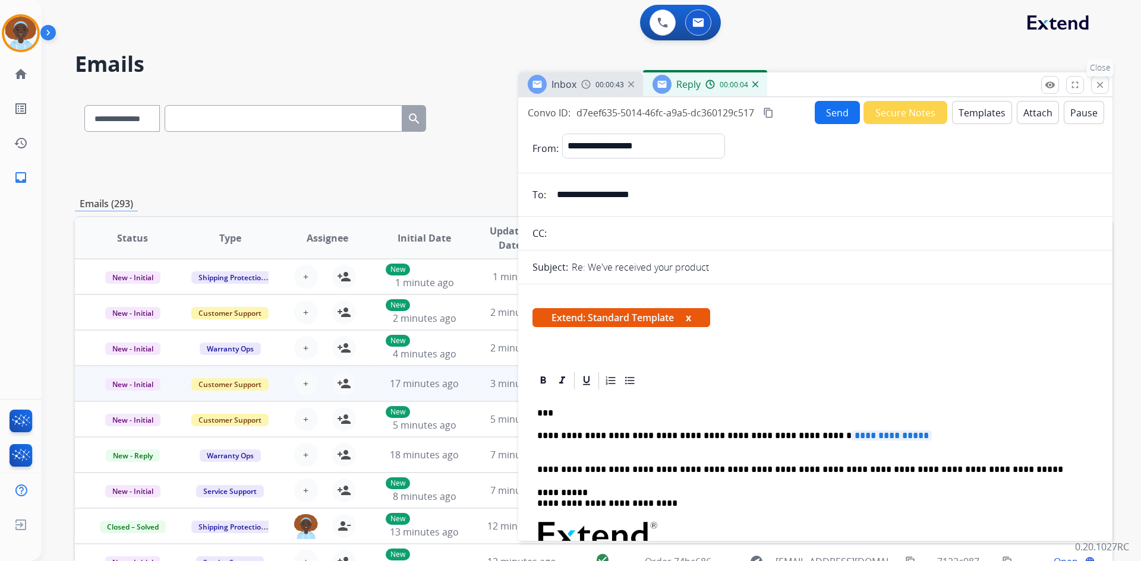
click at [1098, 84] on mat-icon "close" at bounding box center [1099, 85] width 11 height 11
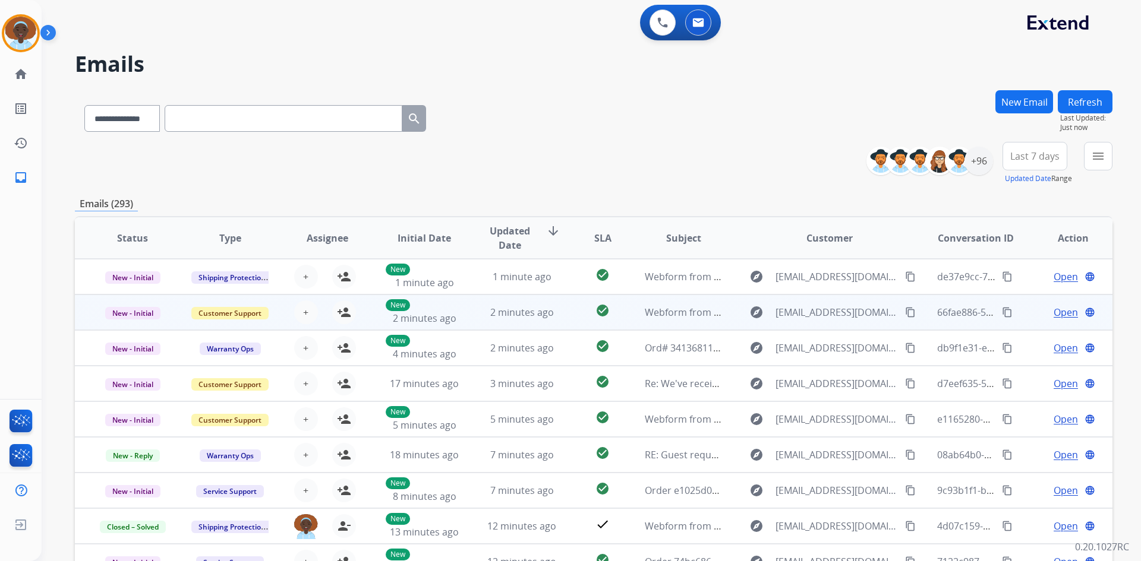
click at [1053, 316] on span "Open" at bounding box center [1065, 312] width 24 height 14
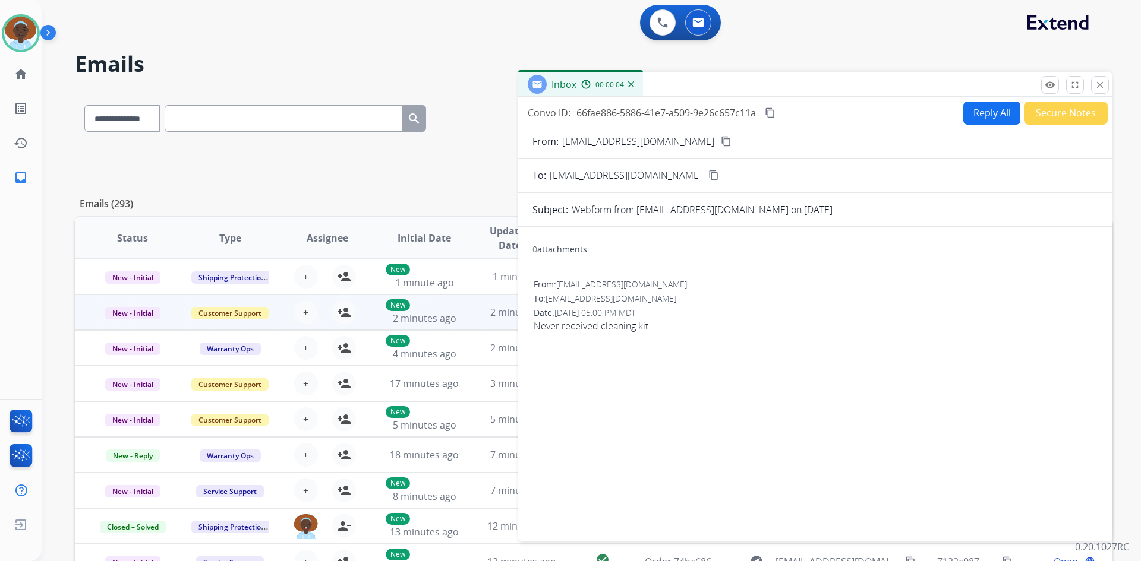
click at [721, 141] on mat-icon "content_copy" at bounding box center [726, 141] width 11 height 11
click at [1104, 83] on mat-icon "close" at bounding box center [1099, 85] width 11 height 11
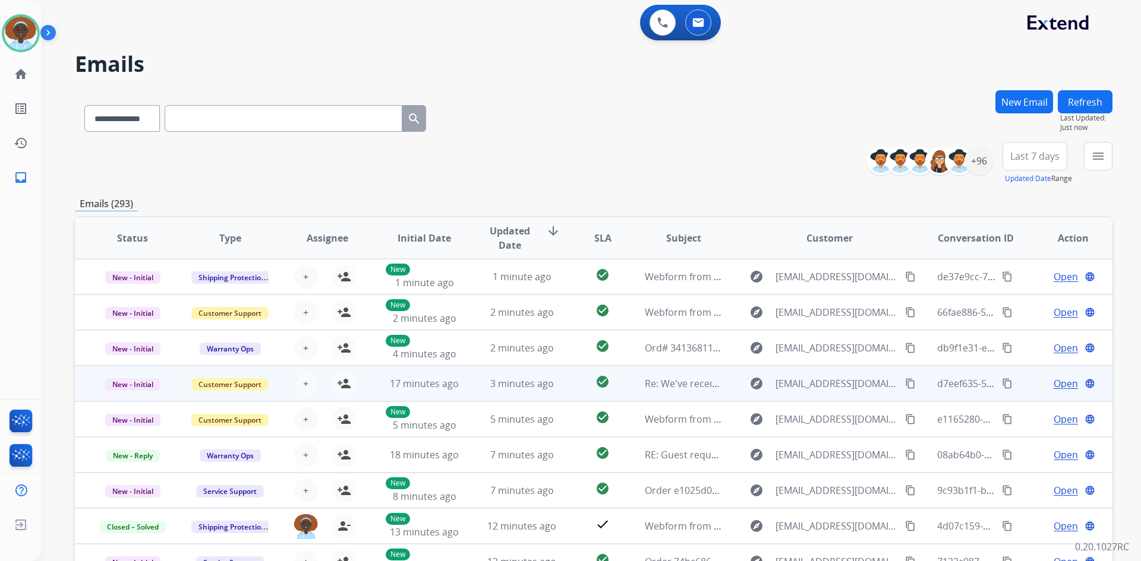
click at [1059, 384] on span "Open" at bounding box center [1065, 384] width 24 height 14
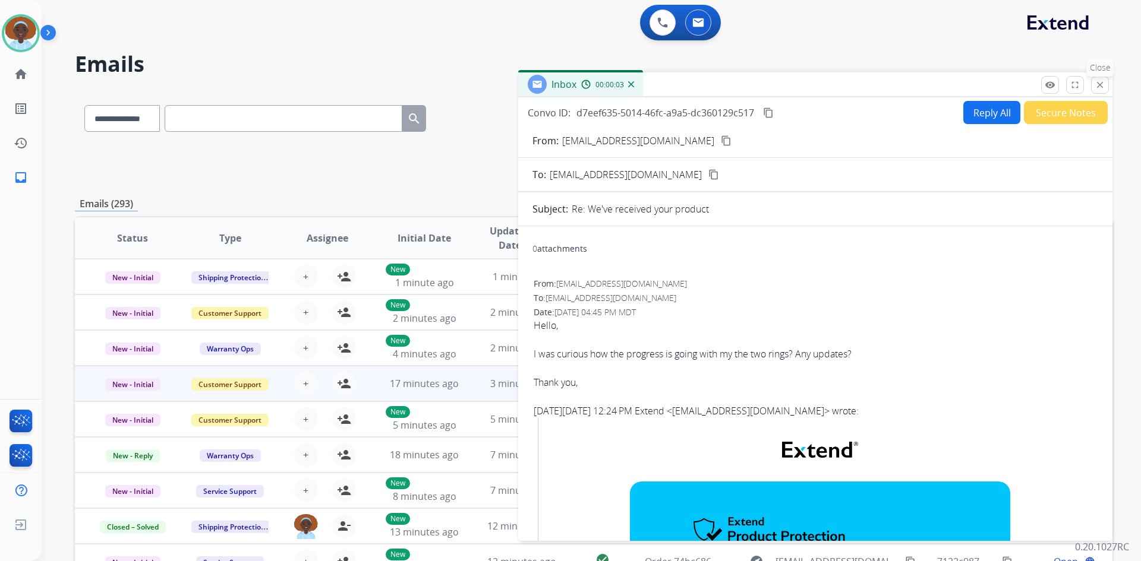
click at [1098, 80] on mat-icon "close" at bounding box center [1099, 85] width 11 height 11
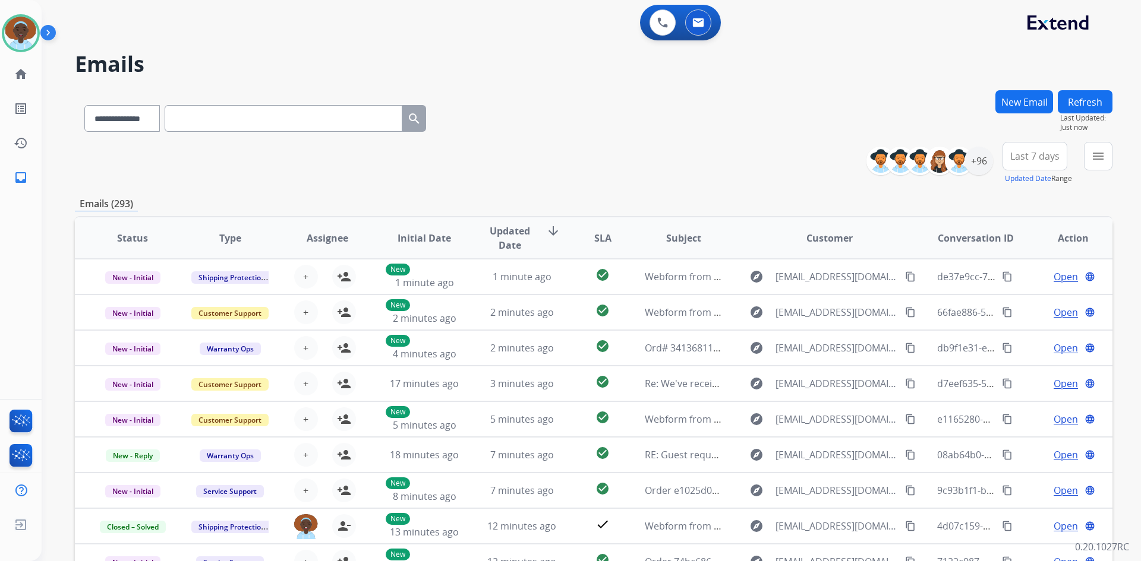
click at [1089, 96] on button "Refresh" at bounding box center [1085, 101] width 55 height 23
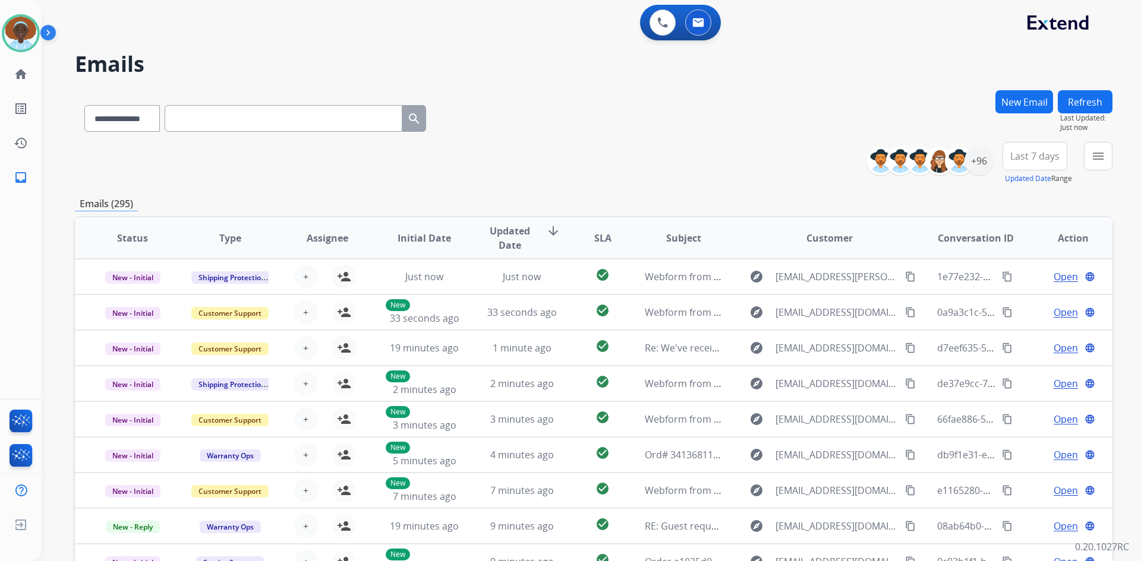
click at [1018, 154] on span "Last 7 days" at bounding box center [1034, 156] width 49 height 5
click at [1019, 295] on div "Last 90 days" at bounding box center [1030, 301] width 65 height 18
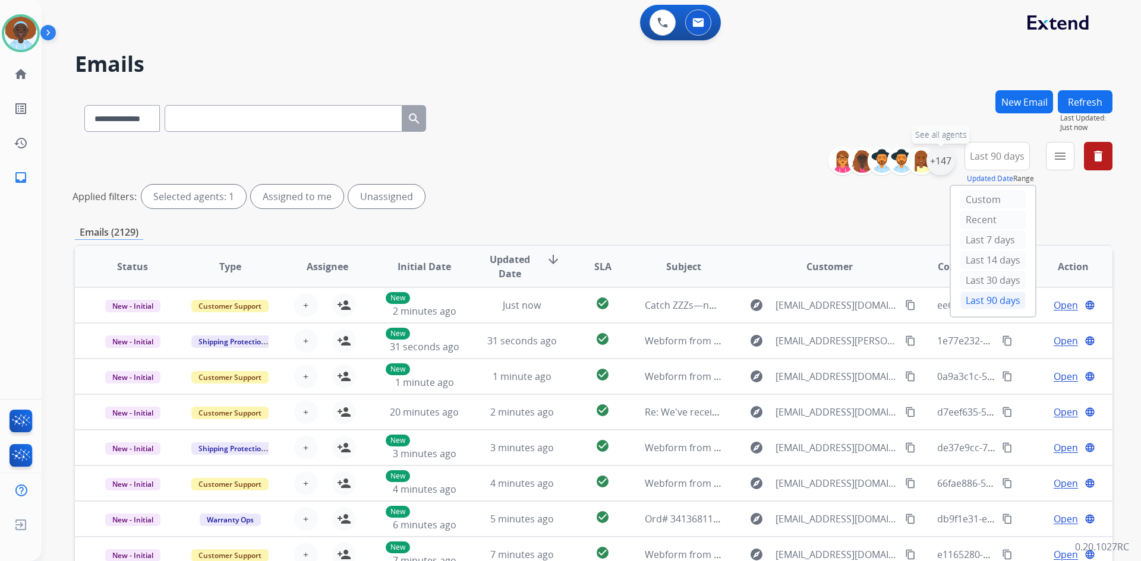
click at [938, 157] on div "+147" at bounding box center [940, 161] width 29 height 29
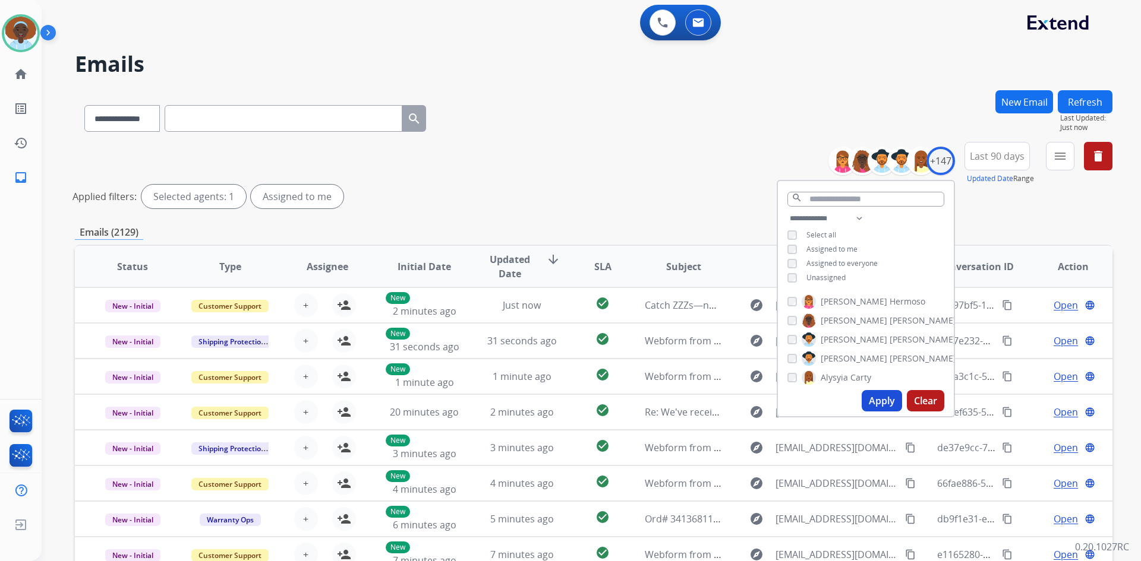
drag, startPoint x: 886, startPoint y: 403, endPoint x: 843, endPoint y: 397, distance: 43.8
click at [886, 403] on button "Apply" at bounding box center [881, 400] width 40 height 21
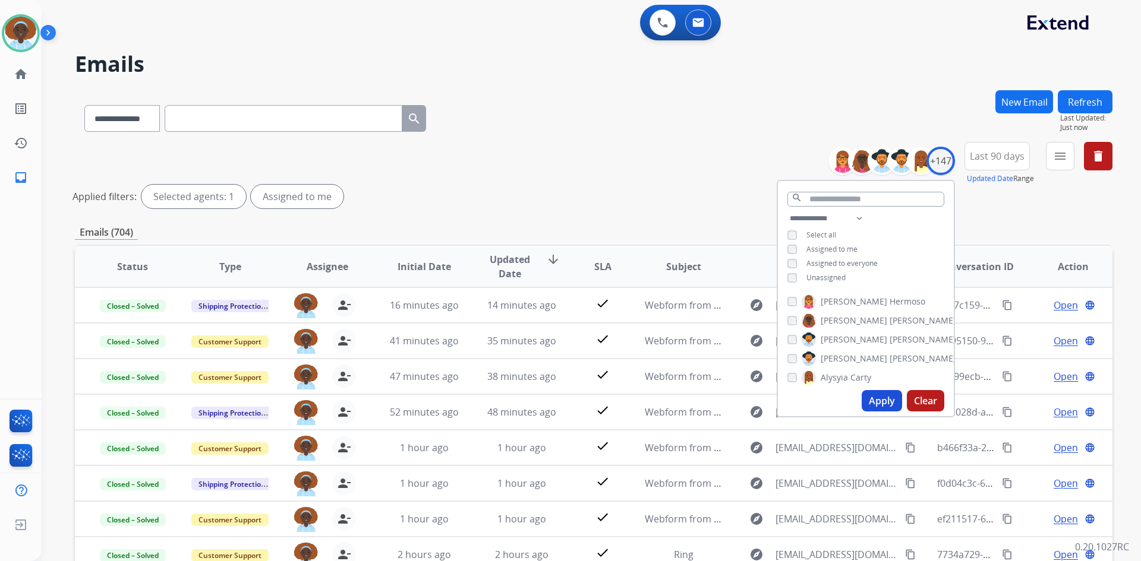
click at [643, 185] on div "Applied filters: Selected agents: 1 Assigned to me" at bounding box center [590, 197] width 1037 height 24
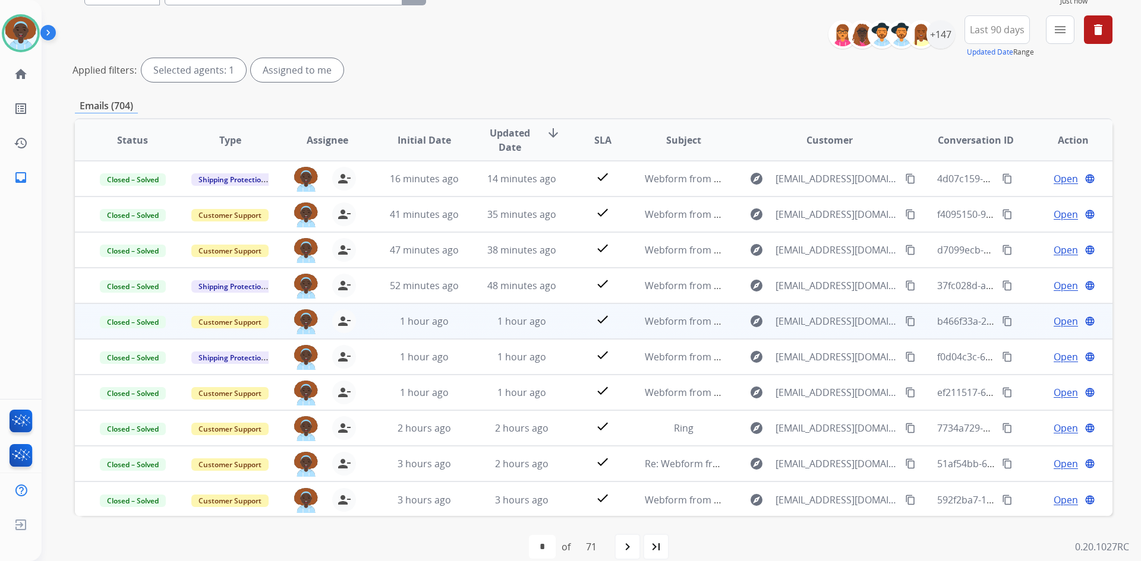
scroll to position [143, 0]
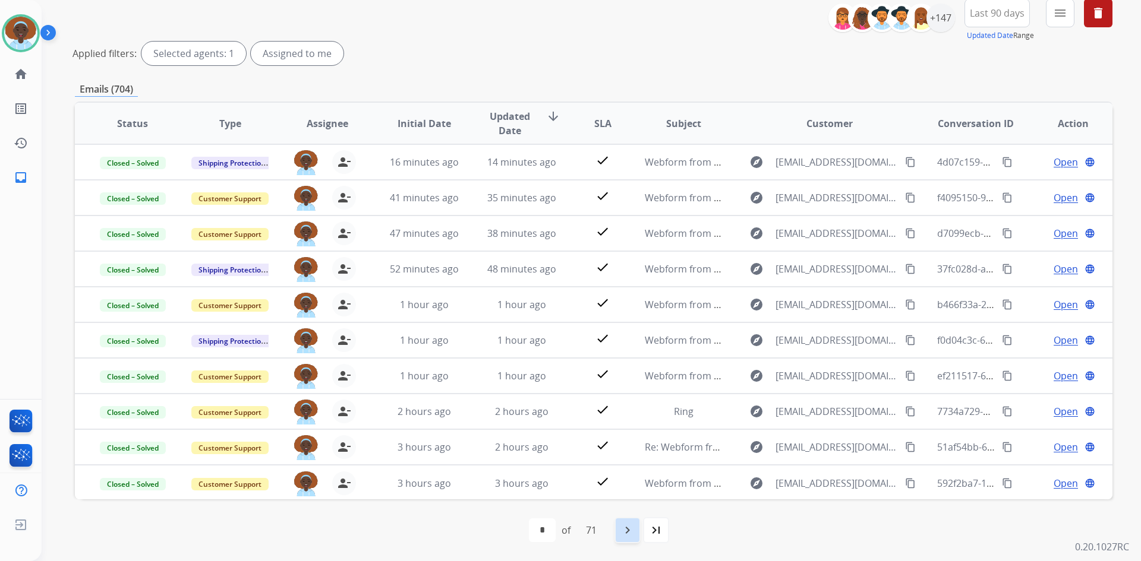
click at [626, 531] on mat-icon "navigate_next" at bounding box center [627, 530] width 14 height 14
select select "*"
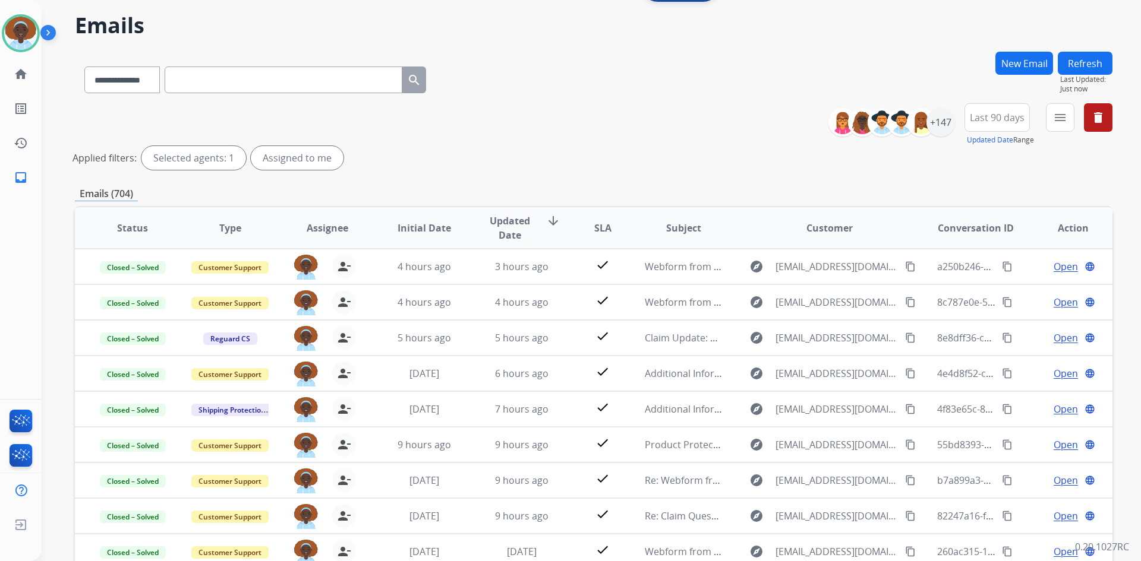
scroll to position [0, 0]
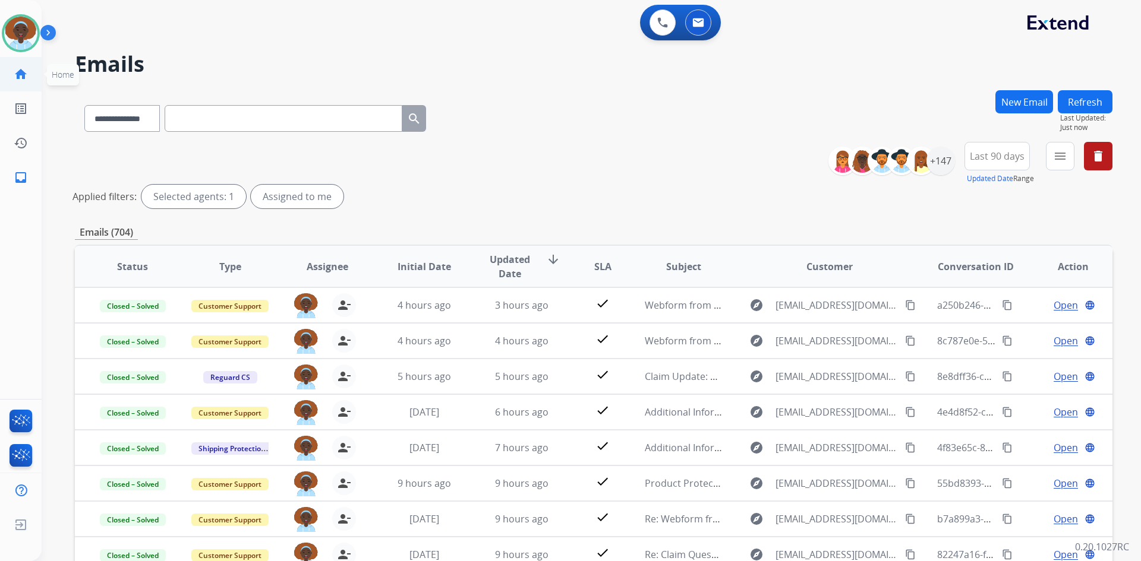
click at [15, 71] on mat-icon "home" at bounding box center [21, 74] width 14 height 14
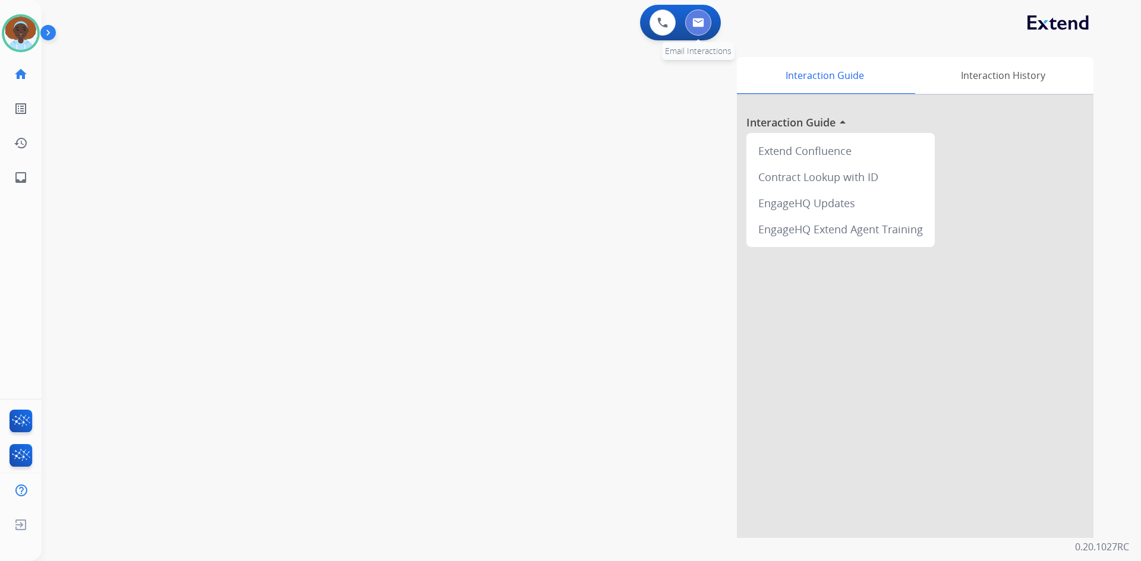
click at [695, 23] on img at bounding box center [698, 23] width 12 height 10
select select "**********"
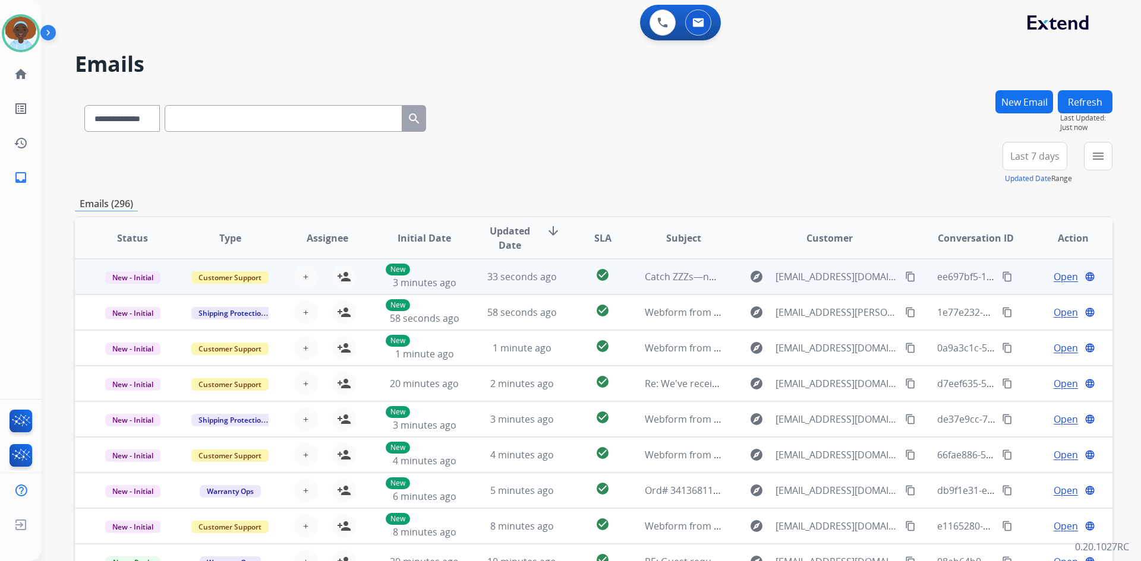
click at [1058, 274] on span "Open" at bounding box center [1065, 277] width 24 height 14
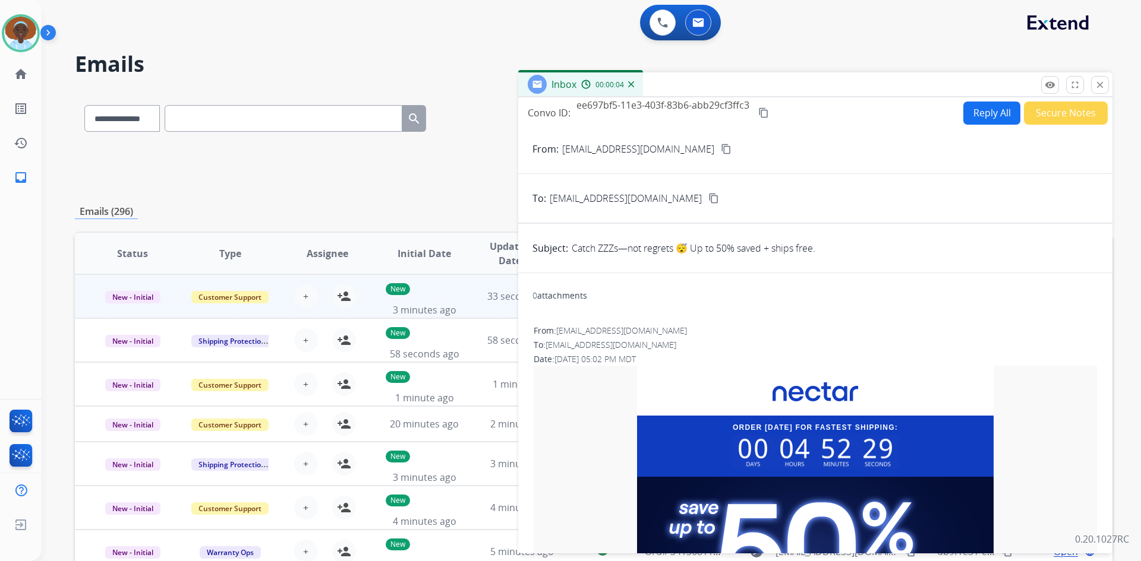
click at [1056, 112] on button "Secure Notes" at bounding box center [1066, 113] width 84 height 23
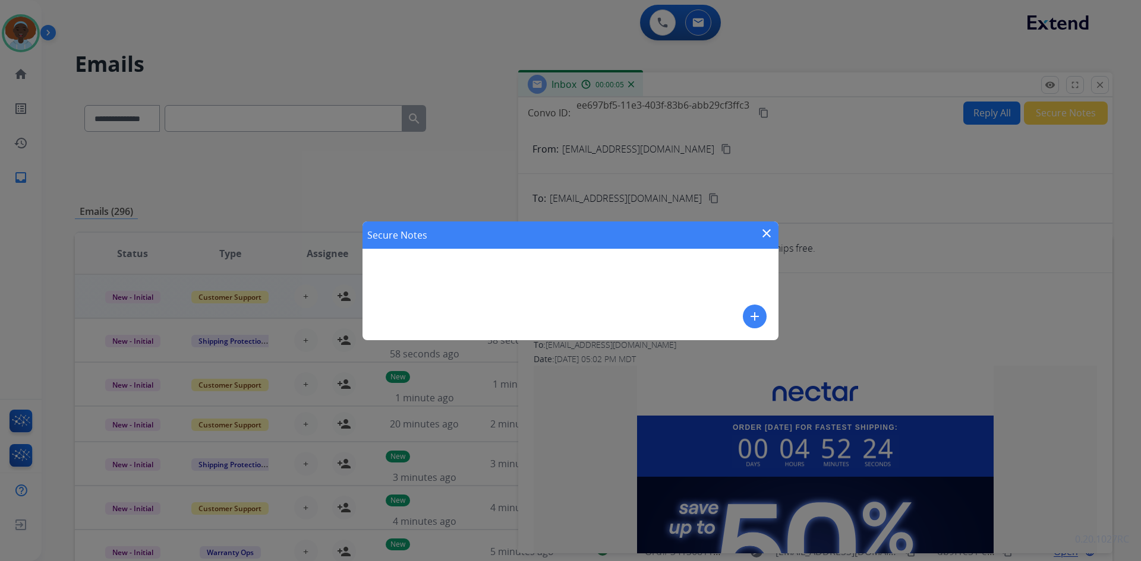
click at [753, 314] on mat-icon "add" at bounding box center [754, 317] width 14 height 14
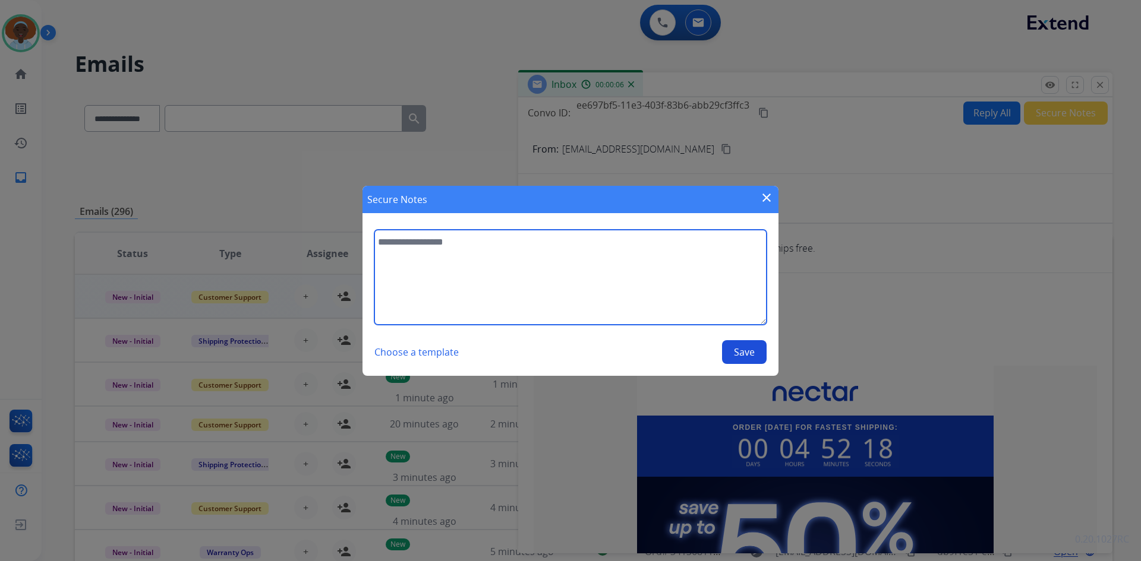
click at [428, 241] on textarea at bounding box center [570, 277] width 392 height 95
type textarea "**********"
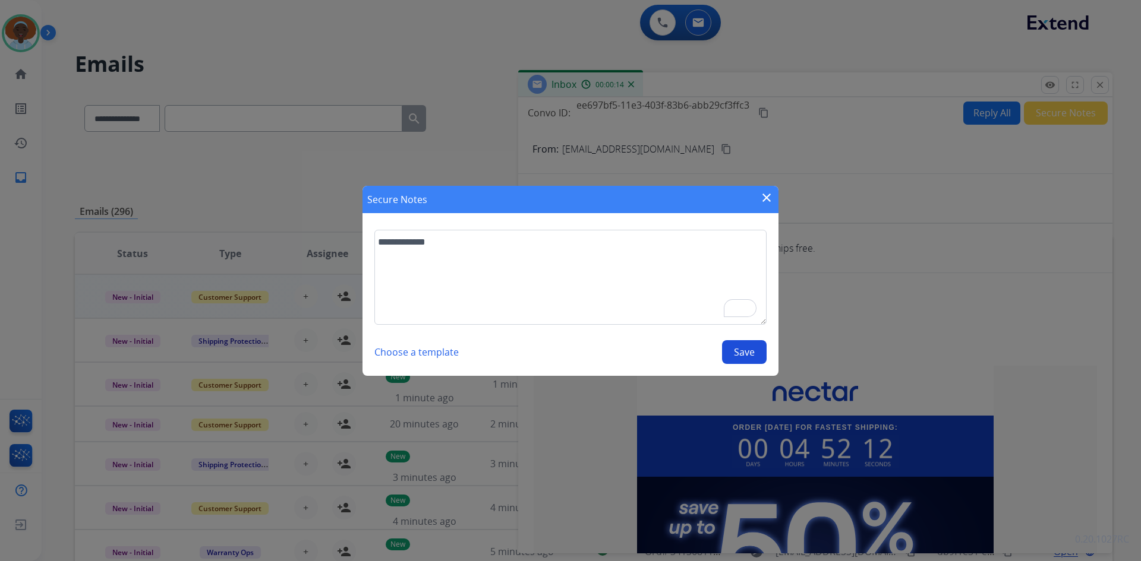
click at [741, 343] on button "Save" at bounding box center [744, 352] width 45 height 24
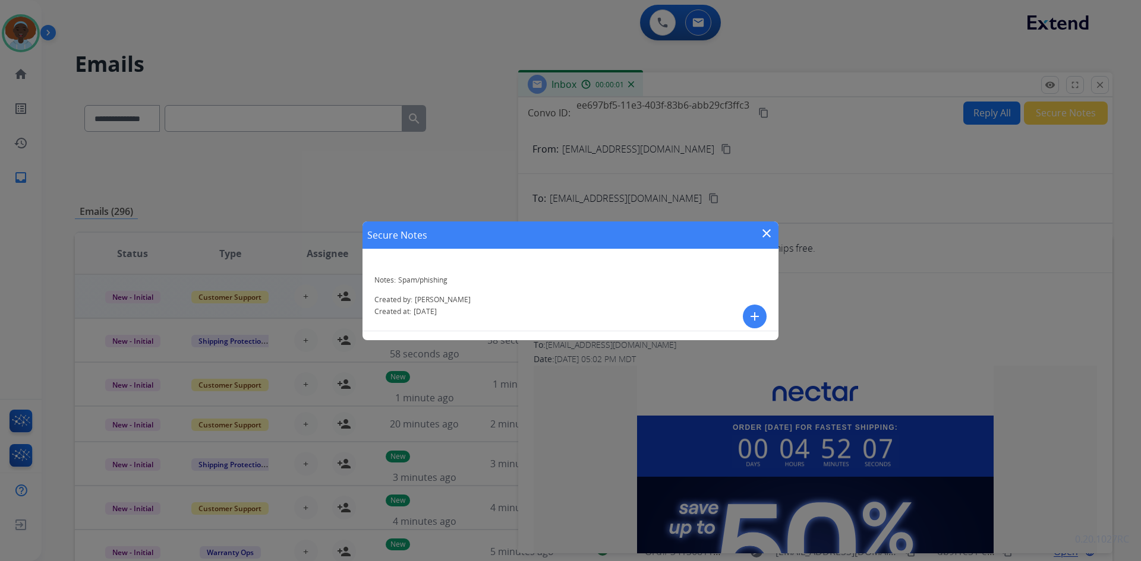
click at [766, 233] on mat-icon "close" at bounding box center [766, 233] width 14 height 14
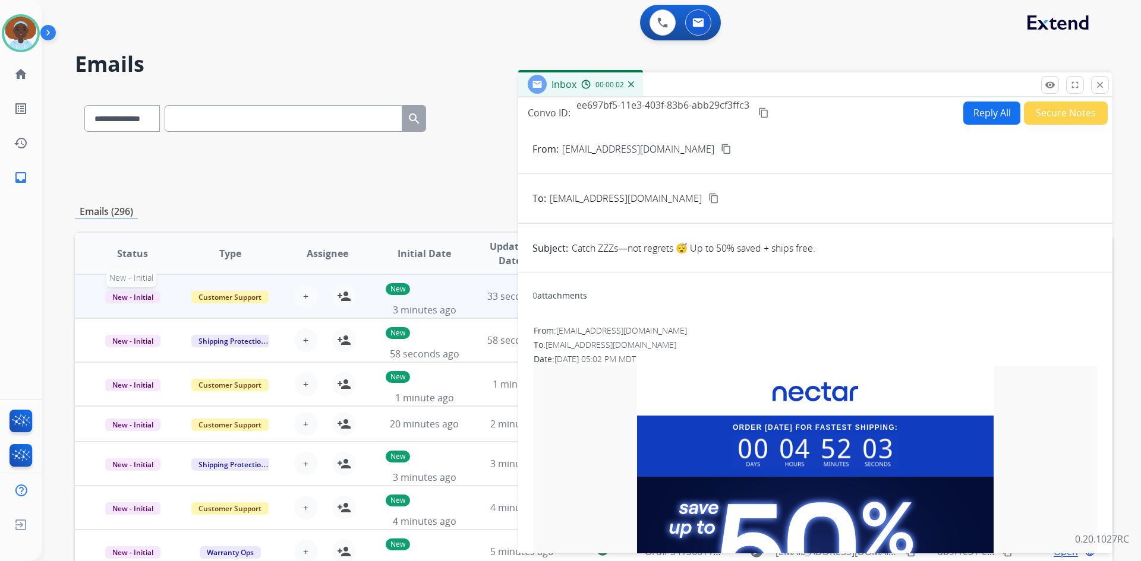
click at [142, 296] on span "New - Initial" at bounding box center [132, 297] width 55 height 12
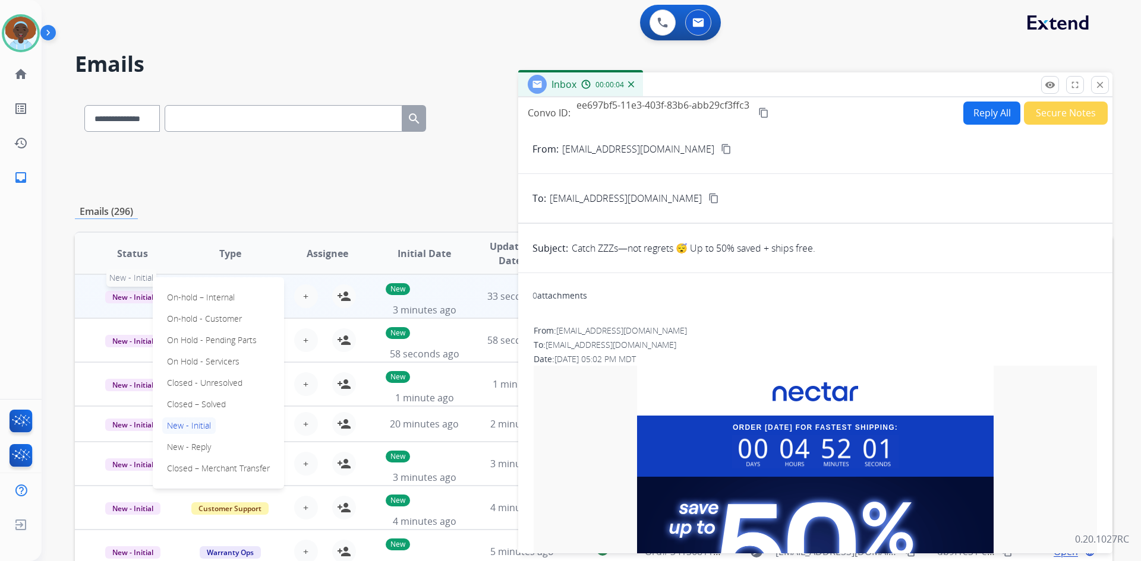
click at [142, 296] on span "New - Initial" at bounding box center [132, 297] width 55 height 12
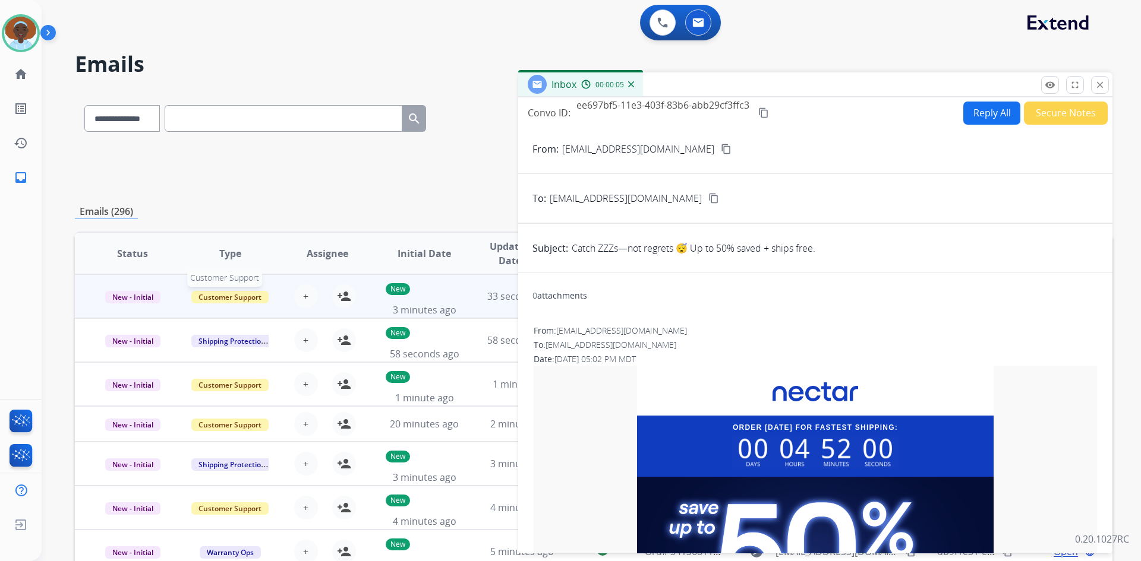
click at [233, 296] on span "Customer Support" at bounding box center [229, 297] width 77 height 12
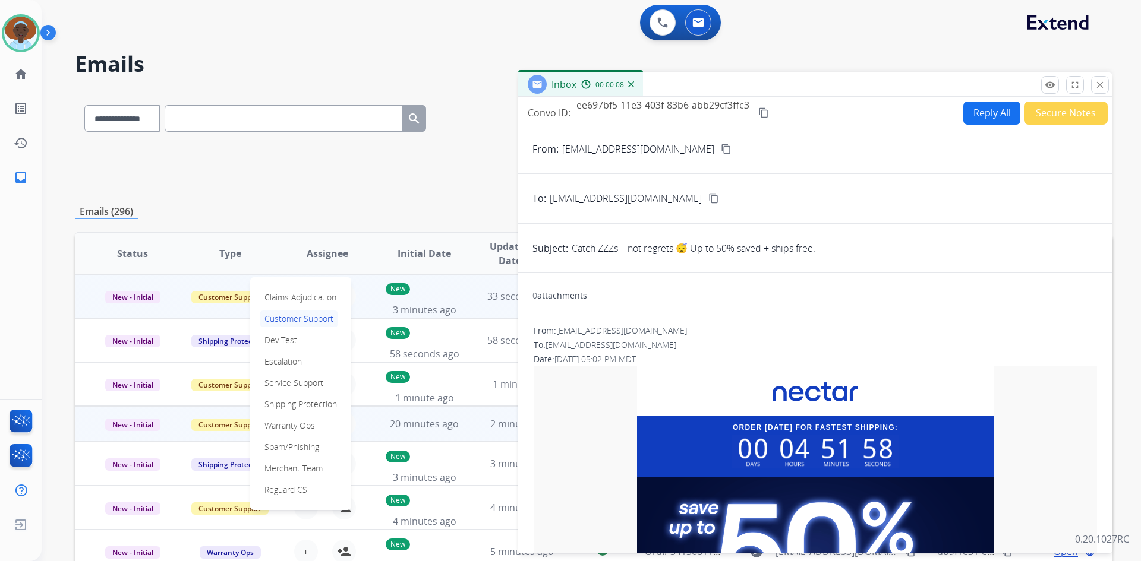
drag, startPoint x: 295, startPoint y: 446, endPoint x: 282, endPoint y: 431, distance: 19.3
click at [295, 445] on p "Spam/Phishing" at bounding box center [292, 447] width 64 height 17
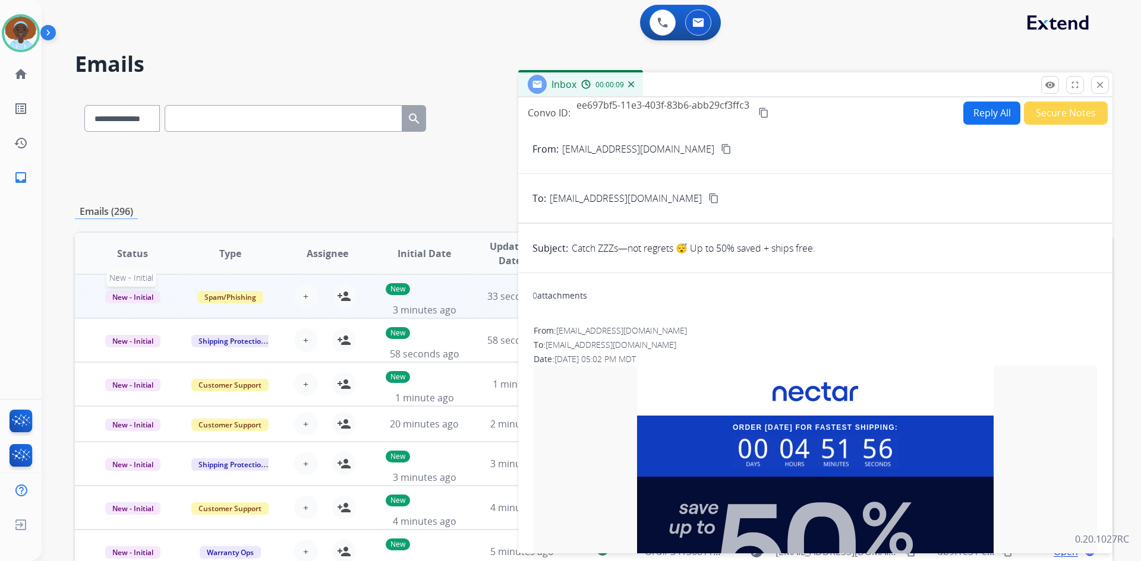
click at [143, 297] on span "New - Initial" at bounding box center [132, 297] width 55 height 12
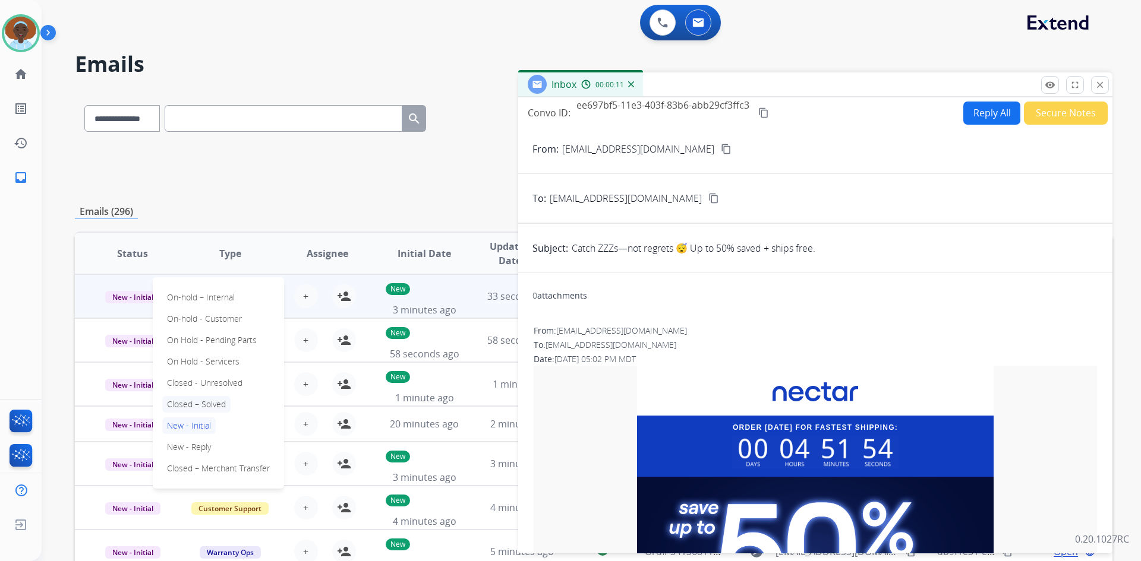
click at [206, 405] on p "Closed – Solved" at bounding box center [196, 404] width 68 height 17
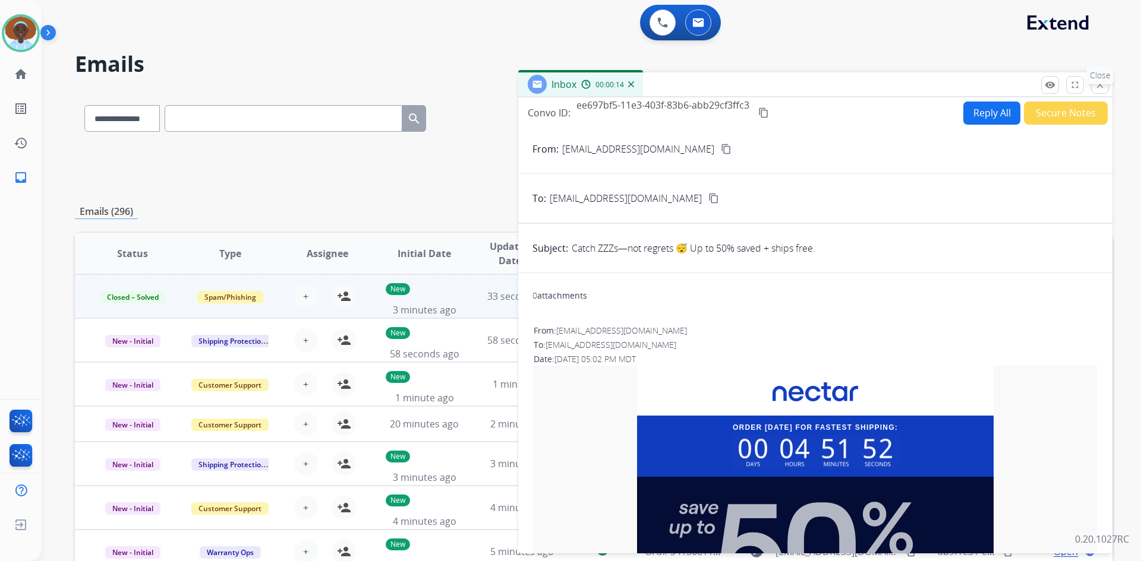
click at [1099, 87] on mat-icon "close" at bounding box center [1099, 85] width 11 height 11
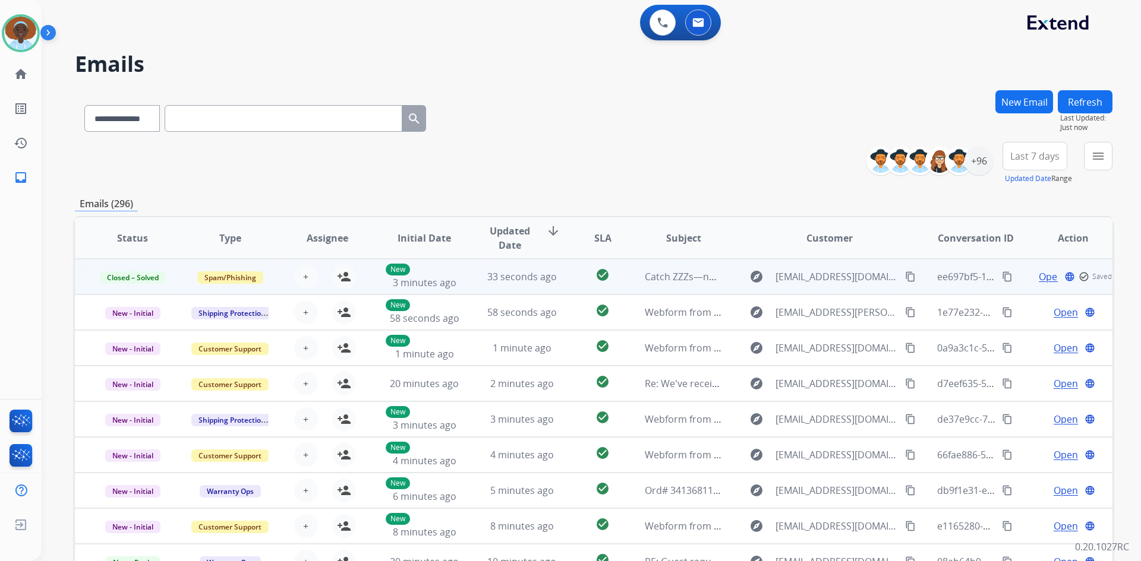
drag, startPoint x: 1079, startPoint y: 103, endPoint x: 1093, endPoint y: 143, distance: 41.9
click at [1080, 103] on button "Refresh" at bounding box center [1085, 101] width 55 height 23
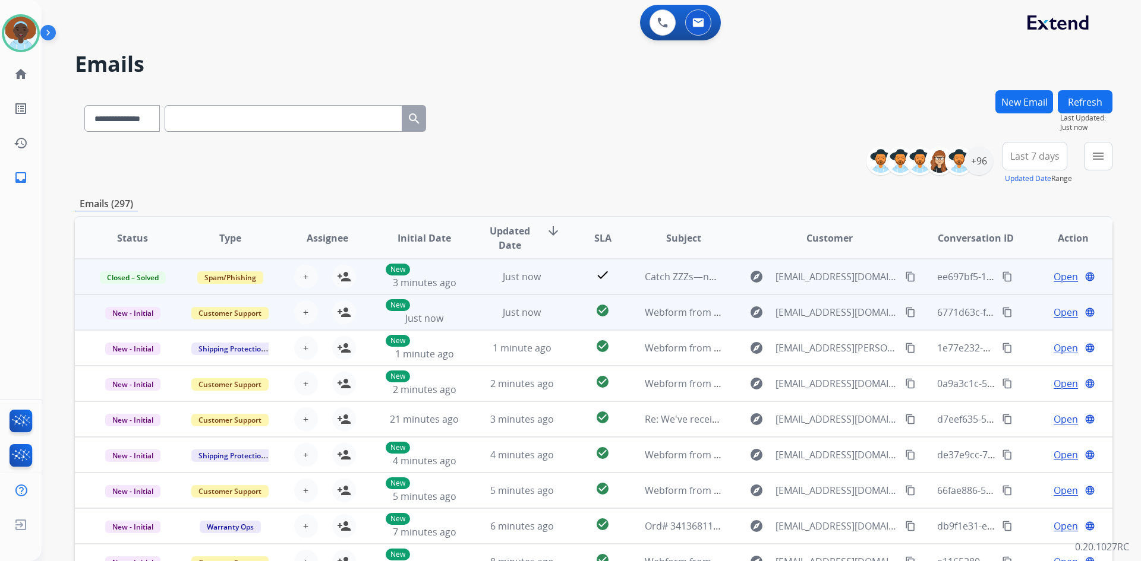
click at [1053, 314] on span "Open" at bounding box center [1065, 312] width 24 height 14
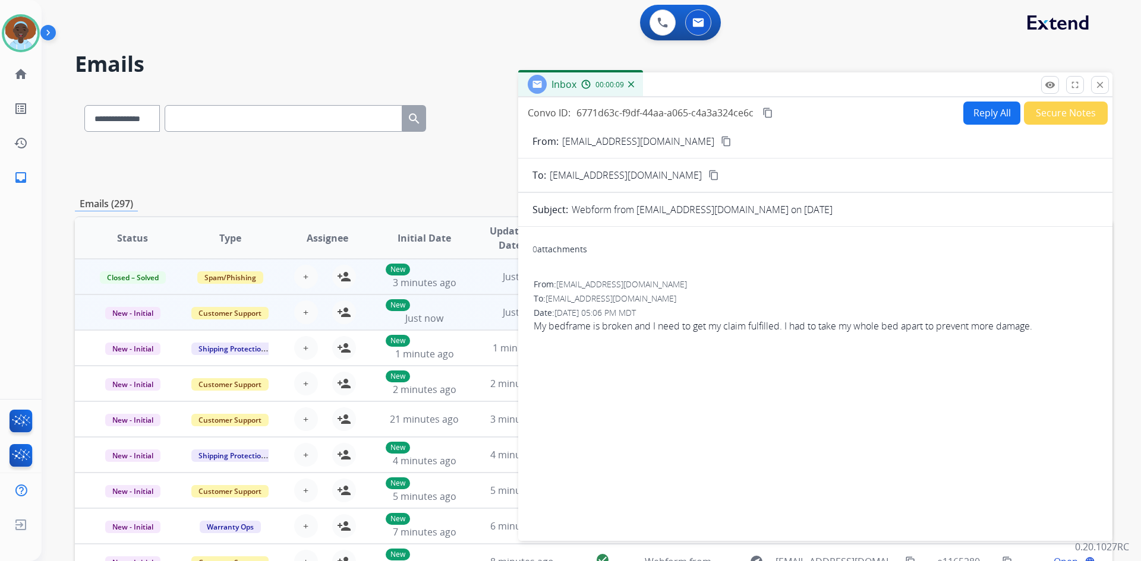
click at [721, 142] on mat-icon "content_copy" at bounding box center [726, 141] width 11 height 11
click at [1102, 81] on mat-icon "close" at bounding box center [1099, 85] width 11 height 11
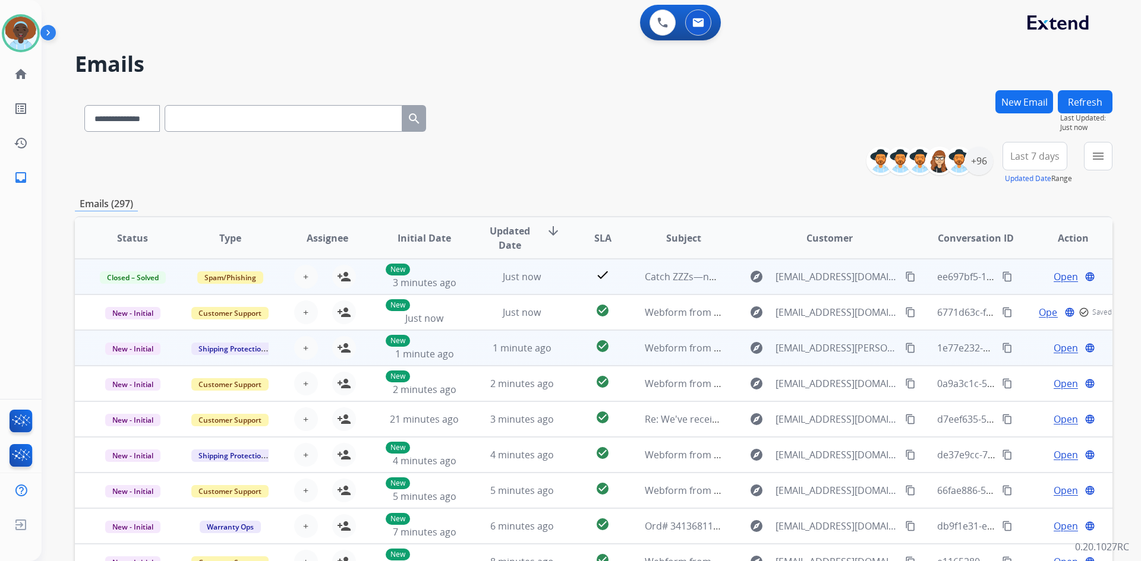
click at [1065, 349] on span "Open" at bounding box center [1065, 348] width 24 height 14
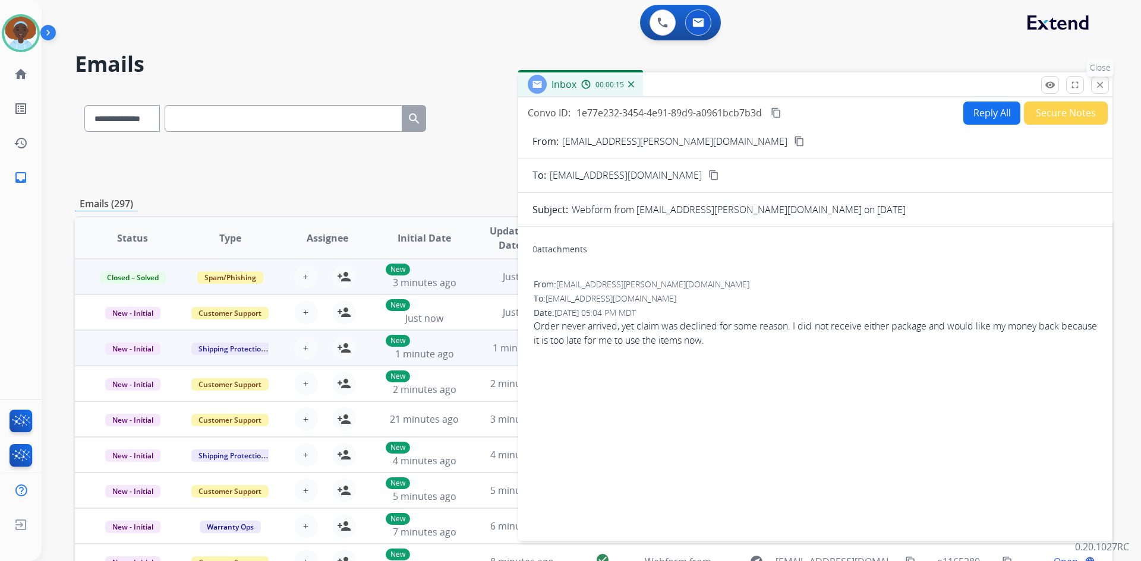
click at [1098, 84] on mat-icon "close" at bounding box center [1099, 85] width 11 height 11
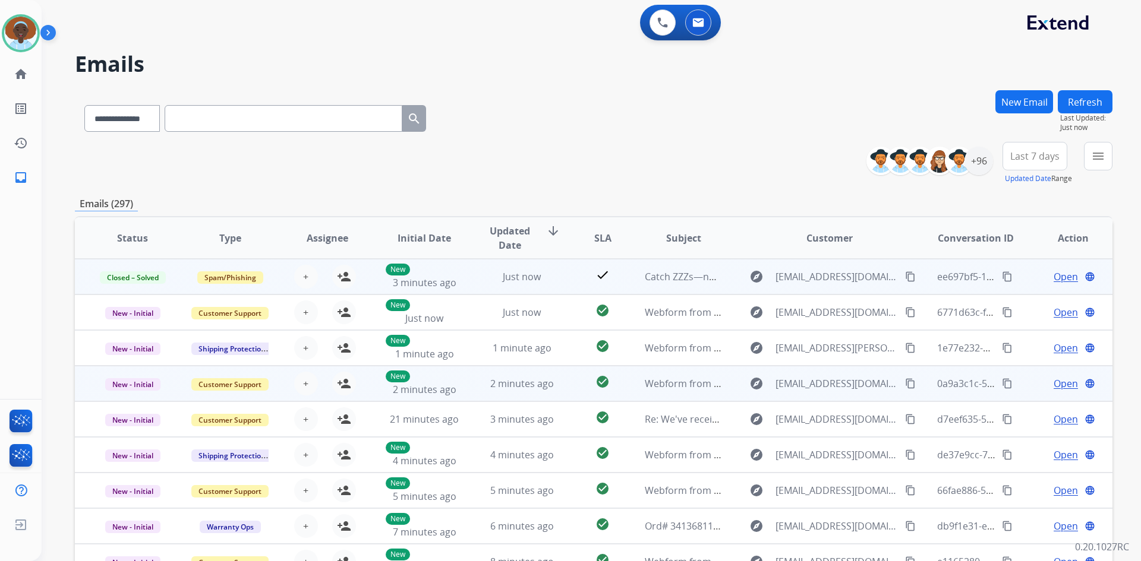
click at [1053, 386] on span "Open" at bounding box center [1065, 384] width 24 height 14
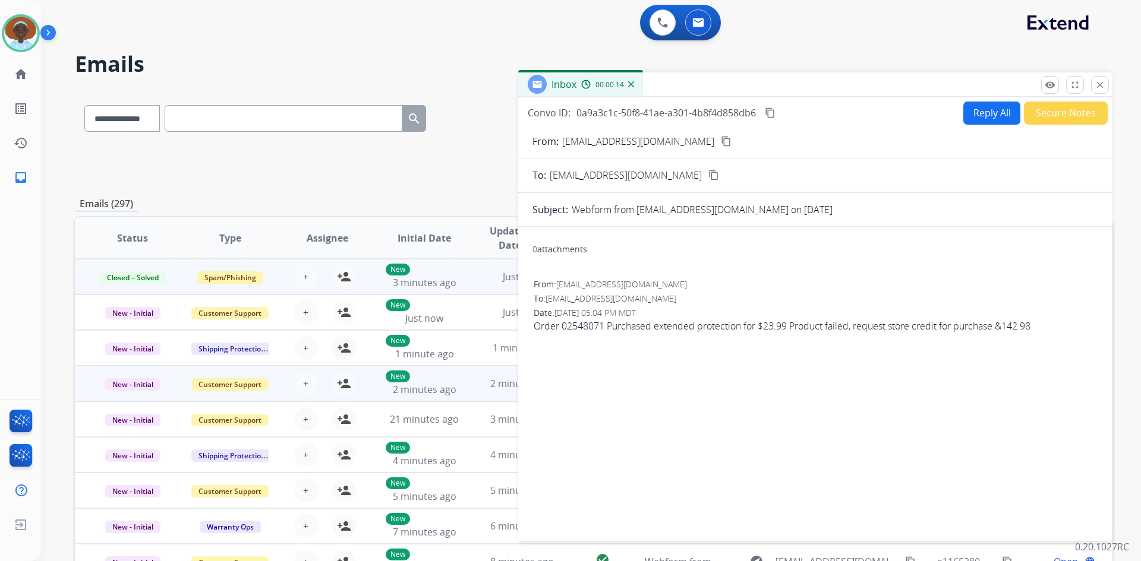
click at [721, 141] on mat-icon "content_copy" at bounding box center [726, 141] width 11 height 11
click at [980, 109] on button "Reply All" at bounding box center [991, 113] width 57 height 23
select select "**********"
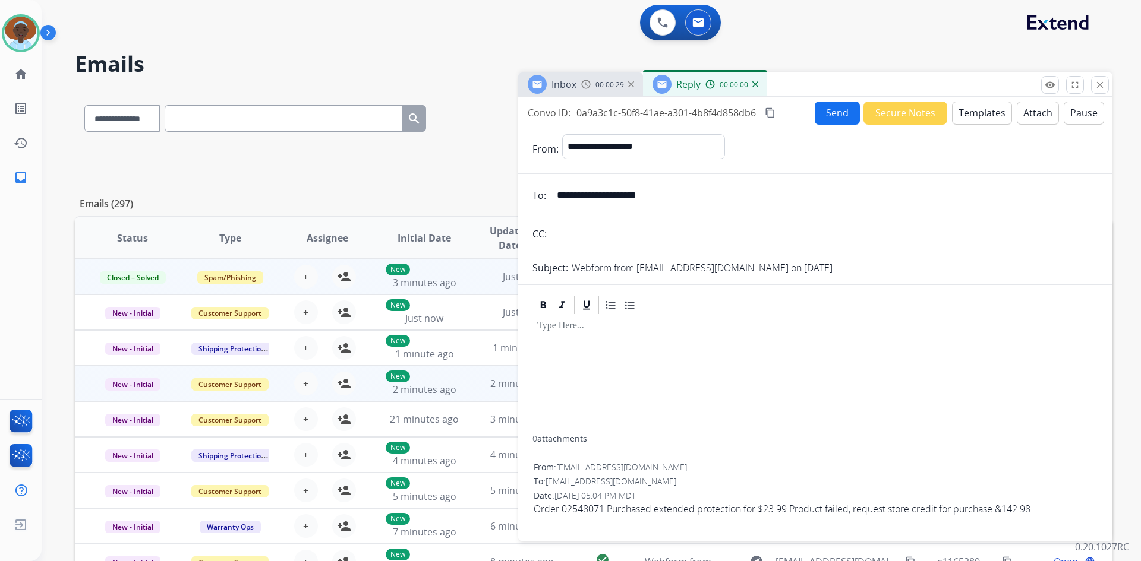
click at [983, 113] on button "Templates" at bounding box center [982, 113] width 60 height 23
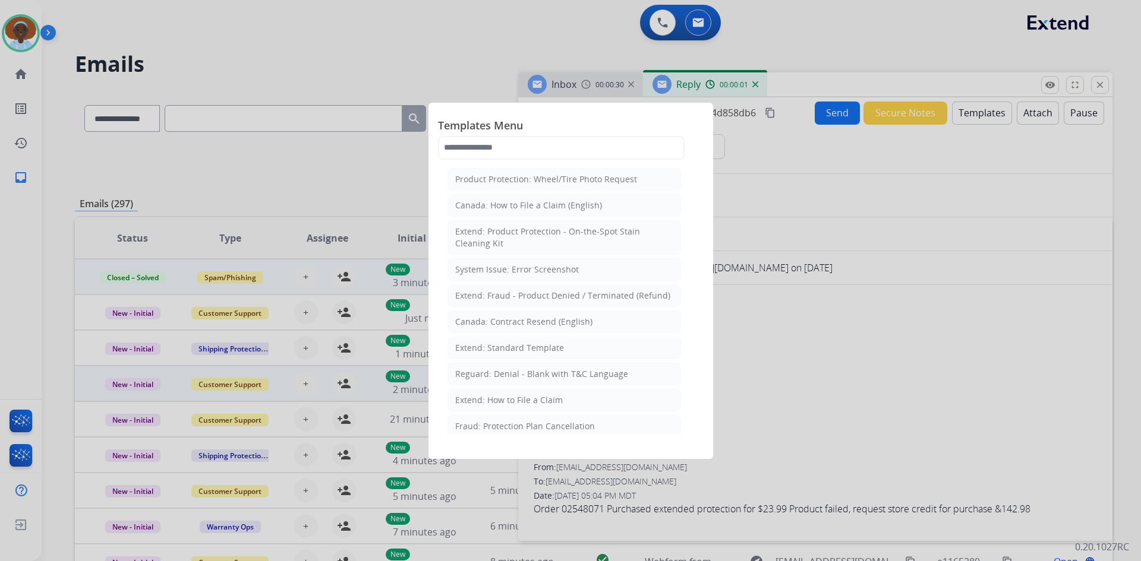
click at [525, 405] on div "Extend: How to File a Claim" at bounding box center [509, 400] width 108 height 12
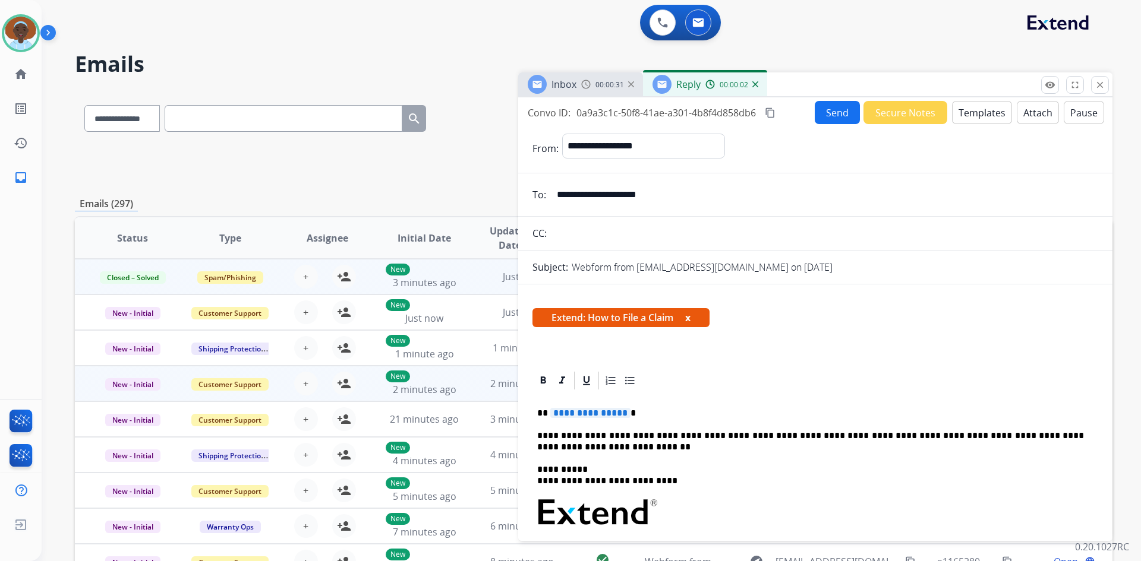
click at [601, 412] on span "**********" at bounding box center [590, 413] width 80 height 10
drag, startPoint x: 665, startPoint y: 195, endPoint x: 558, endPoint y: 194, distance: 106.9
click at [558, 194] on input "**********" at bounding box center [824, 195] width 548 height 24
click at [828, 110] on button "Send" at bounding box center [837, 112] width 45 height 23
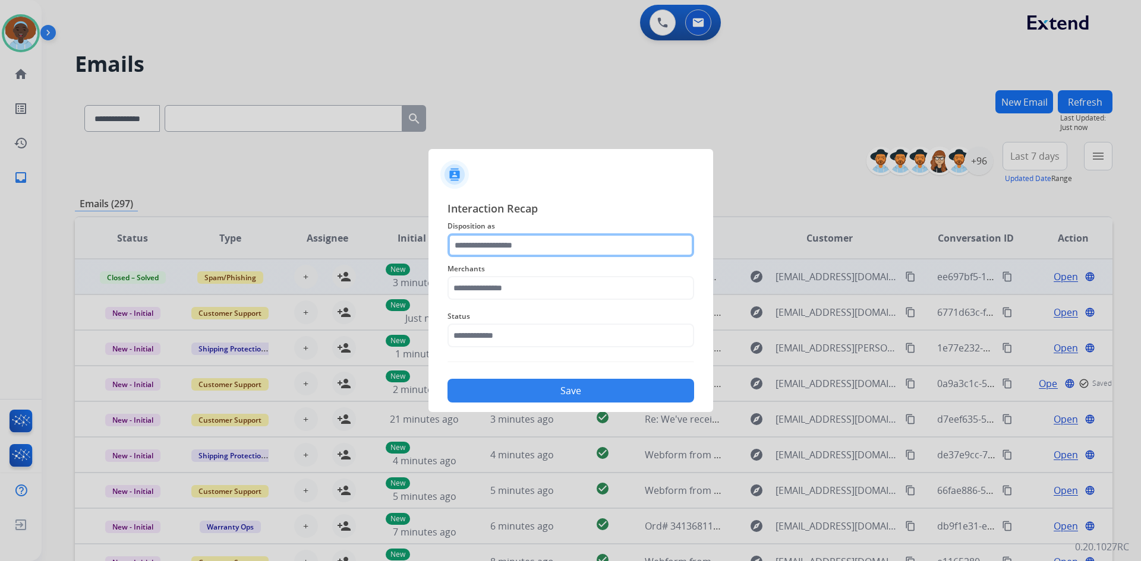
click at [507, 243] on input "text" at bounding box center [570, 245] width 247 height 24
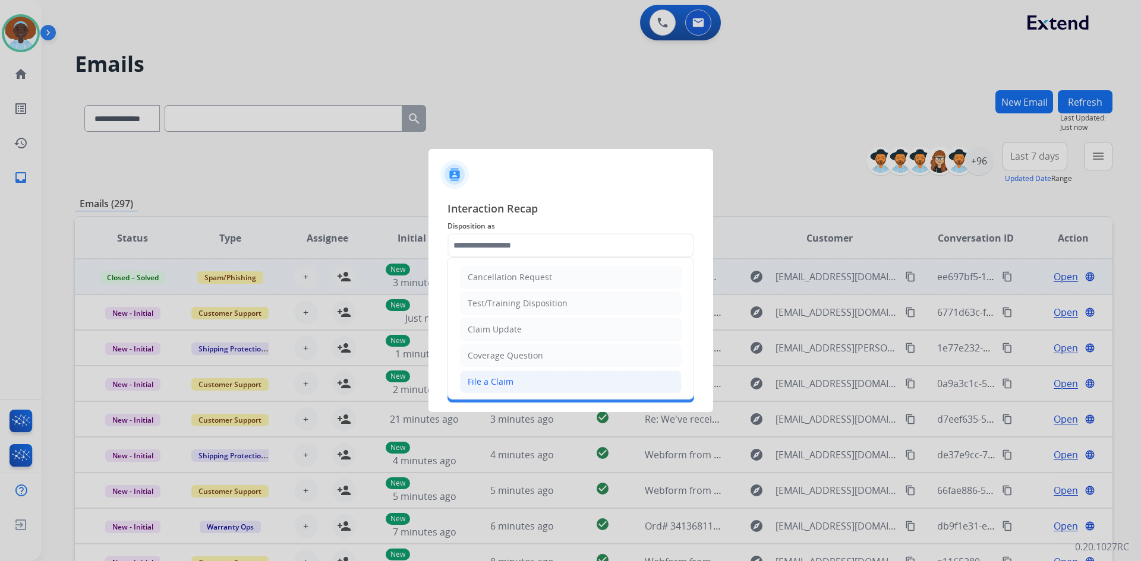
click at [501, 381] on div "File a Claim" at bounding box center [491, 382] width 46 height 12
type input "**********"
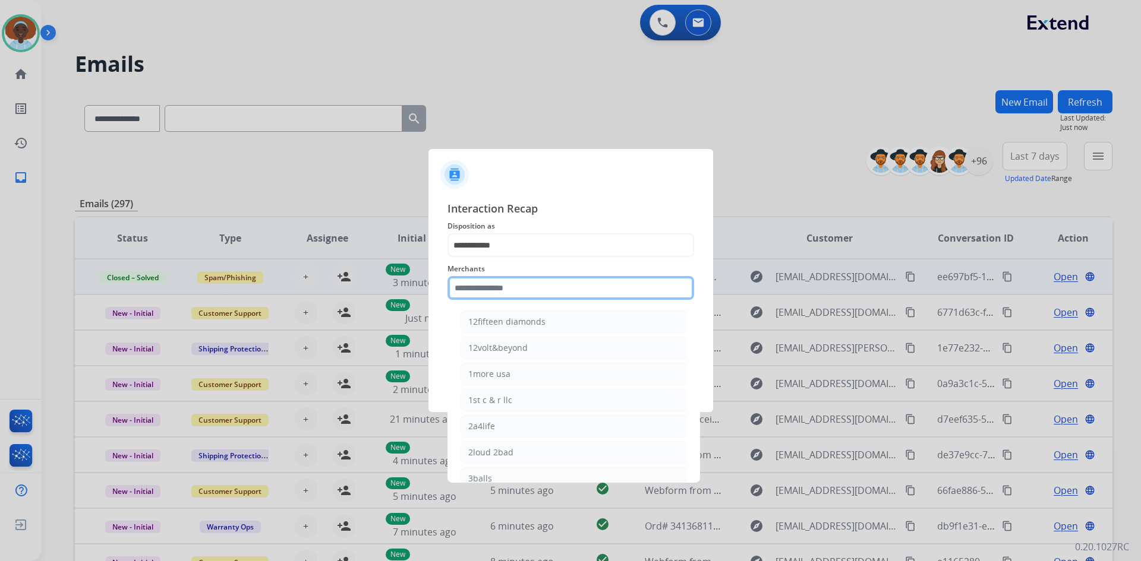
click at [529, 277] on input "text" at bounding box center [570, 288] width 247 height 24
type input "******"
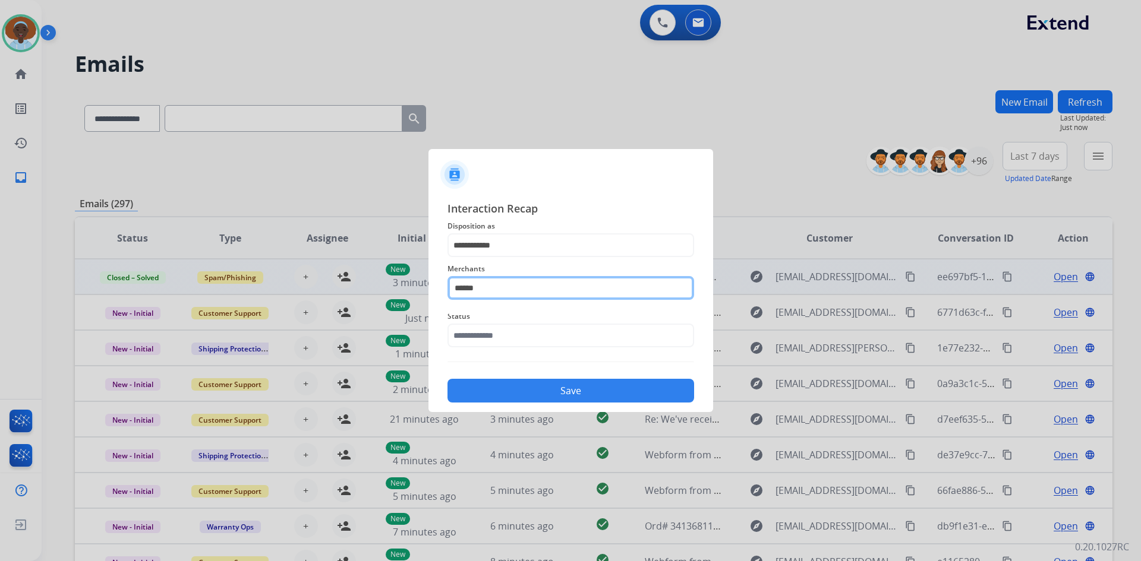
drag, startPoint x: 535, startPoint y: 289, endPoint x: 392, endPoint y: 288, distance: 143.2
click at [0, 288] on app-contact-recap-modal "**********" at bounding box center [0, 280] width 0 height 561
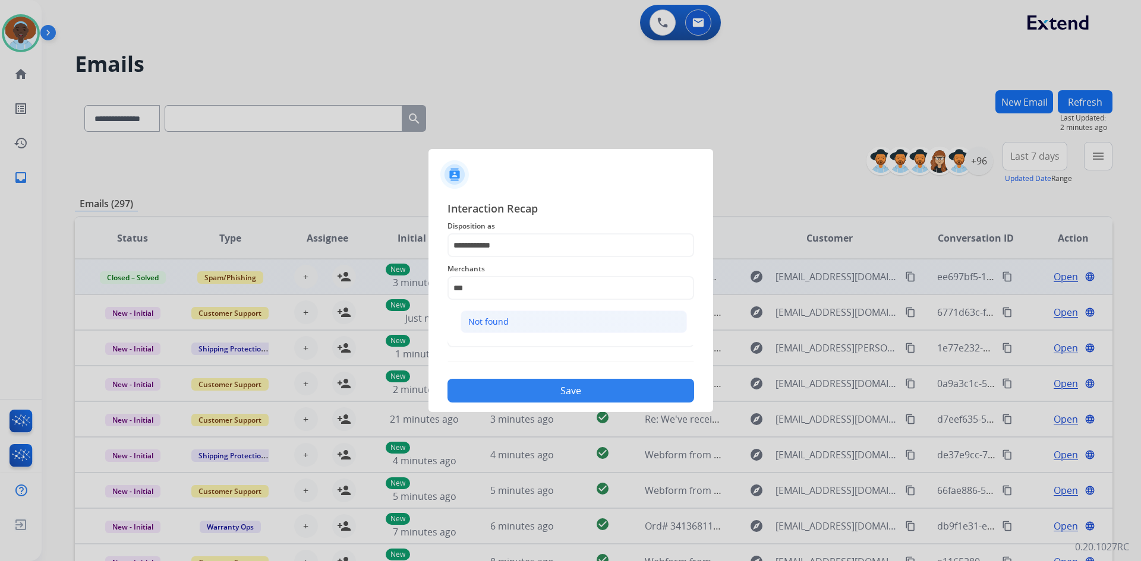
click at [586, 324] on li "Not found" at bounding box center [573, 322] width 226 height 23
type input "*********"
click at [548, 334] on input "text" at bounding box center [570, 336] width 247 height 24
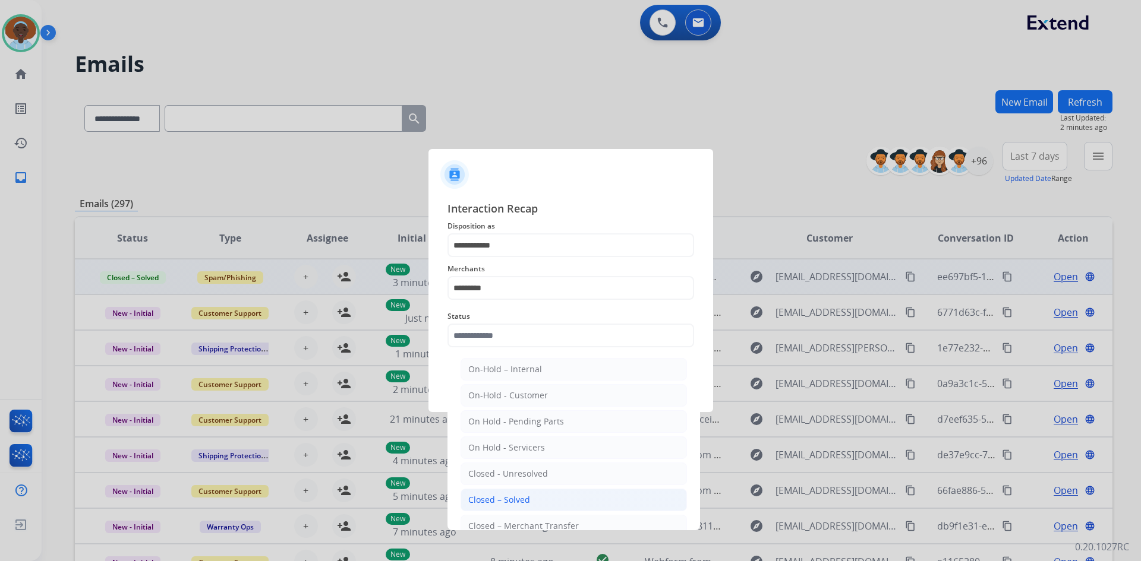
click at [536, 494] on li "Closed – Solved" at bounding box center [573, 500] width 226 height 23
type input "**********"
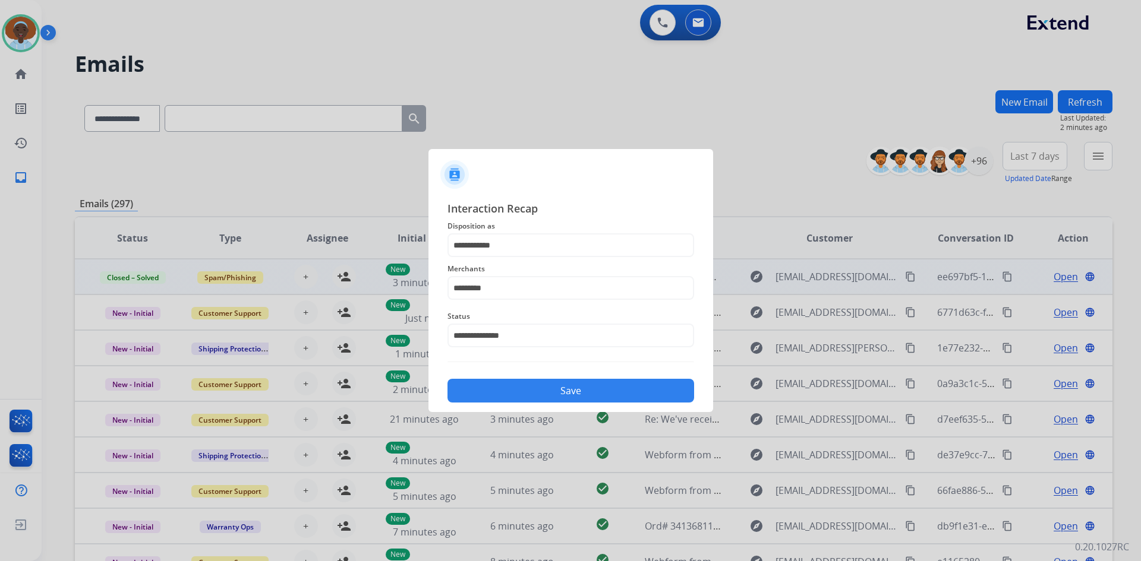
drag, startPoint x: 575, startPoint y: 394, endPoint x: 578, endPoint y: 387, distance: 7.7
click at [576, 390] on button "Save" at bounding box center [570, 391] width 247 height 24
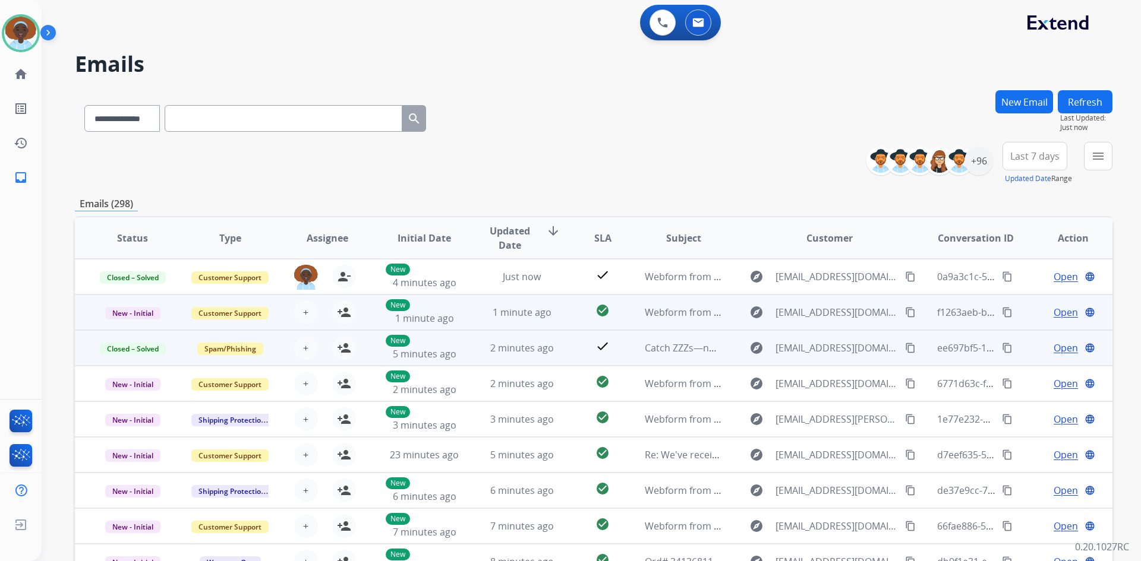
click at [1063, 312] on span "Open" at bounding box center [1065, 312] width 24 height 14
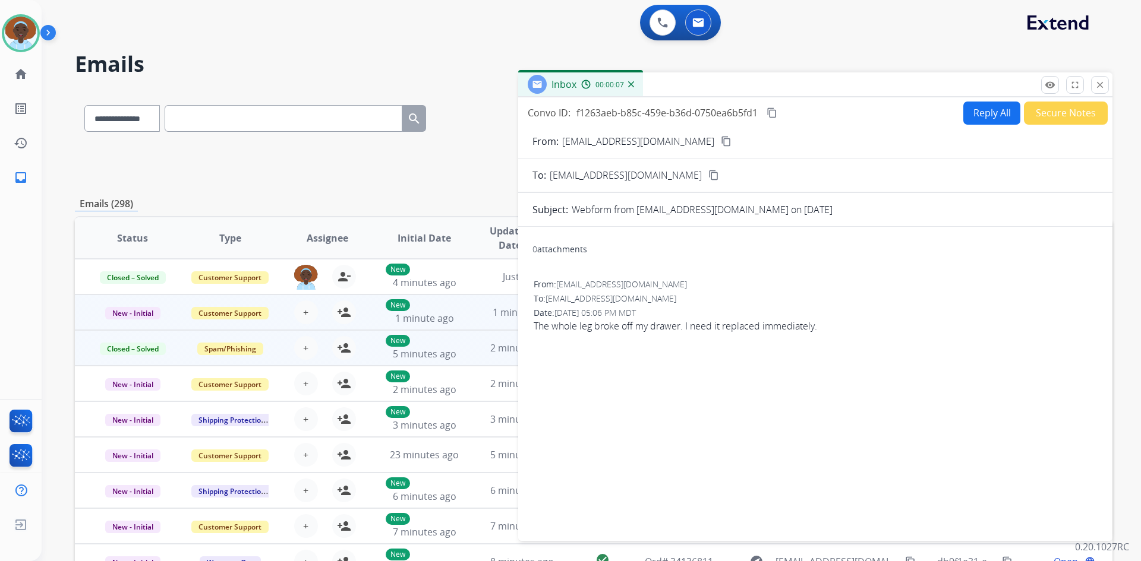
click at [721, 141] on mat-icon "content_copy" at bounding box center [726, 141] width 11 height 11
click at [1101, 83] on mat-icon "close" at bounding box center [1099, 85] width 11 height 11
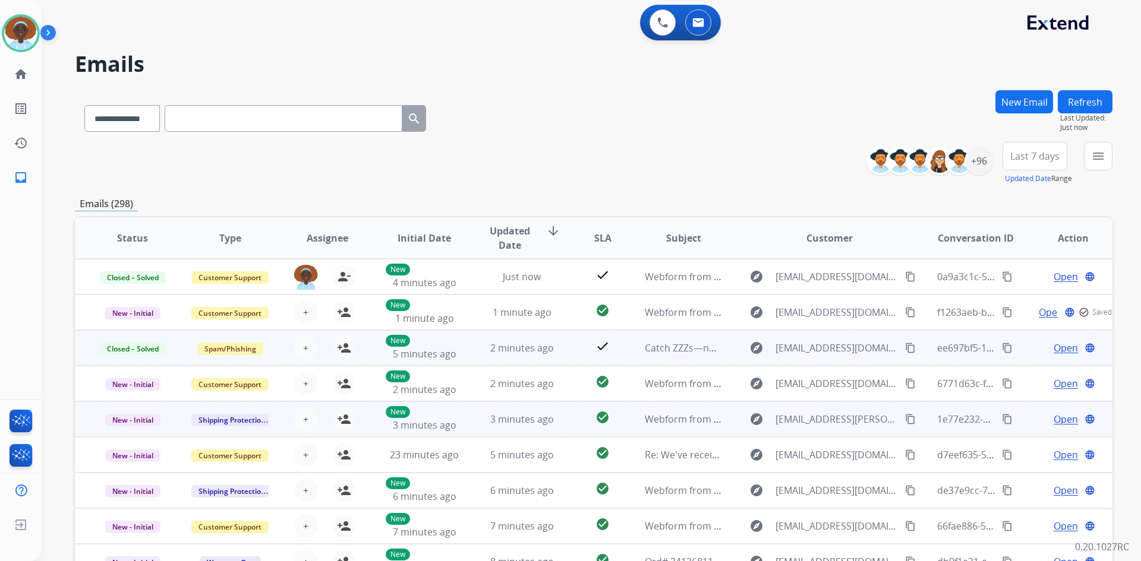
scroll to position [1, 0]
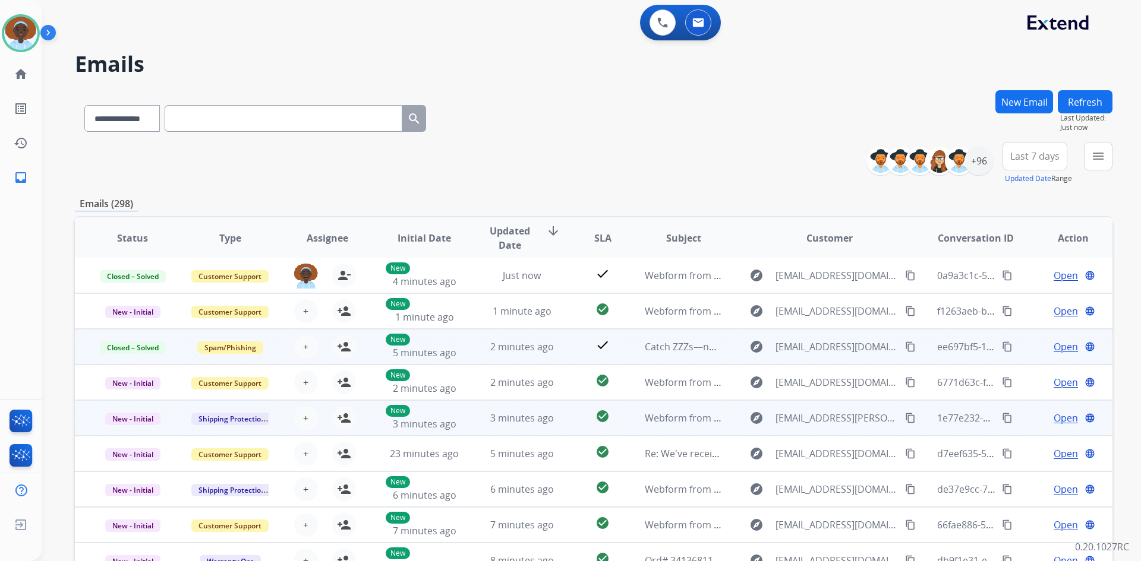
click at [1053, 420] on span "Open" at bounding box center [1065, 418] width 24 height 14
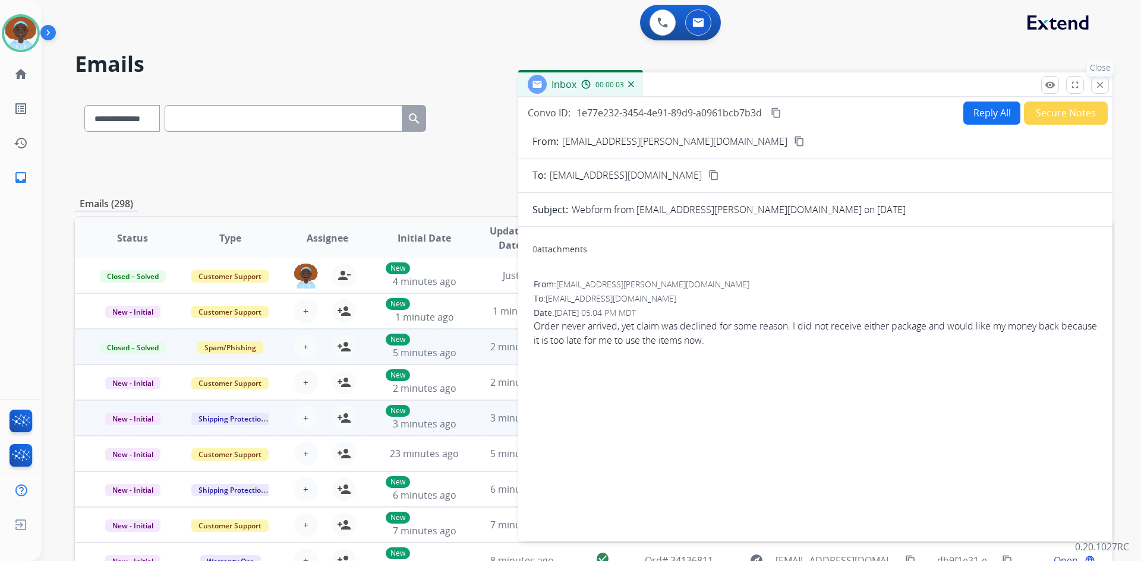
click at [1103, 89] on mat-icon "close" at bounding box center [1099, 85] width 11 height 11
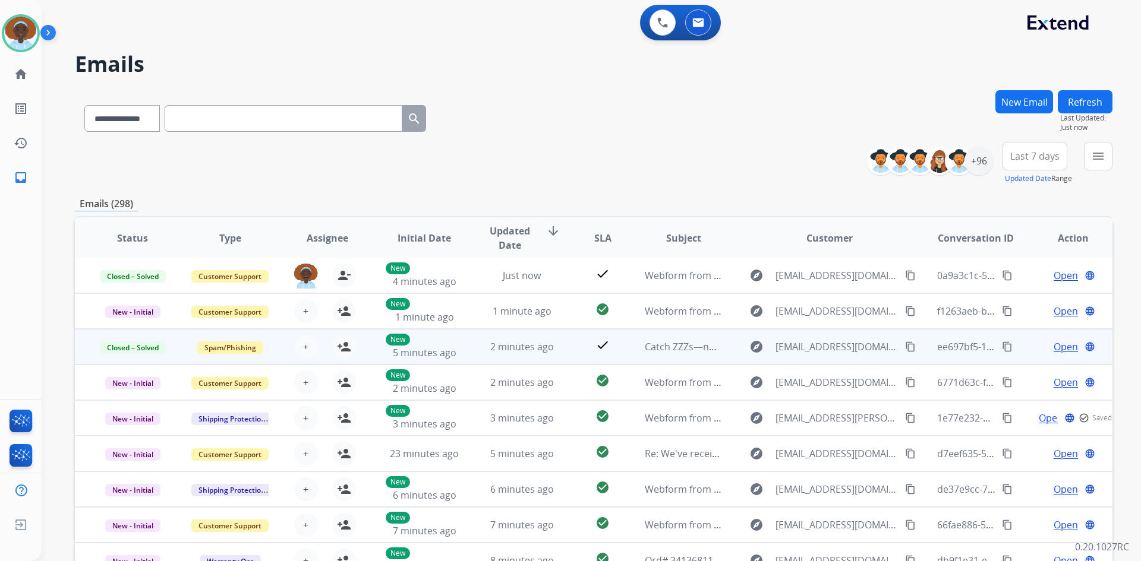
click at [1097, 99] on button "Refresh" at bounding box center [1085, 101] width 55 height 23
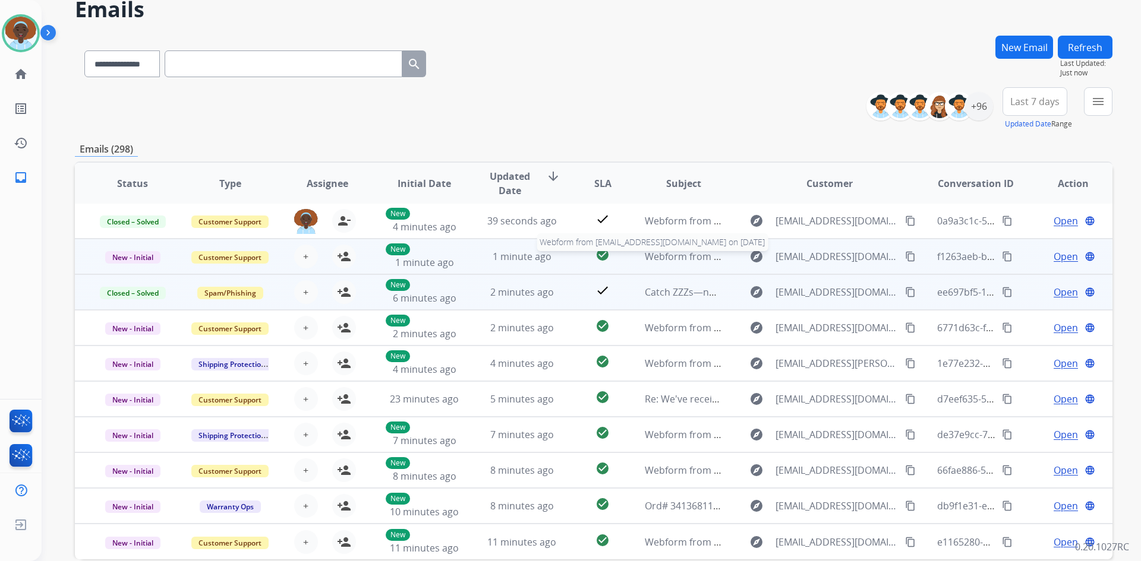
scroll to position [59, 0]
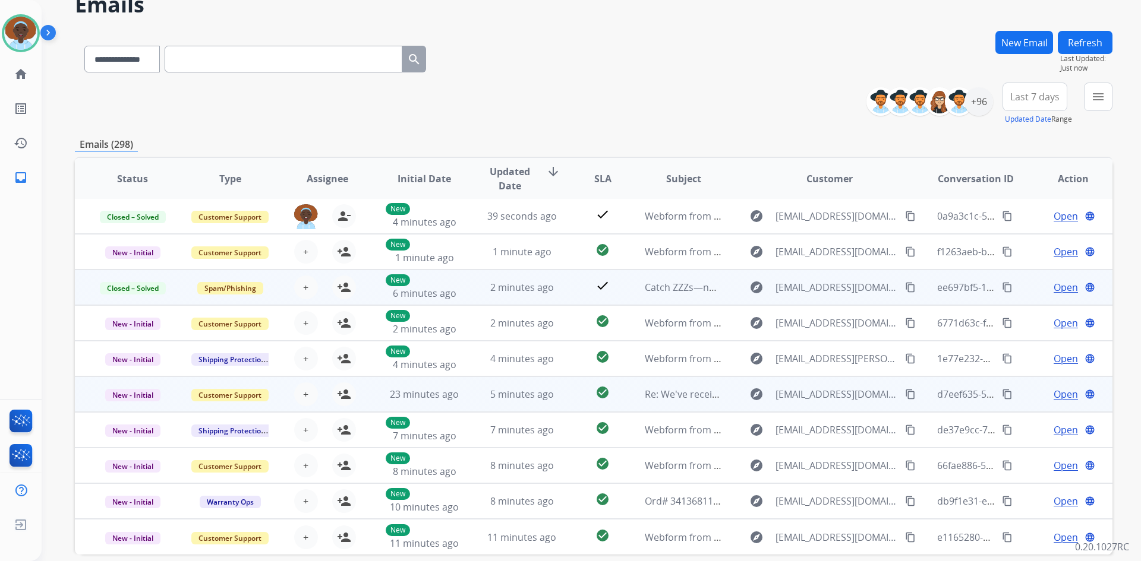
click at [1062, 394] on span "Open" at bounding box center [1065, 394] width 24 height 14
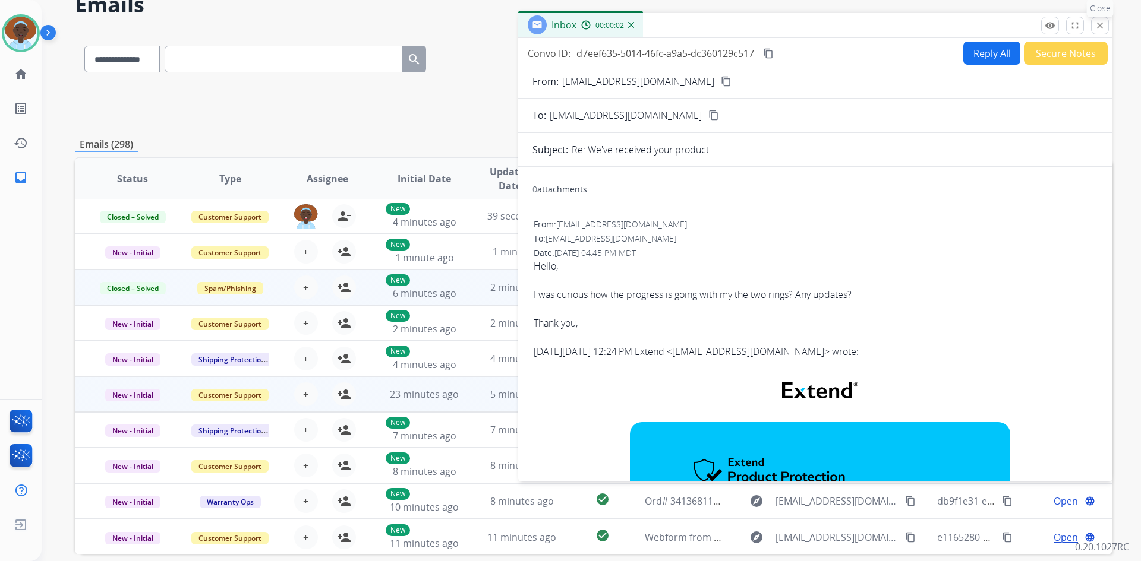
click at [1098, 26] on mat-icon "close" at bounding box center [1099, 25] width 11 height 11
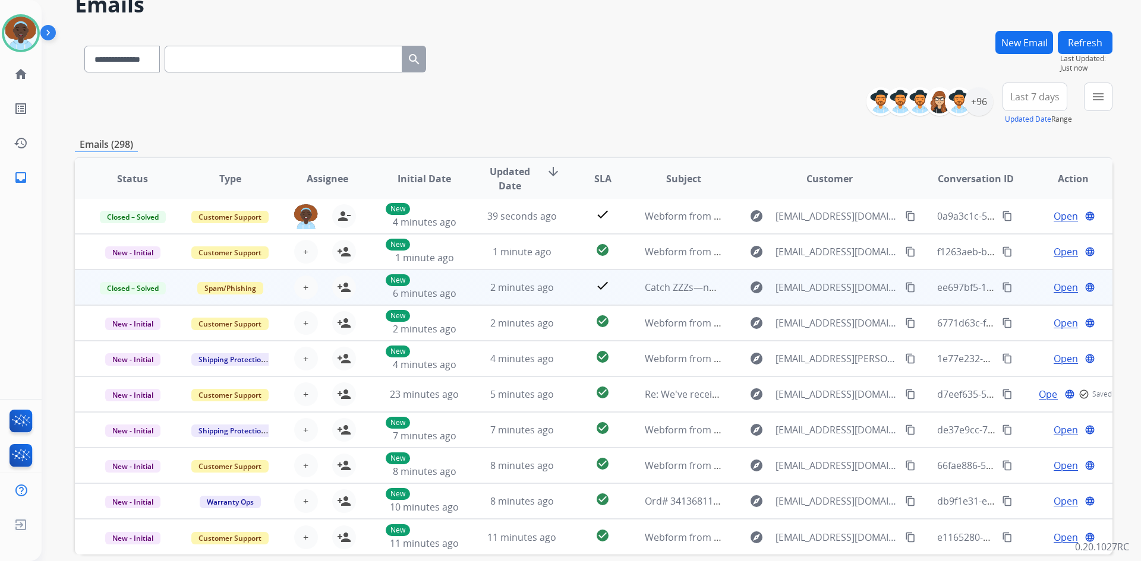
click at [1093, 43] on button "Refresh" at bounding box center [1085, 42] width 55 height 23
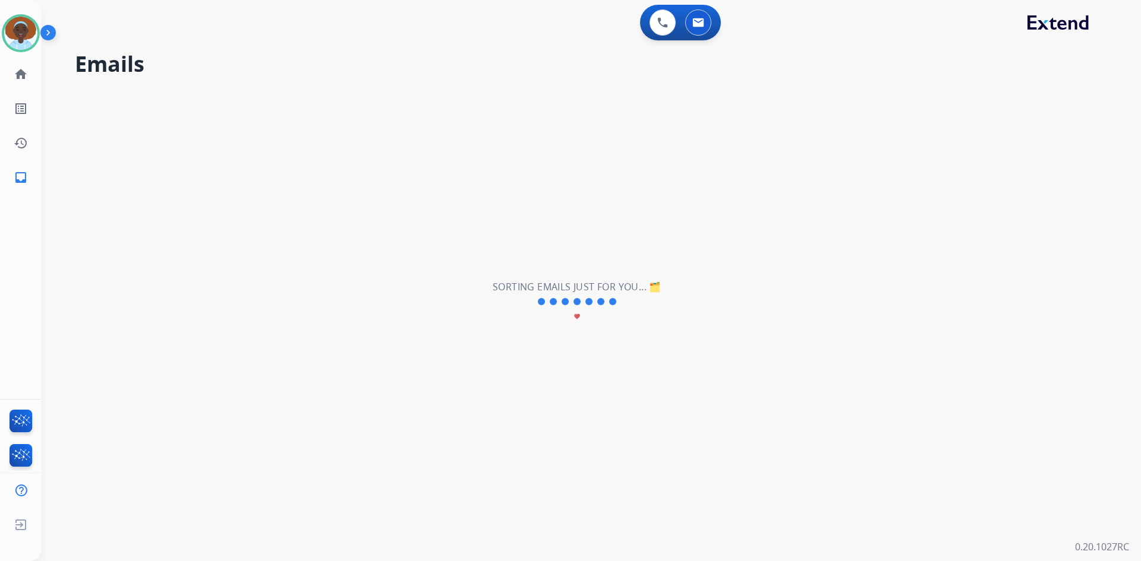
scroll to position [0, 0]
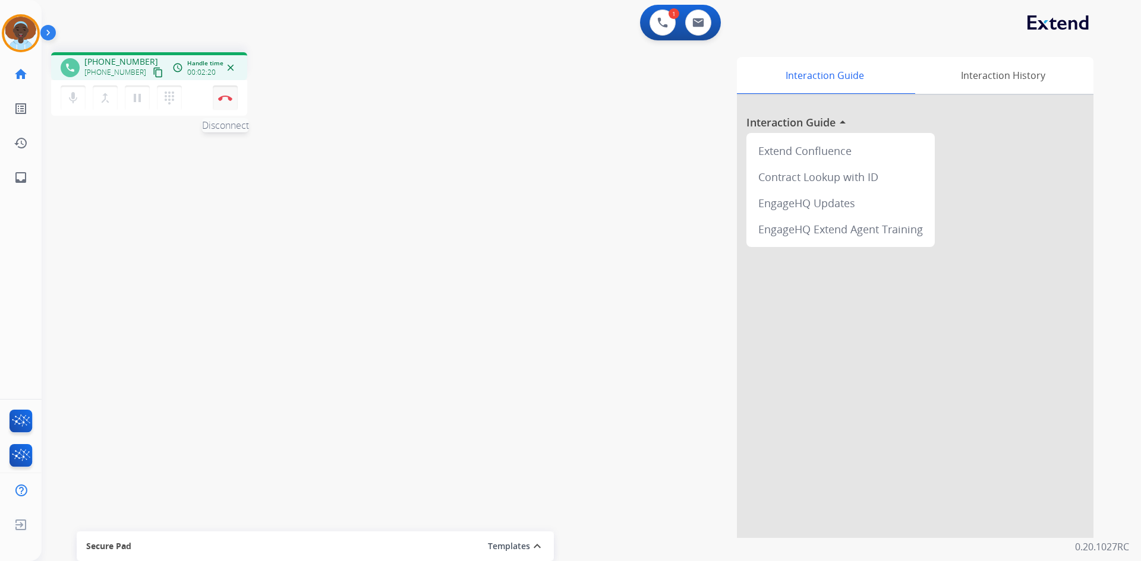
click at [224, 101] on button "Disconnect" at bounding box center [225, 98] width 25 height 25
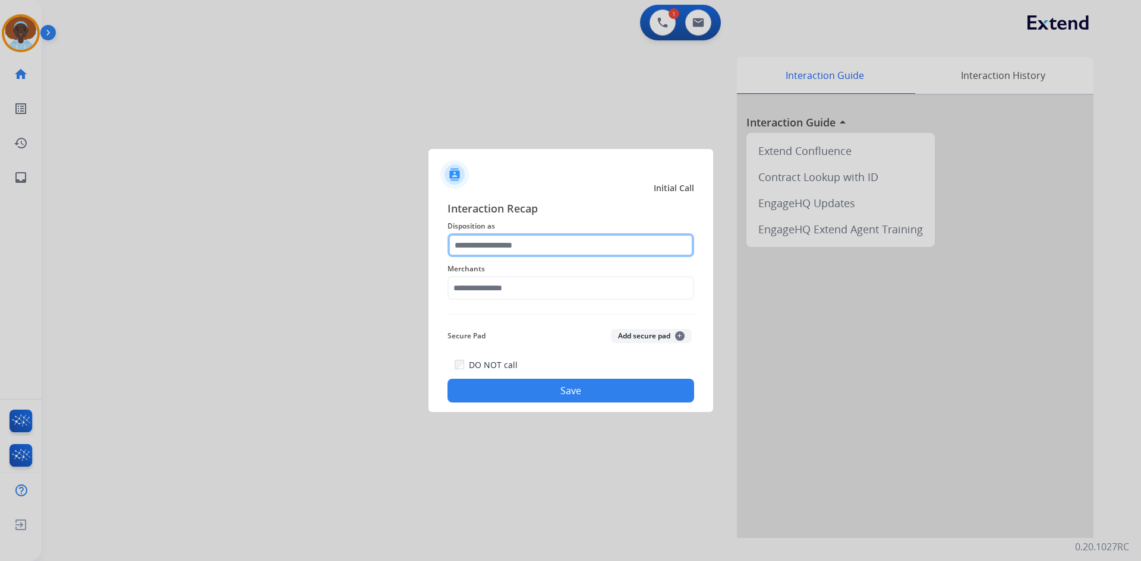
click at [524, 241] on input "text" at bounding box center [570, 245] width 247 height 24
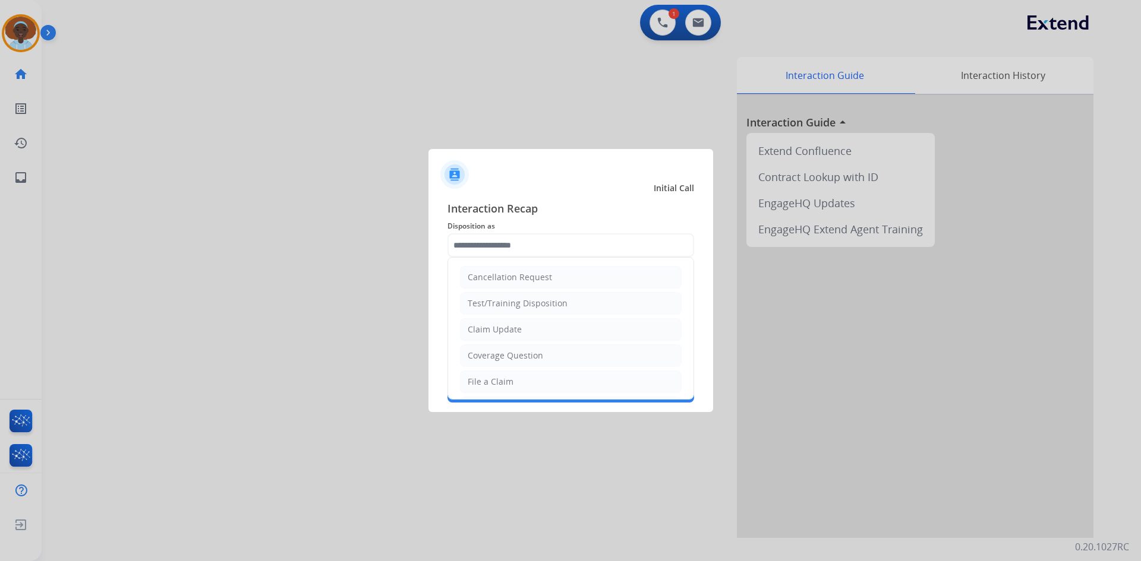
click at [548, 381] on li "File a Claim" at bounding box center [571, 382] width 222 height 23
type input "**********"
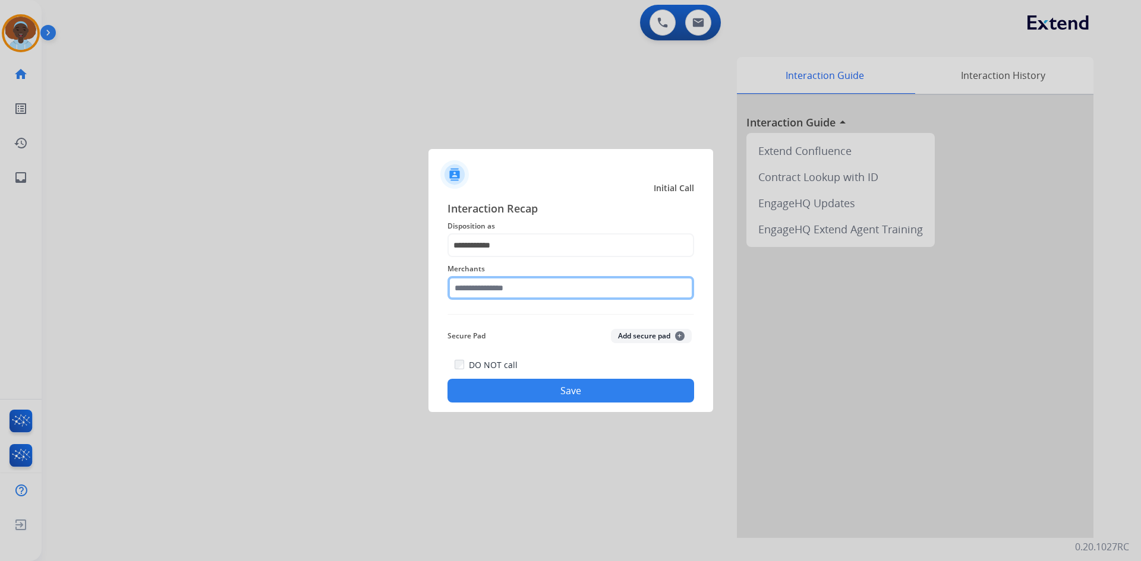
click at [490, 291] on input "text" at bounding box center [570, 288] width 247 height 24
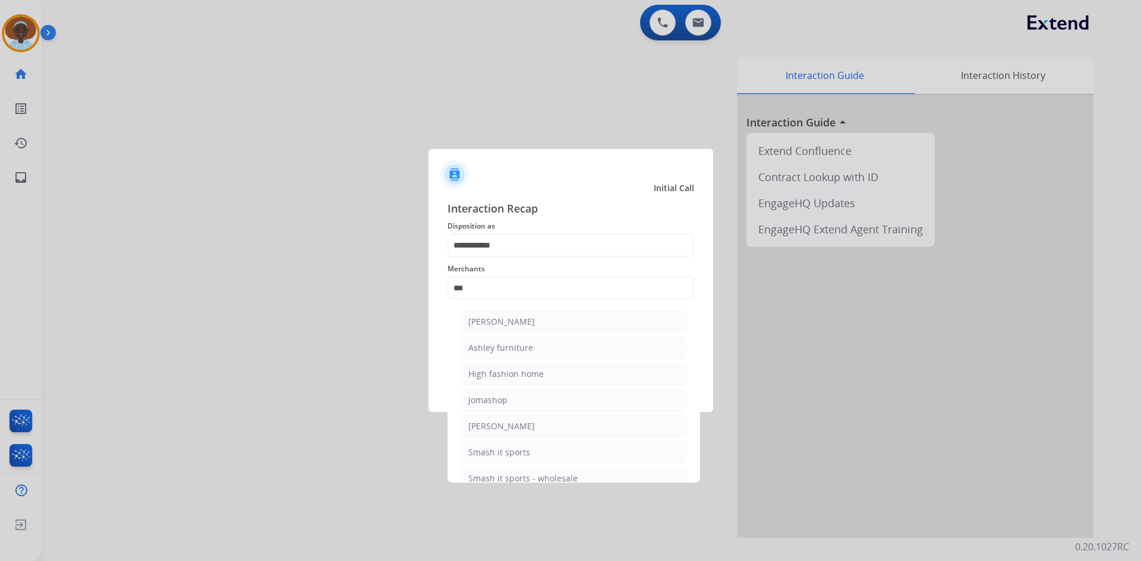
click at [506, 346] on div "Ashley furniture" at bounding box center [500, 348] width 65 height 12
type input "**********"
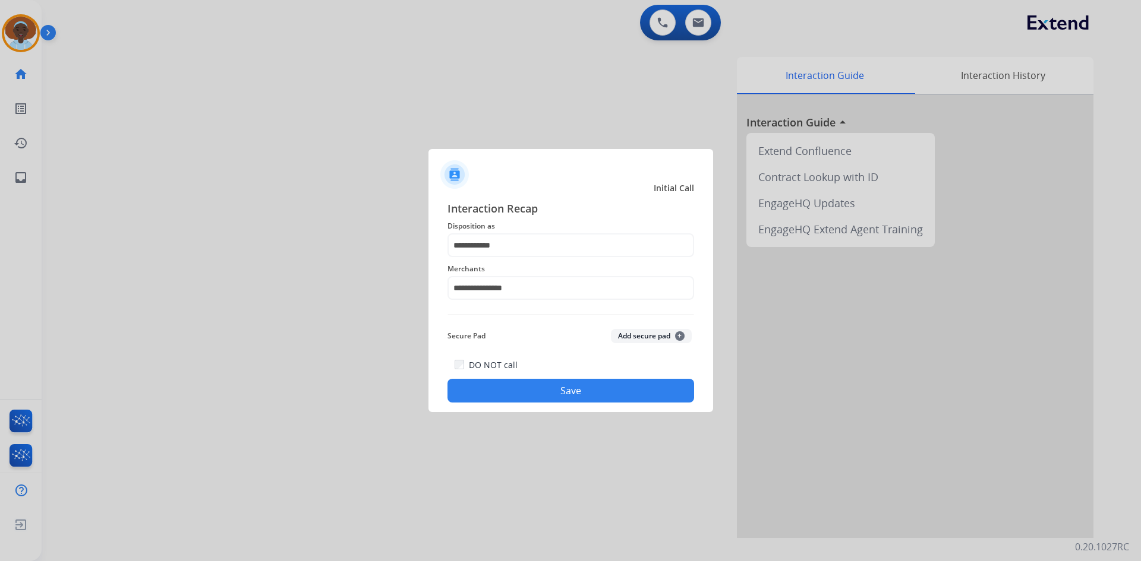
click at [560, 392] on button "Save" at bounding box center [570, 391] width 247 height 24
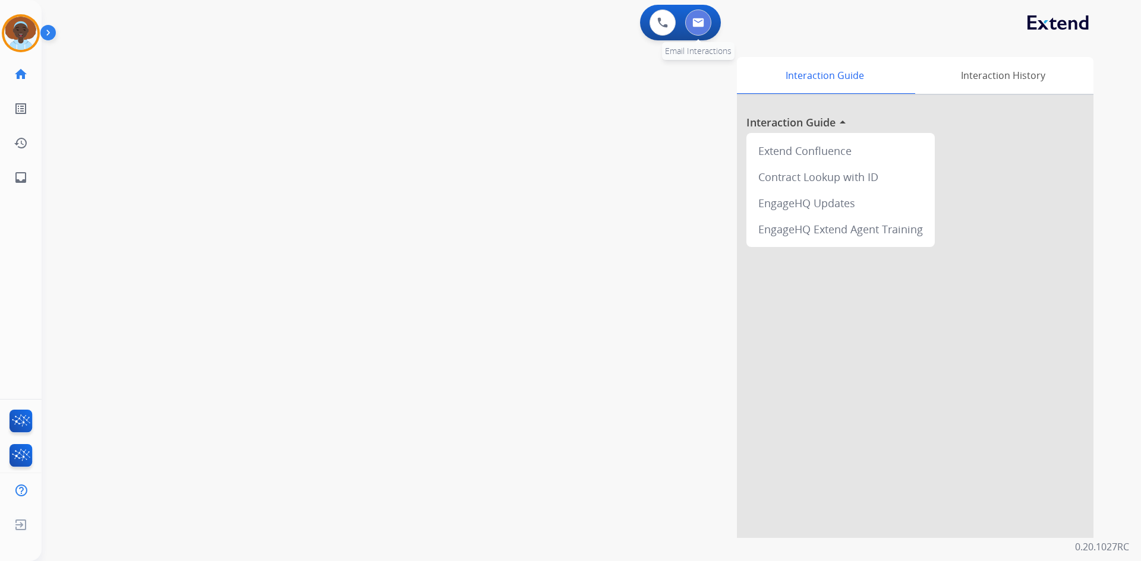
click at [691, 24] on button at bounding box center [698, 23] width 26 height 26
select select "**********"
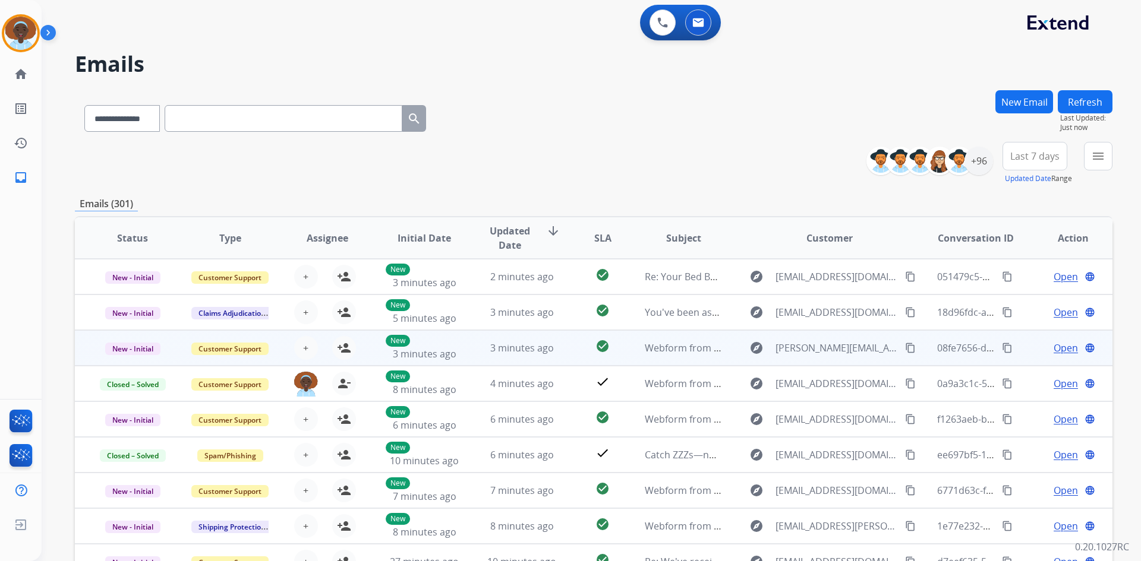
click at [1062, 352] on span "Open" at bounding box center [1065, 348] width 24 height 14
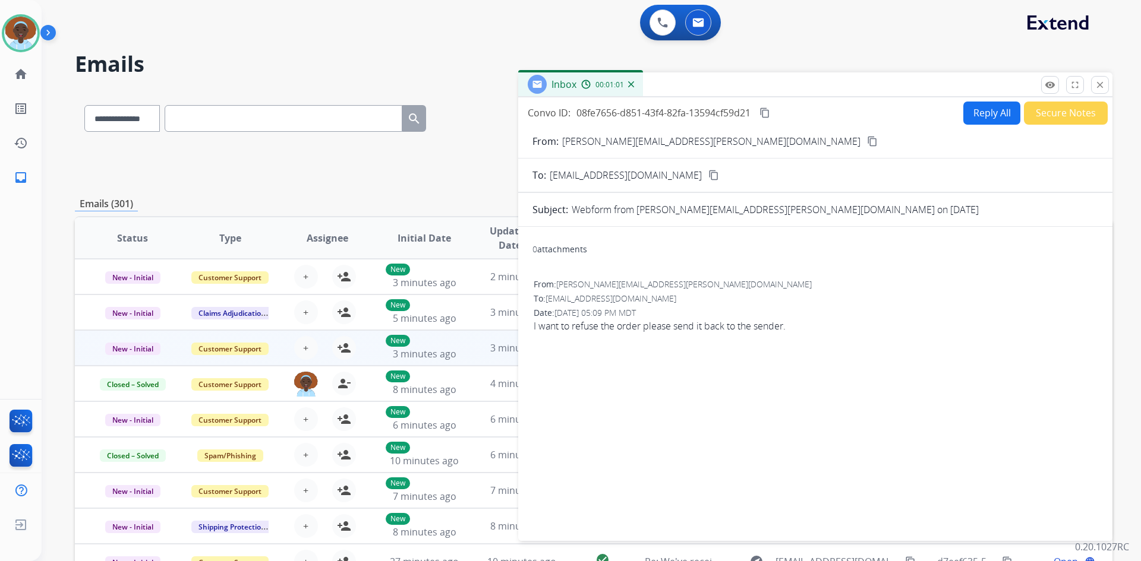
click at [978, 110] on button "Reply All" at bounding box center [991, 113] width 57 height 23
select select "**********"
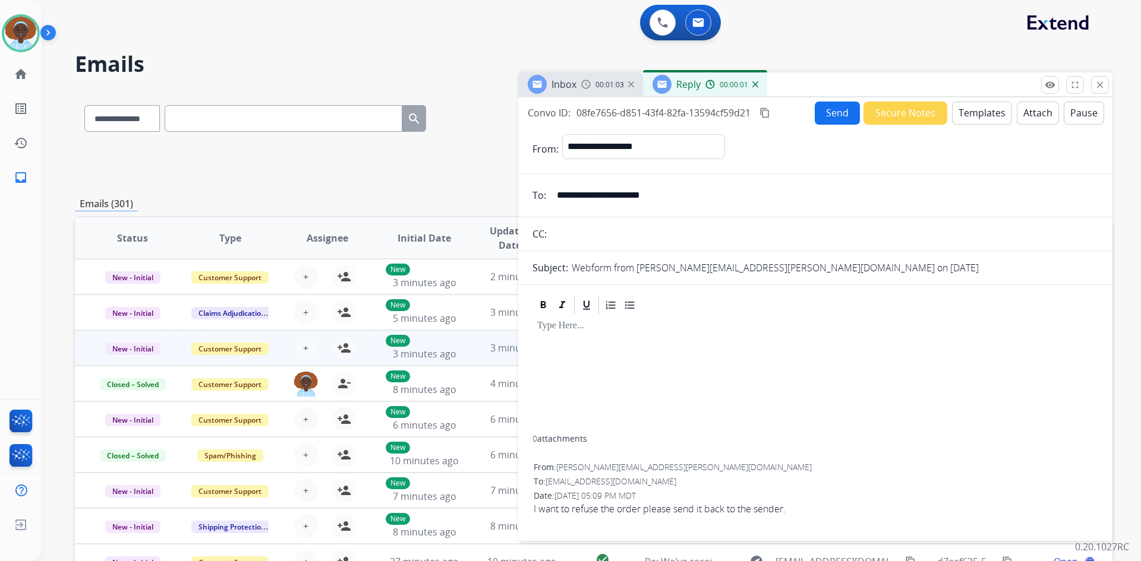
click at [981, 109] on button "Templates" at bounding box center [982, 113] width 60 height 23
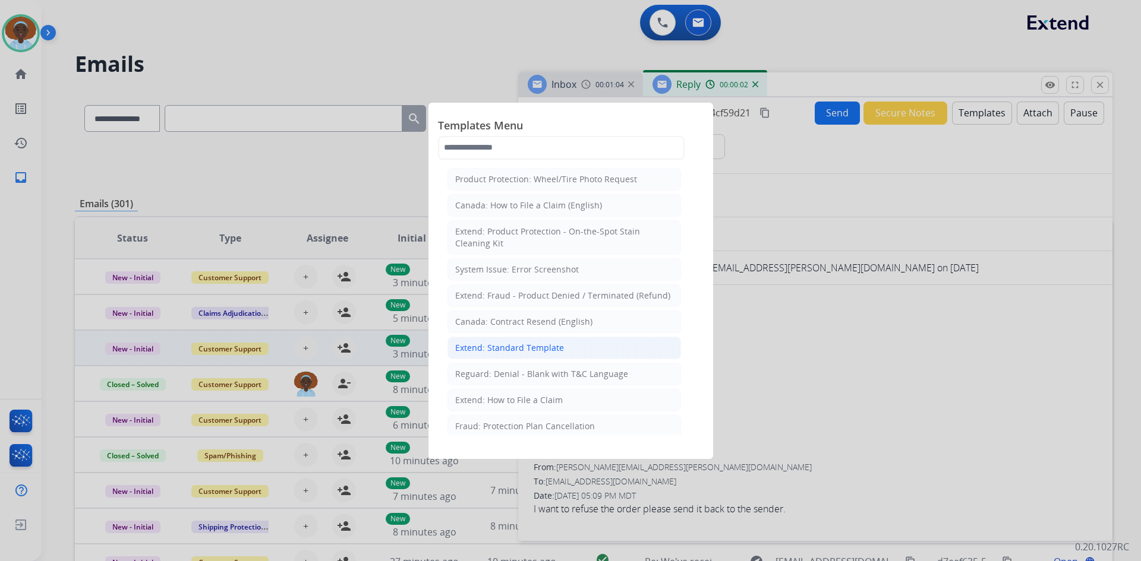
click at [559, 345] on div "Extend: Standard Template" at bounding box center [509, 348] width 109 height 12
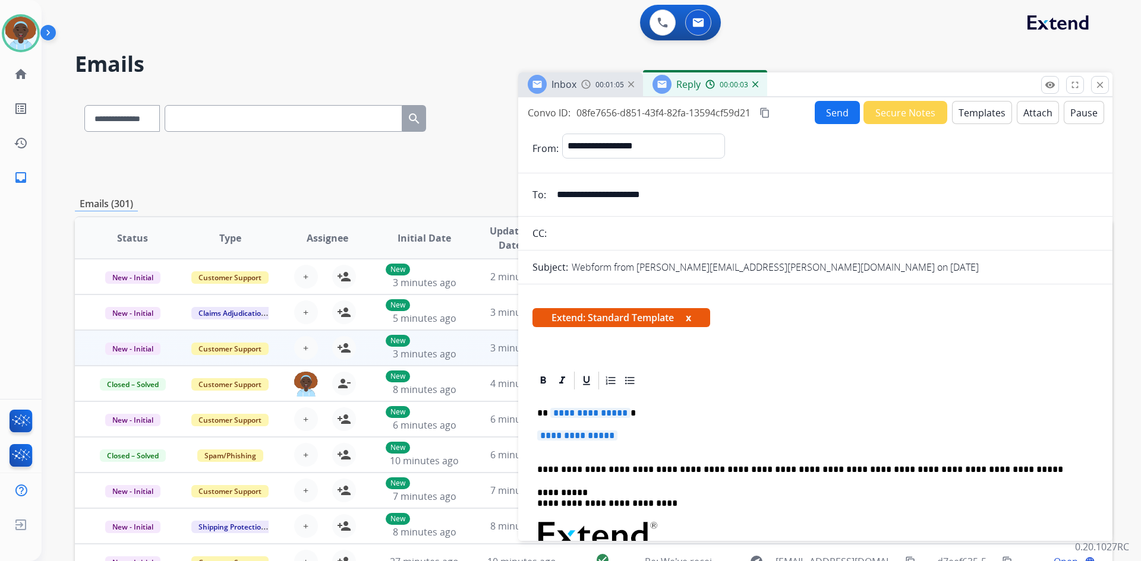
click at [586, 411] on span "**********" at bounding box center [590, 413] width 80 height 10
click at [604, 439] on span "**********" at bounding box center [577, 436] width 80 height 10
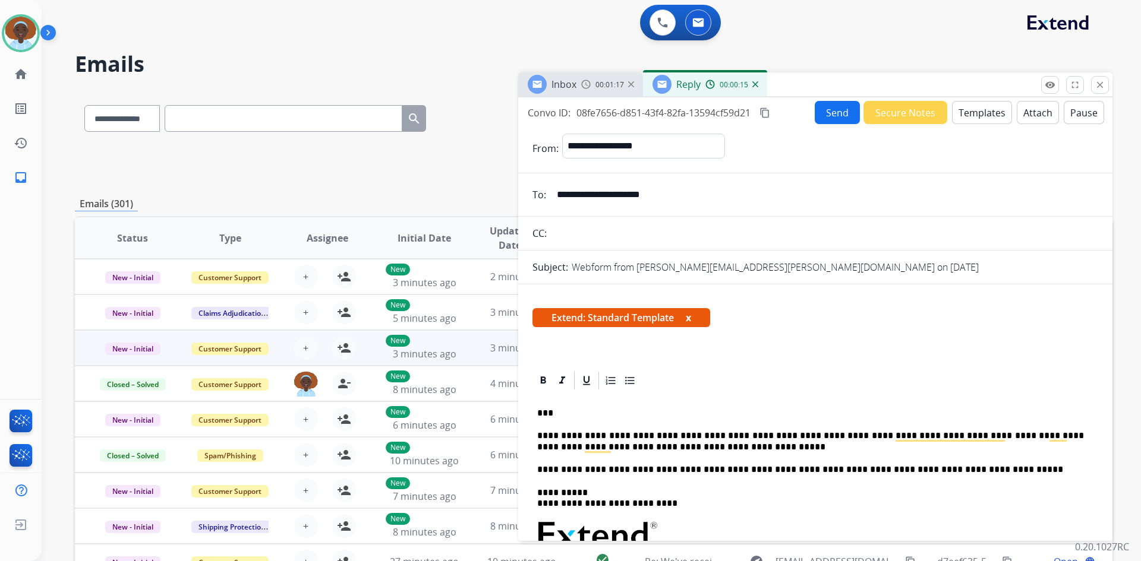
click at [826, 110] on button "Send" at bounding box center [837, 112] width 45 height 23
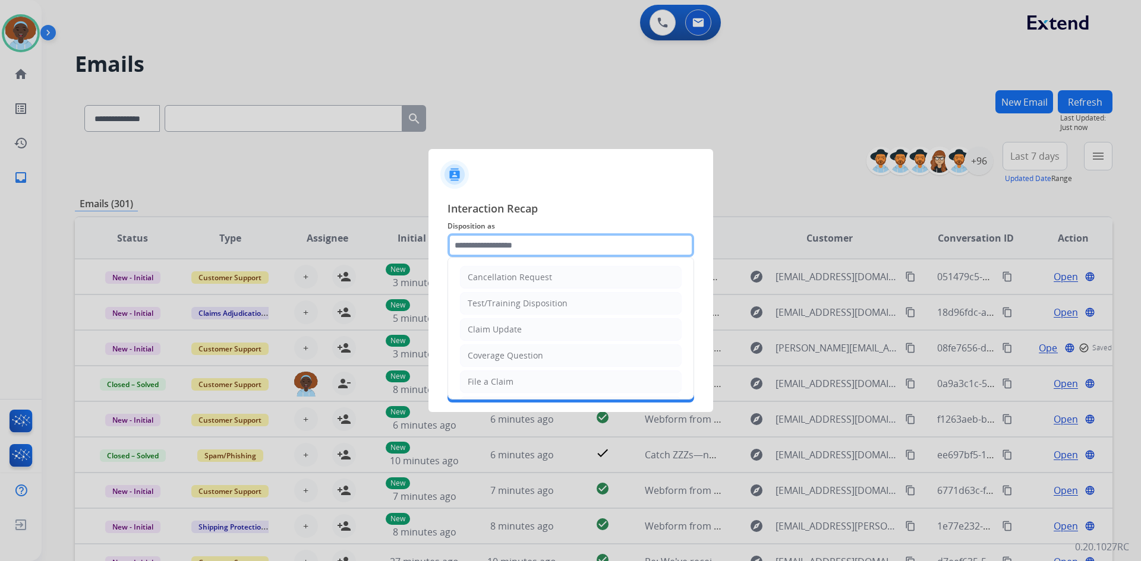
click at [481, 242] on input "text" at bounding box center [570, 245] width 247 height 24
click at [512, 355] on li "Other" at bounding box center [571, 353] width 222 height 23
type input "*****"
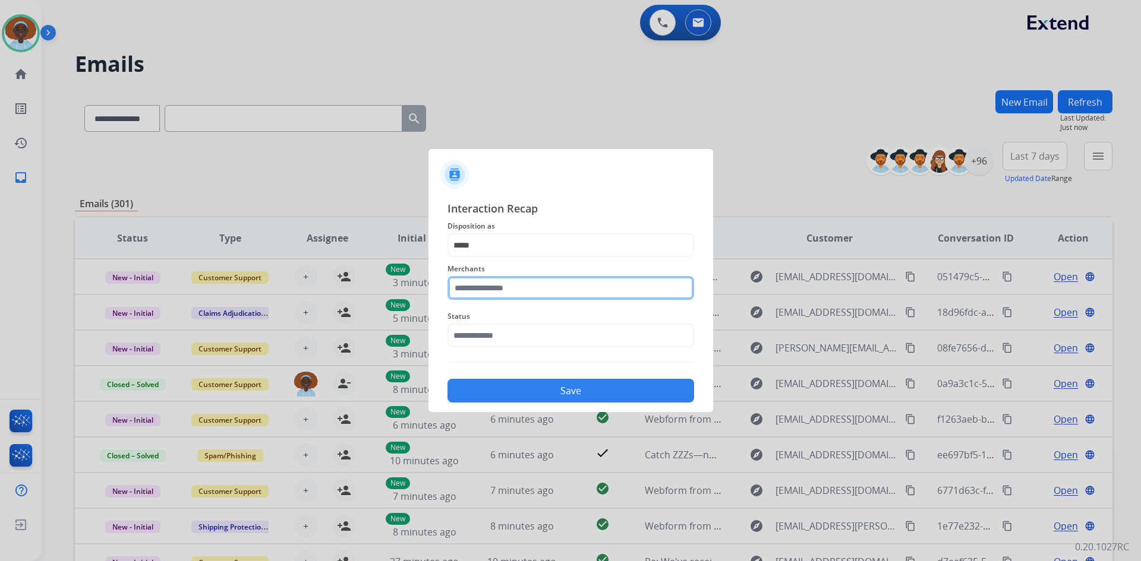
click at [526, 285] on input "text" at bounding box center [570, 288] width 247 height 24
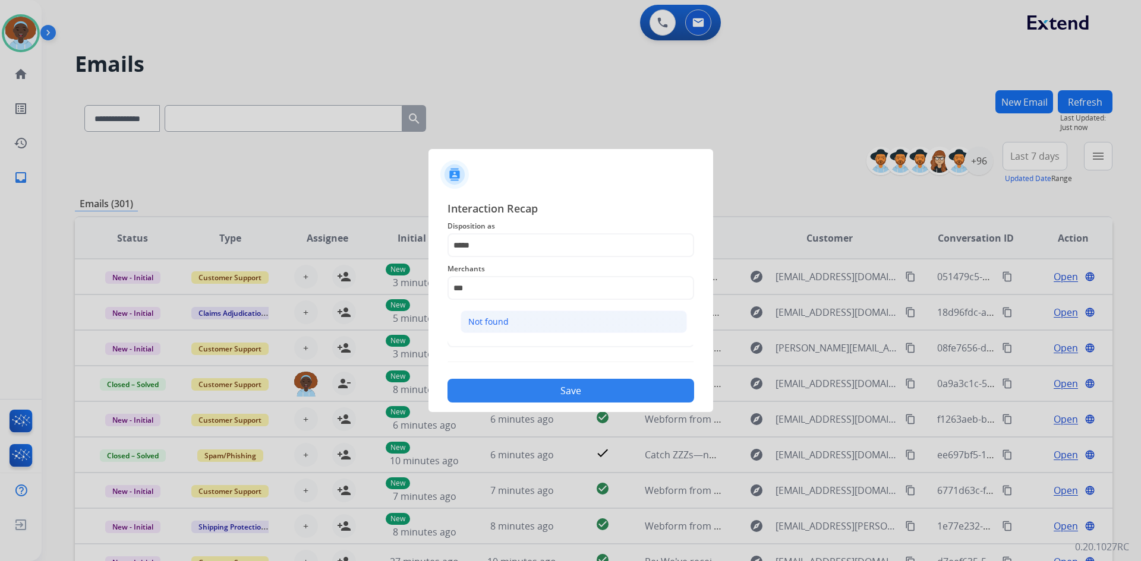
click at [523, 318] on li "Not found" at bounding box center [573, 322] width 226 height 23
type input "*********"
click at [522, 334] on input "text" at bounding box center [570, 336] width 247 height 24
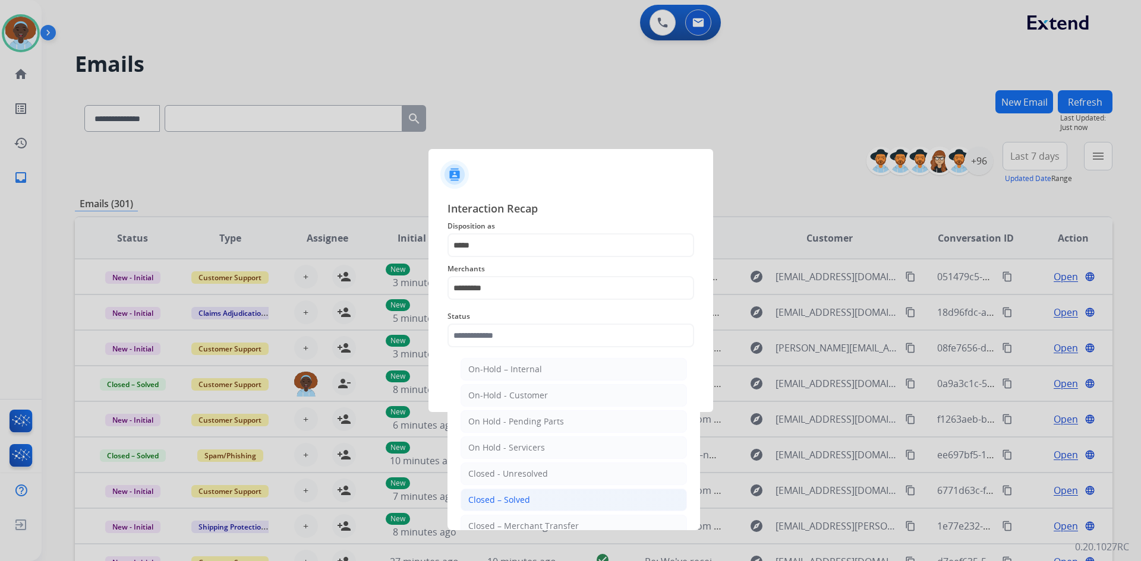
click at [512, 500] on div "Closed – Solved" at bounding box center [499, 500] width 62 height 12
type input "**********"
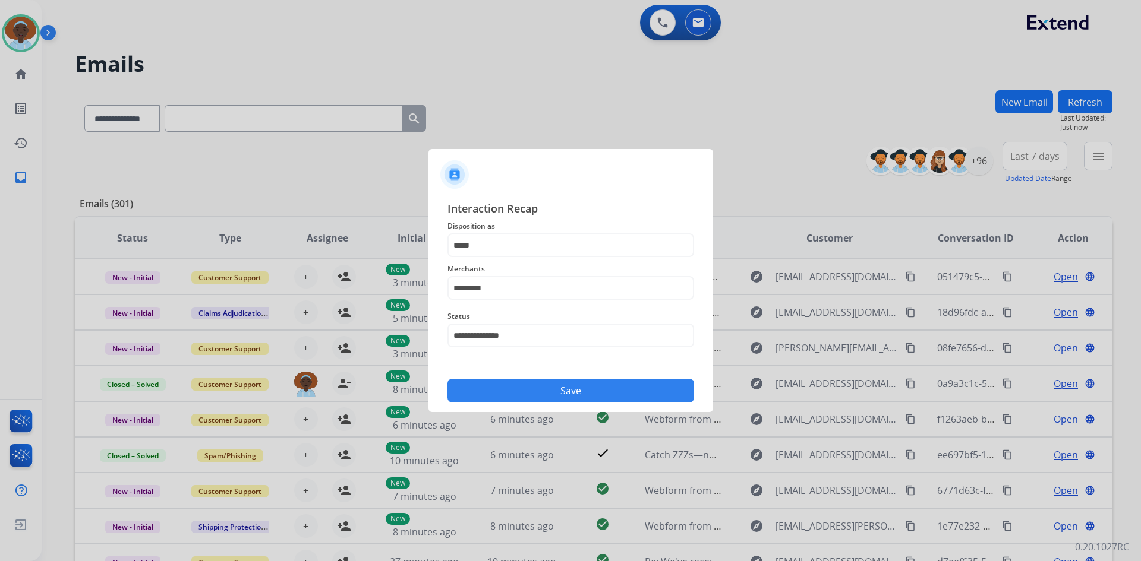
click at [560, 390] on button "Save" at bounding box center [570, 391] width 247 height 24
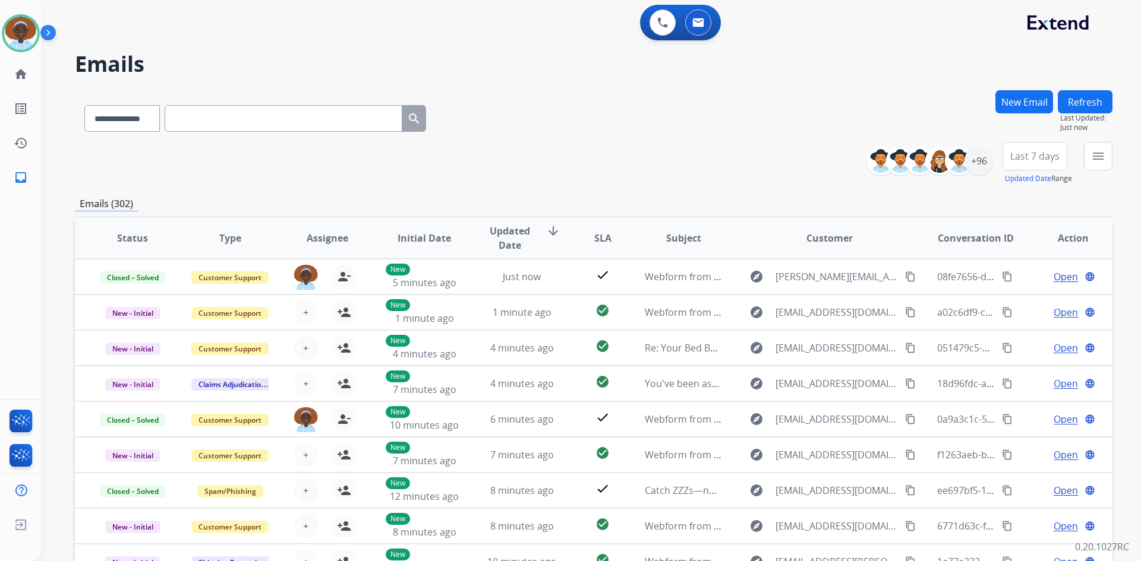
click at [1033, 157] on span "Last 7 days" at bounding box center [1034, 156] width 49 height 5
click at [1029, 296] on div "Last 90 days" at bounding box center [1030, 301] width 65 height 18
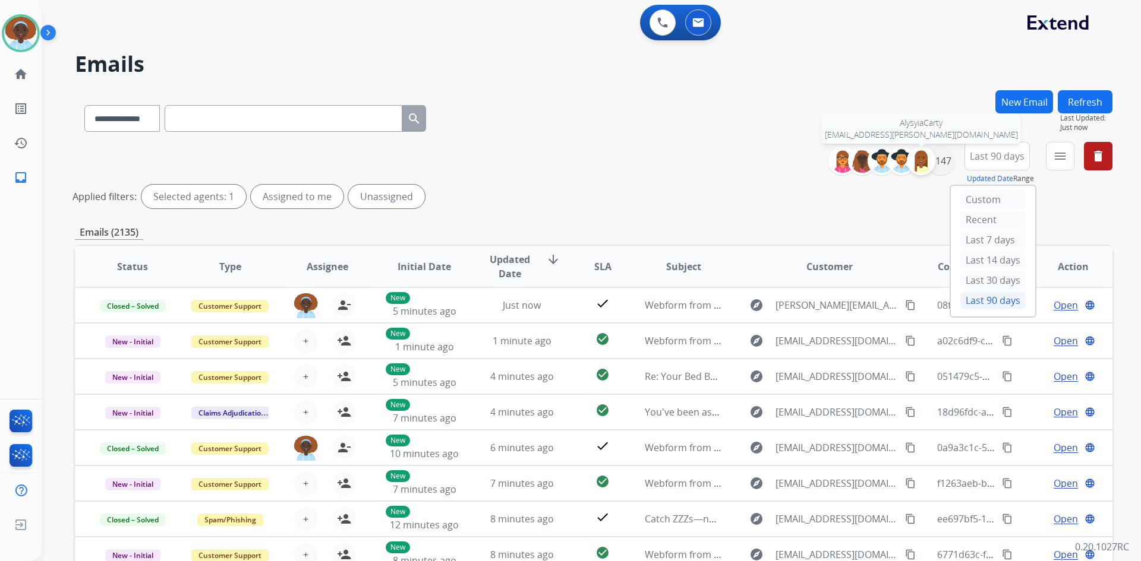
click at [933, 160] on div at bounding box center [921, 161] width 29 height 29
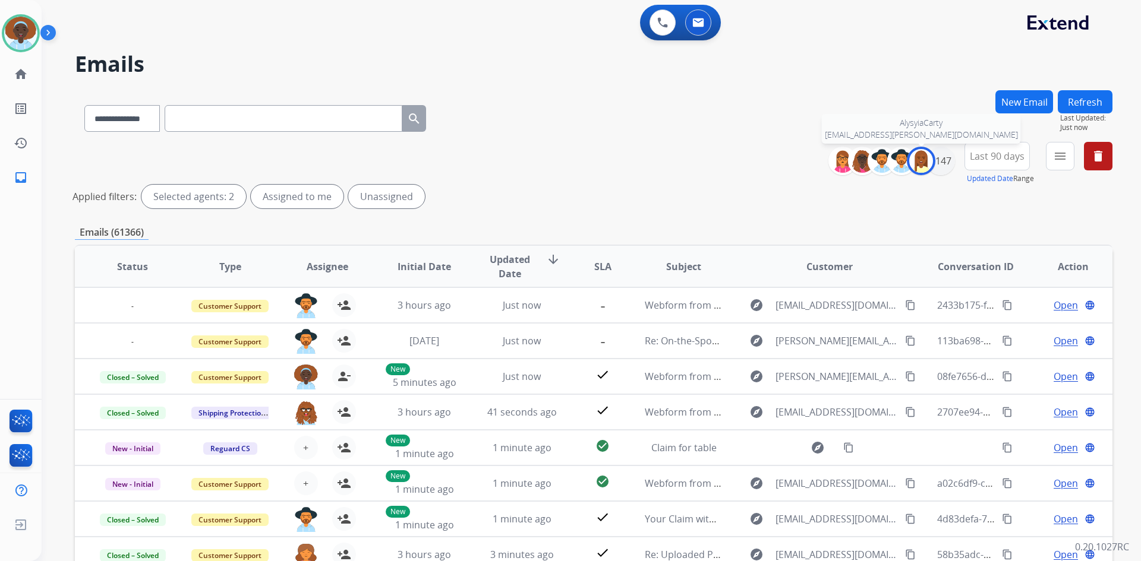
select select "**********"
click at [948, 159] on div "+147" at bounding box center [940, 161] width 29 height 29
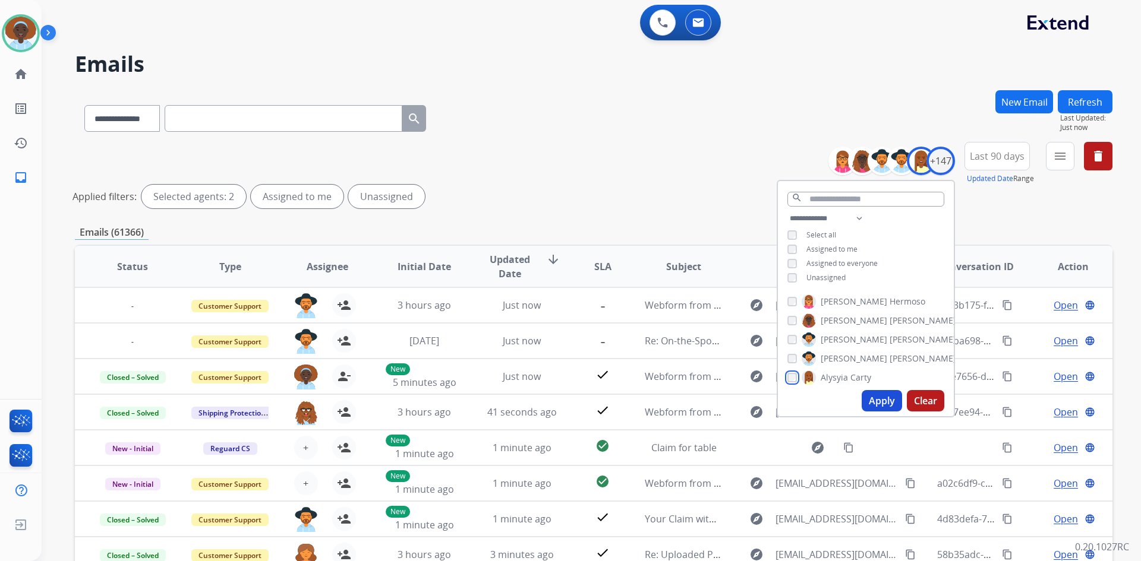
click at [785, 374] on div "[PERSON_NAME] [PERSON_NAME] [PERSON_NAME] [PERSON_NAME] [PERSON_NAME] [PERSON_N…" at bounding box center [866, 338] width 176 height 96
click at [875, 401] on button "Apply" at bounding box center [881, 400] width 40 height 21
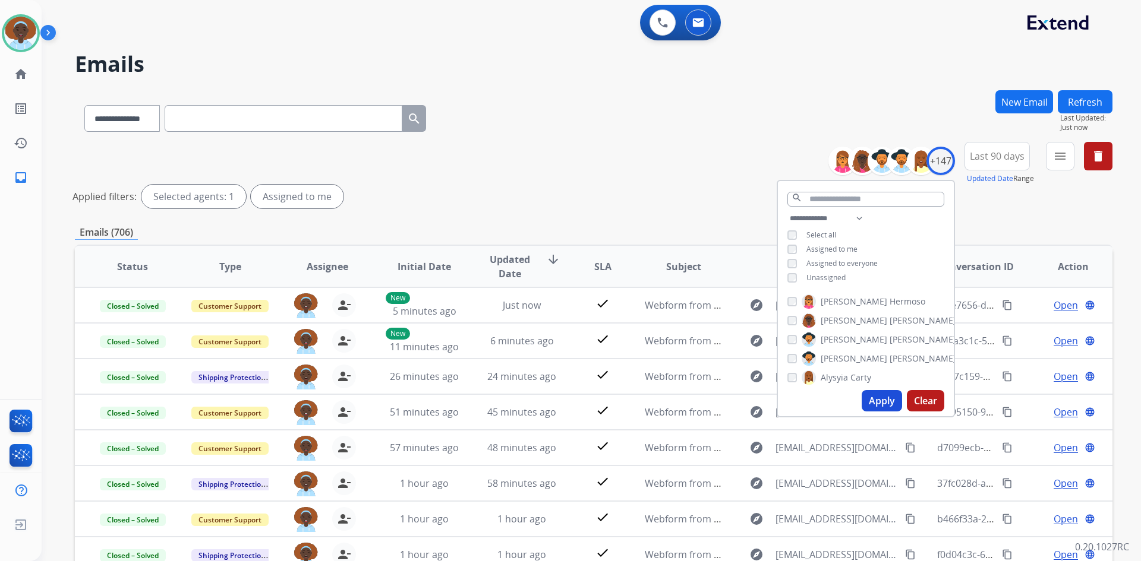
click at [730, 204] on div "Applied filters: Selected agents: 1 Assigned to me" at bounding box center [590, 197] width 1037 height 24
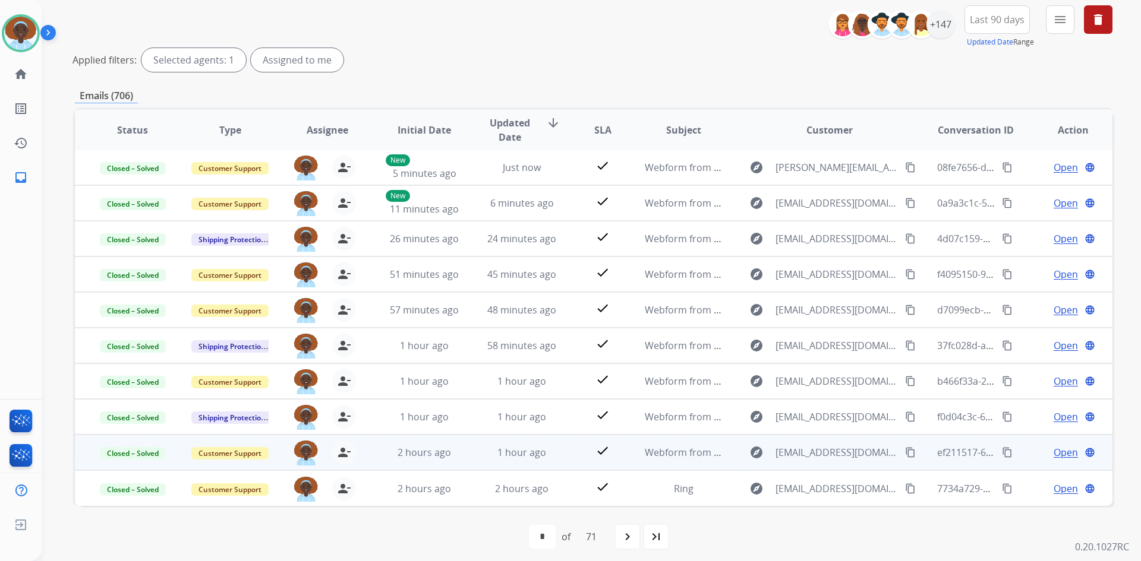
scroll to position [143, 0]
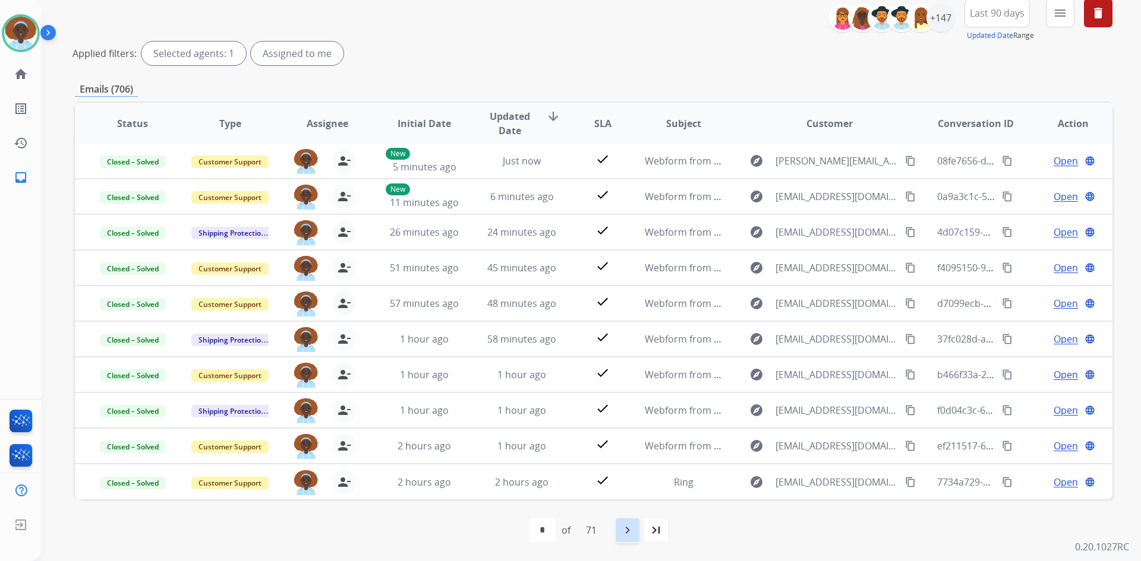
click at [624, 532] on mat-icon "navigate_next" at bounding box center [627, 530] width 14 height 14
select select "*"
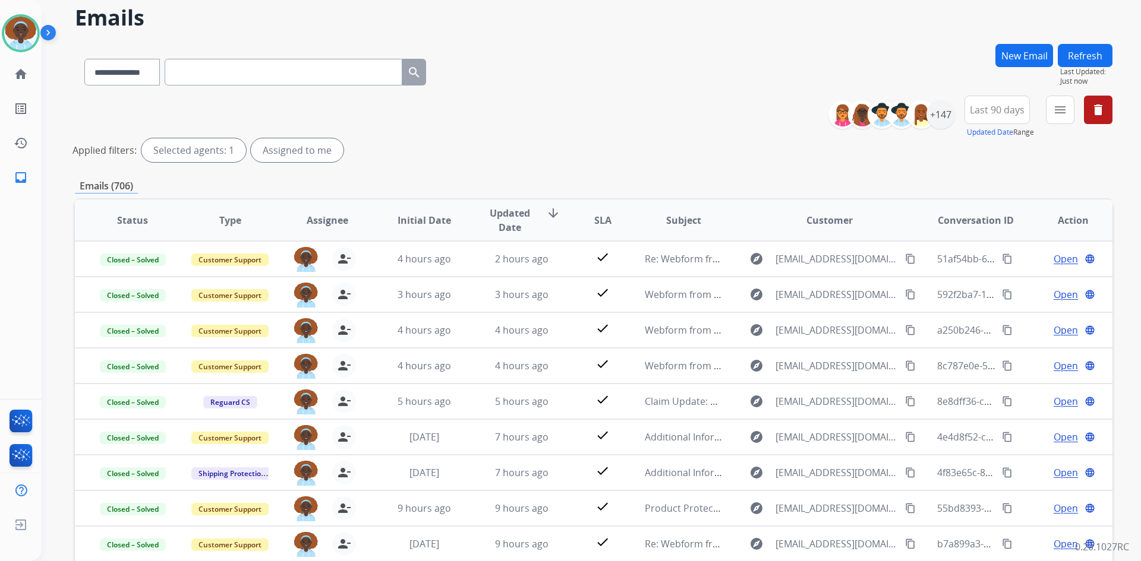
scroll to position [0, 0]
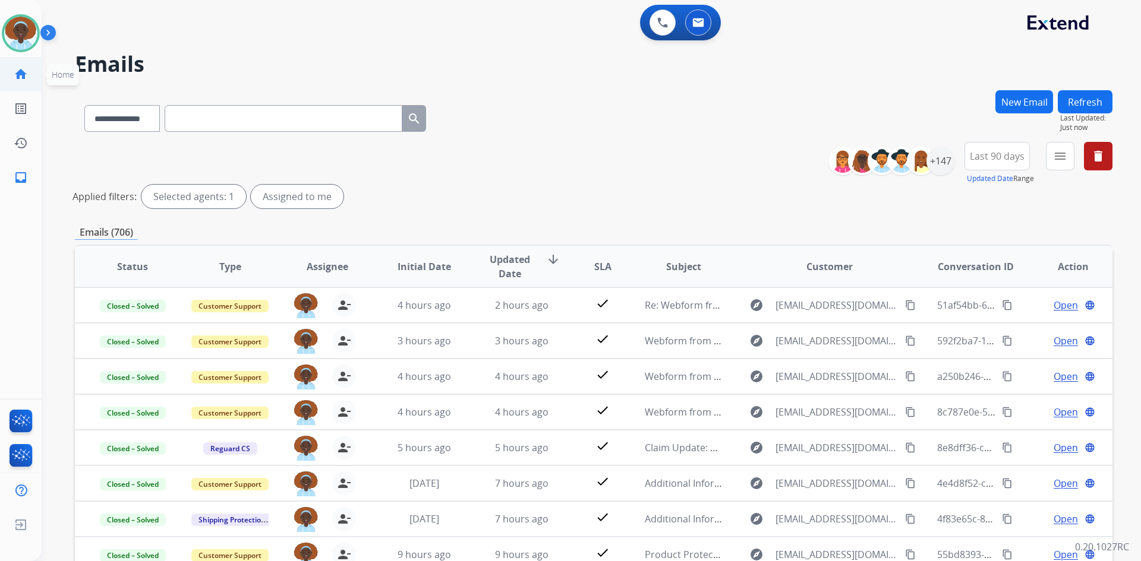
click at [23, 71] on mat-icon "home" at bounding box center [21, 74] width 14 height 14
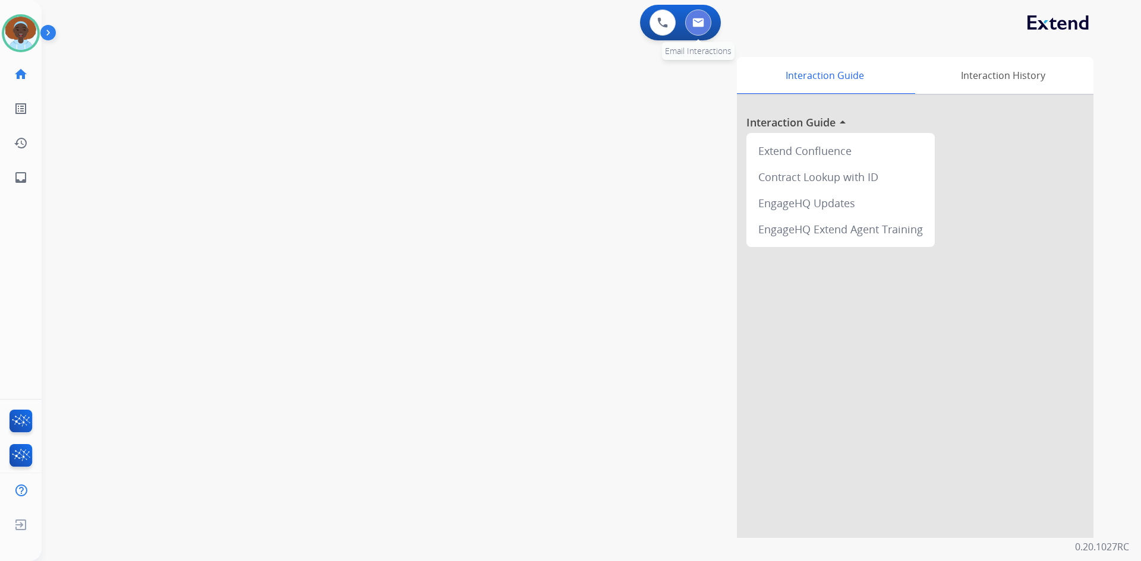
click at [698, 24] on img at bounding box center [698, 23] width 12 height 10
select select "**********"
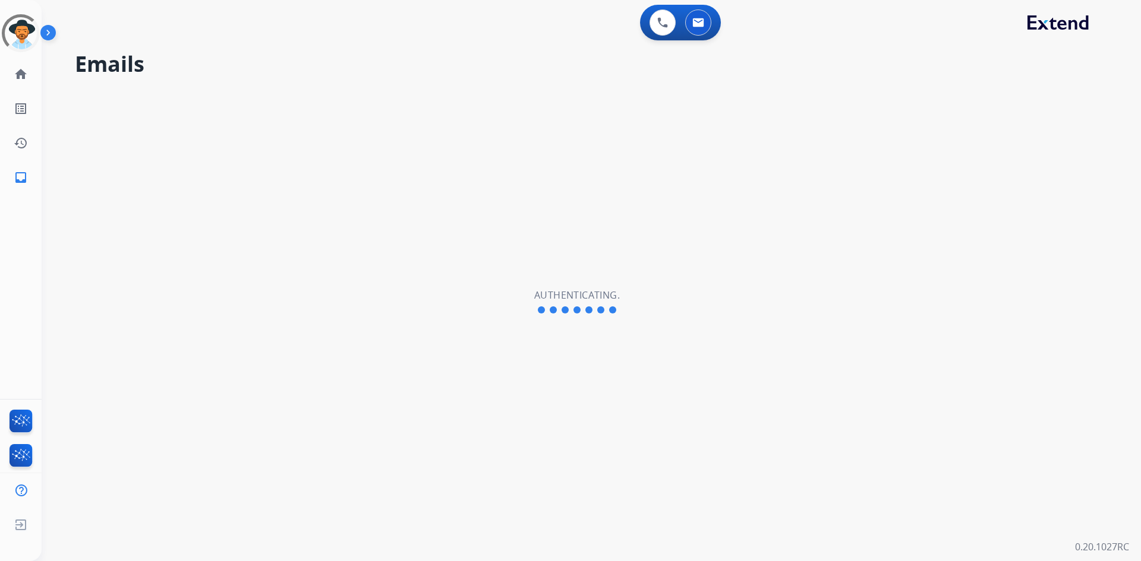
select select "**********"
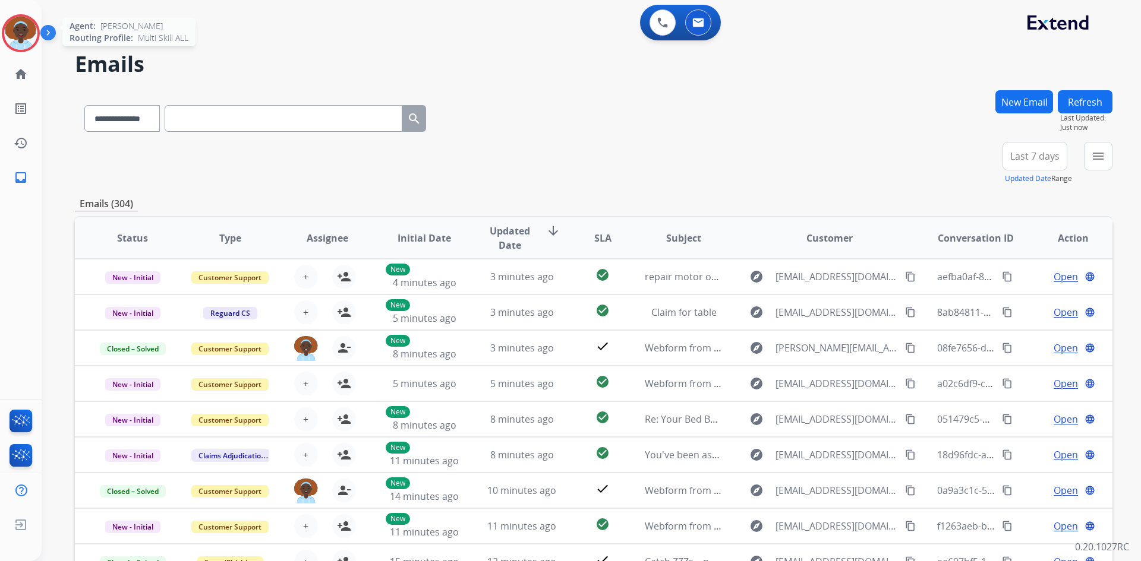
click at [29, 26] on img at bounding box center [20, 33] width 33 height 33
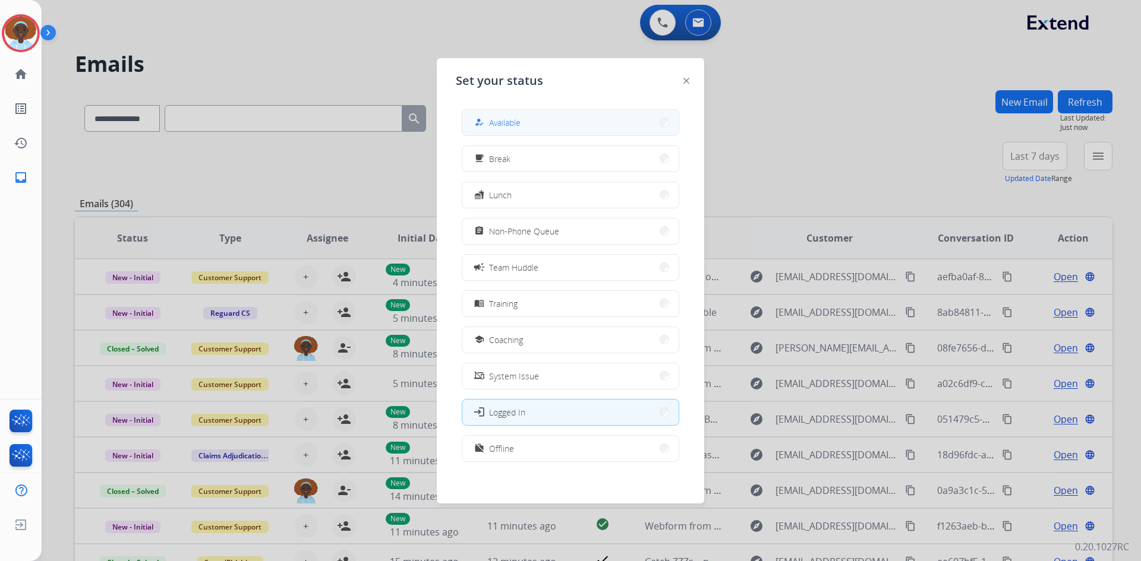
click at [527, 113] on button "how_to_reg Available" at bounding box center [570, 123] width 216 height 26
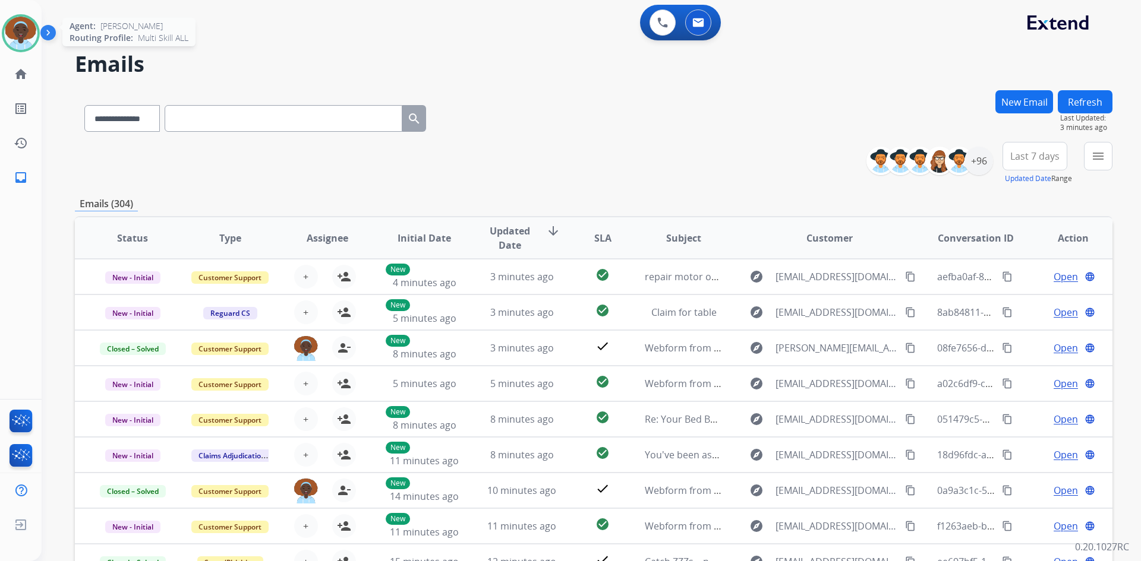
click at [20, 31] on img at bounding box center [20, 33] width 33 height 33
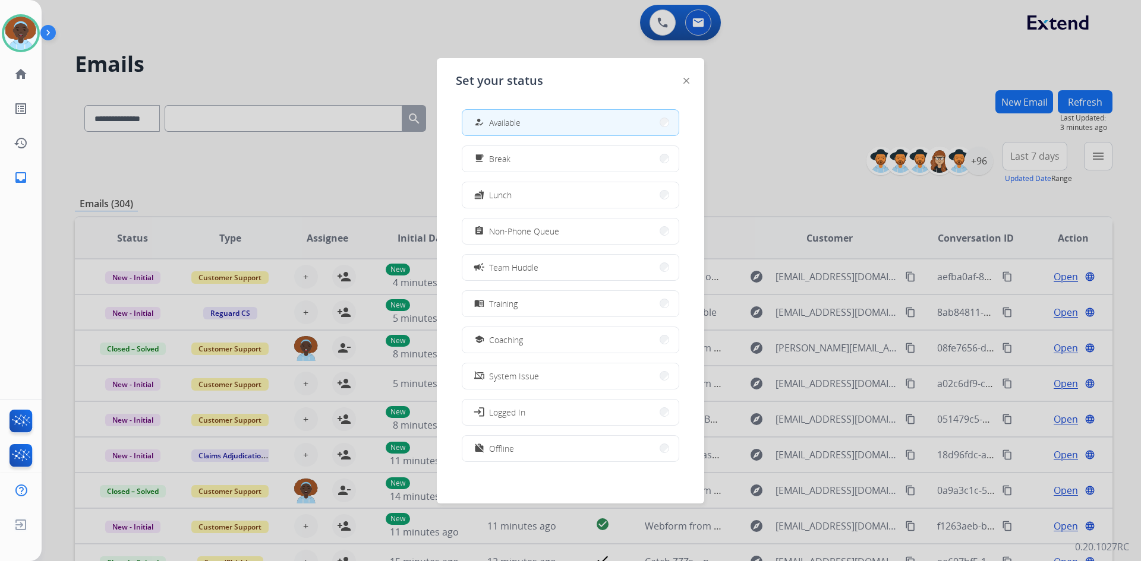
click at [519, 233] on span "Non-Phone Queue" at bounding box center [524, 231] width 70 height 12
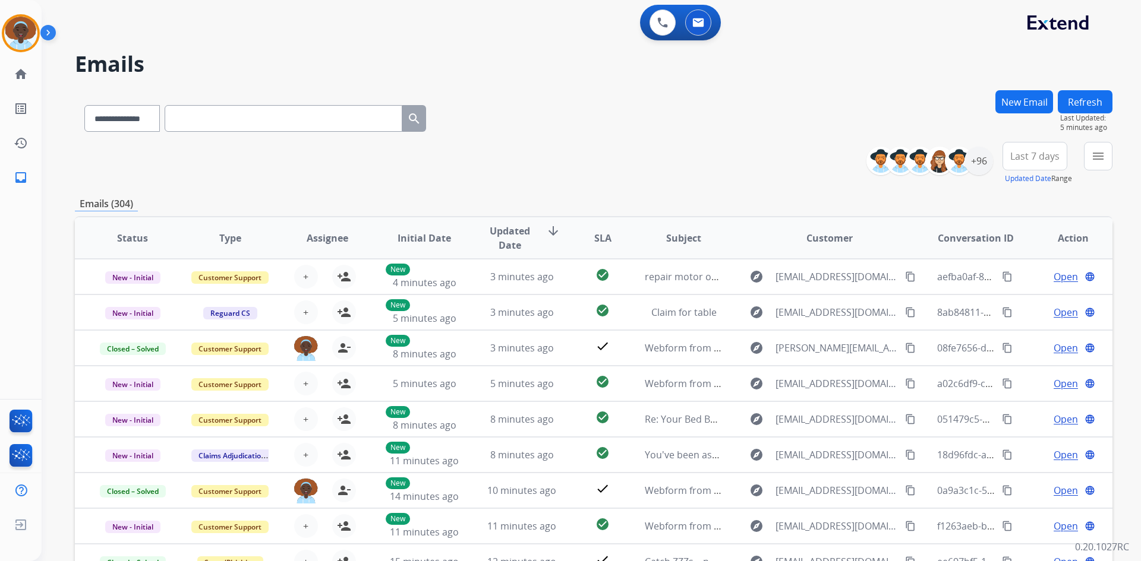
click at [1011, 98] on button "New Email" at bounding box center [1024, 101] width 58 height 23
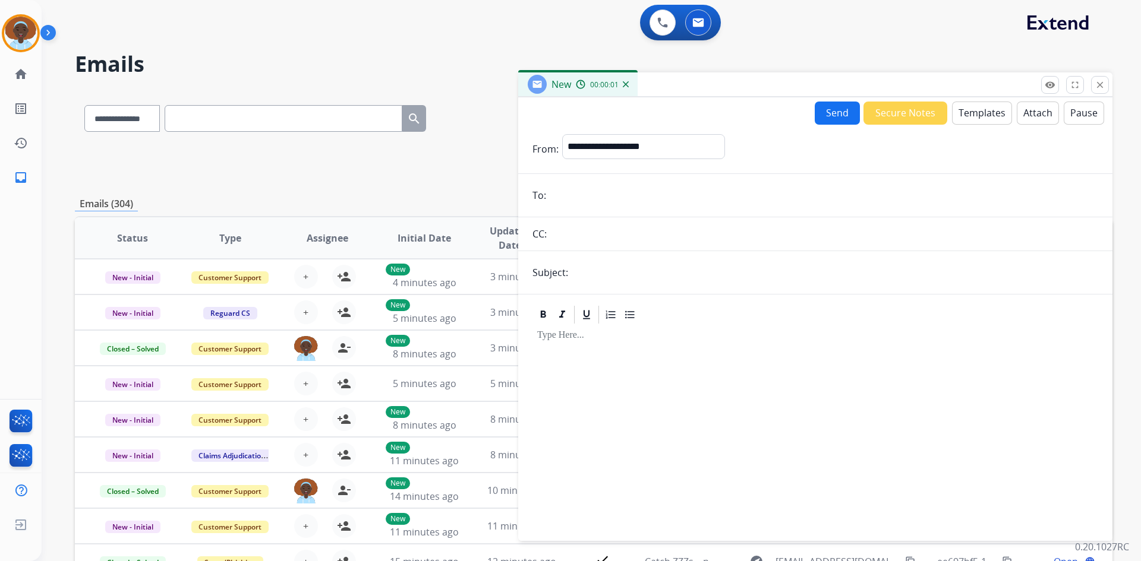
click at [980, 115] on button "Templates" at bounding box center [982, 113] width 60 height 23
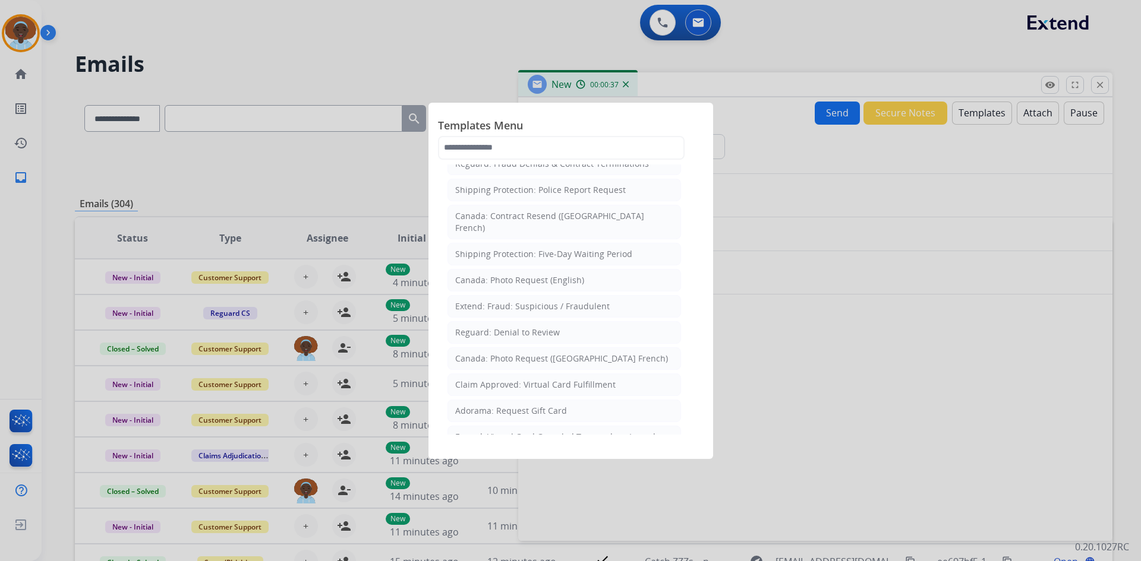
scroll to position [1304, 0]
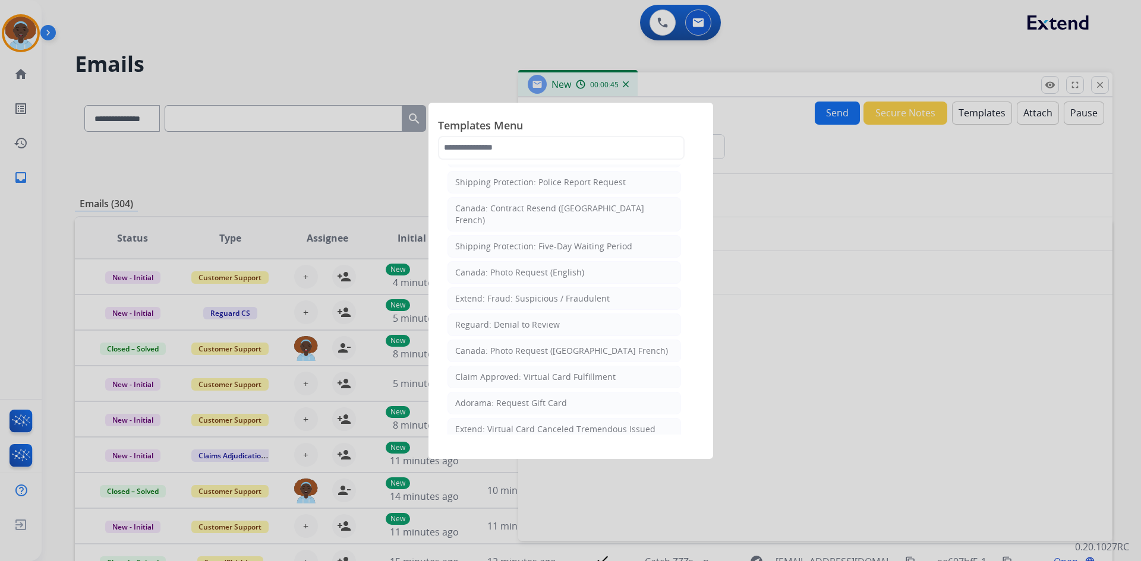
click at [850, 147] on div at bounding box center [570, 280] width 1141 height 561
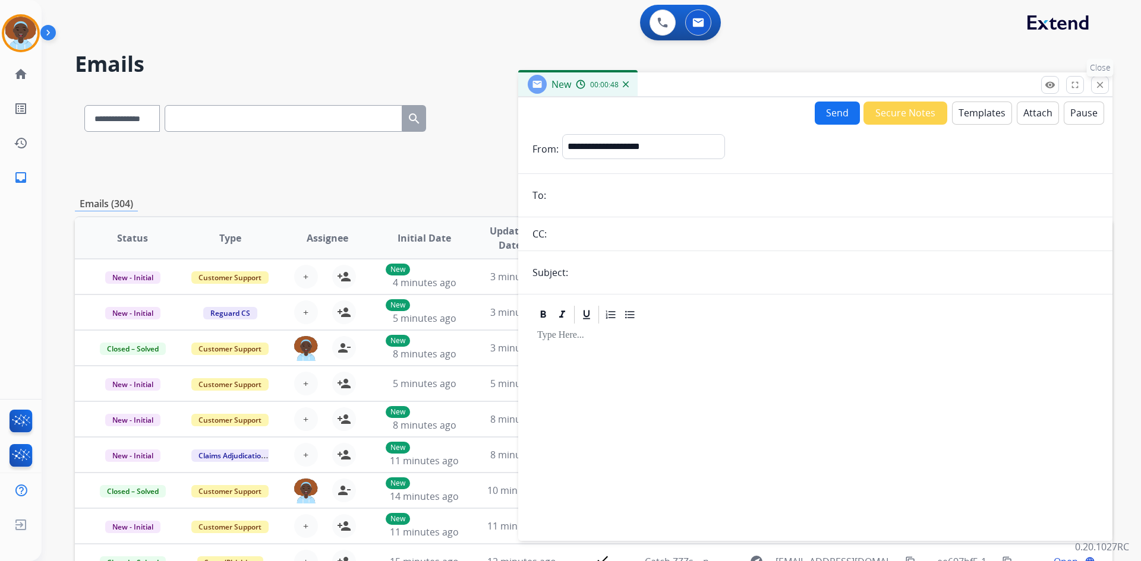
click at [1100, 86] on mat-icon "close" at bounding box center [1099, 85] width 11 height 11
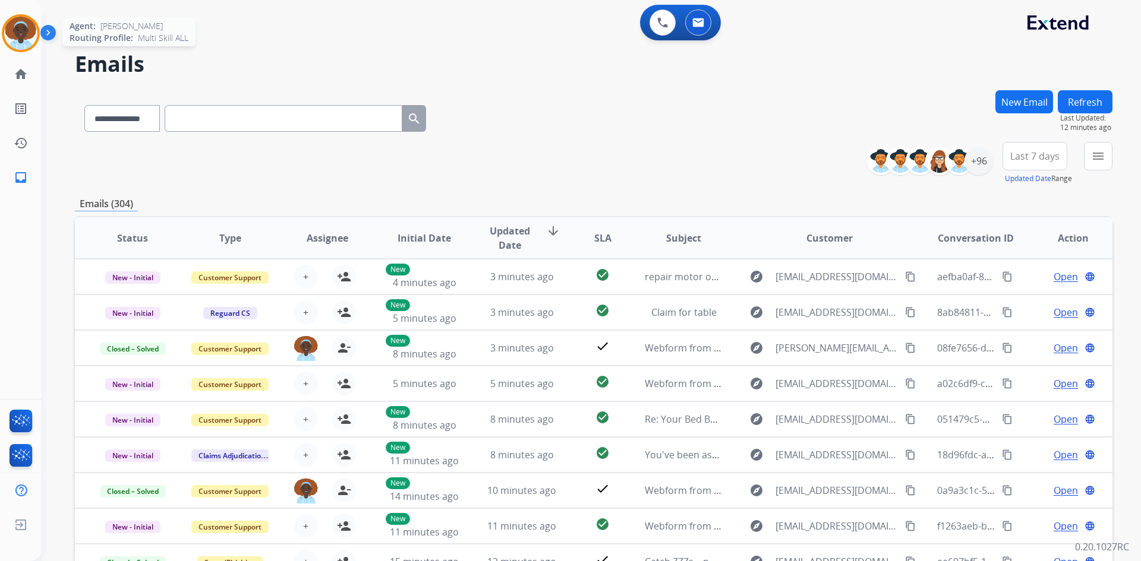
click at [21, 30] on img at bounding box center [20, 33] width 33 height 33
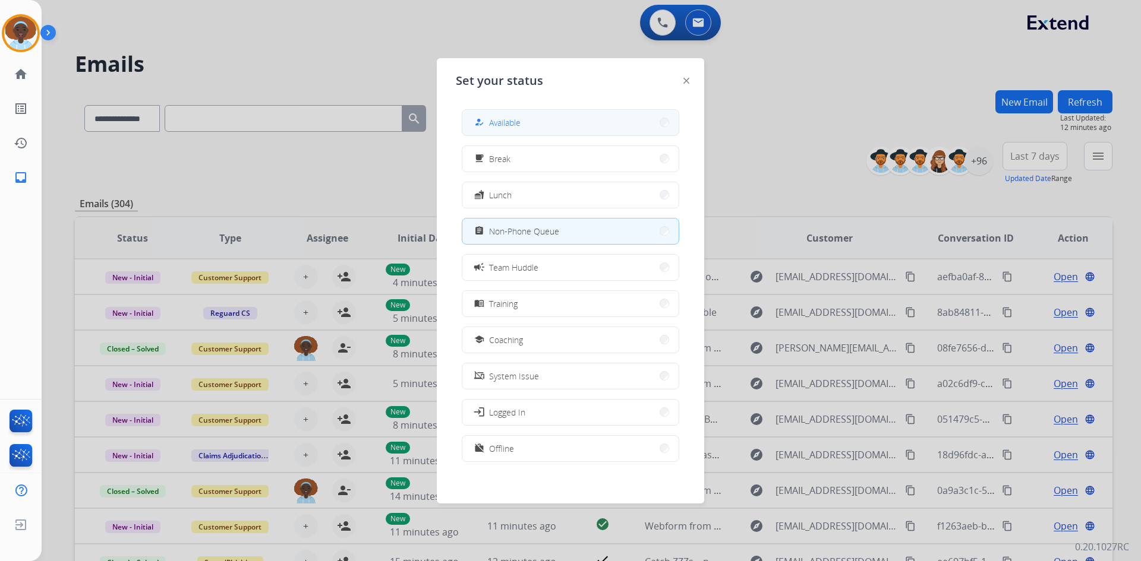
click at [508, 118] on span "Available" at bounding box center [504, 122] width 31 height 12
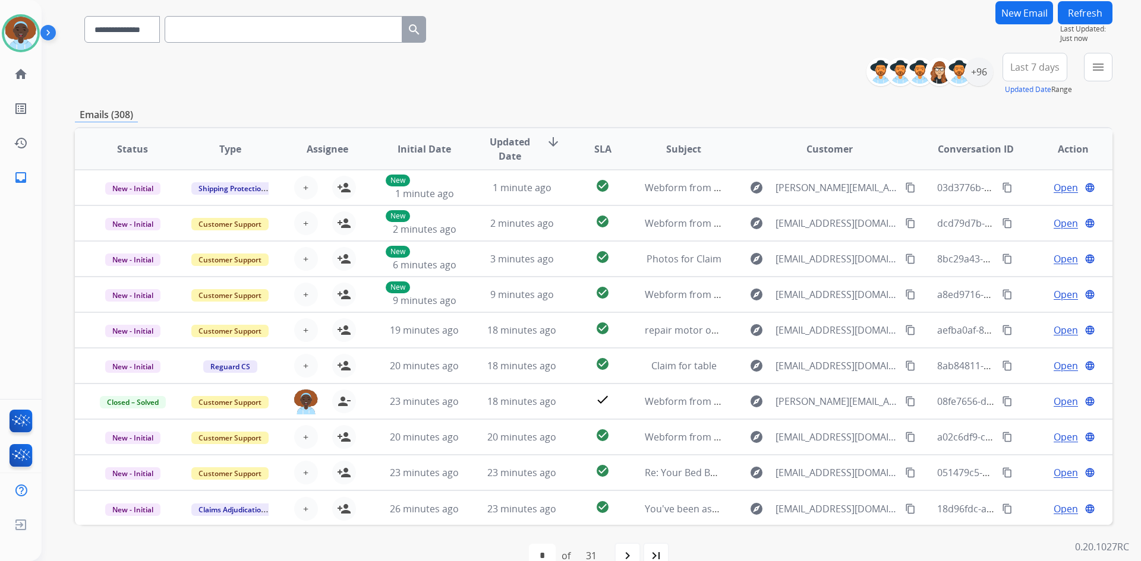
scroll to position [115, 0]
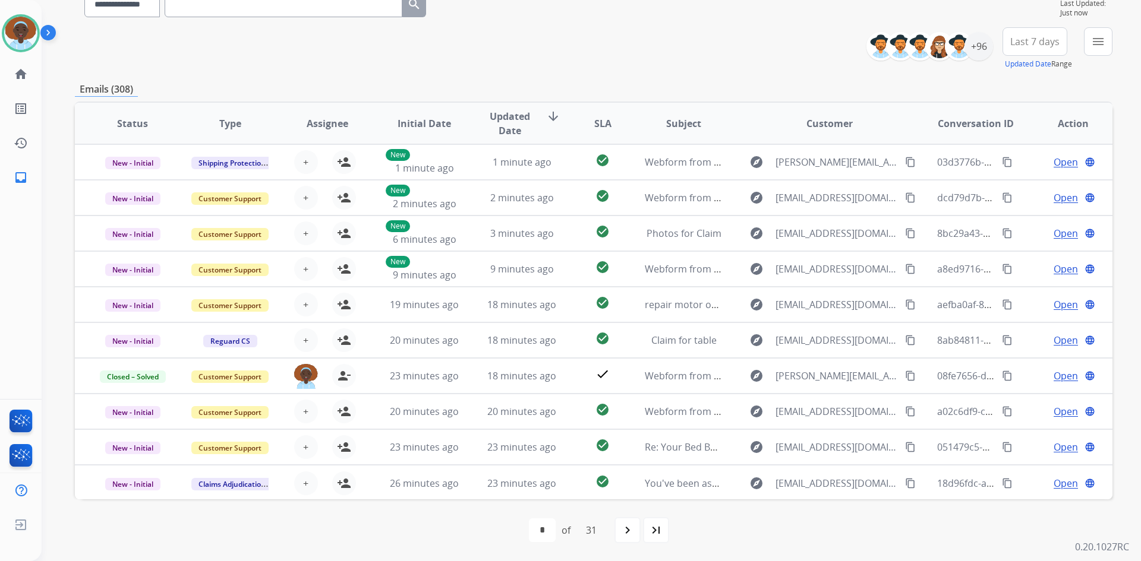
click at [1024, 43] on span "Last 7 days" at bounding box center [1034, 41] width 49 height 5
click at [1034, 185] on div "Last 90 days" at bounding box center [1030, 186] width 65 height 18
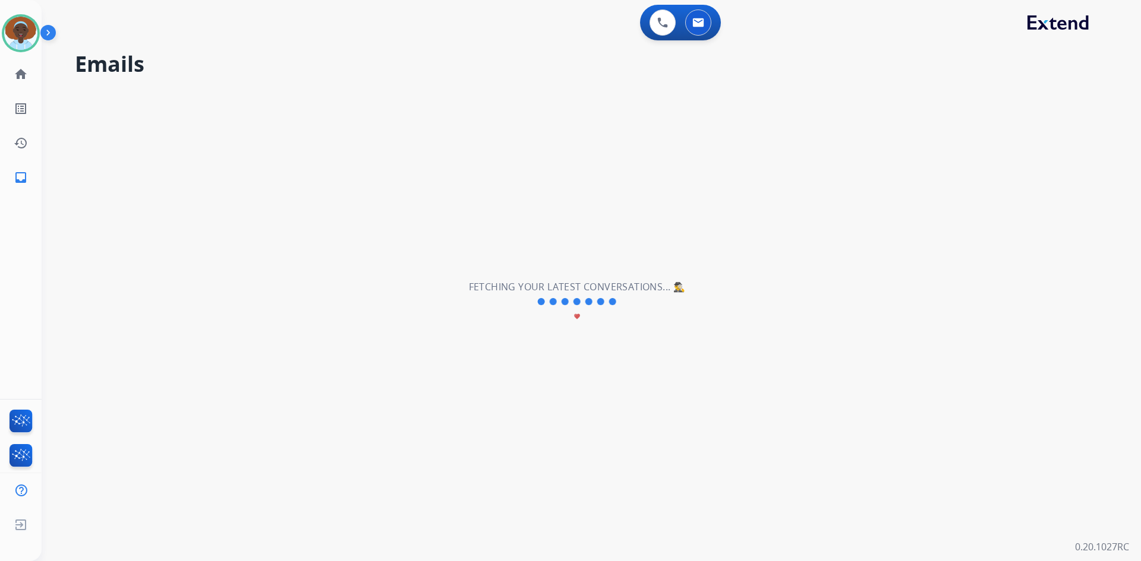
scroll to position [0, 0]
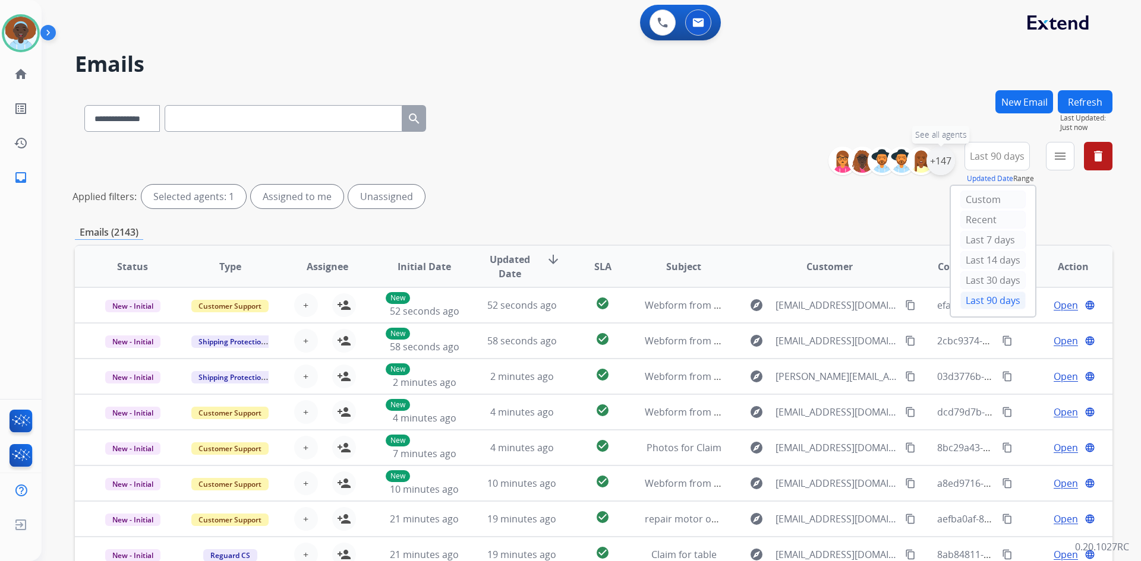
click at [933, 165] on div "+147" at bounding box center [940, 161] width 29 height 29
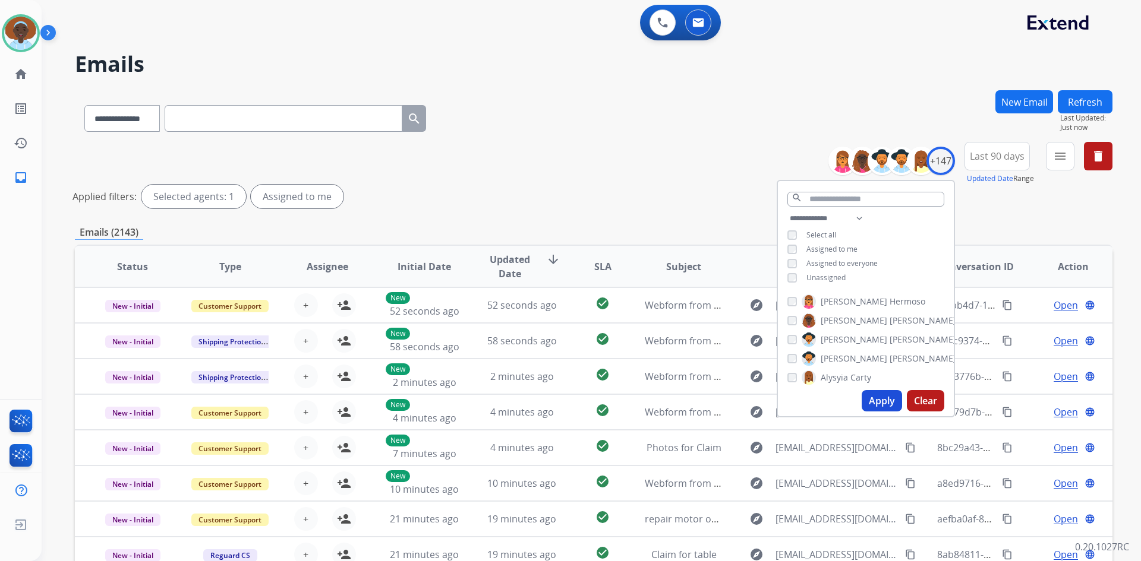
click at [883, 403] on button "Apply" at bounding box center [881, 400] width 40 height 21
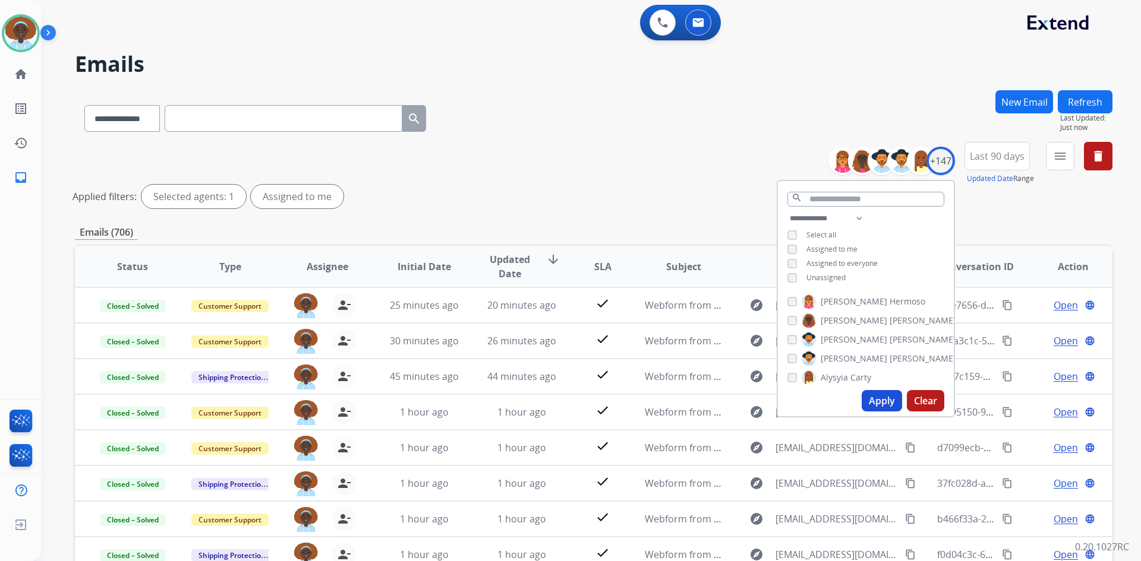
click at [661, 181] on div "**********" at bounding box center [593, 177] width 1037 height 71
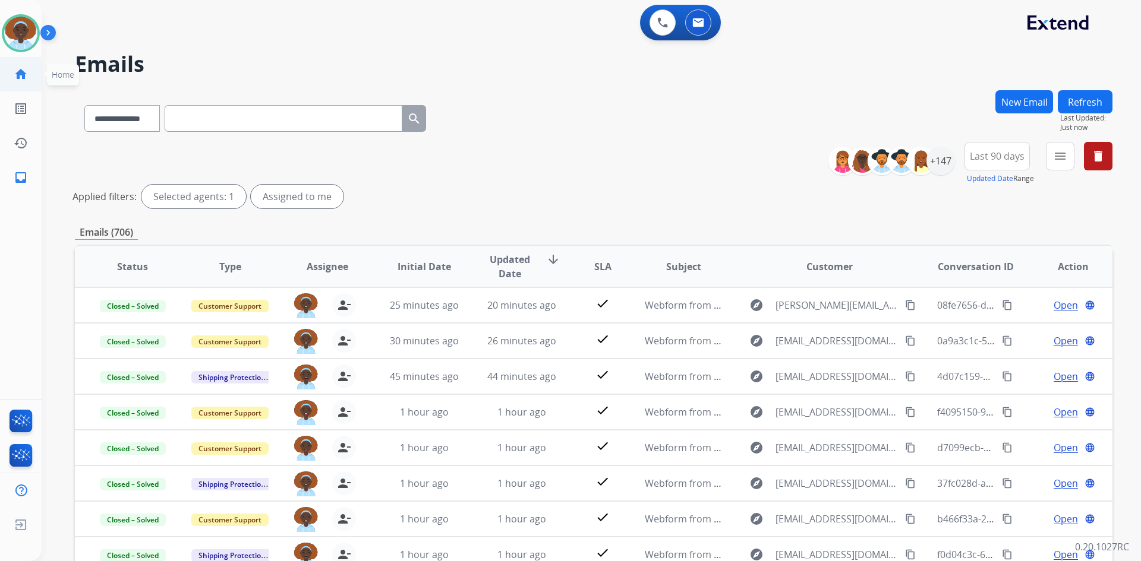
click at [24, 78] on mat-icon "home" at bounding box center [21, 74] width 14 height 14
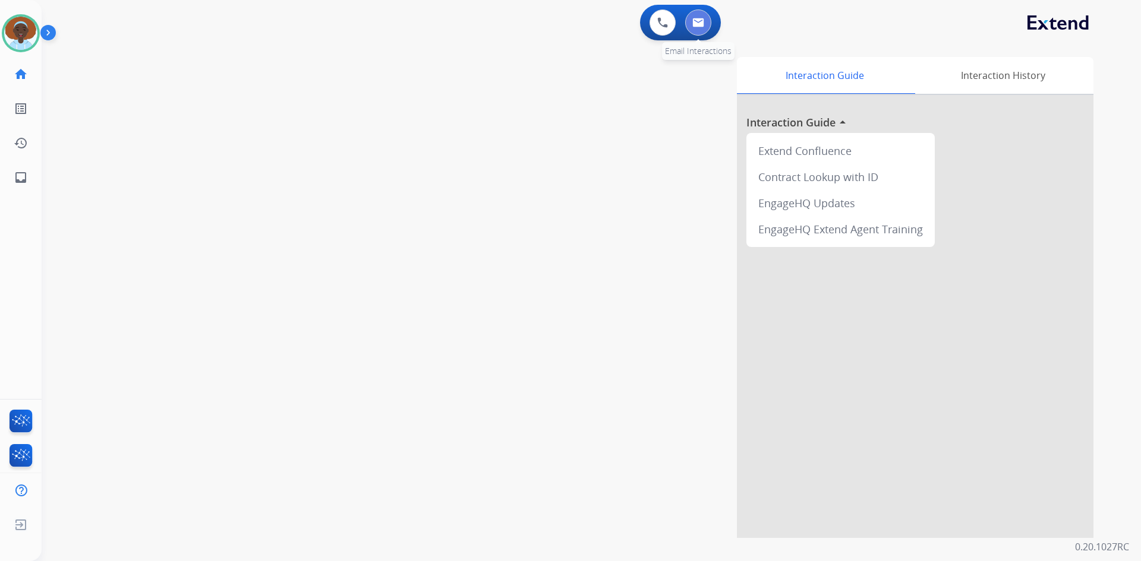
click at [702, 23] on img at bounding box center [698, 23] width 12 height 10
select select "**********"
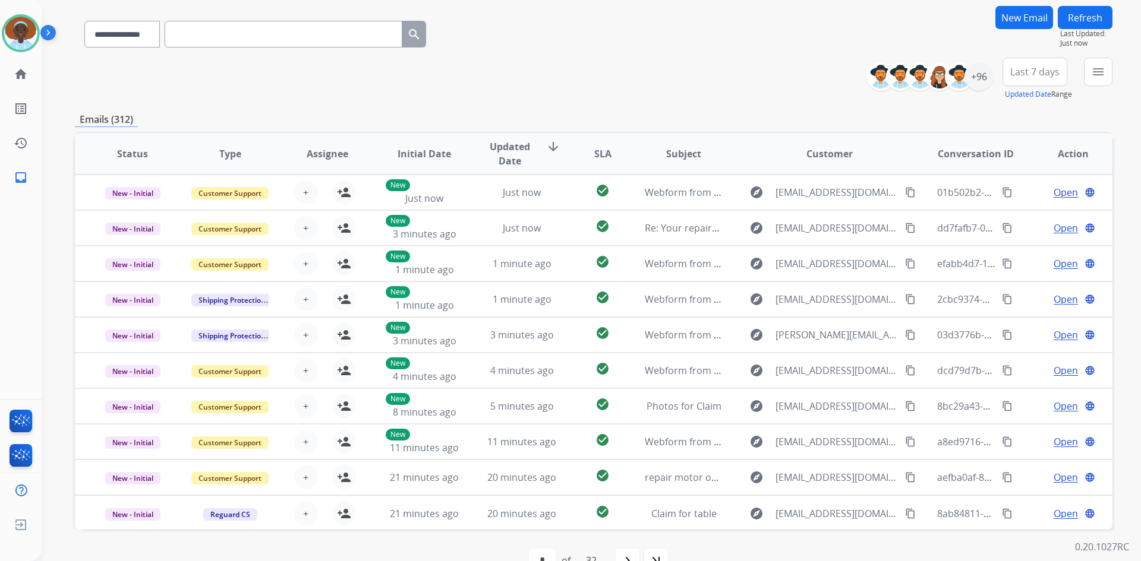
scroll to position [115, 0]
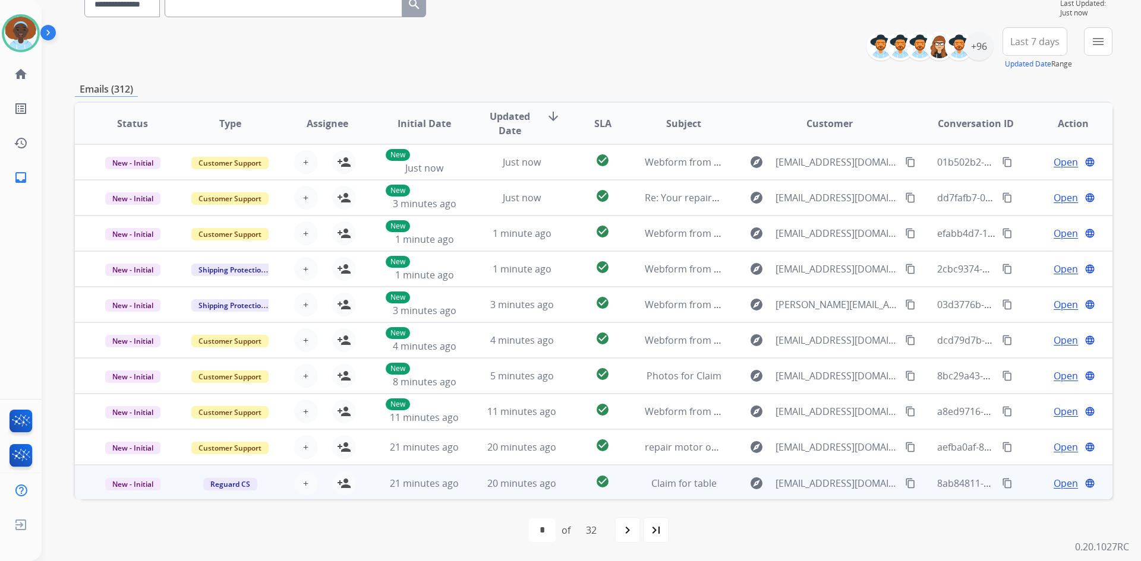
click at [1062, 478] on span "Open" at bounding box center [1065, 483] width 24 height 14
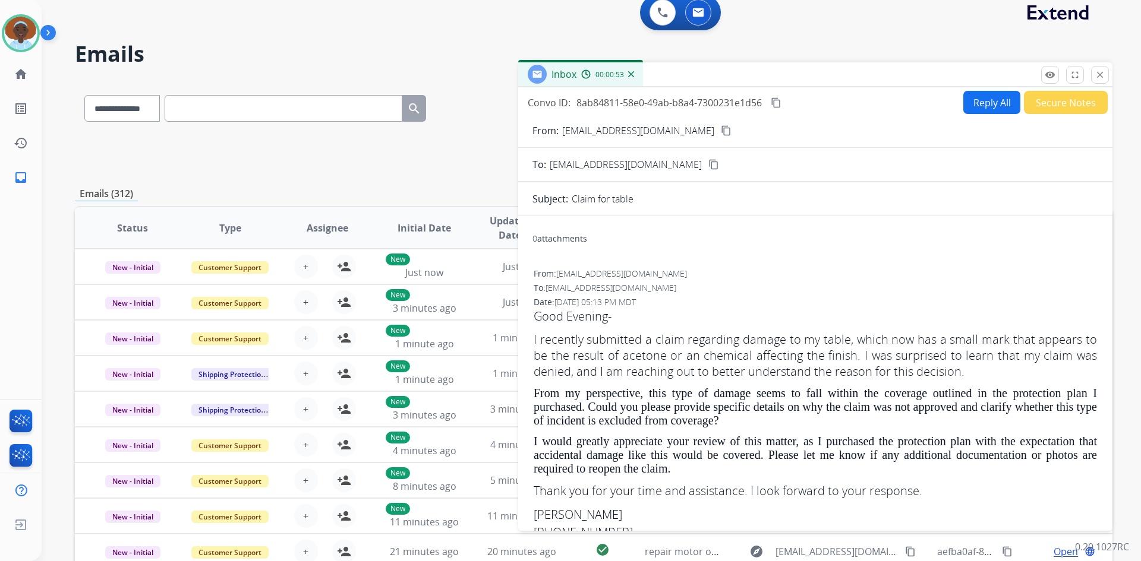
scroll to position [0, 0]
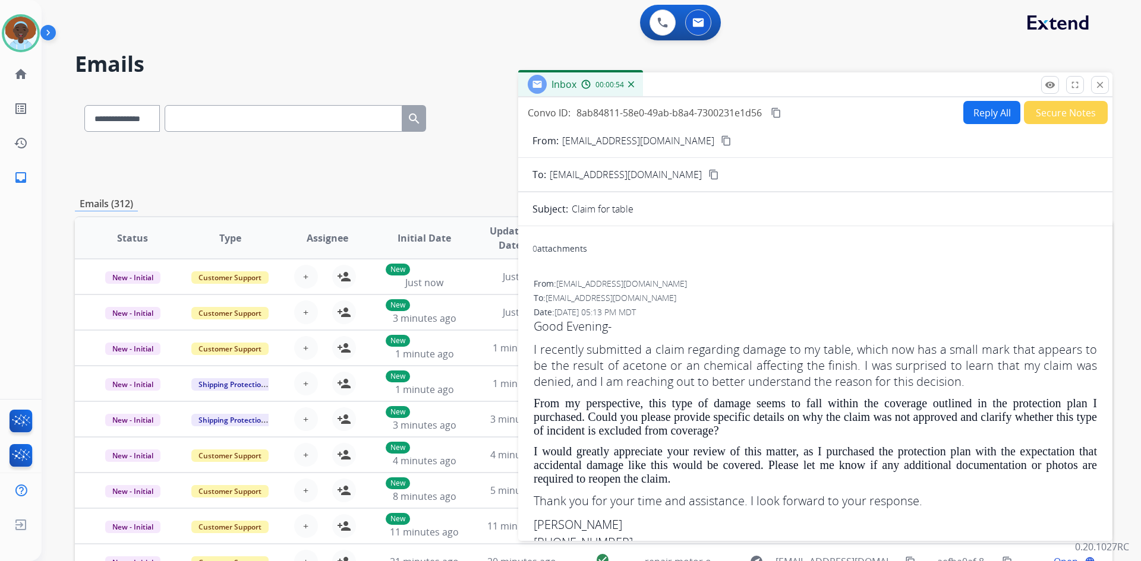
click at [721, 141] on mat-icon "content_copy" at bounding box center [726, 140] width 11 height 11
click at [21, 38] on img at bounding box center [20, 33] width 33 height 33
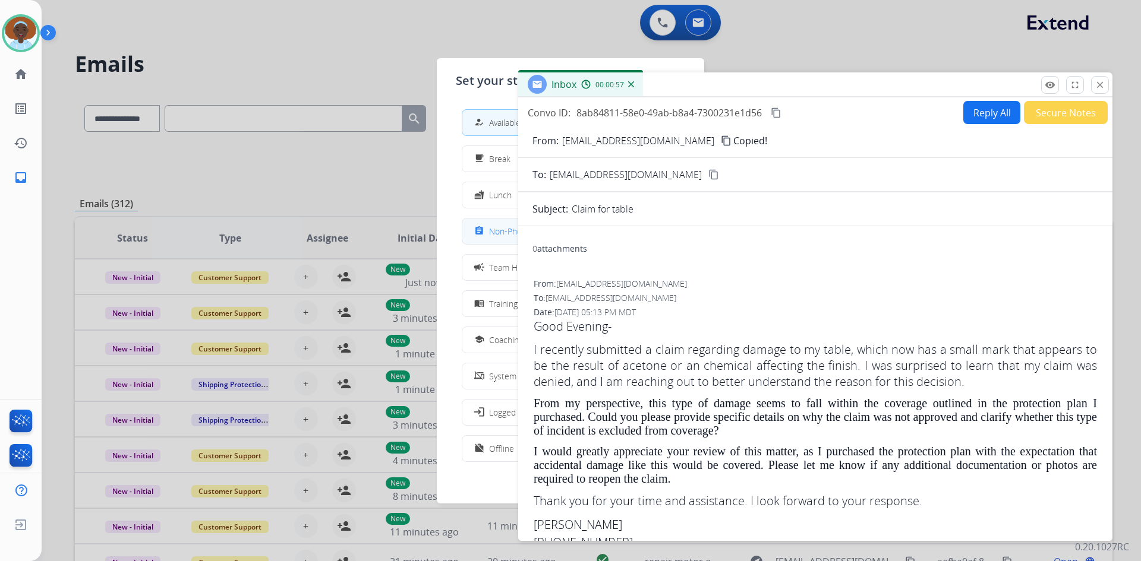
click at [497, 234] on span "Non-Phone Queue" at bounding box center [524, 231] width 70 height 12
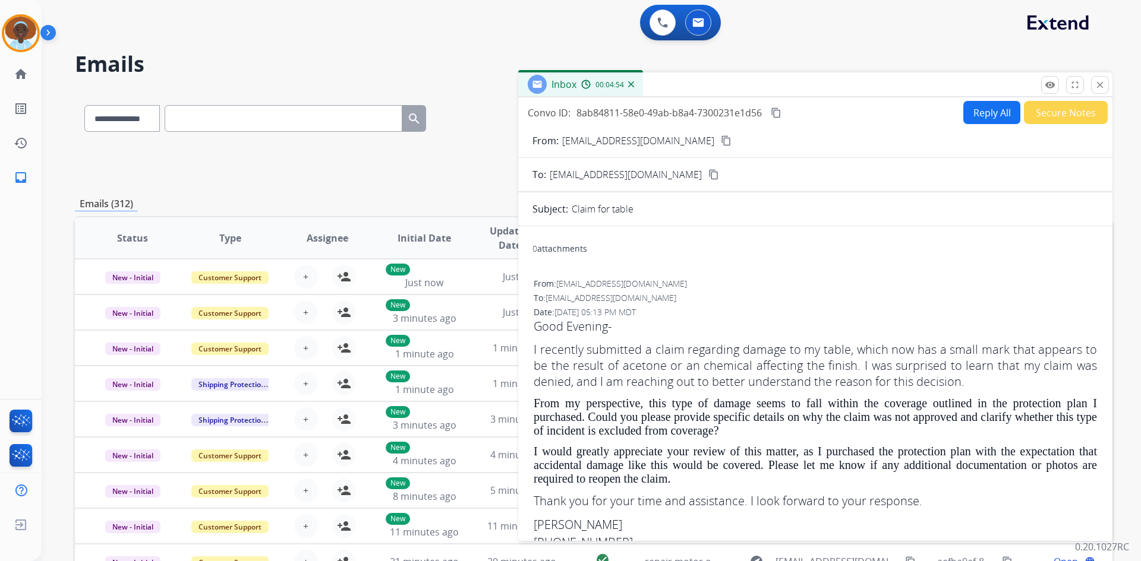
click at [968, 119] on button "Reply All" at bounding box center [991, 112] width 57 height 23
select select "**********"
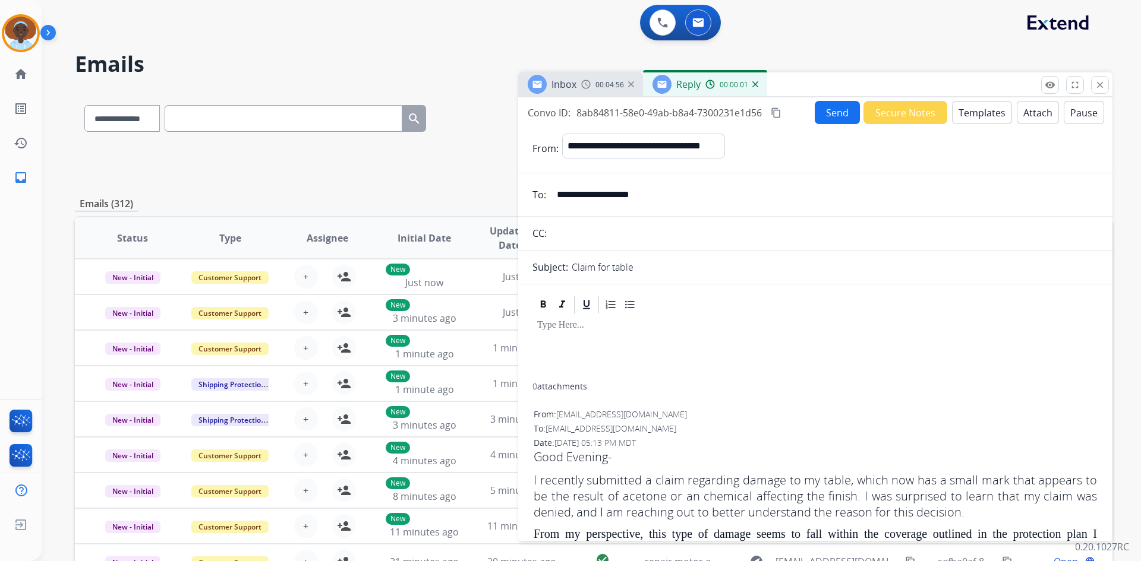
click at [964, 115] on button "Templates" at bounding box center [982, 112] width 60 height 23
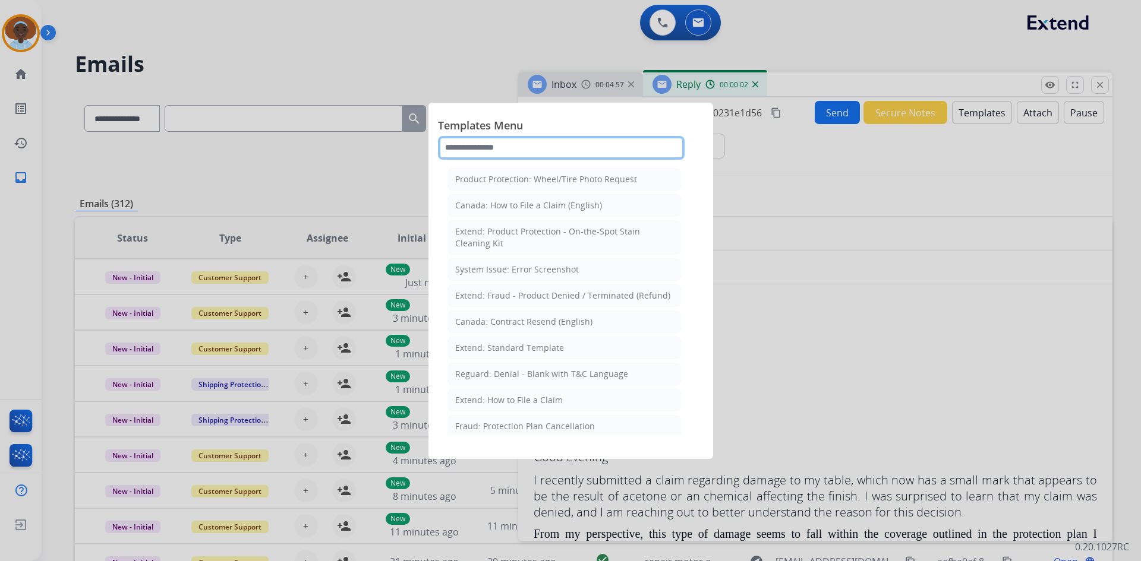
click at [526, 145] on input "text" at bounding box center [561, 148] width 247 height 24
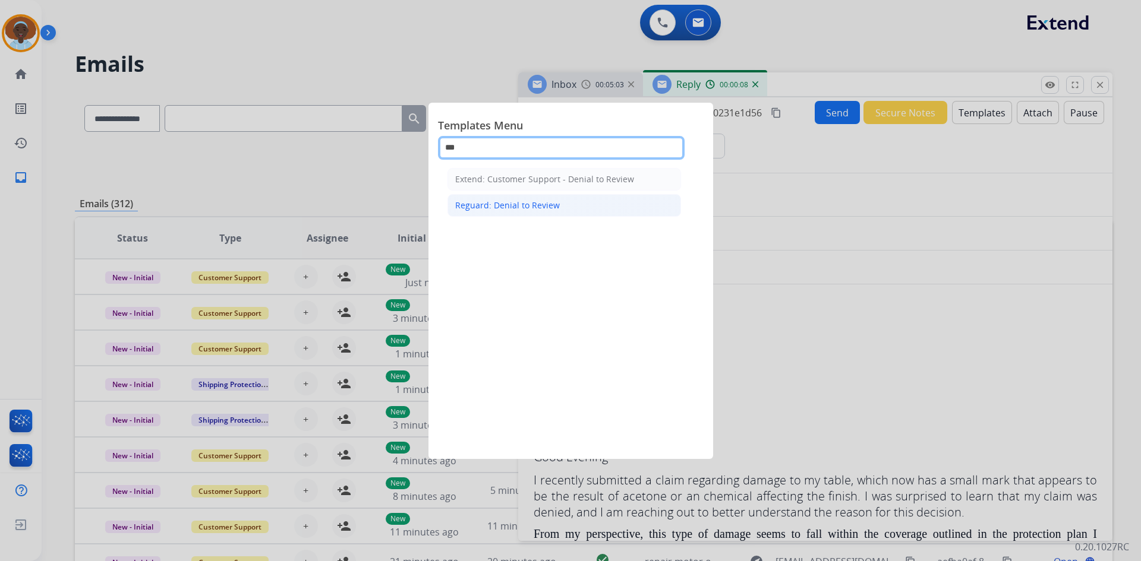
type input "***"
click at [536, 206] on div "Reguard: Denial to Review" at bounding box center [507, 206] width 105 height 12
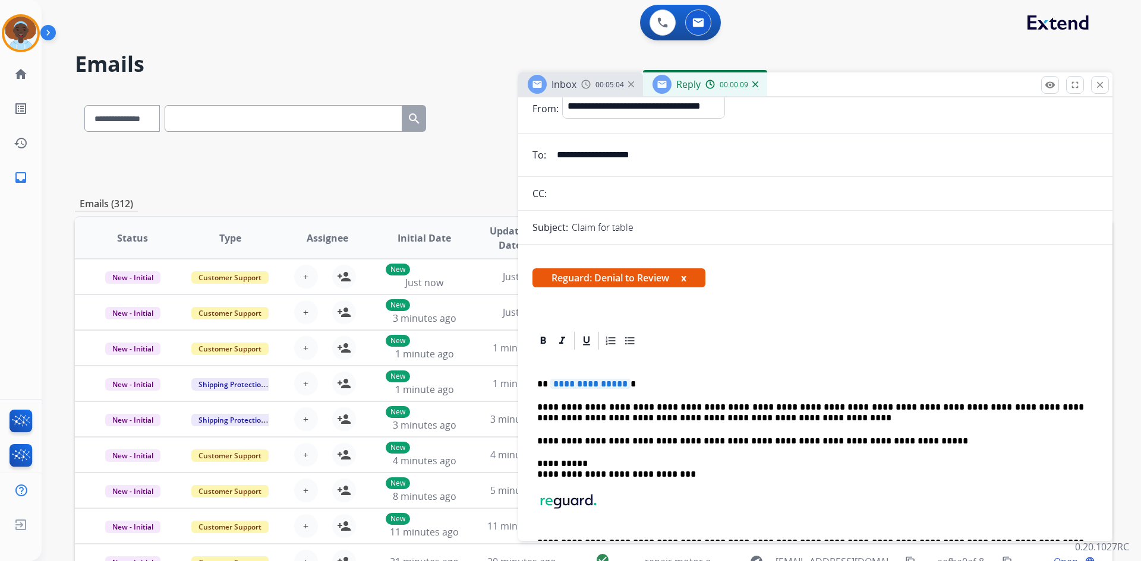
scroll to position [59, 0]
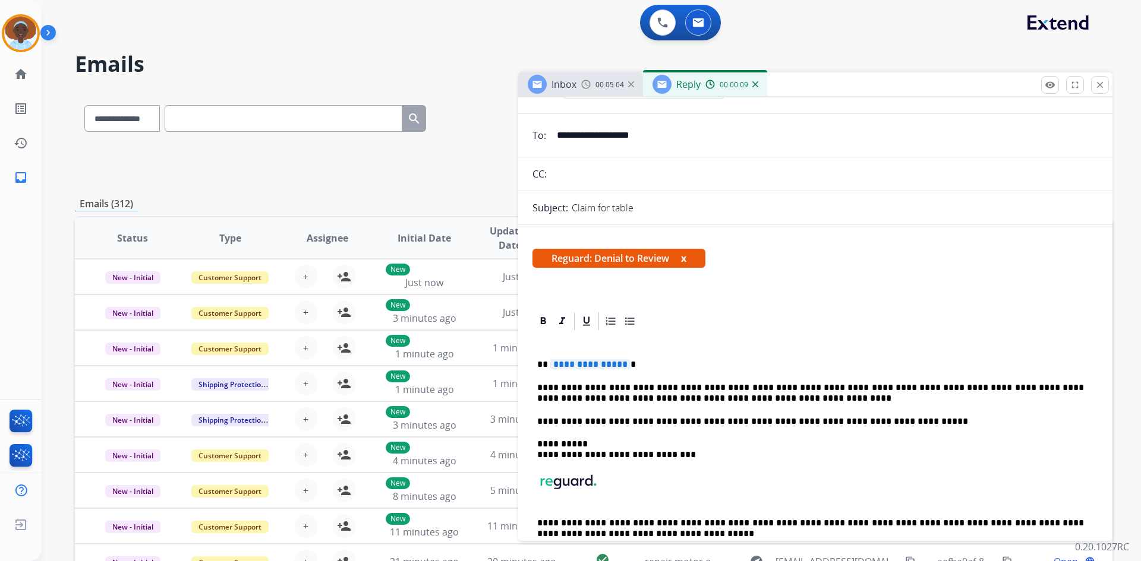
click at [591, 362] on span "**********" at bounding box center [590, 364] width 80 height 10
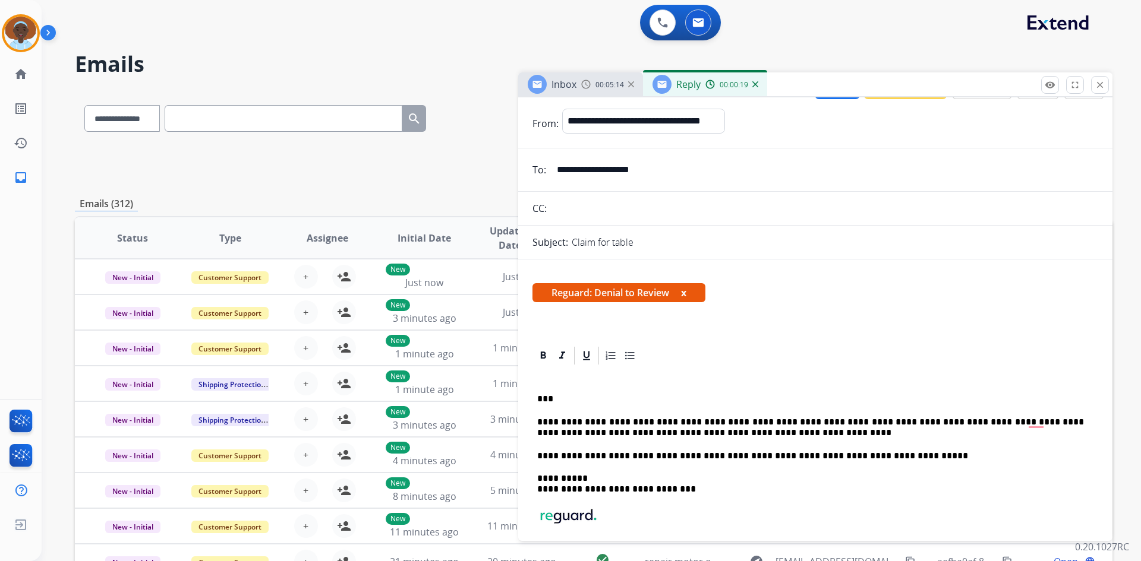
scroll to position [0, 0]
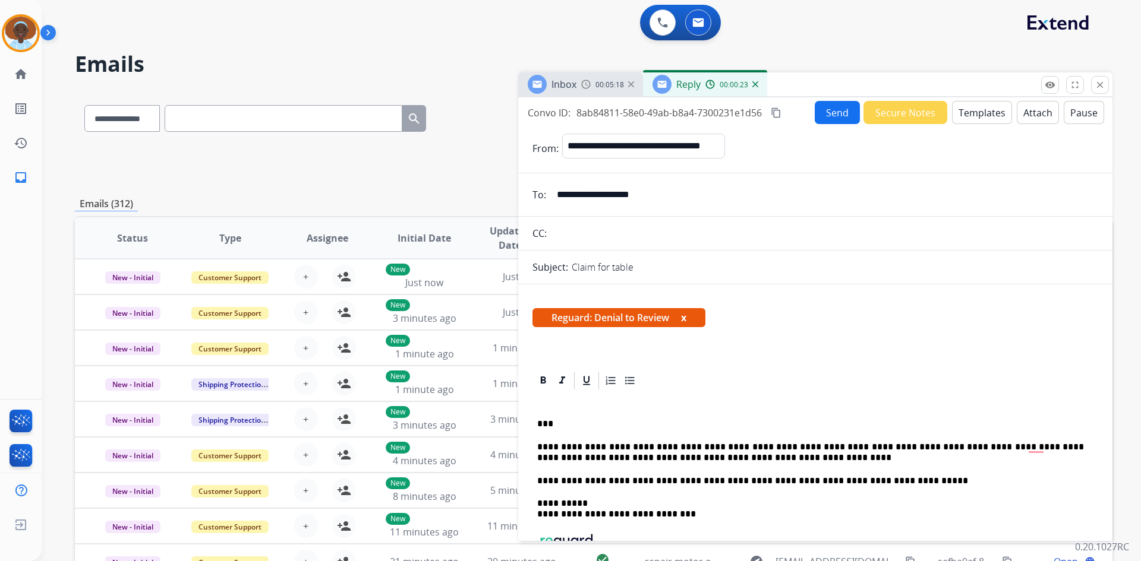
click at [824, 118] on button "Send" at bounding box center [837, 112] width 45 height 23
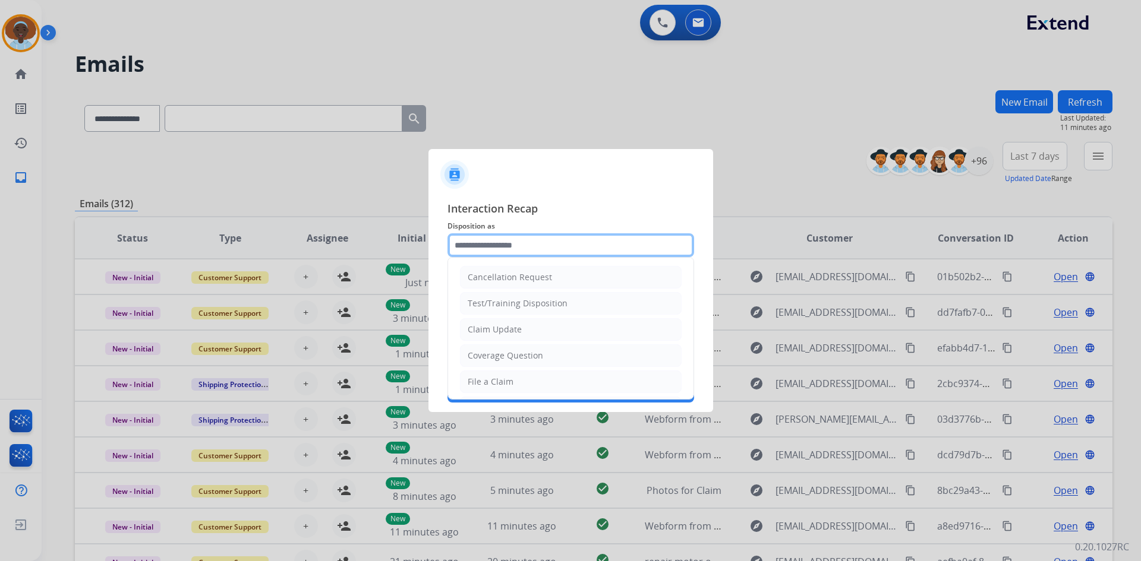
click at [482, 239] on input "text" at bounding box center [570, 245] width 247 height 24
click at [523, 331] on li "Claim Update" at bounding box center [571, 329] width 222 height 23
type input "**********"
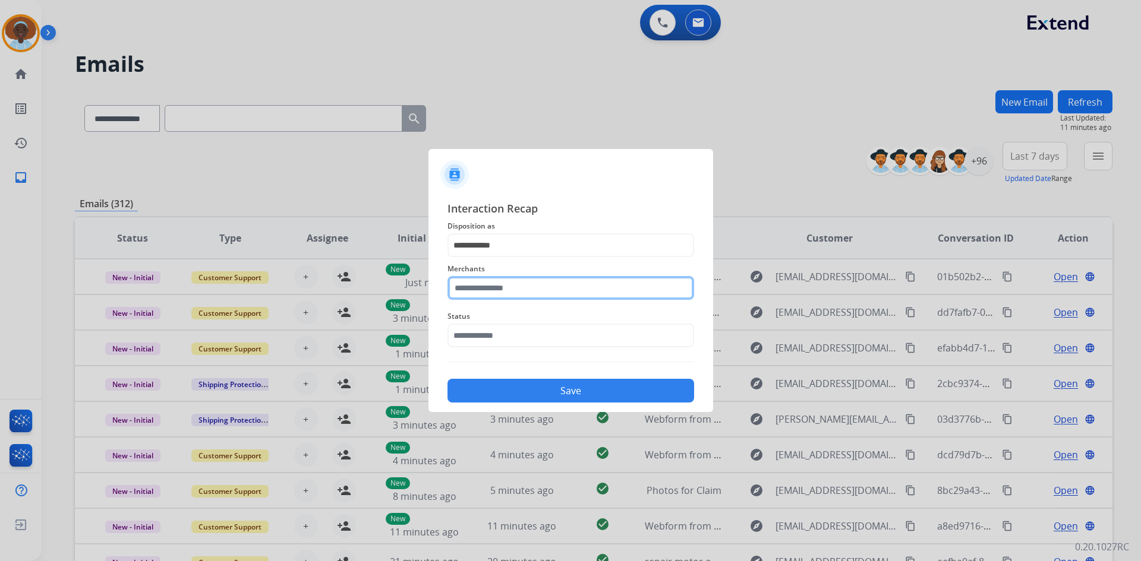
click at [523, 284] on input "text" at bounding box center [570, 288] width 247 height 24
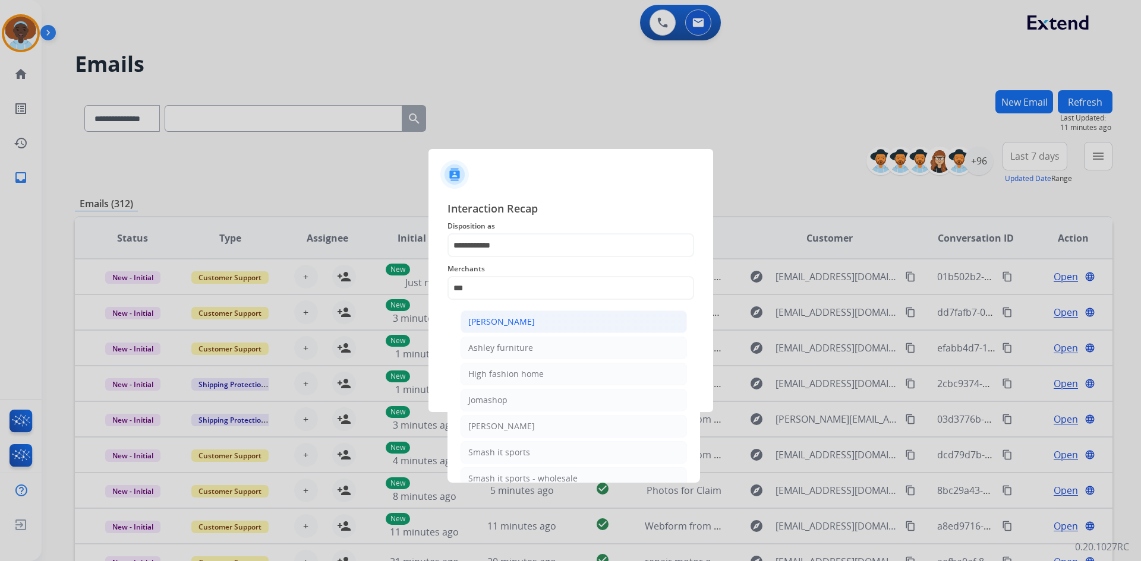
click at [515, 323] on div "Ashley - Reguard" at bounding box center [501, 322] width 67 height 12
type input "**********"
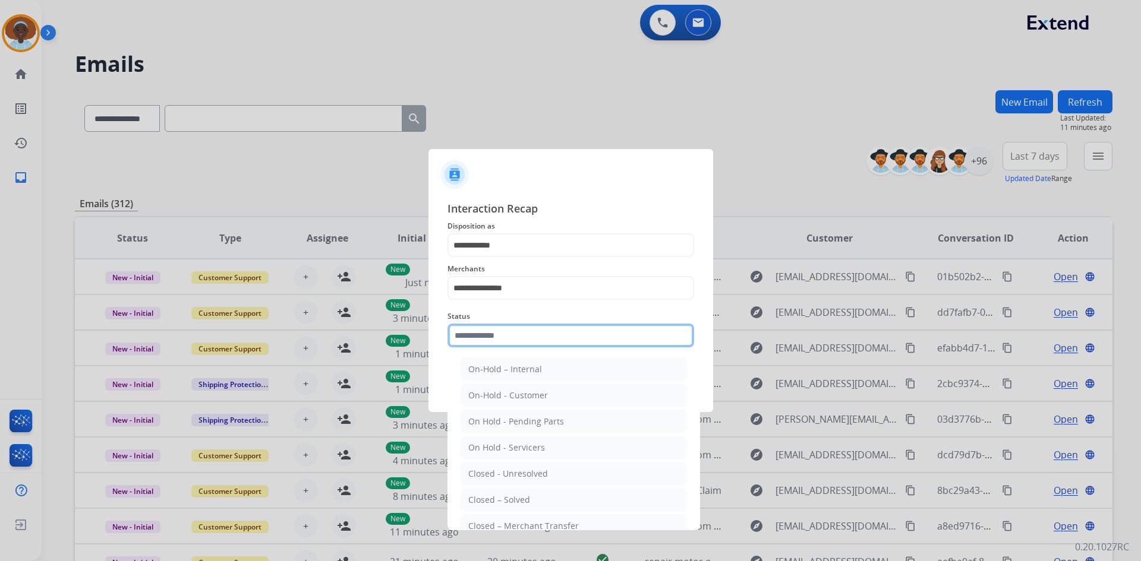
click at [528, 343] on input "text" at bounding box center [570, 336] width 247 height 24
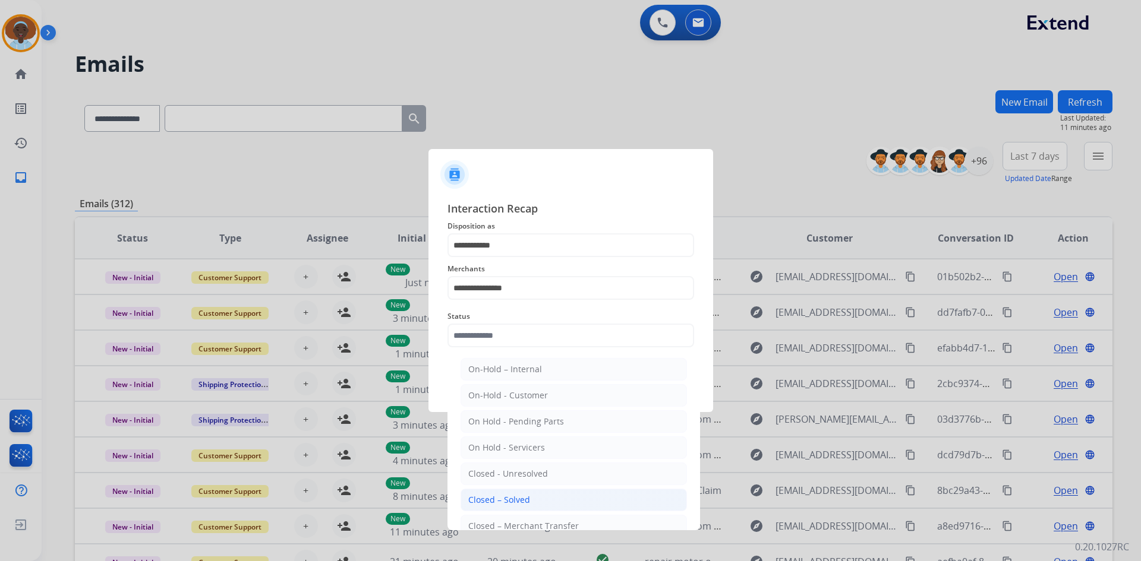
click at [535, 497] on li "Closed – Solved" at bounding box center [573, 500] width 226 height 23
type input "**********"
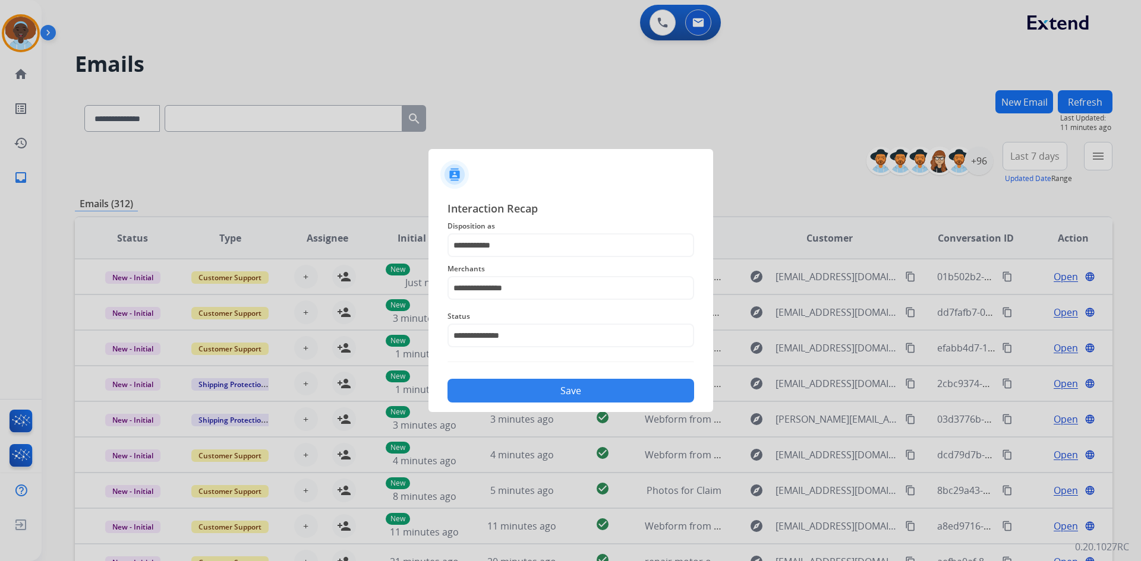
click at [573, 393] on button "Save" at bounding box center [570, 391] width 247 height 24
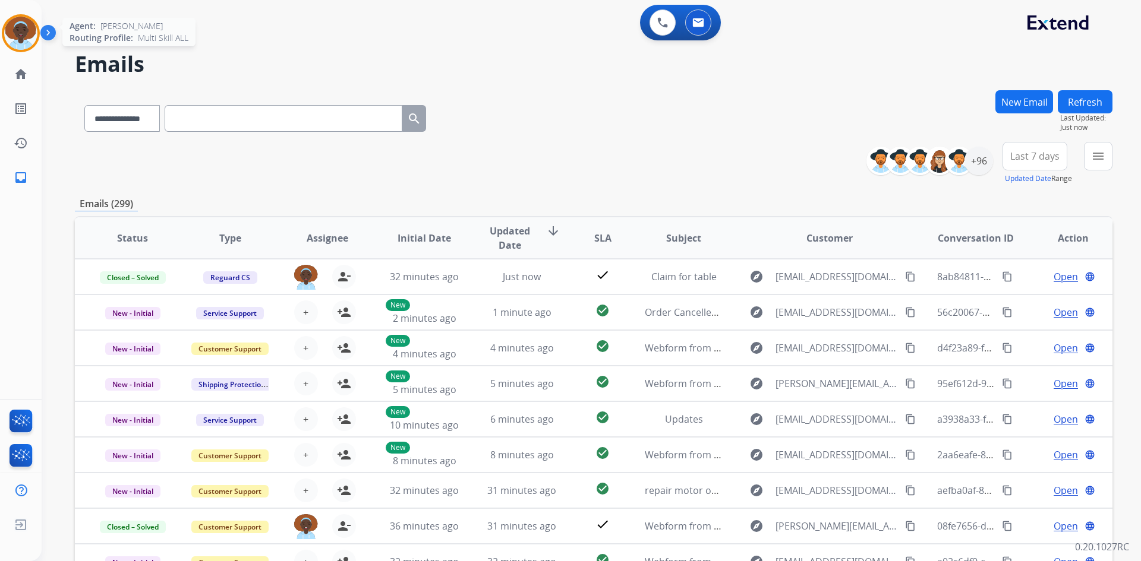
click at [5, 29] on img at bounding box center [20, 33] width 33 height 33
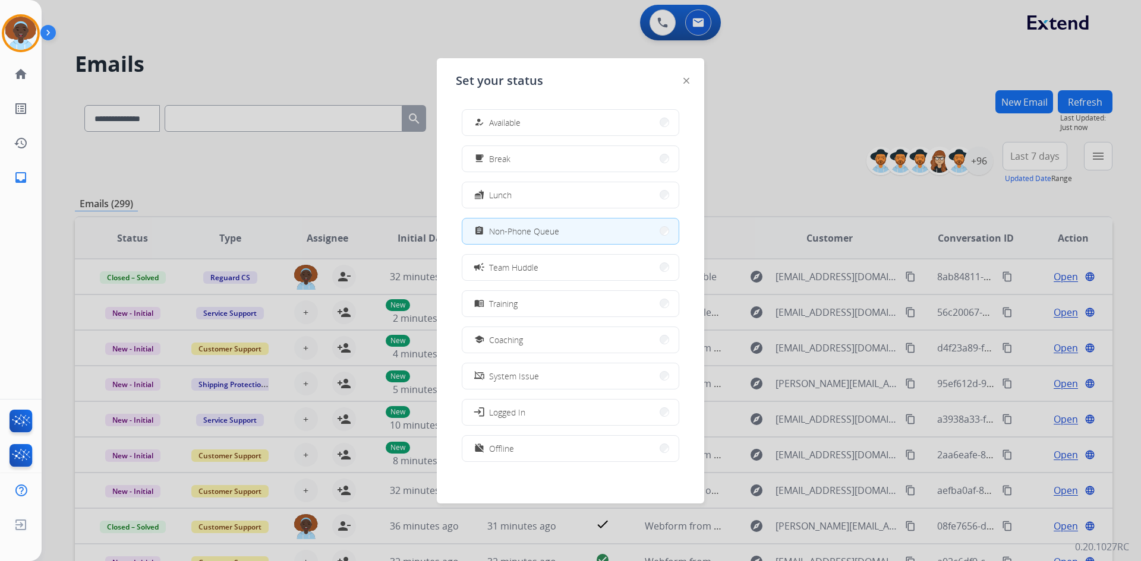
click at [547, 116] on button "how_to_reg Available" at bounding box center [570, 123] width 216 height 26
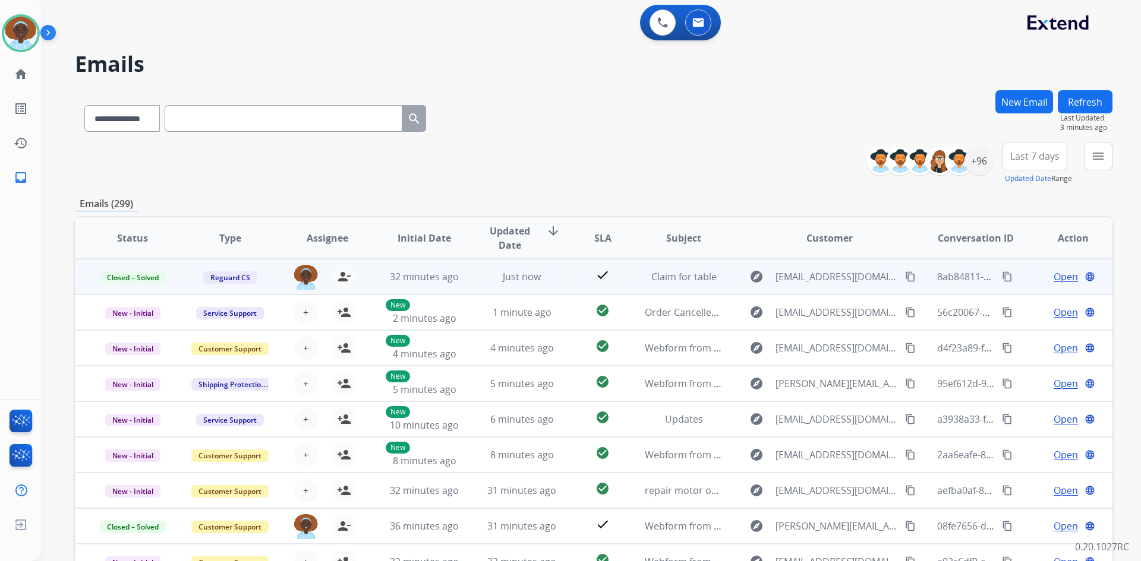
click at [1053, 274] on span "Open" at bounding box center [1065, 277] width 24 height 14
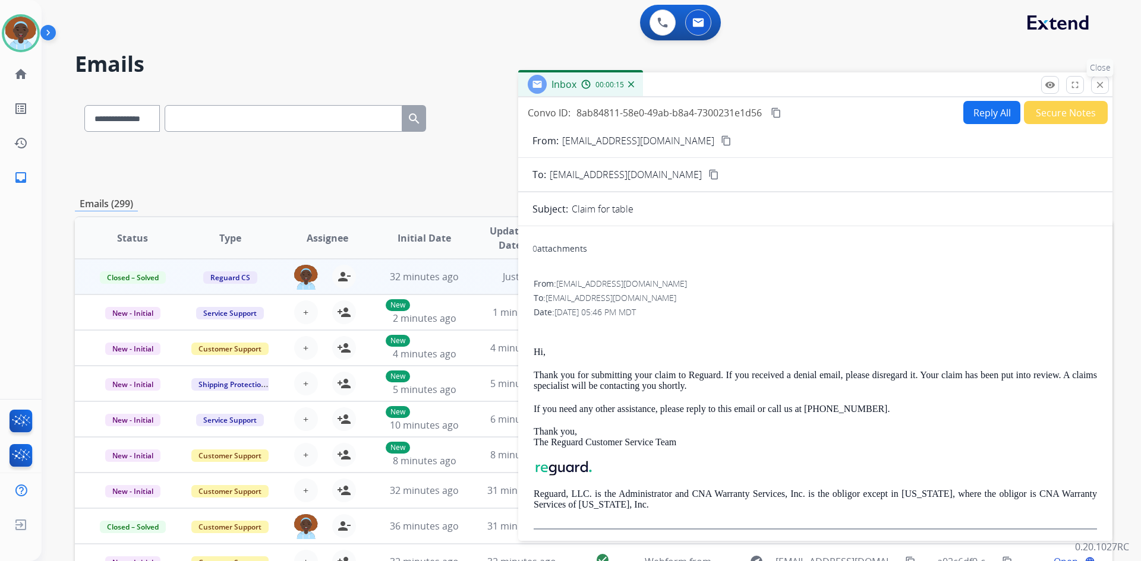
click at [1100, 87] on mat-icon "close" at bounding box center [1099, 85] width 11 height 11
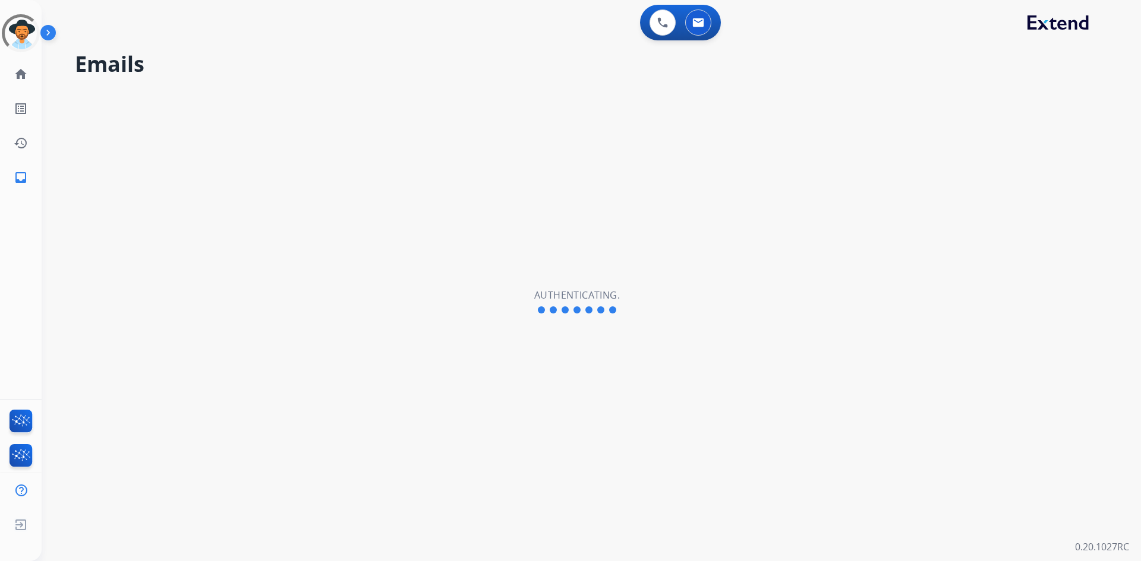
select select "**********"
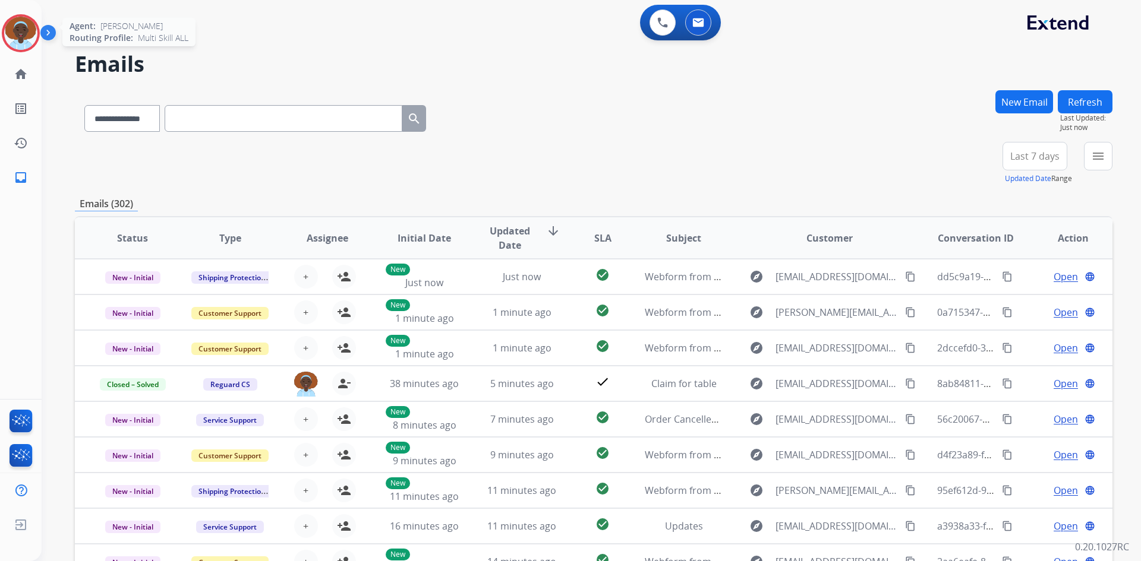
click at [20, 29] on img at bounding box center [20, 33] width 33 height 33
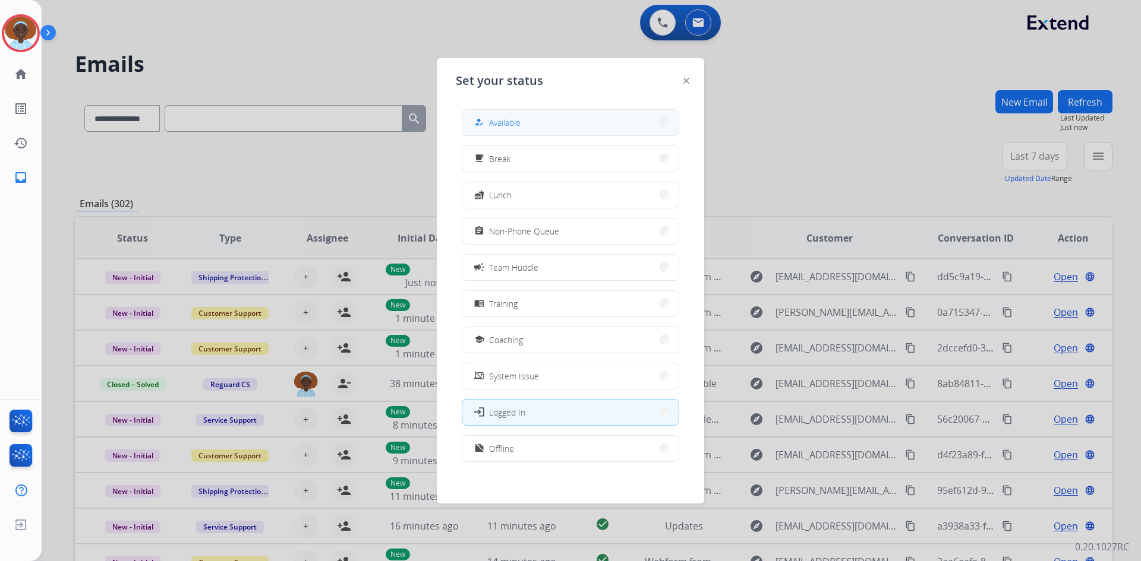
click at [605, 121] on button "how_to_reg Available" at bounding box center [570, 123] width 216 height 26
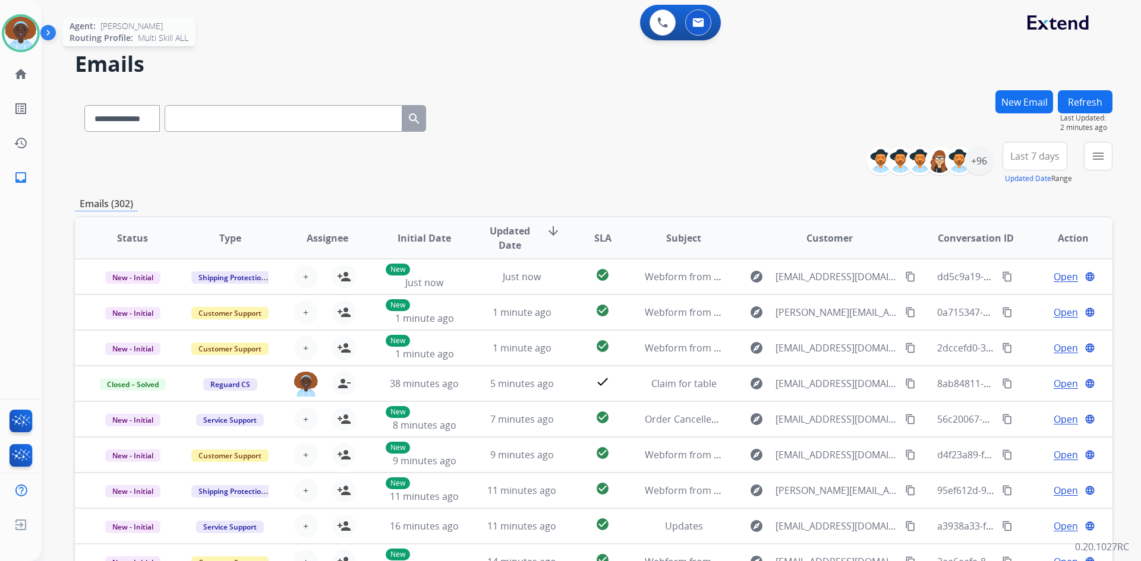
click at [22, 39] on img at bounding box center [20, 33] width 33 height 33
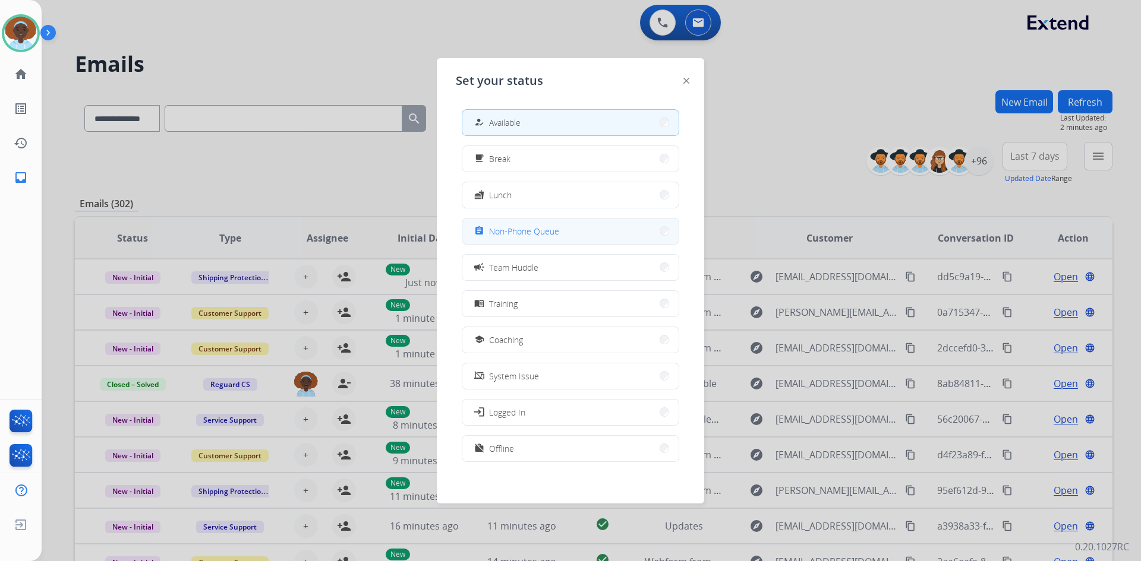
click at [542, 236] on span "Non-Phone Queue" at bounding box center [524, 231] width 70 height 12
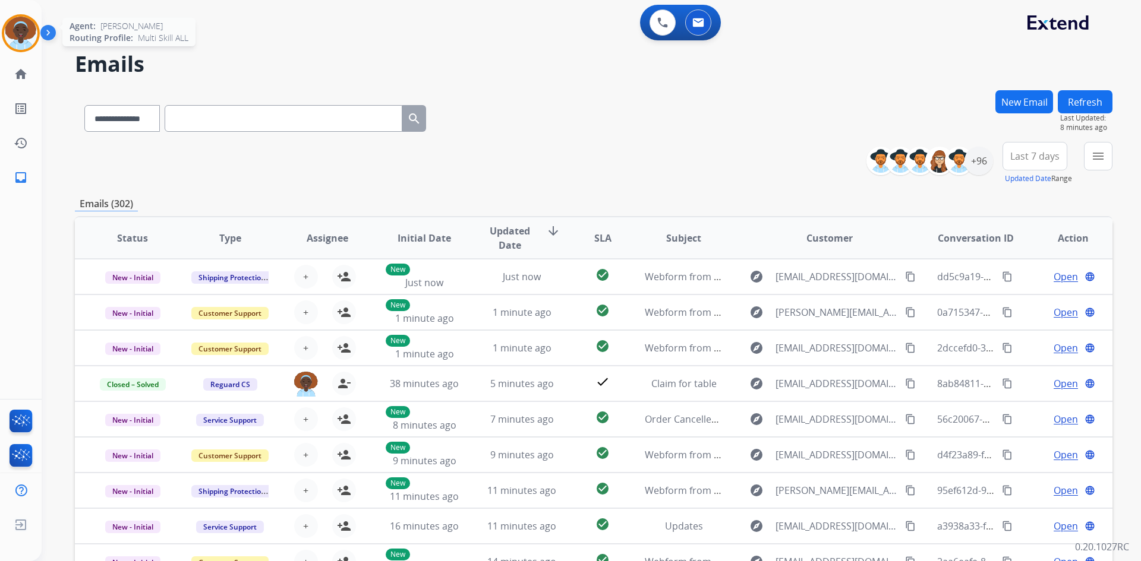
click at [23, 27] on img at bounding box center [20, 33] width 33 height 33
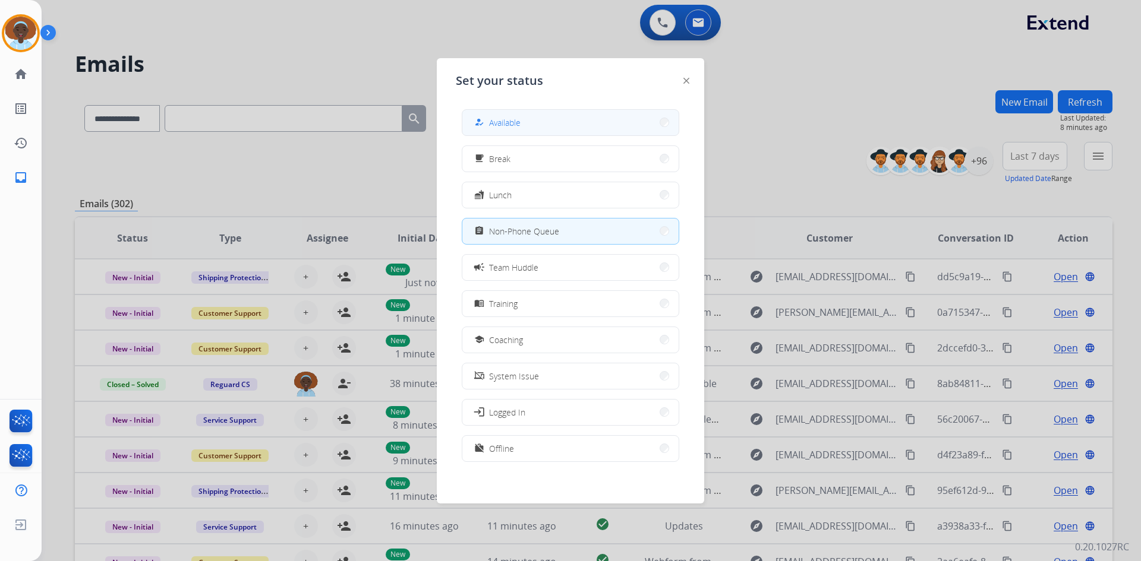
click at [519, 120] on span "Available" at bounding box center [504, 122] width 31 height 12
